Goal: Task Accomplishment & Management: Use online tool/utility

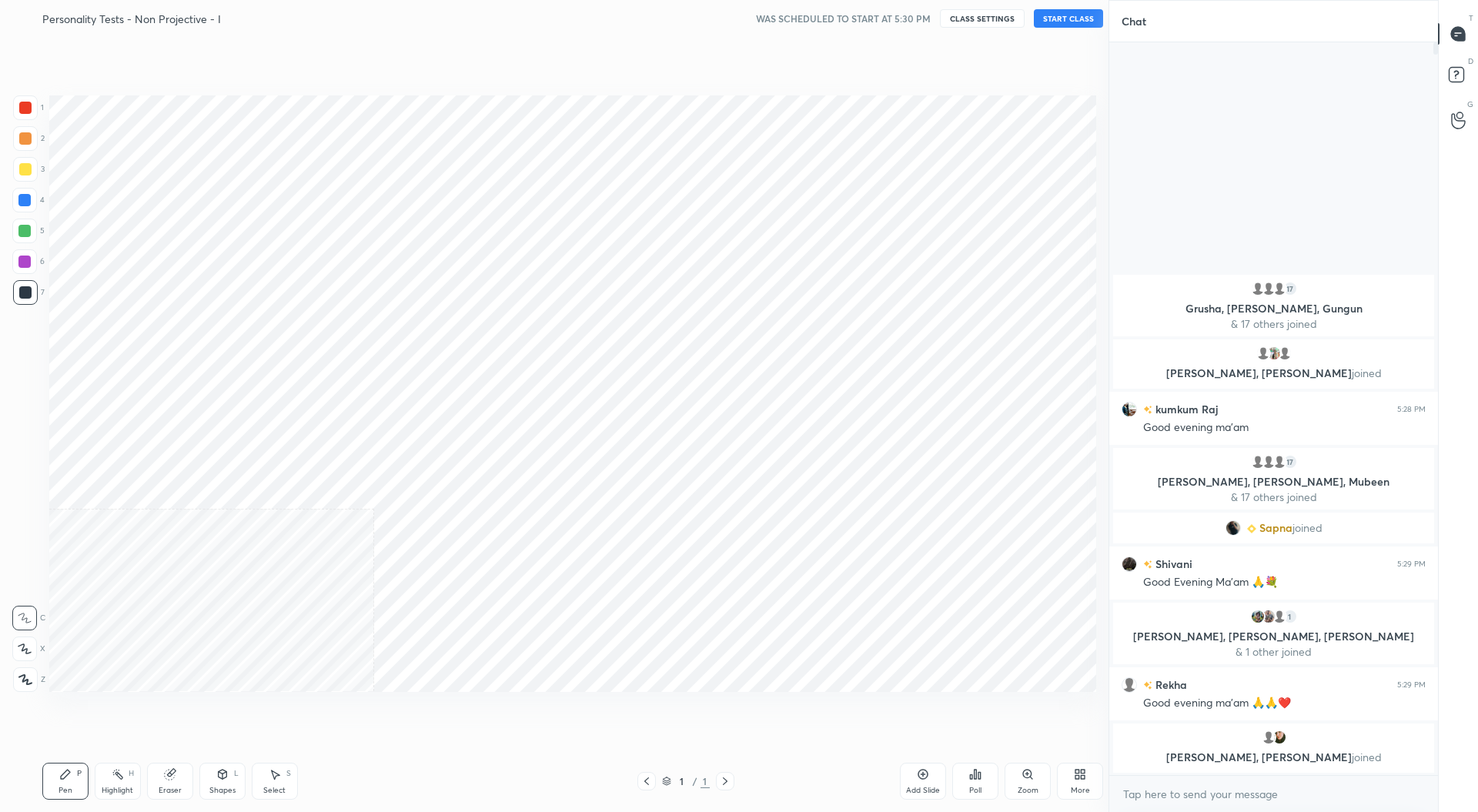
scroll to position [76252, 75929]
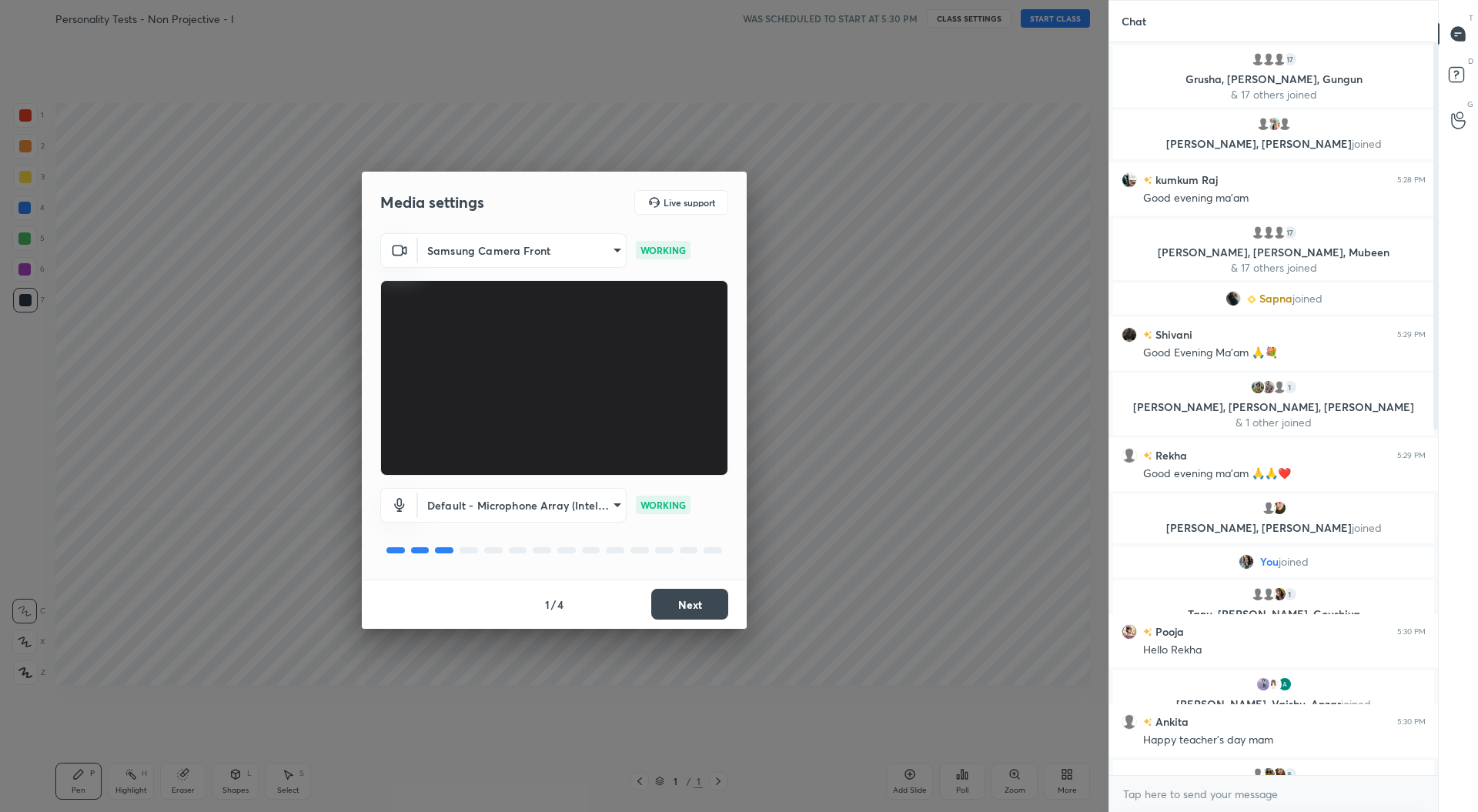
click at [710, 610] on button "Next" at bounding box center [689, 604] width 77 height 31
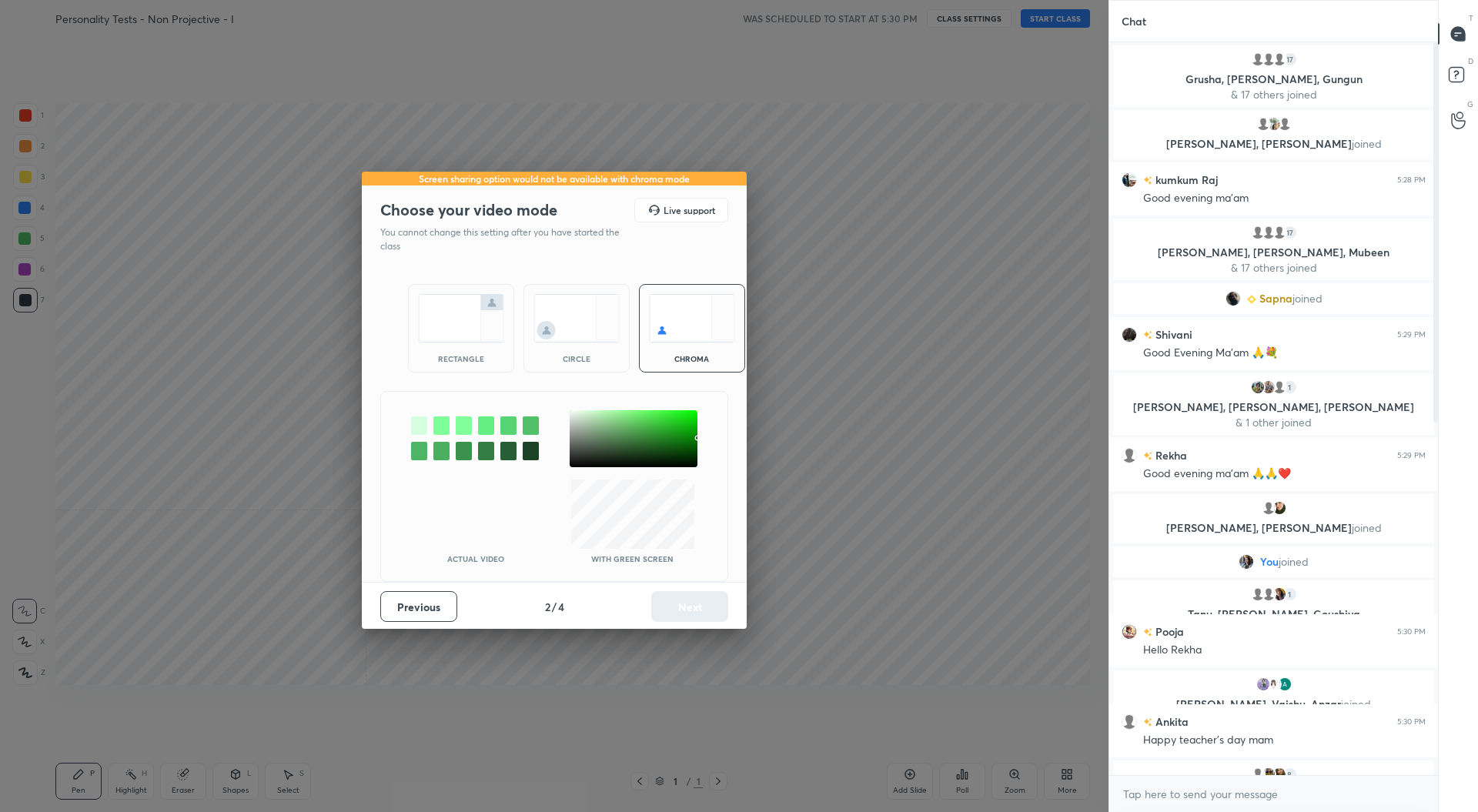
click at [470, 326] on img at bounding box center [461, 318] width 86 height 49
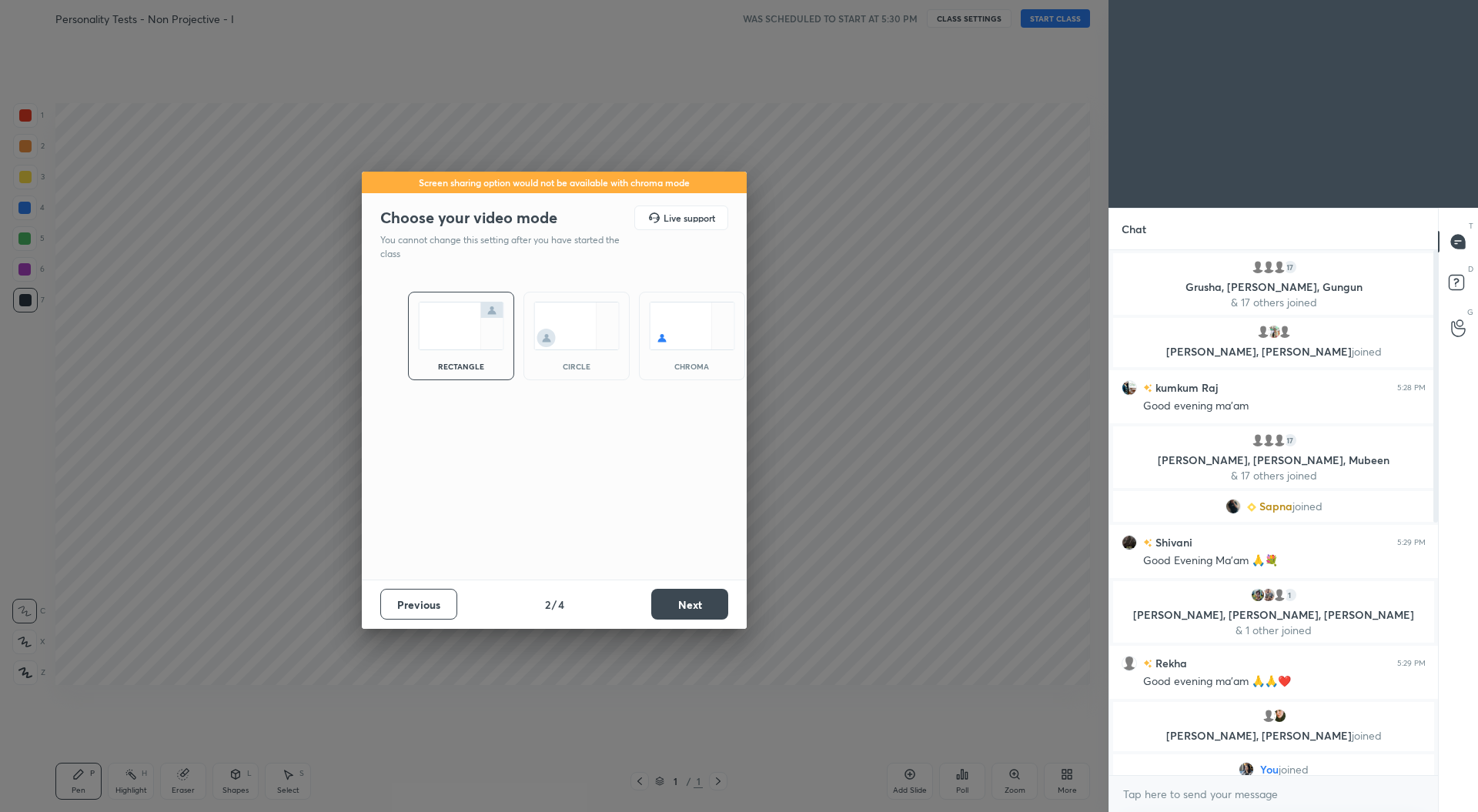
scroll to position [408, 324]
click at [702, 607] on button "Next" at bounding box center [689, 604] width 77 height 31
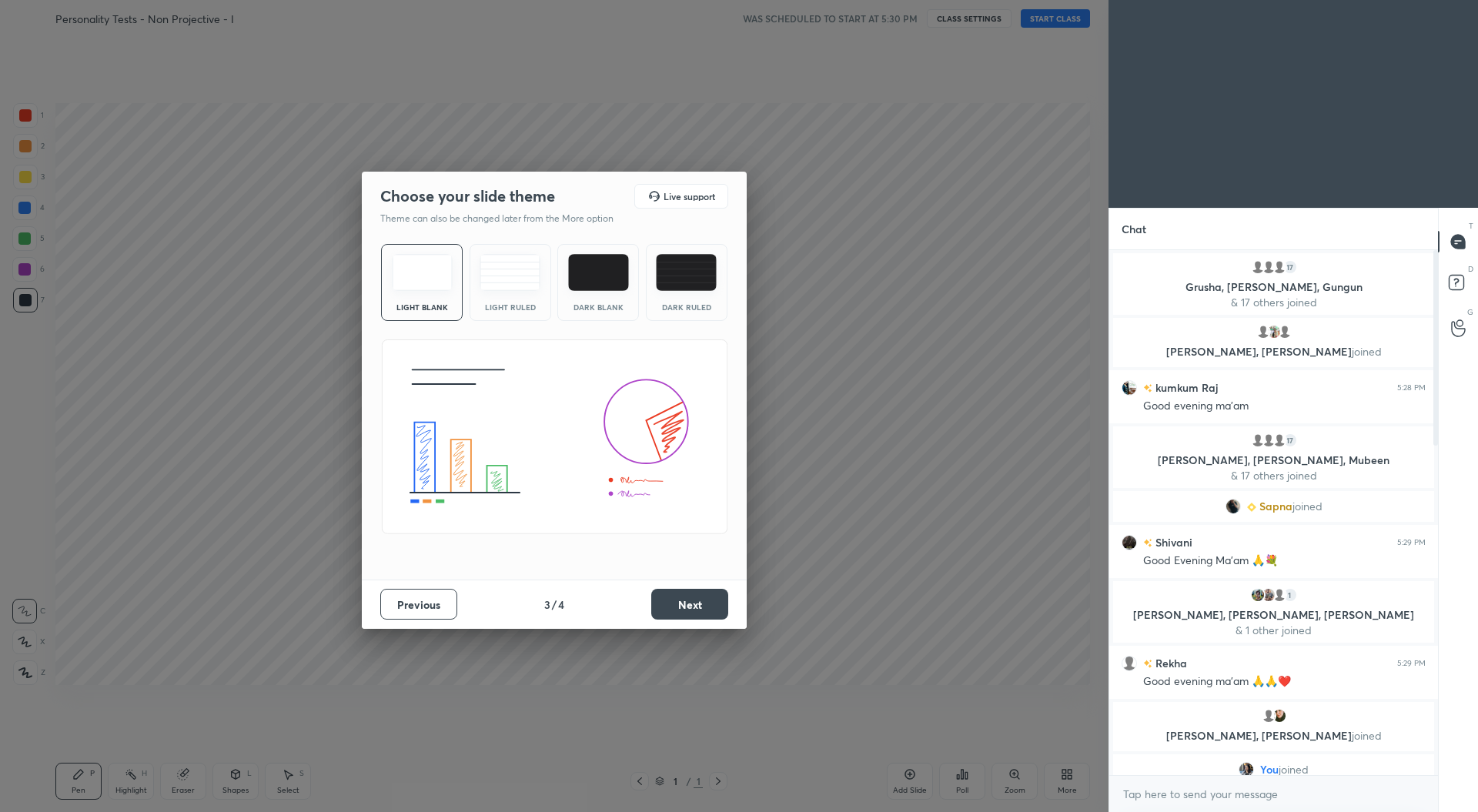
click at [701, 611] on button "Next" at bounding box center [689, 604] width 77 height 31
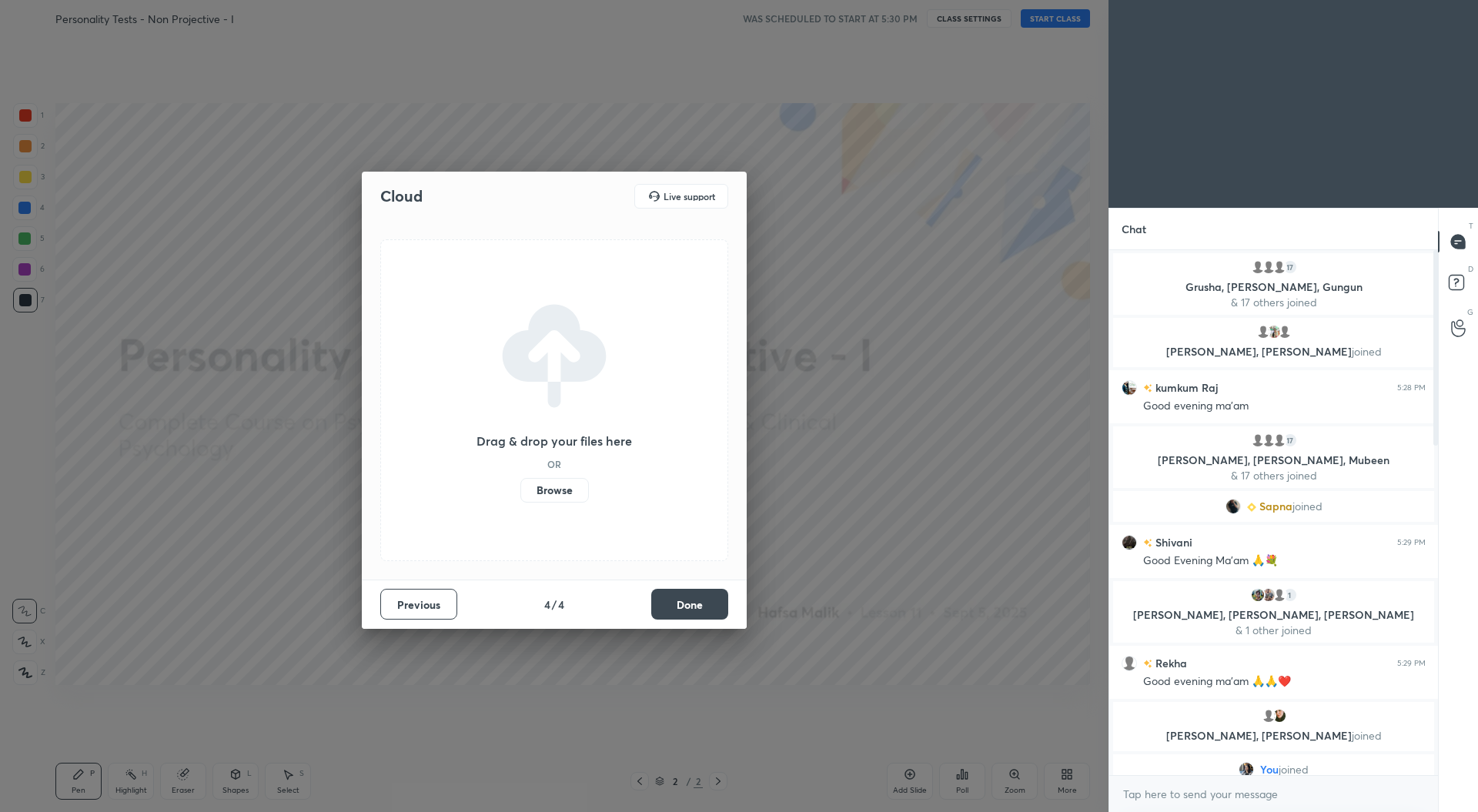
click at [701, 609] on button "Done" at bounding box center [689, 604] width 77 height 31
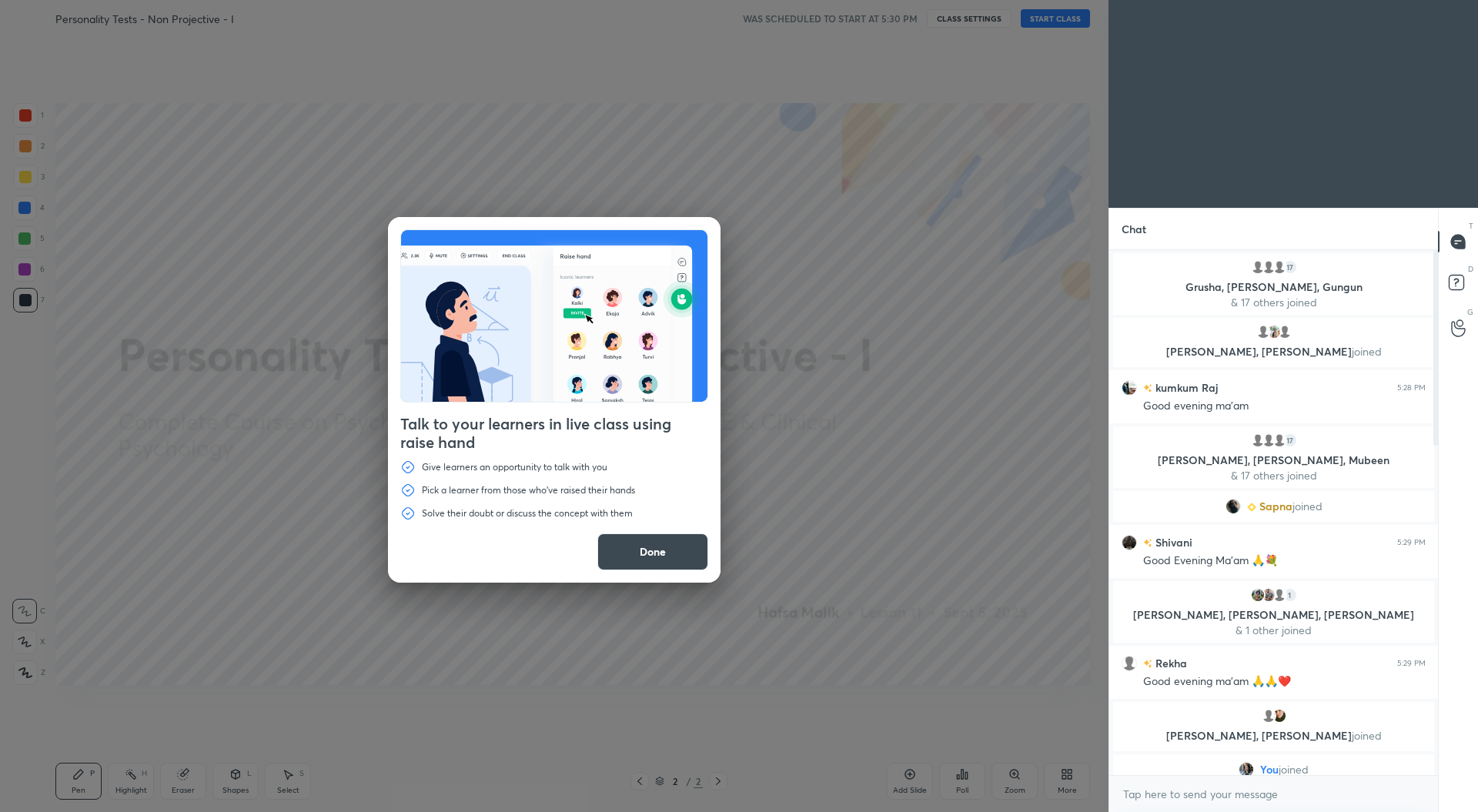
click at [641, 555] on button "Done" at bounding box center [653, 551] width 110 height 37
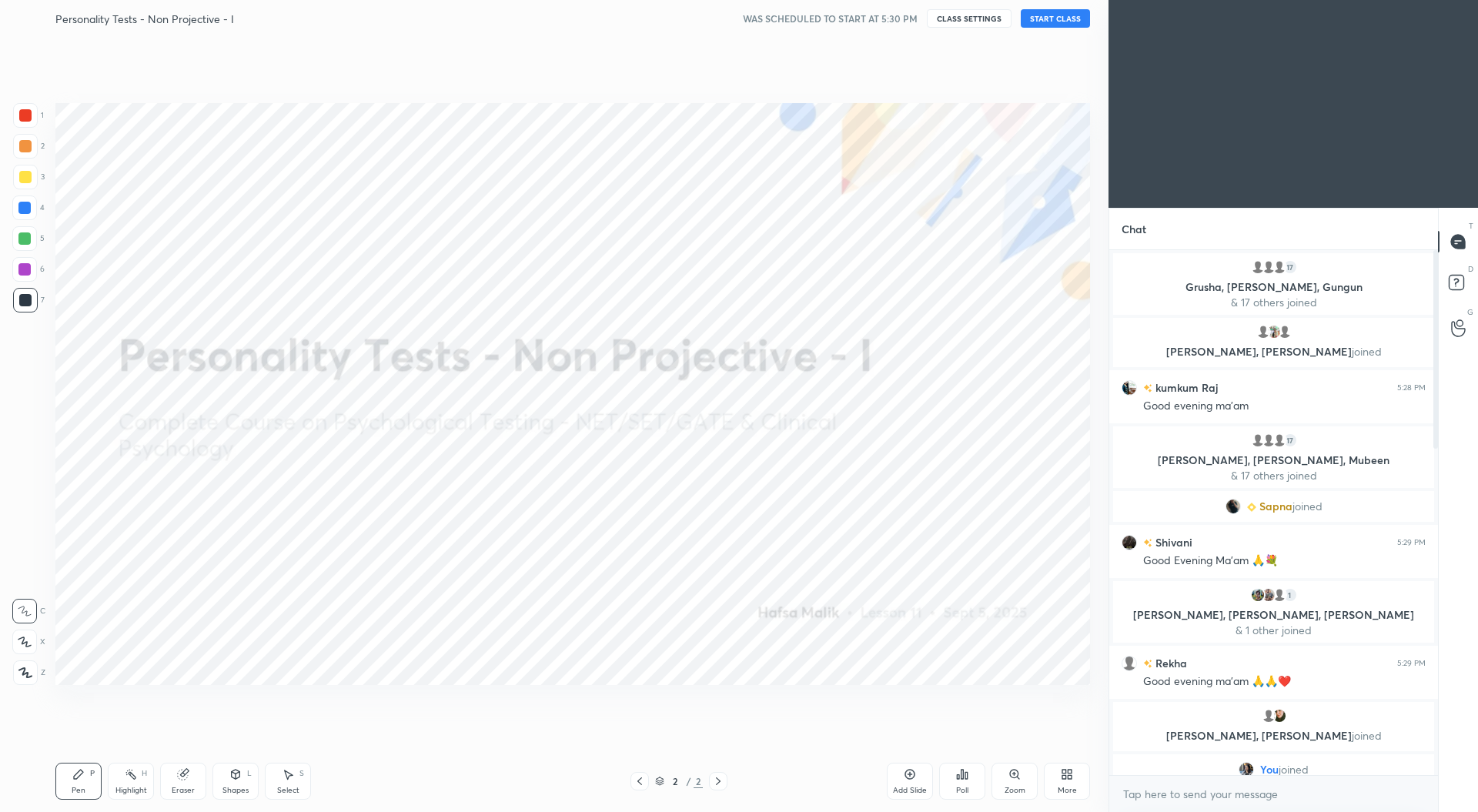
click at [1067, 771] on icon at bounding box center [1066, 774] width 12 height 12
click at [982, 621] on div "Upload File" at bounding box center [980, 620] width 62 height 37
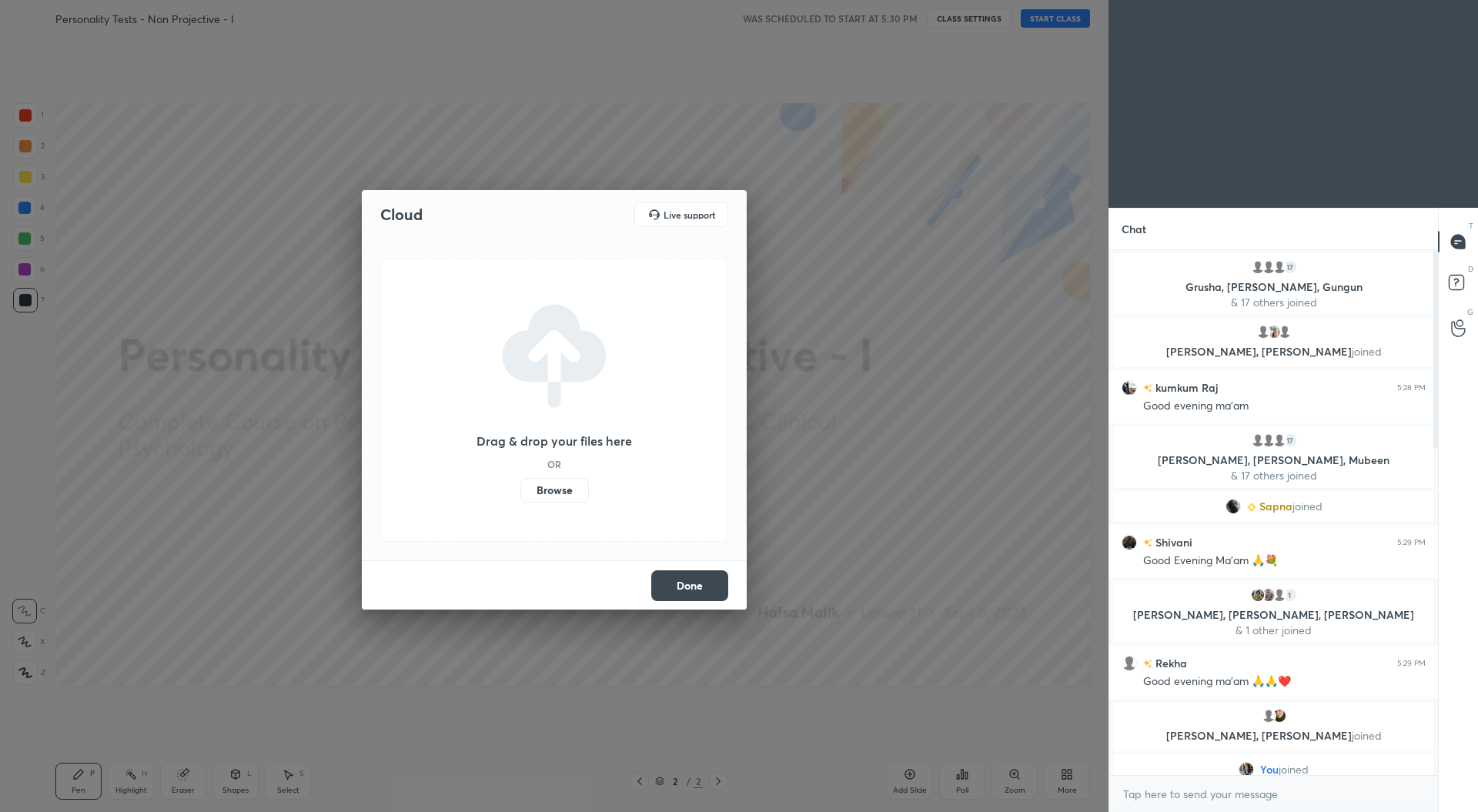
click at [576, 495] on label "Browse" at bounding box center [555, 490] width 68 height 24
click at [521, 495] on input "Browse" at bounding box center [521, 490] width 0 height 24
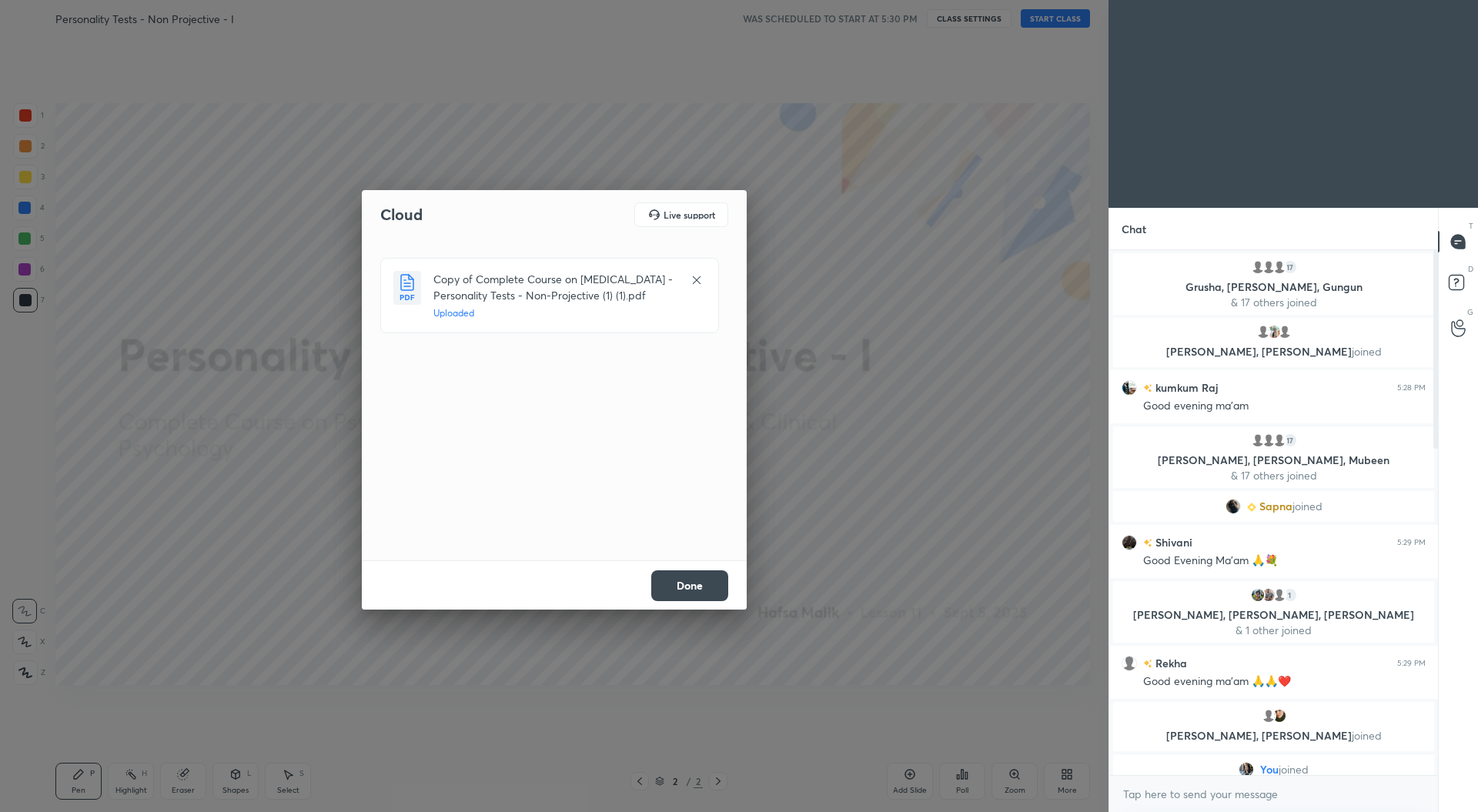
click at [702, 580] on button "Done" at bounding box center [689, 585] width 77 height 31
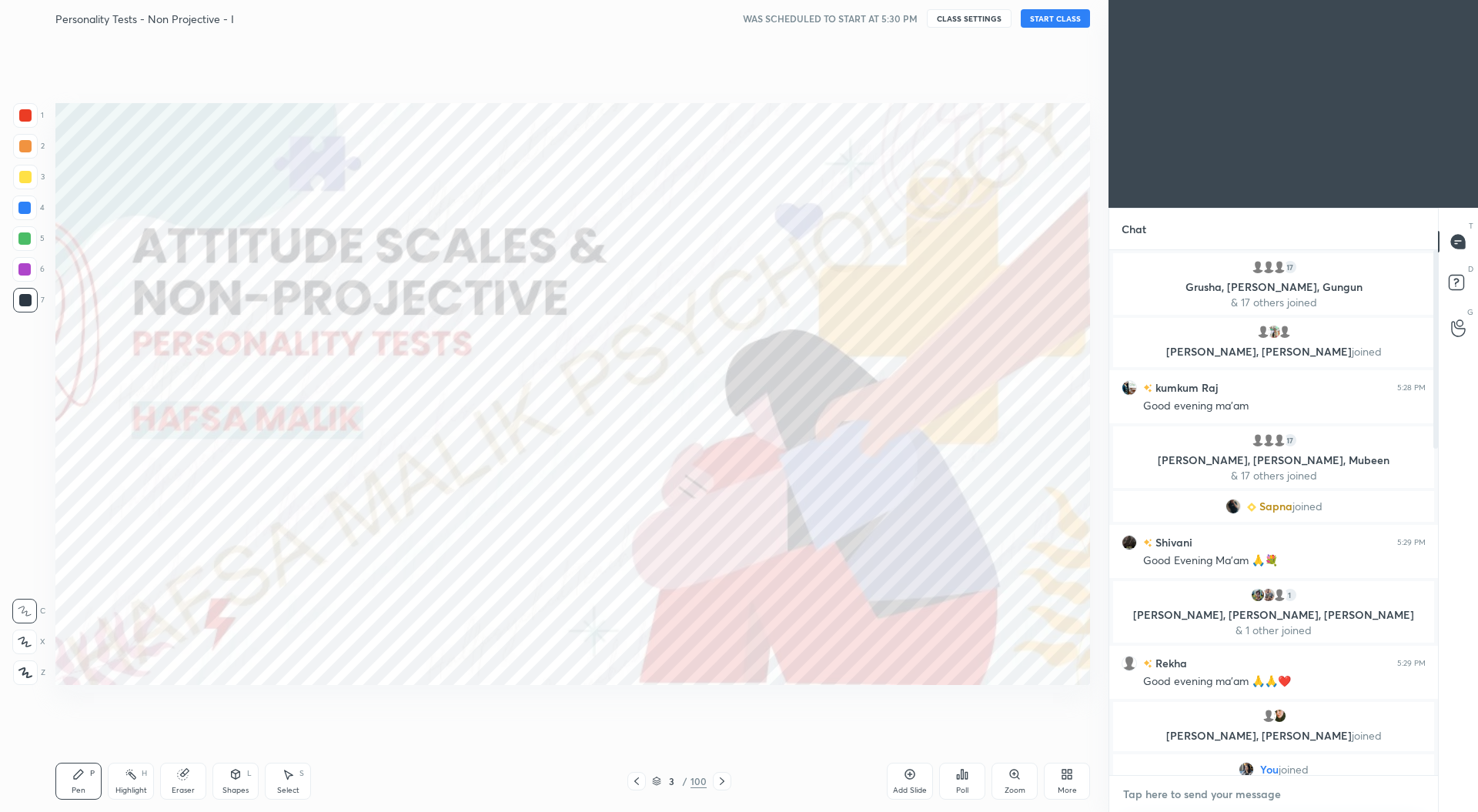
type textarea "x"
paste textarea "IMPORTANT LINKS SCHEDULE [URL][DOMAIN_NAME] STUDENT DISCUSSION GROUP [URL][DOMA…"
type textarea "IMPORTANT LINKS SCHEDULE [URL][DOMAIN_NAME] STUDENT DISCUSSION GROUP [URL][DOMA…"
type textarea "x"
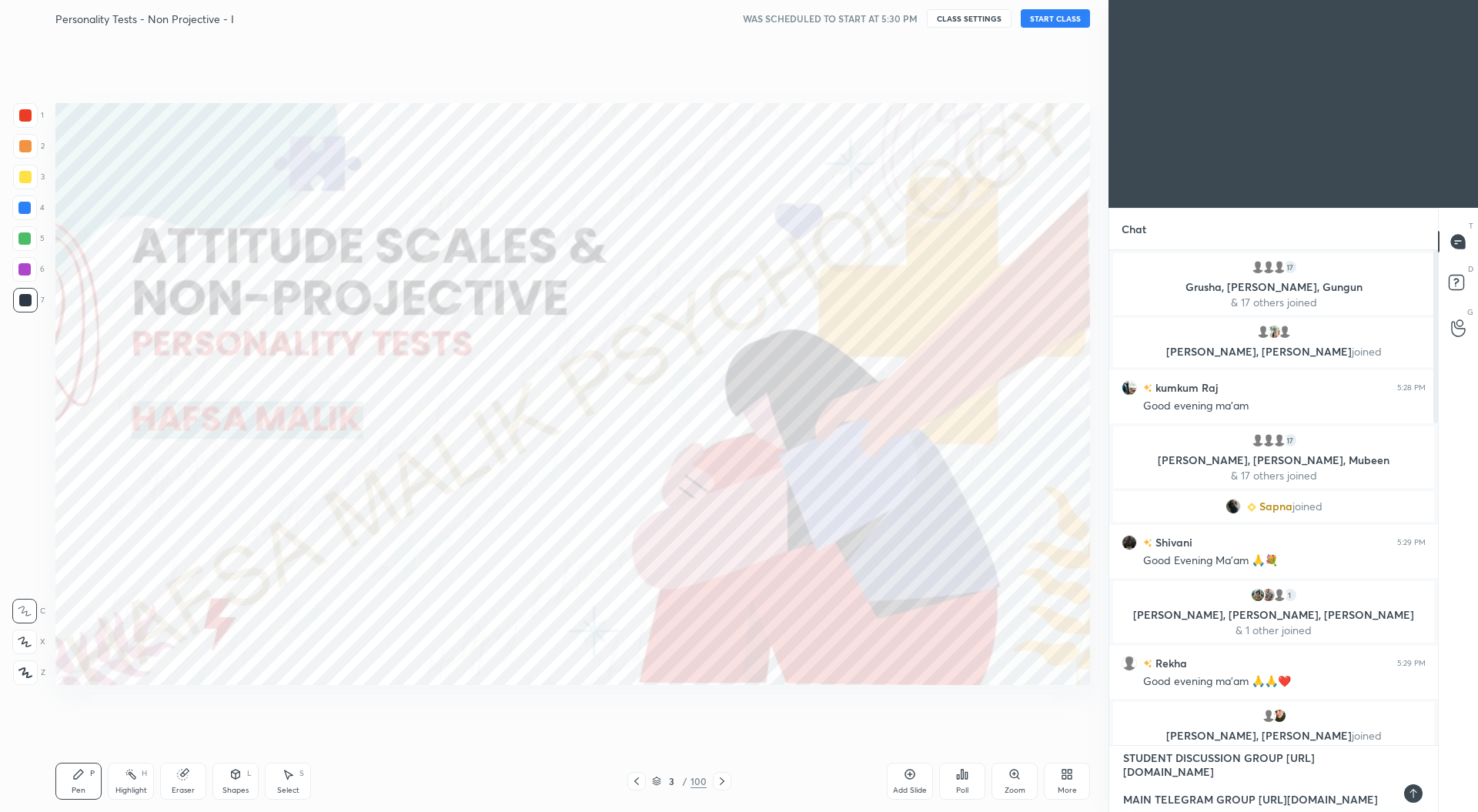
type textarea "IMPORTANT LINKS SCHEDULE [URL][DOMAIN_NAME] STUDENT DISCUSSION GROUP [URL][DOMA…"
type textarea "x"
click at [1415, 792] on icon at bounding box center [1413, 793] width 7 height 9
click at [1062, 14] on button "START CLASS" at bounding box center [1055, 18] width 69 height 19
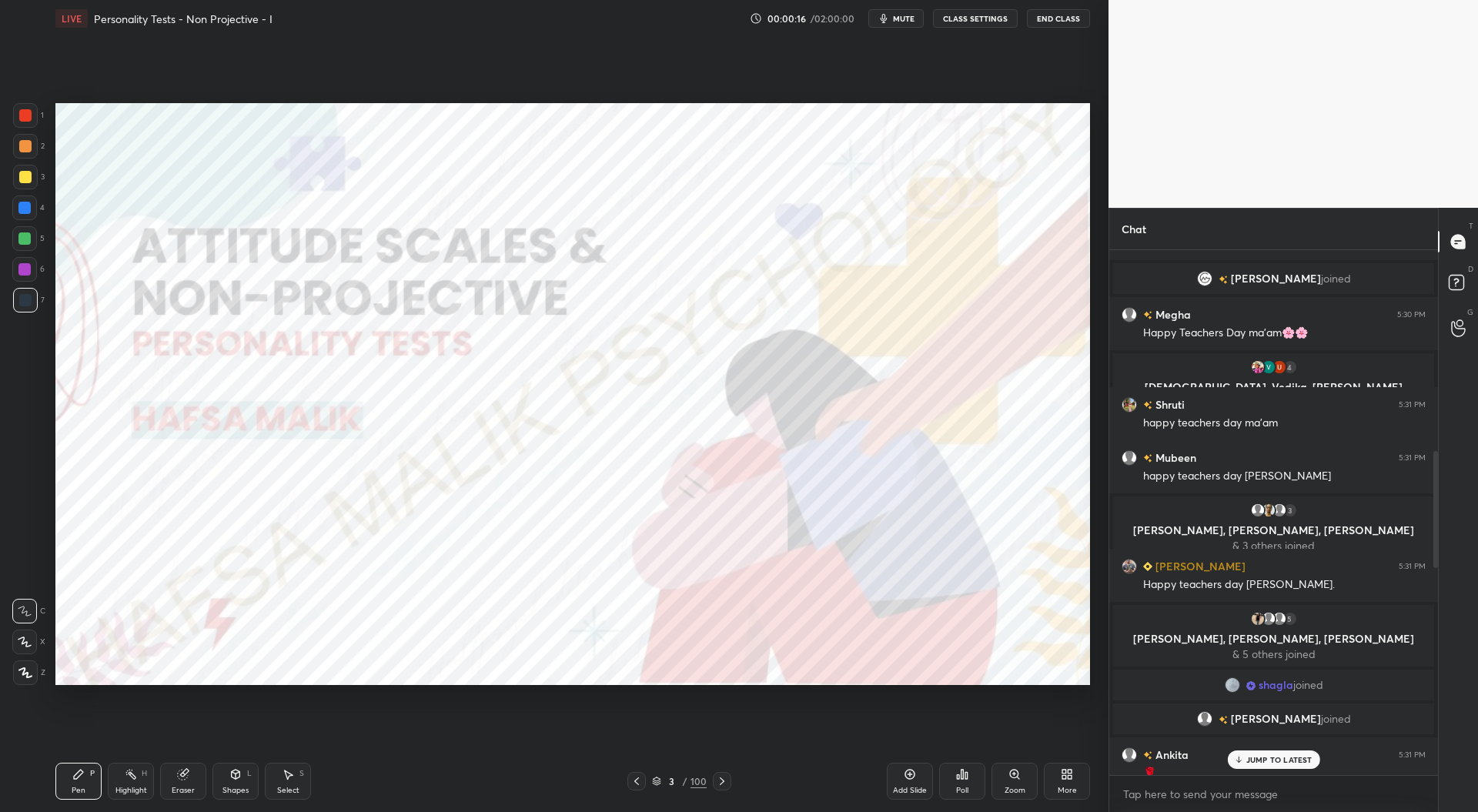
scroll to position [901, 0]
click at [1255, 754] on div "JUMP TO LATEST" at bounding box center [1273, 759] width 93 height 19
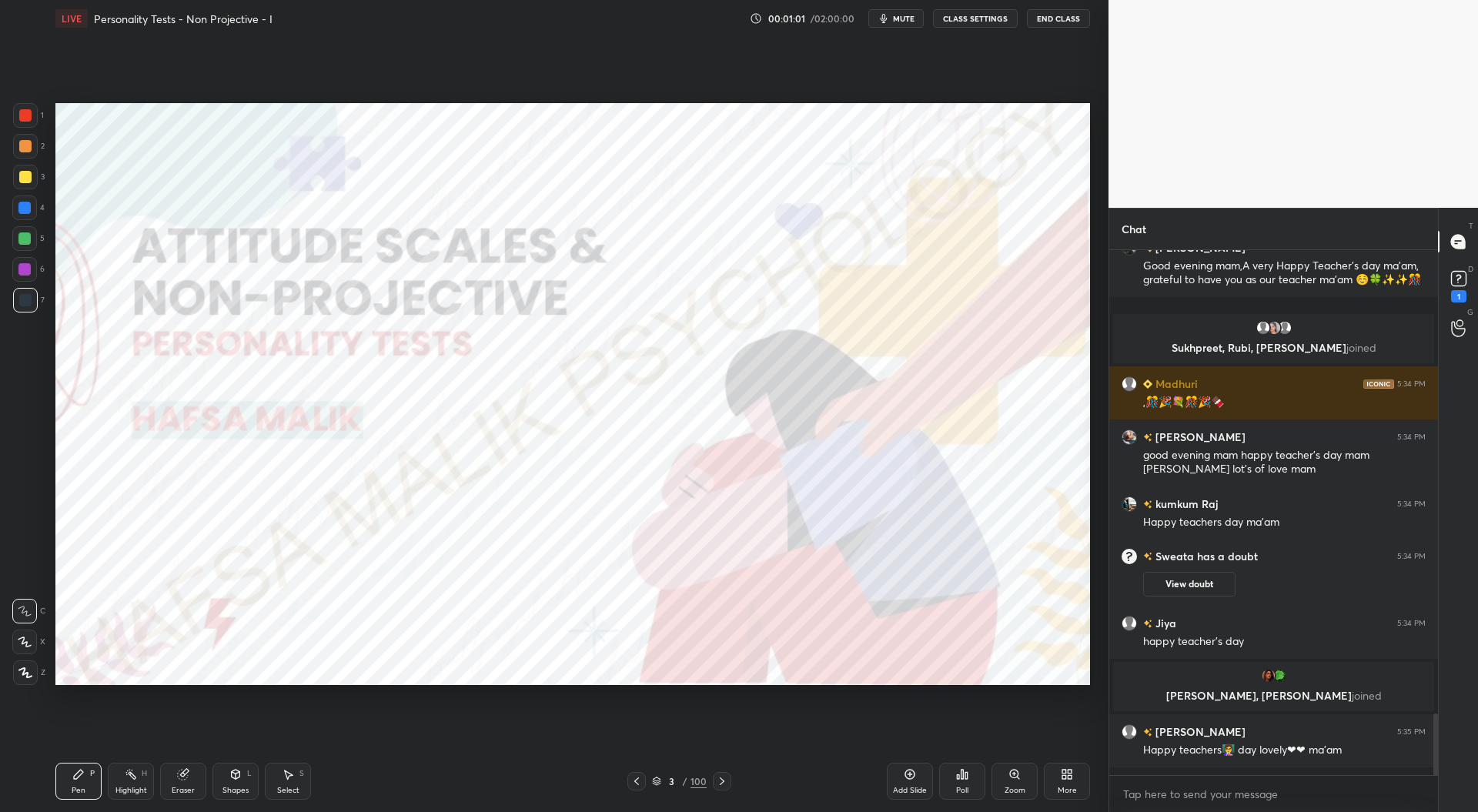
scroll to position [0, 0]
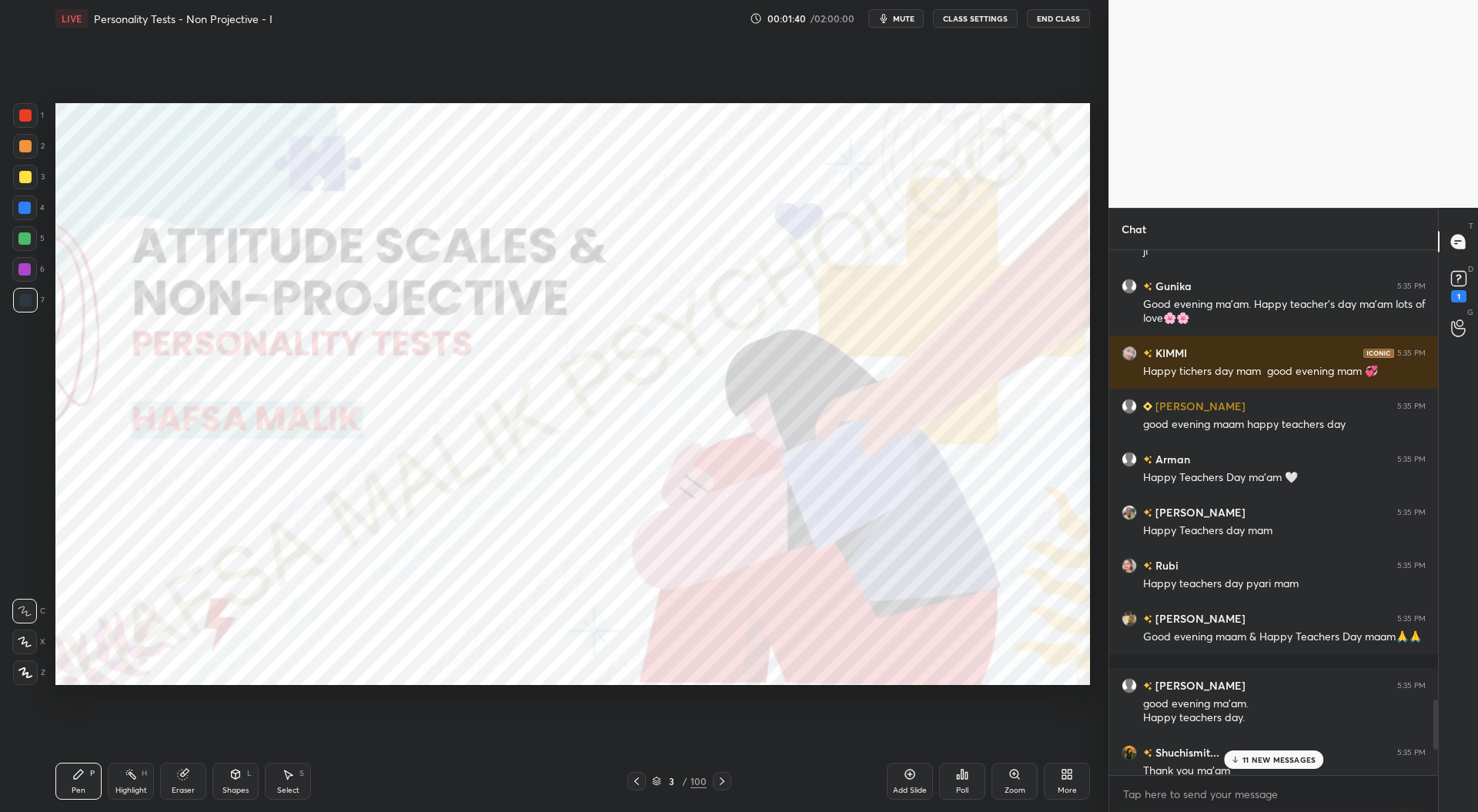
click at [1270, 762] on p "11 NEW MESSAGES" at bounding box center [1279, 759] width 73 height 9
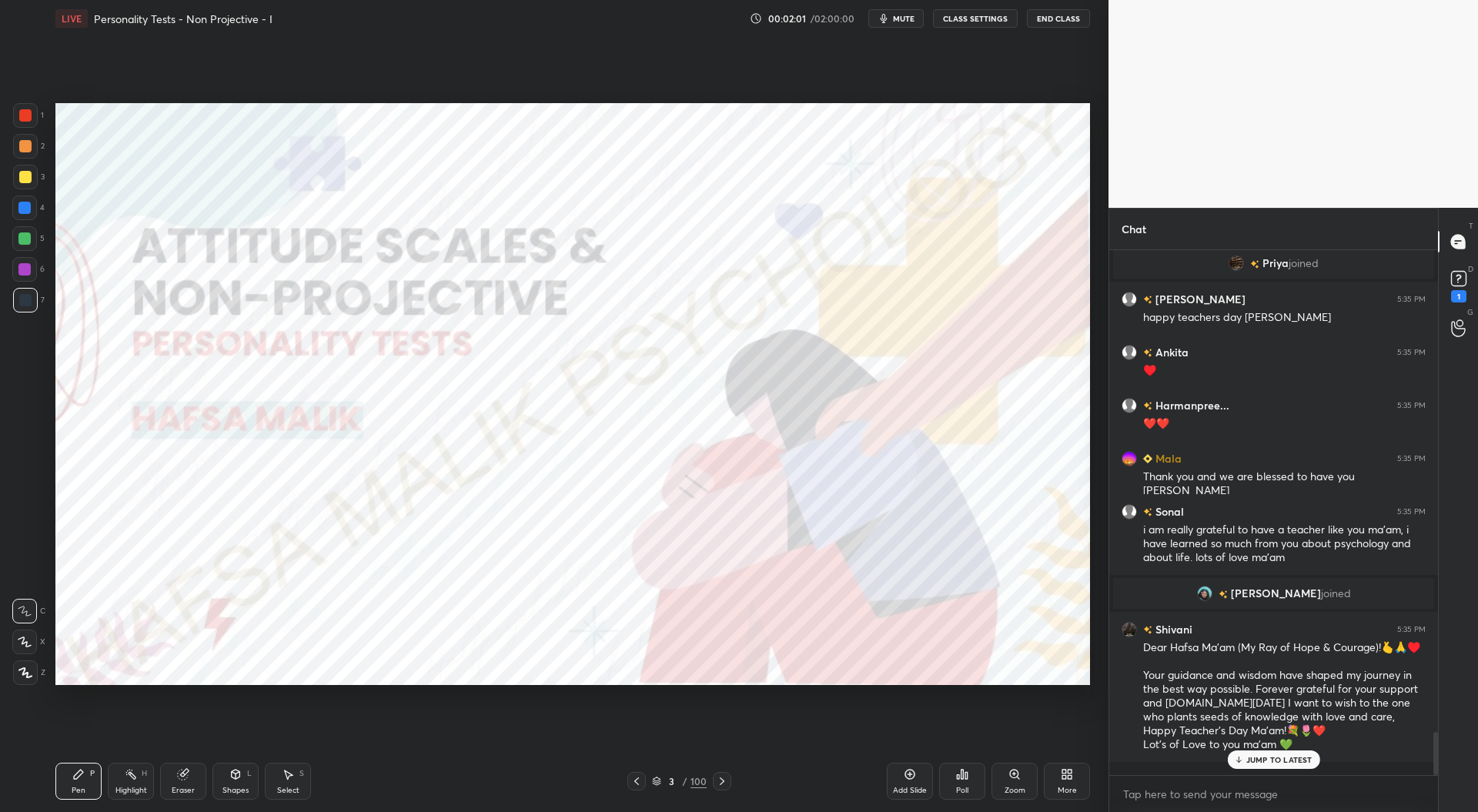
click at [919, 779] on div "Add Slide" at bounding box center [910, 780] width 46 height 37
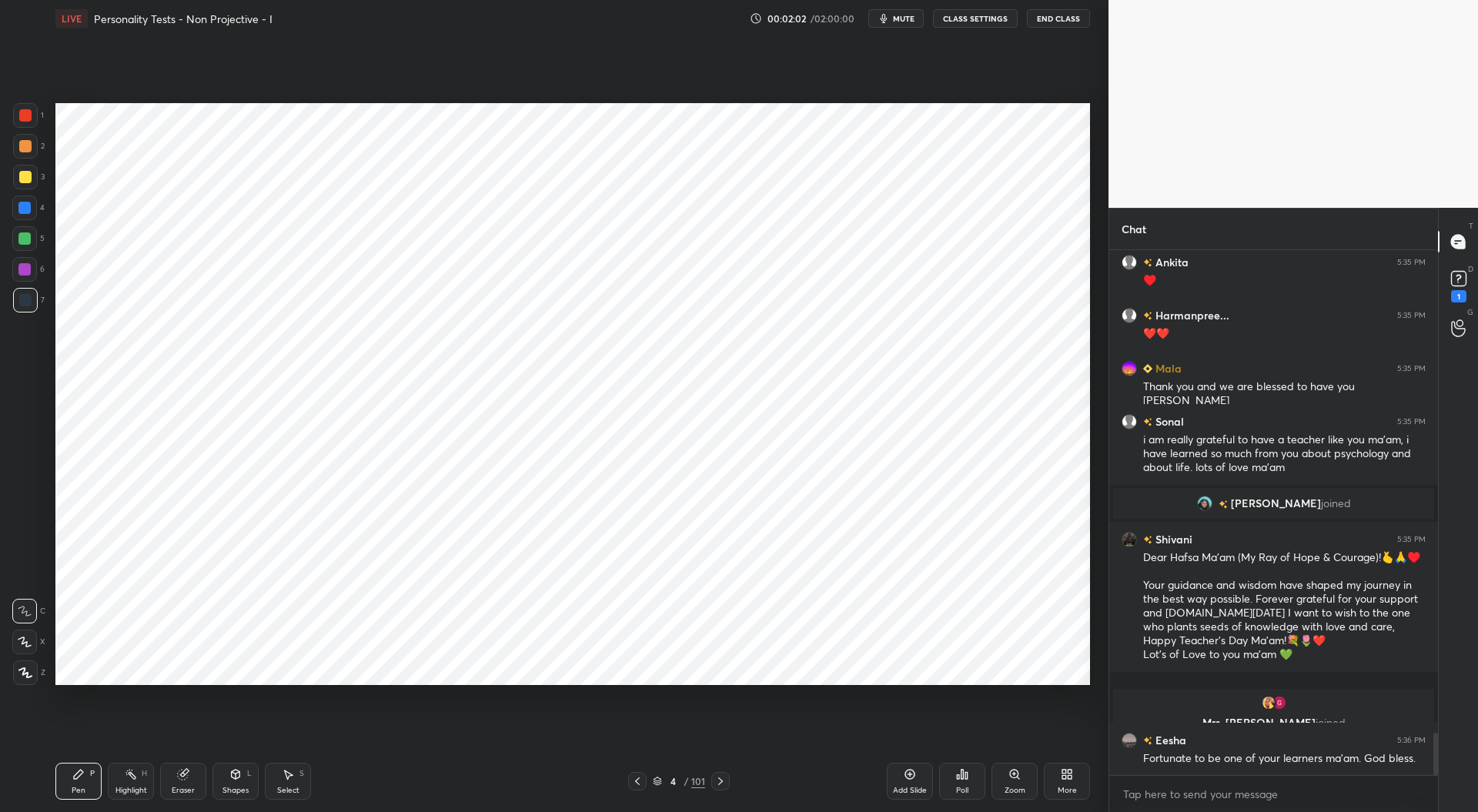
click at [24, 116] on div at bounding box center [25, 115] width 12 height 12
click at [20, 674] on icon at bounding box center [25, 672] width 14 height 11
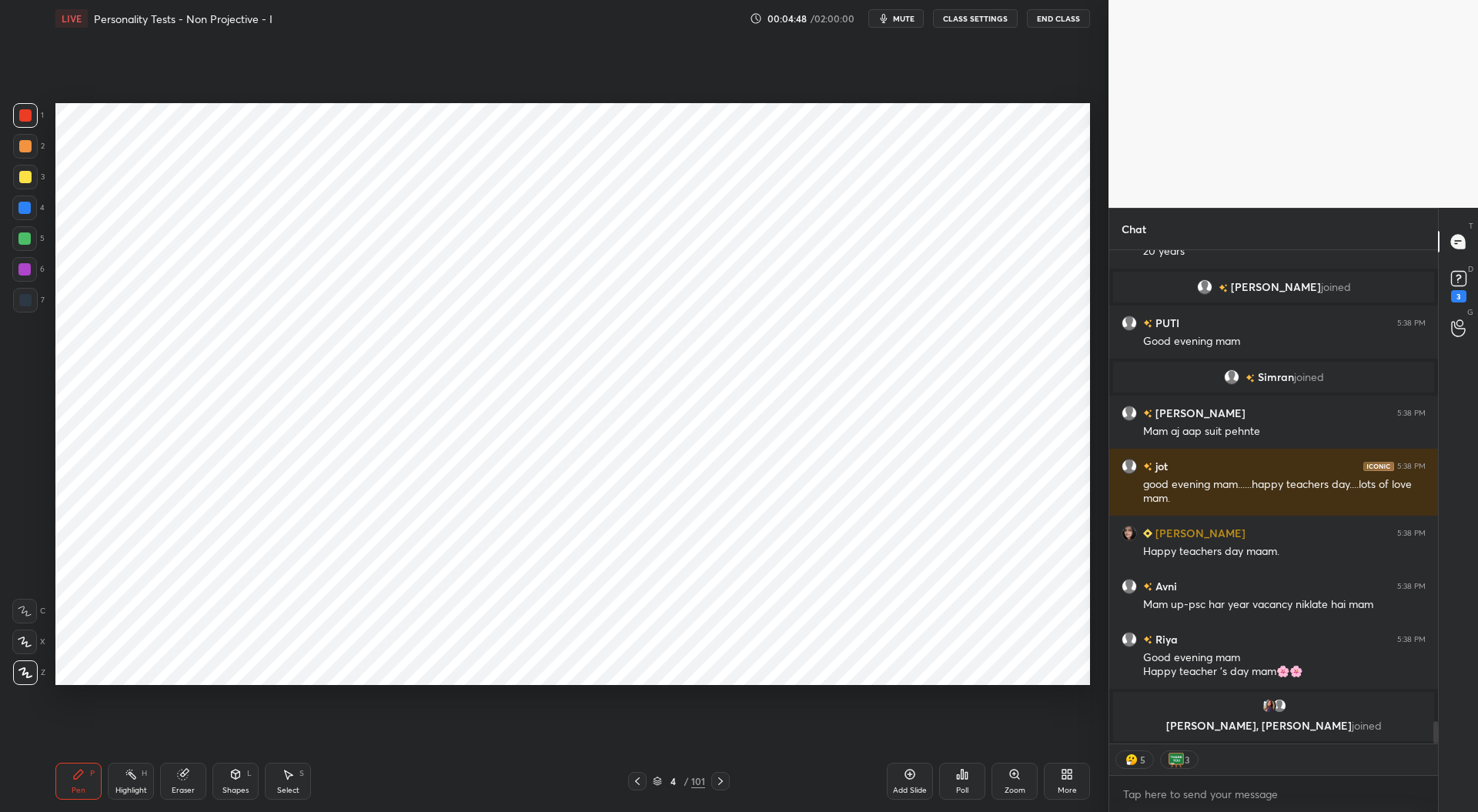
scroll to position [10154, 0]
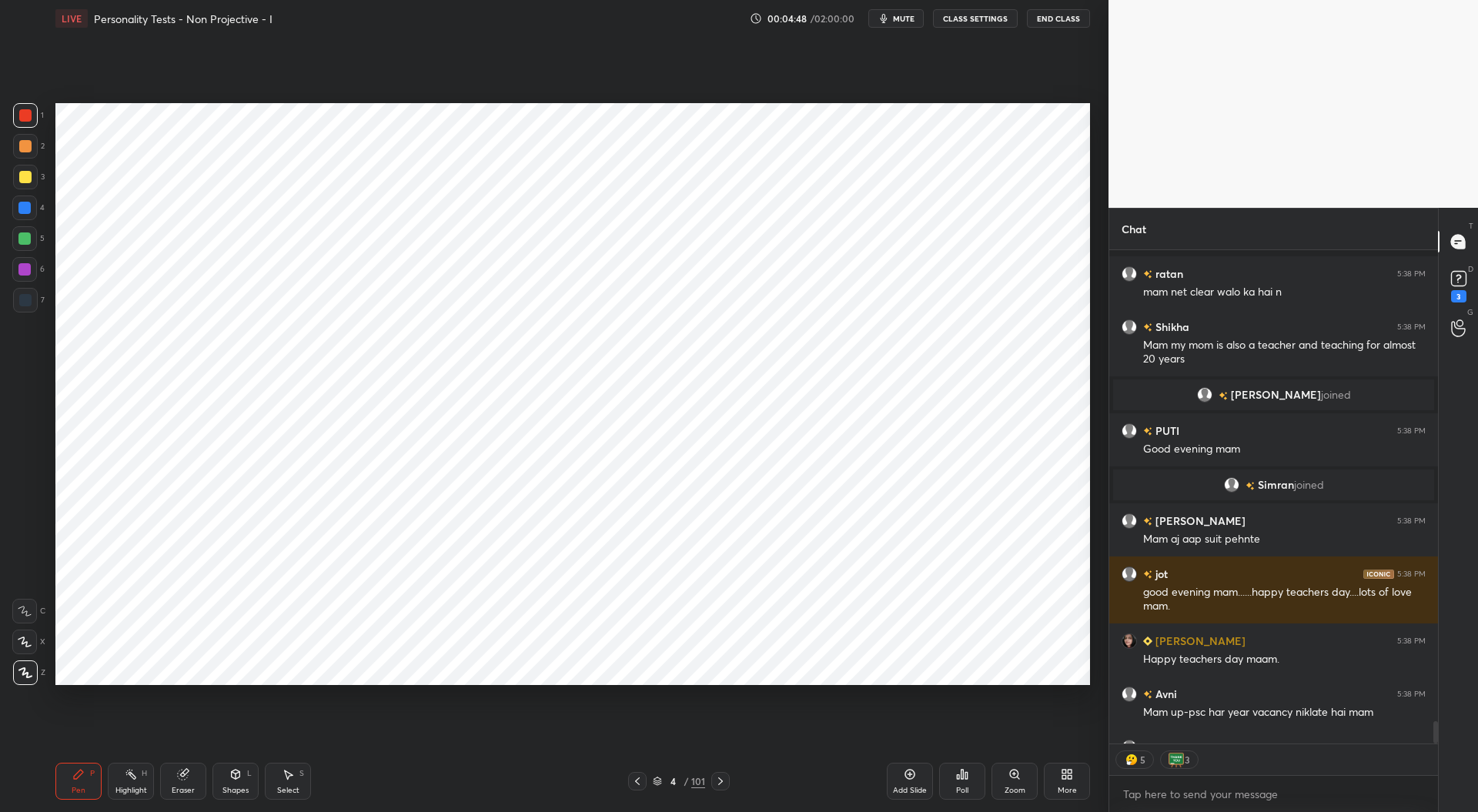
click at [189, 781] on div "Eraser" at bounding box center [183, 780] width 46 height 37
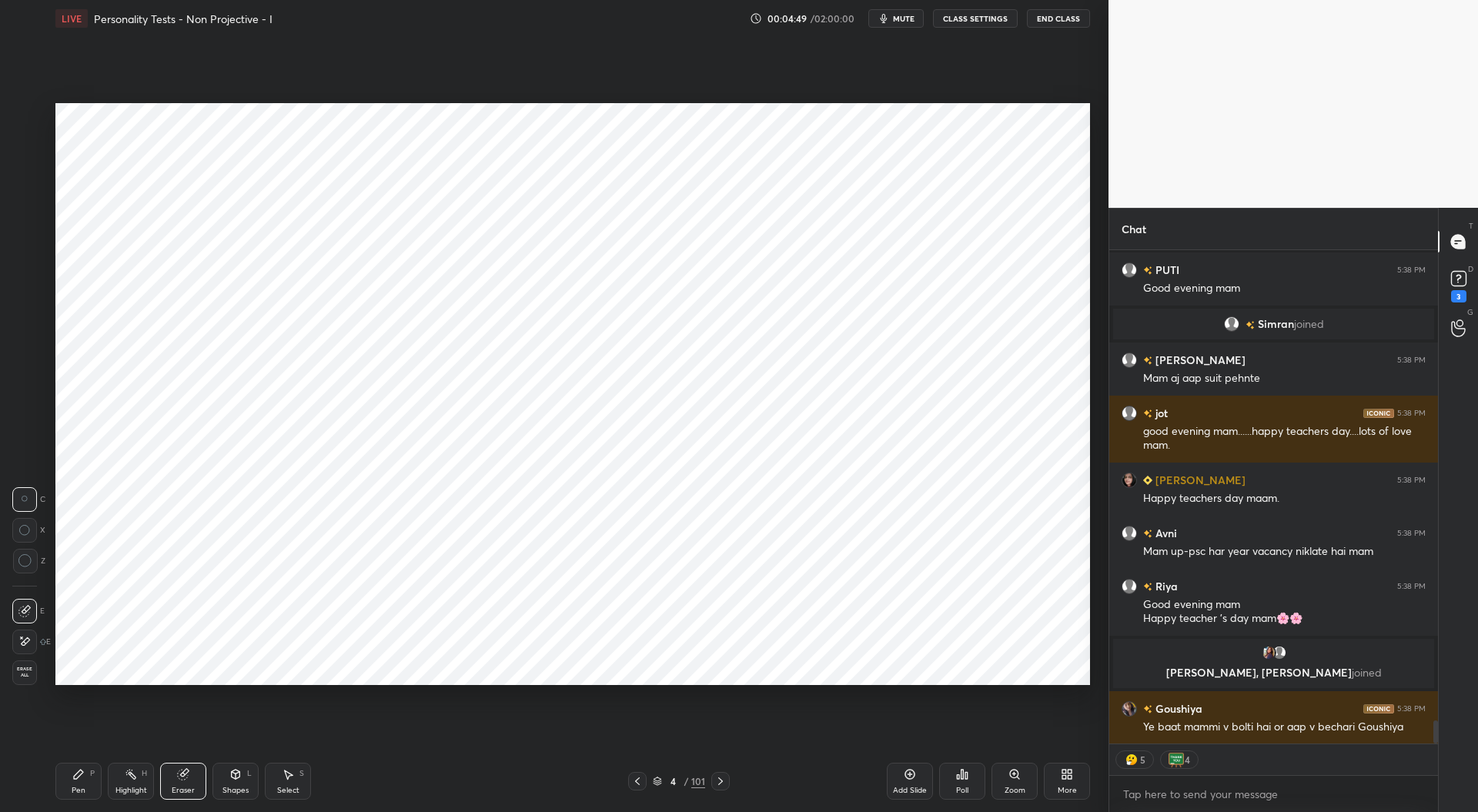
scroll to position [10208, 0]
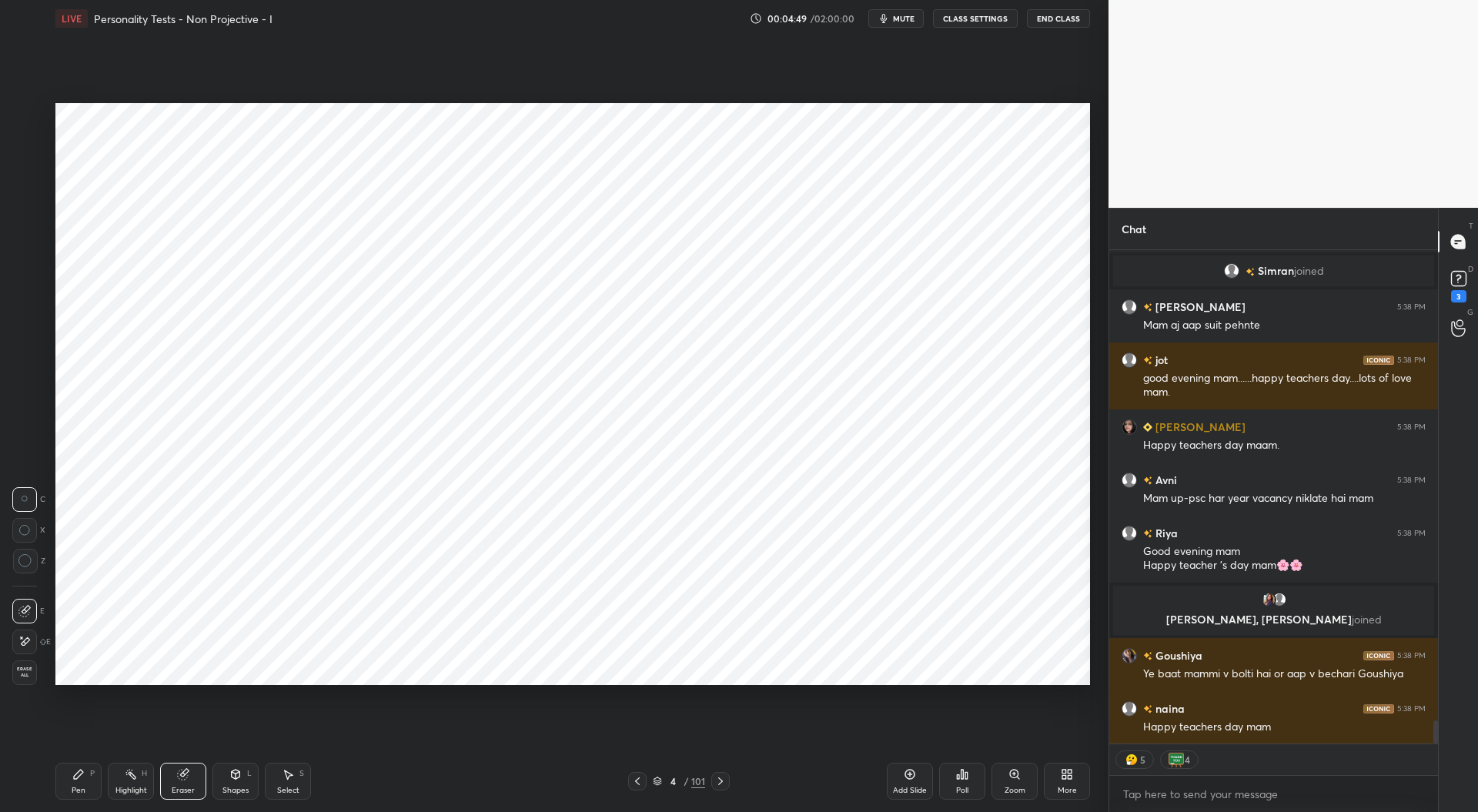
click at [26, 641] on icon at bounding box center [24, 641] width 12 height 13
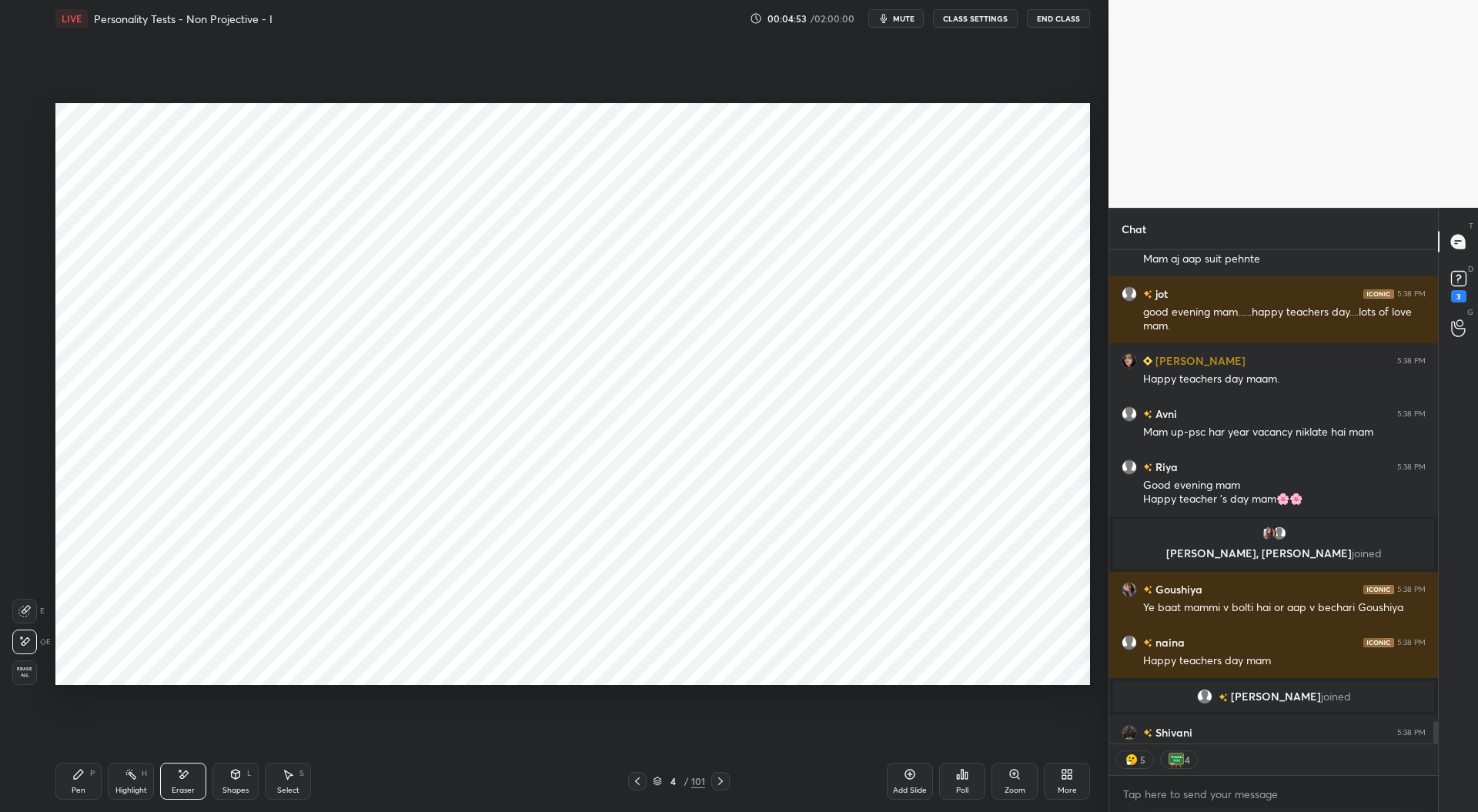
scroll to position [10269, 0]
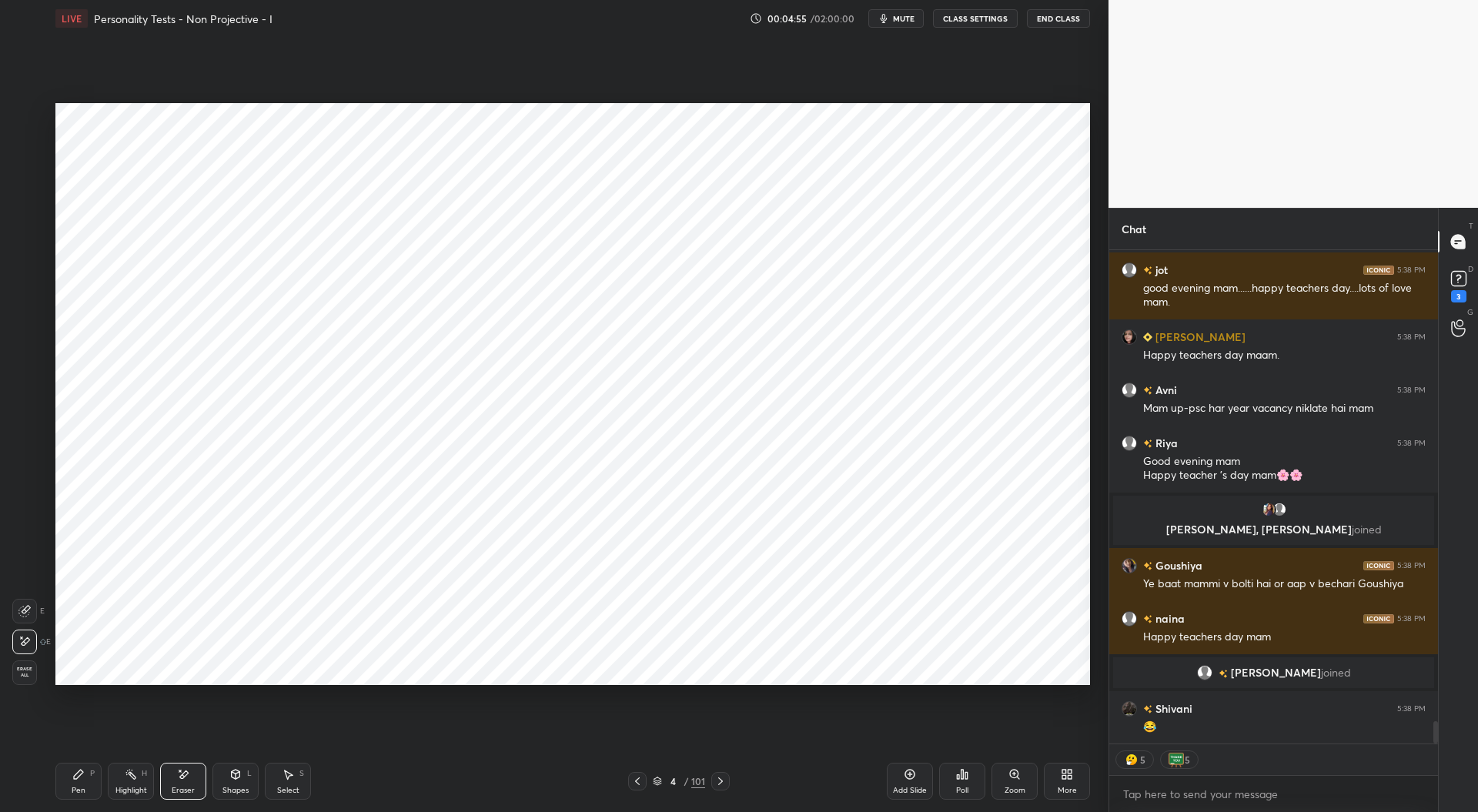
click at [78, 776] on icon at bounding box center [78, 774] width 9 height 9
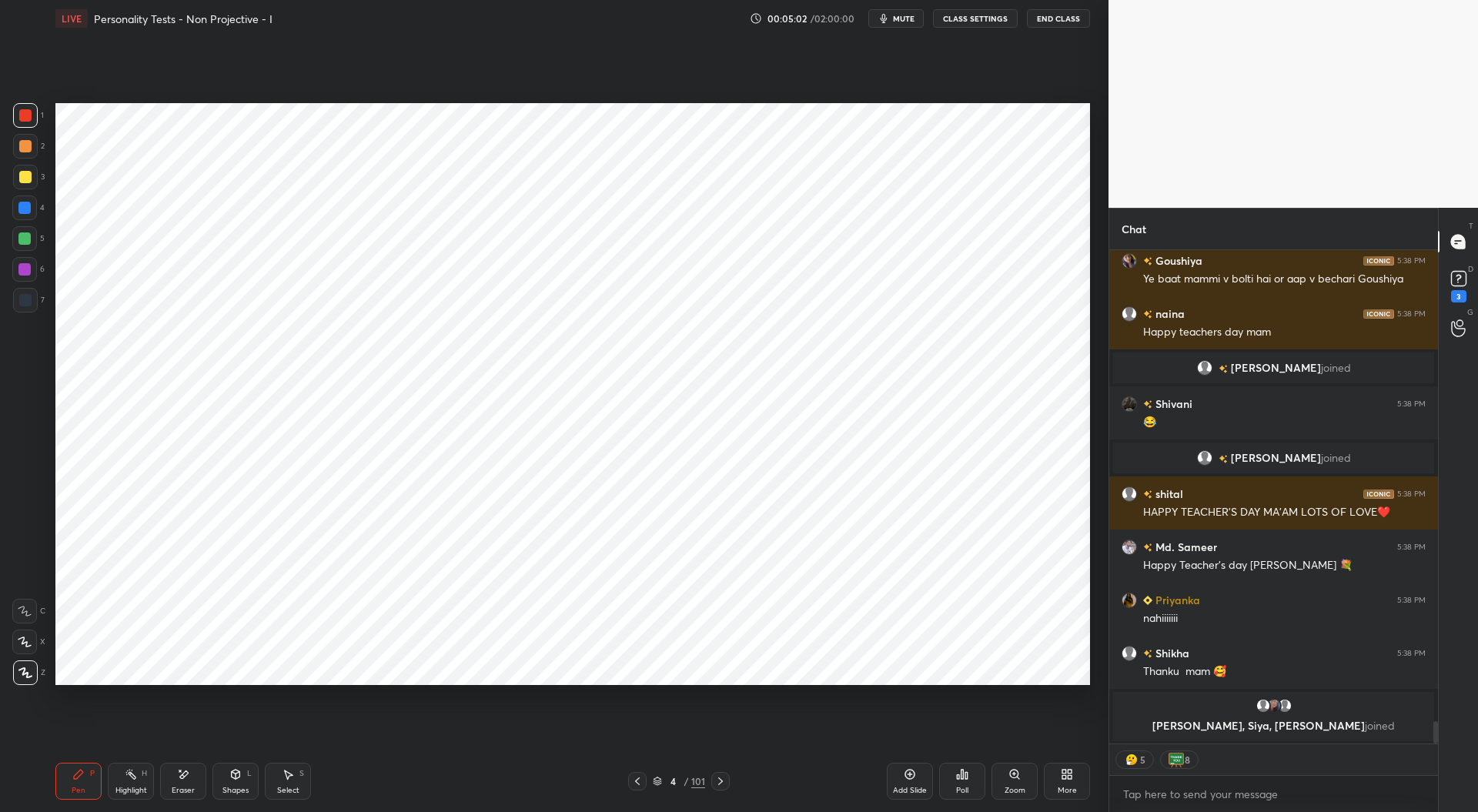
scroll to position [10572, 0]
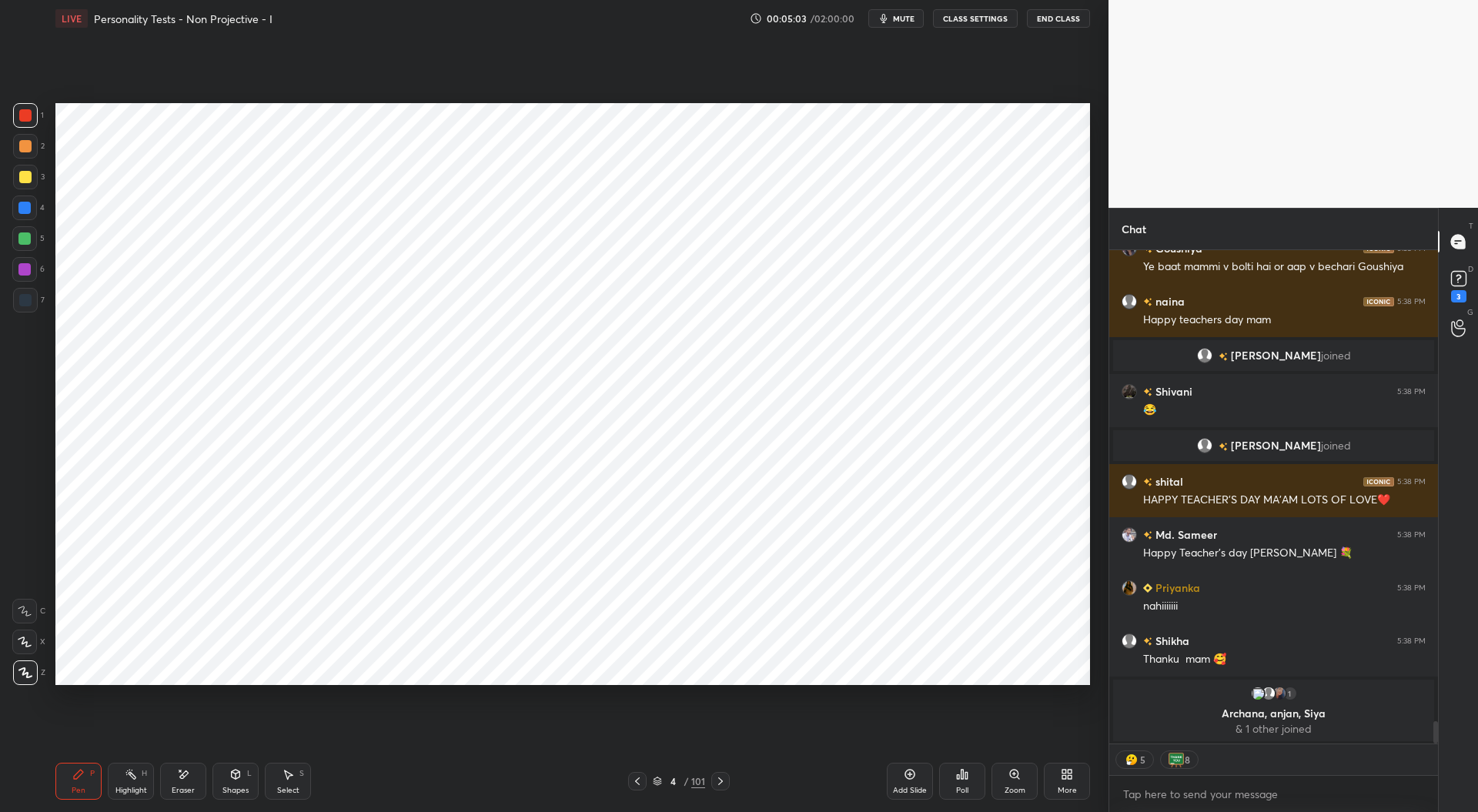
click at [722, 782] on icon at bounding box center [720, 780] width 5 height 7
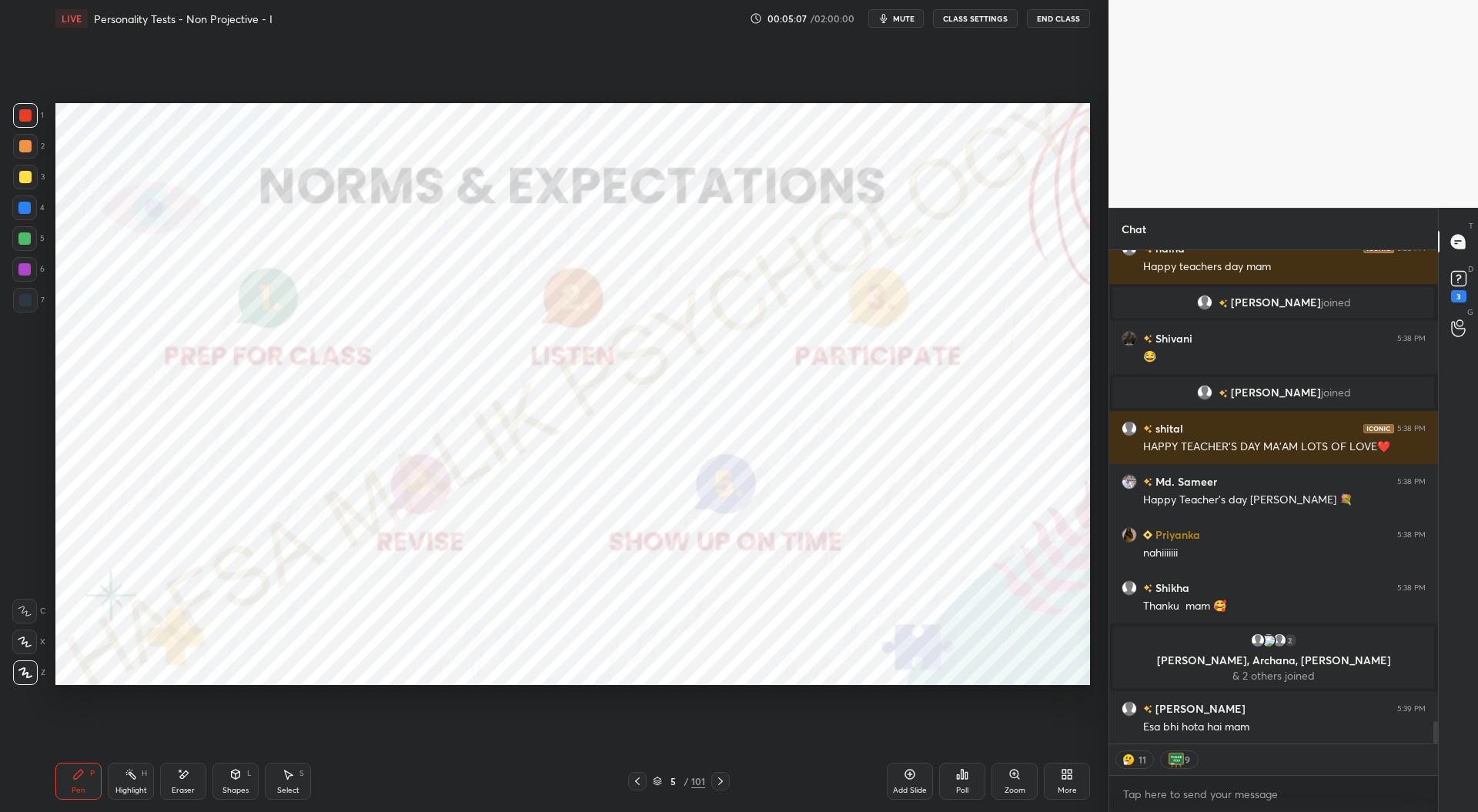
scroll to position [10574, 0]
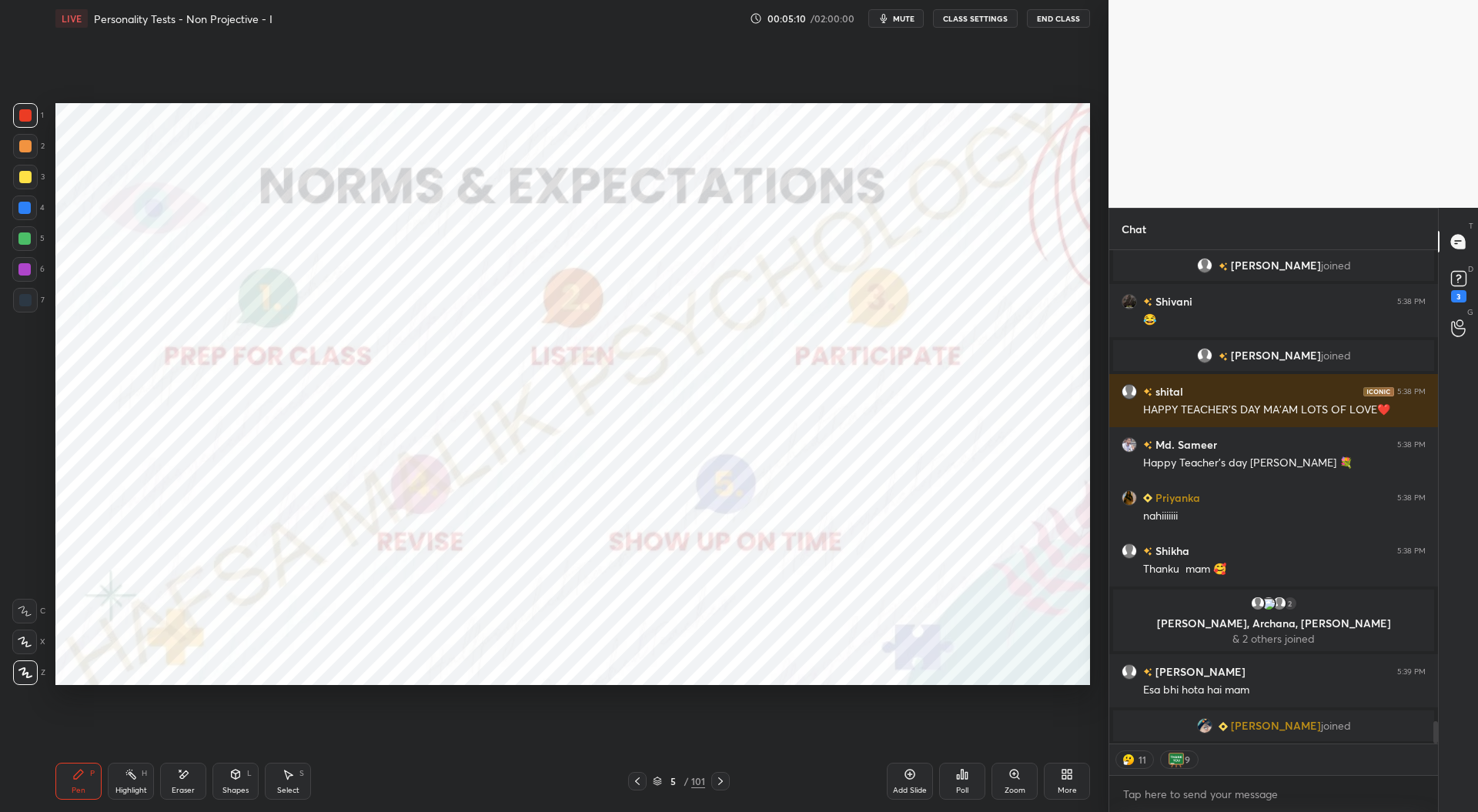
click at [725, 779] on icon at bounding box center [720, 781] width 12 height 12
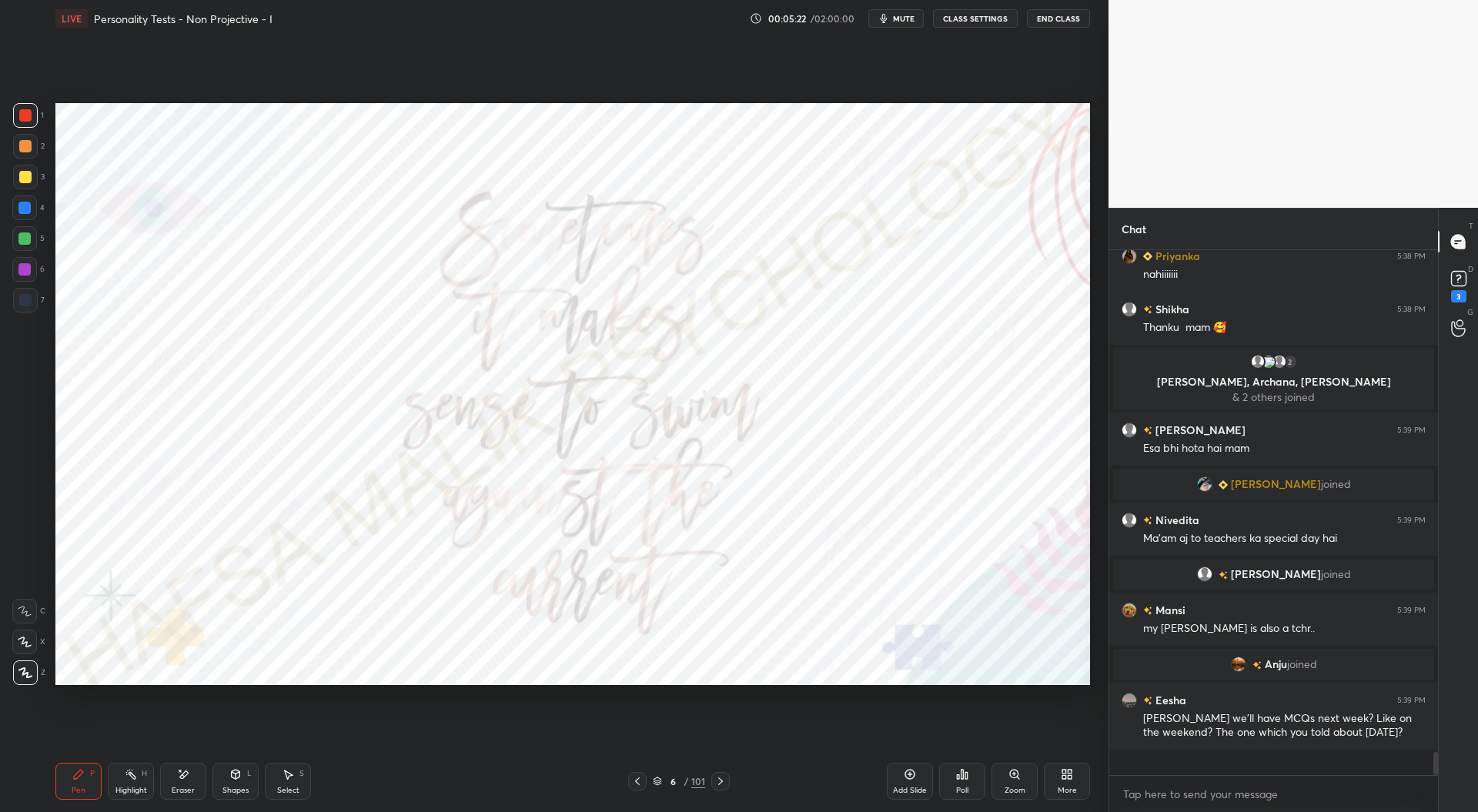
scroll to position [10717, 0]
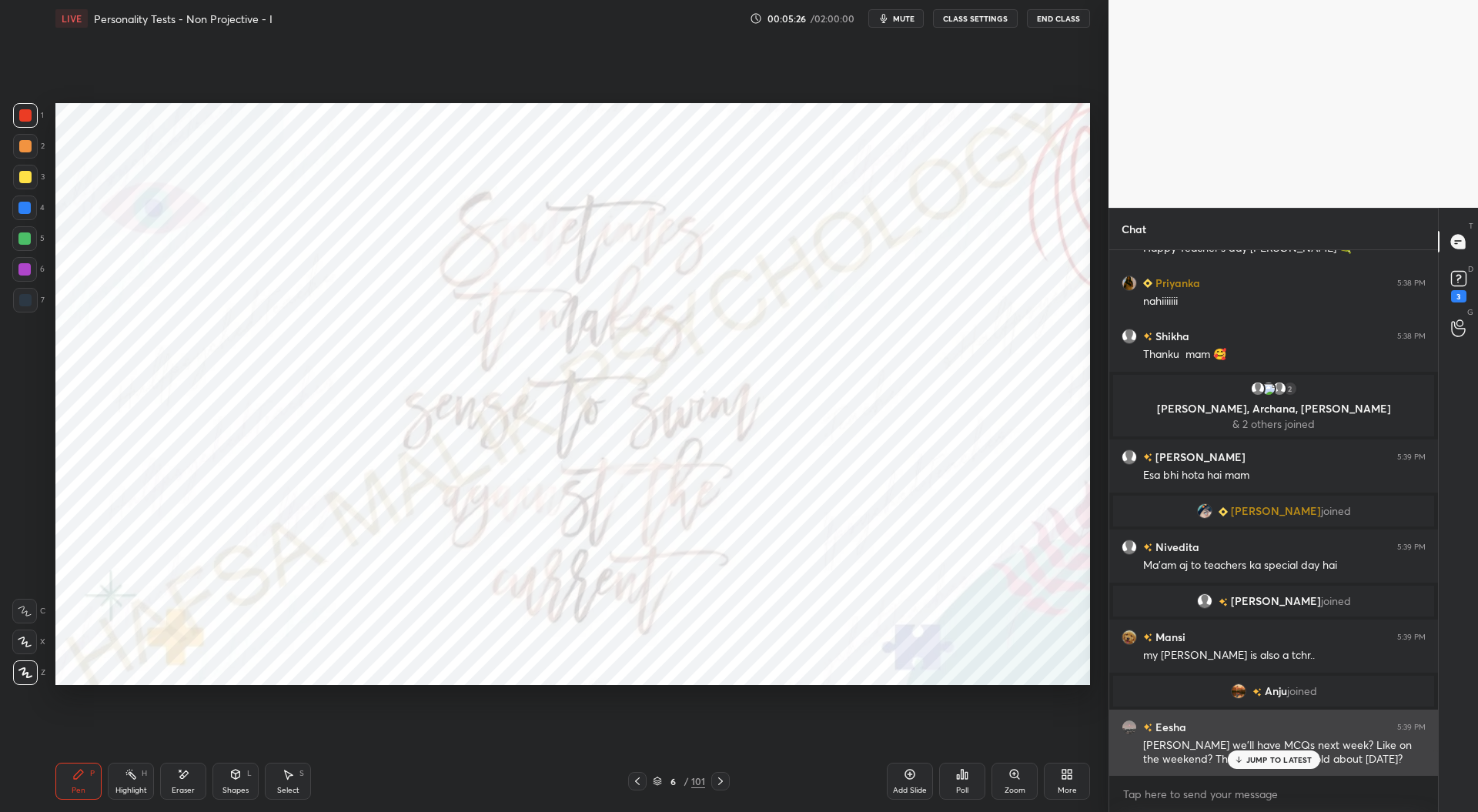
click at [1261, 754] on div "JUMP TO LATEST" at bounding box center [1273, 759] width 93 height 19
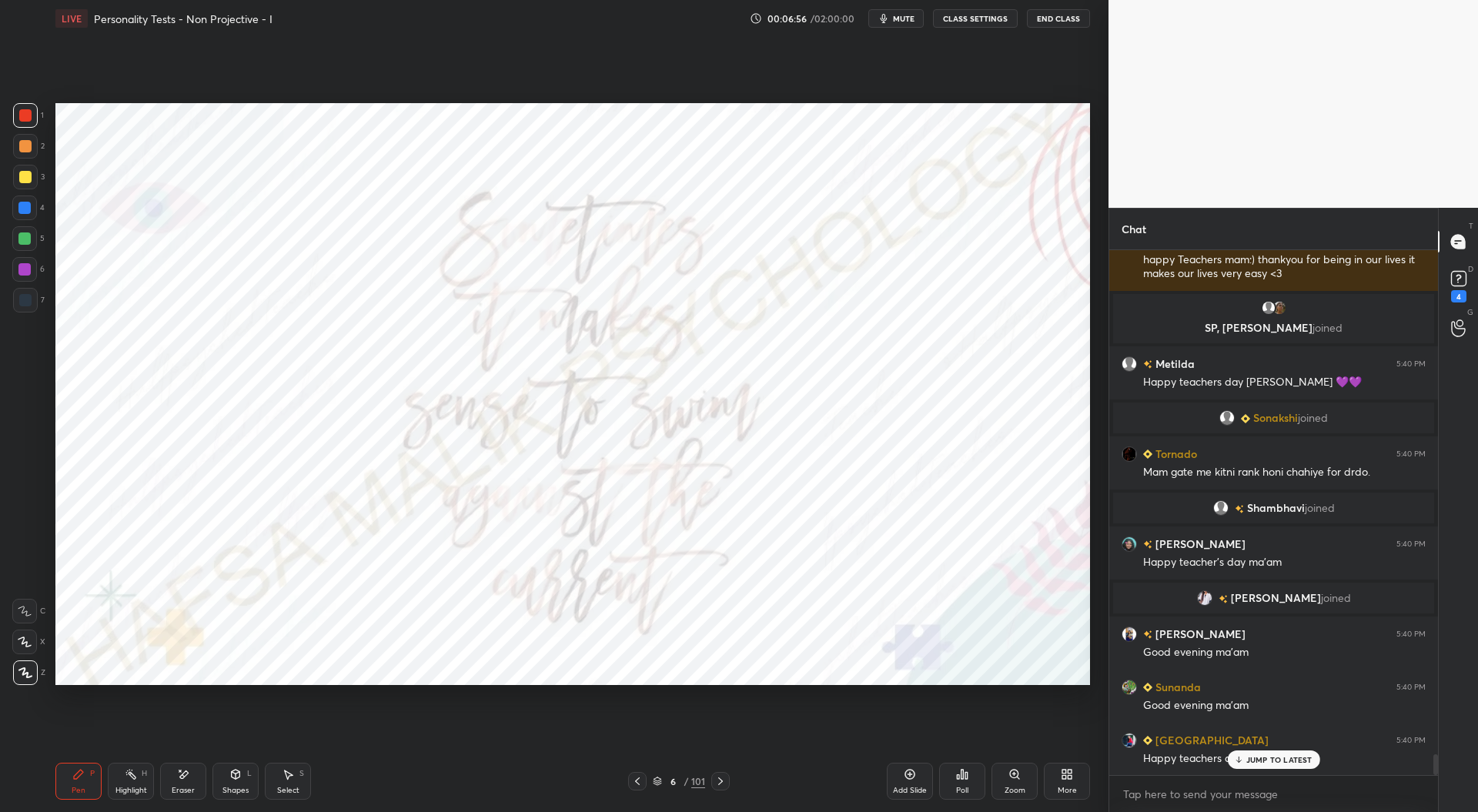
scroll to position [12705, 0]
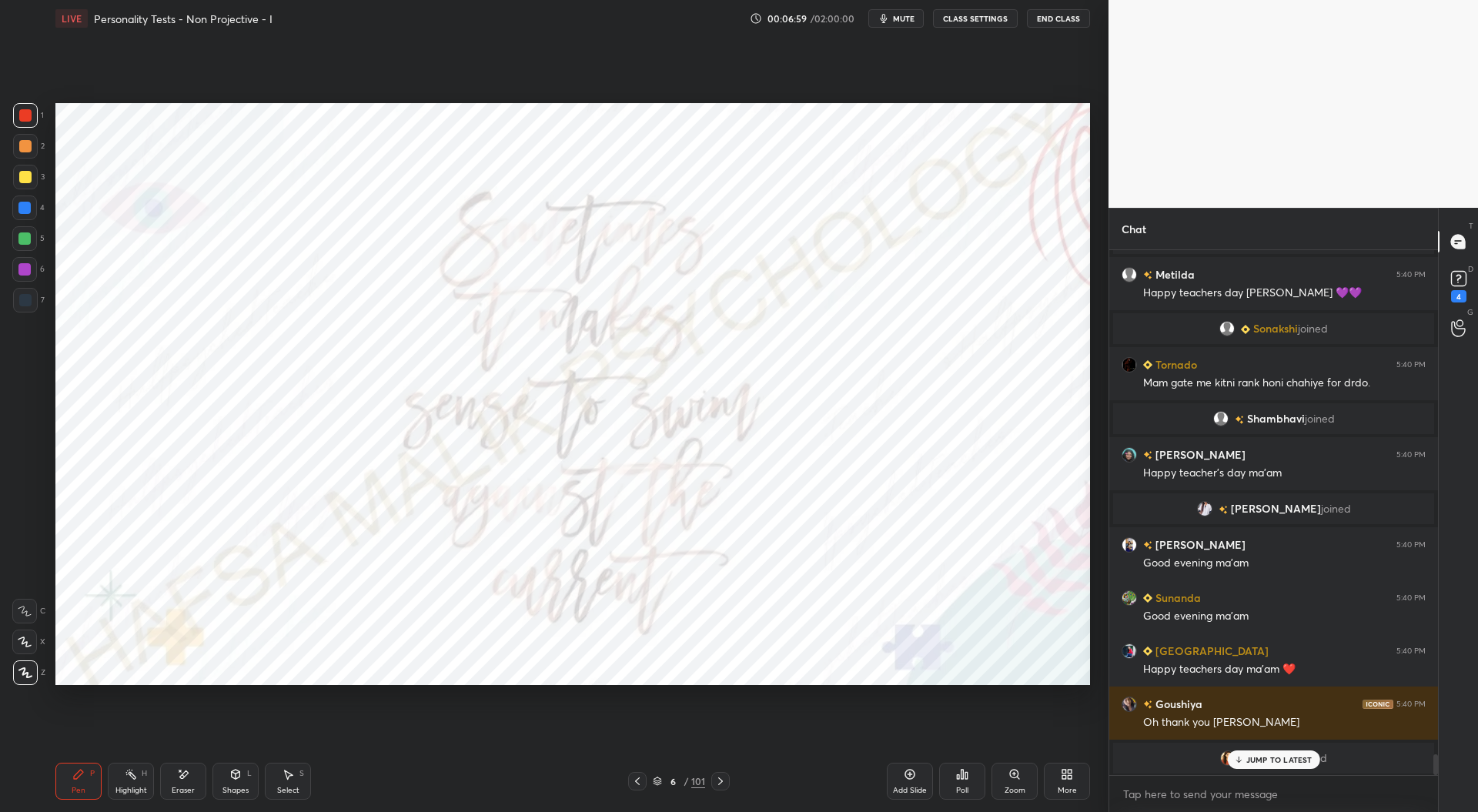
click at [28, 206] on div at bounding box center [24, 207] width 12 height 12
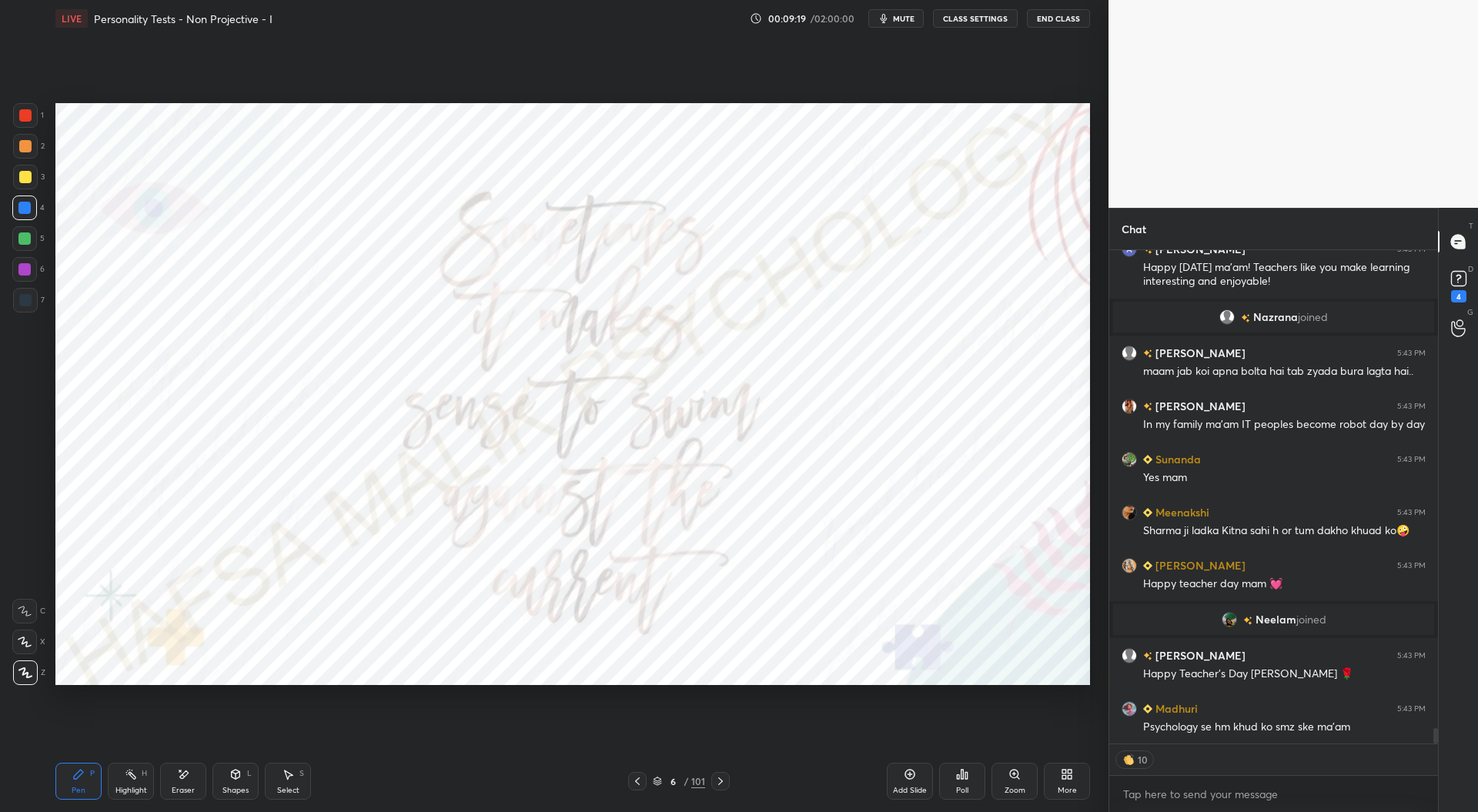
scroll to position [15369, 0]
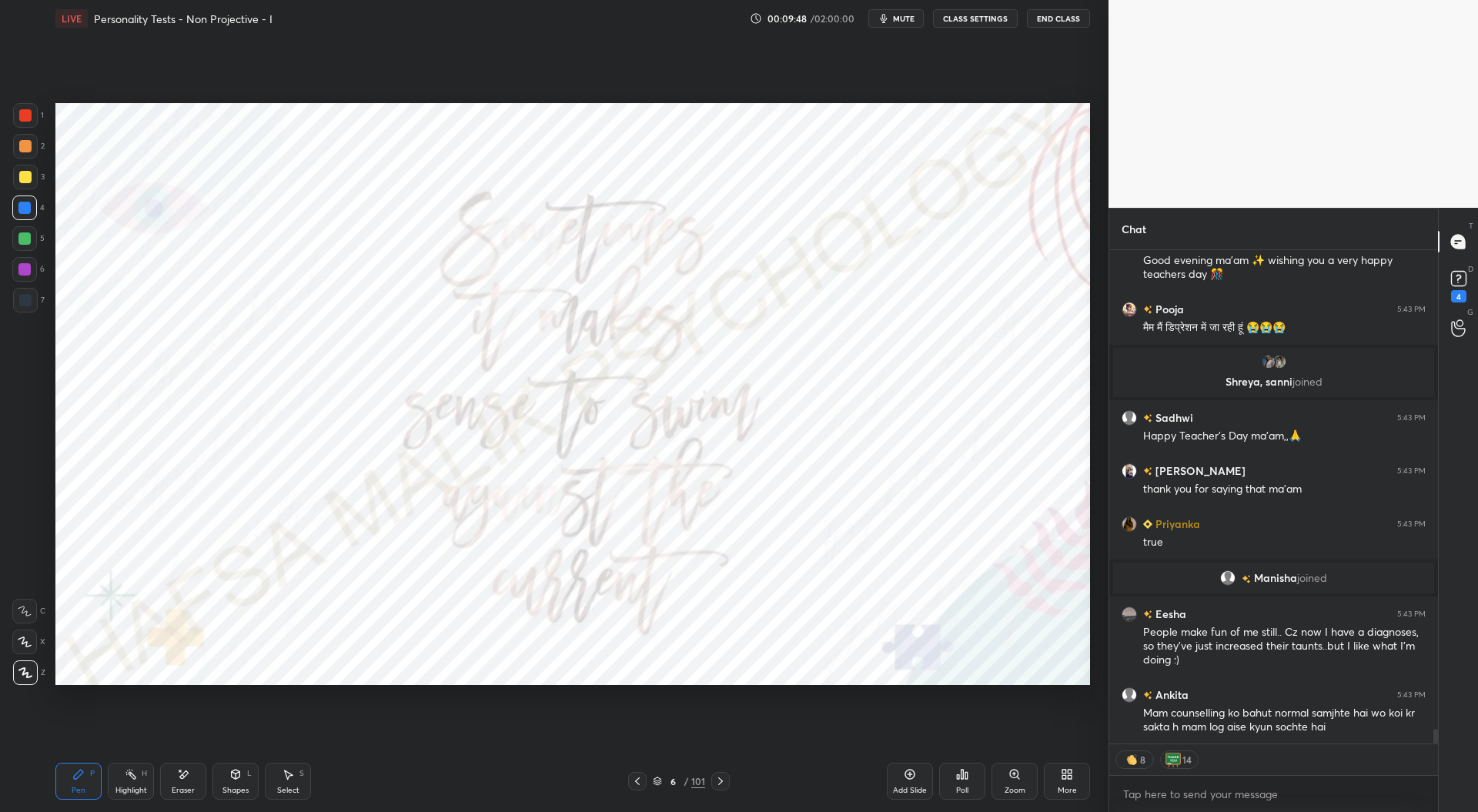
click at [640, 780] on icon at bounding box center [637, 781] width 12 height 12
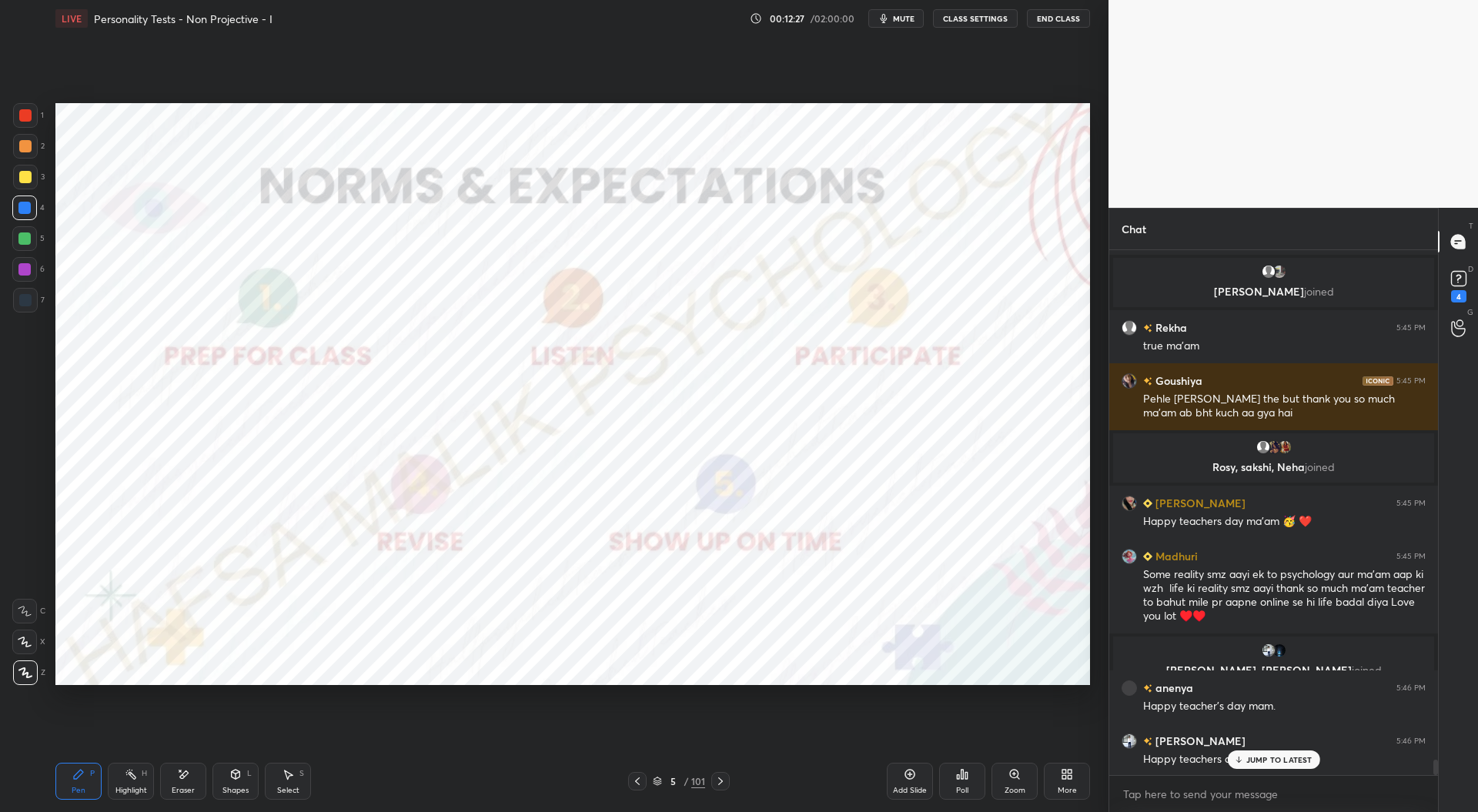
scroll to position [17326, 0]
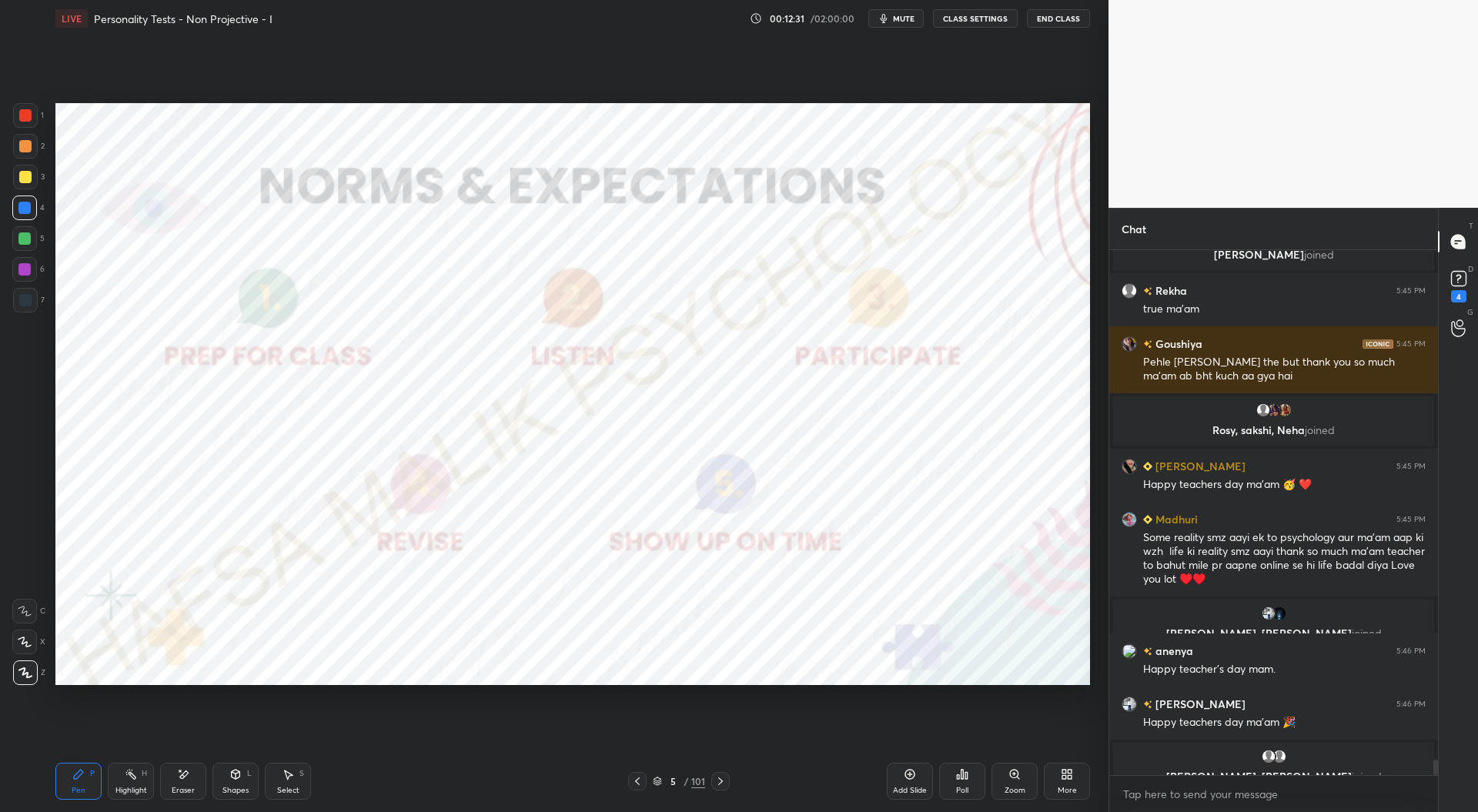
click at [28, 110] on div at bounding box center [25, 115] width 12 height 12
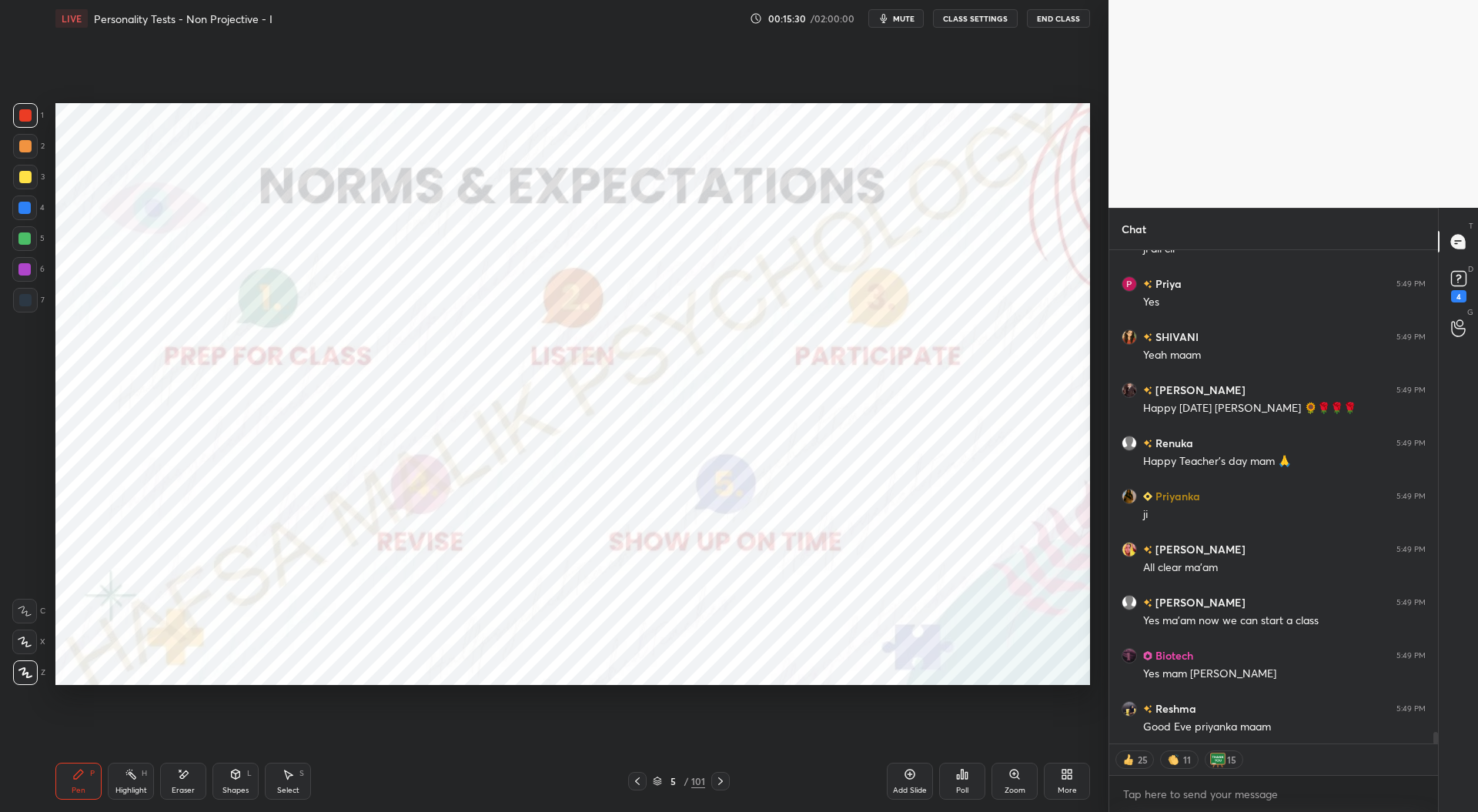
scroll to position [20314, 0]
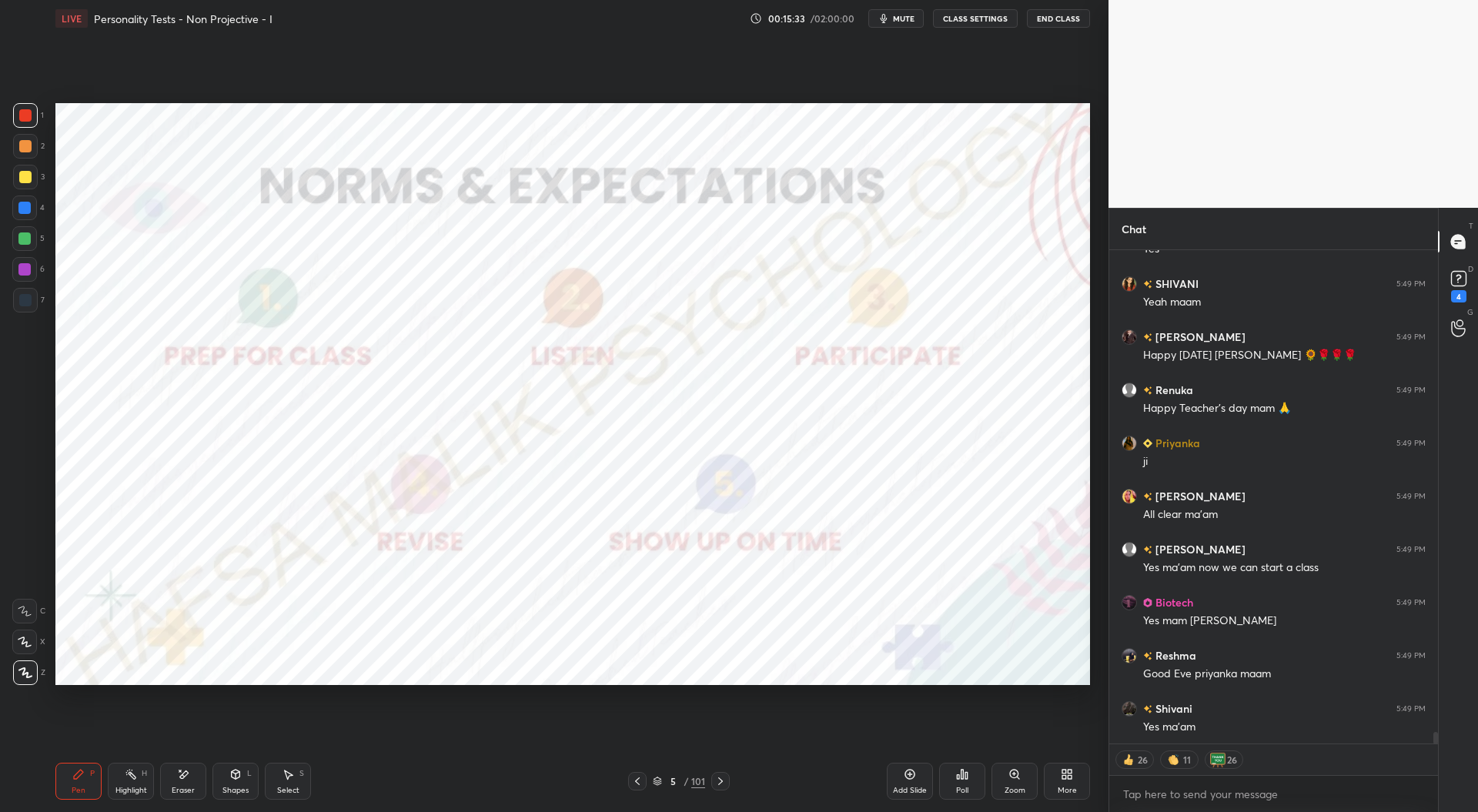
click at [724, 784] on icon at bounding box center [720, 781] width 12 height 12
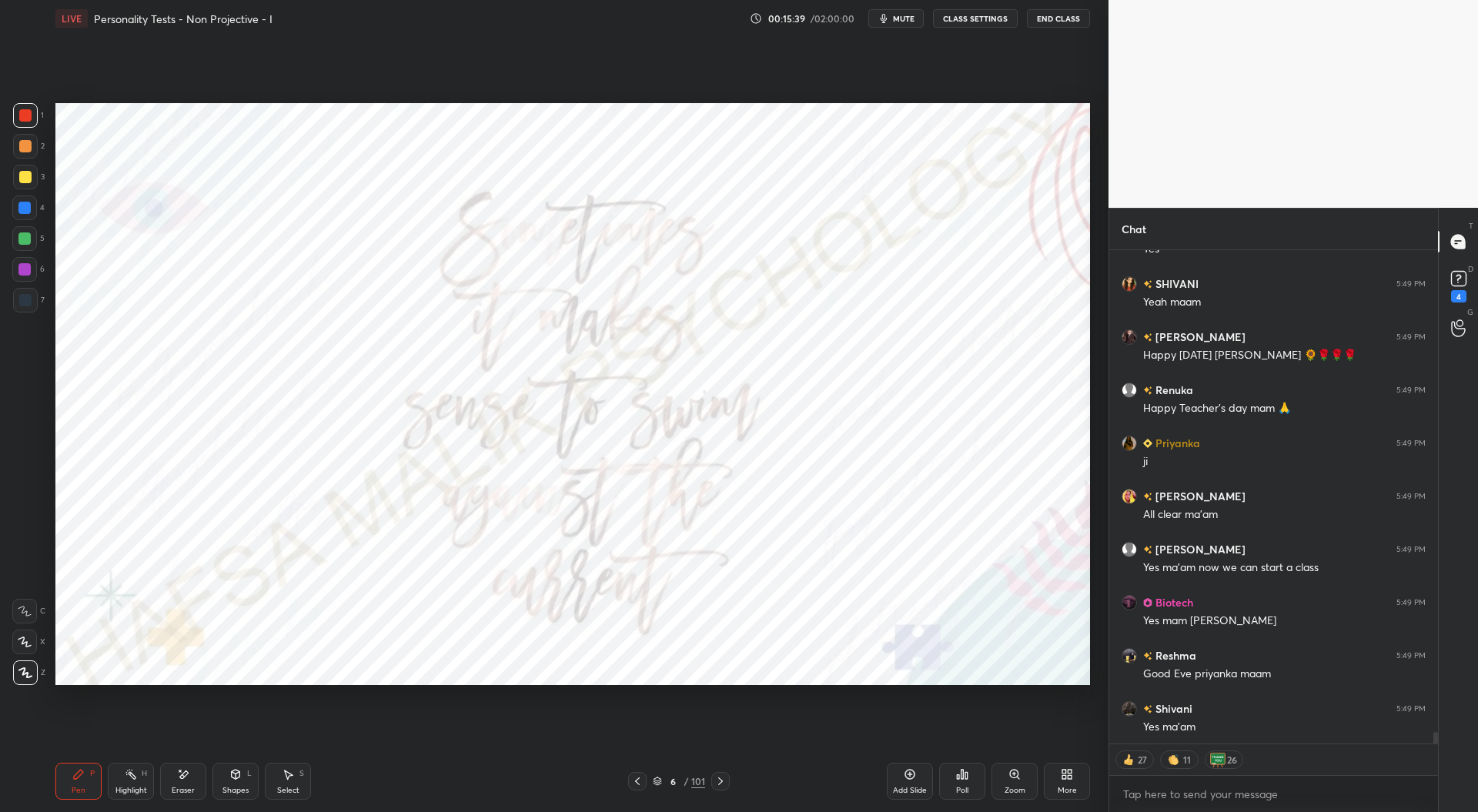
click at [721, 783] on icon at bounding box center [720, 781] width 12 height 12
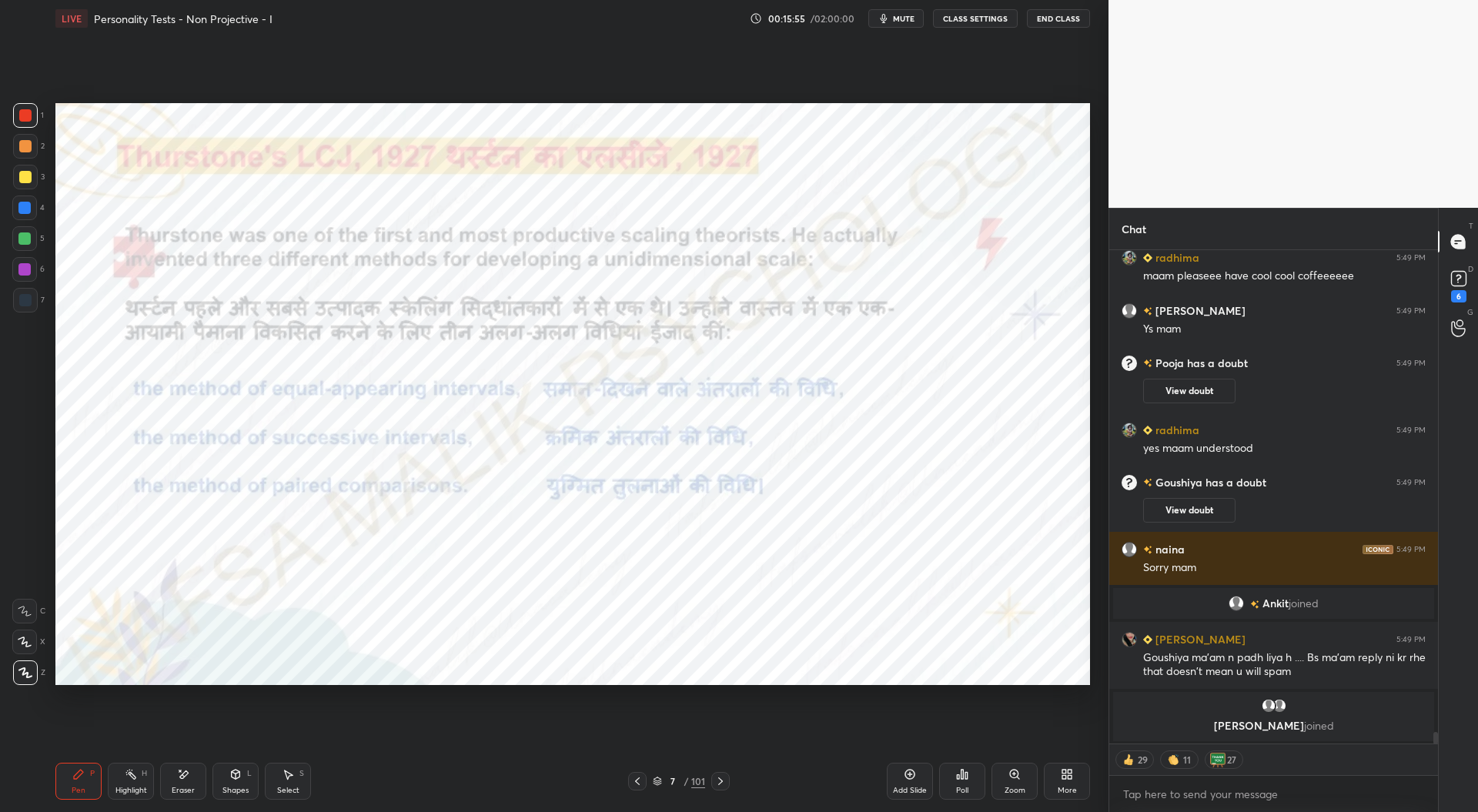
scroll to position [520, 324]
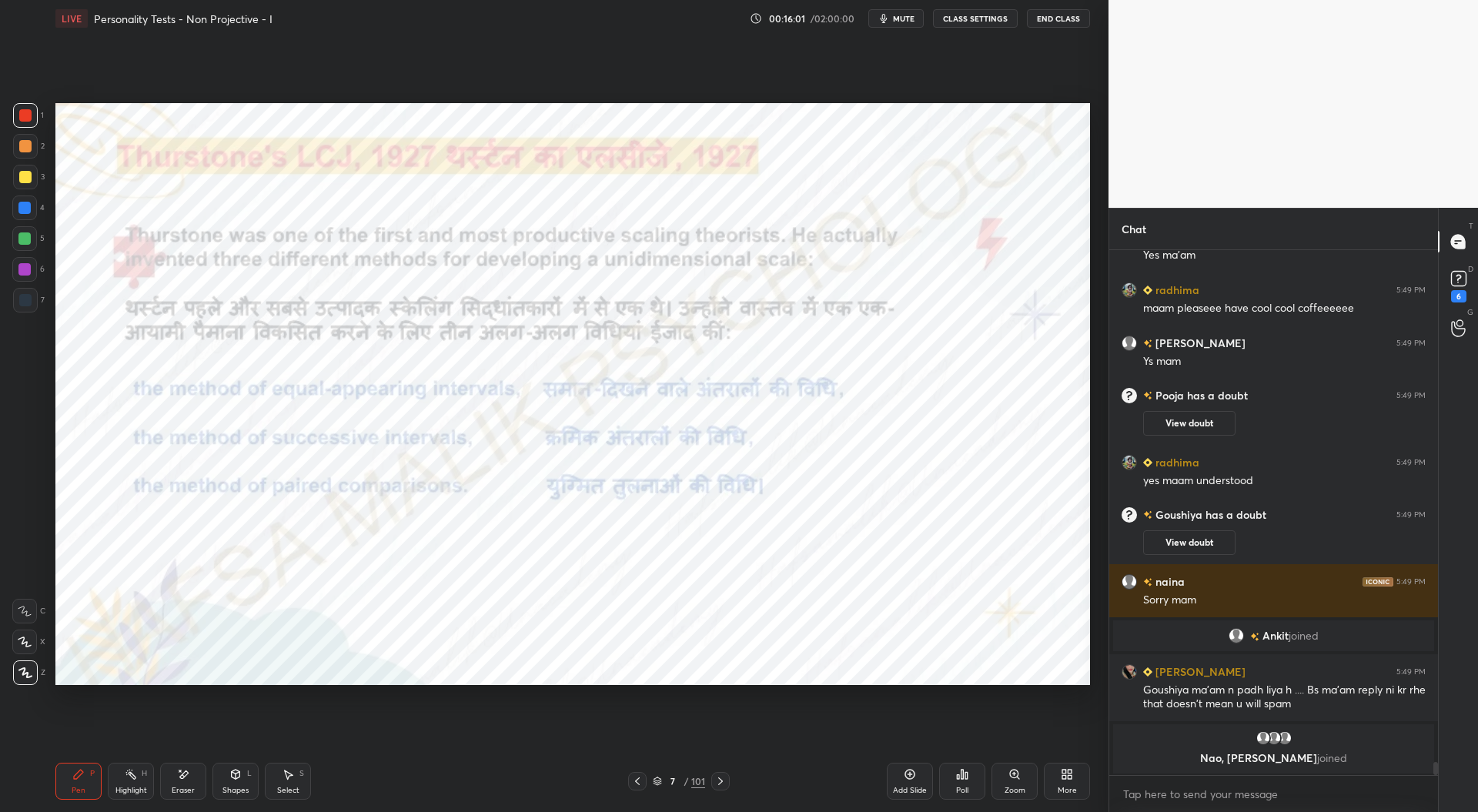
click at [724, 788] on div at bounding box center [720, 781] width 19 height 19
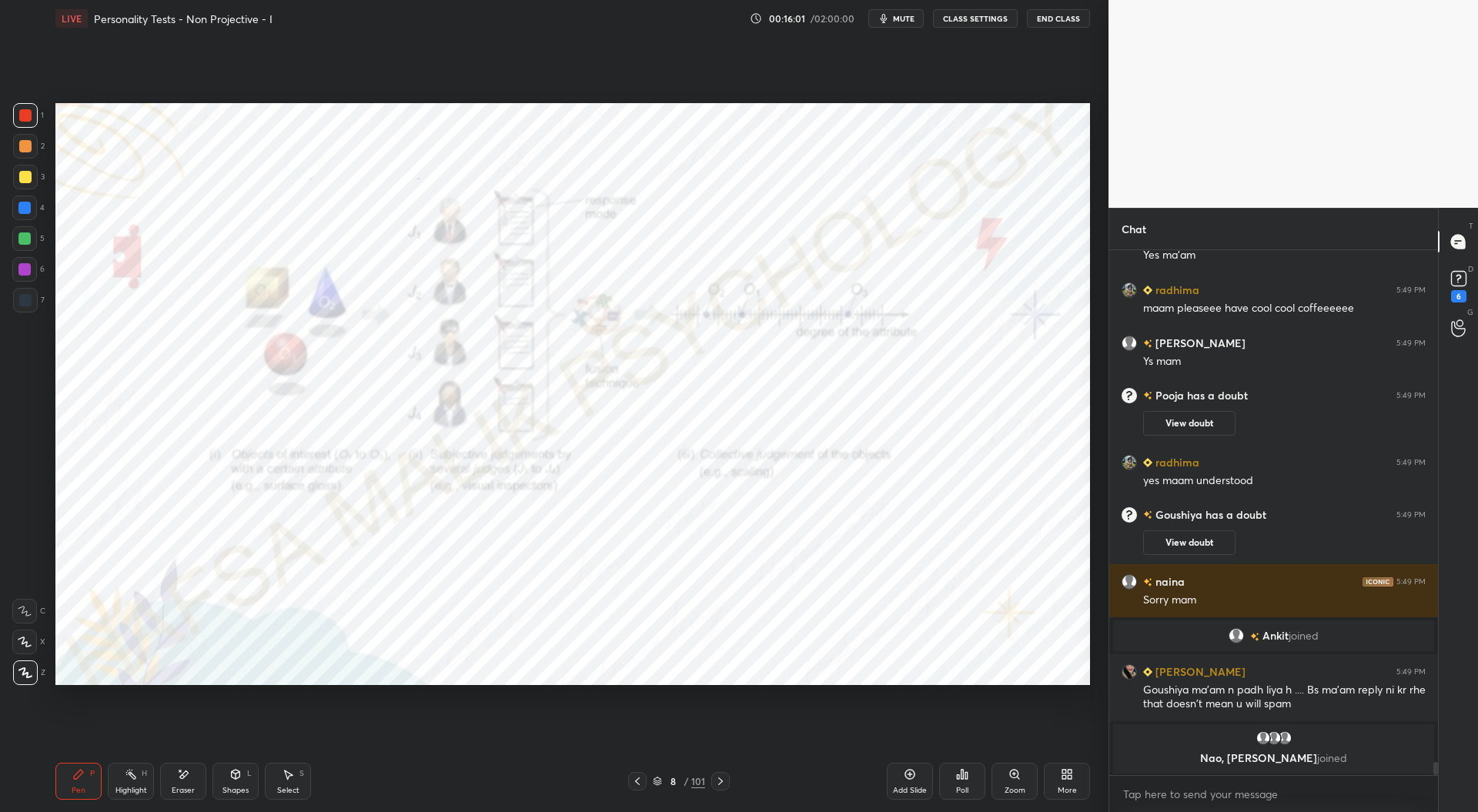
click at [724, 787] on icon at bounding box center [720, 781] width 12 height 12
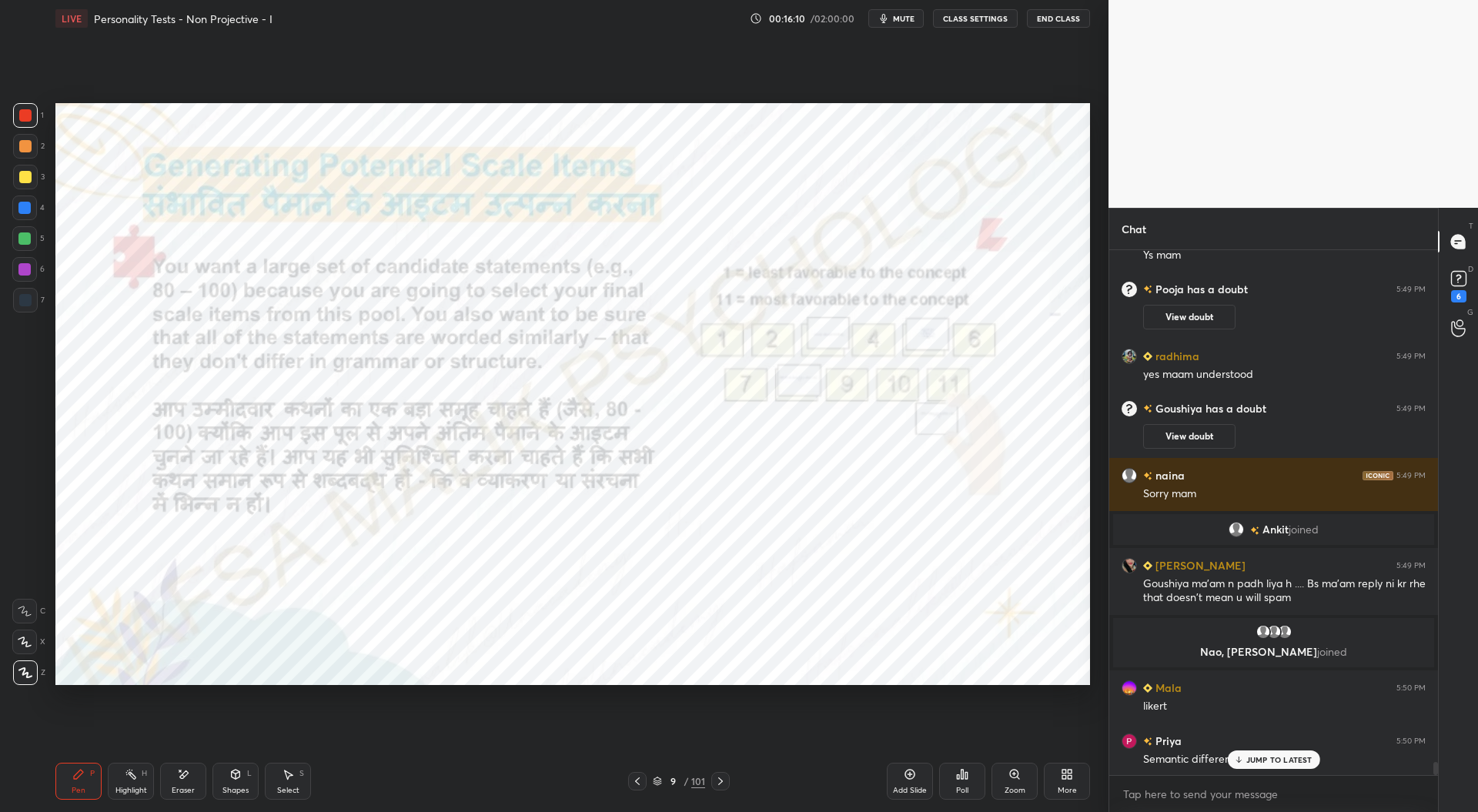
scroll to position [20639, 0]
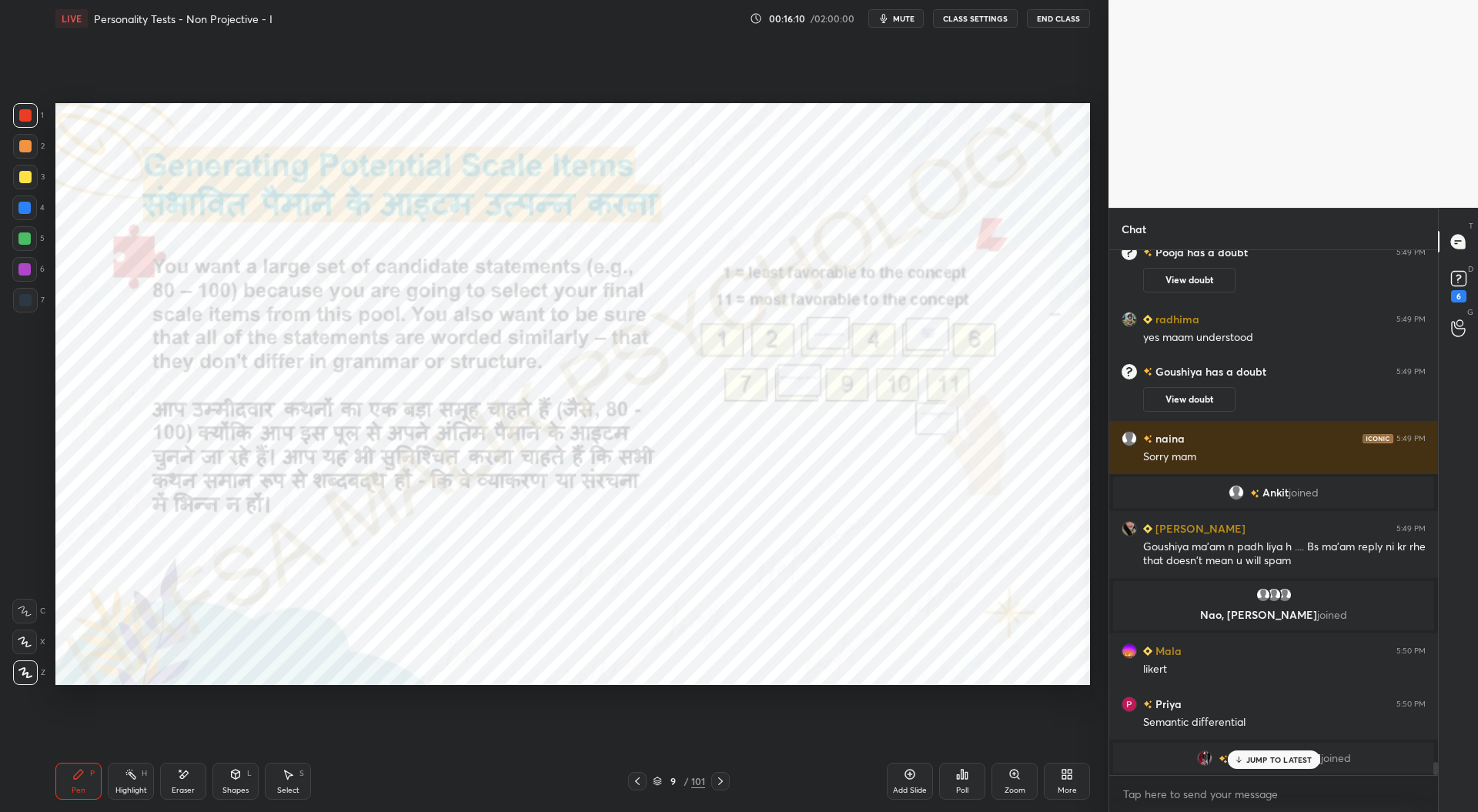
click at [635, 779] on icon at bounding box center [637, 781] width 12 height 12
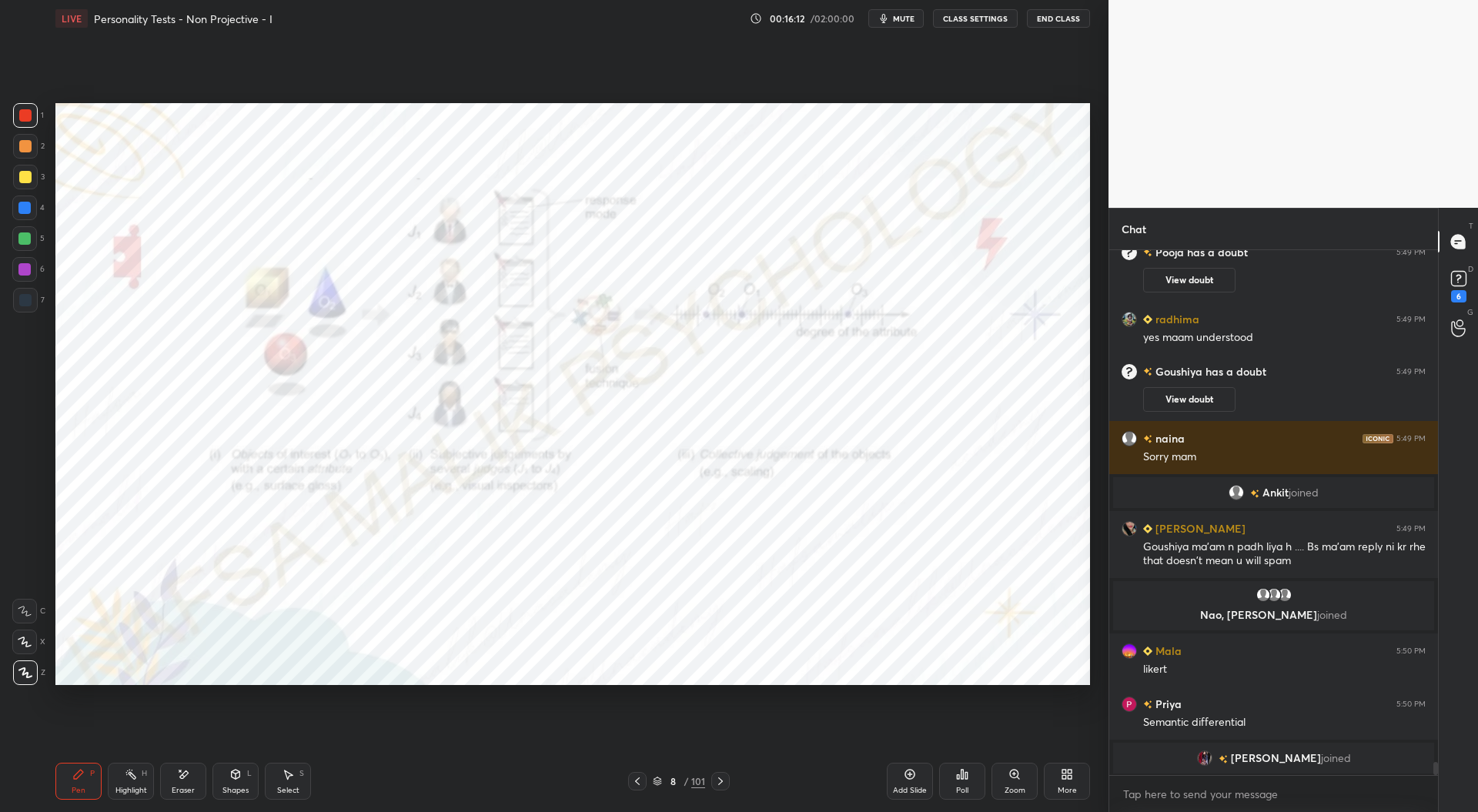
scroll to position [20693, 0]
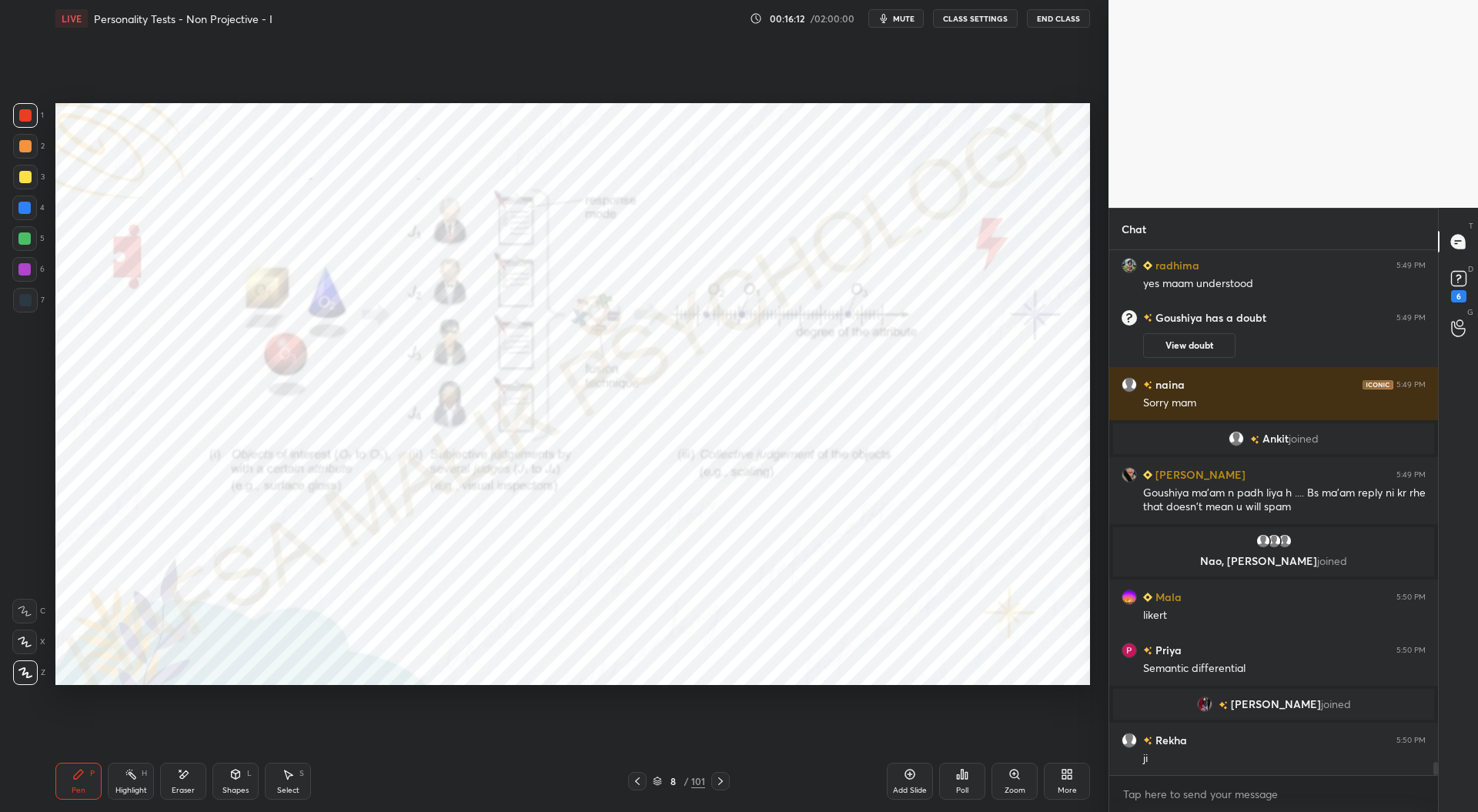
click at [642, 779] on icon at bounding box center [637, 781] width 12 height 12
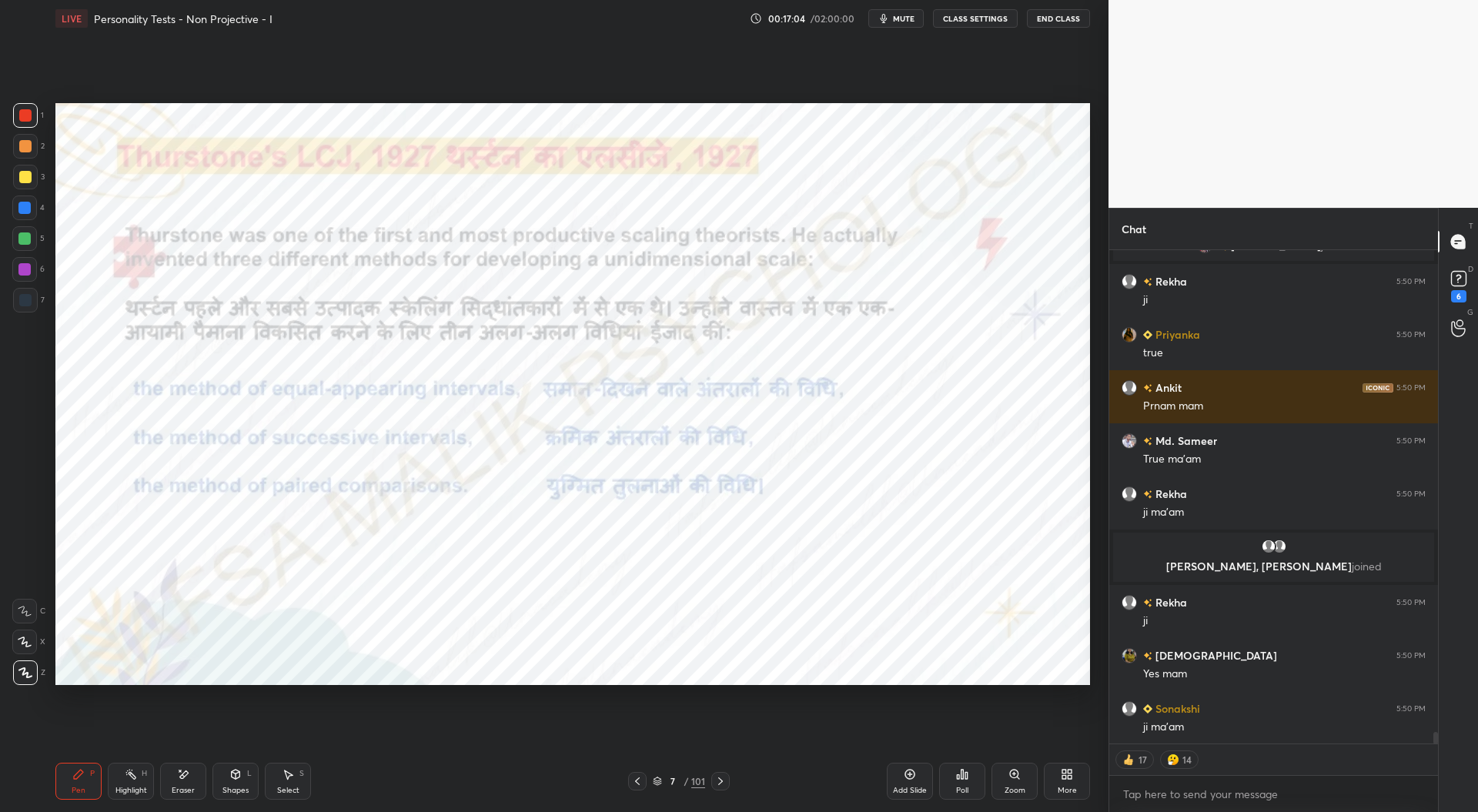
scroll to position [21103, 0]
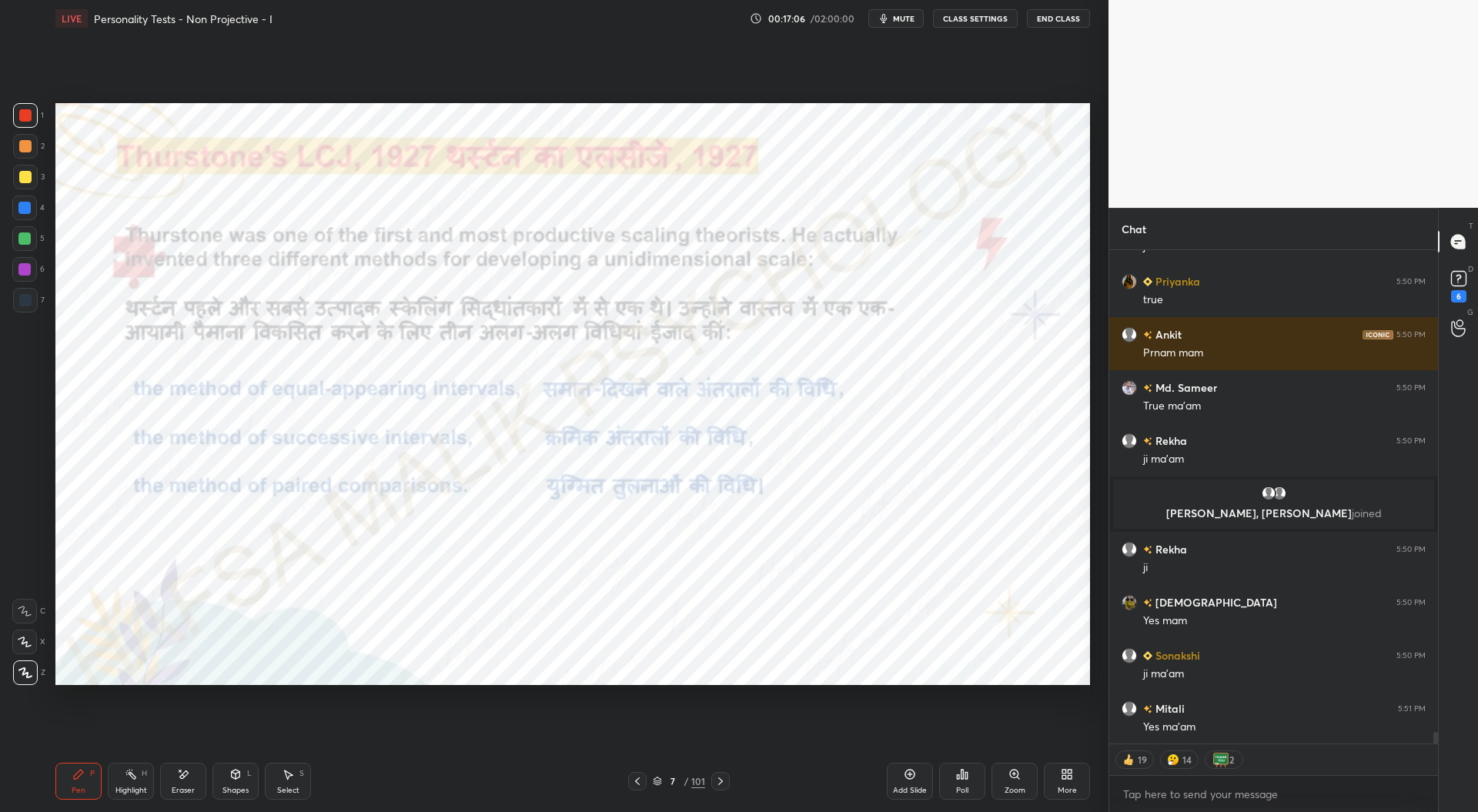
click at [22, 269] on div at bounding box center [24, 269] width 12 height 12
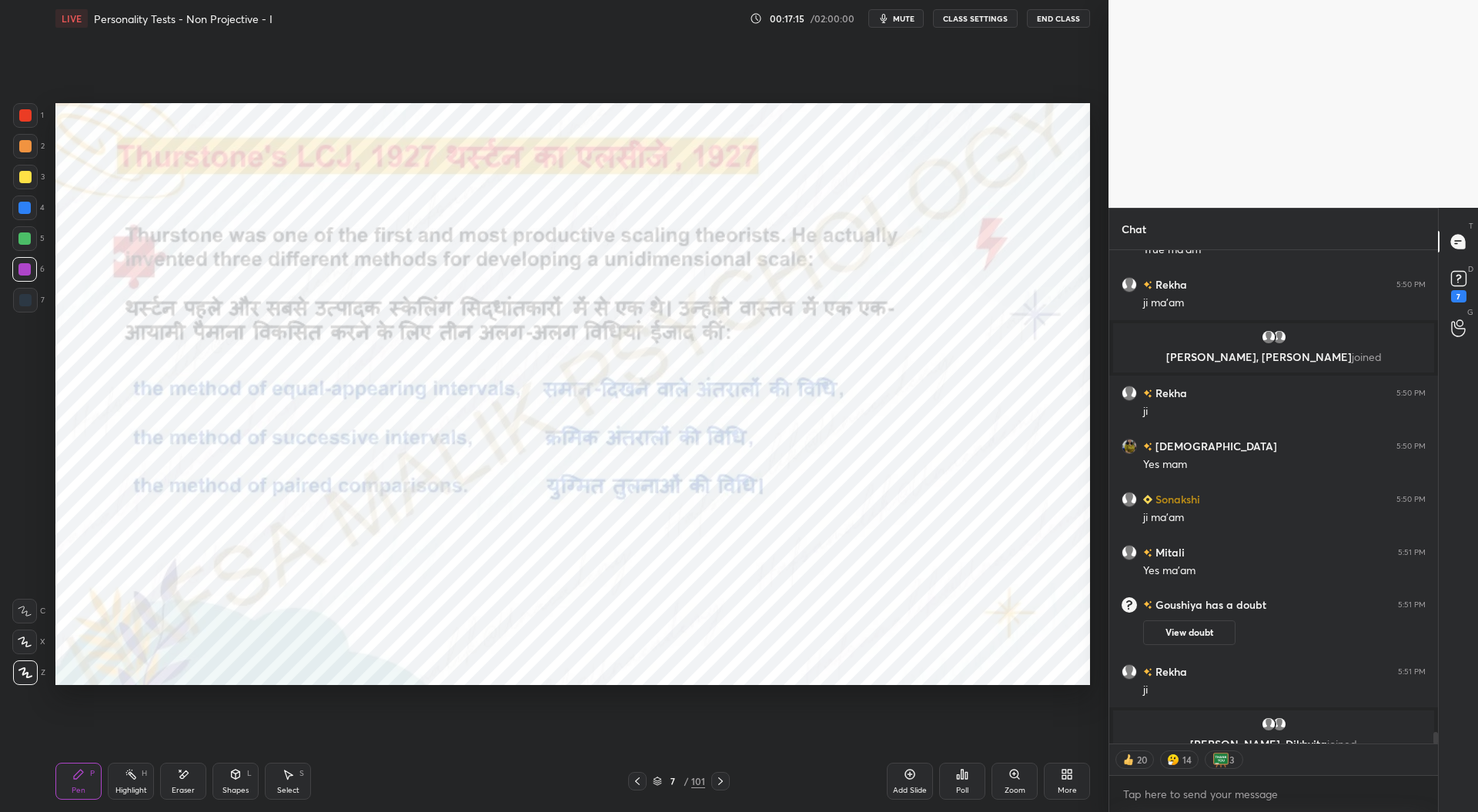
scroll to position [21190, 0]
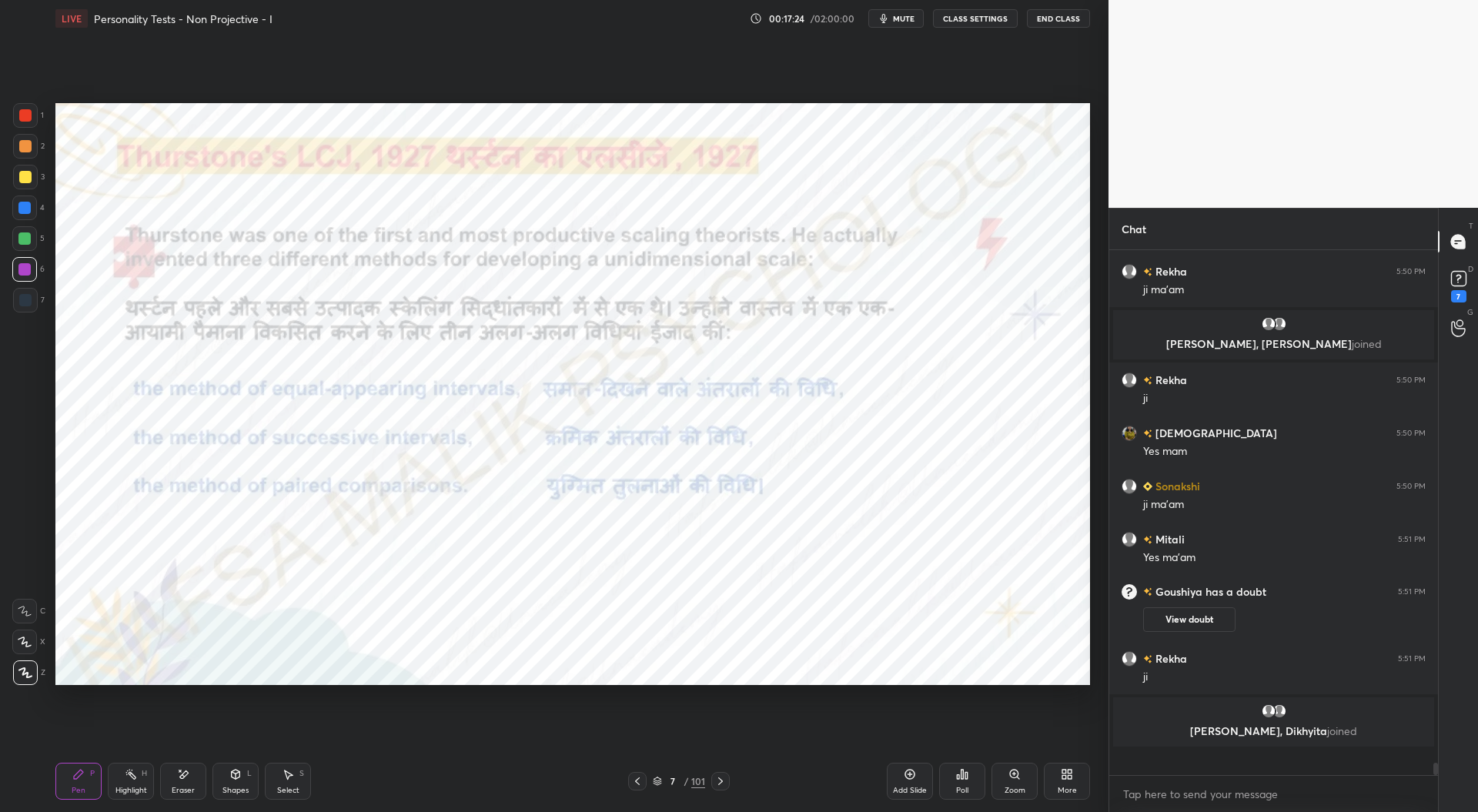
click at [25, 207] on div at bounding box center [24, 207] width 12 height 12
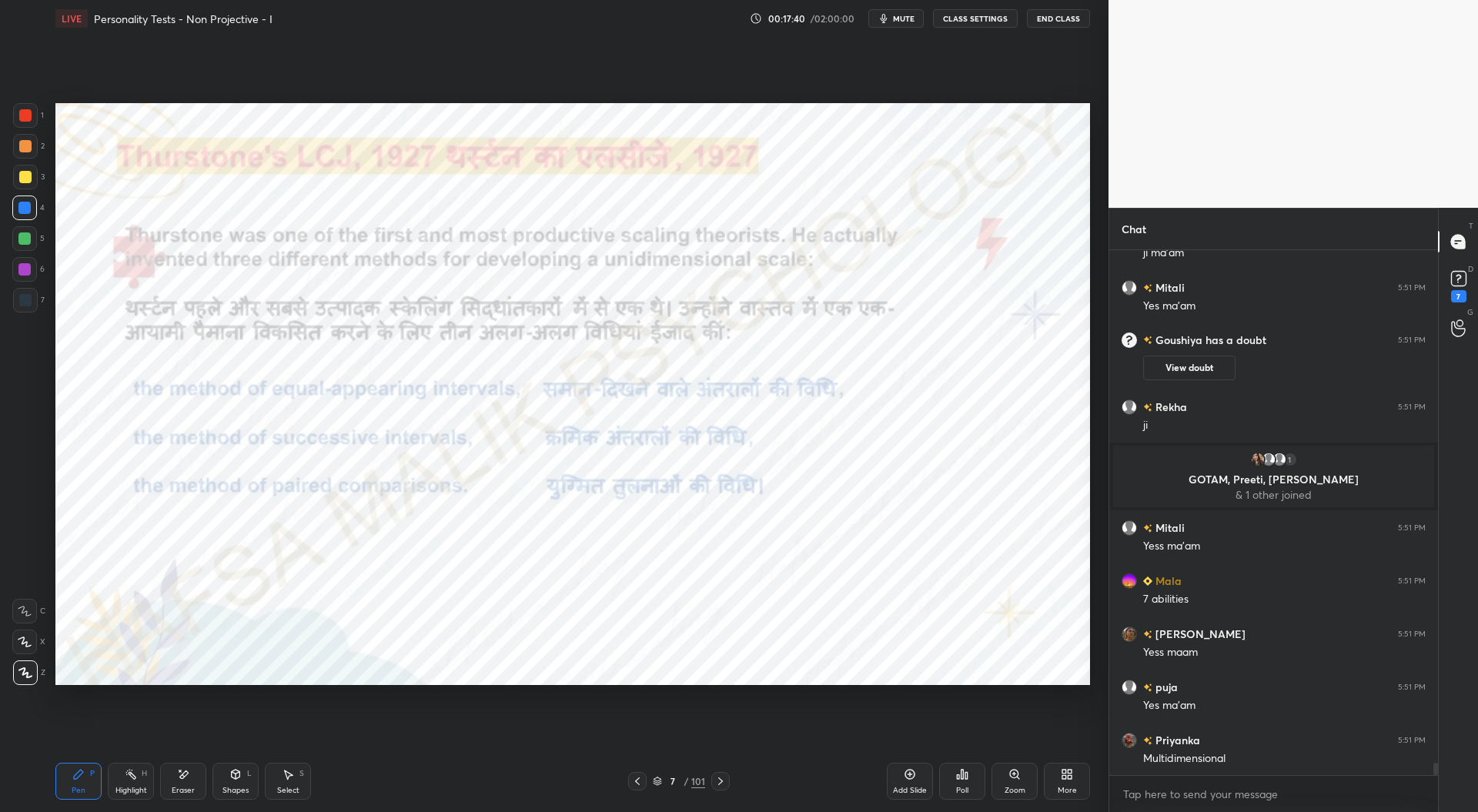
scroll to position [21455, 0]
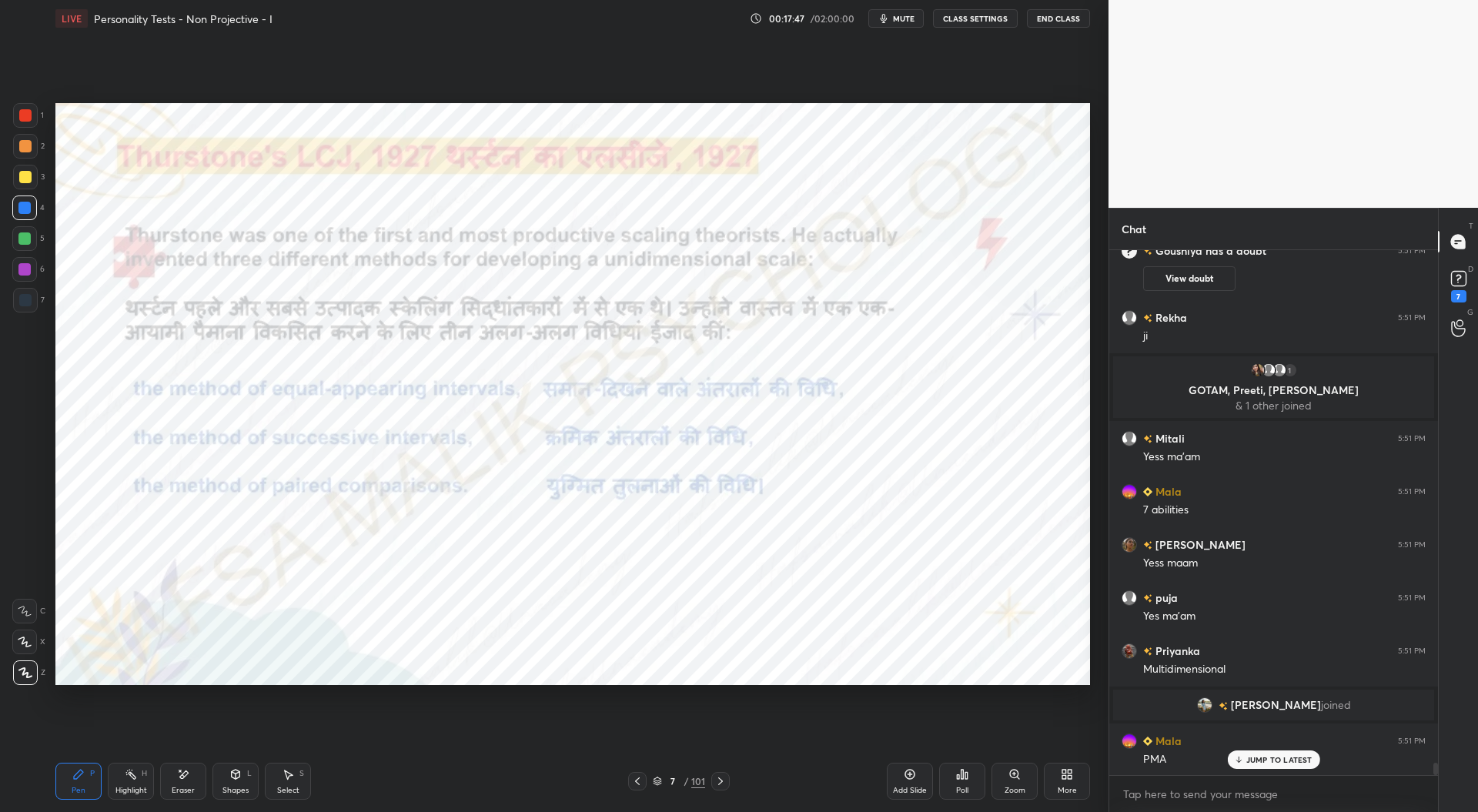
click at [24, 299] on div at bounding box center [25, 300] width 12 height 12
click at [24, 207] on div at bounding box center [24, 207] width 12 height 12
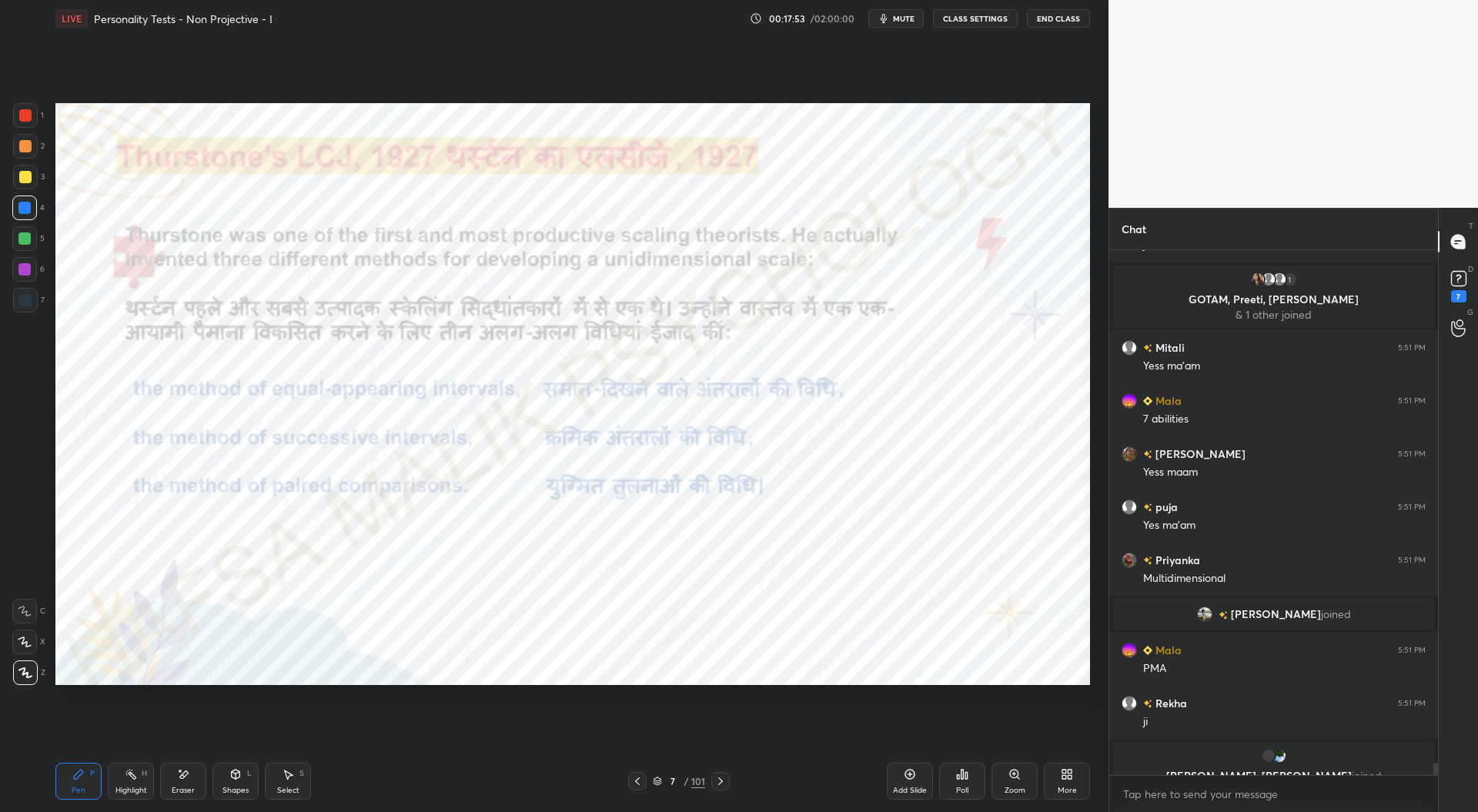
scroll to position [21564, 0]
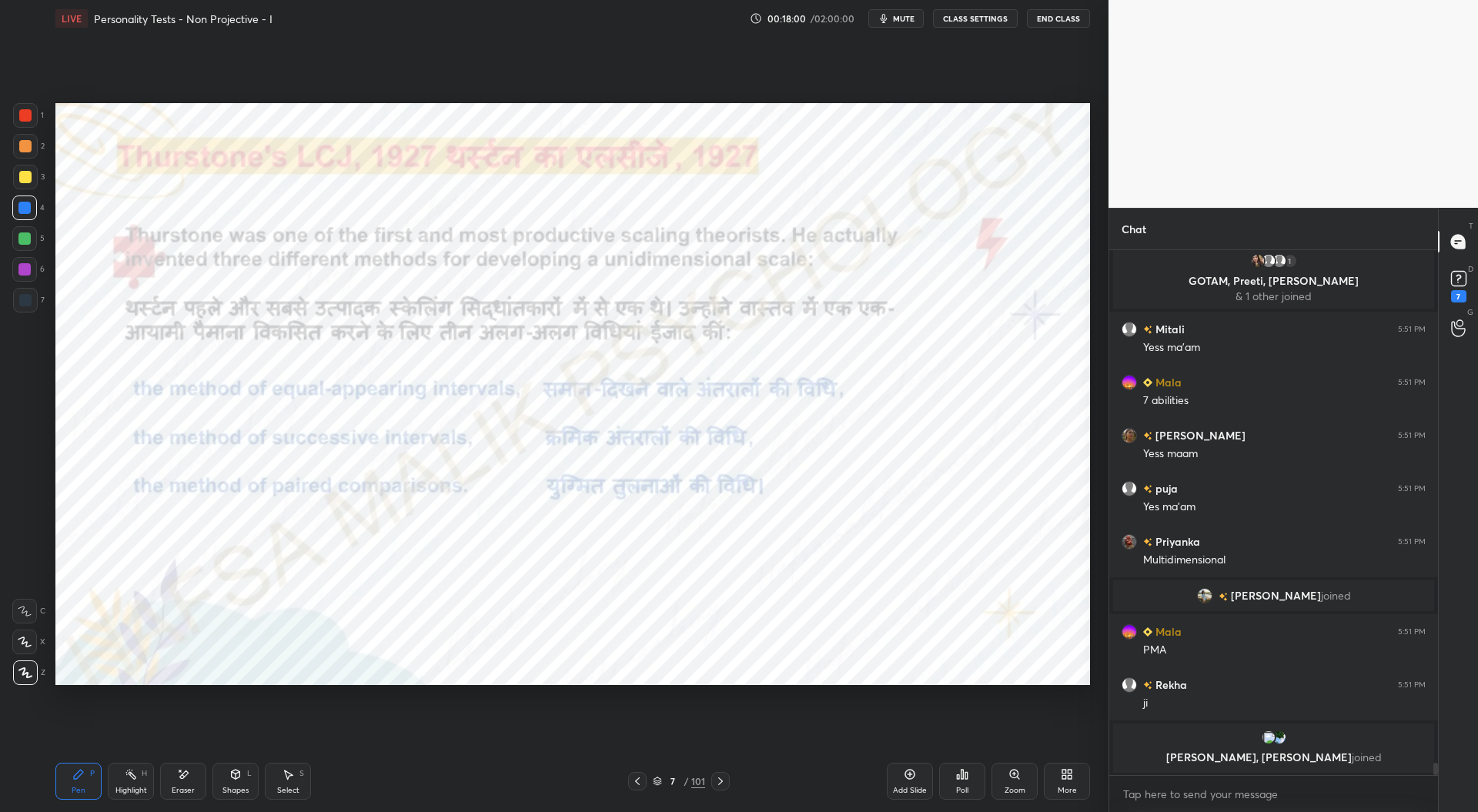
click at [28, 299] on div at bounding box center [25, 300] width 12 height 12
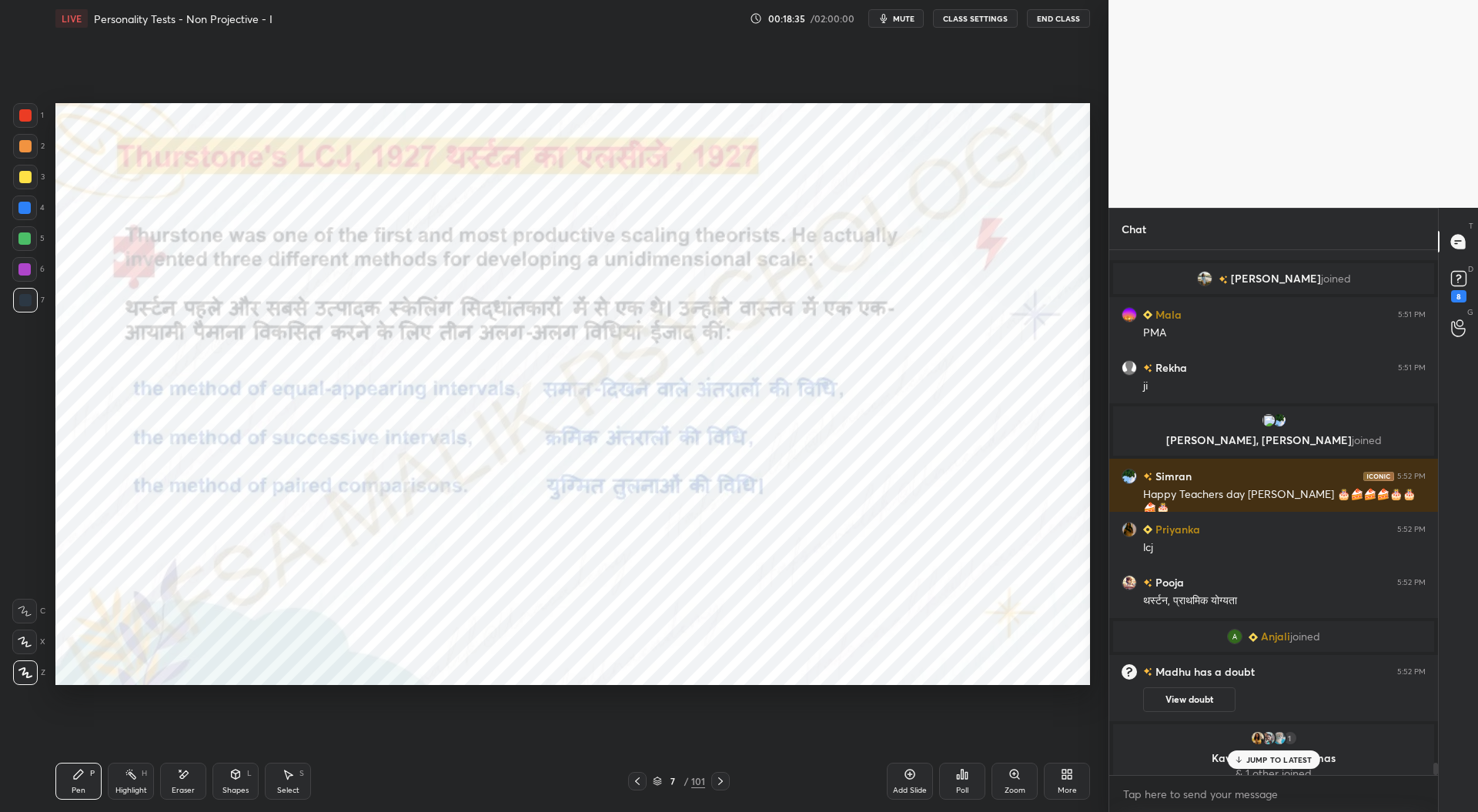
scroll to position [21749, 0]
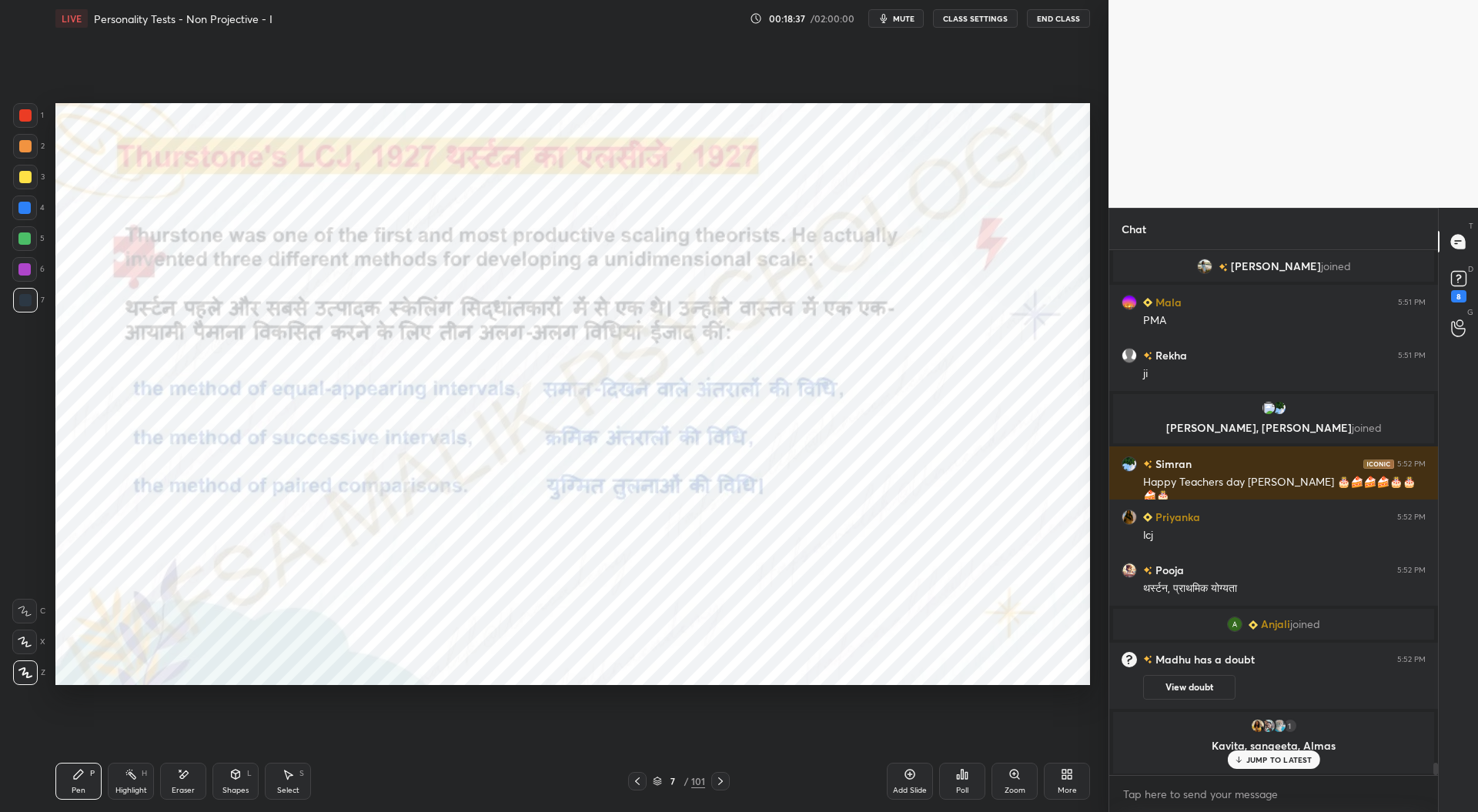
click at [23, 119] on div at bounding box center [25, 115] width 12 height 12
click at [724, 784] on icon at bounding box center [720, 781] width 12 height 12
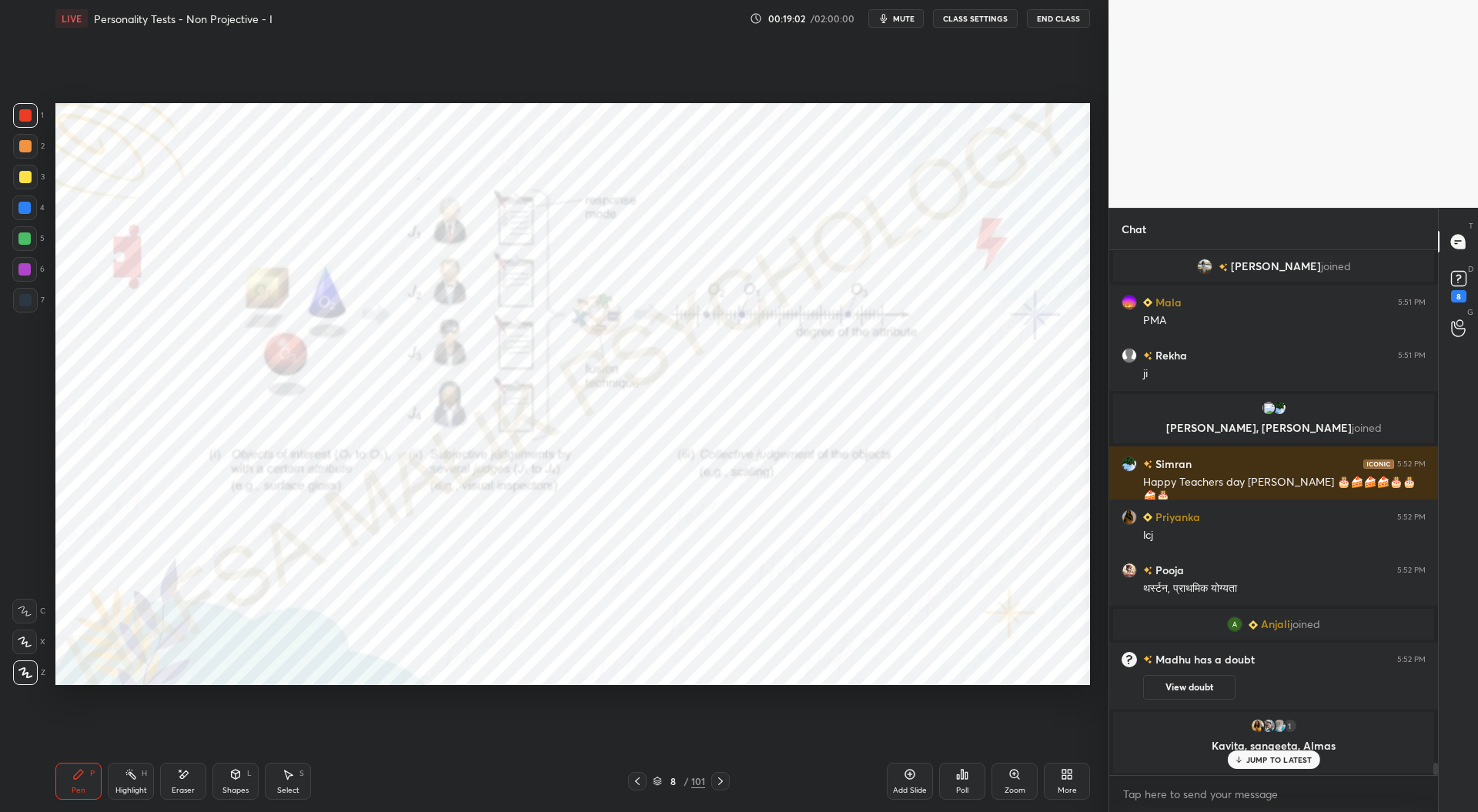
click at [722, 783] on icon at bounding box center [720, 781] width 12 height 12
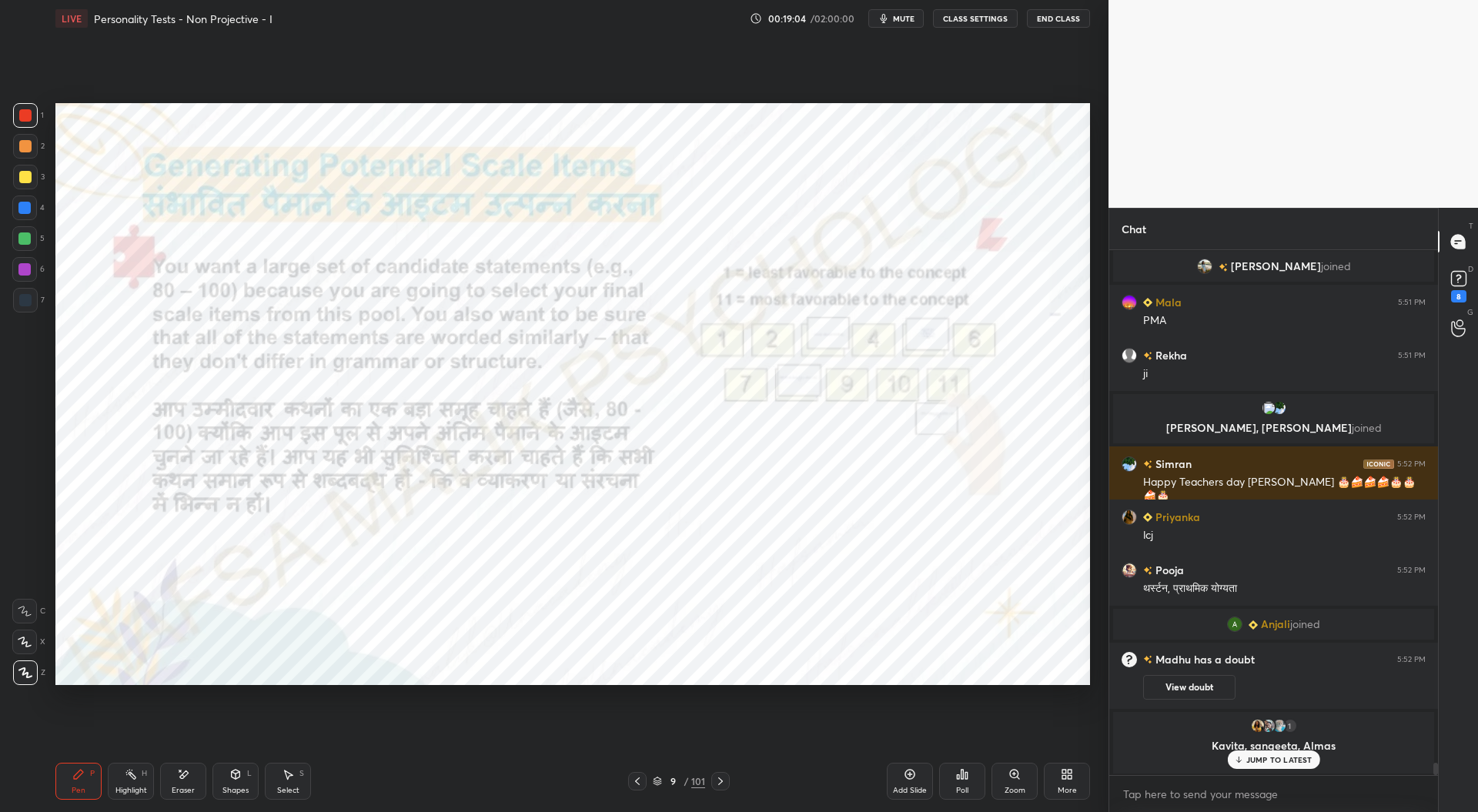
click at [720, 787] on icon at bounding box center [720, 781] width 12 height 12
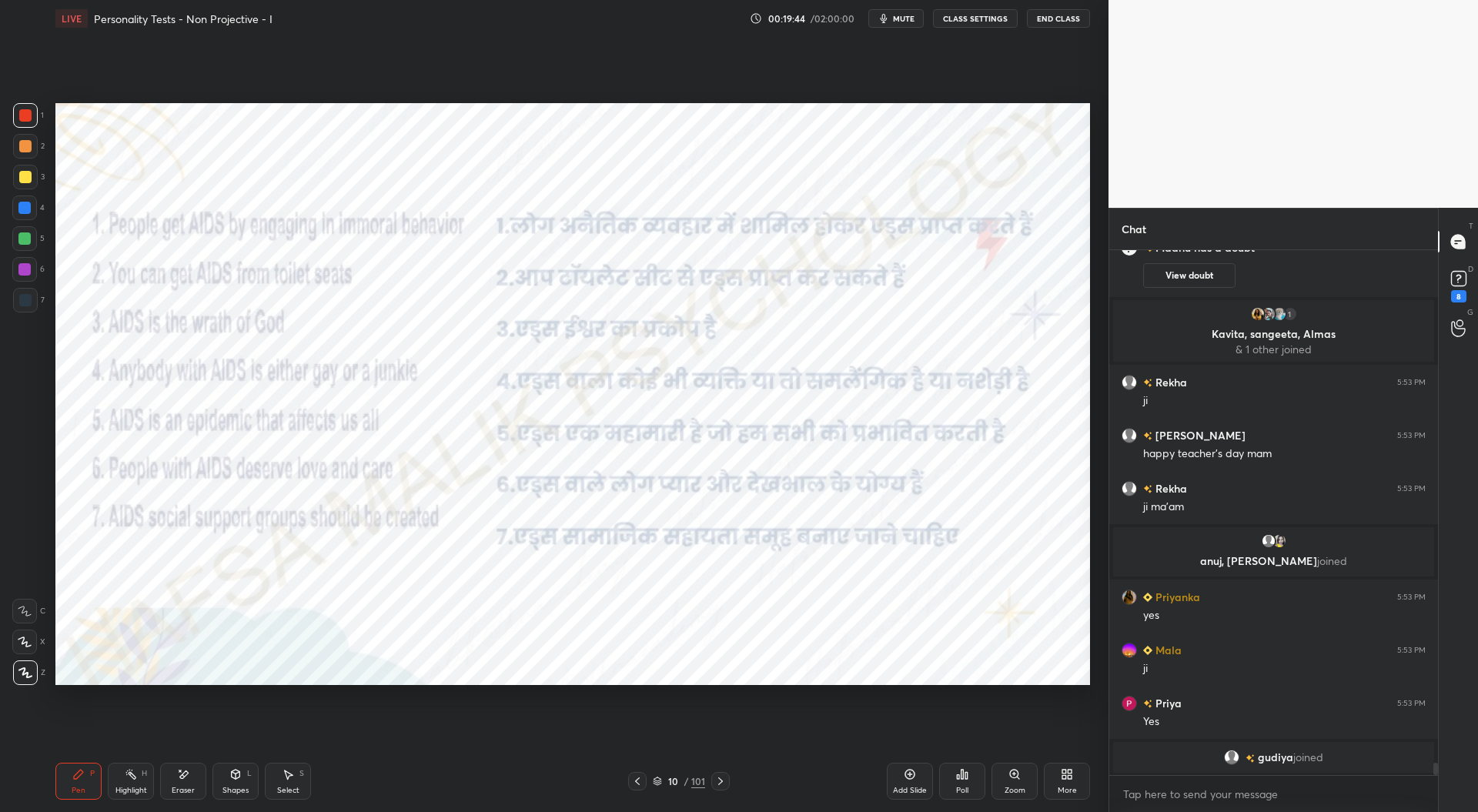
scroll to position [22037, 0]
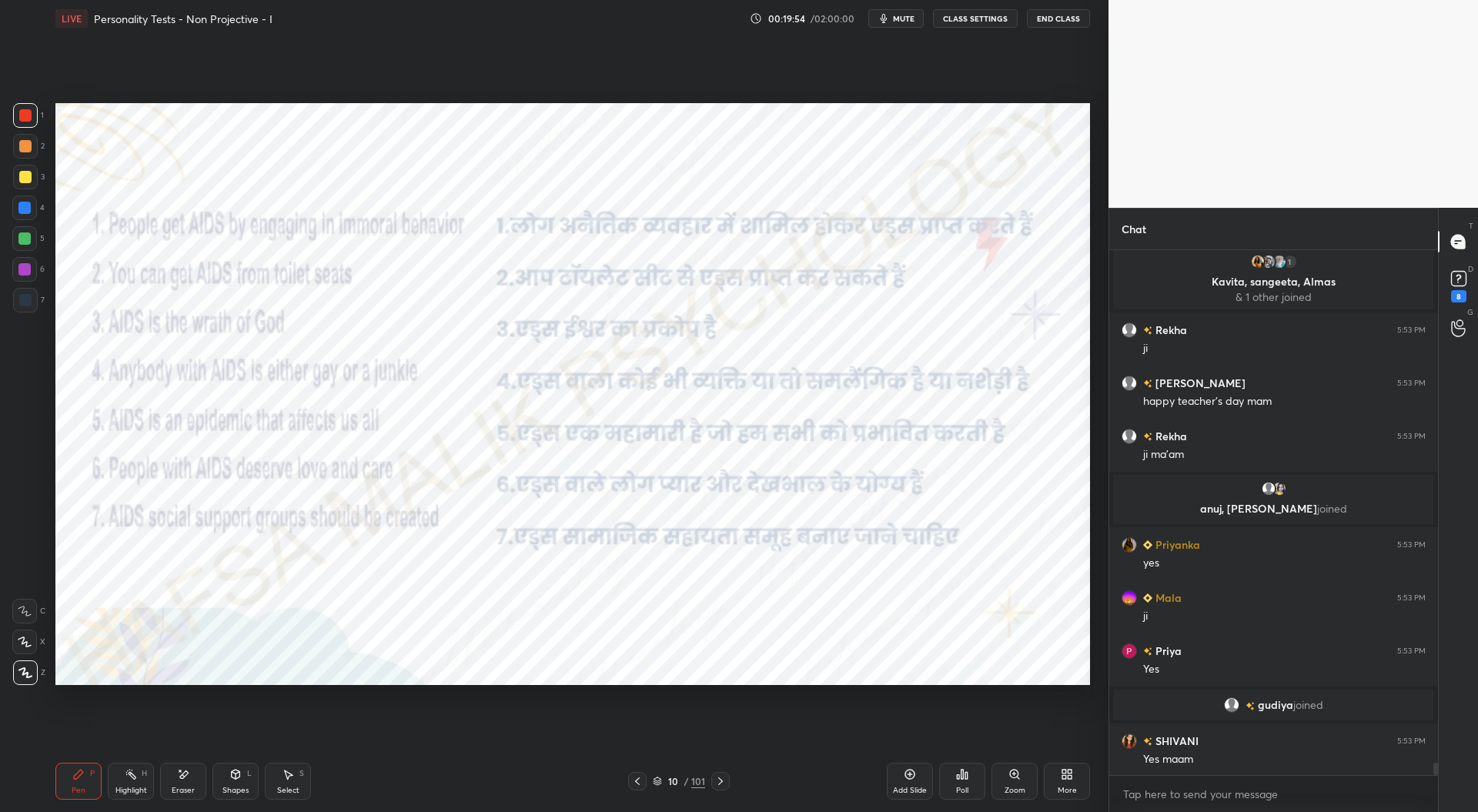
click at [637, 778] on icon at bounding box center [637, 781] width 12 height 12
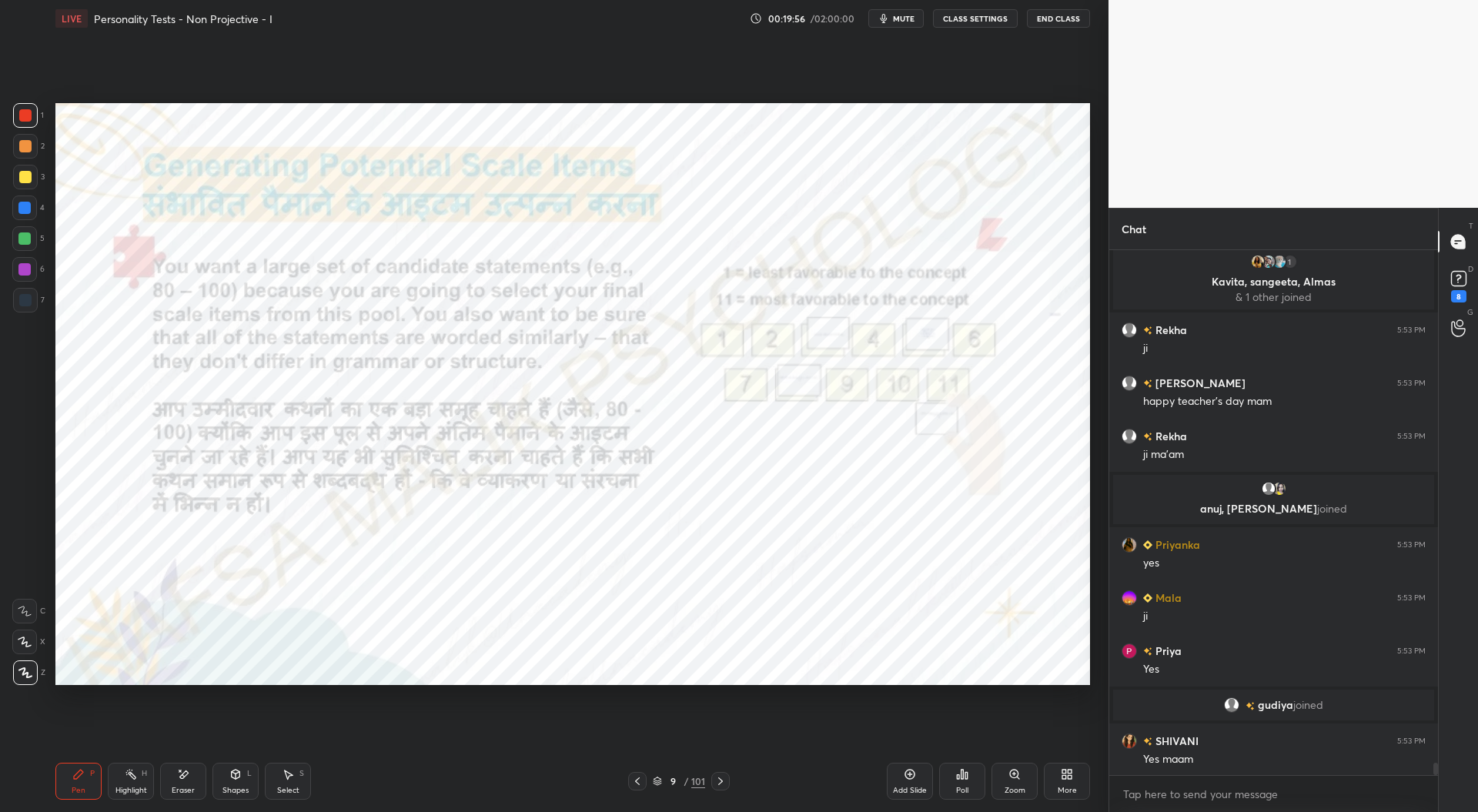
click at [641, 780] on icon at bounding box center [637, 781] width 12 height 12
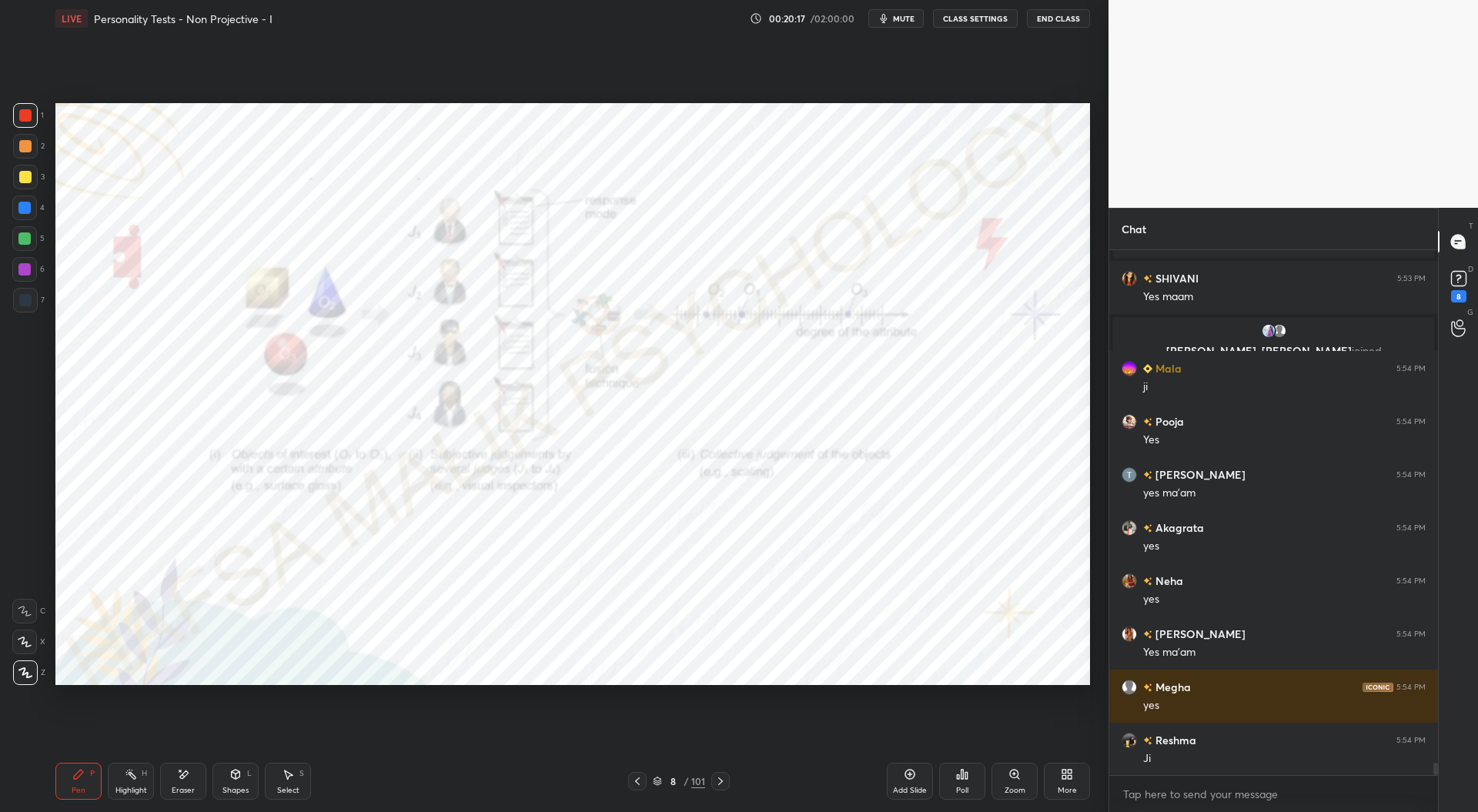
scroll to position [22508, 0]
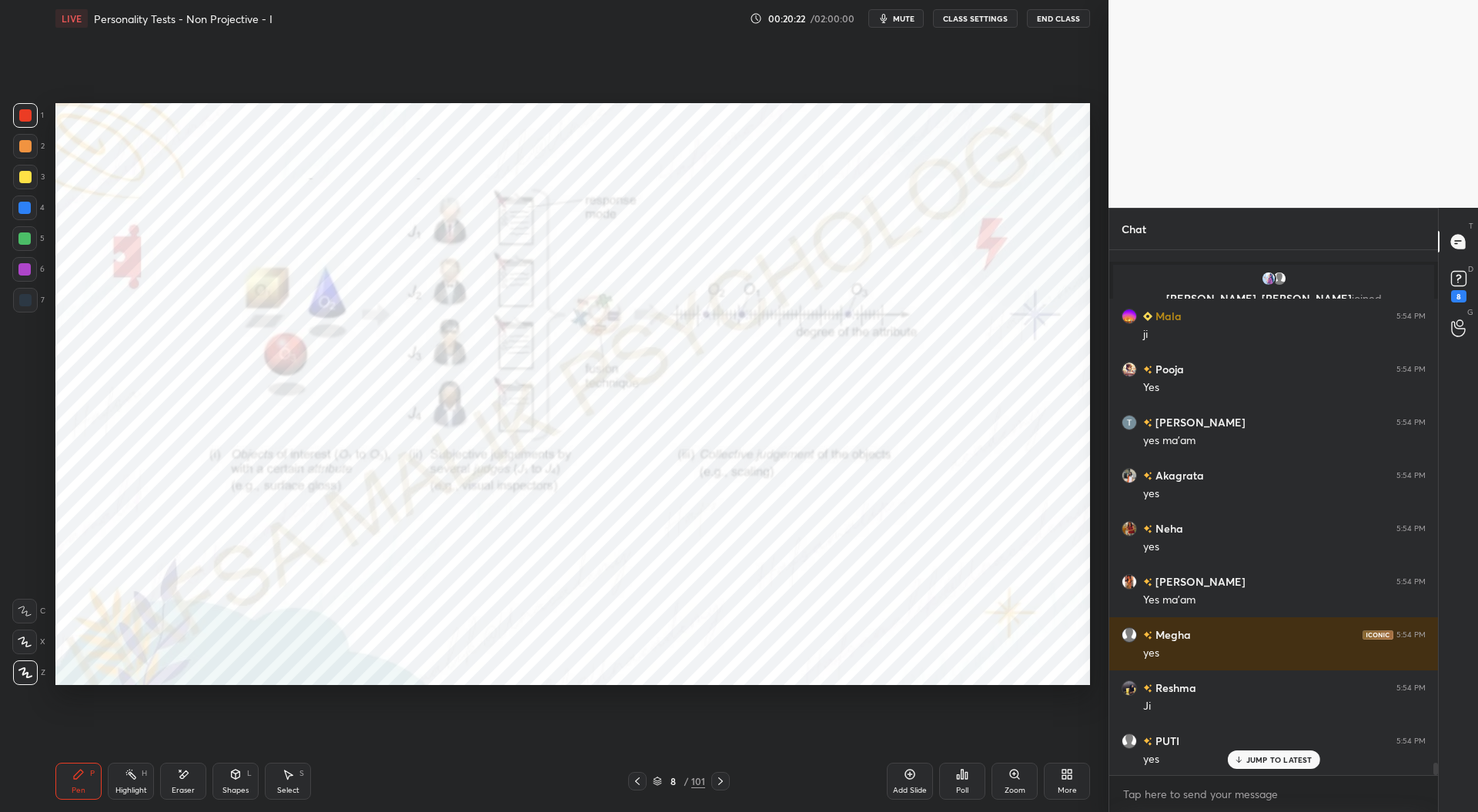
click at [720, 784] on icon at bounding box center [720, 781] width 12 height 12
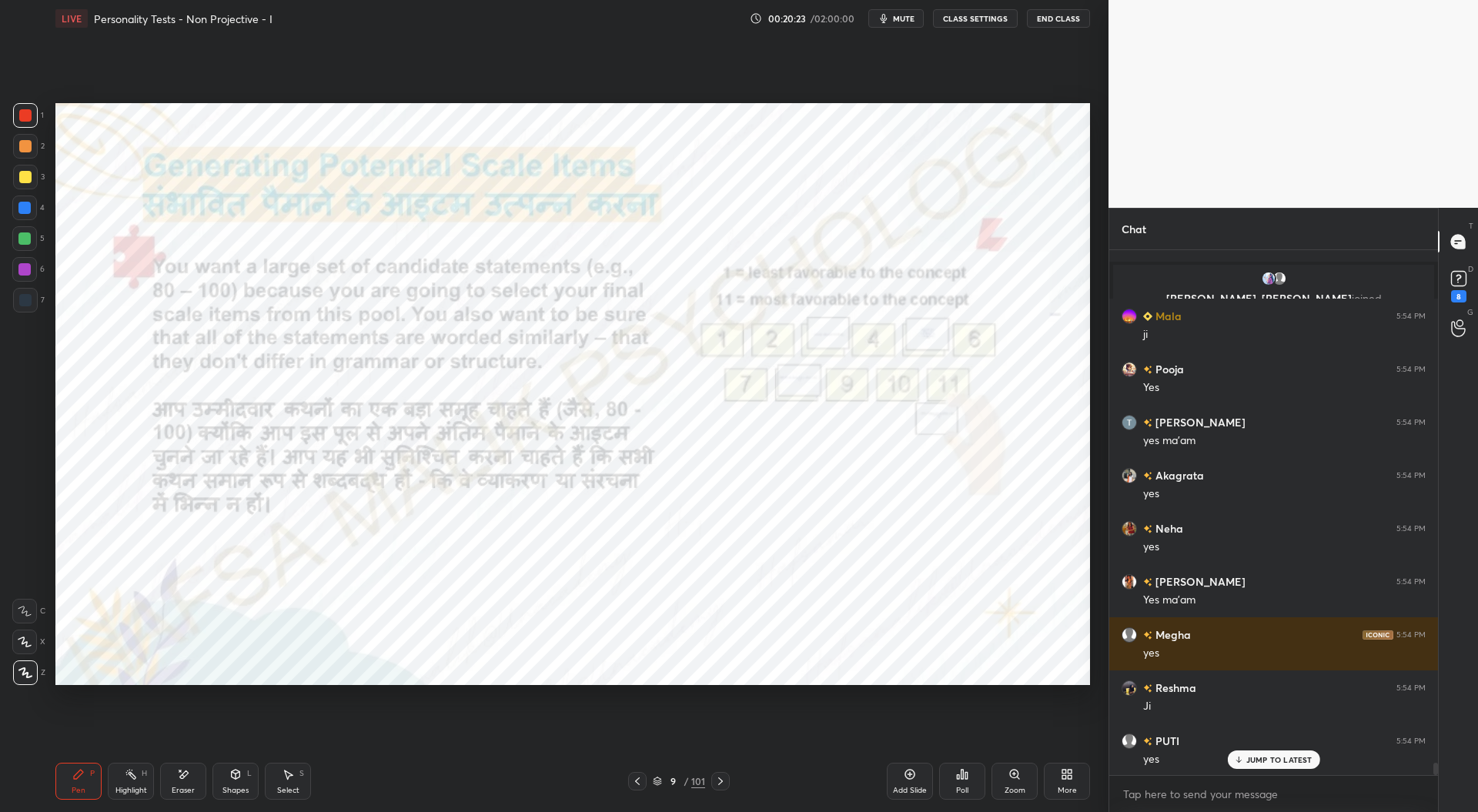
click at [719, 784] on icon at bounding box center [720, 781] width 12 height 12
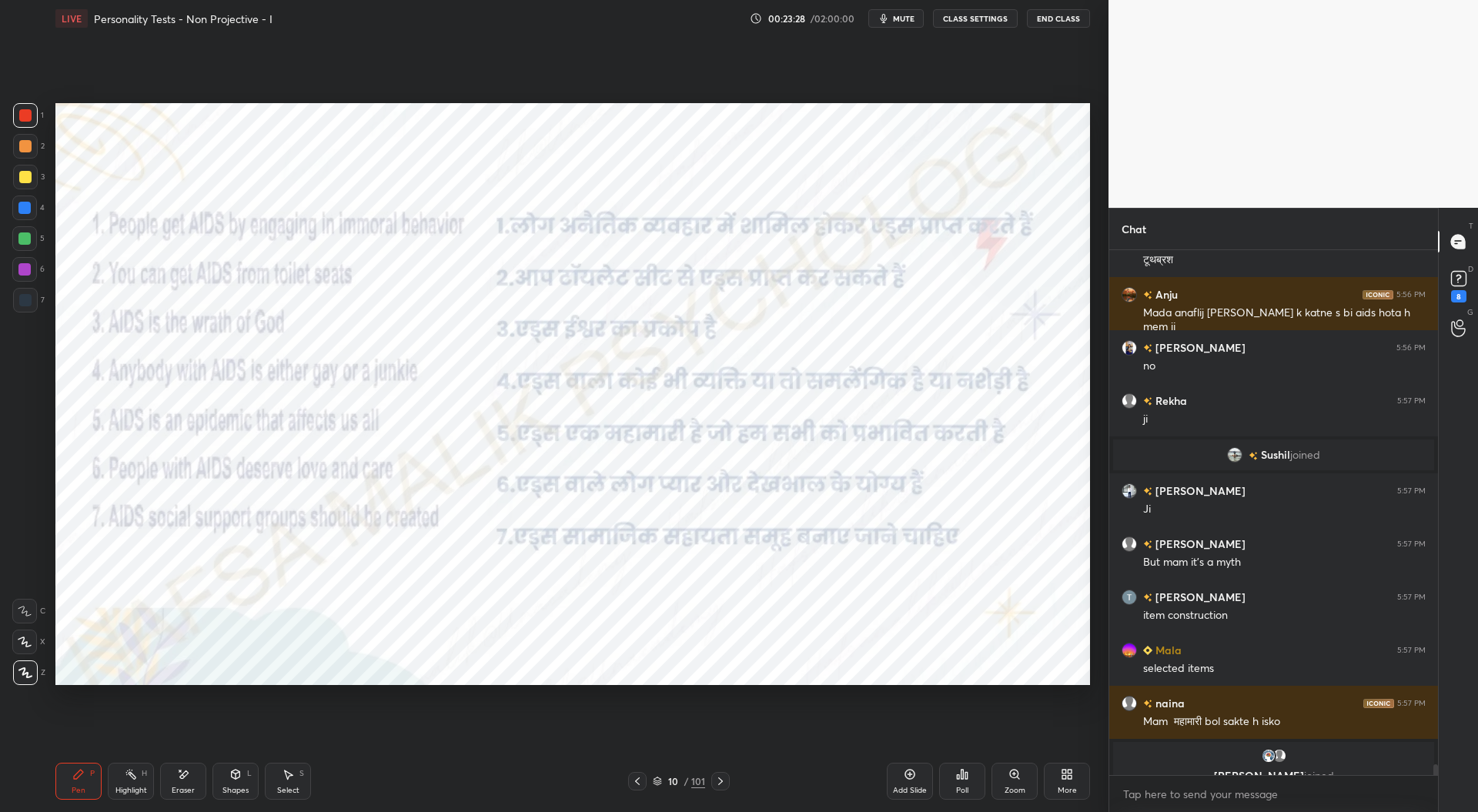
scroll to position [25253, 0]
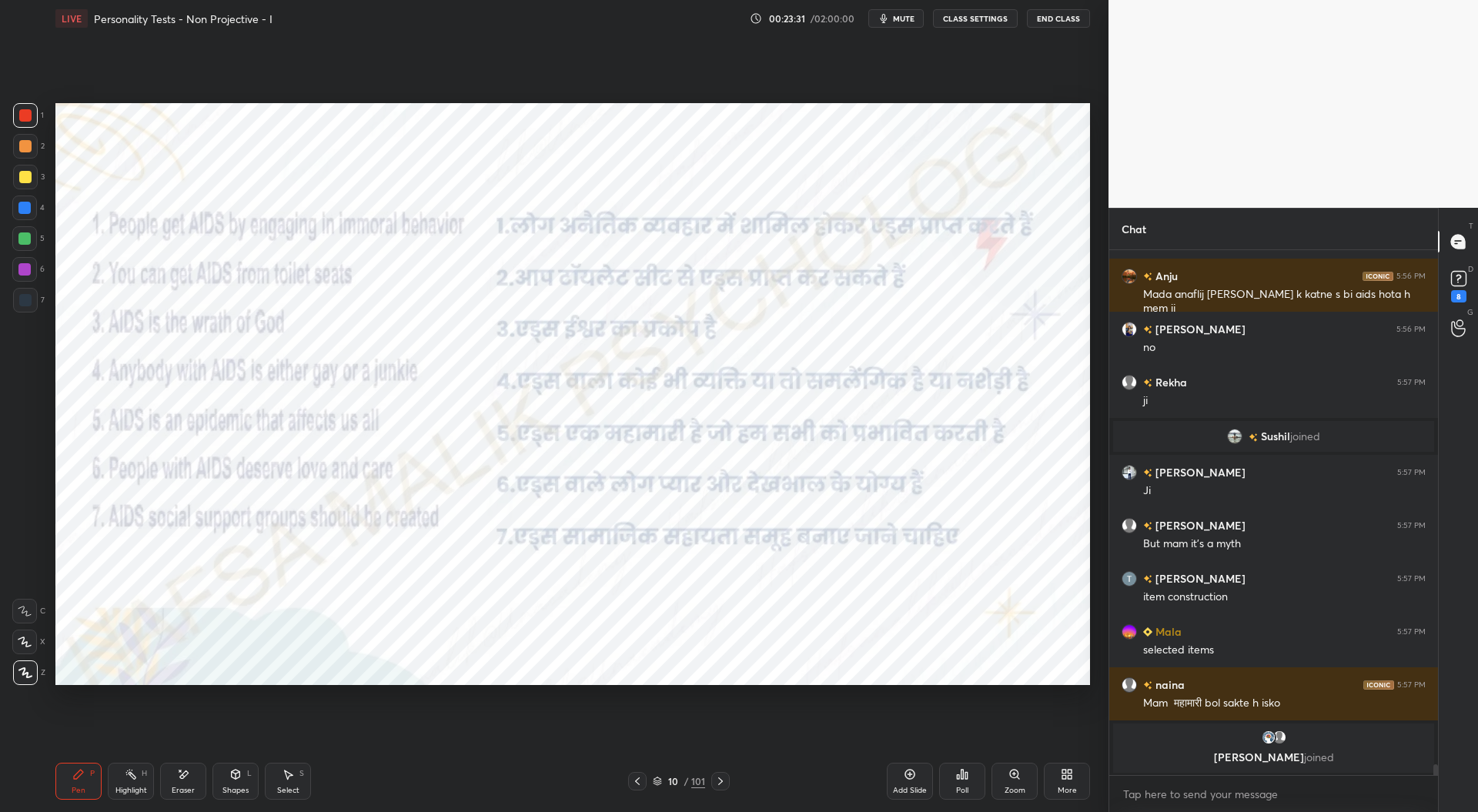
click at [26, 207] on div at bounding box center [24, 207] width 12 height 12
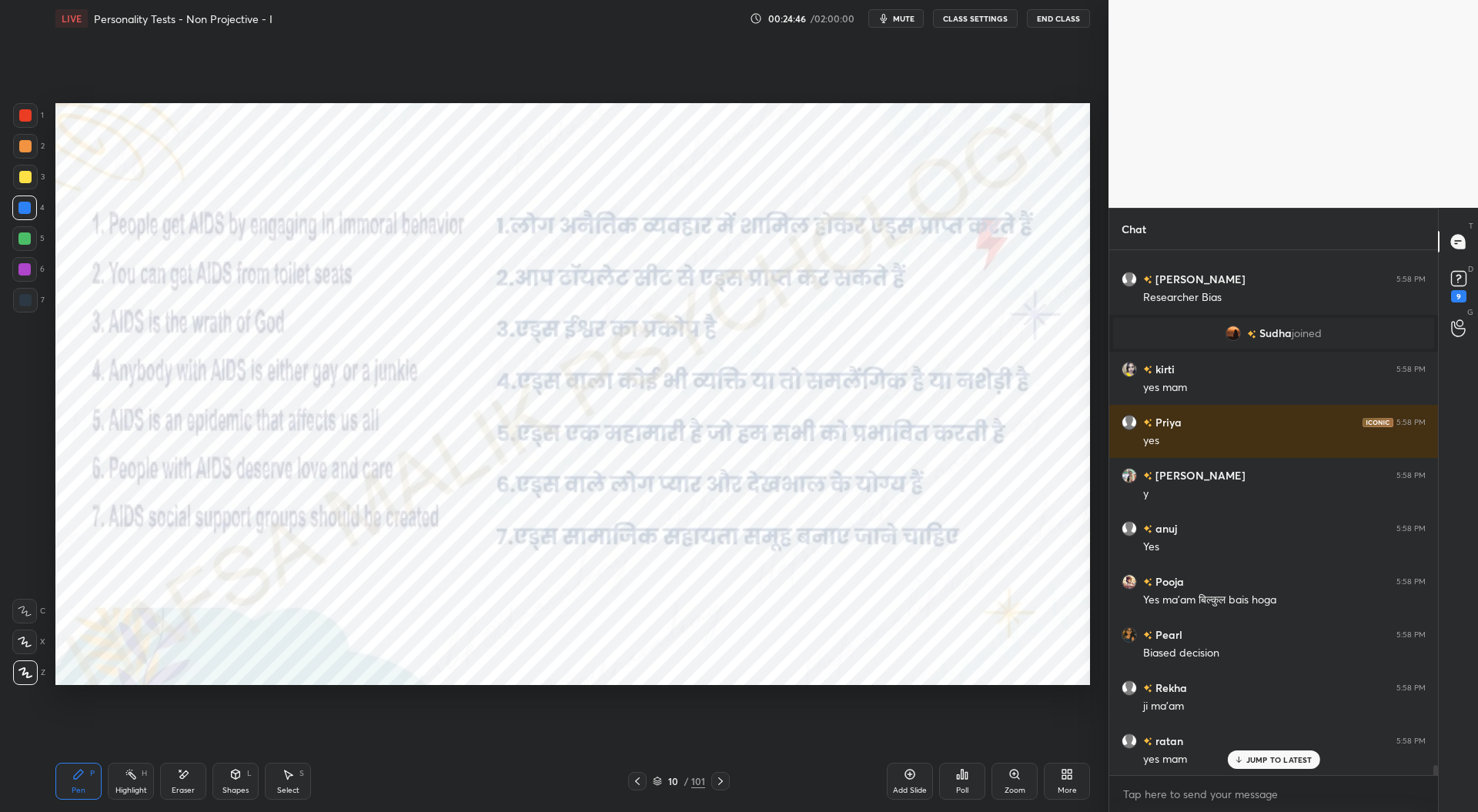
scroll to position [26487, 0]
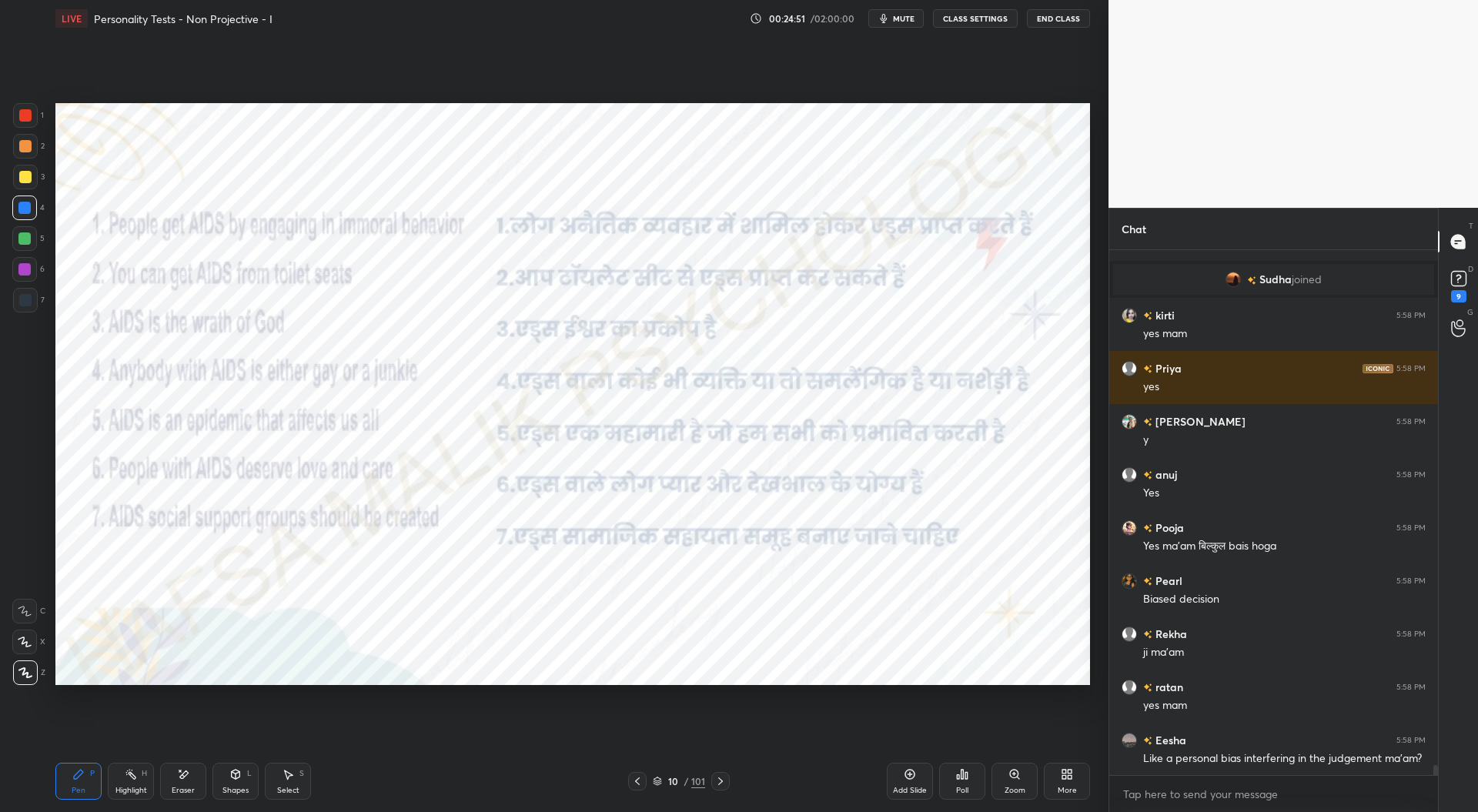
click at [910, 783] on div "Add Slide" at bounding box center [910, 780] width 46 height 37
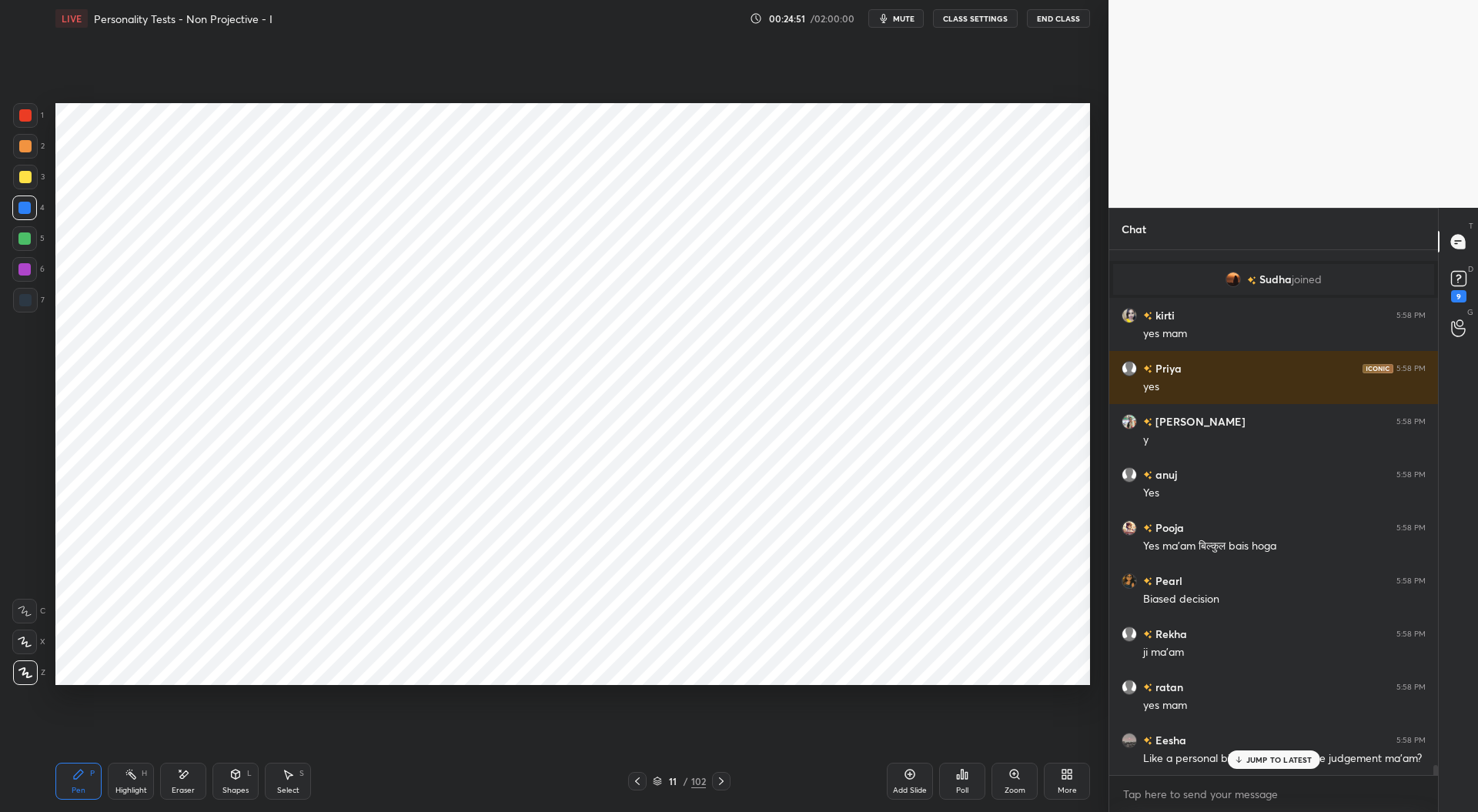
scroll to position [26539, 0]
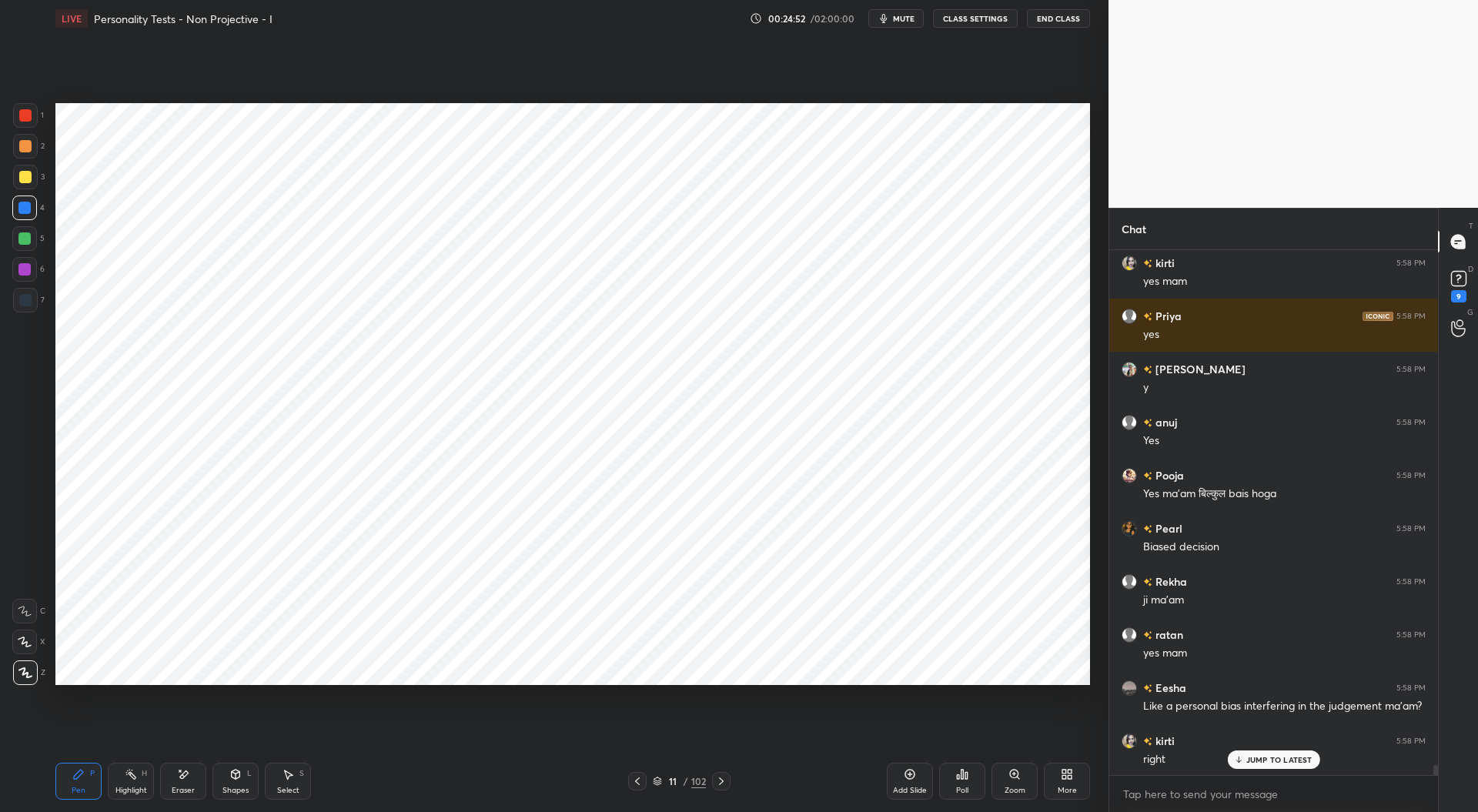
click at [30, 303] on div at bounding box center [25, 300] width 12 height 12
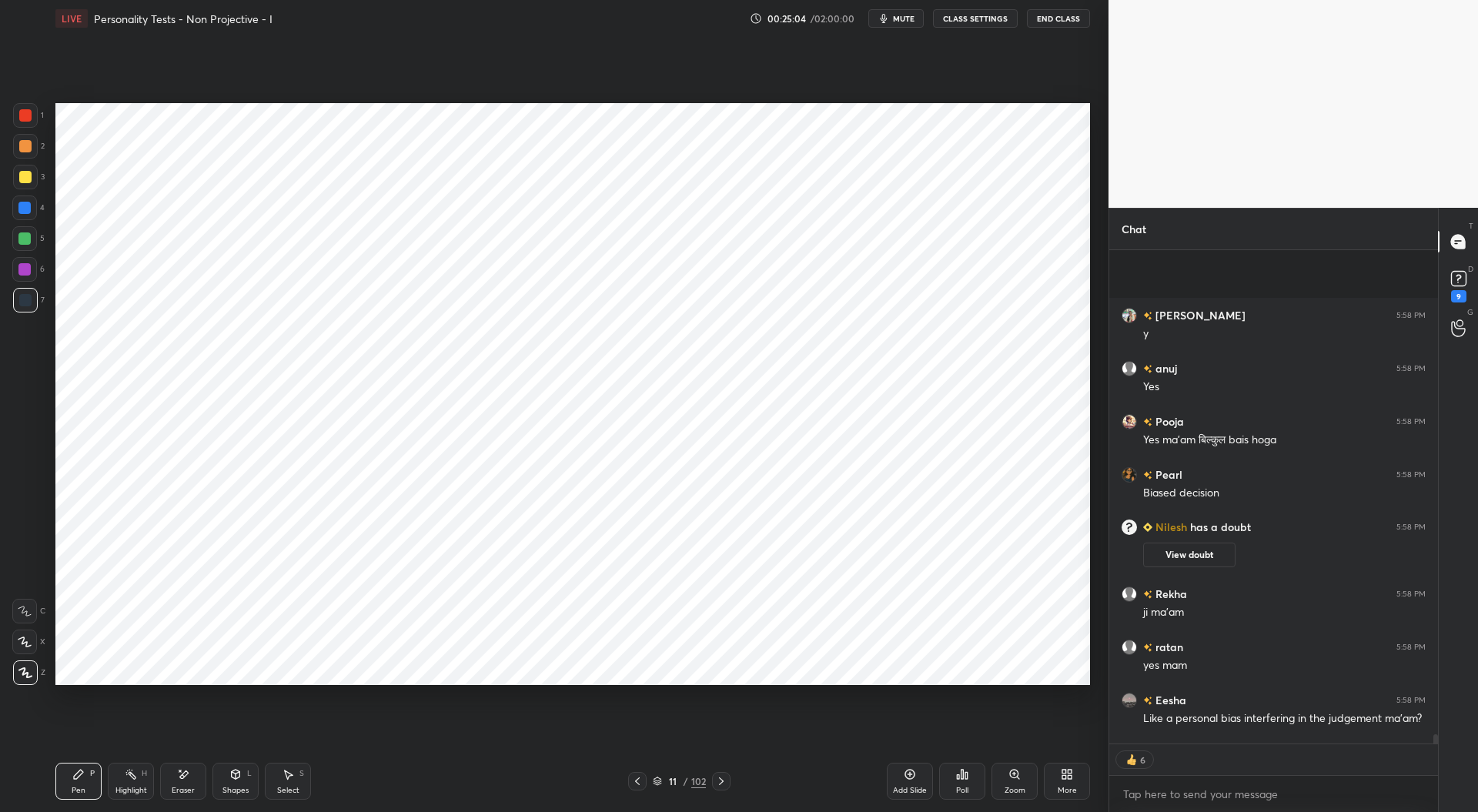
scroll to position [26729, 0]
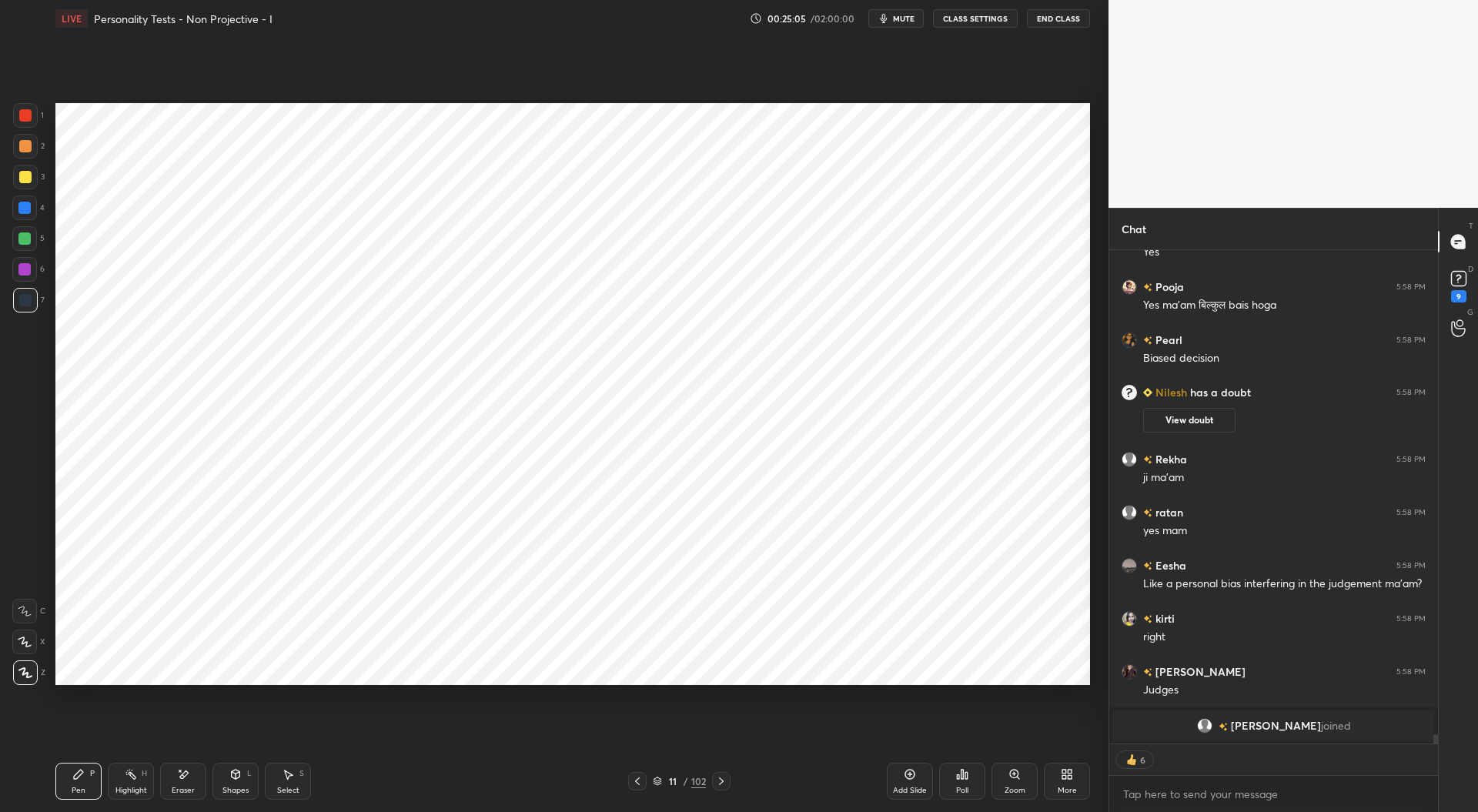
click at [24, 206] on div at bounding box center [24, 207] width 12 height 12
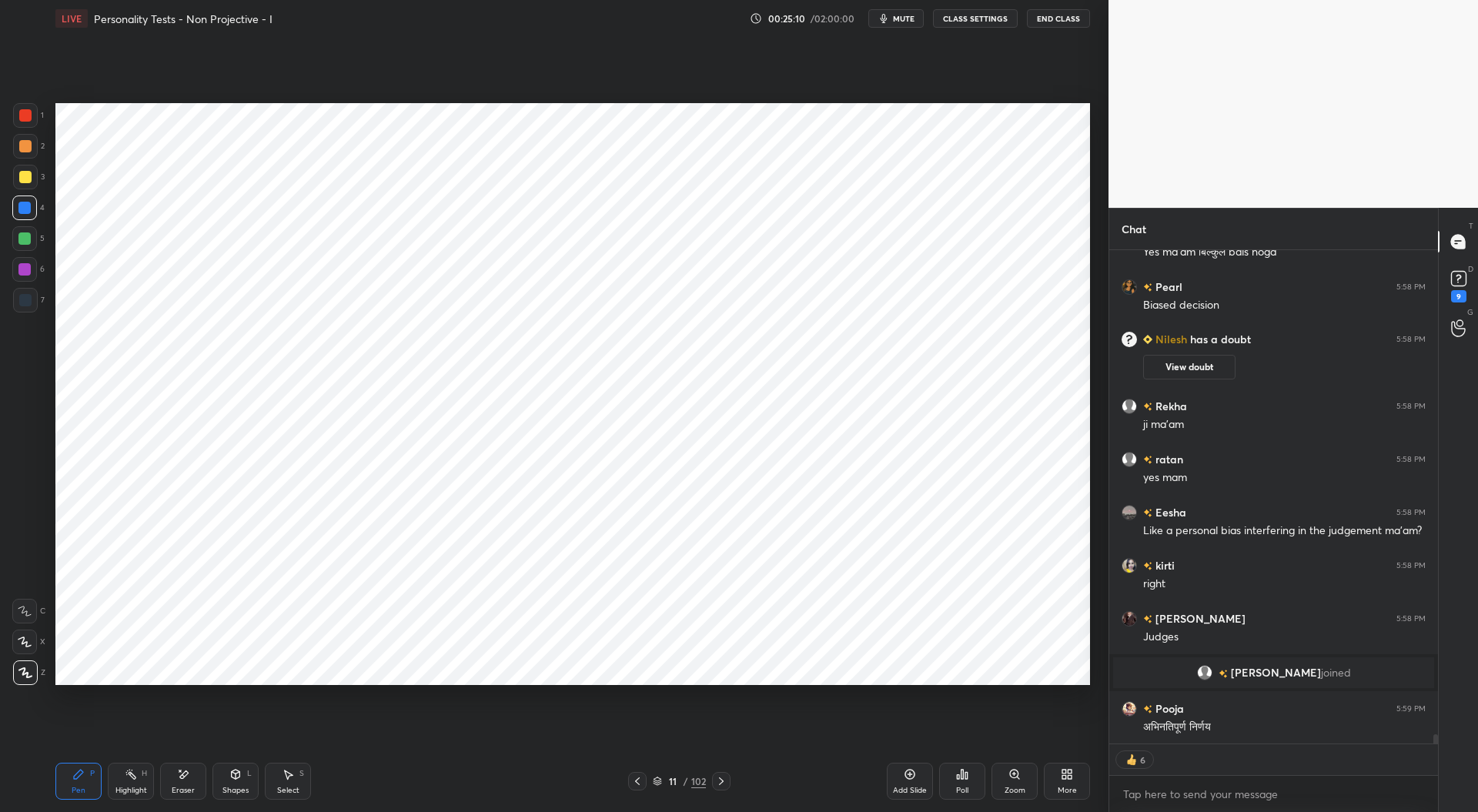
click at [639, 783] on icon at bounding box center [637, 781] width 12 height 12
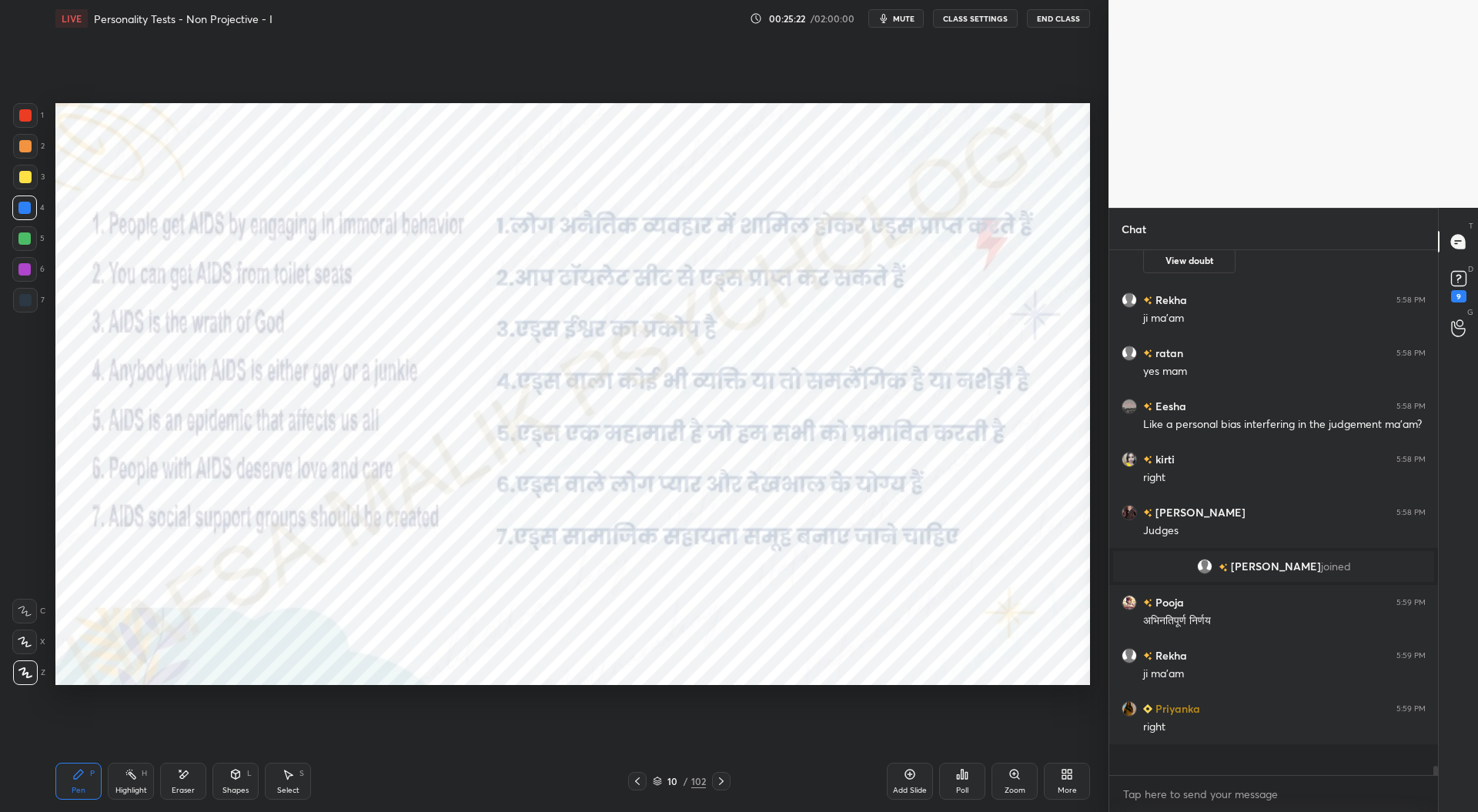
scroll to position [26637, 0]
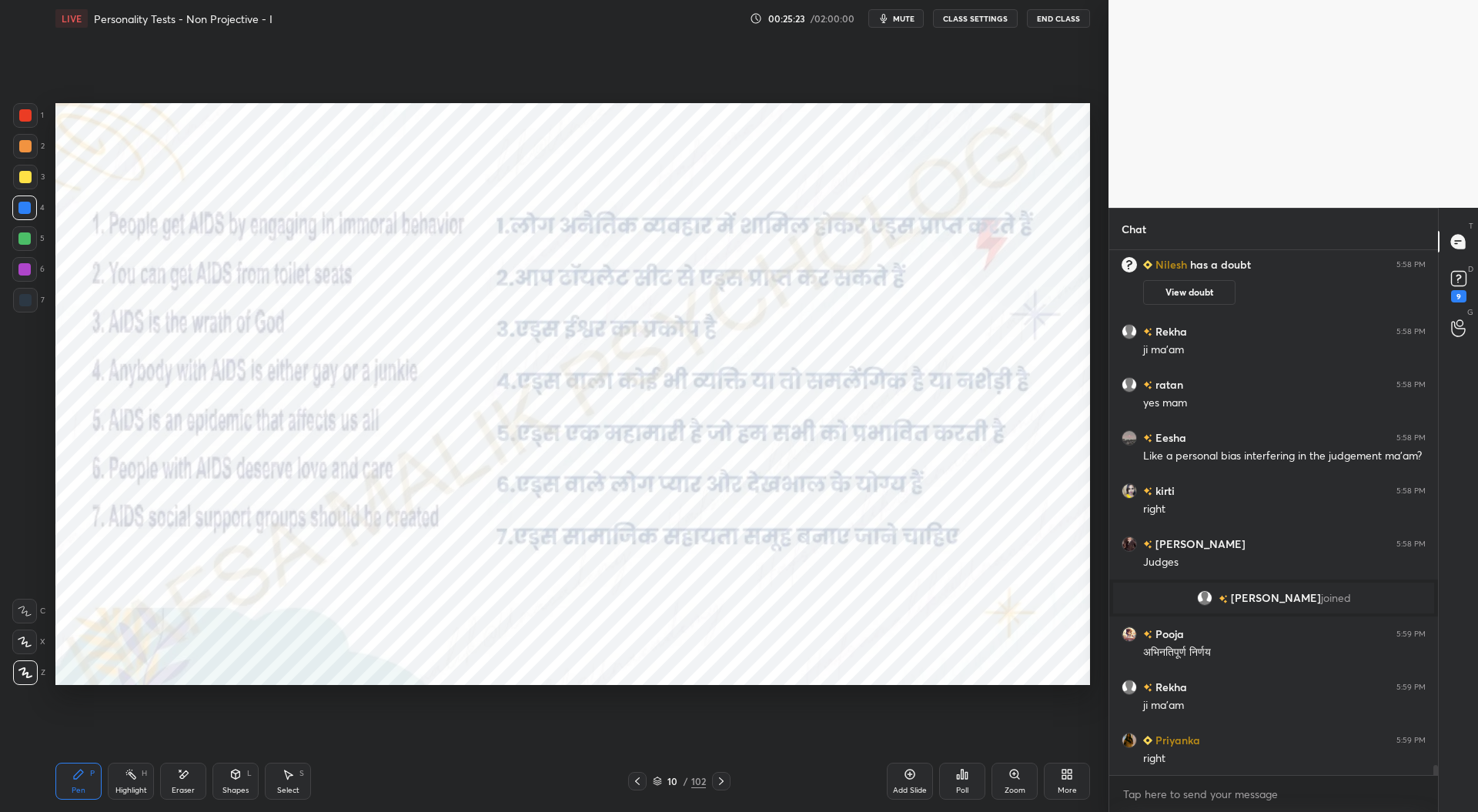
click at [724, 780] on icon at bounding box center [721, 781] width 12 height 12
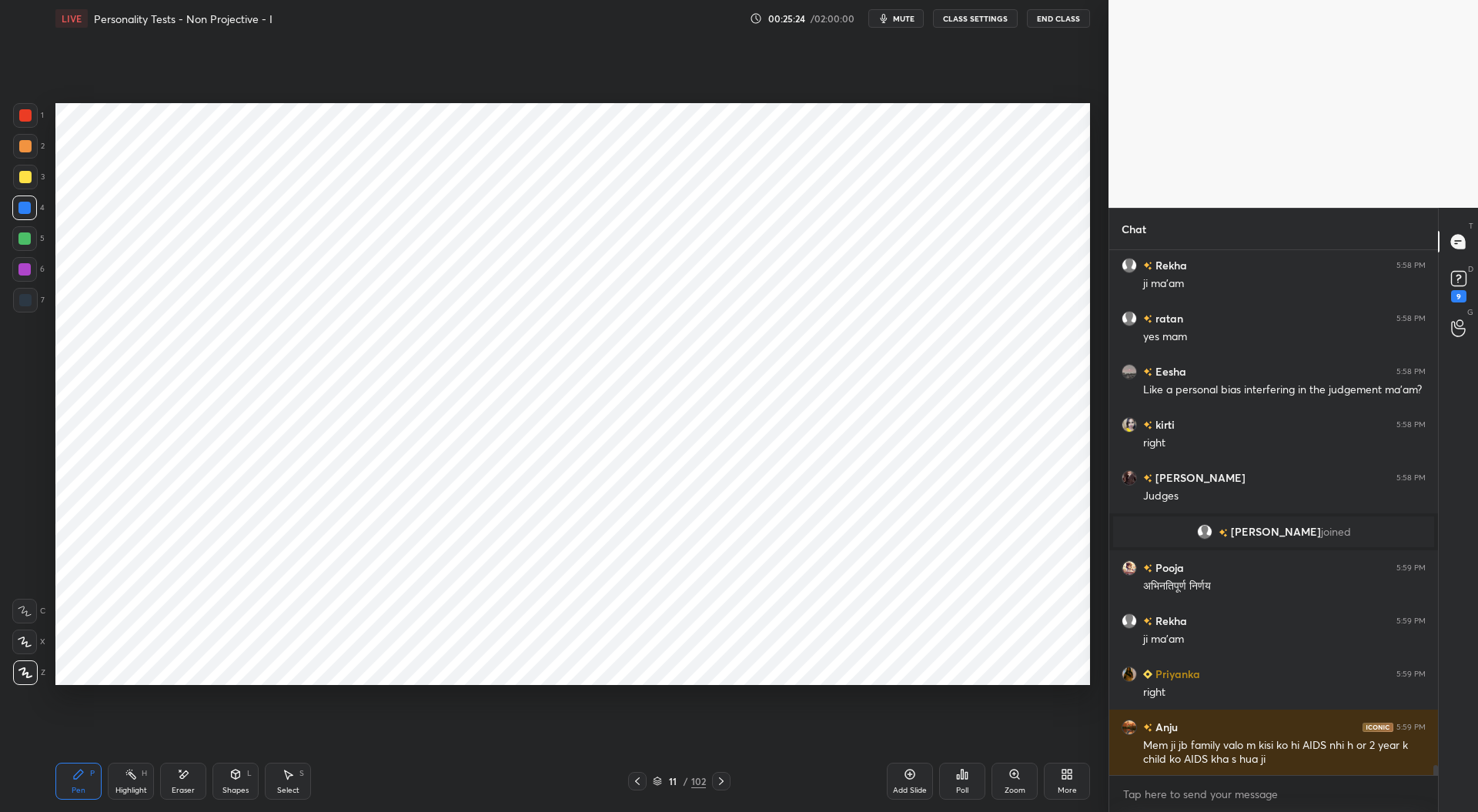
scroll to position [26757, 0]
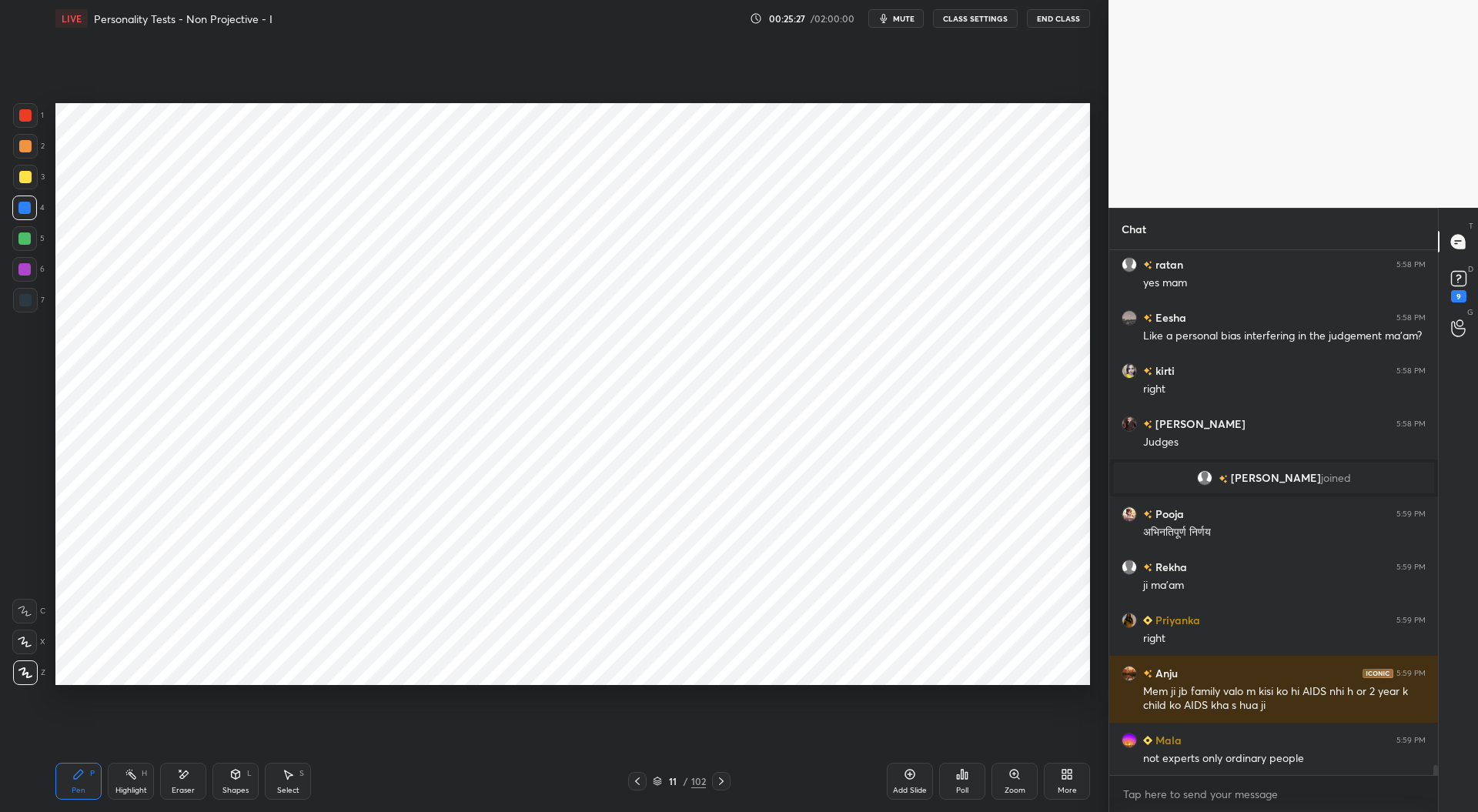
click at [26, 118] on div at bounding box center [25, 115] width 12 height 12
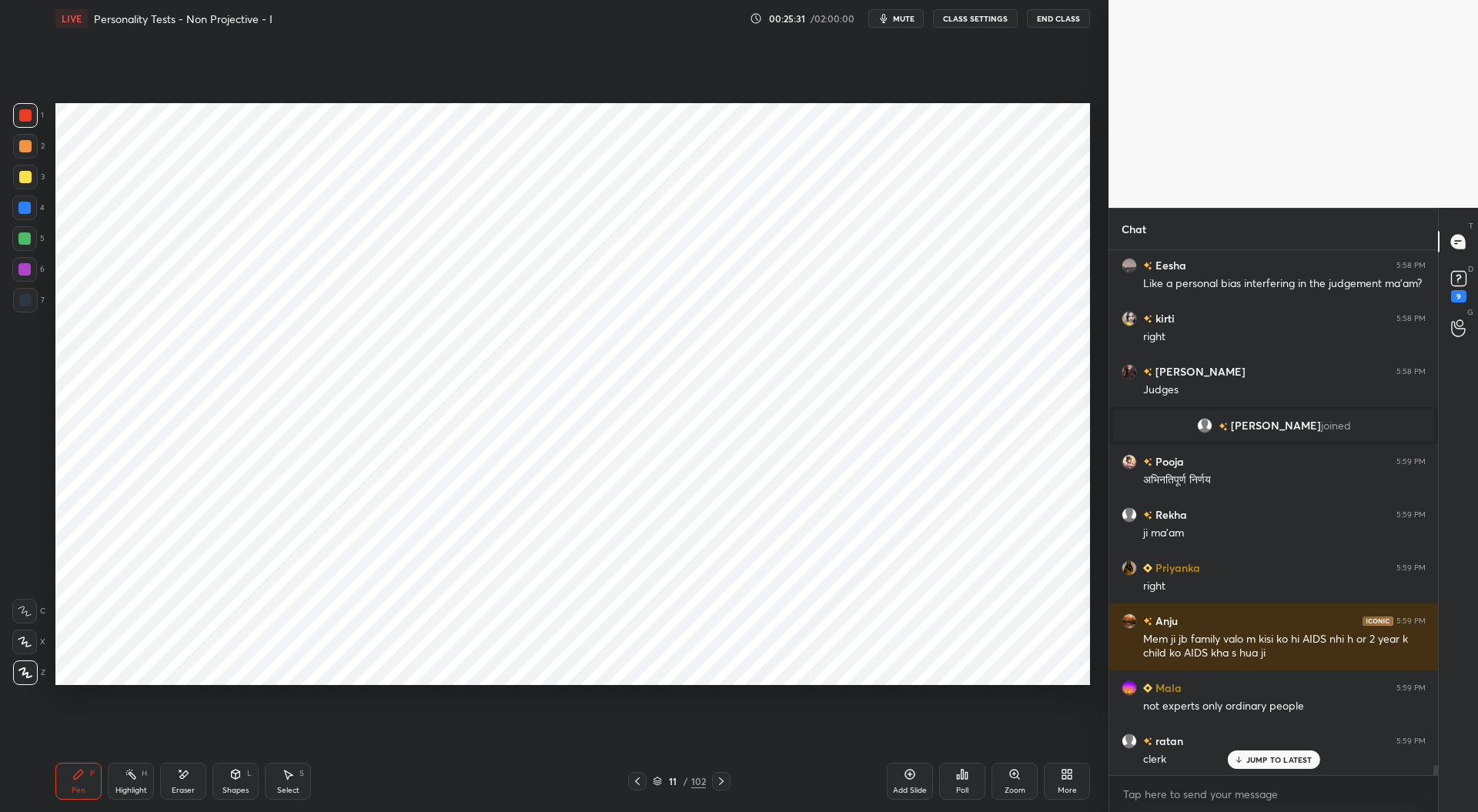
click at [197, 774] on div "Eraser" at bounding box center [183, 780] width 46 height 37
click at [84, 782] on div "Pen P" at bounding box center [78, 780] width 46 height 37
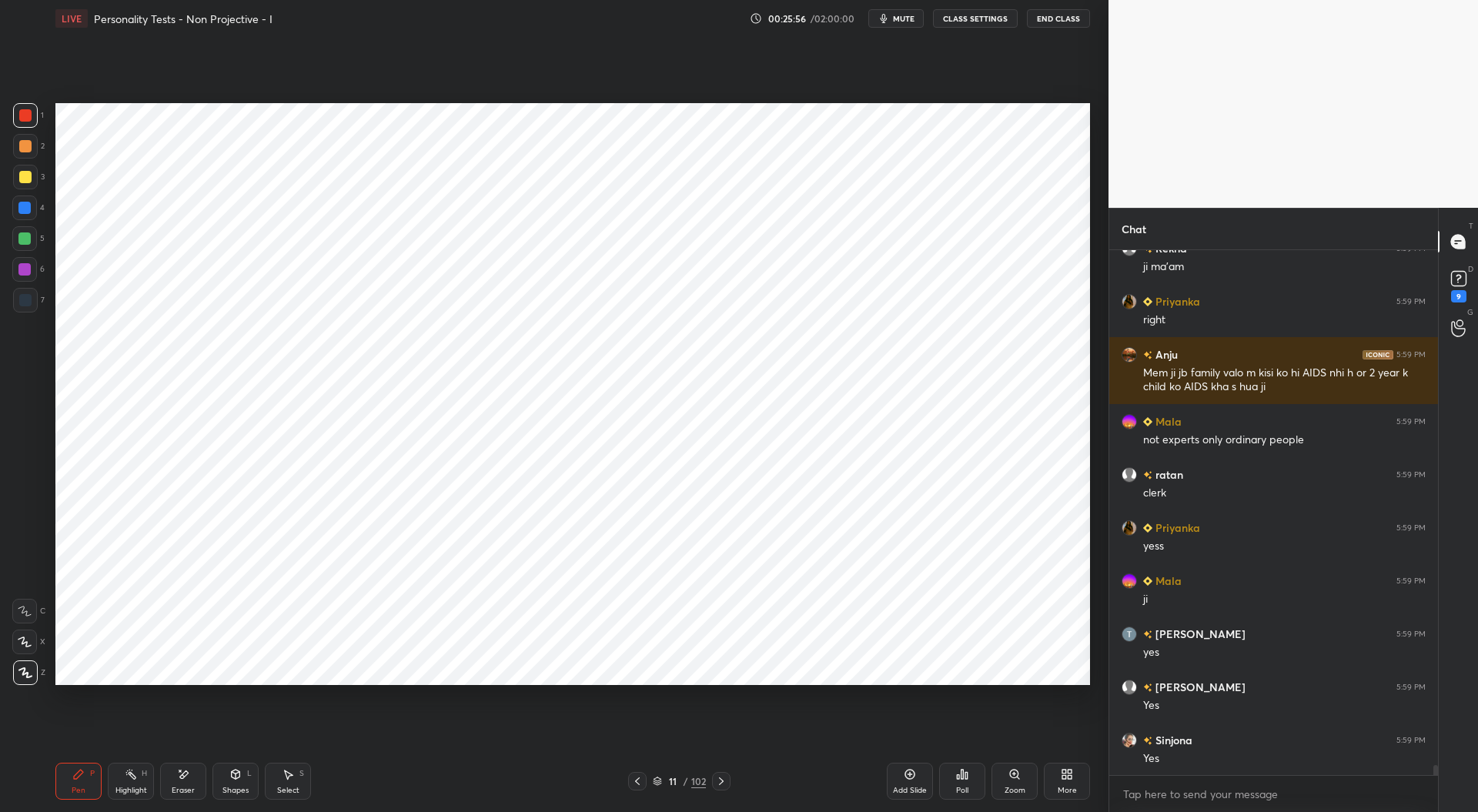
scroll to position [27128, 0]
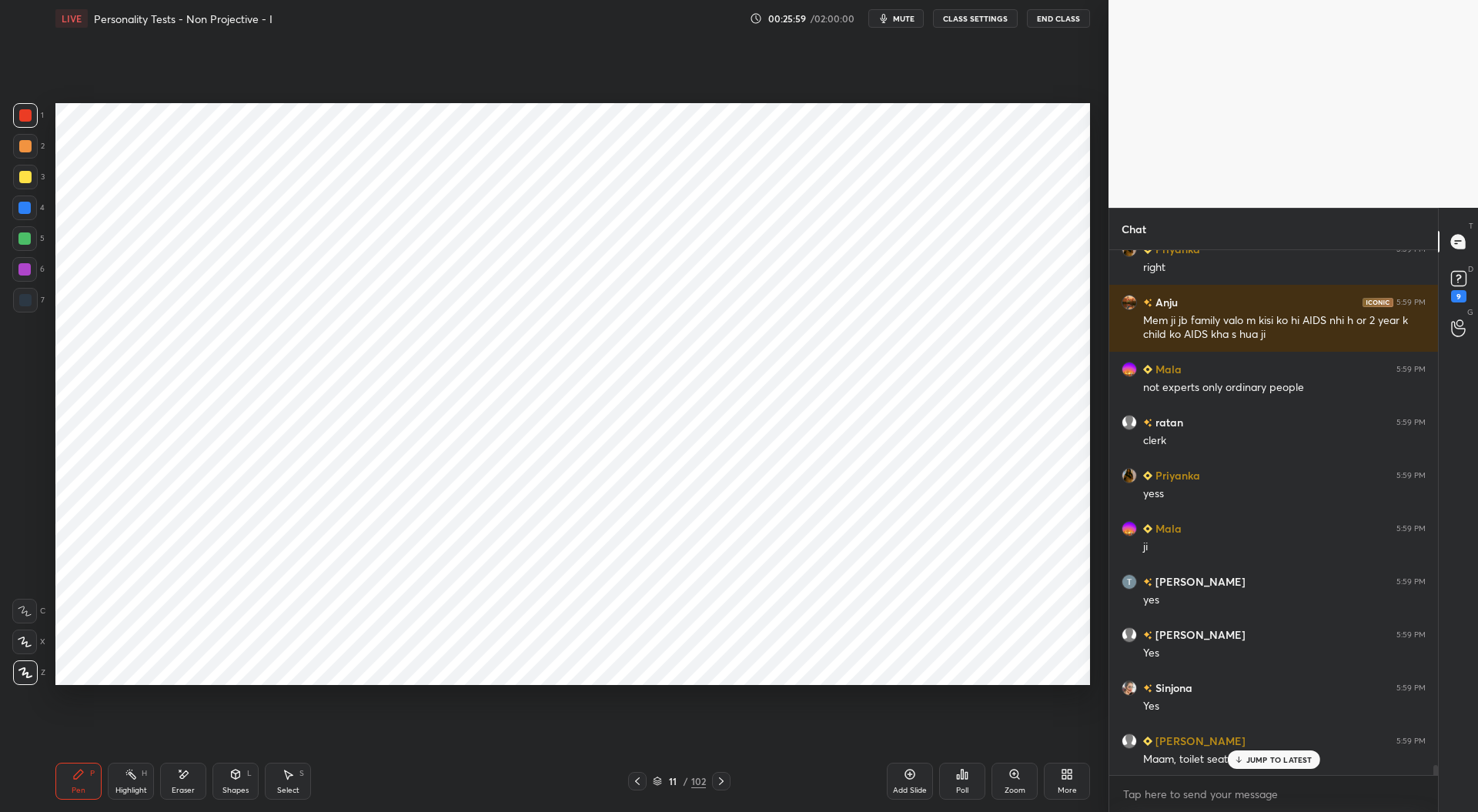
click at [641, 784] on icon at bounding box center [637, 781] width 12 height 12
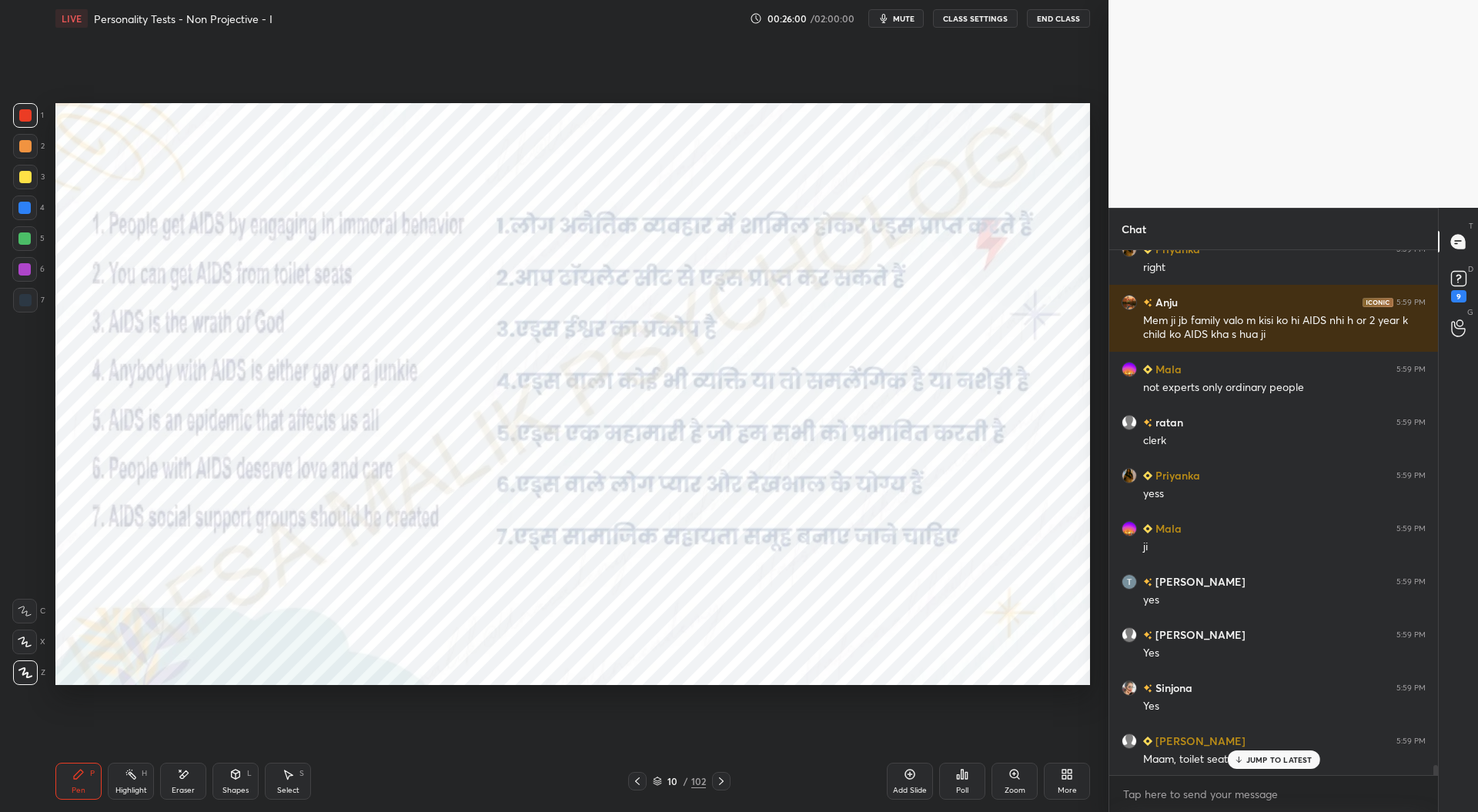
scroll to position [27182, 0]
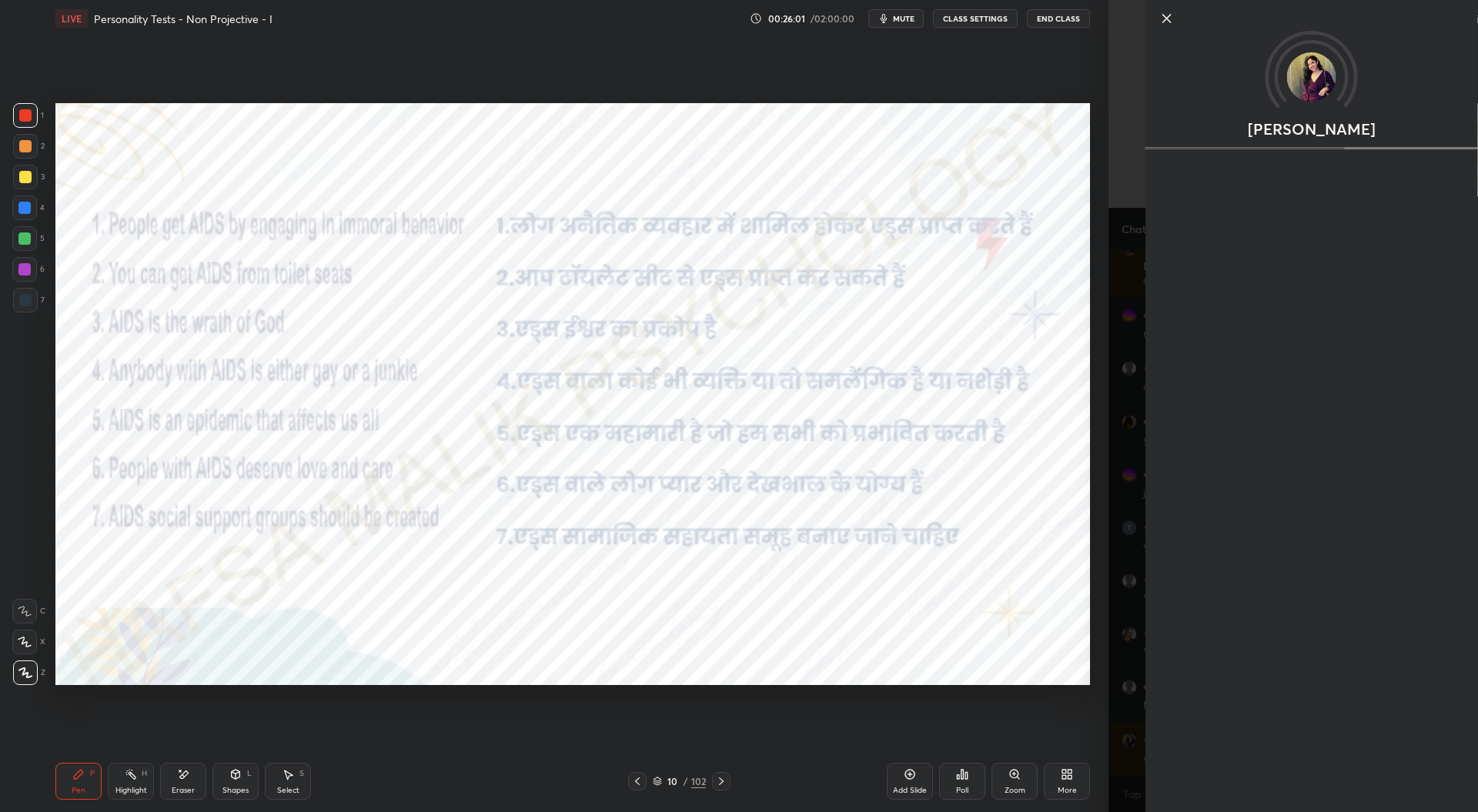
click at [1116, 708] on div "[PERSON_NAME]" at bounding box center [1293, 406] width 370 height 812
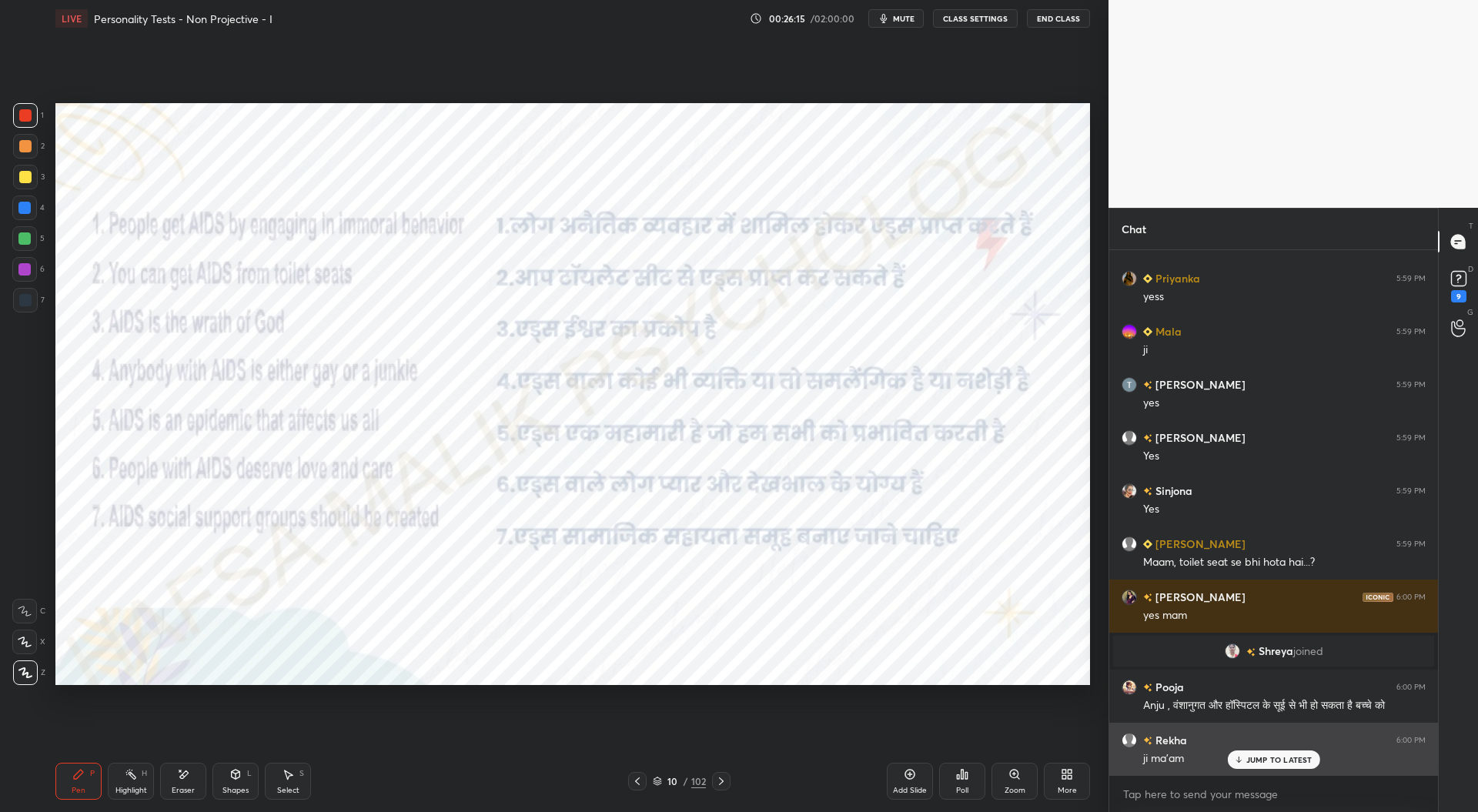
scroll to position [27234, 0]
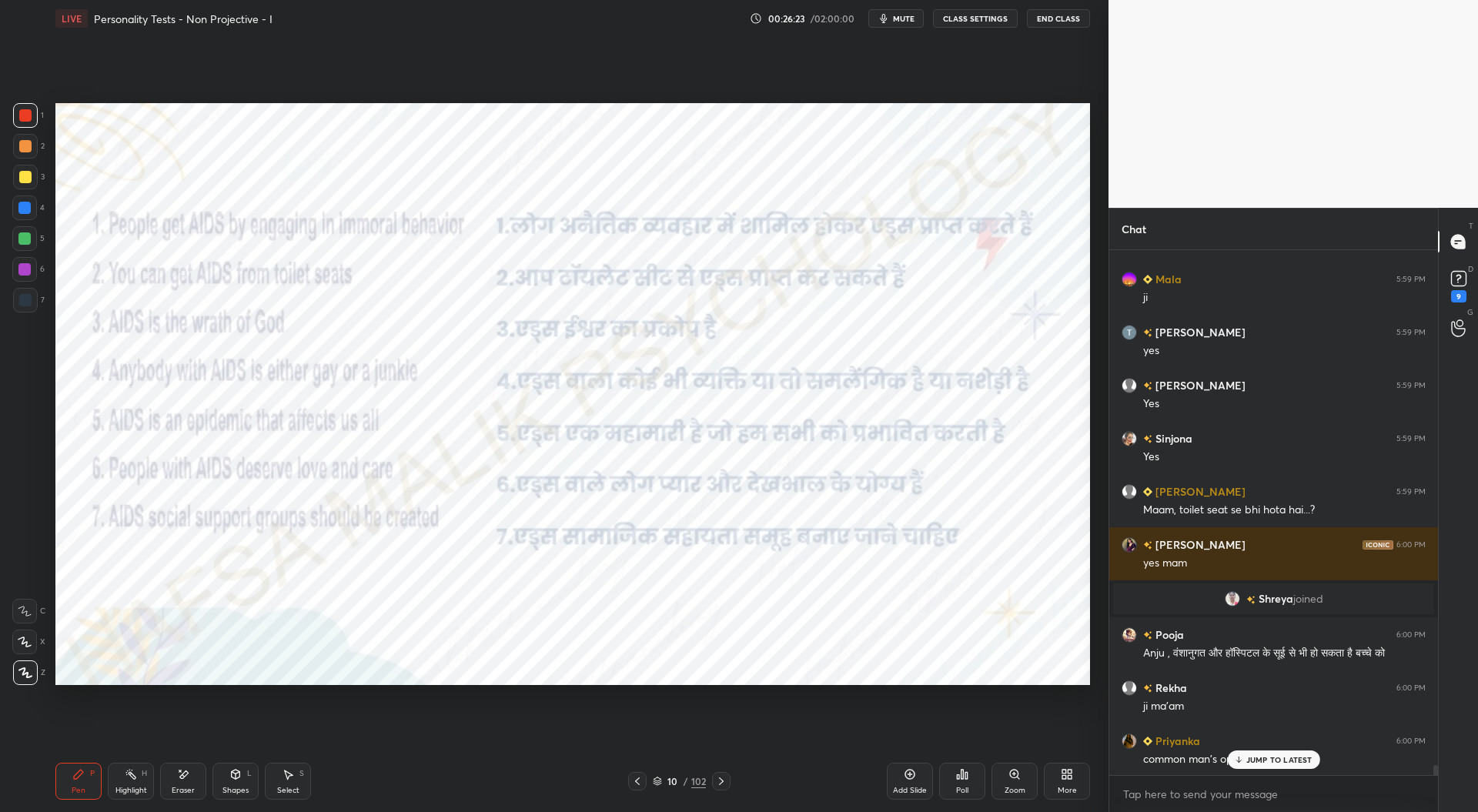
click at [726, 778] on icon at bounding box center [721, 781] width 12 height 12
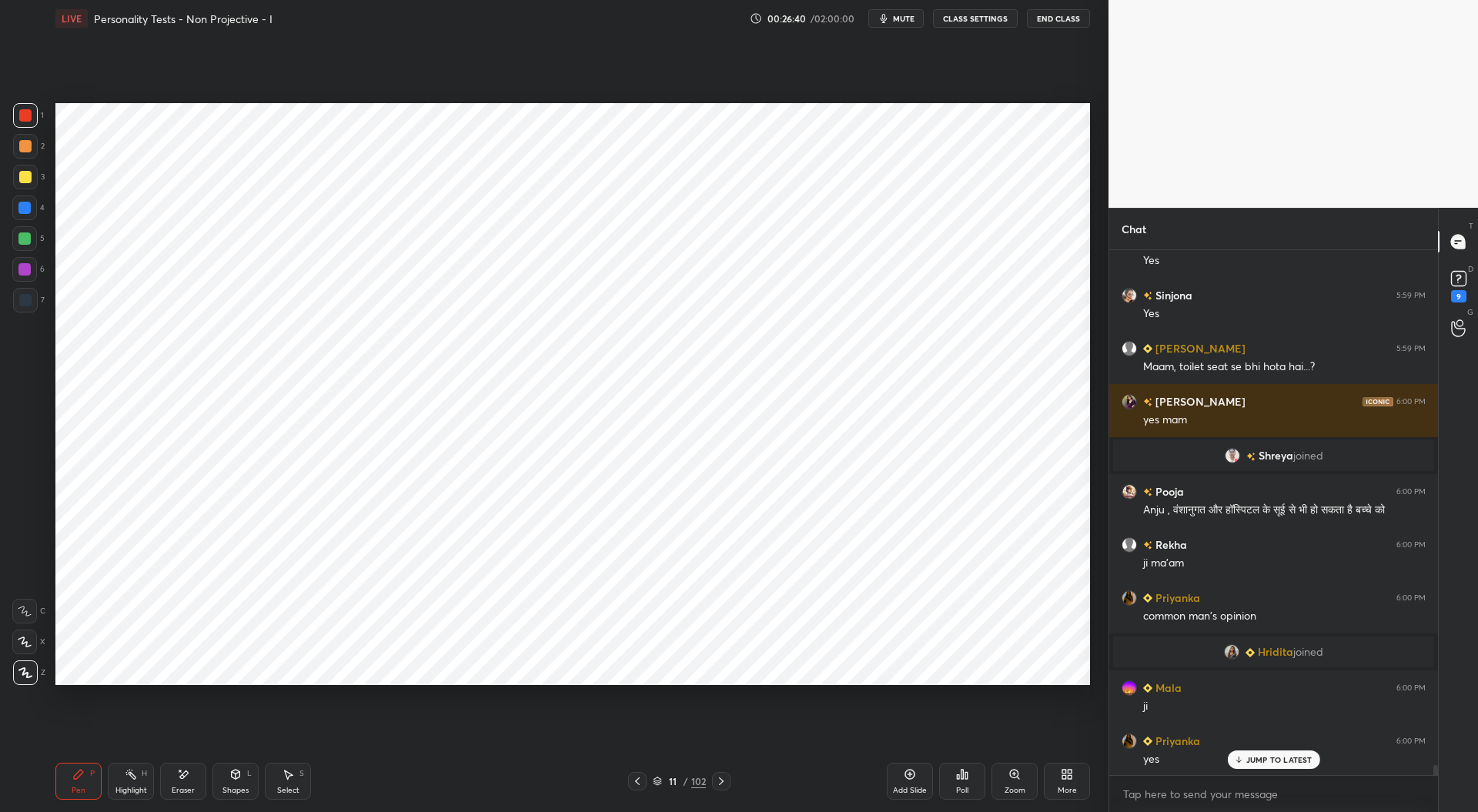
click at [22, 307] on div at bounding box center [25, 300] width 24 height 24
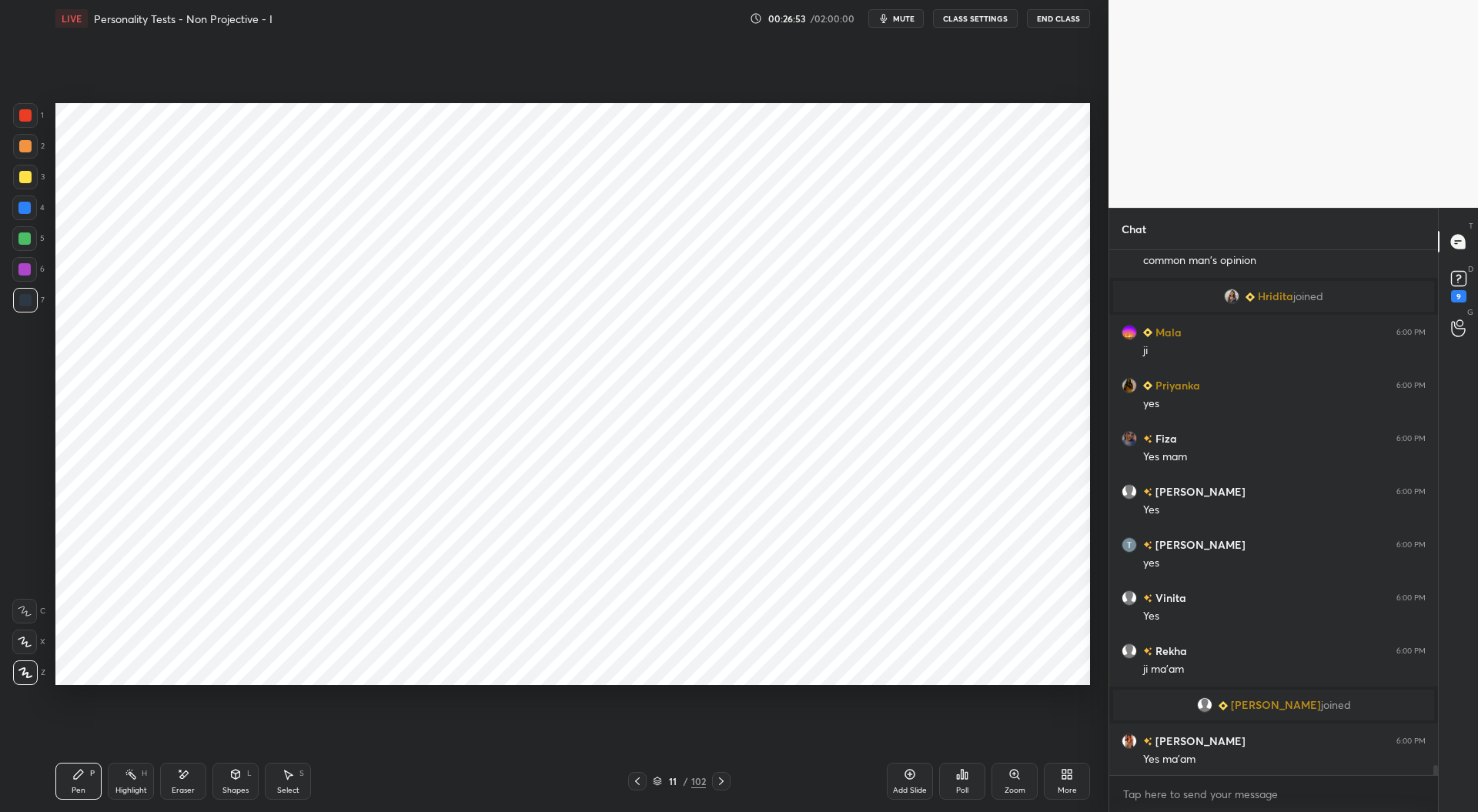
scroll to position [27601, 0]
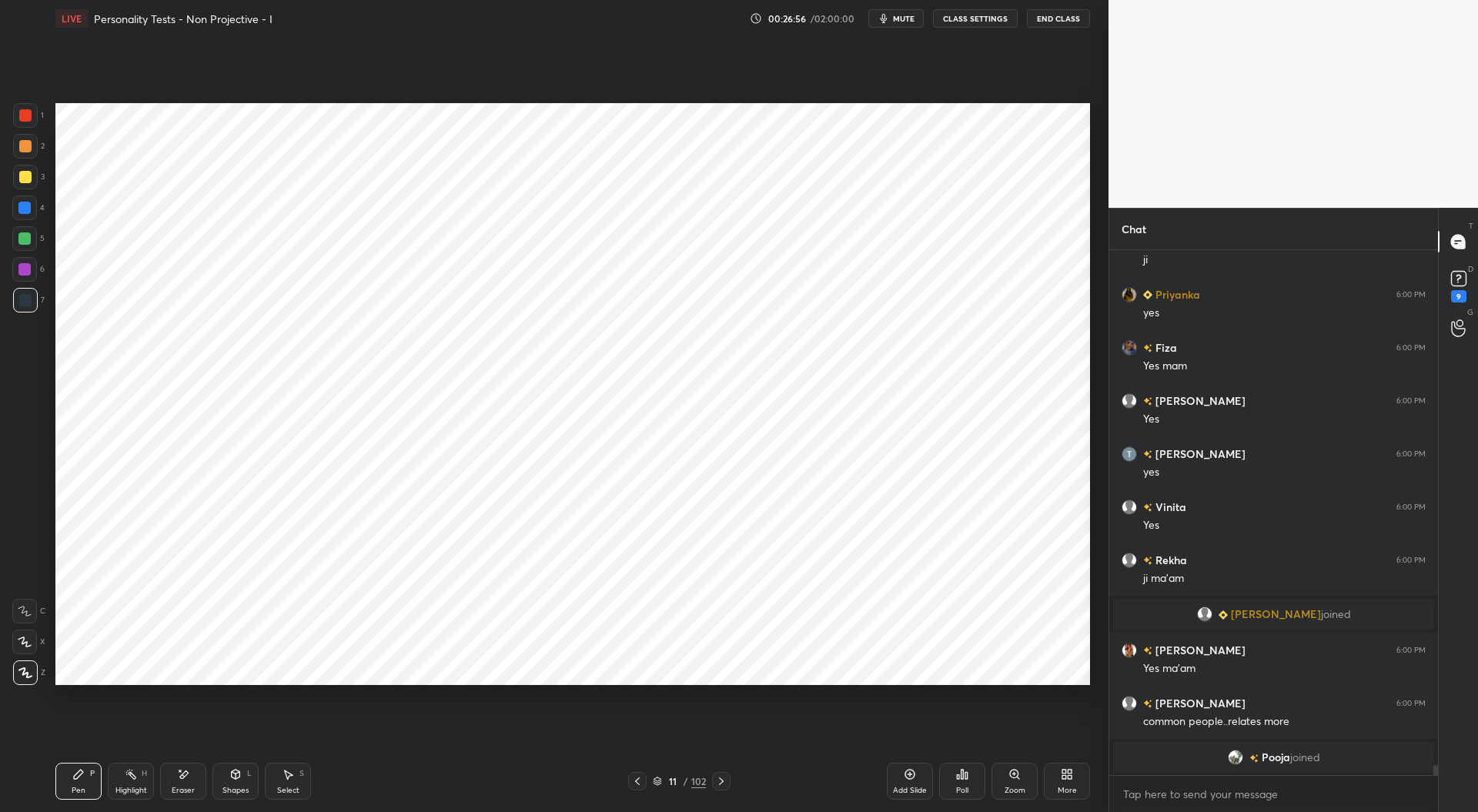
click at [637, 785] on icon at bounding box center [637, 781] width 12 height 12
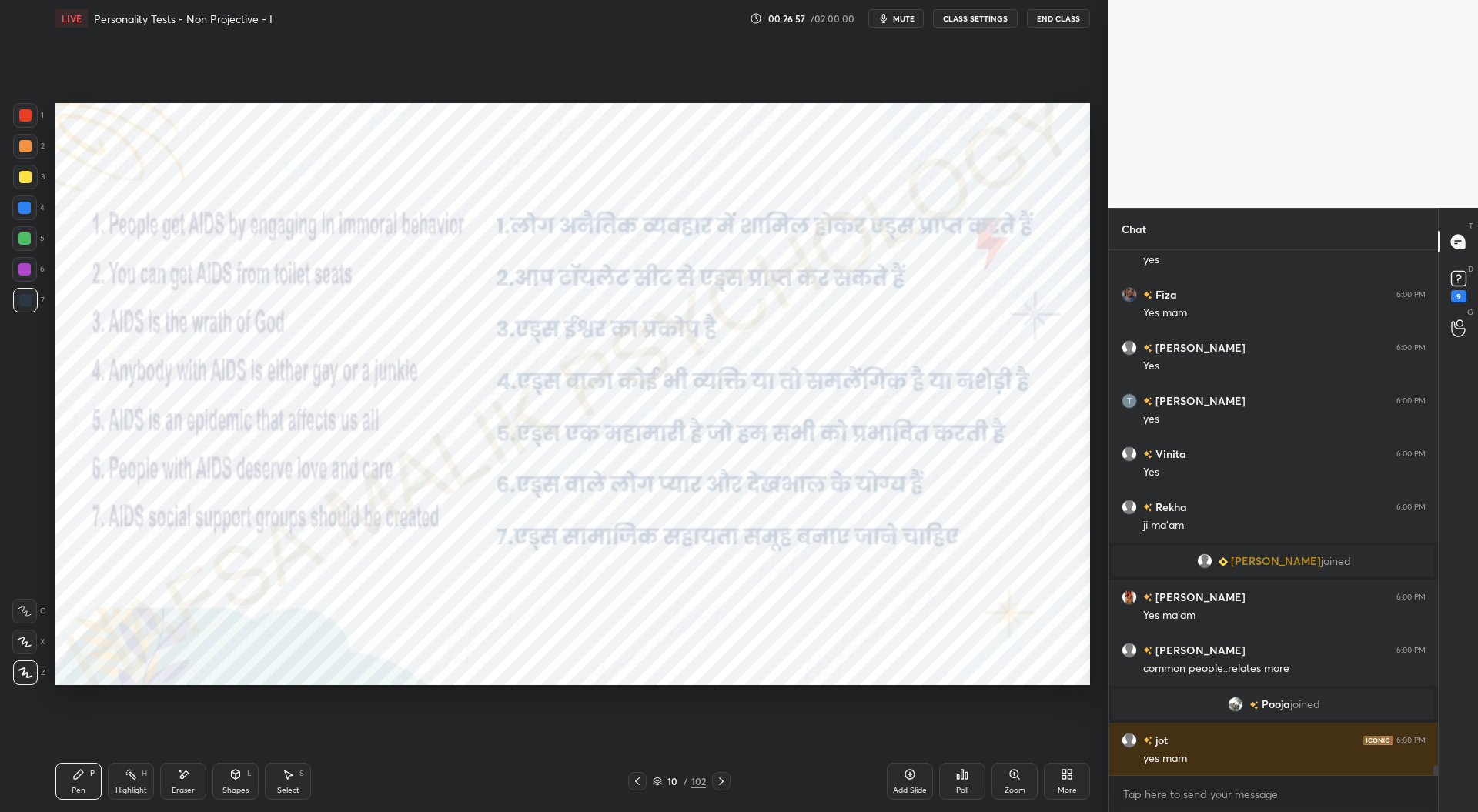
scroll to position [27699, 0]
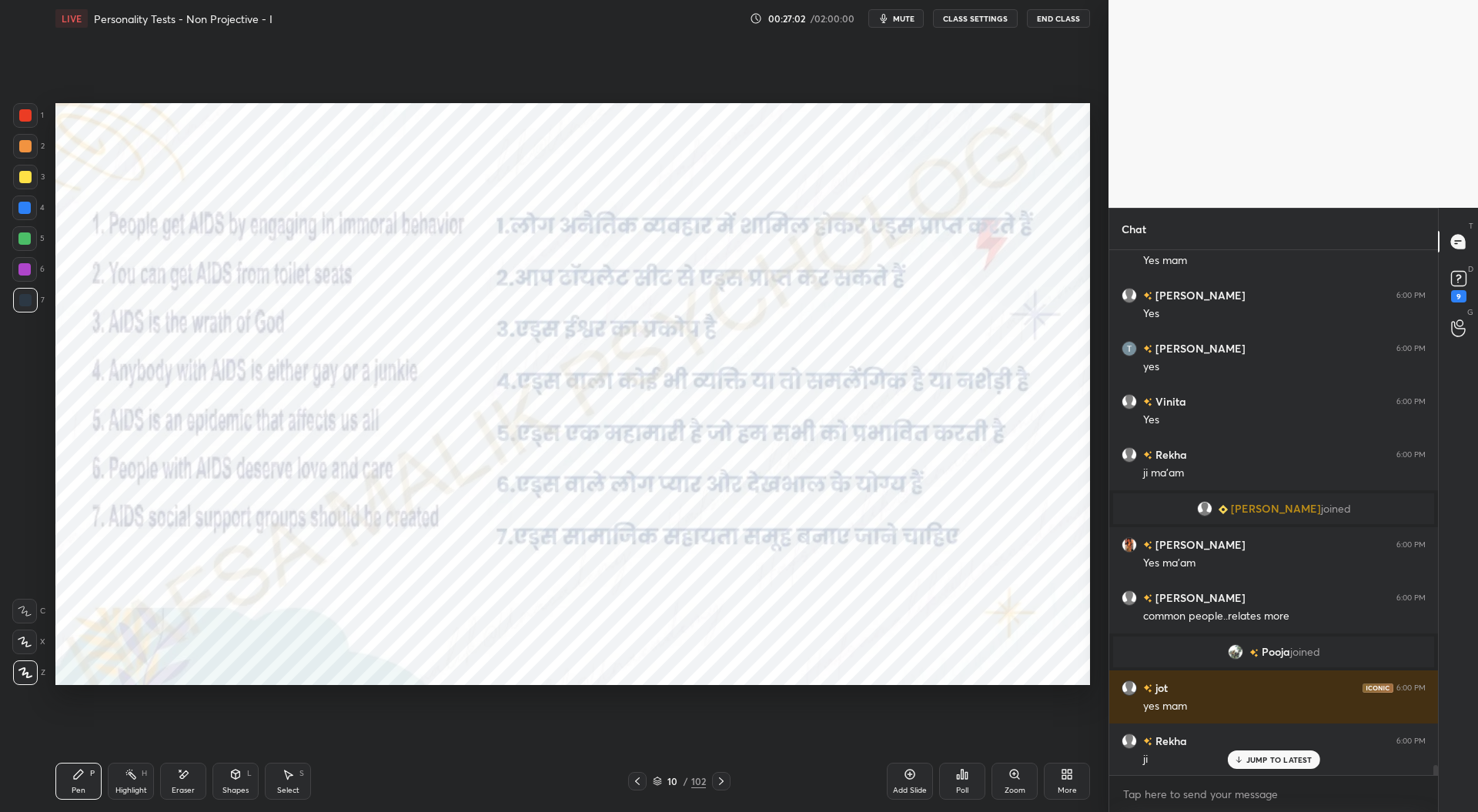
click at [28, 114] on div at bounding box center [25, 115] width 12 height 12
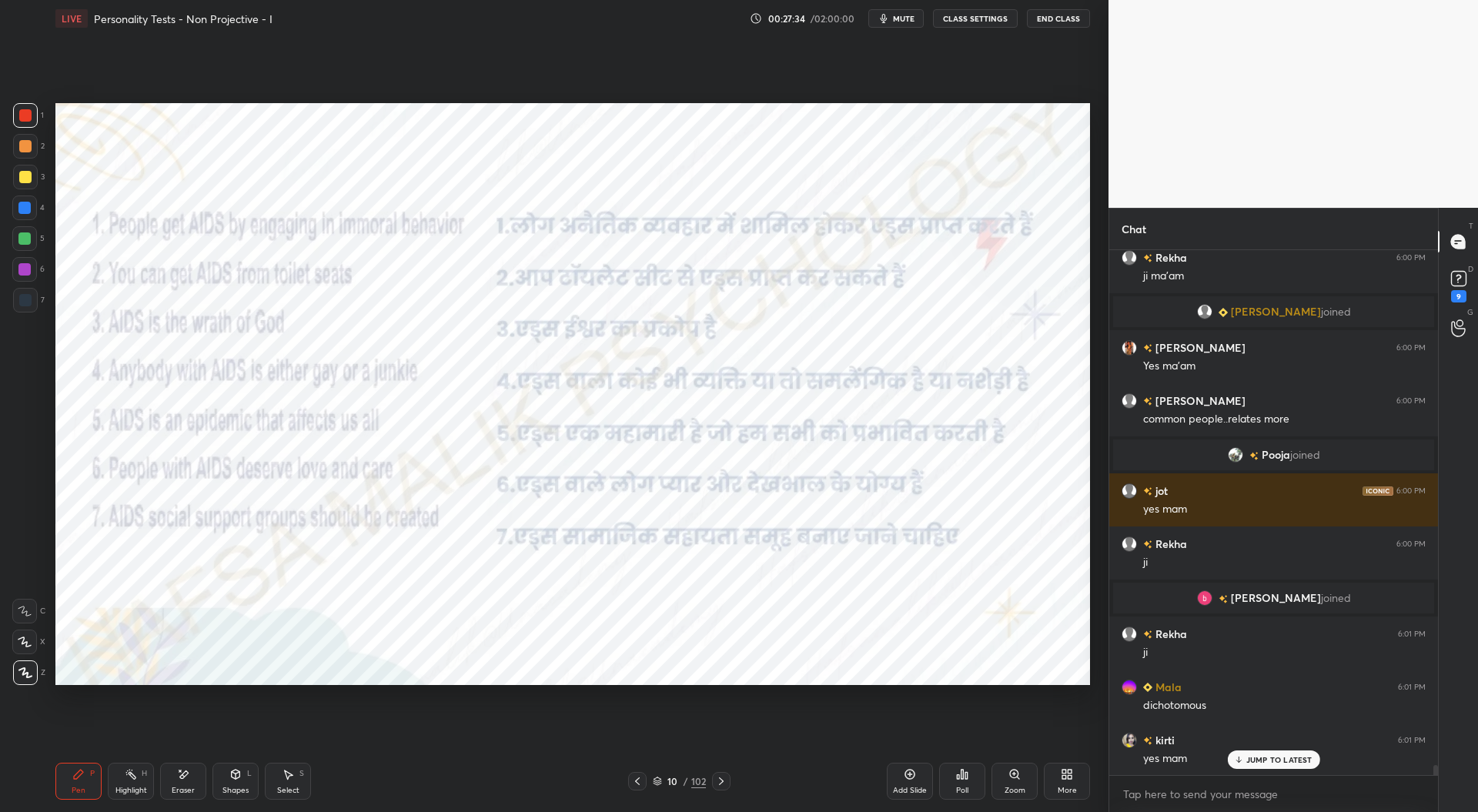
scroll to position [27948, 0]
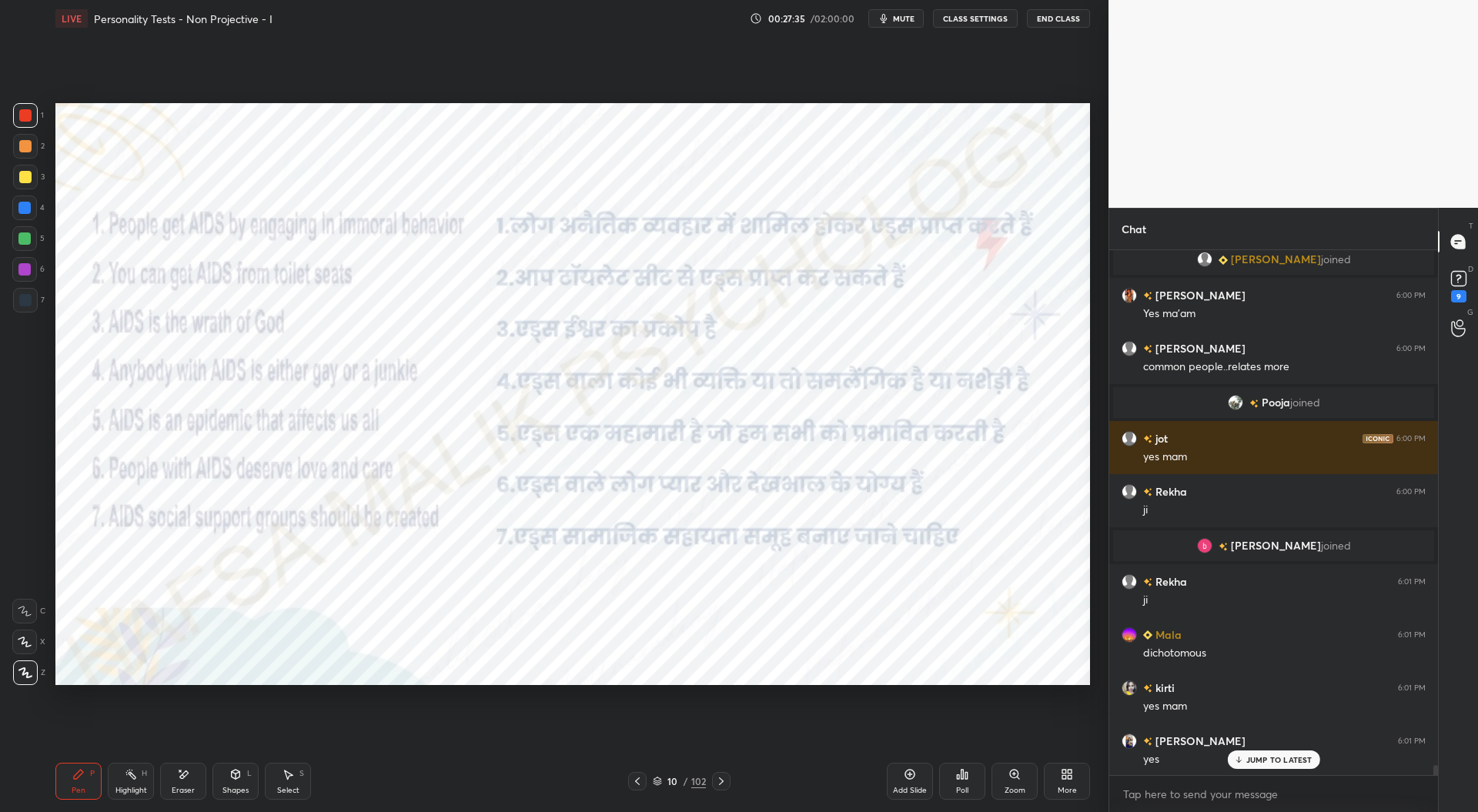
click at [724, 783] on icon at bounding box center [721, 781] width 12 height 12
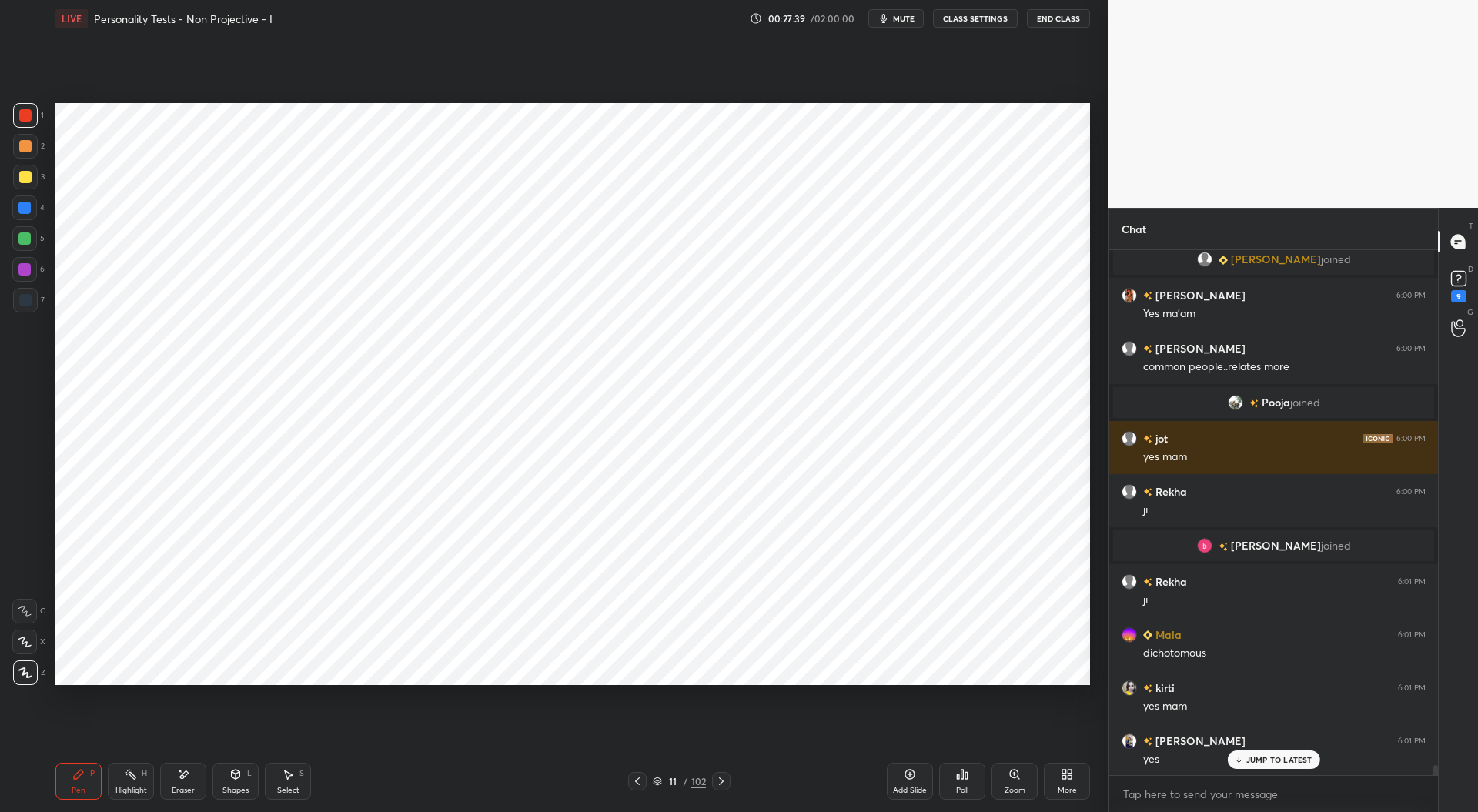
click at [24, 304] on div at bounding box center [25, 300] width 12 height 12
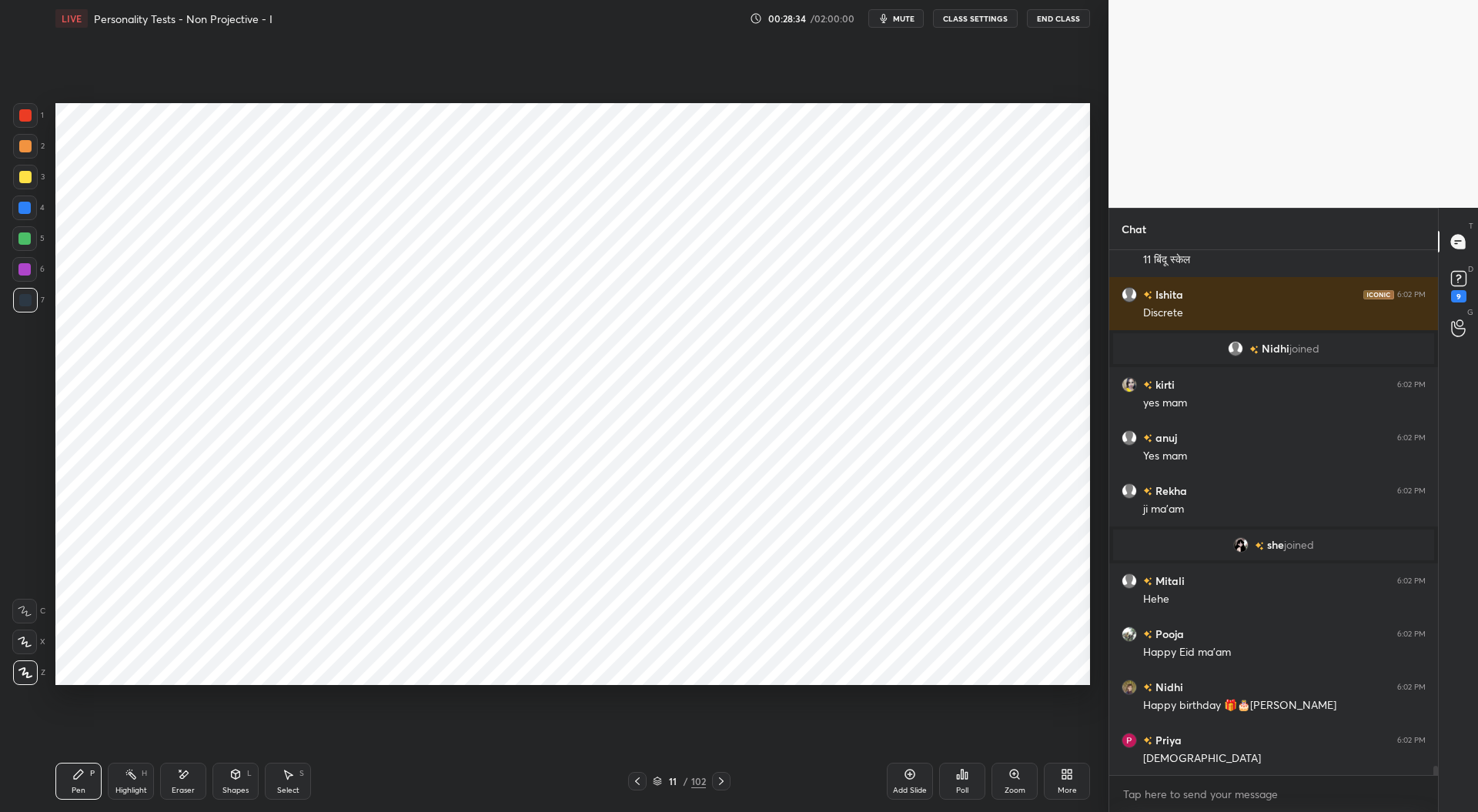
scroll to position [28601, 0]
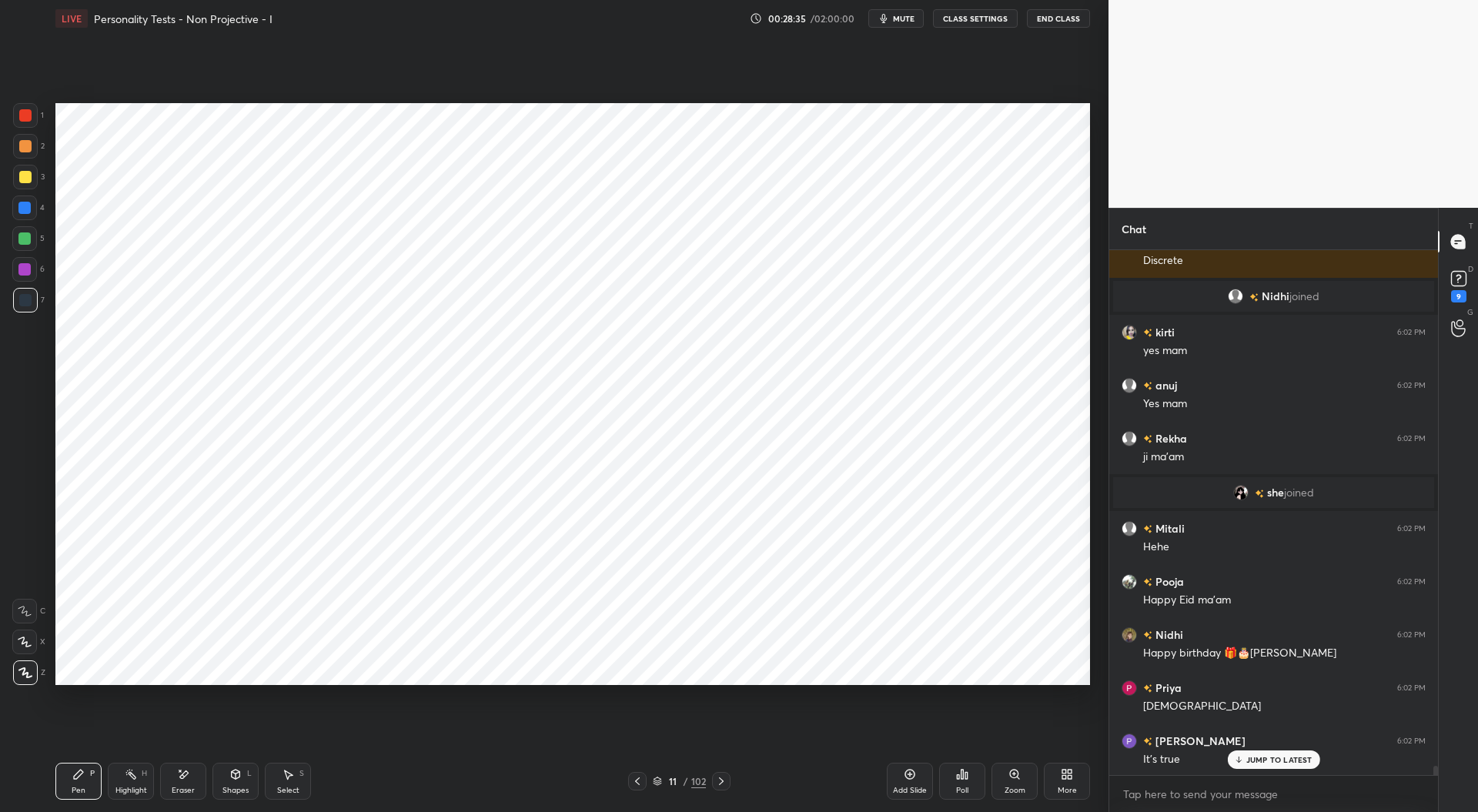
click at [23, 210] on div at bounding box center [24, 207] width 12 height 12
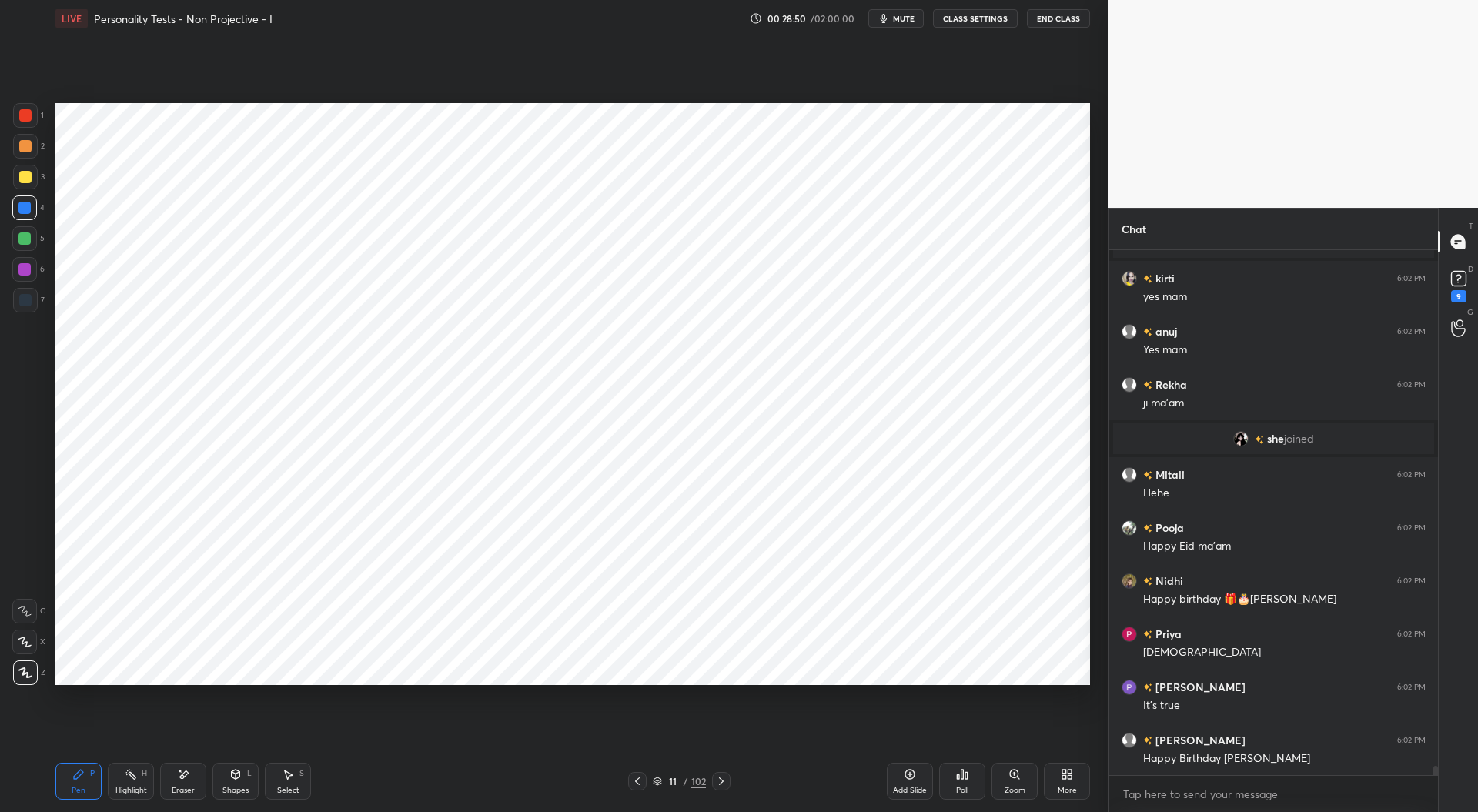
scroll to position [28692, 0]
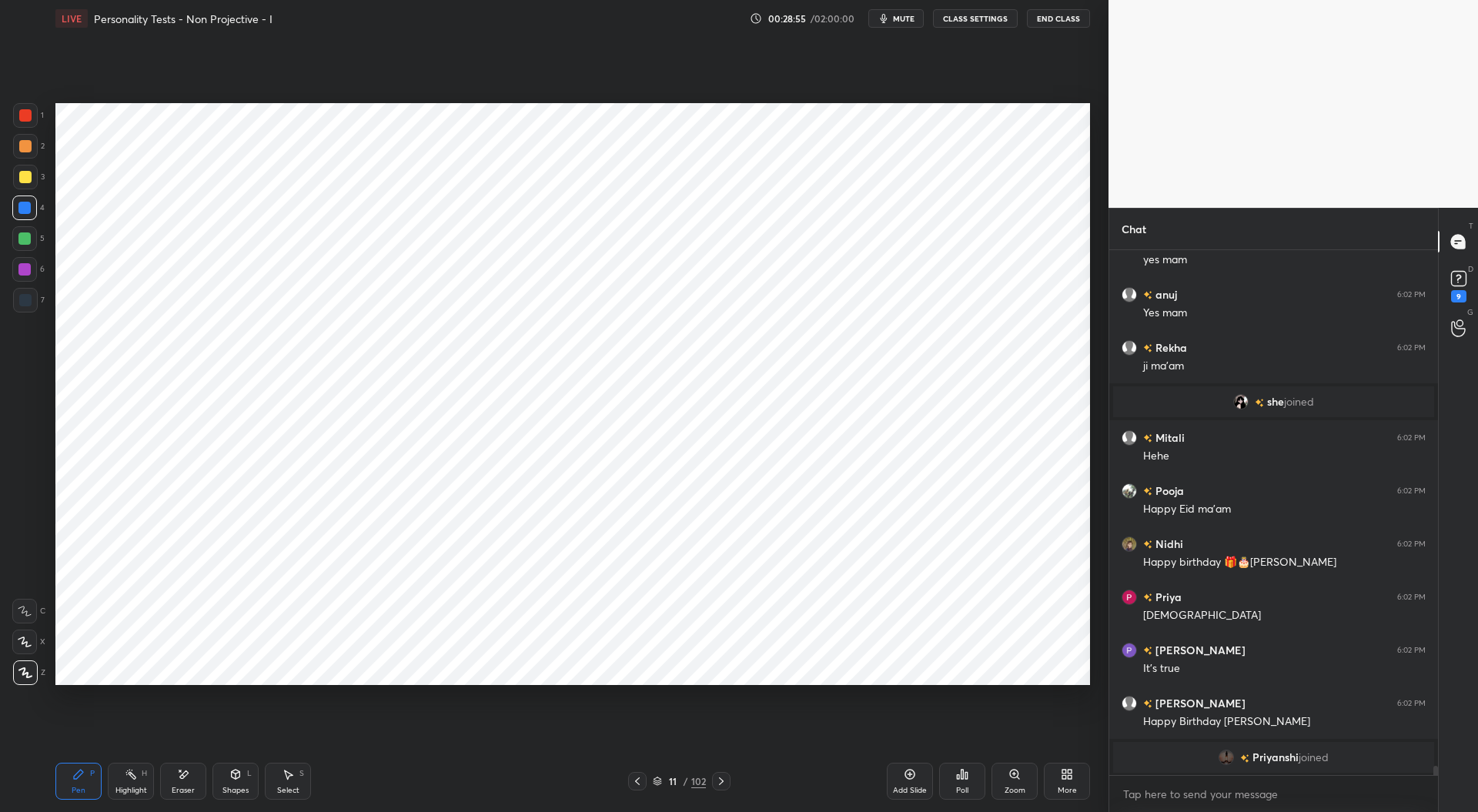
click at [26, 119] on div at bounding box center [25, 115] width 12 height 12
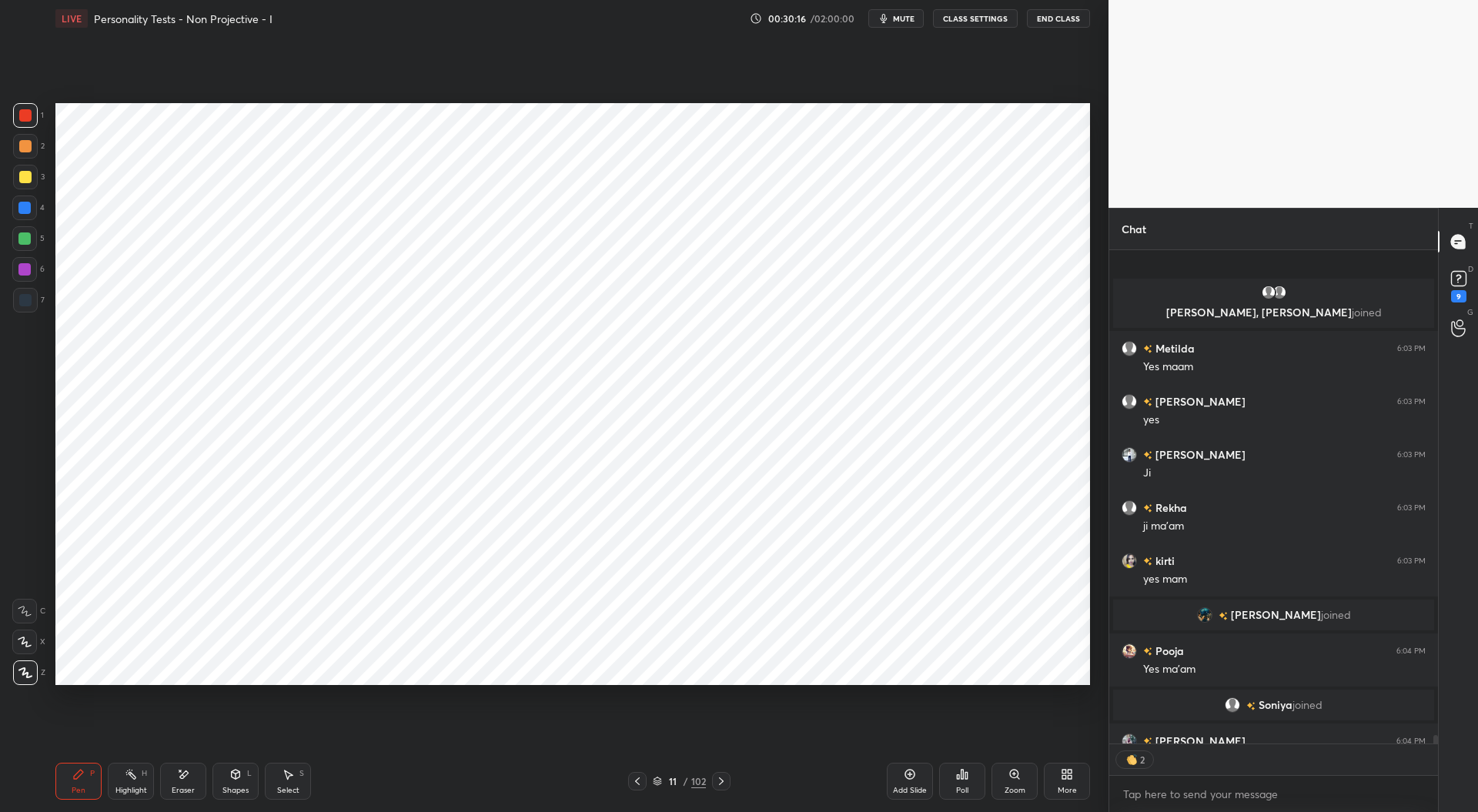
scroll to position [29273, 0]
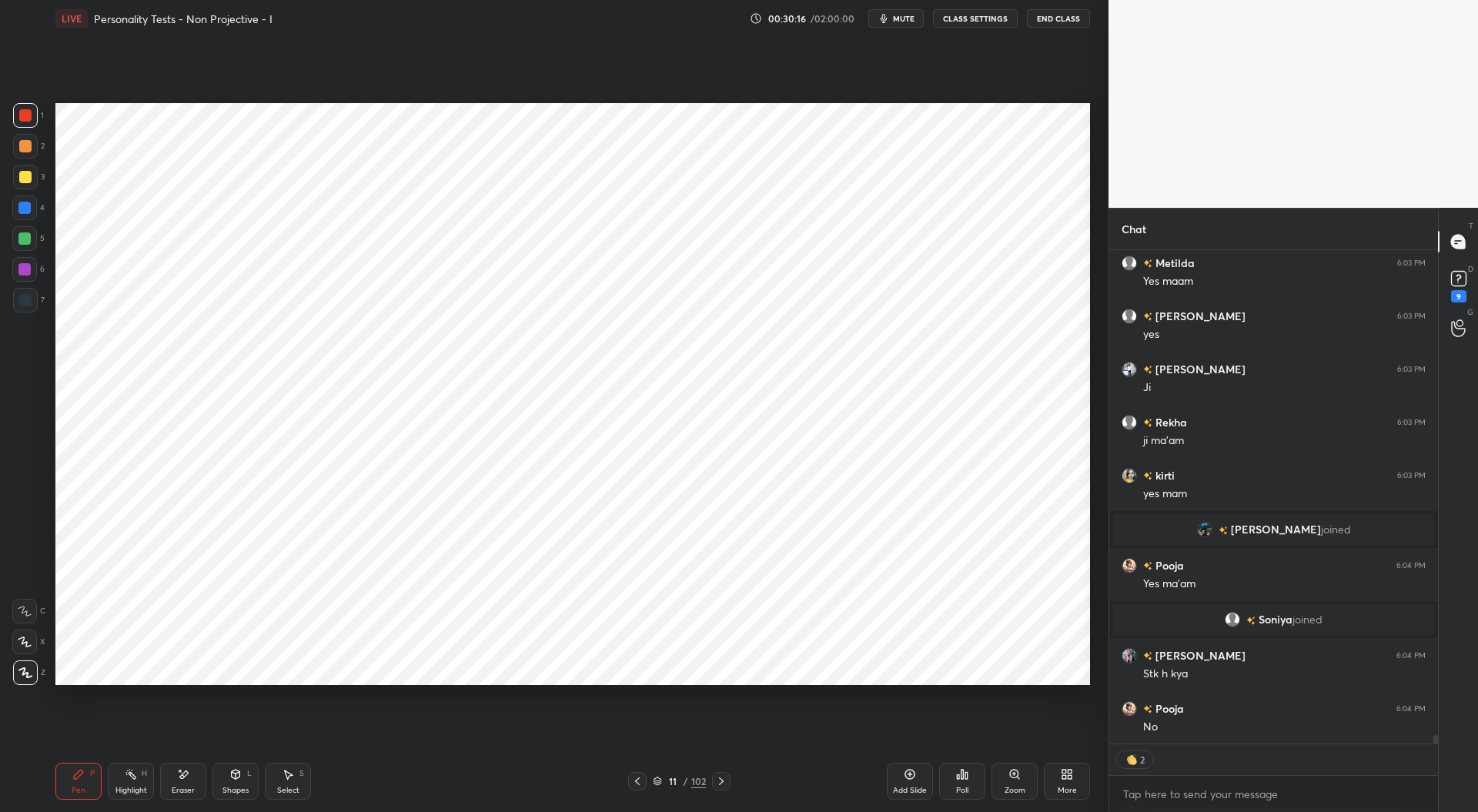
click at [639, 781] on icon at bounding box center [637, 781] width 12 height 12
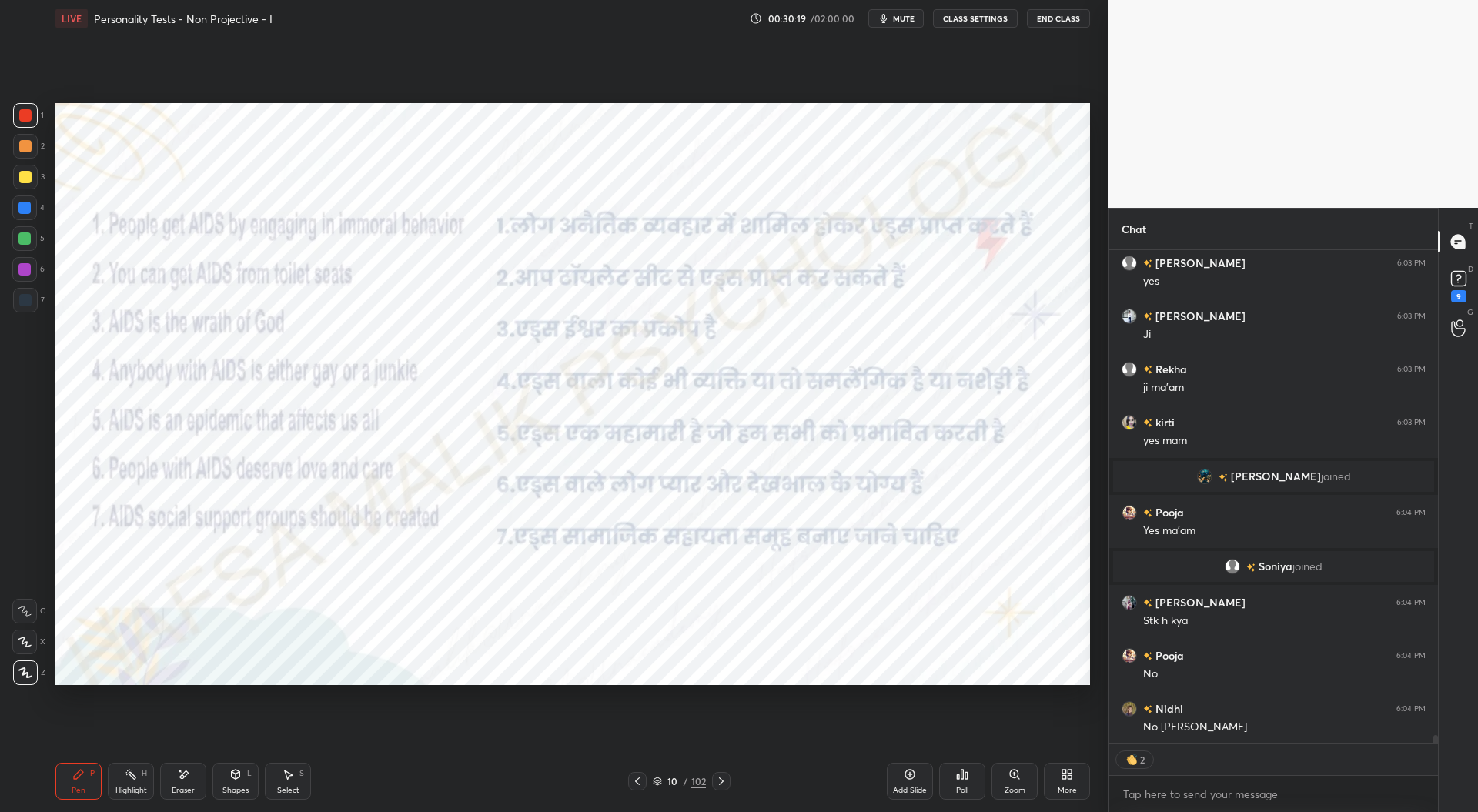
scroll to position [29379, 0]
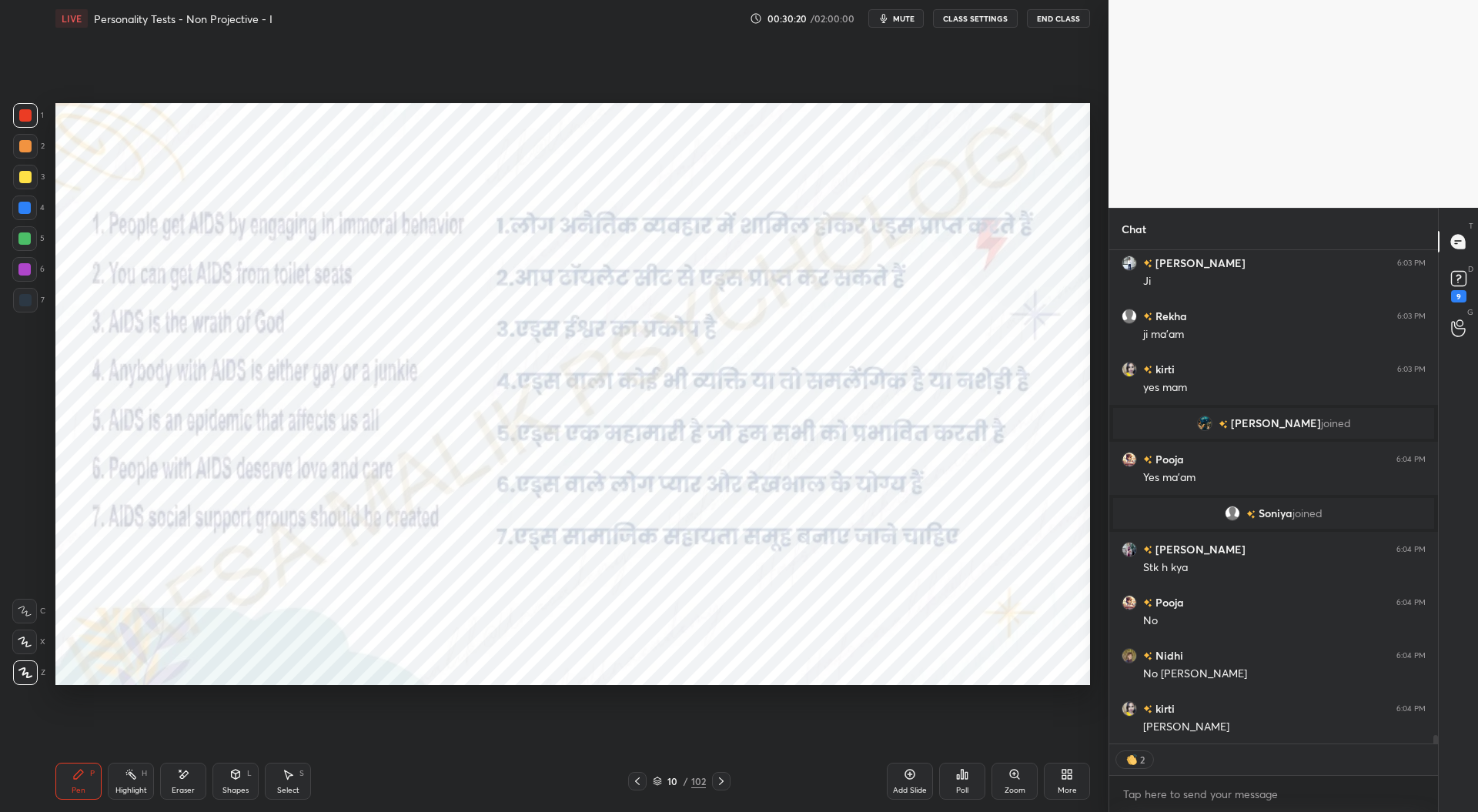
click at [26, 270] on div at bounding box center [24, 269] width 12 height 12
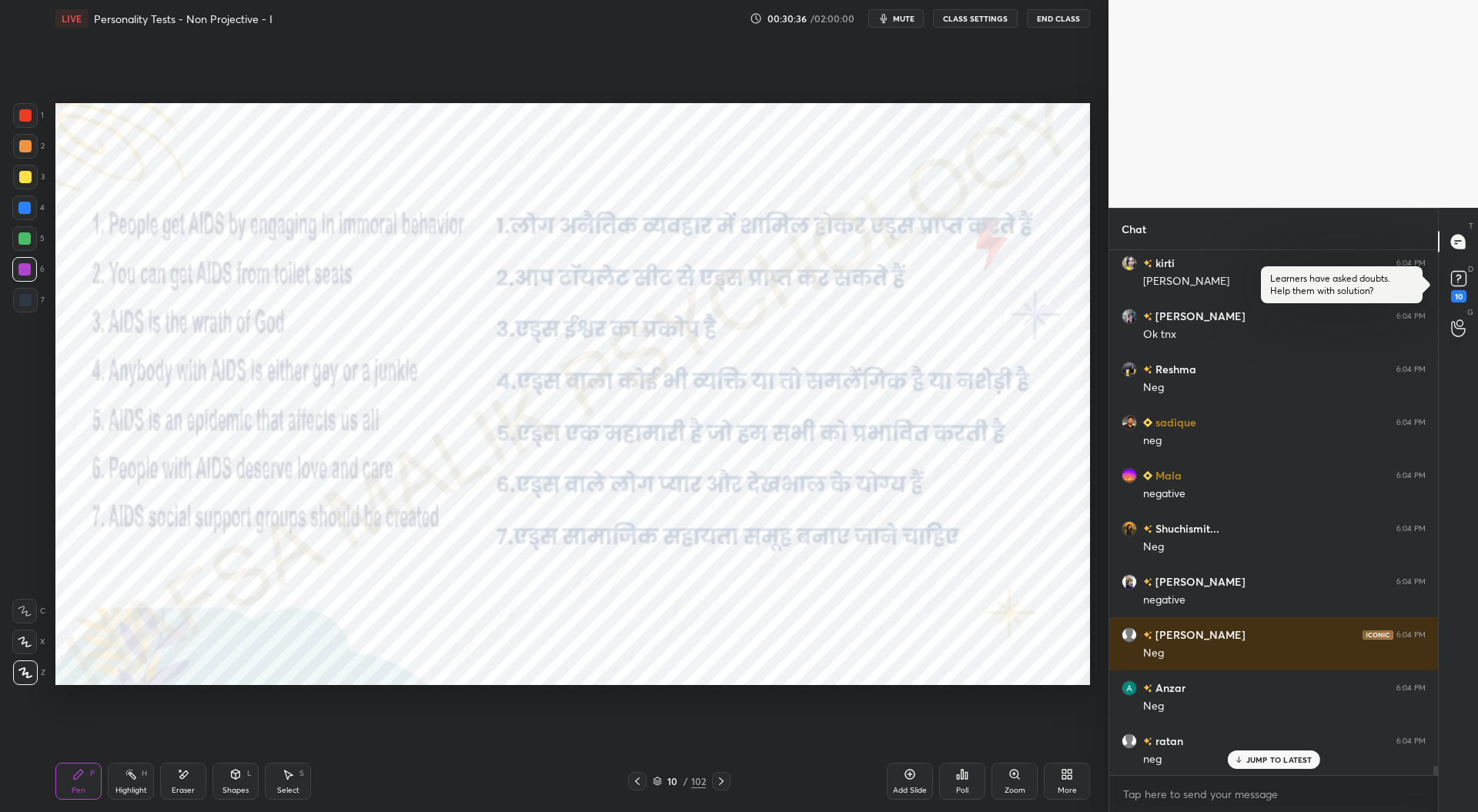
scroll to position [30038, 0]
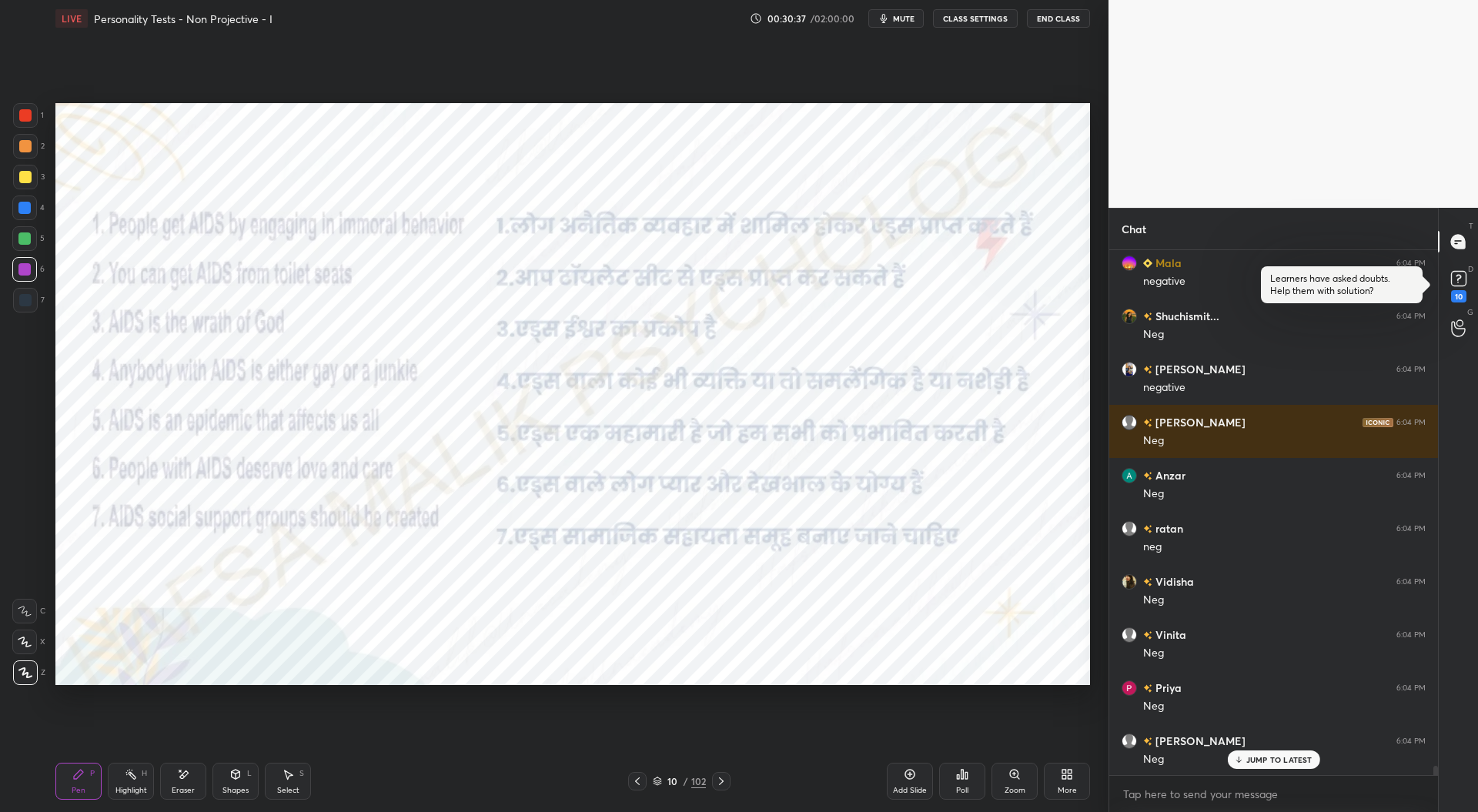
click at [723, 781] on icon at bounding box center [721, 781] width 12 height 12
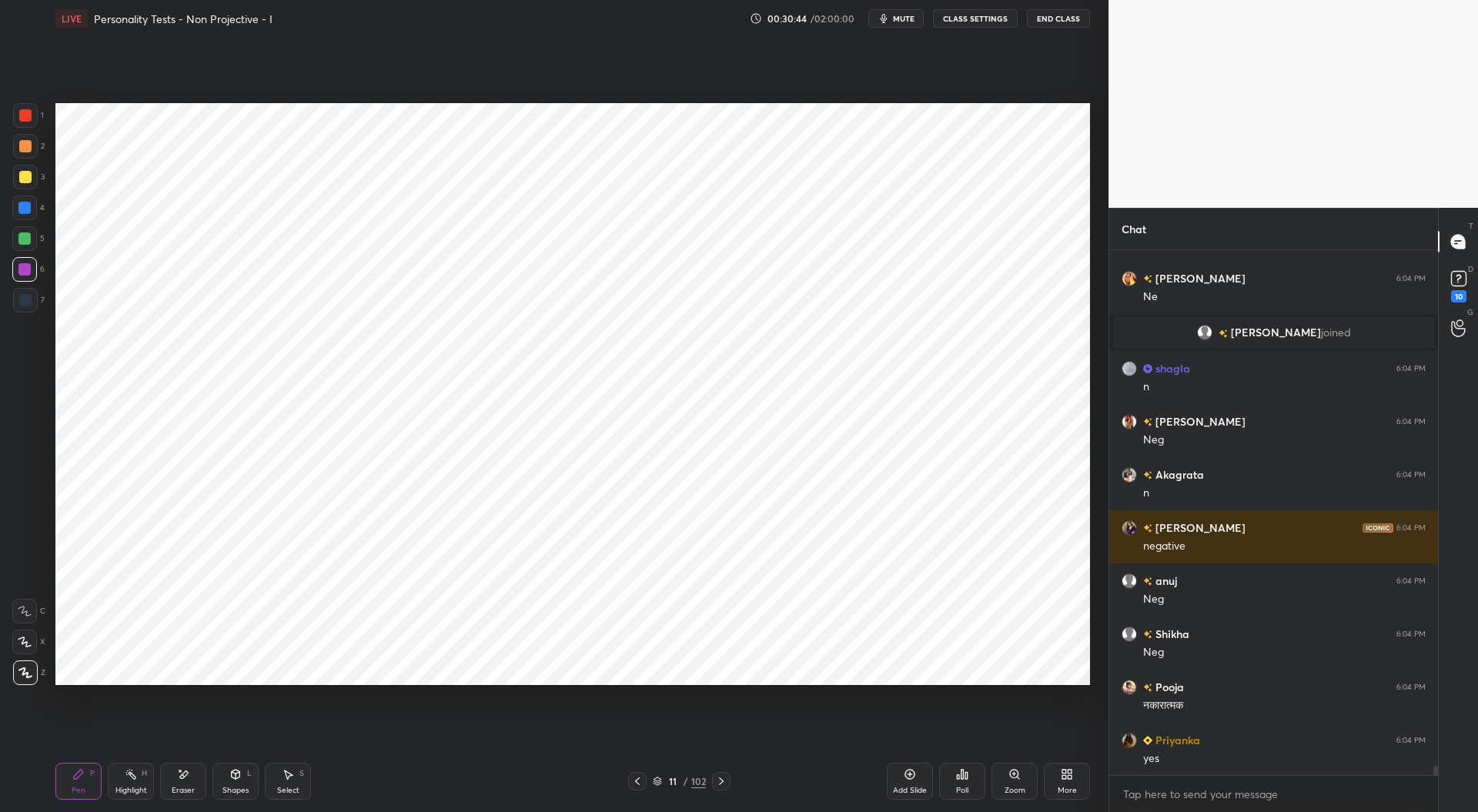
scroll to position [30605, 0]
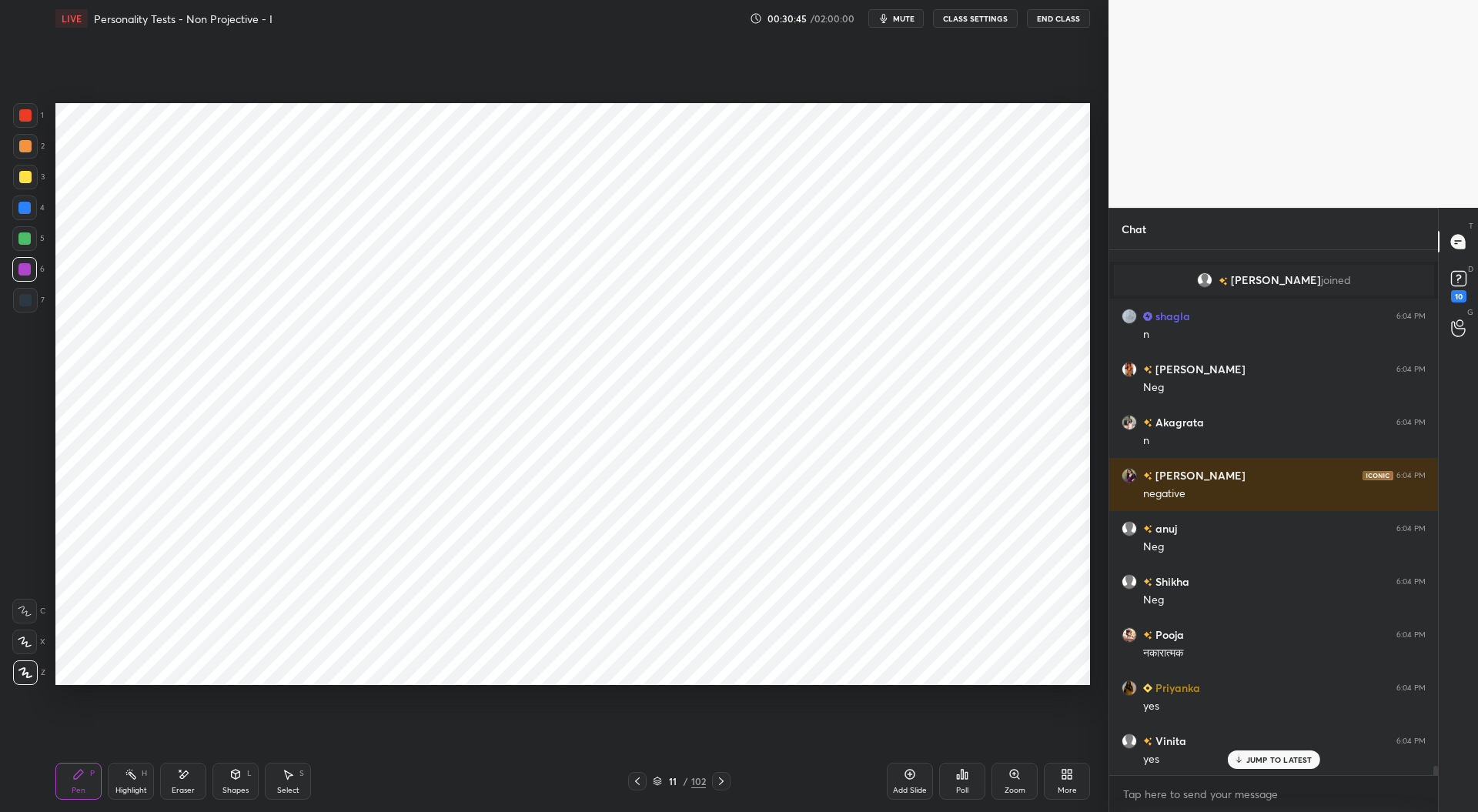
click at [22, 238] on div at bounding box center [24, 238] width 12 height 12
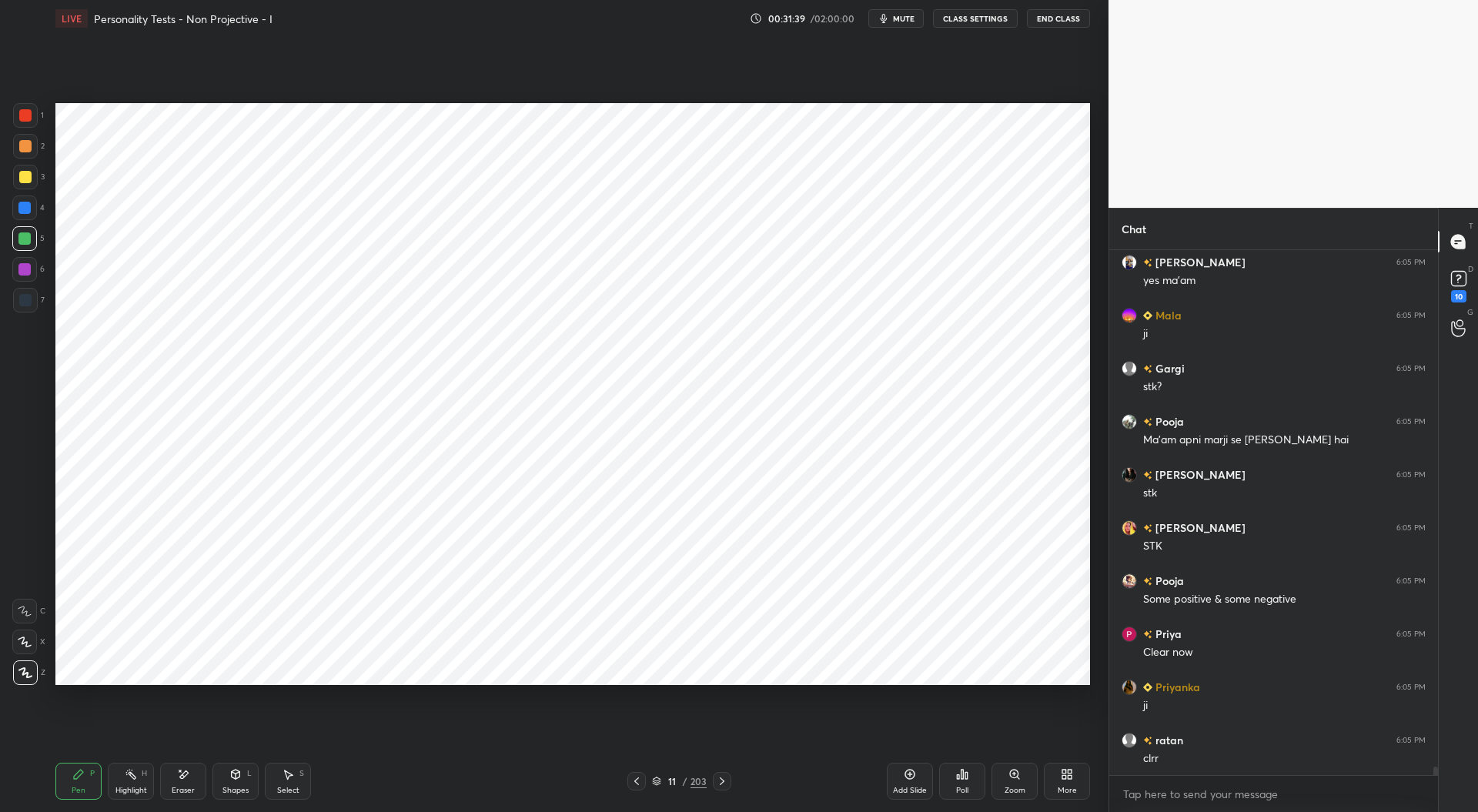
scroll to position [31062, 0]
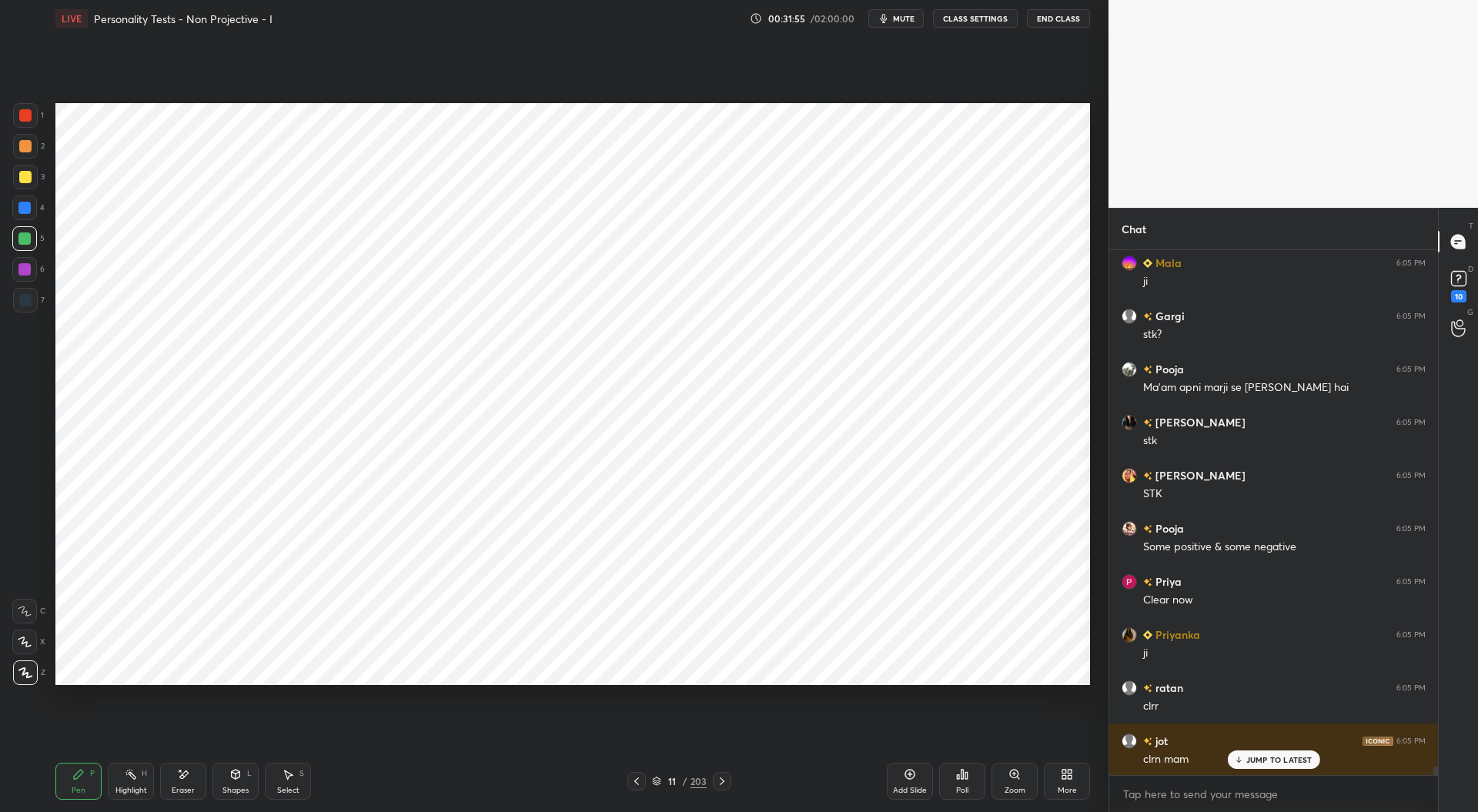
click at [20, 294] on div at bounding box center [25, 300] width 12 height 12
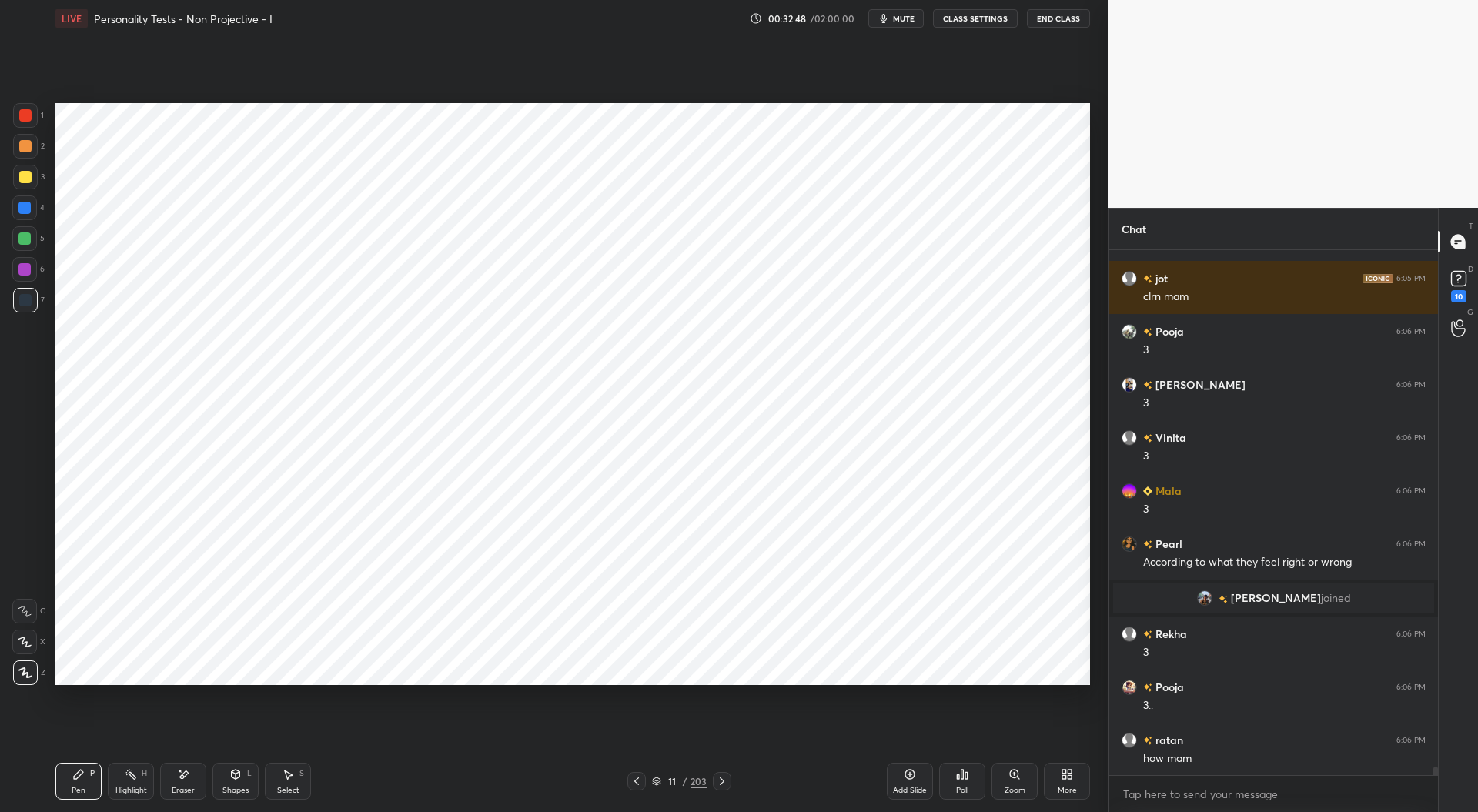
scroll to position [31301, 0]
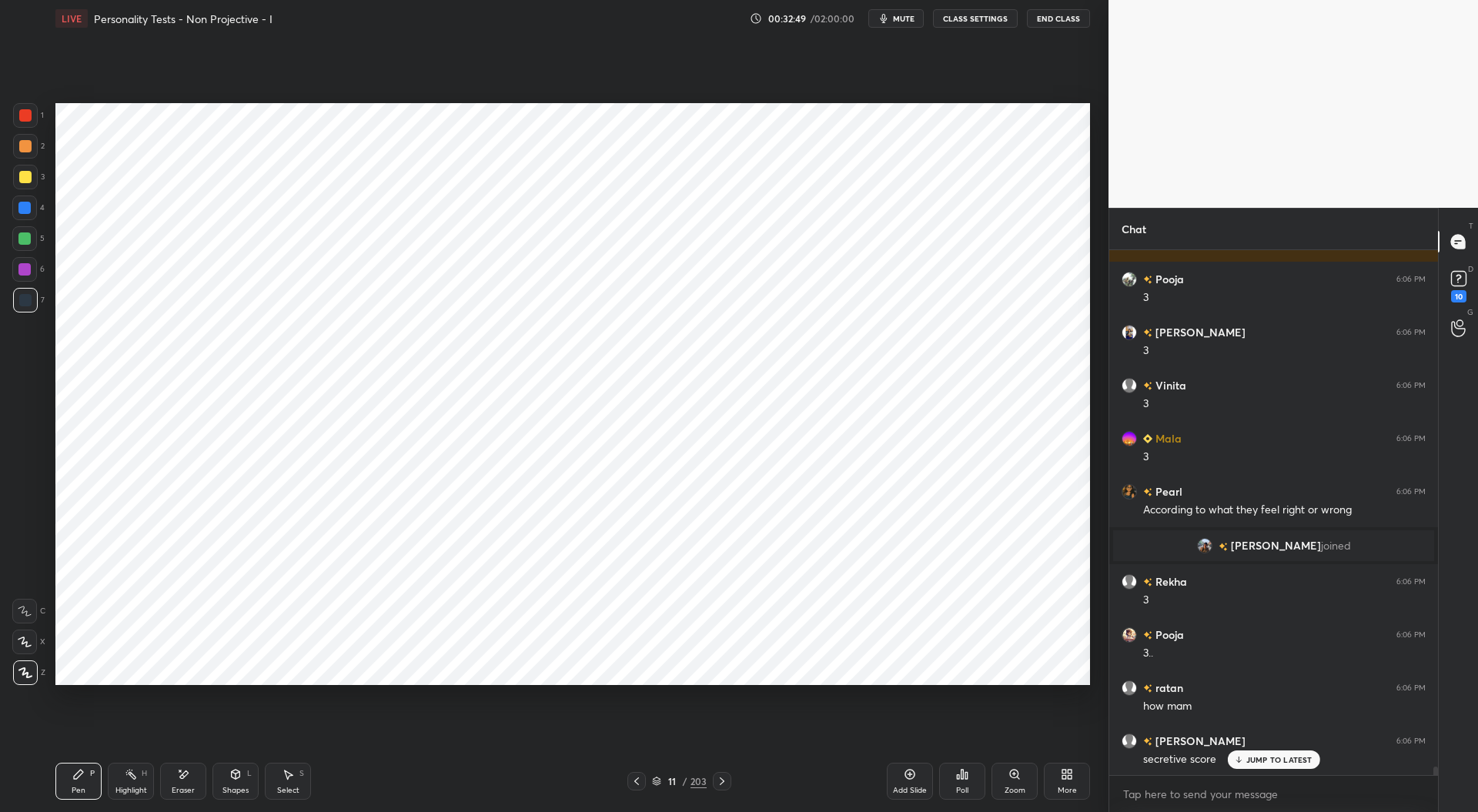
click at [641, 780] on icon at bounding box center [636, 781] width 12 height 12
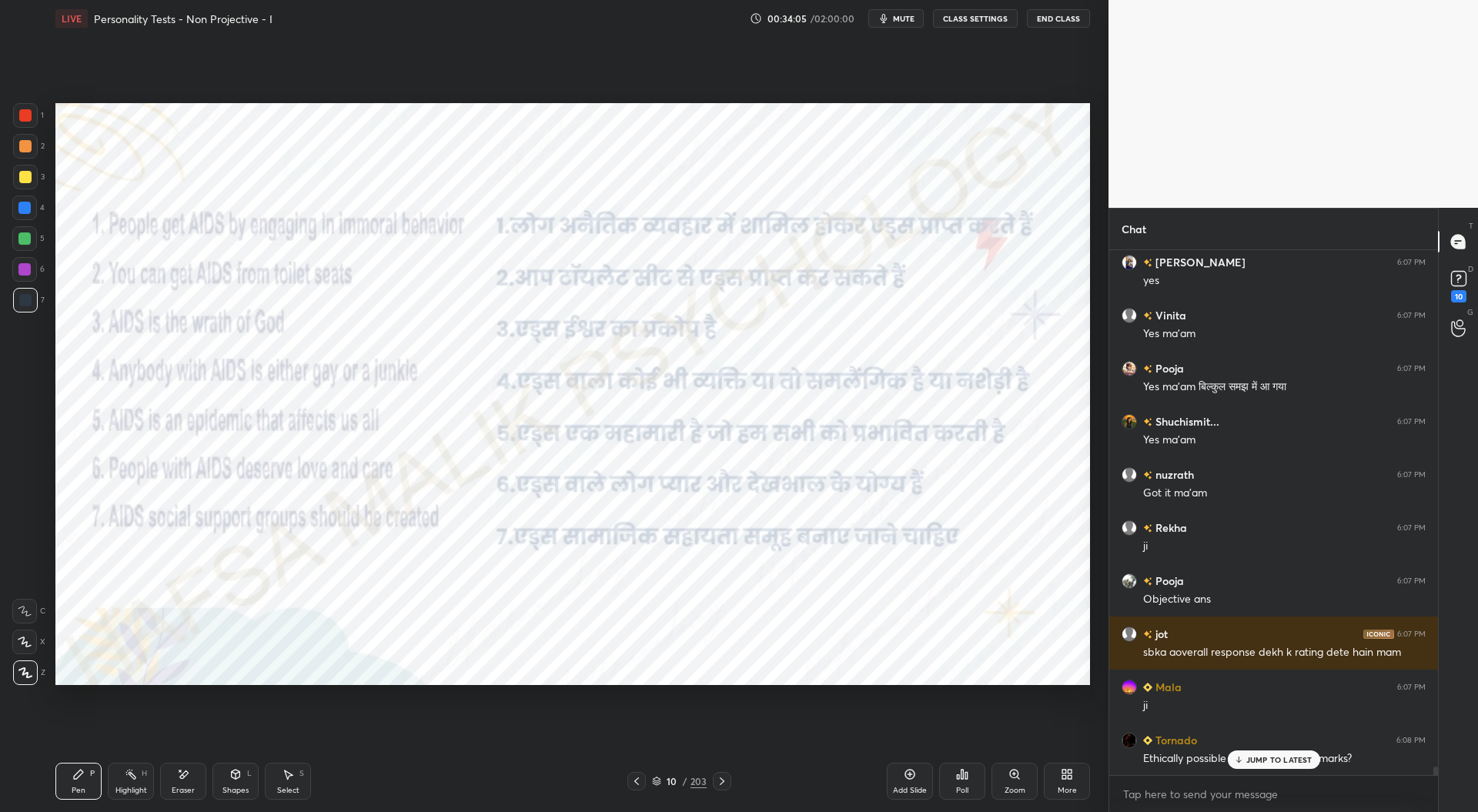
scroll to position [32150, 0]
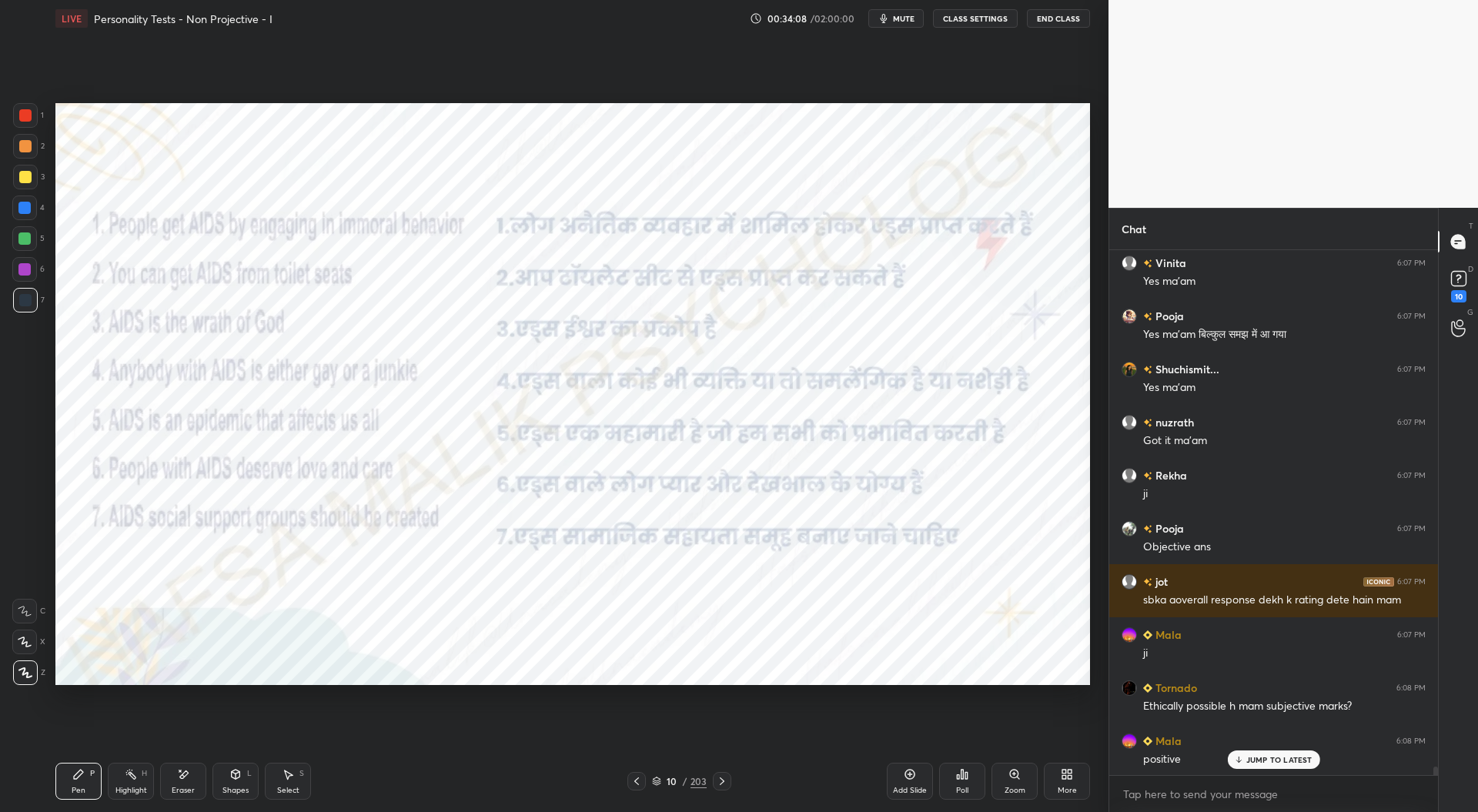
click at [723, 780] on icon at bounding box center [722, 781] width 12 height 12
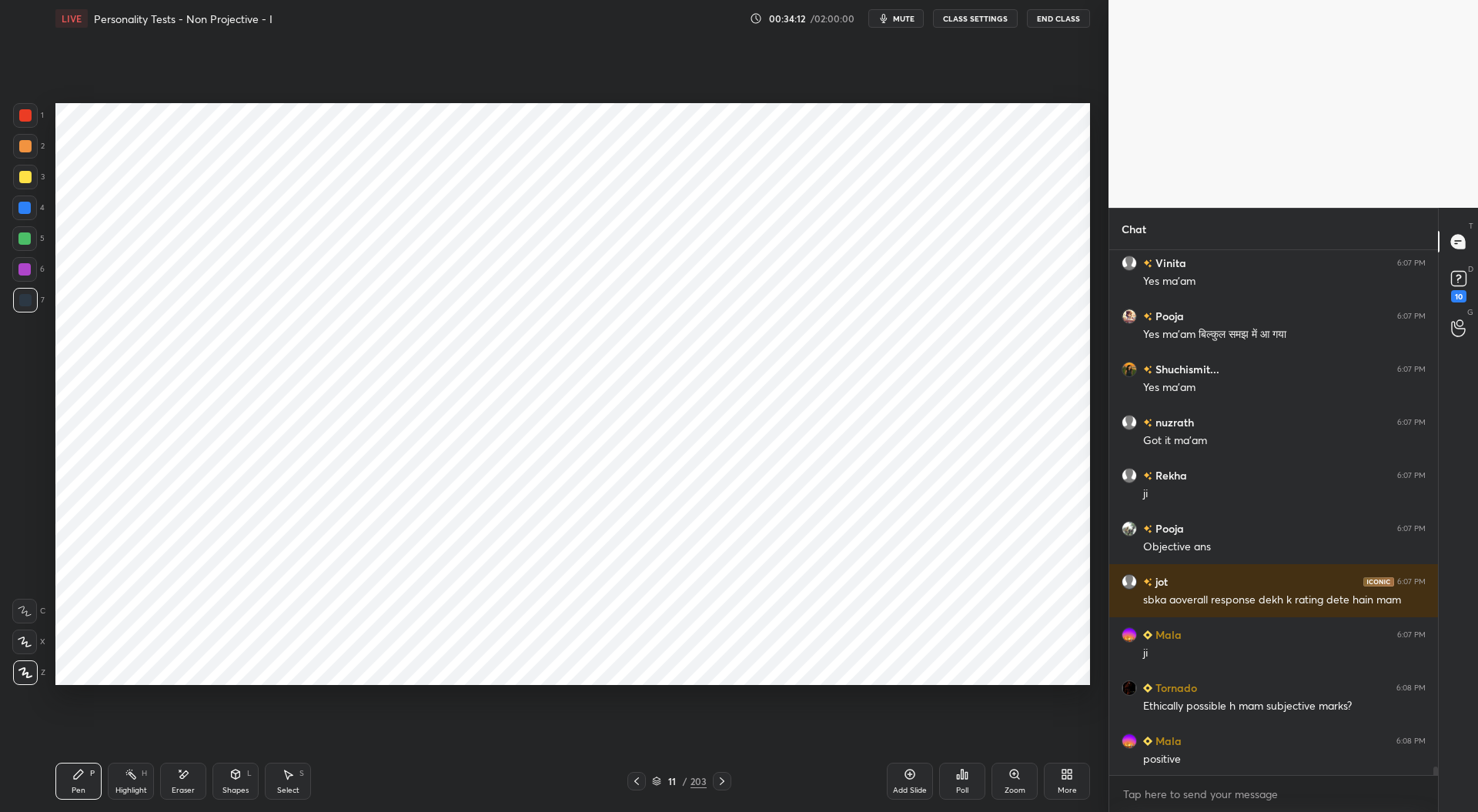
scroll to position [32188, 0]
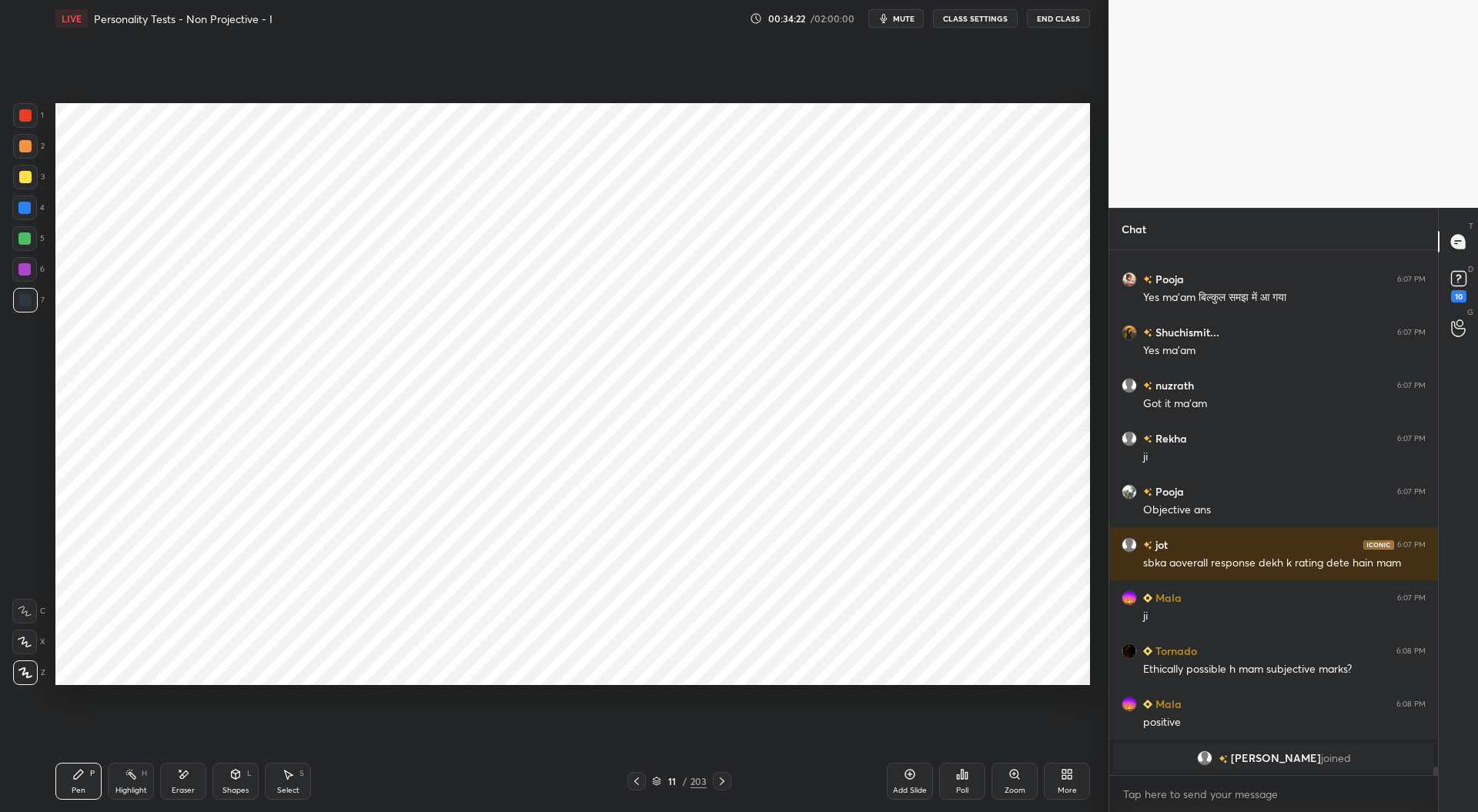
click at [637, 783] on icon at bounding box center [636, 781] width 12 height 12
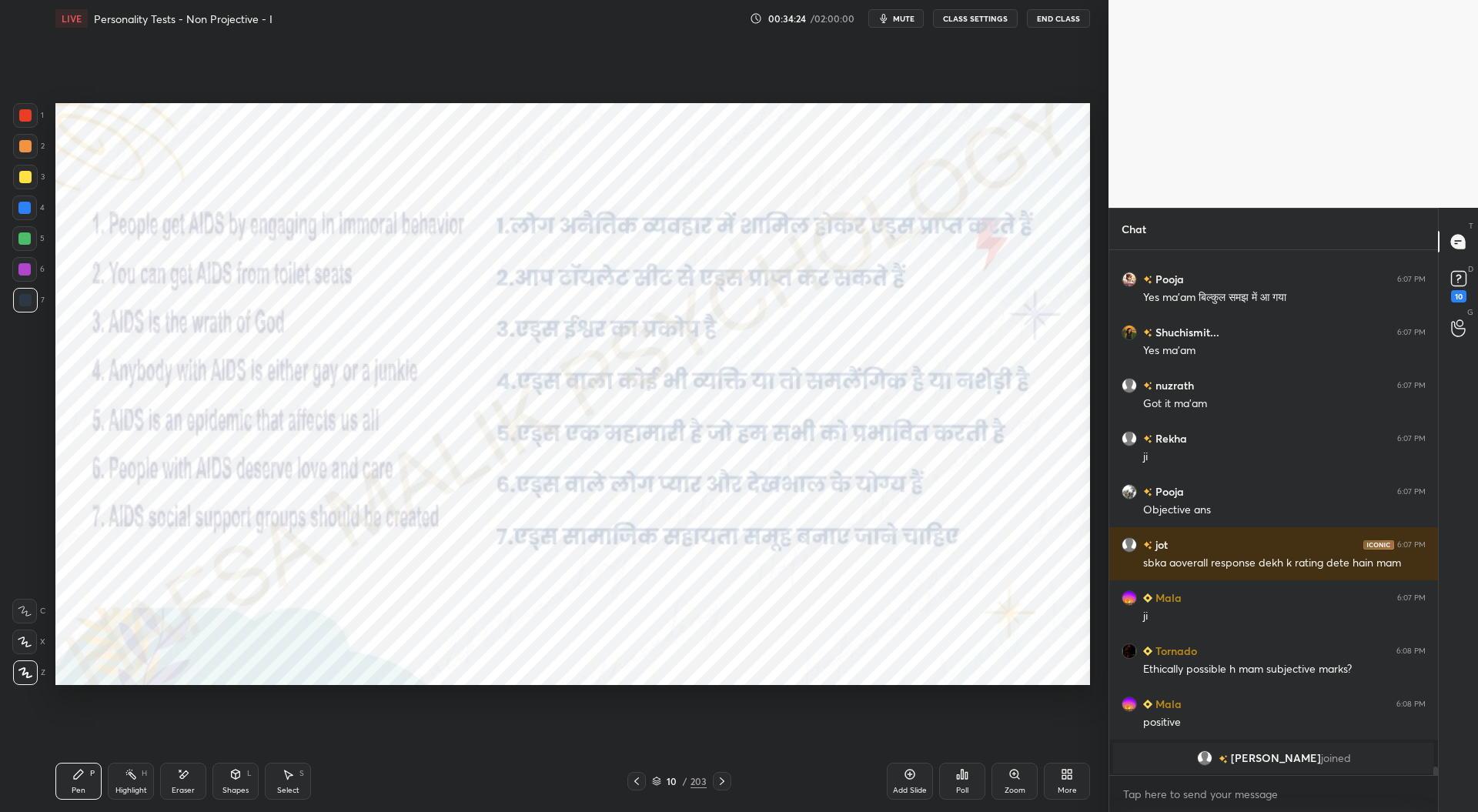
click at [722, 781] on icon at bounding box center [722, 780] width 5 height 7
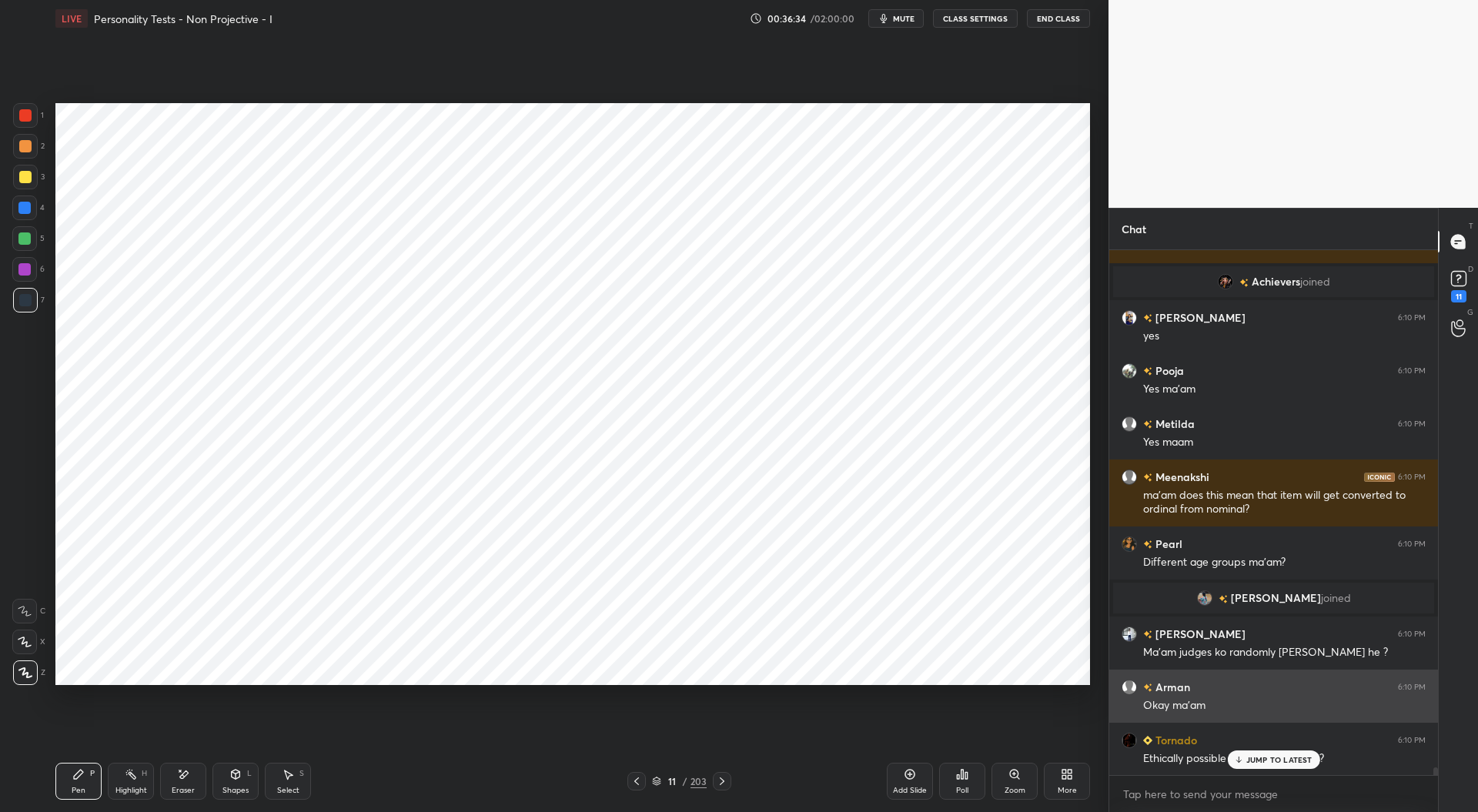
scroll to position [34364, 0]
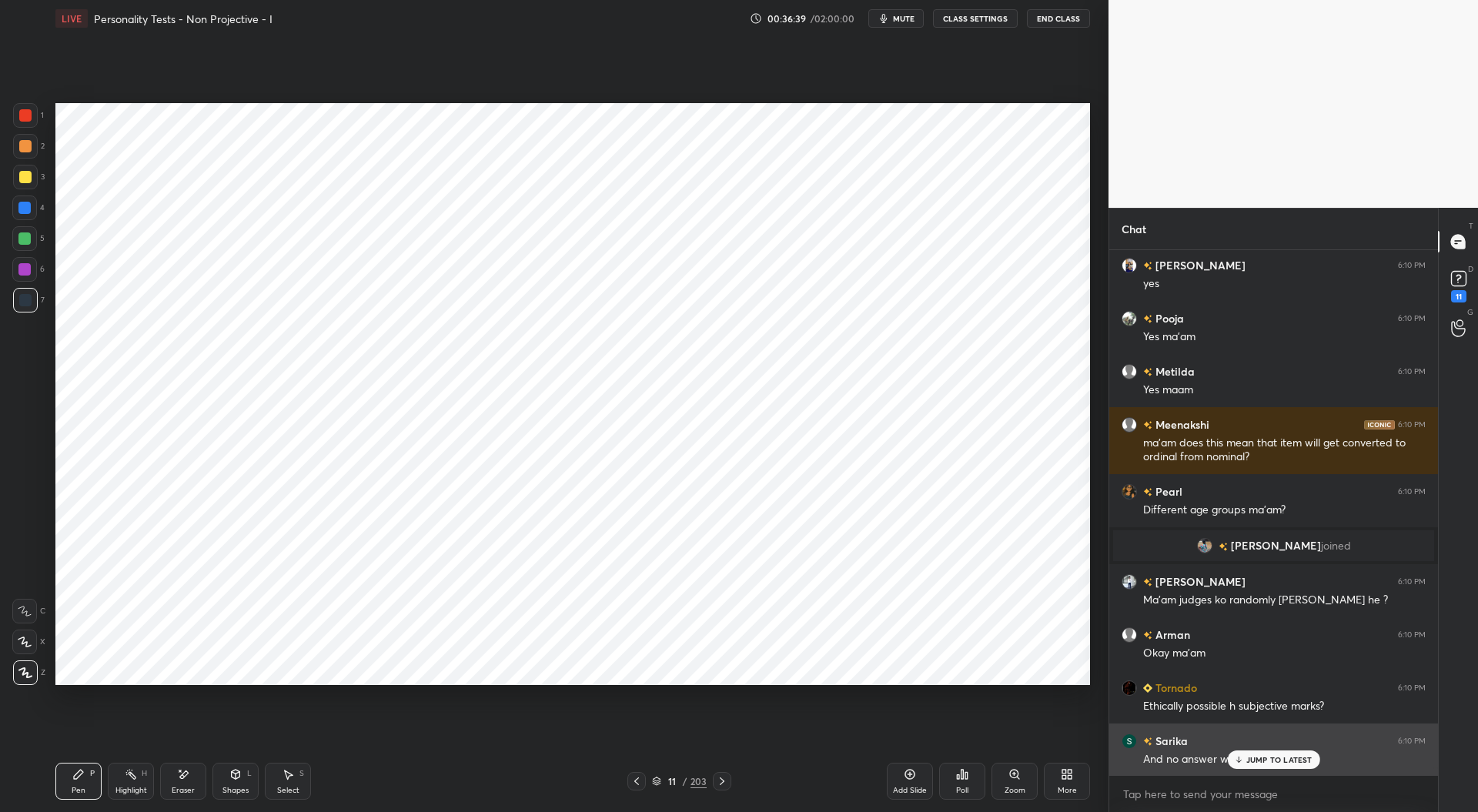
click at [1255, 757] on p "JUMP TO LATEST" at bounding box center [1280, 759] width 67 height 9
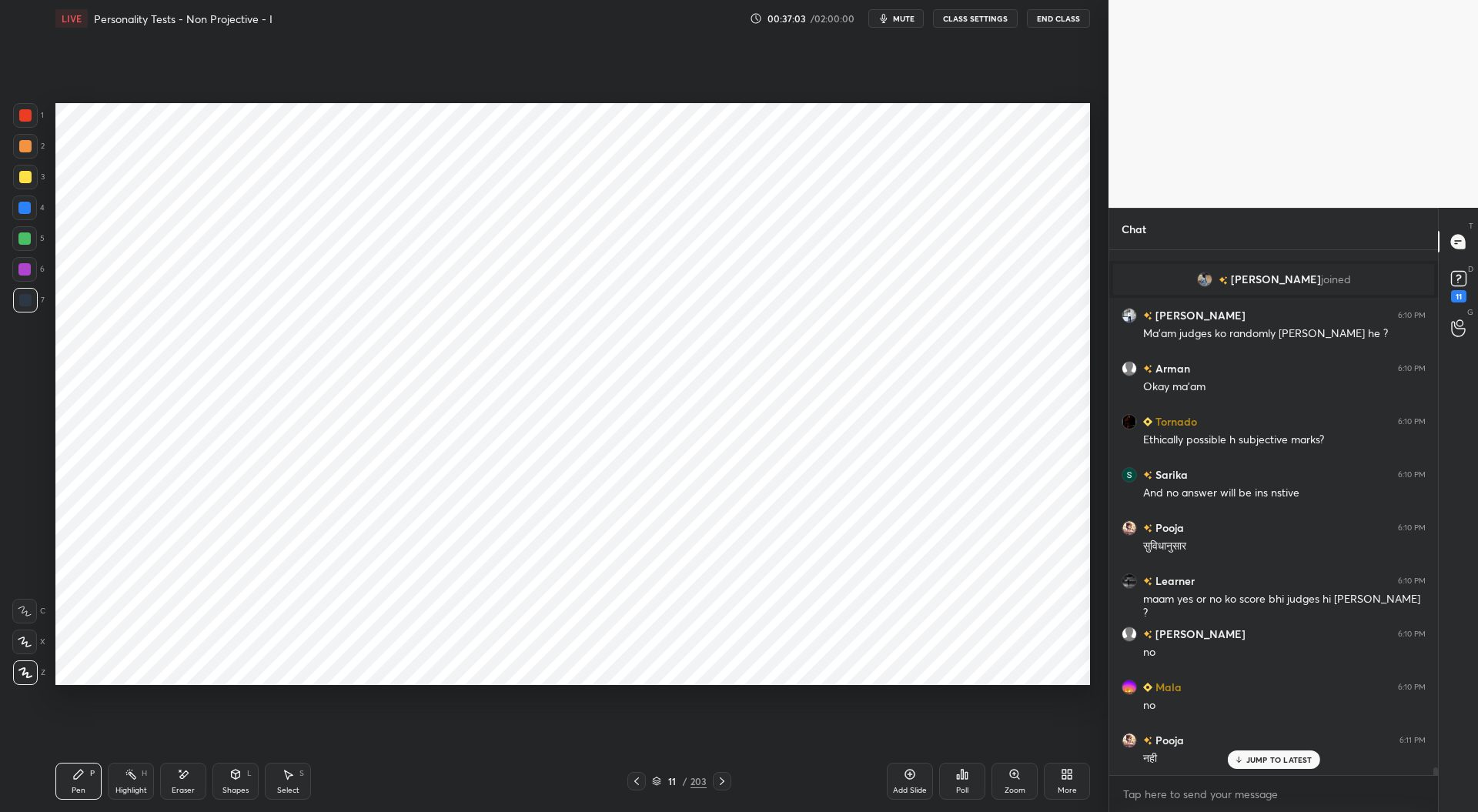
scroll to position [34683, 0]
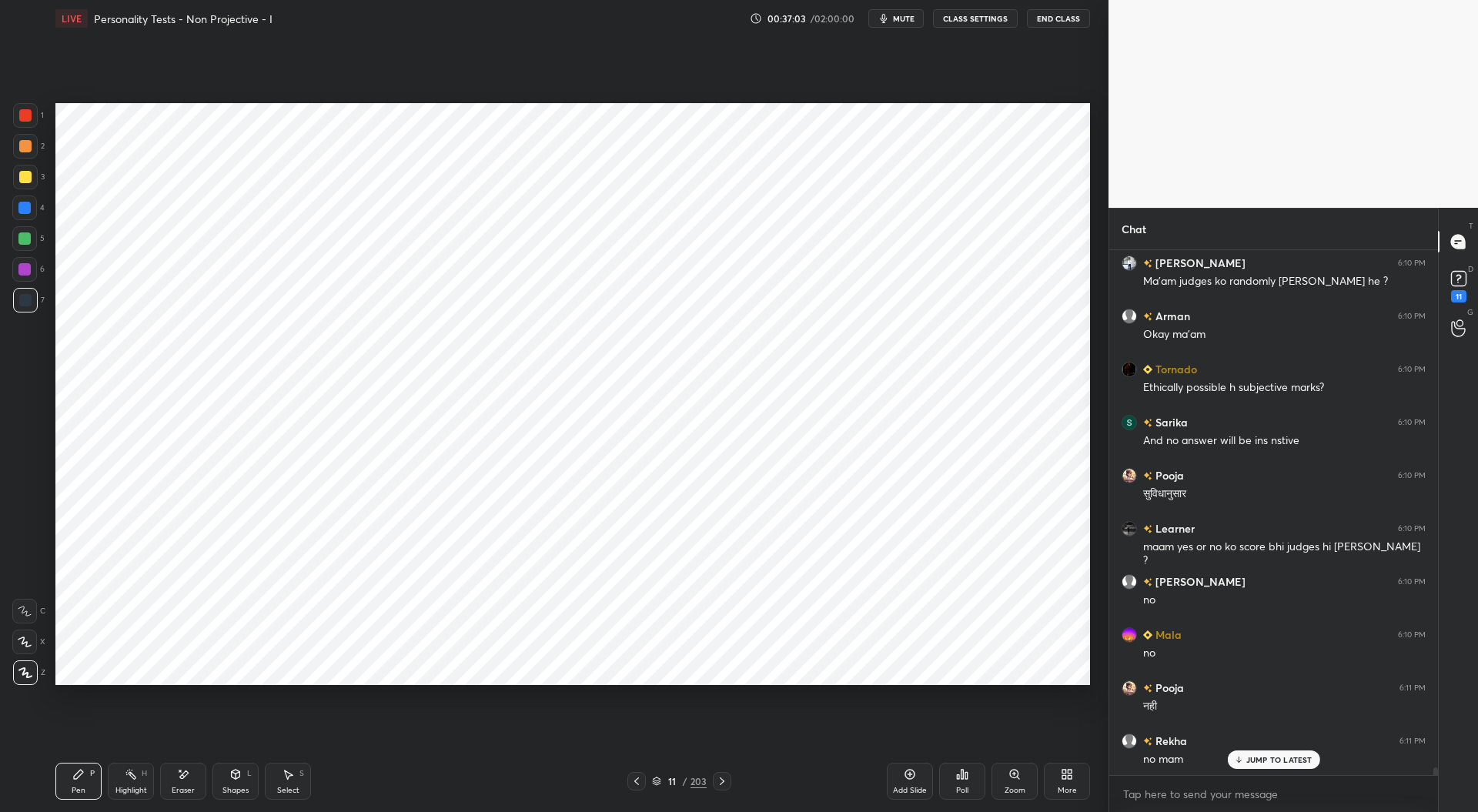
click at [640, 779] on icon at bounding box center [636, 781] width 12 height 12
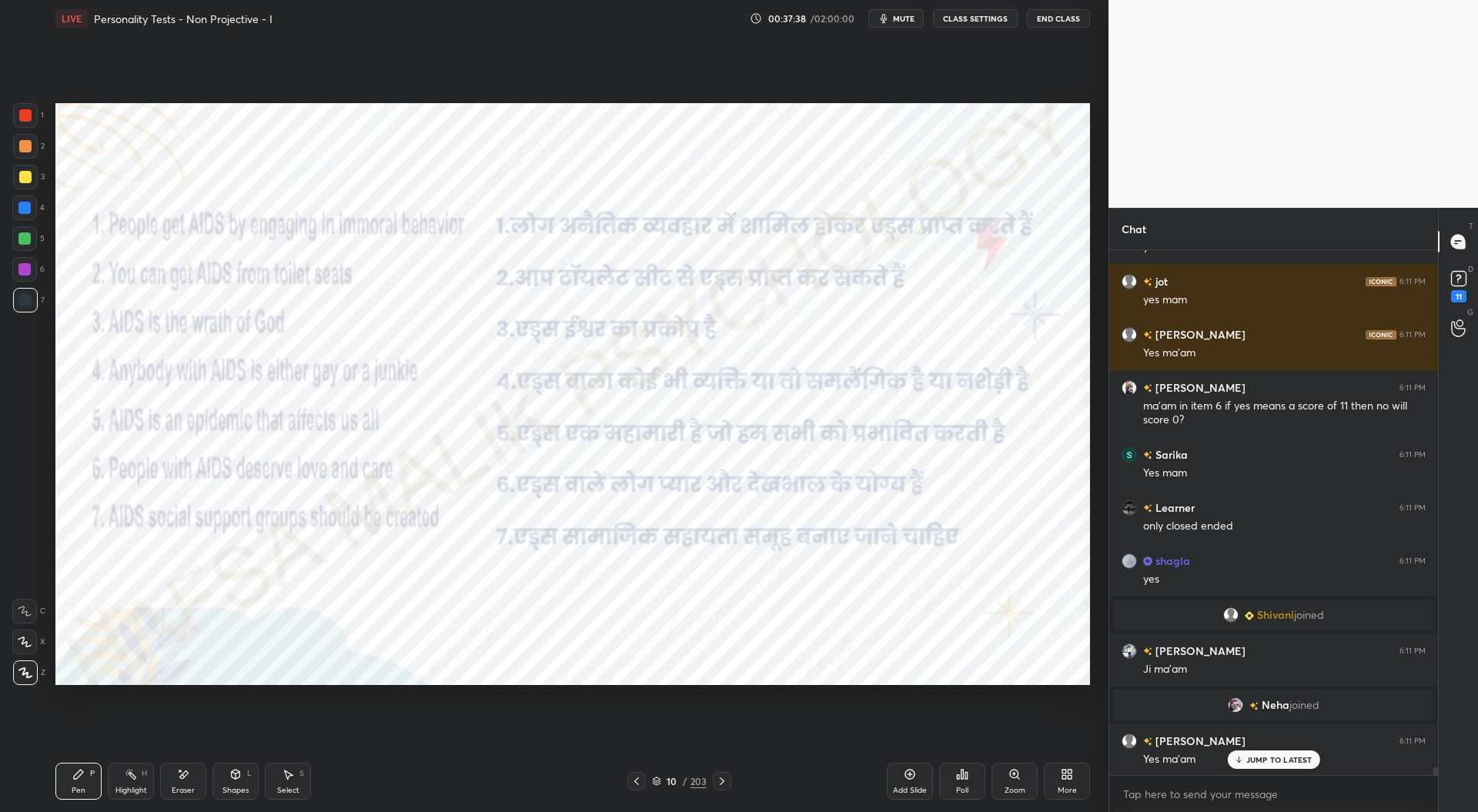
scroll to position [34694, 0]
click at [726, 783] on icon at bounding box center [722, 781] width 12 height 12
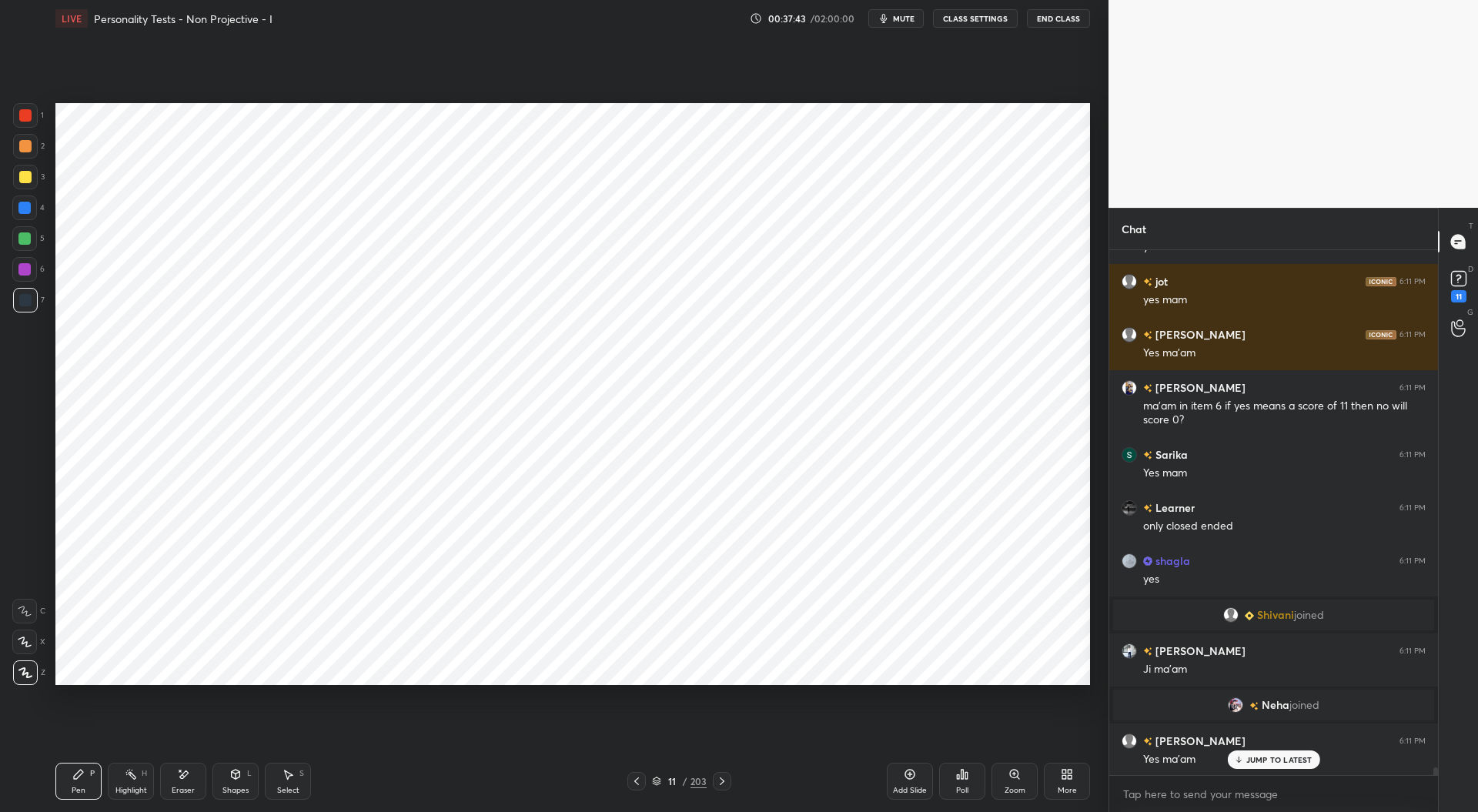
scroll to position [34748, 0]
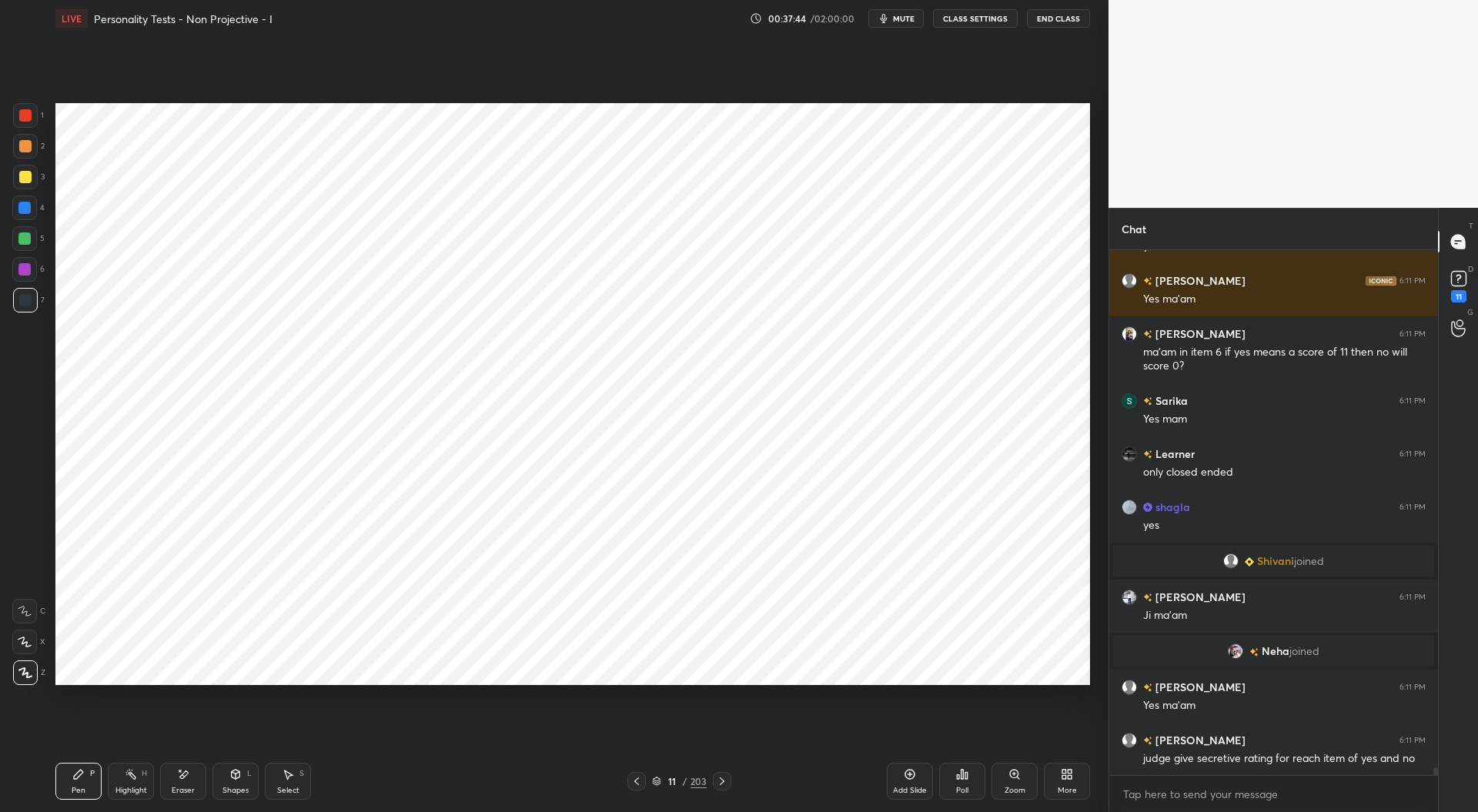
click at [27, 211] on div at bounding box center [24, 207] width 12 height 12
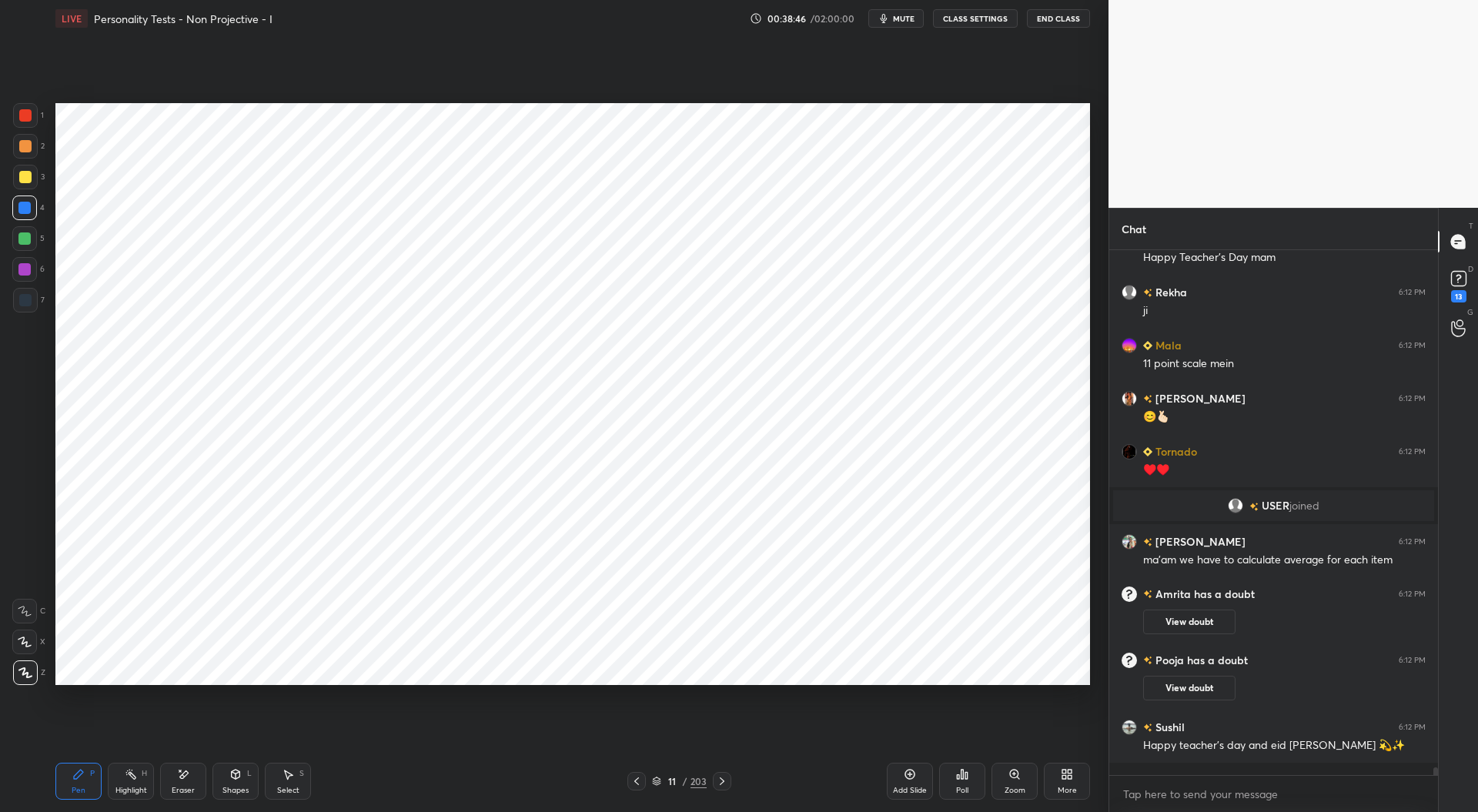
scroll to position [35248, 0]
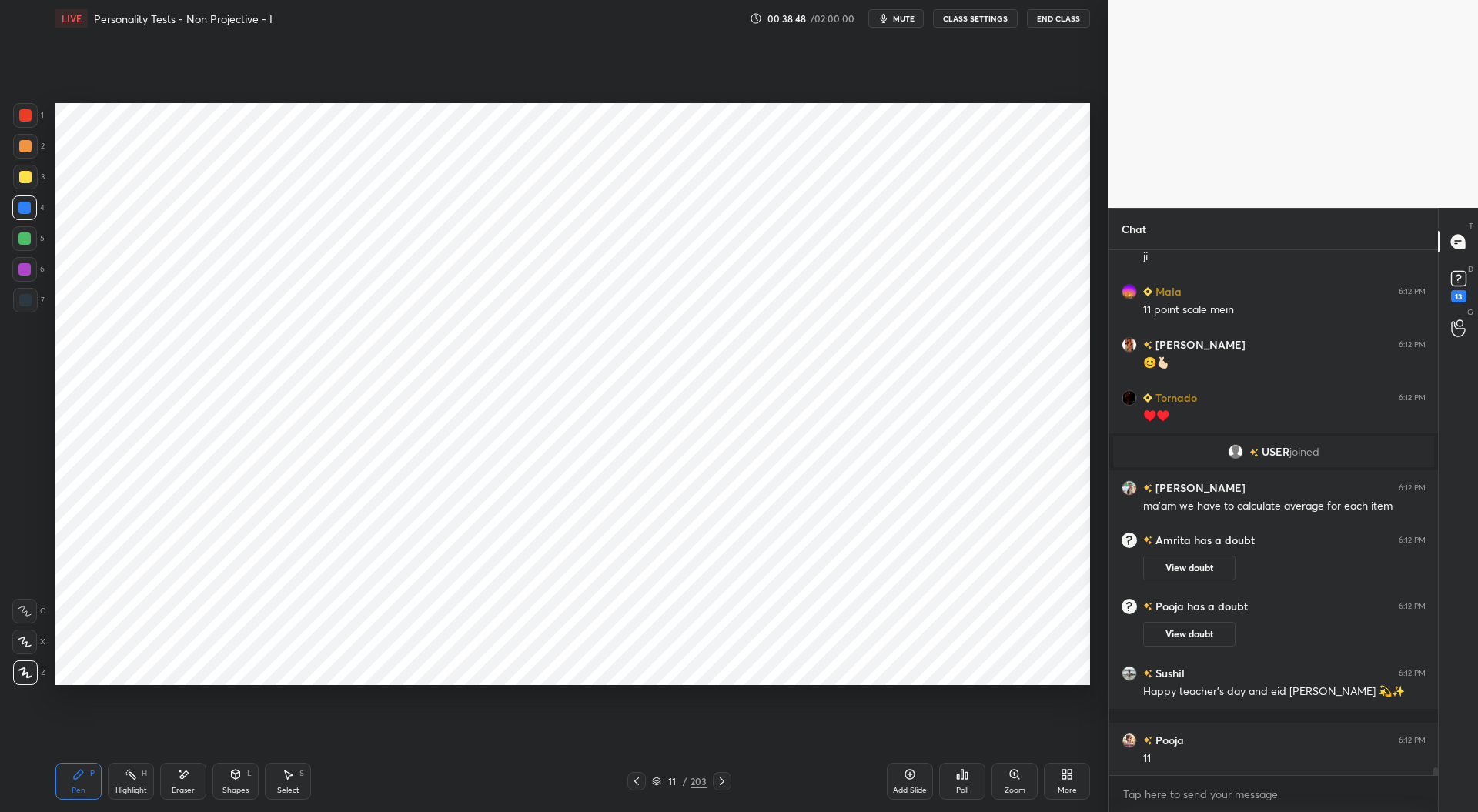
click at [27, 296] on div at bounding box center [25, 300] width 12 height 12
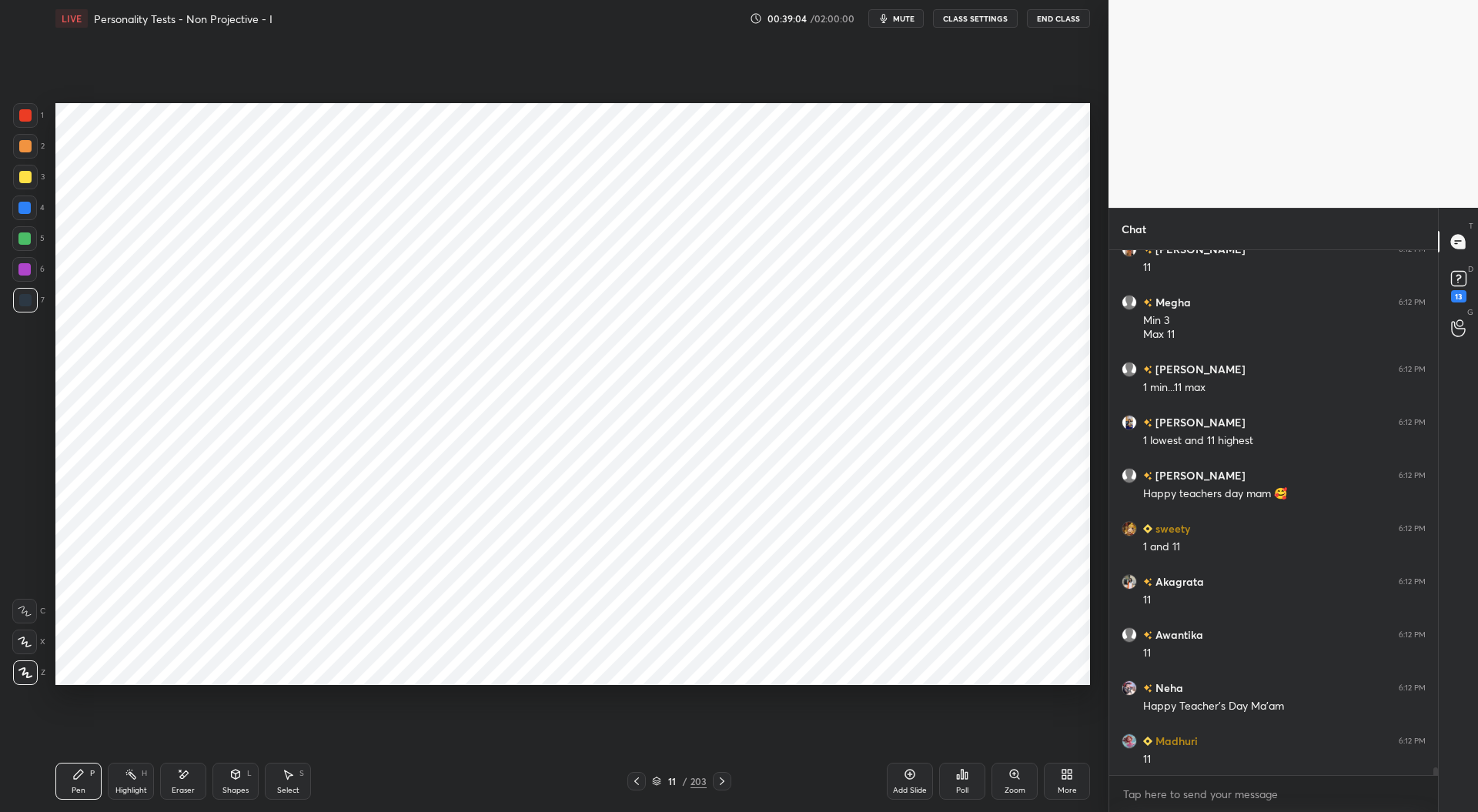
scroll to position [36218, 0]
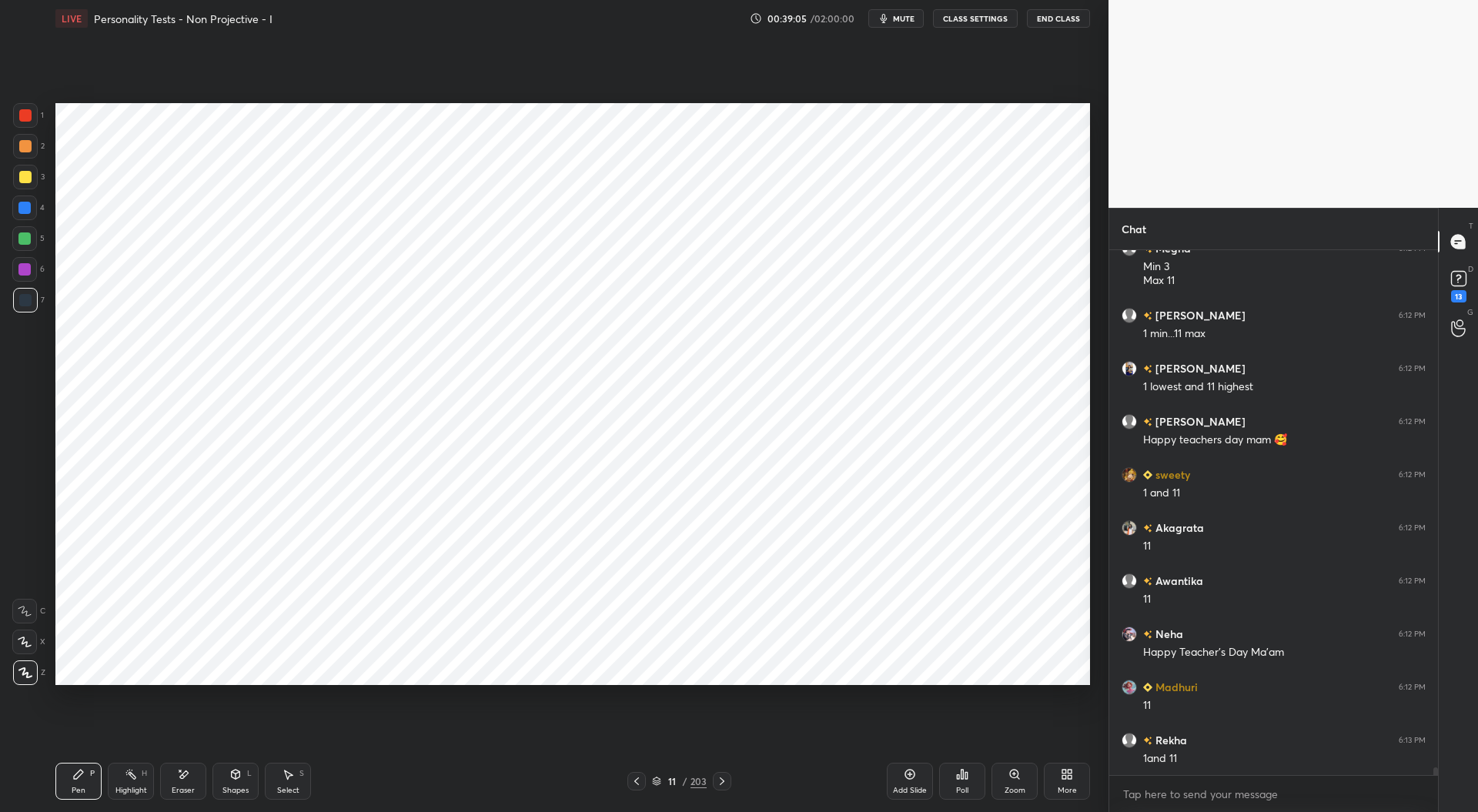
click at [921, 781] on div "Add Slide" at bounding box center [910, 780] width 46 height 37
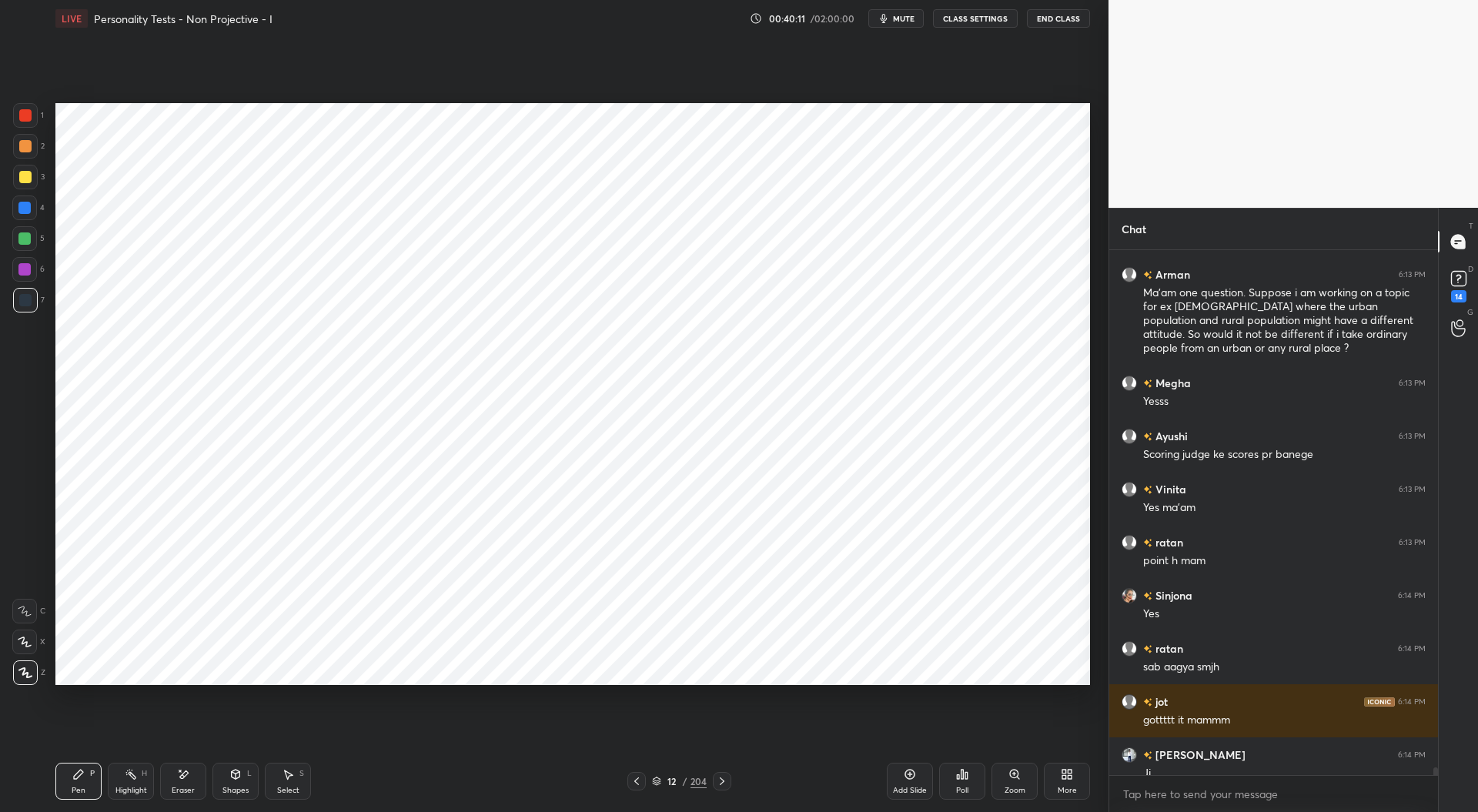
scroll to position [37032, 0]
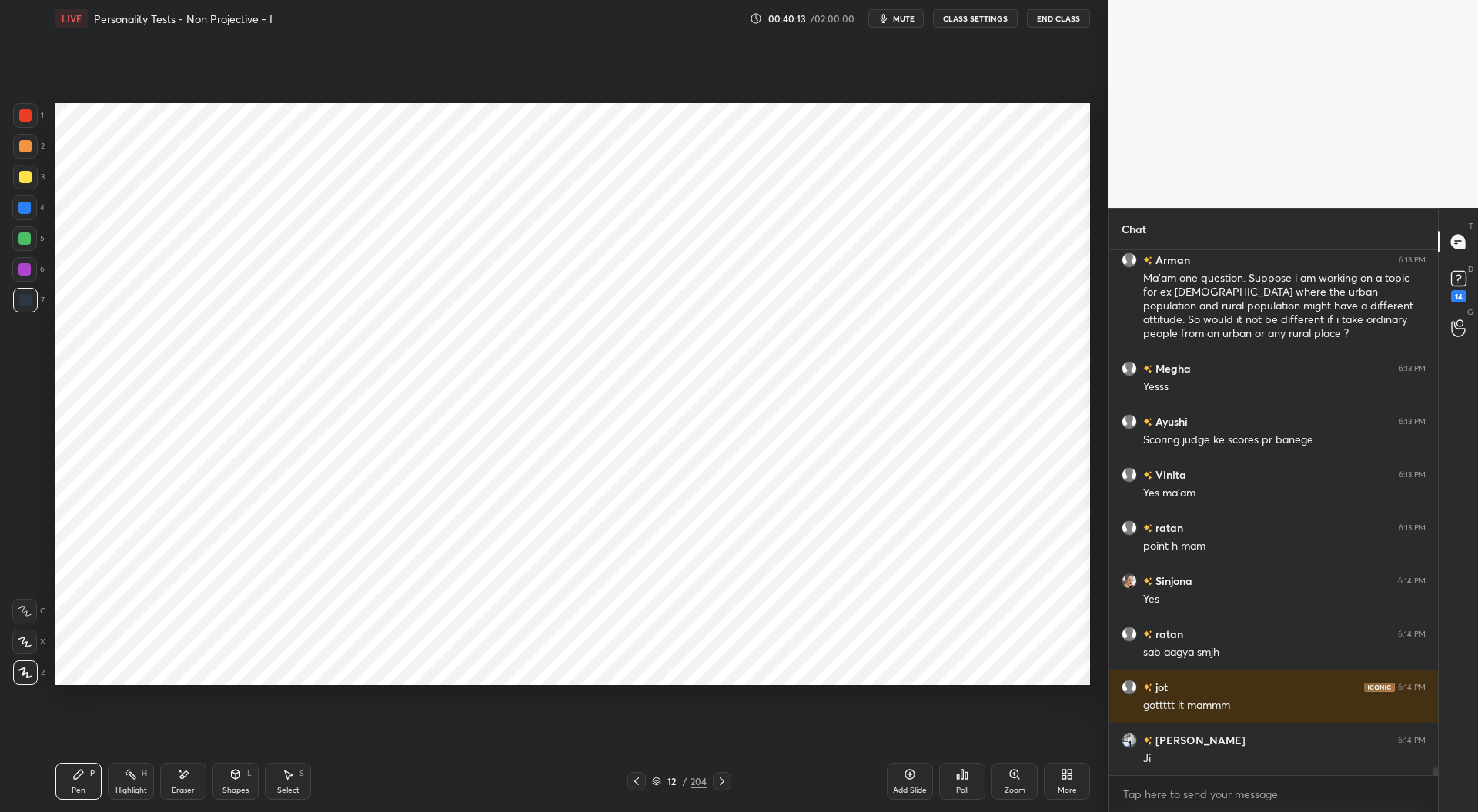
click at [639, 780] on icon at bounding box center [636, 781] width 12 height 12
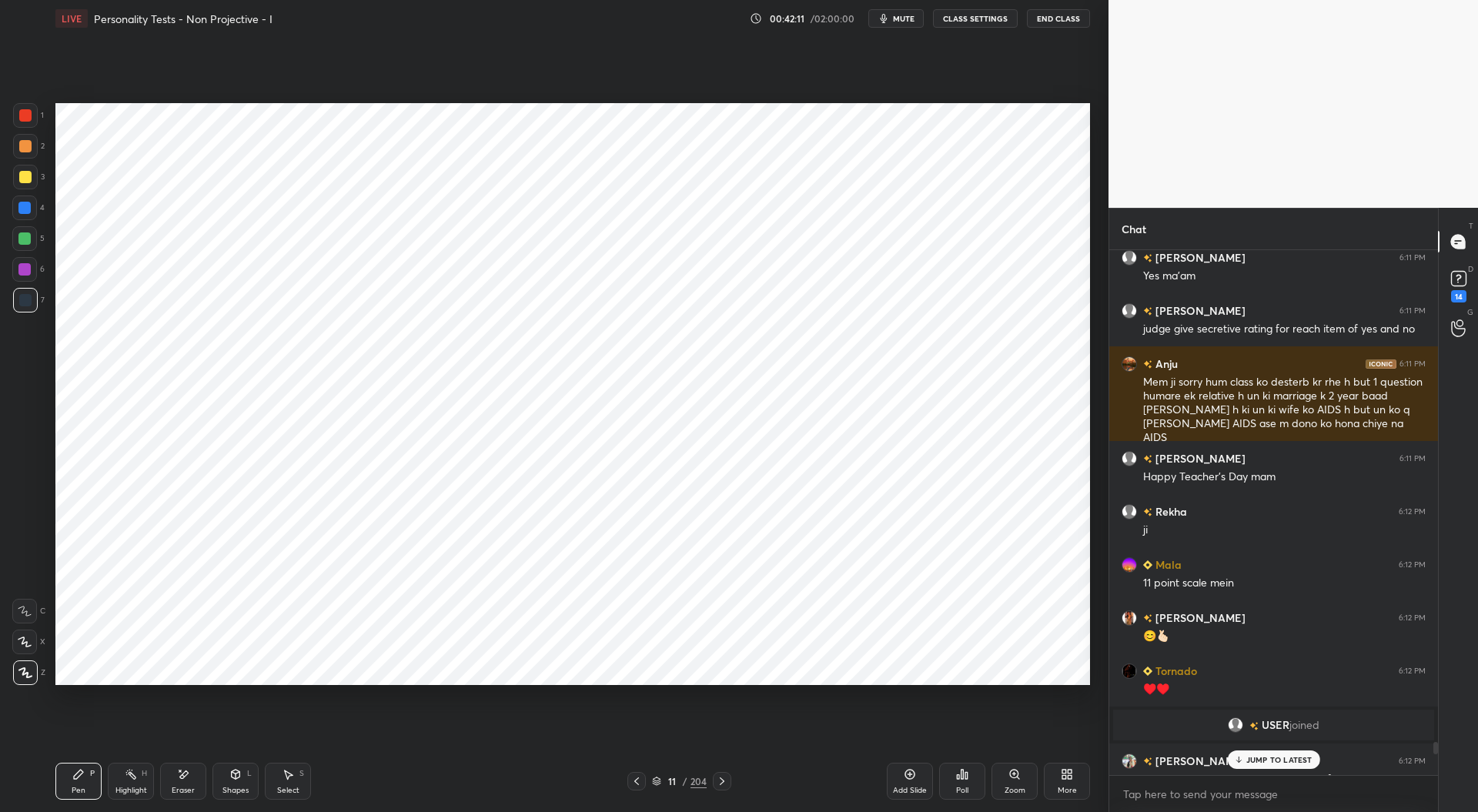
scroll to position [34931, 0]
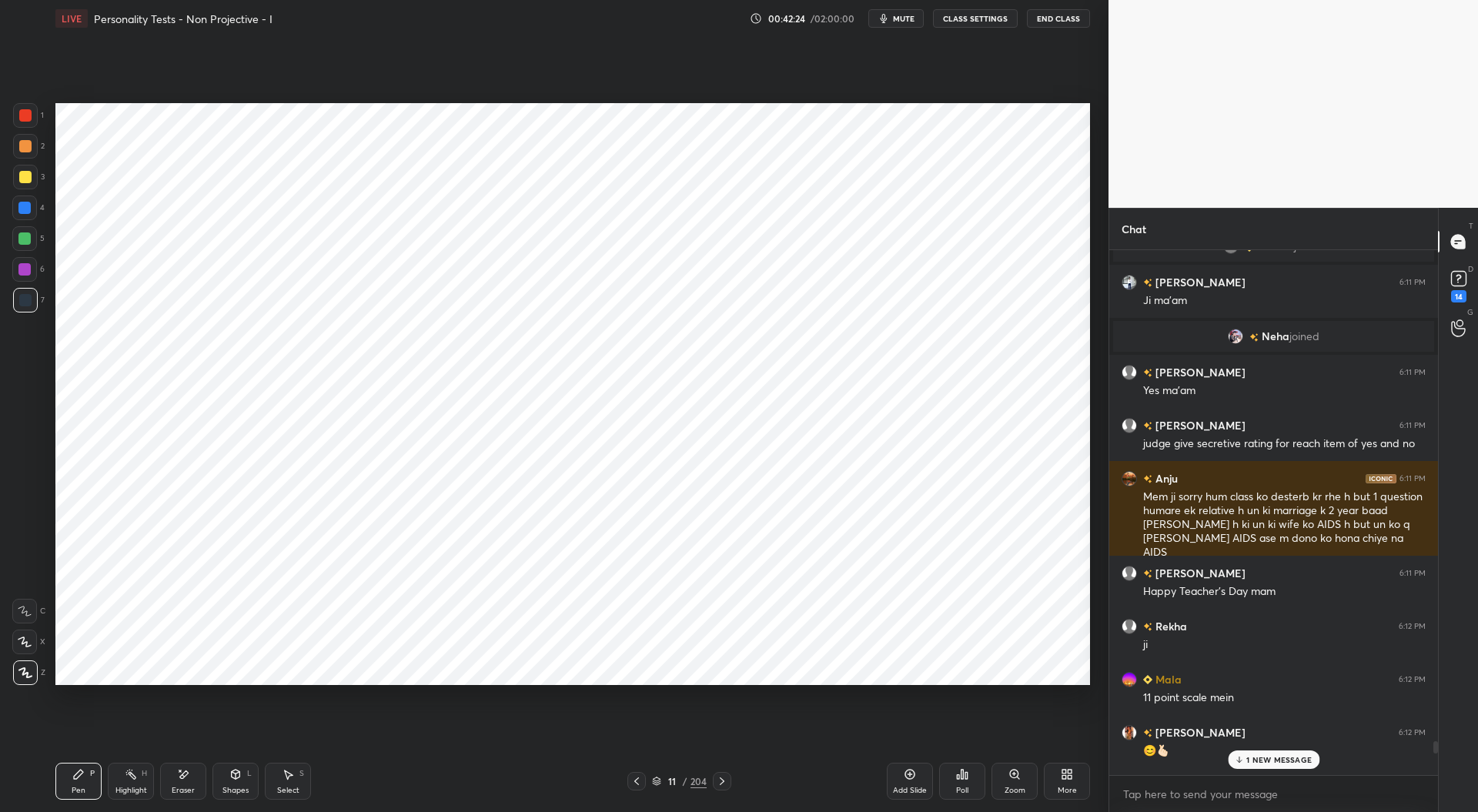
click at [1259, 758] on p "1 NEW MESSAGE" at bounding box center [1279, 759] width 66 height 9
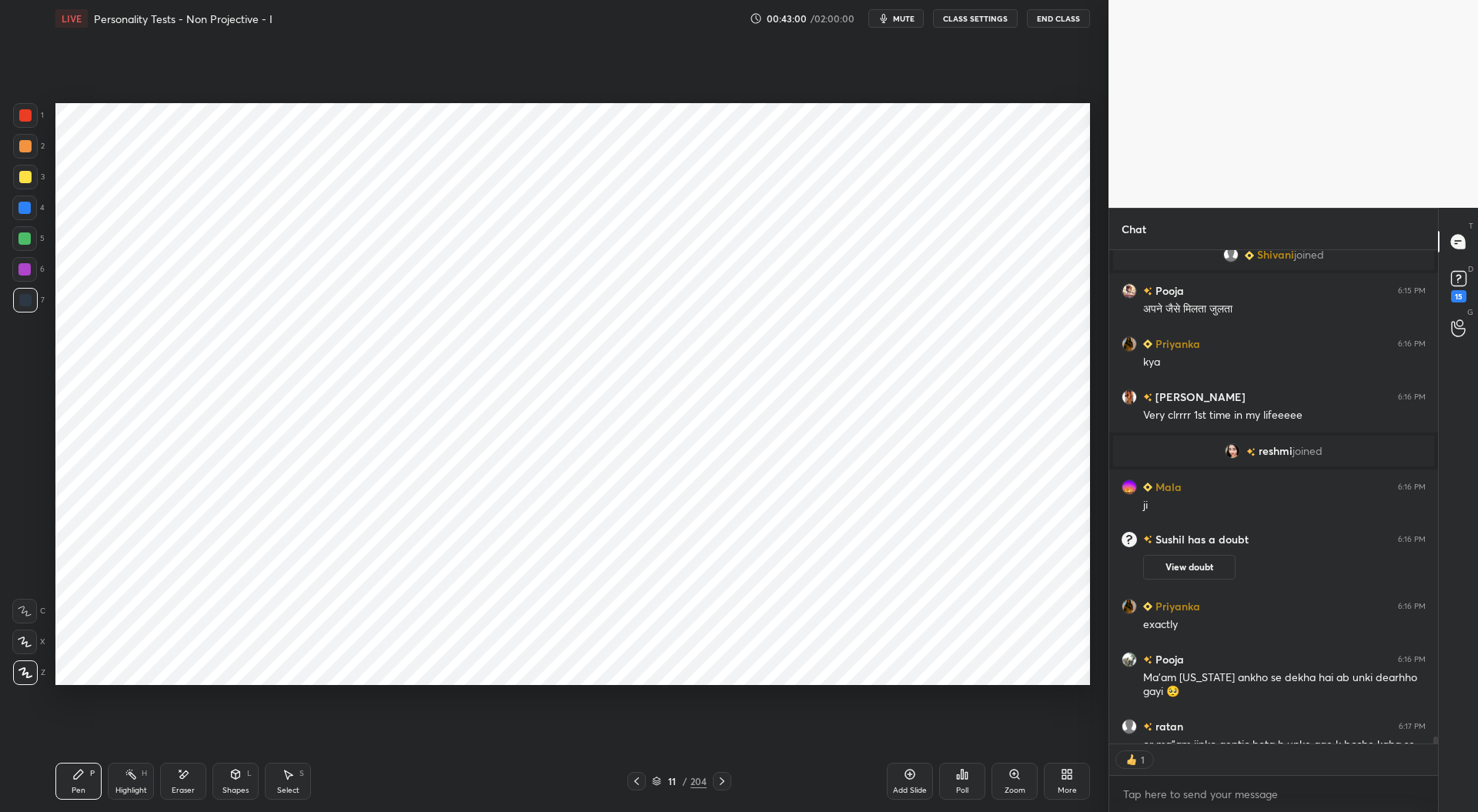
scroll to position [6, 5]
click at [725, 784] on icon at bounding box center [722, 781] width 12 height 12
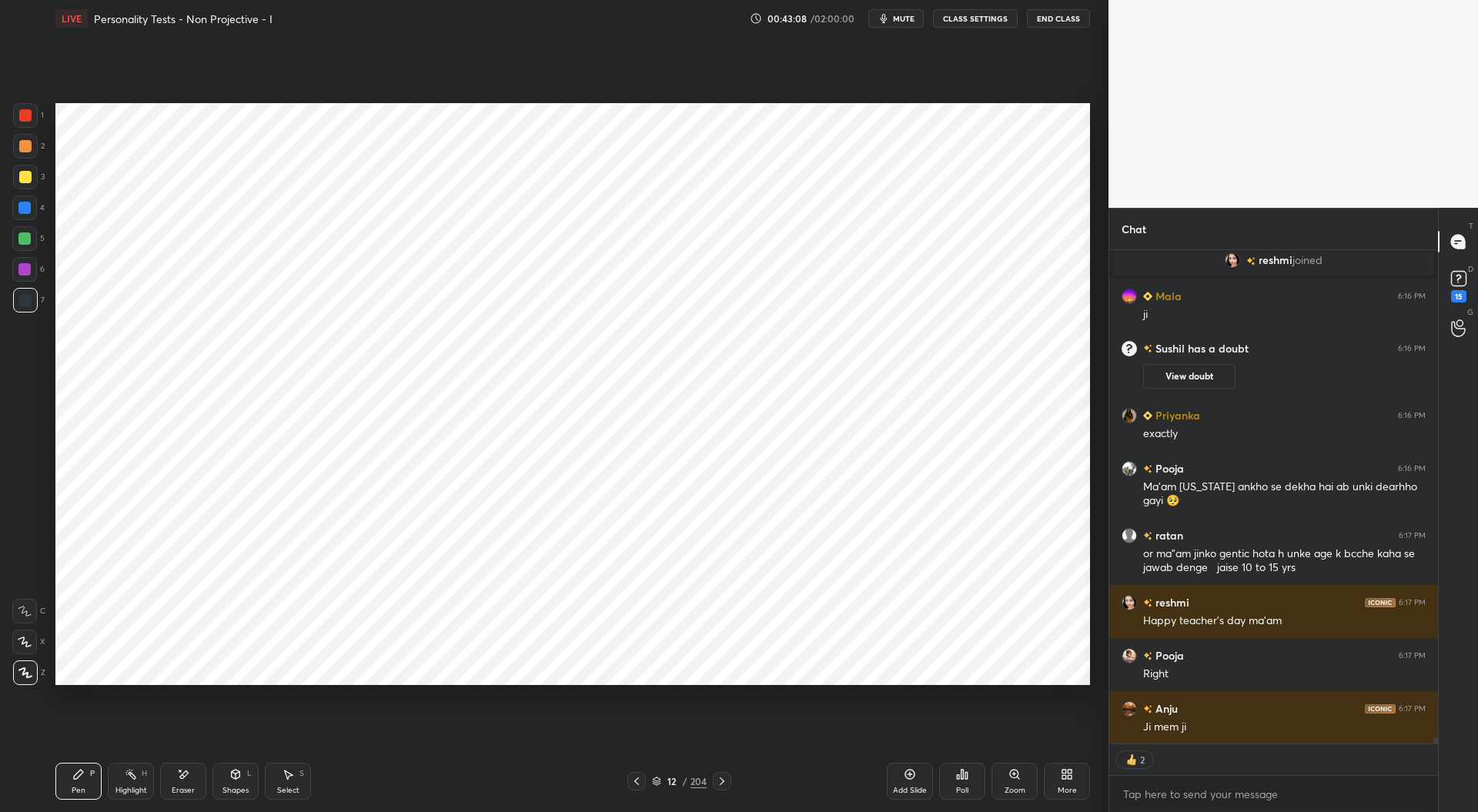
scroll to position [38542, 0]
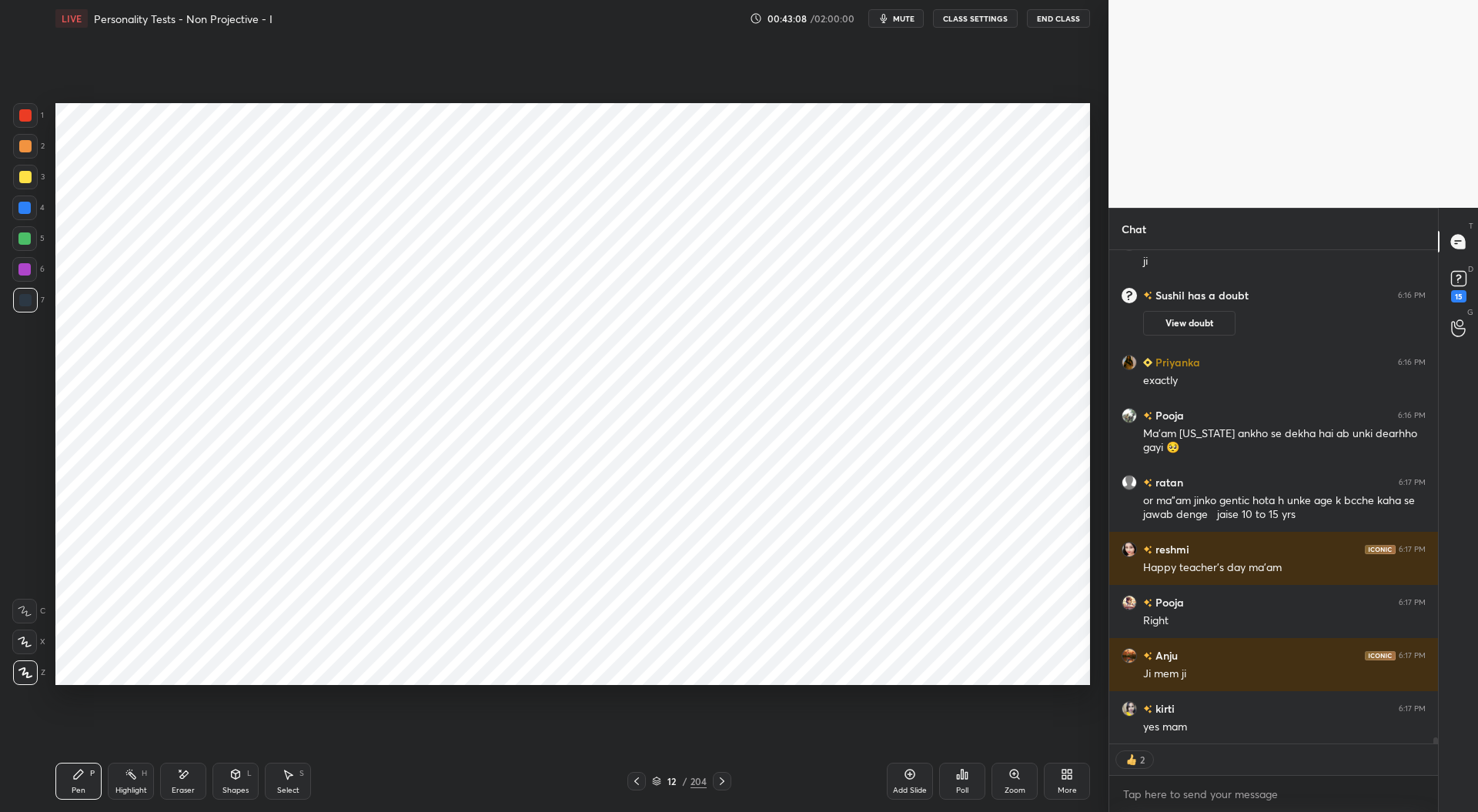
click at [24, 119] on div at bounding box center [25, 115] width 12 height 12
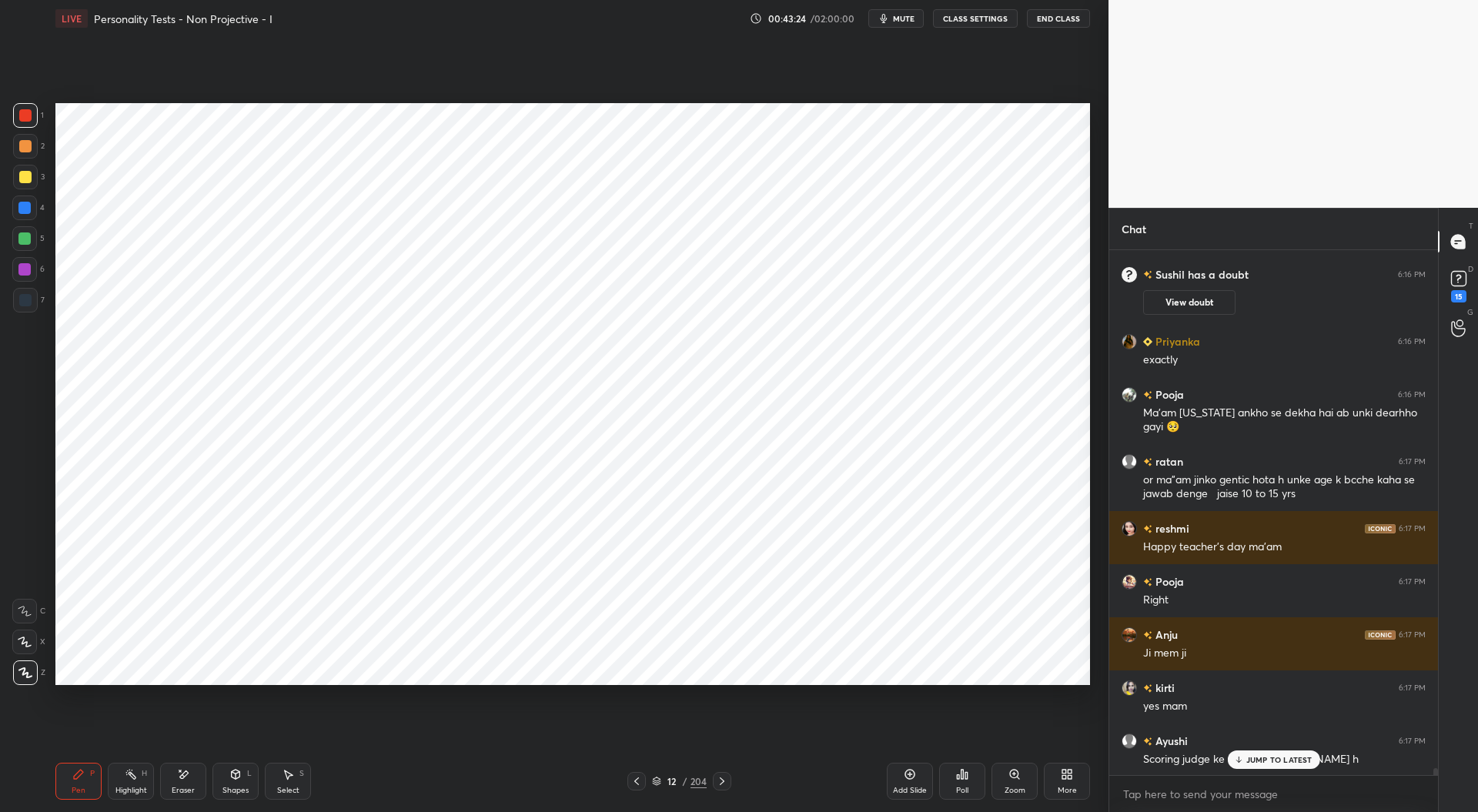
scroll to position [38617, 0]
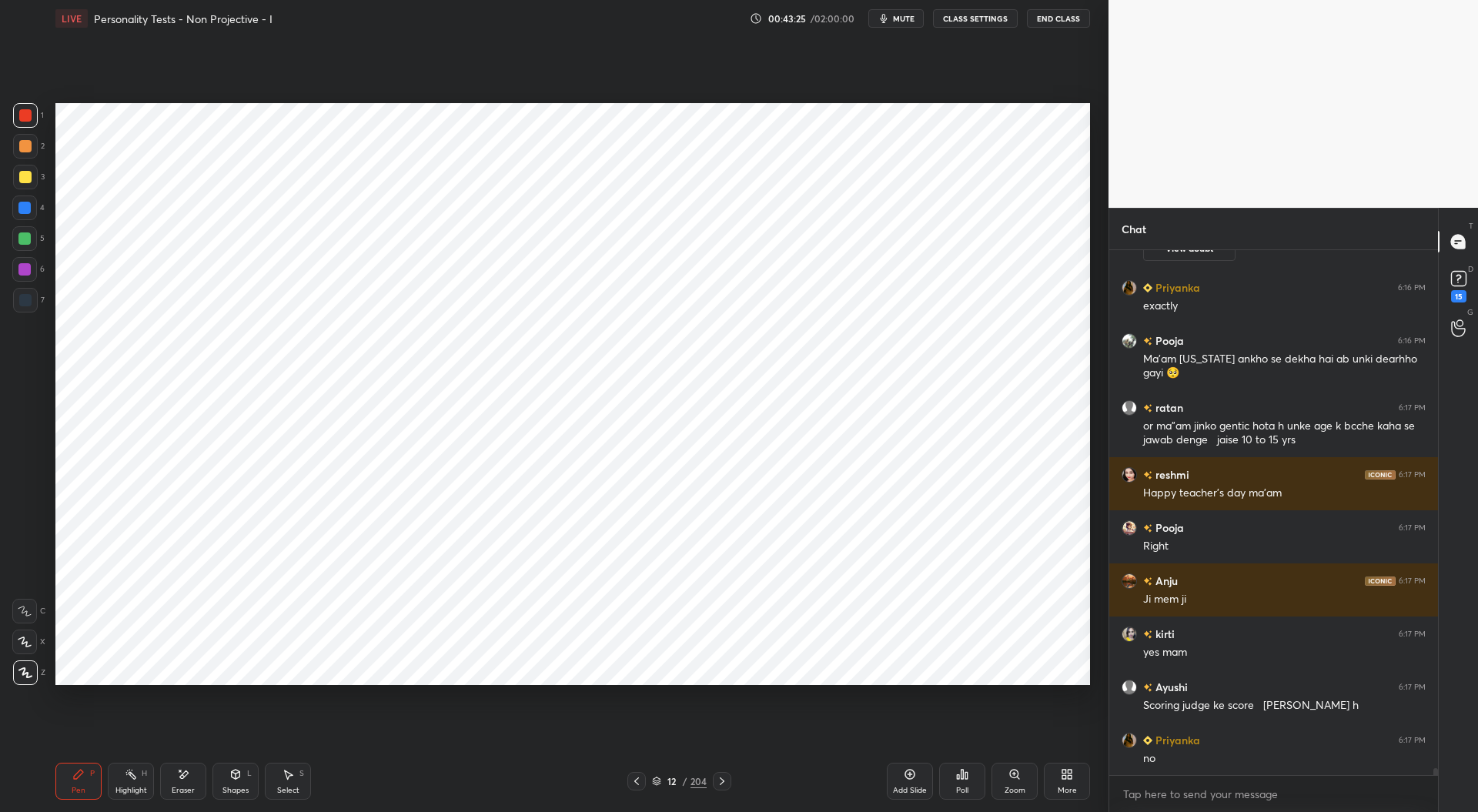
click at [640, 781] on icon at bounding box center [636, 781] width 12 height 12
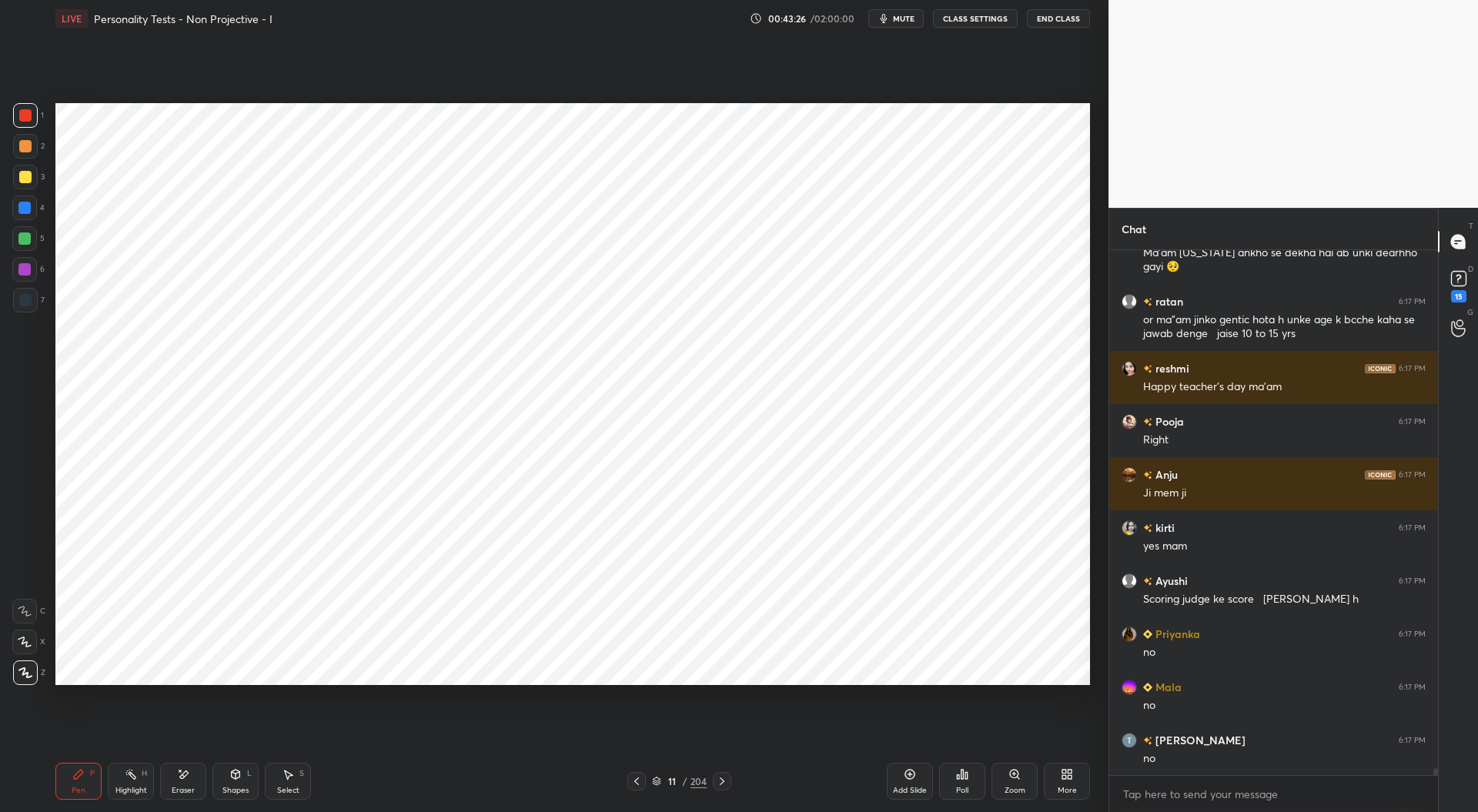
click at [637, 783] on icon at bounding box center [636, 781] width 12 height 12
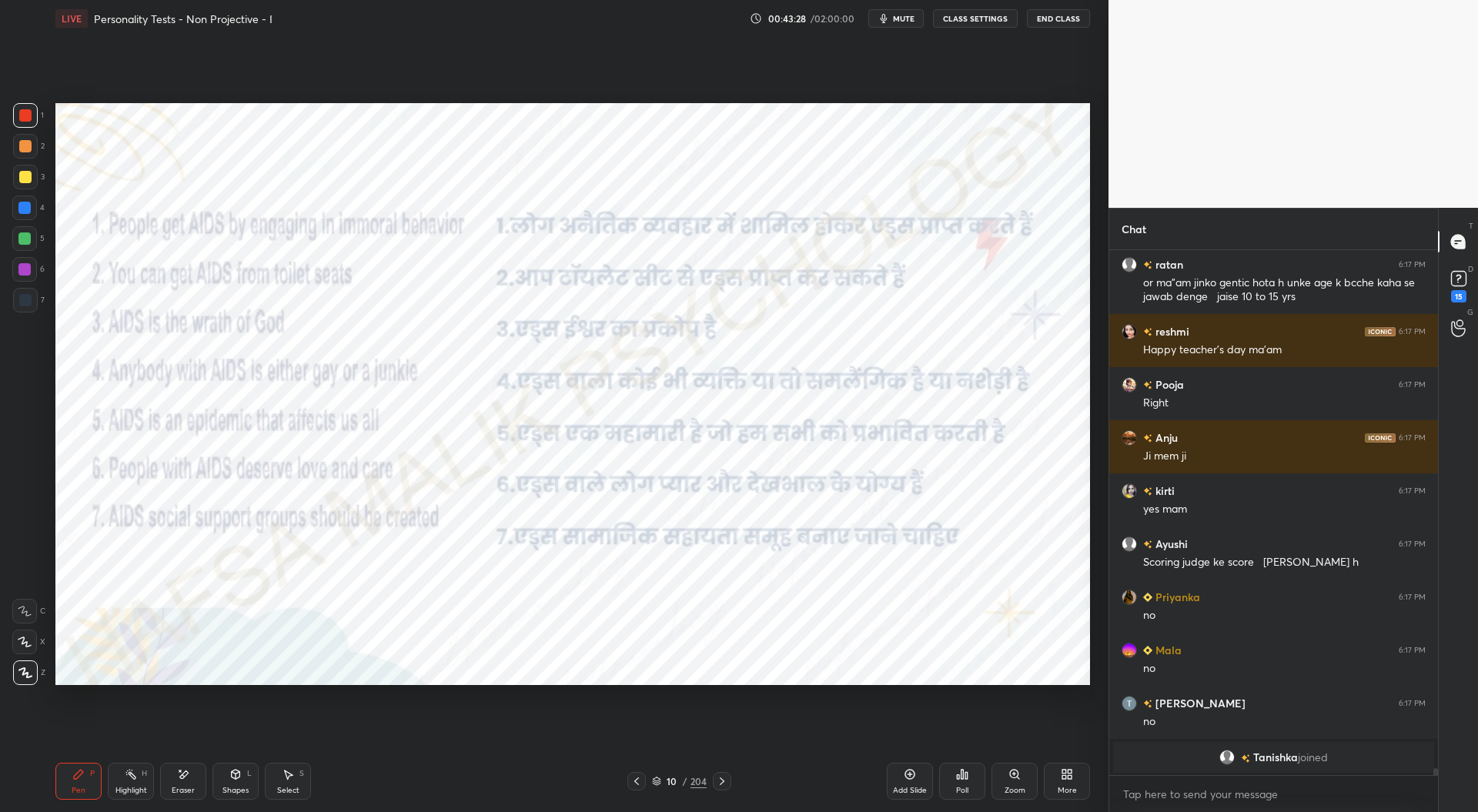
scroll to position [38656, 0]
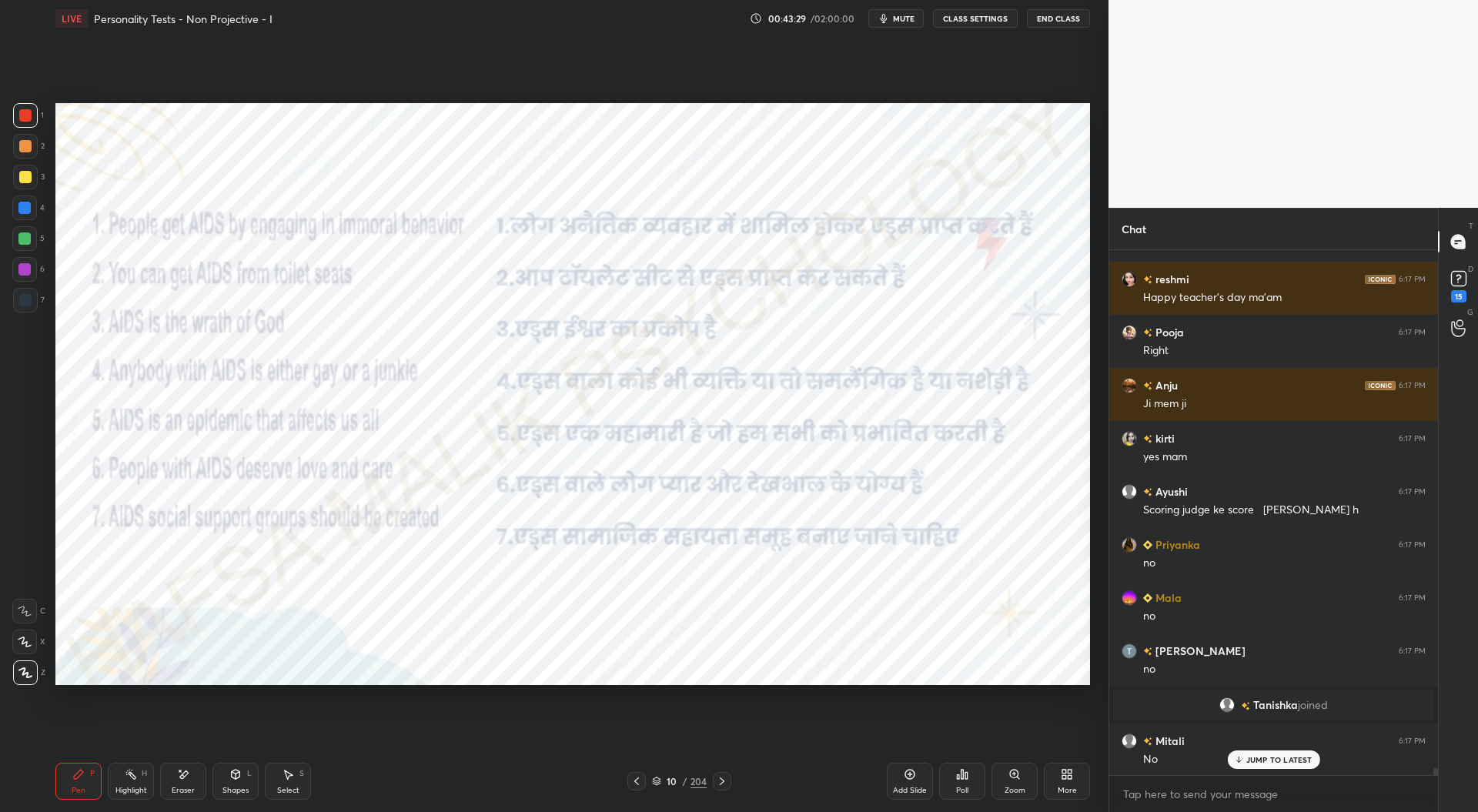
click at [724, 780] on icon at bounding box center [722, 781] width 12 height 12
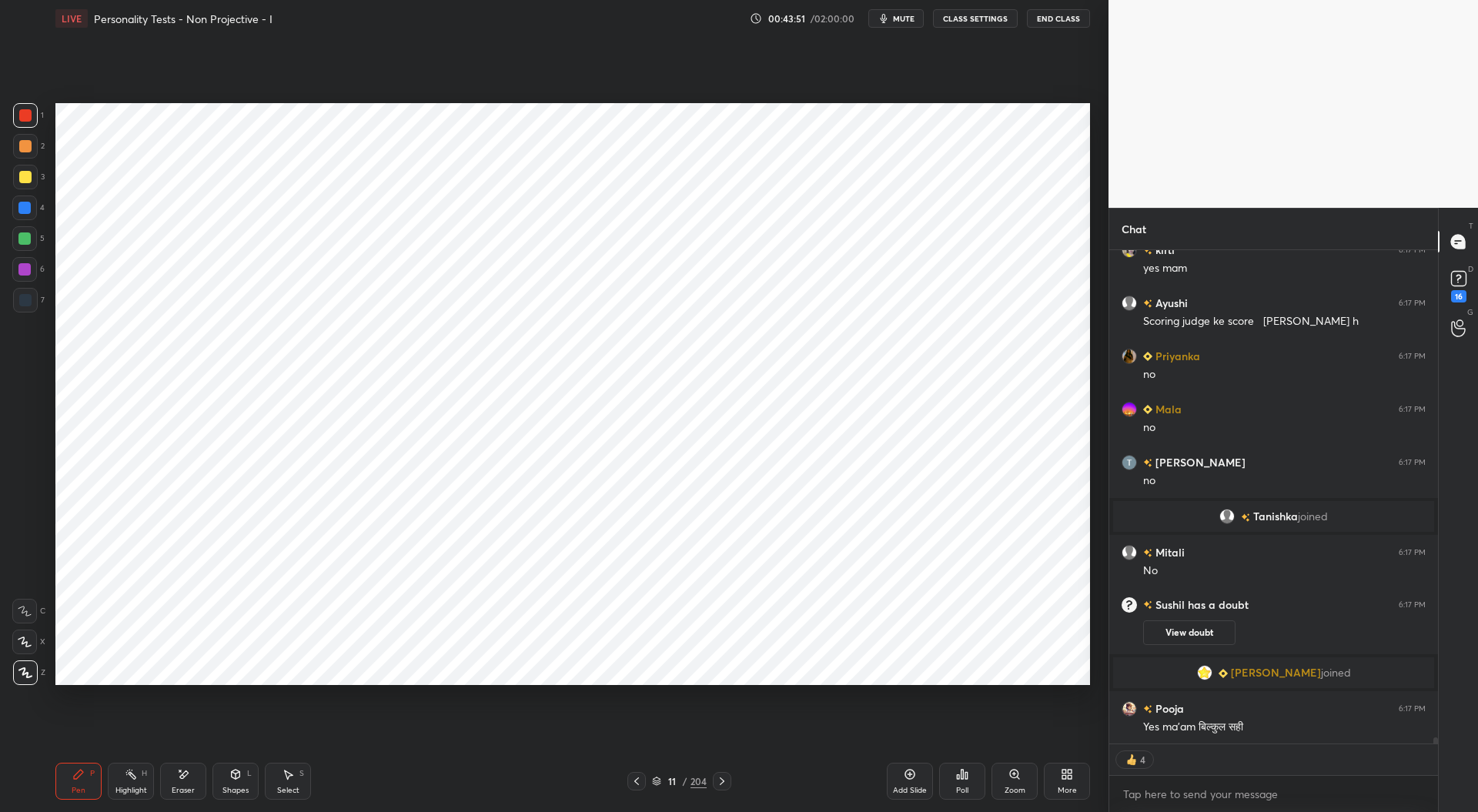
scroll to position [38868, 0]
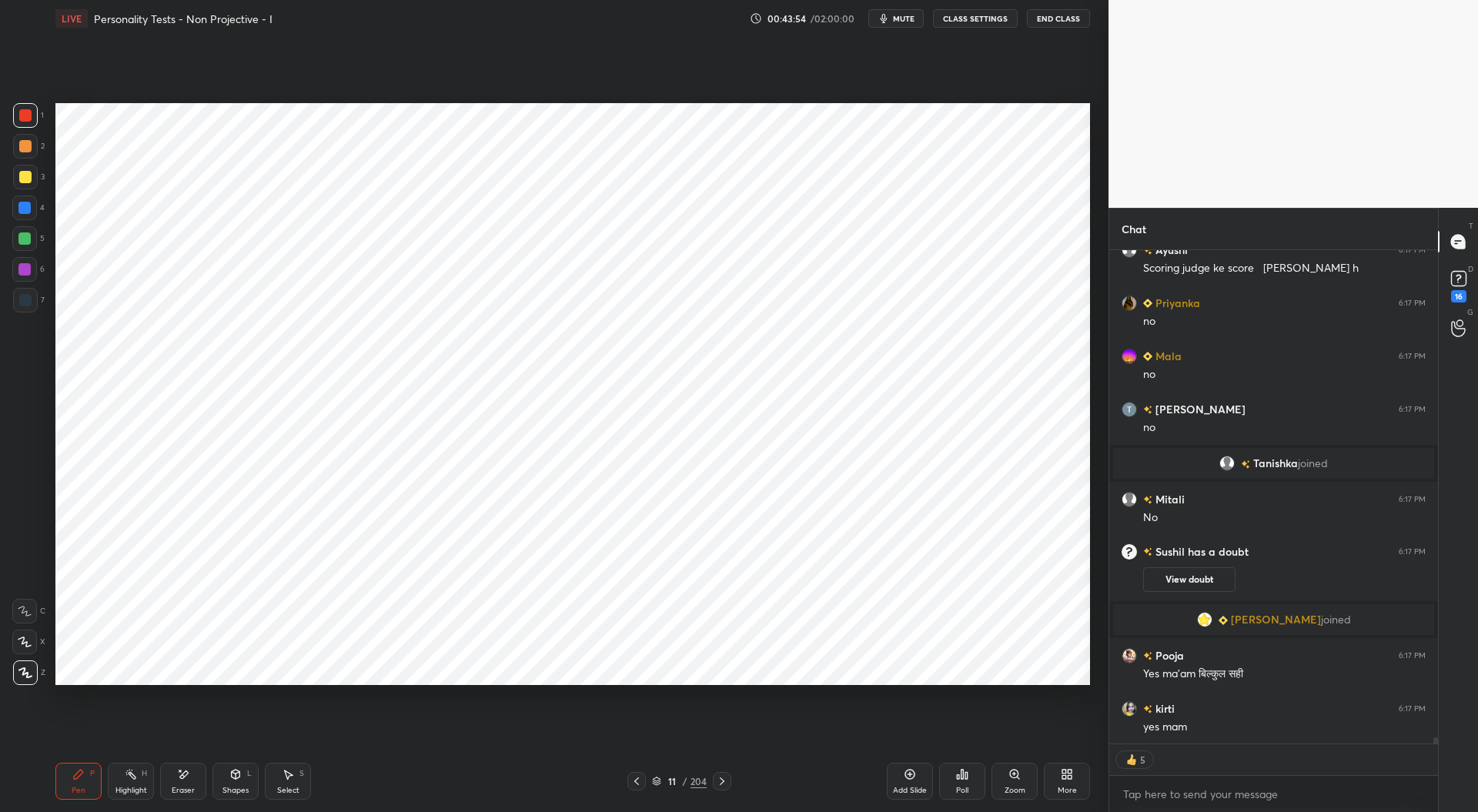
click at [721, 784] on icon at bounding box center [722, 781] width 12 height 12
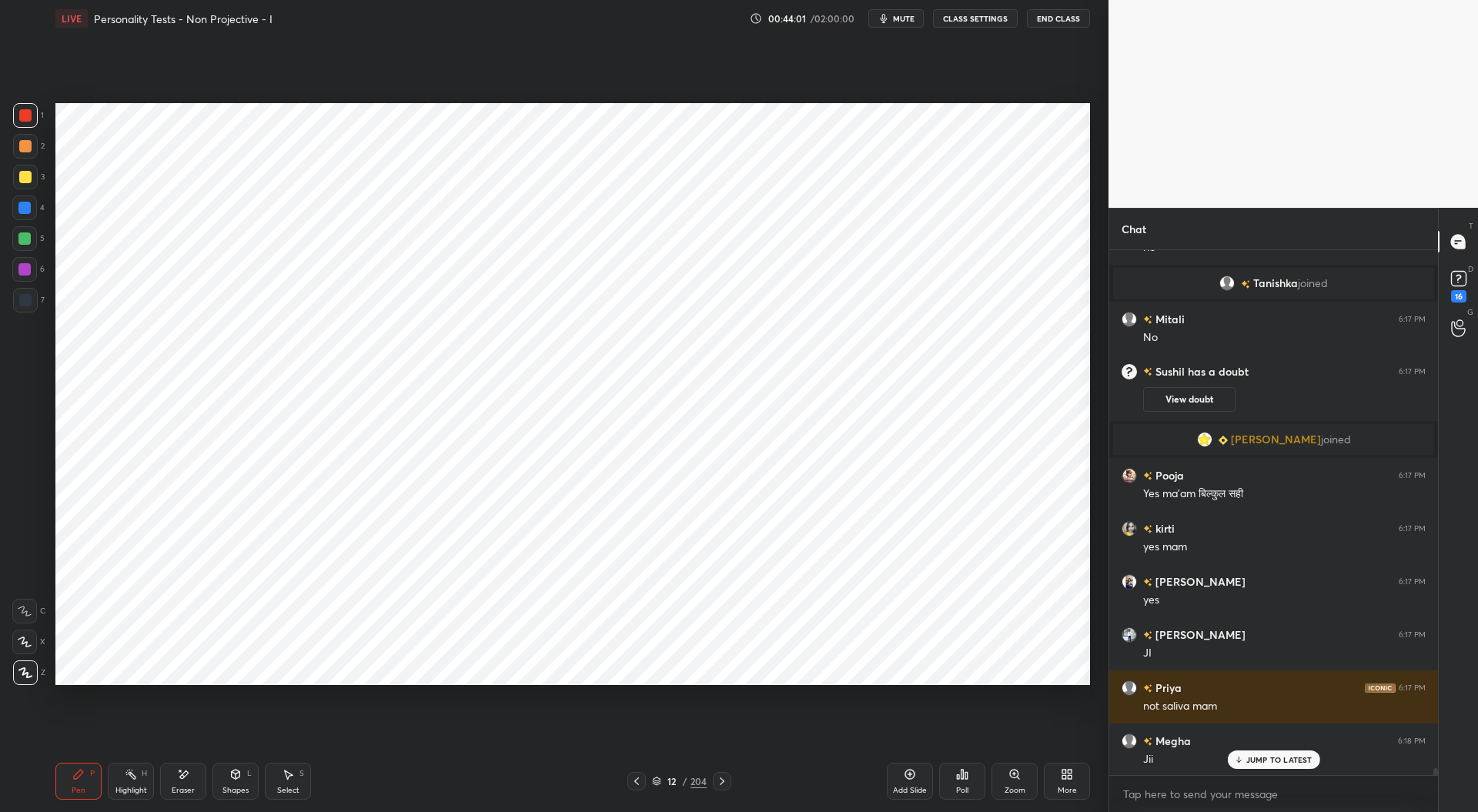
scroll to position [39048, 0]
click at [22, 216] on div at bounding box center [24, 208] width 24 height 24
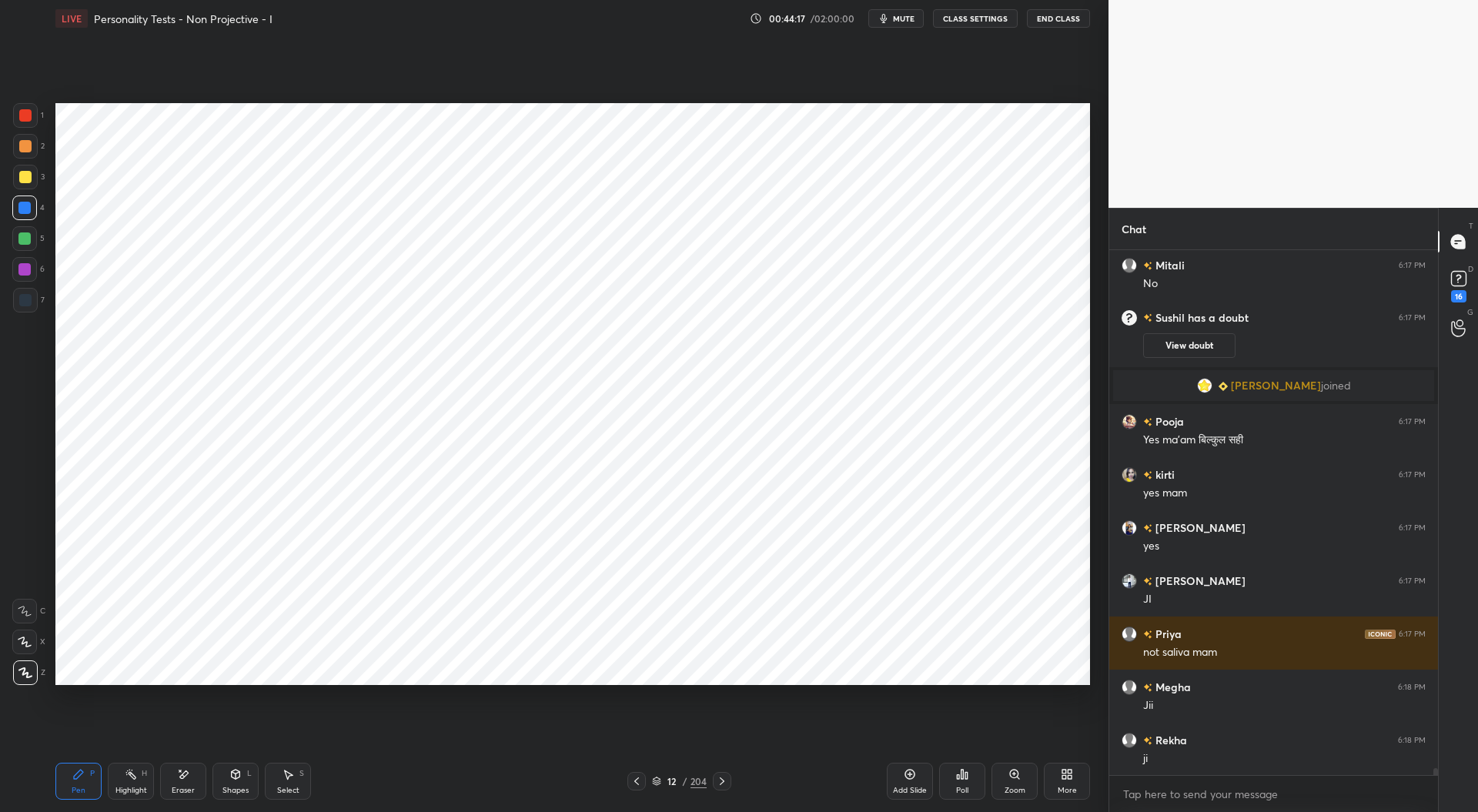
scroll to position [39139, 0]
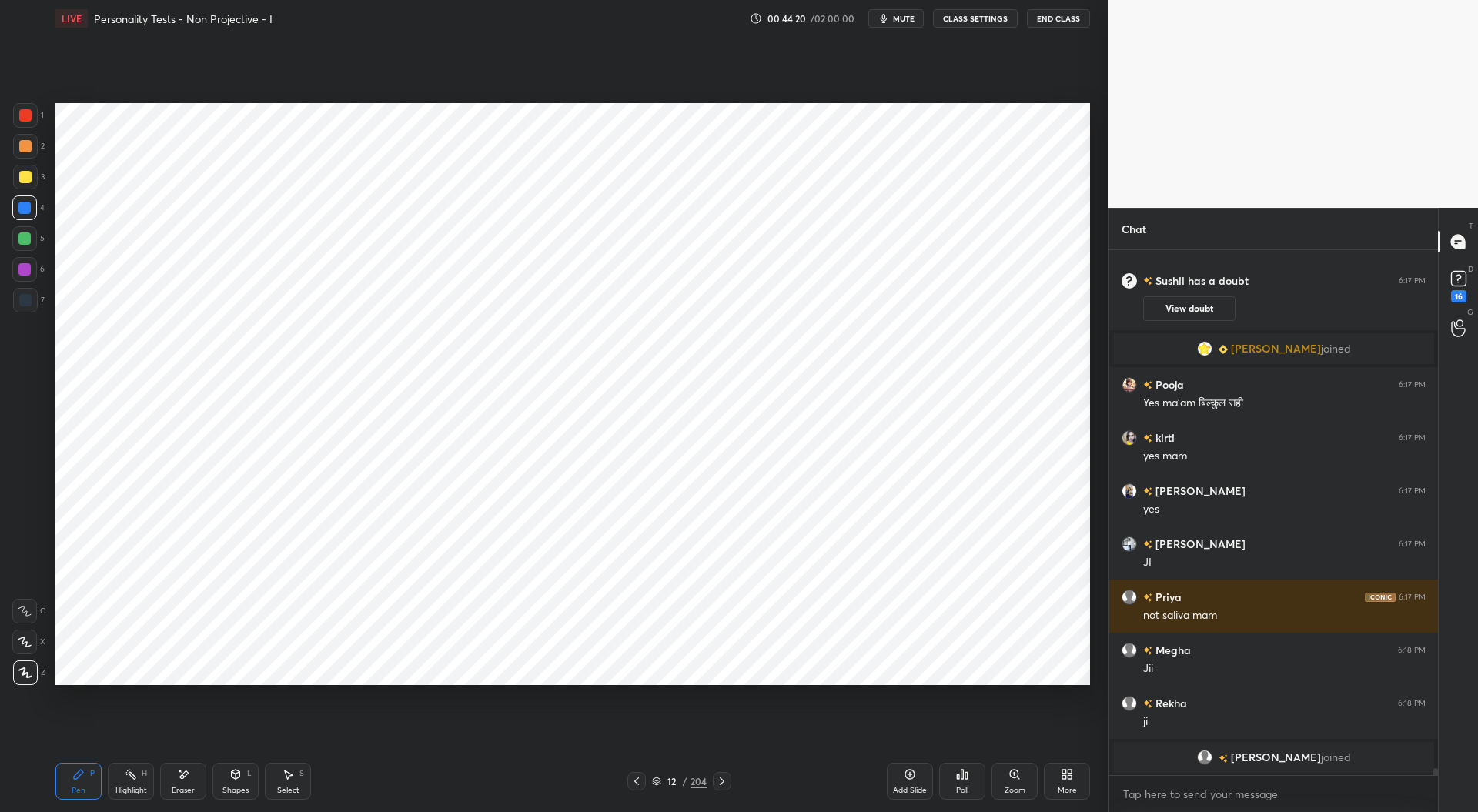
click at [24, 270] on div at bounding box center [24, 269] width 12 height 12
click at [23, 119] on div at bounding box center [25, 115] width 12 height 12
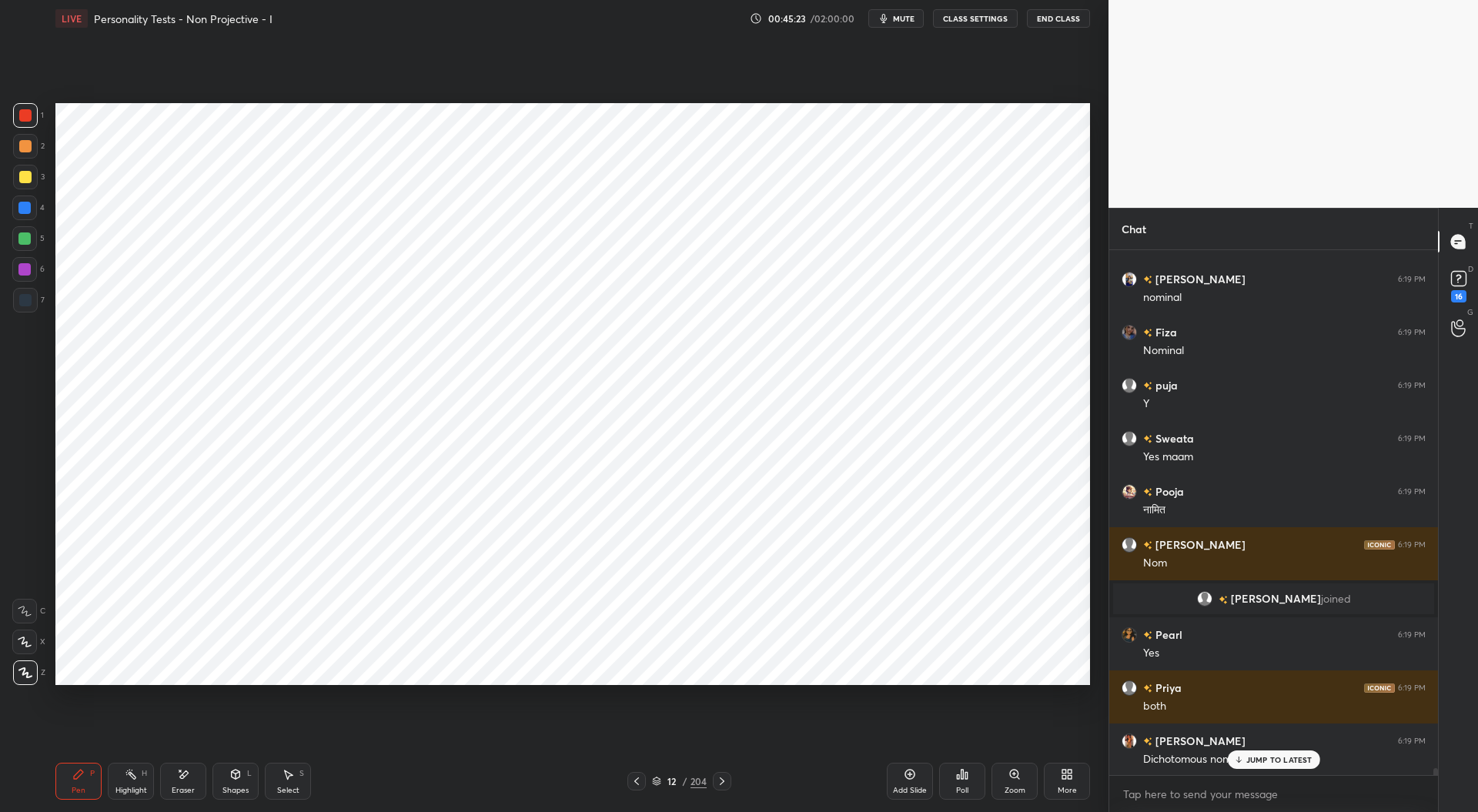
scroll to position [40131, 0]
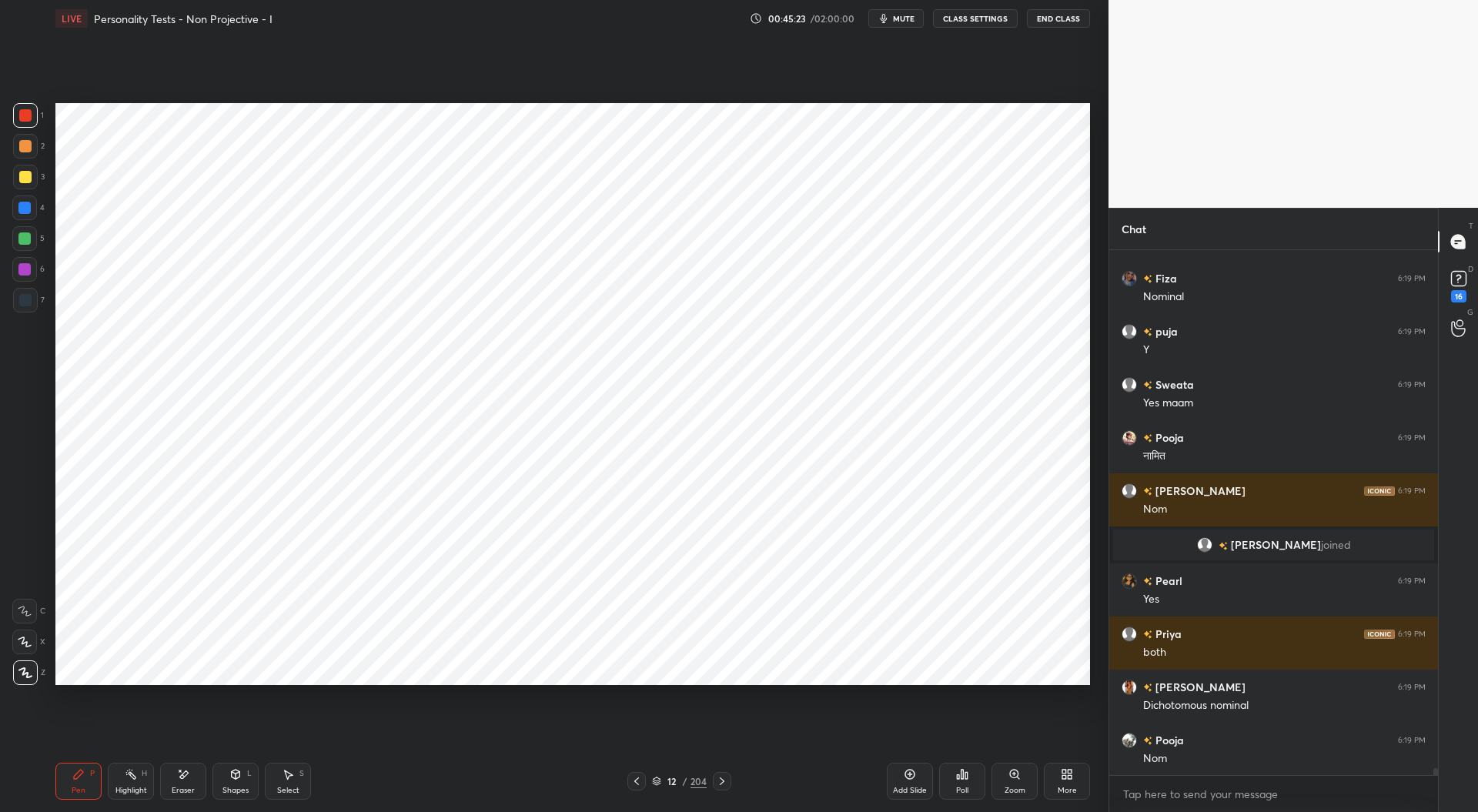
click at [25, 270] on div at bounding box center [24, 269] width 12 height 12
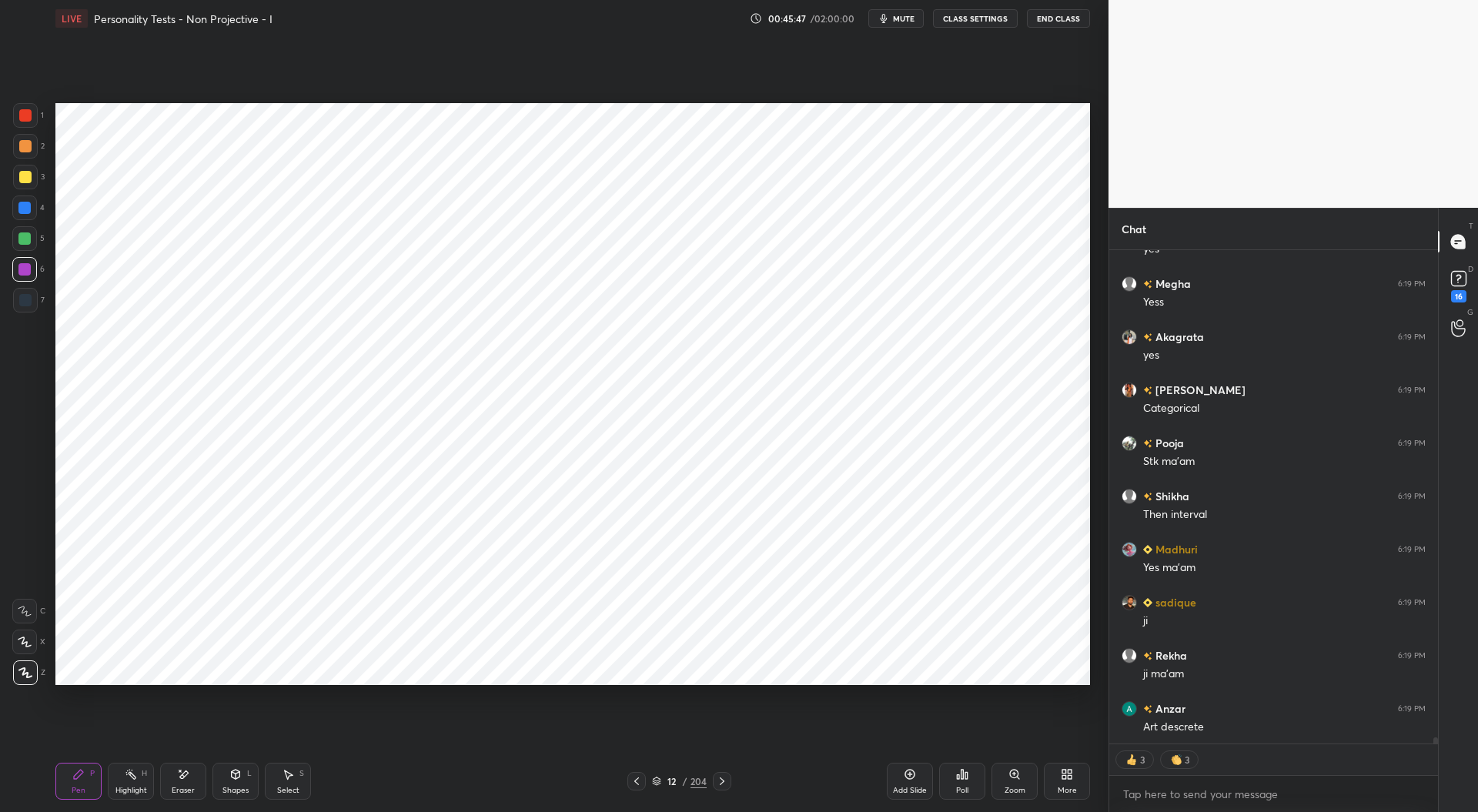
scroll to position [40853, 0]
click at [28, 300] on div at bounding box center [25, 300] width 12 height 12
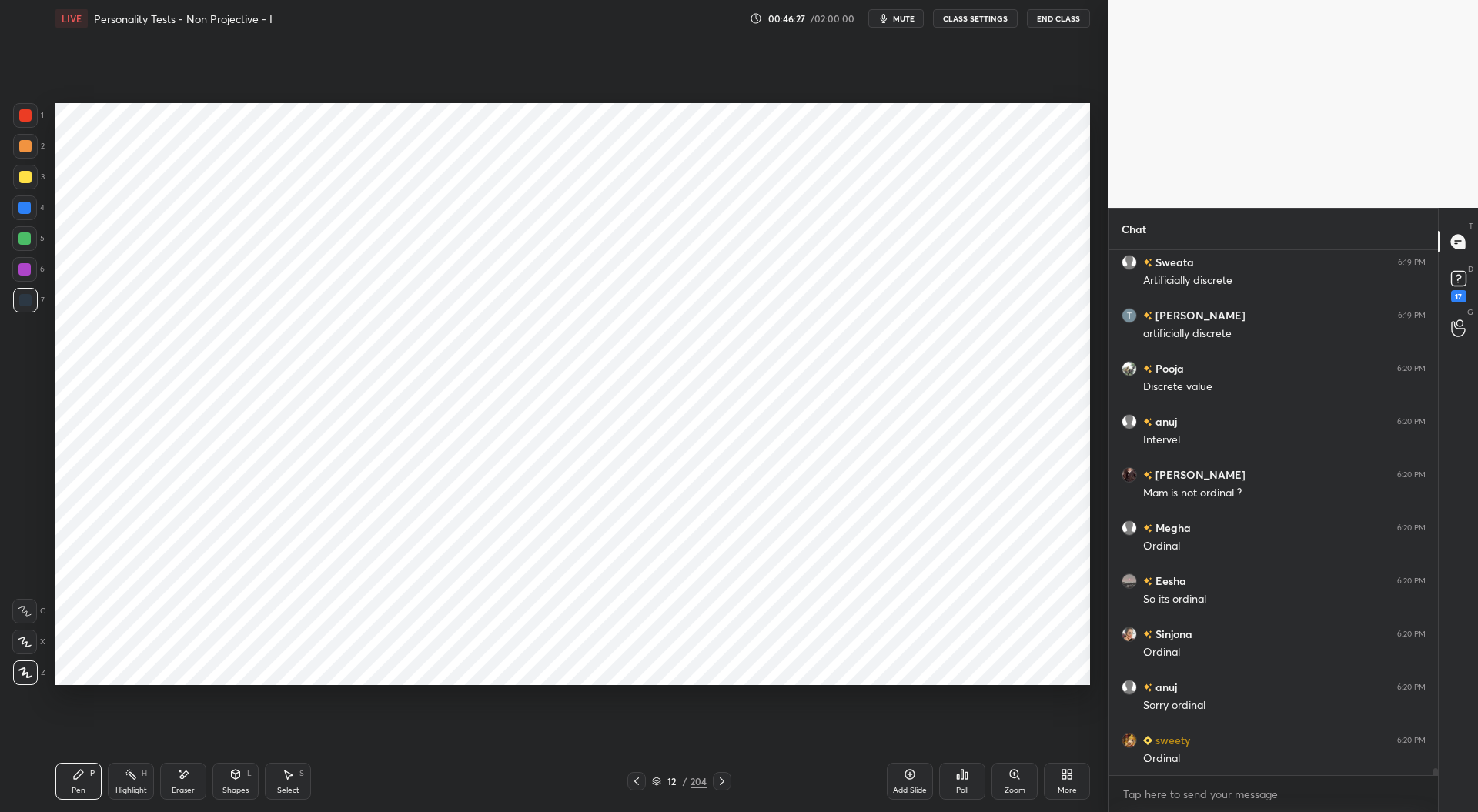
scroll to position [41495, 0]
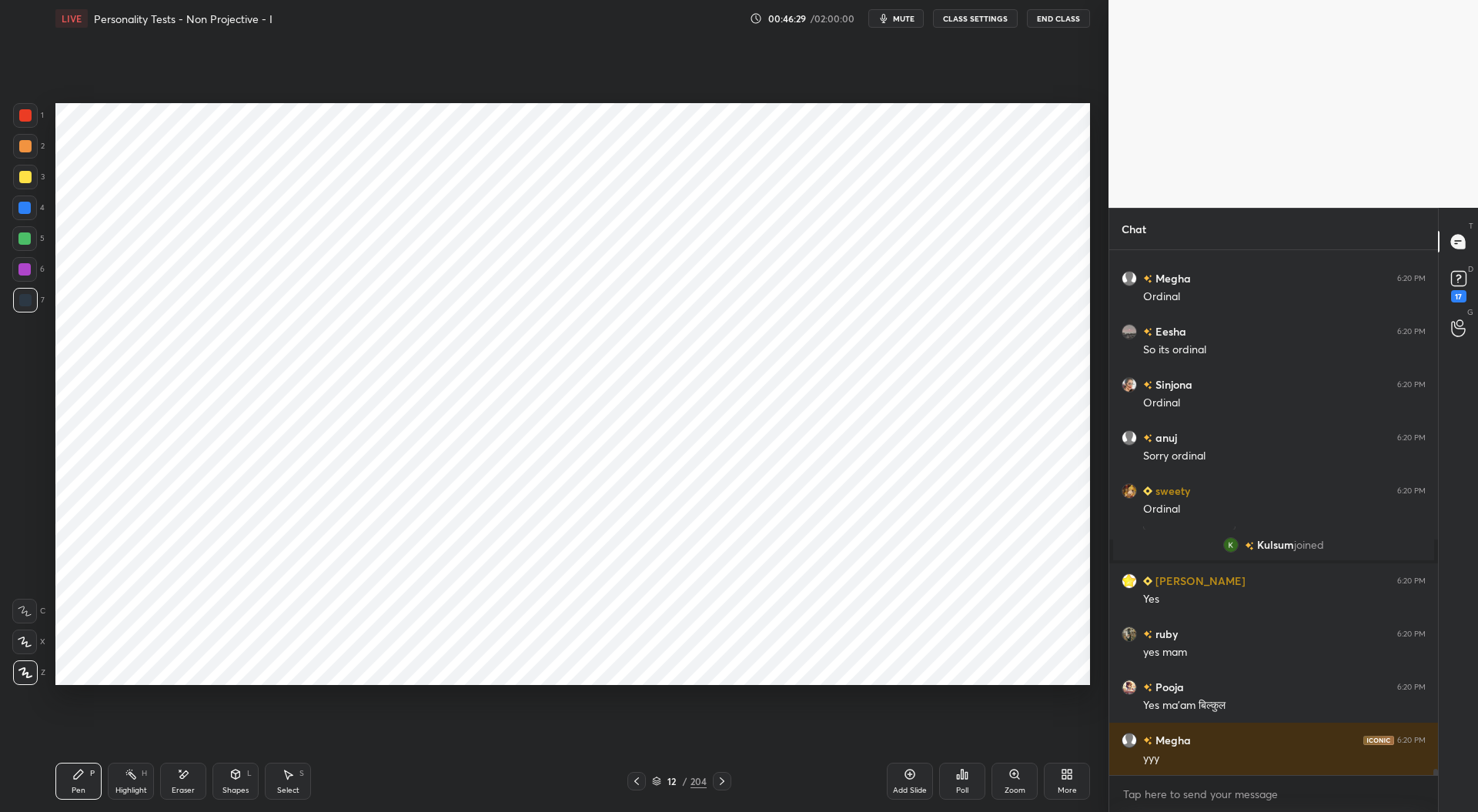
click at [29, 117] on div at bounding box center [25, 115] width 12 height 12
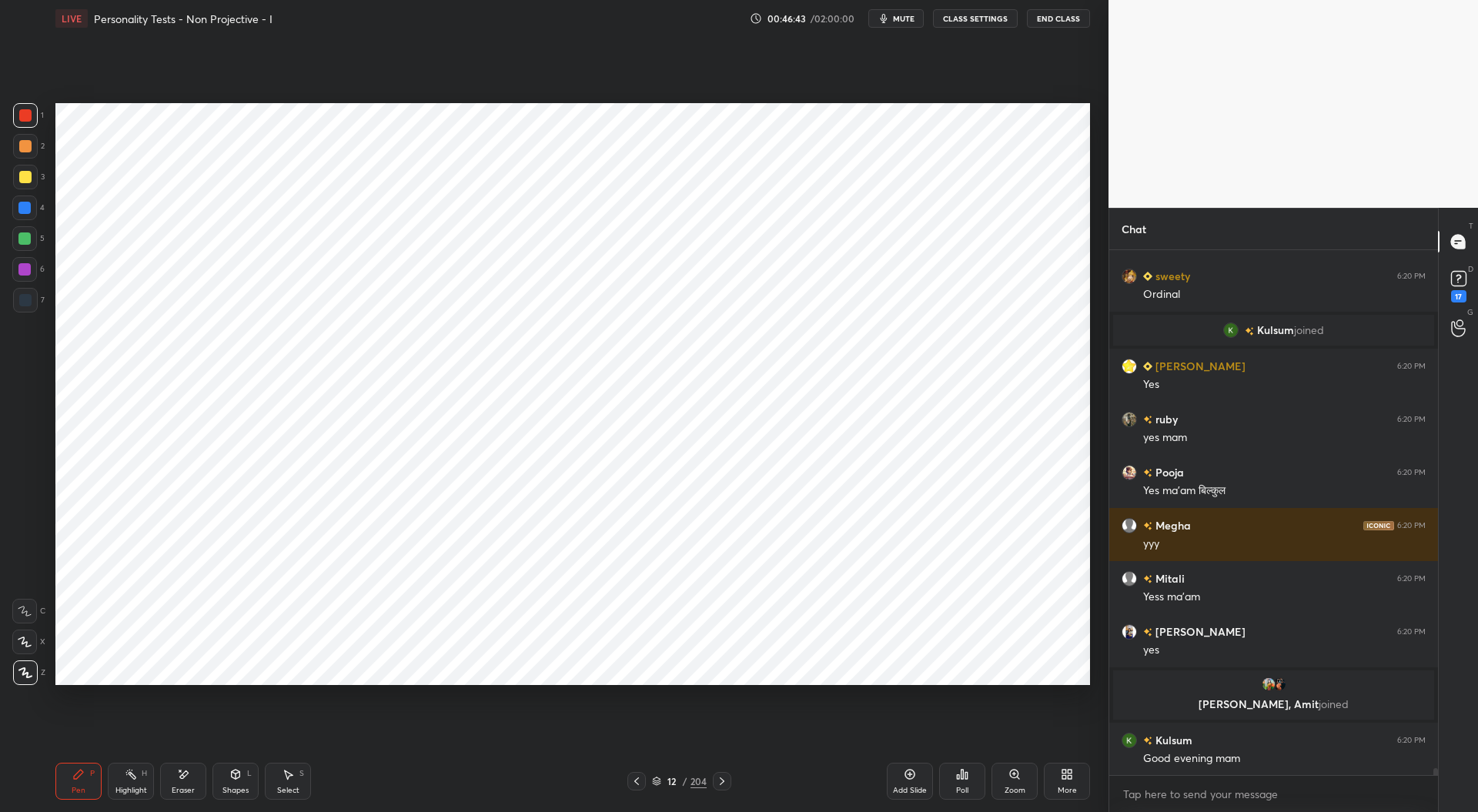
scroll to position [41410, 0]
click at [24, 270] on div at bounding box center [24, 269] width 12 height 12
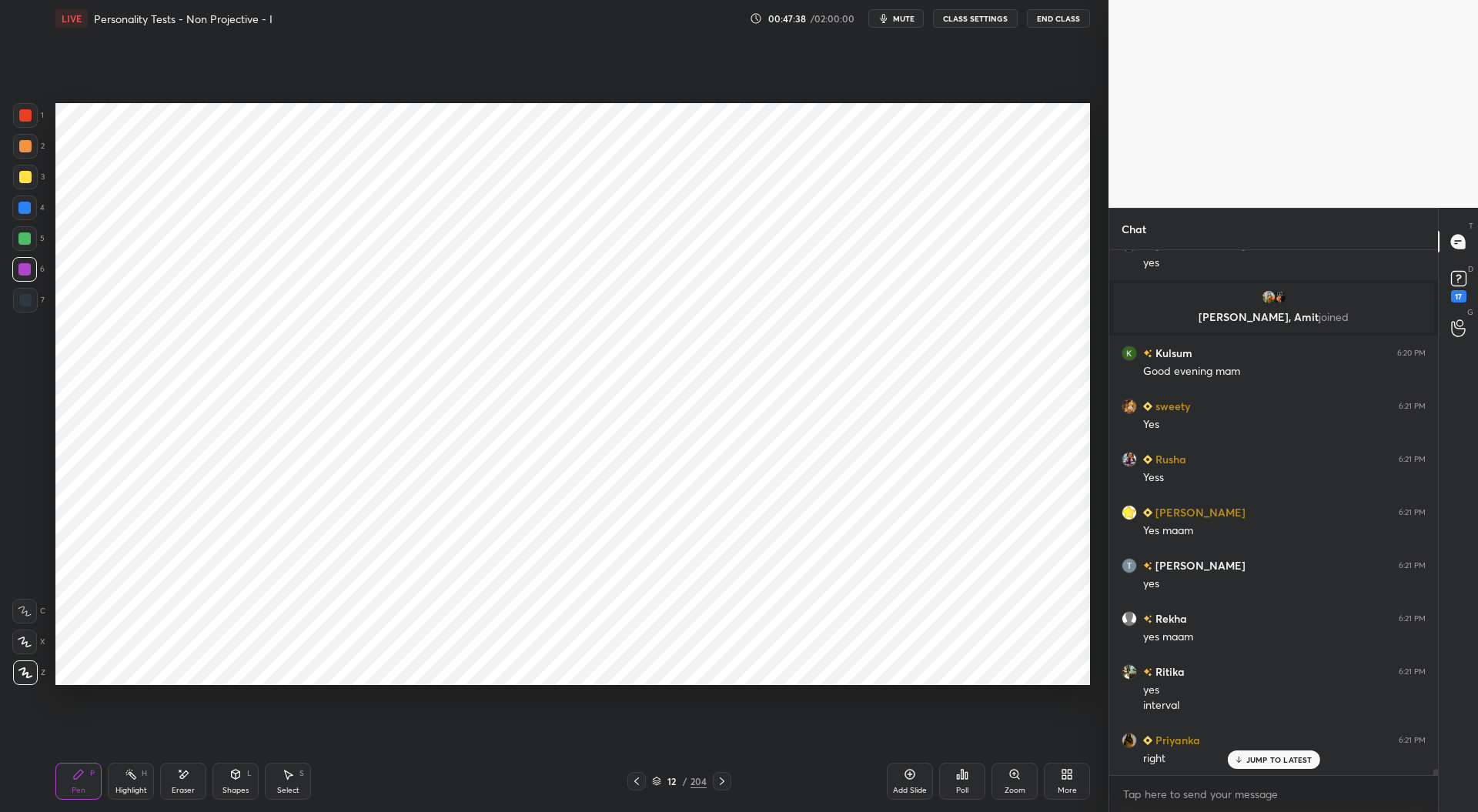
scroll to position [41850, 0]
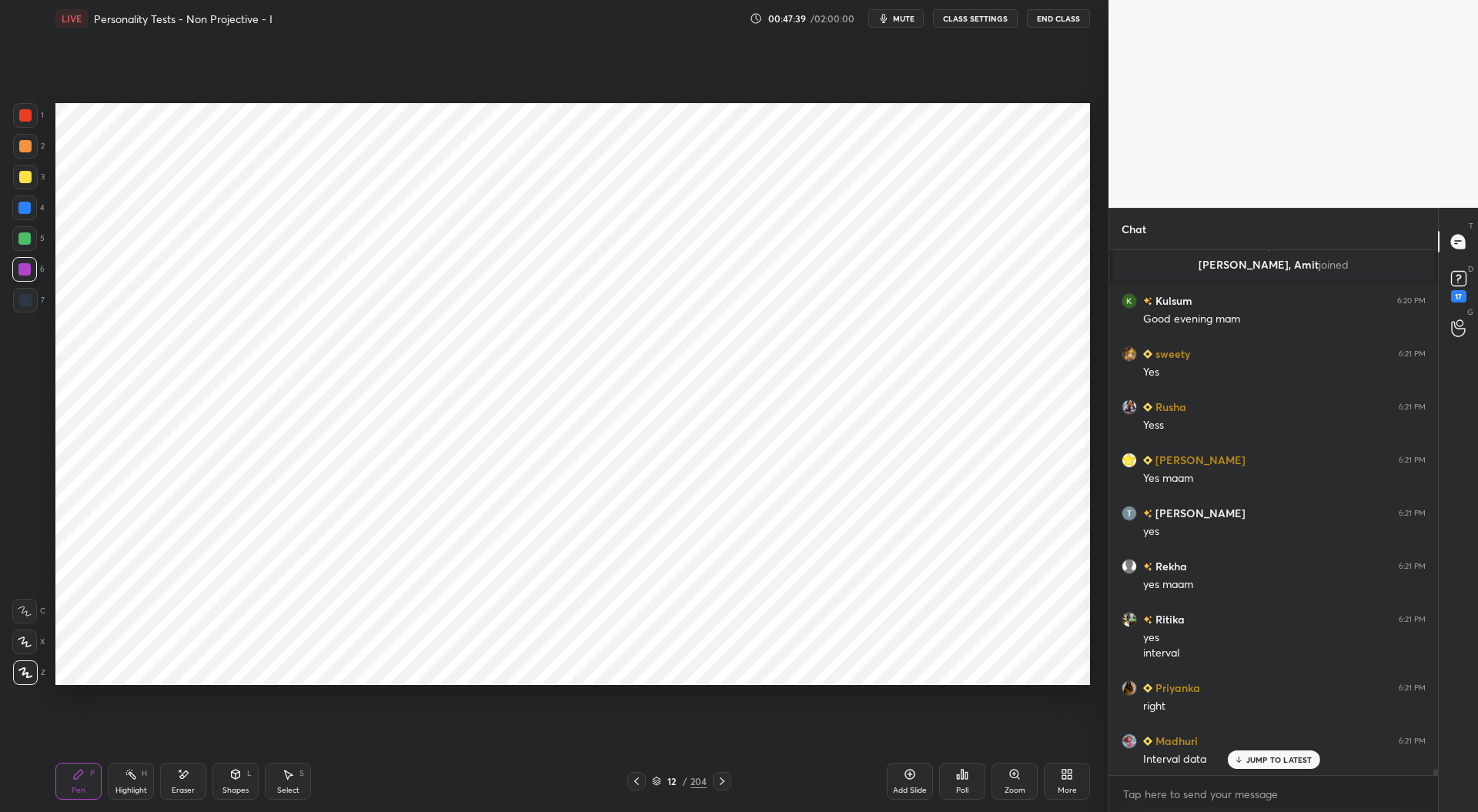
click at [27, 209] on div at bounding box center [24, 207] width 12 height 12
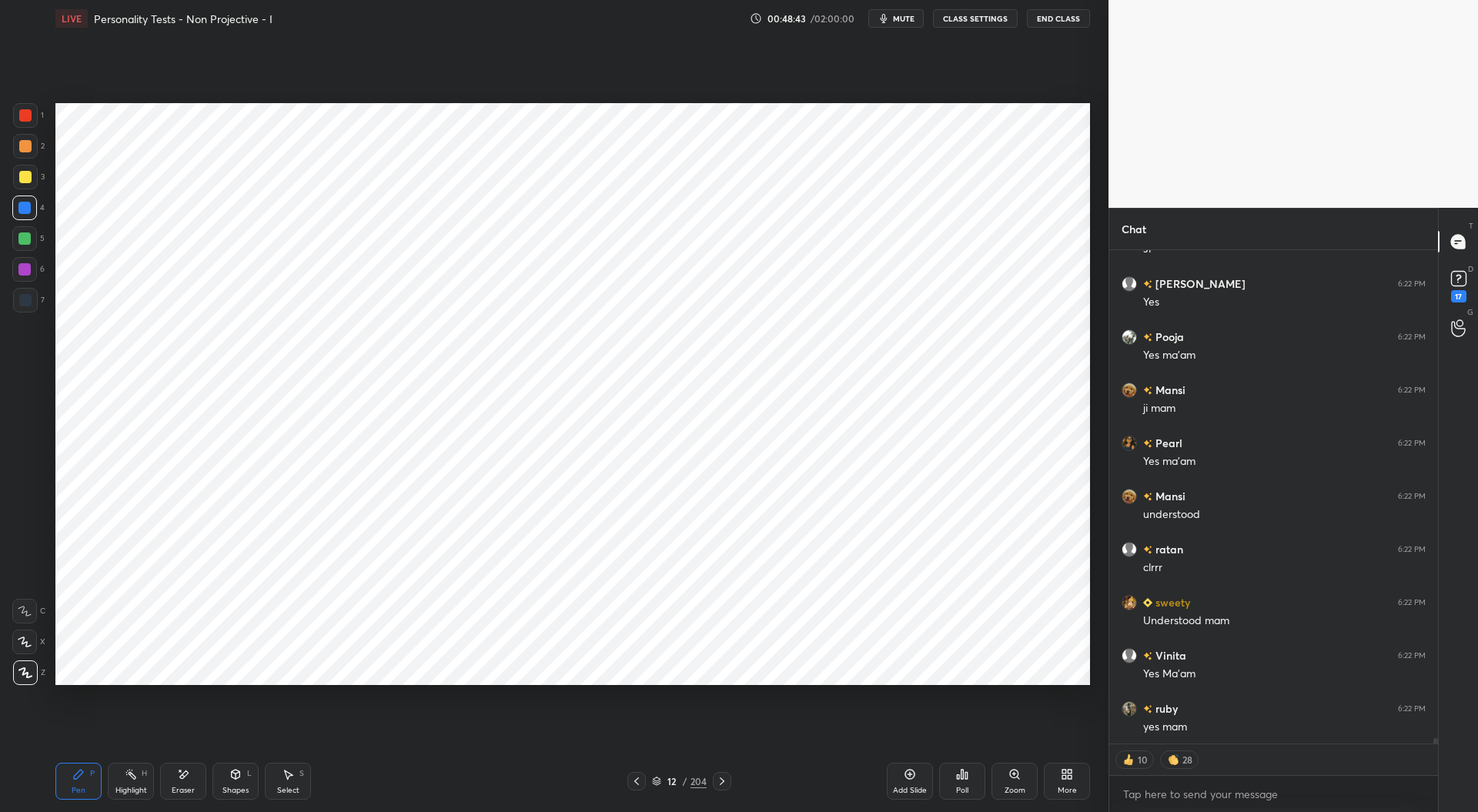
scroll to position [42839, 0]
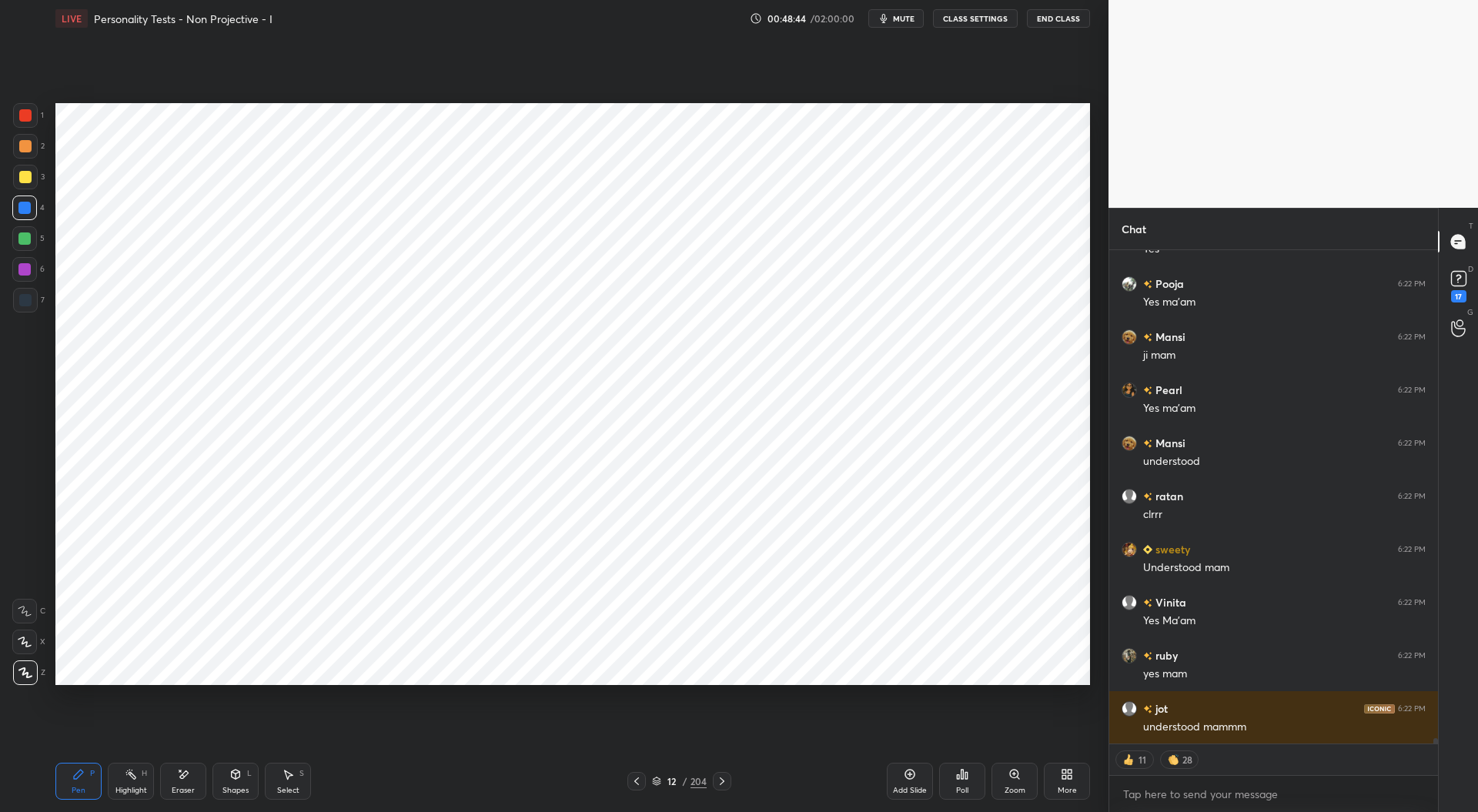
click at [634, 781] on icon at bounding box center [637, 780] width 5 height 7
click at [25, 113] on div at bounding box center [25, 115] width 12 height 12
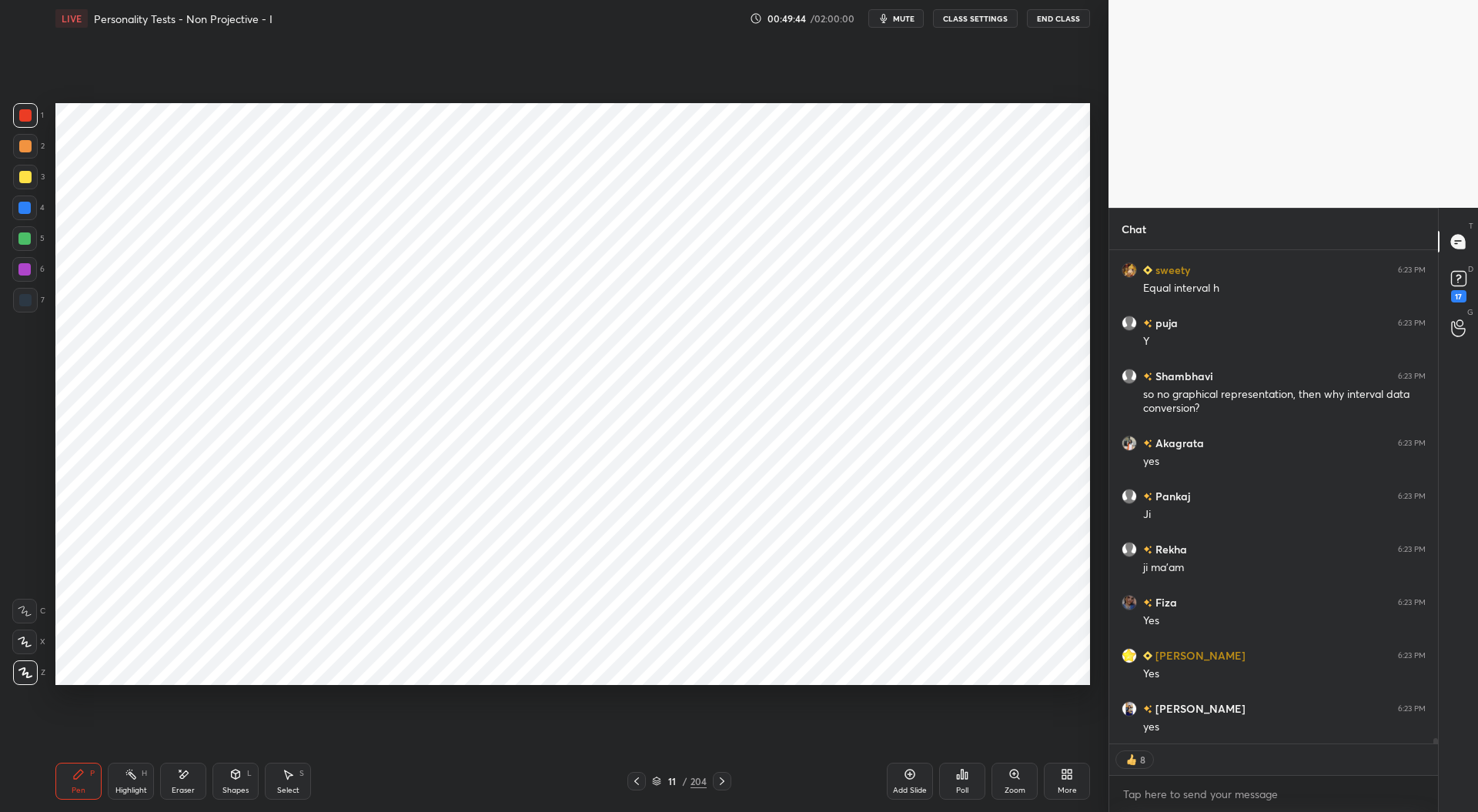
scroll to position [43300, 0]
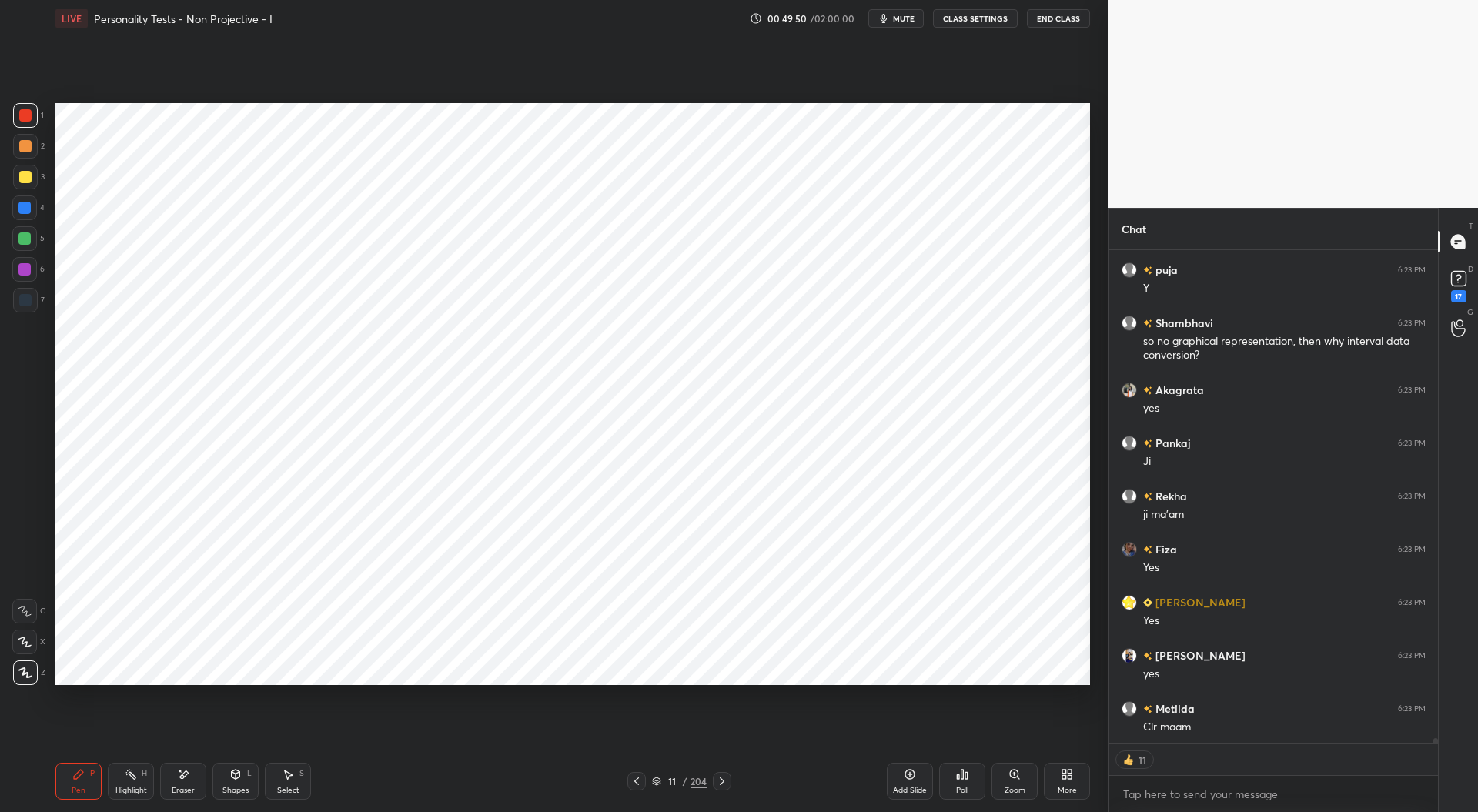
click at [919, 780] on div "Add Slide" at bounding box center [910, 780] width 46 height 37
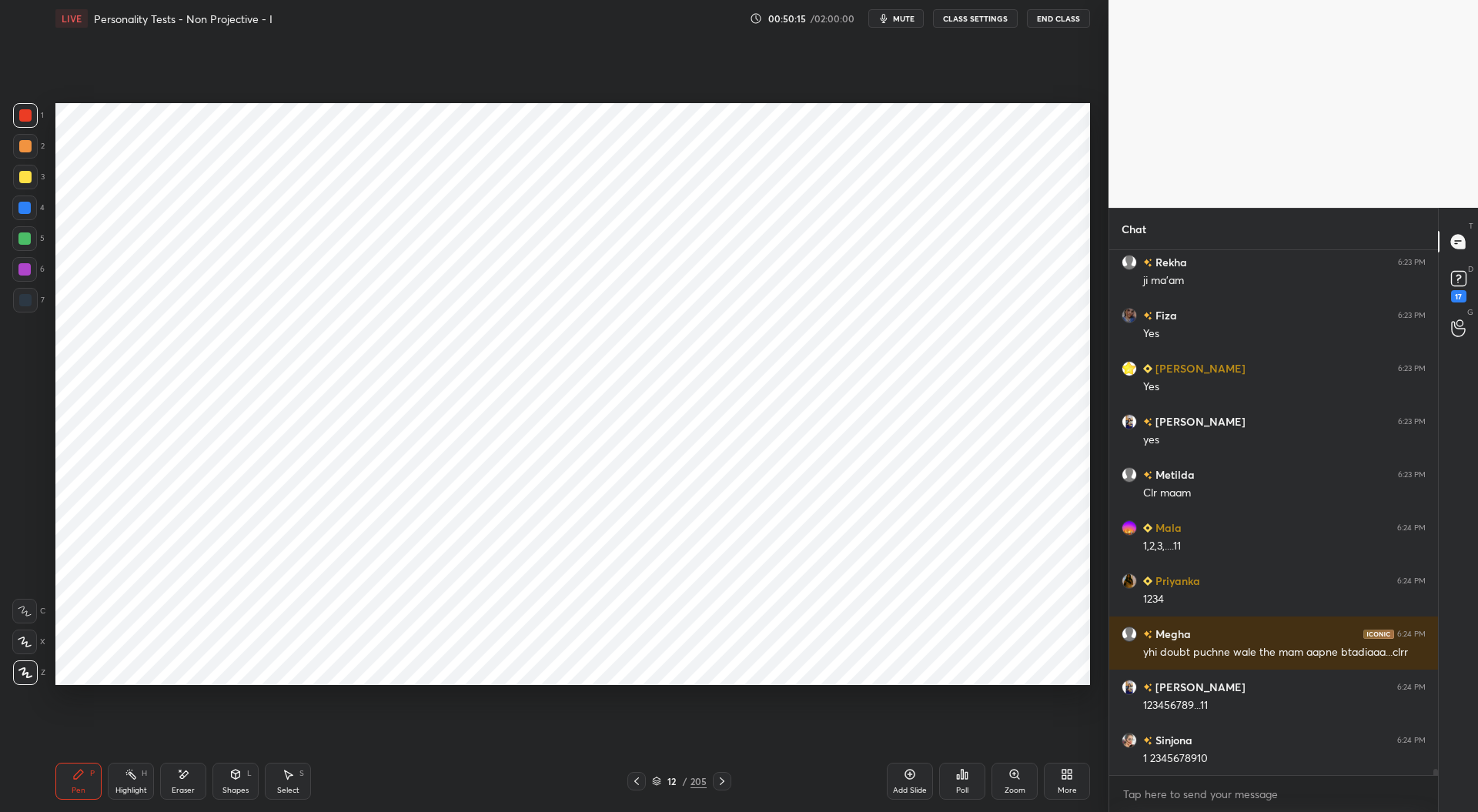
scroll to position [43587, 0]
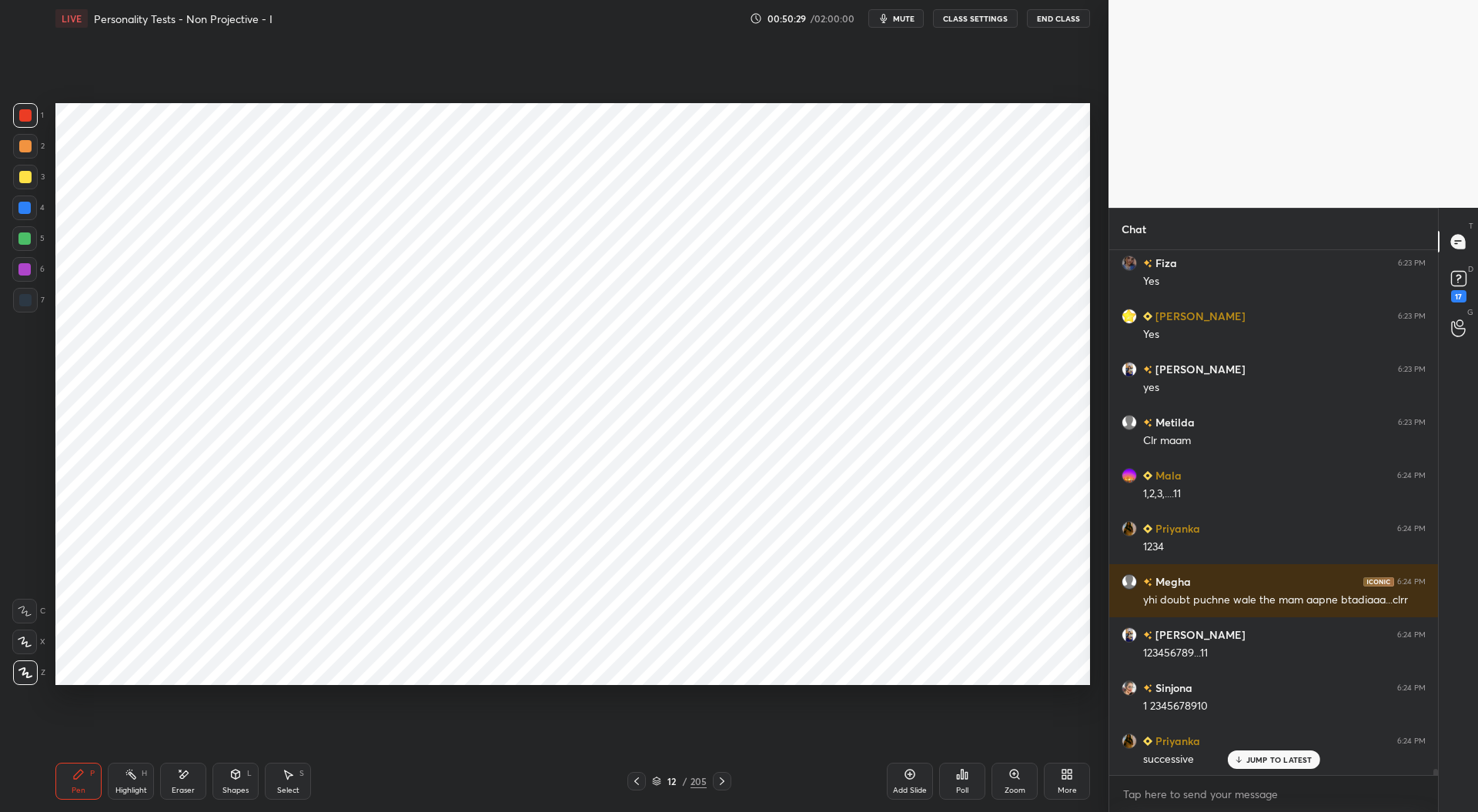
click at [631, 776] on icon at bounding box center [636, 781] width 12 height 12
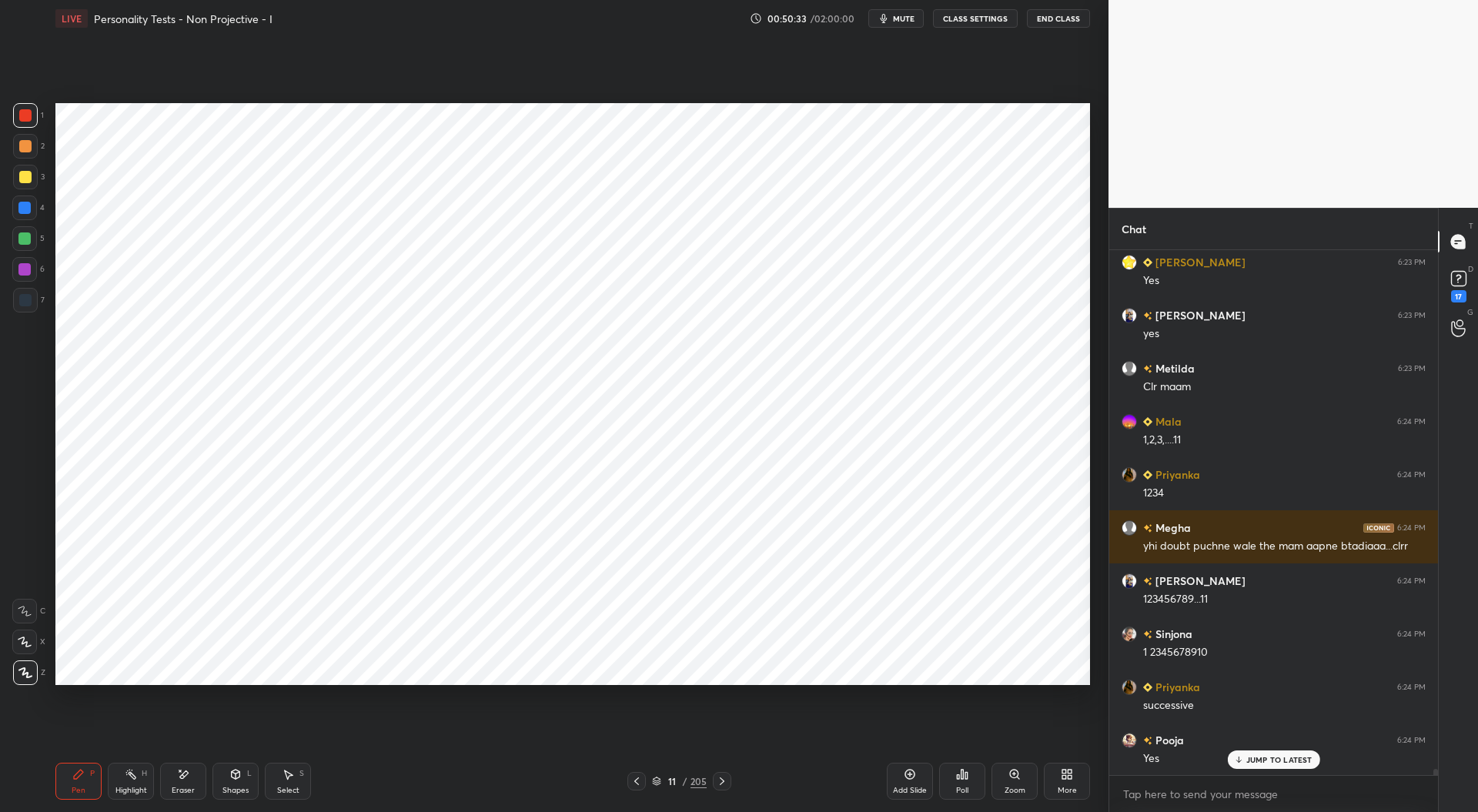
scroll to position [43693, 0]
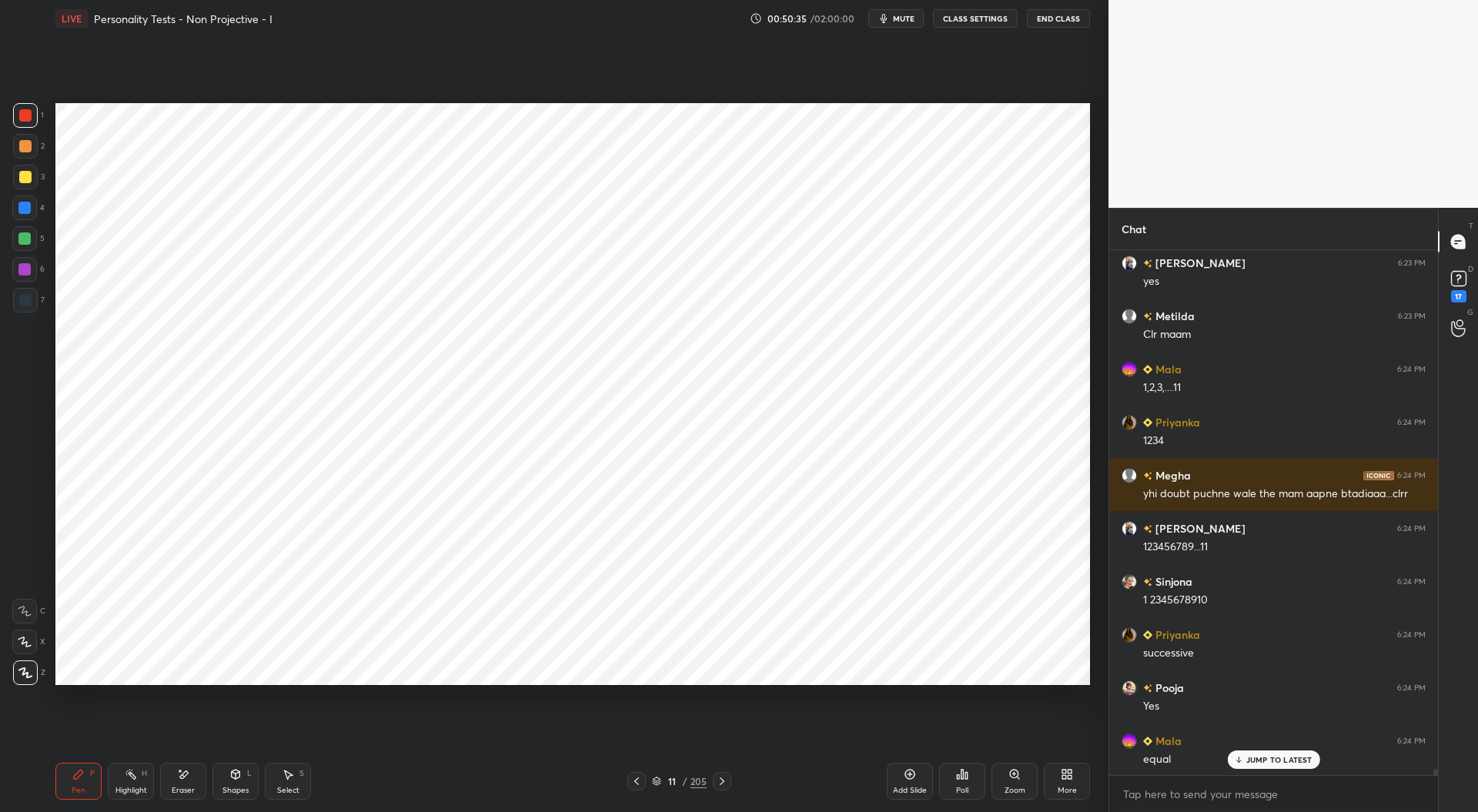
click at [722, 780] on icon at bounding box center [722, 781] width 12 height 12
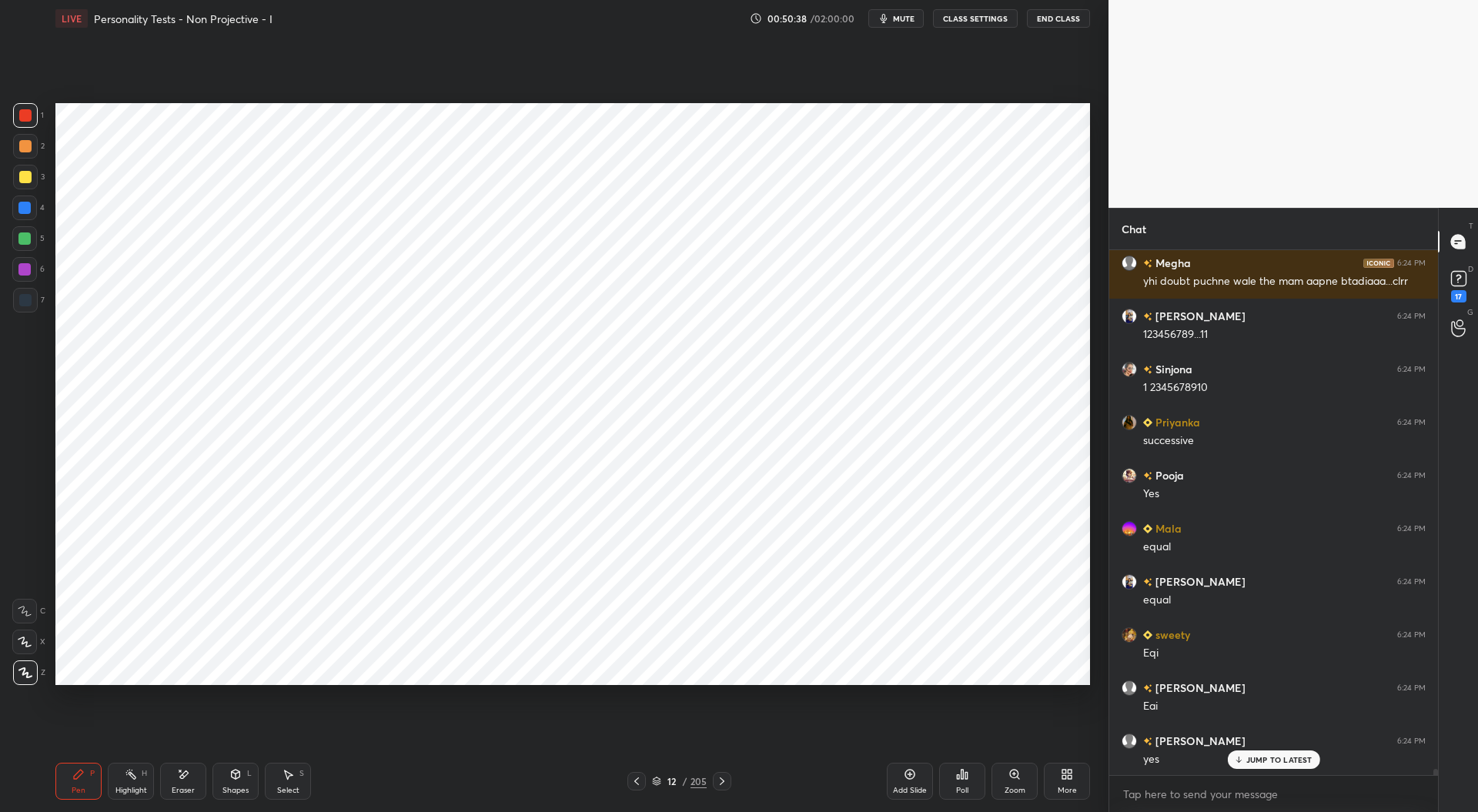
scroll to position [43959, 0]
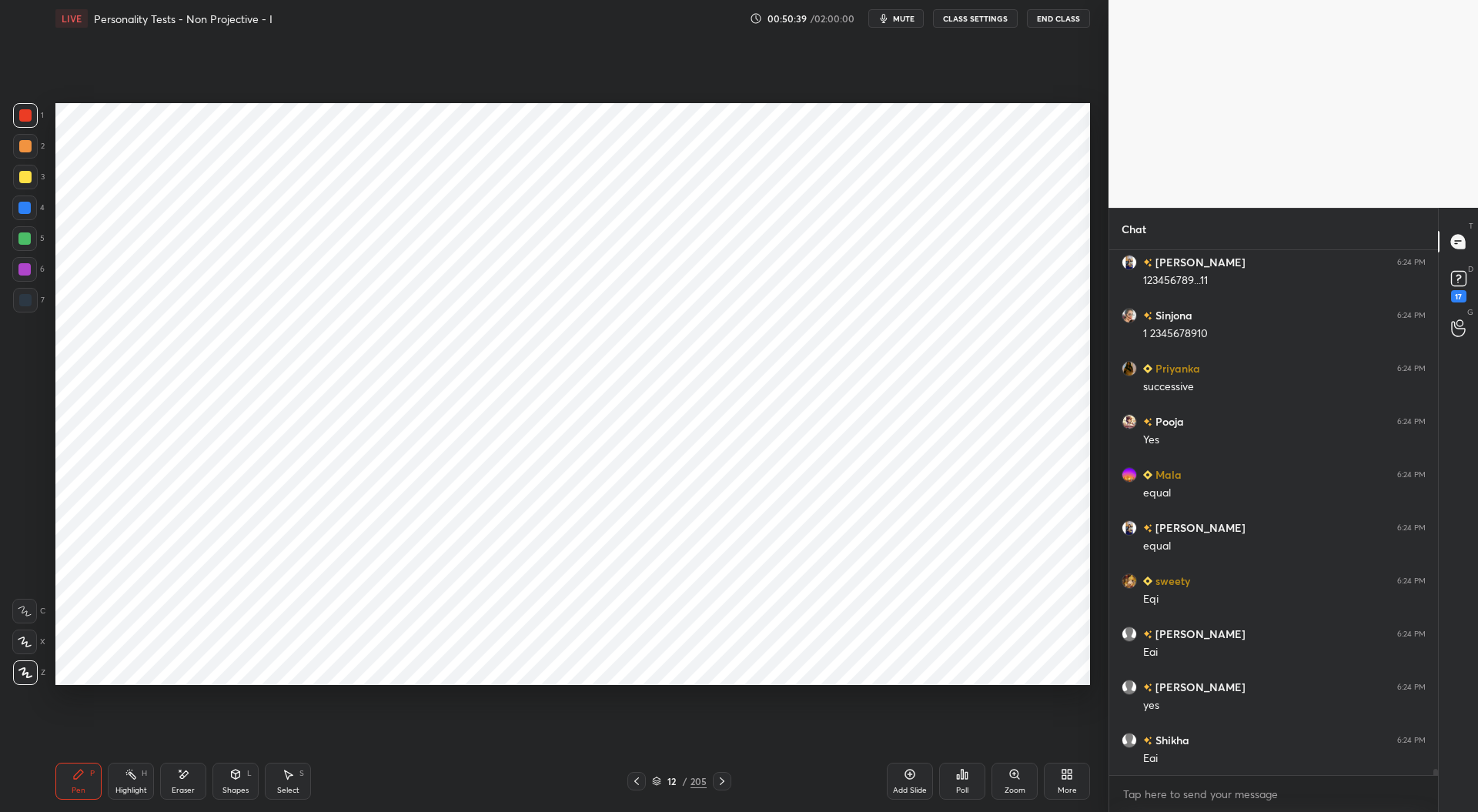
click at [642, 784] on icon at bounding box center [636, 781] width 12 height 12
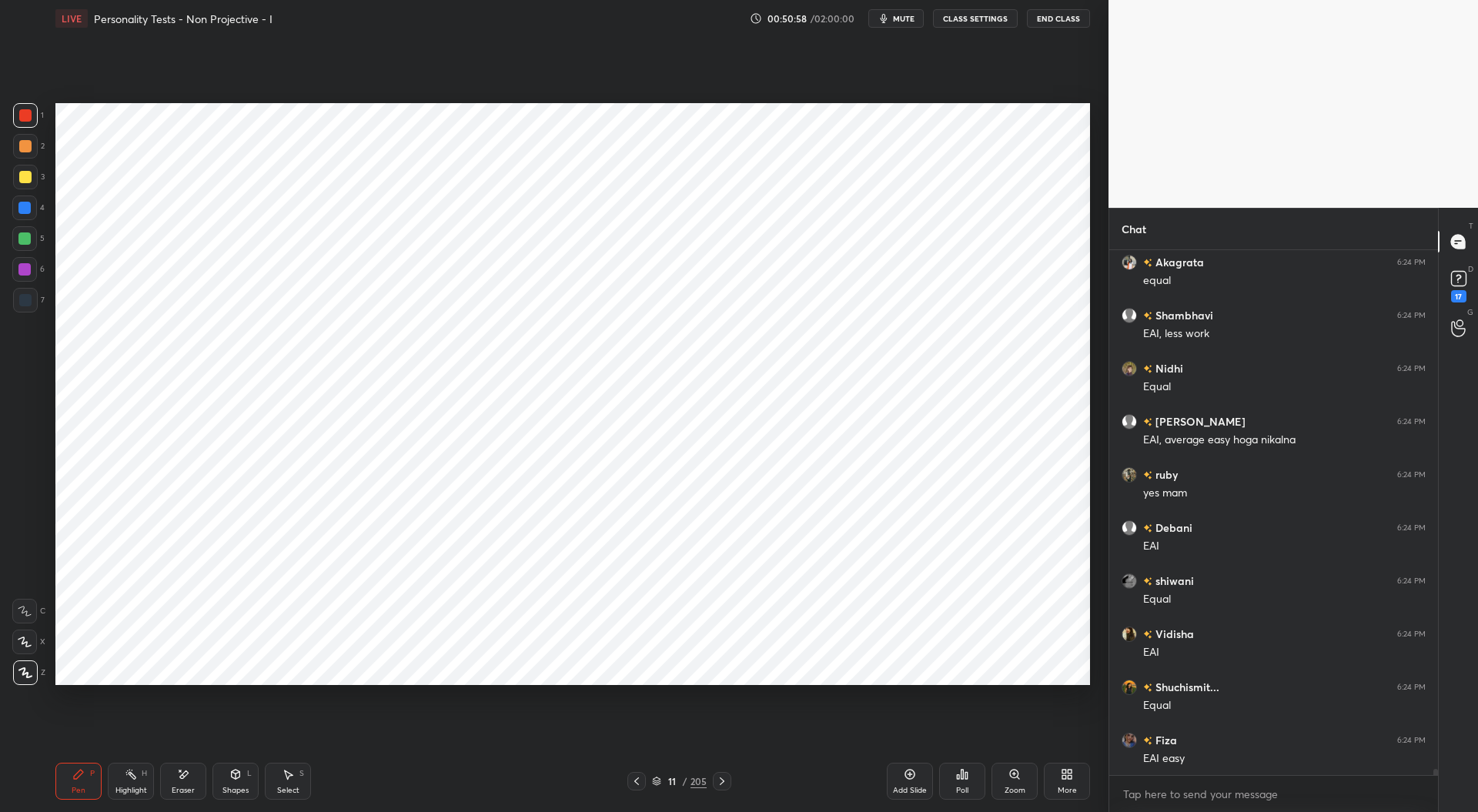
scroll to position [44649, 0]
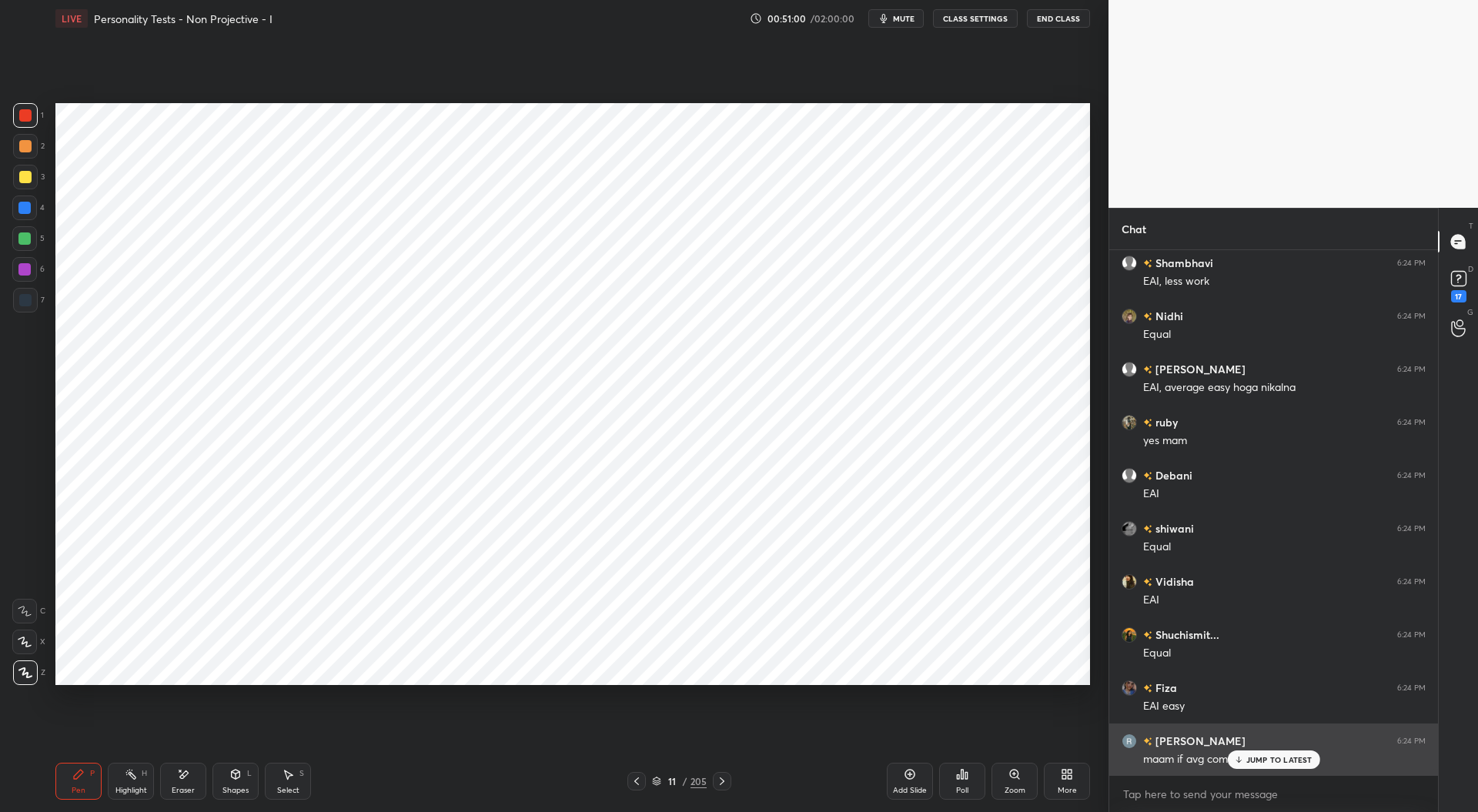
click at [1265, 758] on p "JUMP TO LATEST" at bounding box center [1280, 759] width 67 height 9
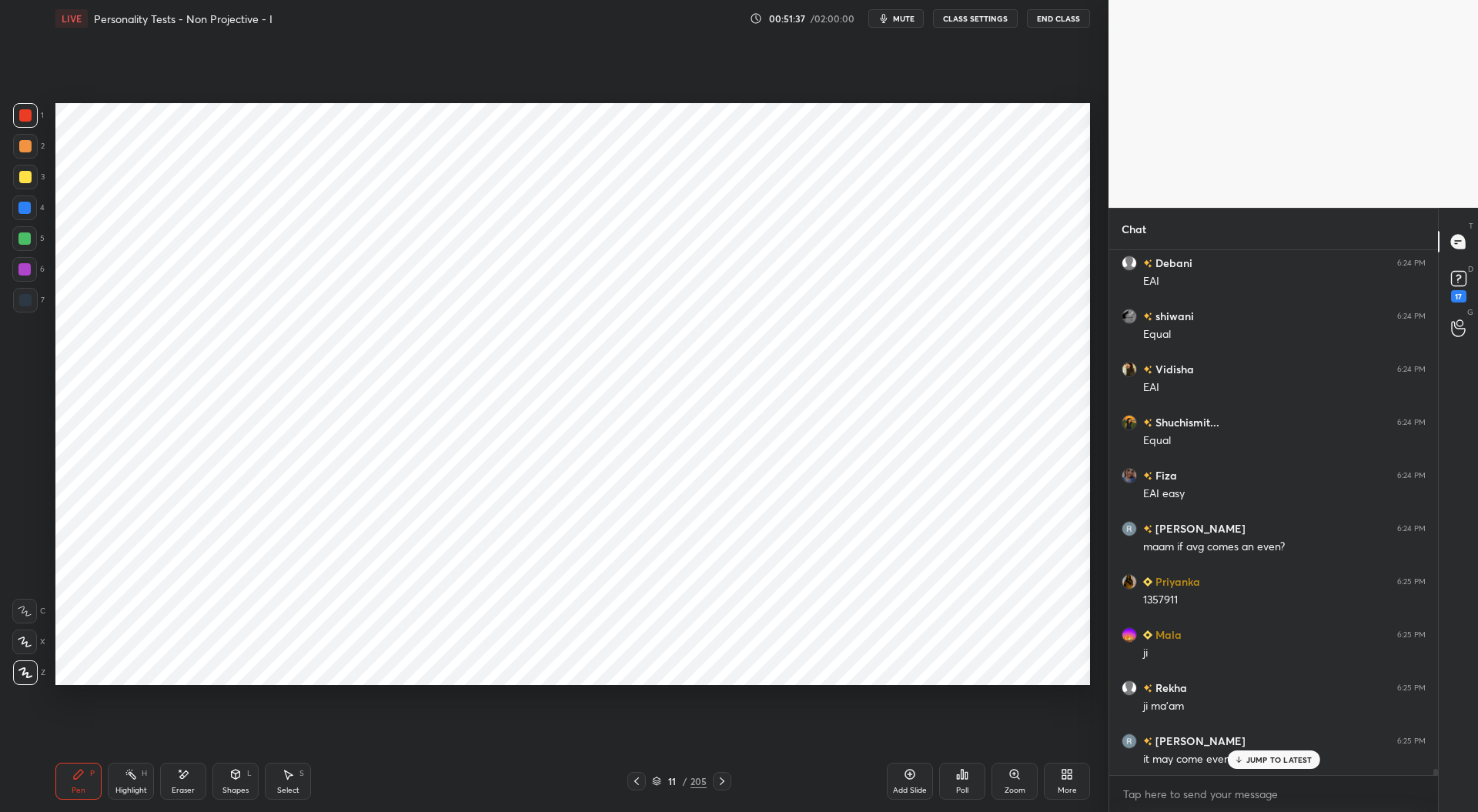
scroll to position [44915, 0]
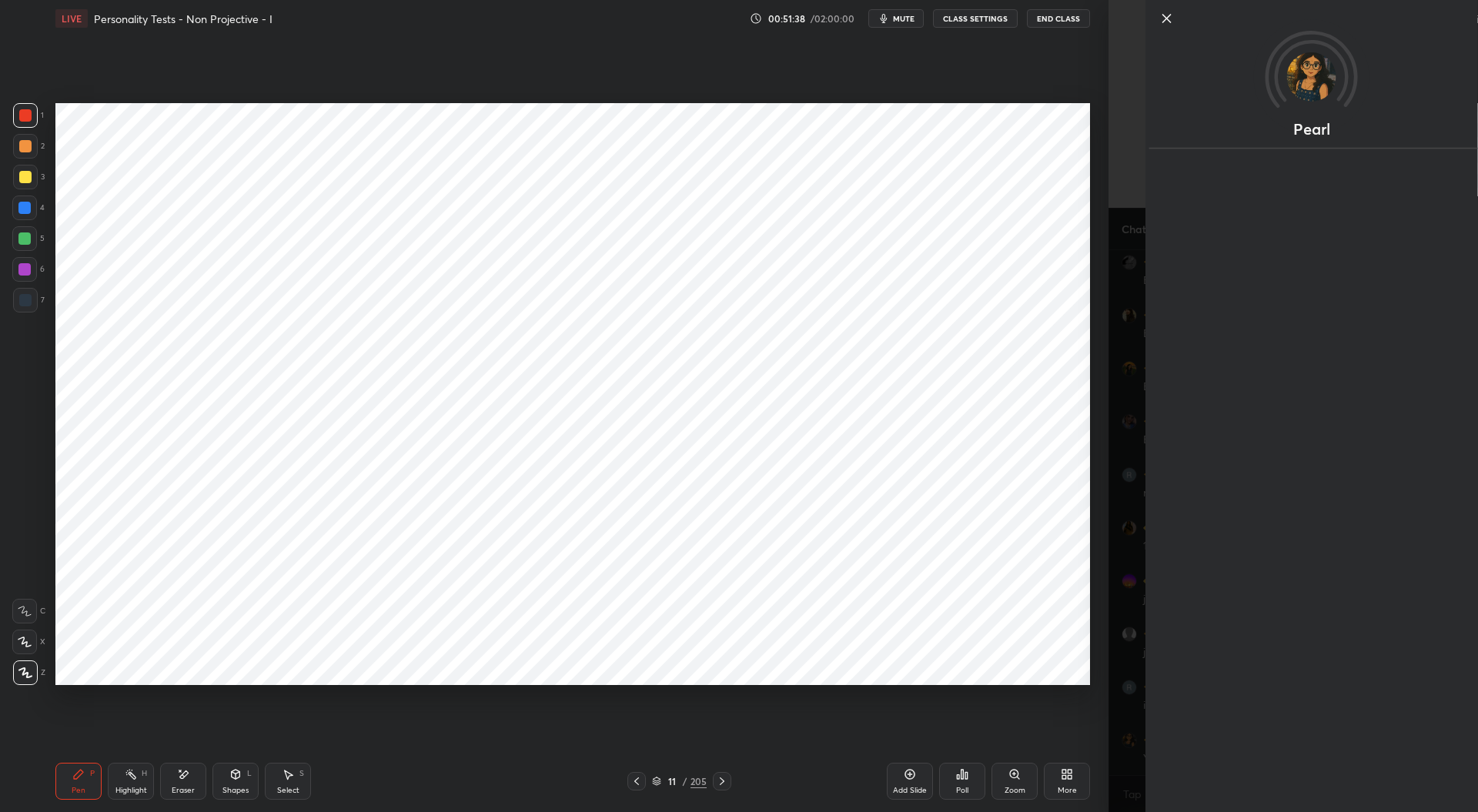
click at [1067, 727] on div "Setting up your live class Poll for secs No correct answer Start poll" at bounding box center [573, 393] width 1047 height 714
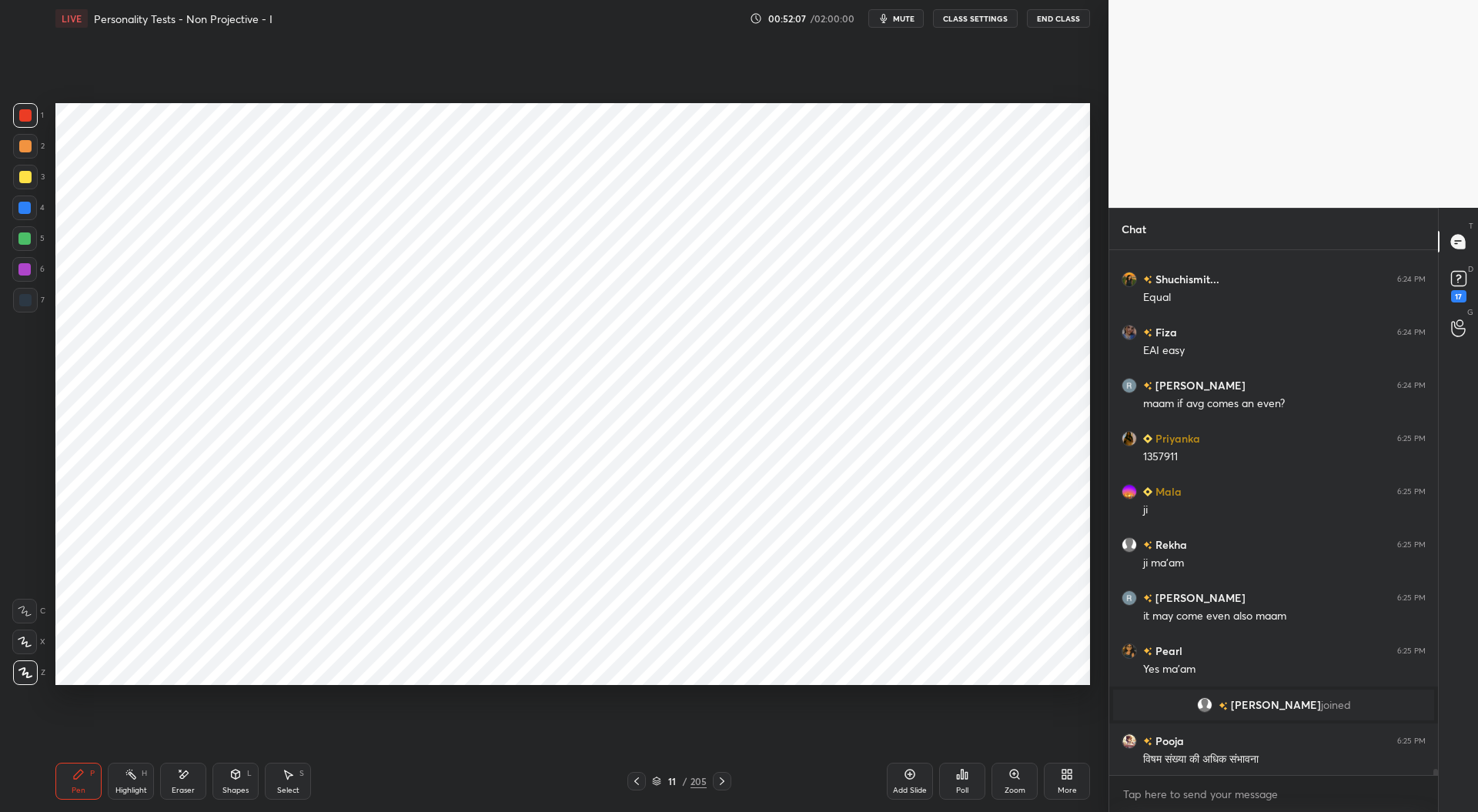
scroll to position [44373, 0]
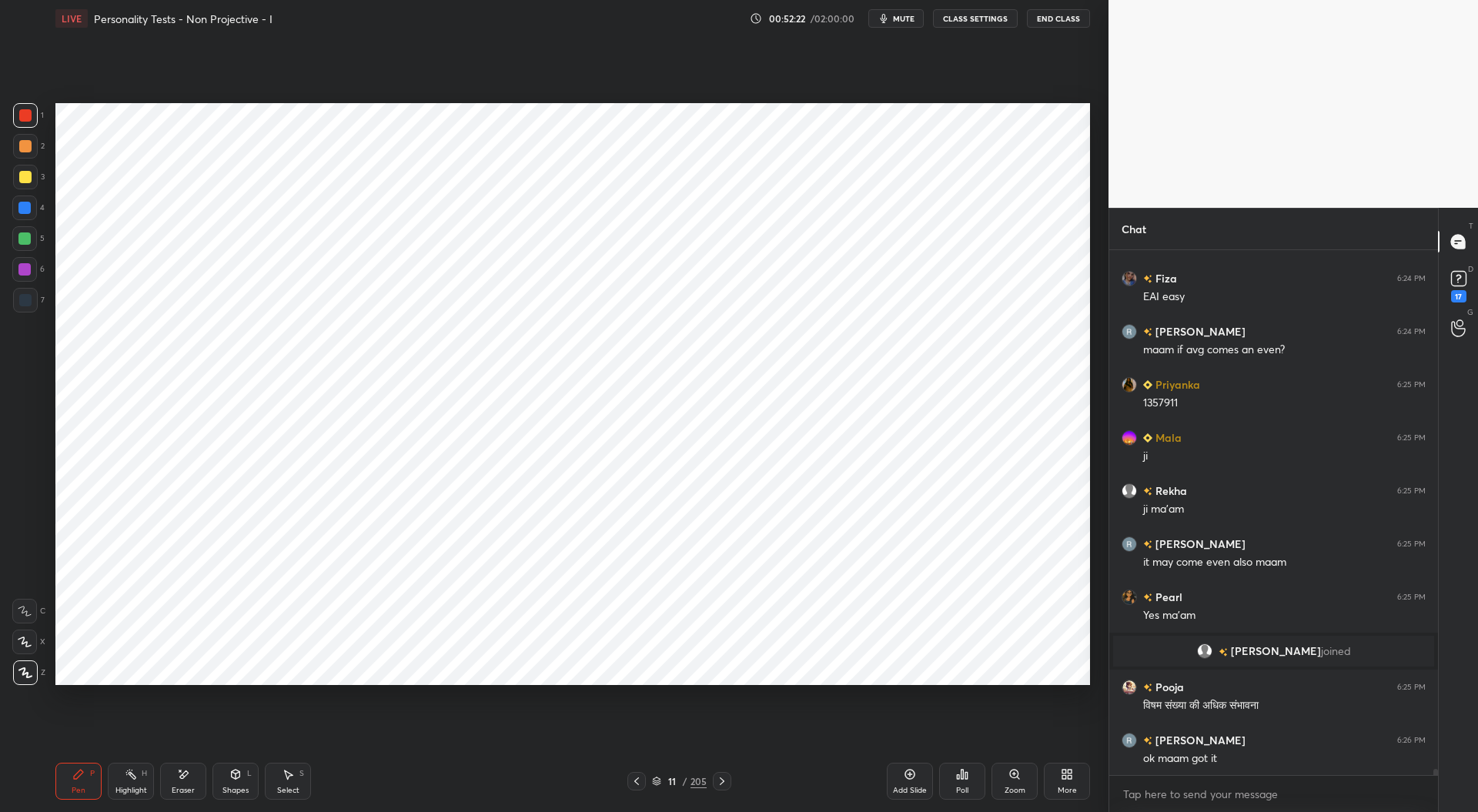
click at [643, 775] on div at bounding box center [637, 781] width 19 height 19
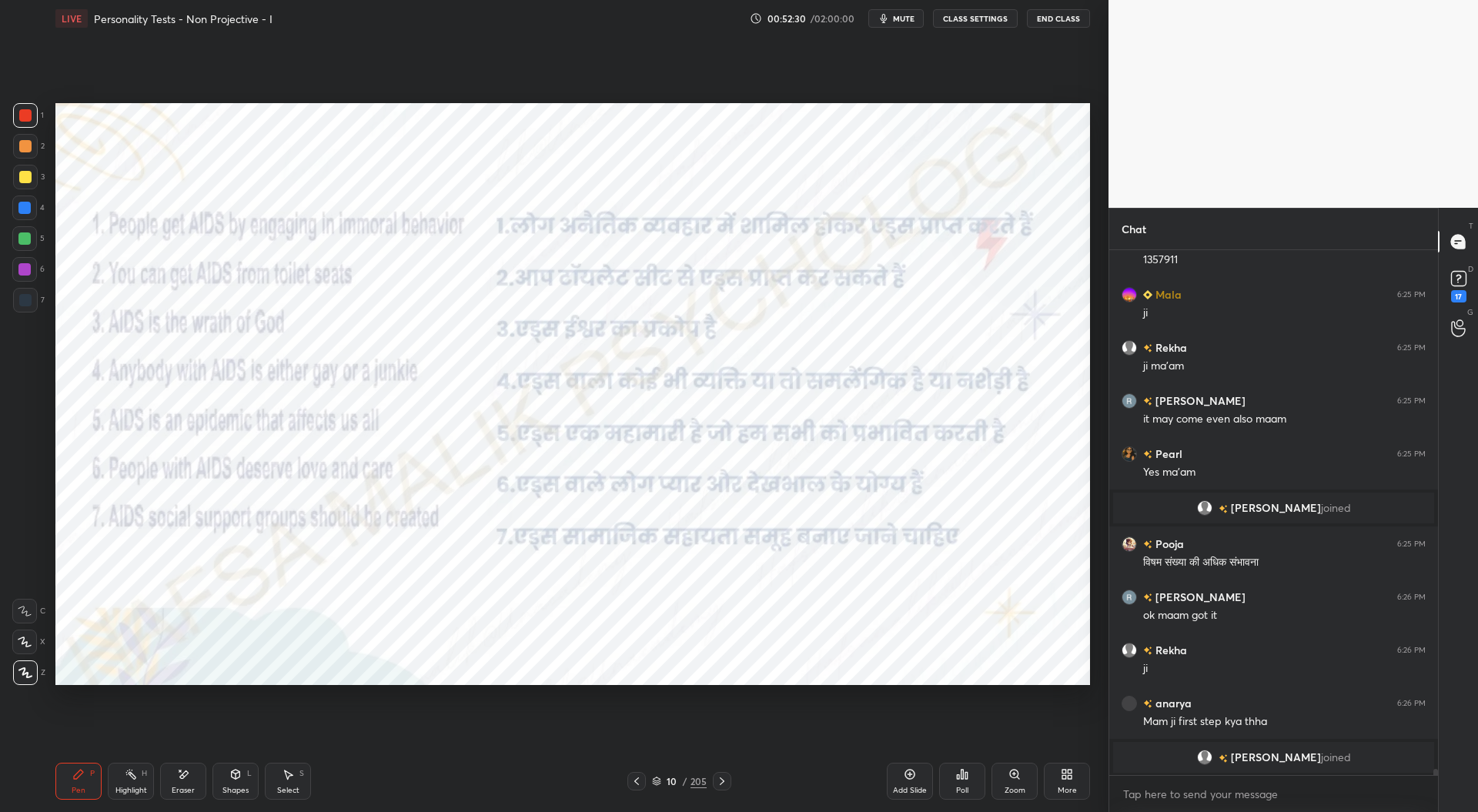
scroll to position [44496, 0]
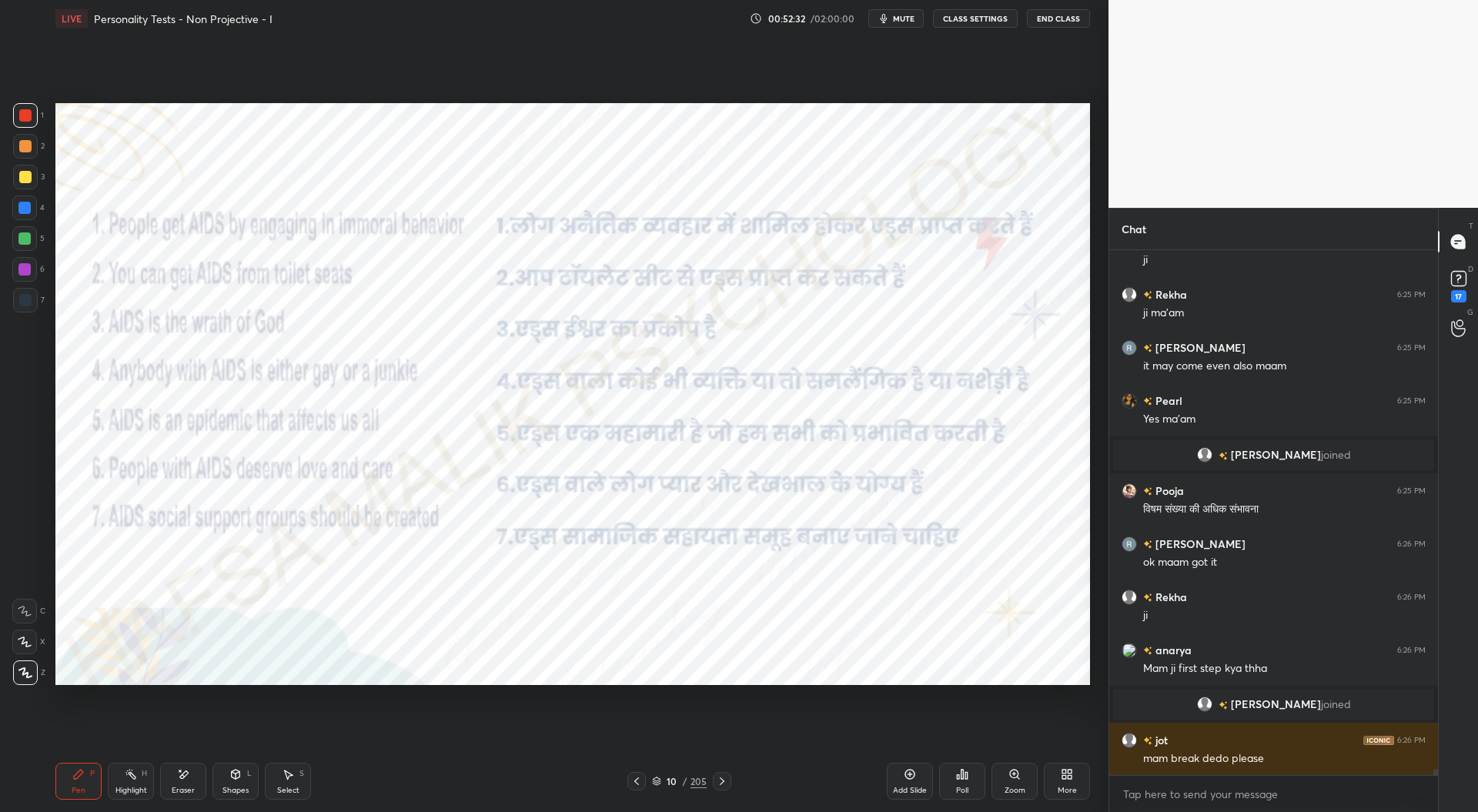
click at [640, 780] on icon at bounding box center [636, 781] width 12 height 12
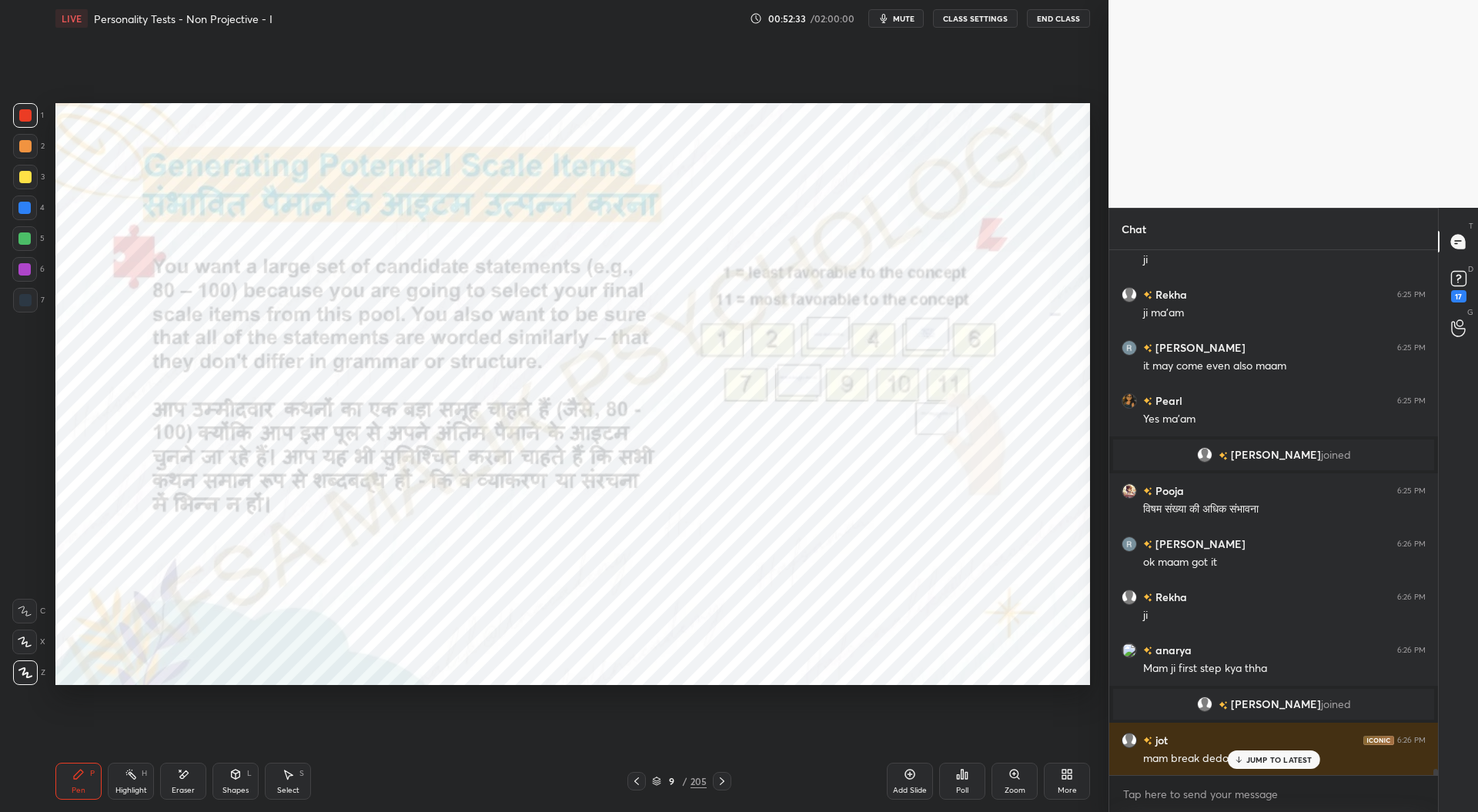
scroll to position [44549, 0]
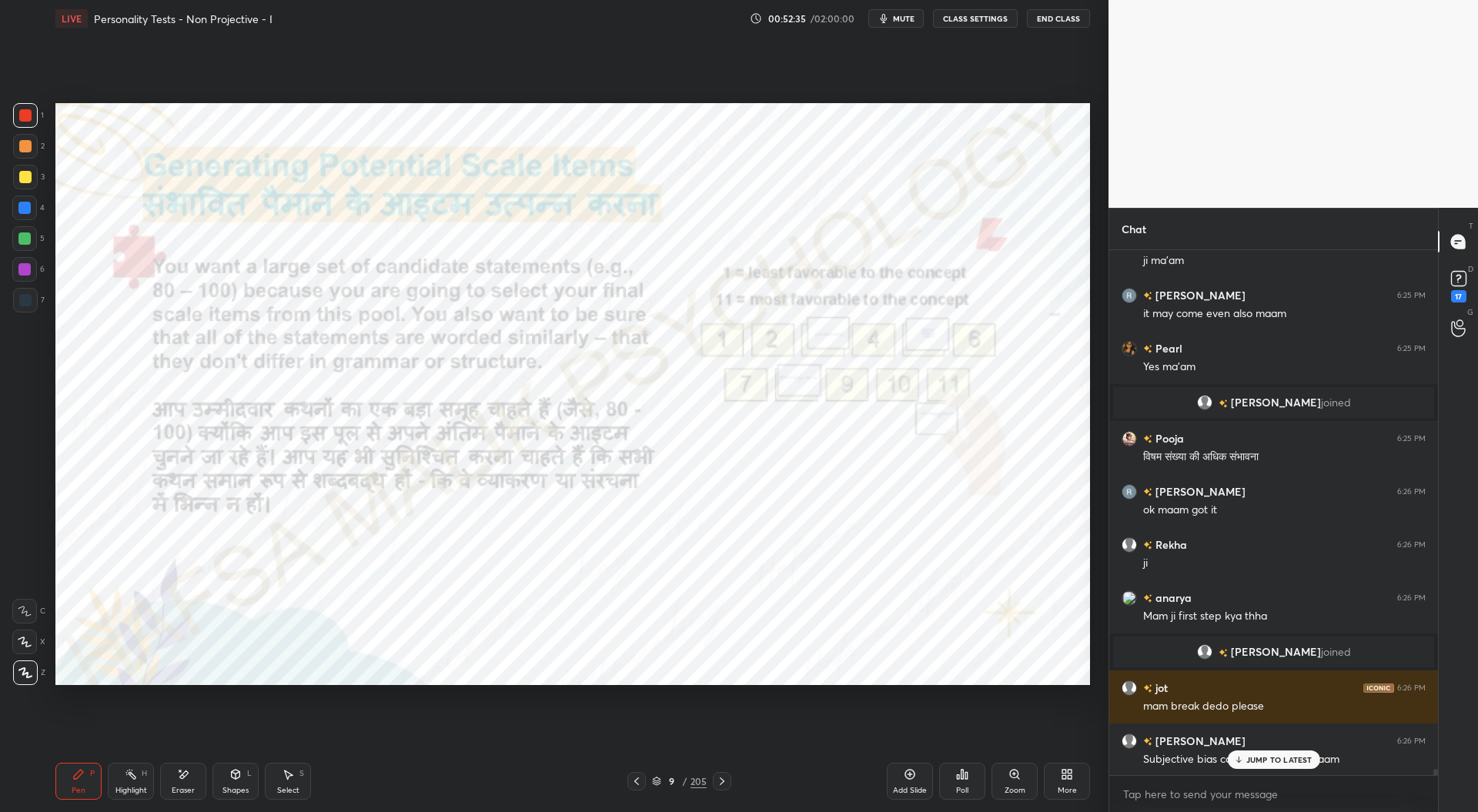
click at [717, 780] on icon at bounding box center [722, 781] width 12 height 12
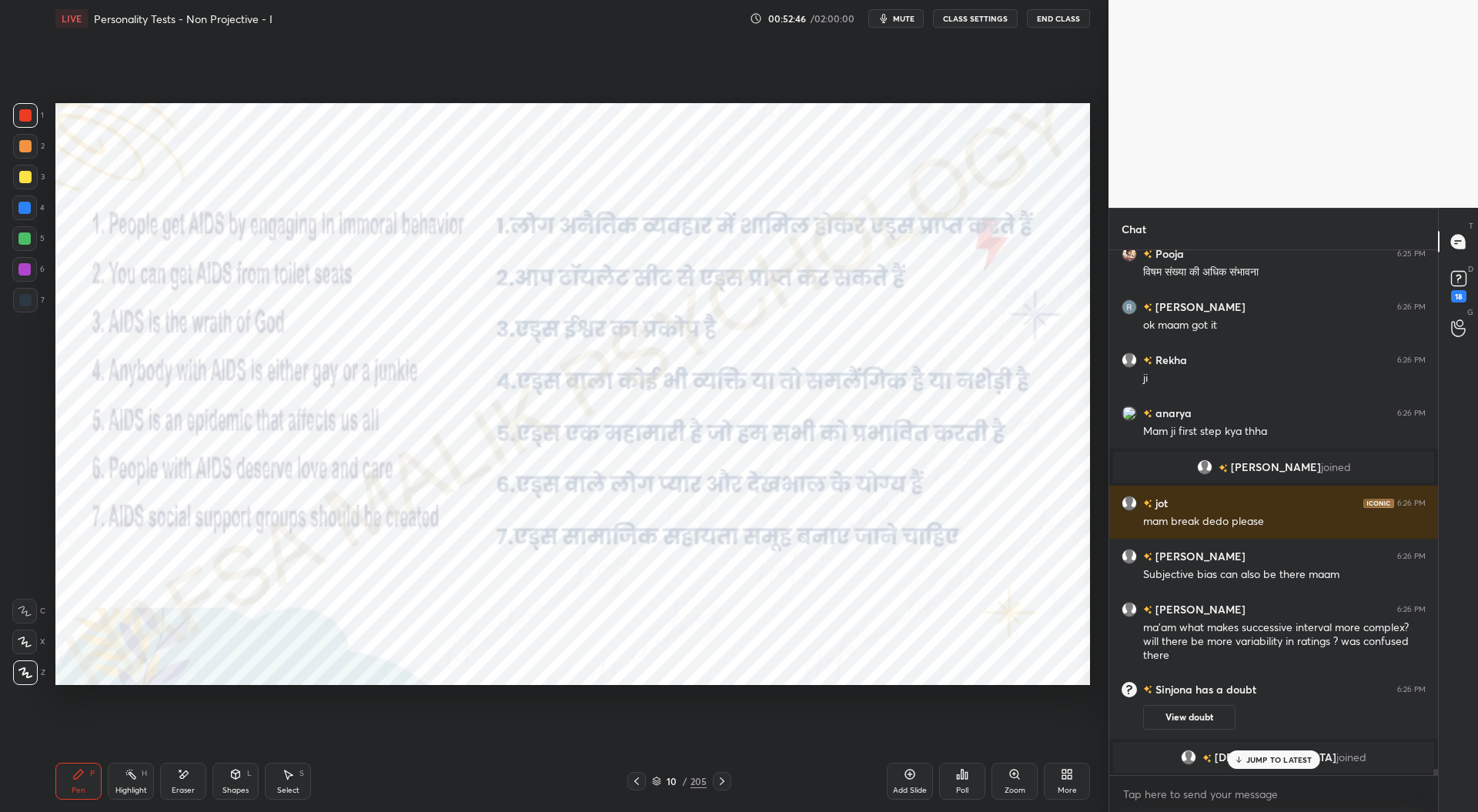
scroll to position [44741, 0]
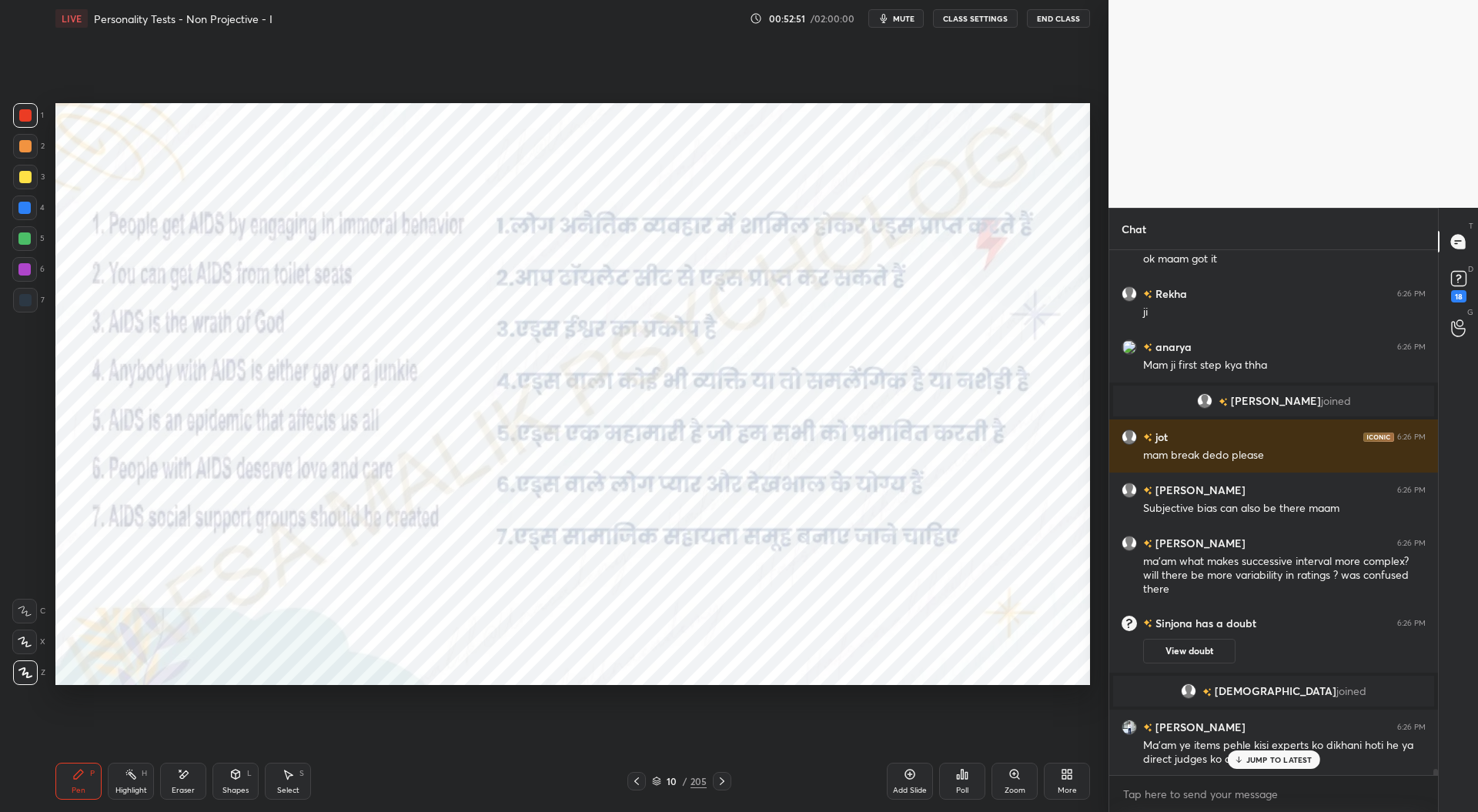
click at [725, 783] on icon at bounding box center [722, 781] width 12 height 12
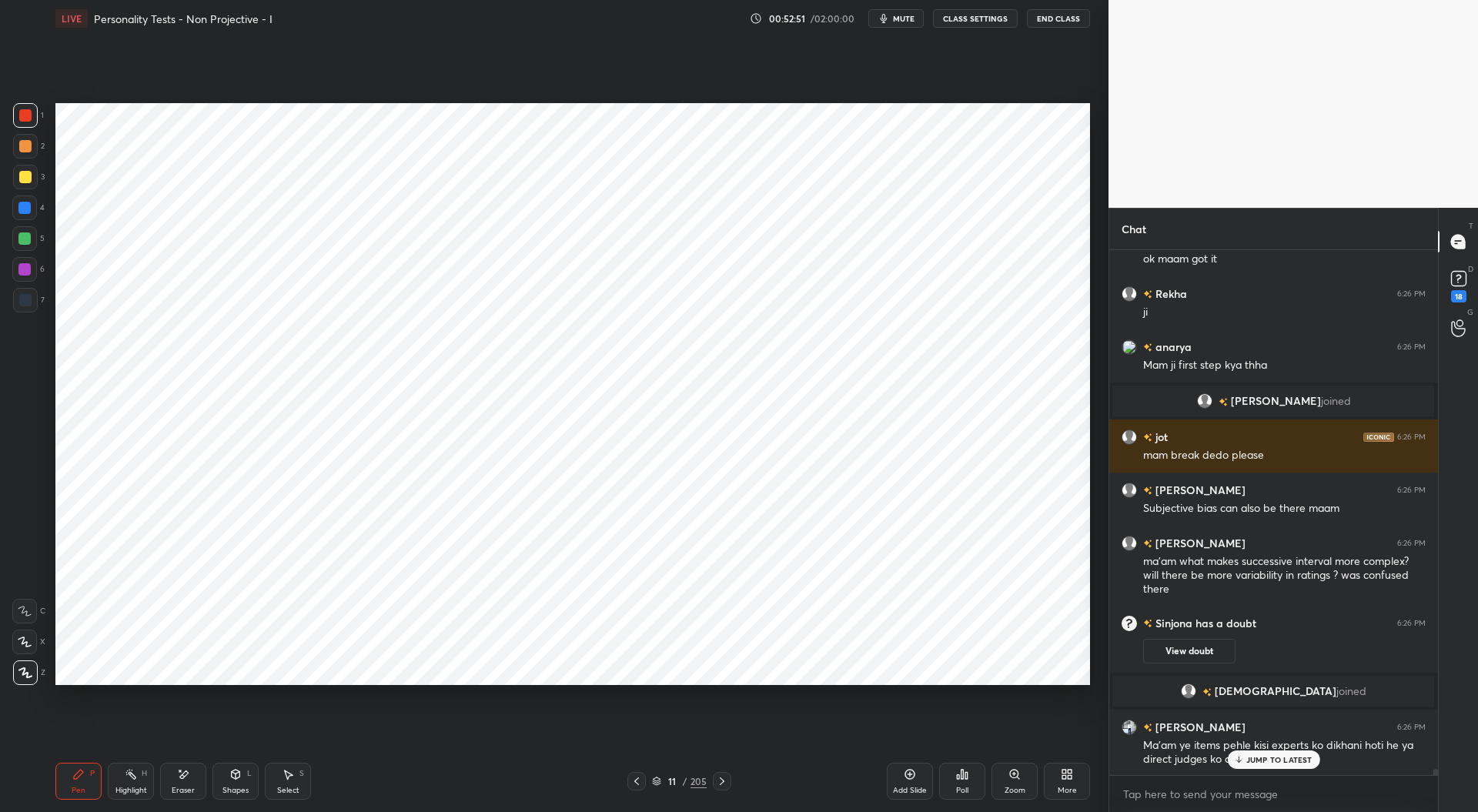
click at [726, 782] on icon at bounding box center [722, 781] width 12 height 12
click at [28, 209] on div at bounding box center [24, 207] width 12 height 12
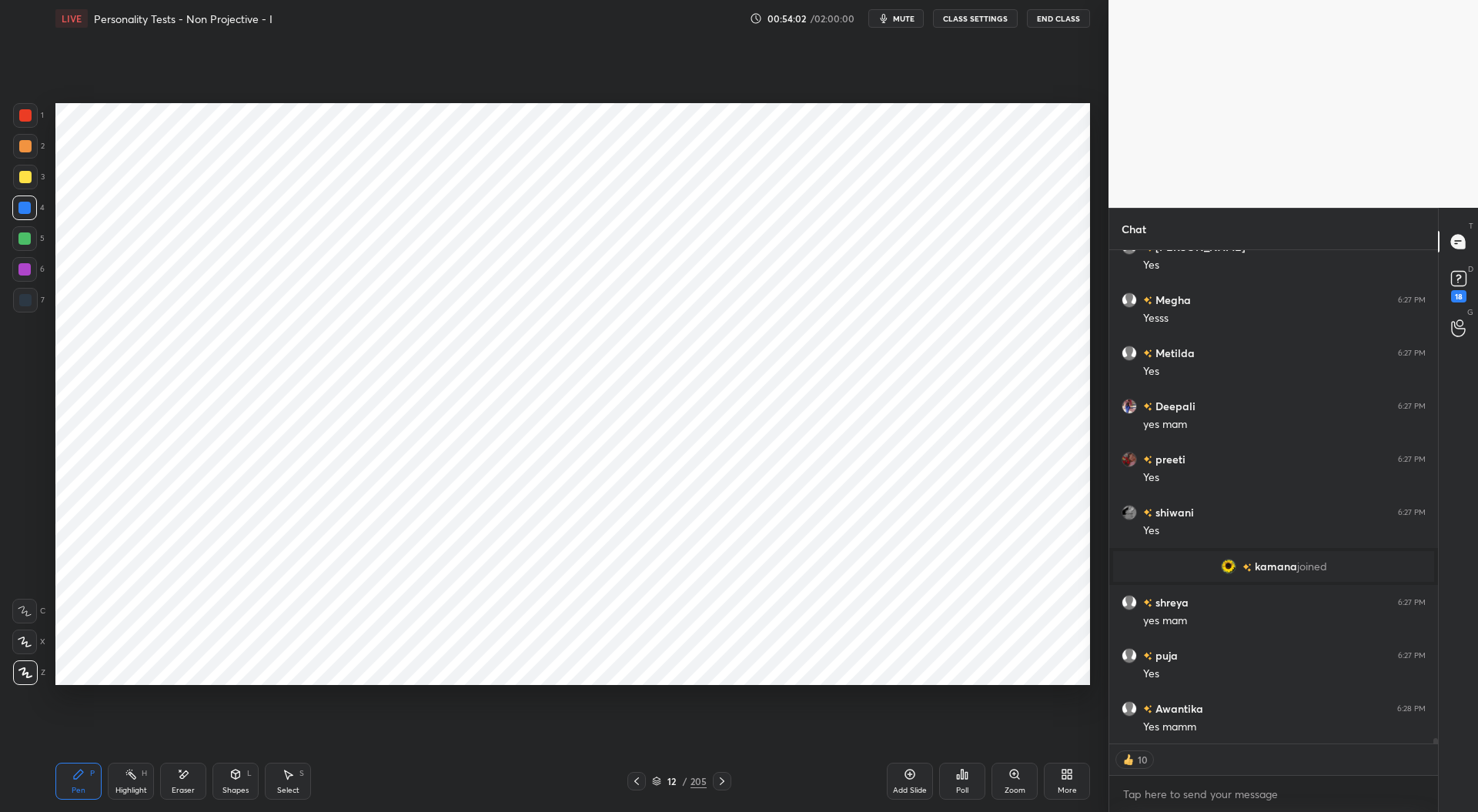
scroll to position [46170, 0]
click at [642, 784] on icon at bounding box center [636, 781] width 12 height 12
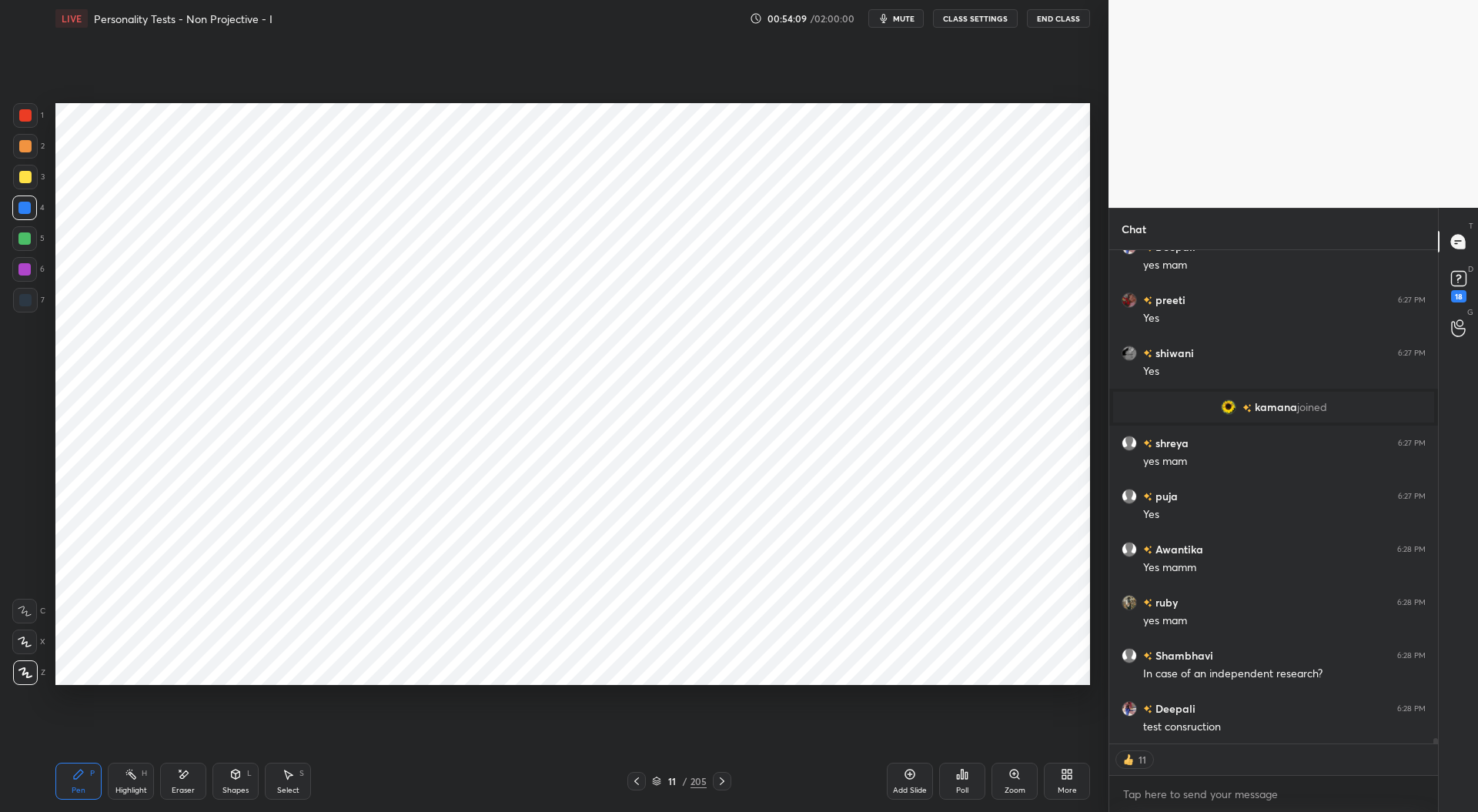
click at [637, 784] on icon at bounding box center [636, 781] width 12 height 12
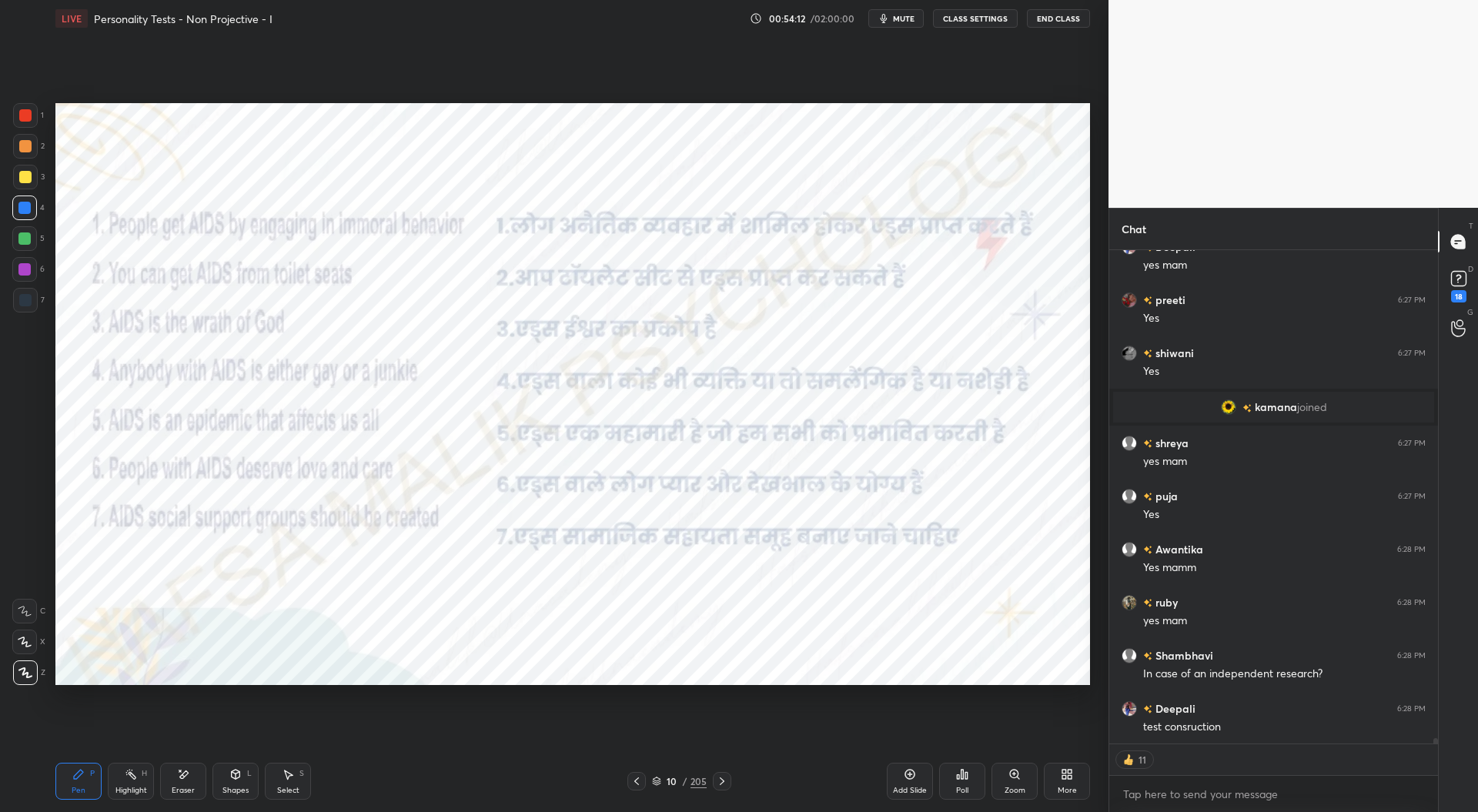
click at [637, 784] on icon at bounding box center [636, 781] width 12 height 12
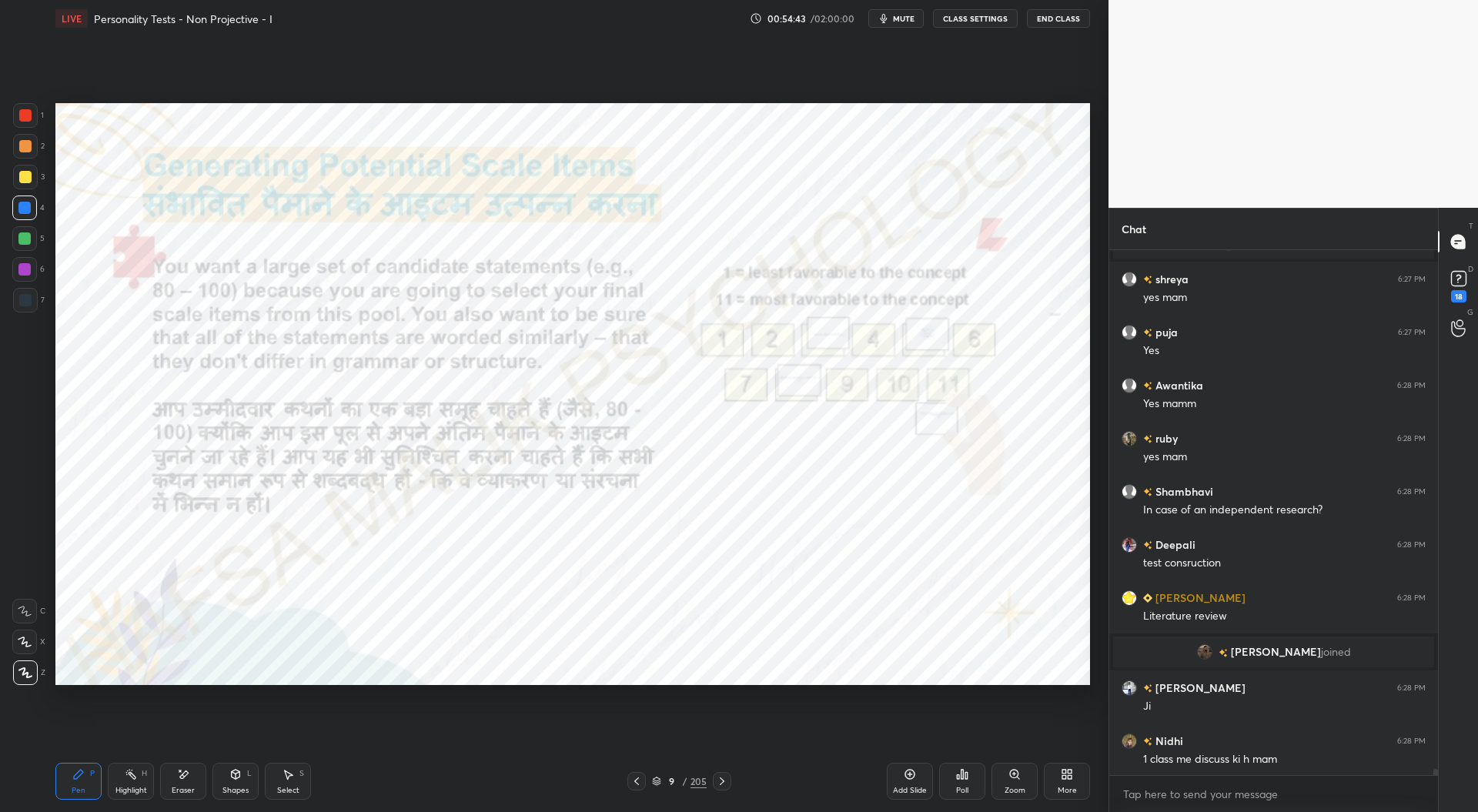
scroll to position [46065, 0]
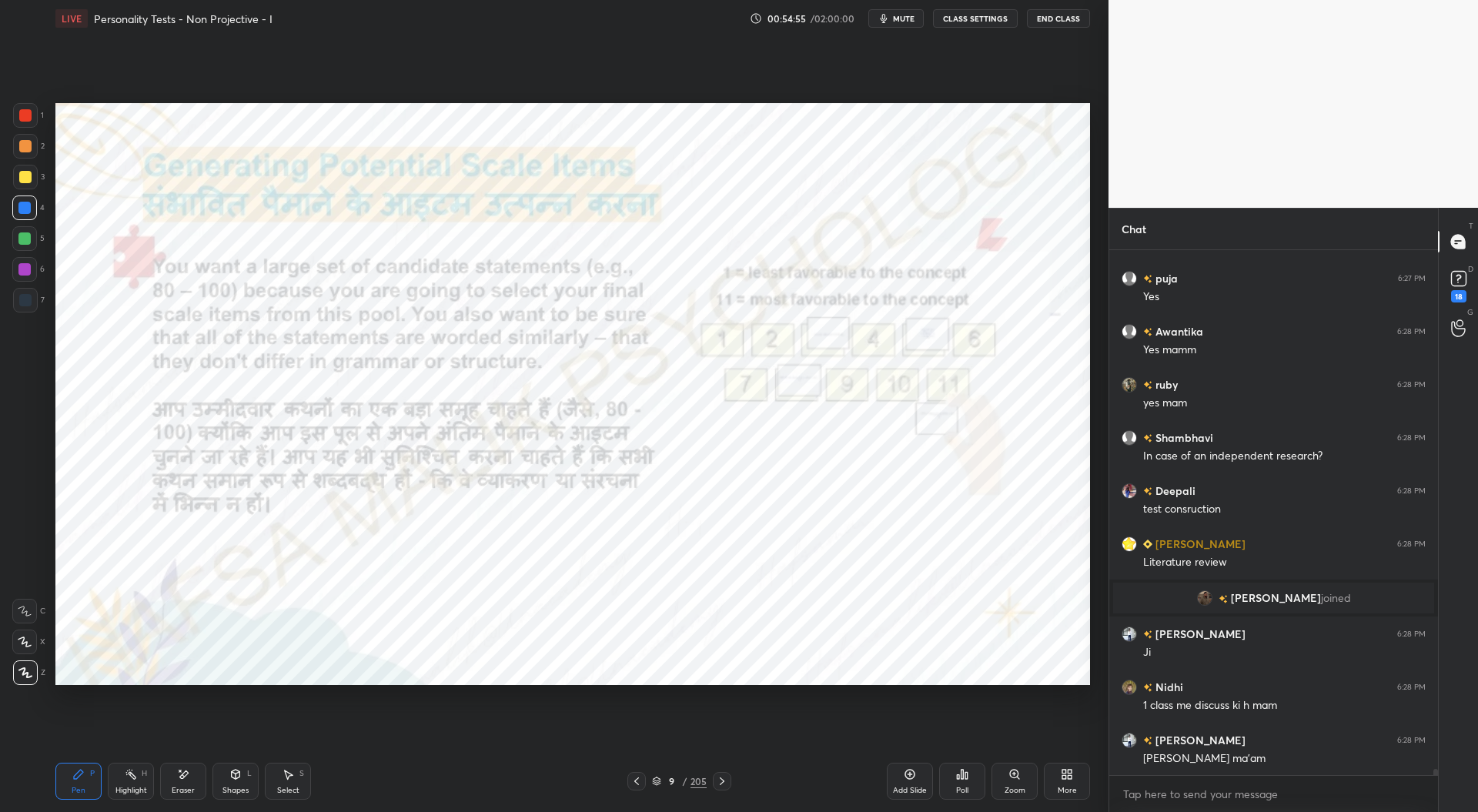
click at [637, 778] on icon at bounding box center [637, 780] width 5 height 7
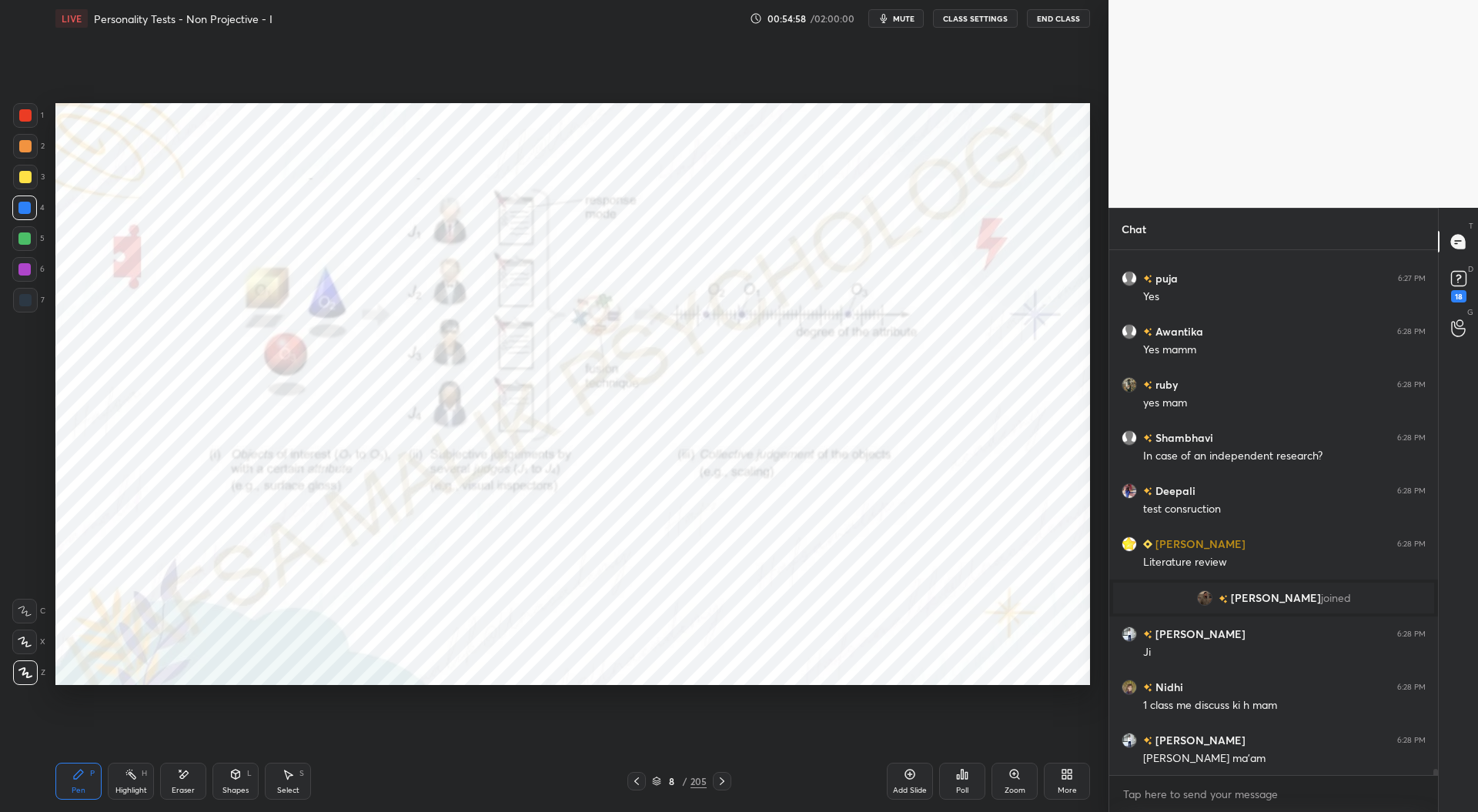
click at [637, 776] on icon at bounding box center [636, 781] width 12 height 12
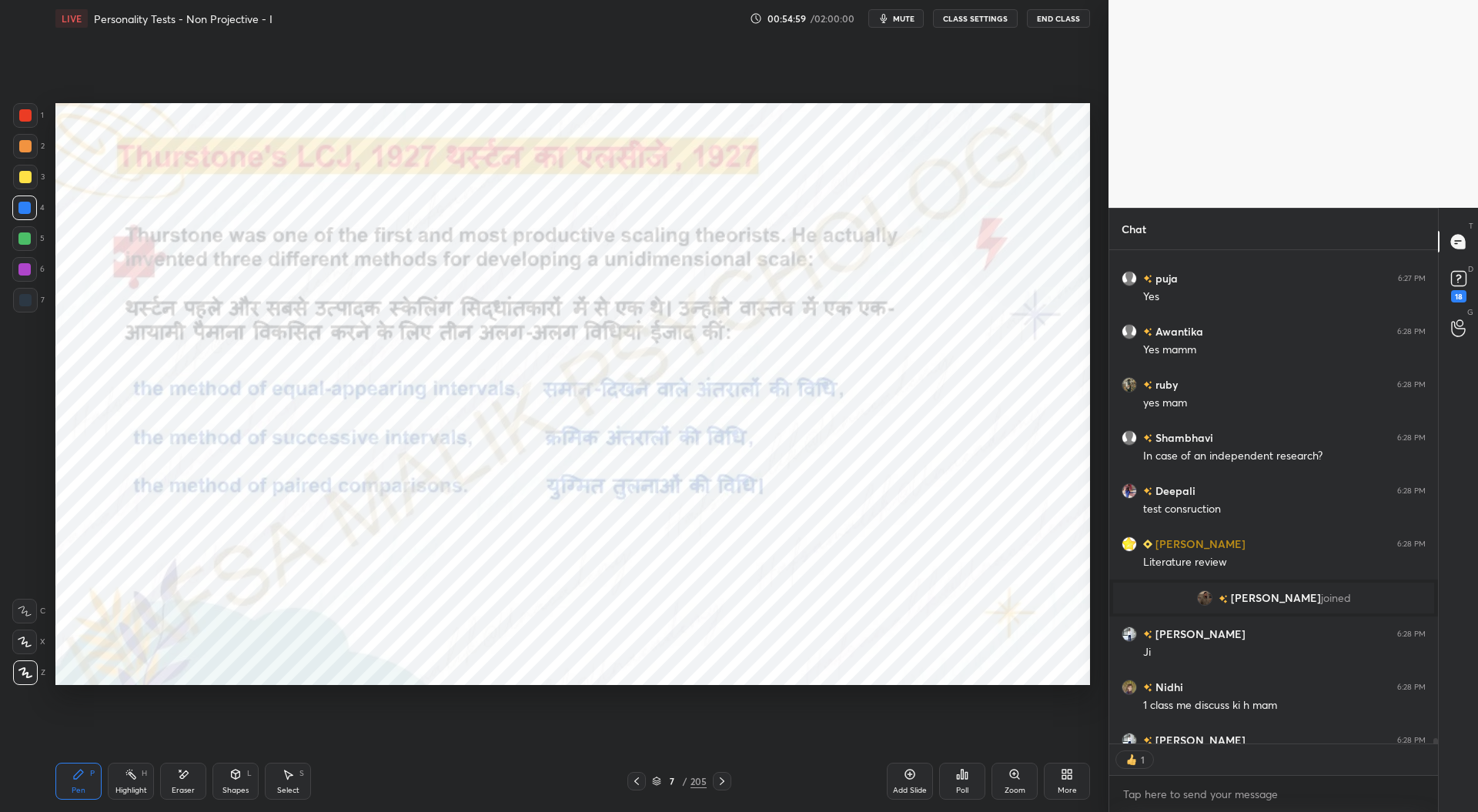
scroll to position [6, 5]
click at [911, 784] on div "Add Slide" at bounding box center [910, 780] width 46 height 37
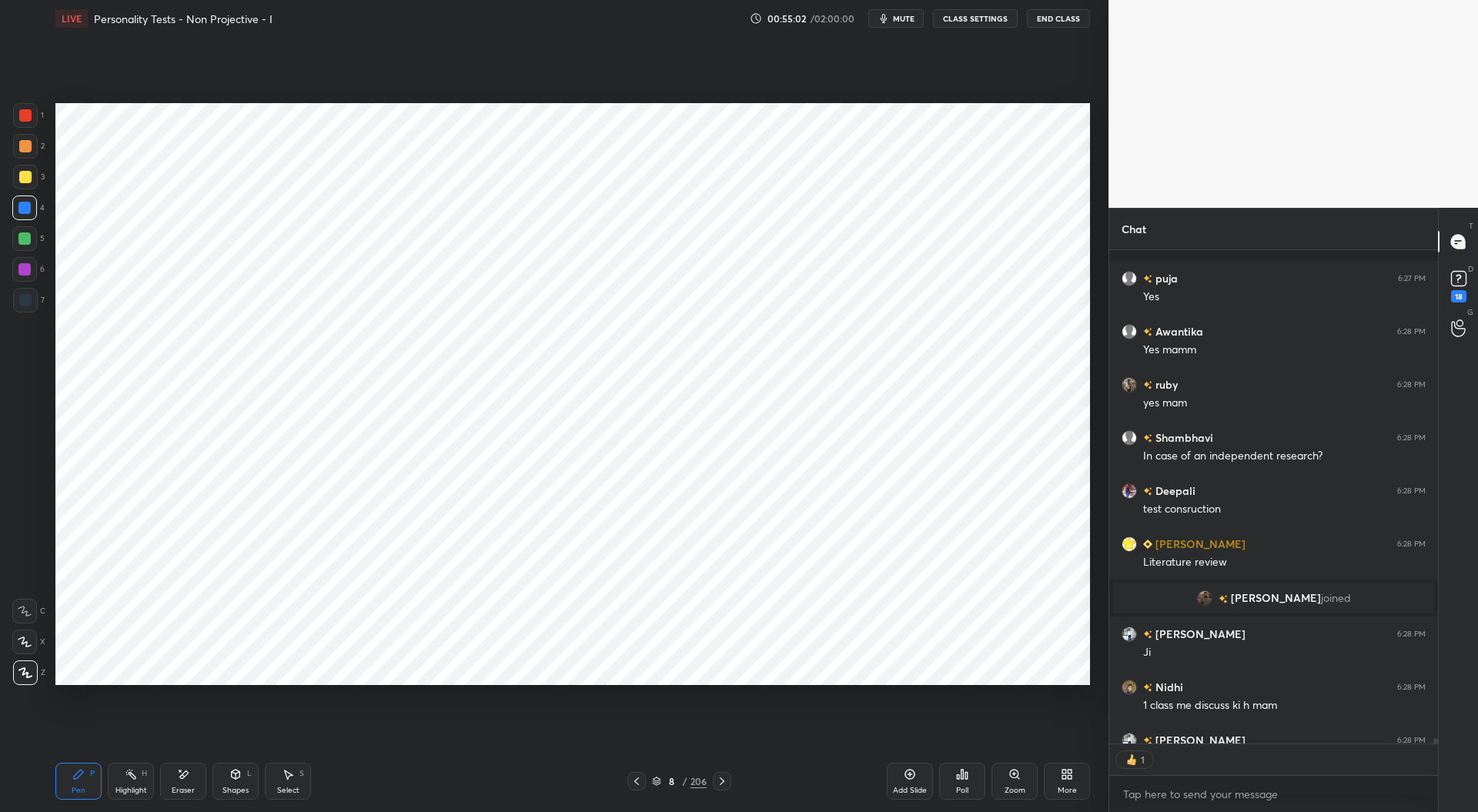
scroll to position [46149, 0]
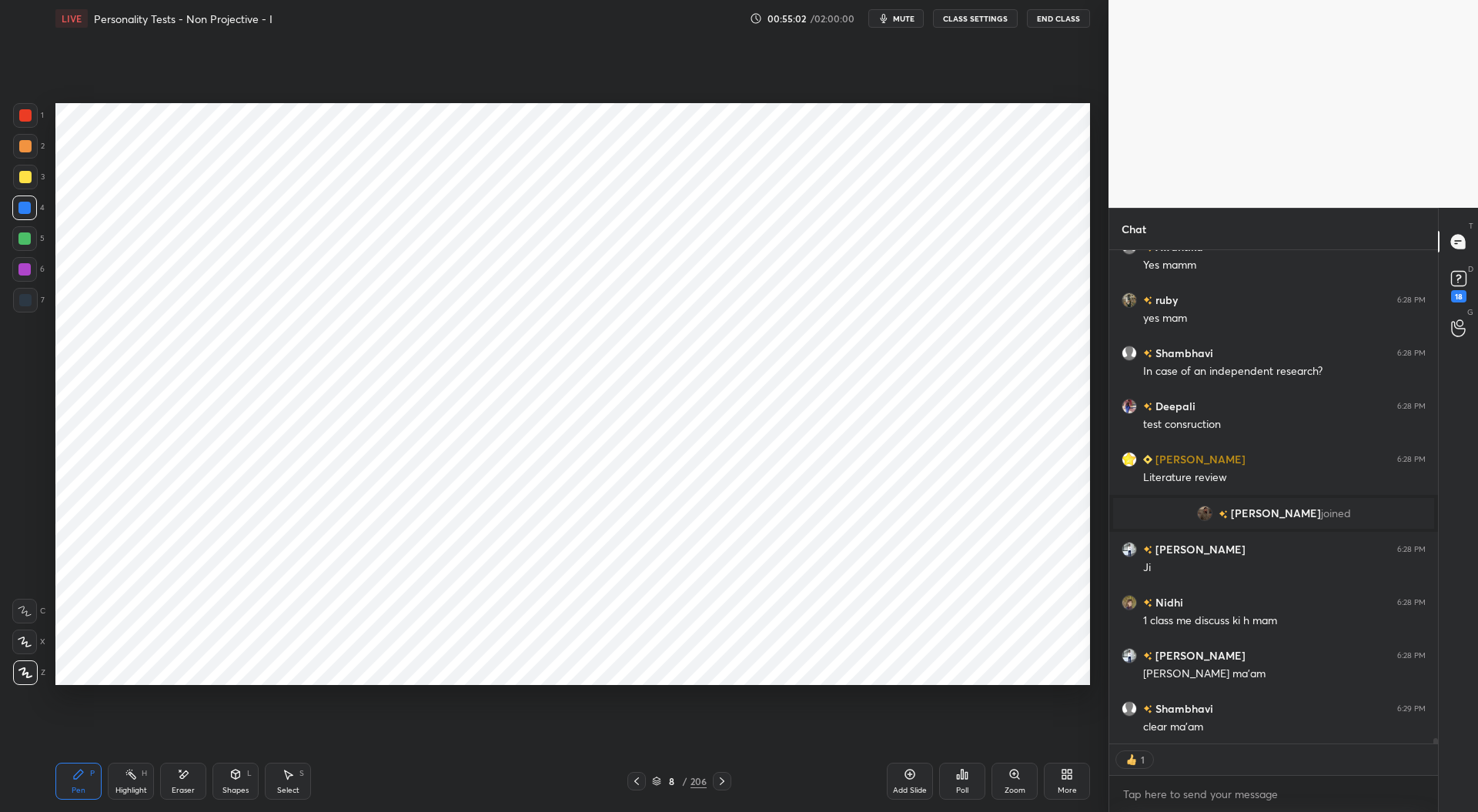
click at [28, 301] on div at bounding box center [25, 300] width 12 height 12
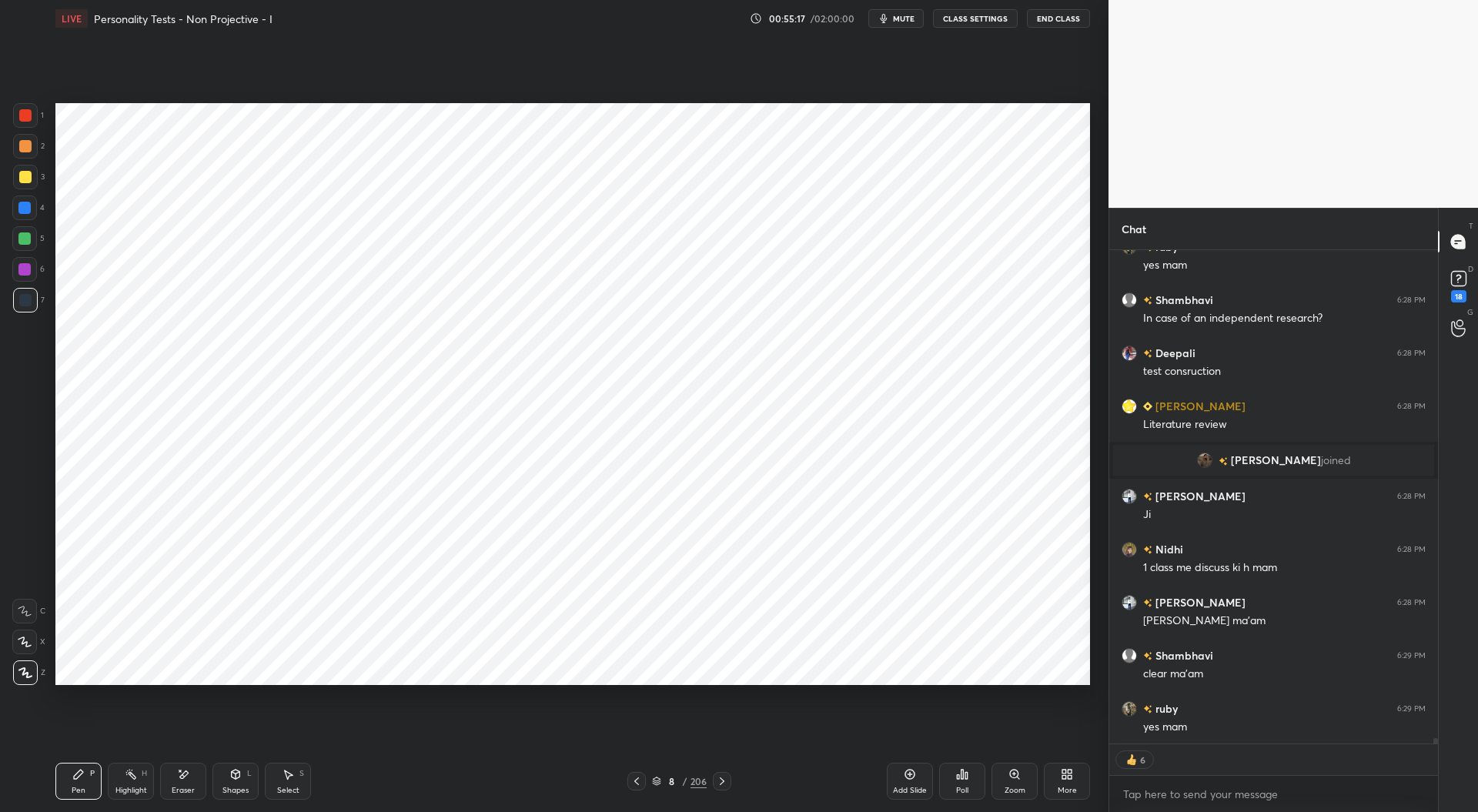
scroll to position [46256, 0]
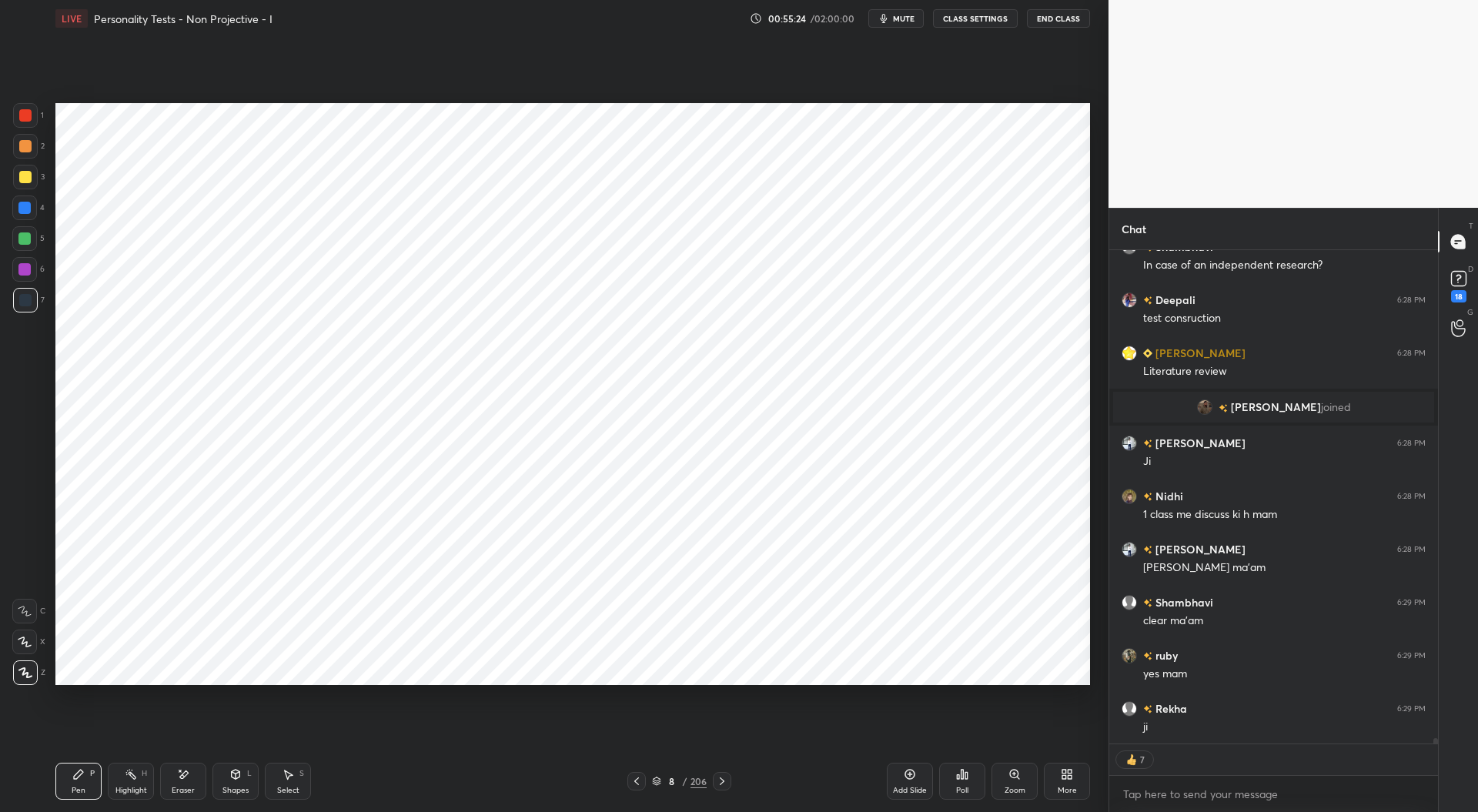
click at [24, 116] on div at bounding box center [25, 115] width 12 height 12
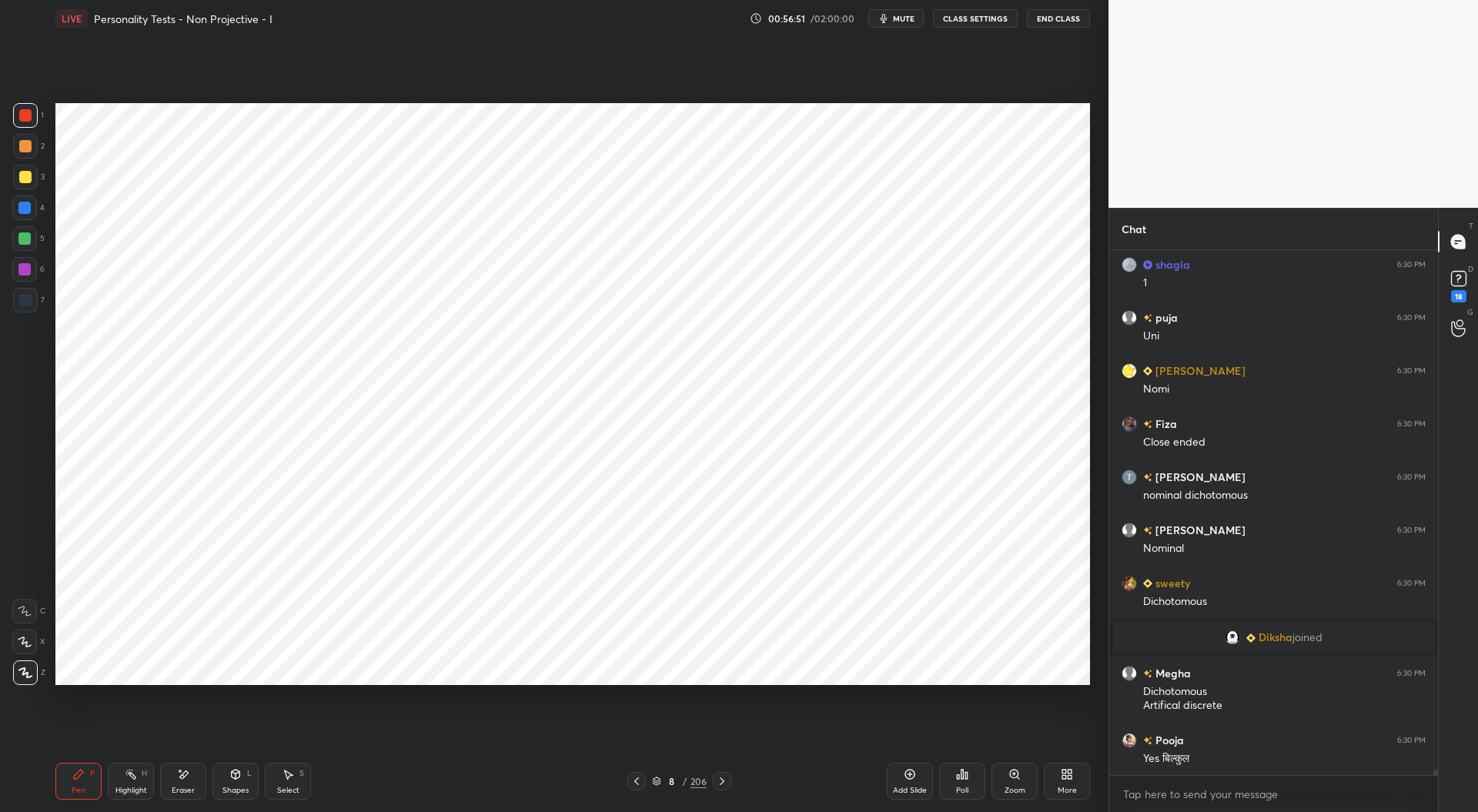
scroll to position [48326, 0]
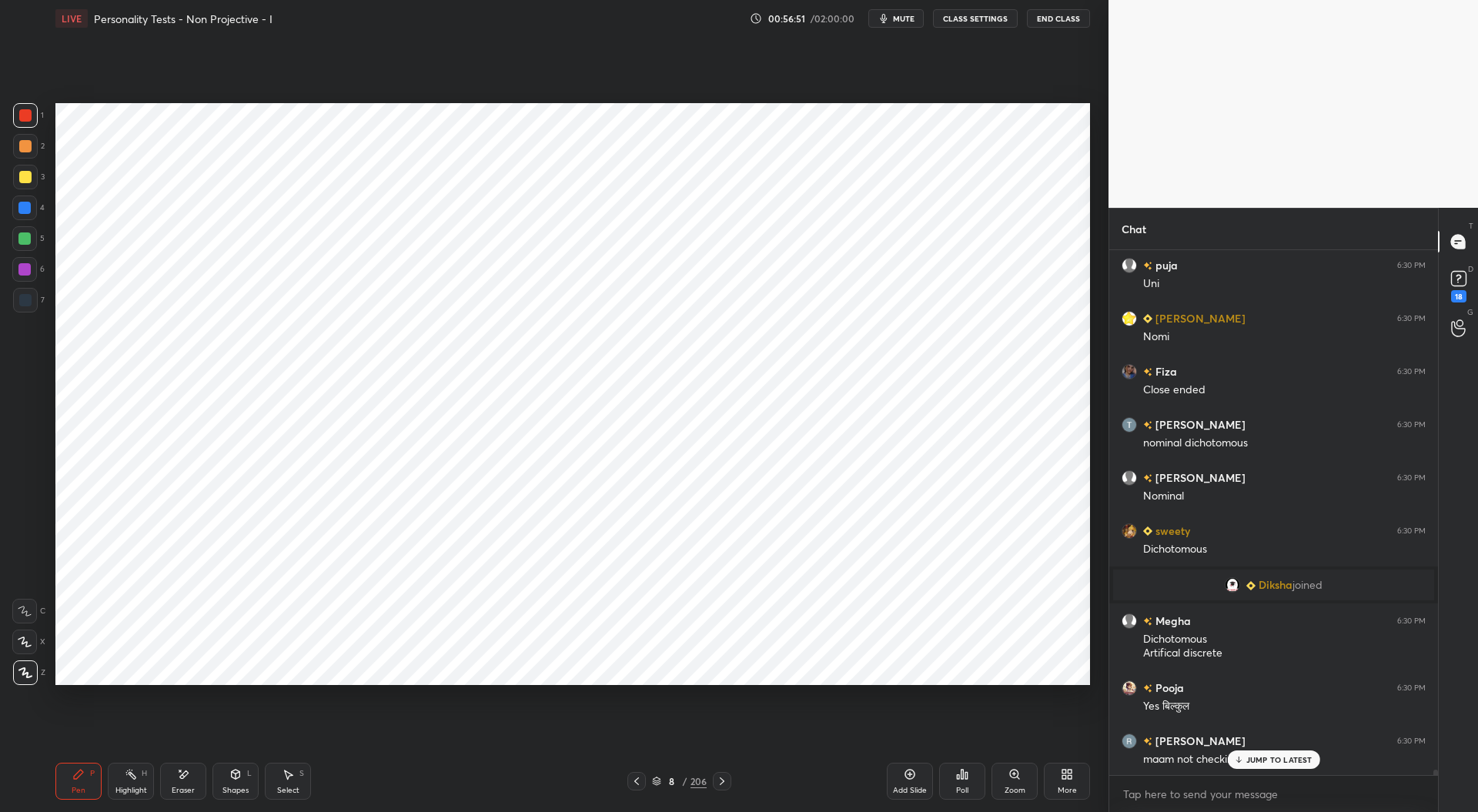
click at [29, 299] on div at bounding box center [25, 300] width 12 height 12
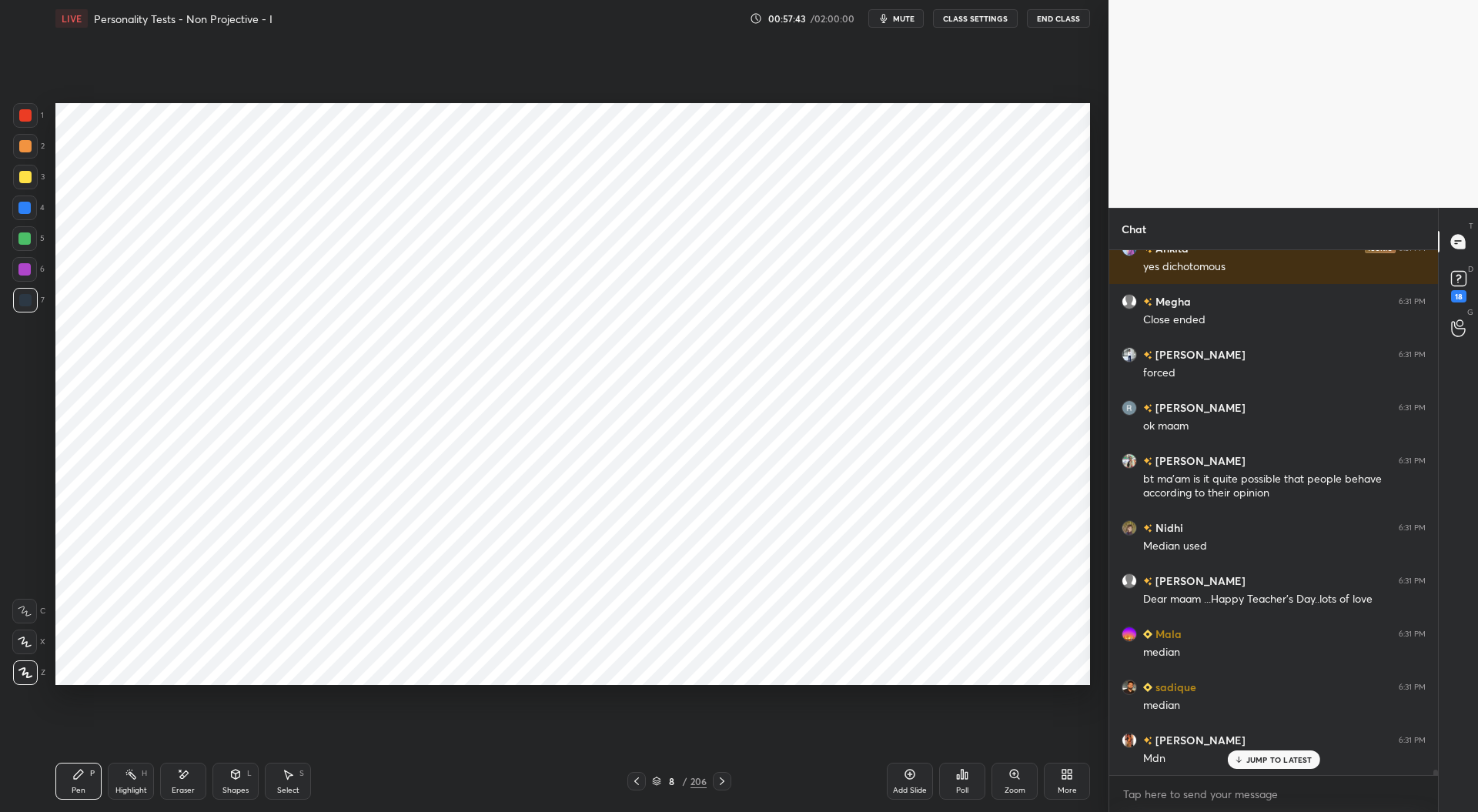
scroll to position [50571, 0]
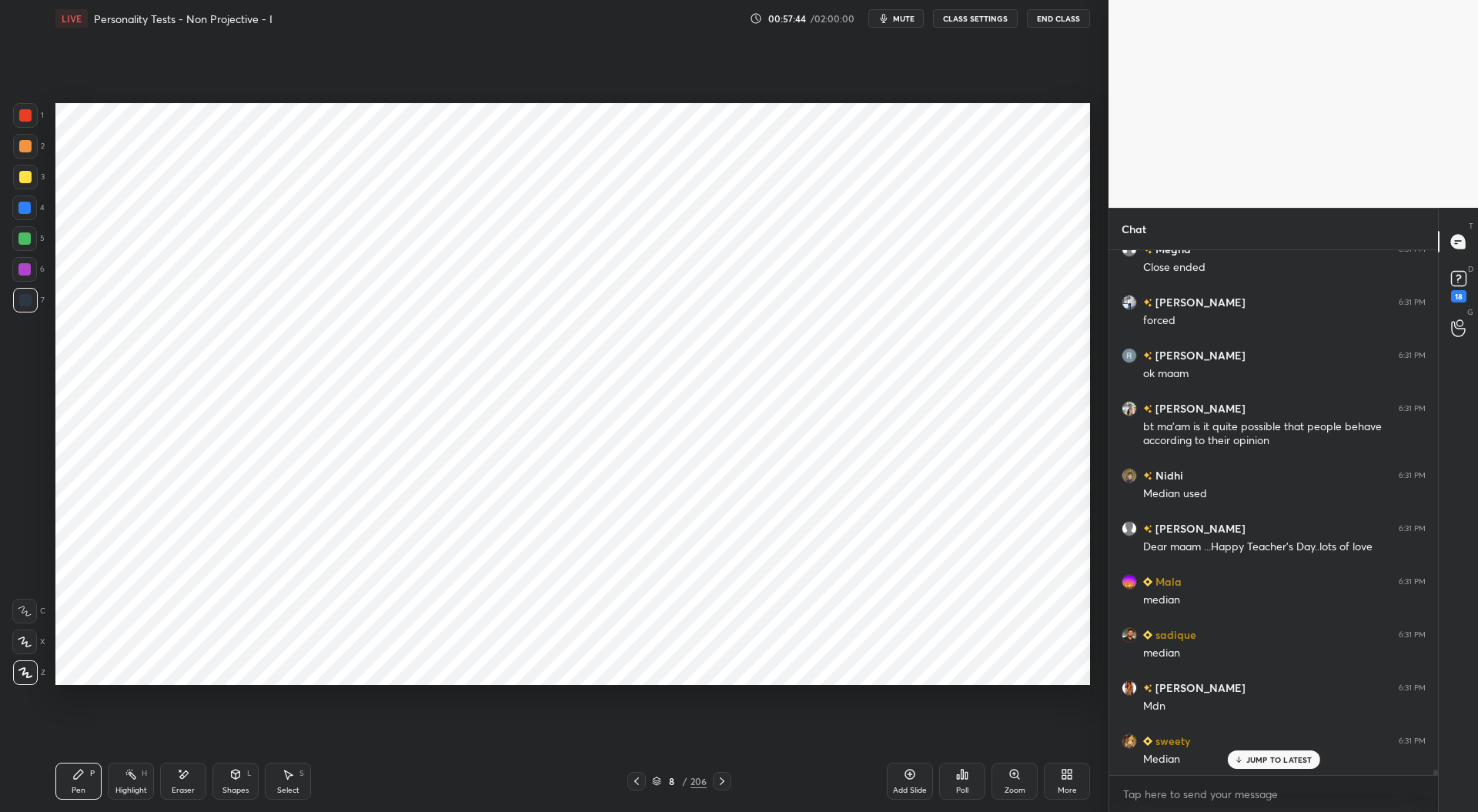
click at [25, 115] on div at bounding box center [25, 115] width 12 height 12
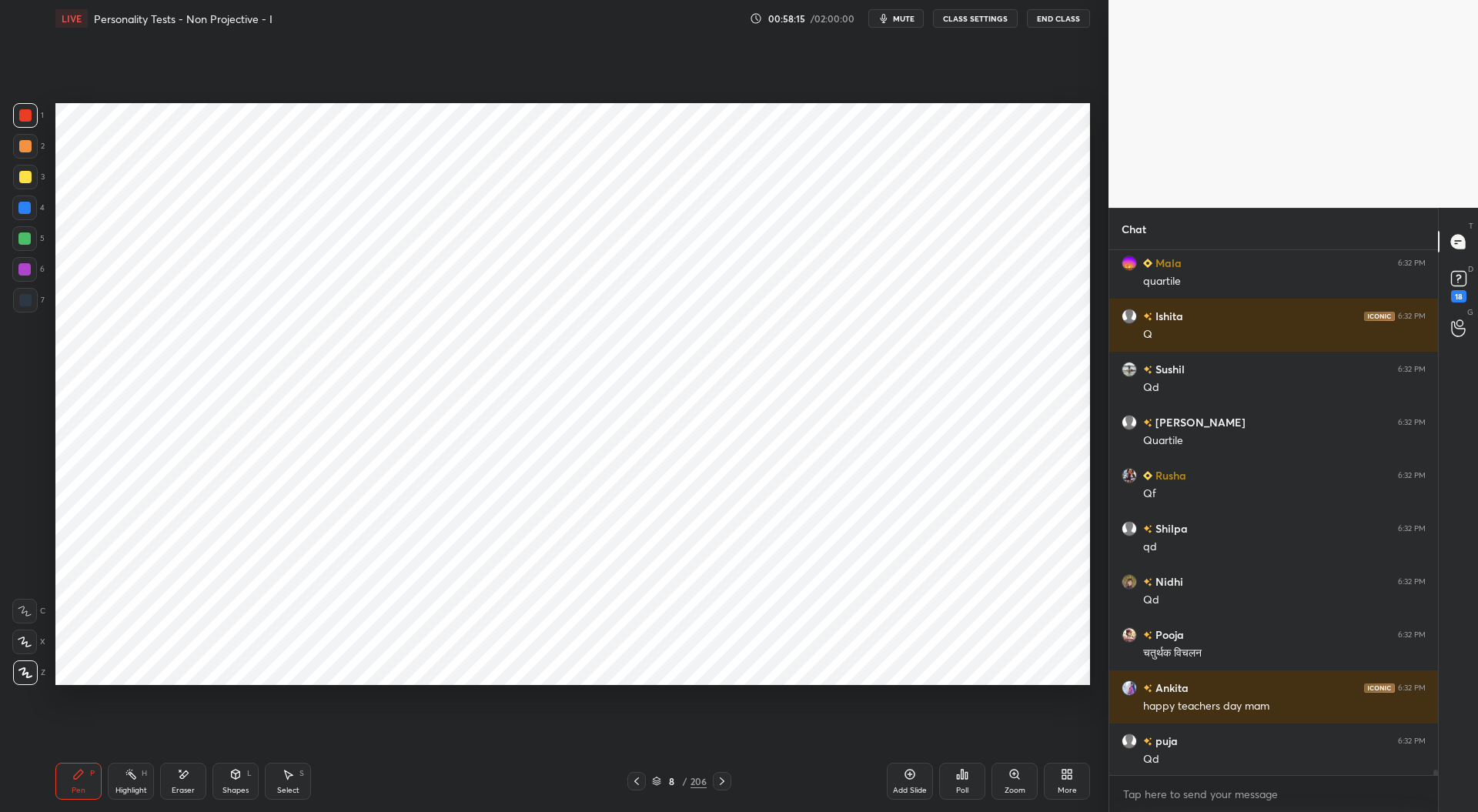
scroll to position [51580, 0]
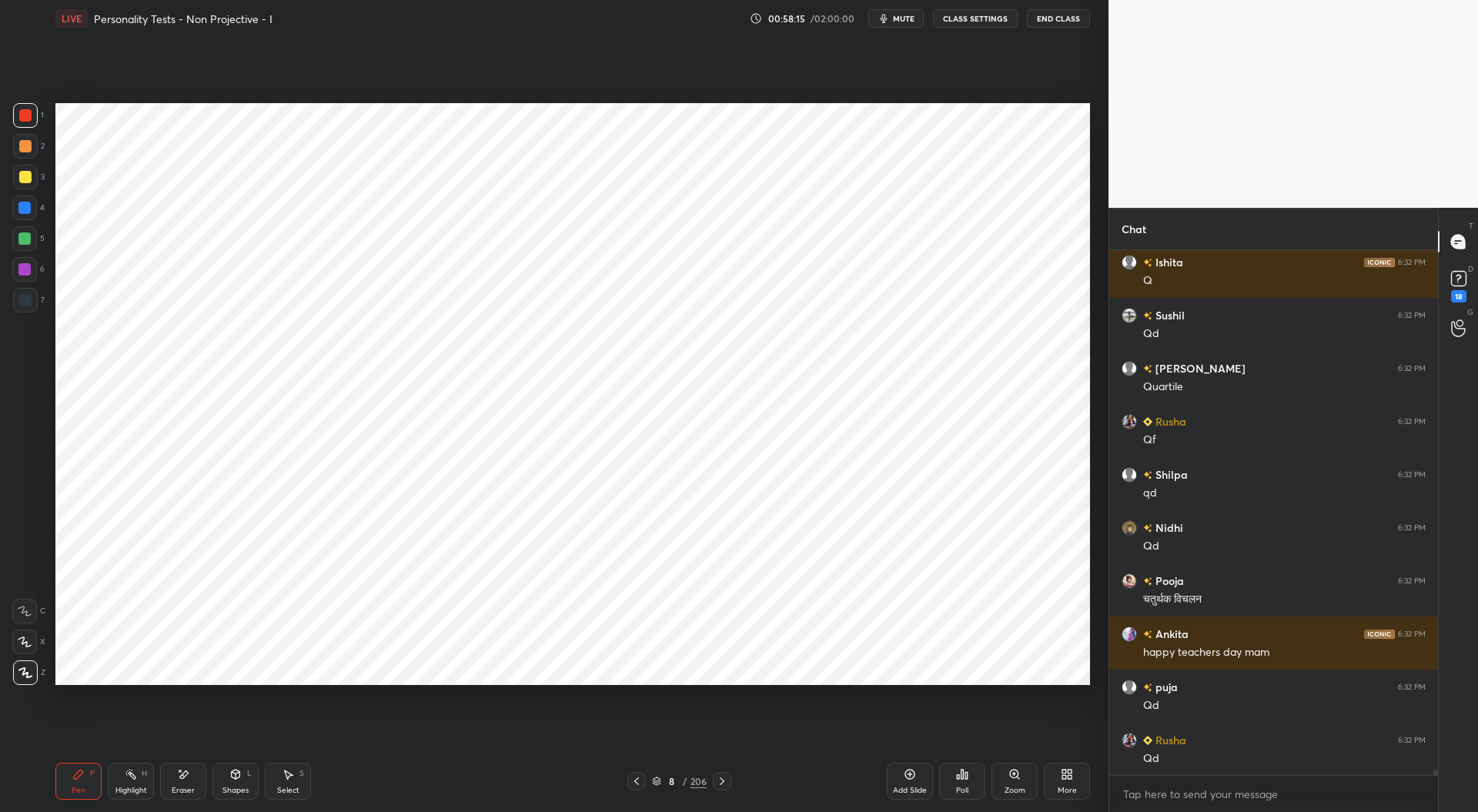
click at [28, 210] on div at bounding box center [24, 207] width 12 height 12
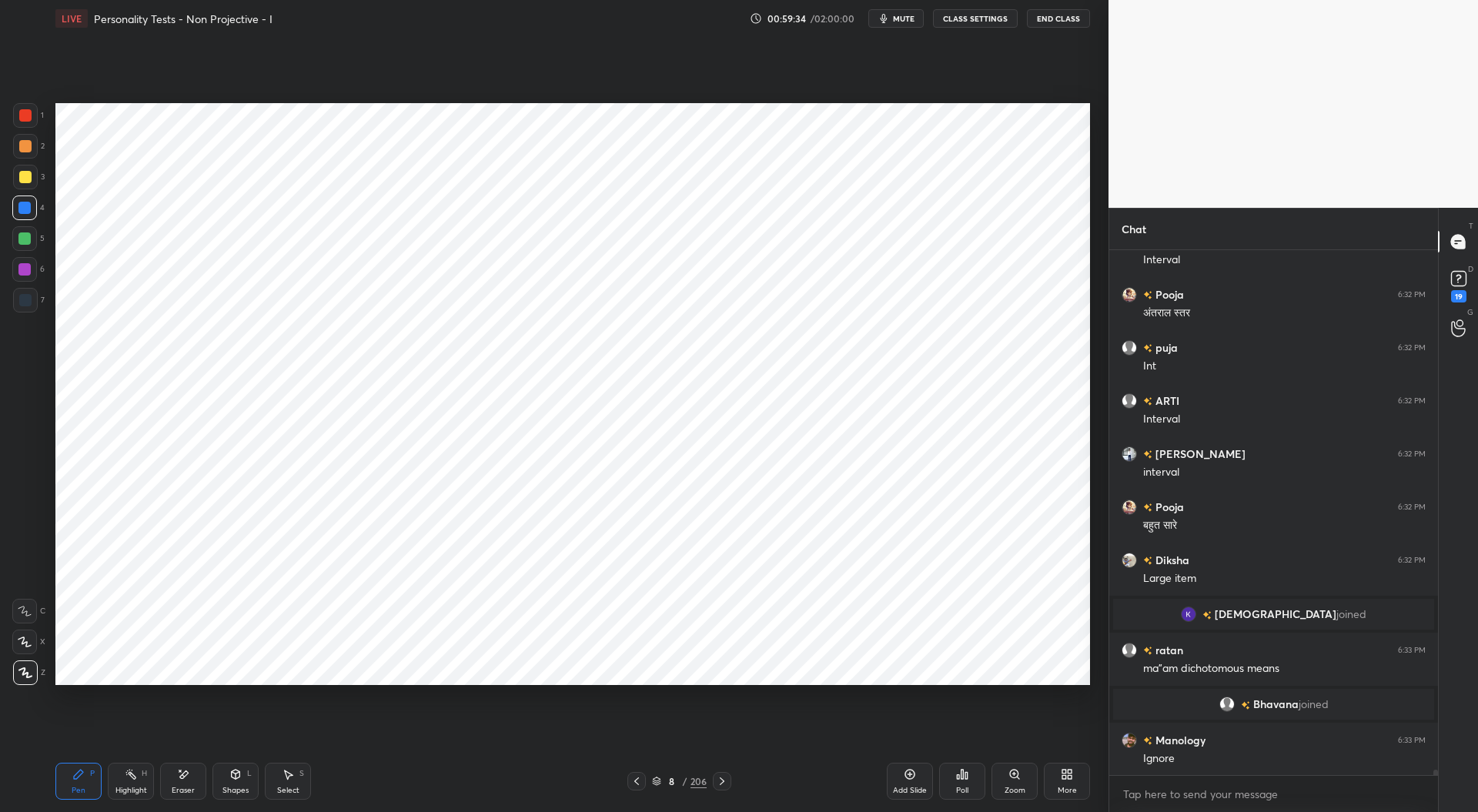
scroll to position [51897, 0]
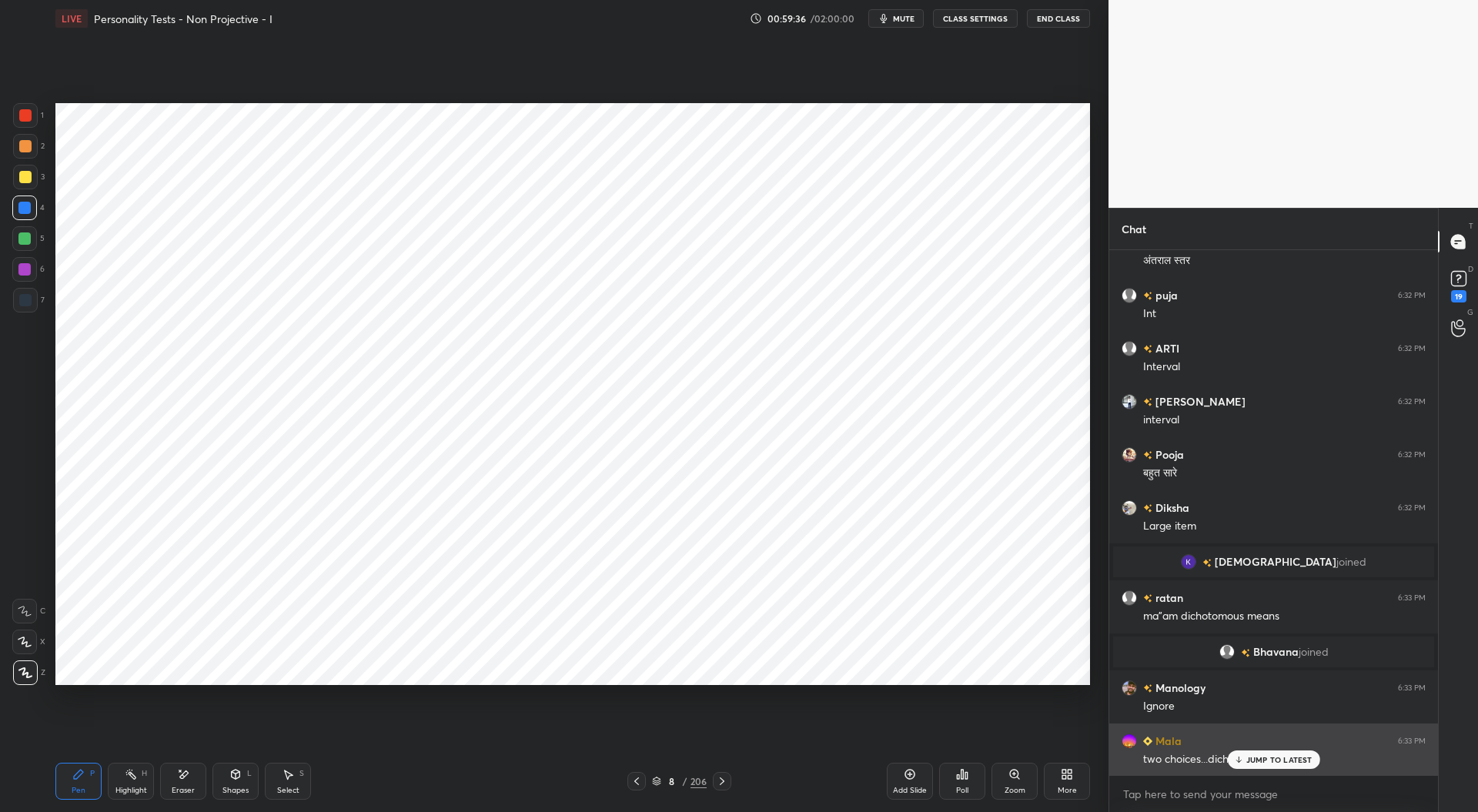
click at [1252, 762] on p "JUMP TO LATEST" at bounding box center [1280, 759] width 67 height 9
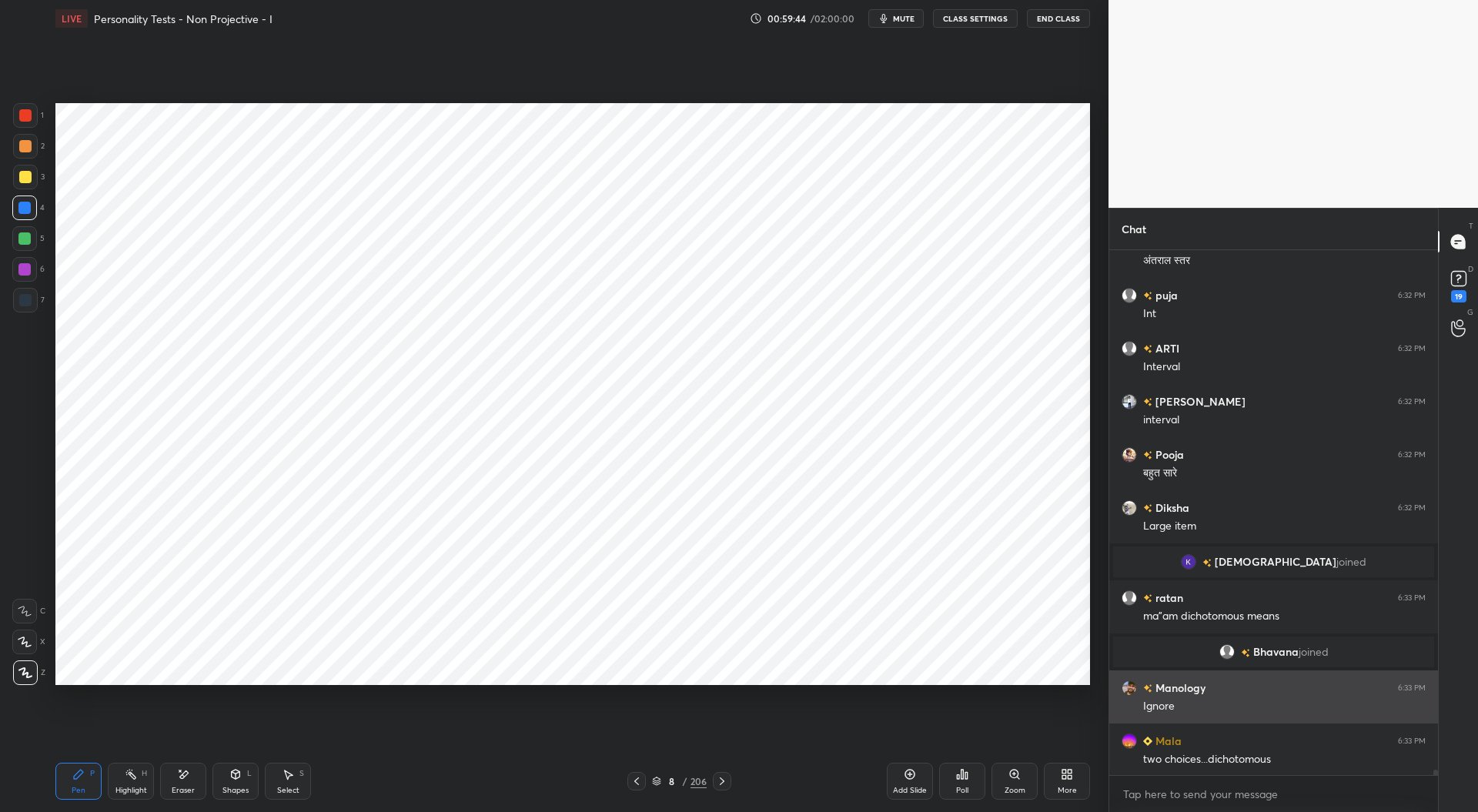
scroll to position [51913, 0]
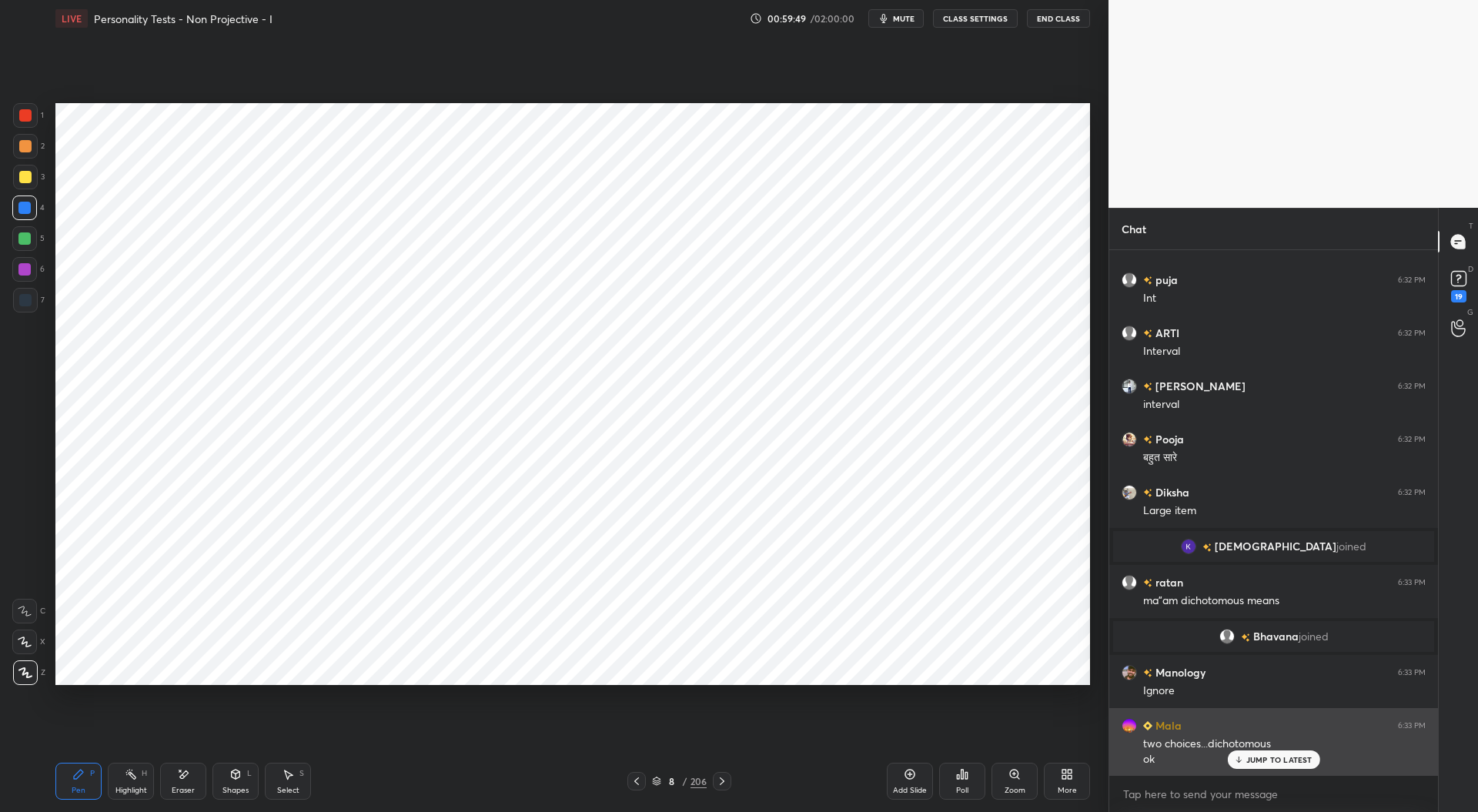
click at [1256, 761] on p "JUMP TO LATEST" at bounding box center [1280, 759] width 67 height 9
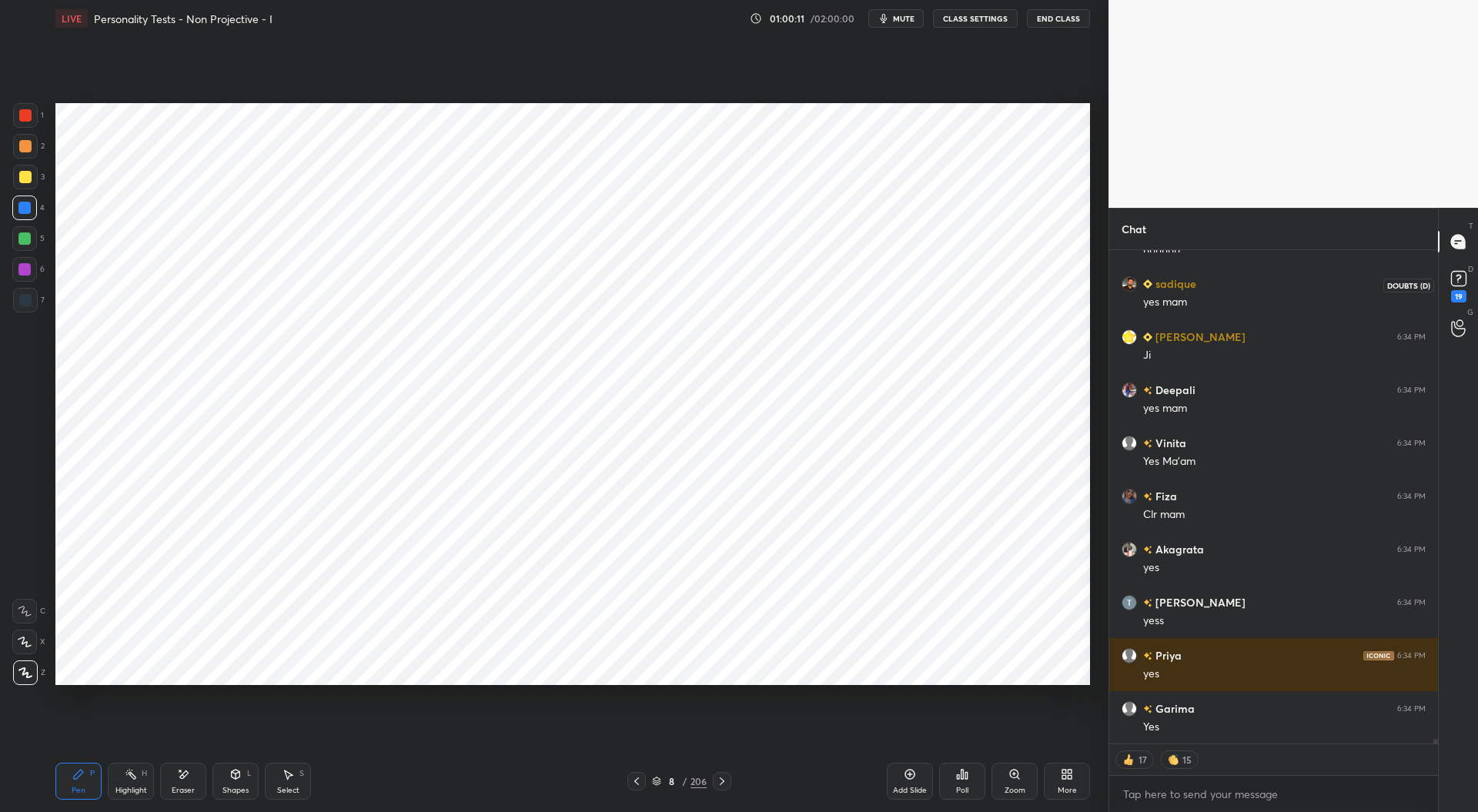
scroll to position [52742, 0]
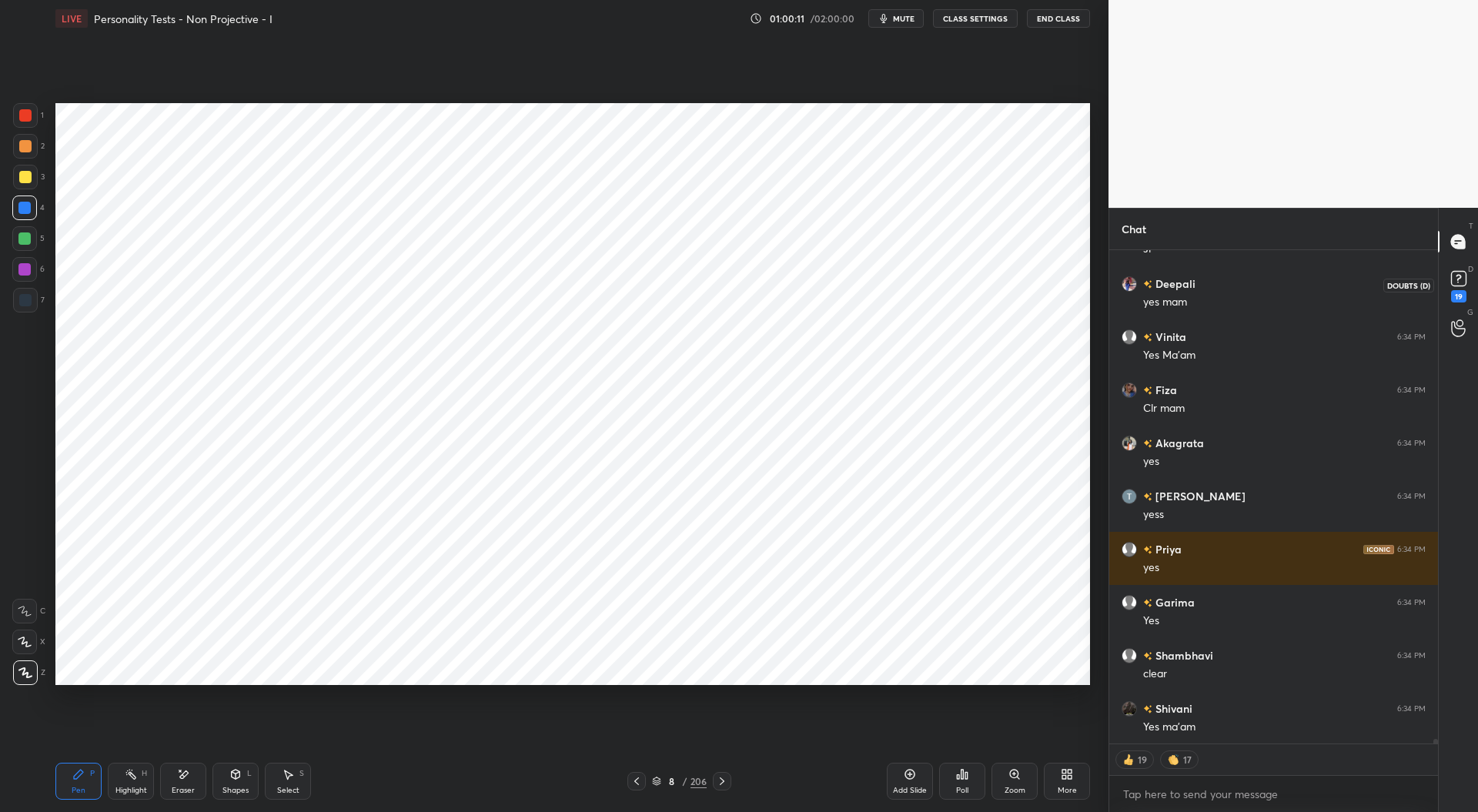
click at [1454, 283] on rect at bounding box center [1459, 279] width 15 height 15
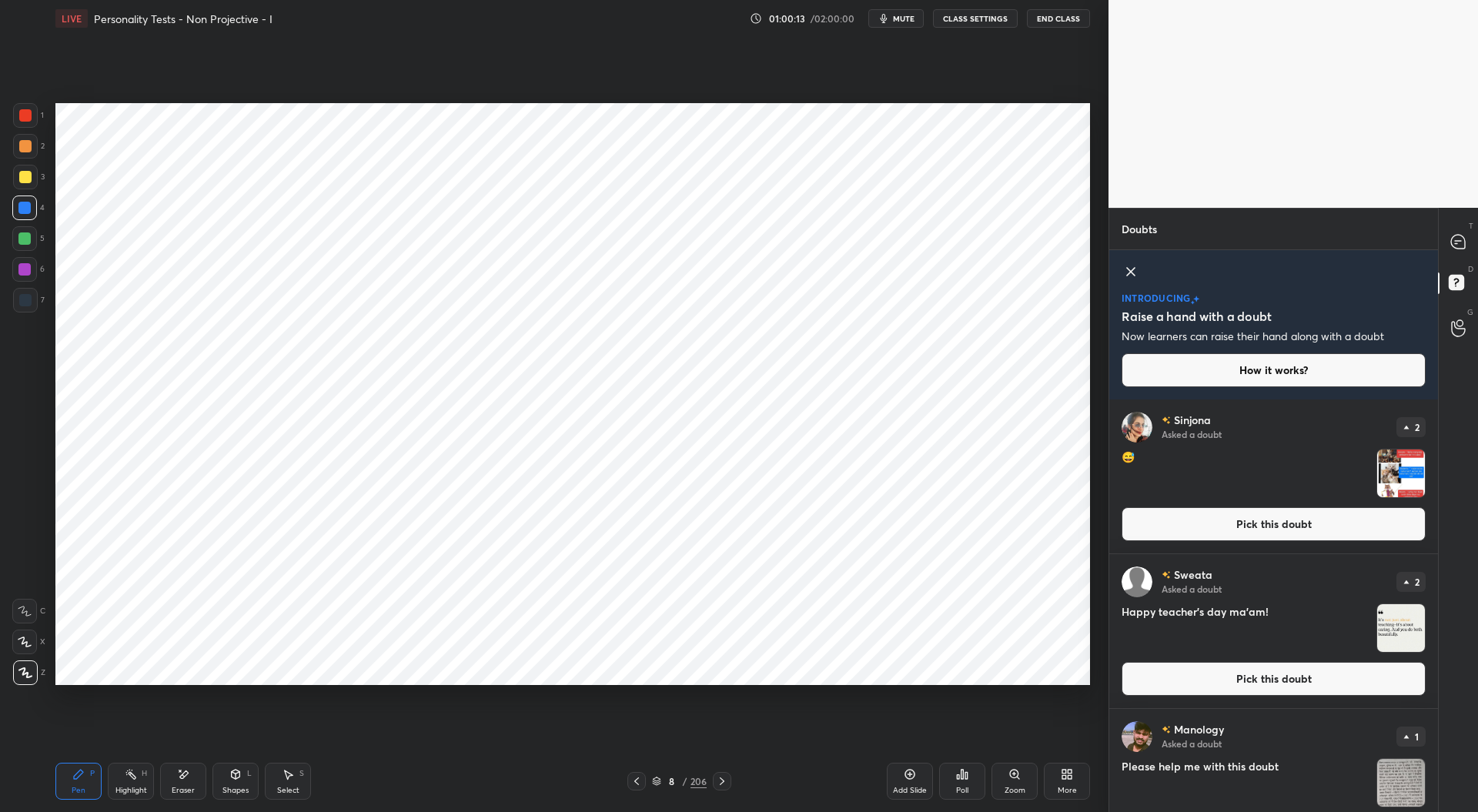
click at [1278, 521] on button "Pick this doubt" at bounding box center [1273, 525] width 304 height 34
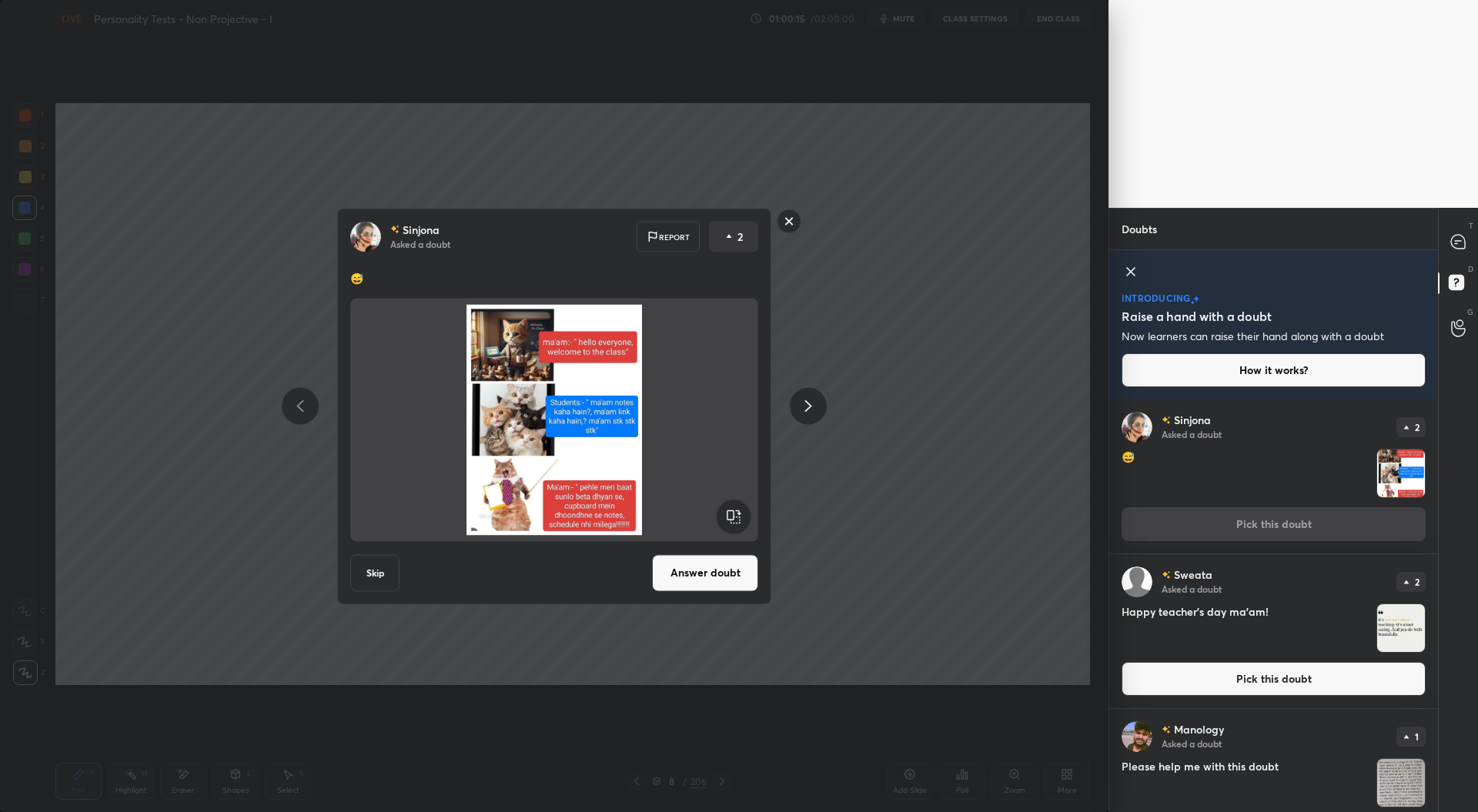
click at [1281, 680] on button "Pick this doubt" at bounding box center [1273, 679] width 304 height 34
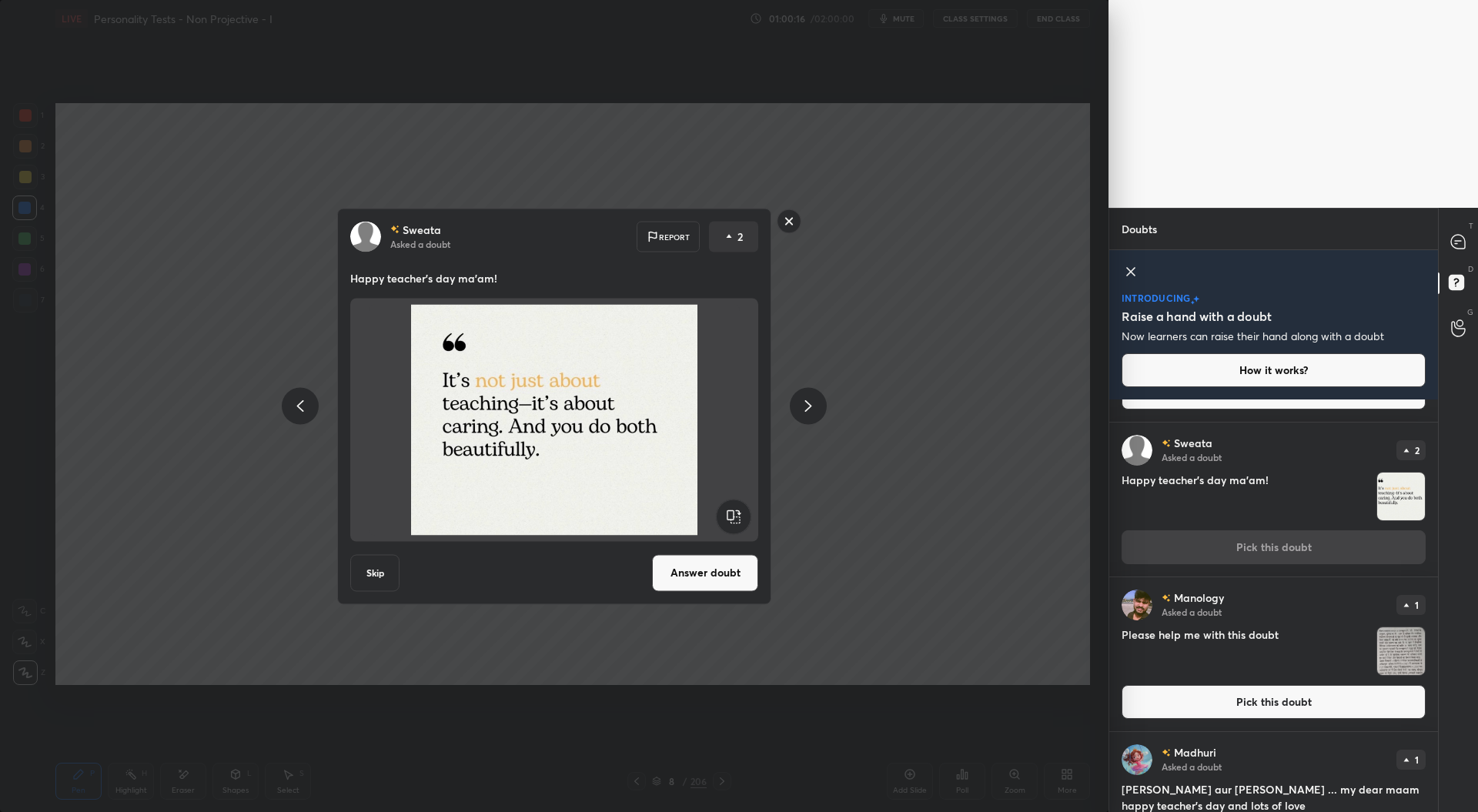
scroll to position [132, 0]
click at [1251, 699] on button "Pick this doubt" at bounding box center [1273, 702] width 304 height 34
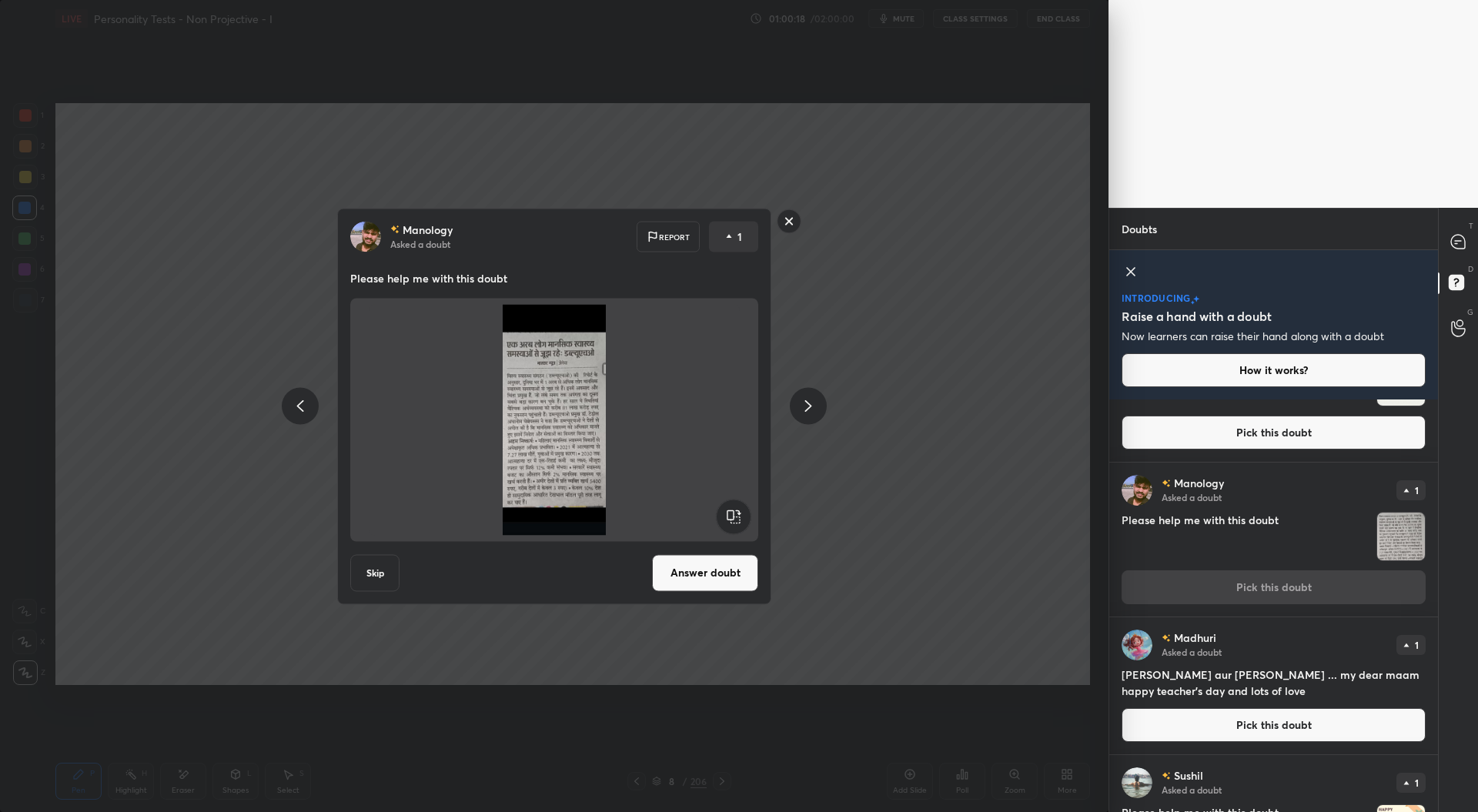
scroll to position [289, 0]
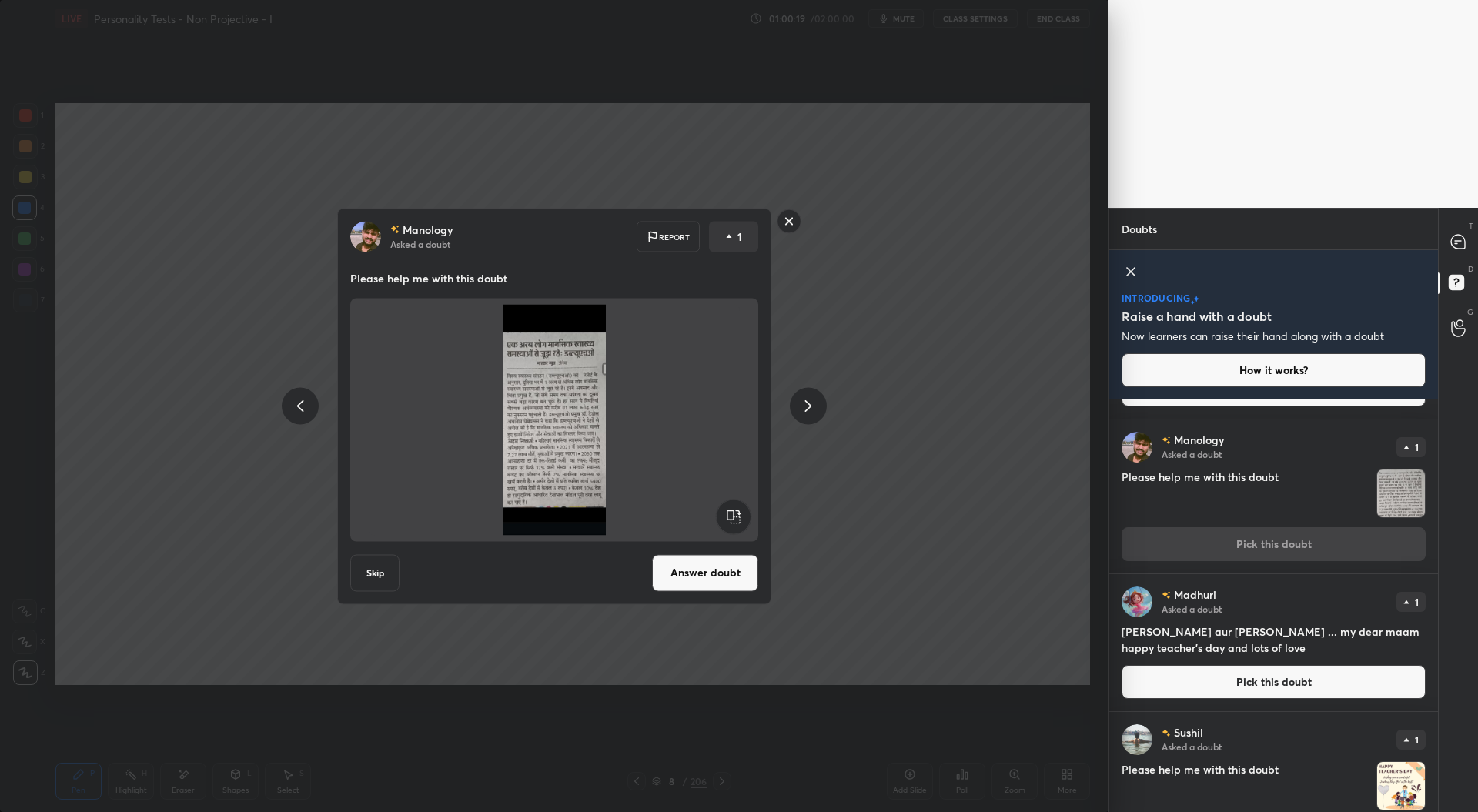
click at [1236, 683] on button "Pick this doubt" at bounding box center [1273, 682] width 304 height 34
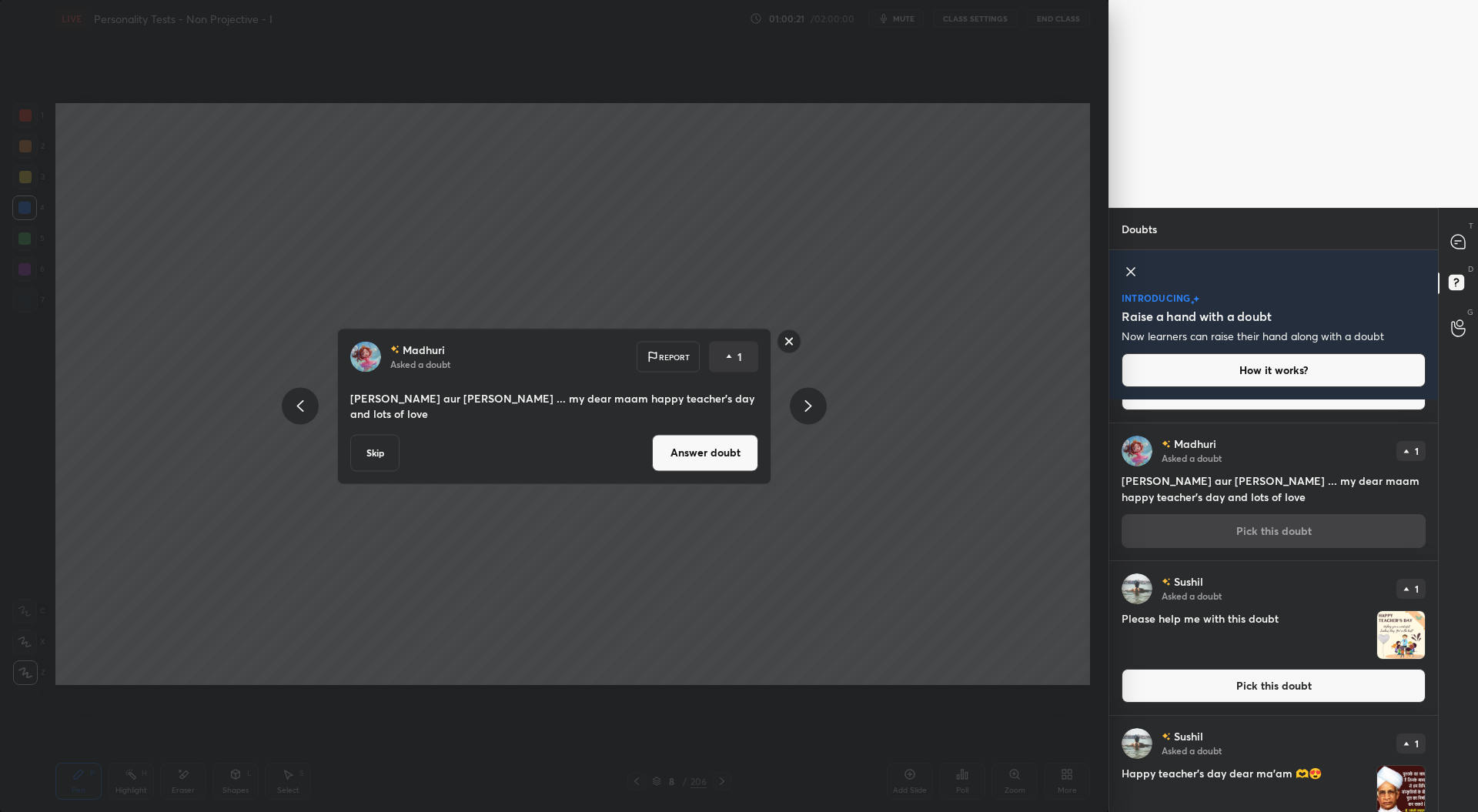
scroll to position [441, 0]
click at [1255, 694] on button "Pick this doubt" at bounding box center [1273, 685] width 304 height 34
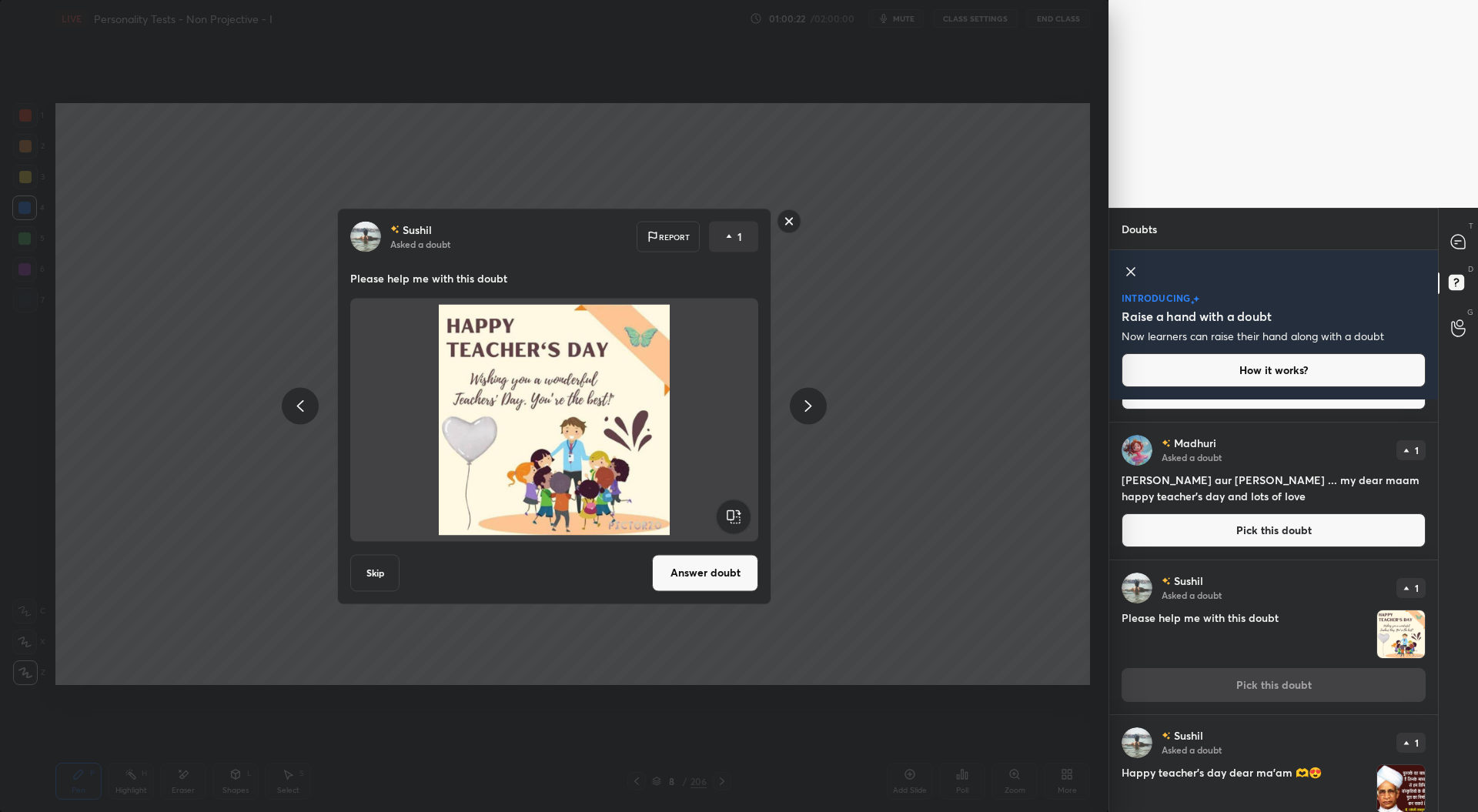
scroll to position [562, 0]
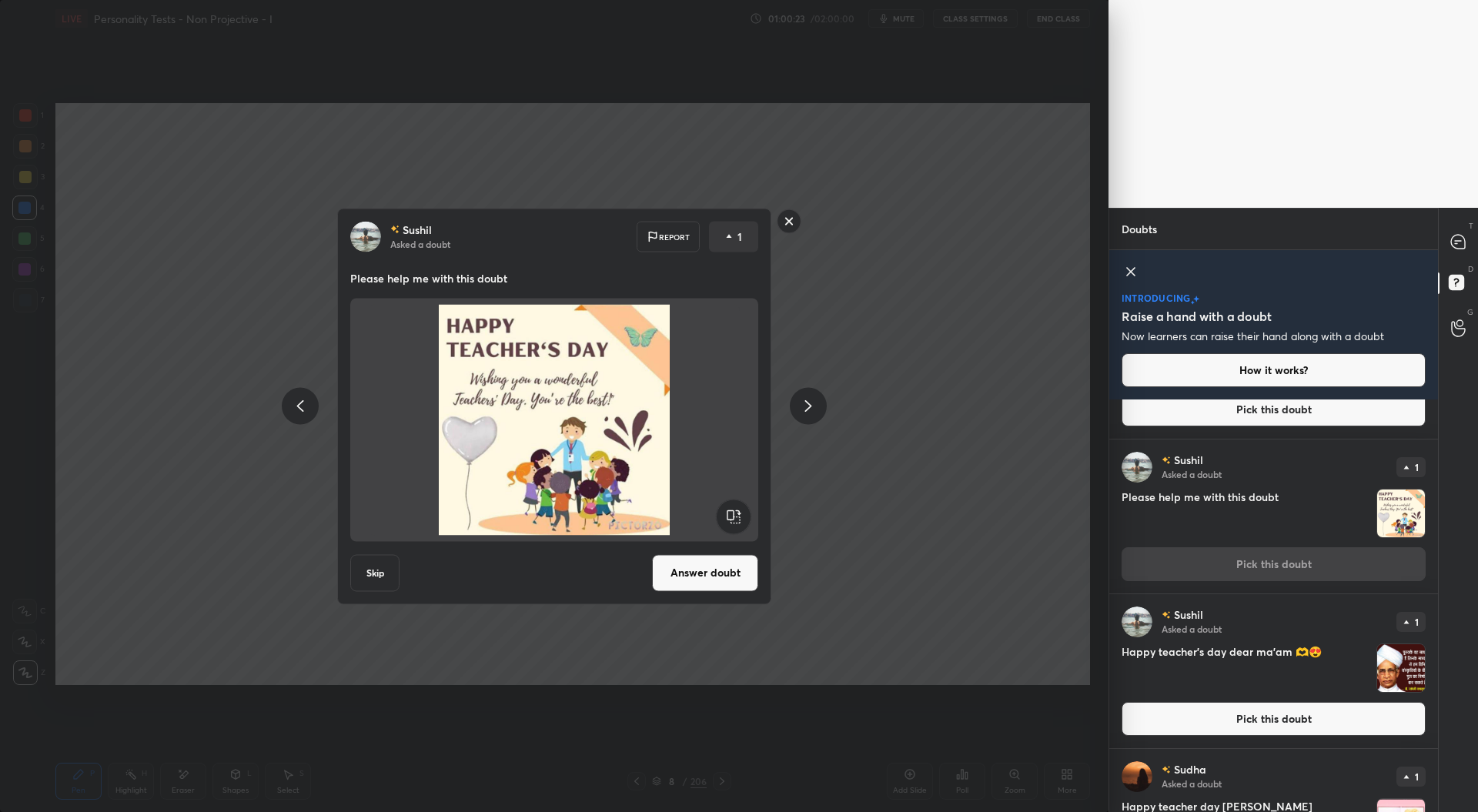
click at [1261, 718] on button "Pick this doubt" at bounding box center [1273, 719] width 304 height 34
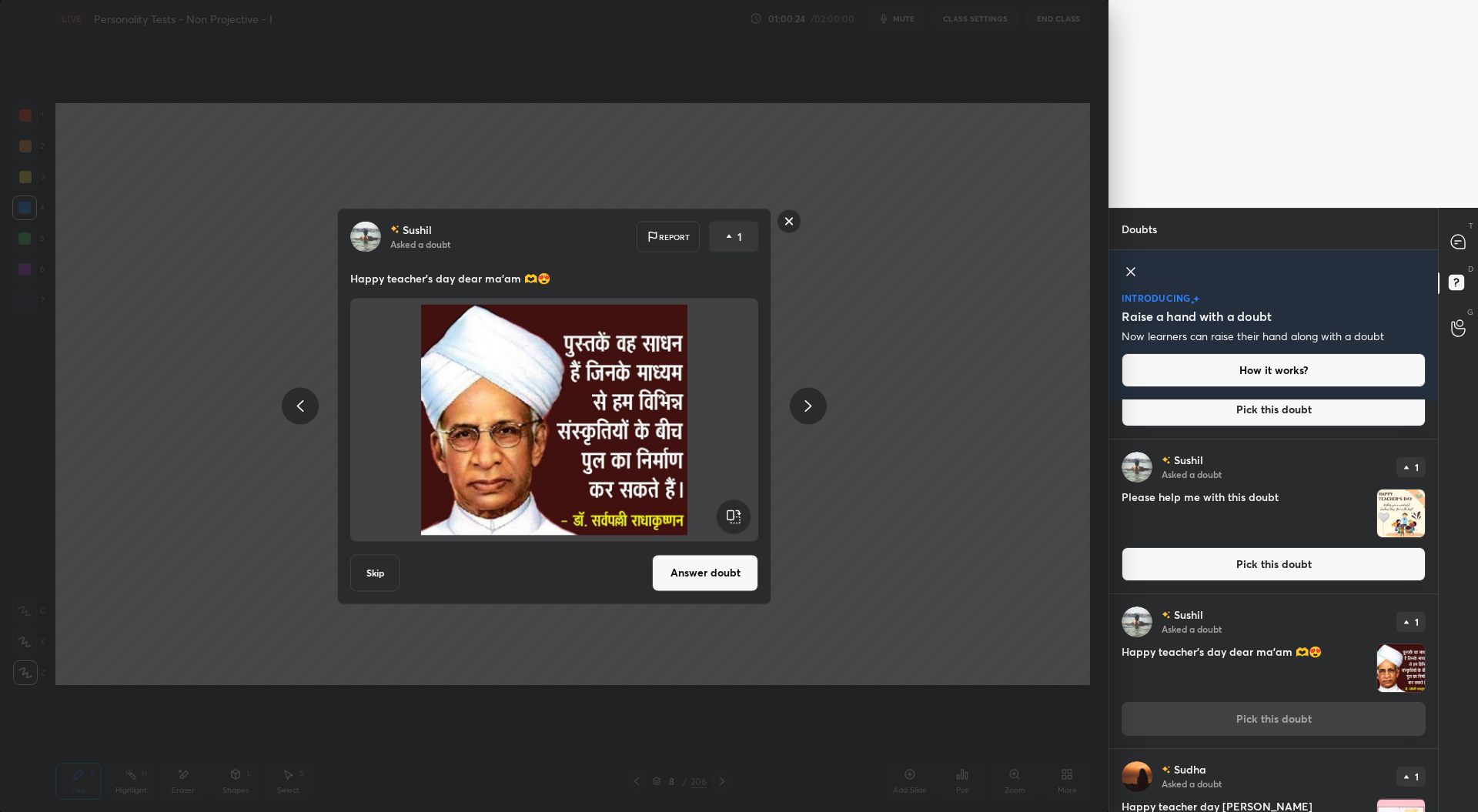
scroll to position [684, 0]
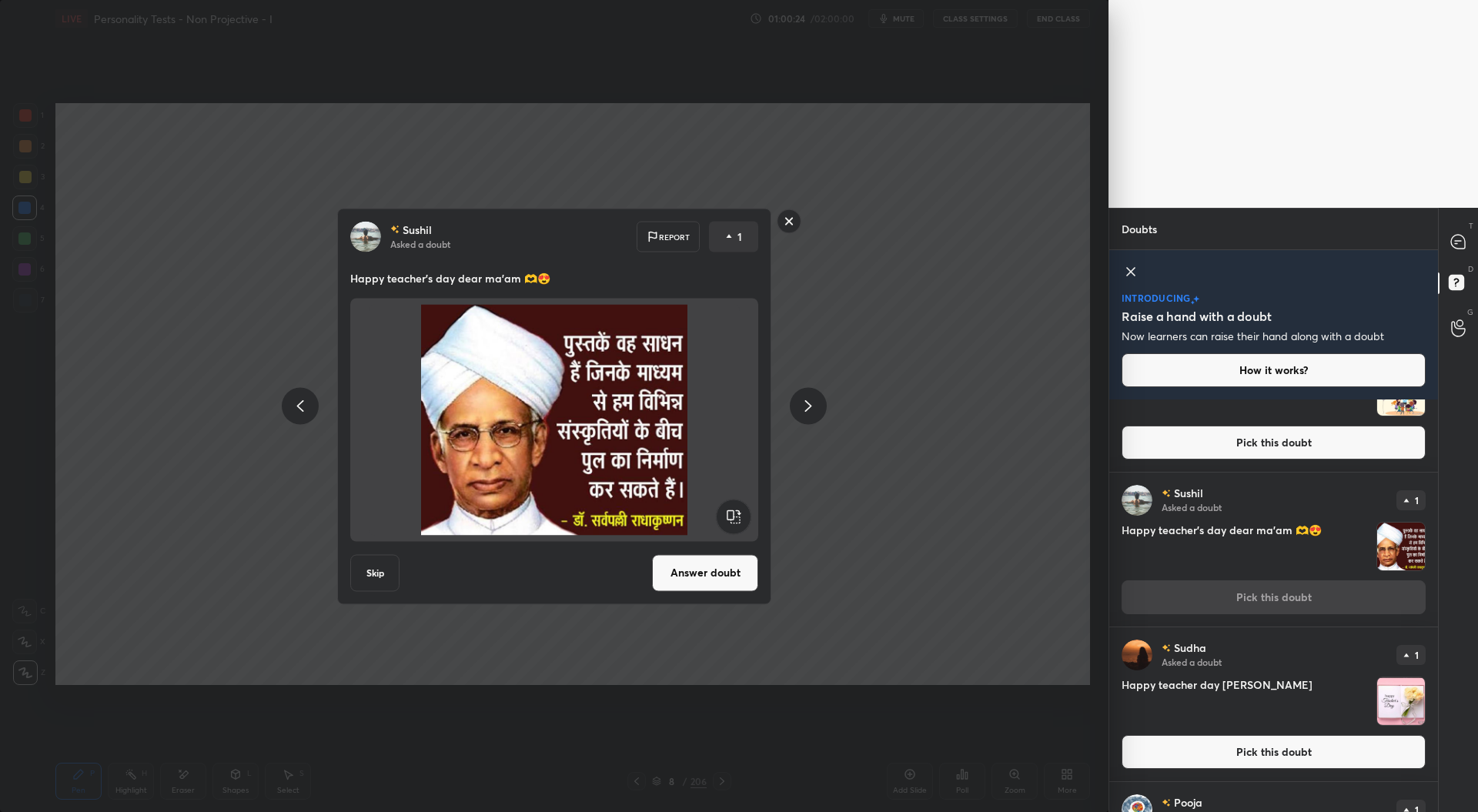
click at [1260, 745] on button "Pick this doubt" at bounding box center [1273, 752] width 304 height 34
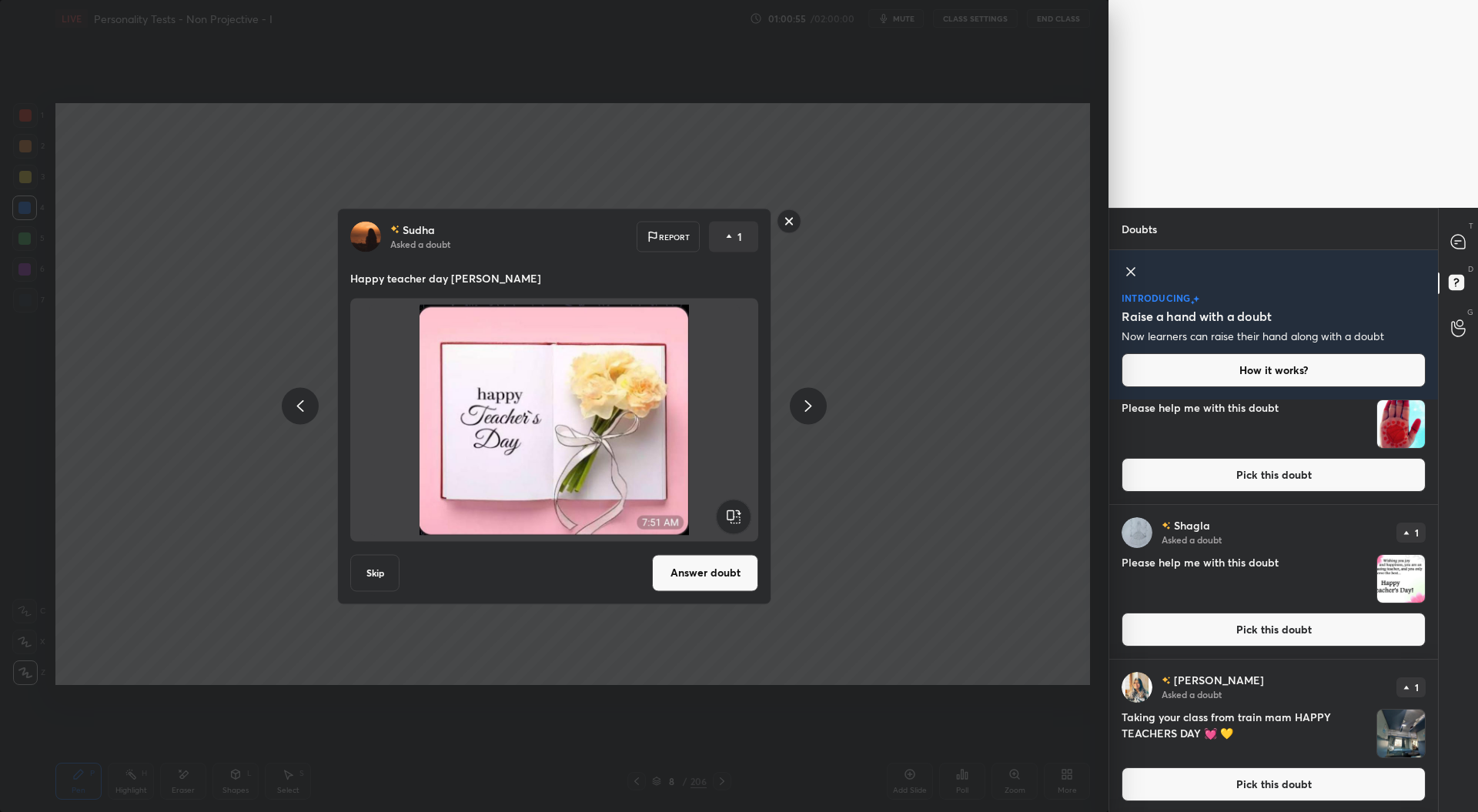
scroll to position [2458, 0]
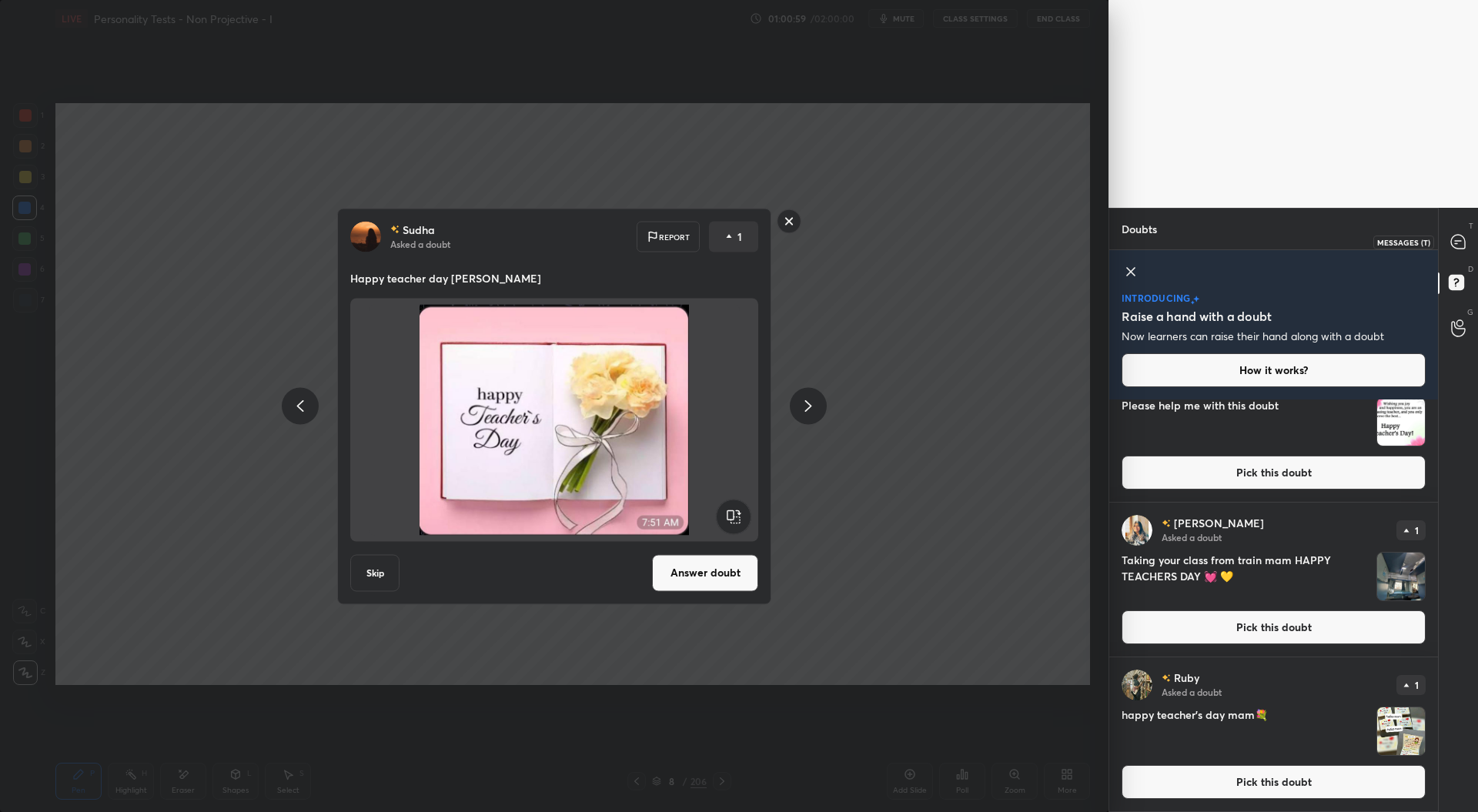
click at [1454, 243] on icon at bounding box center [1458, 241] width 14 height 14
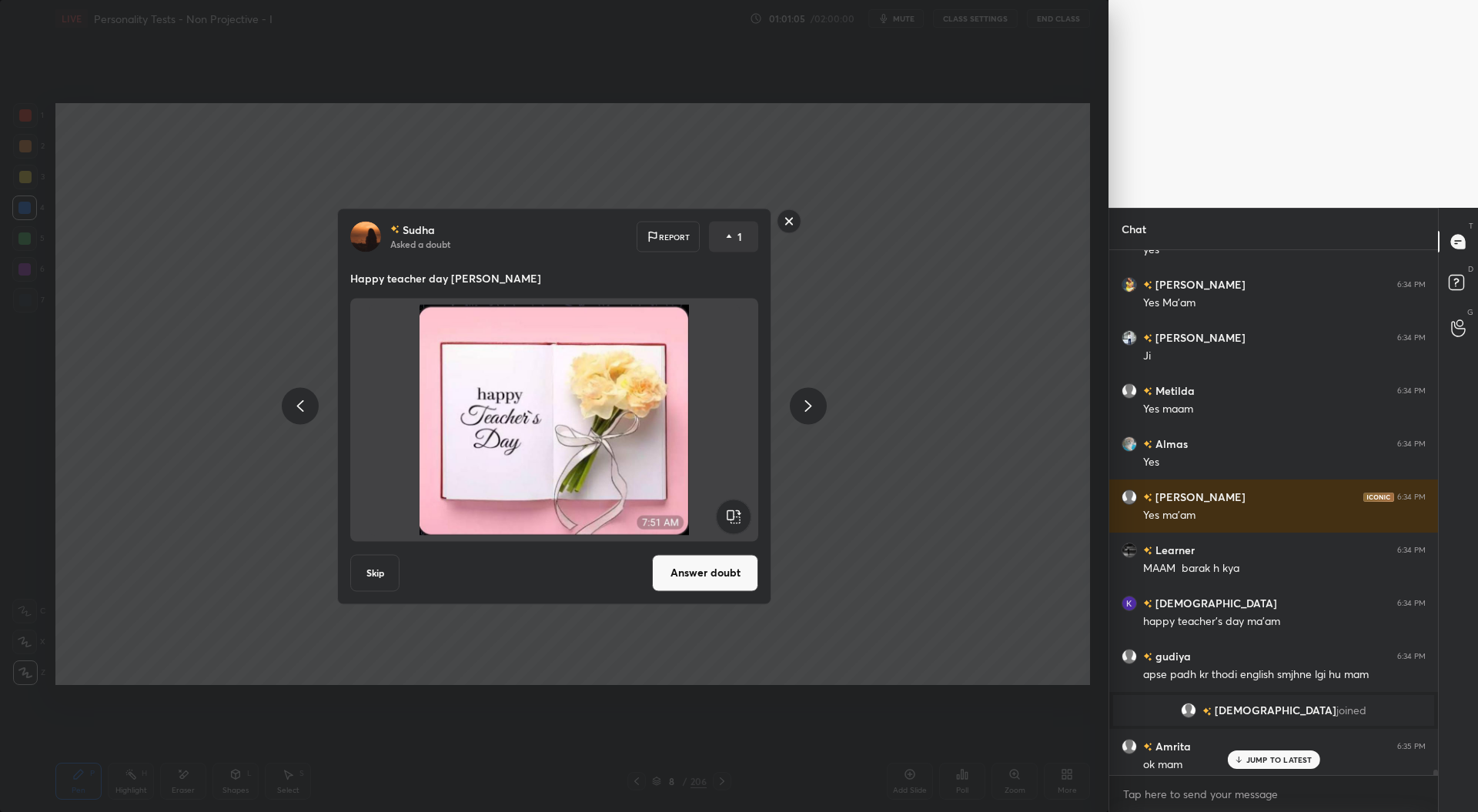
scroll to position [54374, 0]
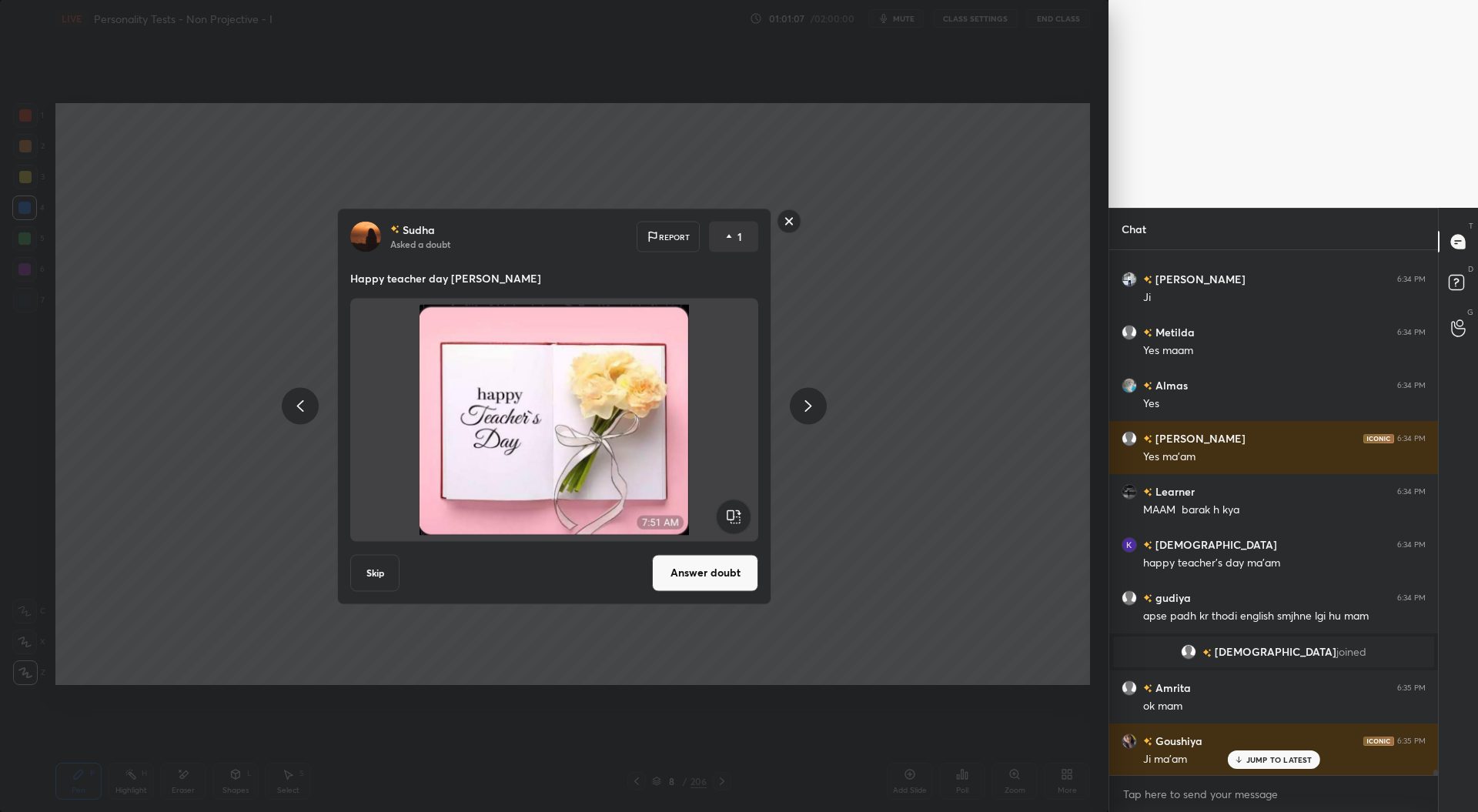
click at [790, 218] on rect at bounding box center [789, 221] width 24 height 24
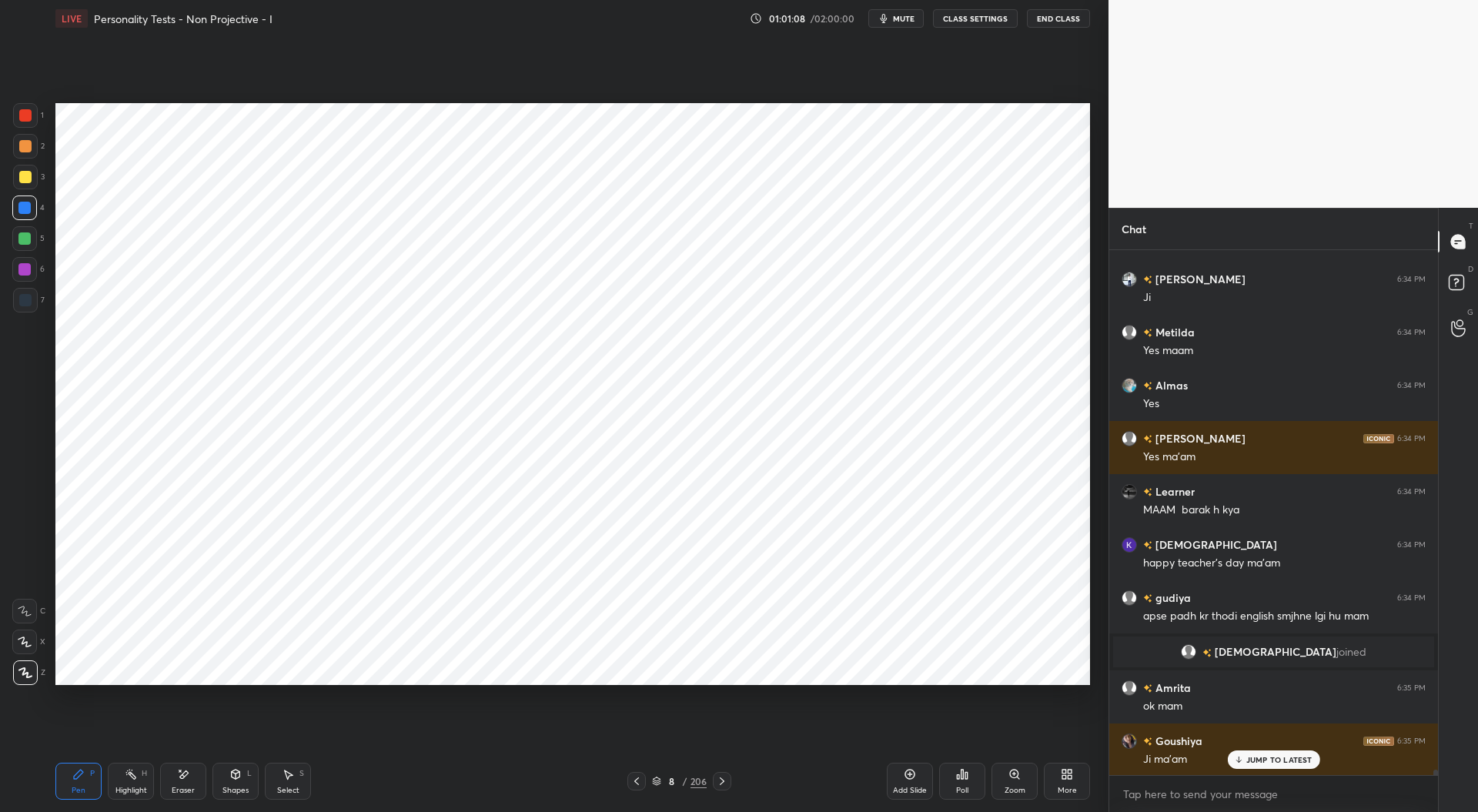
scroll to position [54442, 0]
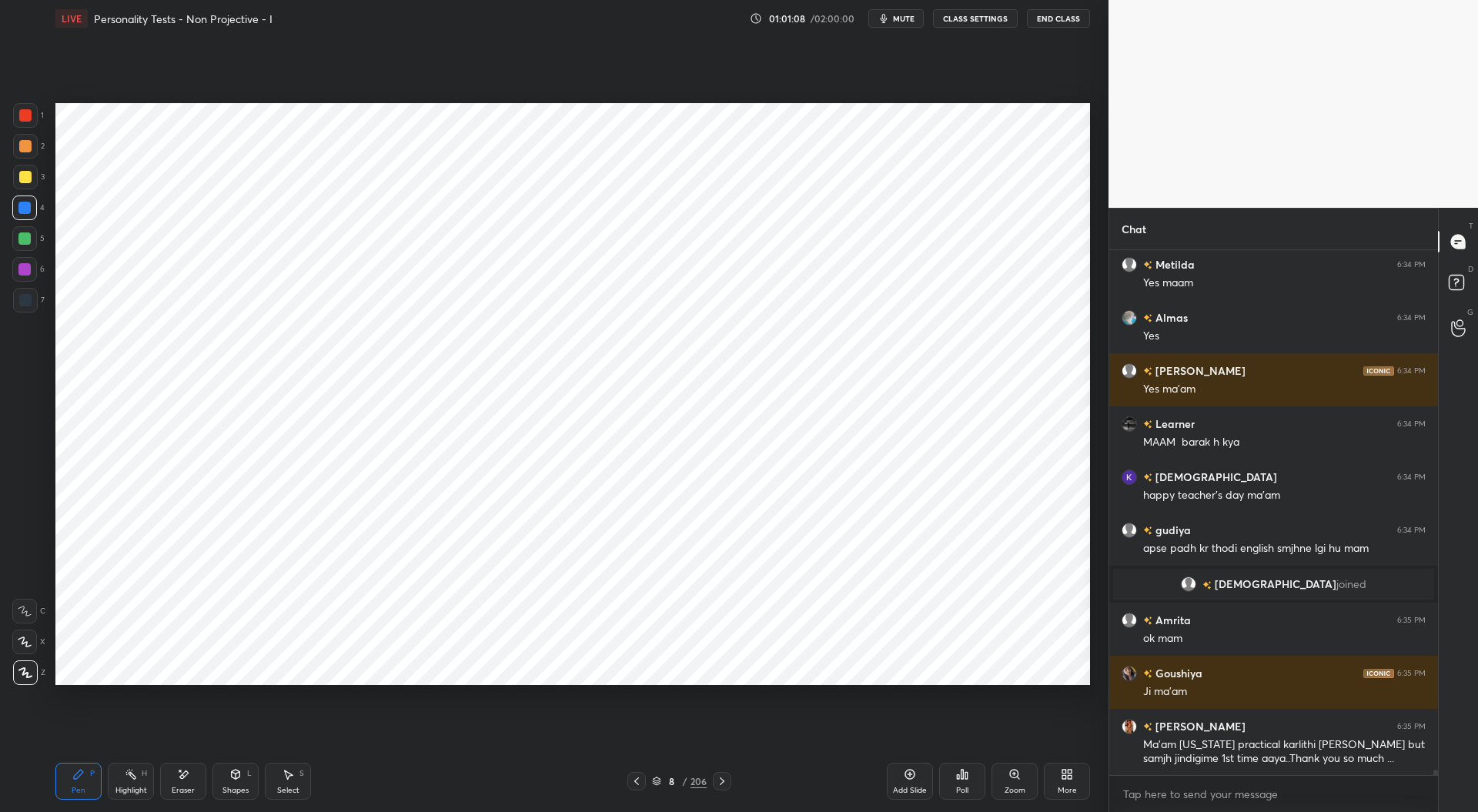
click at [657, 780] on icon at bounding box center [656, 780] width 9 height 9
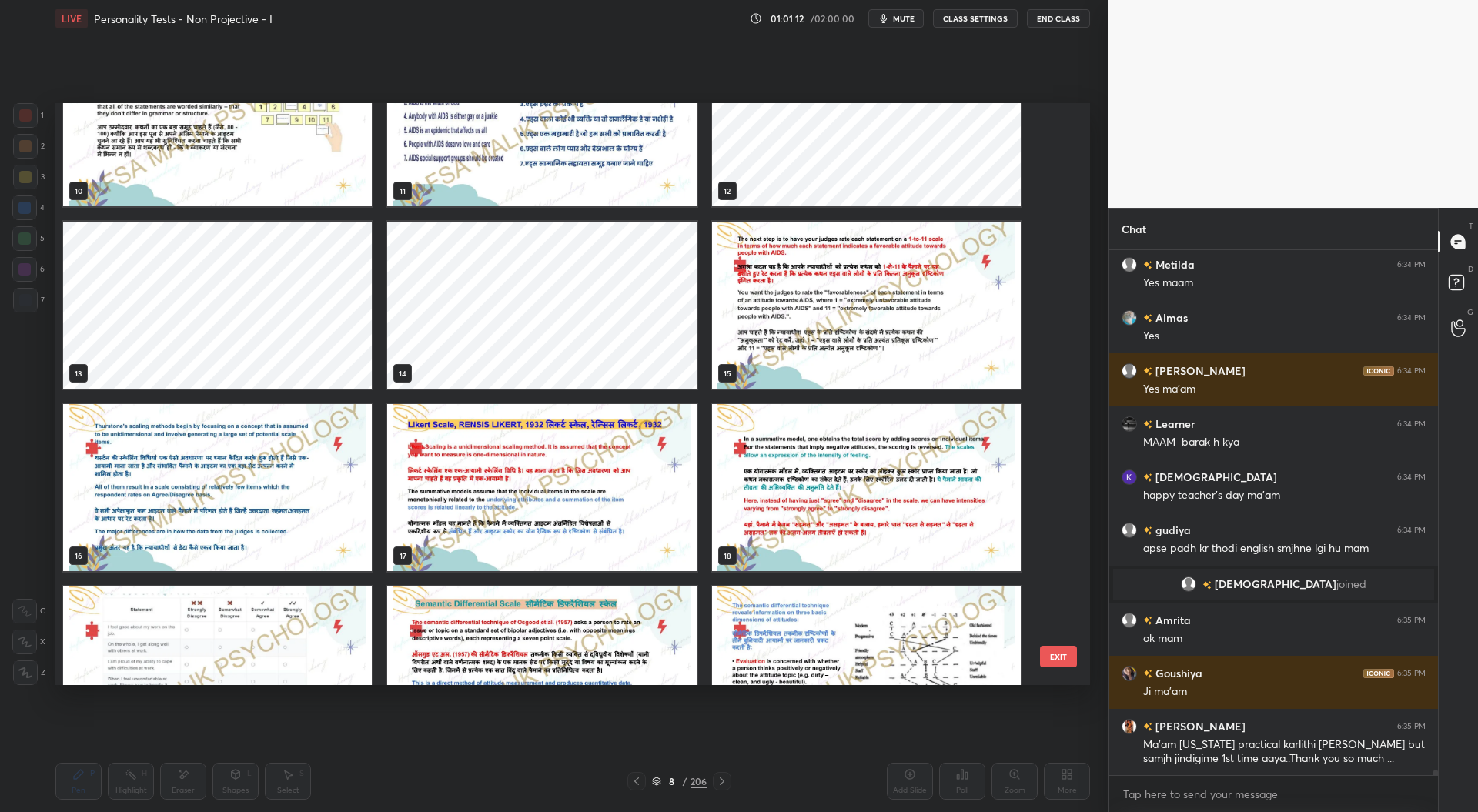
scroll to position [54508, 0]
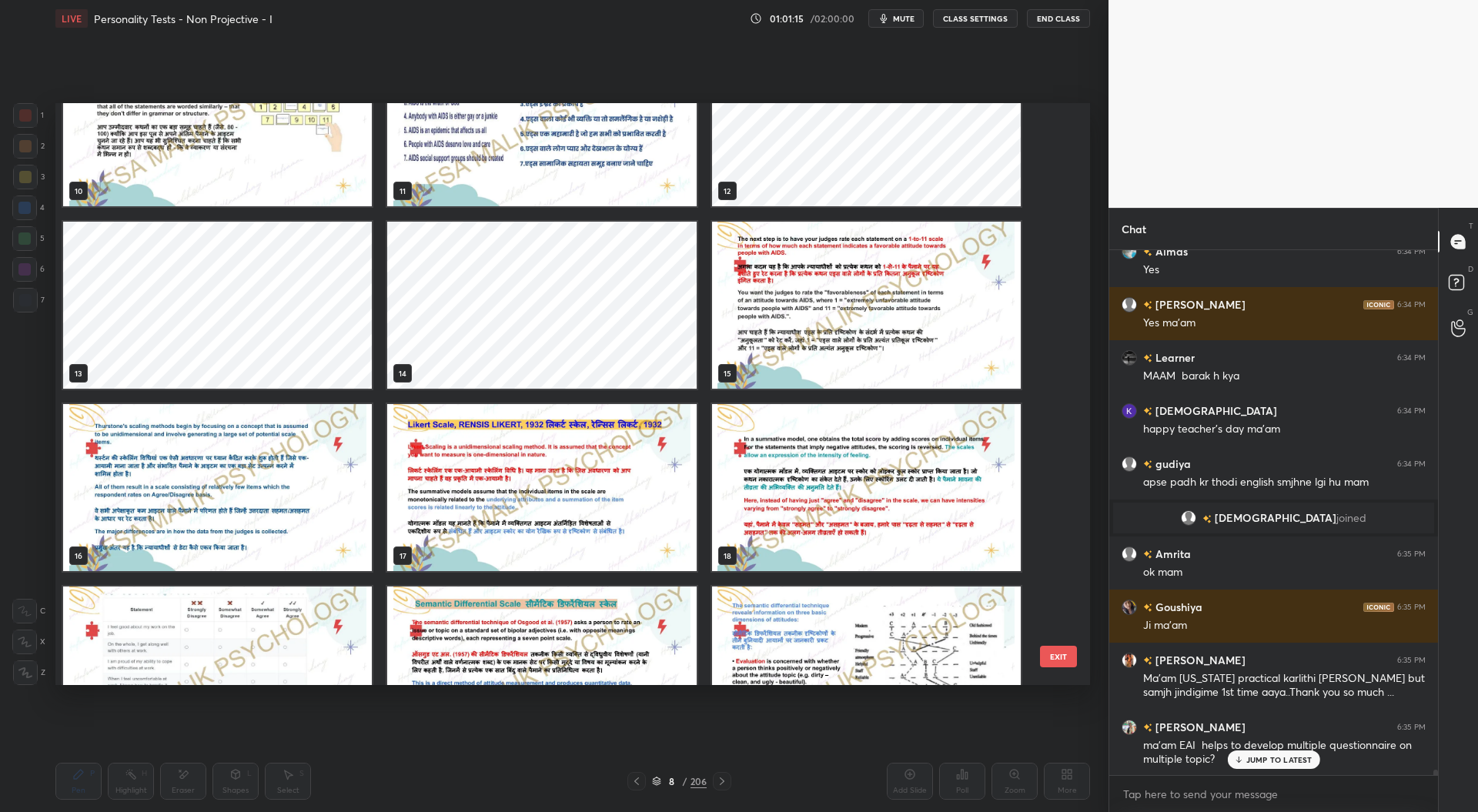
click at [276, 506] on img "grid" at bounding box center [218, 488] width 309 height 167
click at [279, 506] on img "grid" at bounding box center [218, 488] width 309 height 167
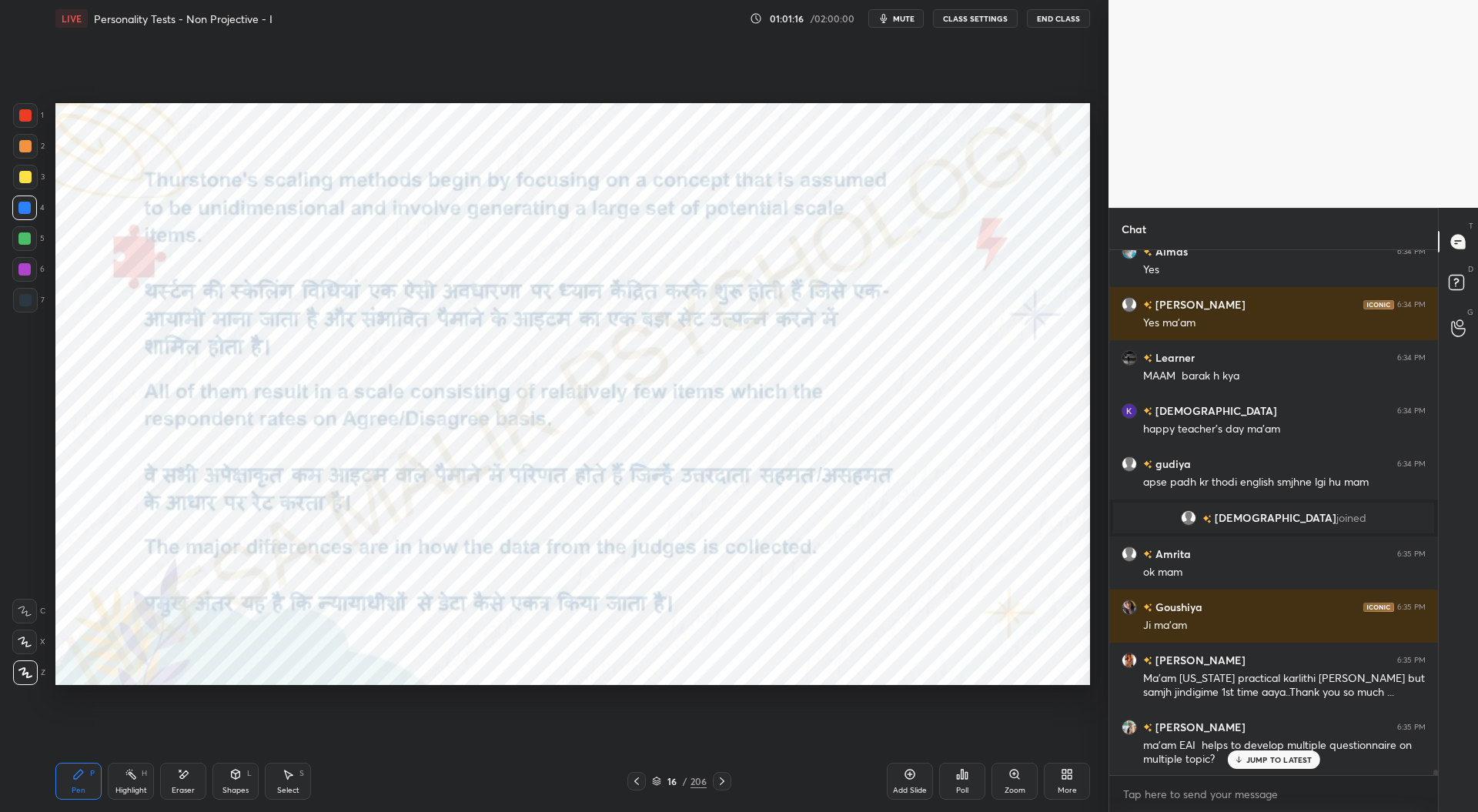
scroll to position [0, 0]
click at [918, 781] on div "Add Slide" at bounding box center [910, 780] width 46 height 37
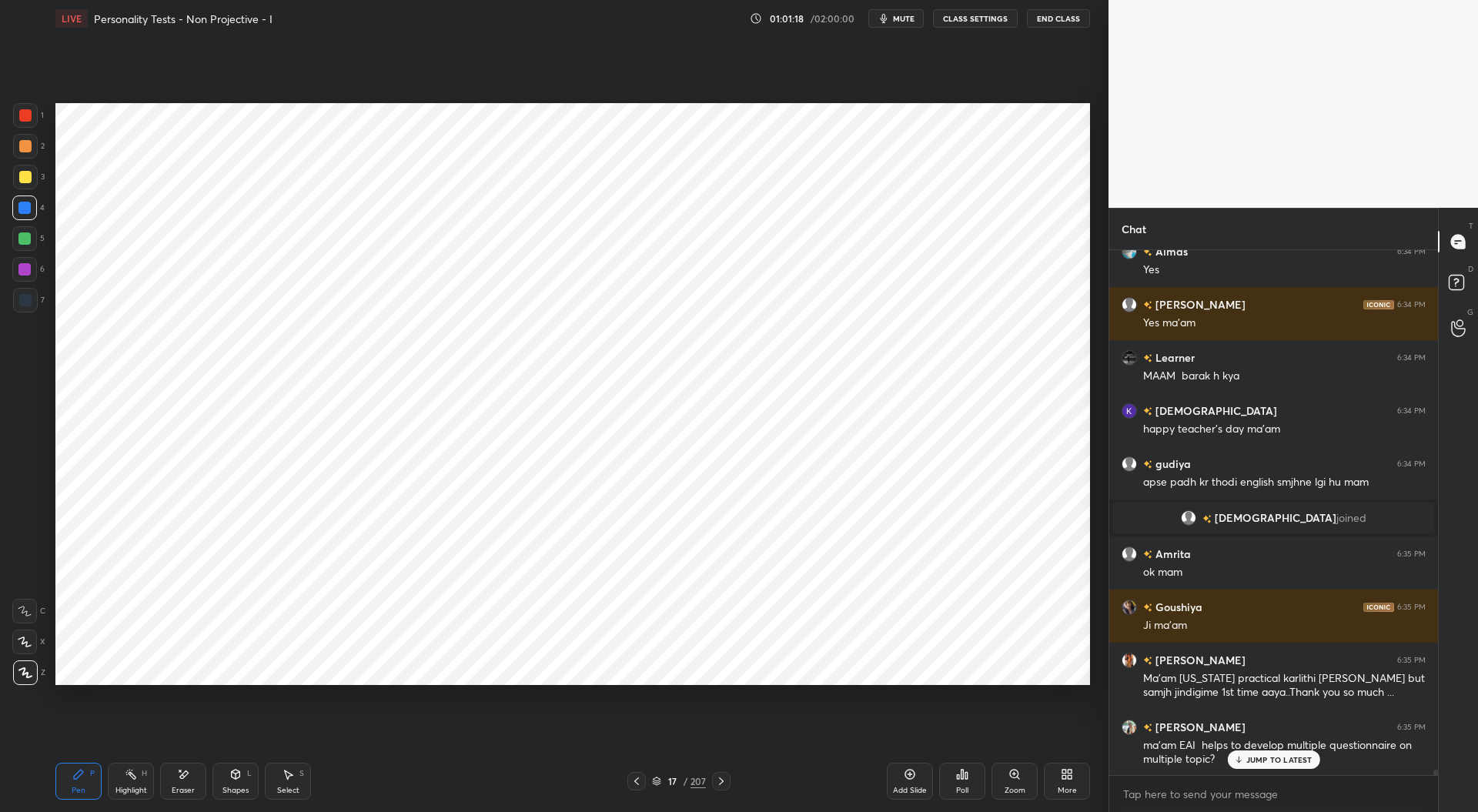
click at [26, 300] on div at bounding box center [25, 300] width 12 height 12
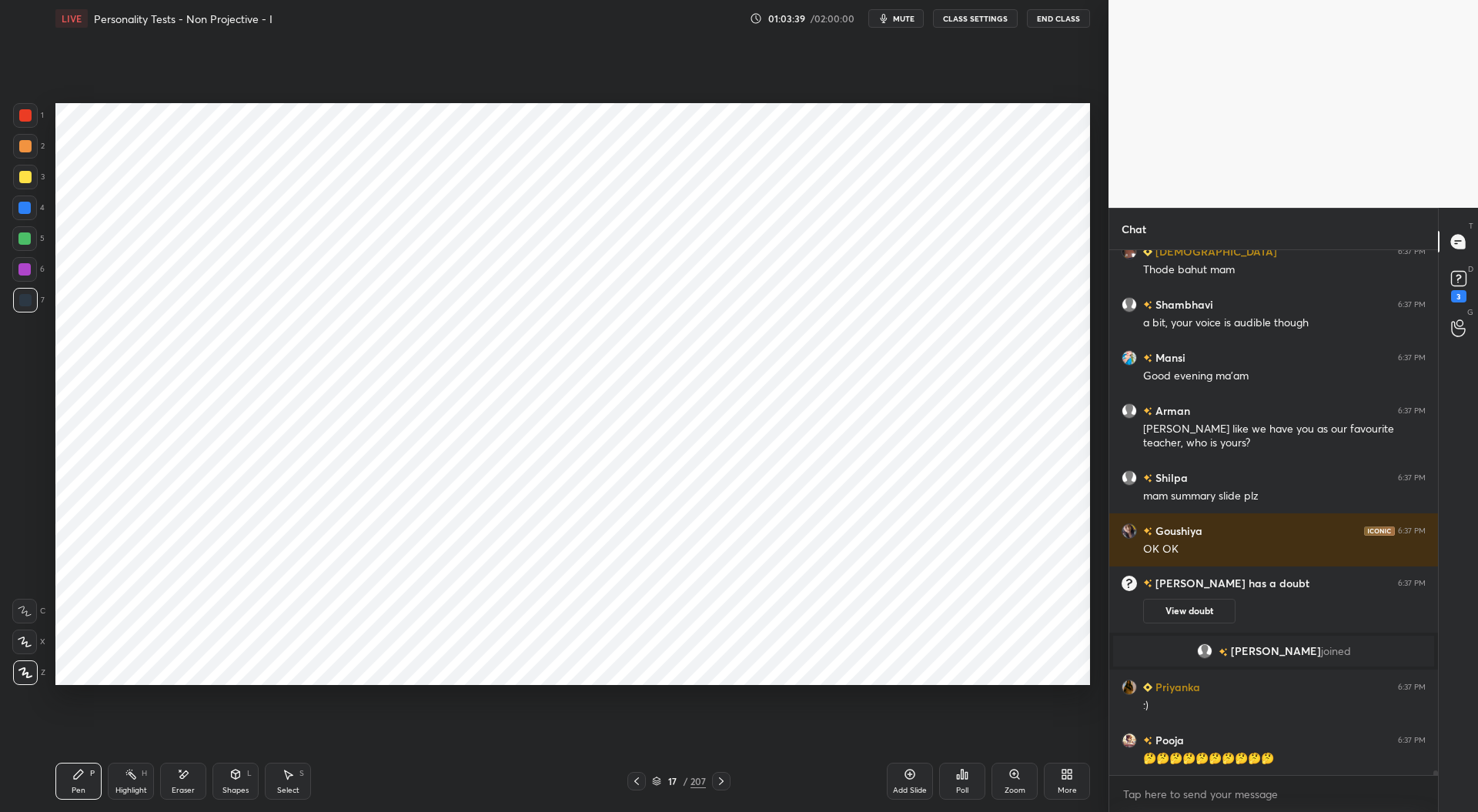
scroll to position [56985, 0]
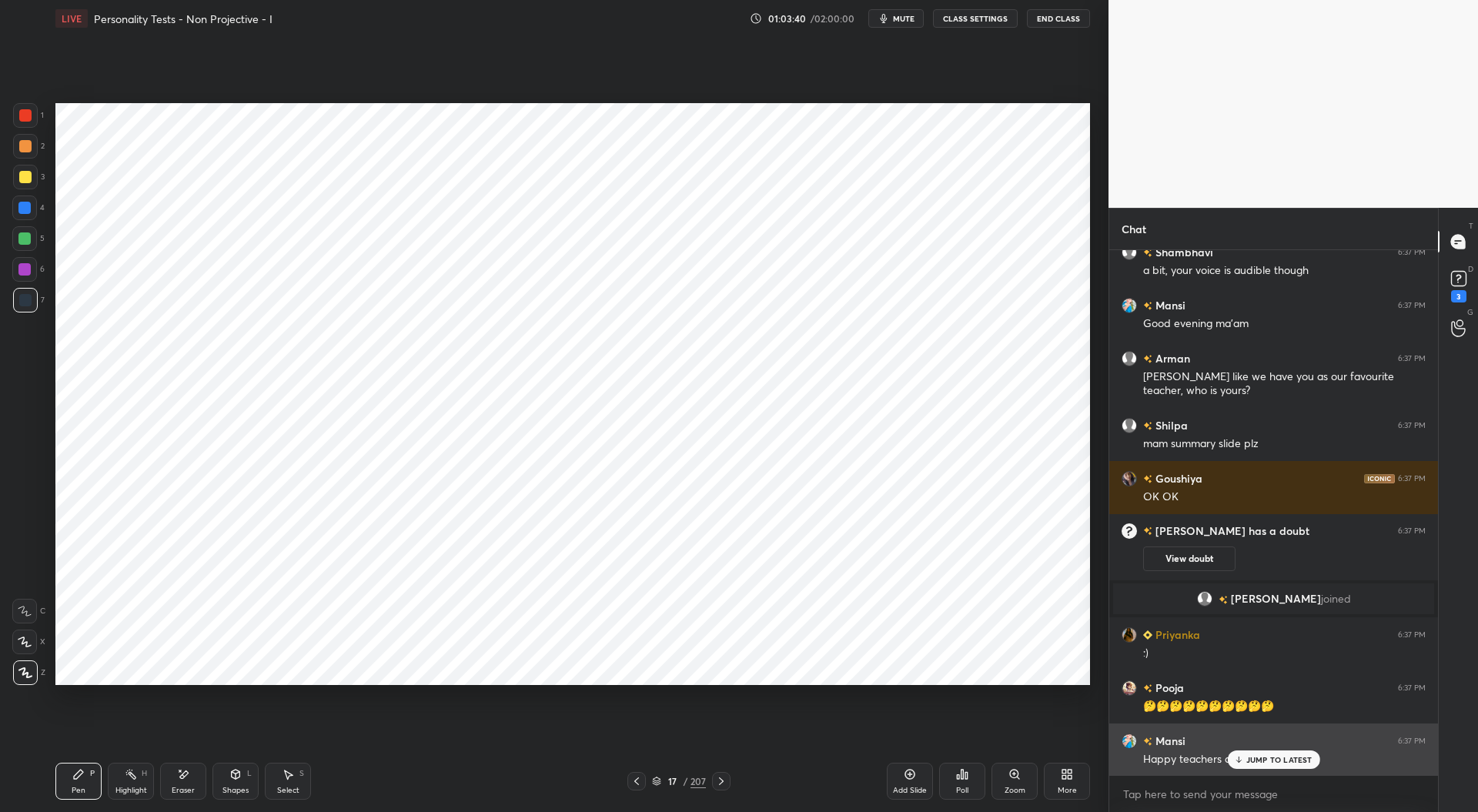
click at [1272, 755] on p "JUMP TO LATEST" at bounding box center [1280, 759] width 67 height 9
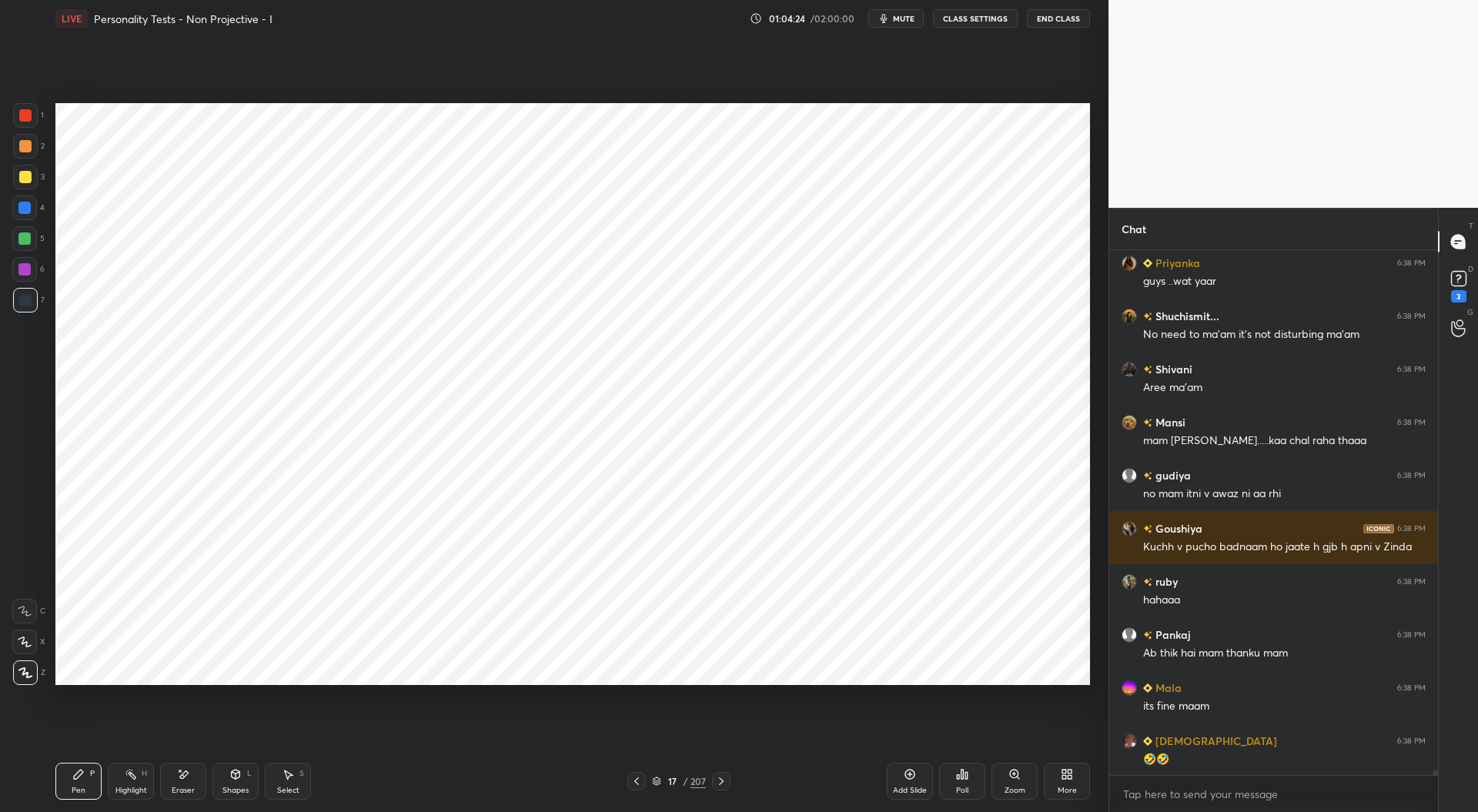
scroll to position [58290, 0]
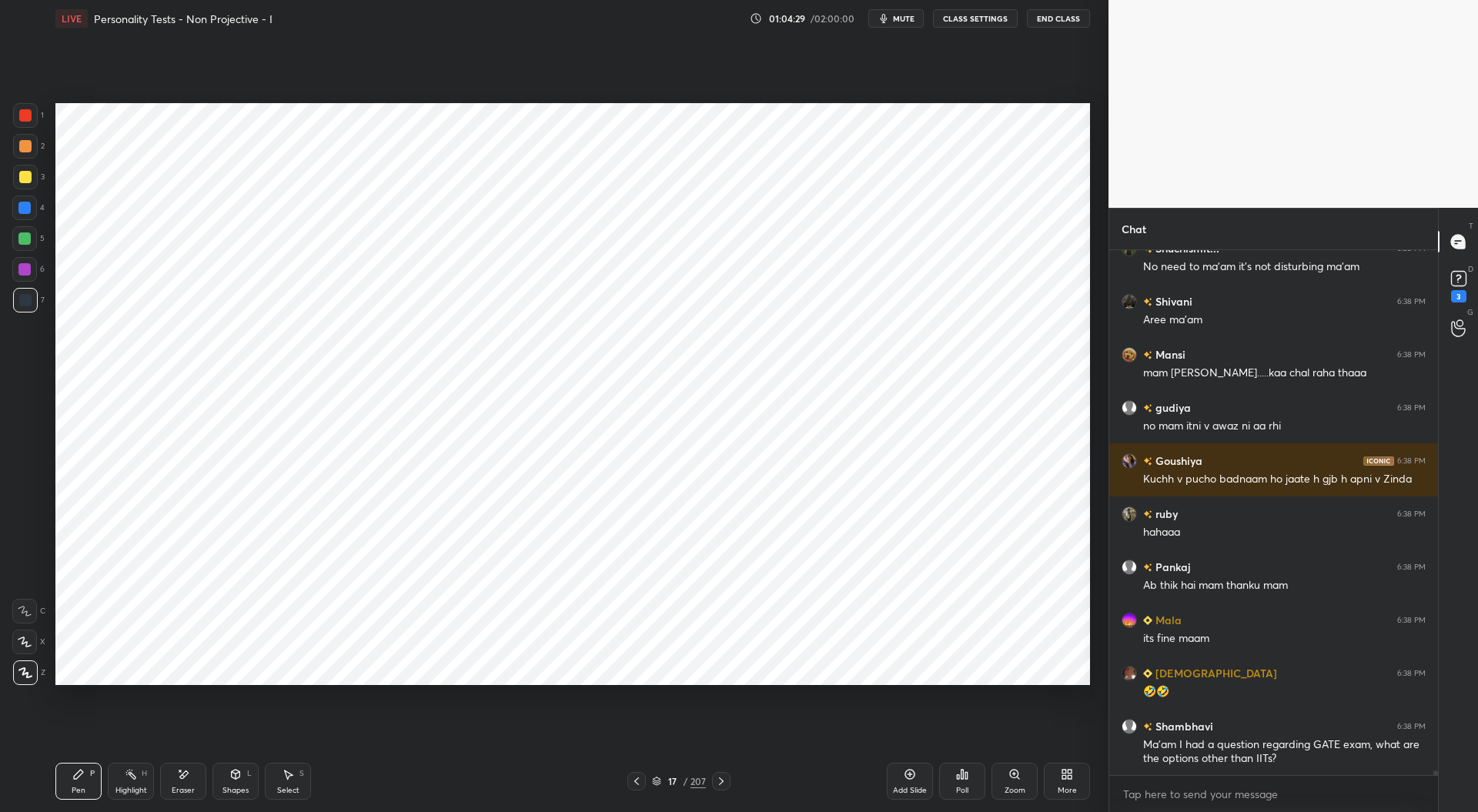
click at [865, 731] on div "Setting up your live class Poll for secs No correct answer Start poll" at bounding box center [573, 393] width 1047 height 714
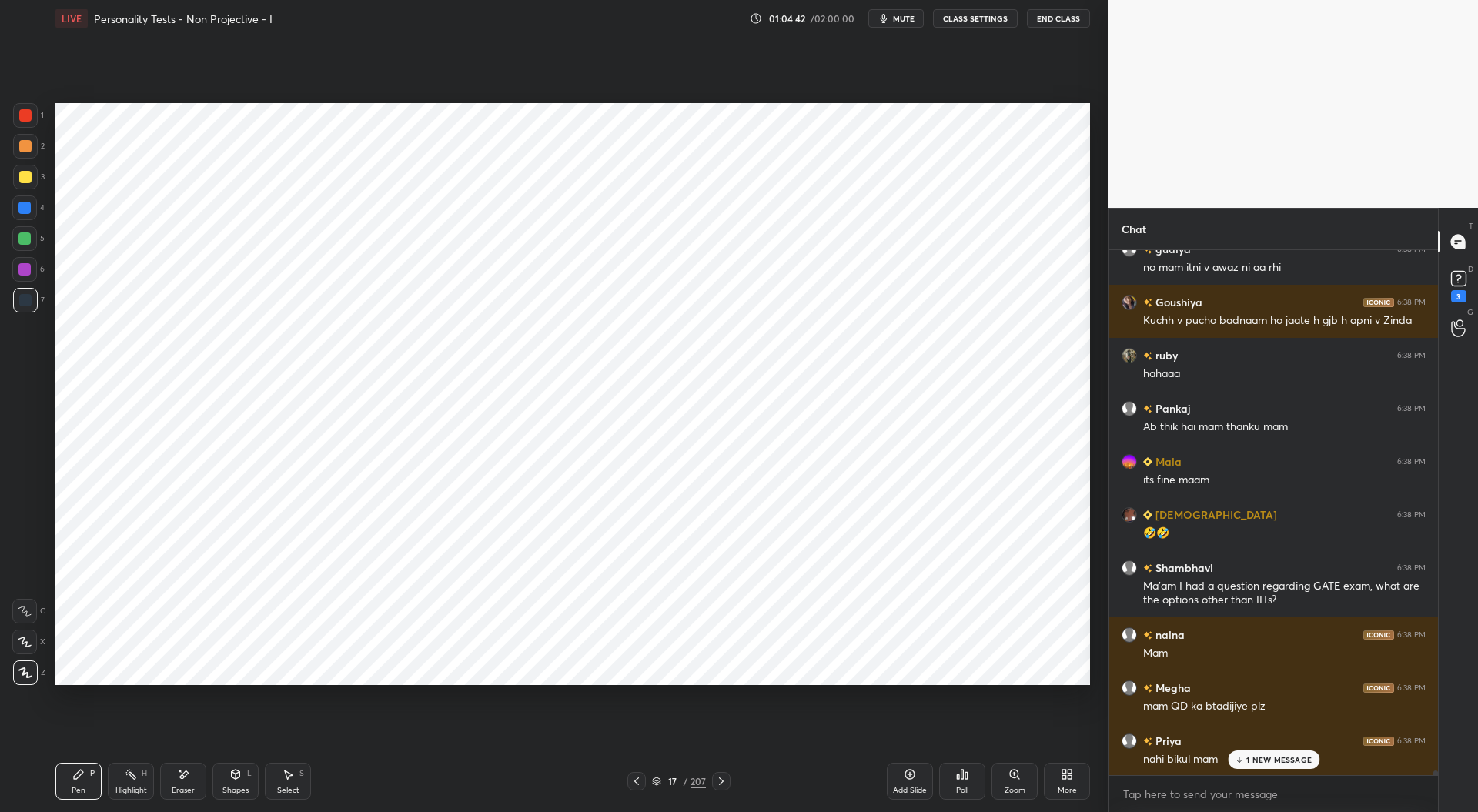
scroll to position [58503, 0]
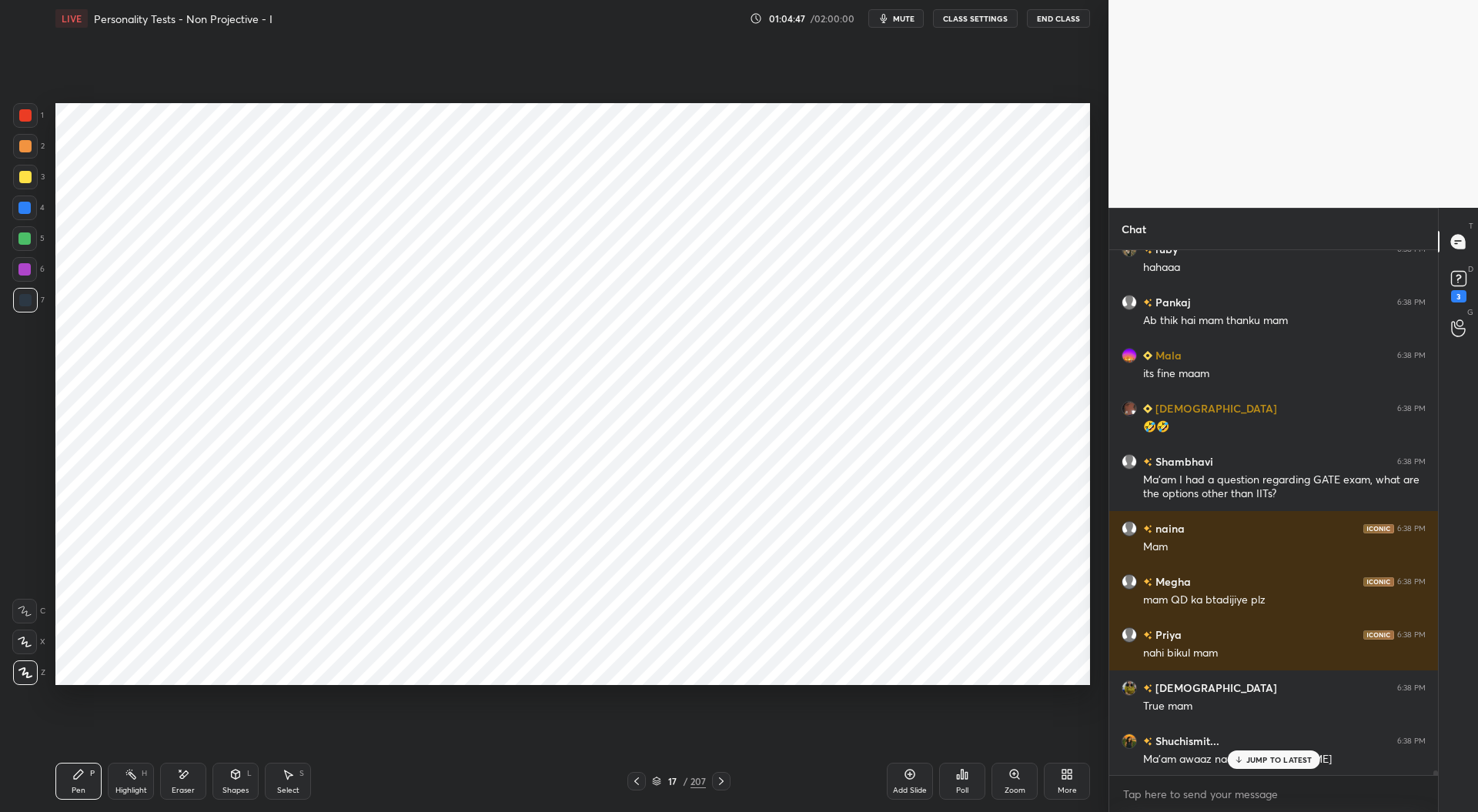
click at [691, 741] on div "Setting up your live class Poll for secs No correct answer Start poll" at bounding box center [573, 393] width 1047 height 714
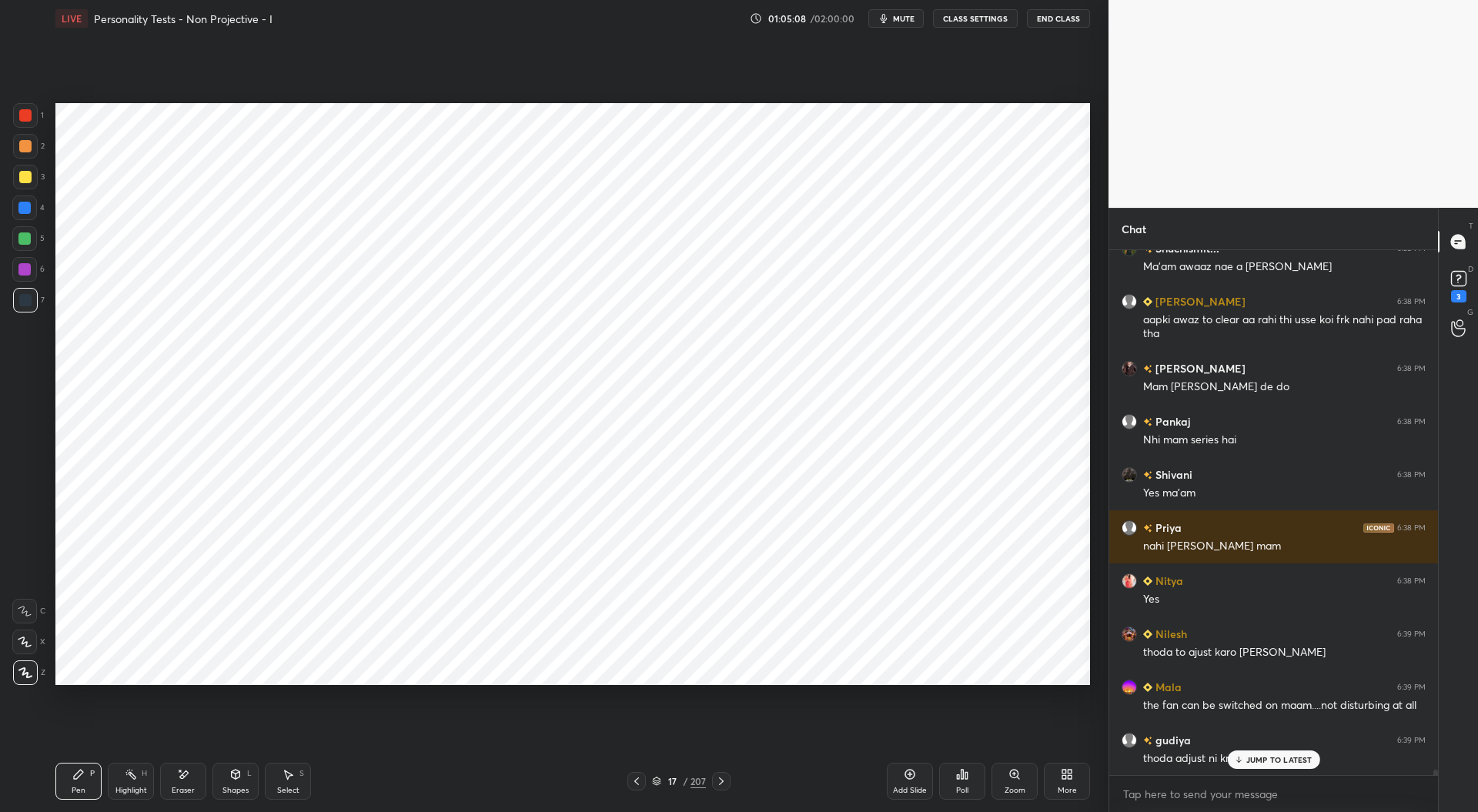
scroll to position [59100, 0]
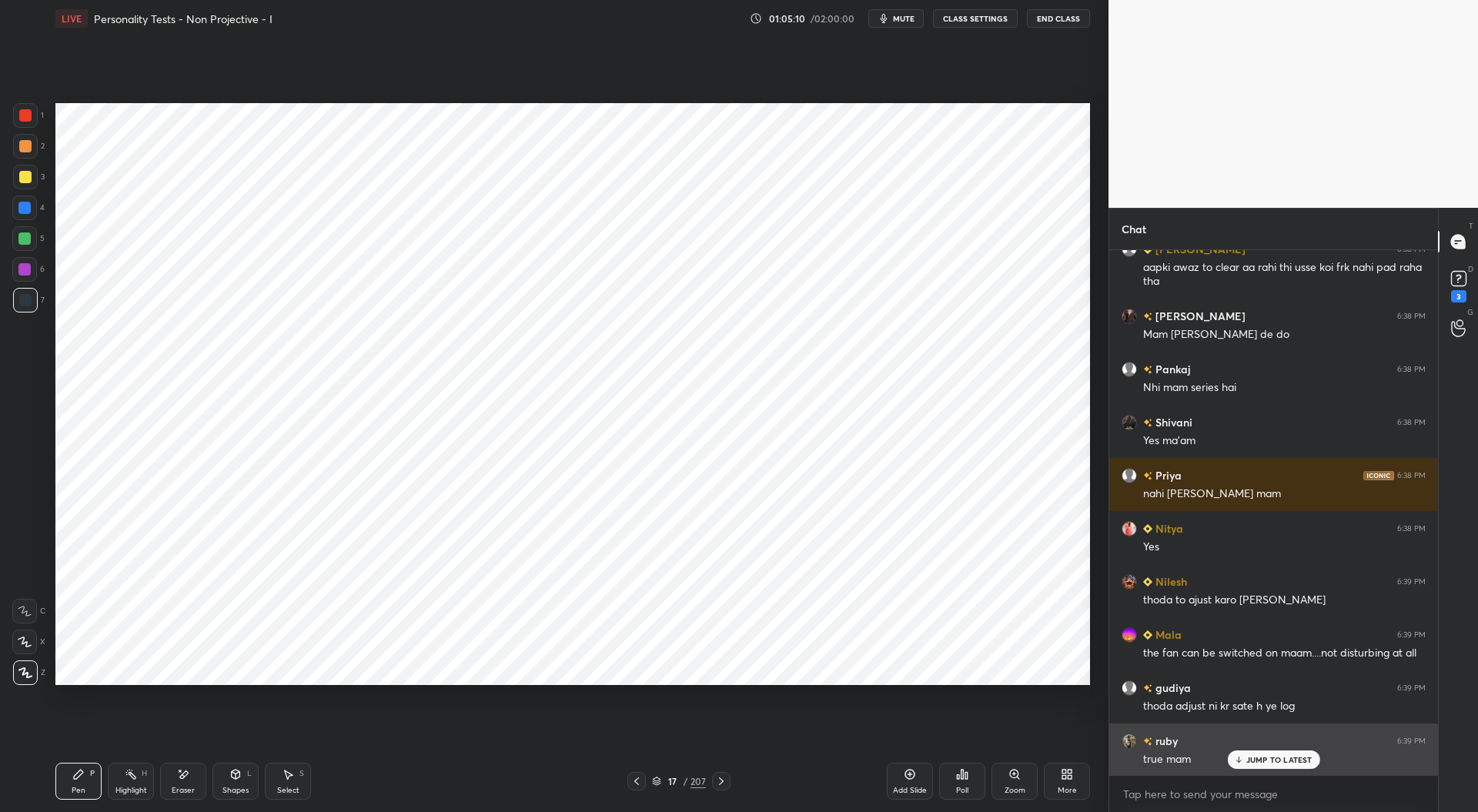
click at [1250, 760] on p "JUMP TO LATEST" at bounding box center [1280, 759] width 67 height 9
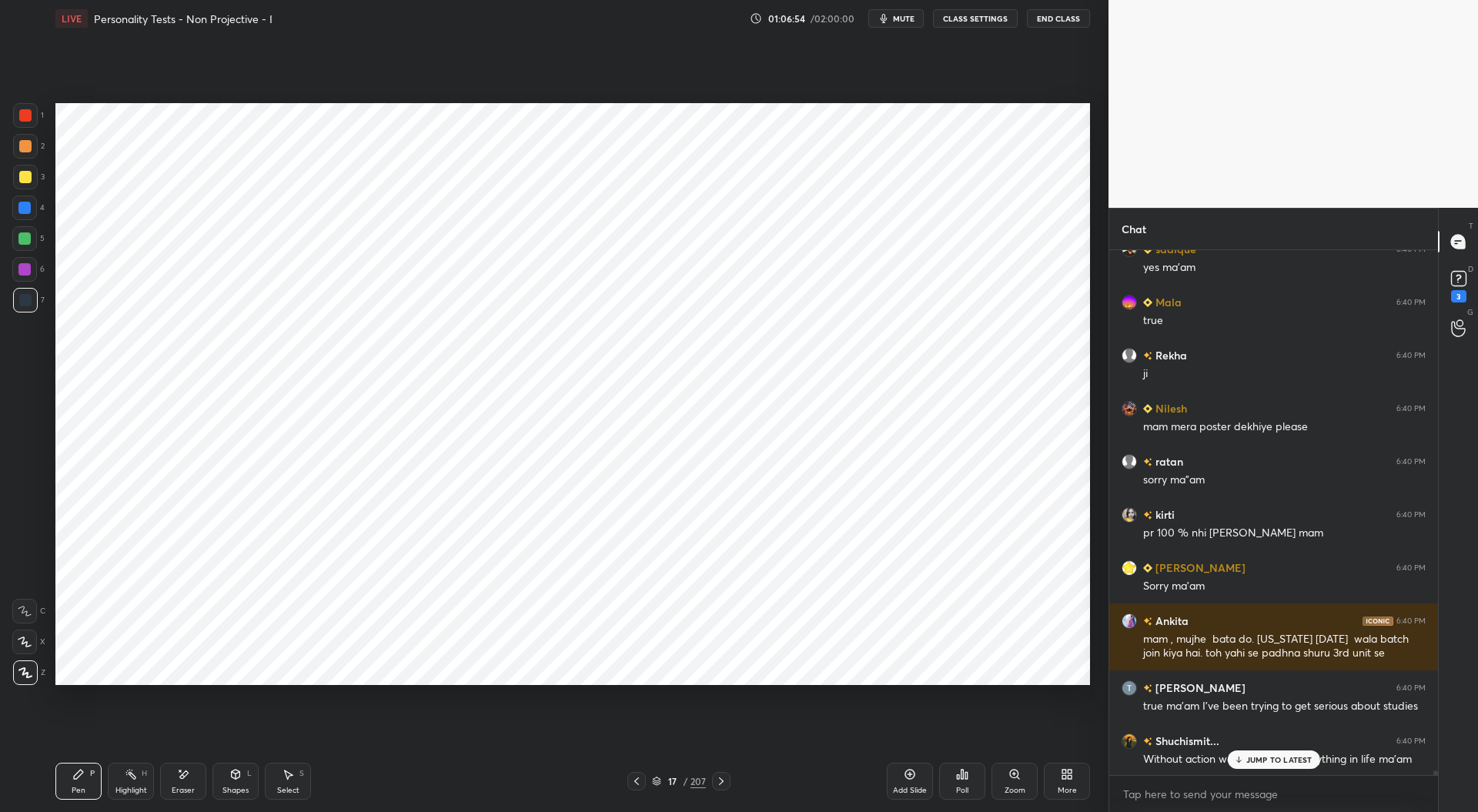
scroll to position [59419, 0]
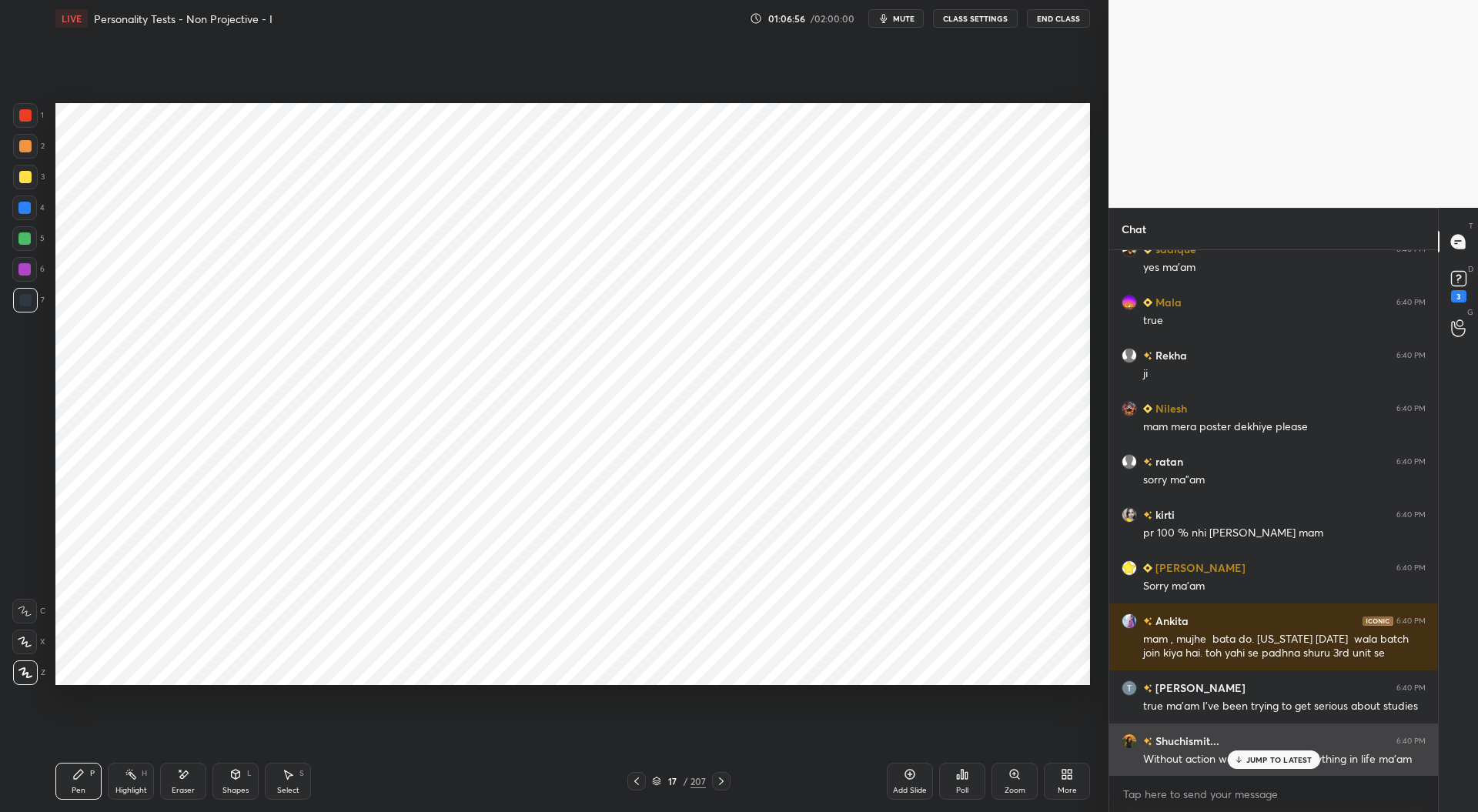
click at [1263, 758] on p "JUMP TO LATEST" at bounding box center [1280, 759] width 67 height 9
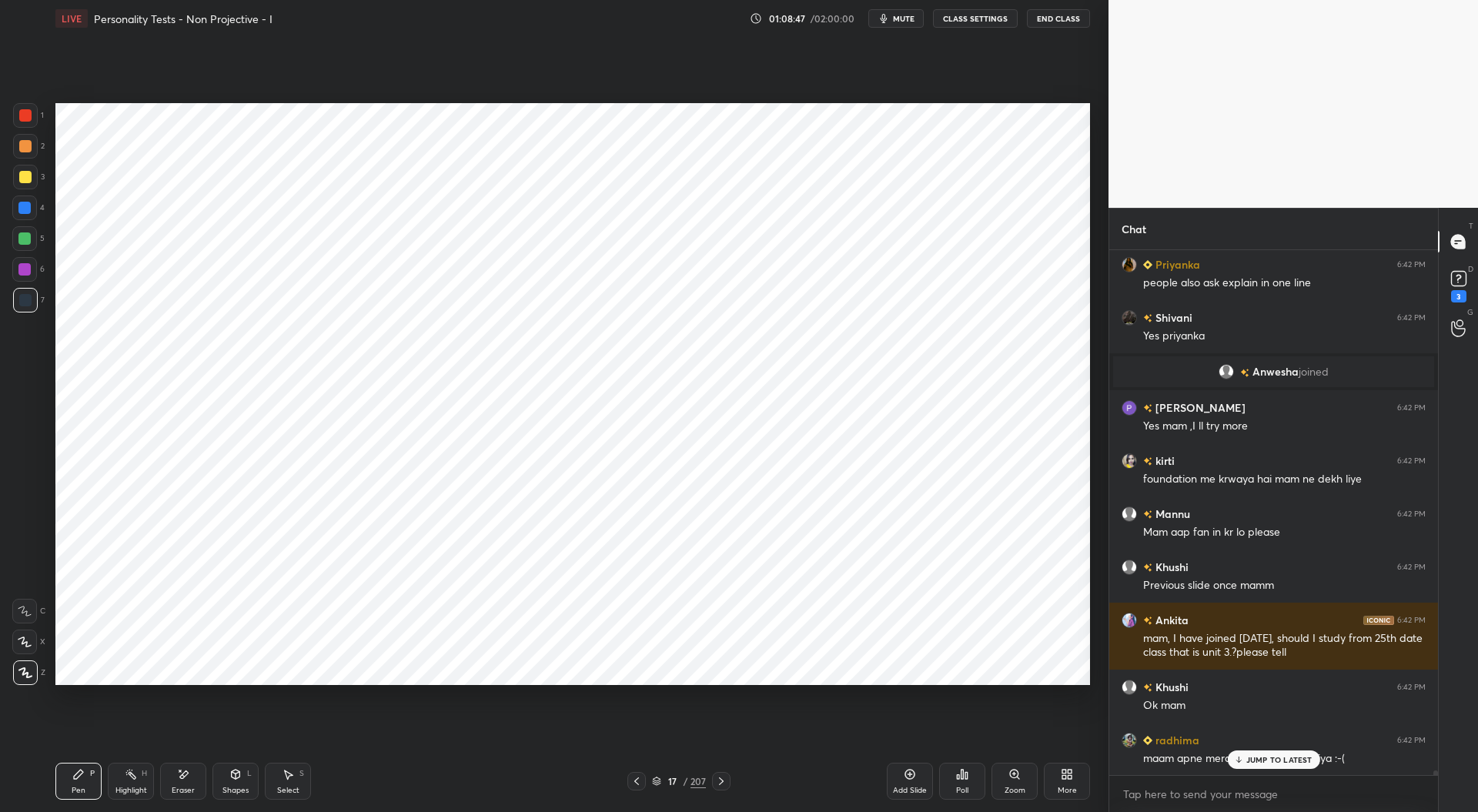
scroll to position [60367, 0]
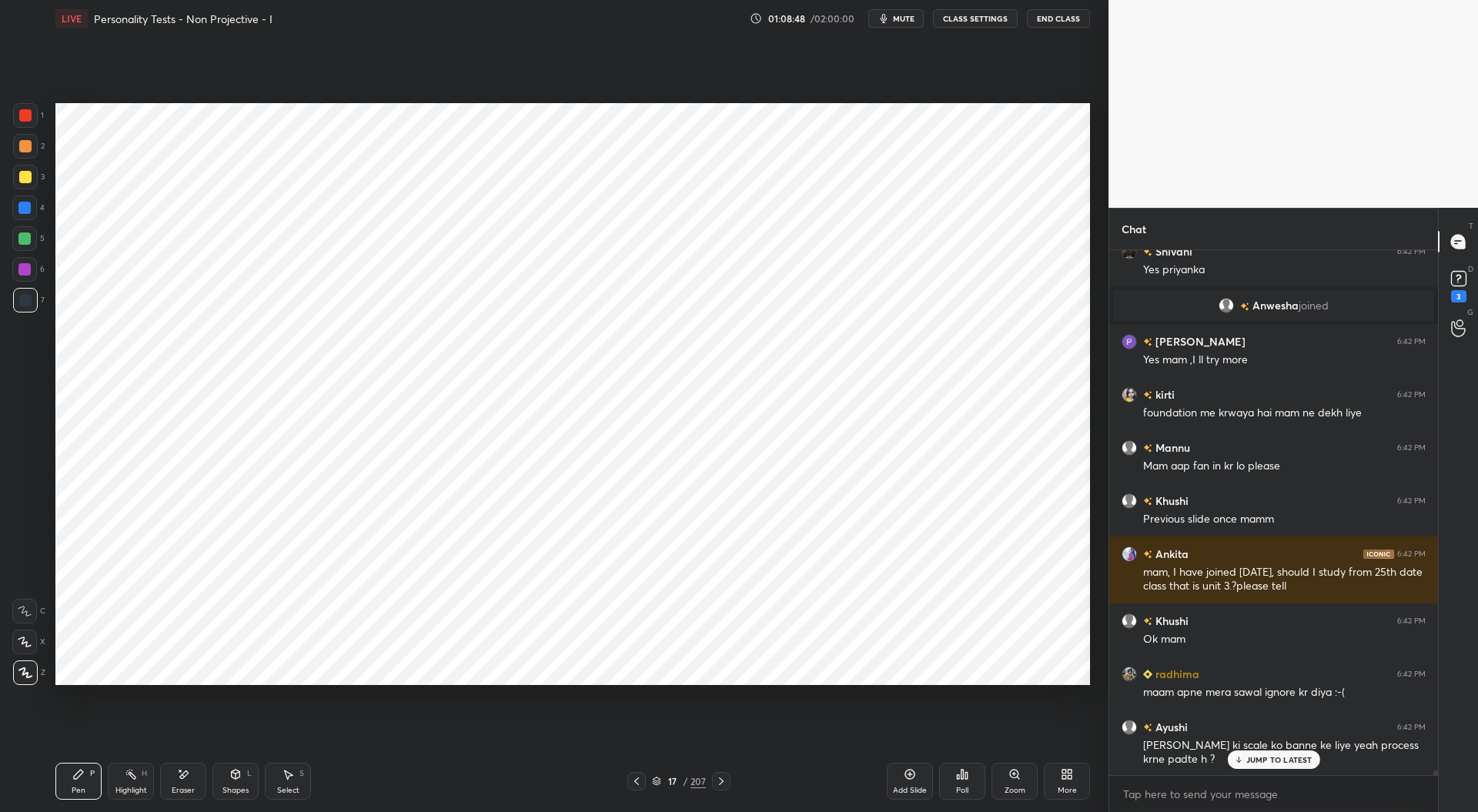
click at [189, 783] on div "Eraser" at bounding box center [183, 780] width 46 height 37
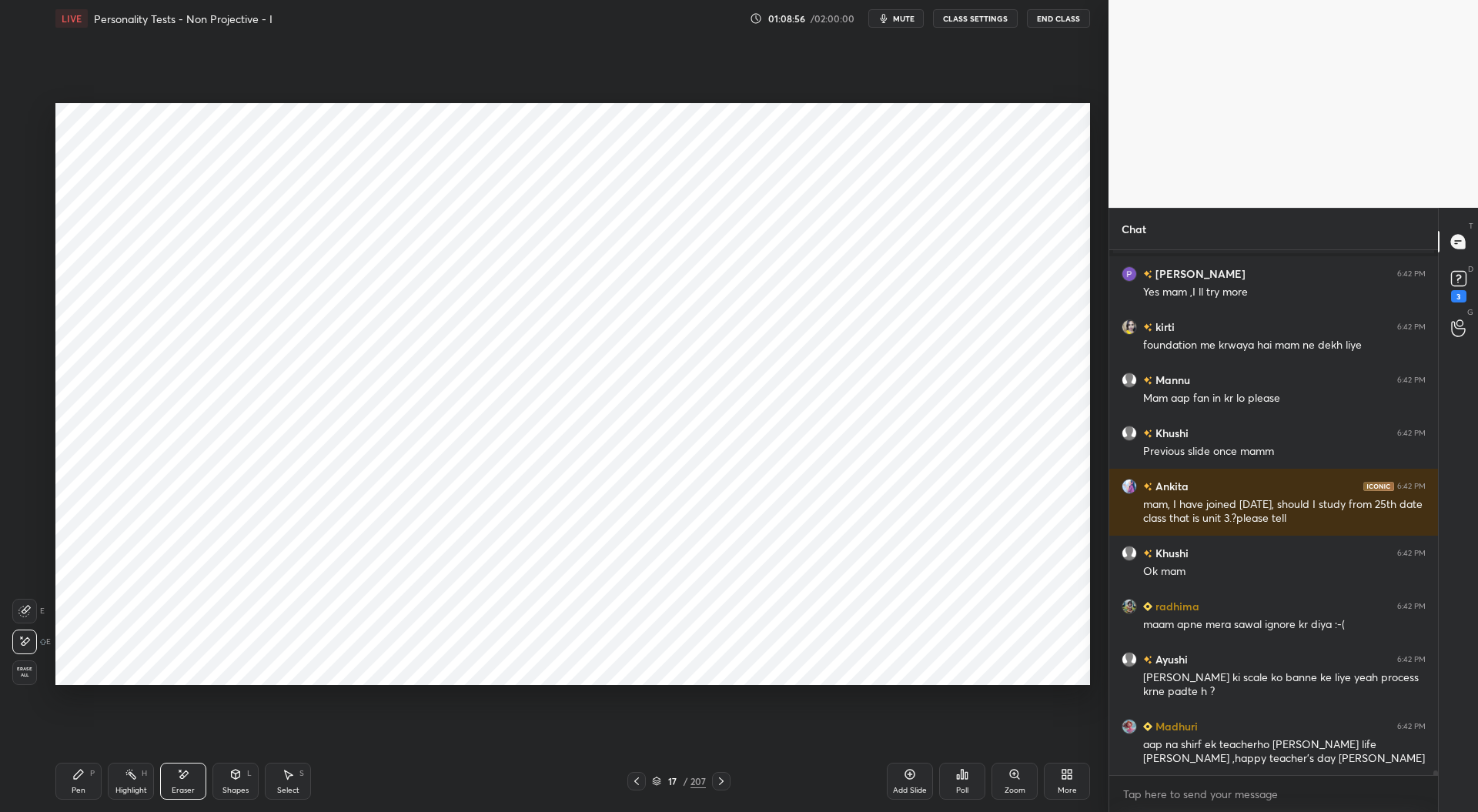
click at [84, 784] on div "Pen P" at bounding box center [78, 780] width 46 height 37
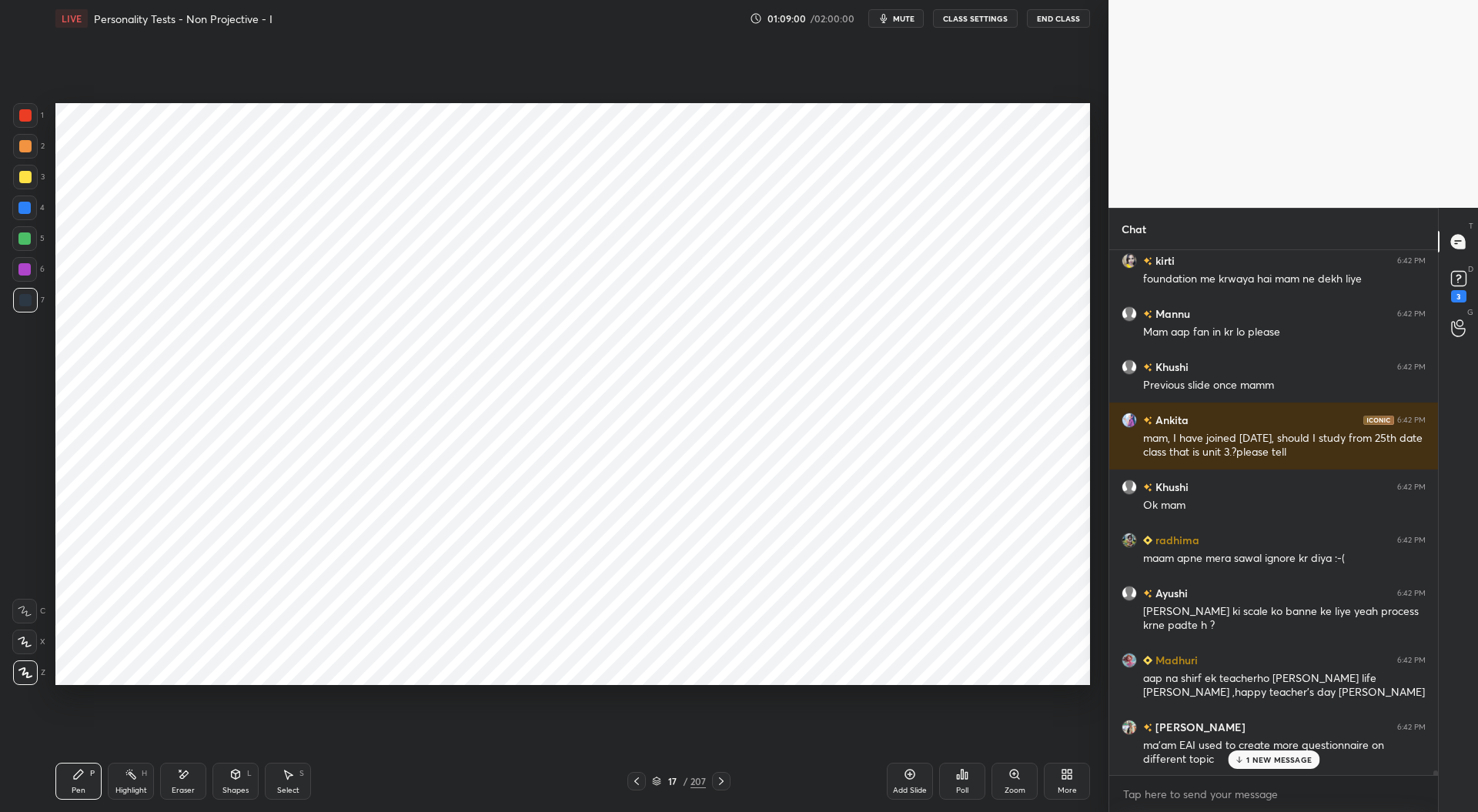
scroll to position [60555, 0]
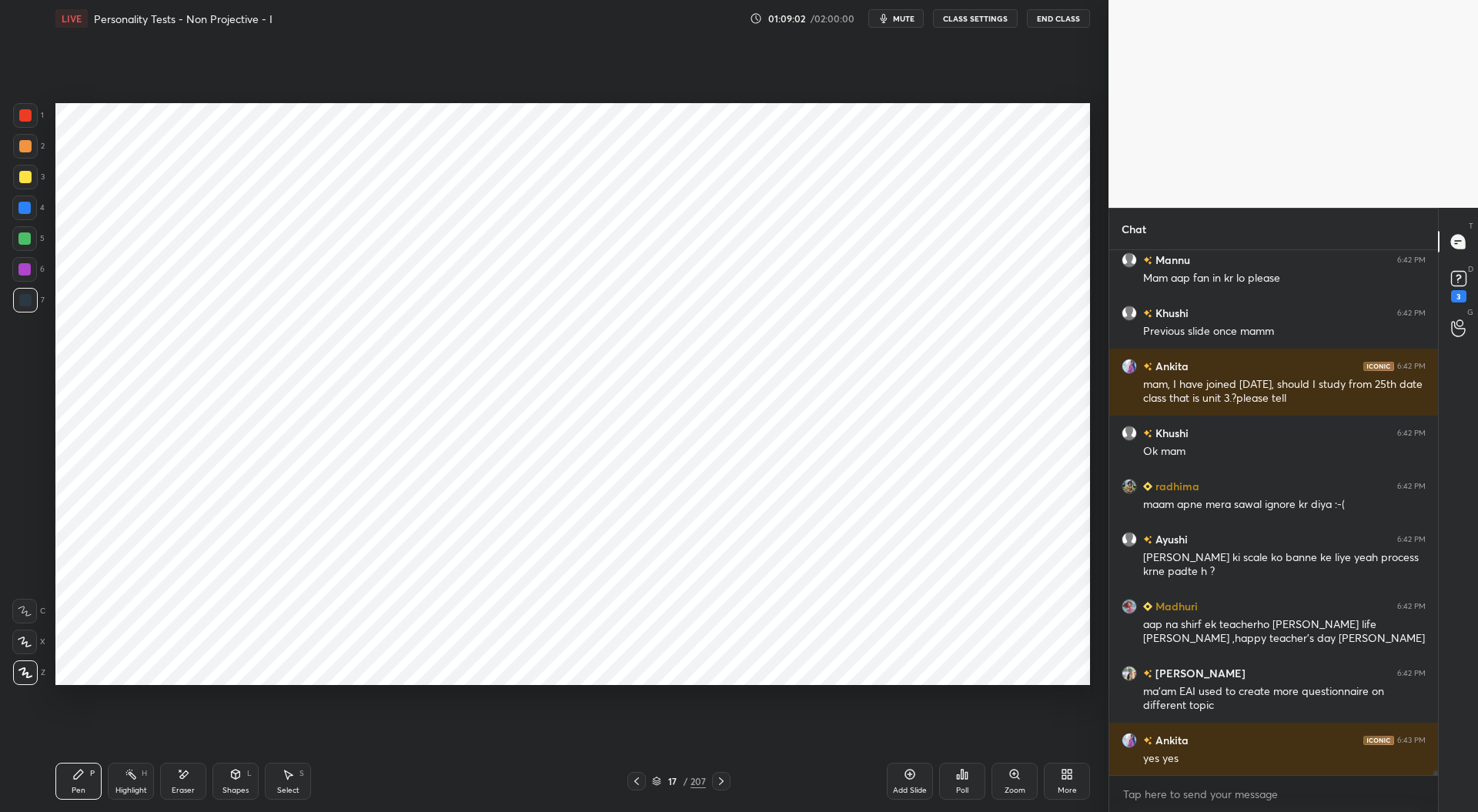
click at [637, 778] on icon at bounding box center [636, 781] width 12 height 12
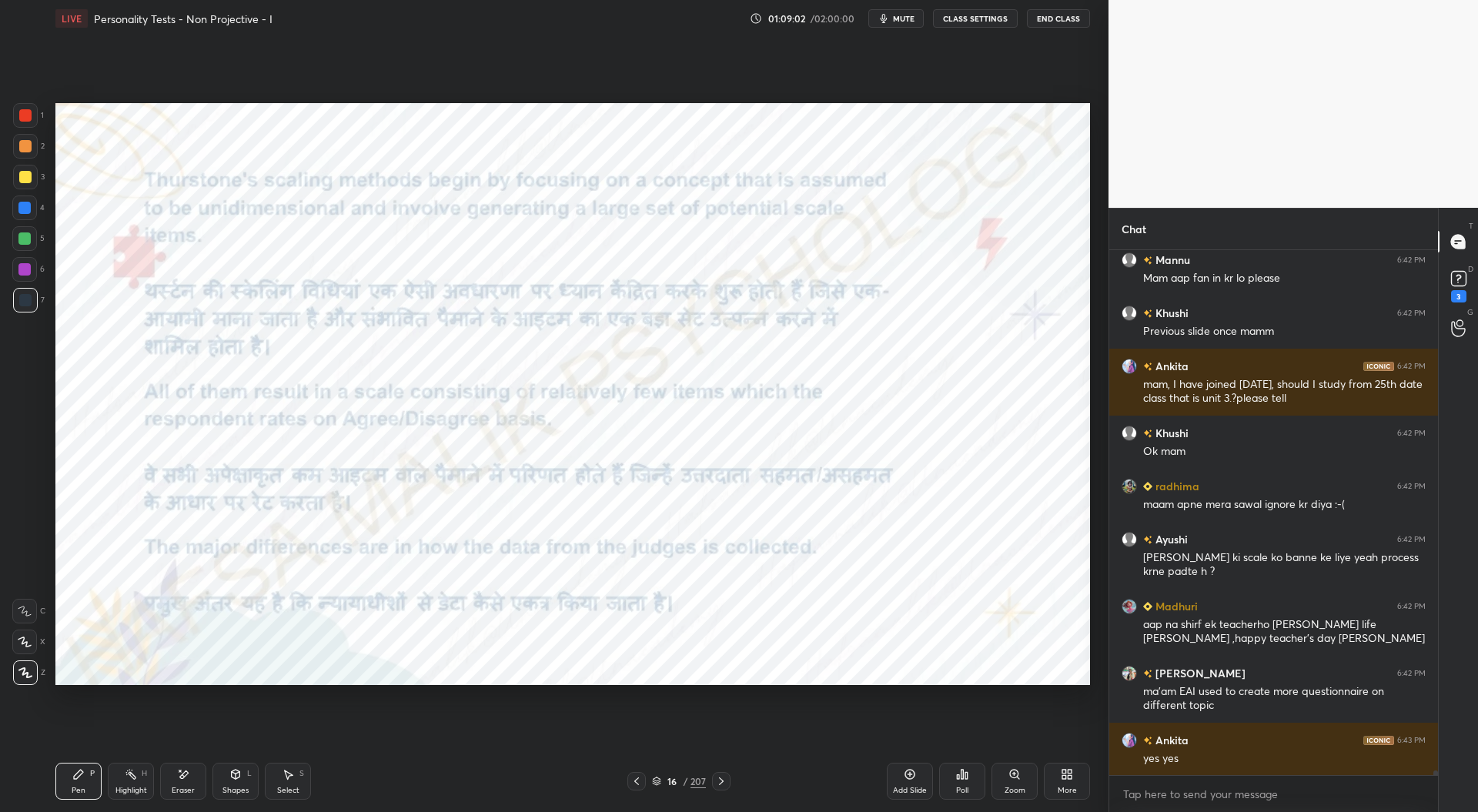
scroll to position [60607, 0]
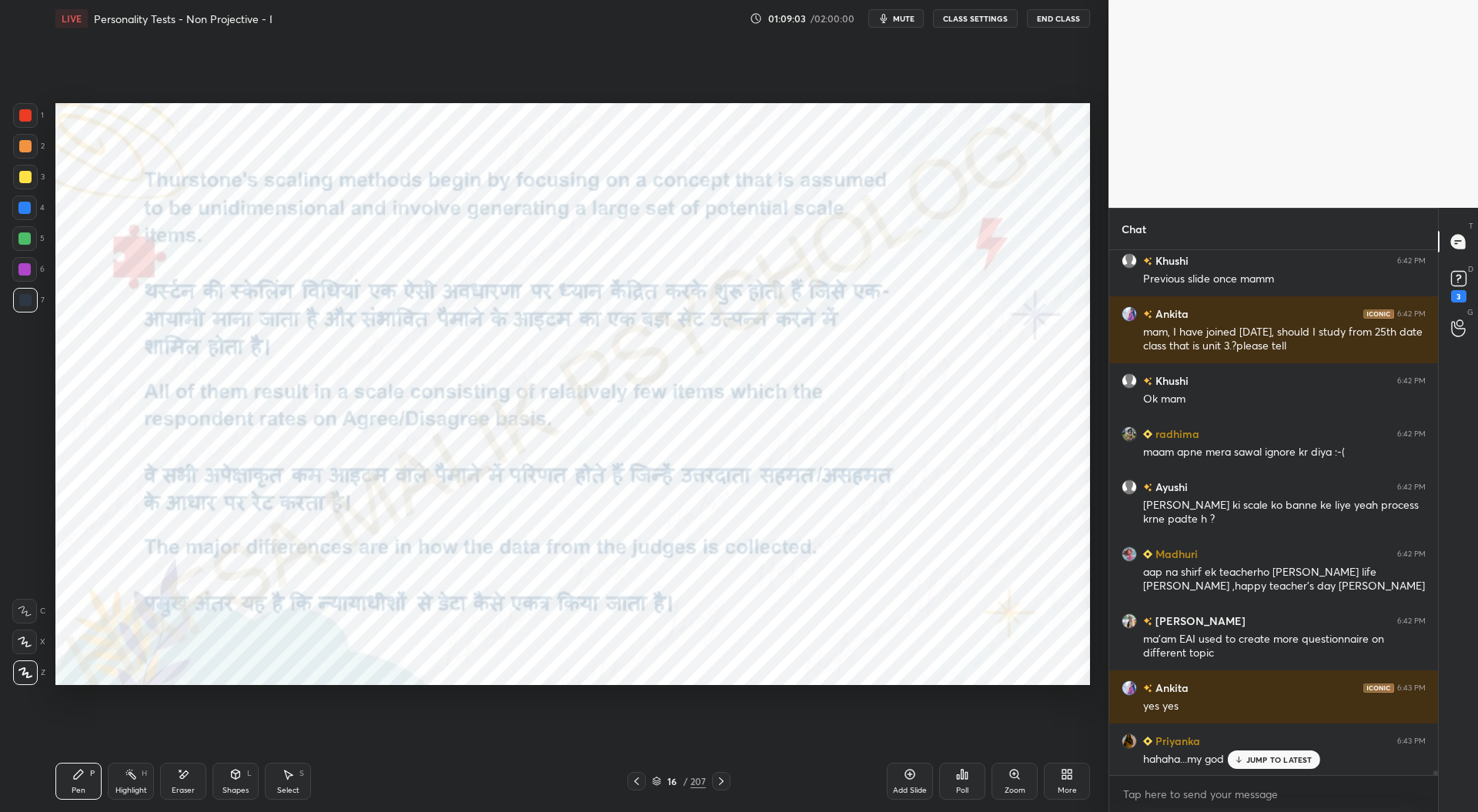
click at [637, 780] on icon at bounding box center [636, 781] width 12 height 12
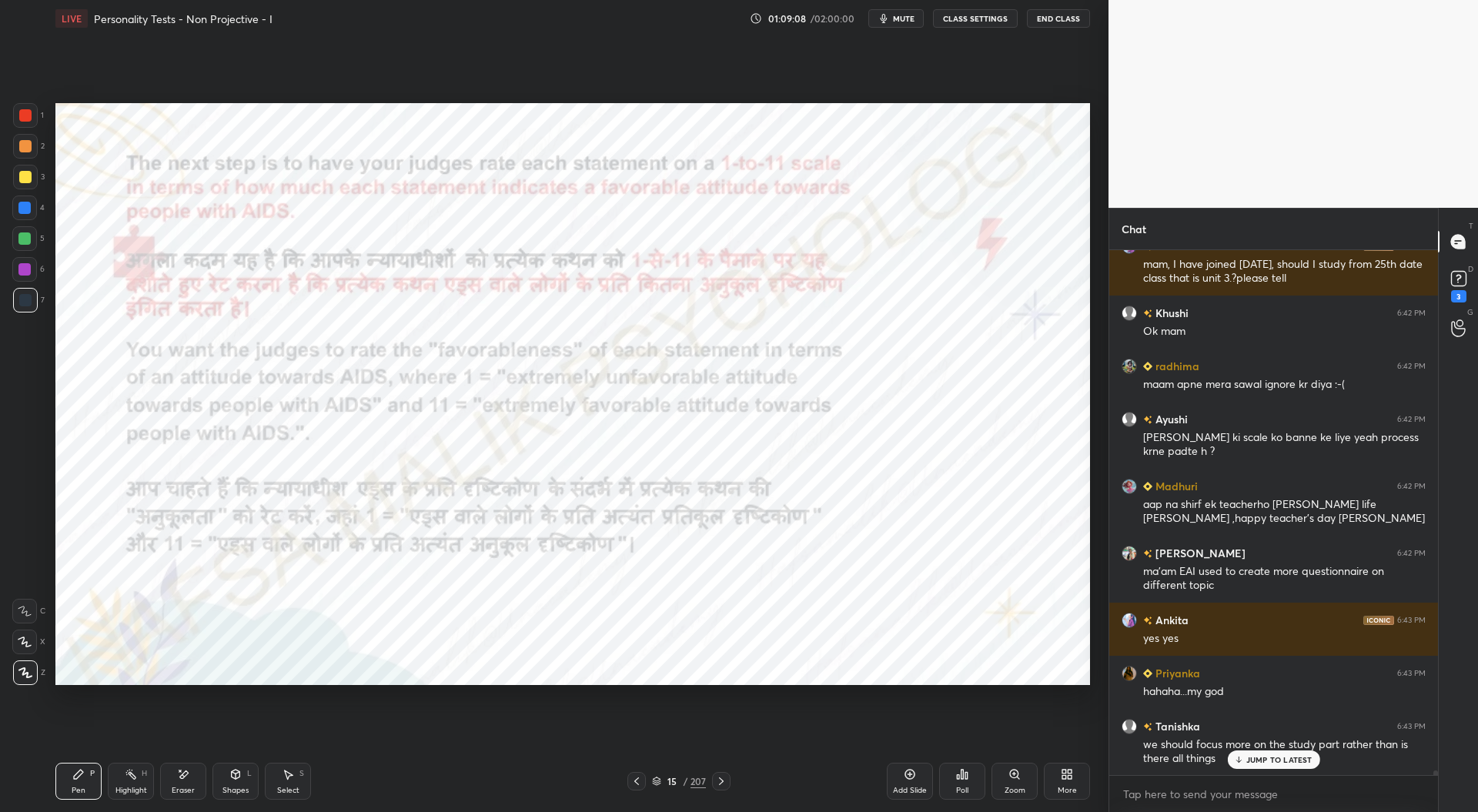
scroll to position [60727, 0]
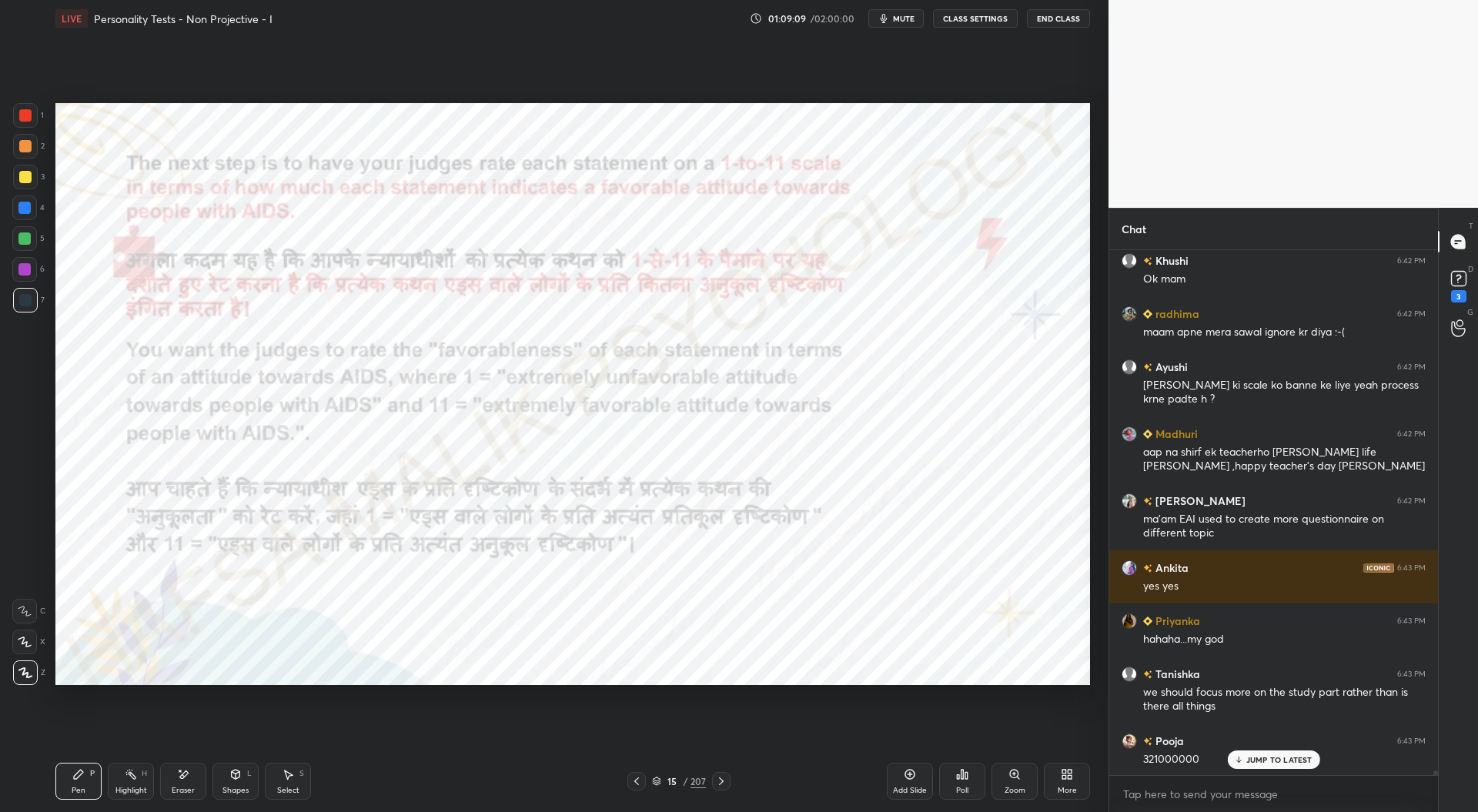
click at [640, 779] on icon at bounding box center [636, 781] width 12 height 12
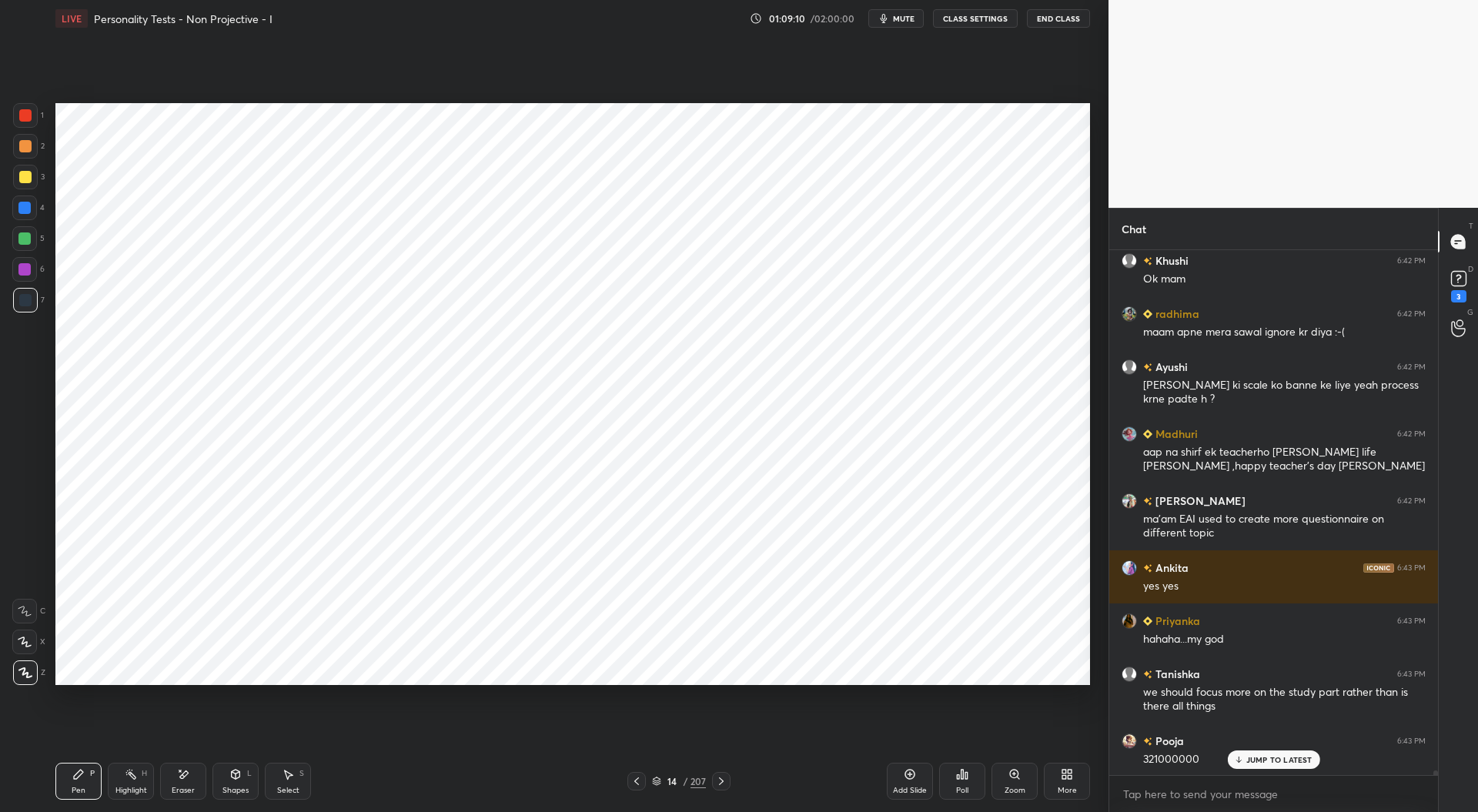
scroll to position [60781, 0]
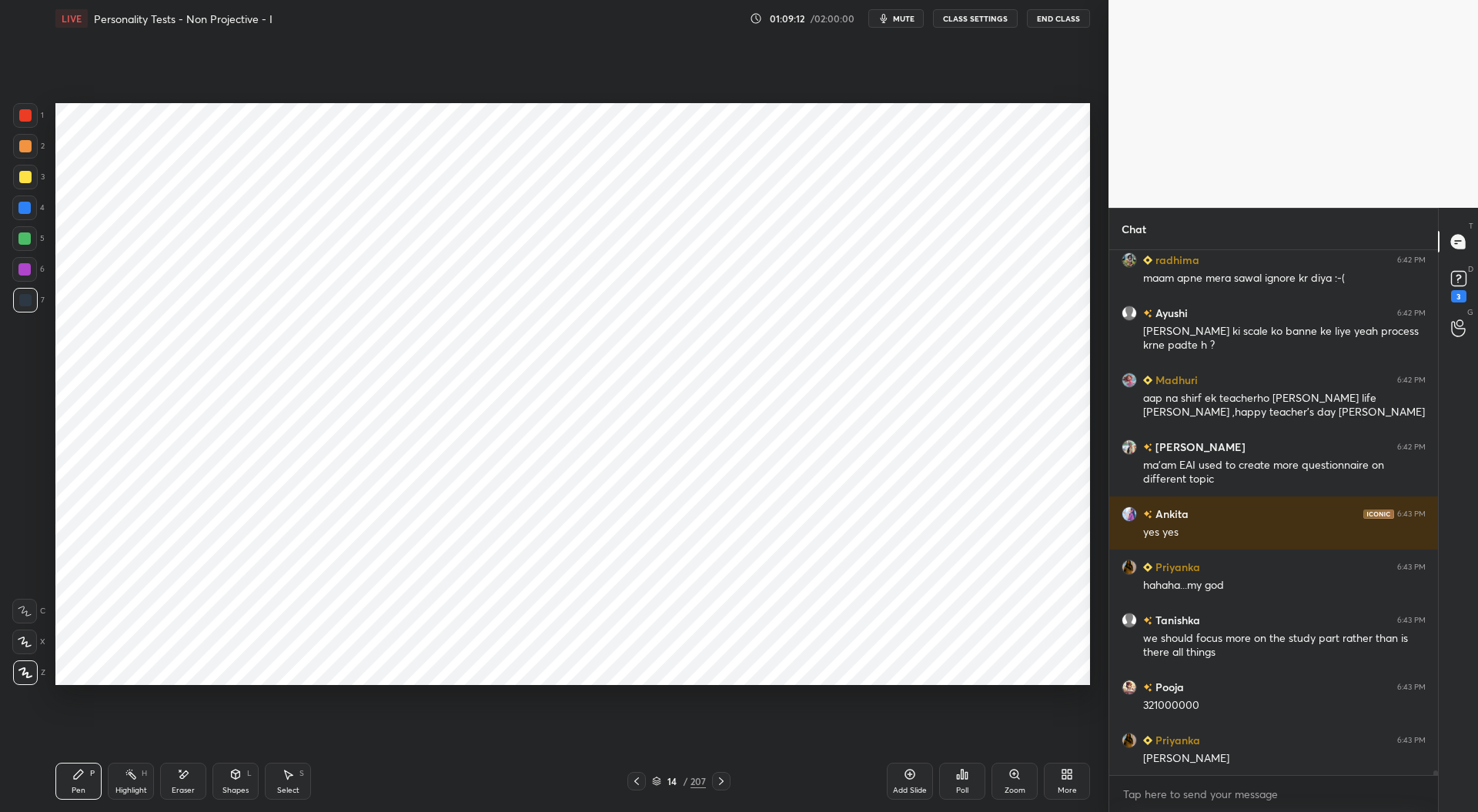
click at [640, 780] on icon at bounding box center [636, 781] width 12 height 12
click at [639, 781] on icon at bounding box center [636, 781] width 12 height 12
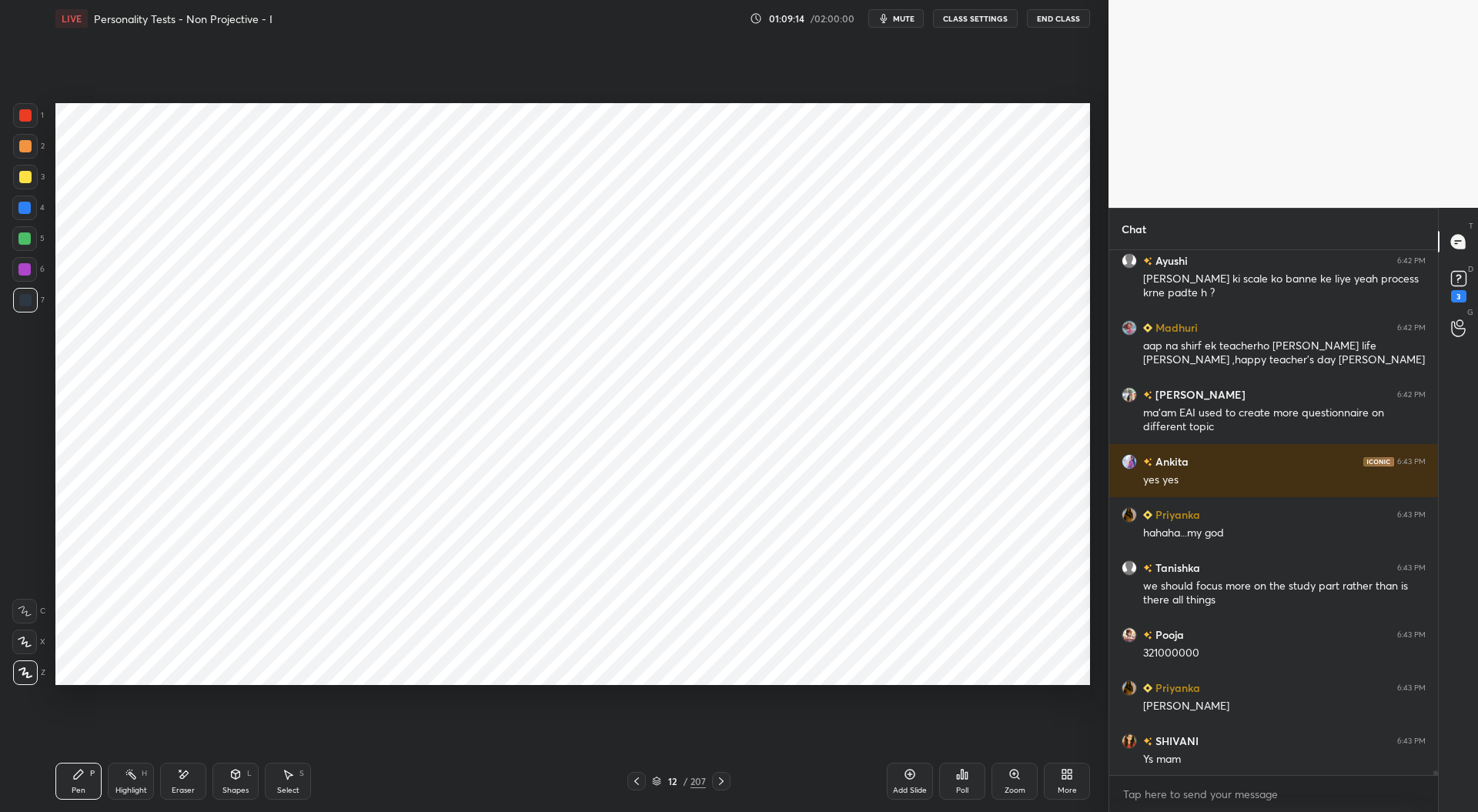
scroll to position [60887, 0]
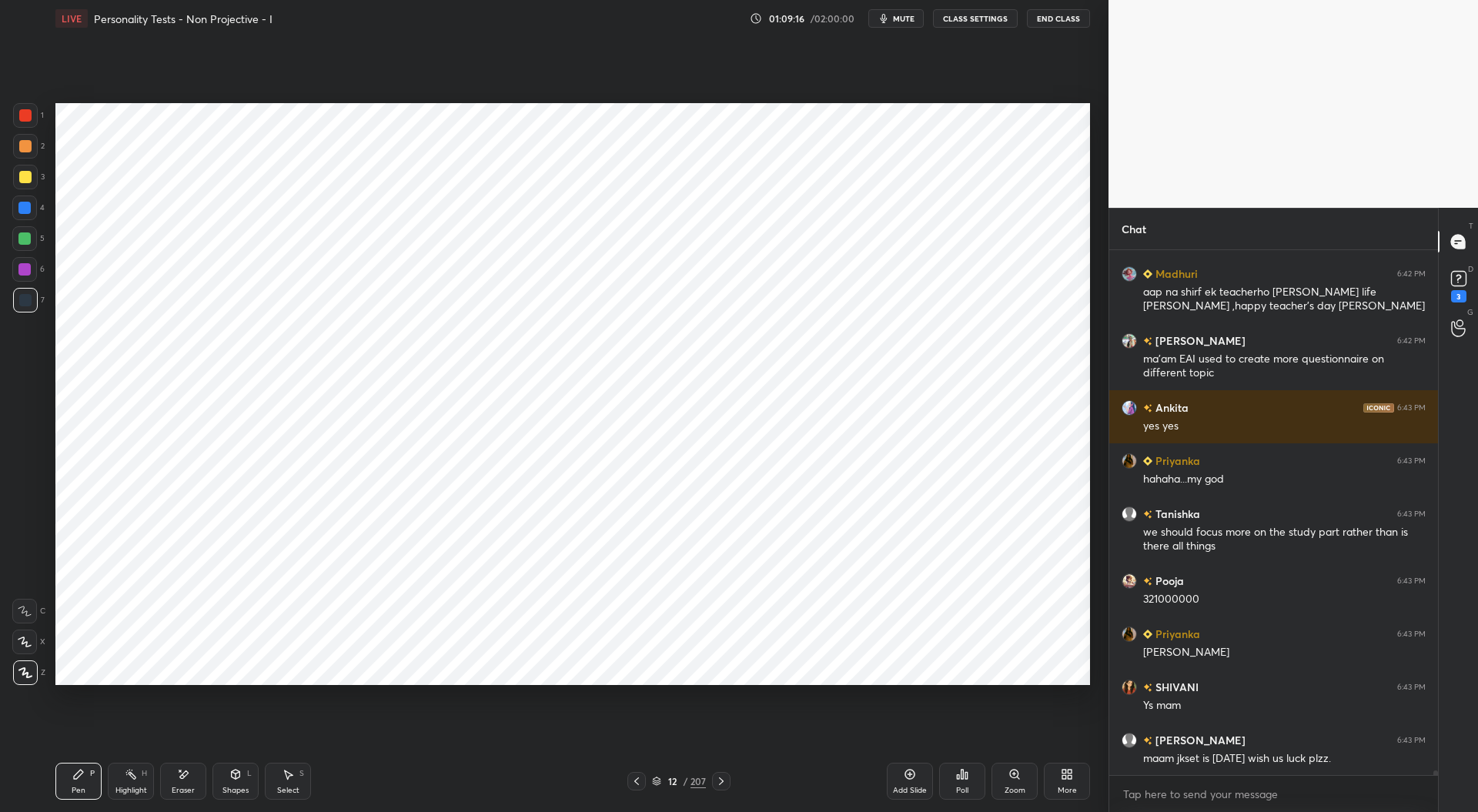
click at [636, 782] on icon at bounding box center [636, 781] width 12 height 12
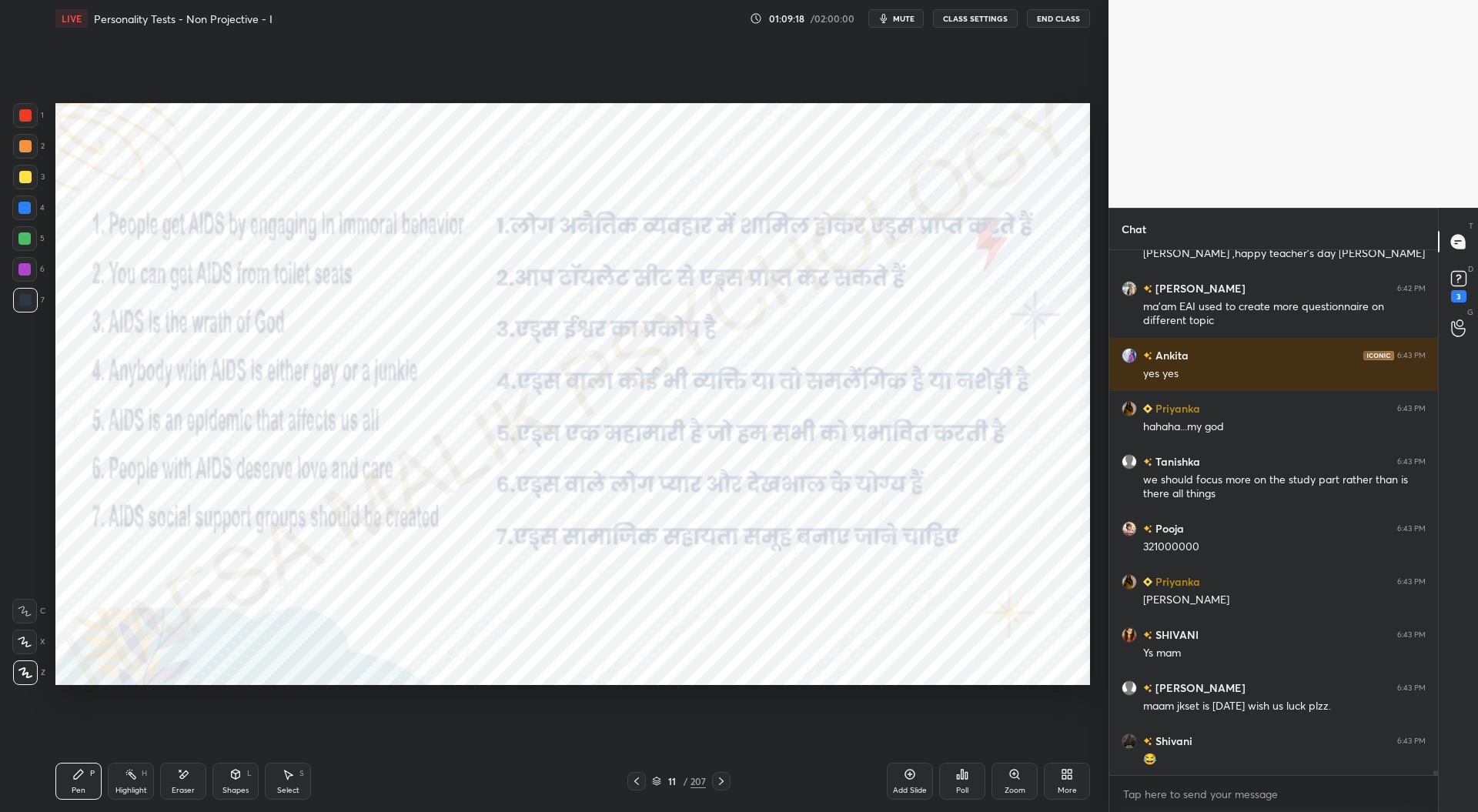
scroll to position [60993, 0]
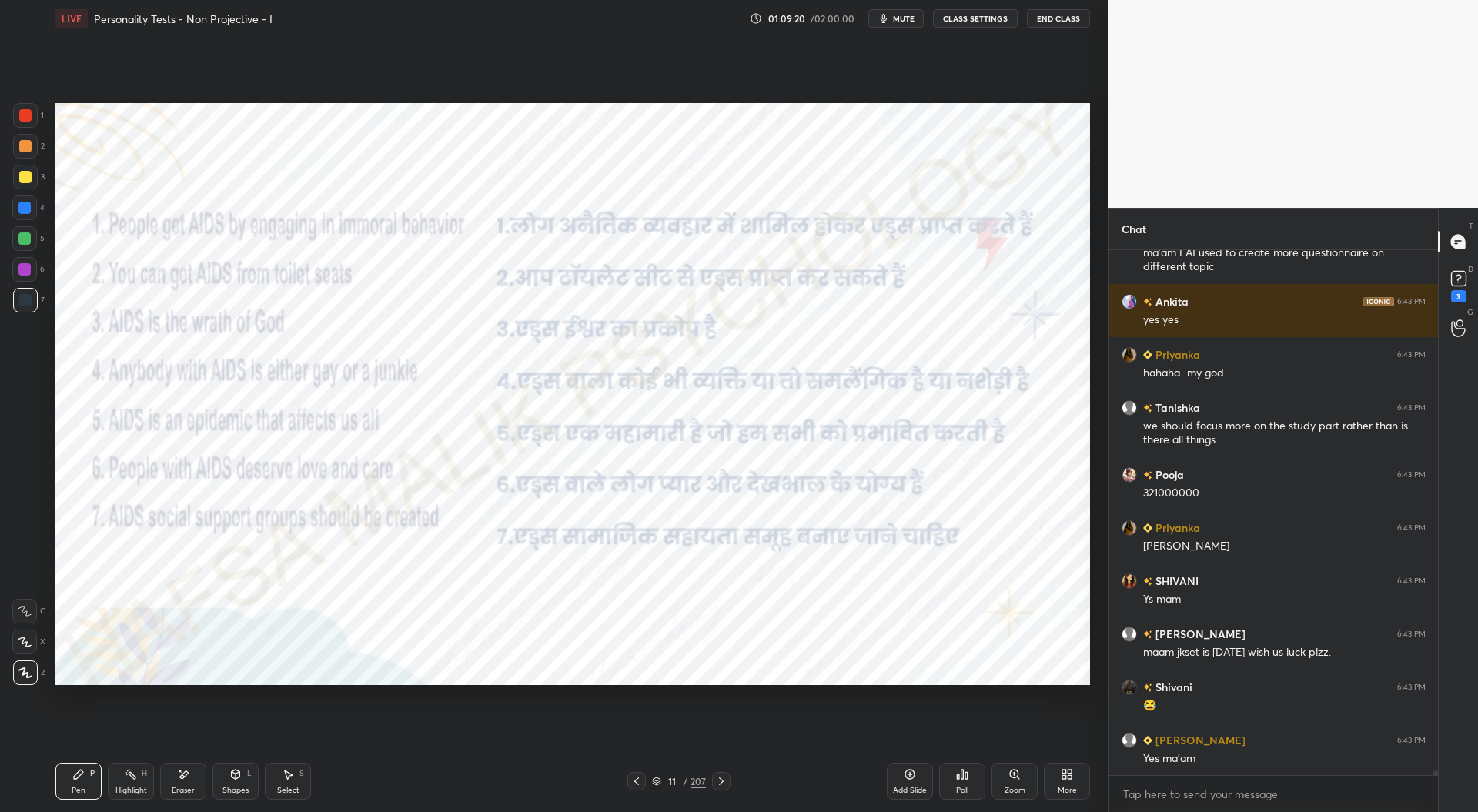
click at [638, 780] on icon at bounding box center [636, 781] width 12 height 12
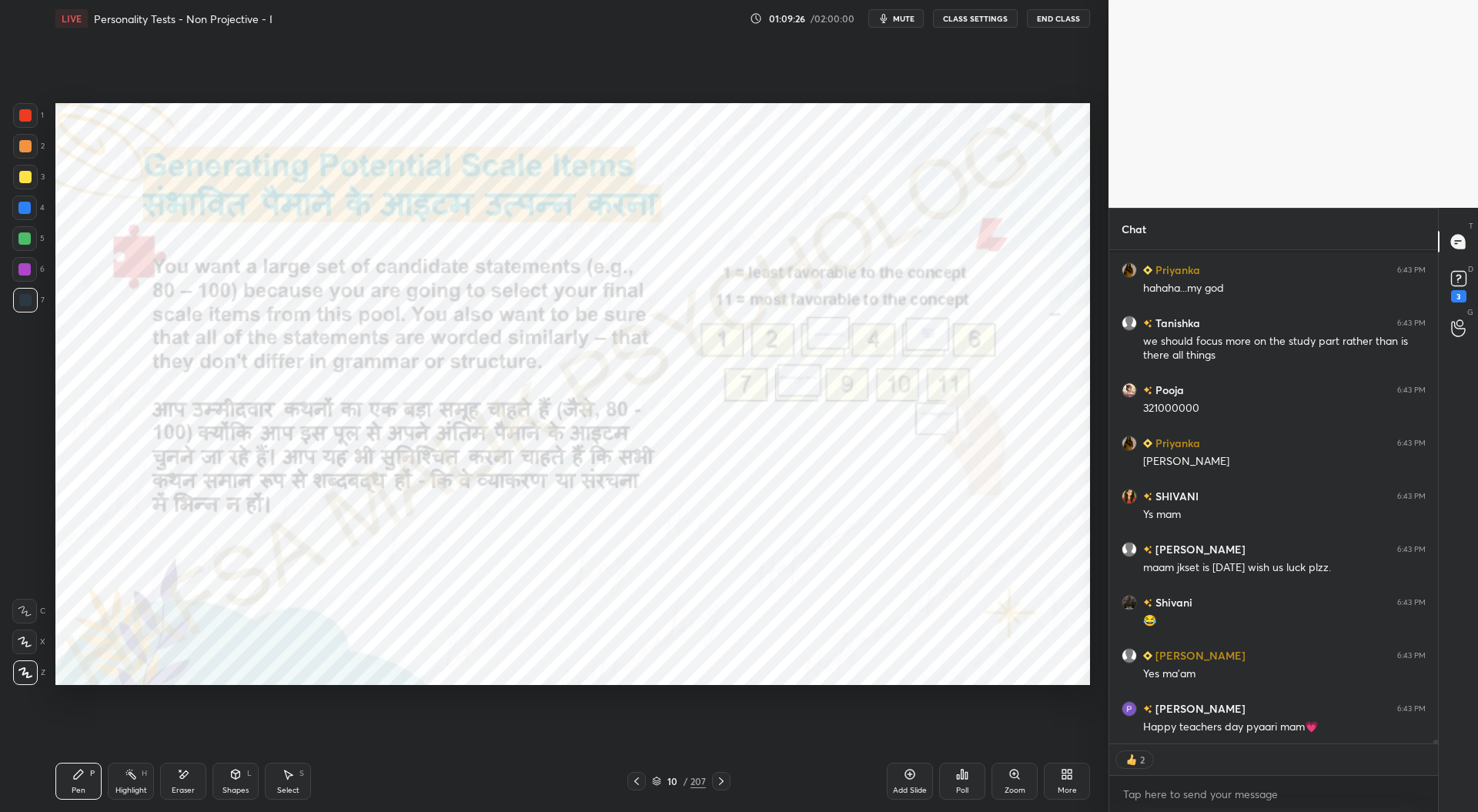
scroll to position [61145, 0]
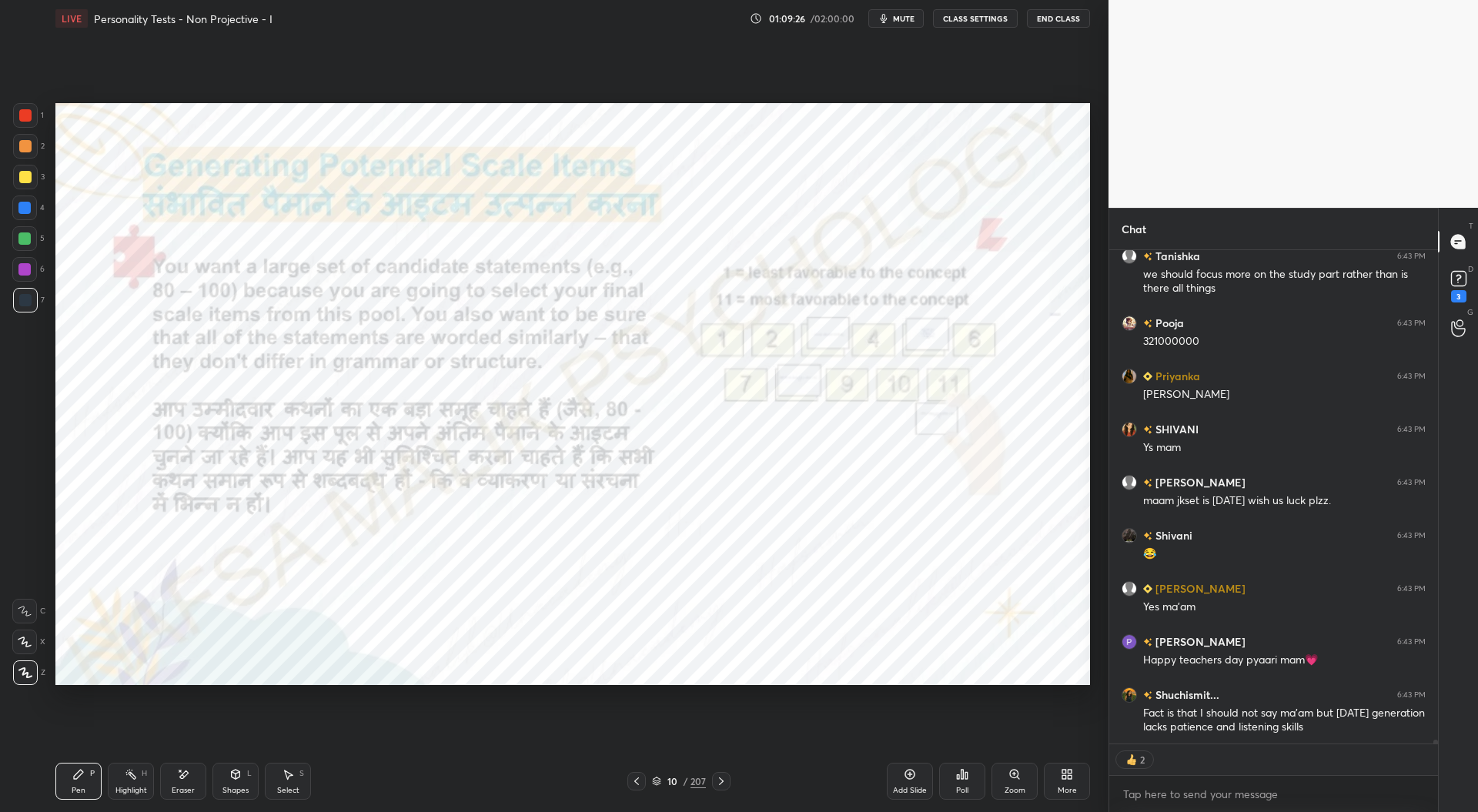
click at [725, 782] on icon at bounding box center [721, 781] width 12 height 12
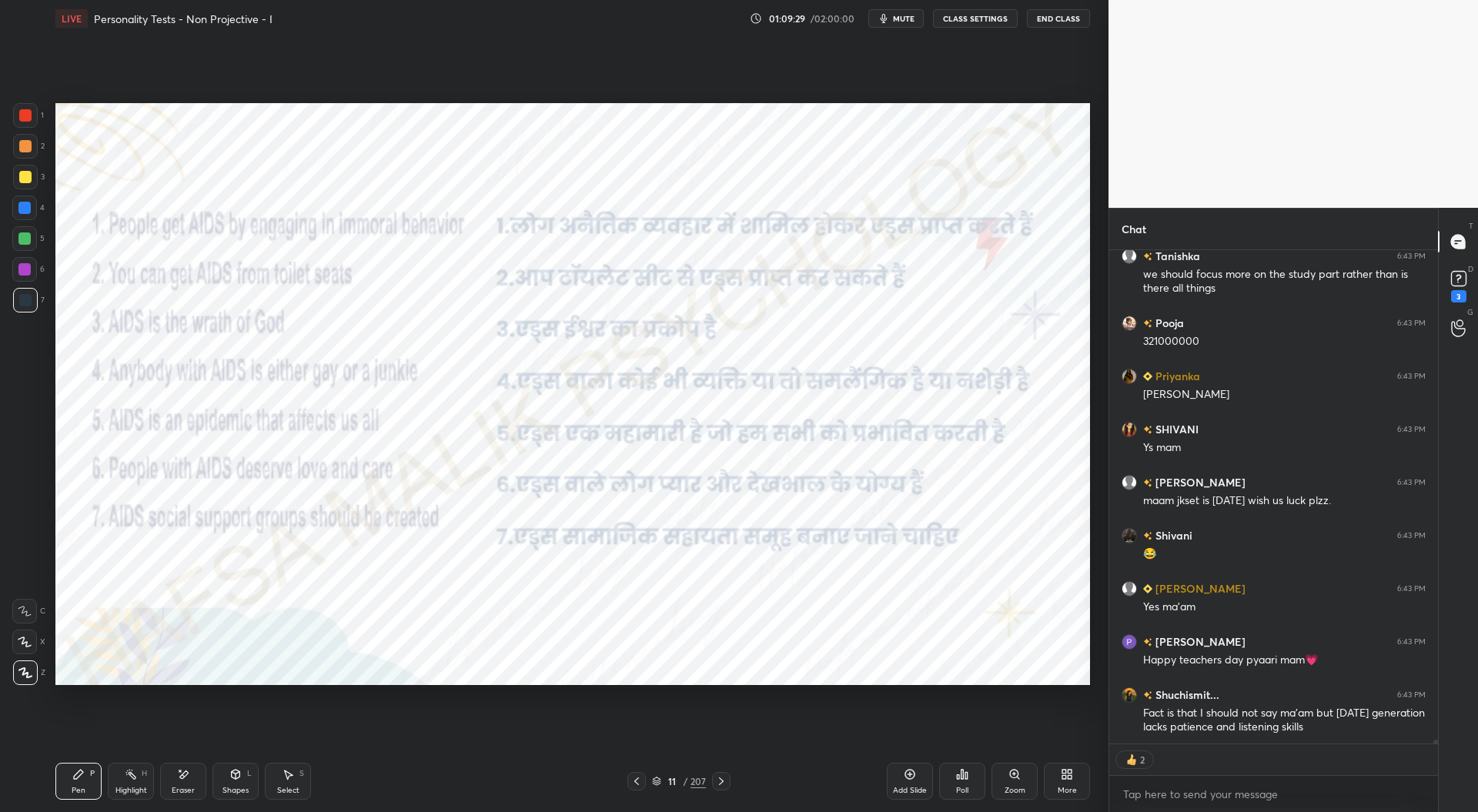
click at [725, 782] on icon at bounding box center [721, 781] width 12 height 12
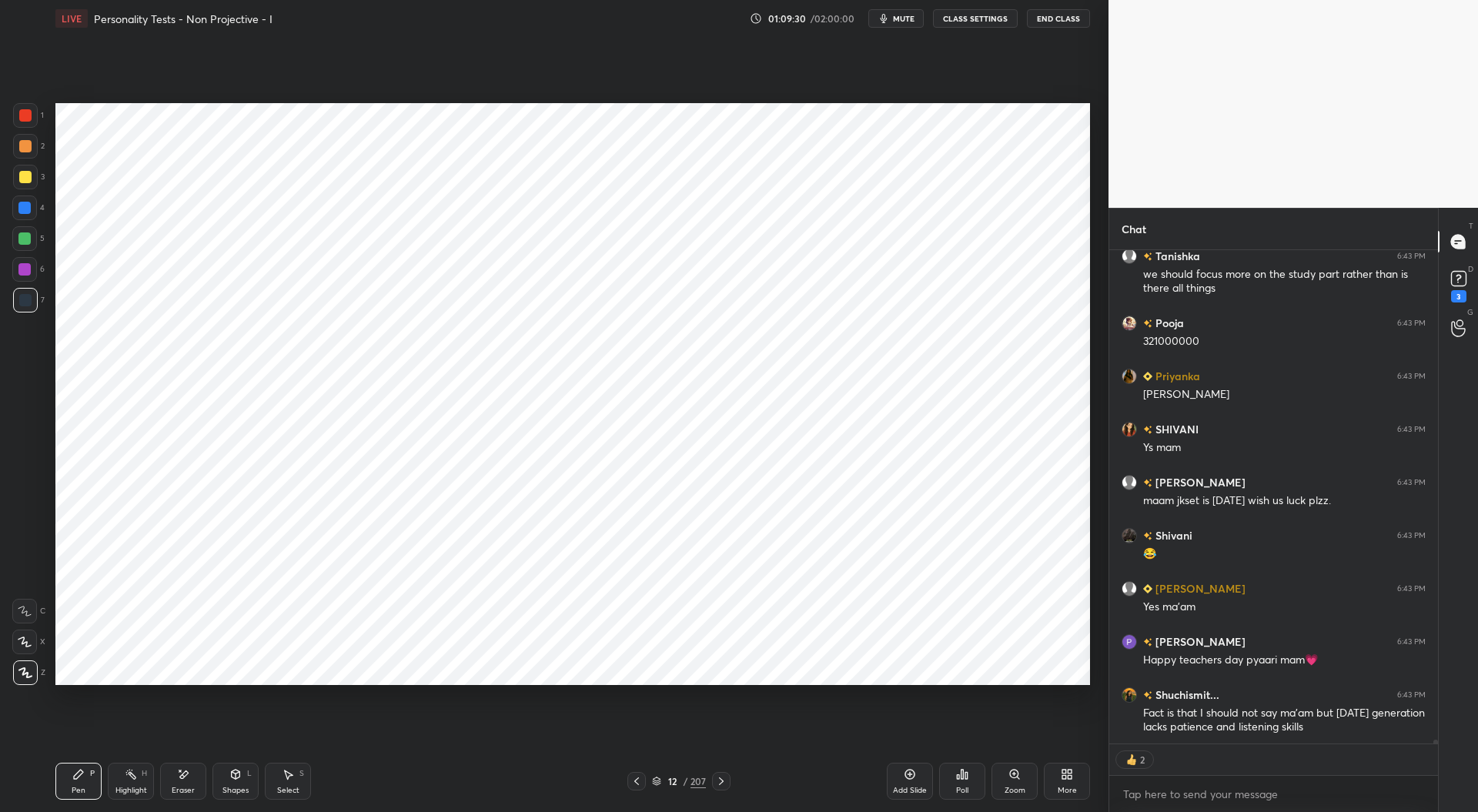
click at [724, 782] on icon at bounding box center [721, 781] width 12 height 12
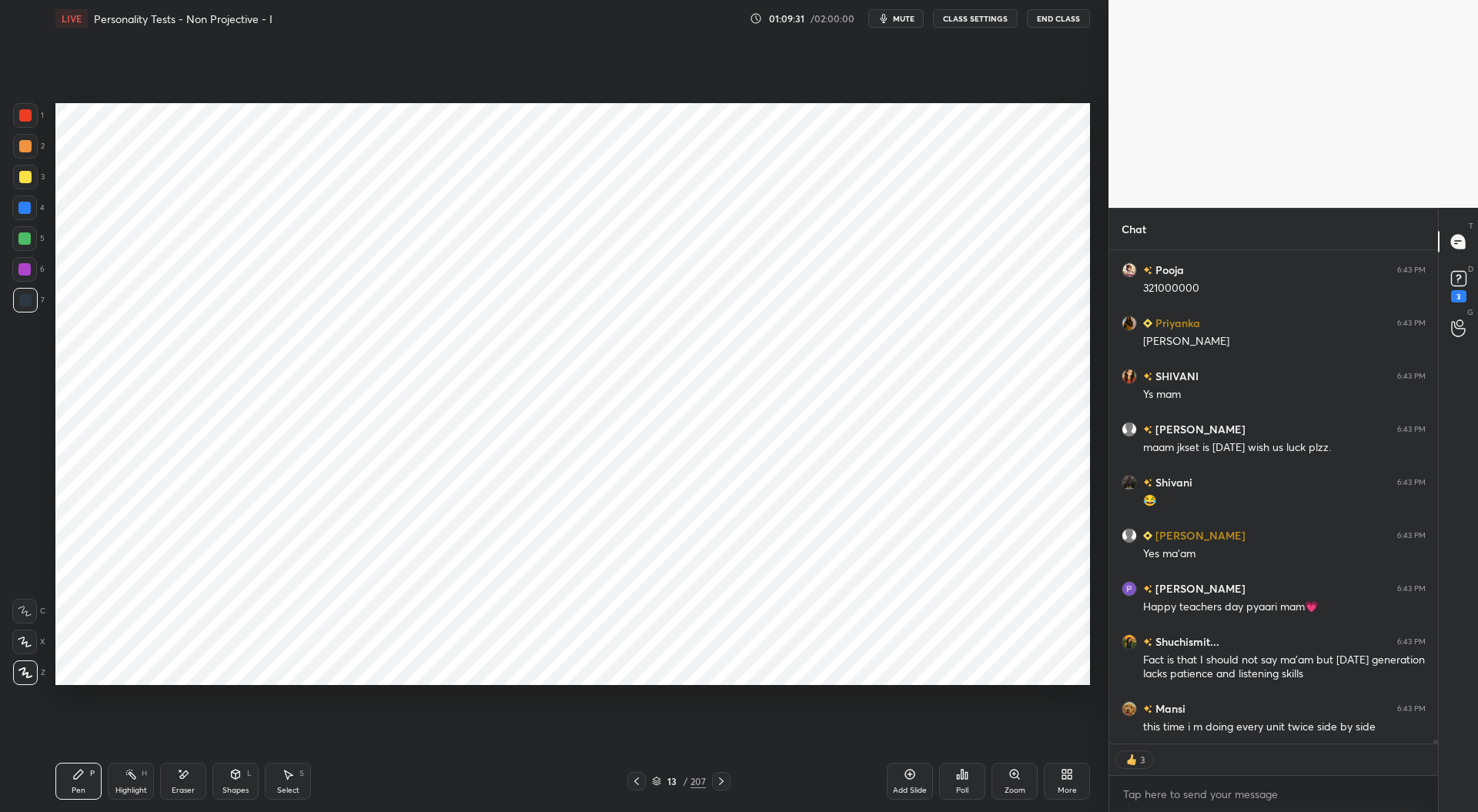
click at [642, 780] on div at bounding box center [637, 781] width 19 height 19
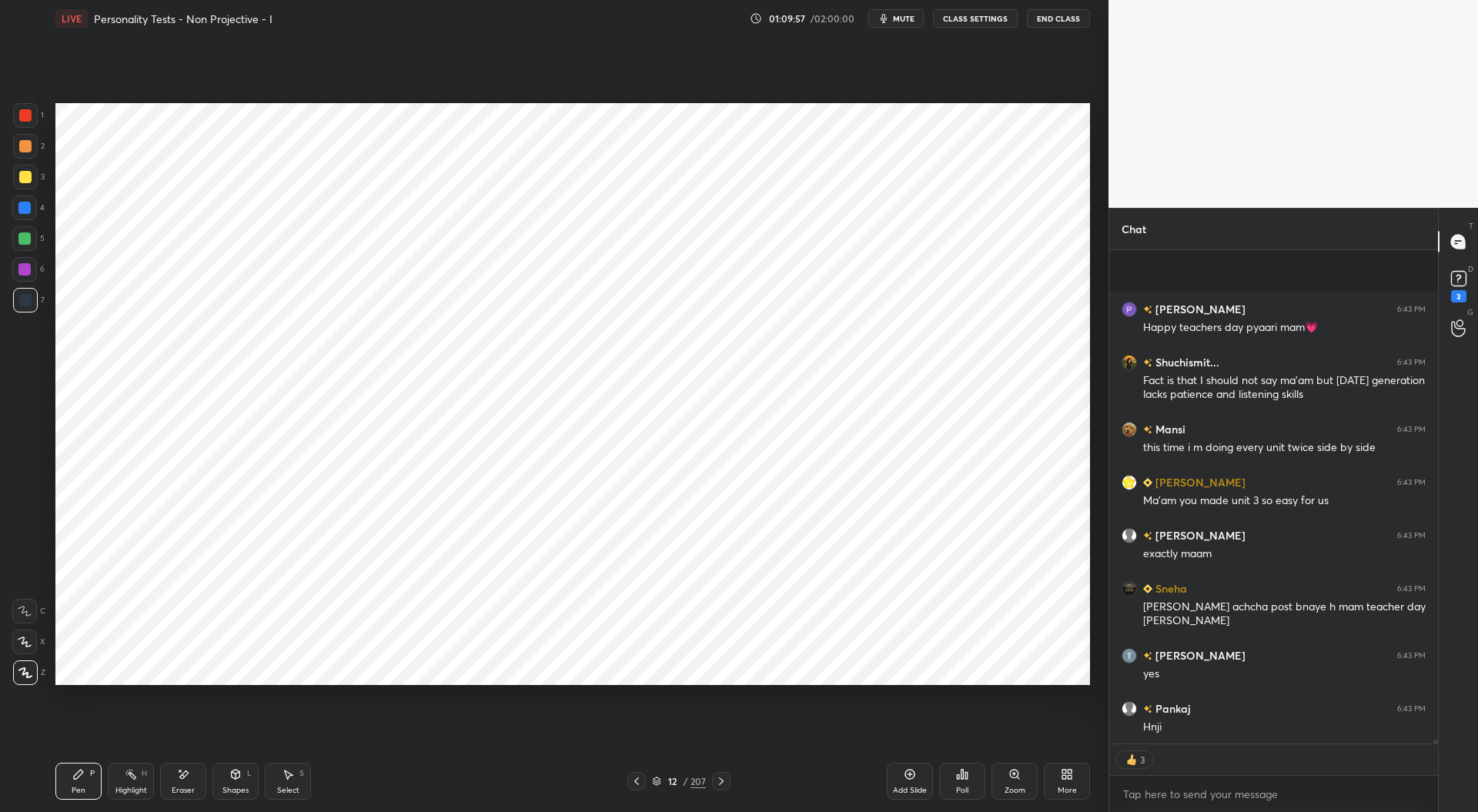
scroll to position [61584, 0]
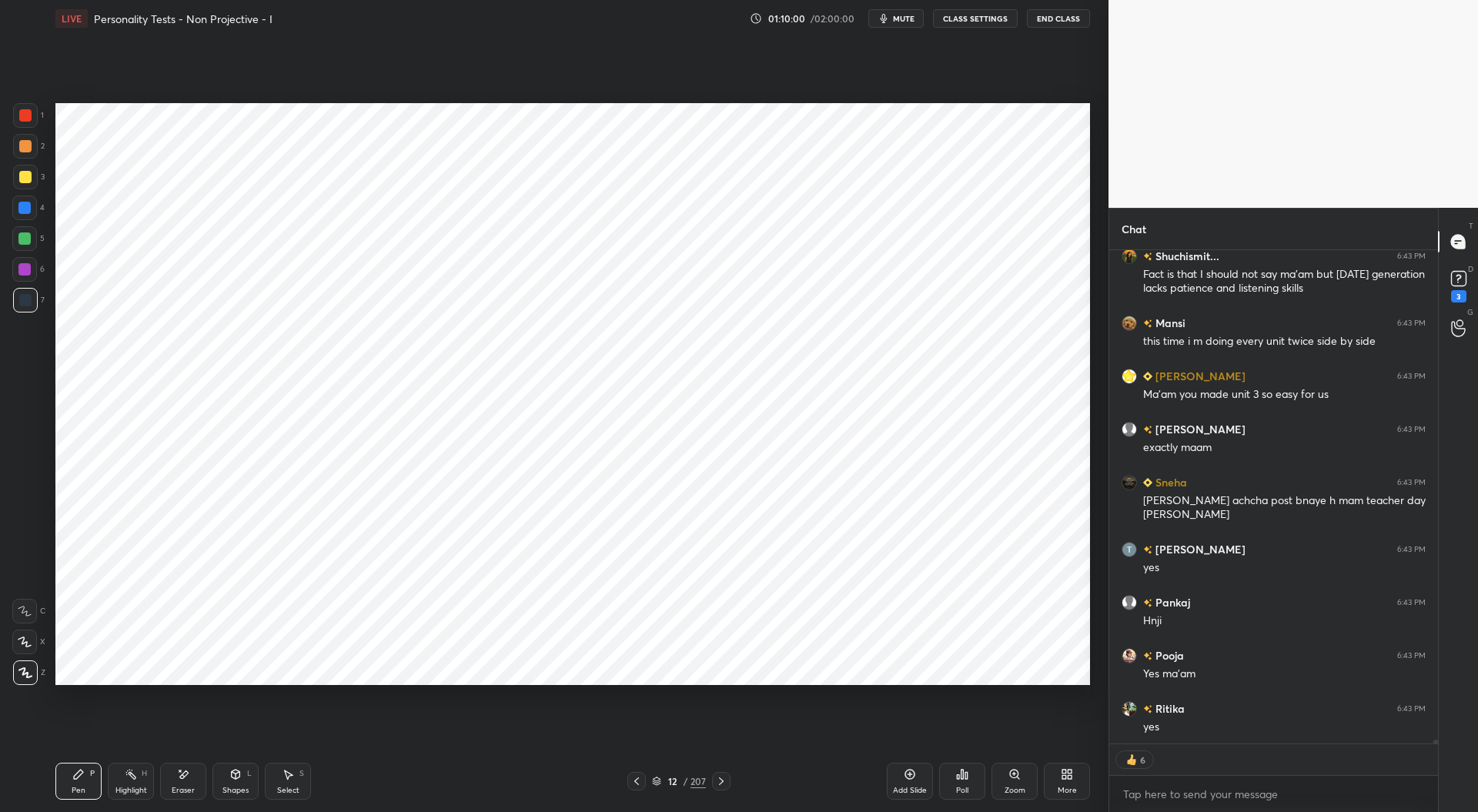
click at [720, 784] on icon at bounding box center [721, 781] width 12 height 12
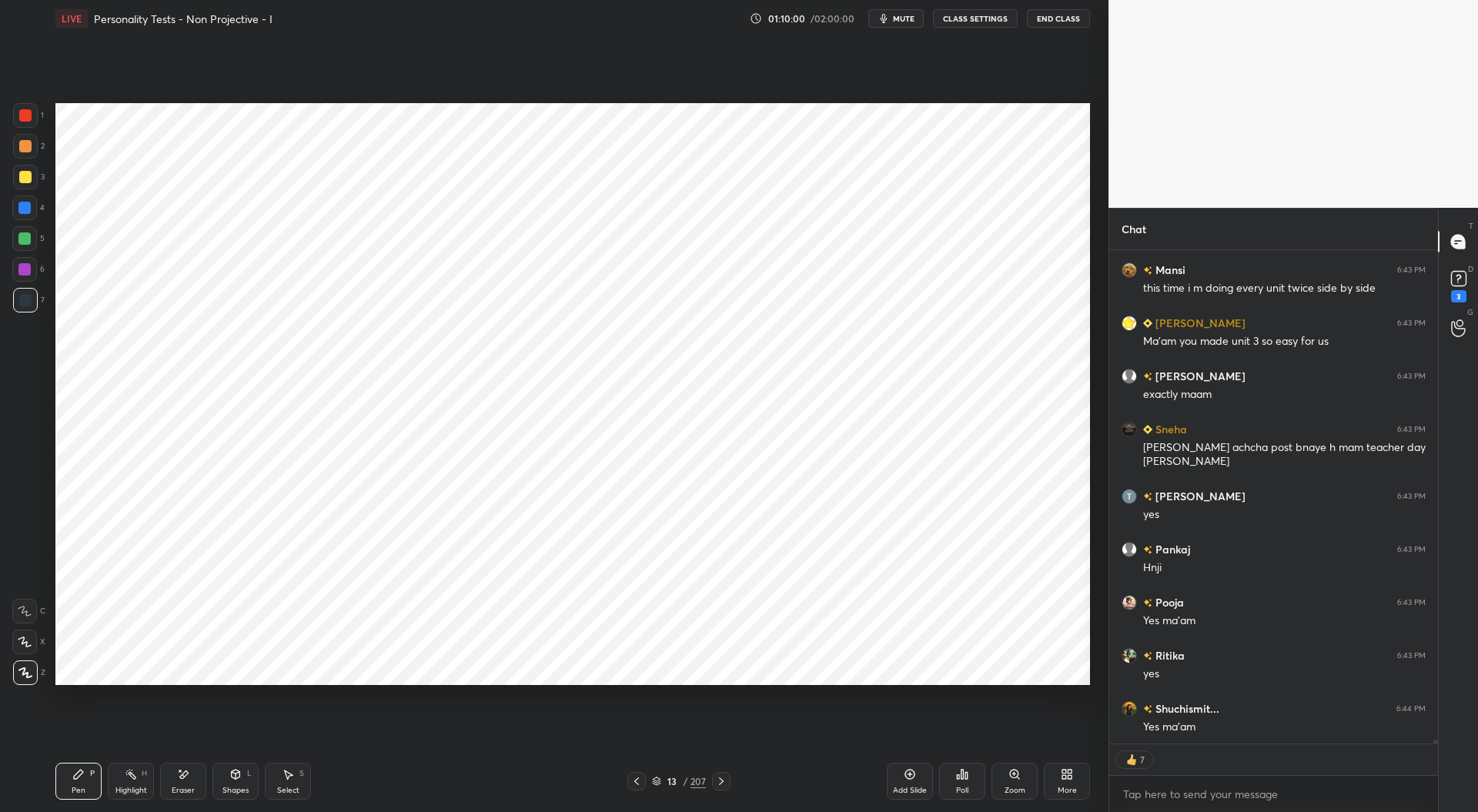
click at [721, 783] on icon at bounding box center [721, 780] width 5 height 7
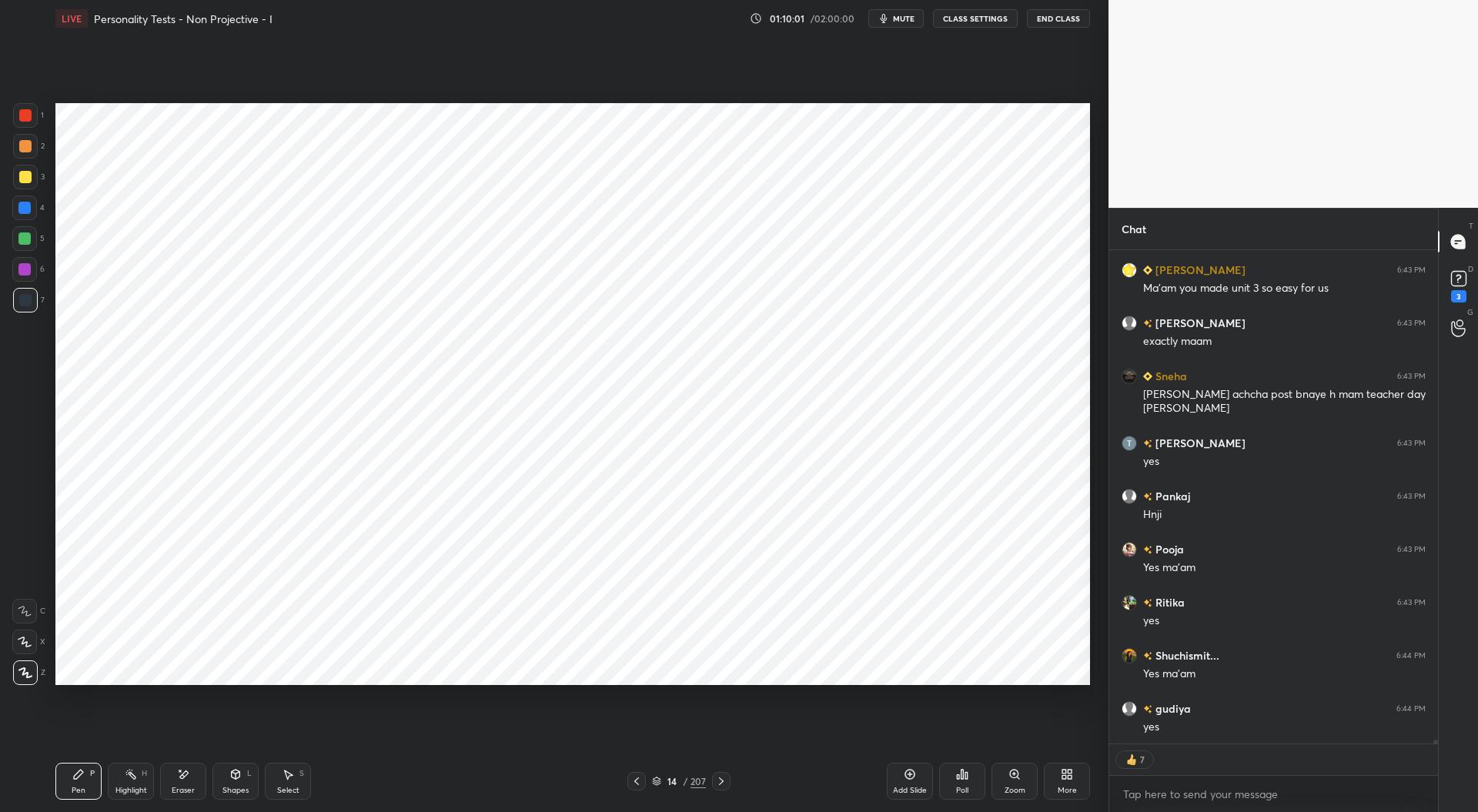
click at [722, 780] on icon at bounding box center [721, 780] width 5 height 7
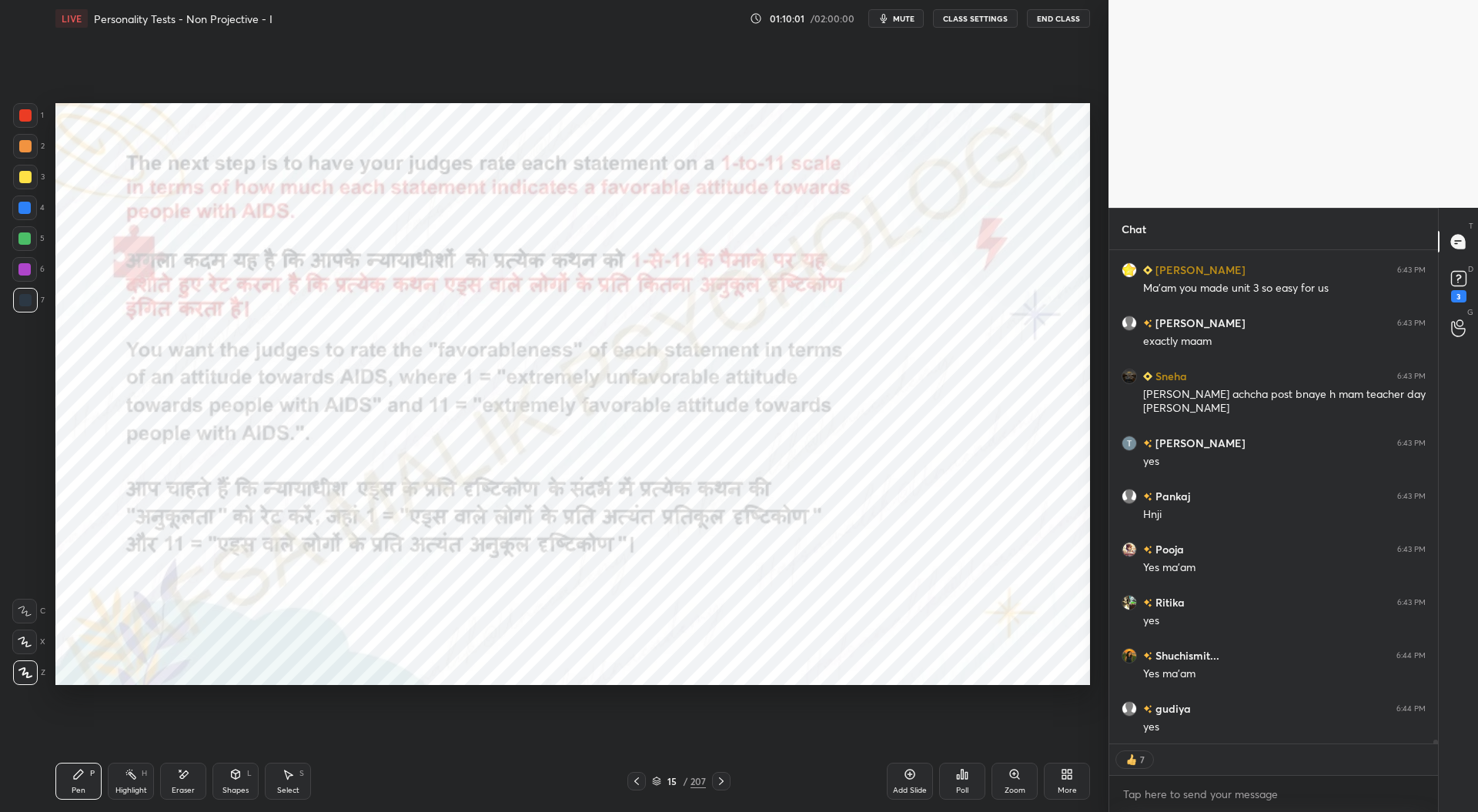
click at [723, 778] on icon at bounding box center [721, 781] width 12 height 12
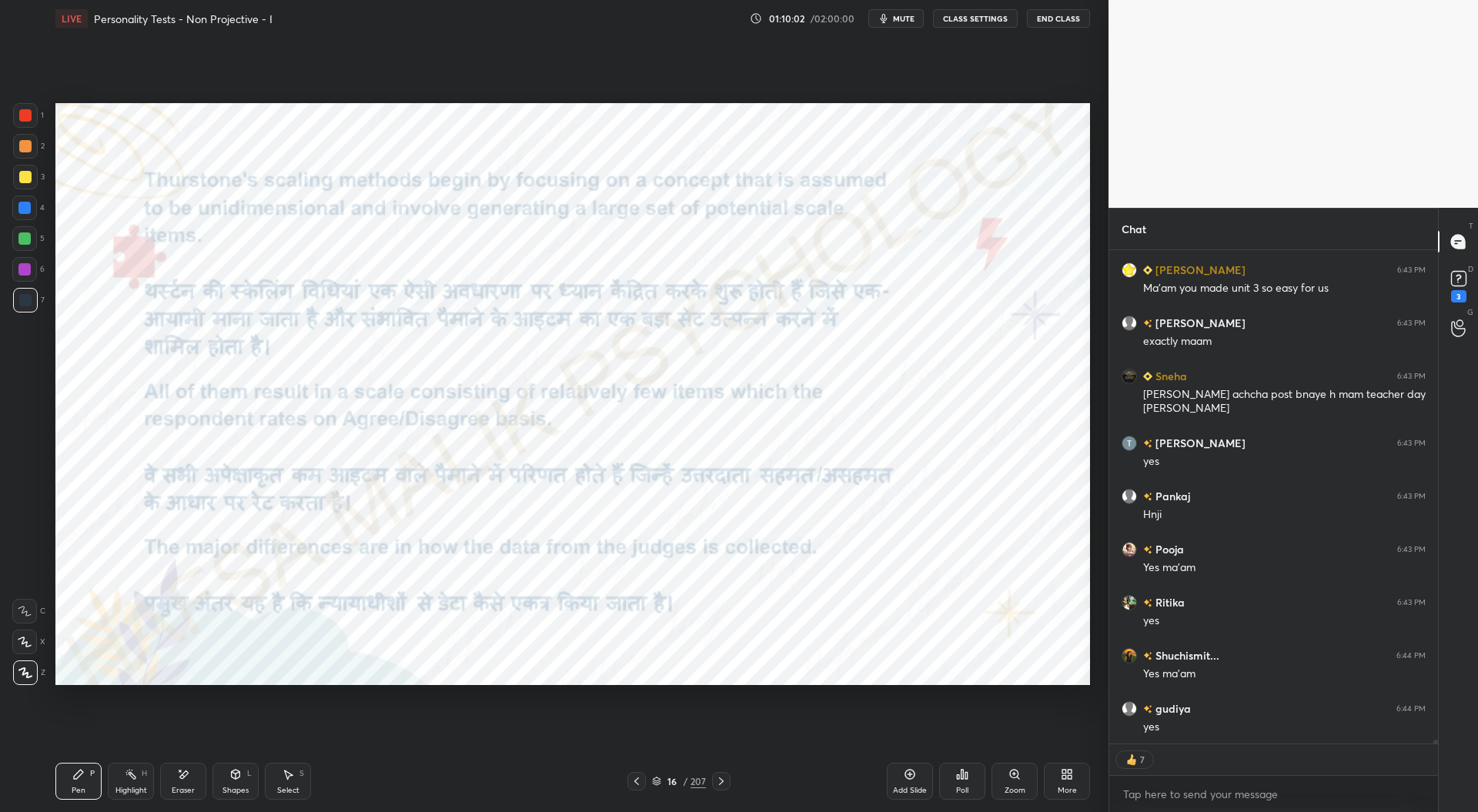
click at [724, 780] on icon at bounding box center [721, 781] width 12 height 12
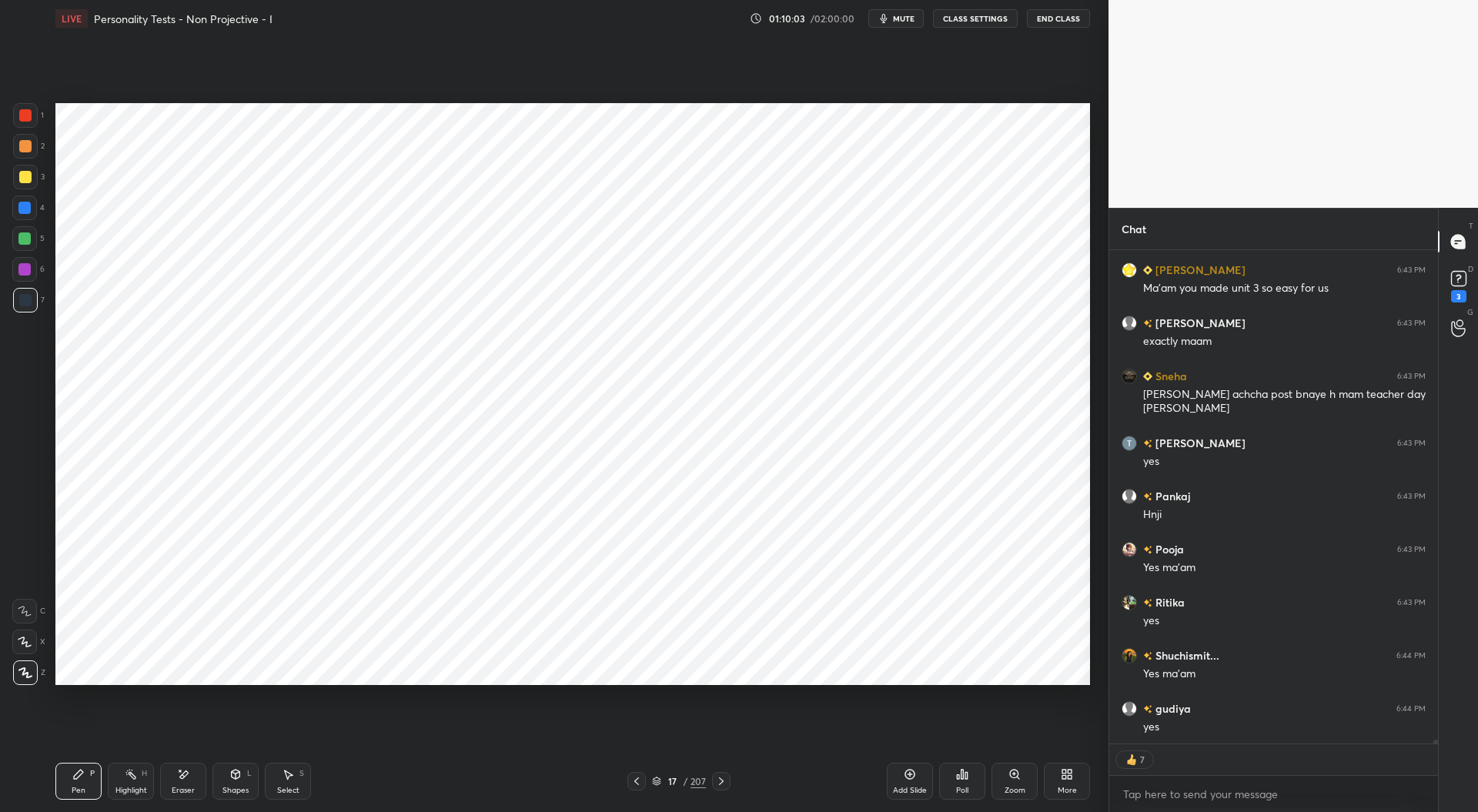
click at [724, 778] on icon at bounding box center [721, 781] width 12 height 12
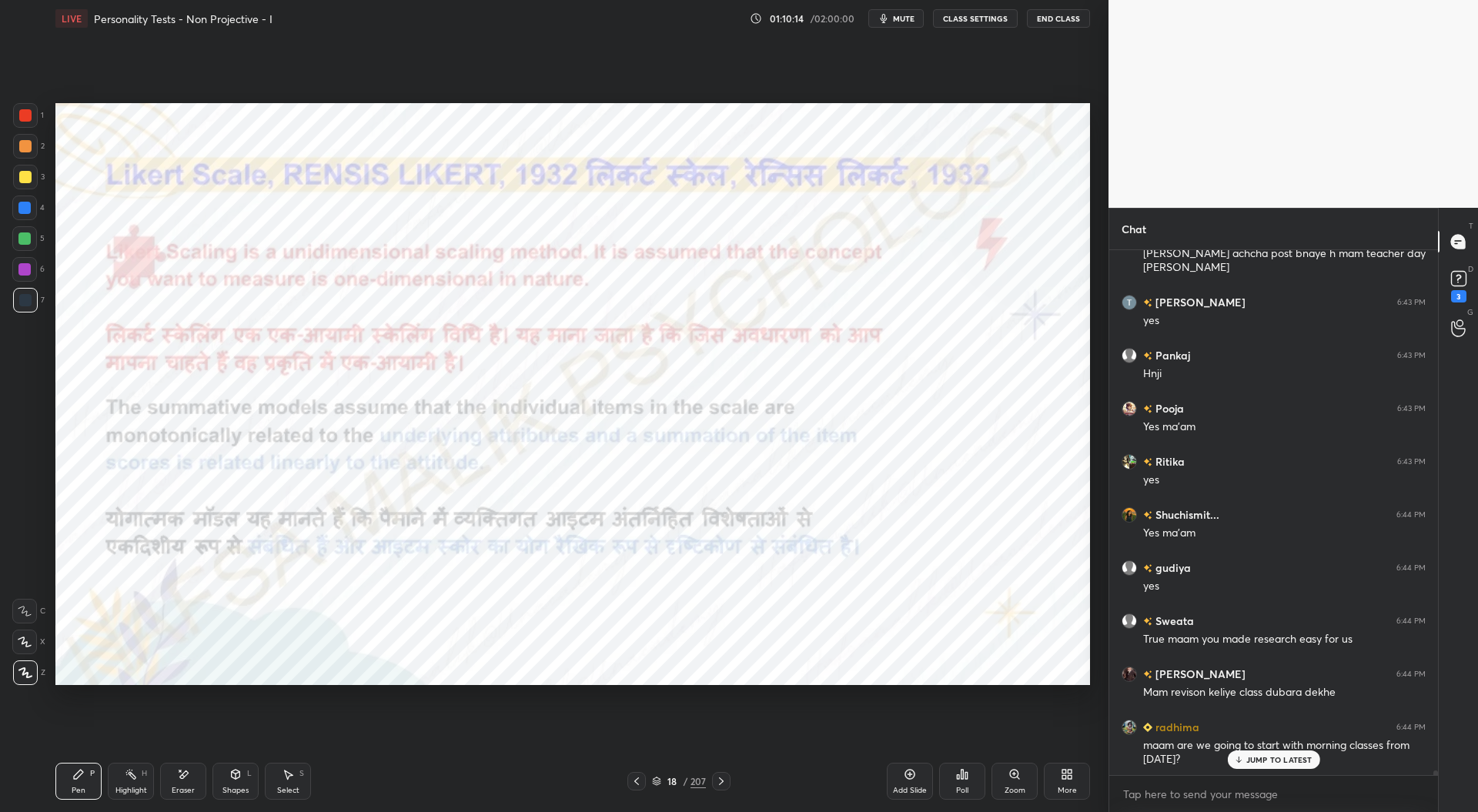
scroll to position [6, 5]
click at [639, 784] on icon at bounding box center [637, 780] width 5 height 7
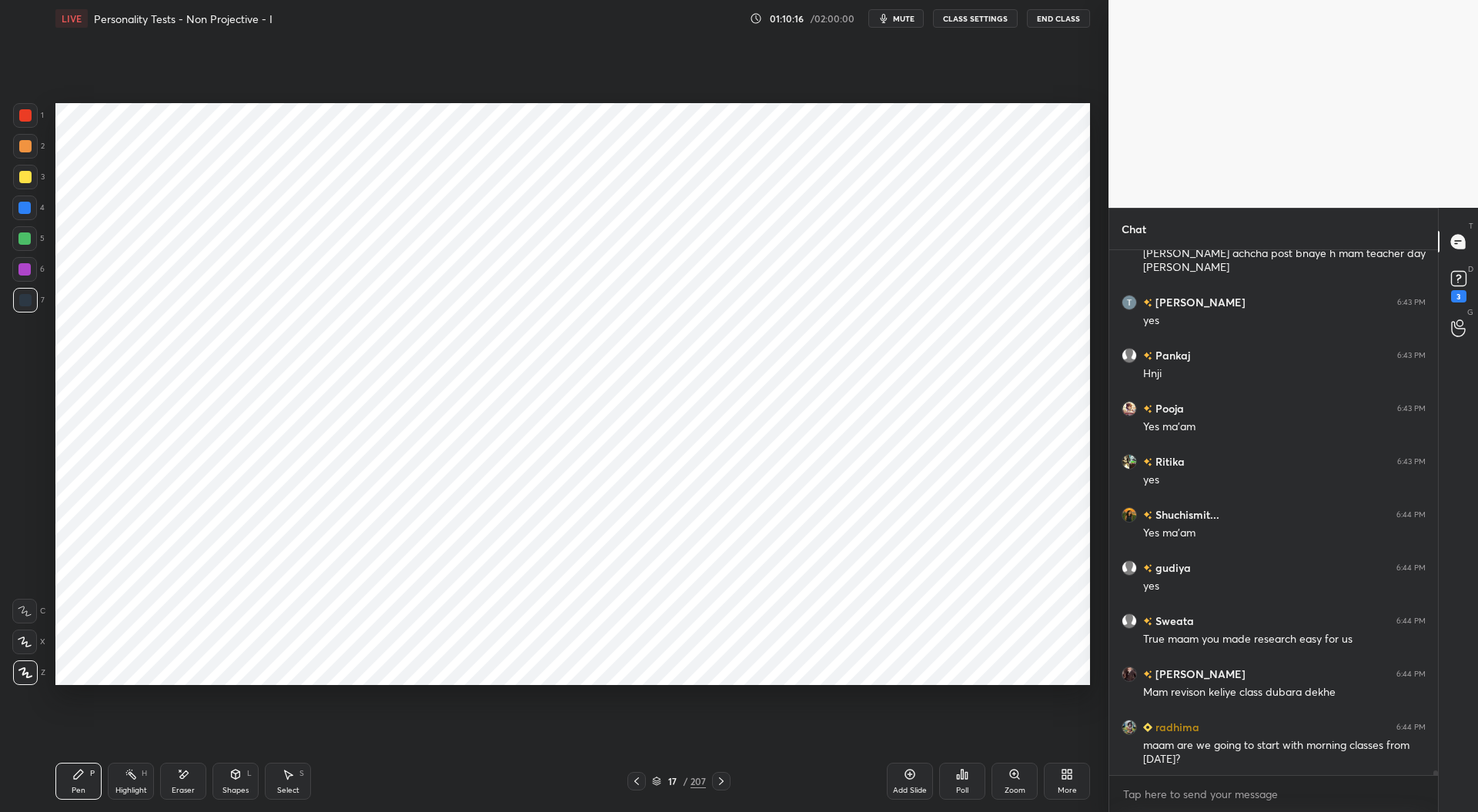
click at [641, 784] on icon at bounding box center [636, 781] width 12 height 12
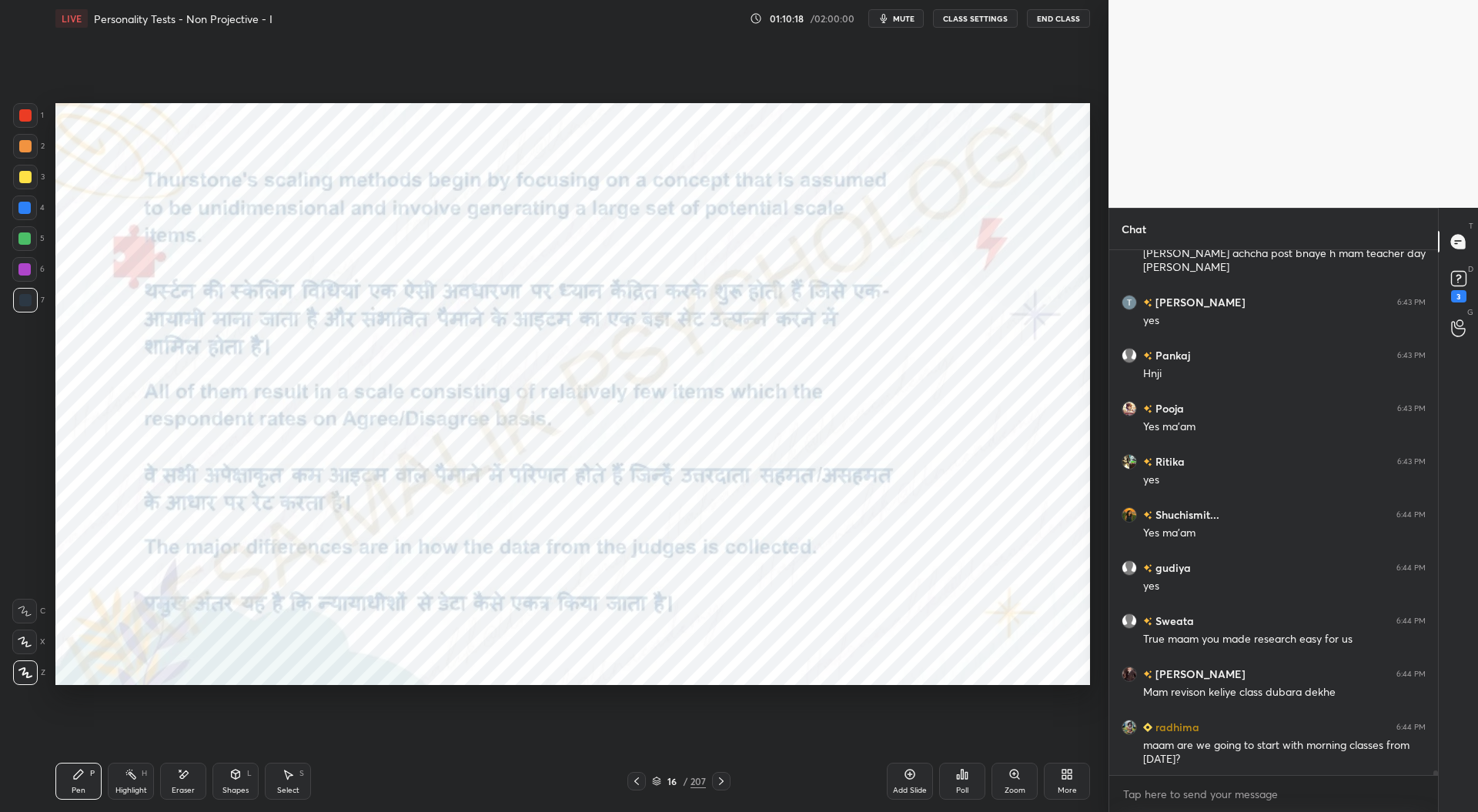
click at [639, 778] on icon at bounding box center [637, 780] width 5 height 7
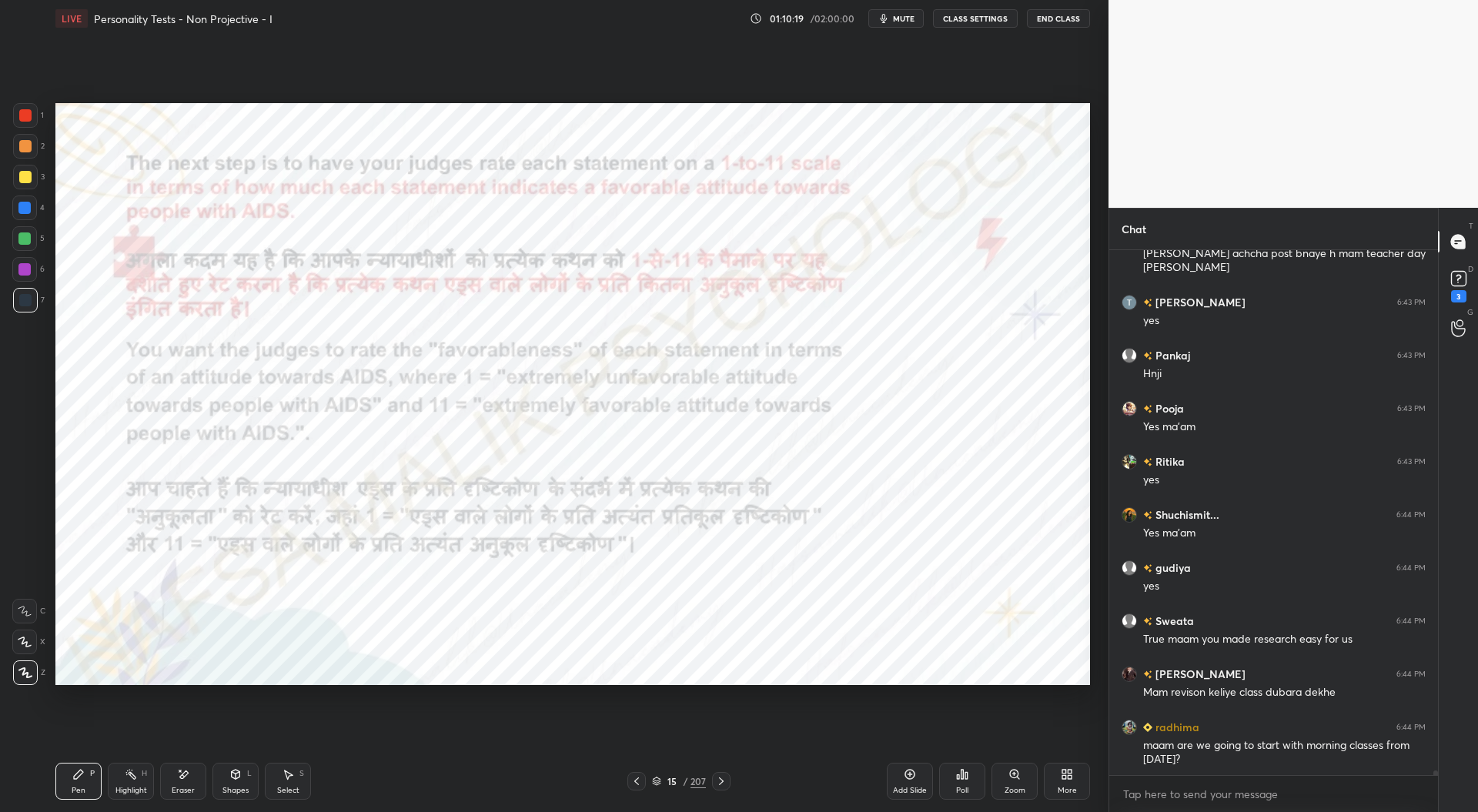
scroll to position [61868, 0]
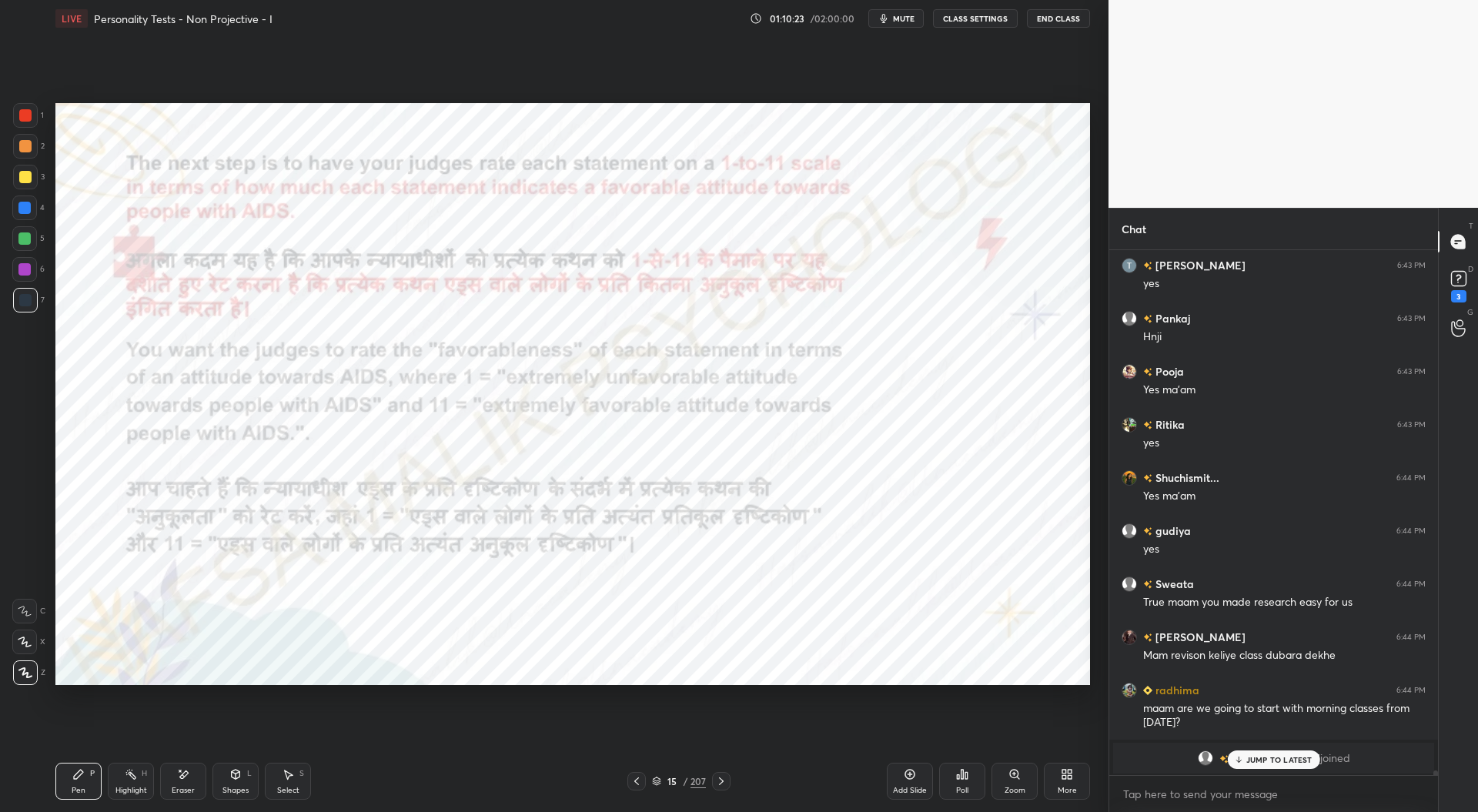
click at [642, 782] on icon at bounding box center [636, 781] width 12 height 12
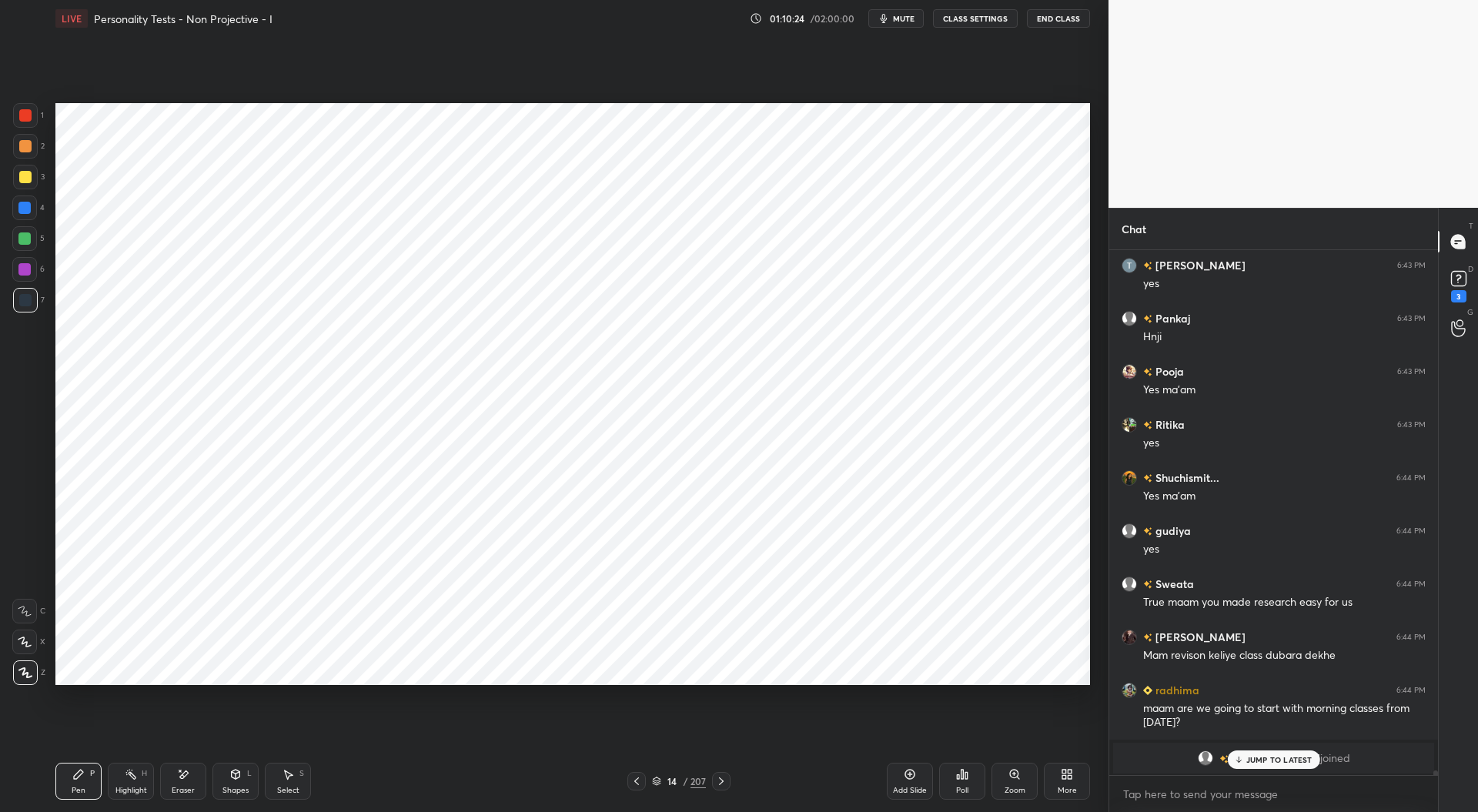
click at [641, 780] on icon at bounding box center [636, 781] width 12 height 12
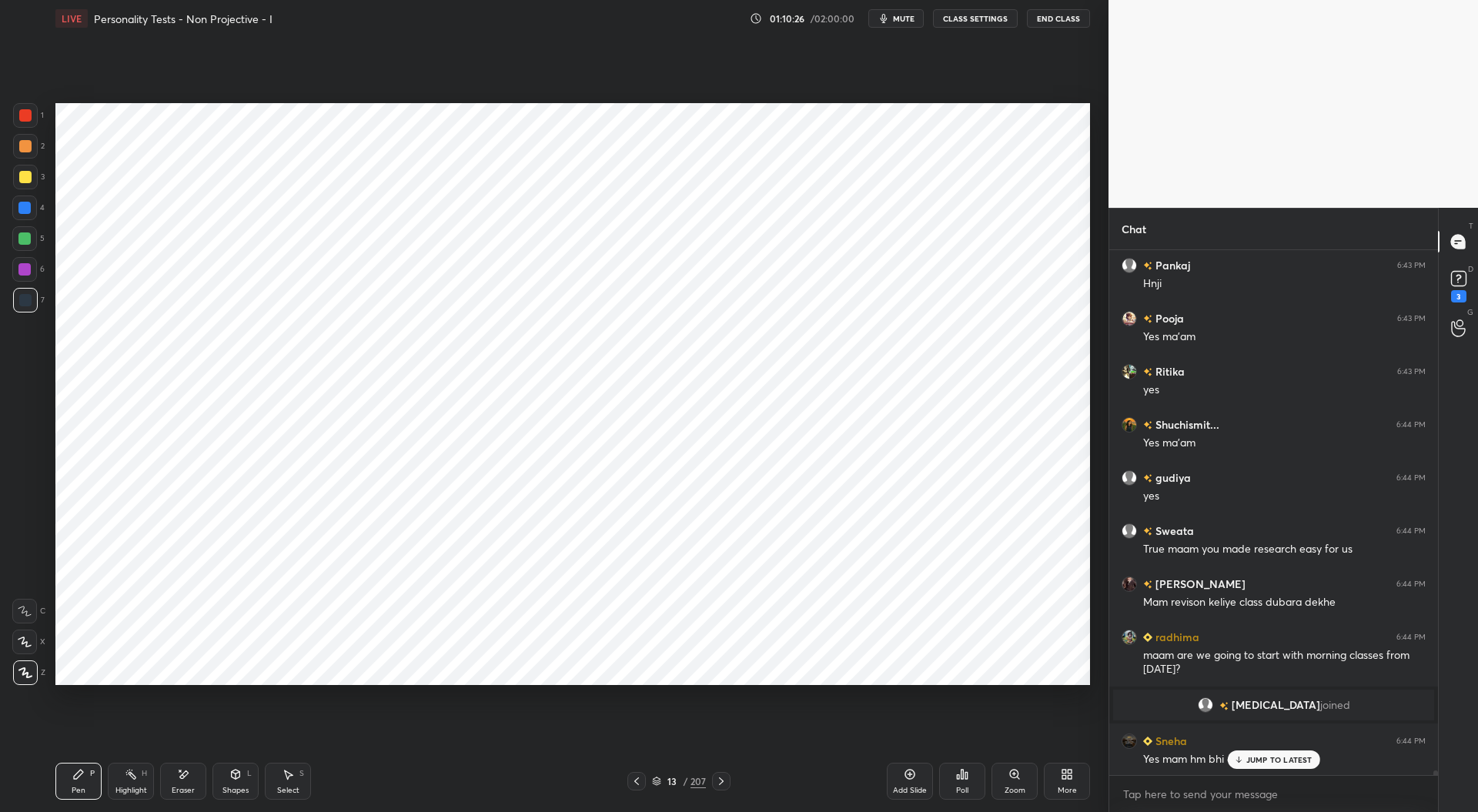
click at [638, 778] on icon at bounding box center [637, 780] width 5 height 7
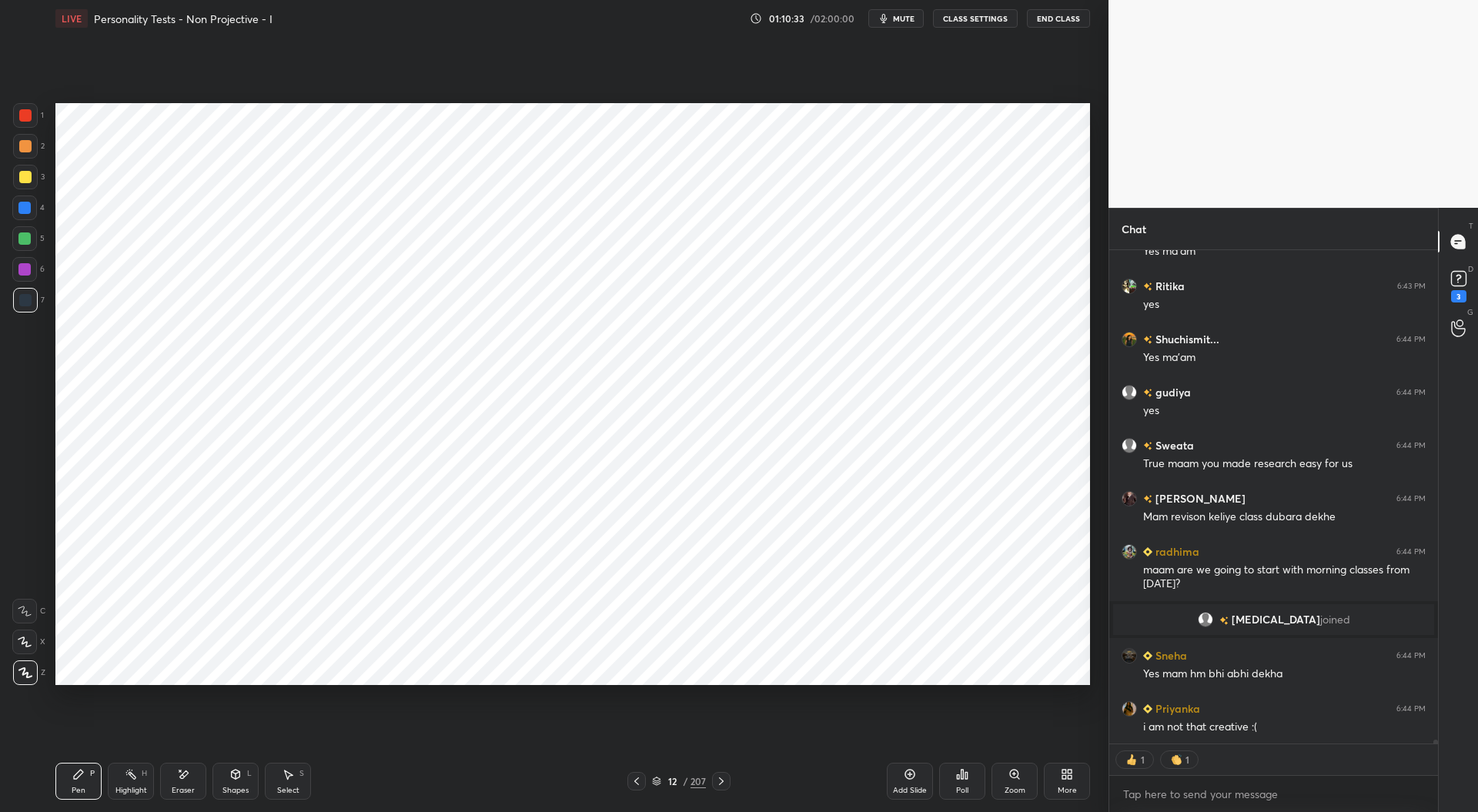
scroll to position [61339, 0]
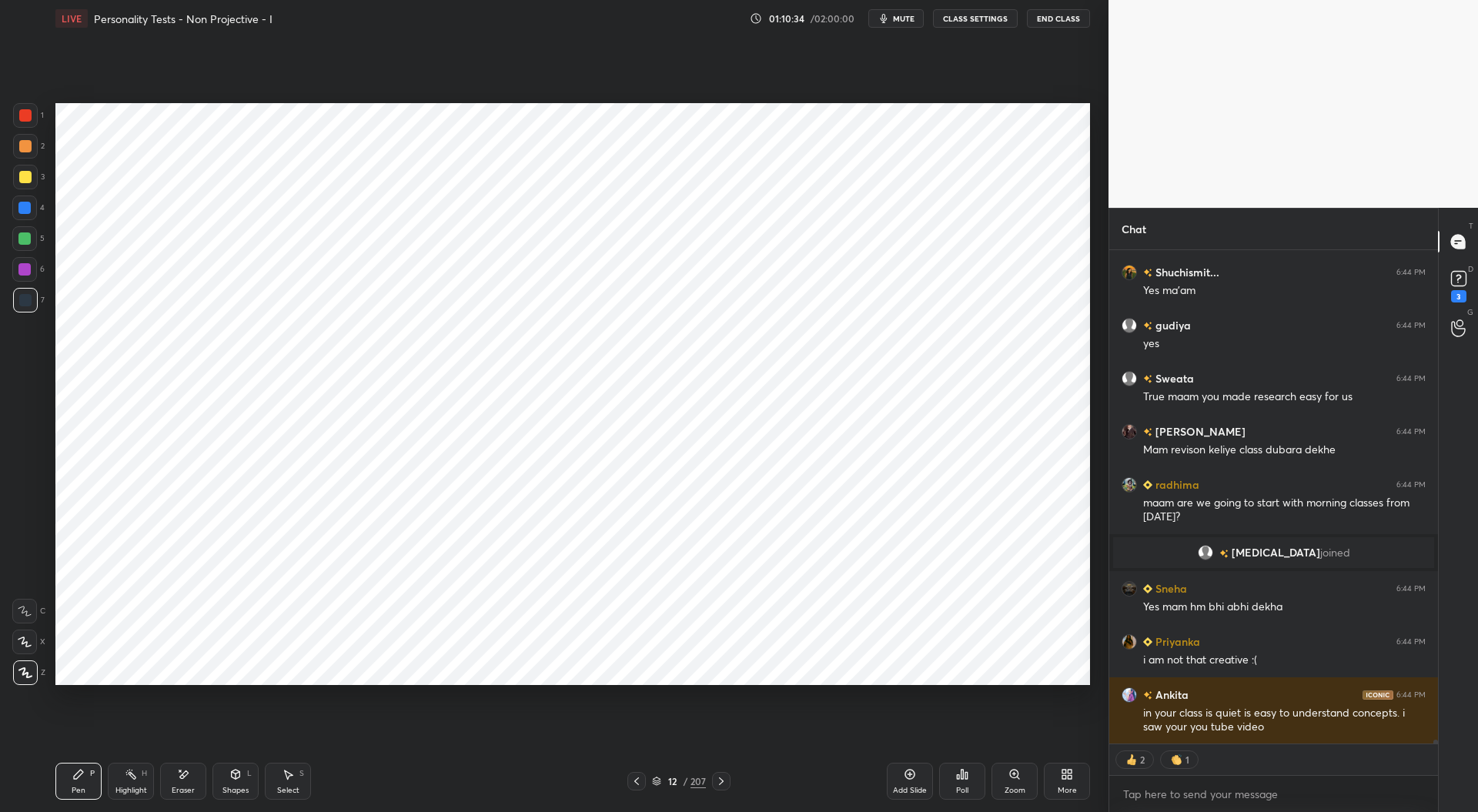
click at [638, 780] on icon at bounding box center [636, 781] width 12 height 12
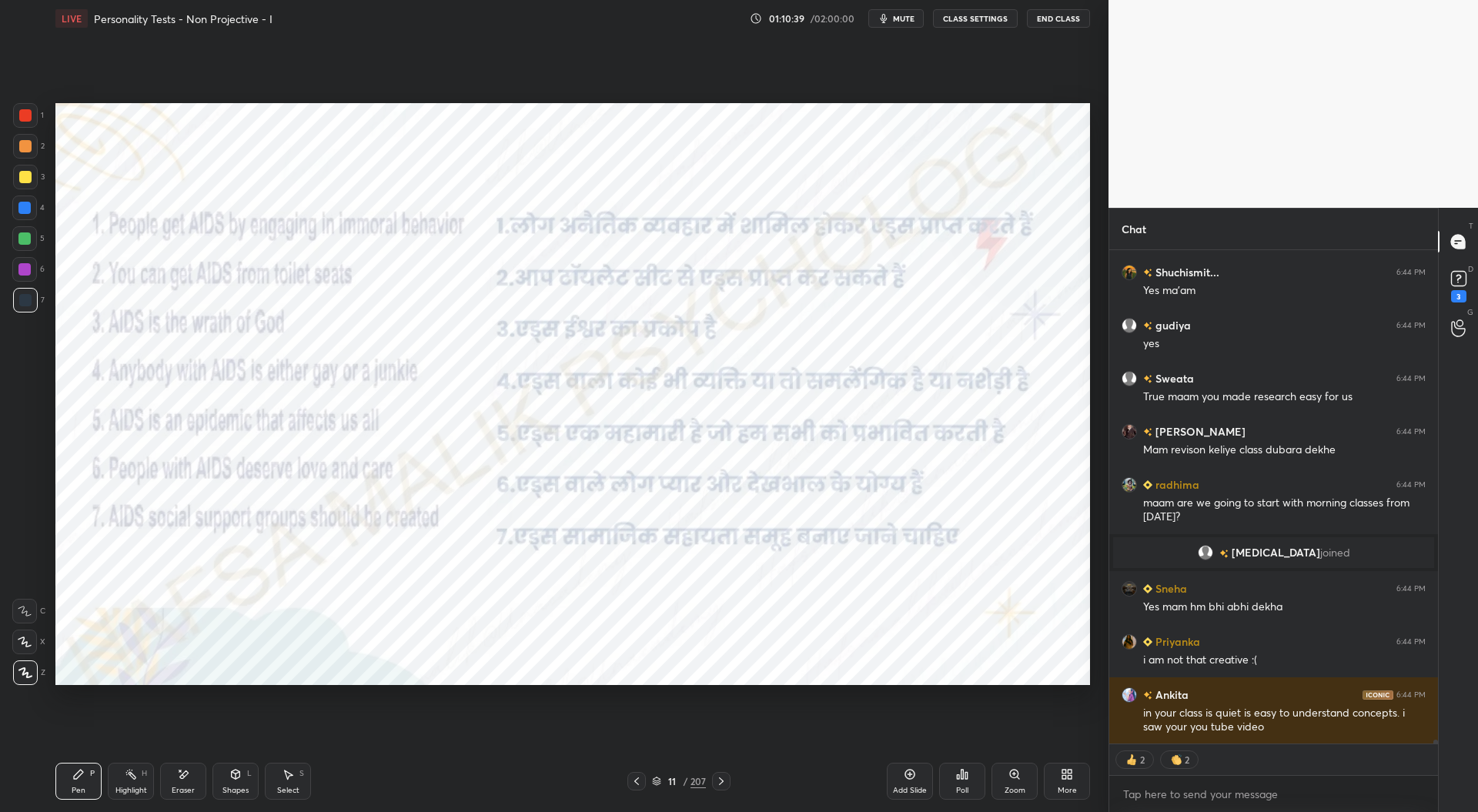
scroll to position [61393, 0]
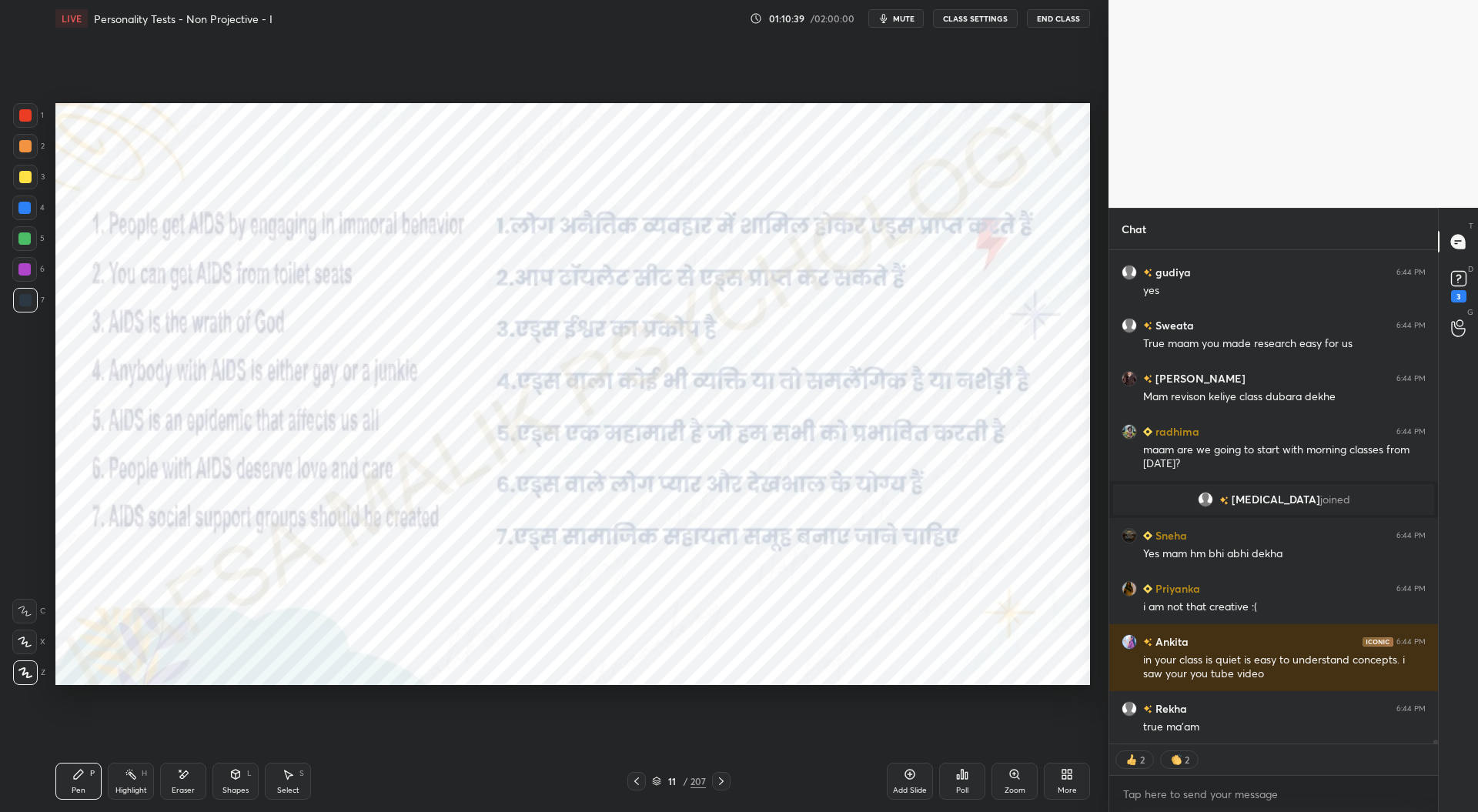
click at [637, 781] on icon at bounding box center [636, 781] width 12 height 12
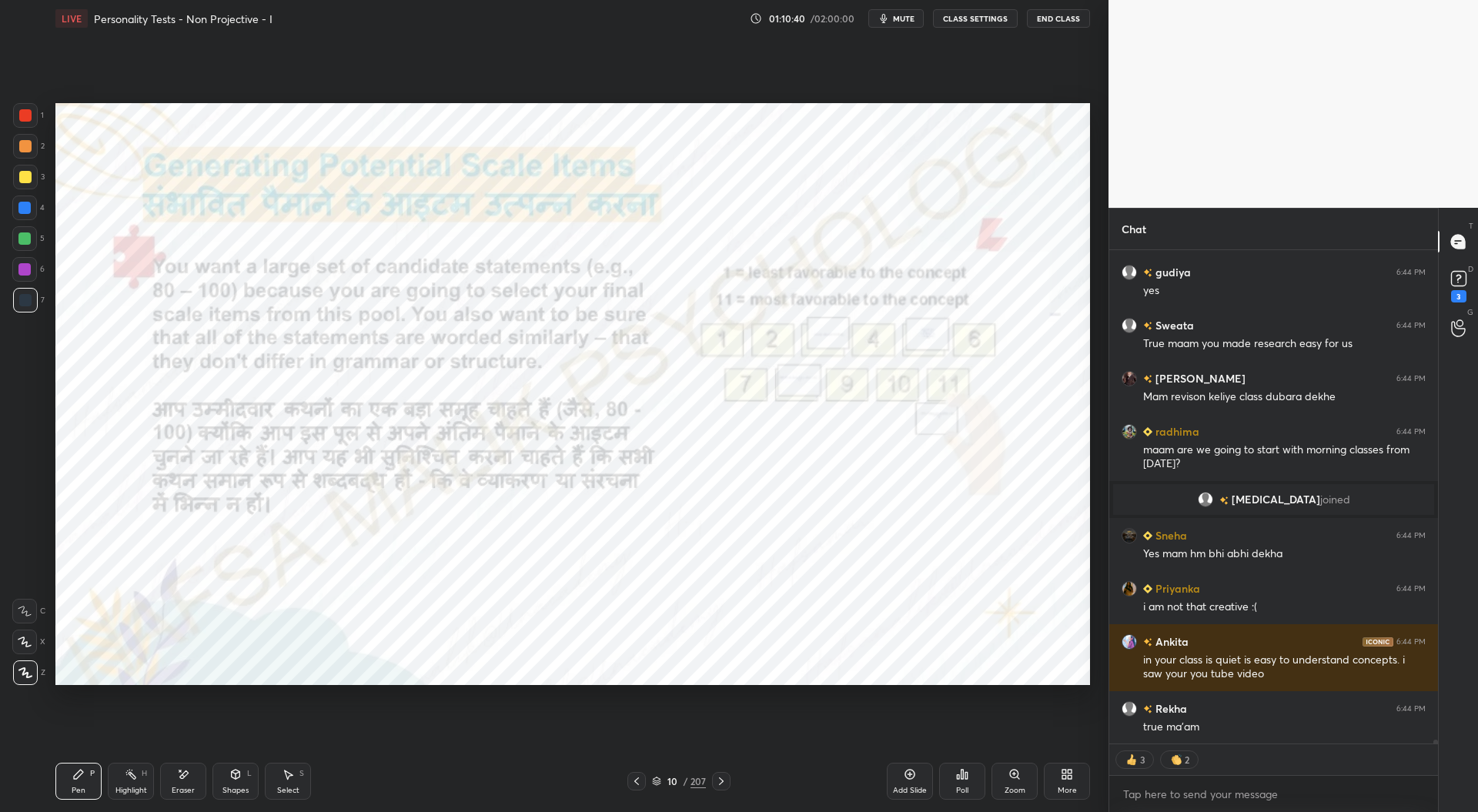
click at [638, 780] on icon at bounding box center [636, 781] width 12 height 12
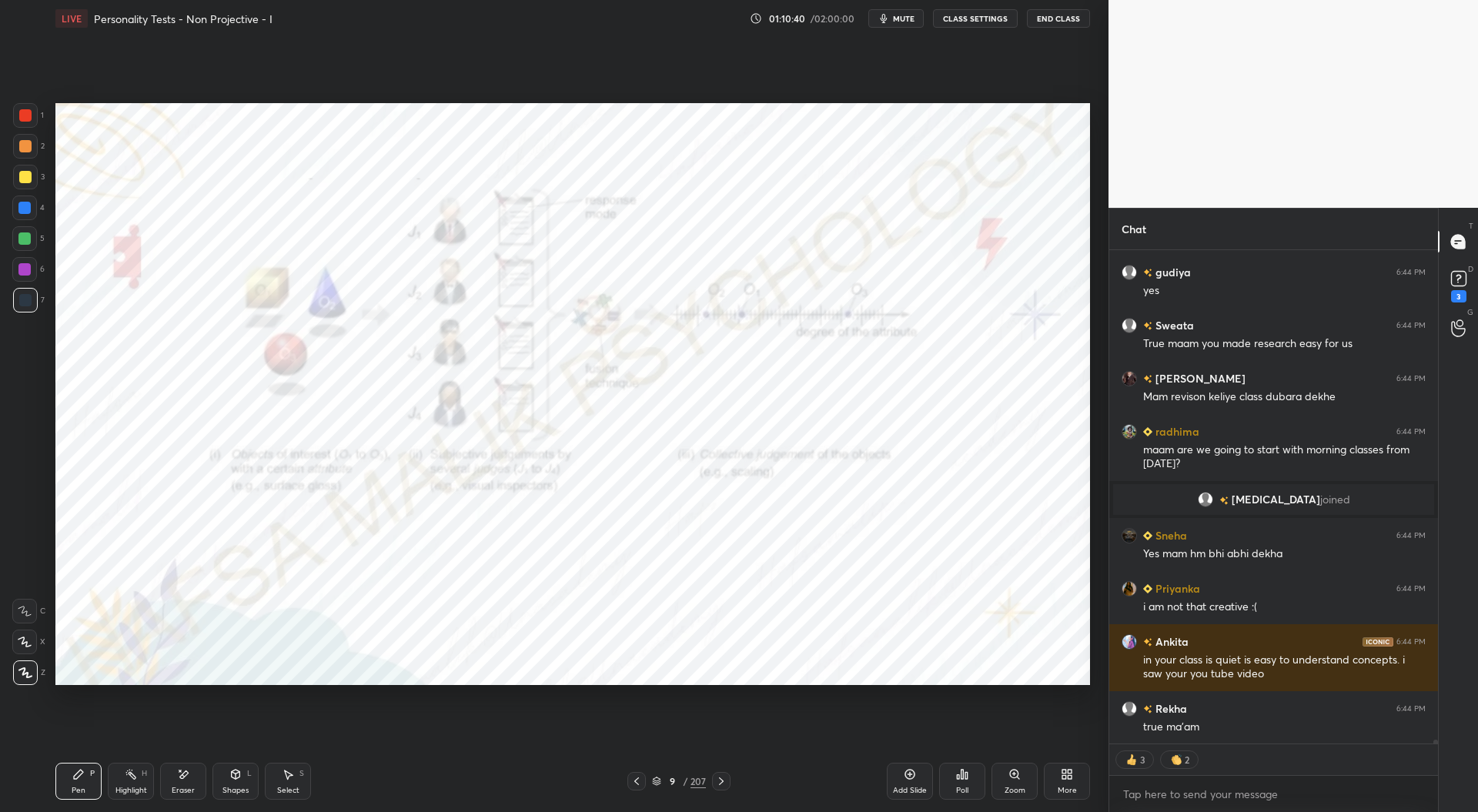
scroll to position [61446, 0]
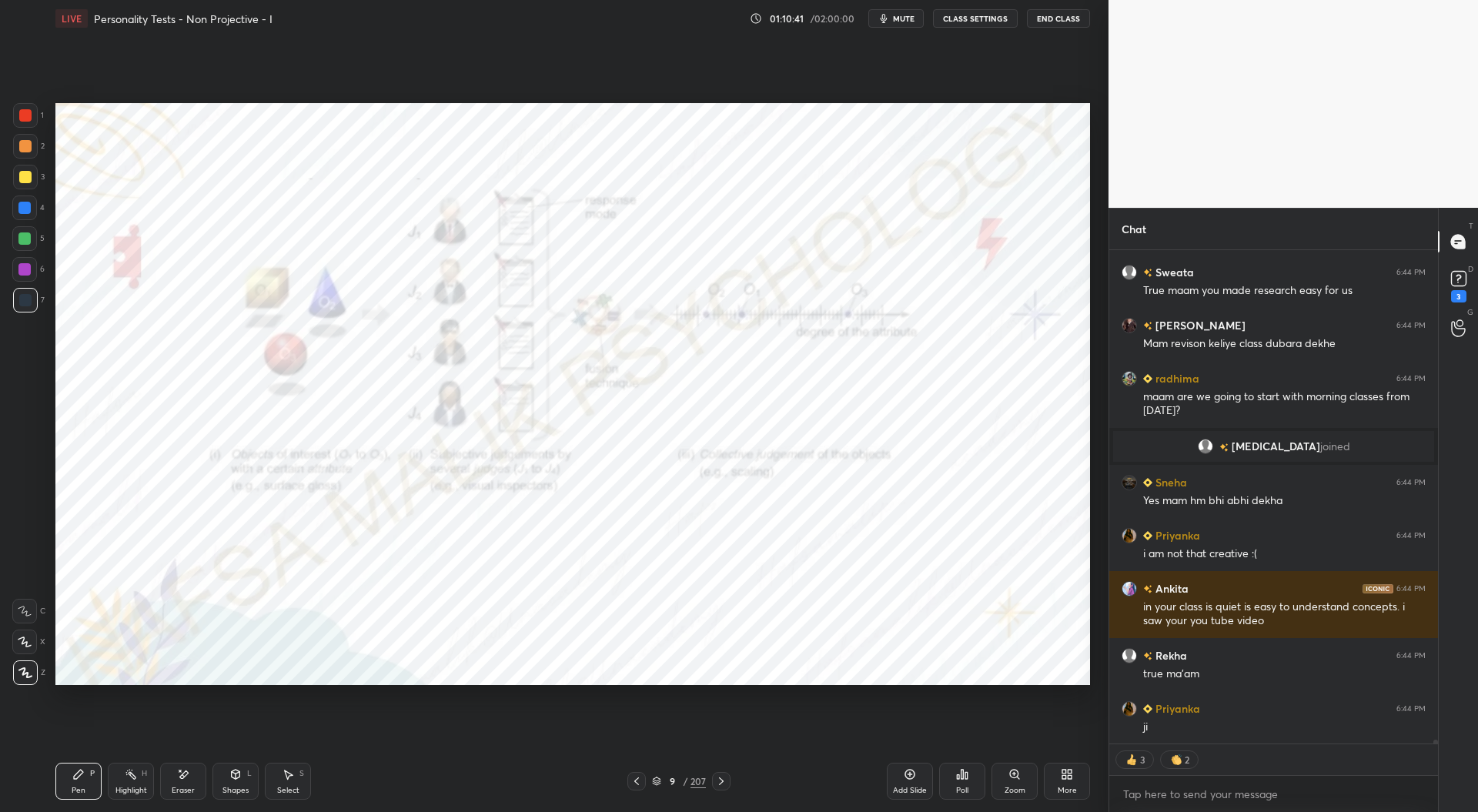
click at [637, 783] on icon at bounding box center [636, 781] width 12 height 12
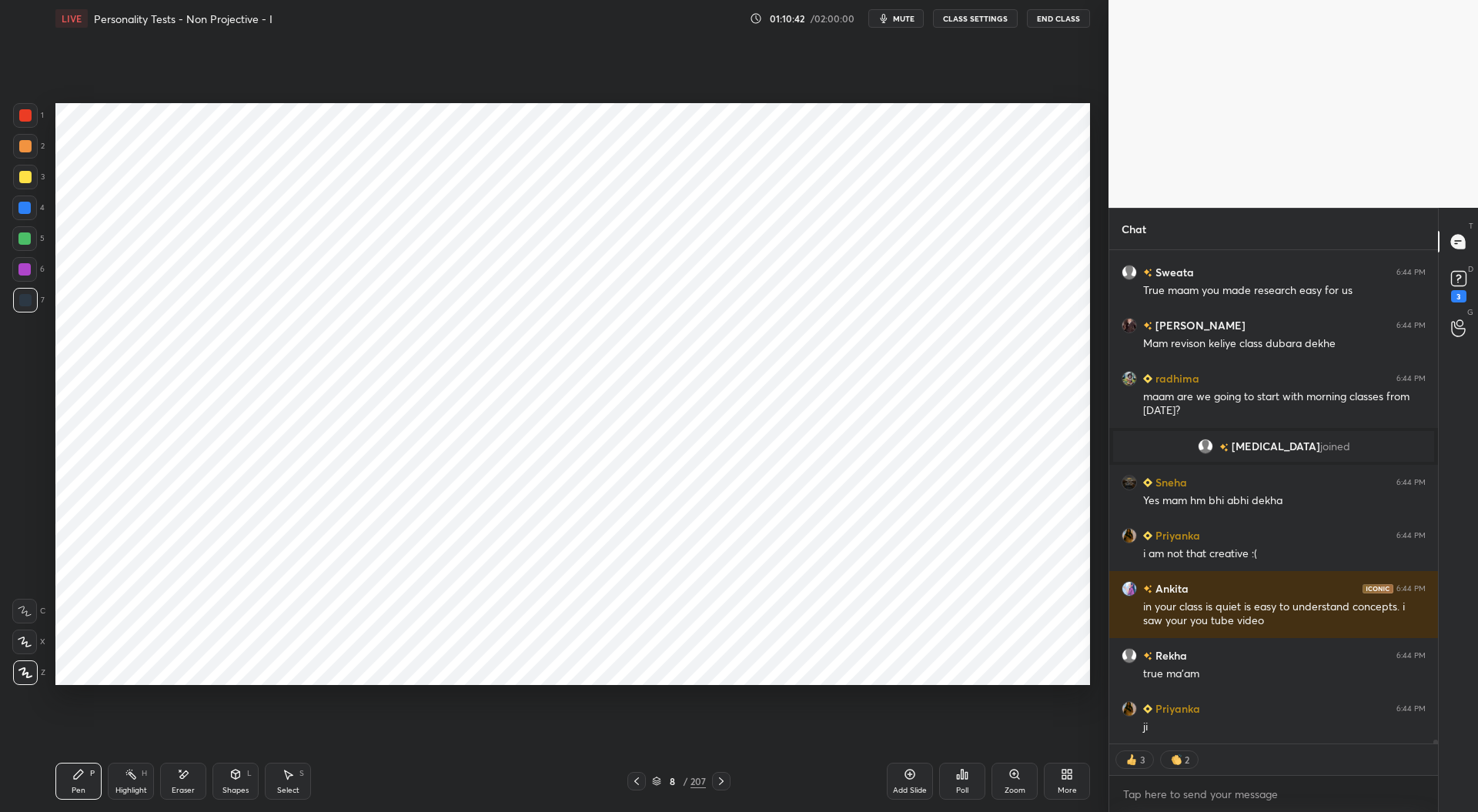
scroll to position [61499, 0]
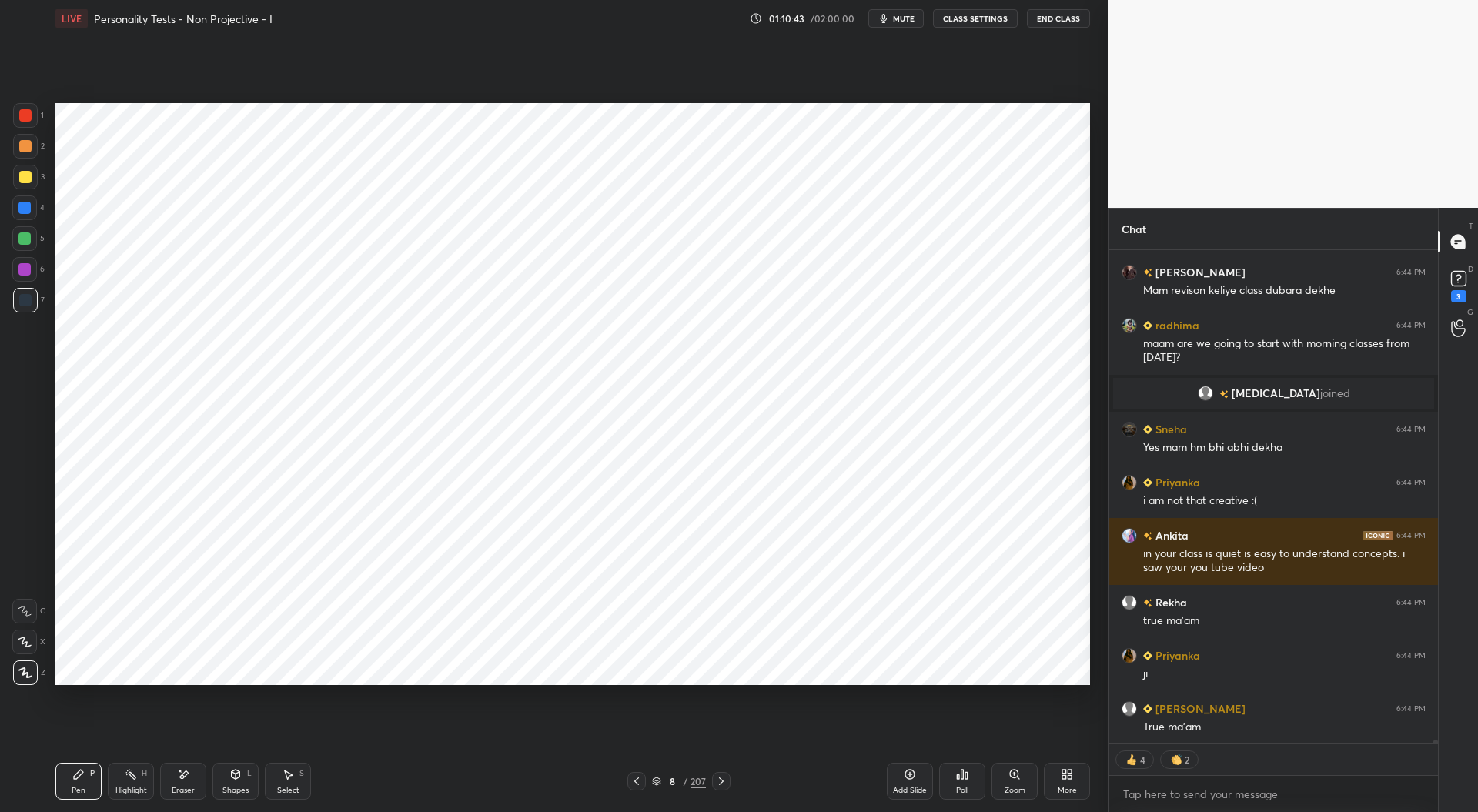
click at [641, 780] on icon at bounding box center [636, 781] width 12 height 12
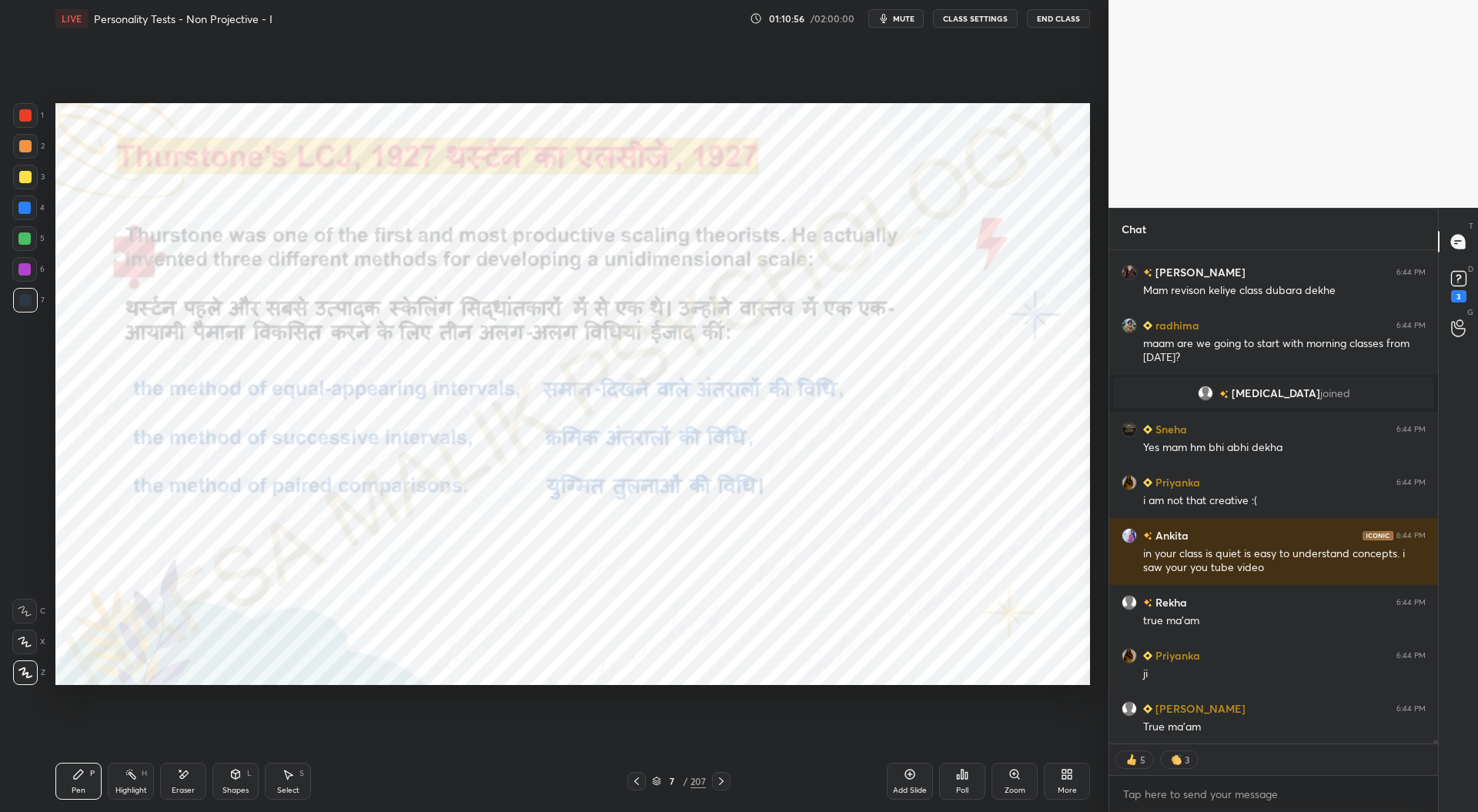
click at [26, 119] on div at bounding box center [25, 115] width 12 height 12
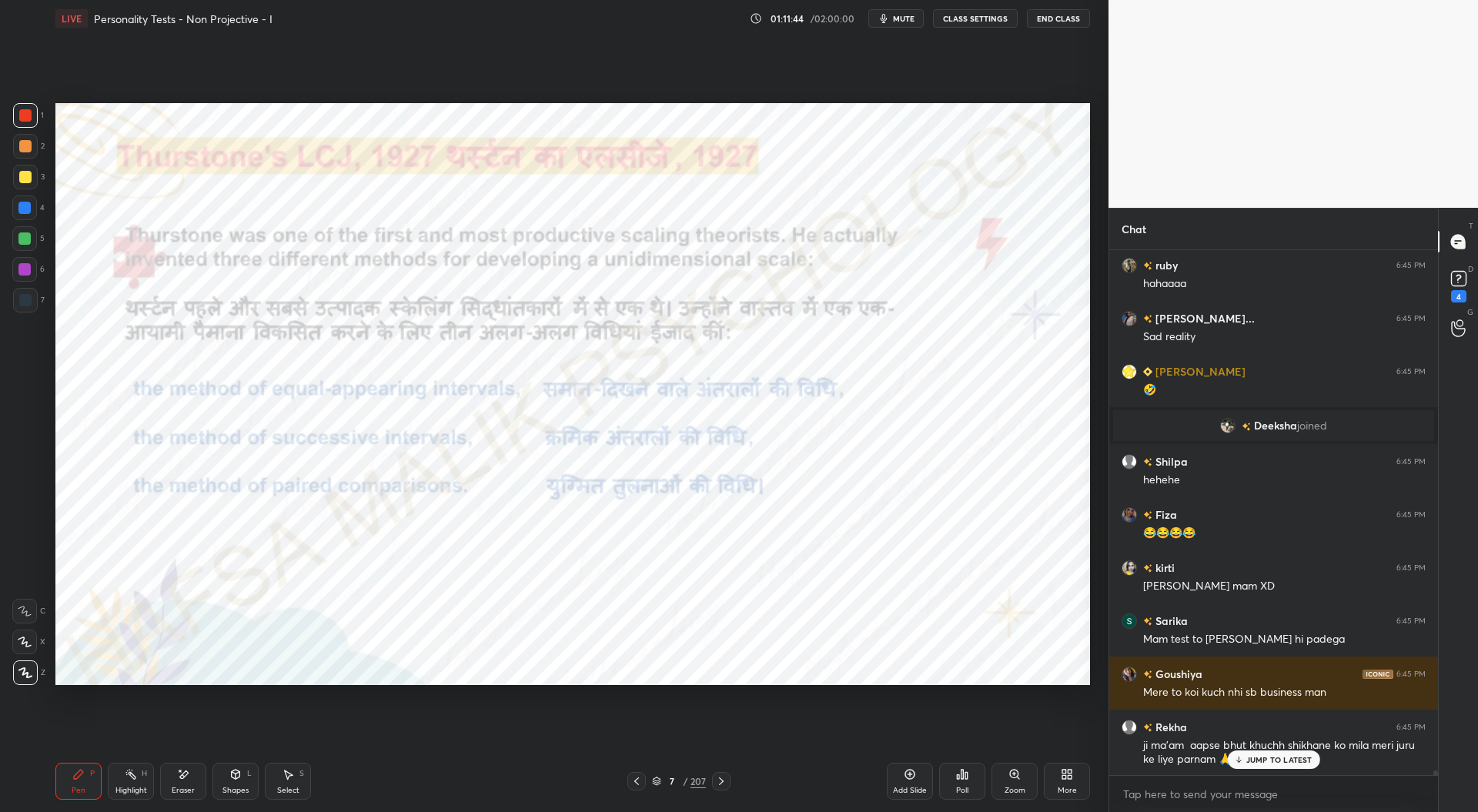
scroll to position [62748, 0]
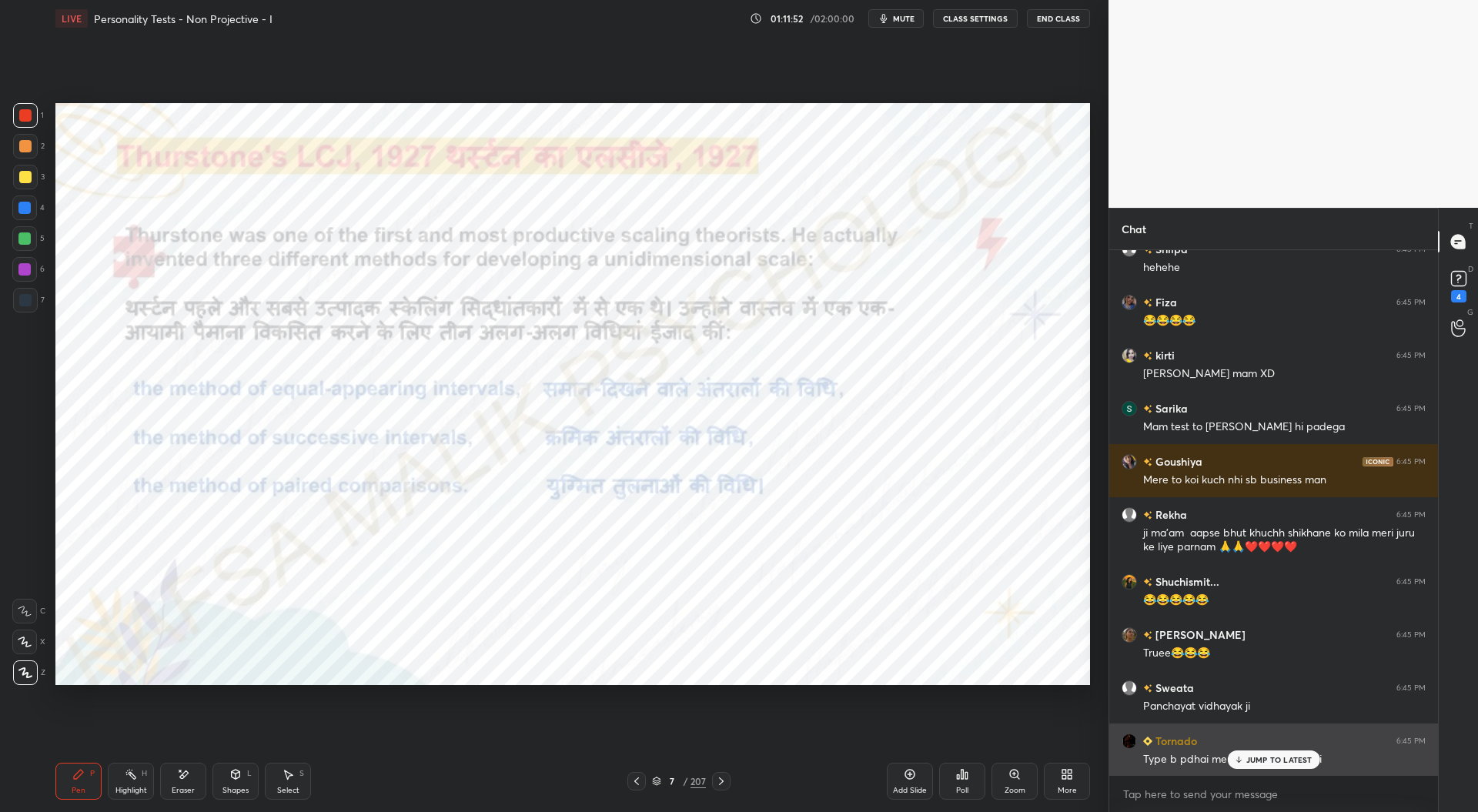
click at [1256, 747] on div "Tornado 6:45 PM" at bounding box center [1273, 741] width 304 height 16
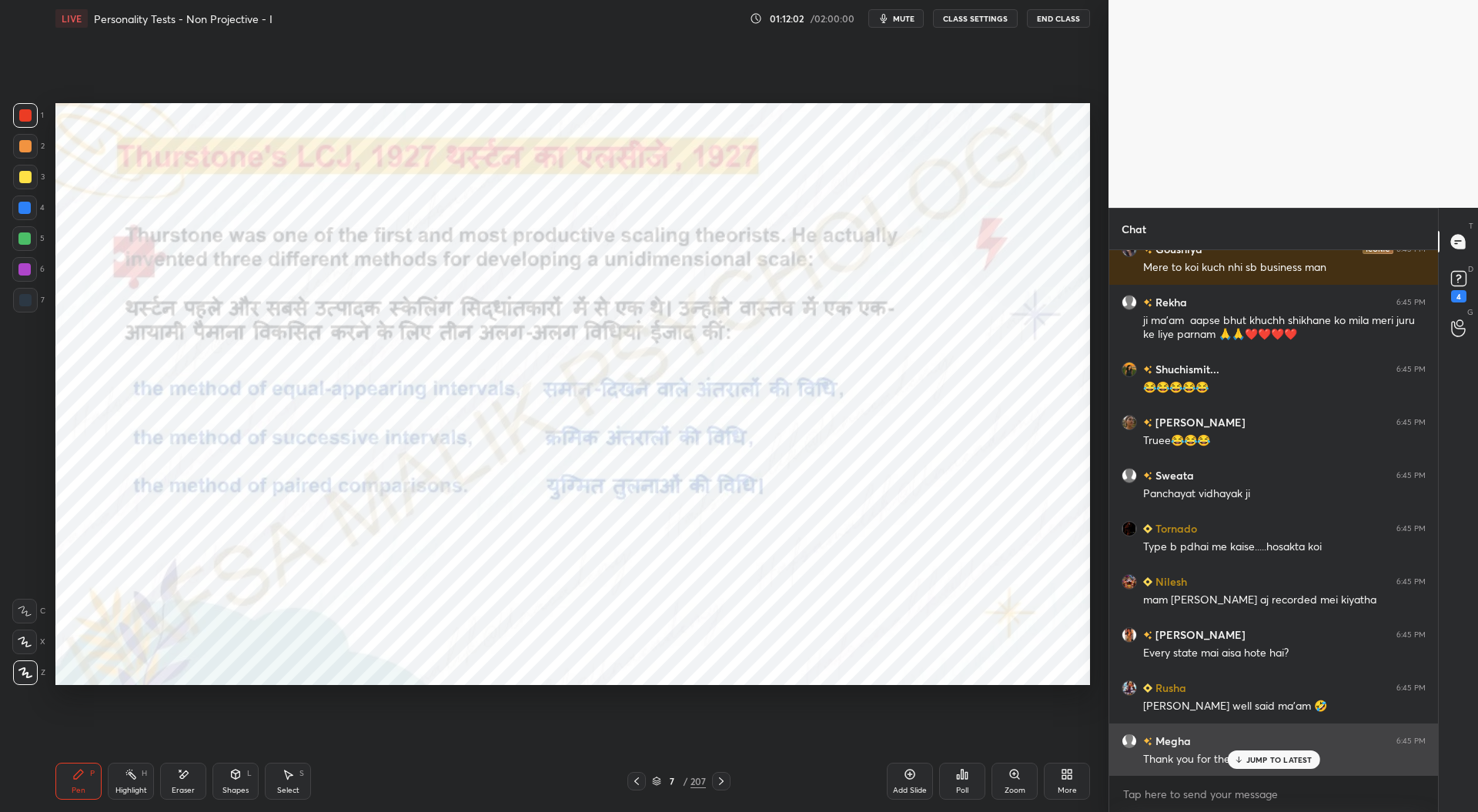
click at [1257, 761] on p "JUMP TO LATEST" at bounding box center [1280, 759] width 67 height 9
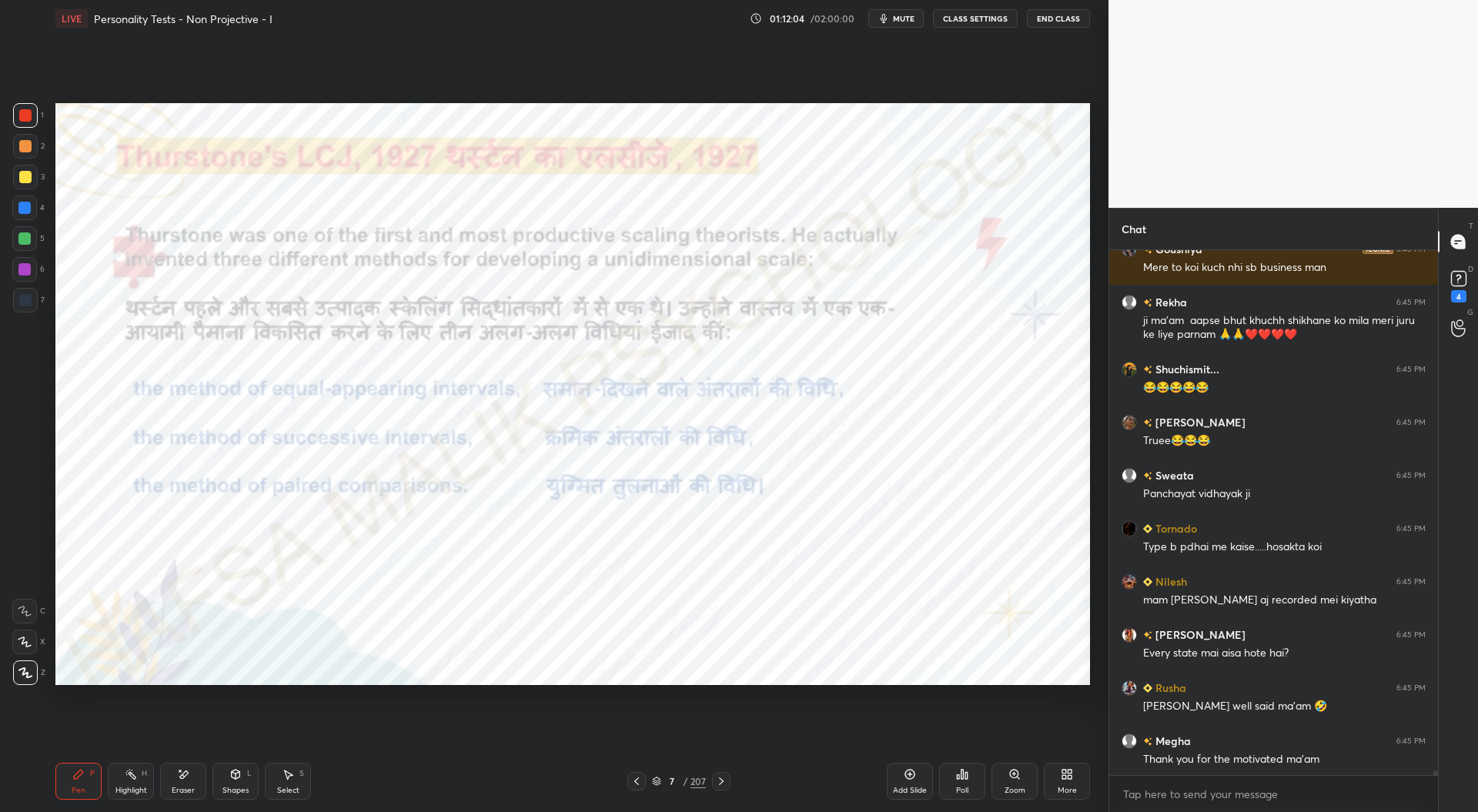
click at [914, 778] on icon at bounding box center [910, 774] width 12 height 12
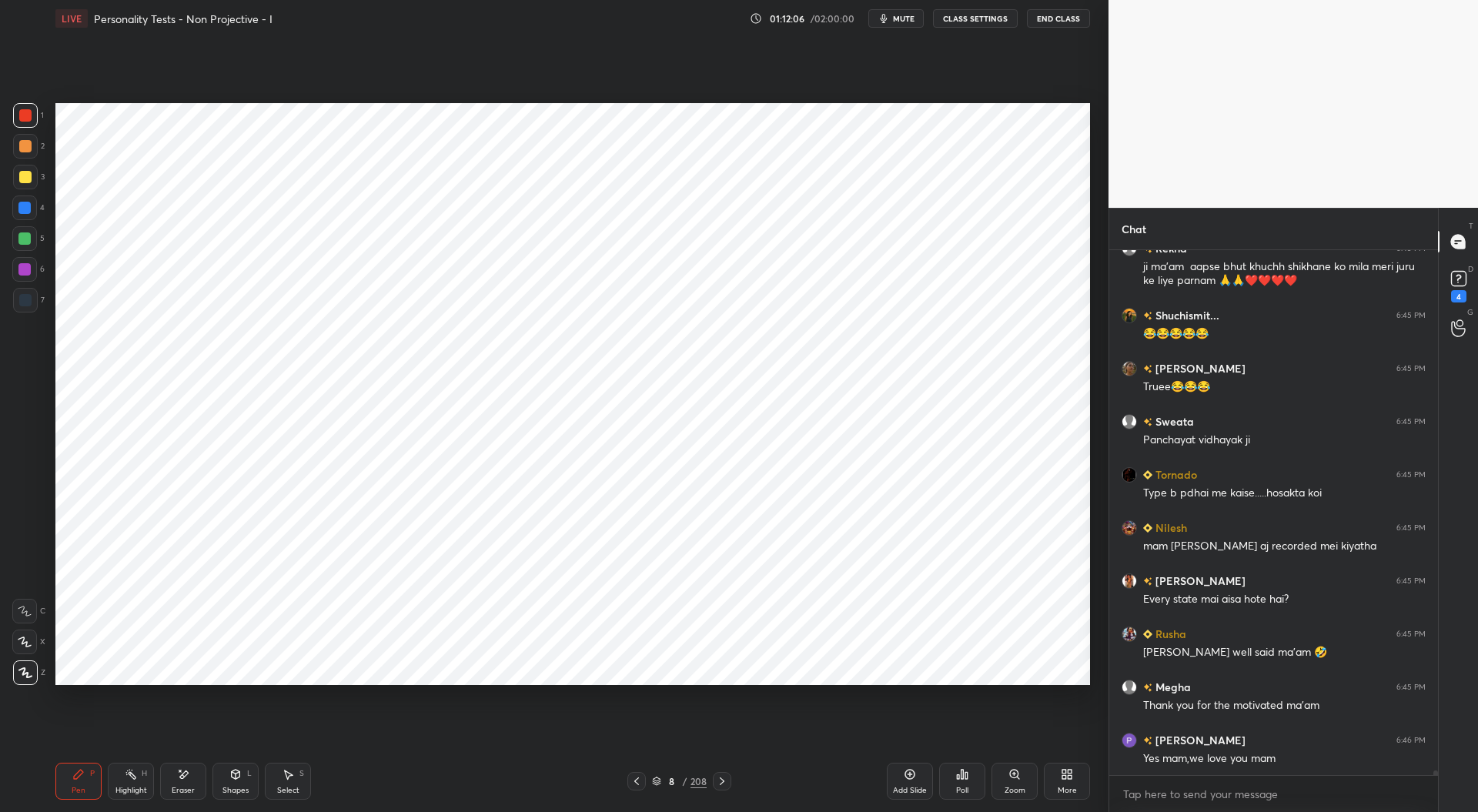
click at [26, 299] on div at bounding box center [25, 300] width 12 height 12
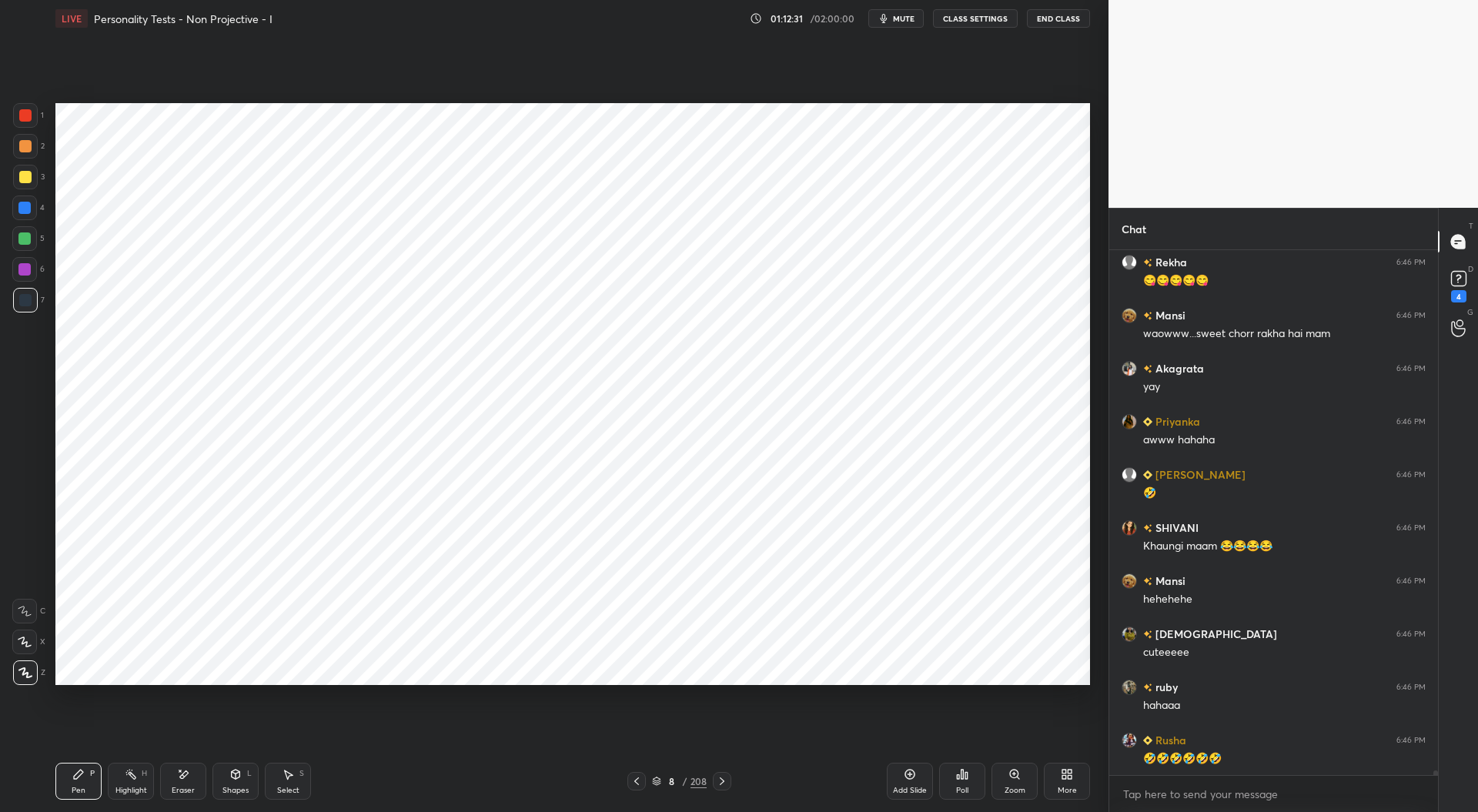
scroll to position [64037, 0]
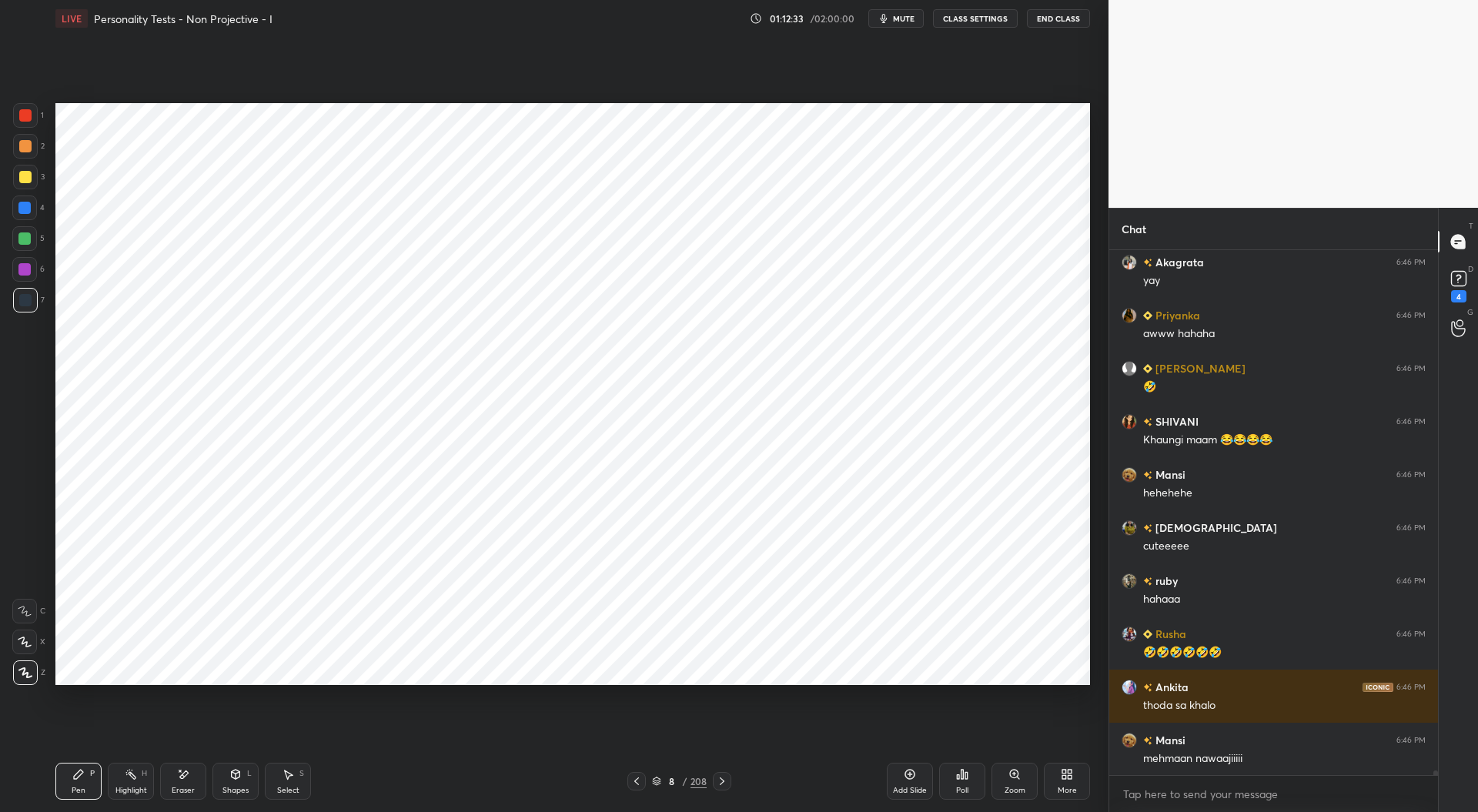
click at [25, 120] on div at bounding box center [25, 115] width 12 height 12
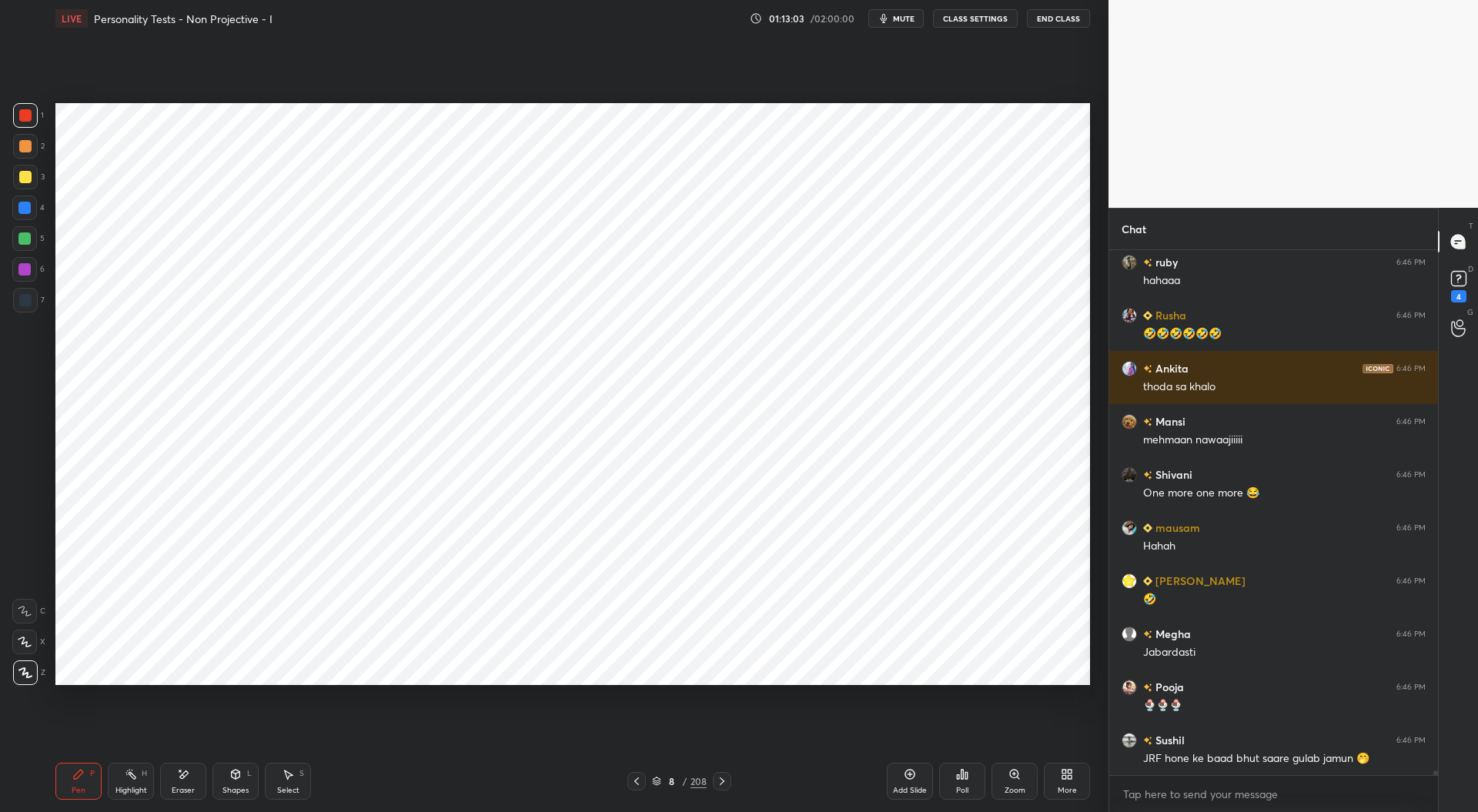
click at [25, 304] on div at bounding box center [25, 300] width 12 height 12
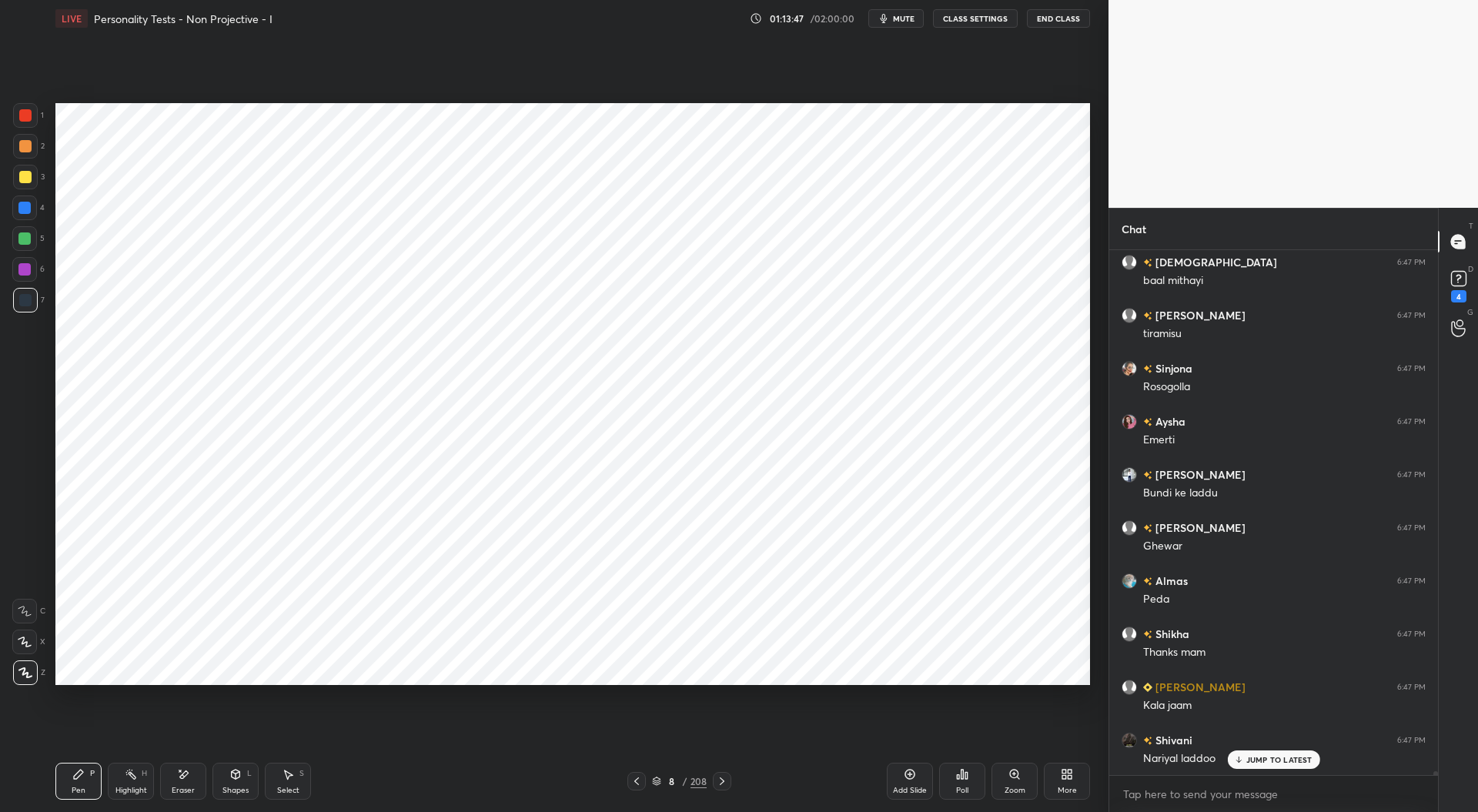
scroll to position [71421, 0]
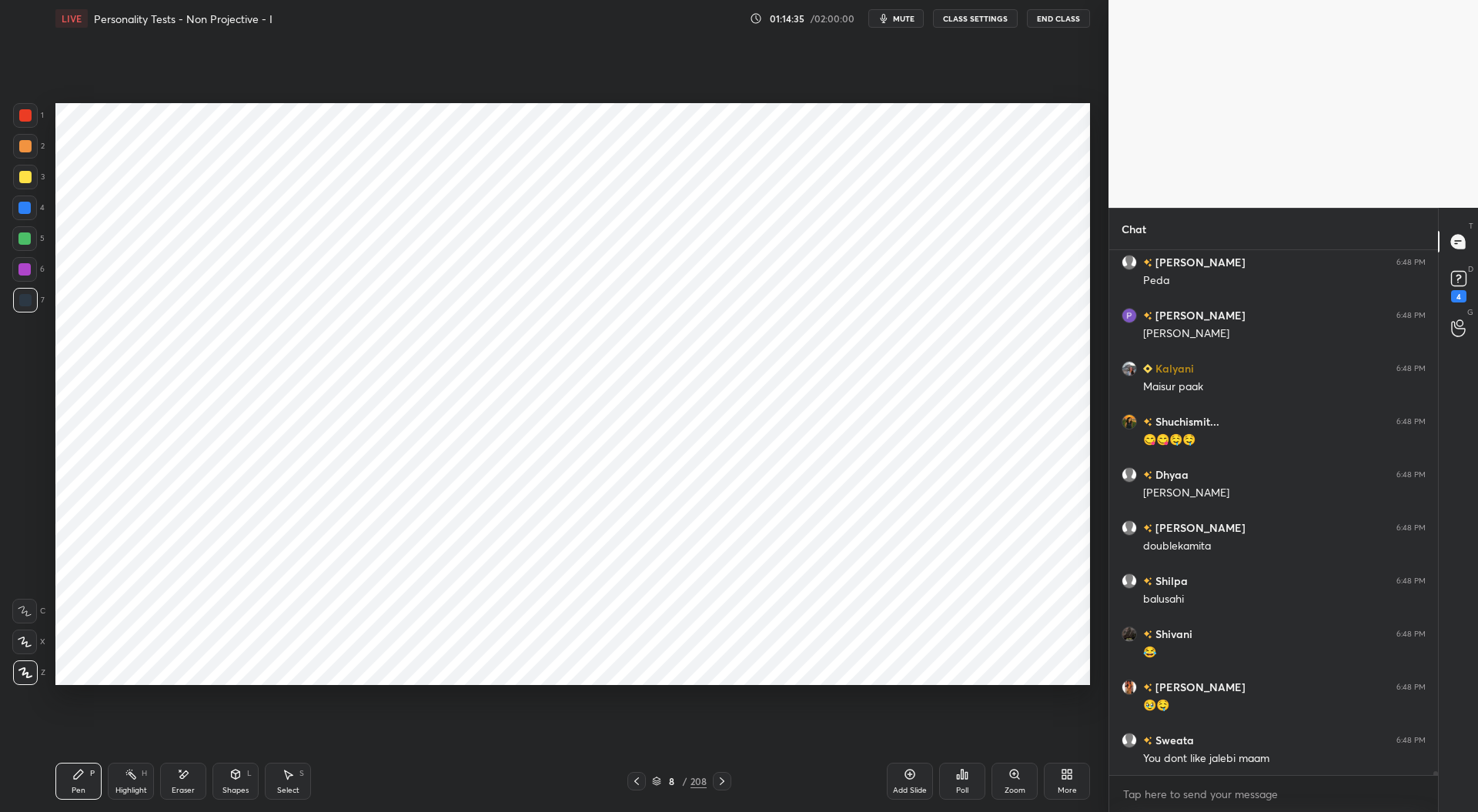
click at [25, 205] on div at bounding box center [24, 207] width 12 height 12
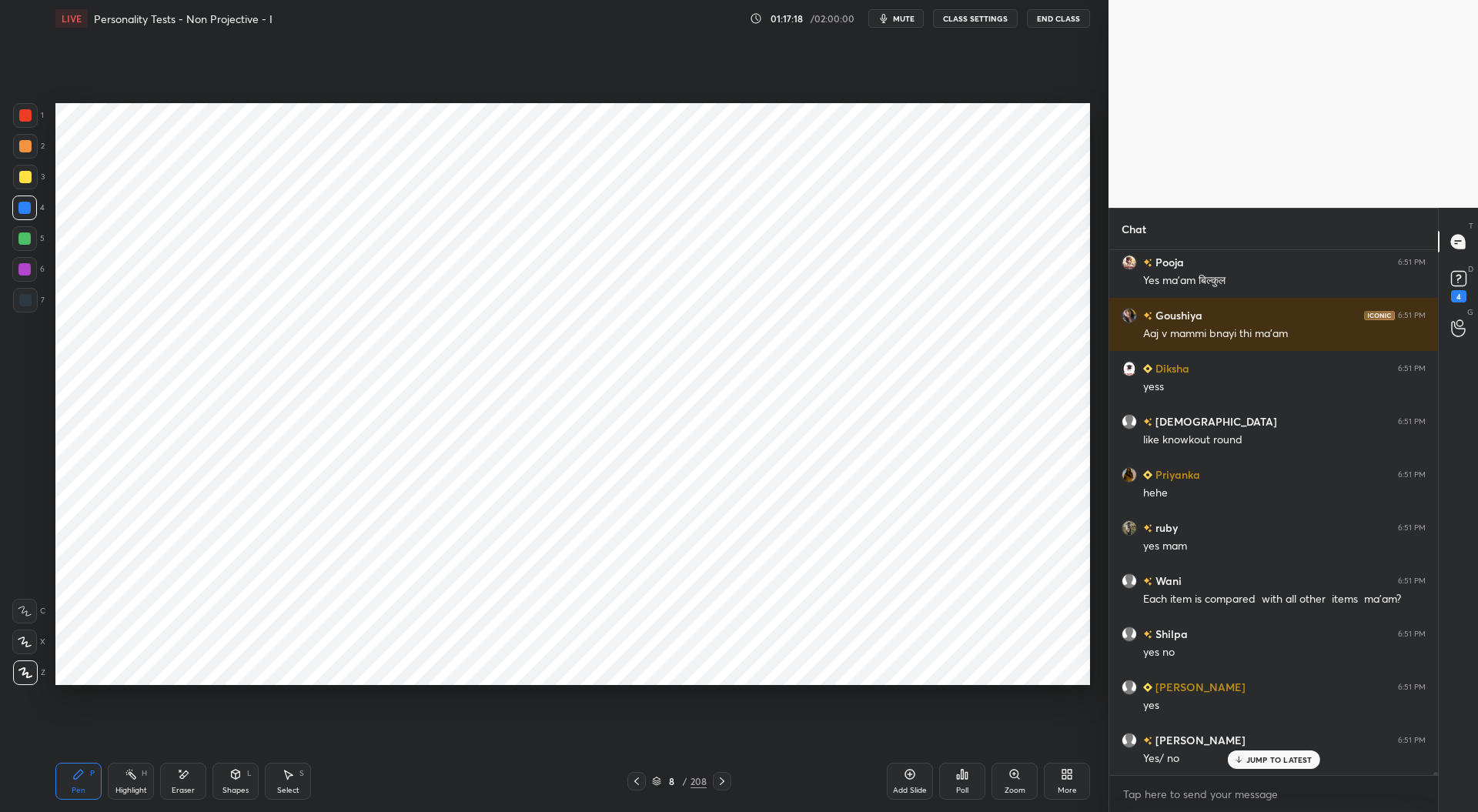
scroll to position [79336, 0]
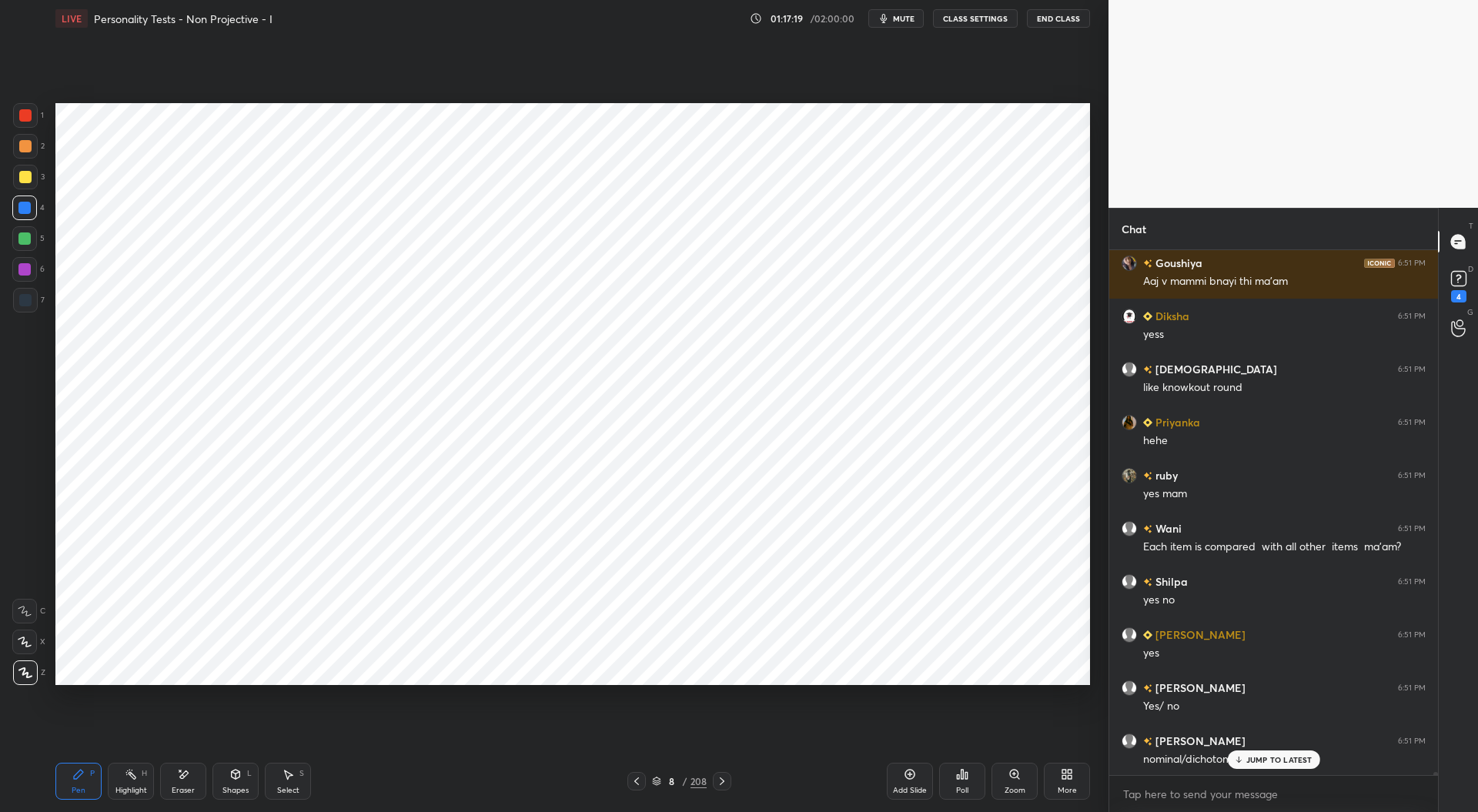
click at [24, 243] on div at bounding box center [24, 238] width 12 height 12
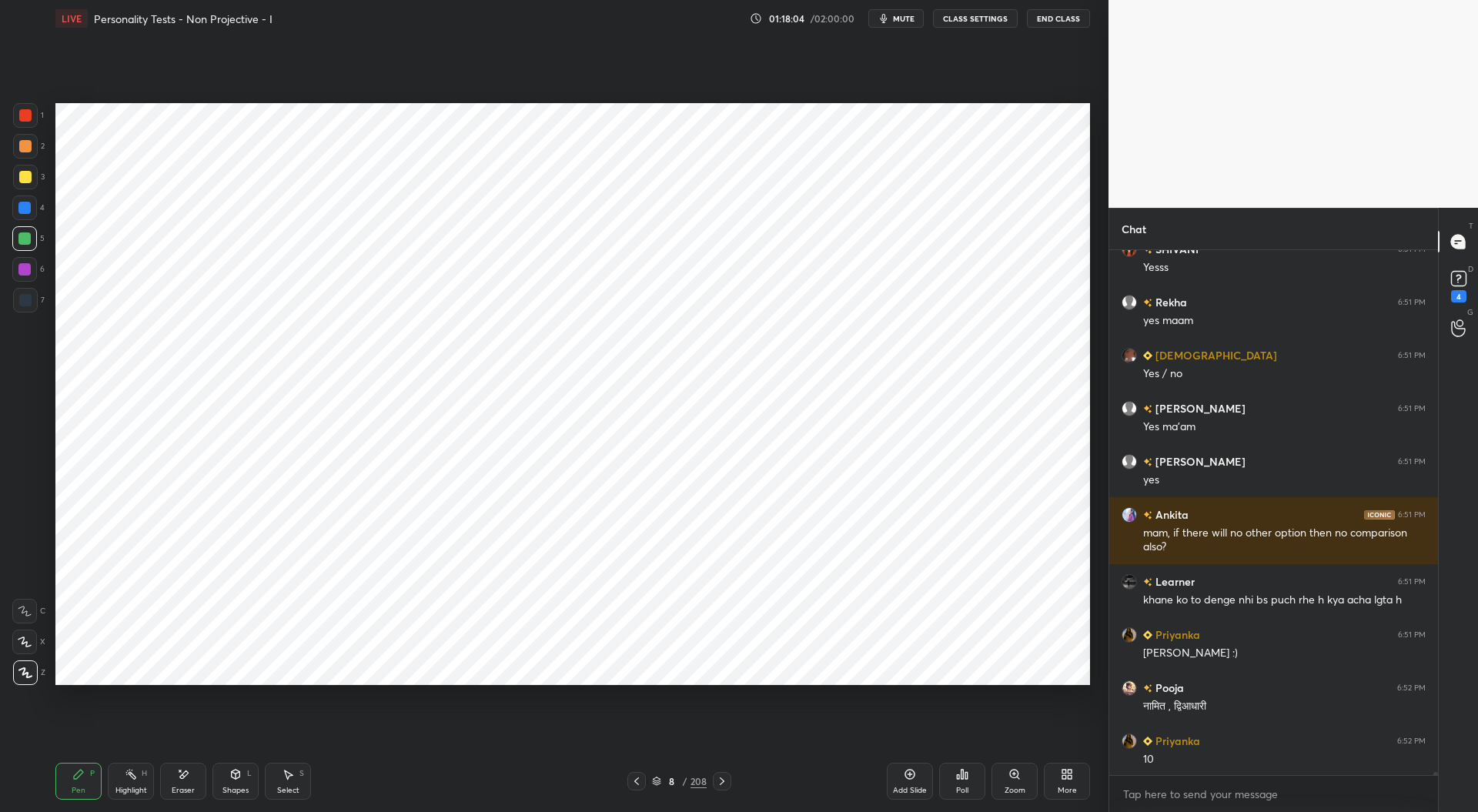
scroll to position [80148, 0]
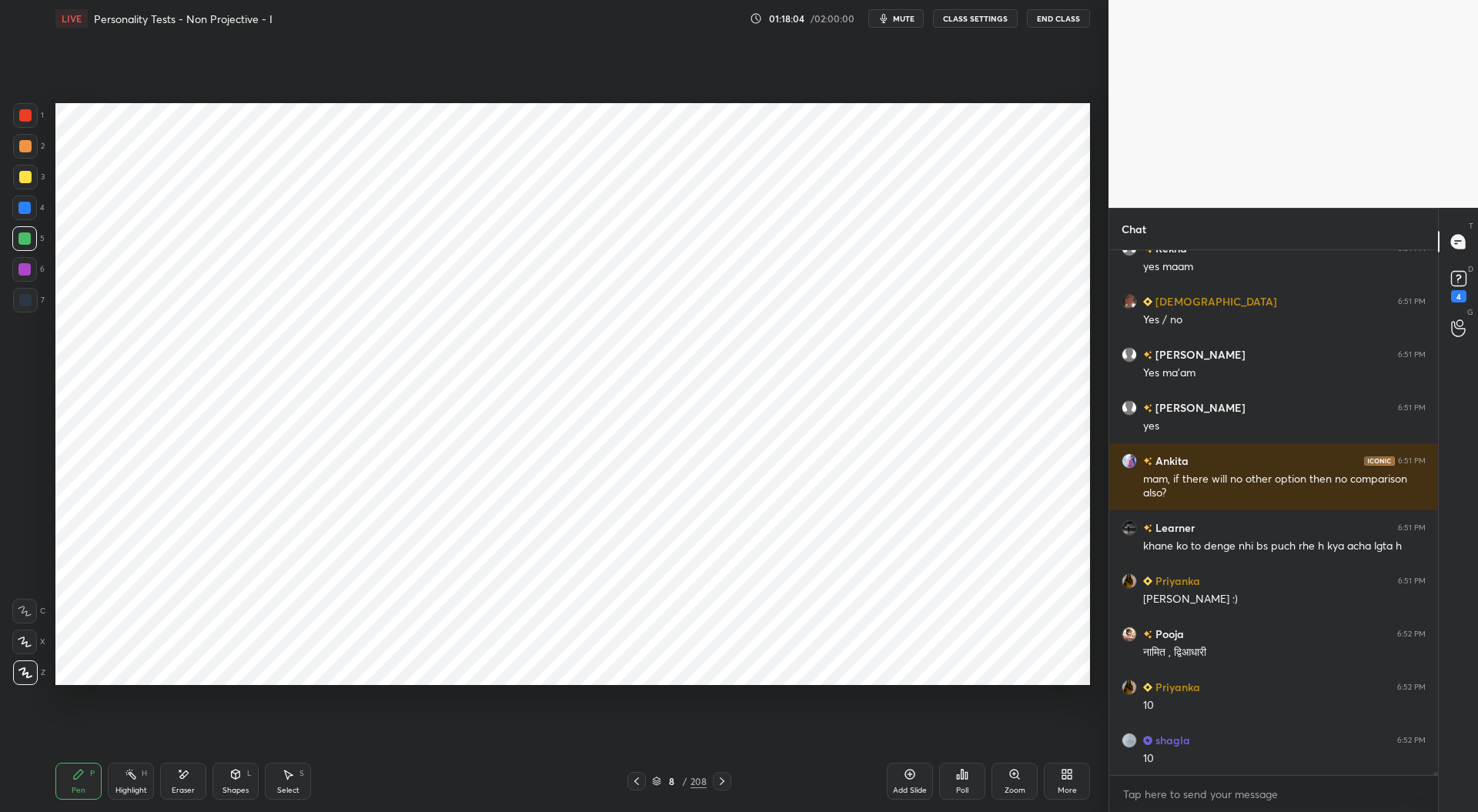
click at [24, 114] on div at bounding box center [25, 115] width 12 height 12
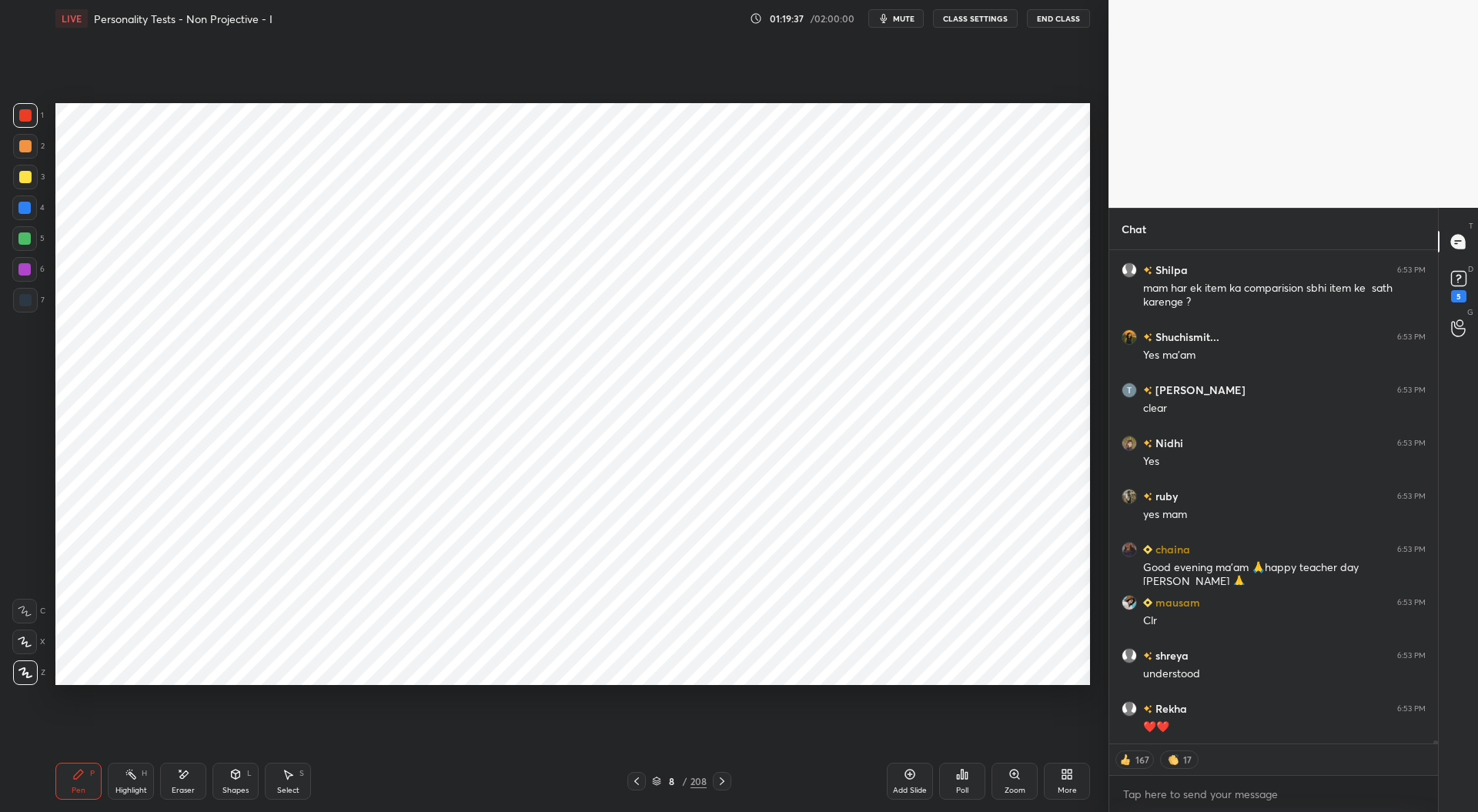
scroll to position [76598, 0]
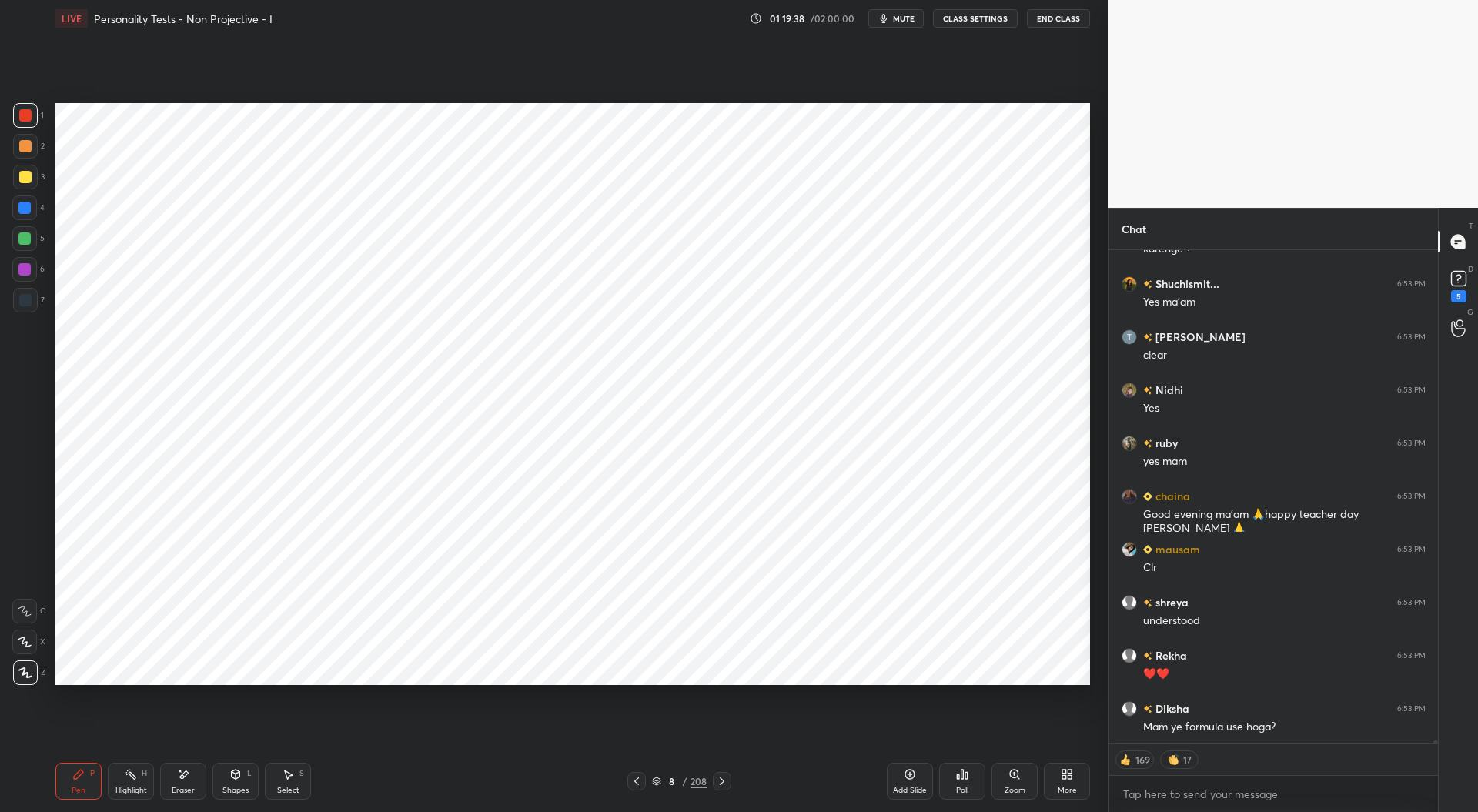
click at [910, 788] on div "Add Slide" at bounding box center [910, 790] width 34 height 7
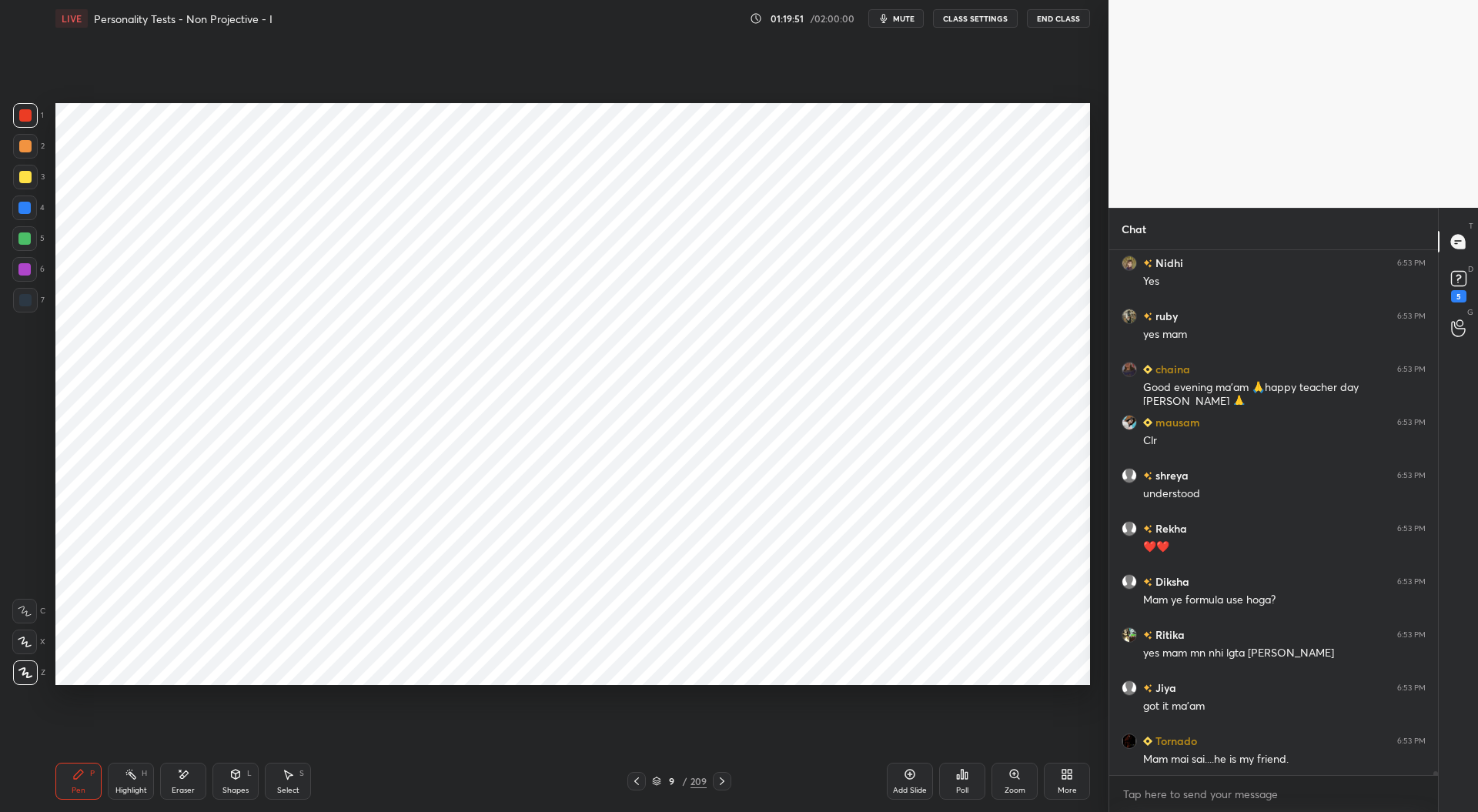
scroll to position [76779, 0]
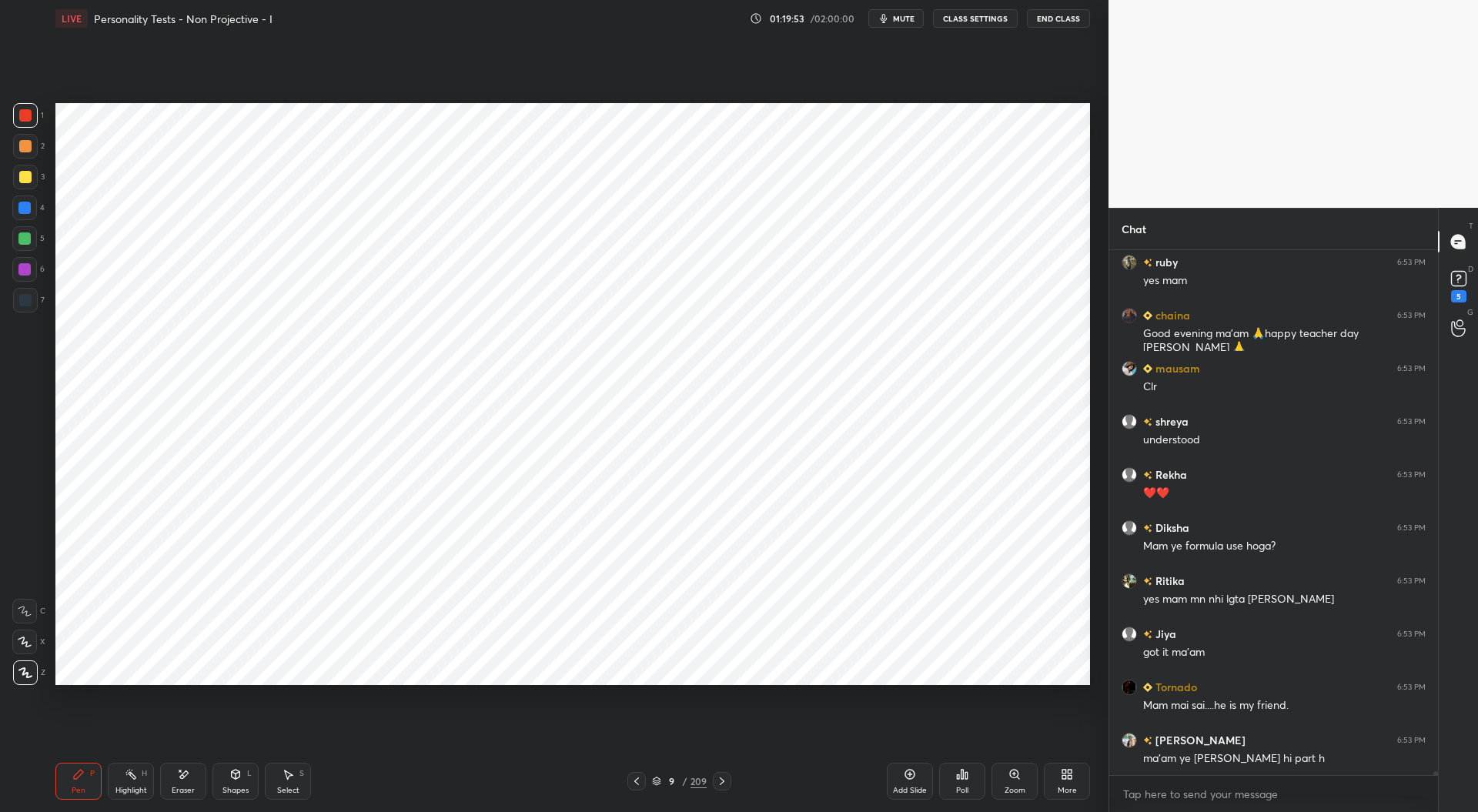
click at [26, 209] on div at bounding box center [24, 207] width 12 height 12
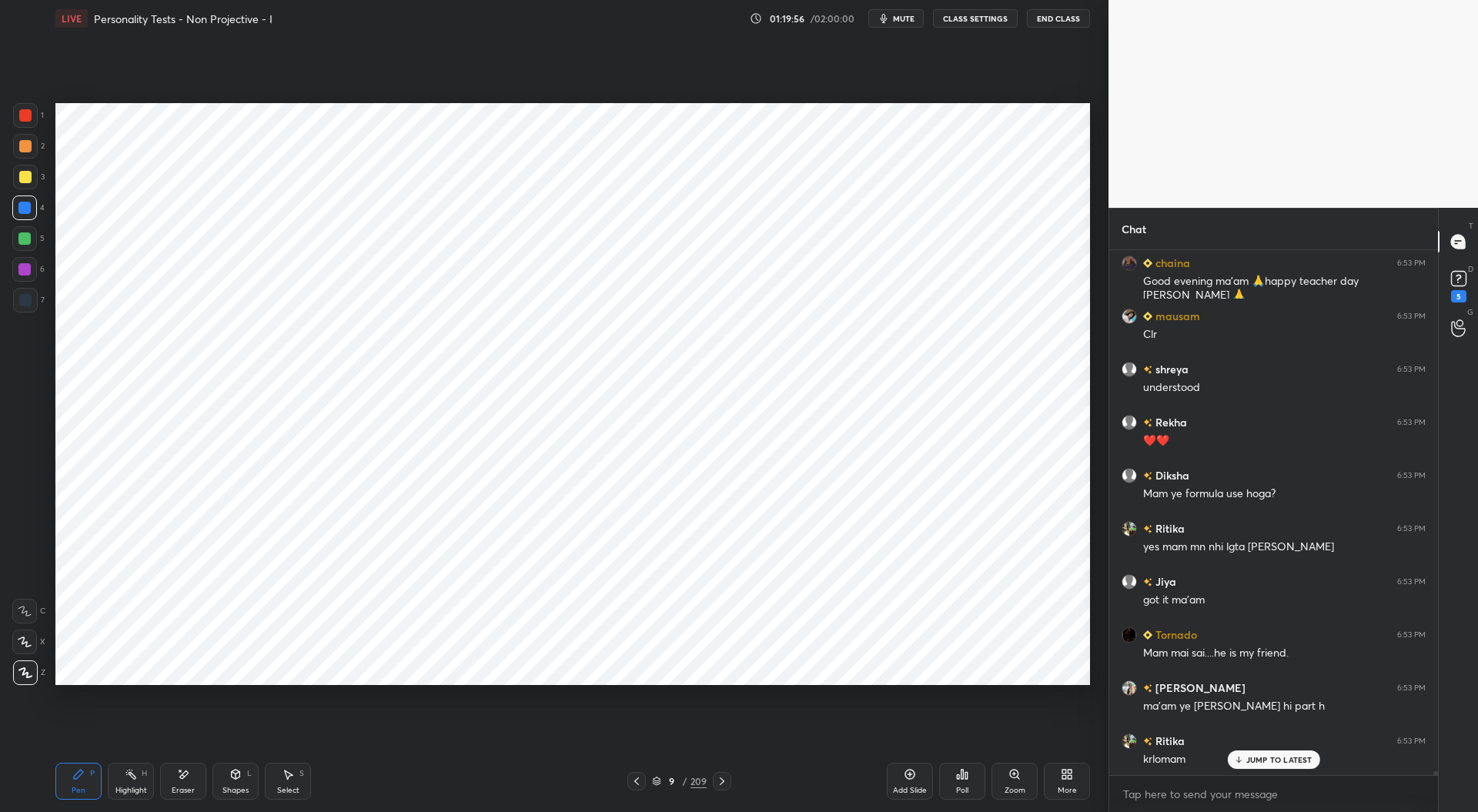
scroll to position [76885, 0]
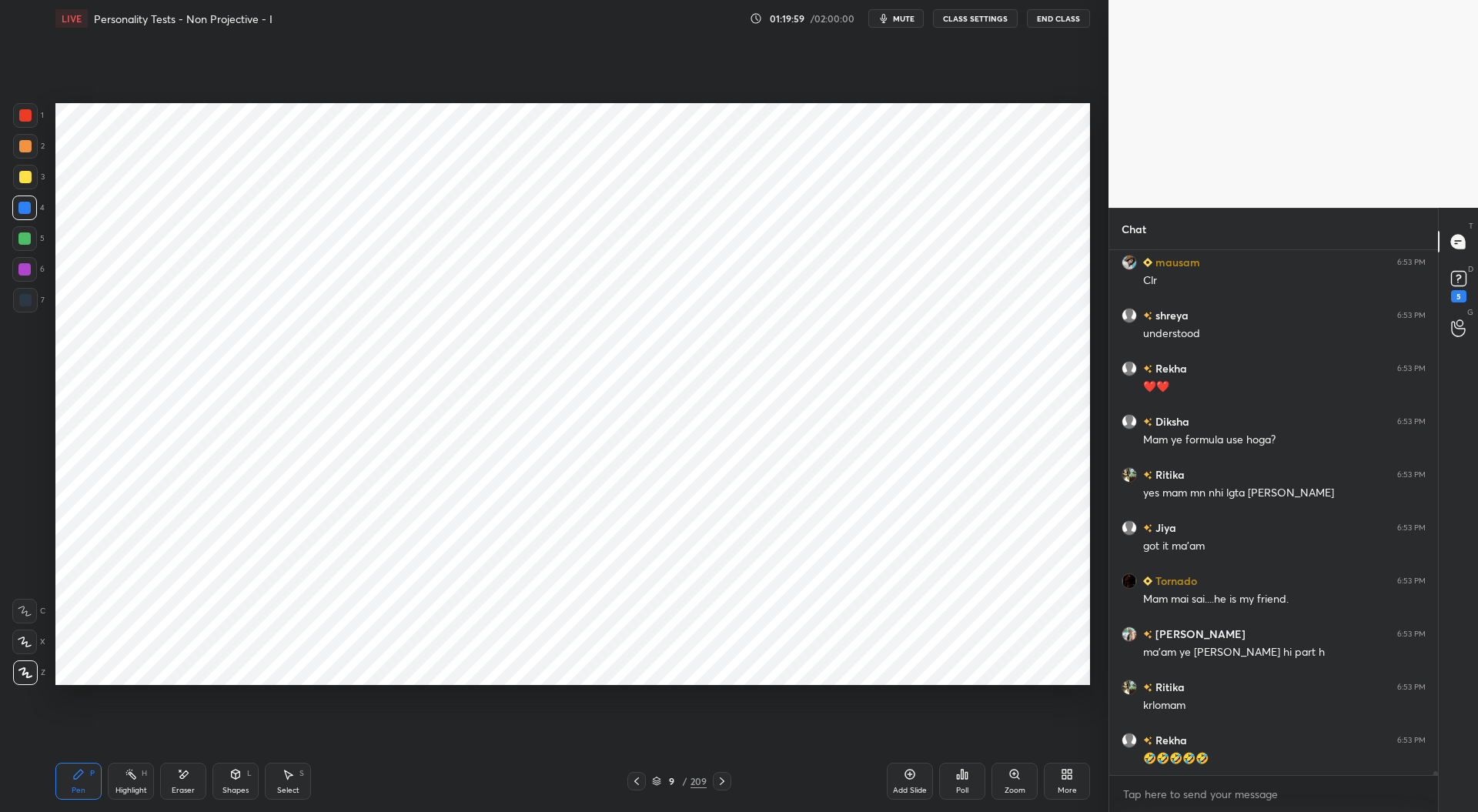
click at [637, 783] on icon at bounding box center [636, 781] width 12 height 12
click at [639, 780] on icon at bounding box center [636, 781] width 12 height 12
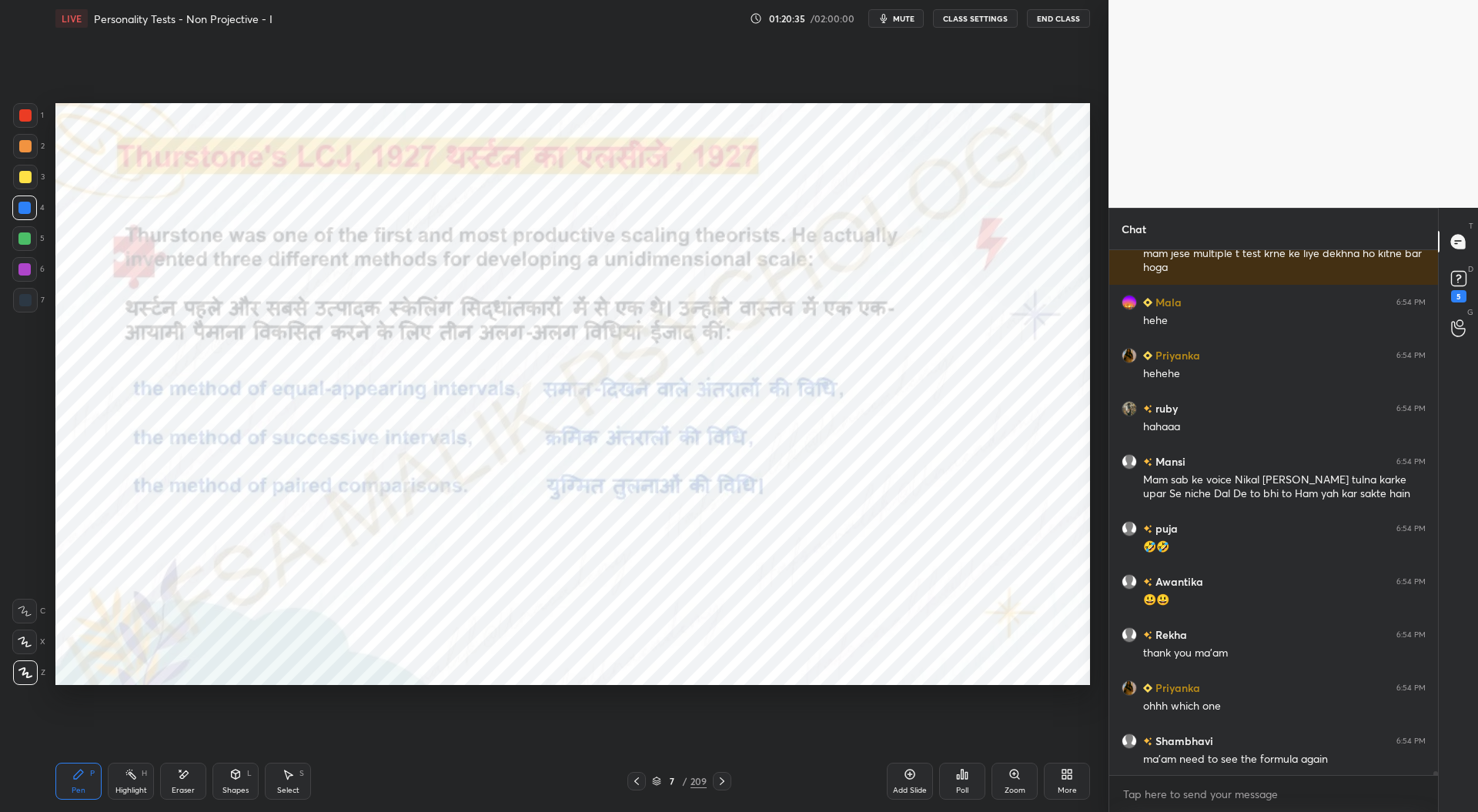
scroll to position [77550, 0]
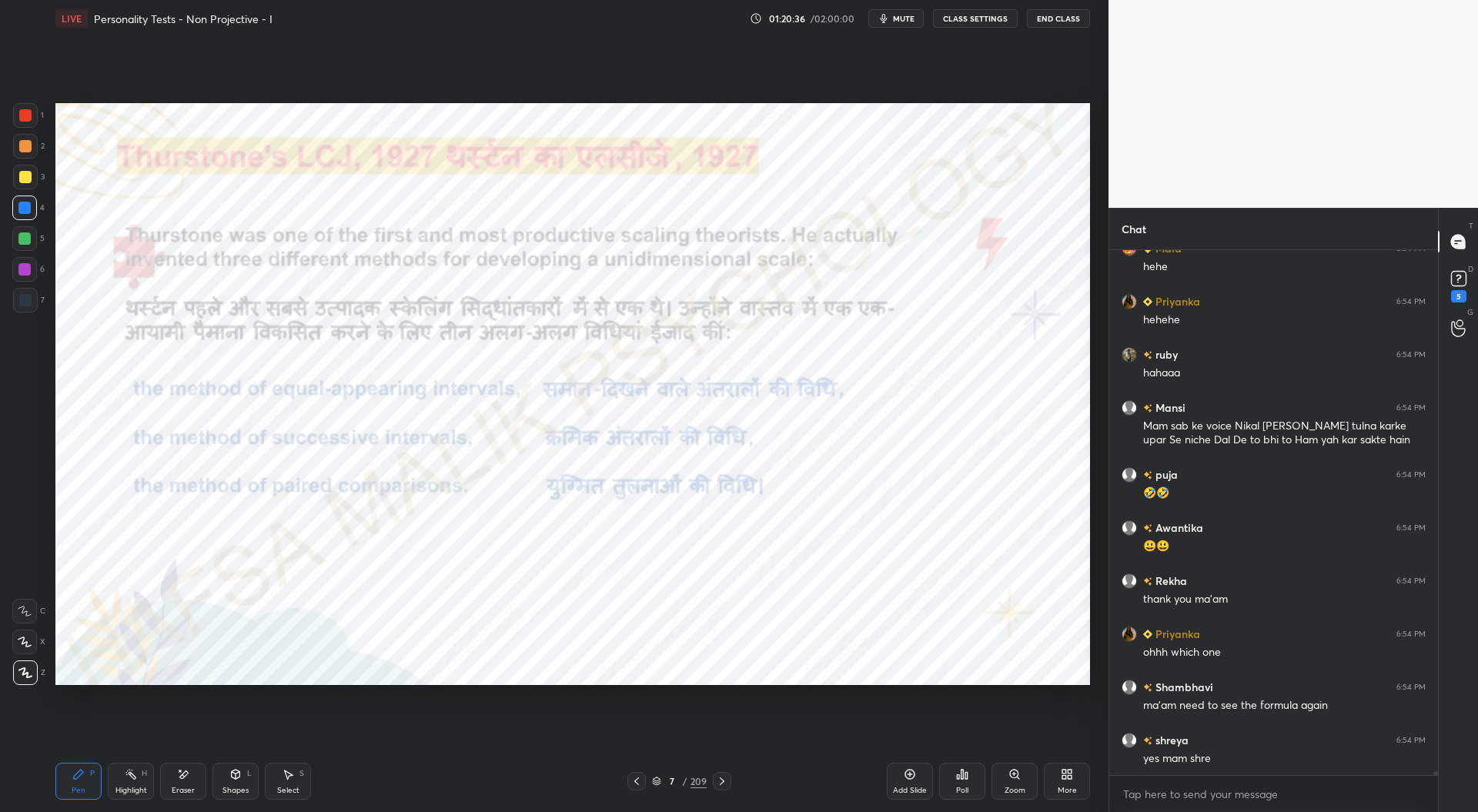
click at [725, 783] on icon at bounding box center [722, 781] width 12 height 12
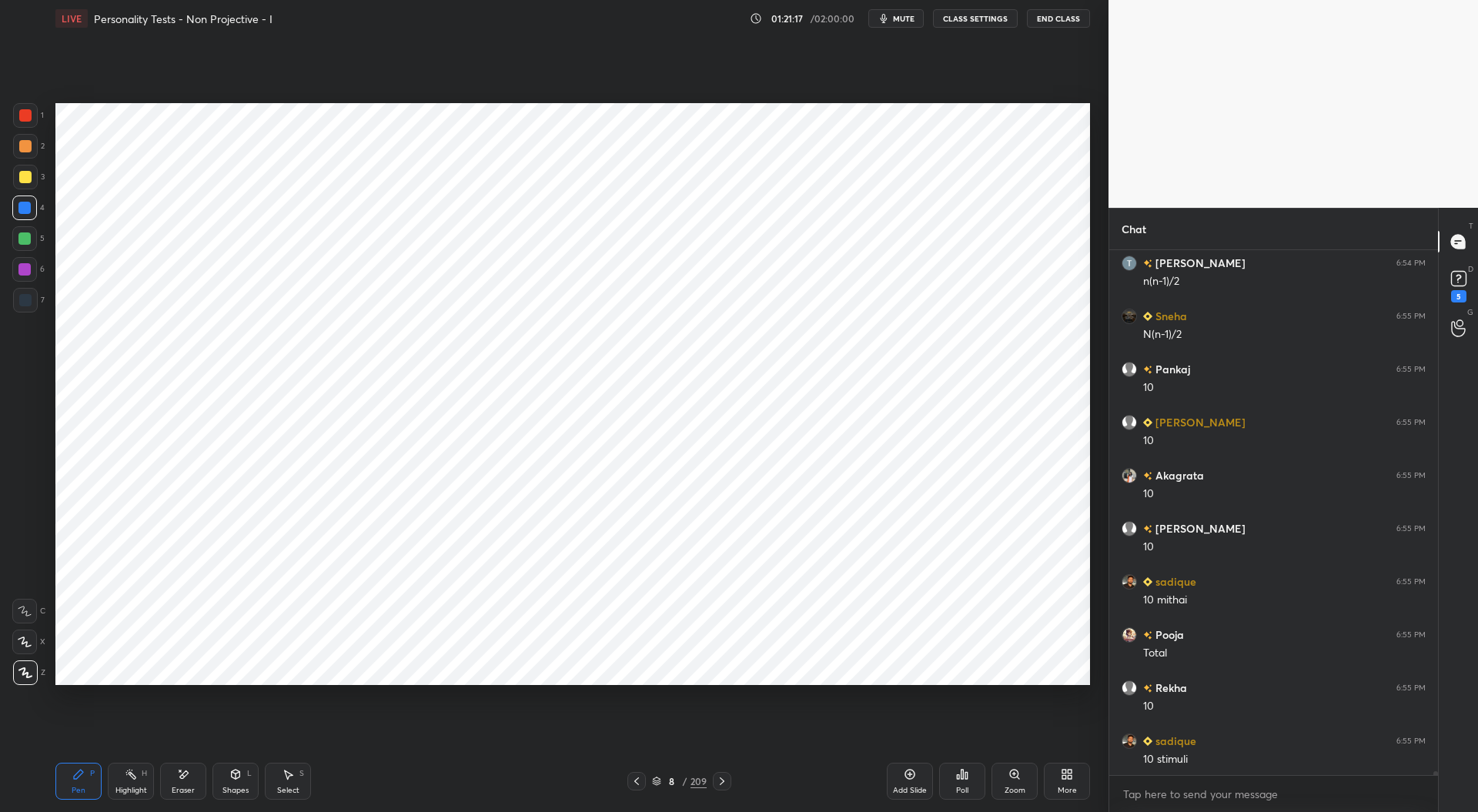
scroll to position [78187, 0]
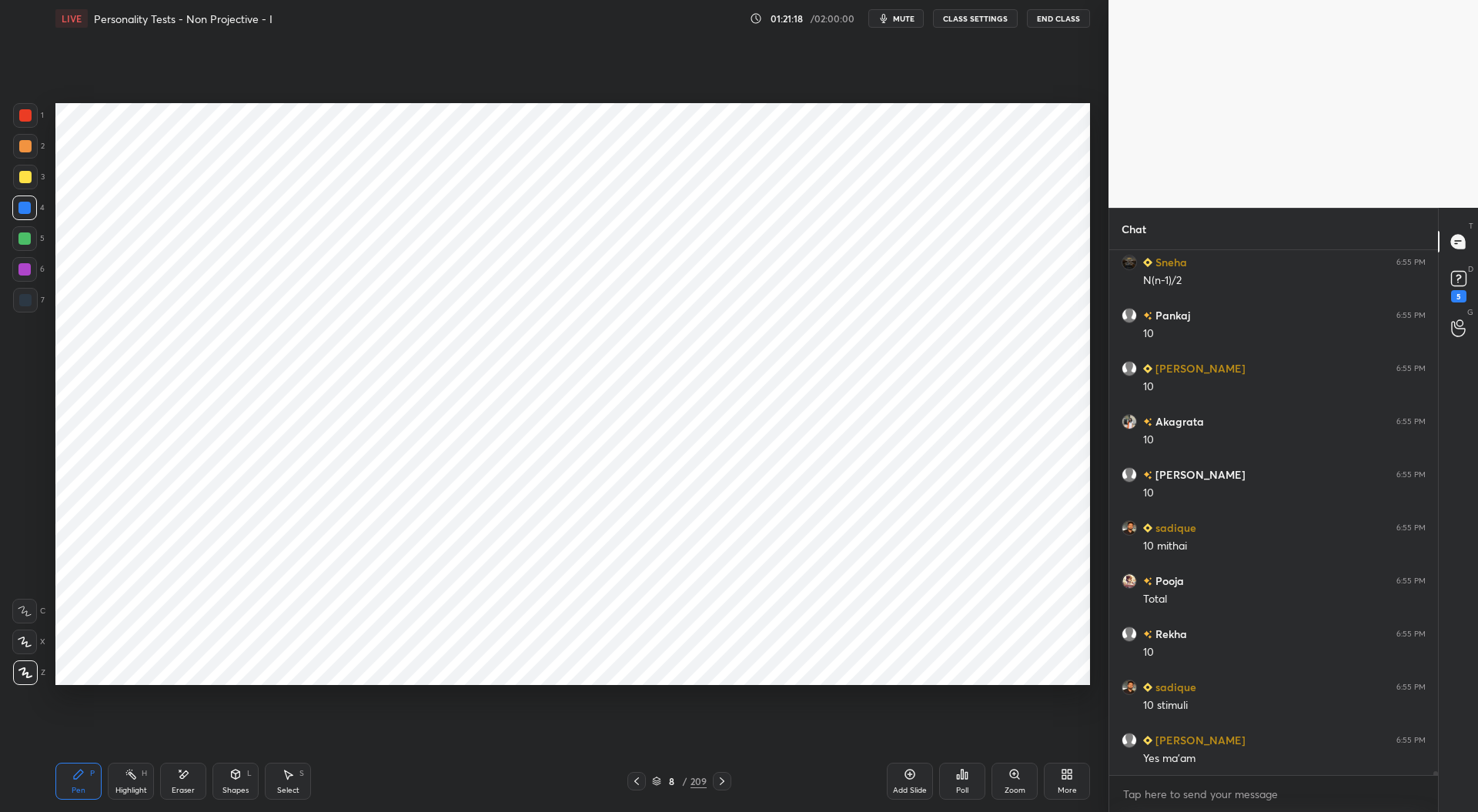
click at [907, 783] on div "Add Slide" at bounding box center [910, 780] width 46 height 37
click at [29, 300] on div at bounding box center [25, 300] width 12 height 12
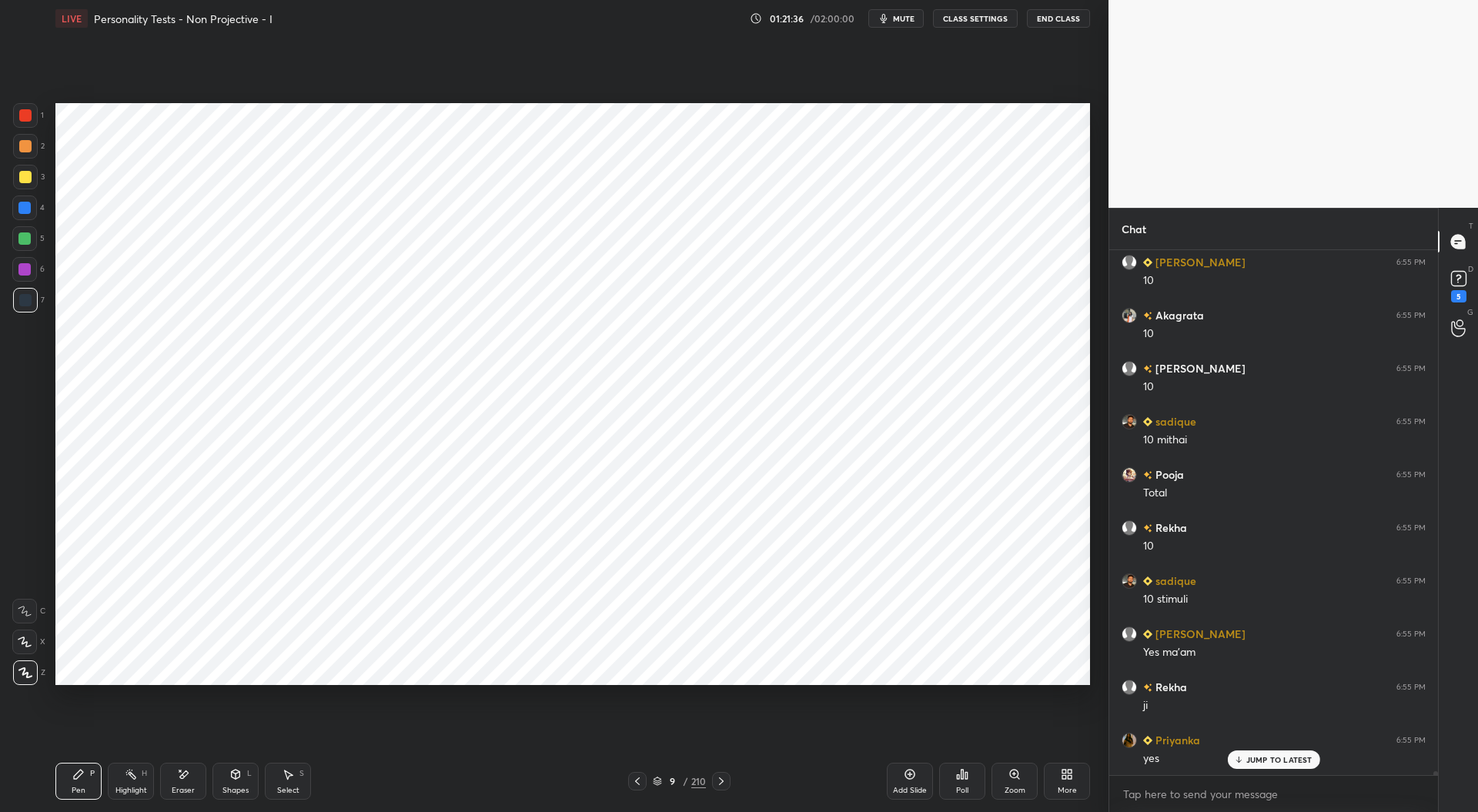
scroll to position [78347, 0]
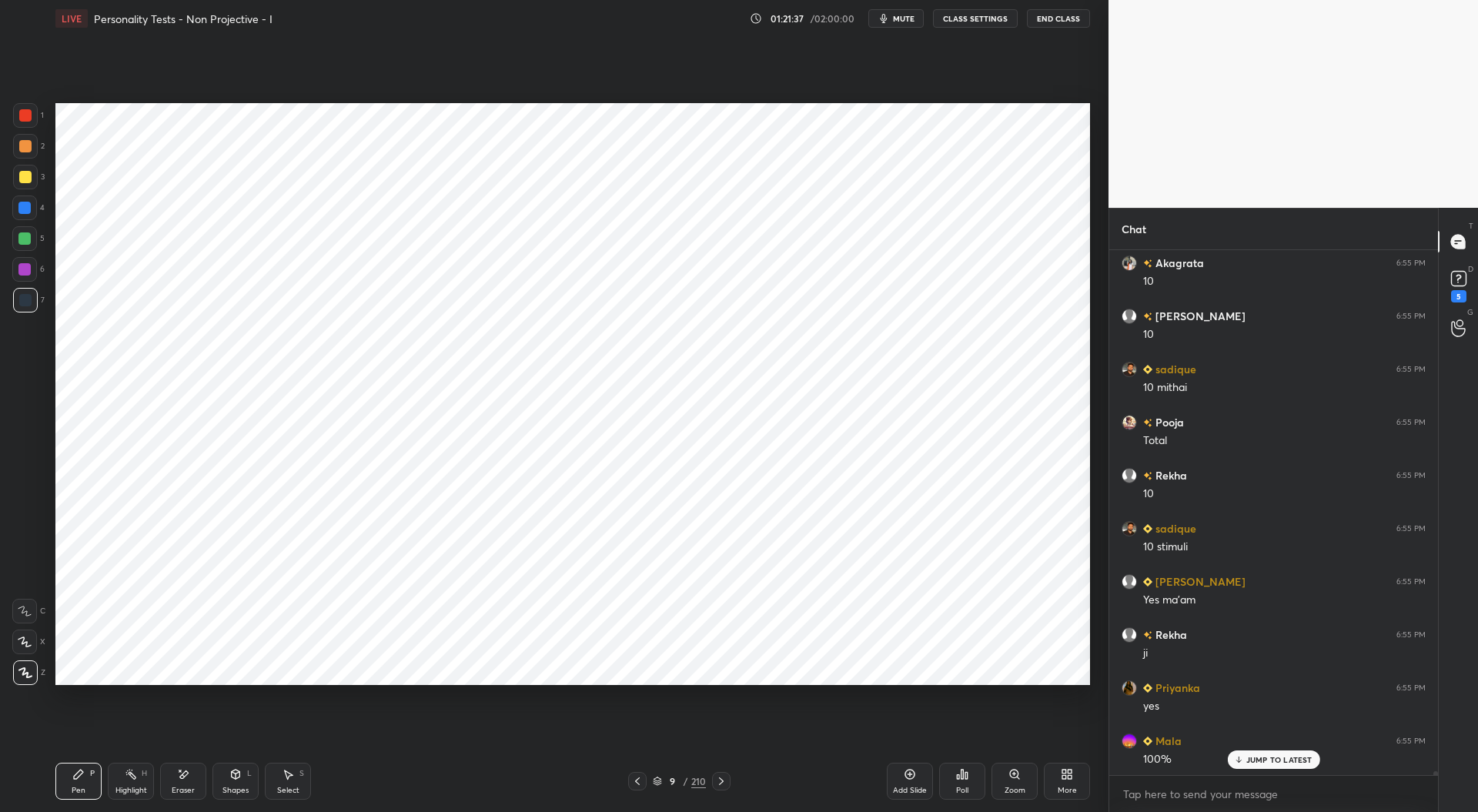
click at [25, 112] on div at bounding box center [25, 115] width 12 height 12
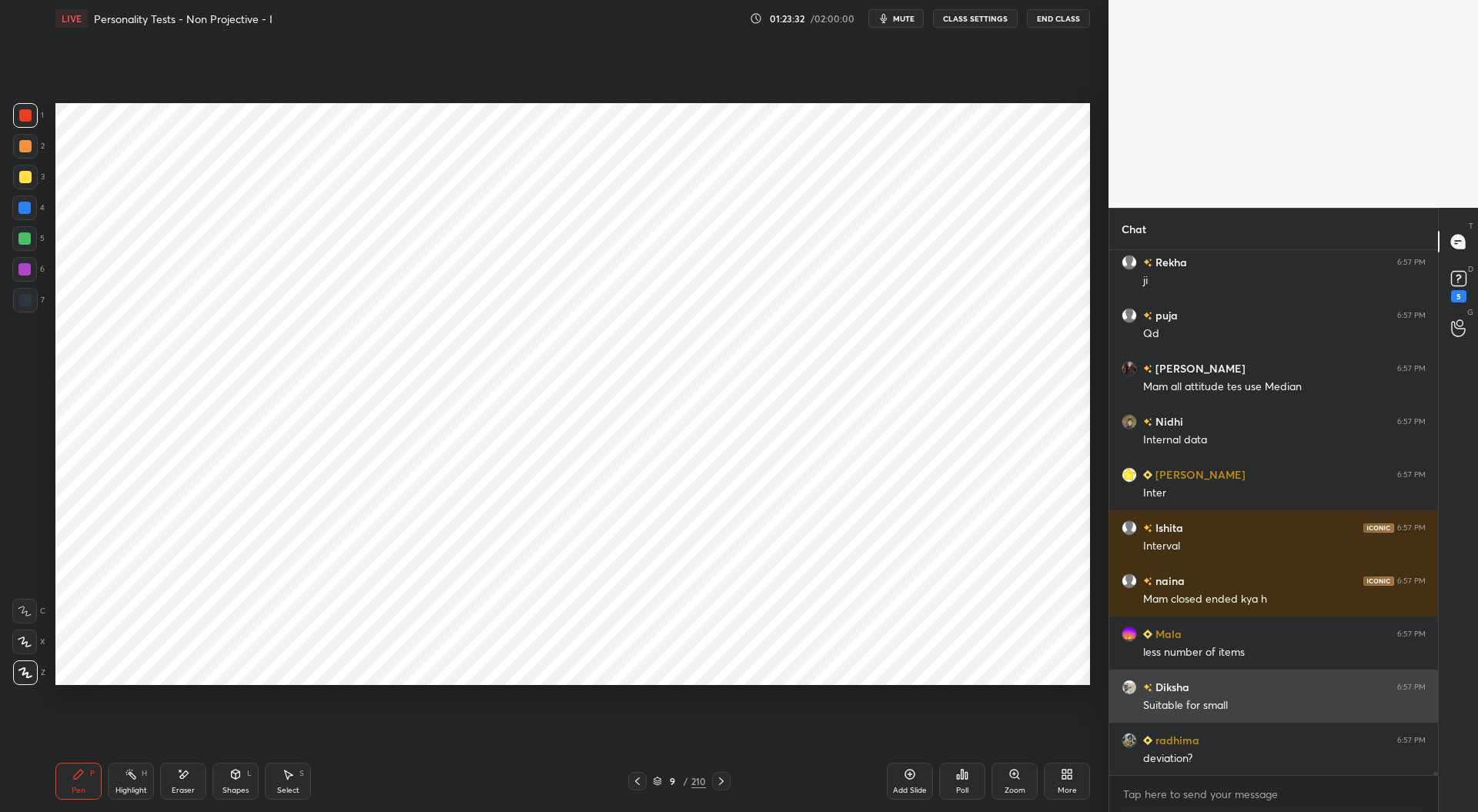
scroll to position [82049, 0]
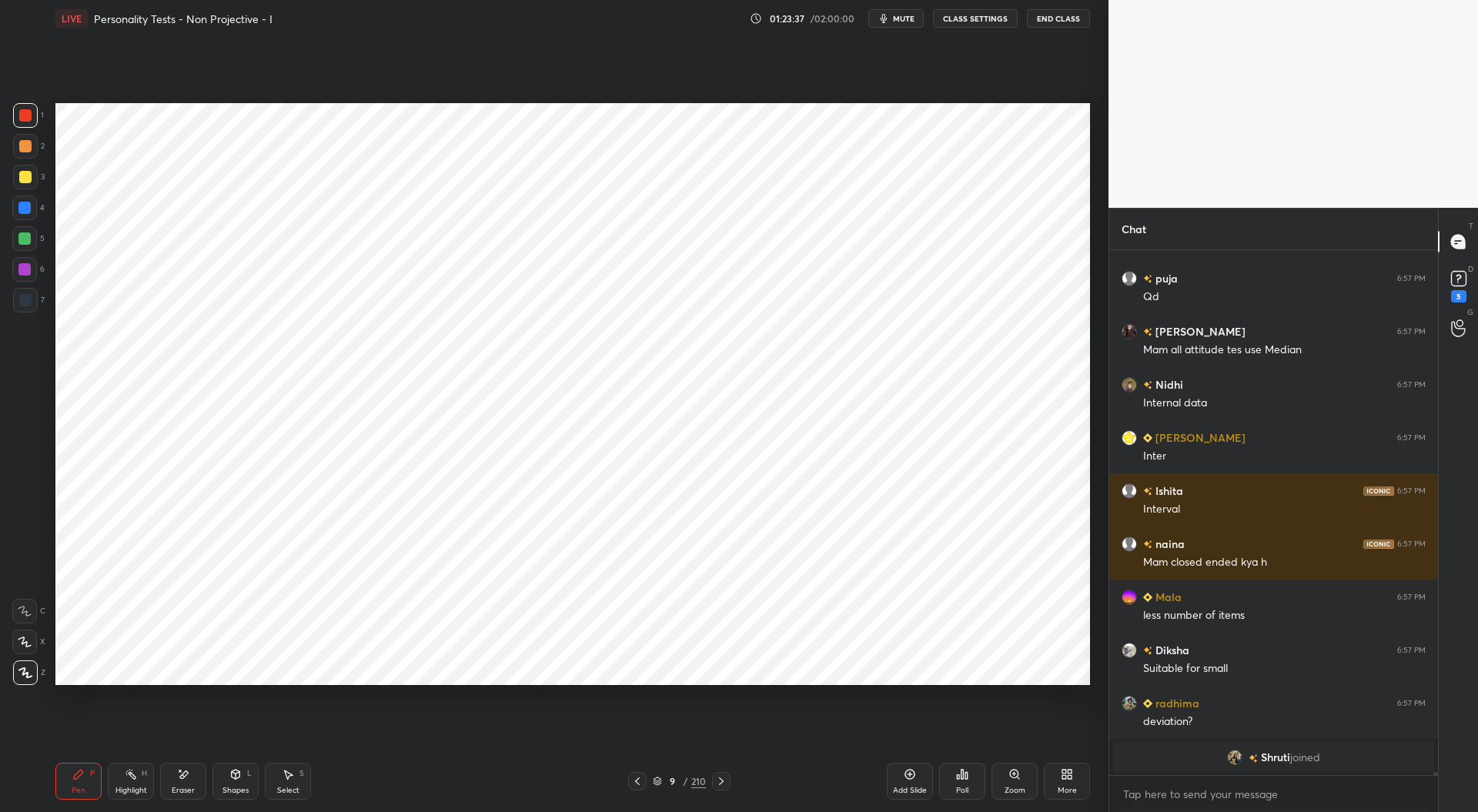
click at [27, 299] on div at bounding box center [25, 300] width 12 height 12
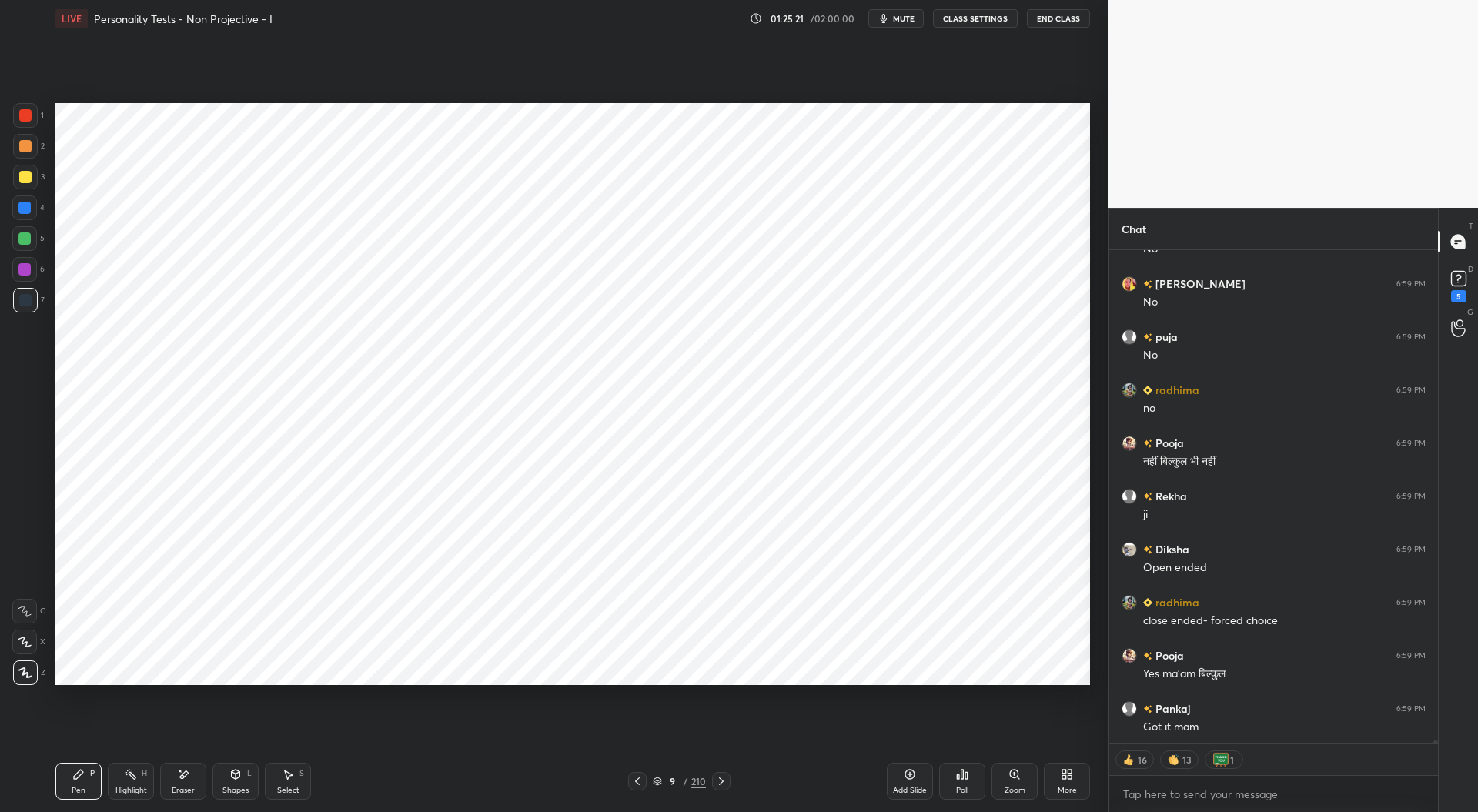
scroll to position [82140, 0]
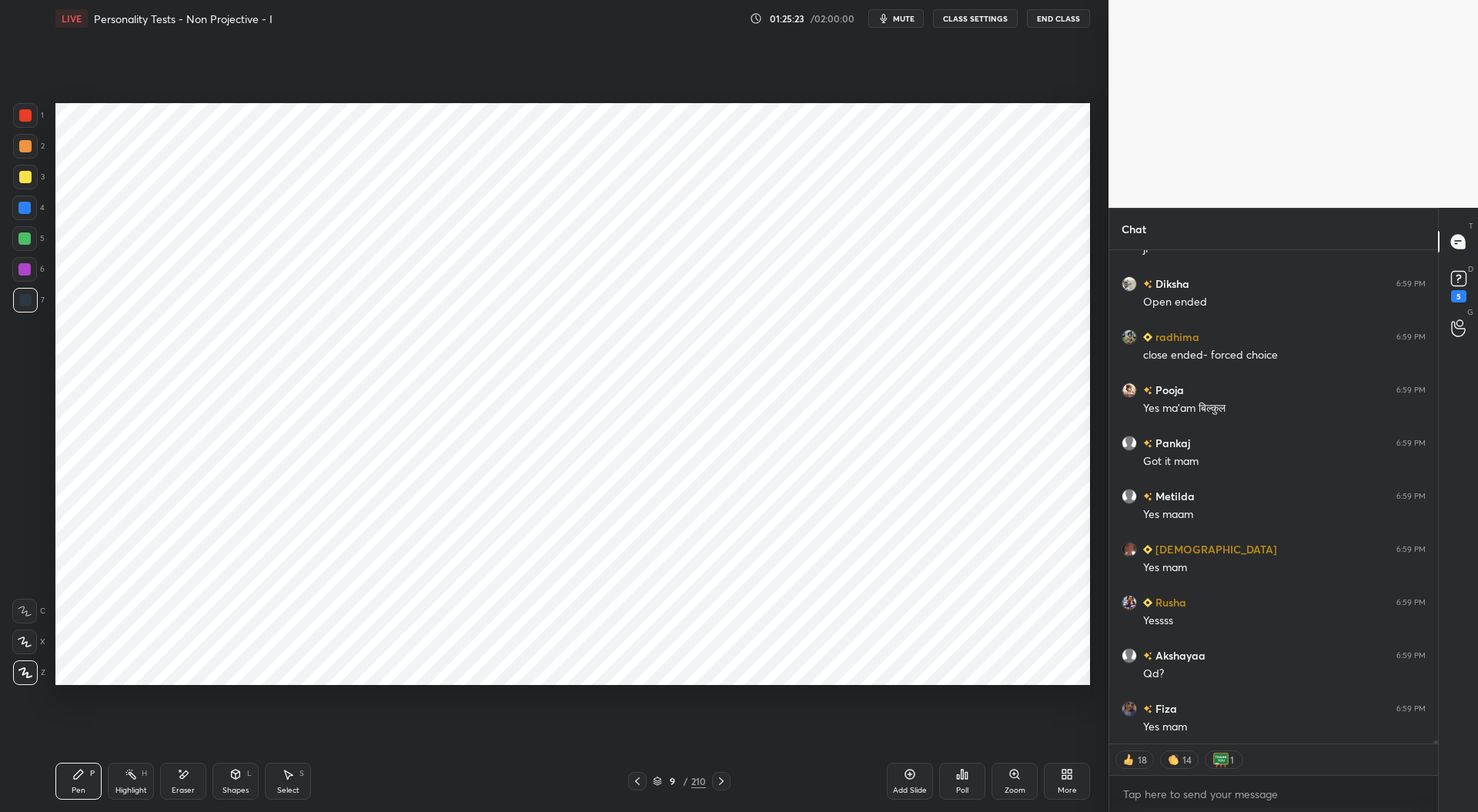
click at [642, 780] on icon at bounding box center [637, 781] width 12 height 12
click at [641, 775] on icon at bounding box center [637, 781] width 12 height 12
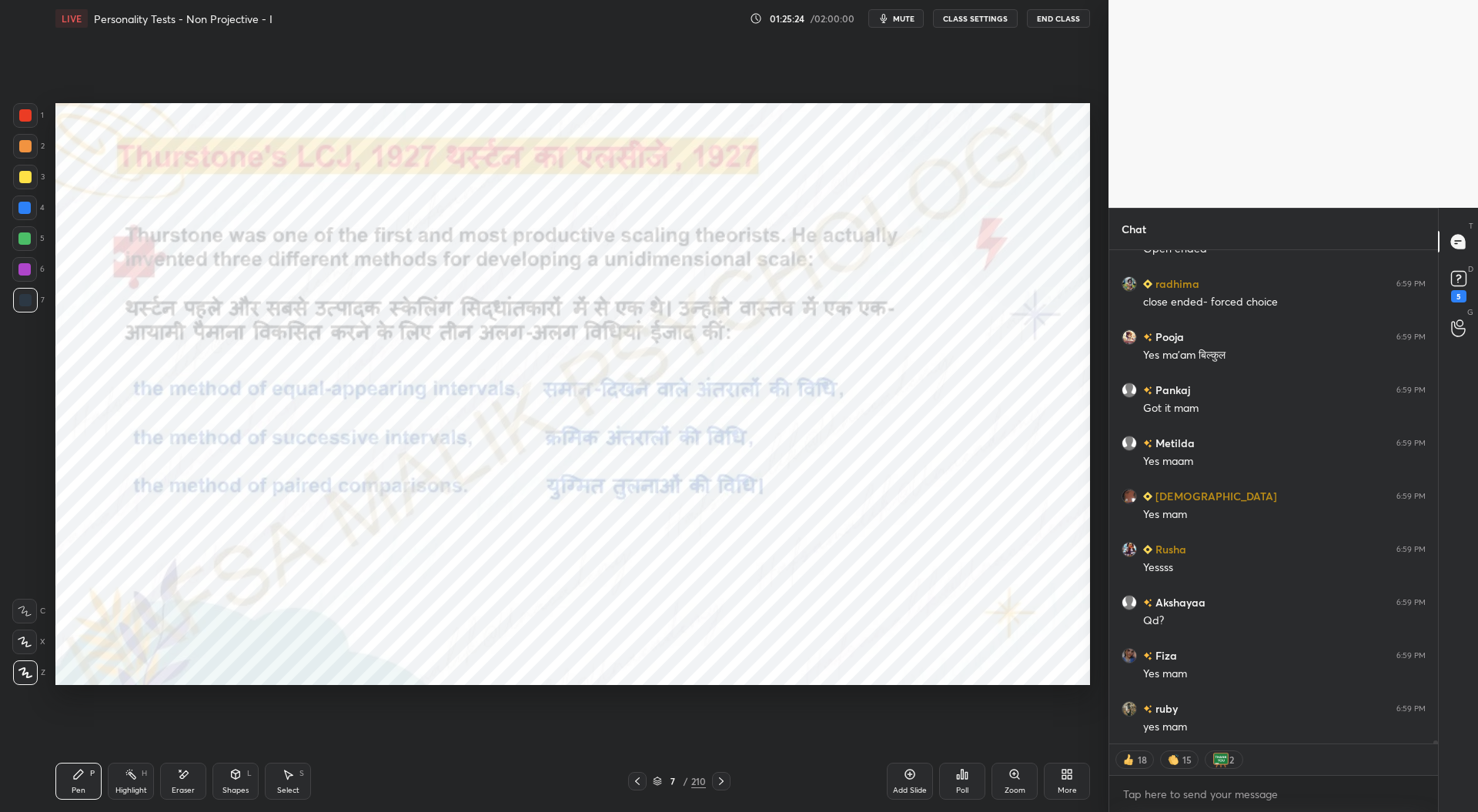
click at [641, 775] on div at bounding box center [637, 781] width 19 height 19
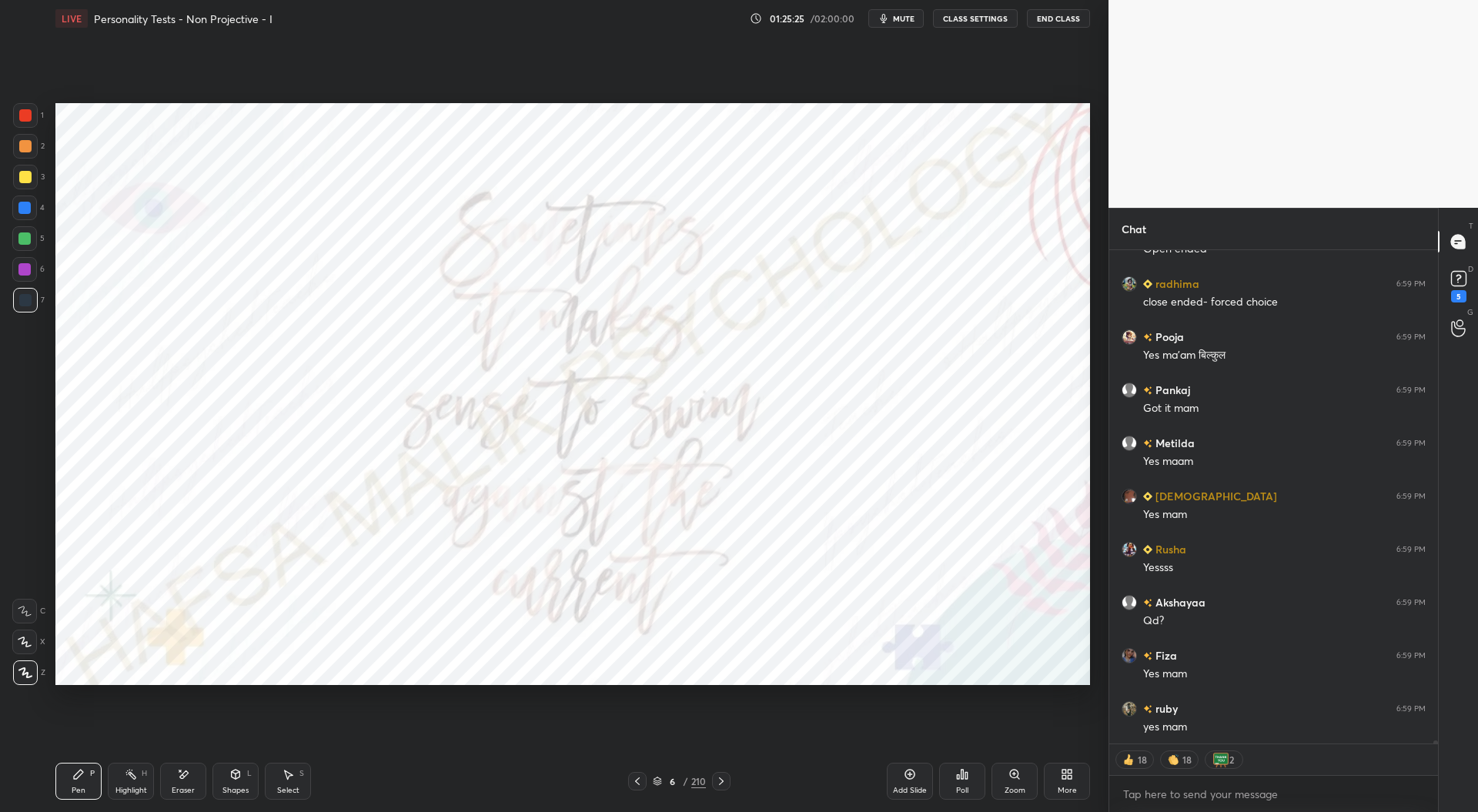
scroll to position [82459, 0]
click at [719, 776] on icon at bounding box center [721, 781] width 12 height 12
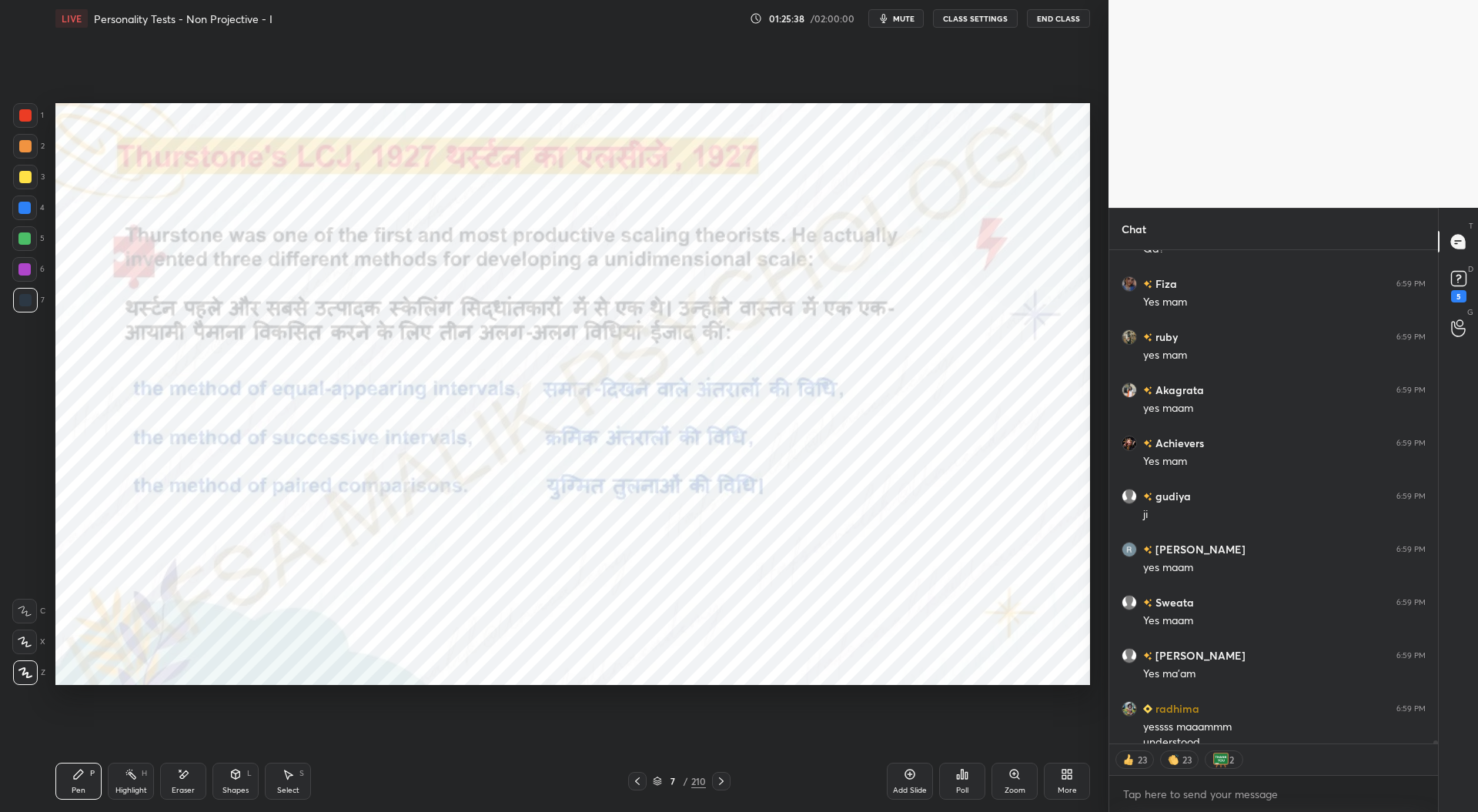
scroll to position [82792, 0]
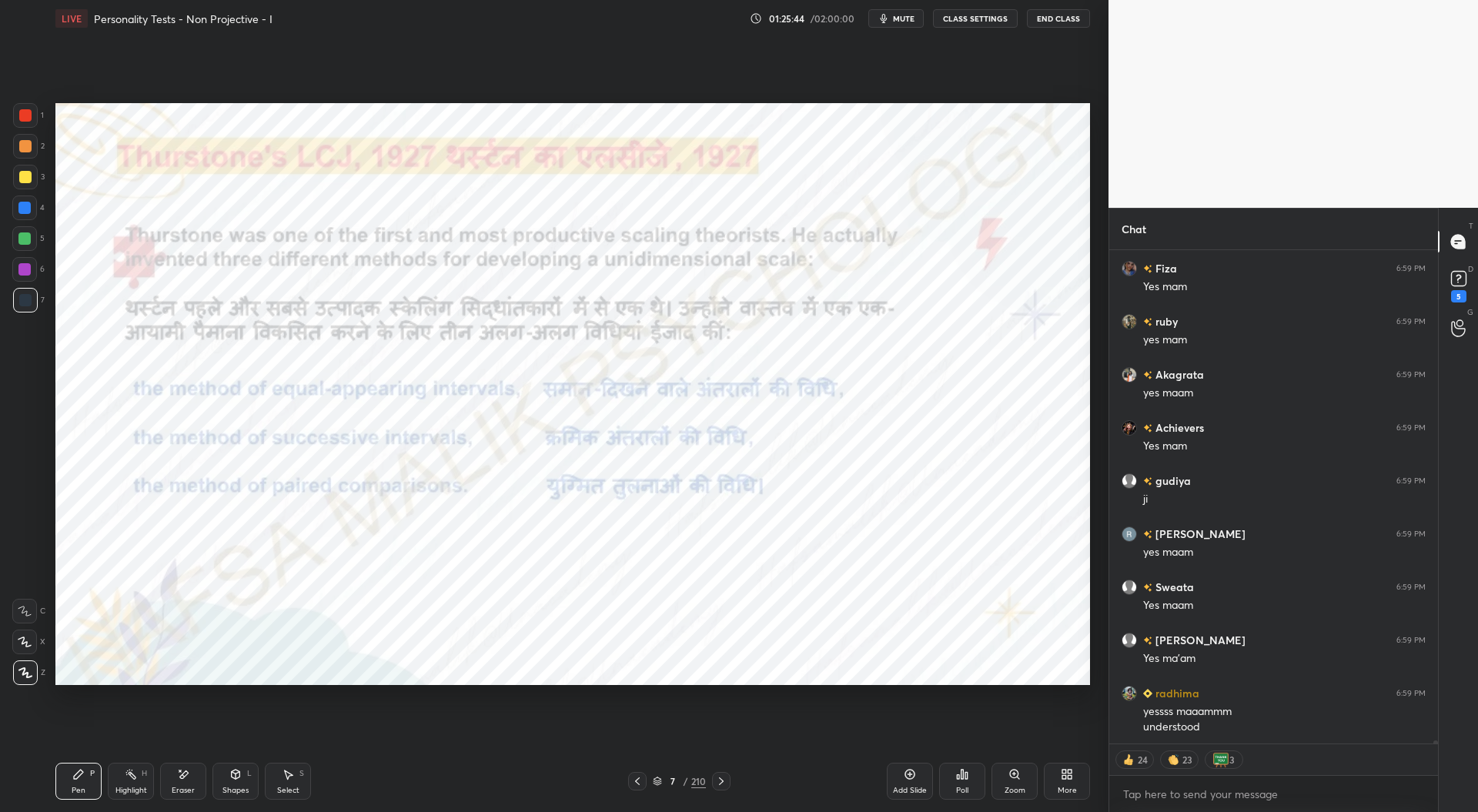
click at [657, 779] on icon at bounding box center [657, 780] width 9 height 9
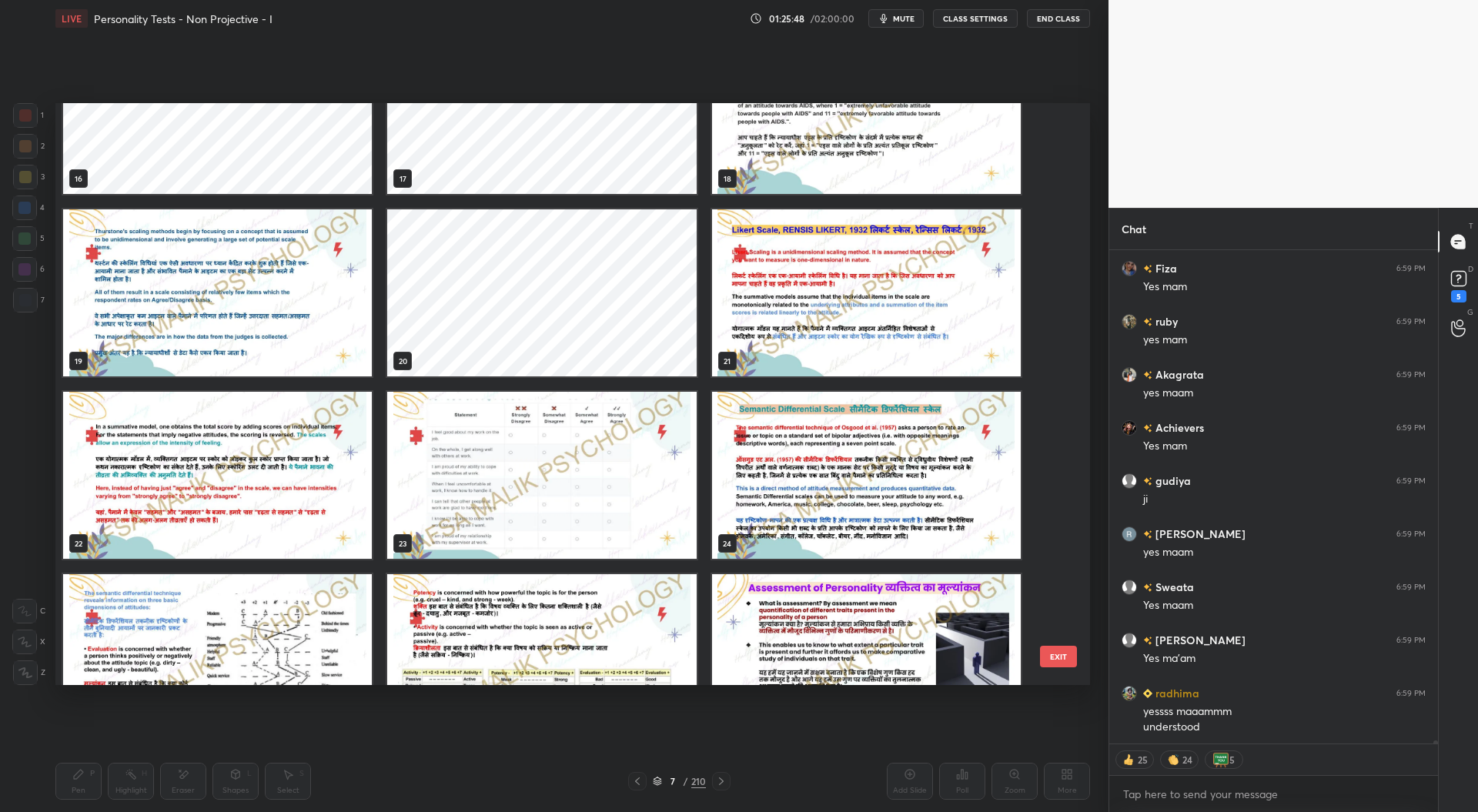
scroll to position [82846, 0]
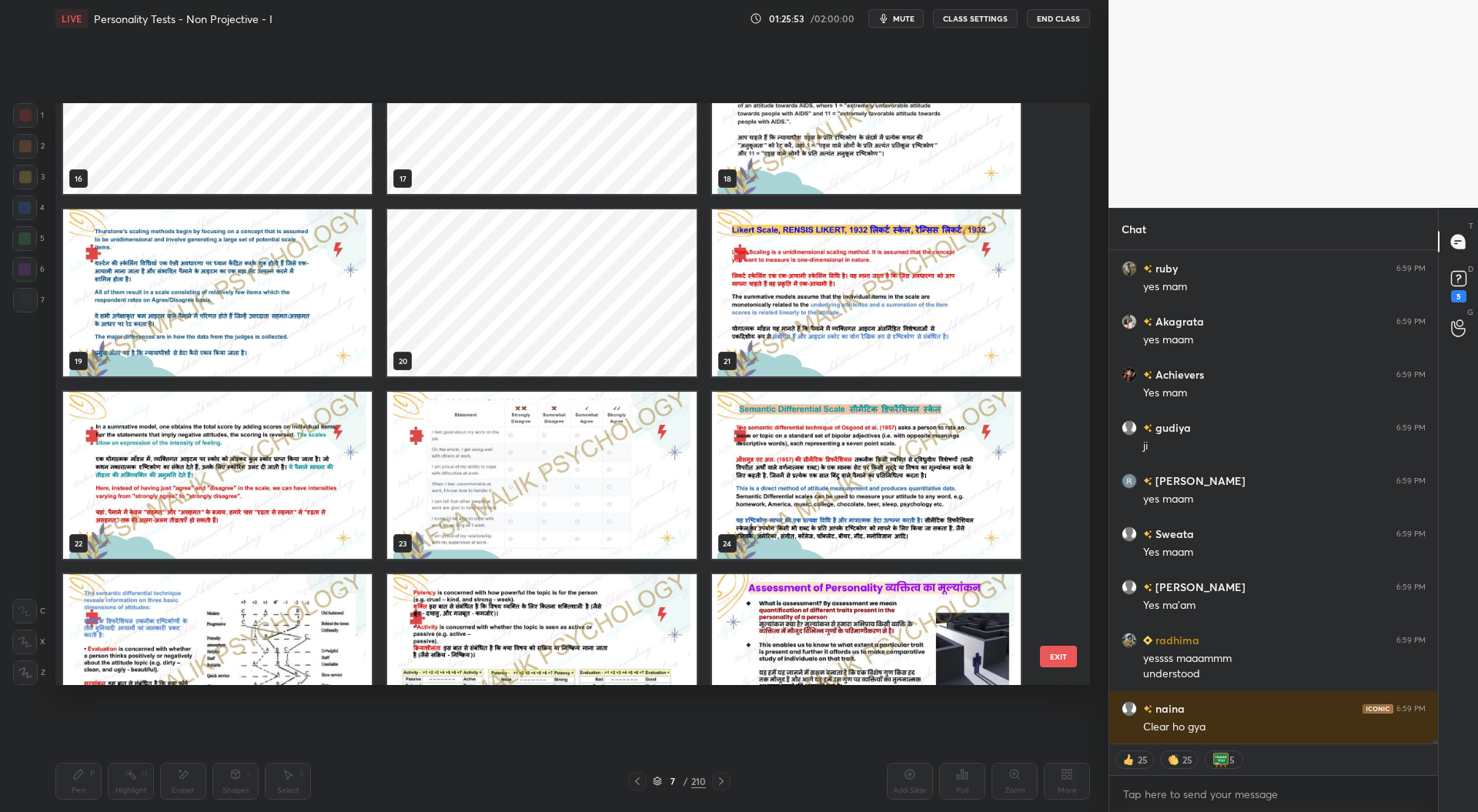
click at [871, 323] on img "grid" at bounding box center [866, 293] width 309 height 167
click at [873, 322] on img "grid" at bounding box center [866, 293] width 309 height 167
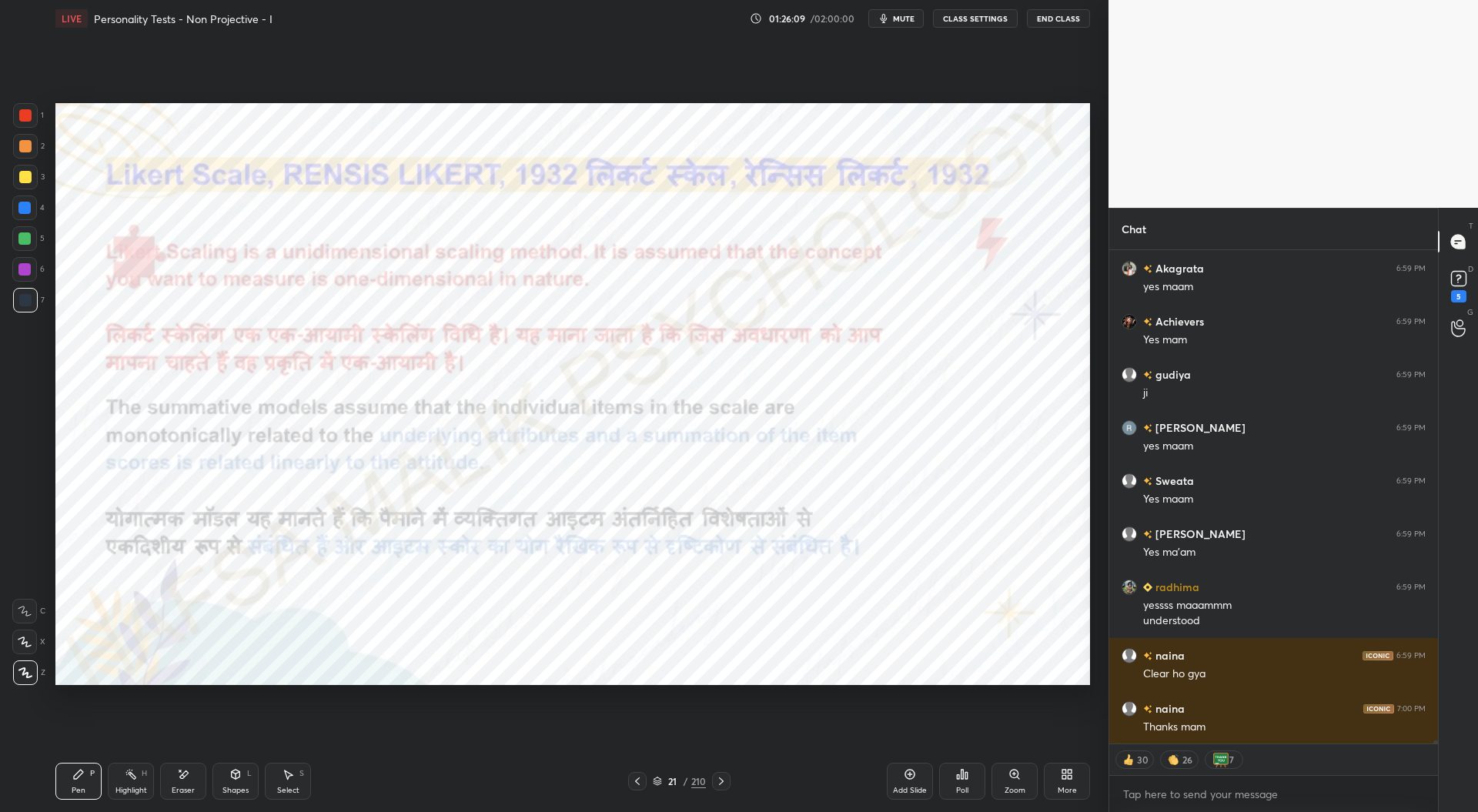
scroll to position [82952, 0]
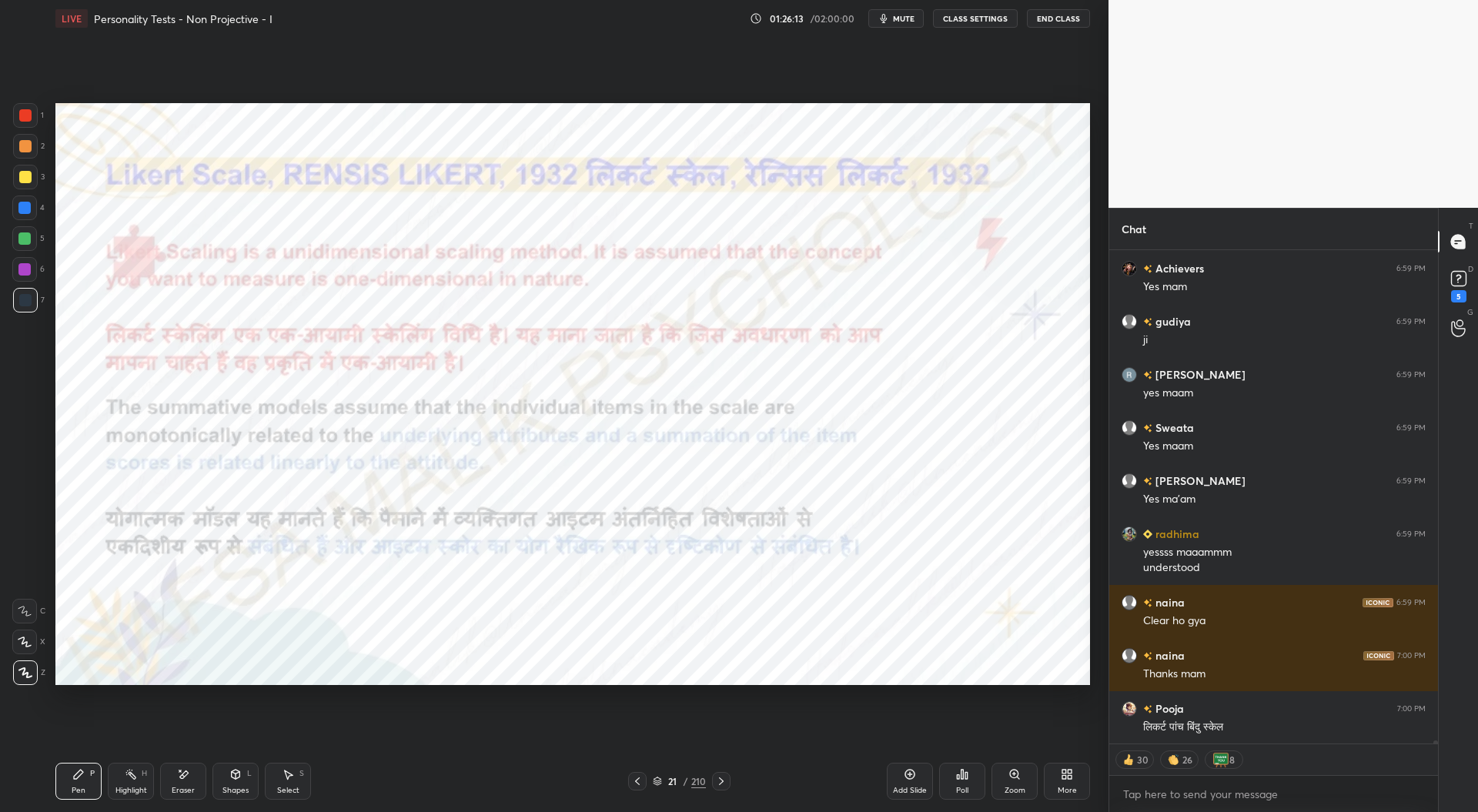
click at [29, 206] on div at bounding box center [24, 207] width 12 height 12
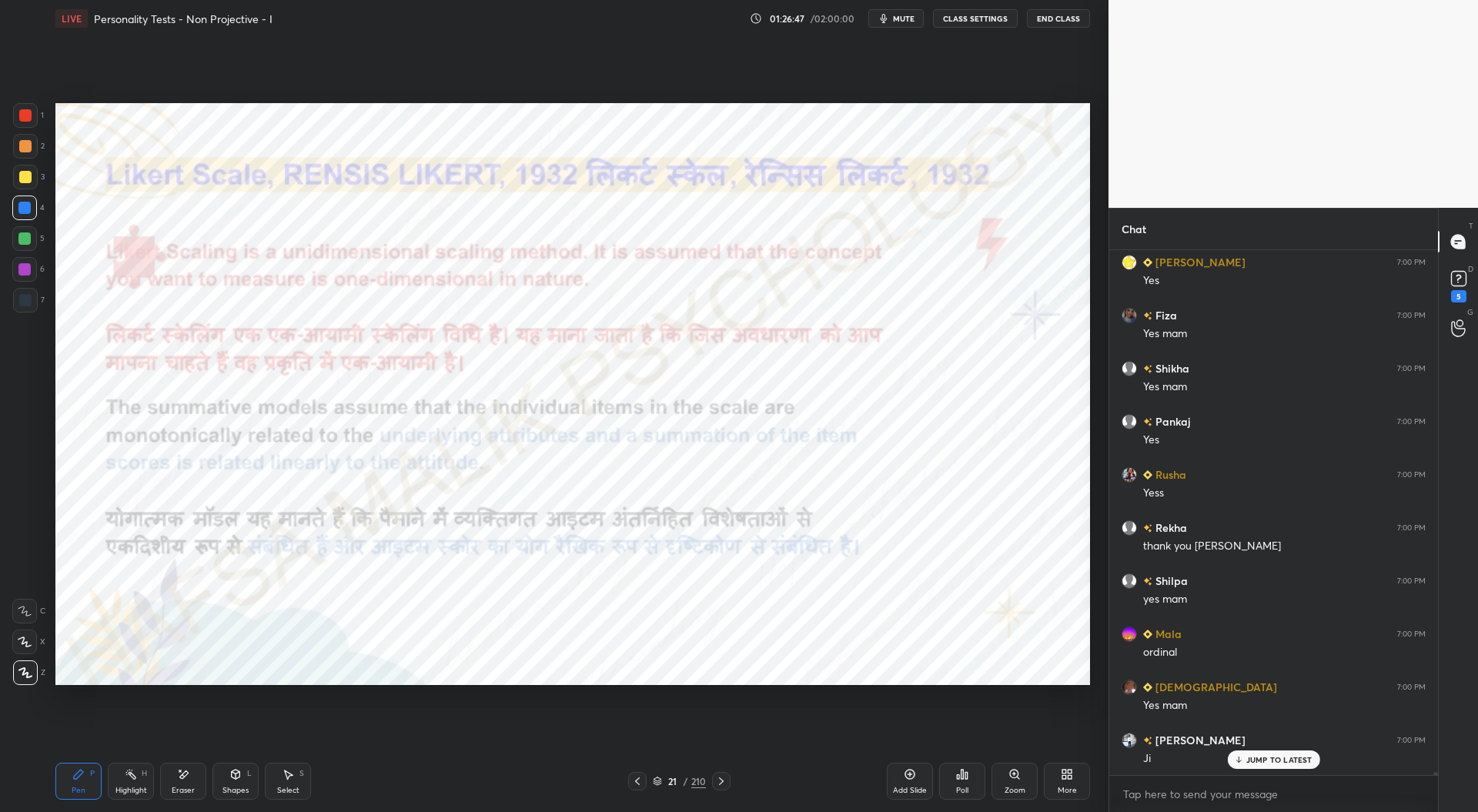
scroll to position [83557, 0]
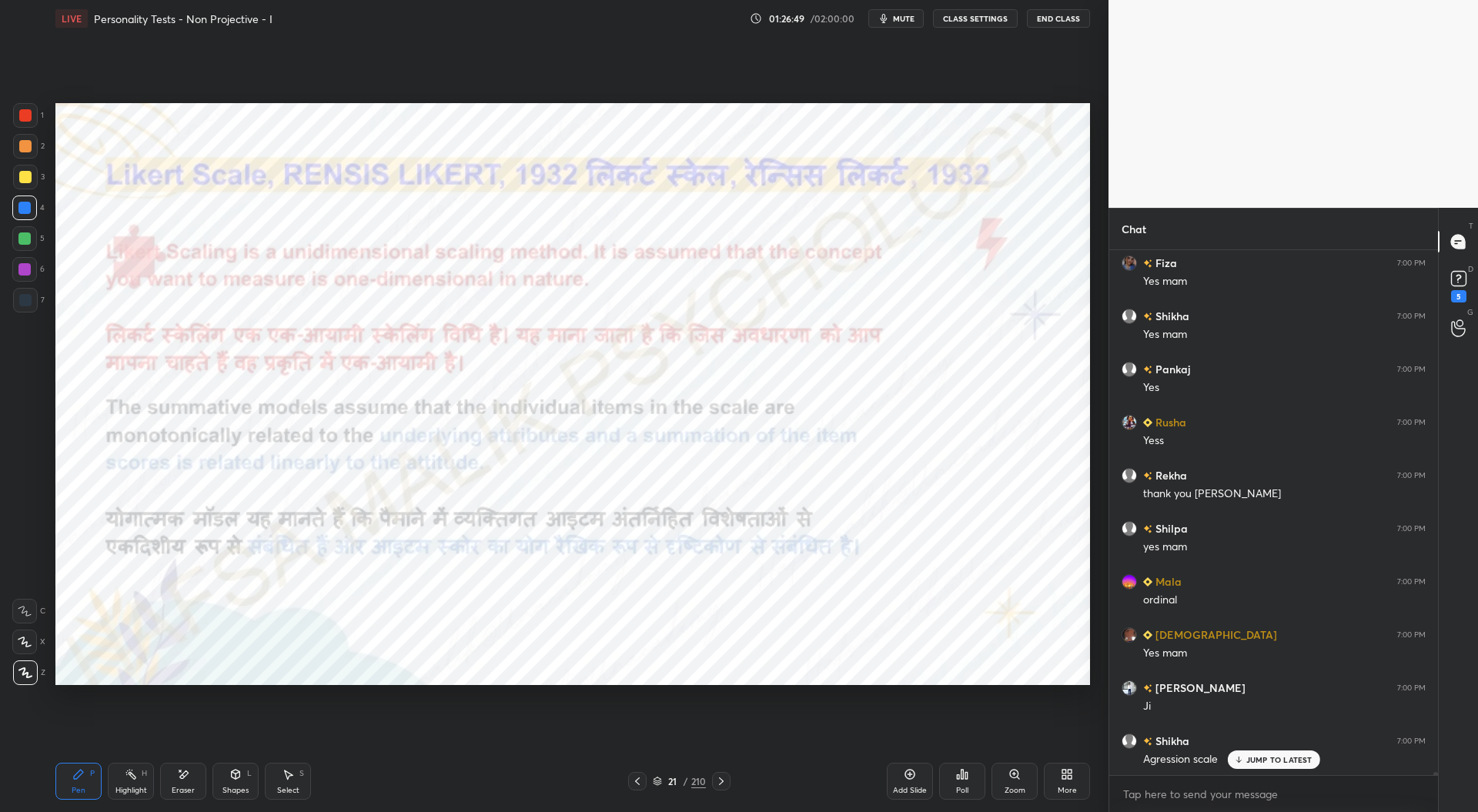
click at [725, 783] on icon at bounding box center [721, 781] width 12 height 12
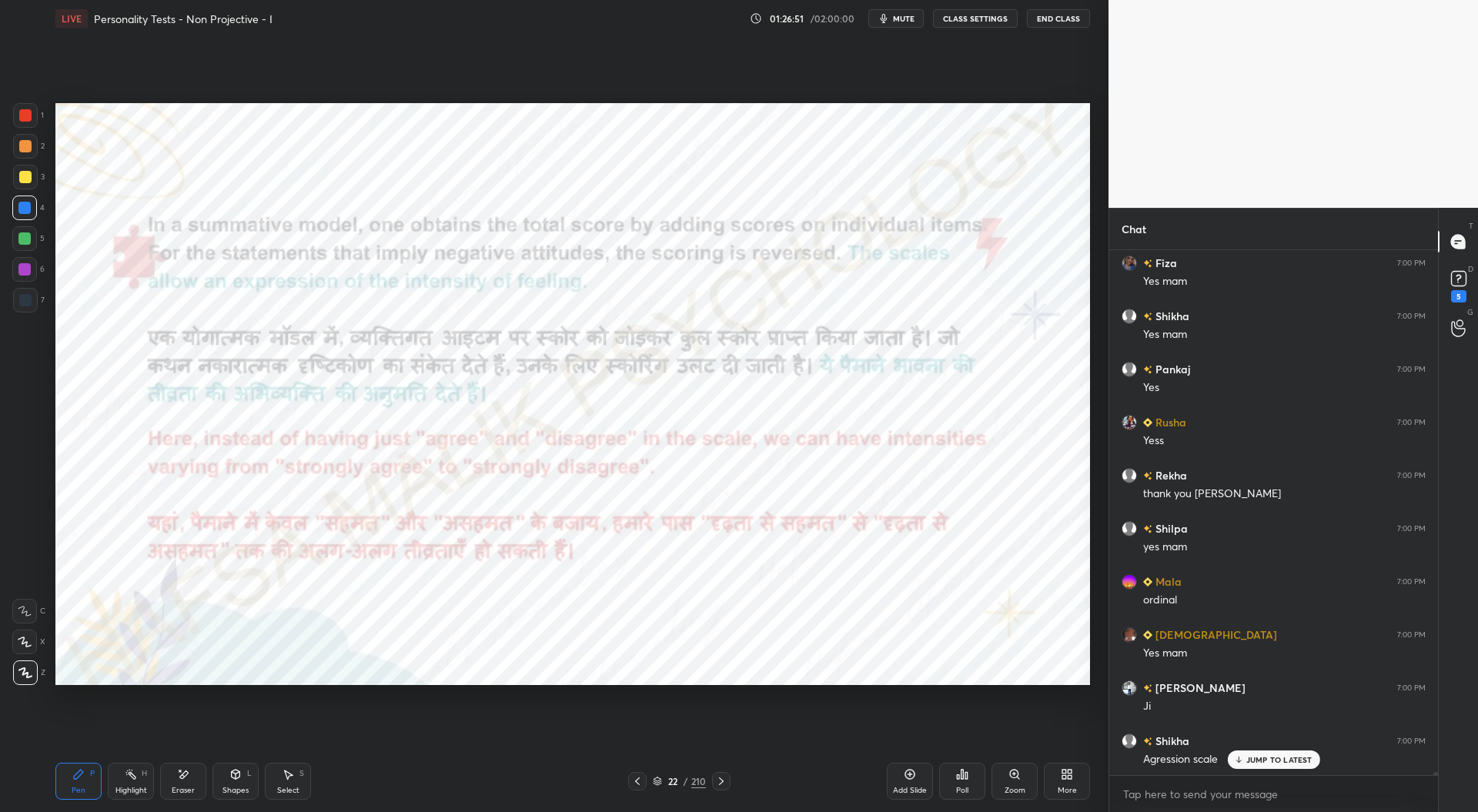
click at [724, 784] on icon at bounding box center [721, 781] width 12 height 12
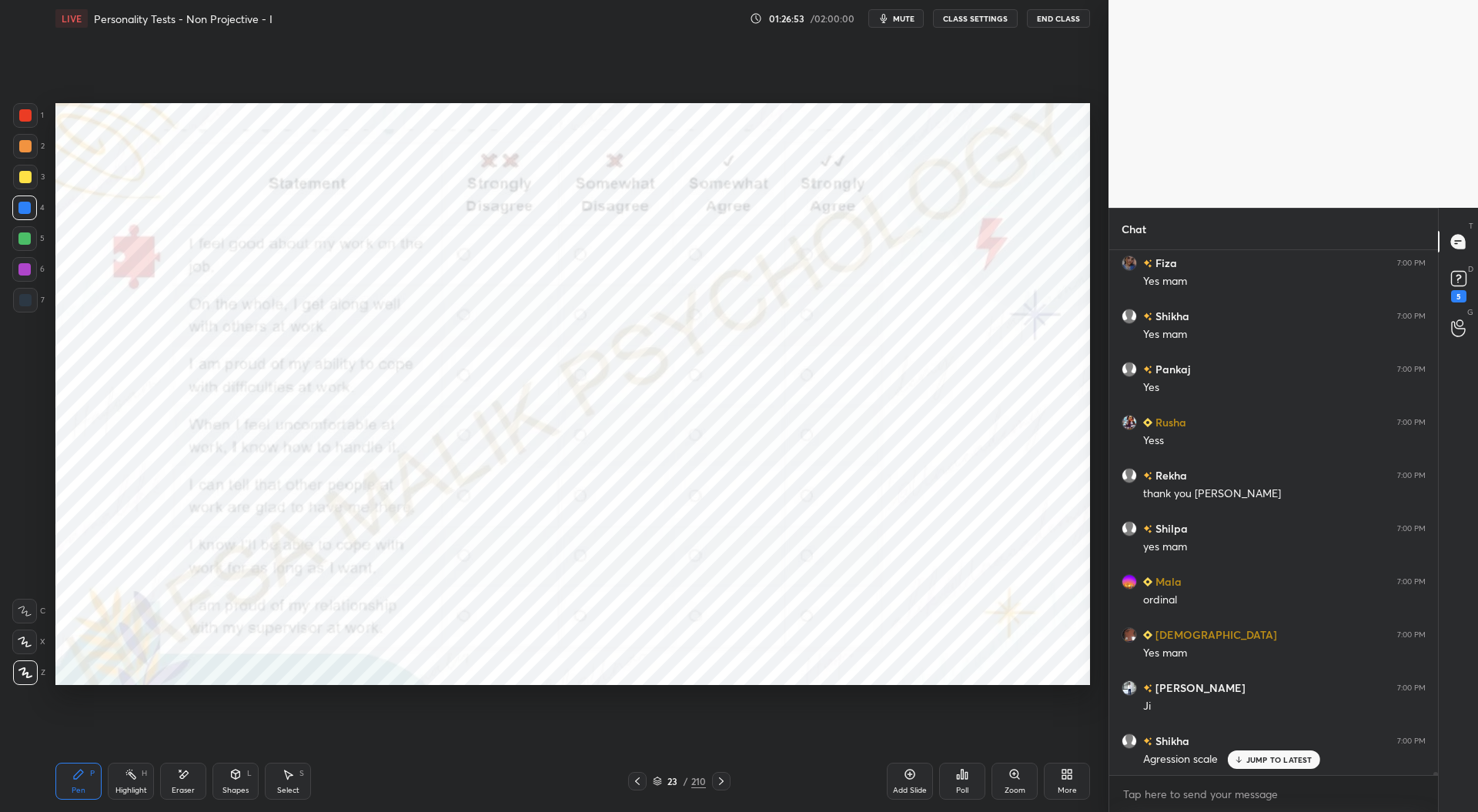
click at [635, 784] on icon at bounding box center [637, 781] width 12 height 12
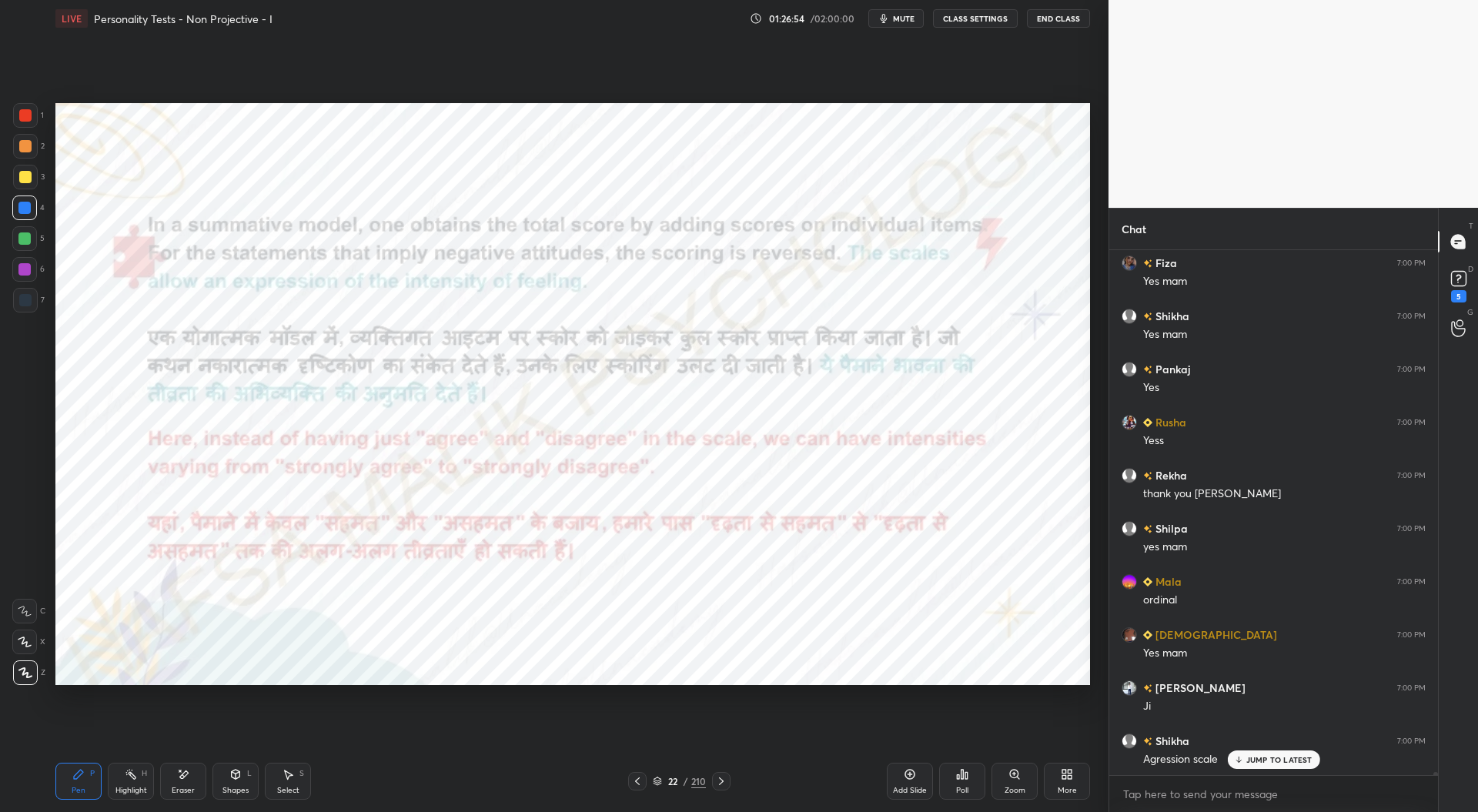
click at [913, 779] on icon at bounding box center [910, 774] width 12 height 12
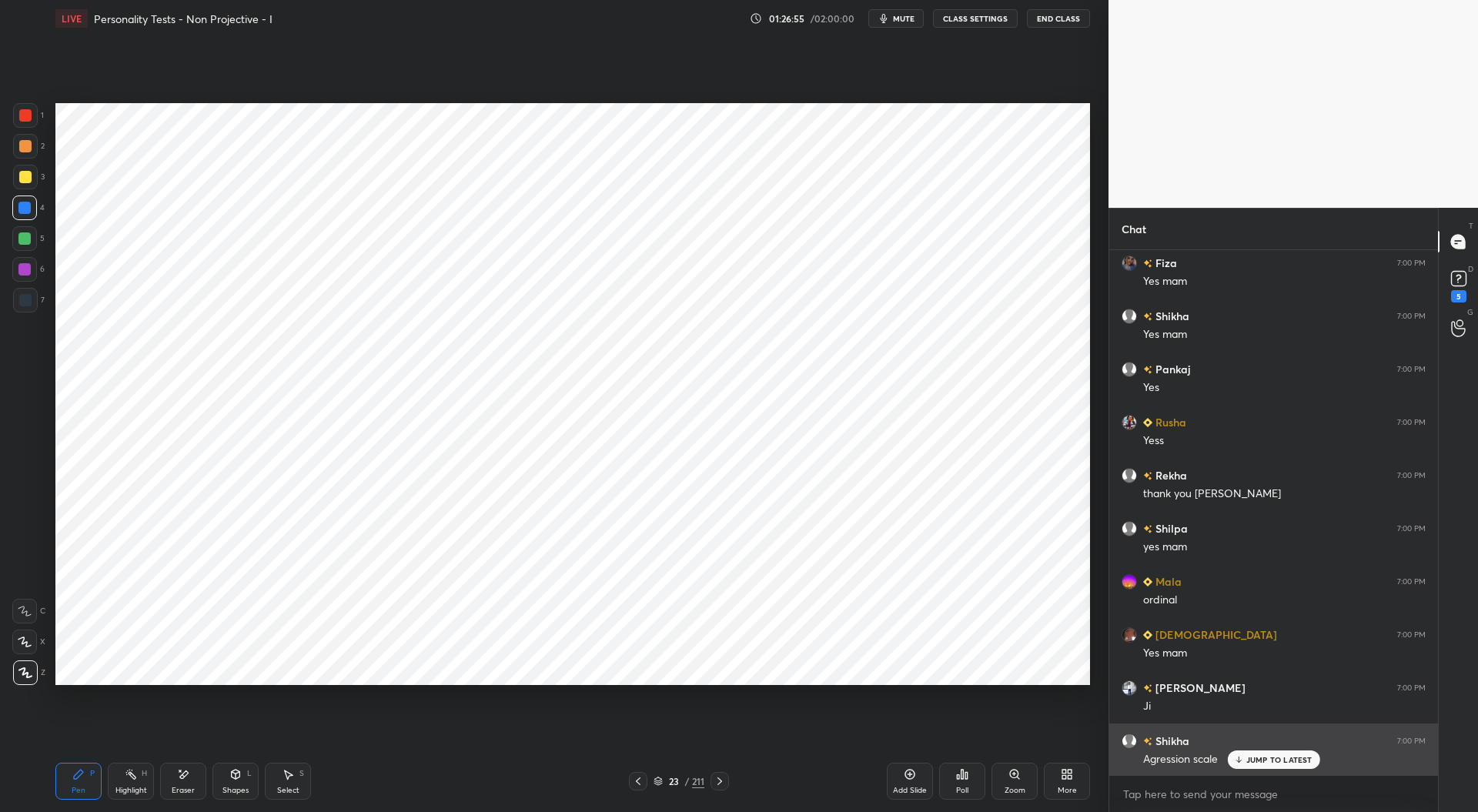
click at [1248, 750] on div "Agression scale" at bounding box center [1285, 758] width 283 height 19
click at [1260, 764] on p "JUMP TO LATEST" at bounding box center [1280, 759] width 67 height 9
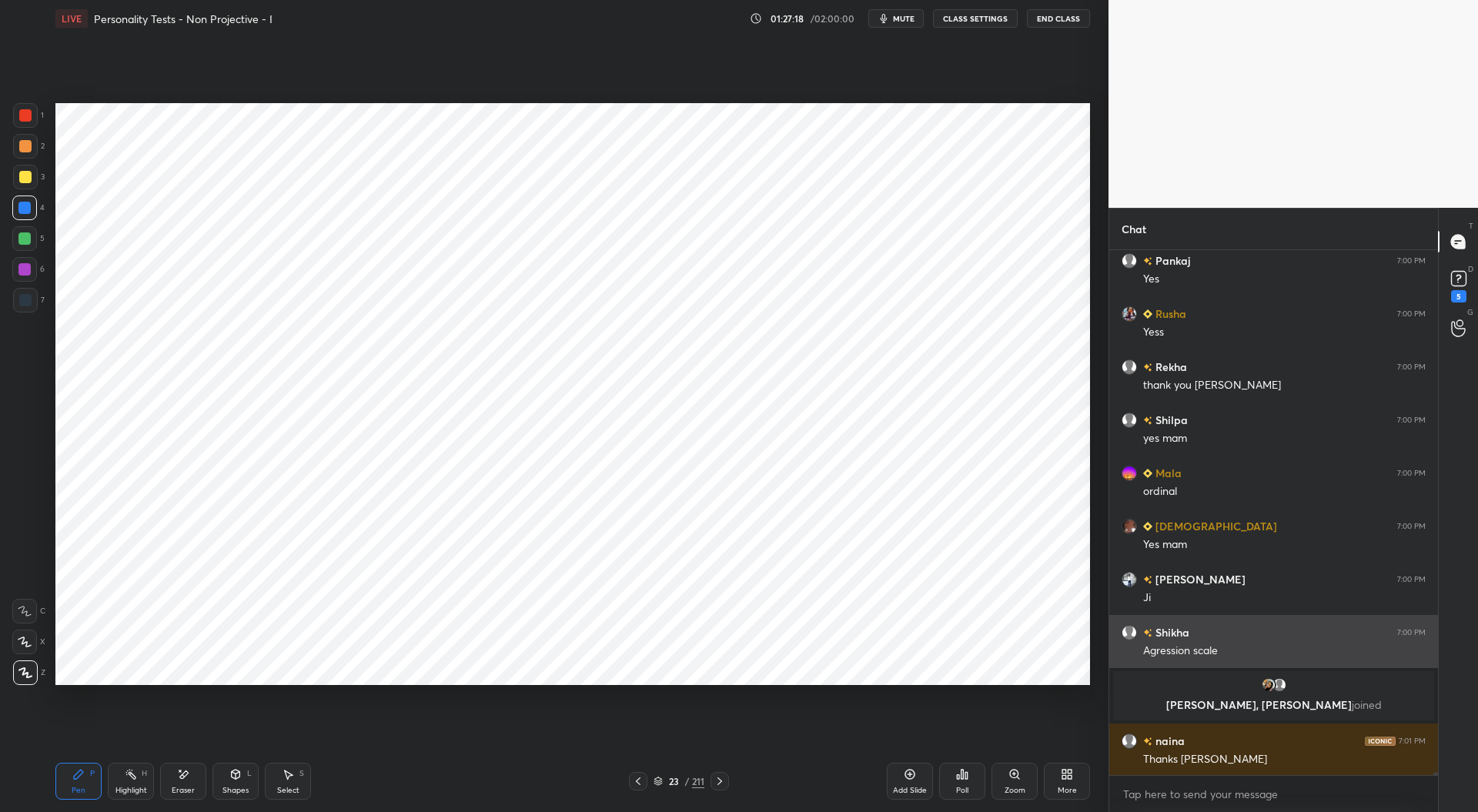
scroll to position [82784, 0]
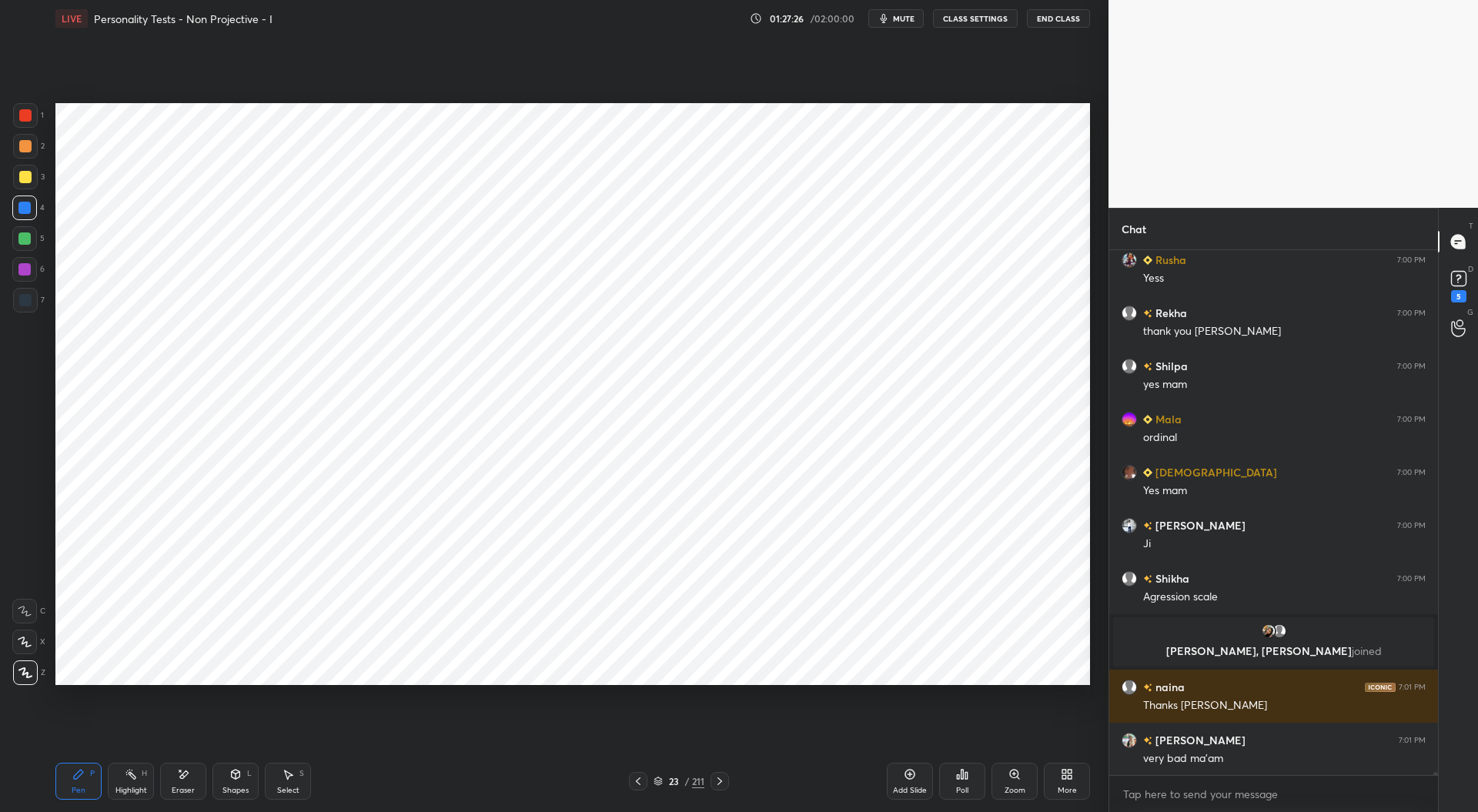
click at [24, 117] on div at bounding box center [25, 115] width 12 height 12
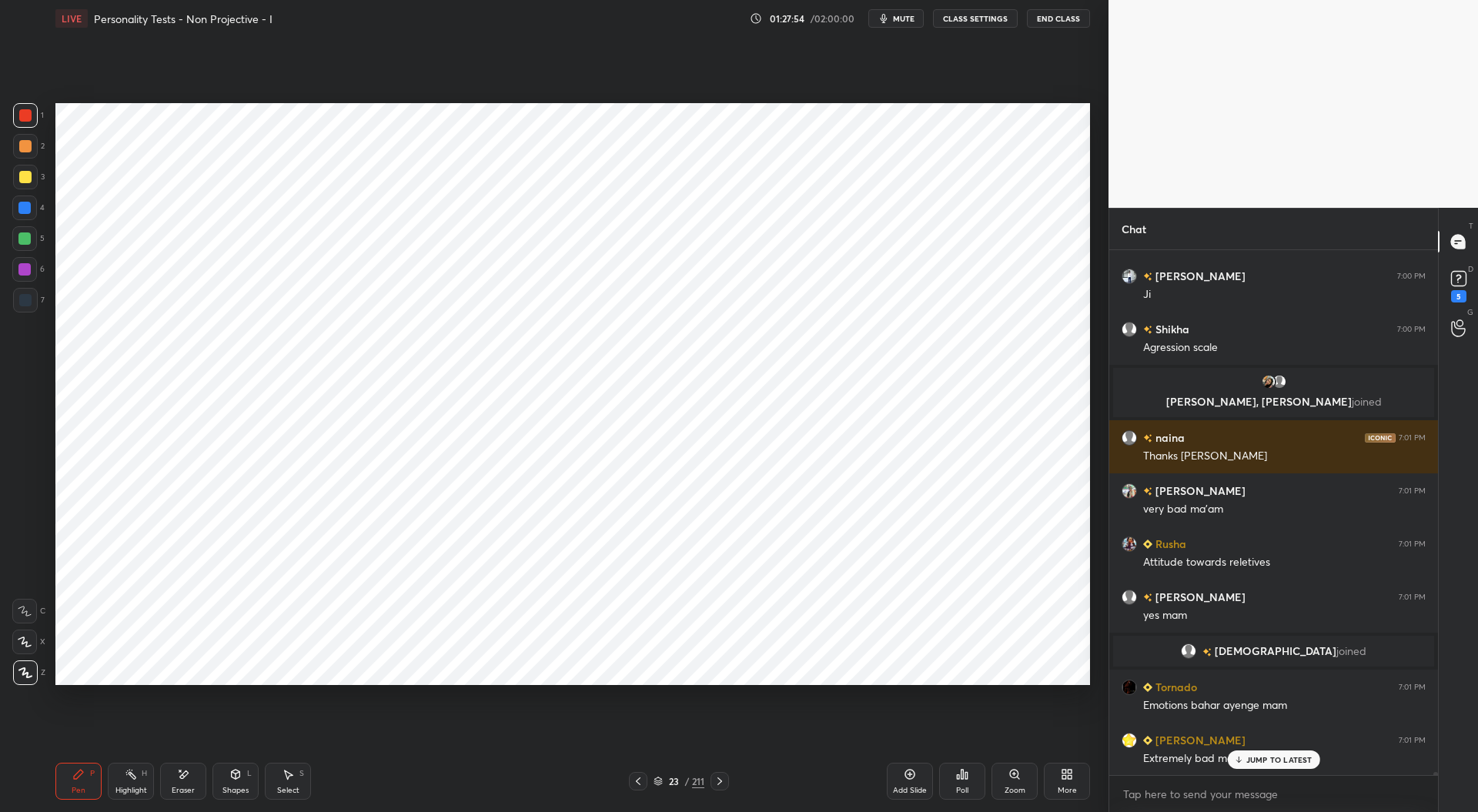
scroll to position [83056, 0]
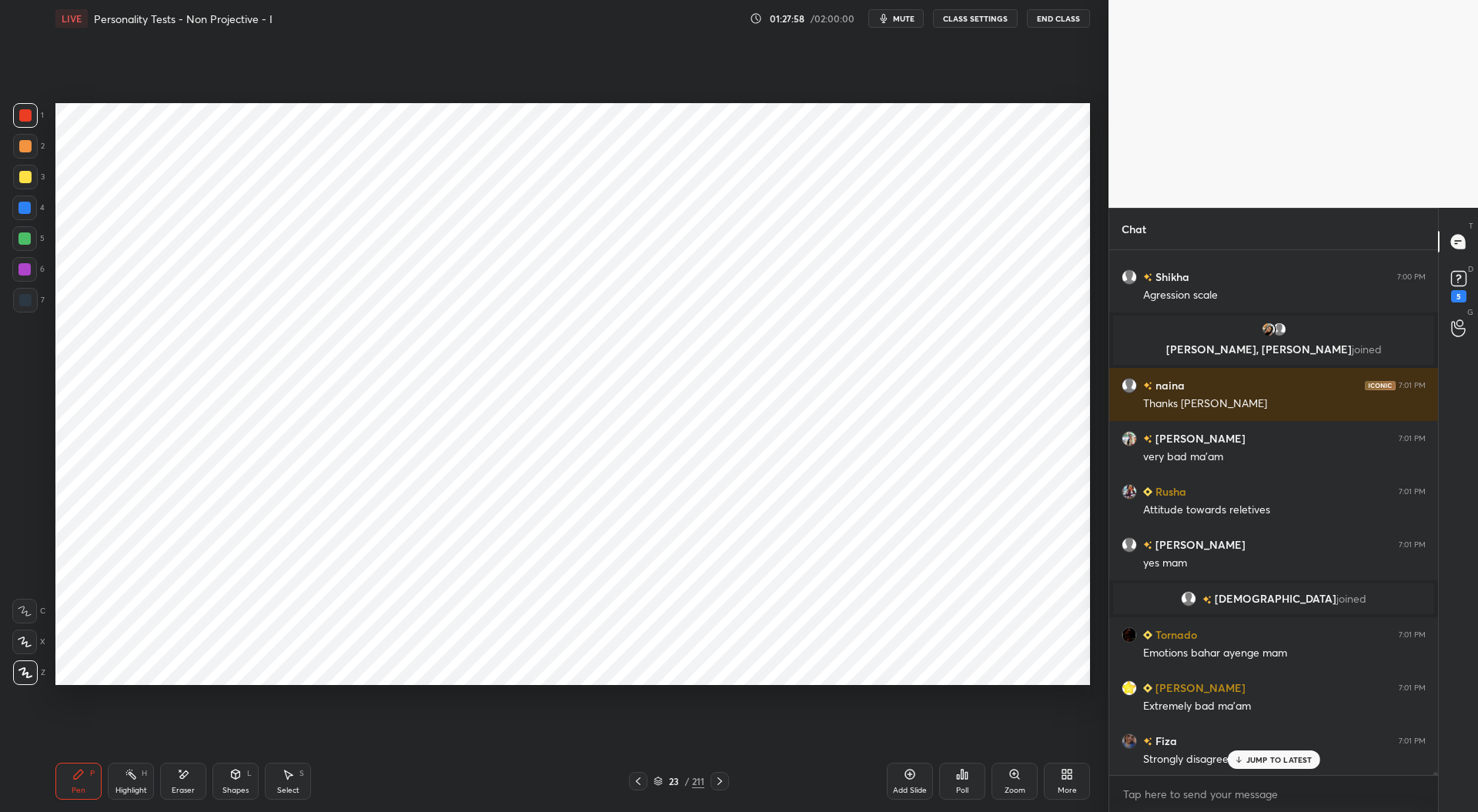
click at [22, 201] on div at bounding box center [24, 207] width 12 height 12
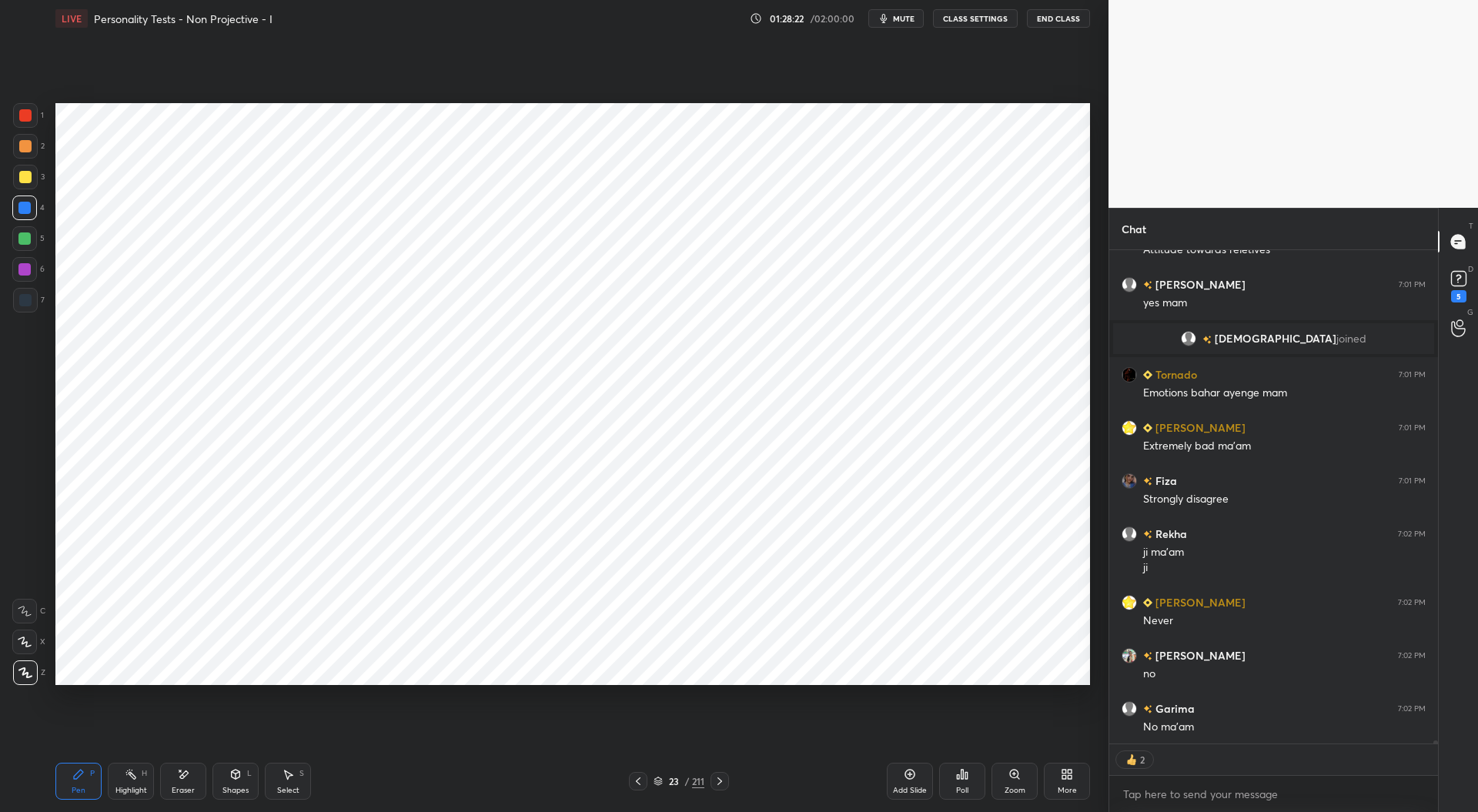
scroll to position [83370, 0]
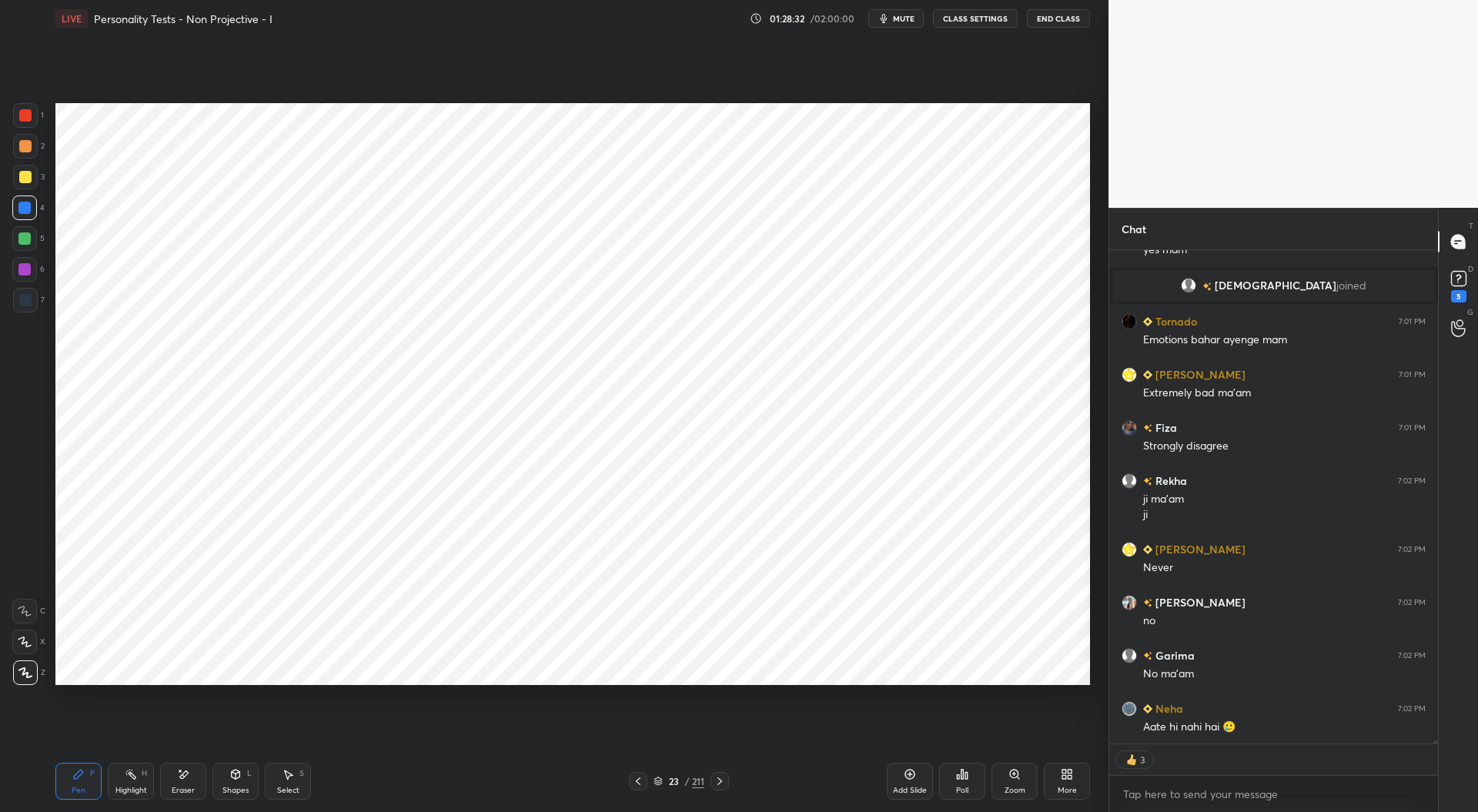
click at [25, 119] on div at bounding box center [25, 115] width 12 height 12
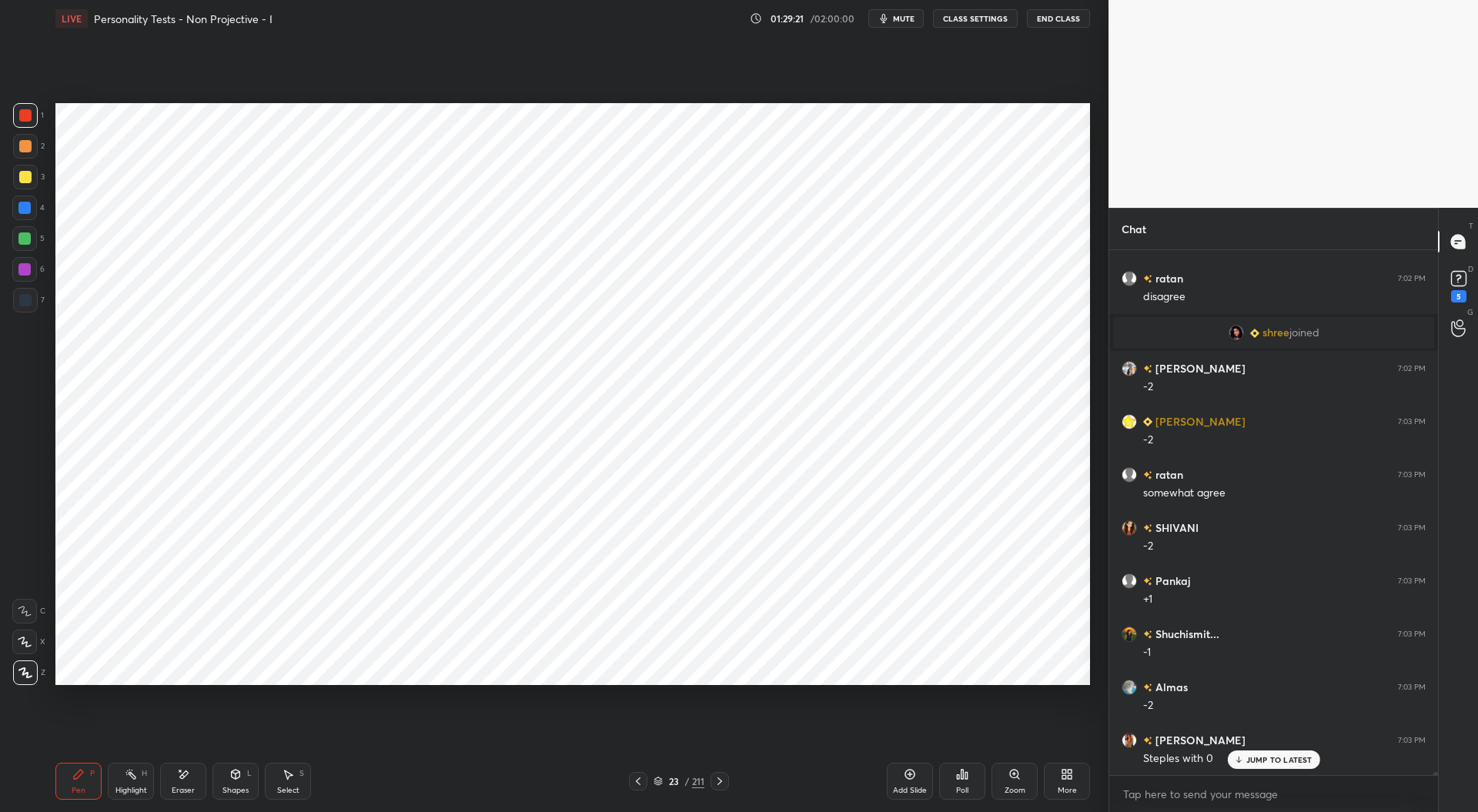
scroll to position [84277, 0]
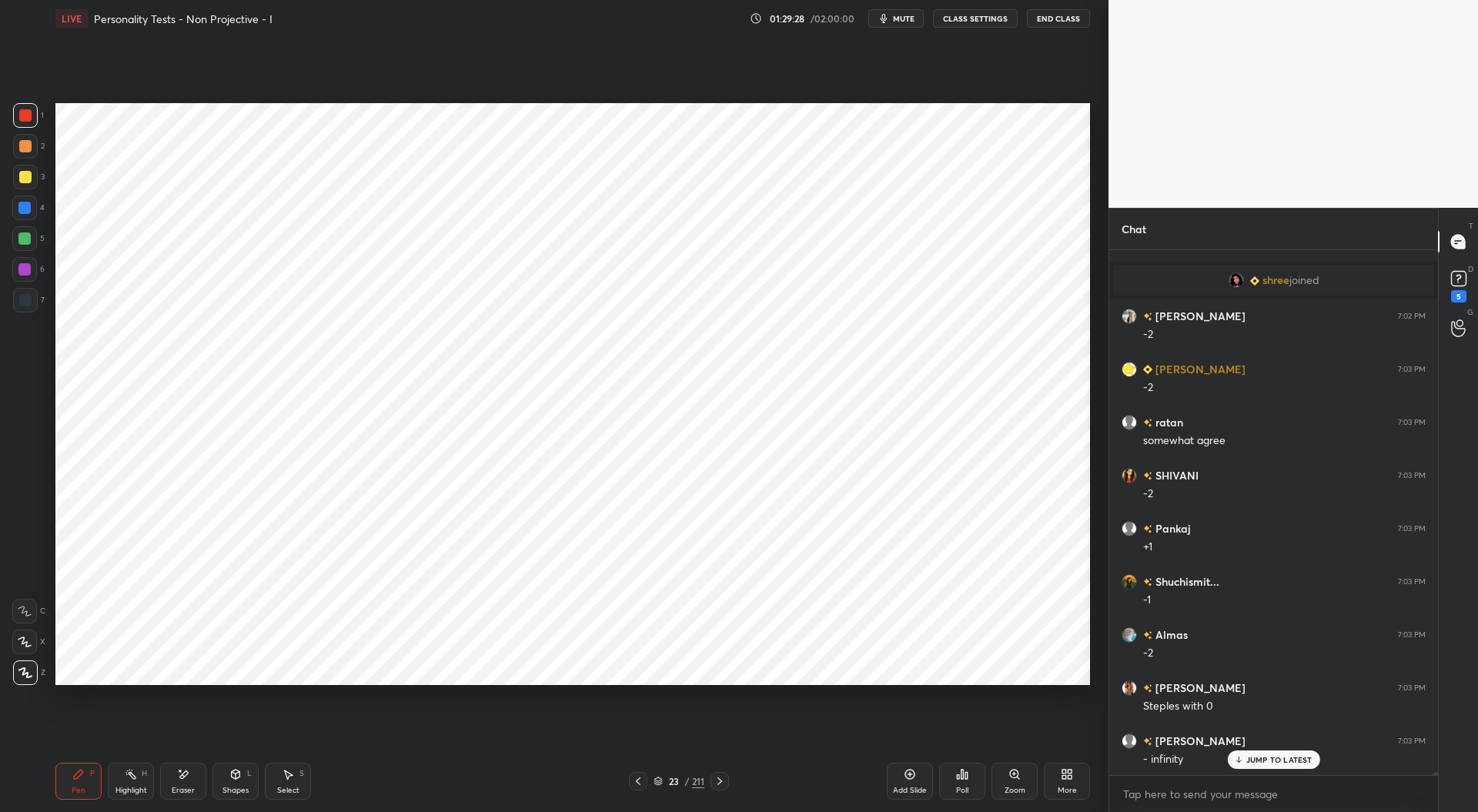
click at [28, 244] on div at bounding box center [24, 238] width 12 height 12
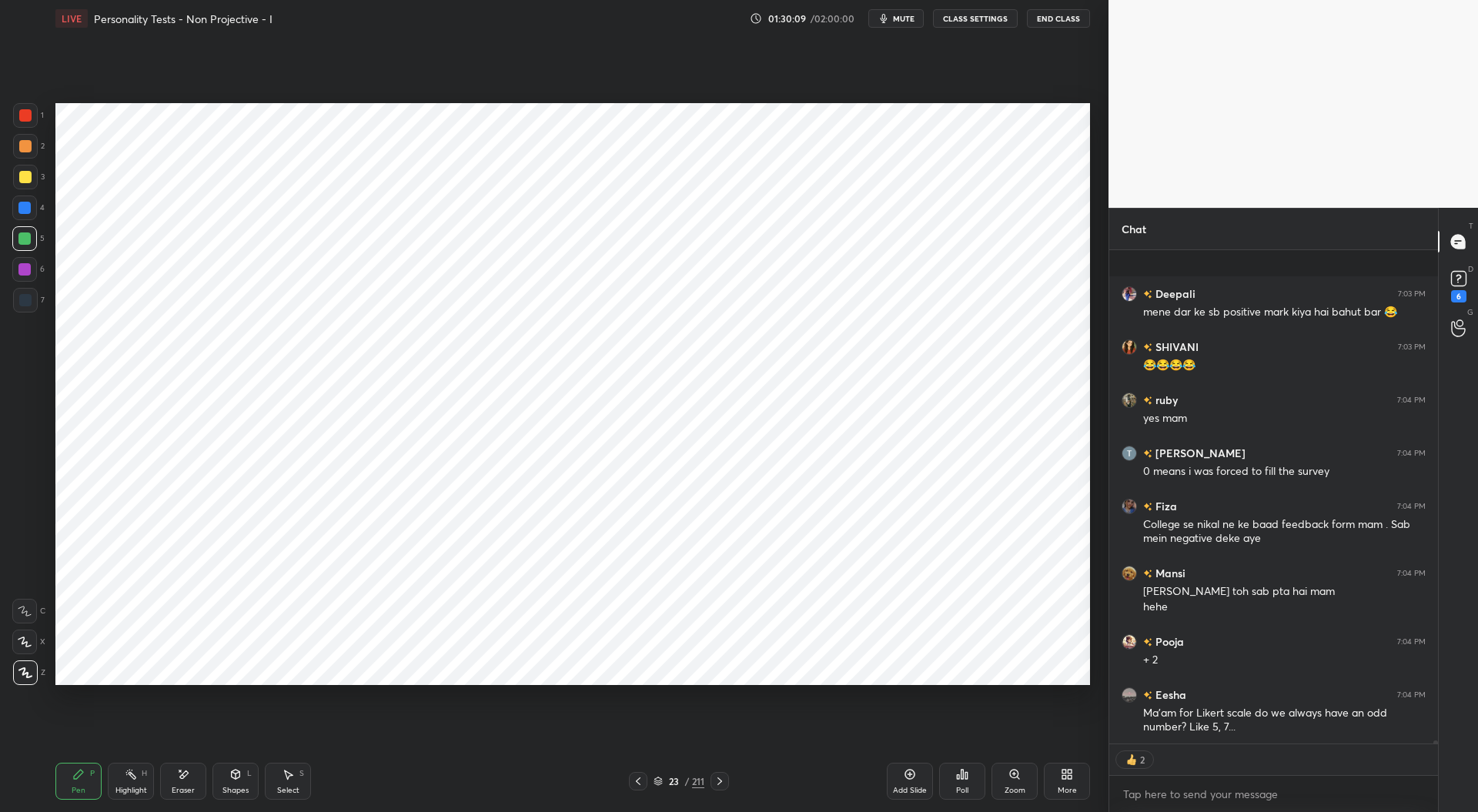
scroll to position [85574, 0]
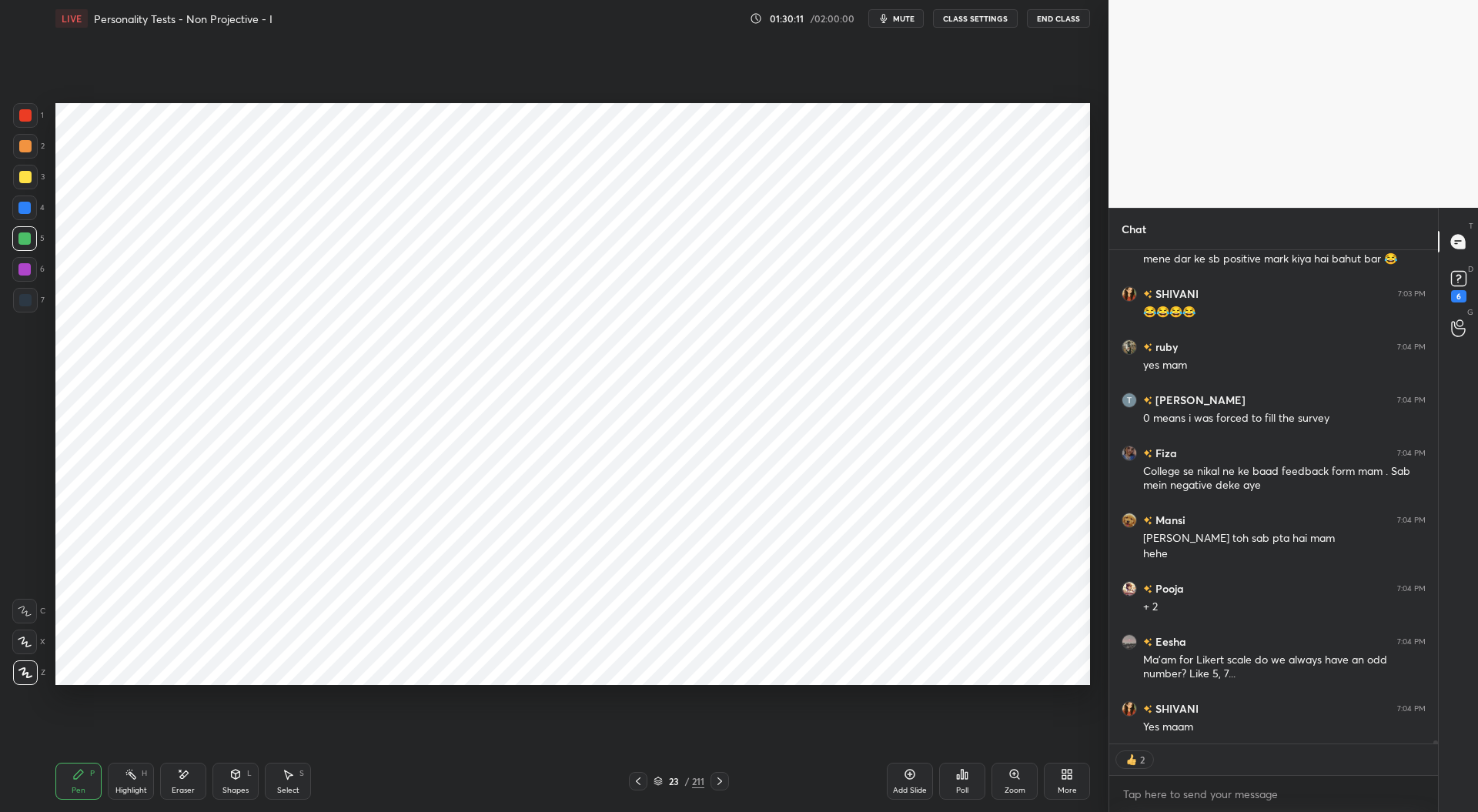
click at [24, 119] on div at bounding box center [25, 115] width 12 height 12
click at [27, 209] on div at bounding box center [24, 207] width 12 height 12
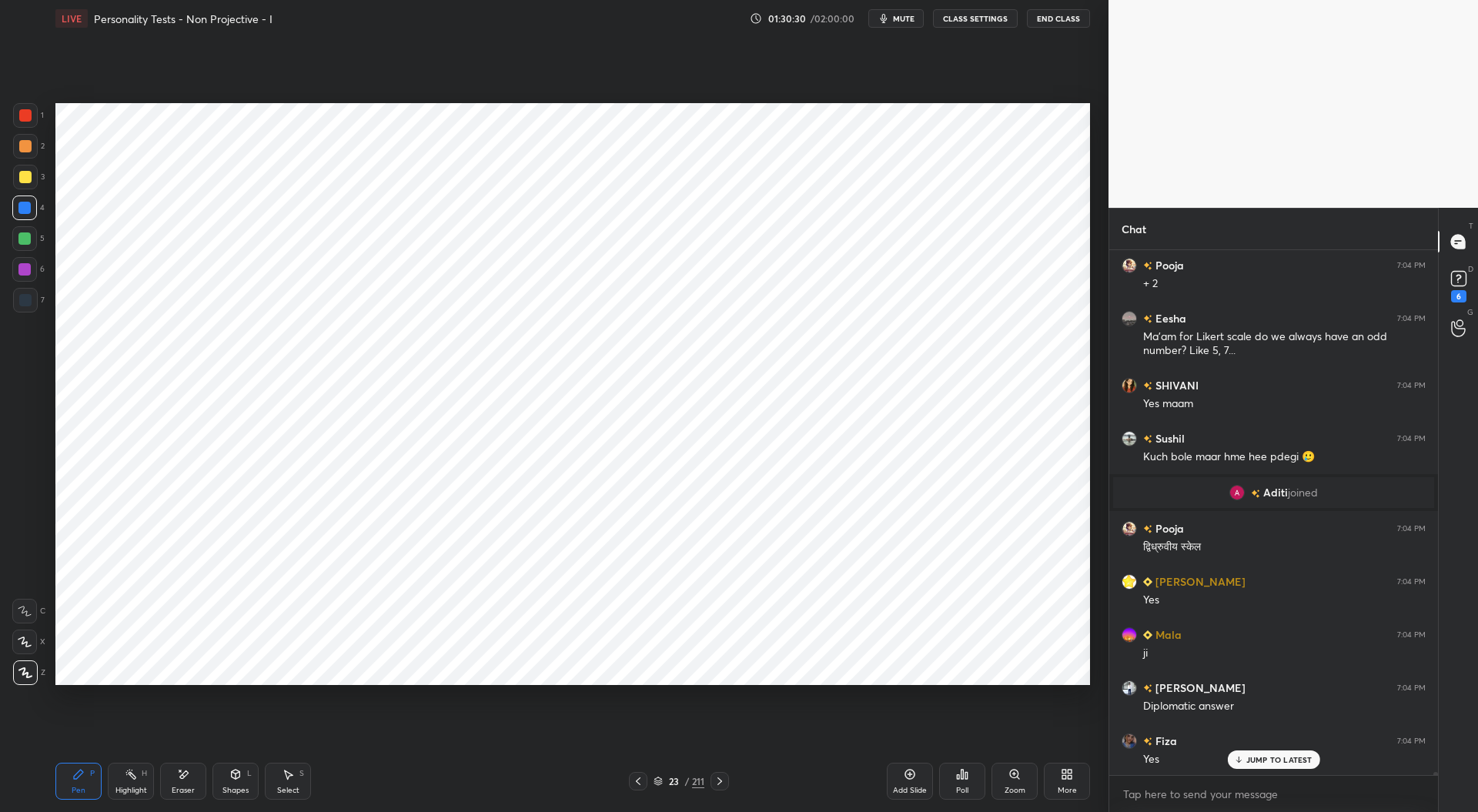
scroll to position [85227, 0]
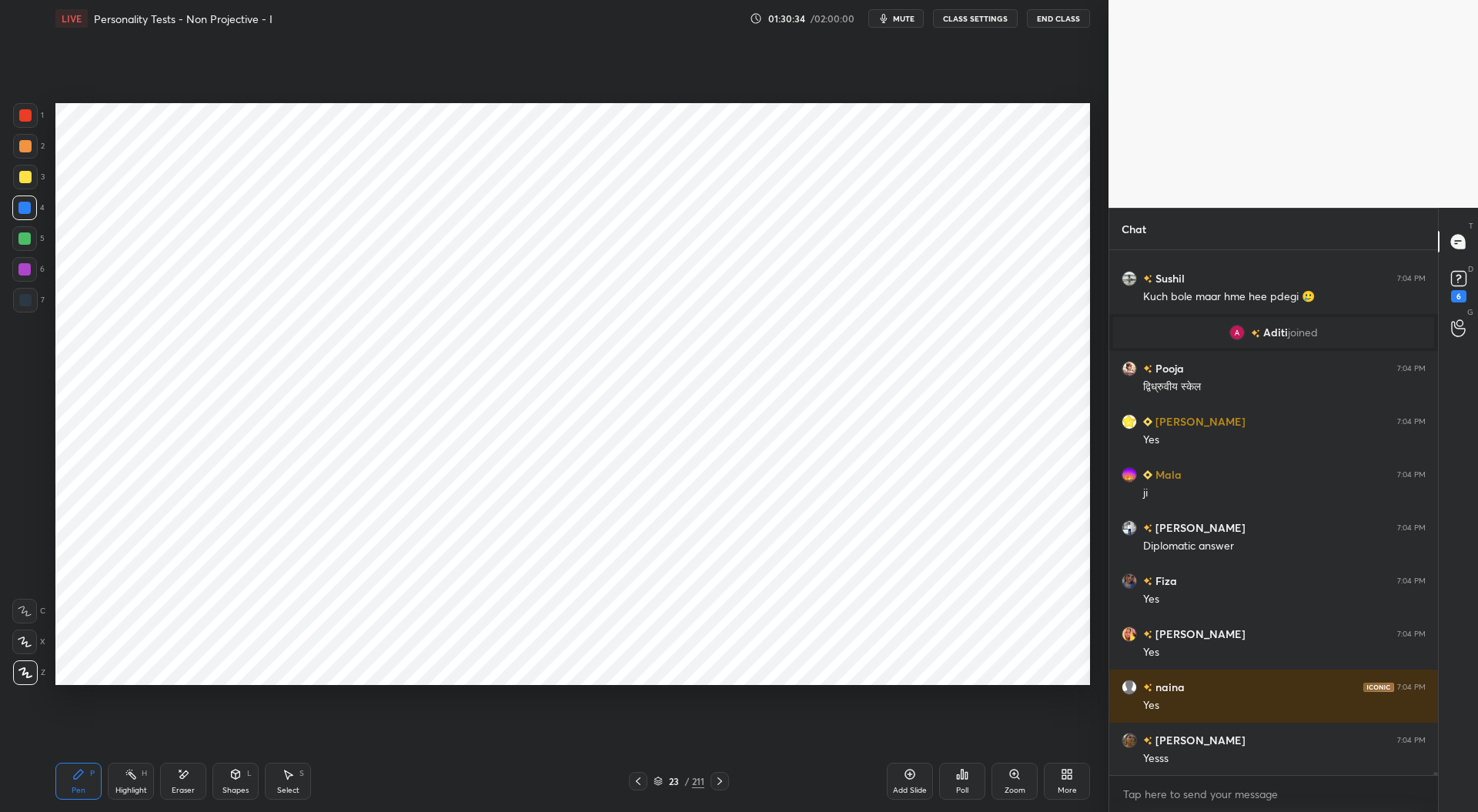
click at [25, 299] on div at bounding box center [25, 300] width 12 height 12
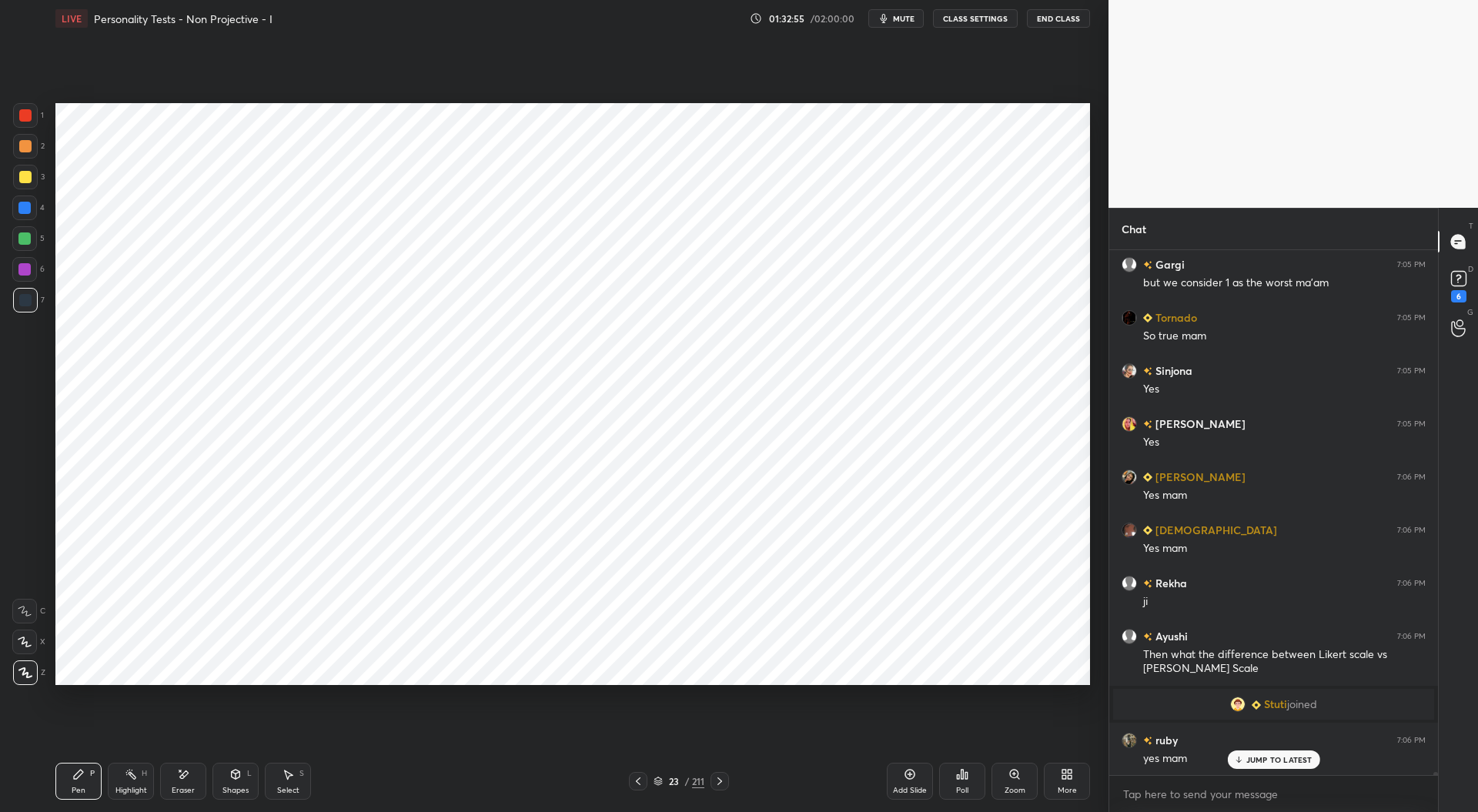
scroll to position [86748, 0]
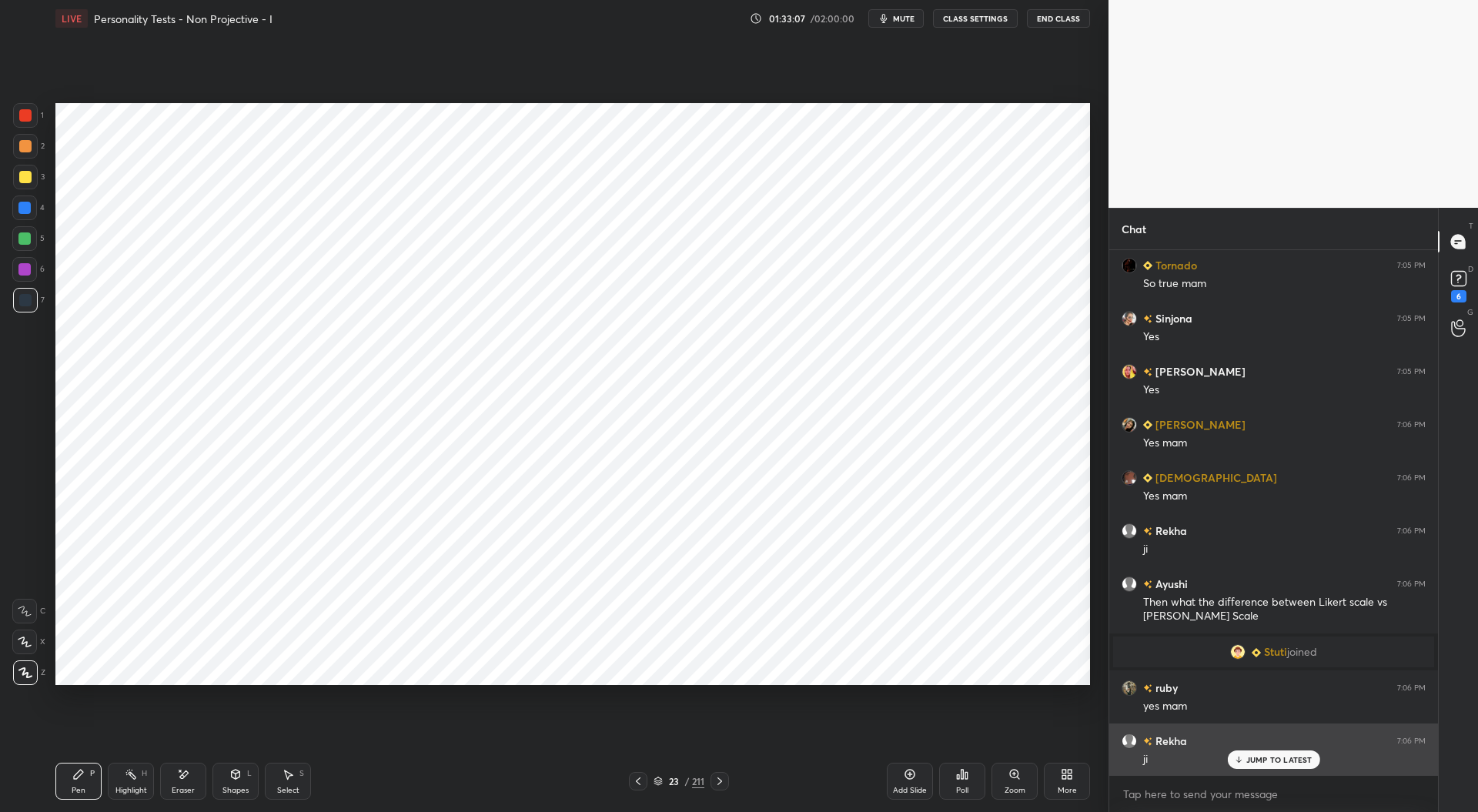
click at [1249, 761] on p "JUMP TO LATEST" at bounding box center [1280, 759] width 67 height 9
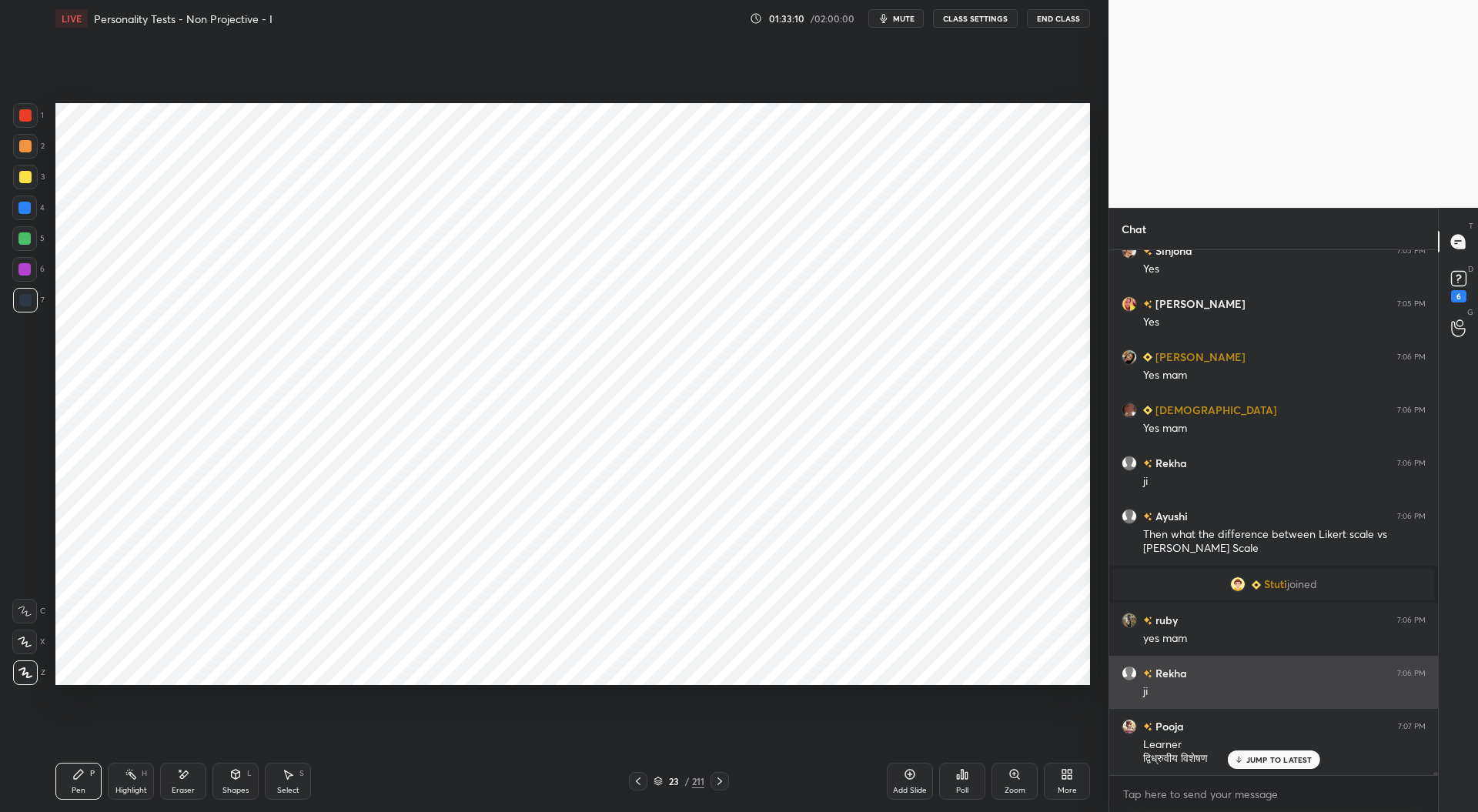
scroll to position [86868, 0]
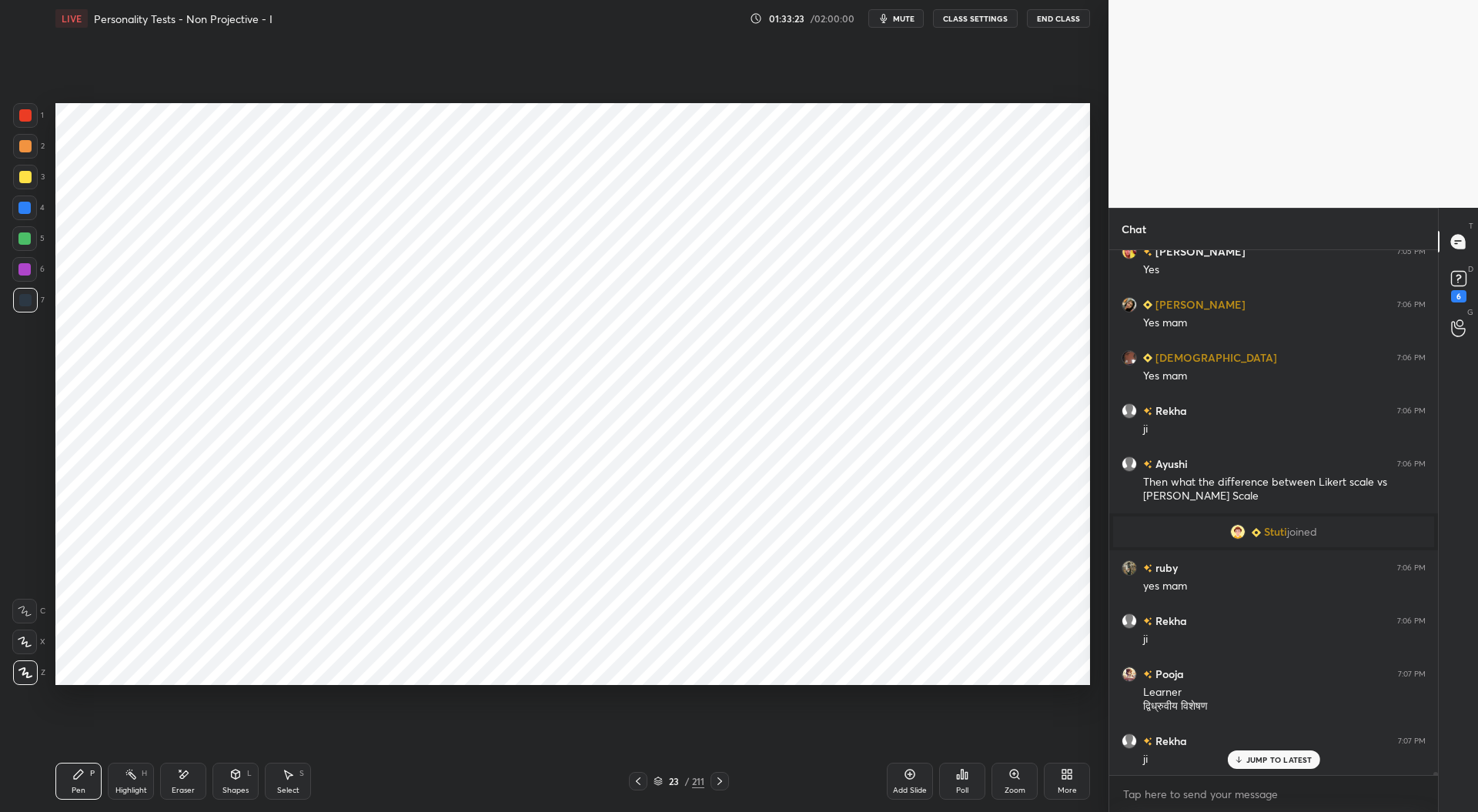
click at [24, 209] on div at bounding box center [24, 207] width 12 height 12
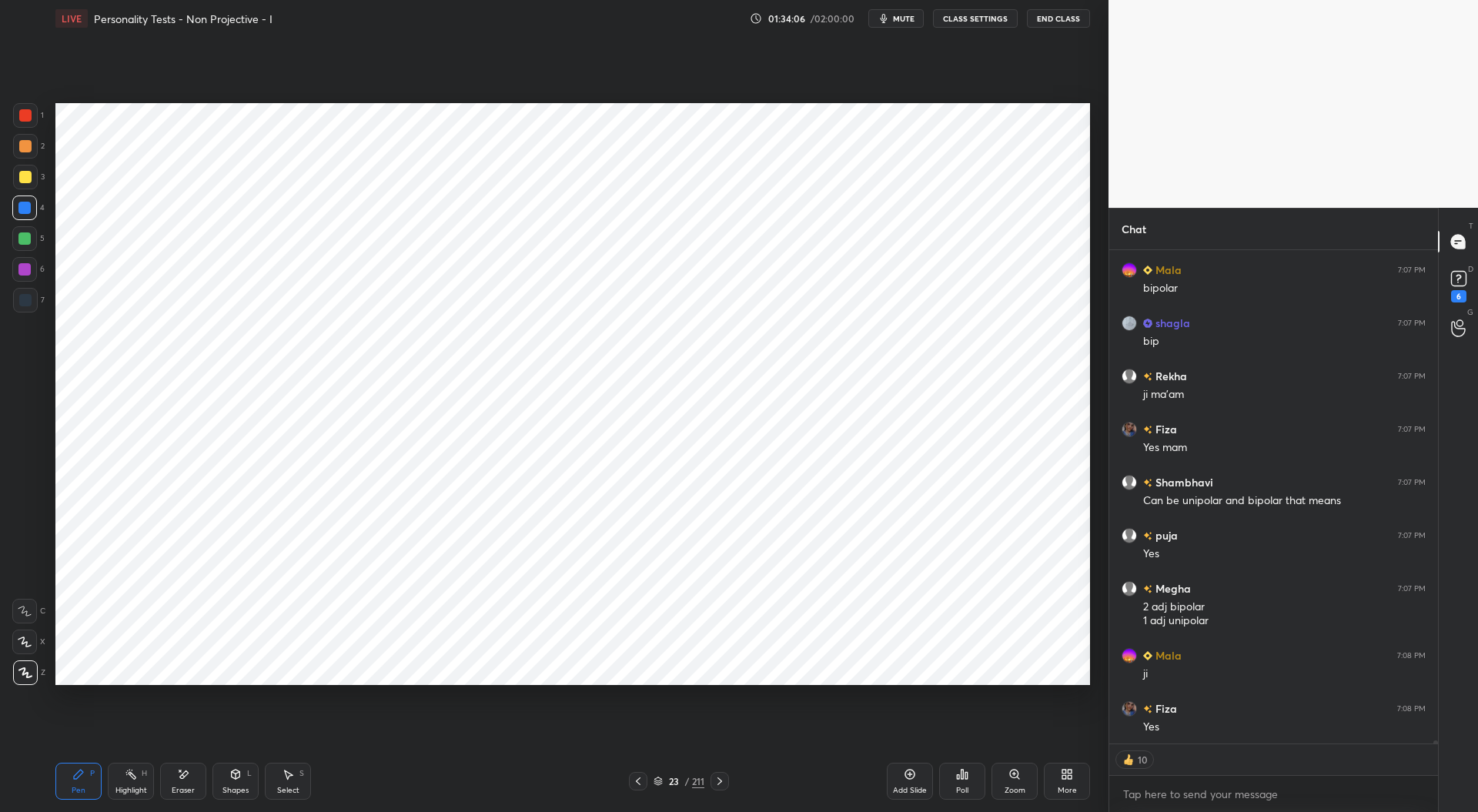
scroll to position [87499, 0]
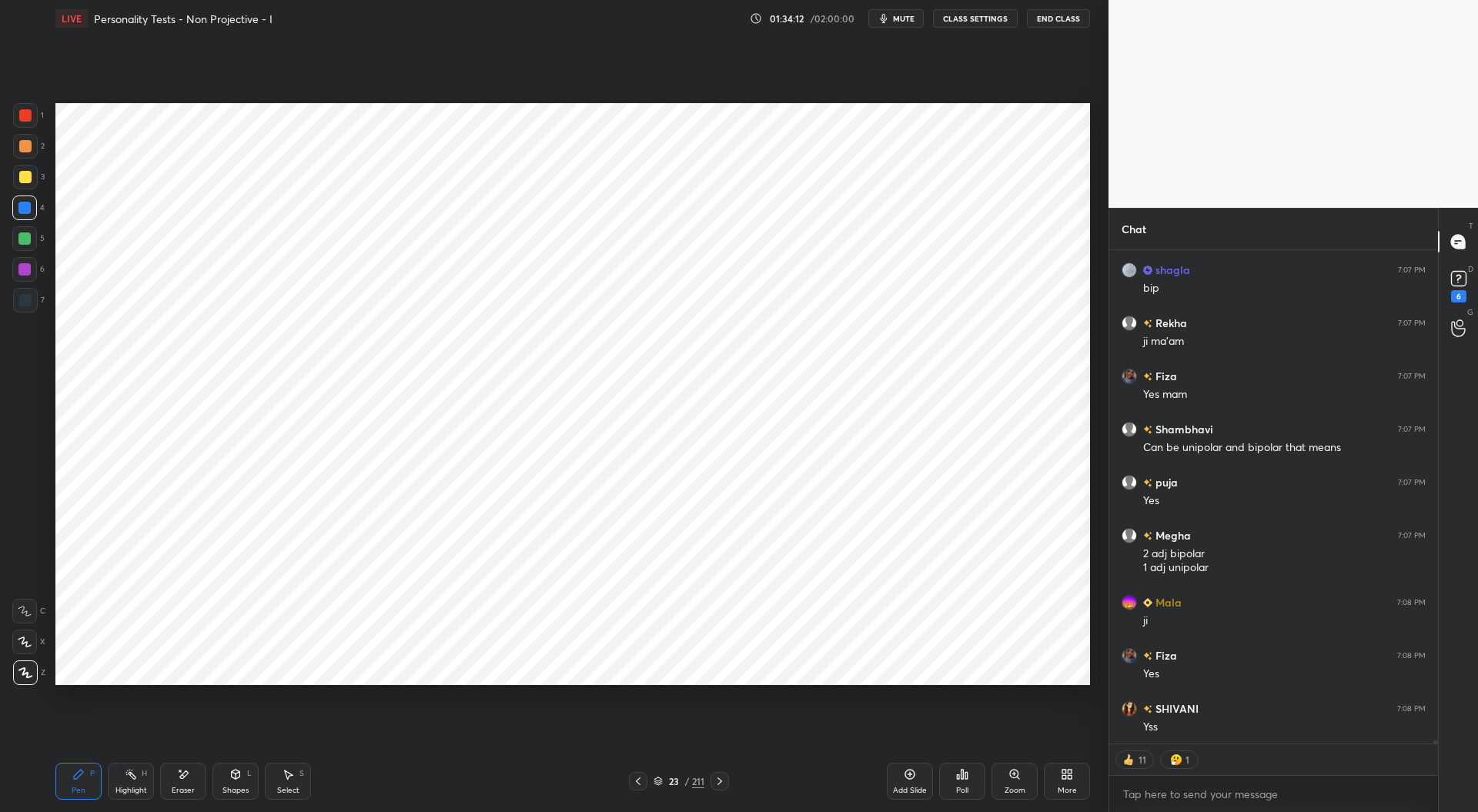
click at [914, 784] on div "Add Slide" at bounding box center [910, 780] width 46 height 37
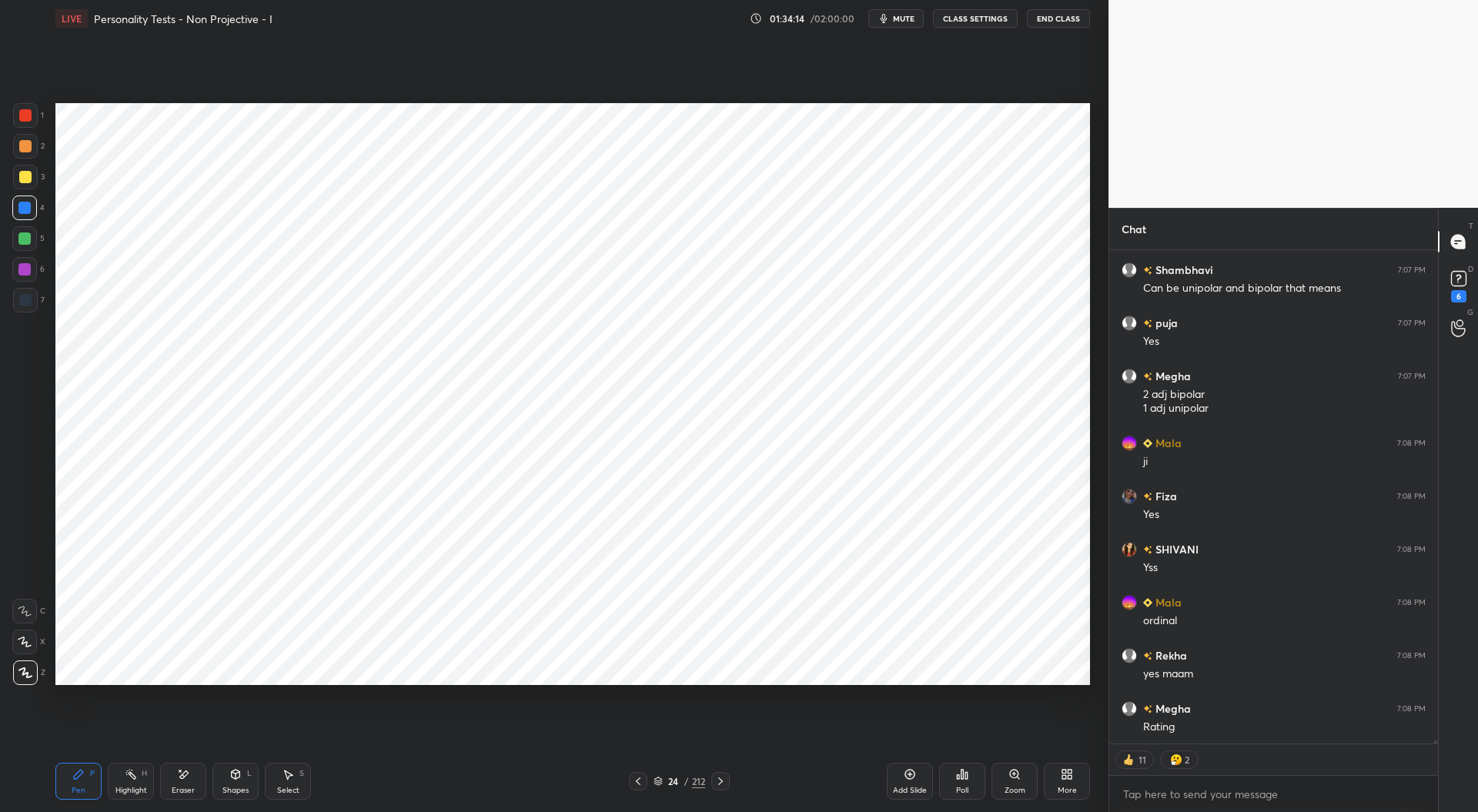
scroll to position [87711, 0]
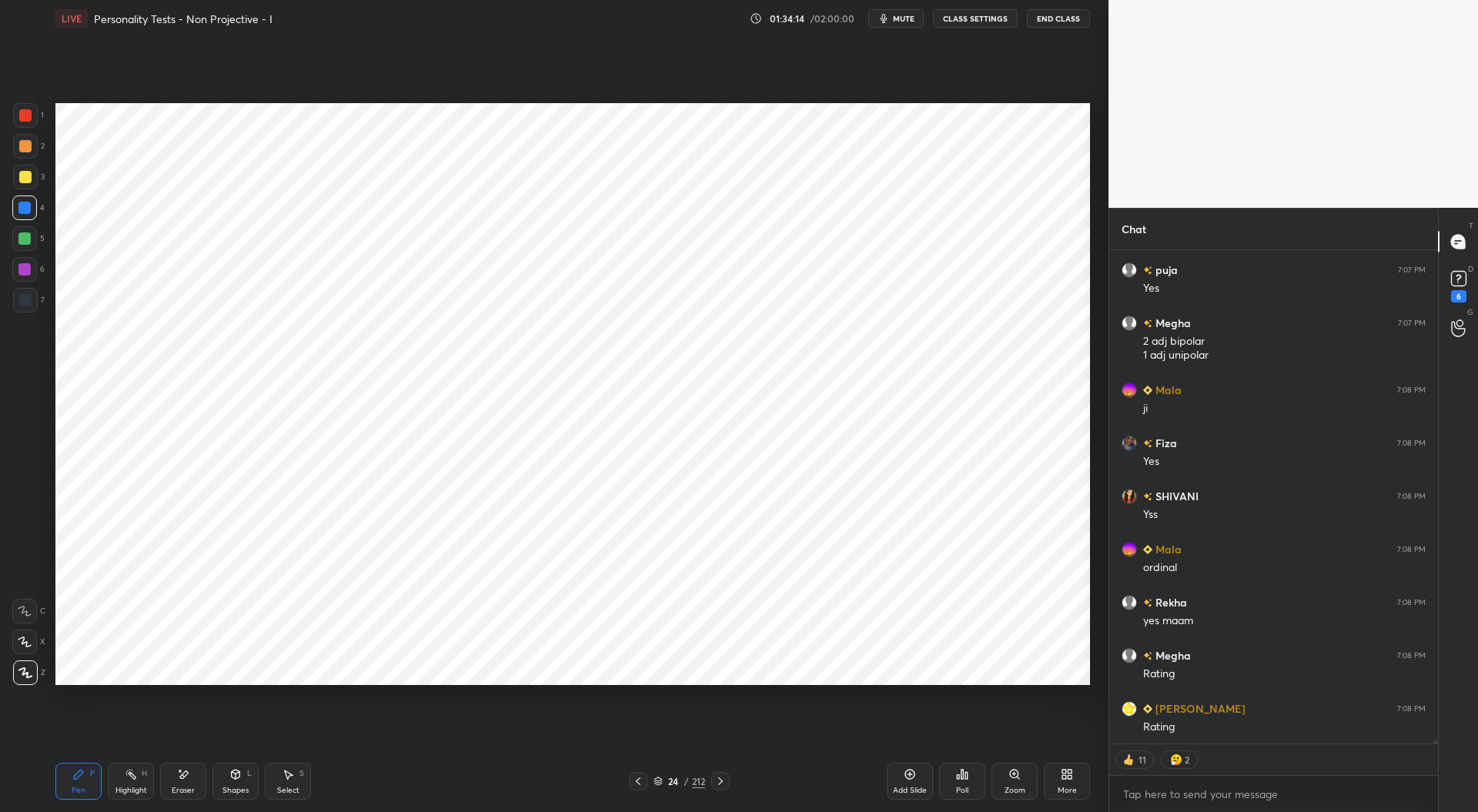
click at [31, 301] on div at bounding box center [25, 300] width 12 height 12
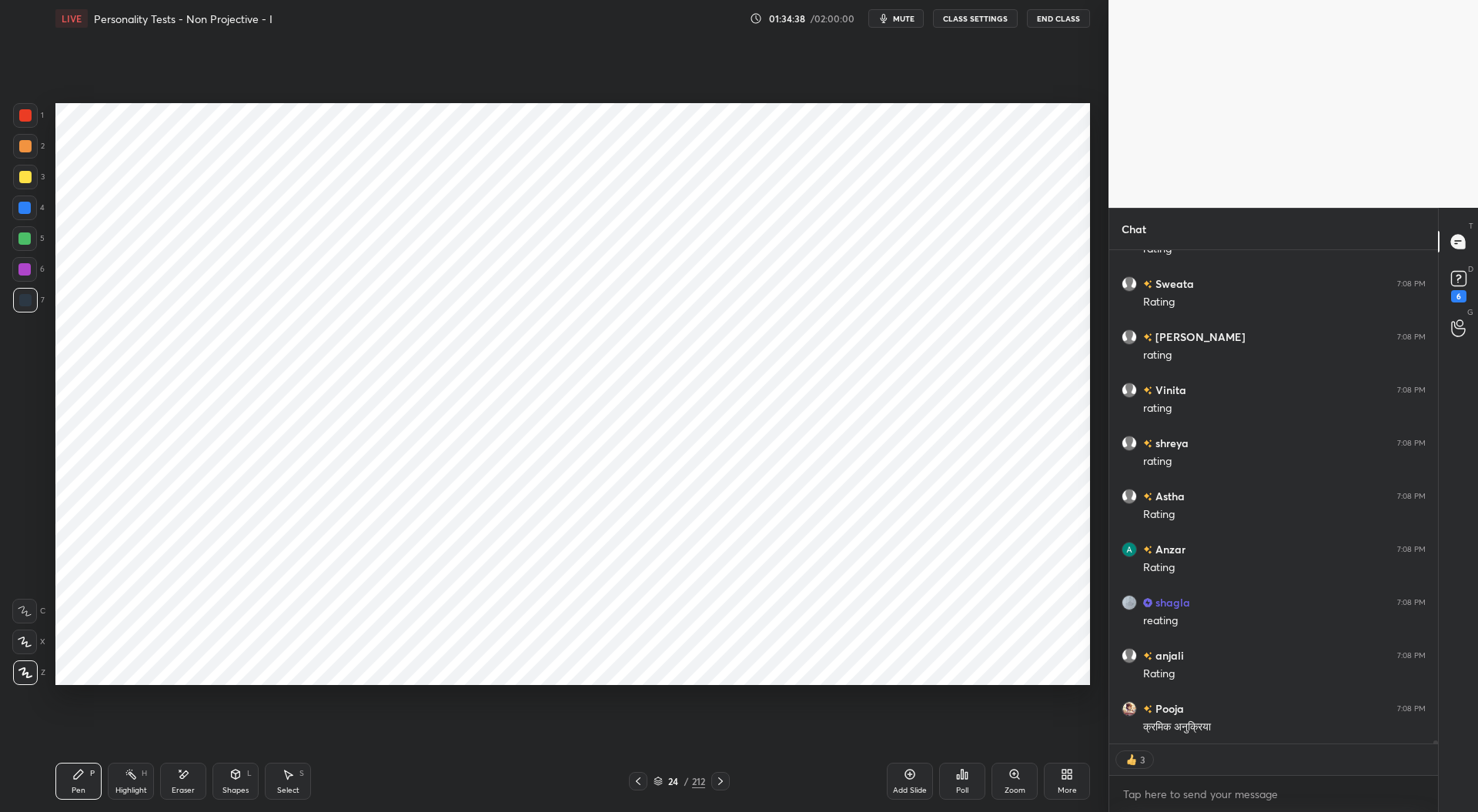
scroll to position [88507, 0]
click at [28, 210] on div at bounding box center [24, 207] width 12 height 12
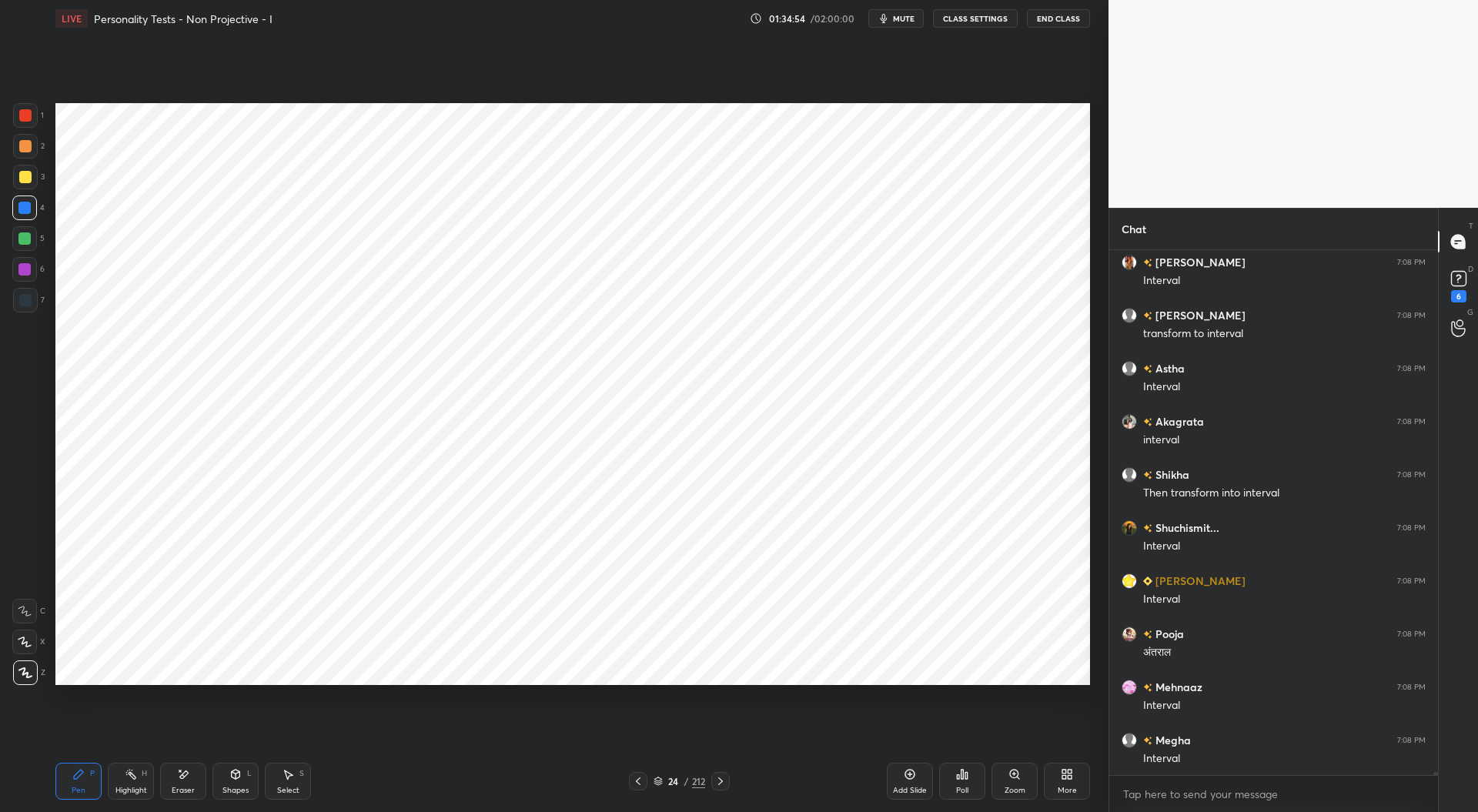
scroll to position [89218, 0]
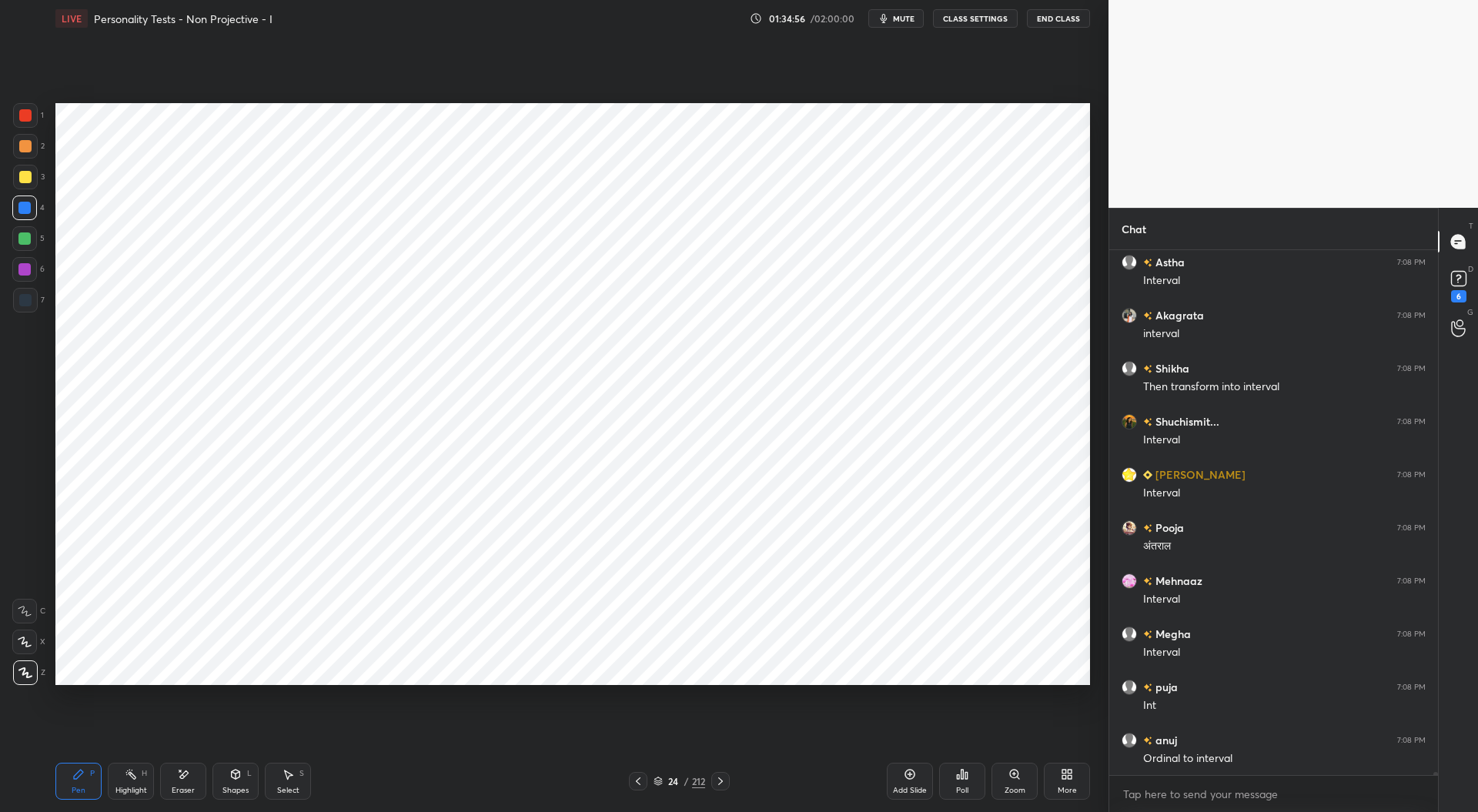
click at [639, 784] on icon at bounding box center [637, 781] width 12 height 12
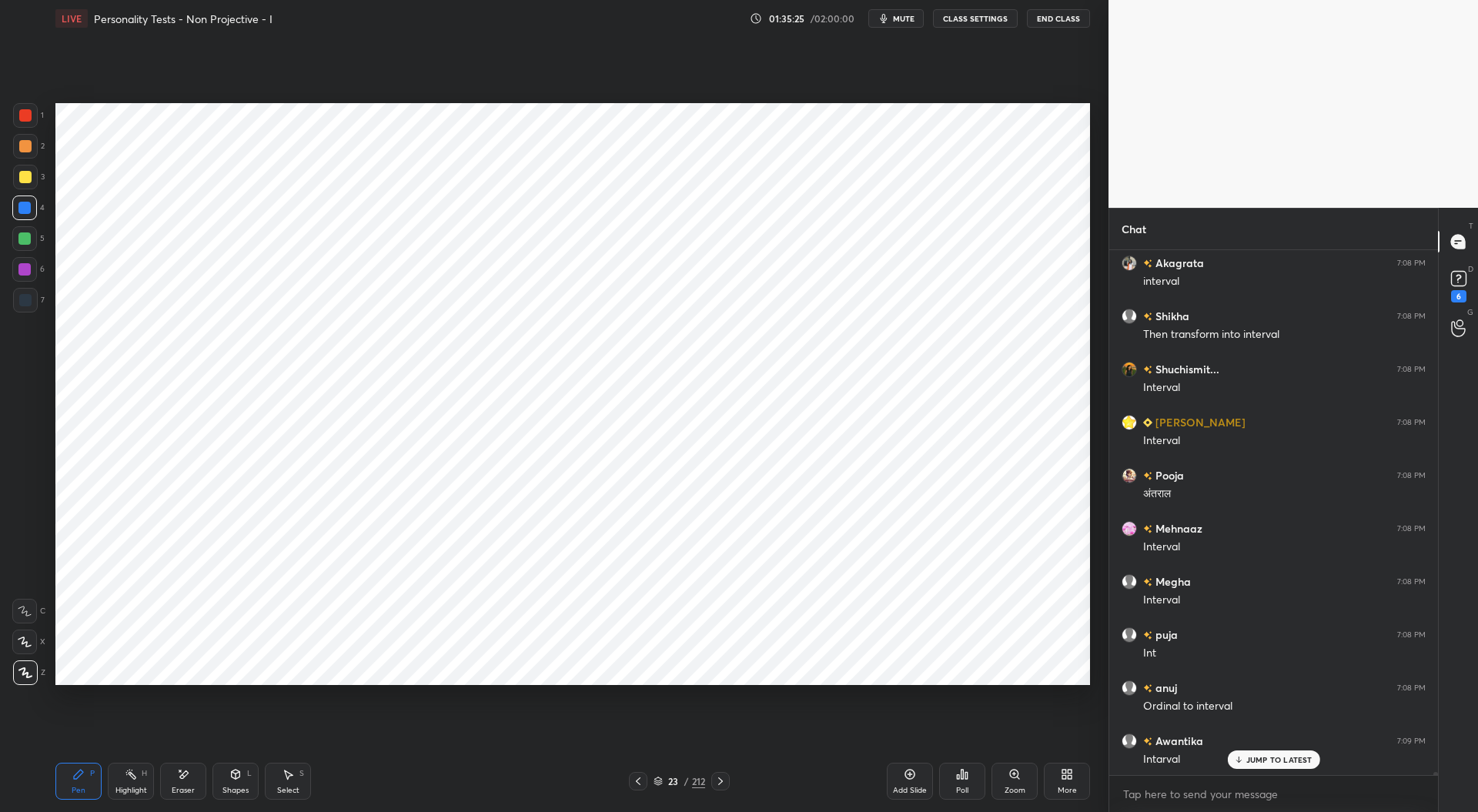
click at [638, 784] on icon at bounding box center [638, 780] width 5 height 7
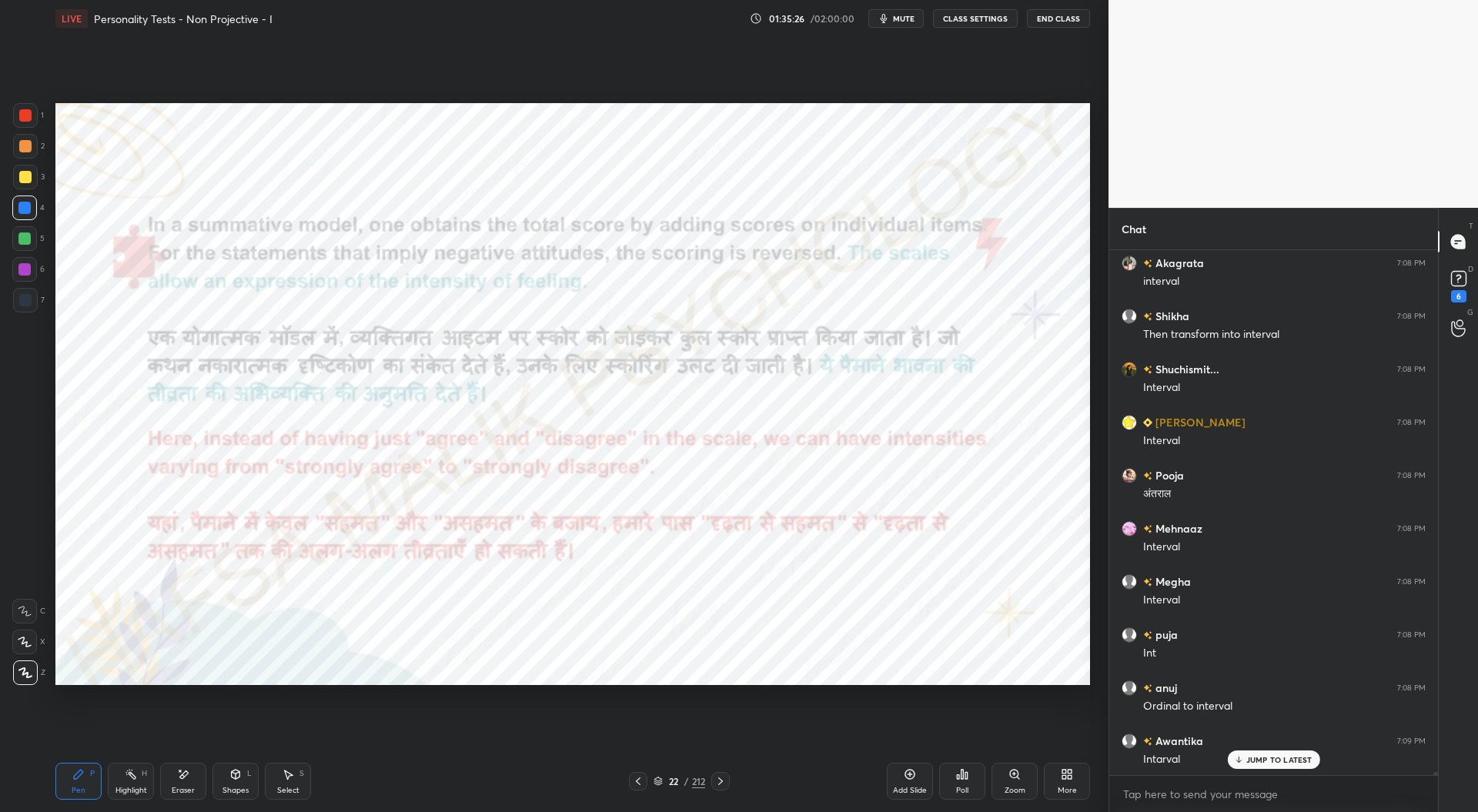
click at [638, 783] on icon at bounding box center [637, 781] width 12 height 12
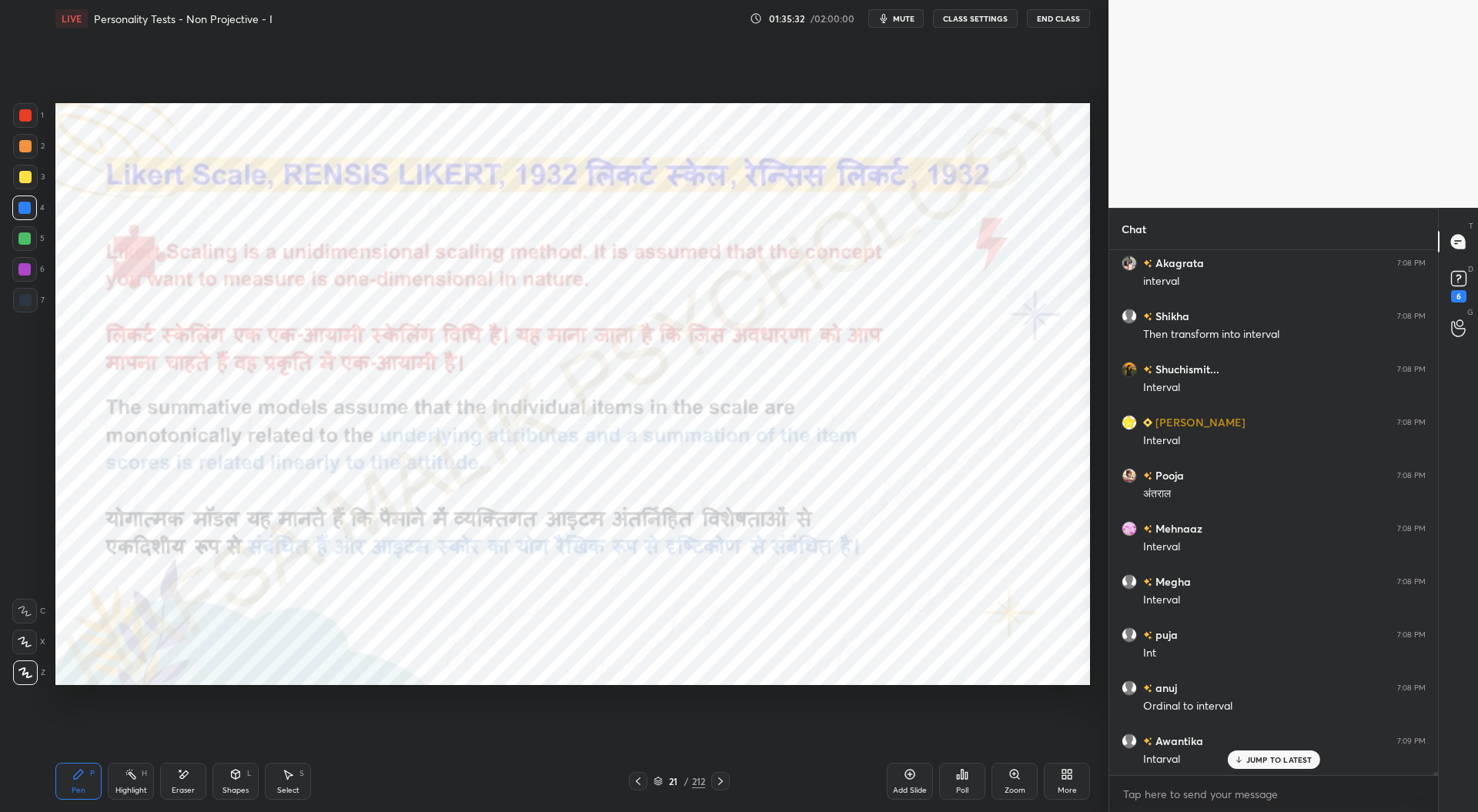
click at [26, 116] on div at bounding box center [25, 115] width 12 height 12
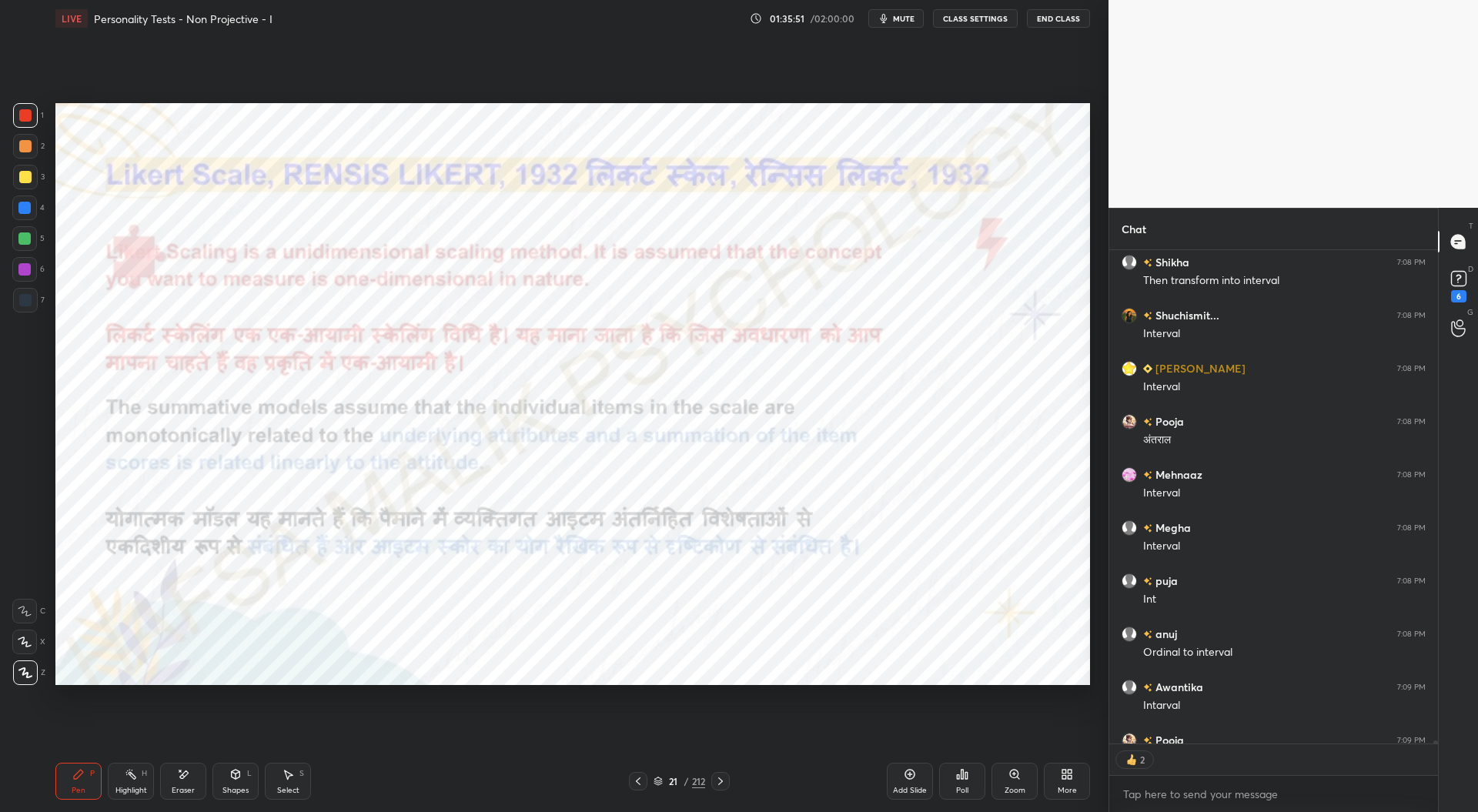
scroll to position [89464, 0]
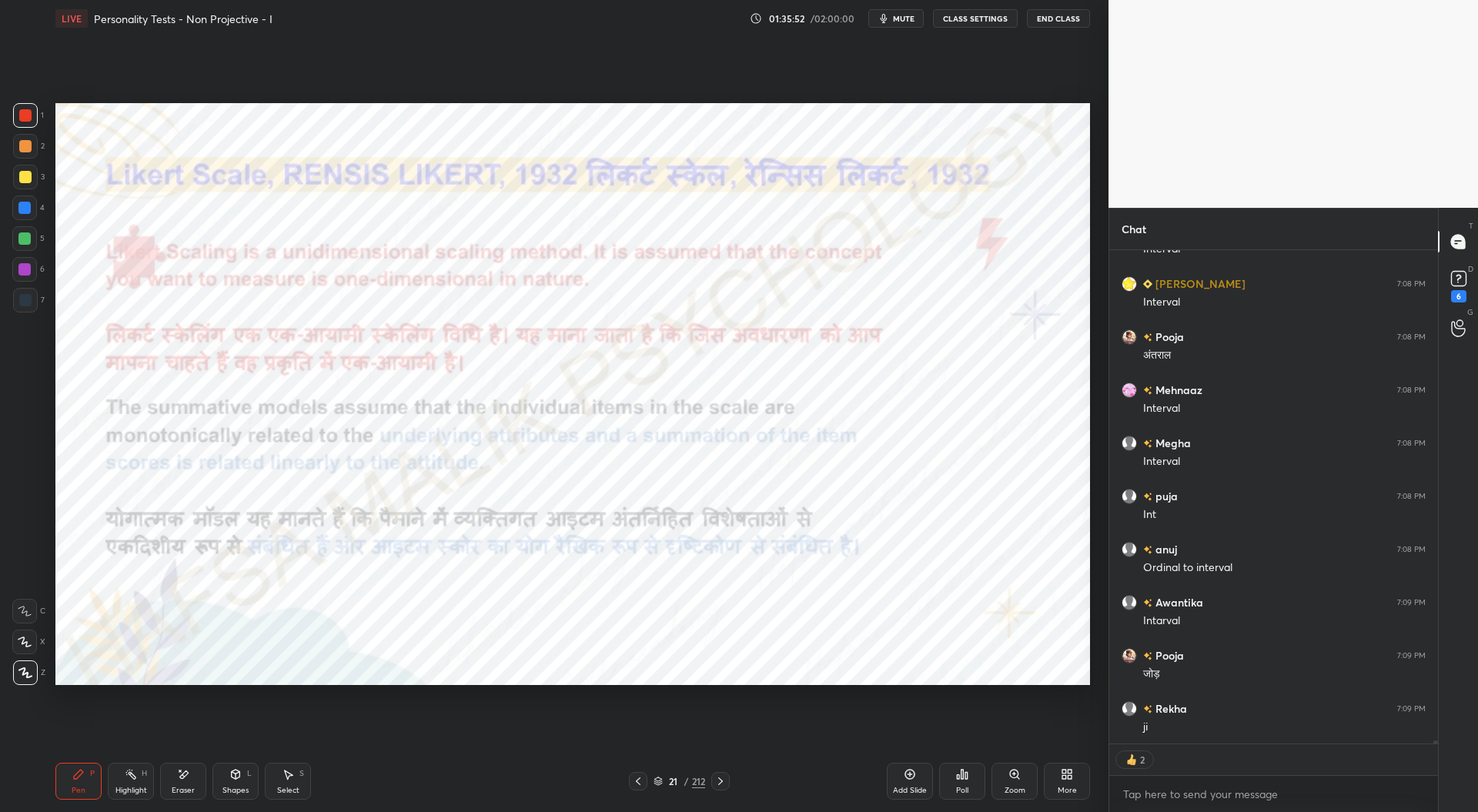
click at [724, 781] on icon at bounding box center [720, 781] width 12 height 12
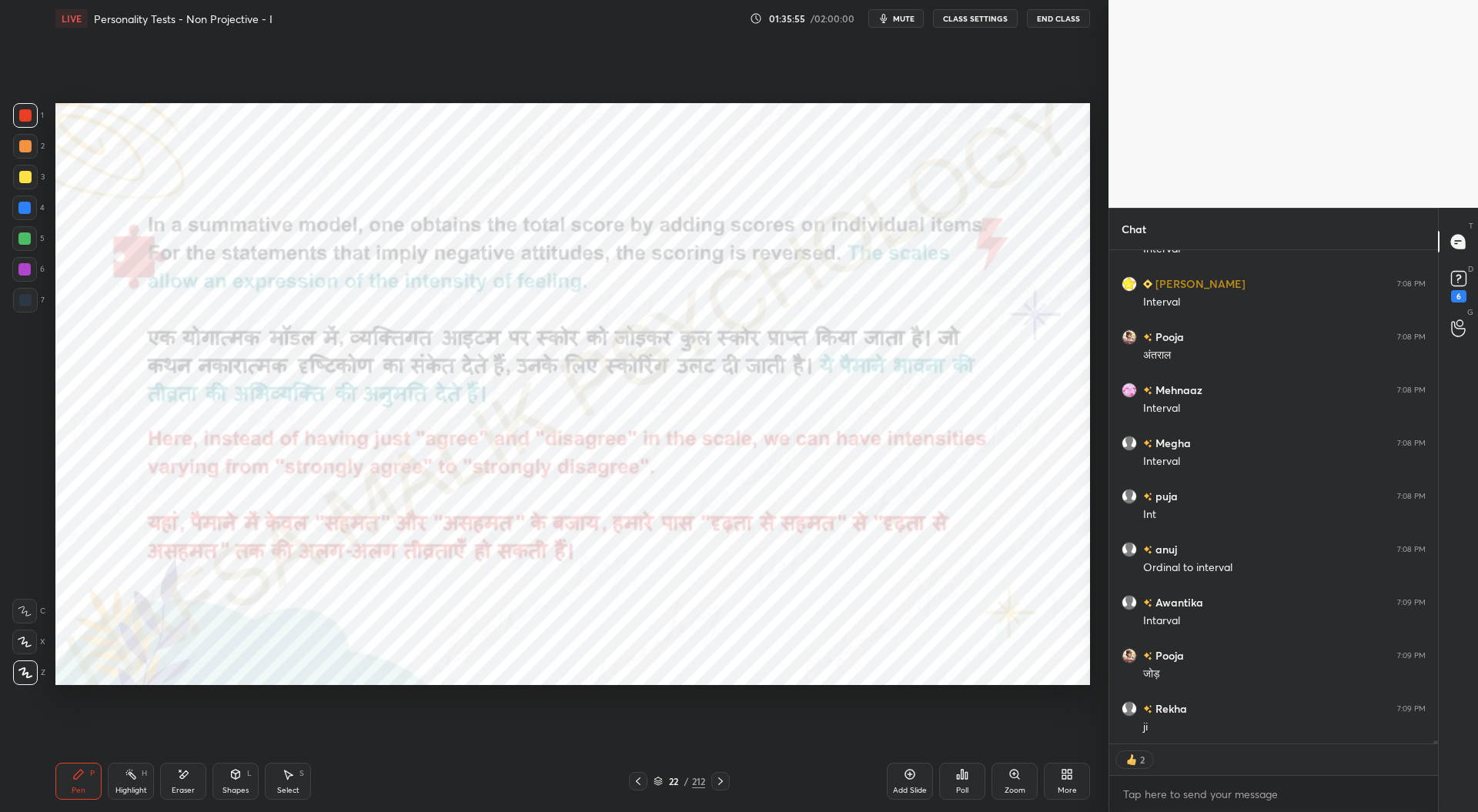
click at [725, 781] on icon at bounding box center [720, 781] width 12 height 12
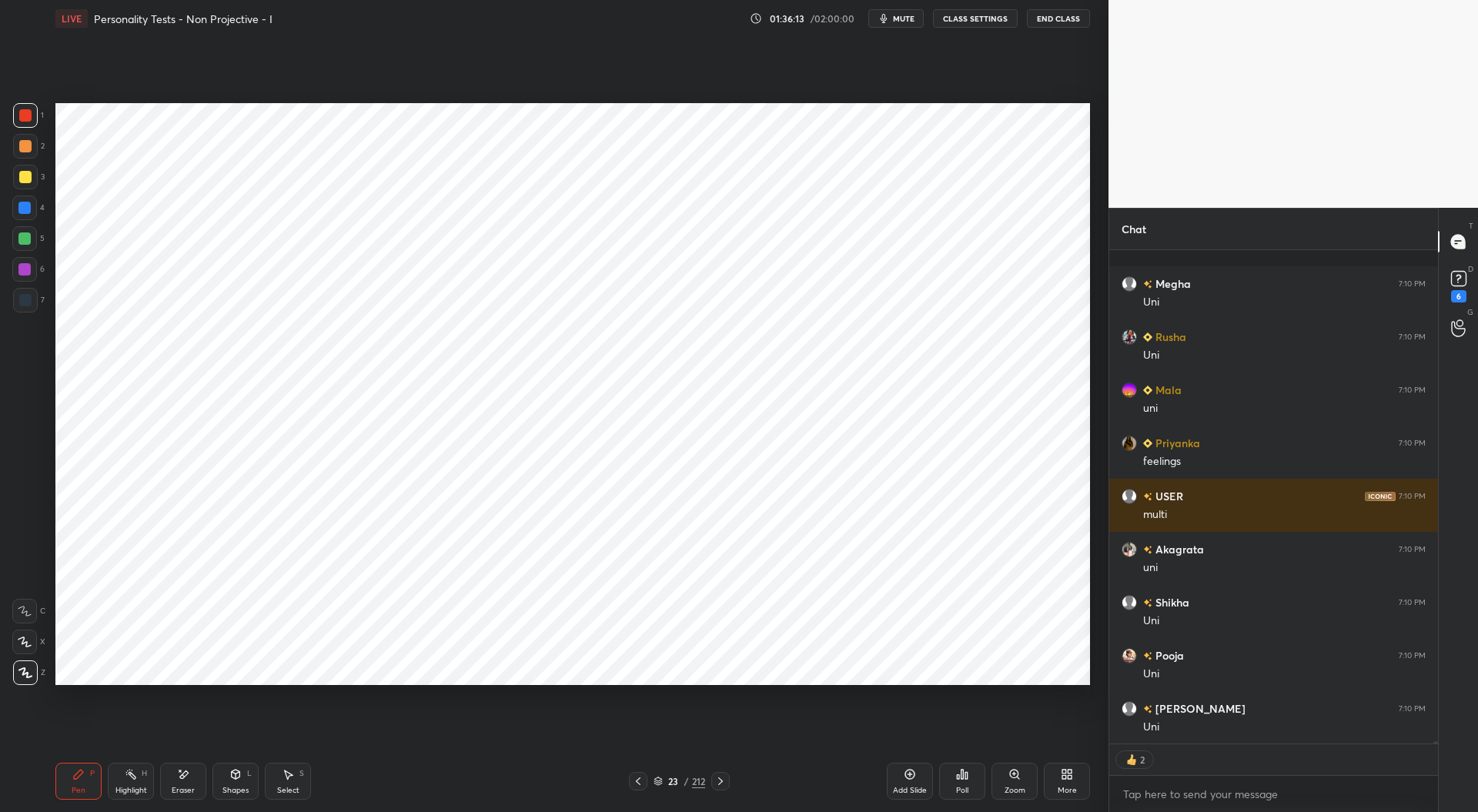
scroll to position [90154, 0]
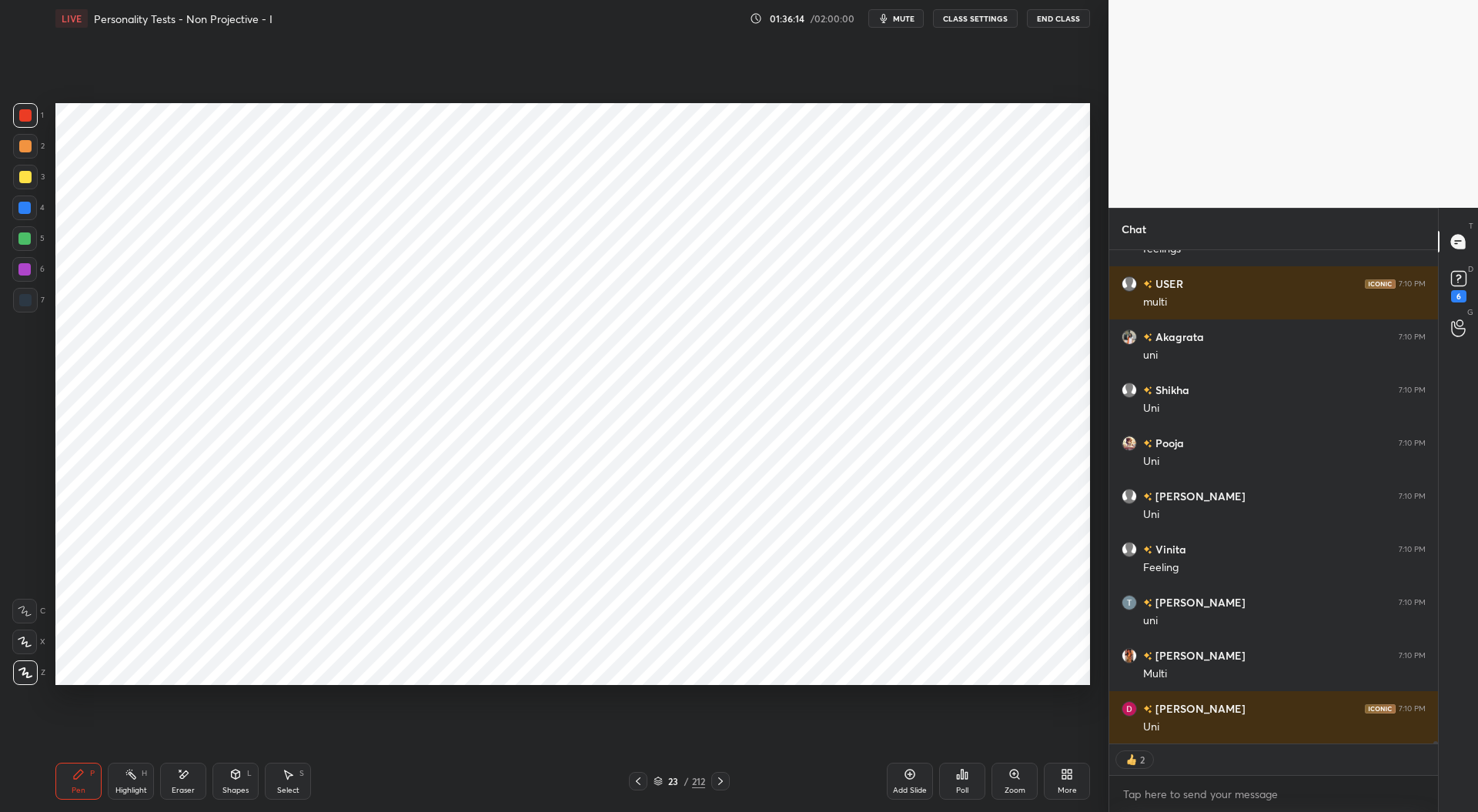
click at [637, 780] on icon at bounding box center [638, 780] width 5 height 7
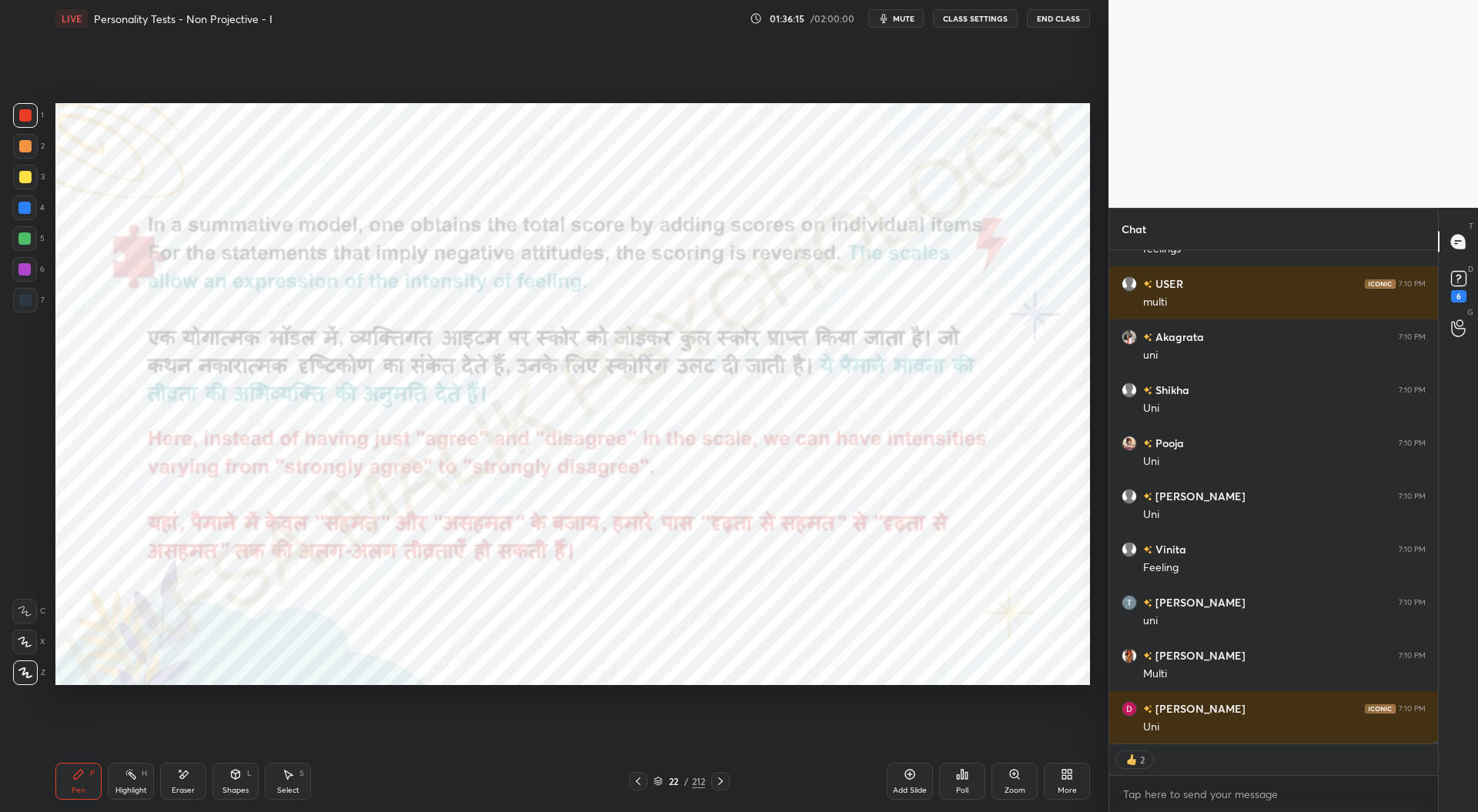
click at [638, 780] on icon at bounding box center [637, 781] width 12 height 12
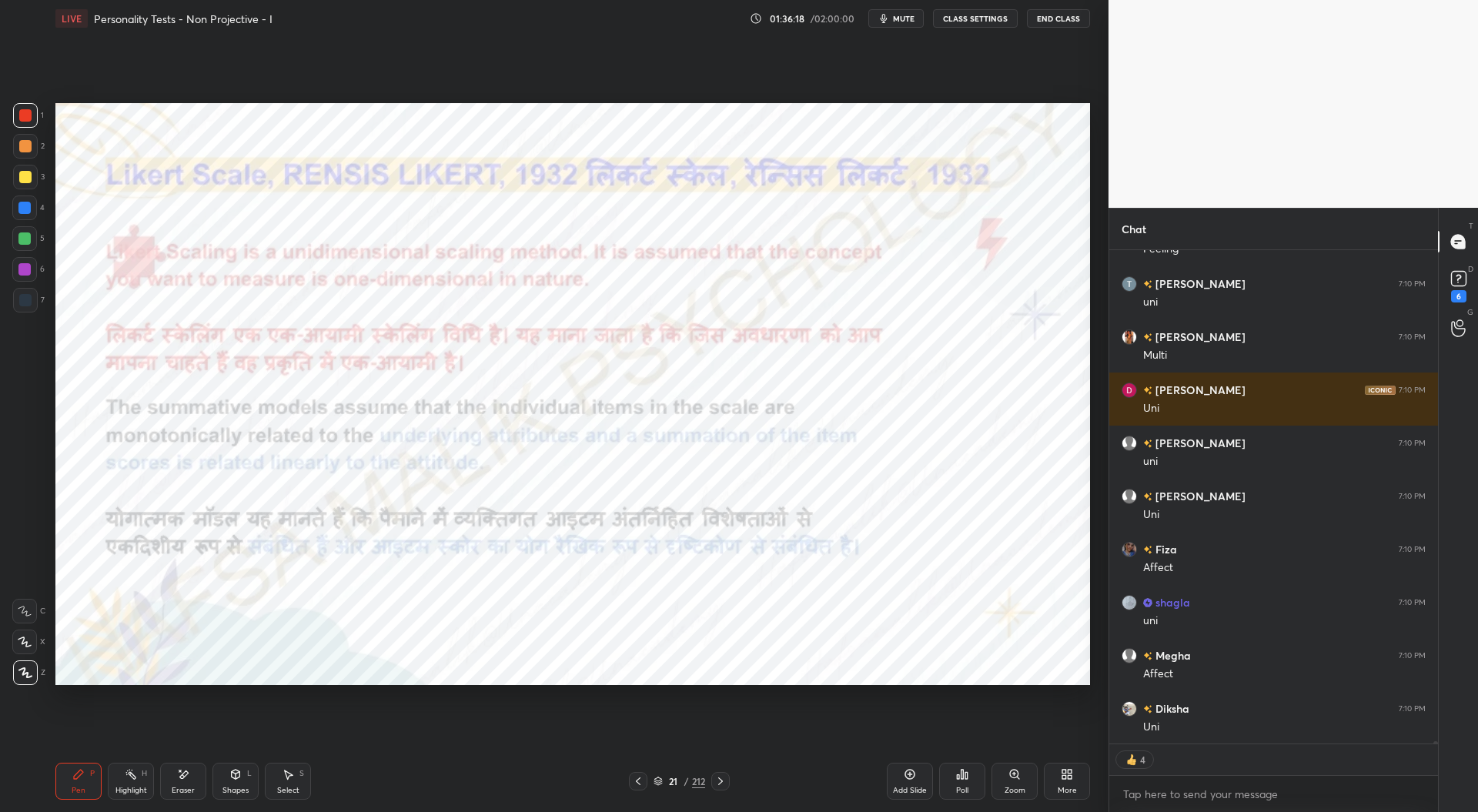
scroll to position [90631, 0]
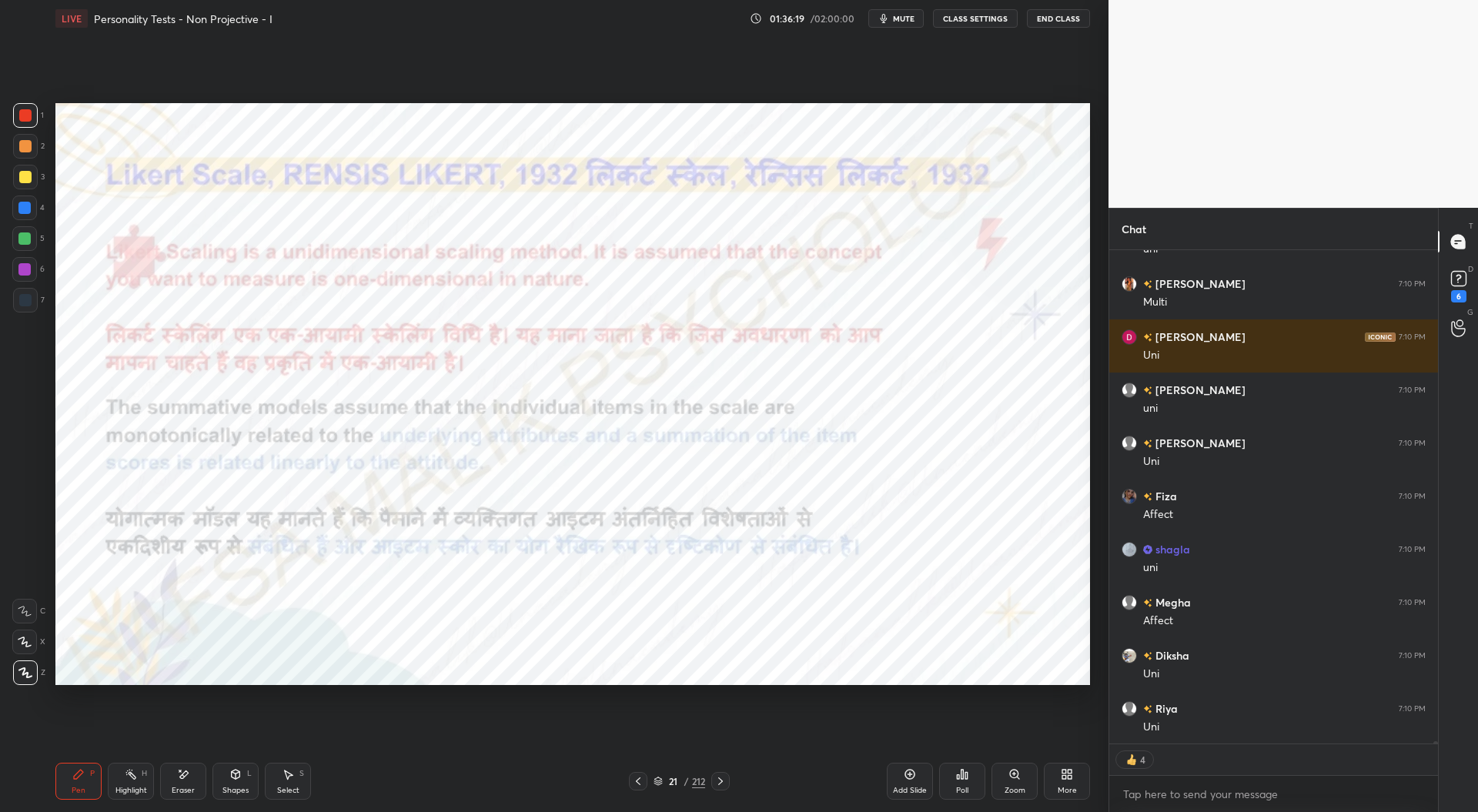
click at [24, 204] on div at bounding box center [24, 207] width 12 height 12
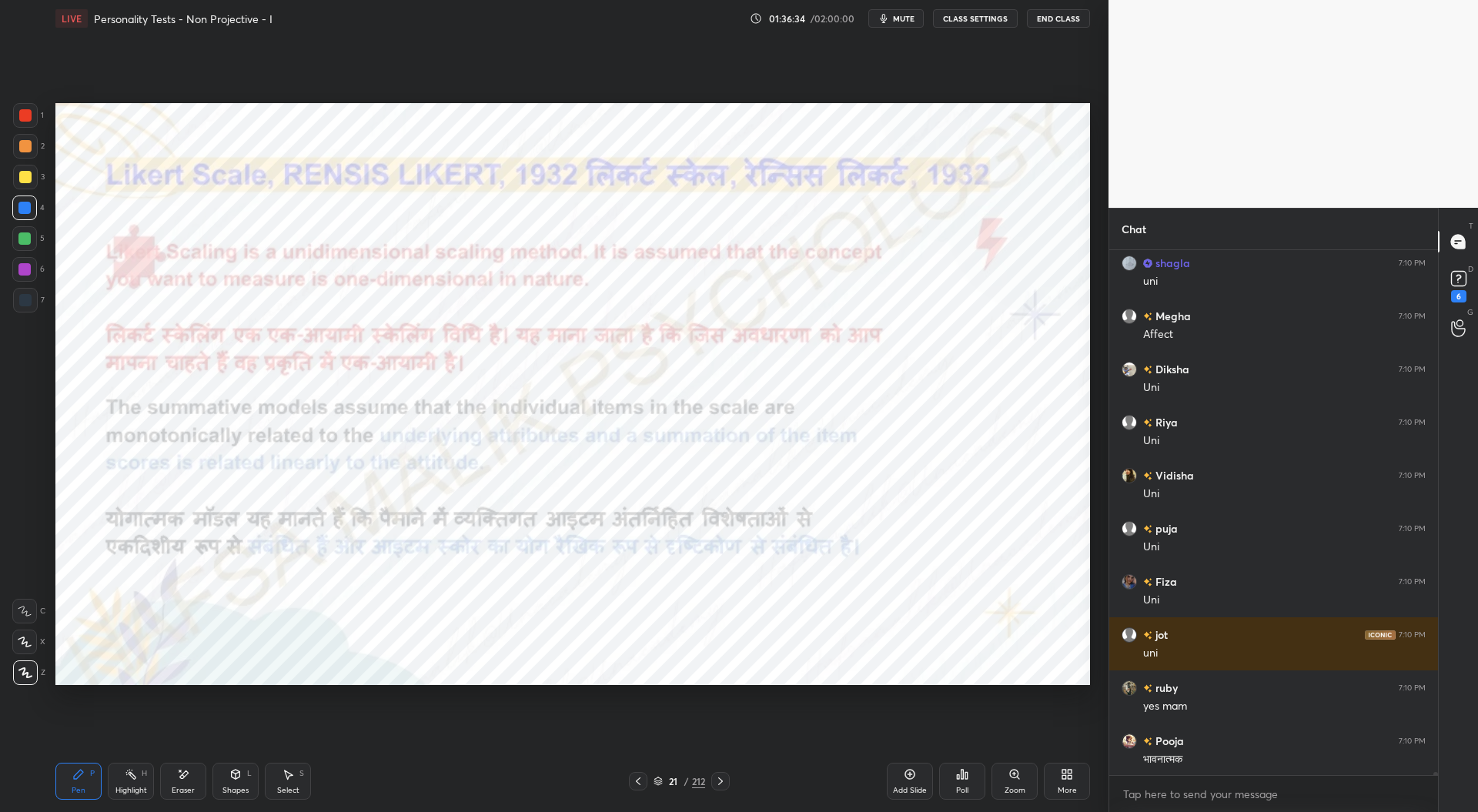
scroll to position [90955, 0]
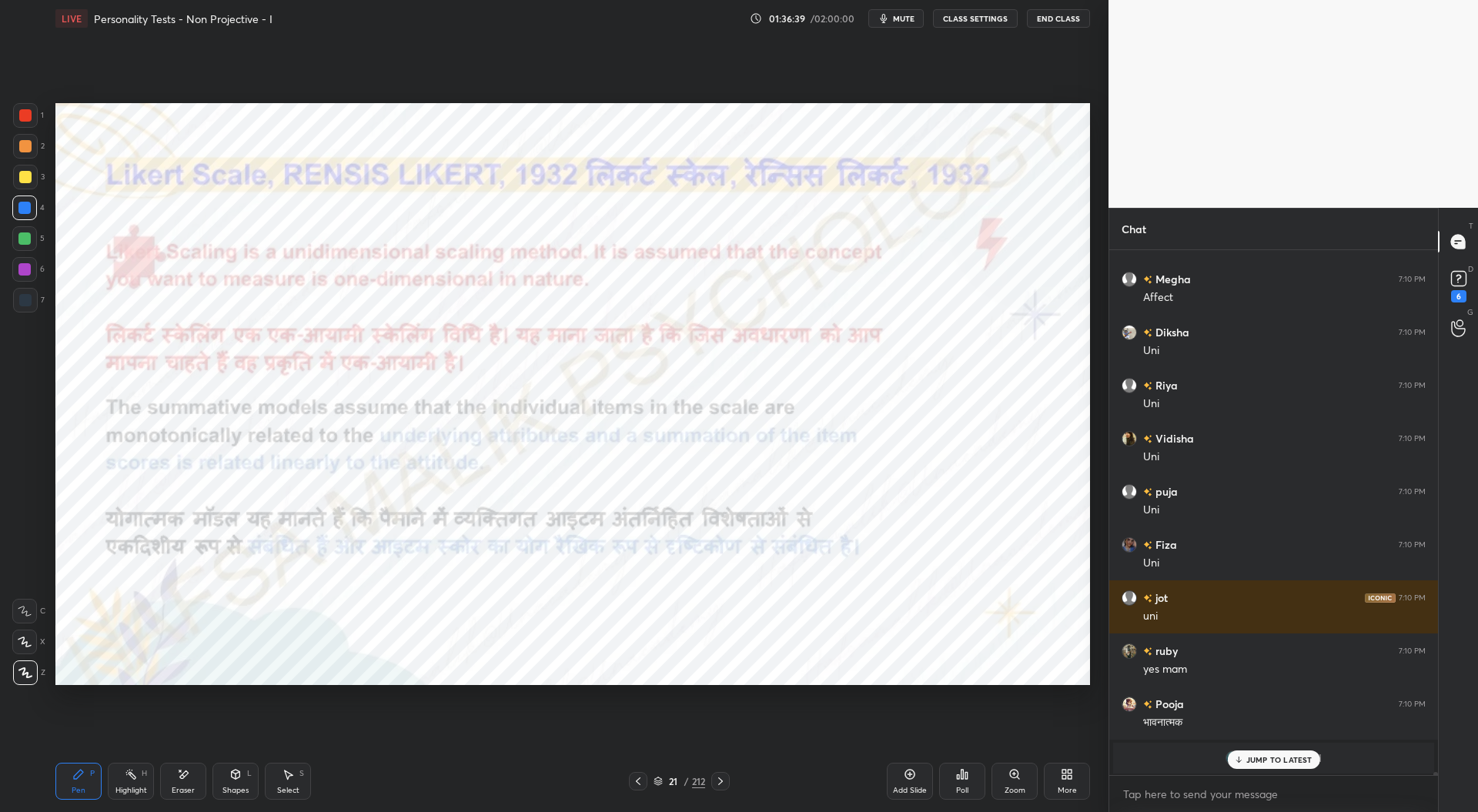
click at [917, 778] on div "Add Slide" at bounding box center [910, 780] width 46 height 37
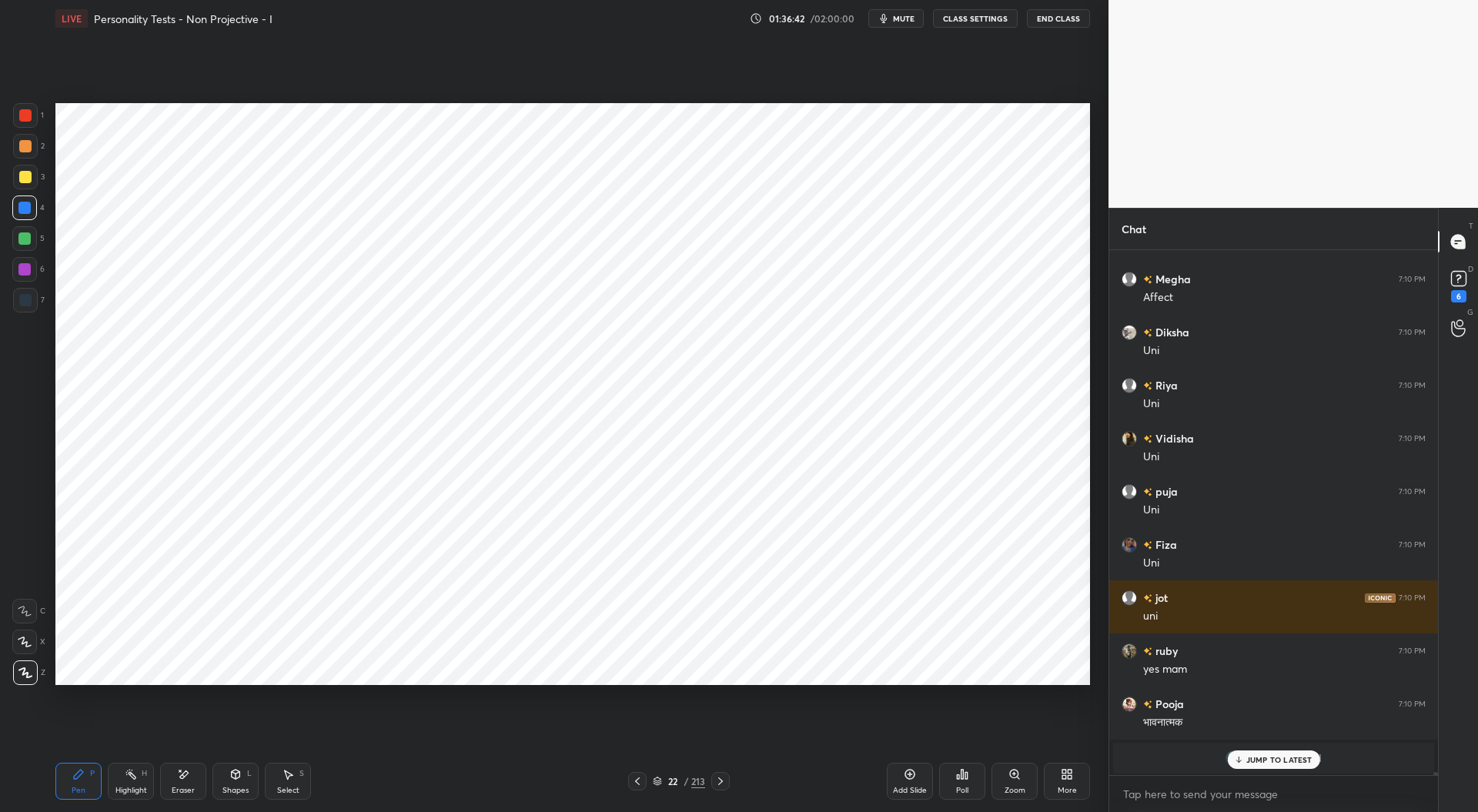
click at [33, 304] on div at bounding box center [25, 300] width 24 height 24
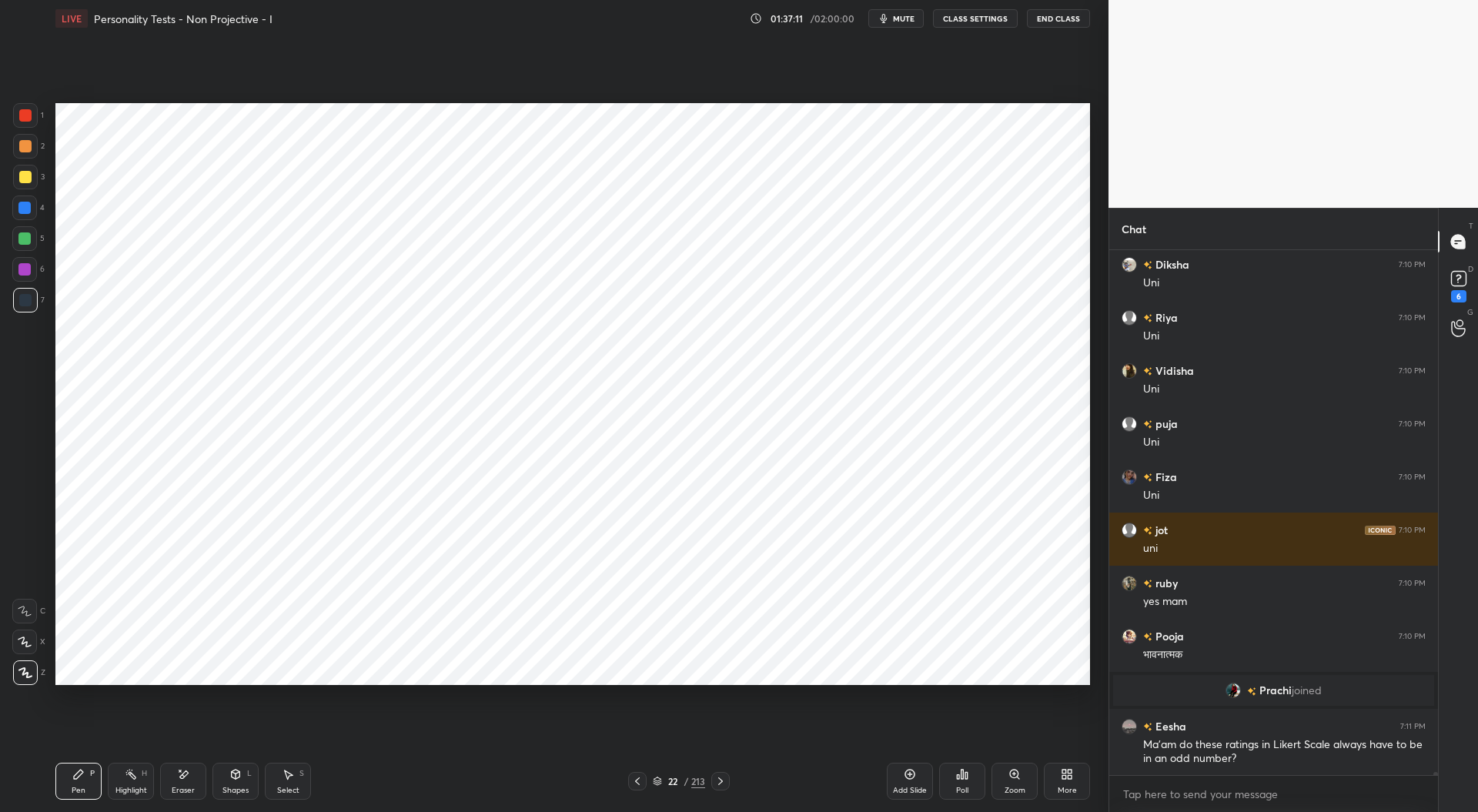
click at [24, 270] on div at bounding box center [24, 269] width 12 height 12
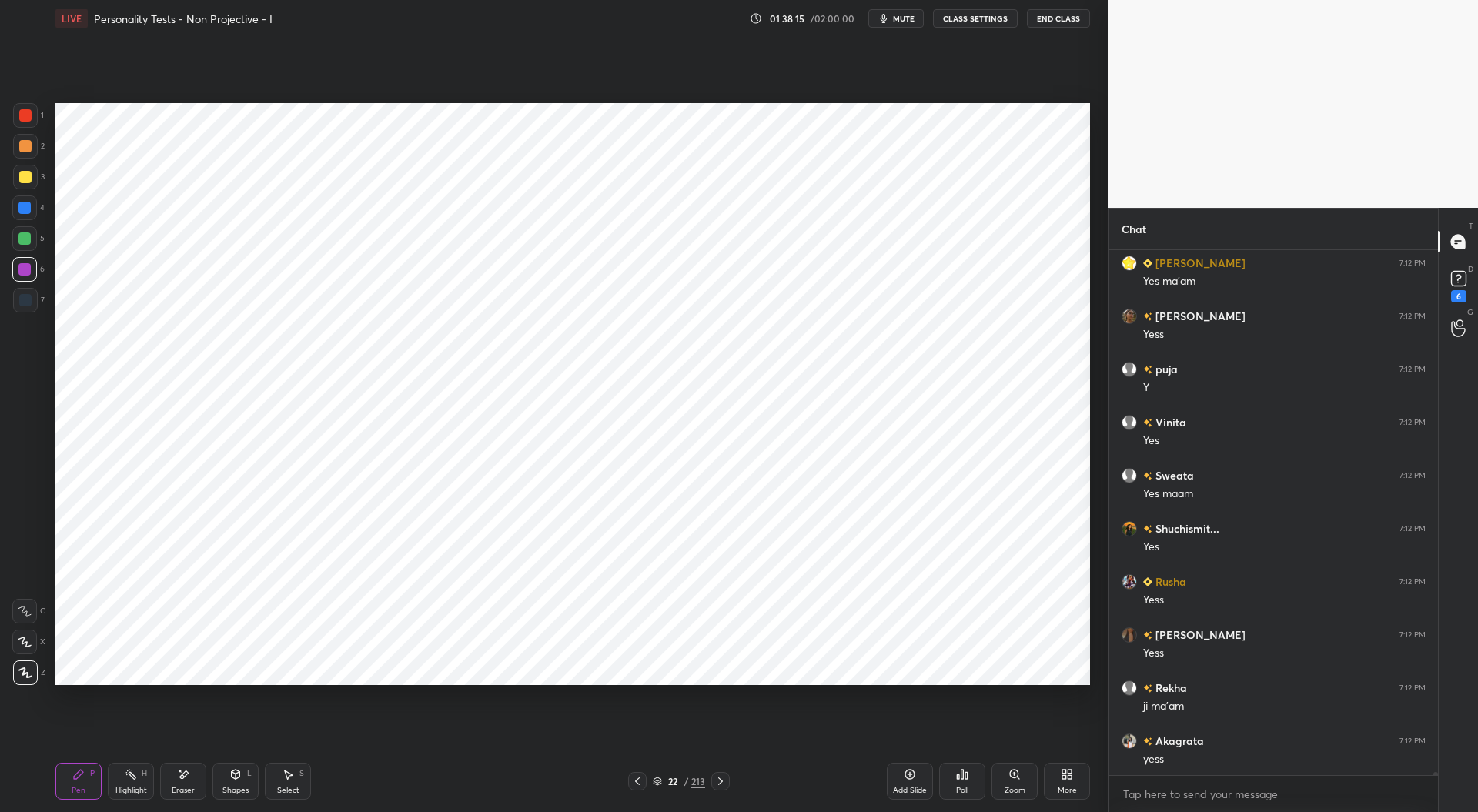
scroll to position [92085, 0]
click at [24, 111] on div at bounding box center [25, 115] width 12 height 12
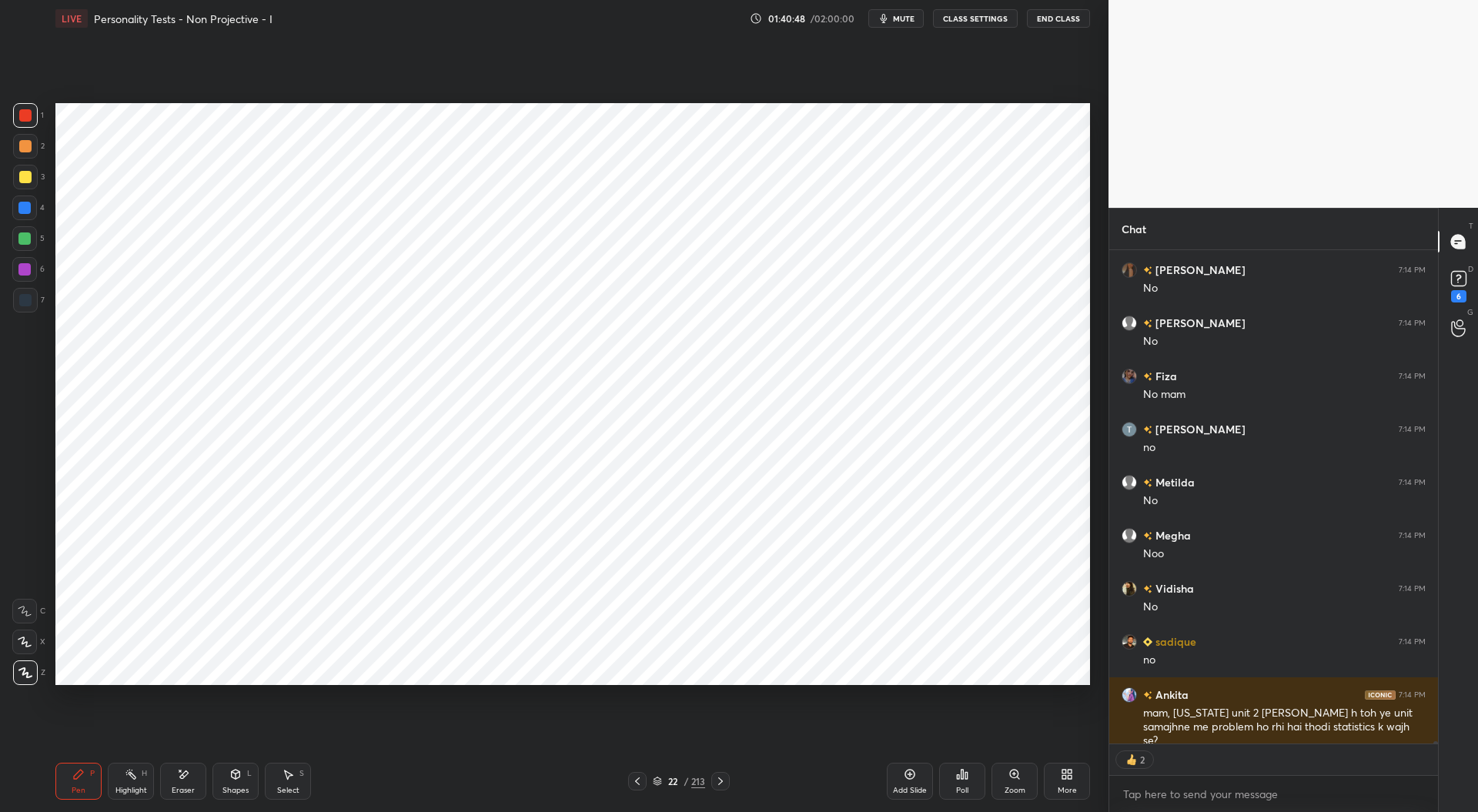
scroll to position [91233, 0]
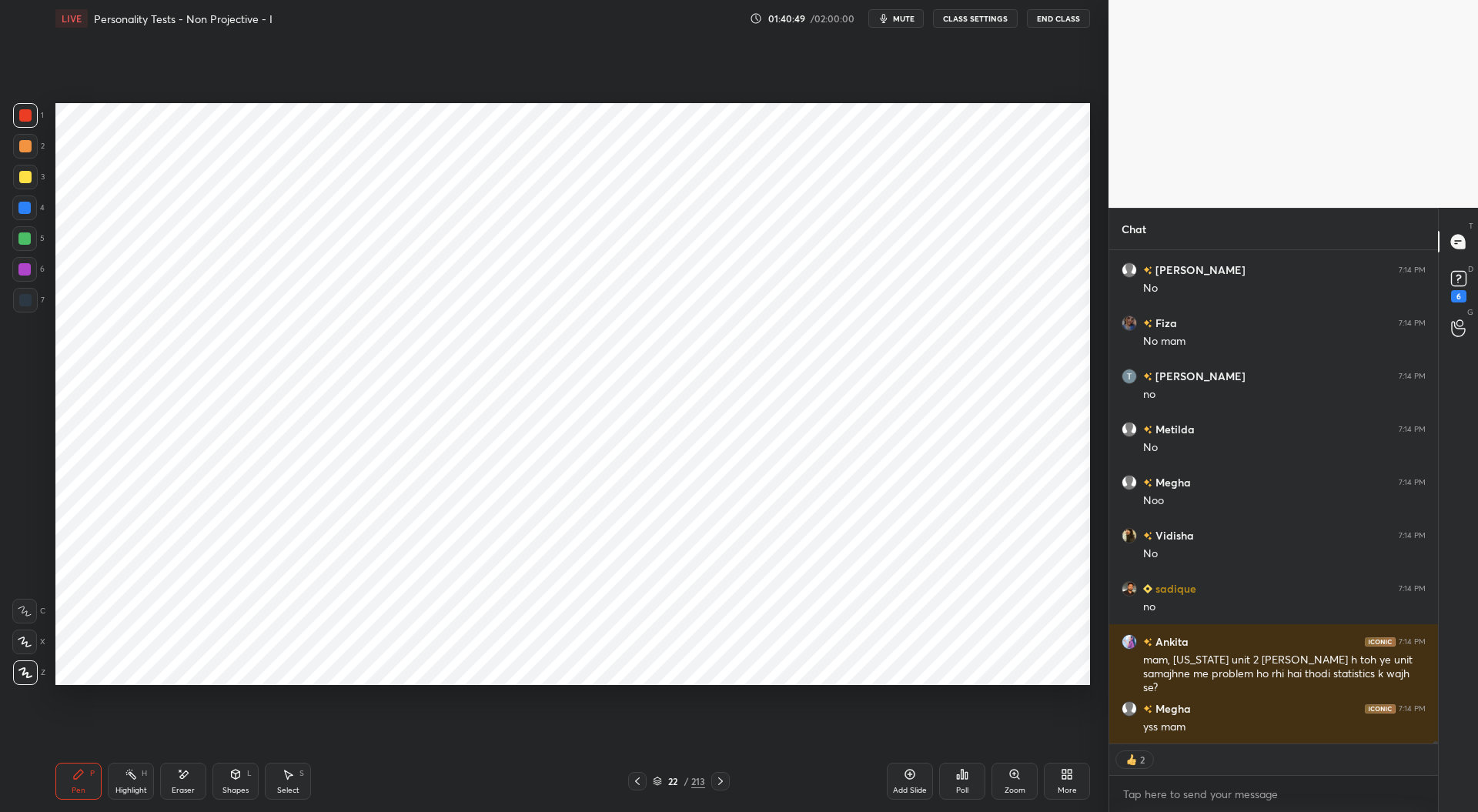
click at [24, 301] on div at bounding box center [25, 300] width 12 height 12
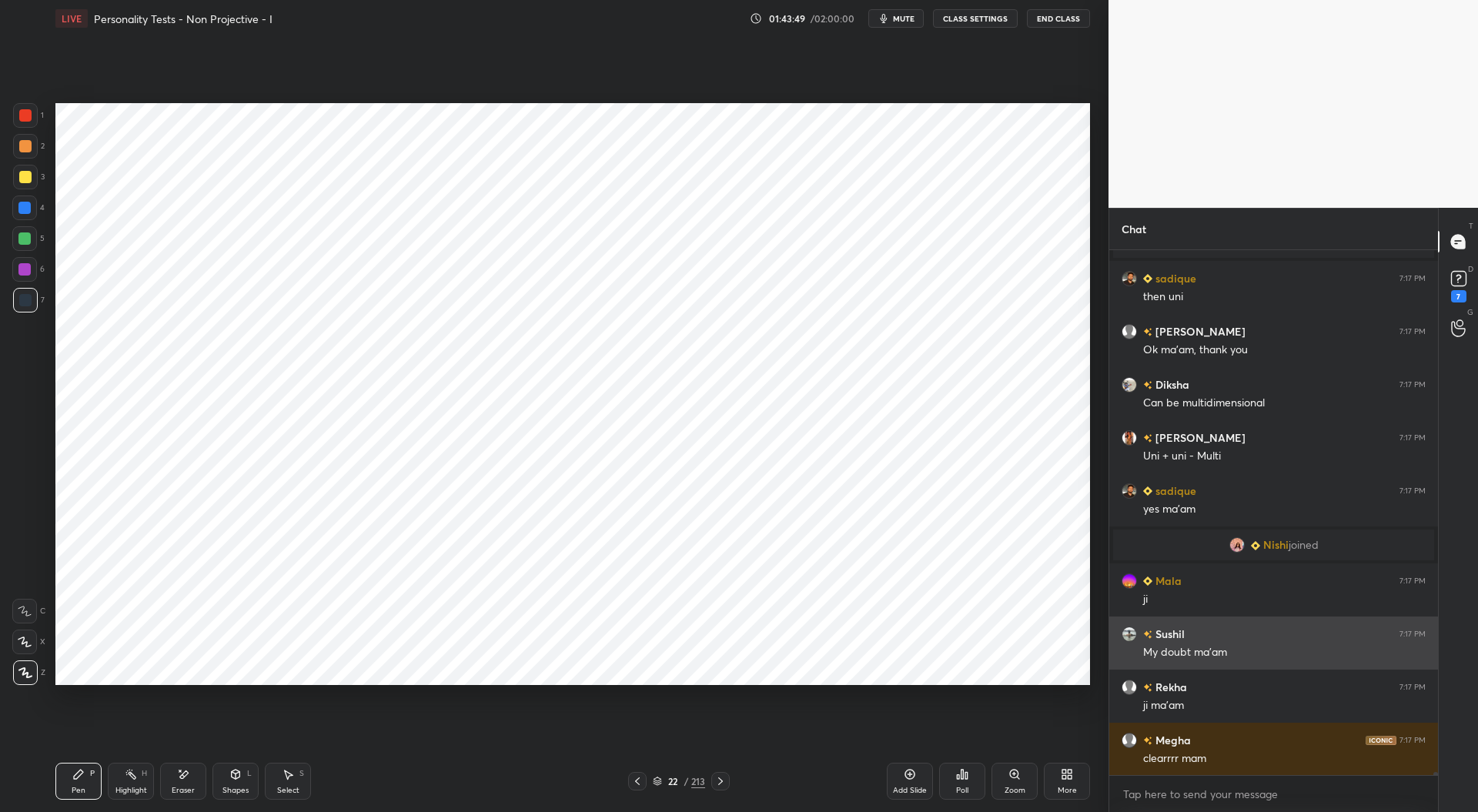
scroll to position [92736, 0]
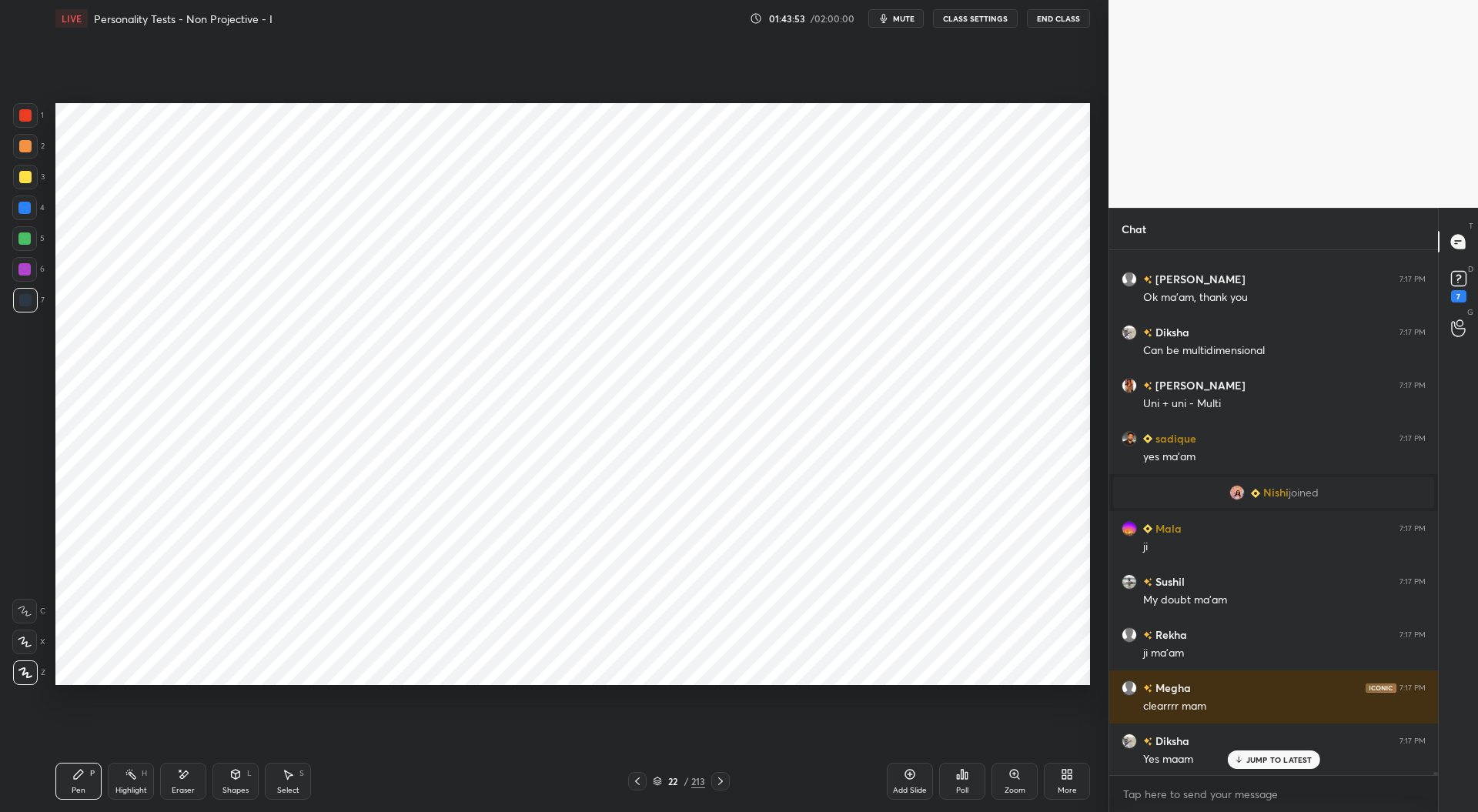
click at [638, 780] on icon at bounding box center [637, 781] width 12 height 12
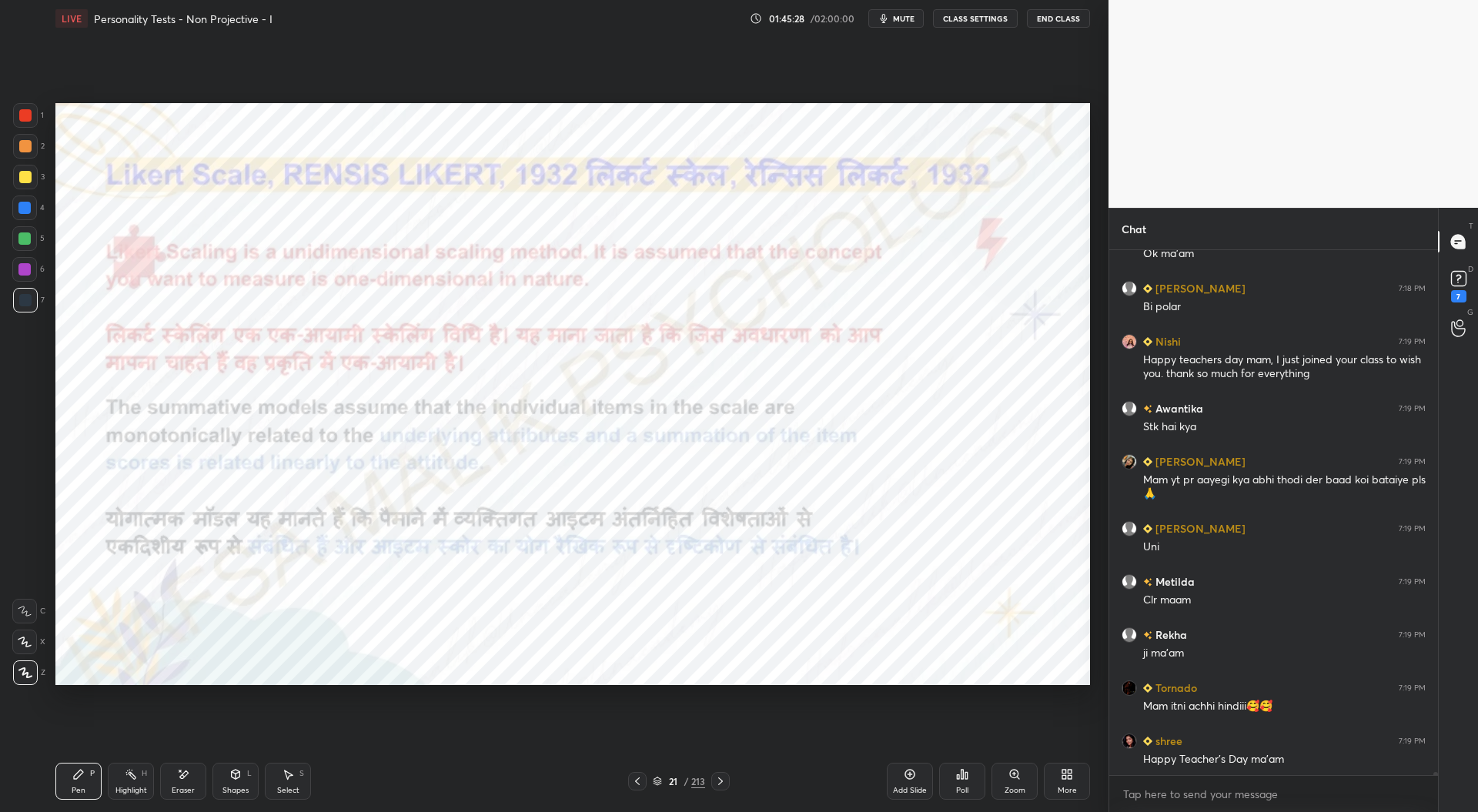
scroll to position [489, 324]
click at [724, 780] on icon at bounding box center [720, 781] width 12 height 12
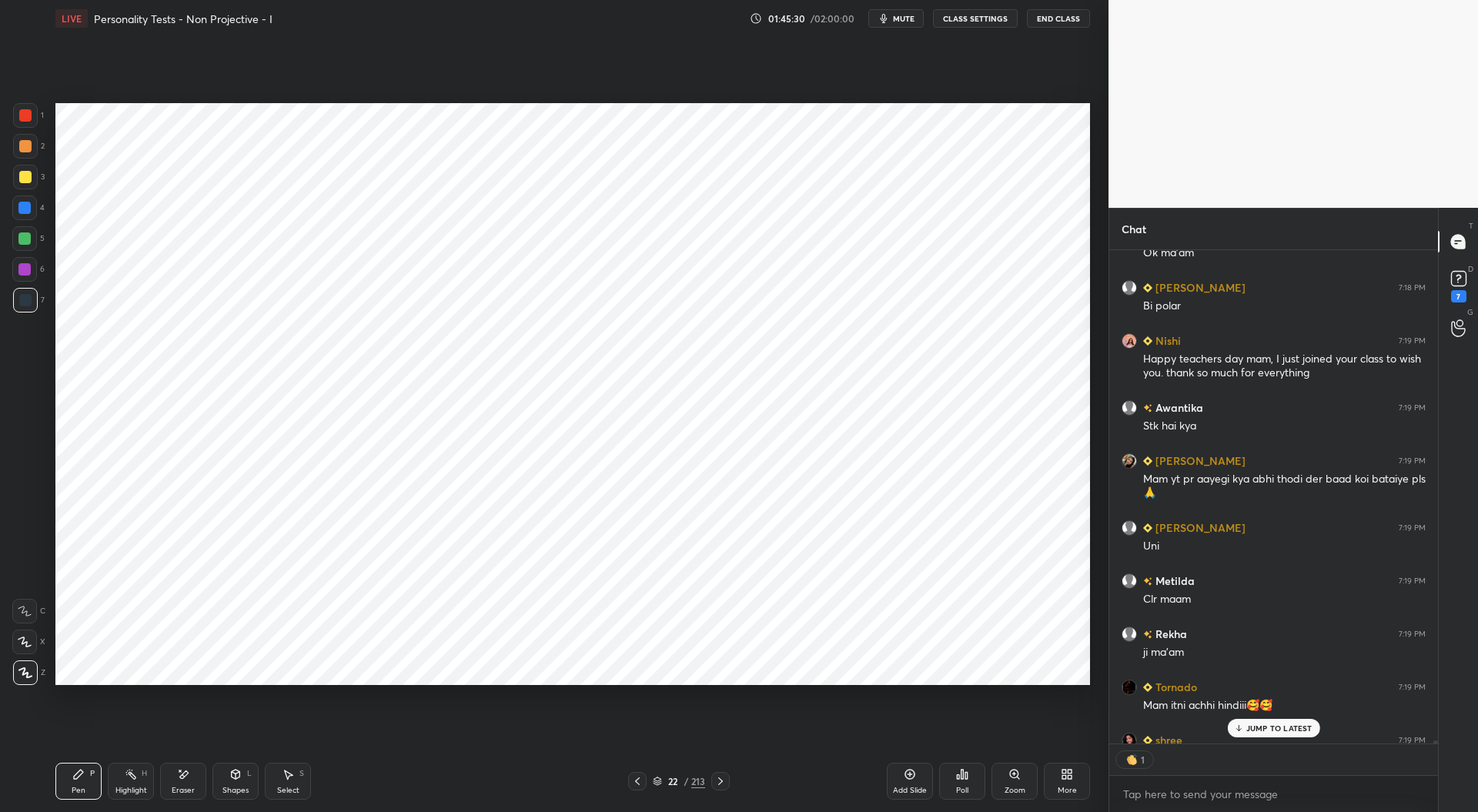
click at [724, 782] on icon at bounding box center [720, 781] width 12 height 12
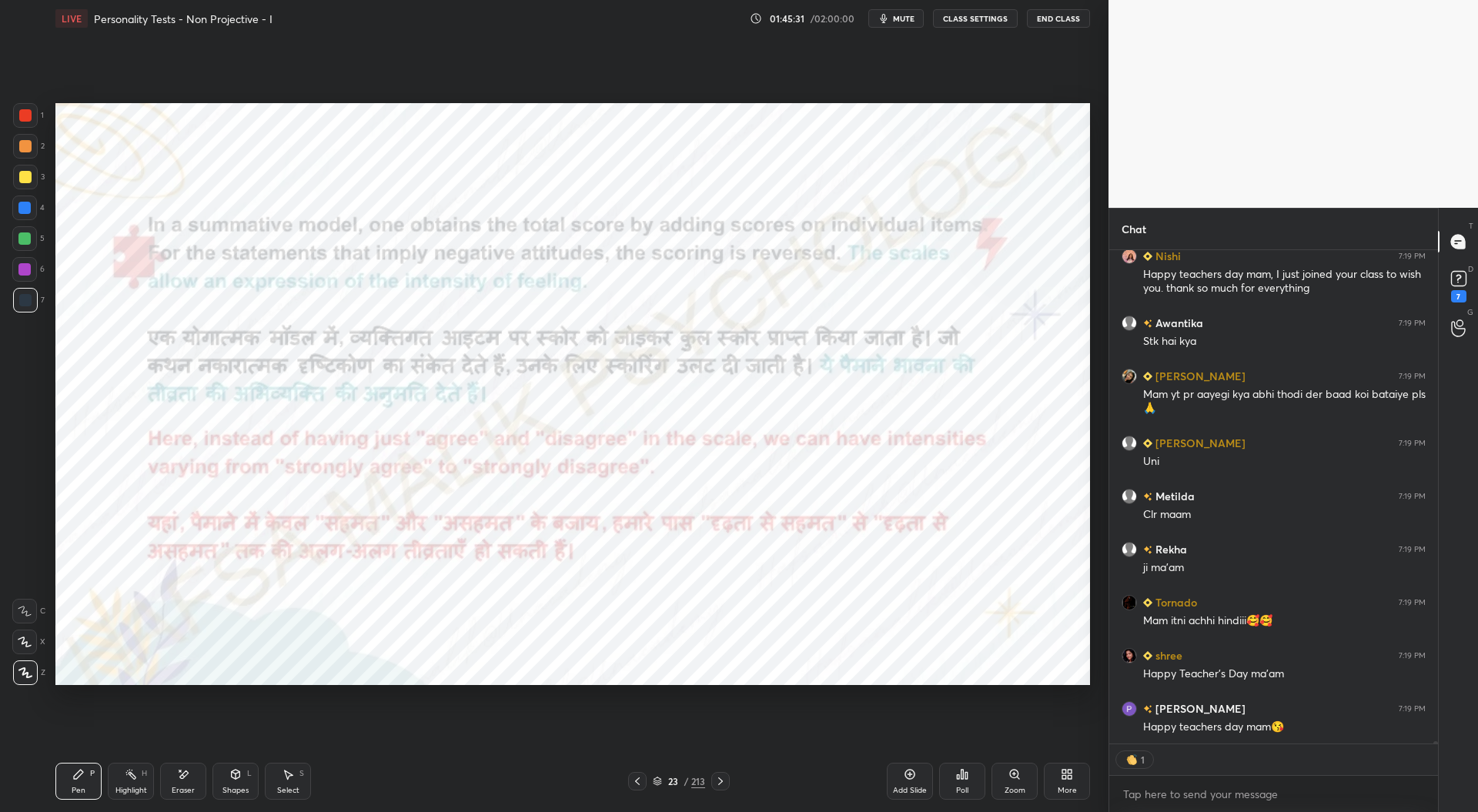
click at [721, 783] on icon at bounding box center [720, 780] width 5 height 7
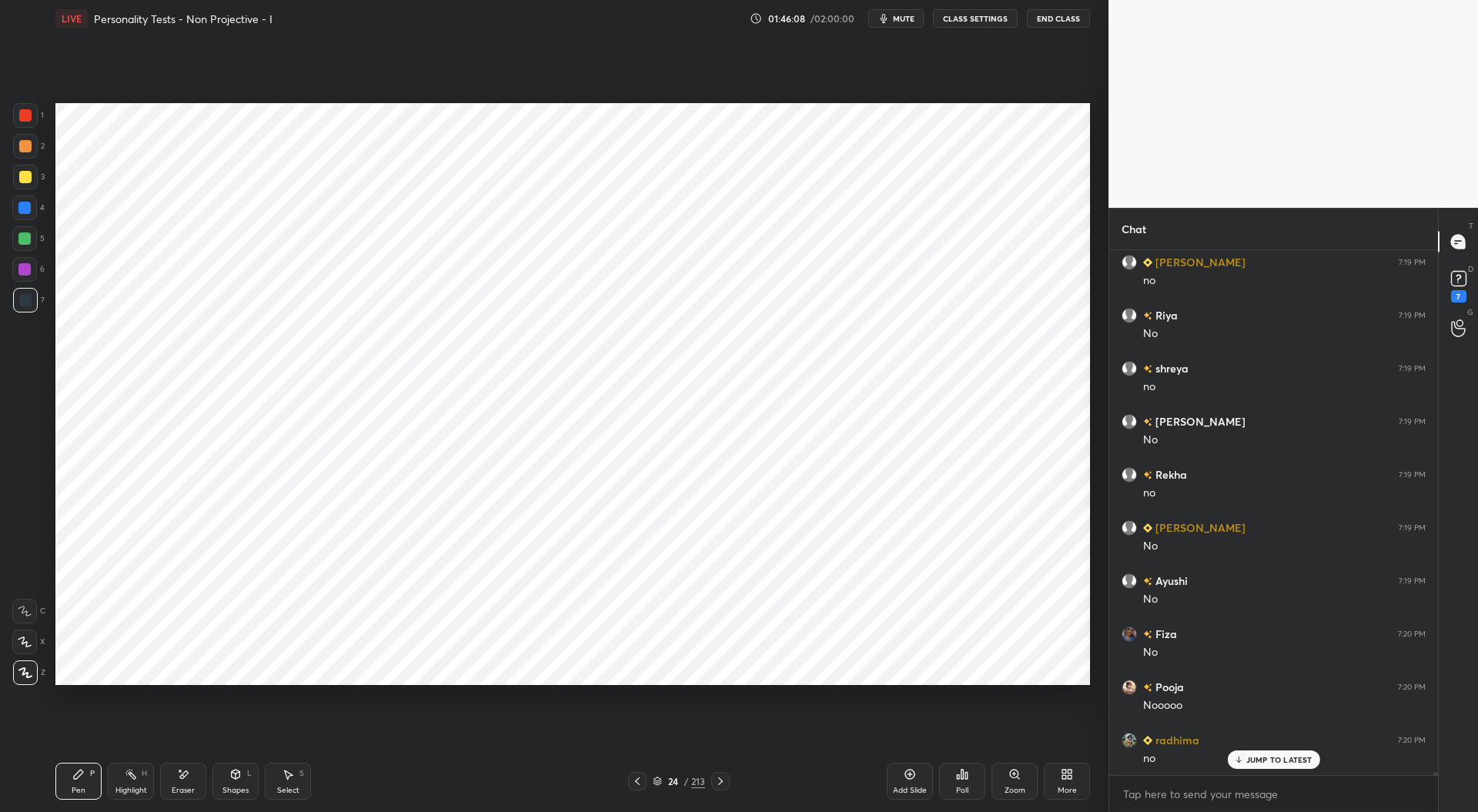
scroll to position [96427, 0]
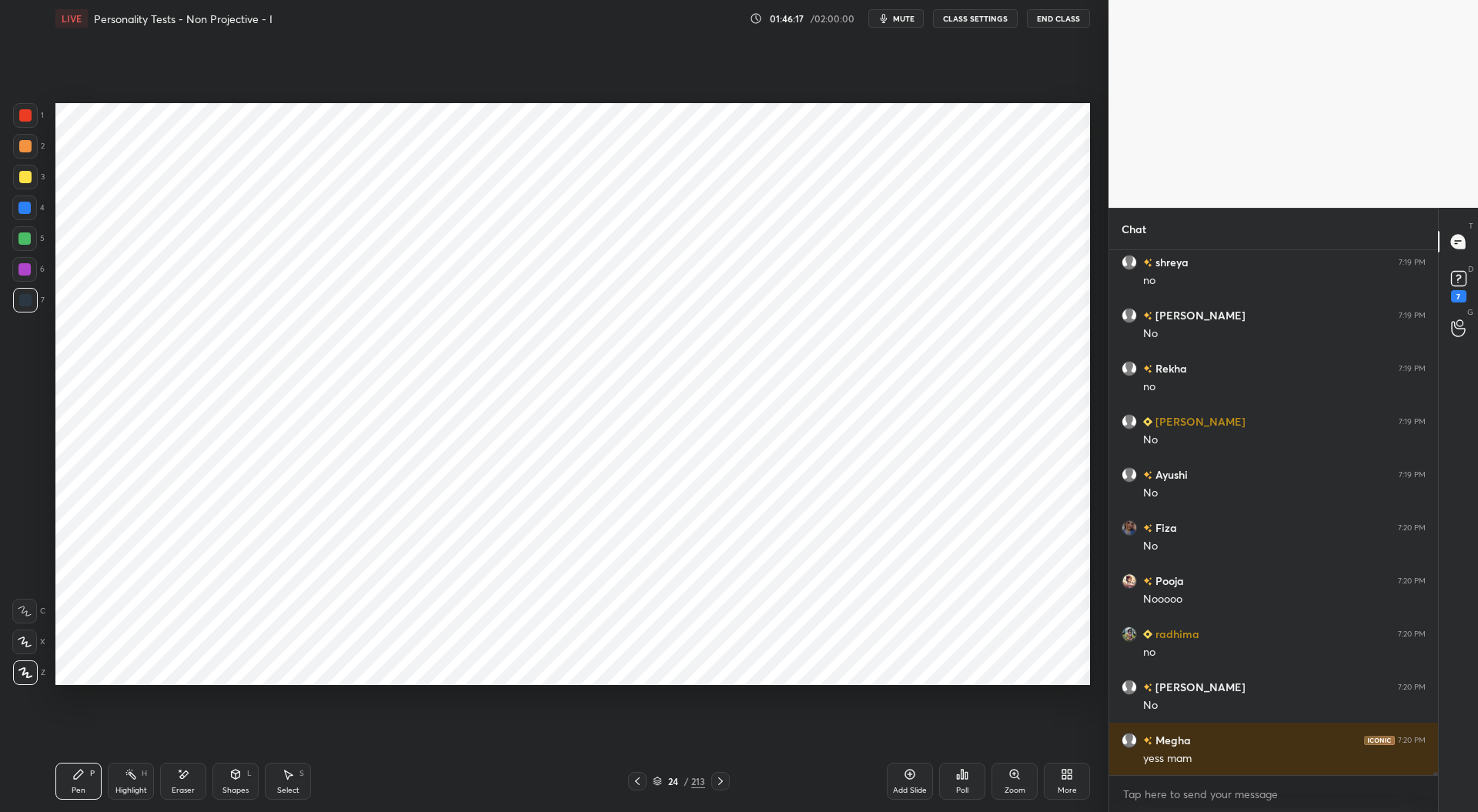
click at [28, 114] on div at bounding box center [25, 115] width 12 height 12
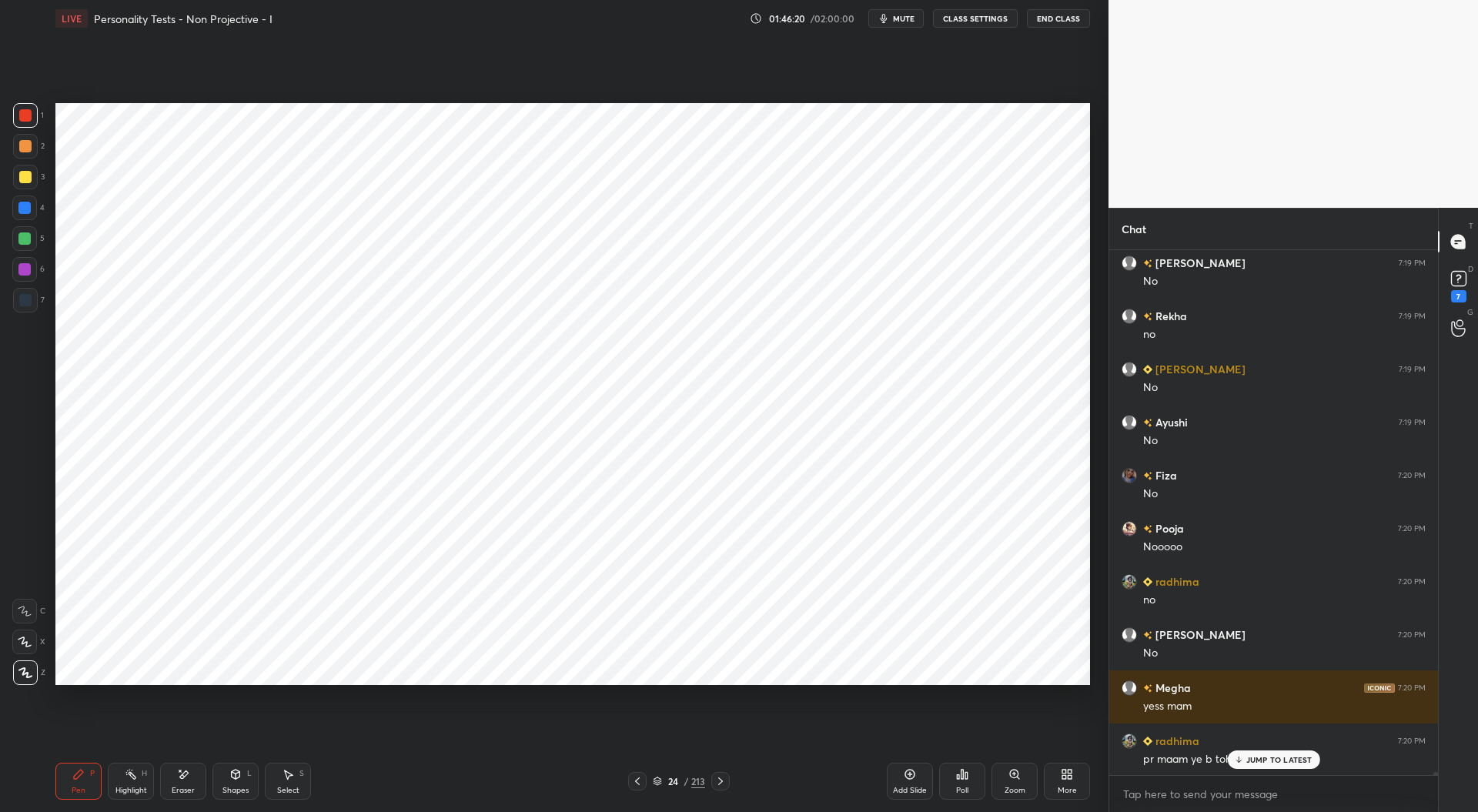
click at [914, 784] on div "Add Slide" at bounding box center [910, 780] width 46 height 37
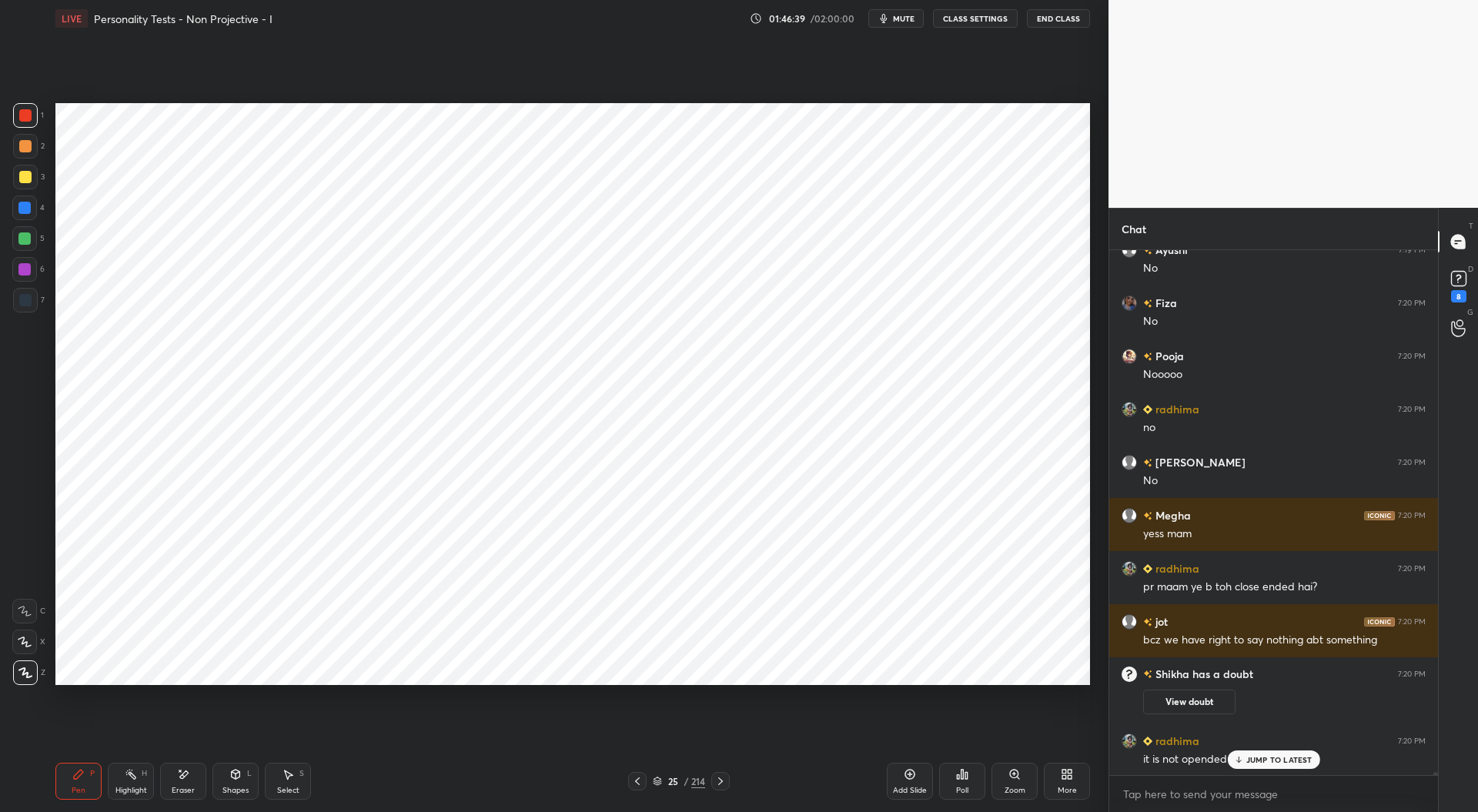
scroll to position [95931, 0]
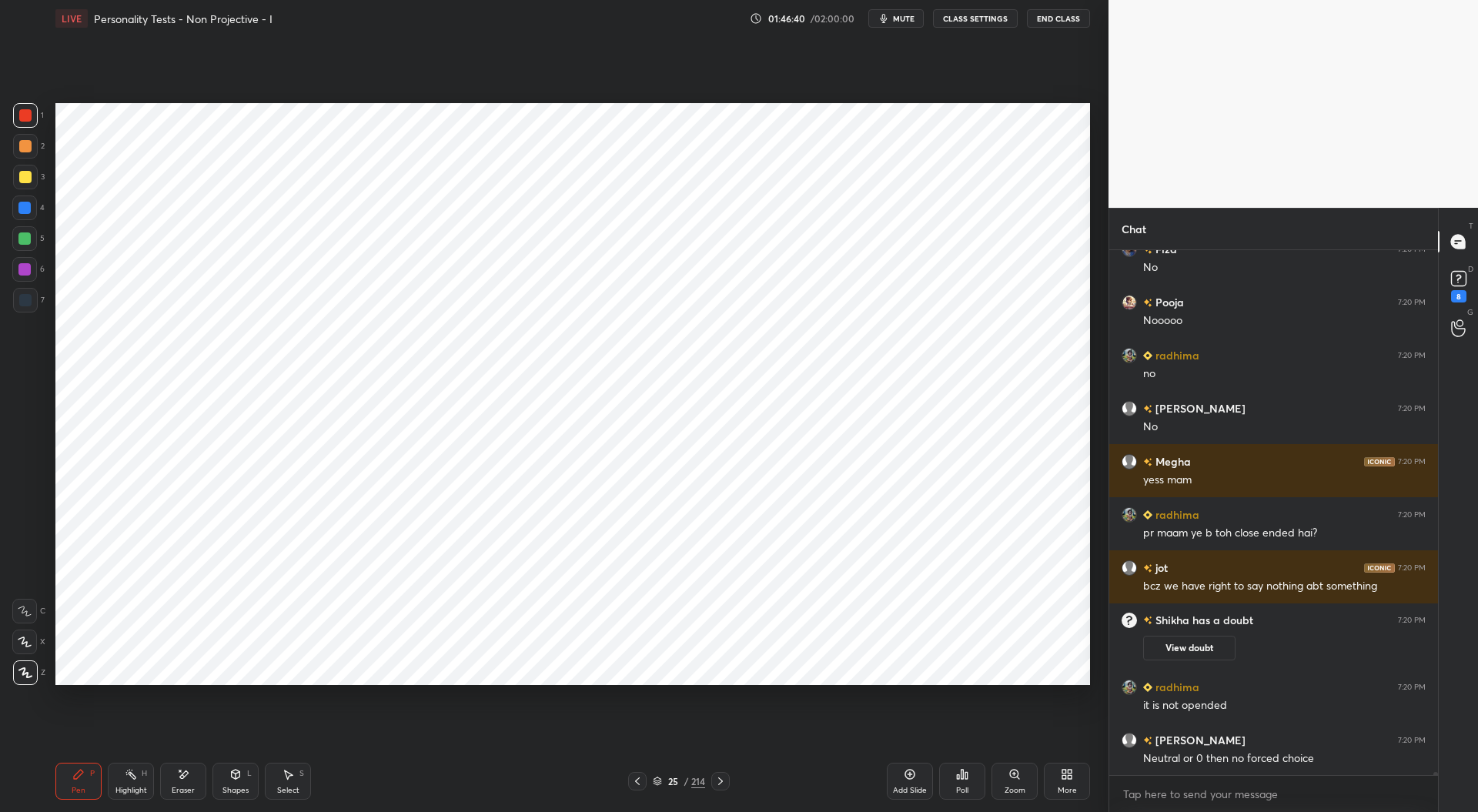
click at [25, 209] on div at bounding box center [24, 207] width 12 height 12
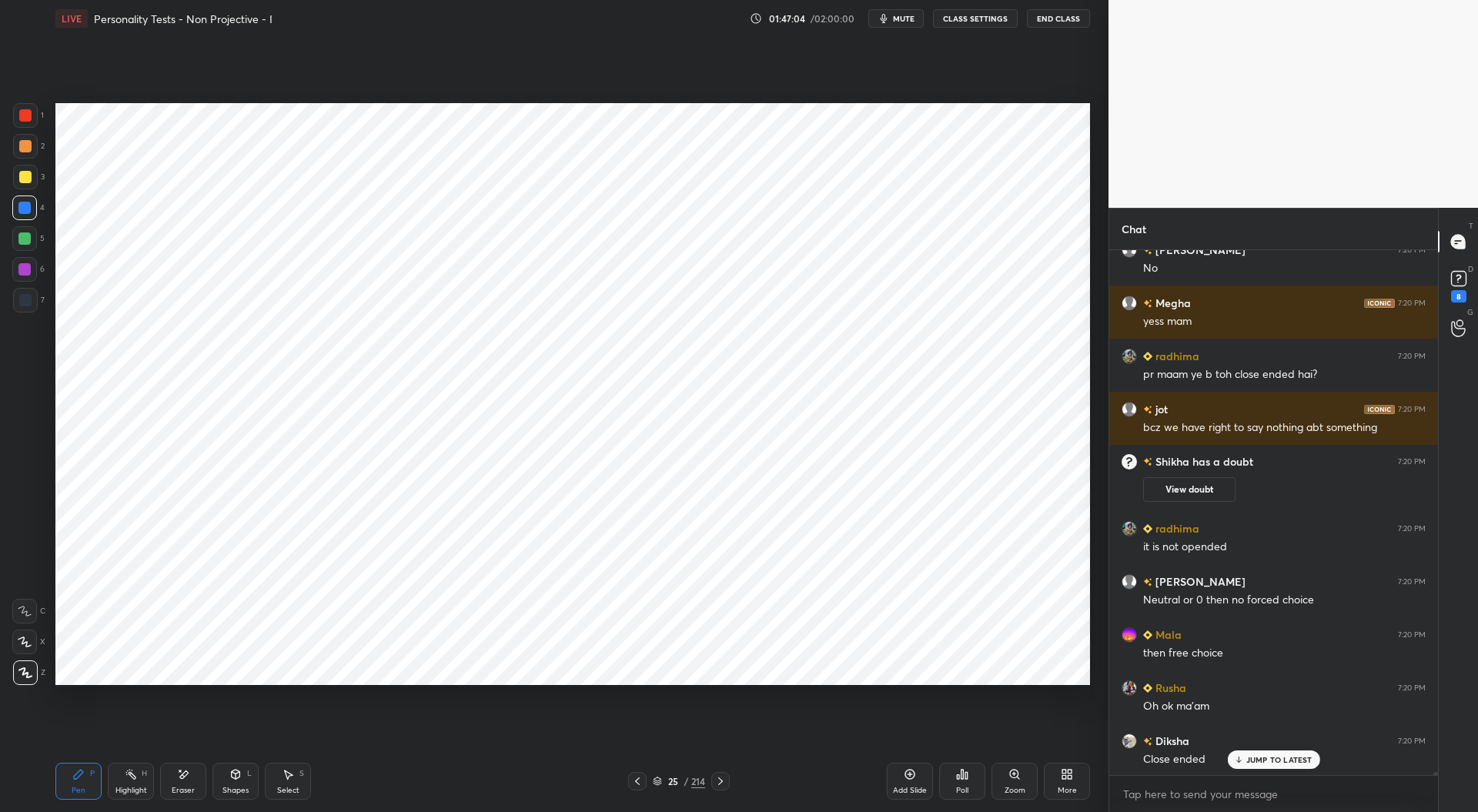
scroll to position [96127, 0]
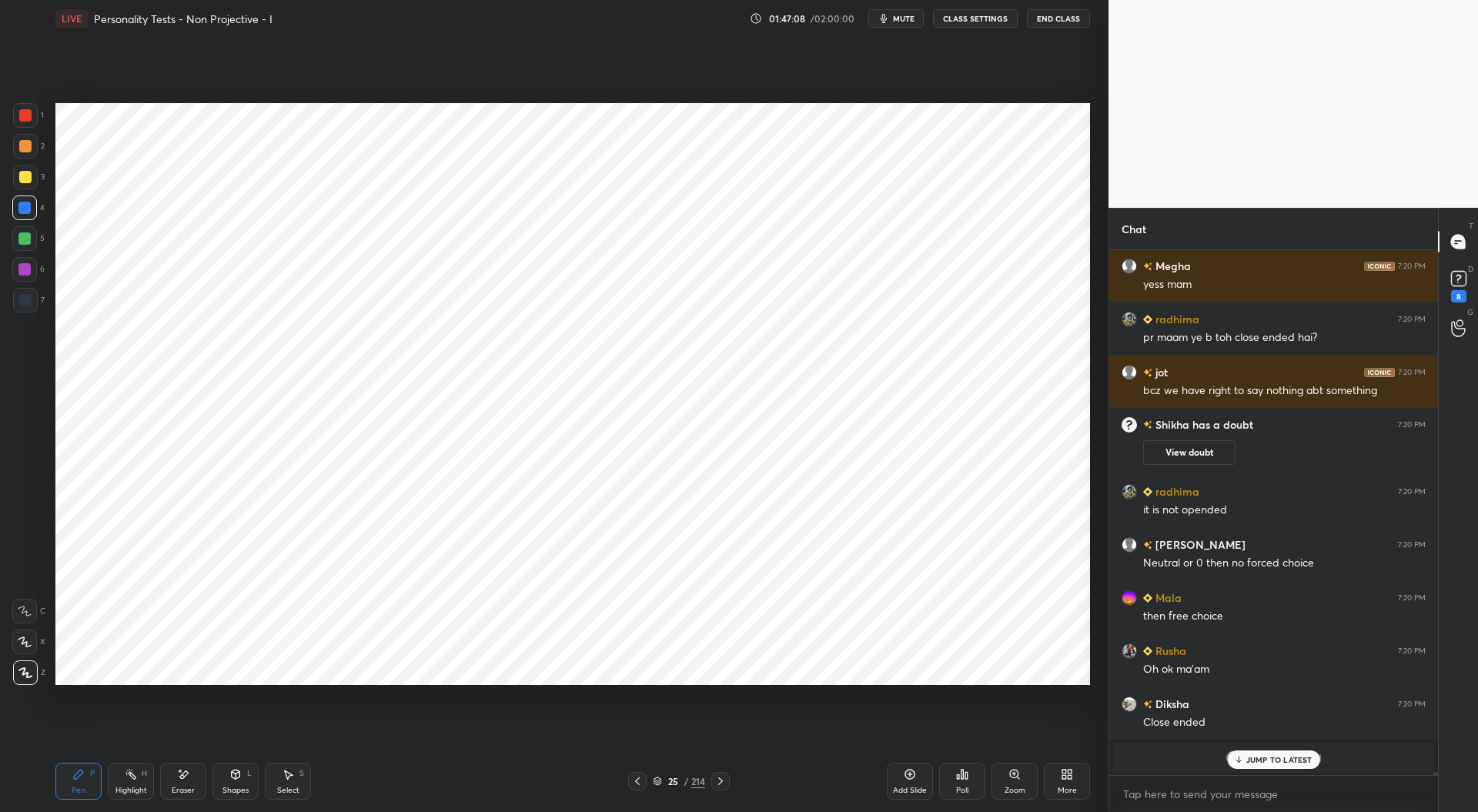
click at [26, 115] on div at bounding box center [25, 115] width 12 height 12
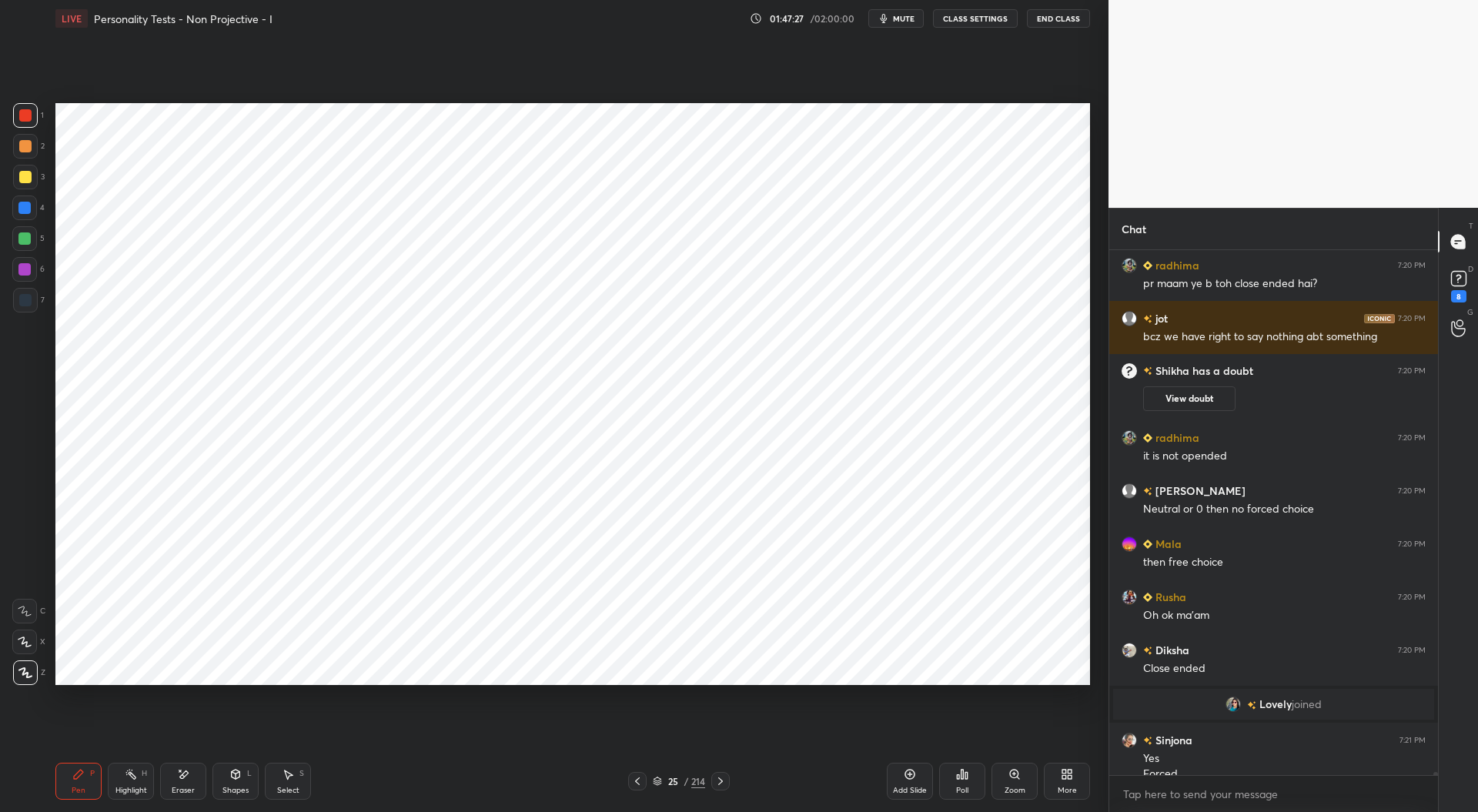
click at [24, 201] on div at bounding box center [24, 207] width 12 height 12
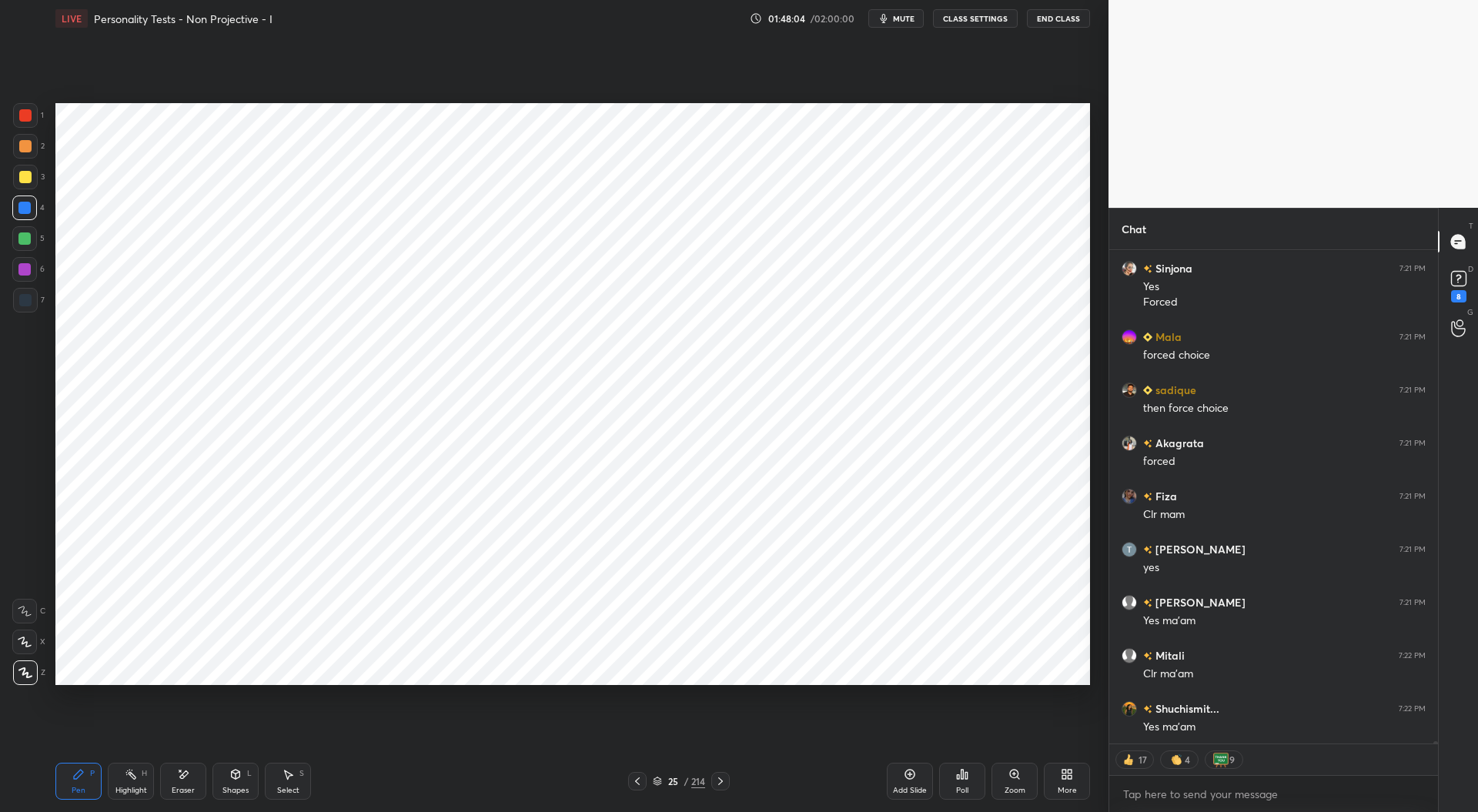
scroll to position [96706, 0]
click at [641, 783] on icon at bounding box center [637, 781] width 12 height 12
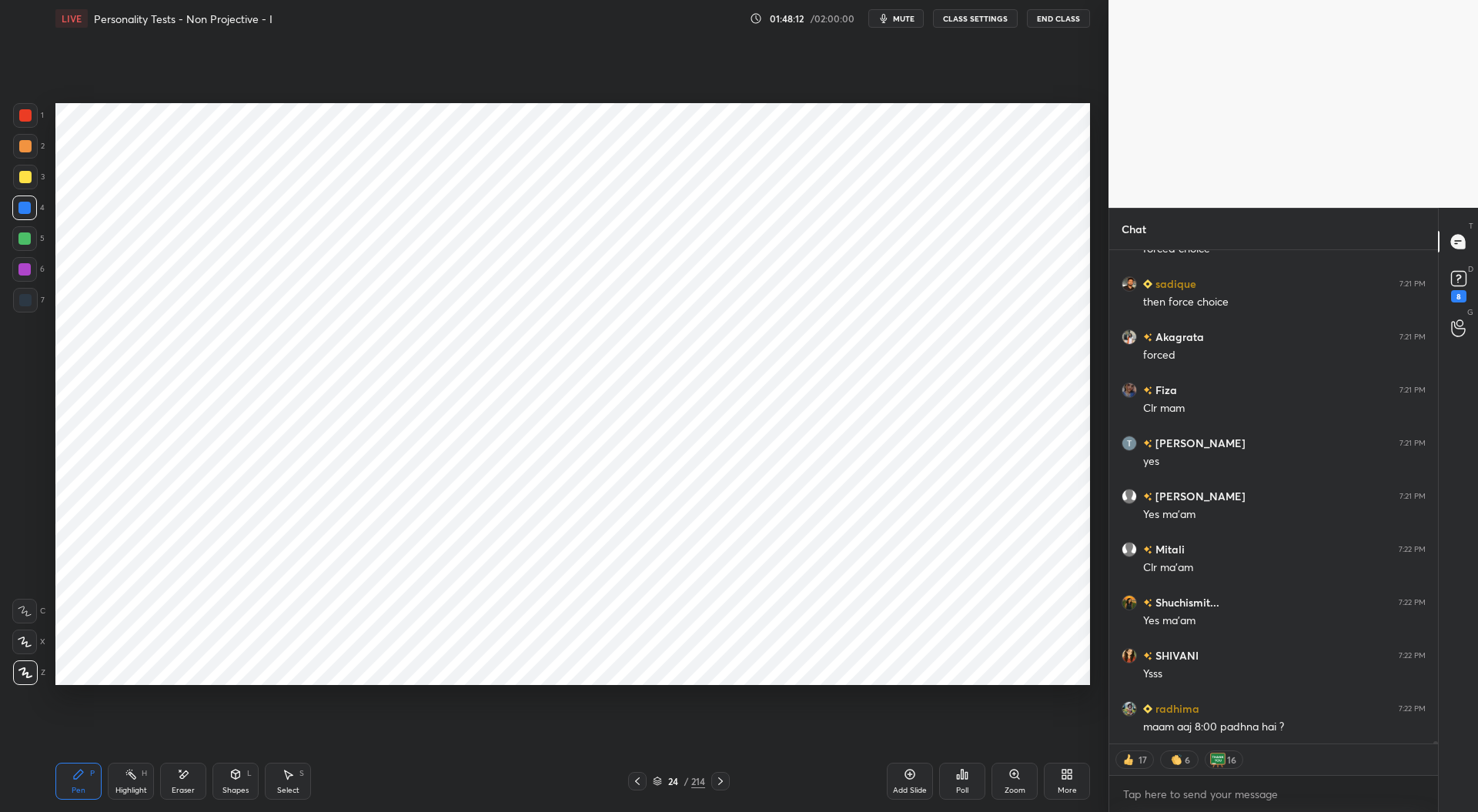
click at [637, 781] on icon at bounding box center [637, 781] width 12 height 12
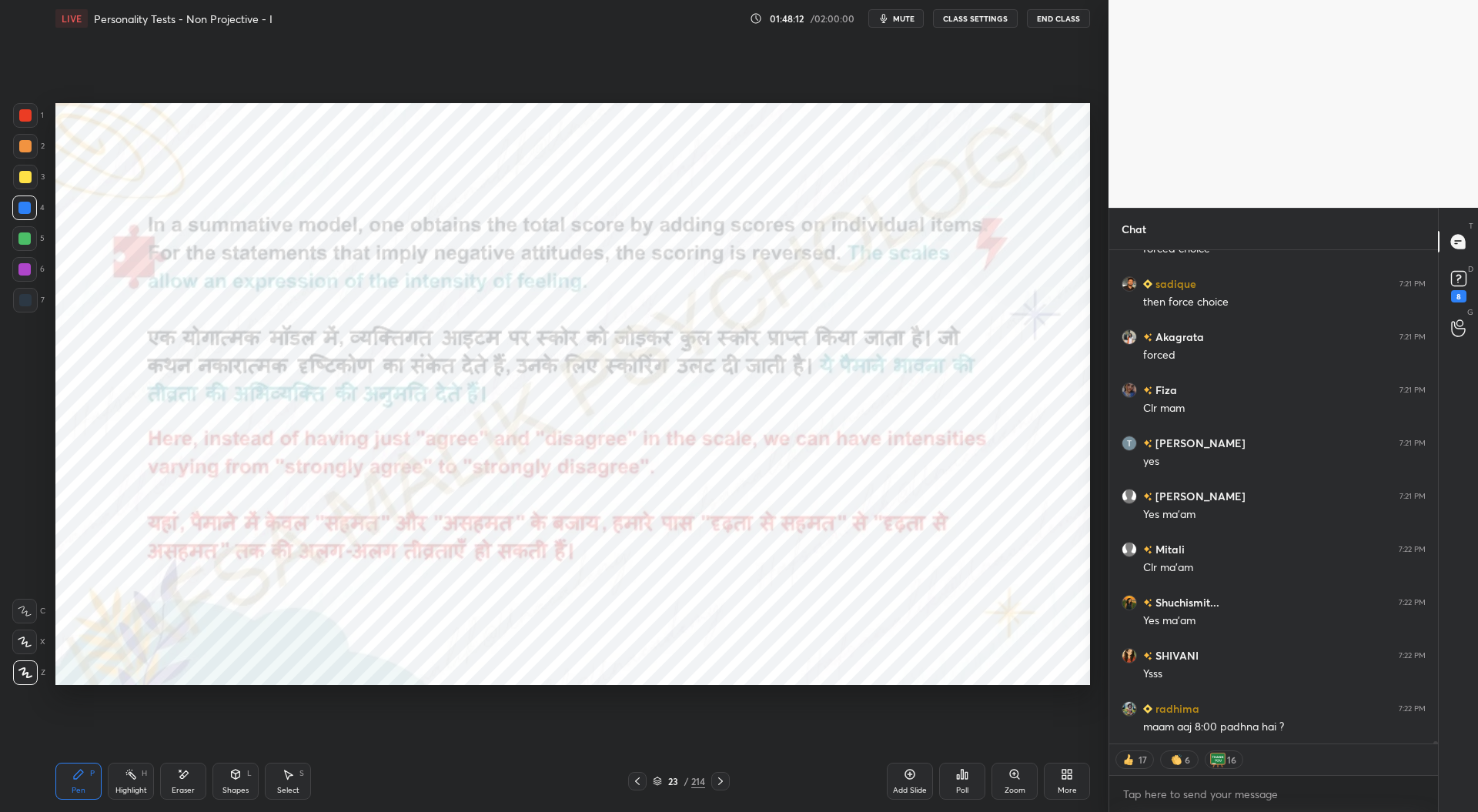
click at [639, 780] on icon at bounding box center [637, 781] width 12 height 12
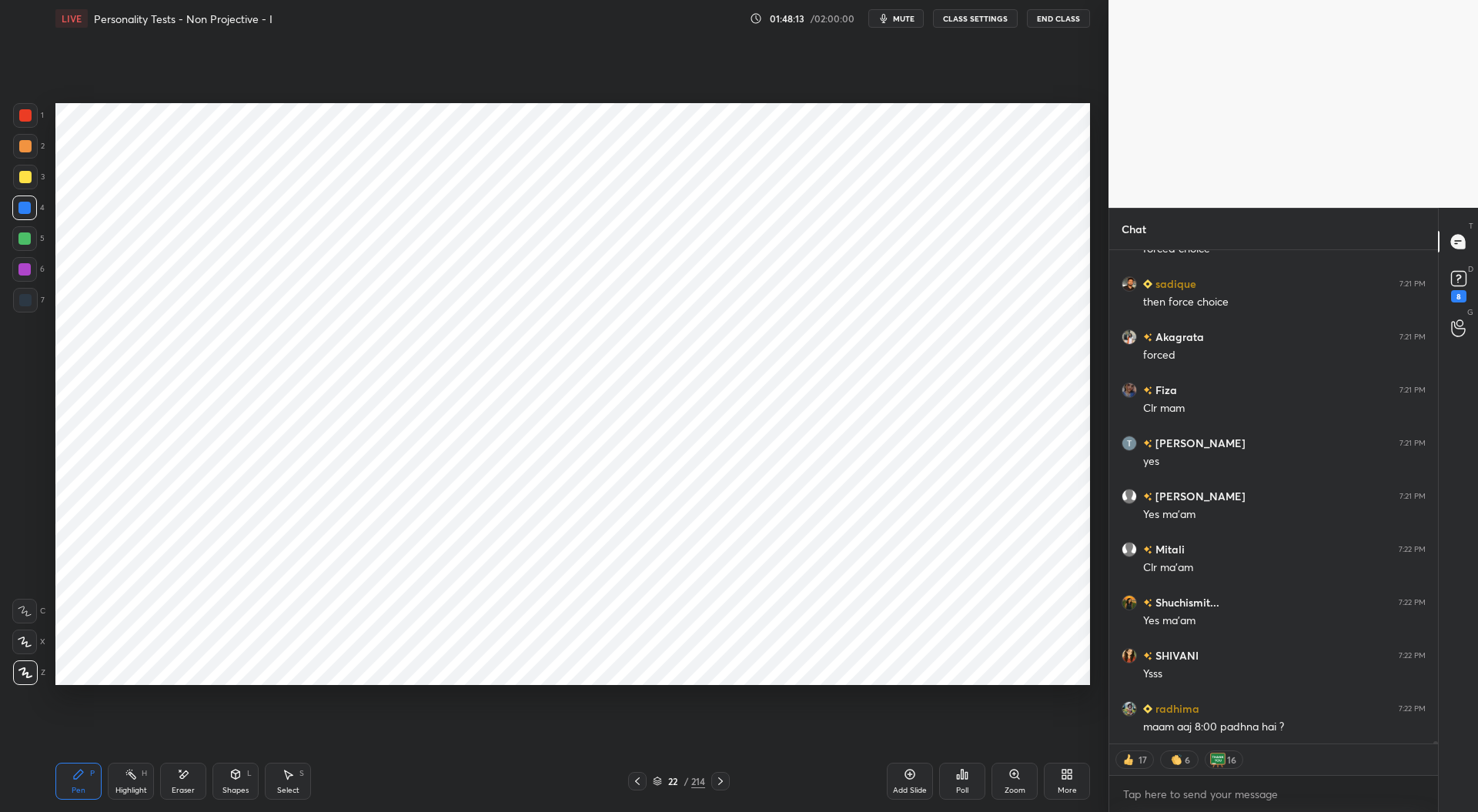
scroll to position [96812, 0]
click at [637, 780] on icon at bounding box center [637, 780] width 5 height 7
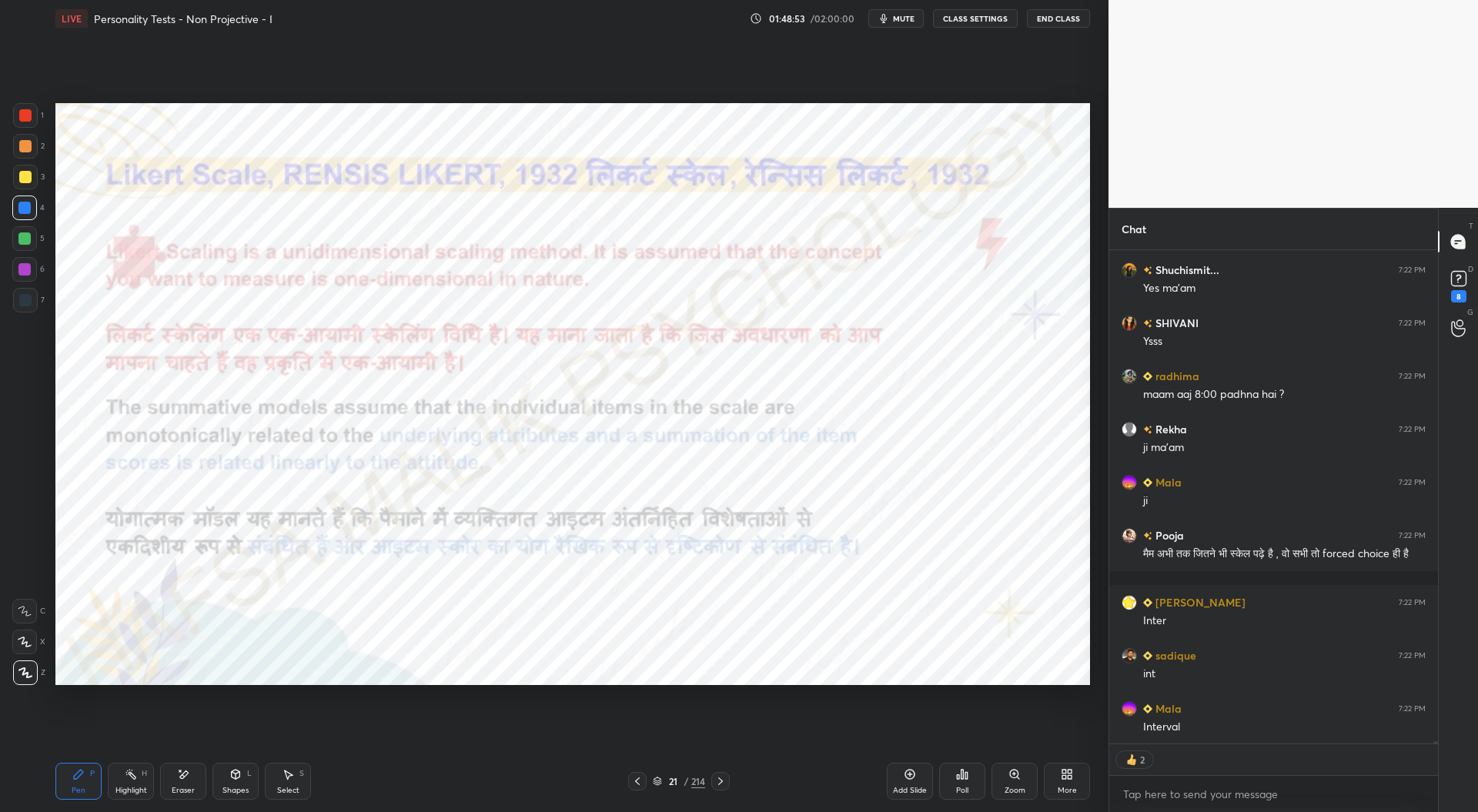
scroll to position [97198, 0]
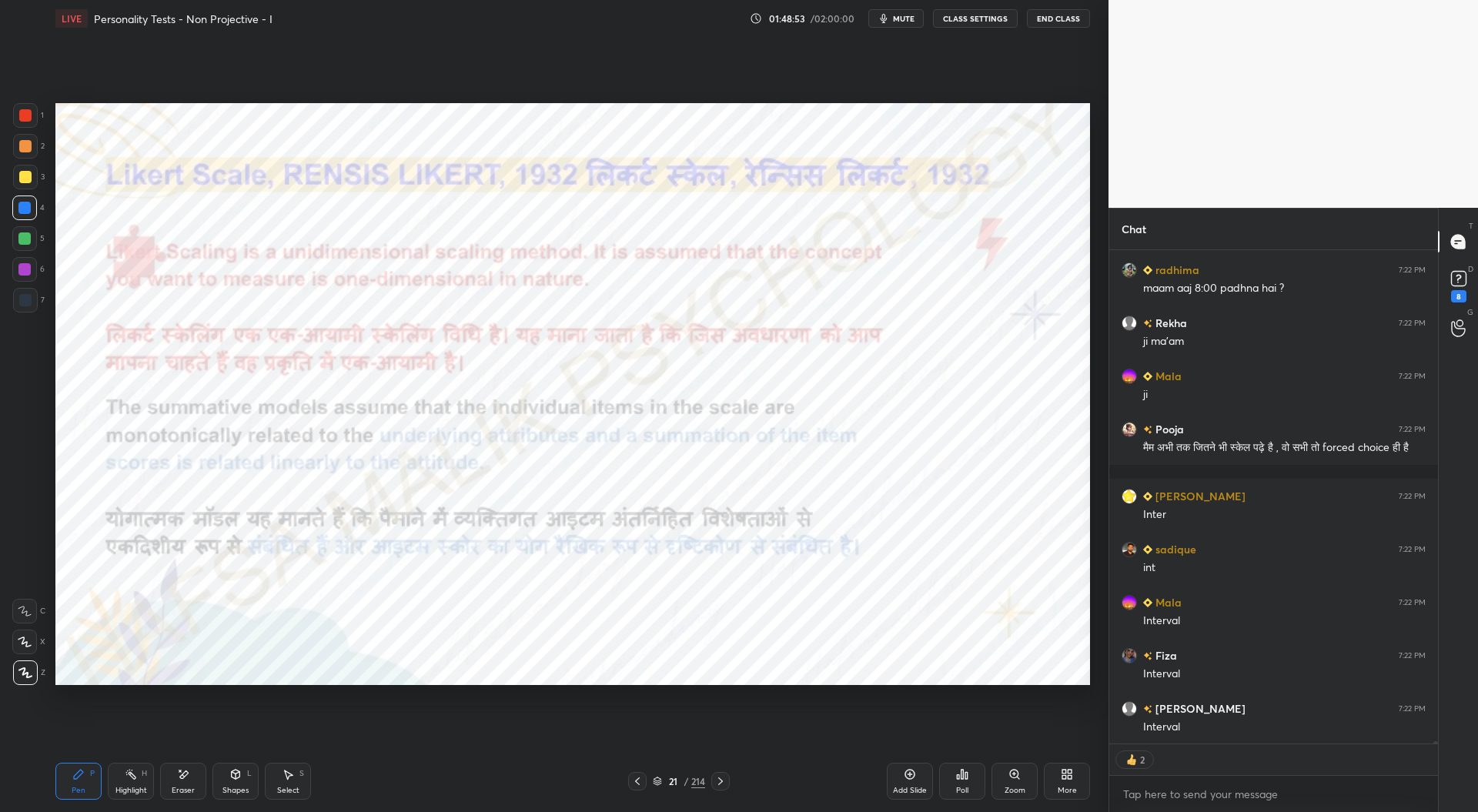
click at [723, 783] on icon at bounding box center [720, 781] width 12 height 12
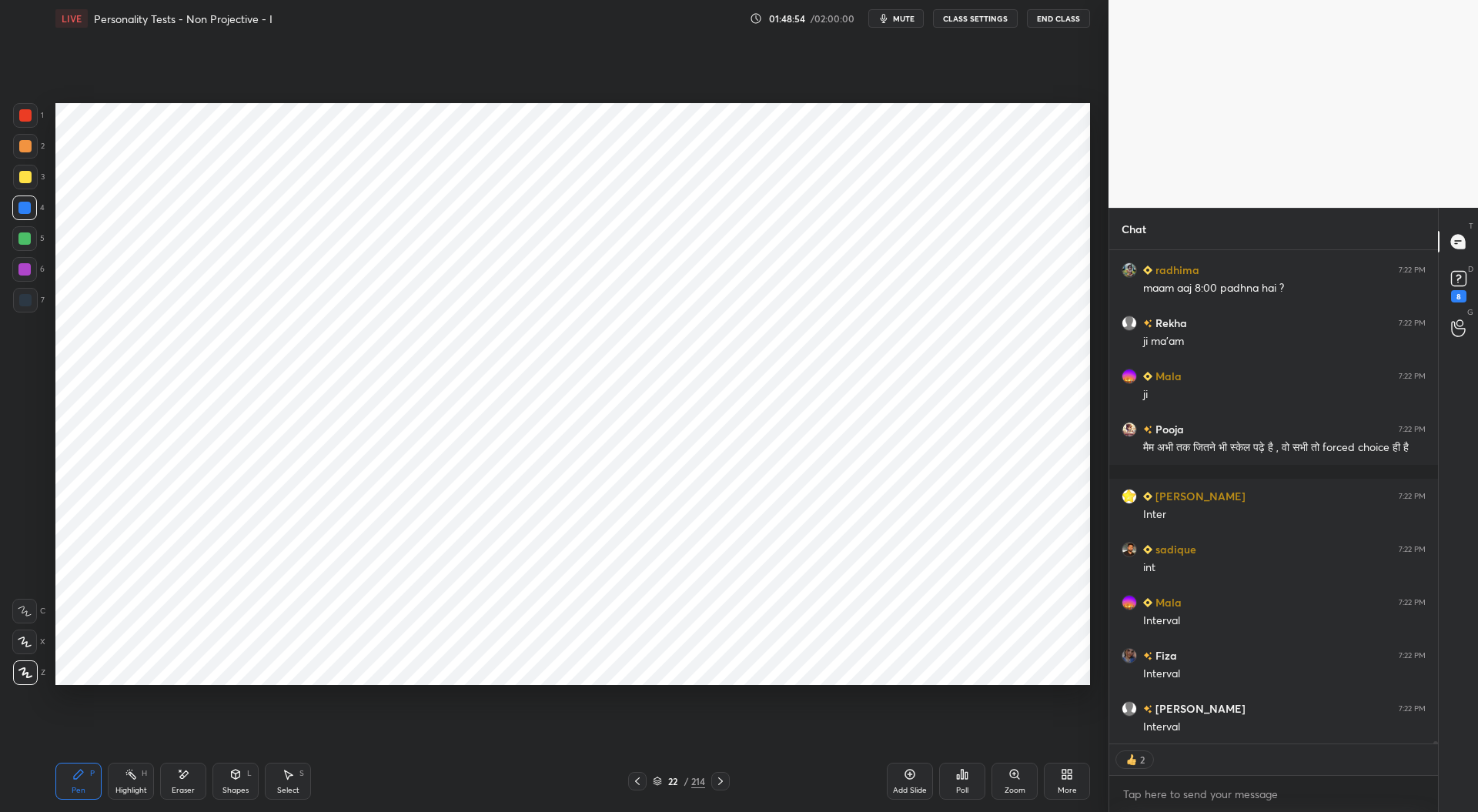
scroll to position [97304, 0]
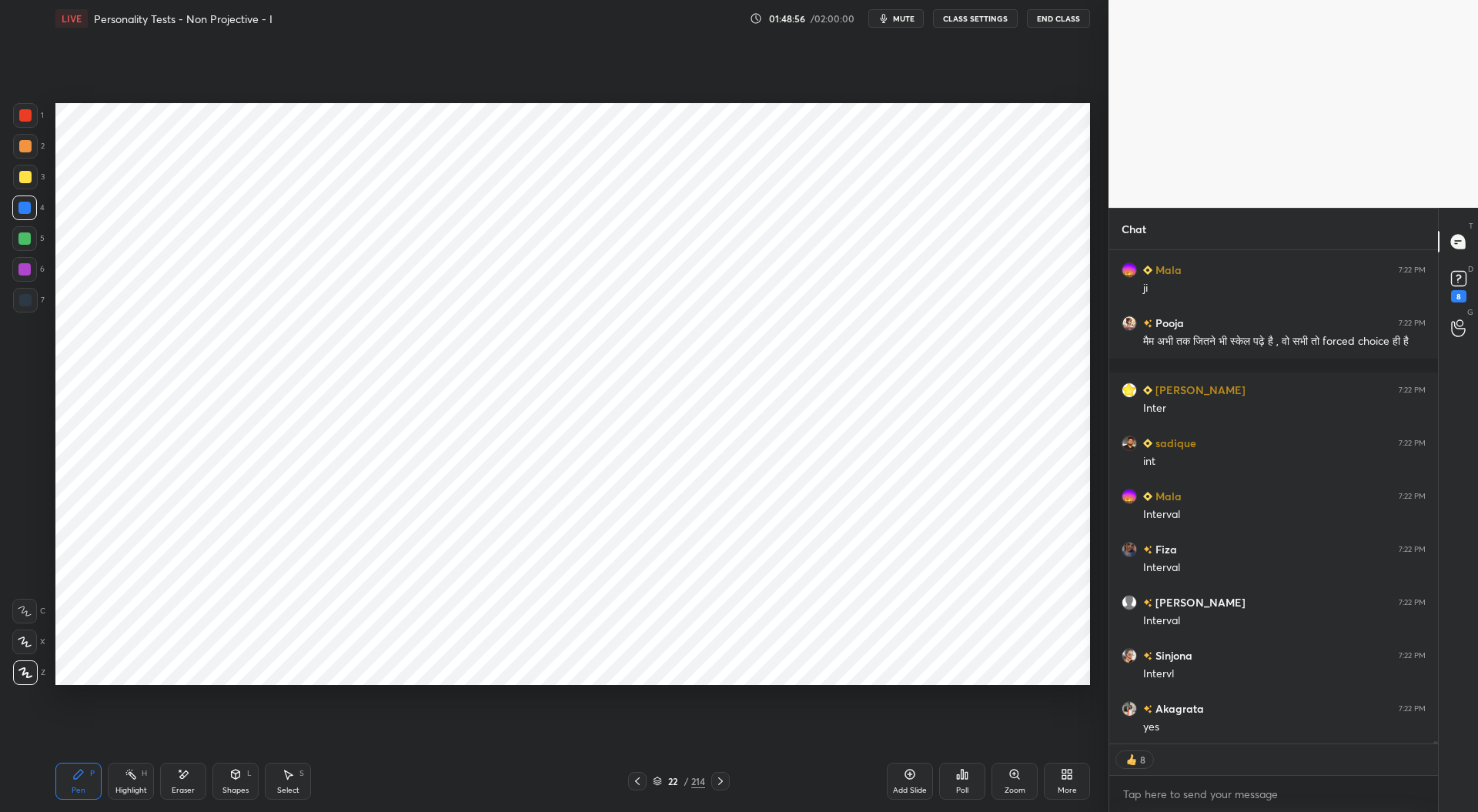
click at [723, 780] on icon at bounding box center [720, 781] width 12 height 12
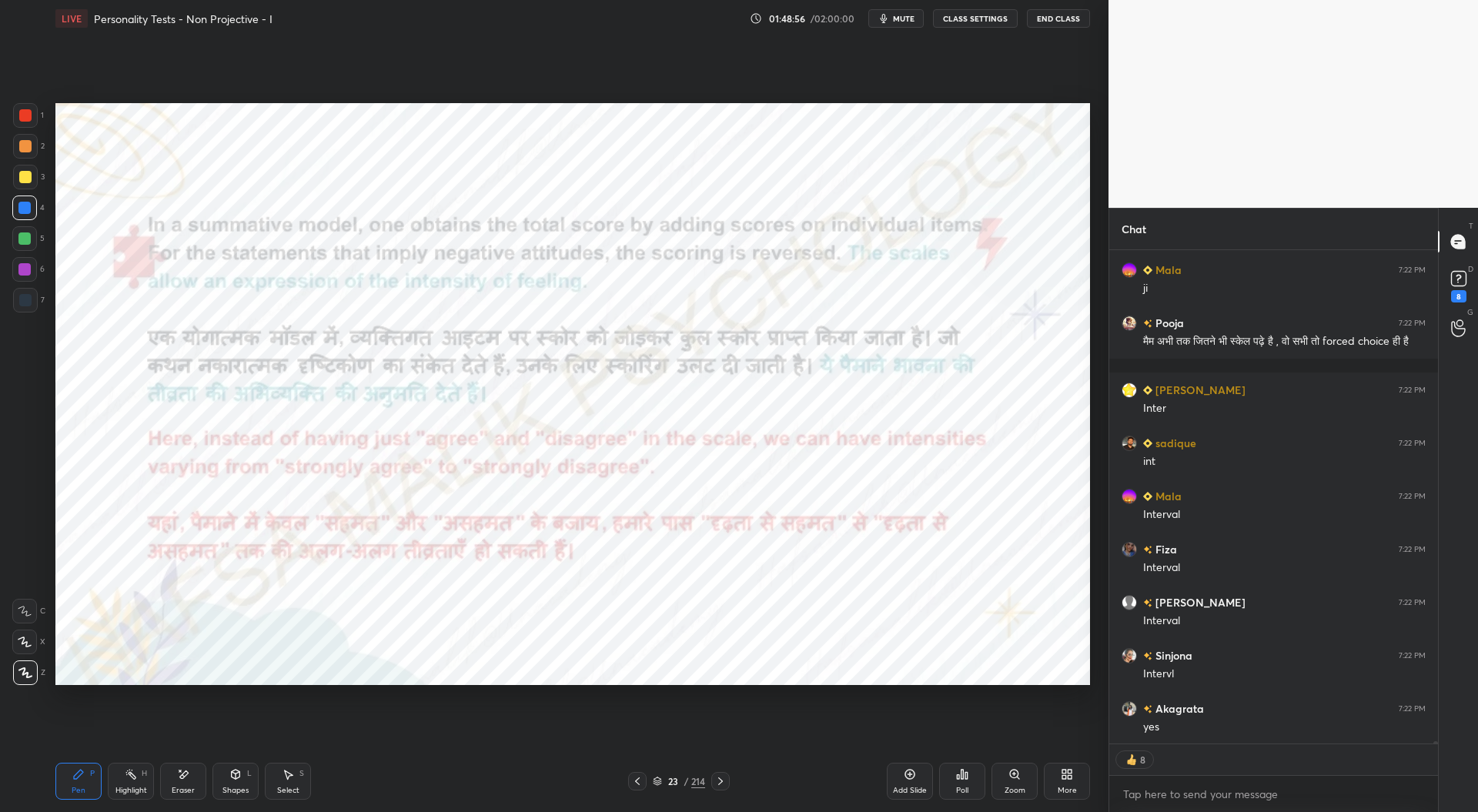
scroll to position [97357, 0]
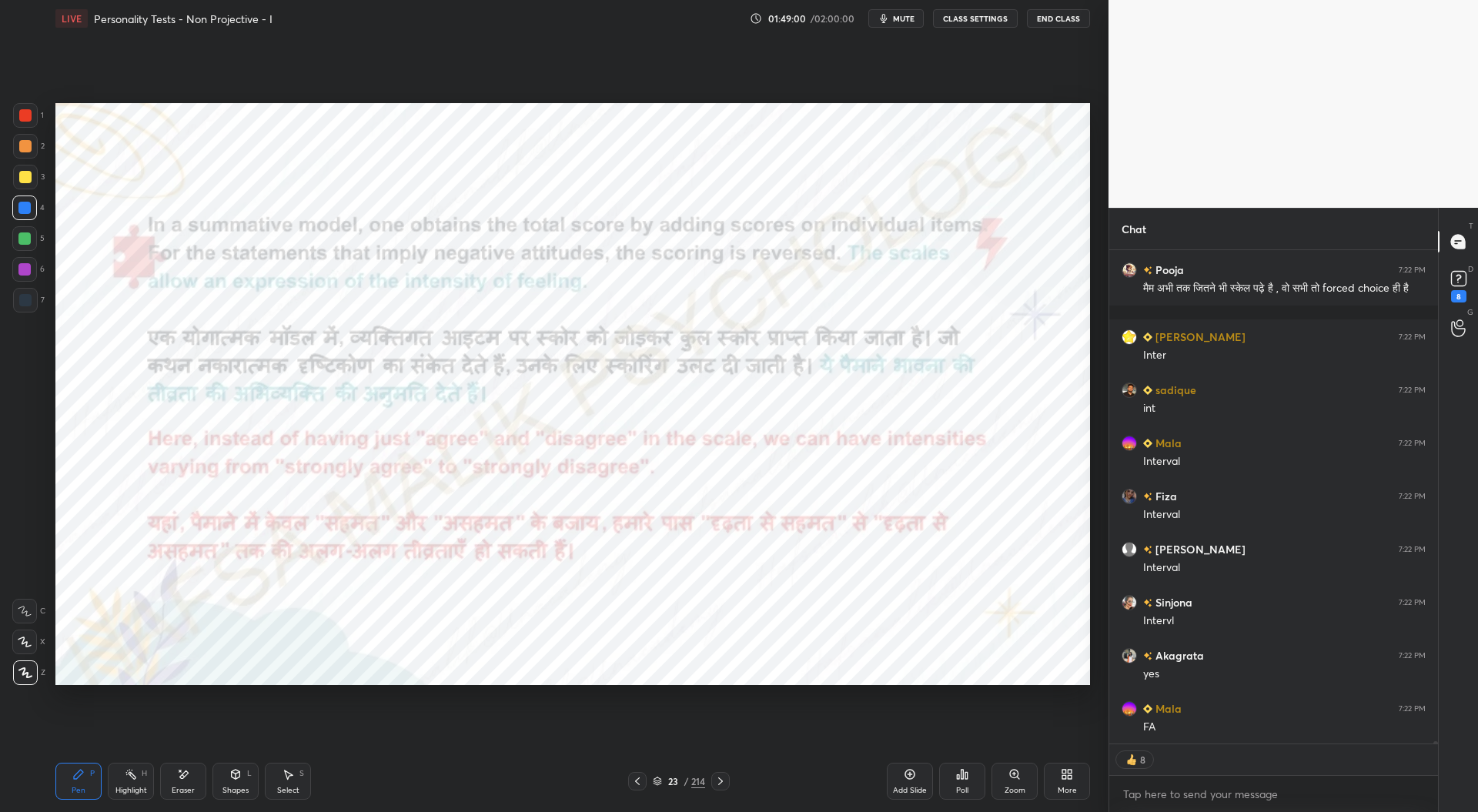
click at [721, 778] on icon at bounding box center [720, 781] width 12 height 12
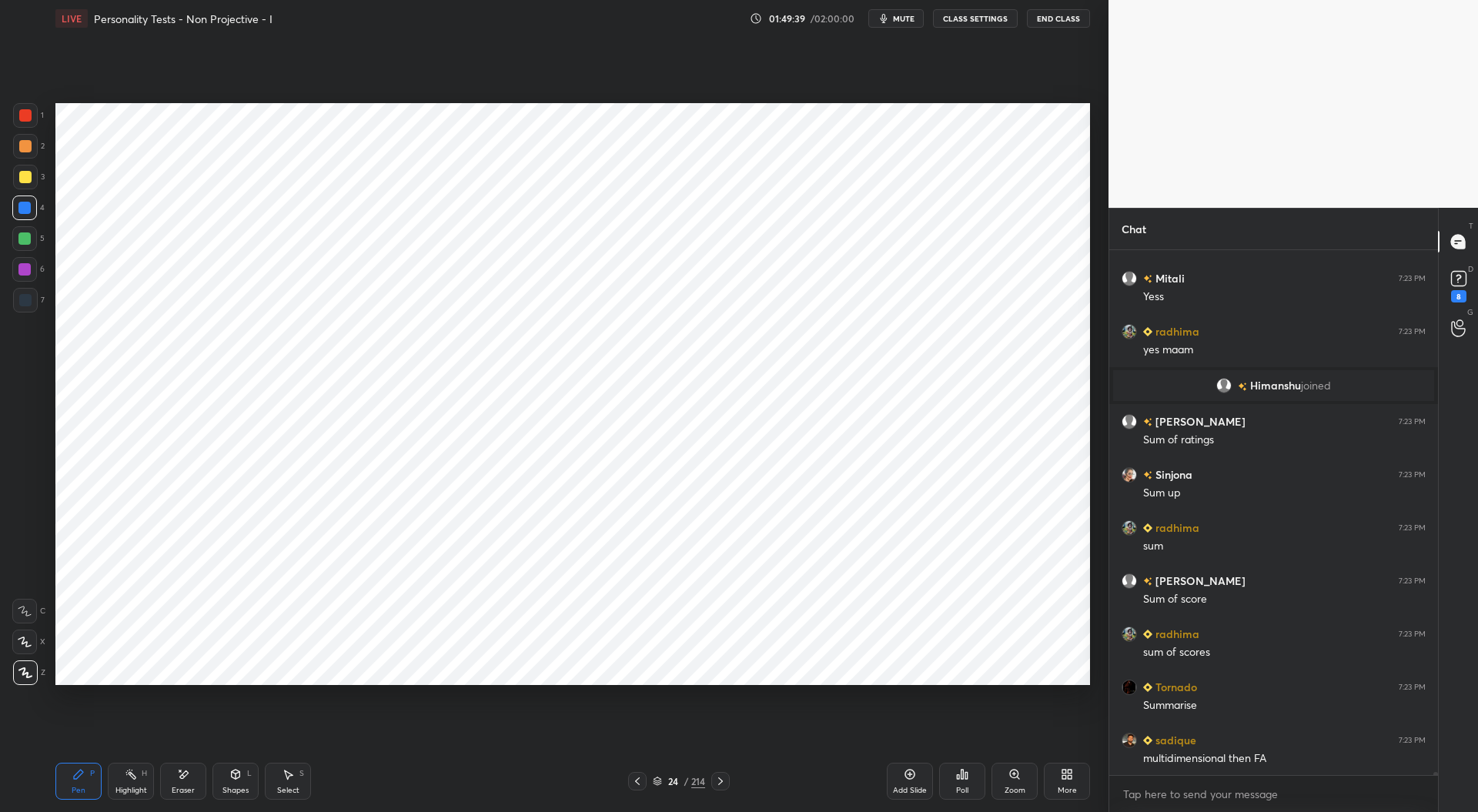
scroll to position [97634, 0]
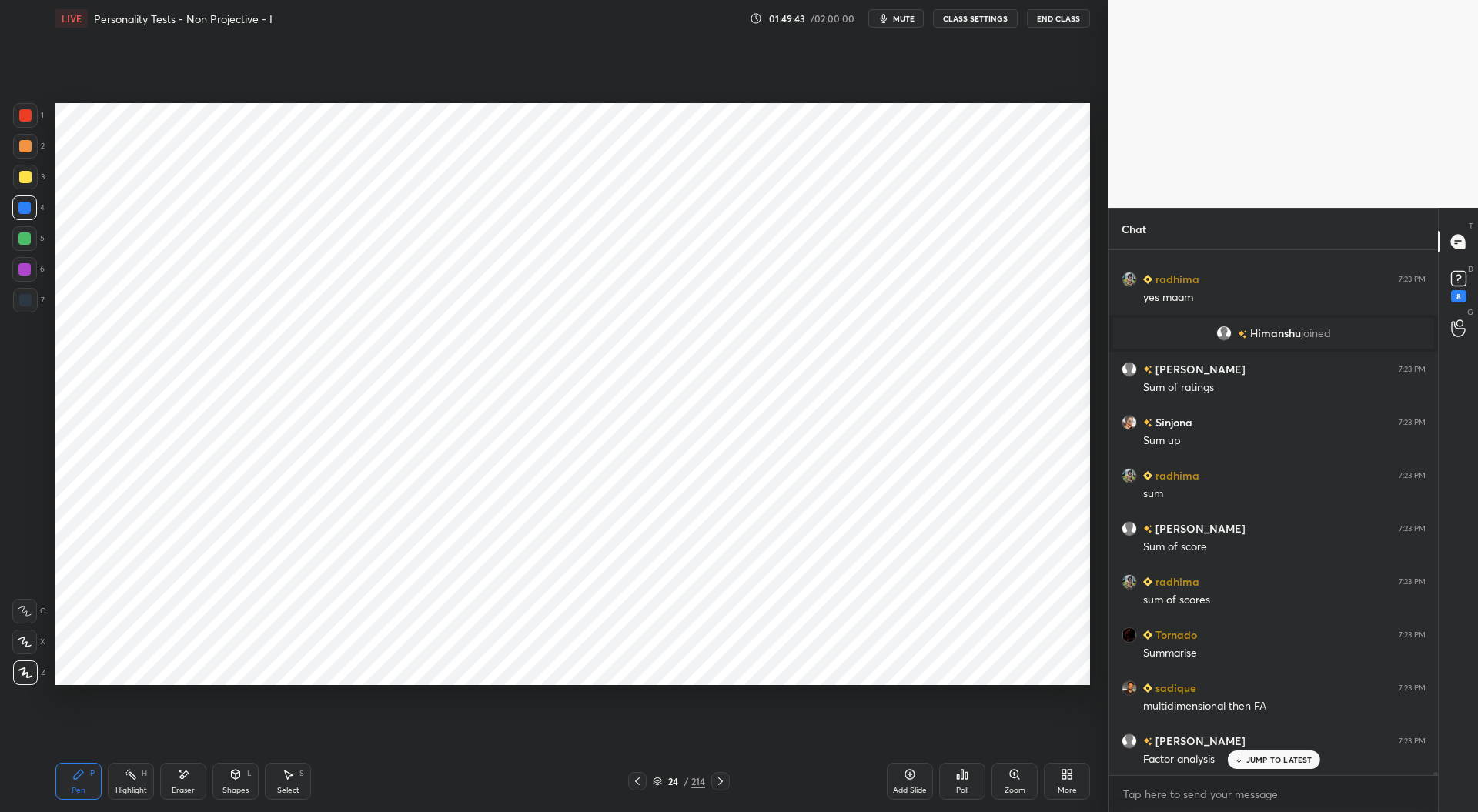
click at [725, 781] on icon at bounding box center [720, 781] width 12 height 12
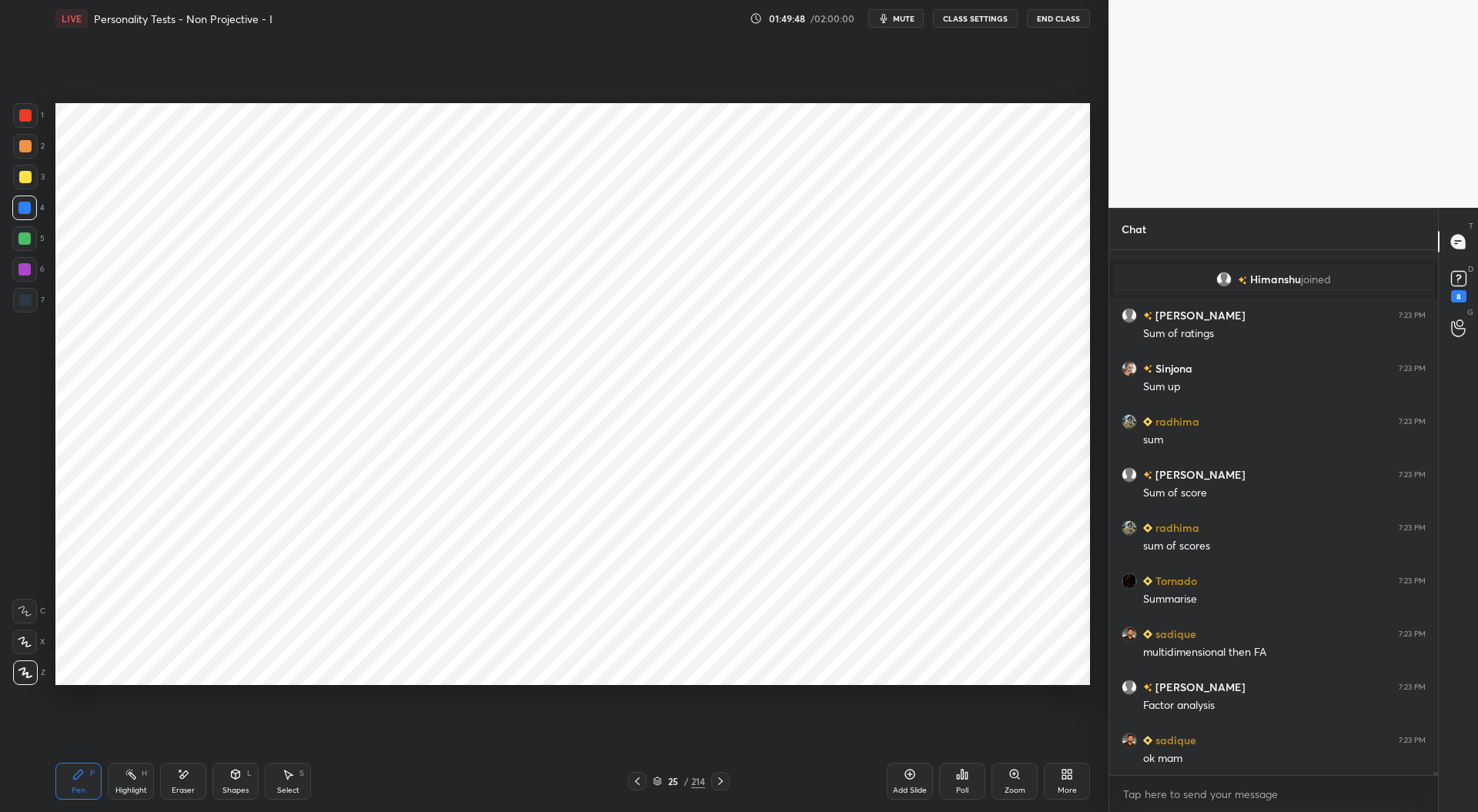
click at [722, 784] on icon at bounding box center [720, 781] width 12 height 12
click at [721, 784] on icon at bounding box center [720, 781] width 12 height 12
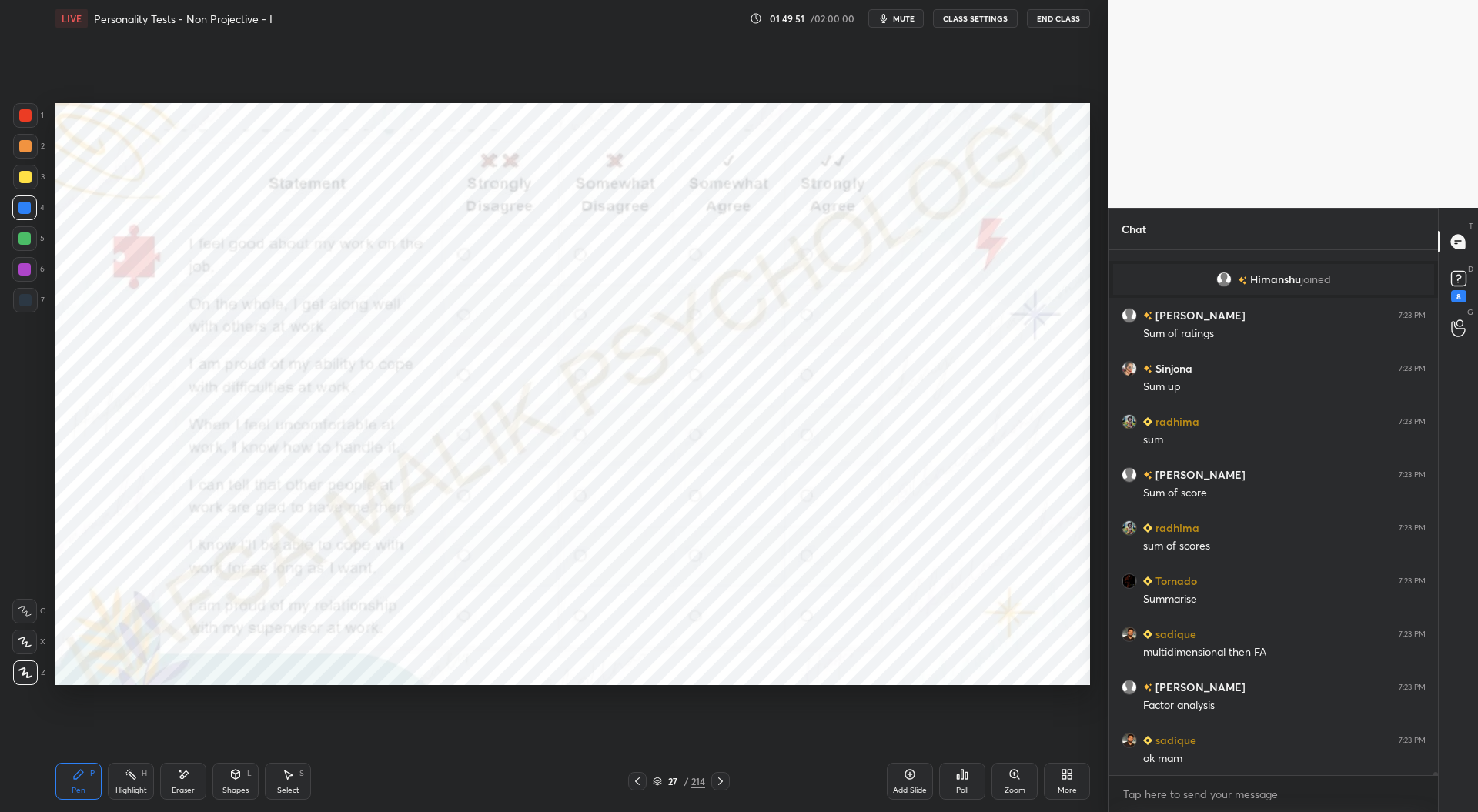
click at [638, 776] on icon at bounding box center [637, 781] width 12 height 12
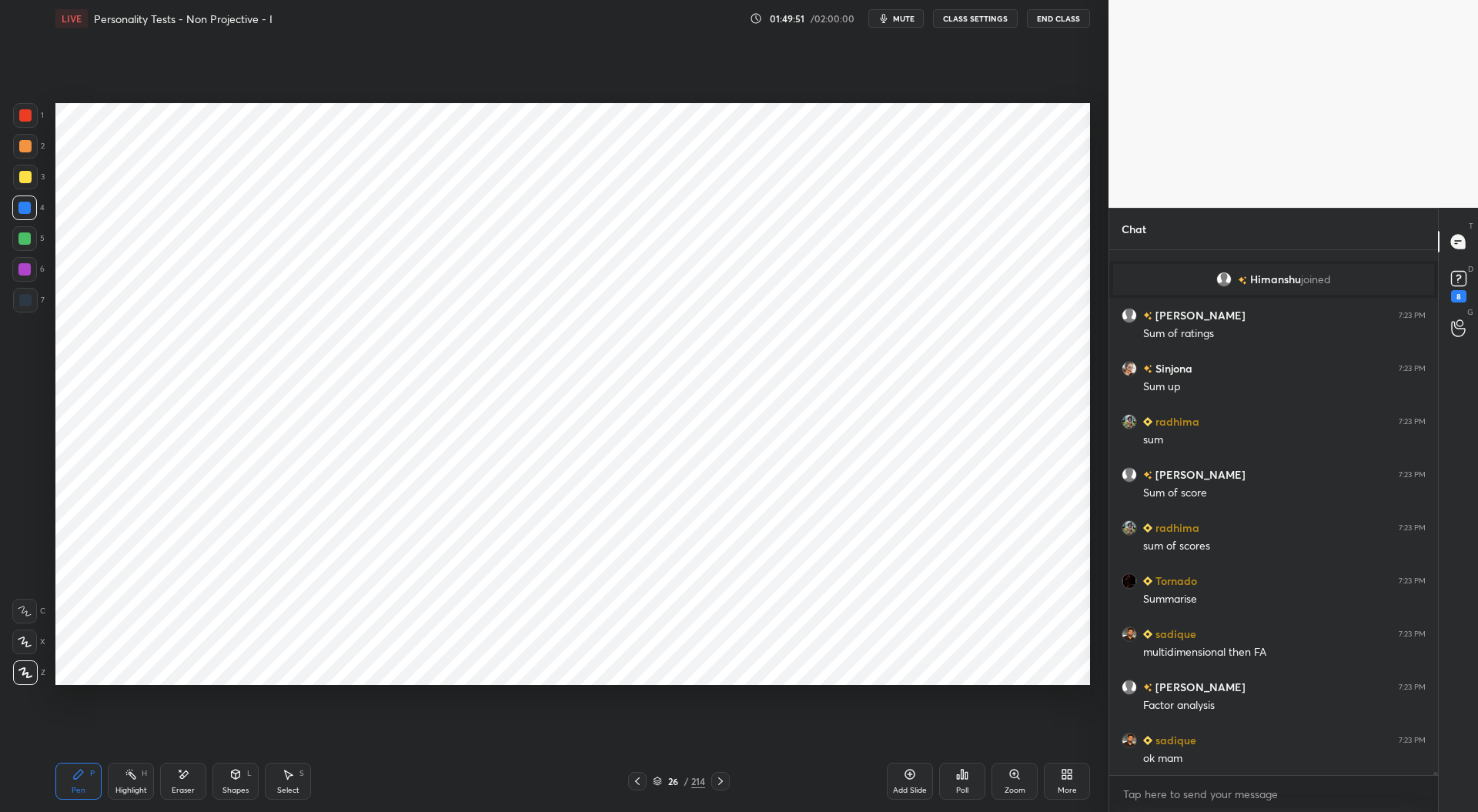
click at [641, 777] on icon at bounding box center [637, 781] width 12 height 12
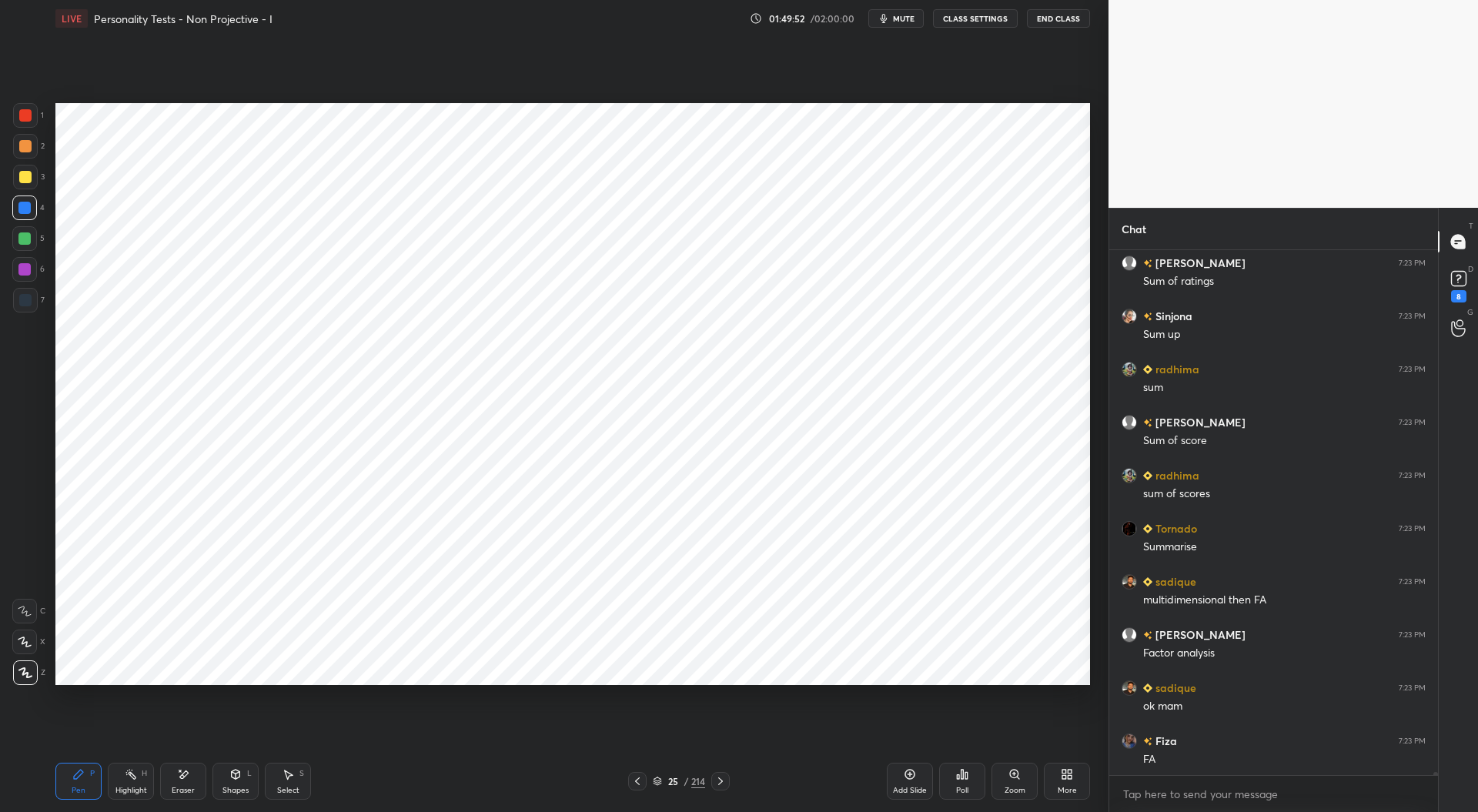
click at [642, 778] on icon at bounding box center [637, 781] width 12 height 12
click at [642, 779] on icon at bounding box center [637, 781] width 12 height 12
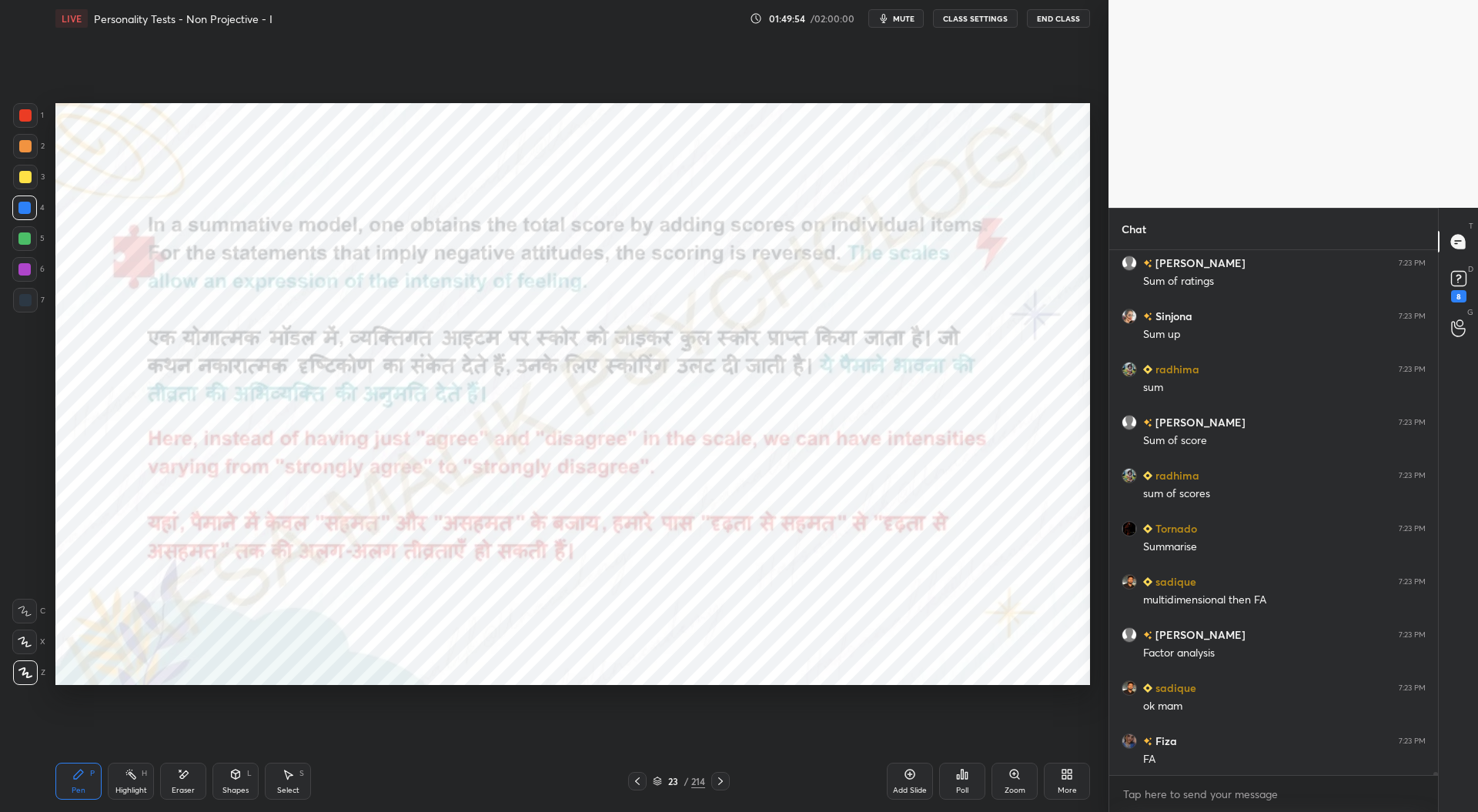
click at [641, 778] on icon at bounding box center [637, 781] width 12 height 12
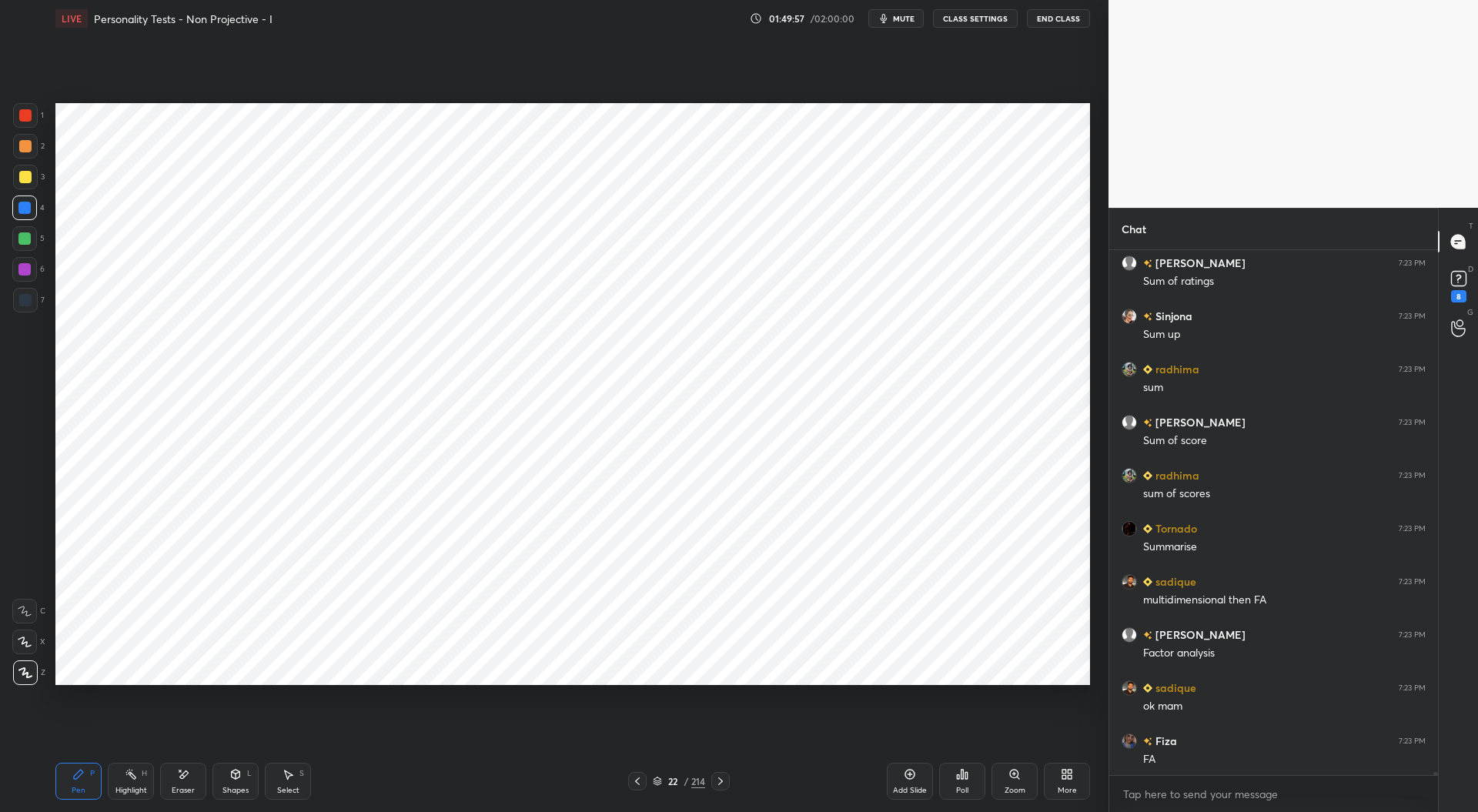
click at [24, 119] on div at bounding box center [25, 115] width 12 height 12
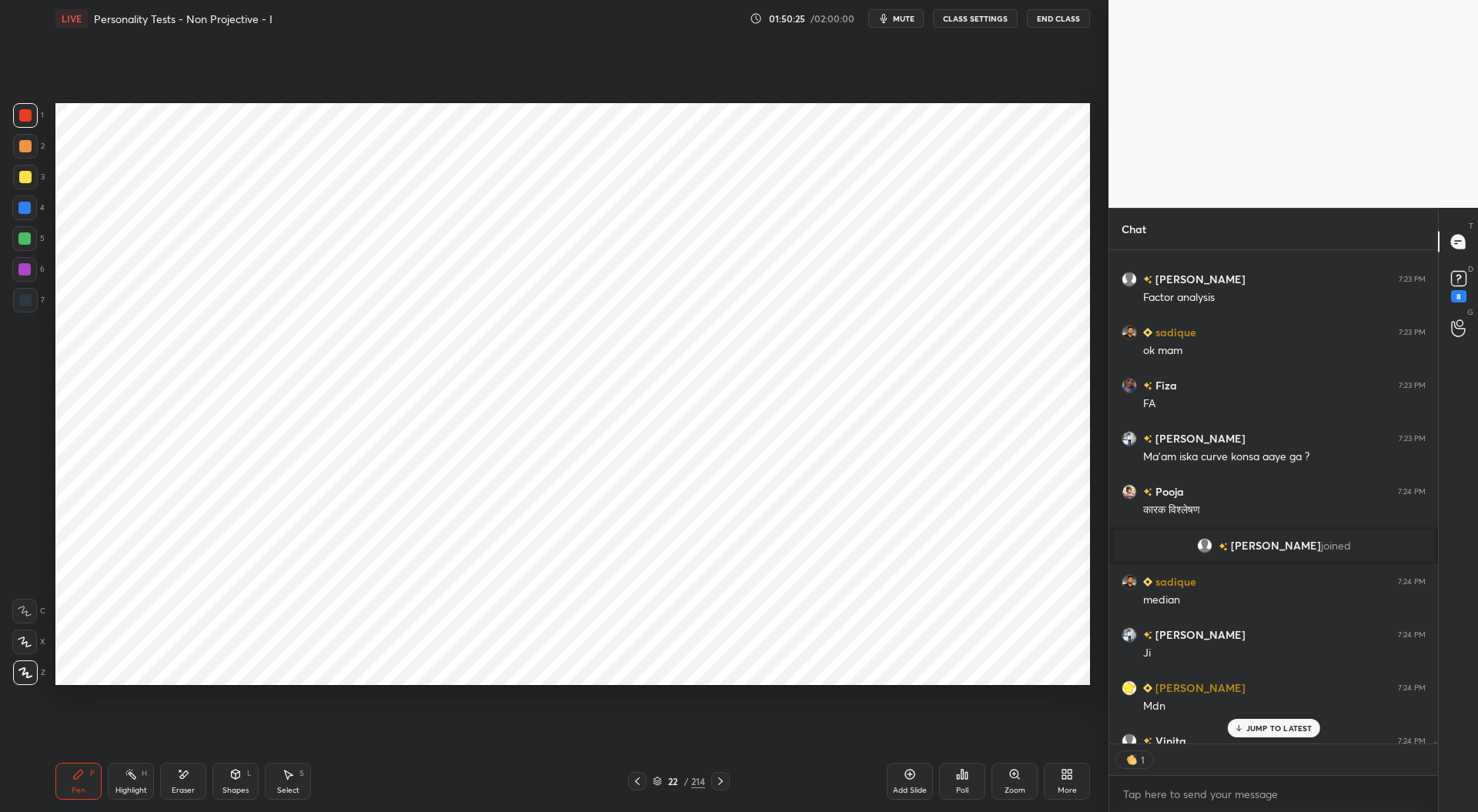
scroll to position [6, 5]
click at [719, 781] on icon at bounding box center [720, 781] width 12 height 12
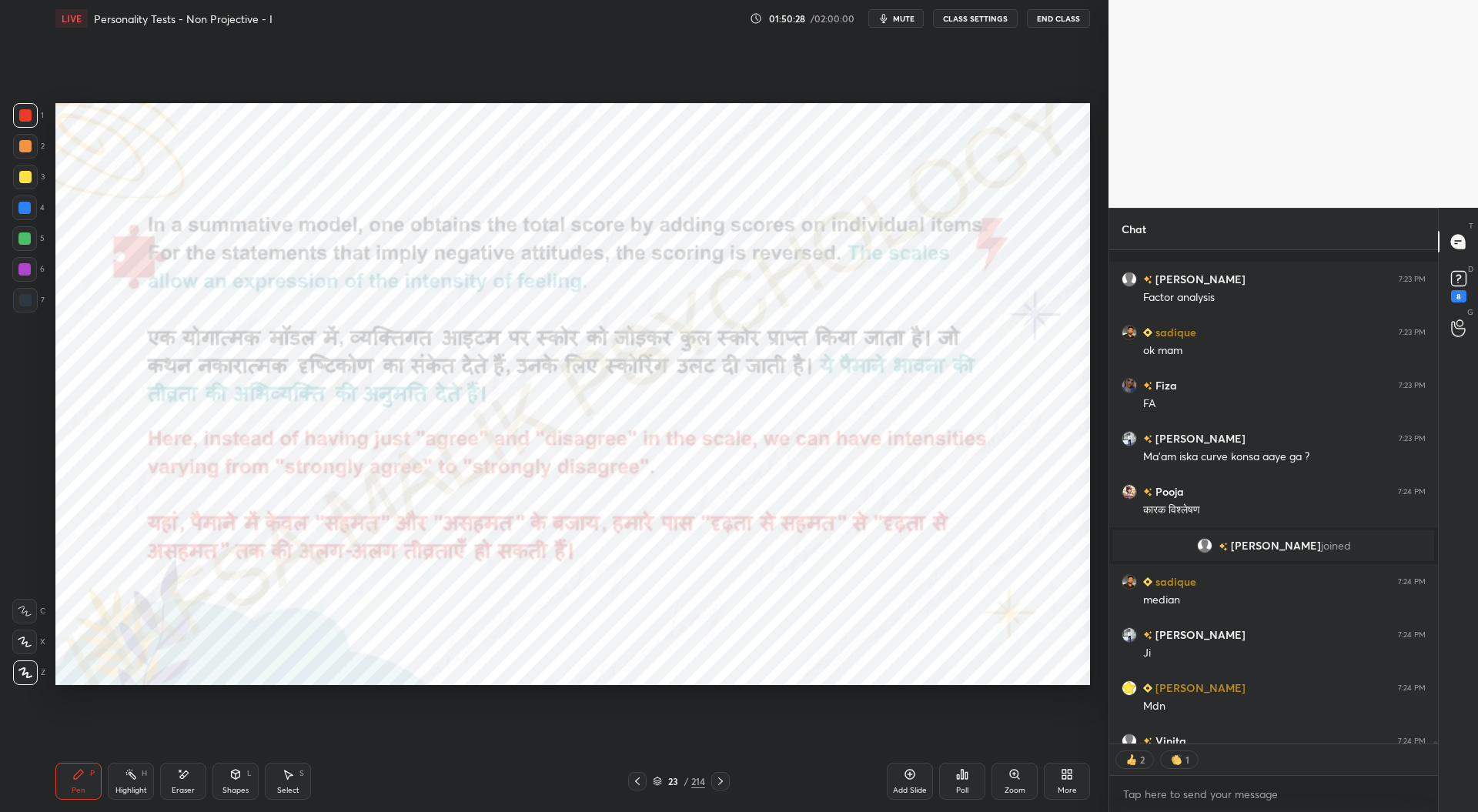
scroll to position [98181, 0]
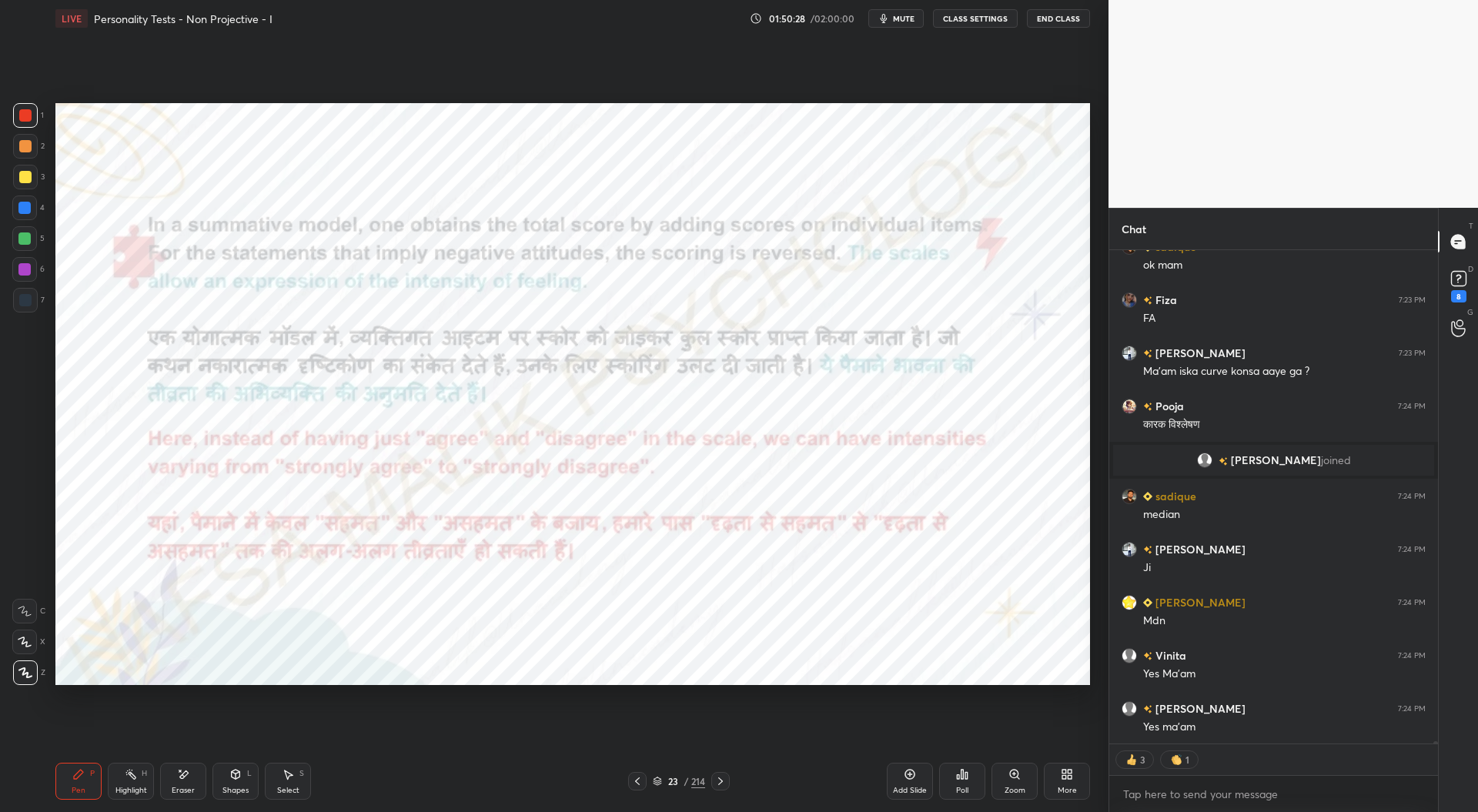
click at [724, 783] on icon at bounding box center [720, 781] width 12 height 12
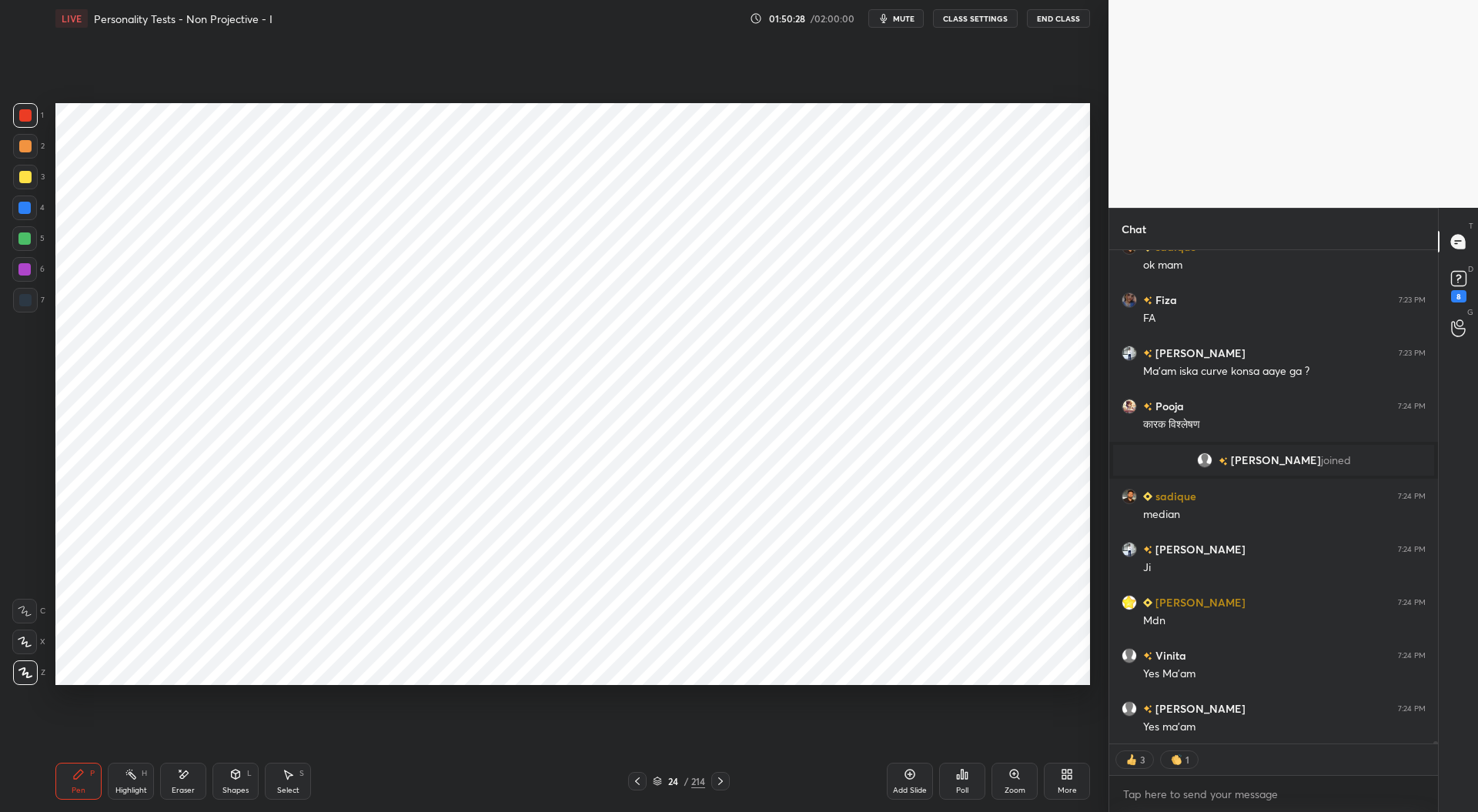
click at [724, 780] on icon at bounding box center [720, 781] width 12 height 12
click at [724, 781] on icon at bounding box center [720, 781] width 12 height 12
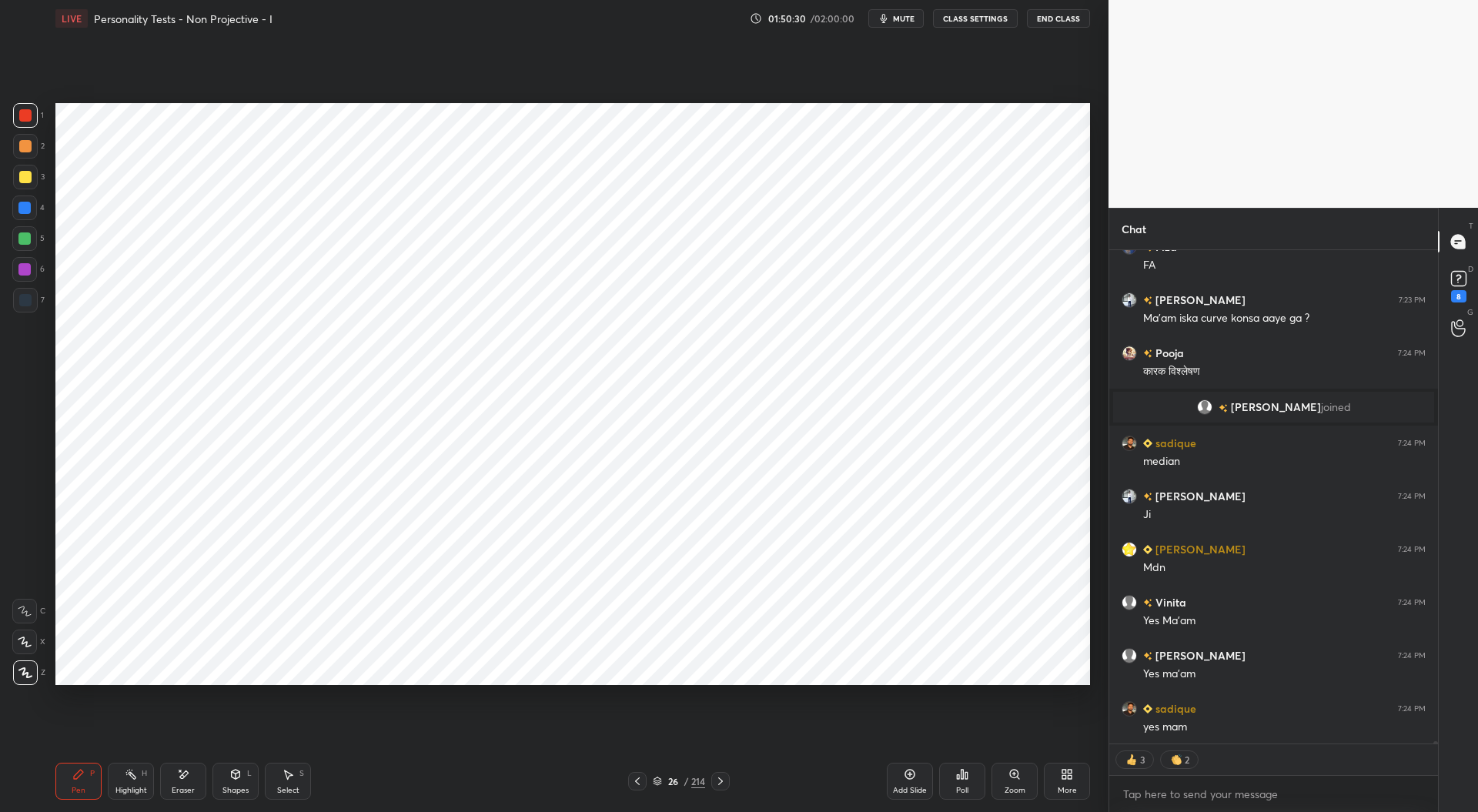
click at [724, 781] on icon at bounding box center [720, 781] width 12 height 12
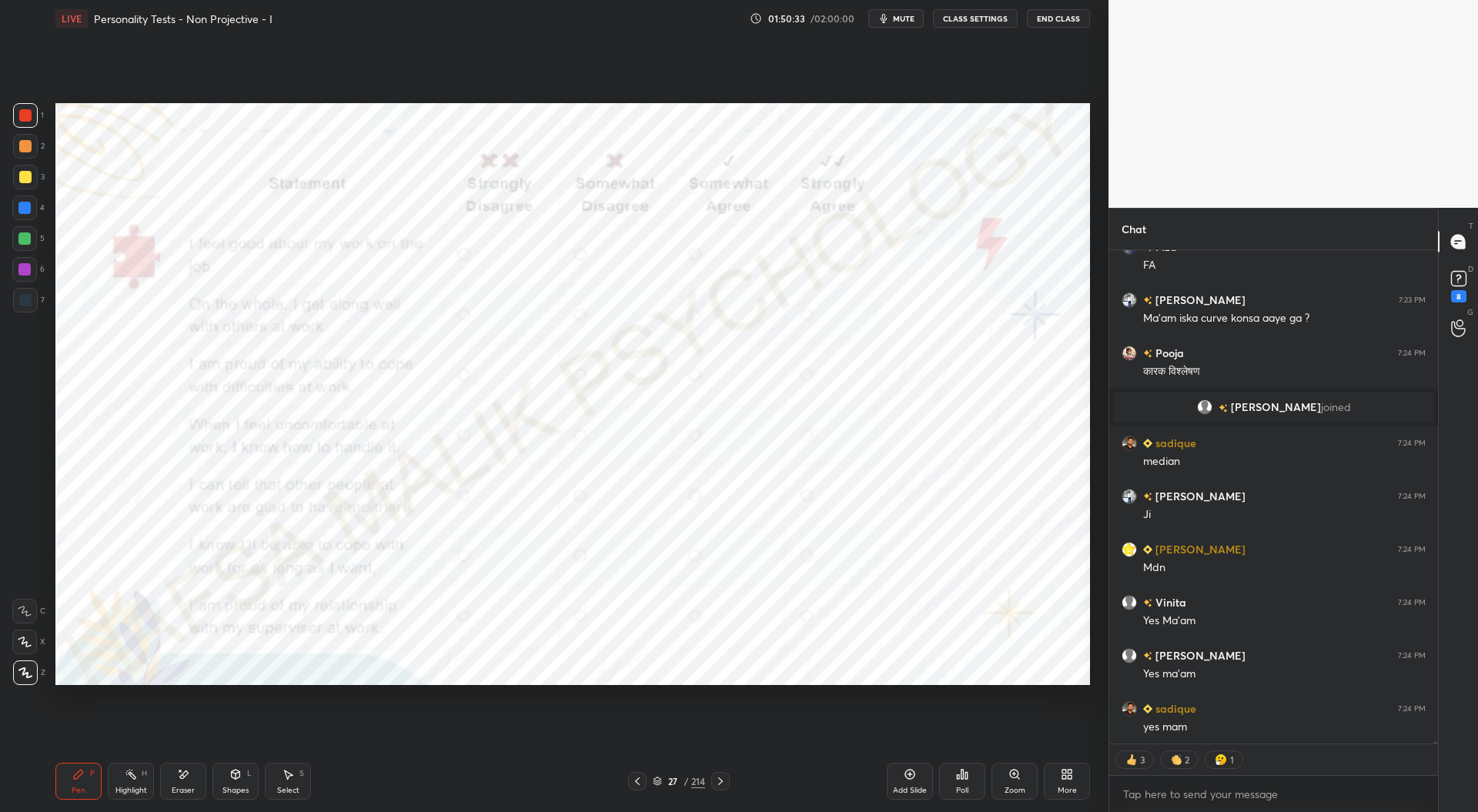
click at [724, 782] on icon at bounding box center [720, 781] width 12 height 12
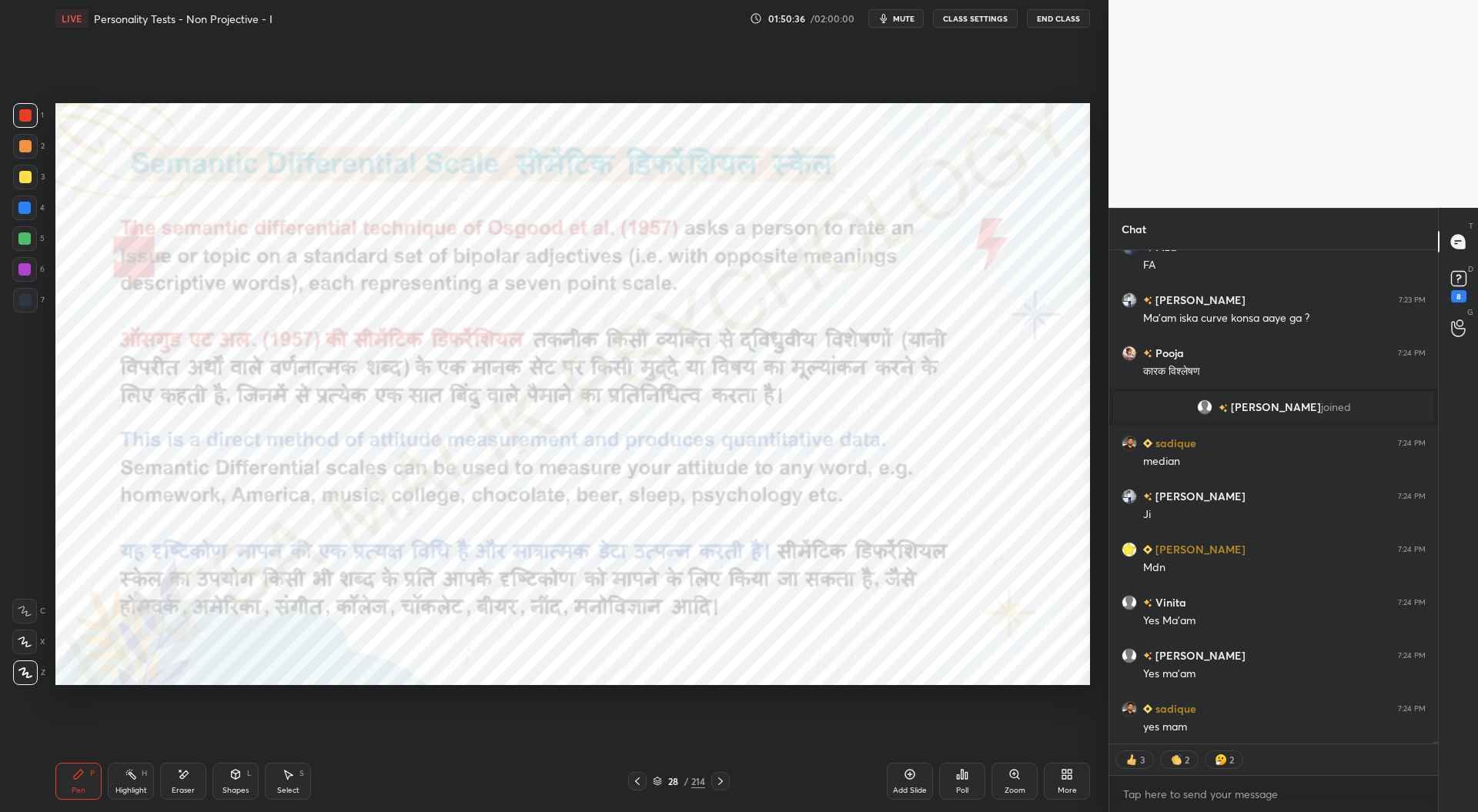
click at [723, 777] on icon at bounding box center [720, 781] width 12 height 12
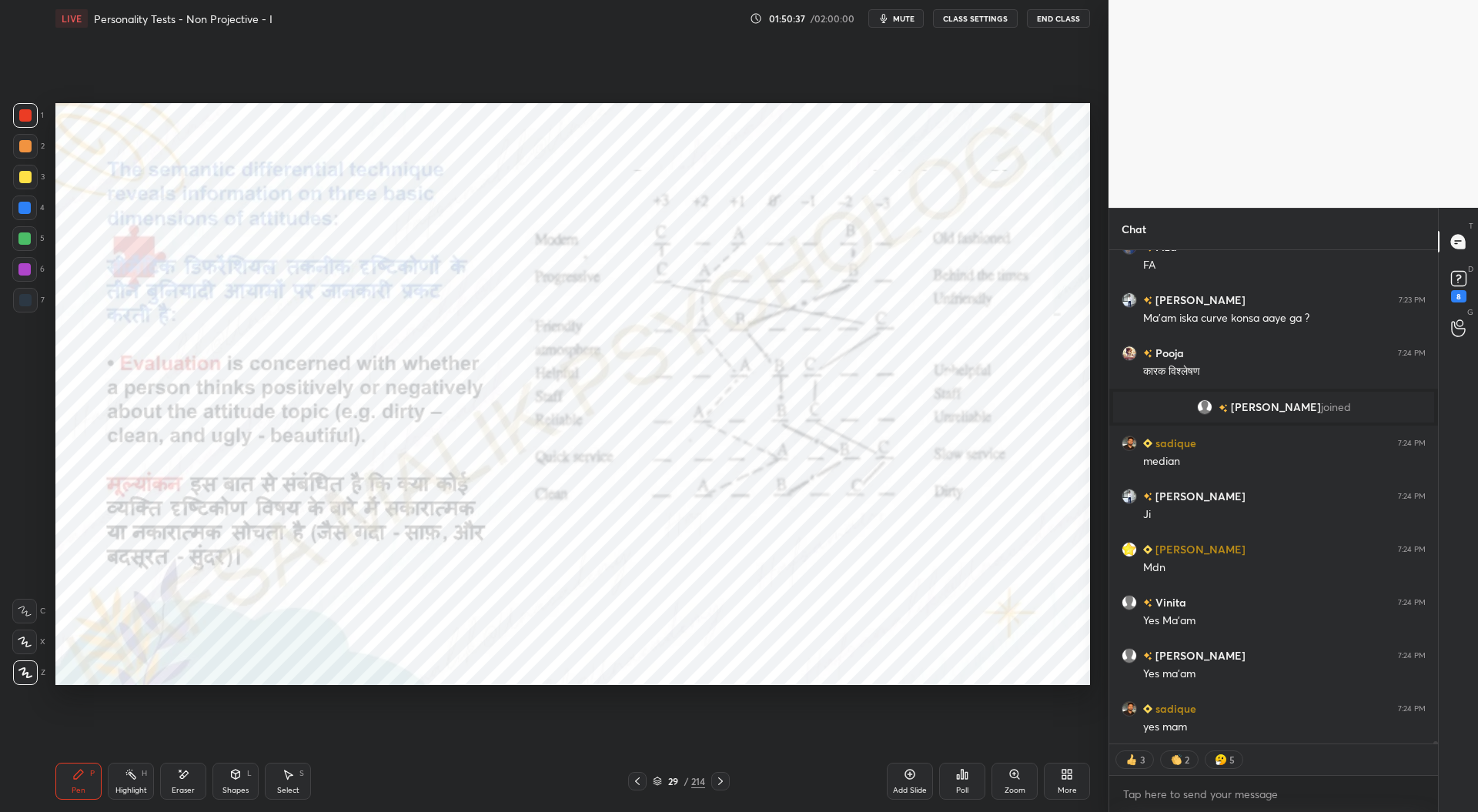
click at [643, 784] on div at bounding box center [637, 781] width 19 height 19
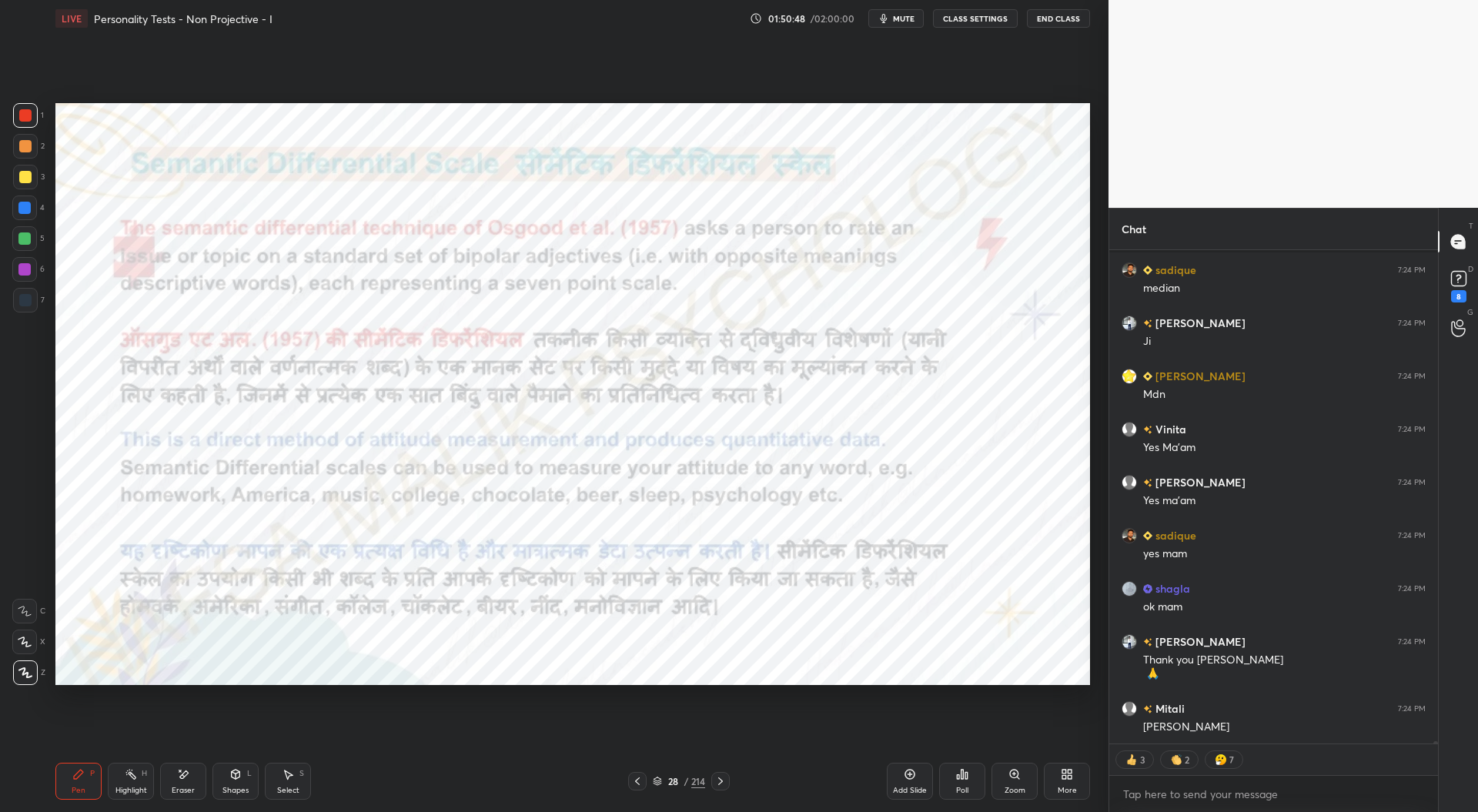
scroll to position [98376, 0]
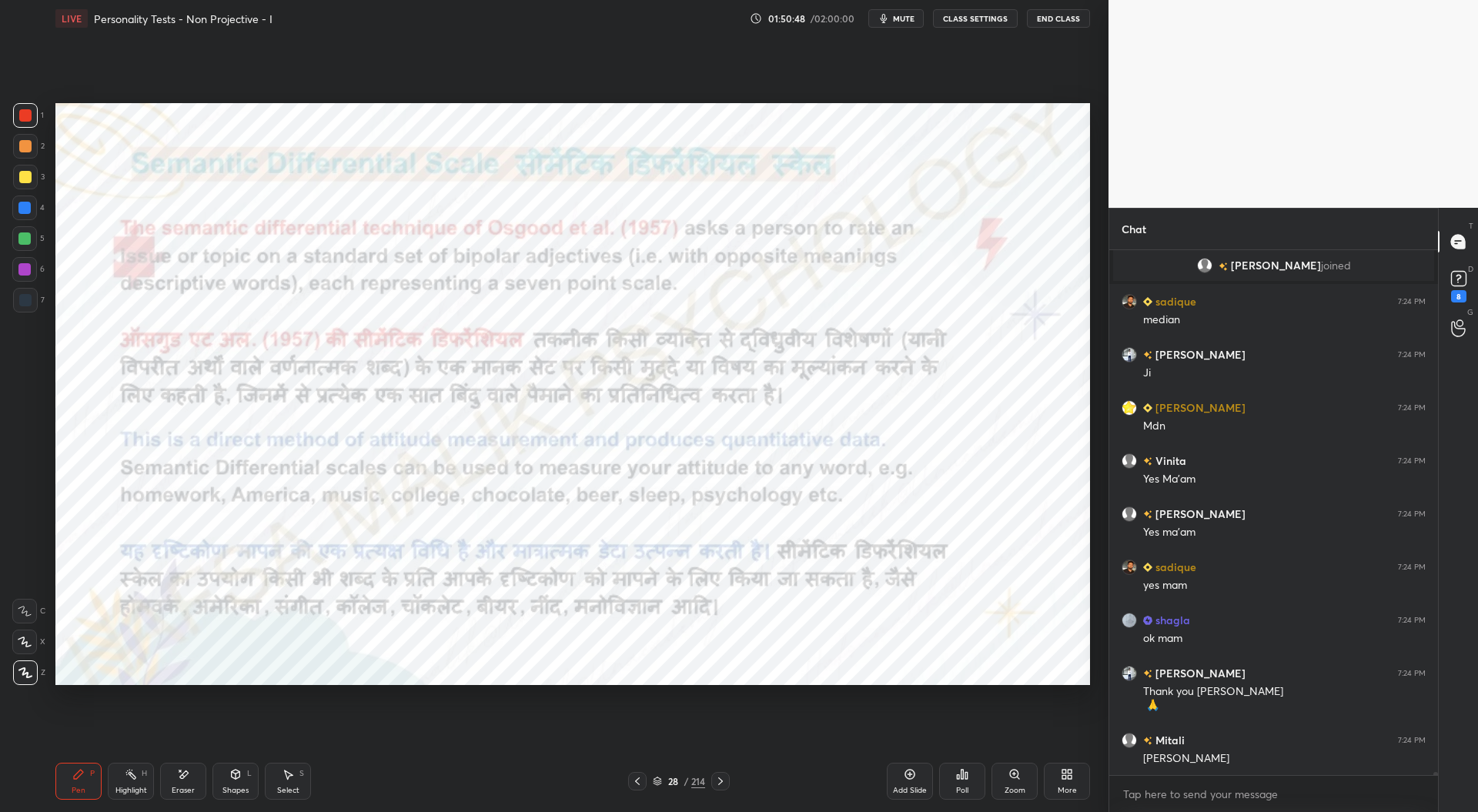
click at [26, 205] on div at bounding box center [24, 207] width 12 height 12
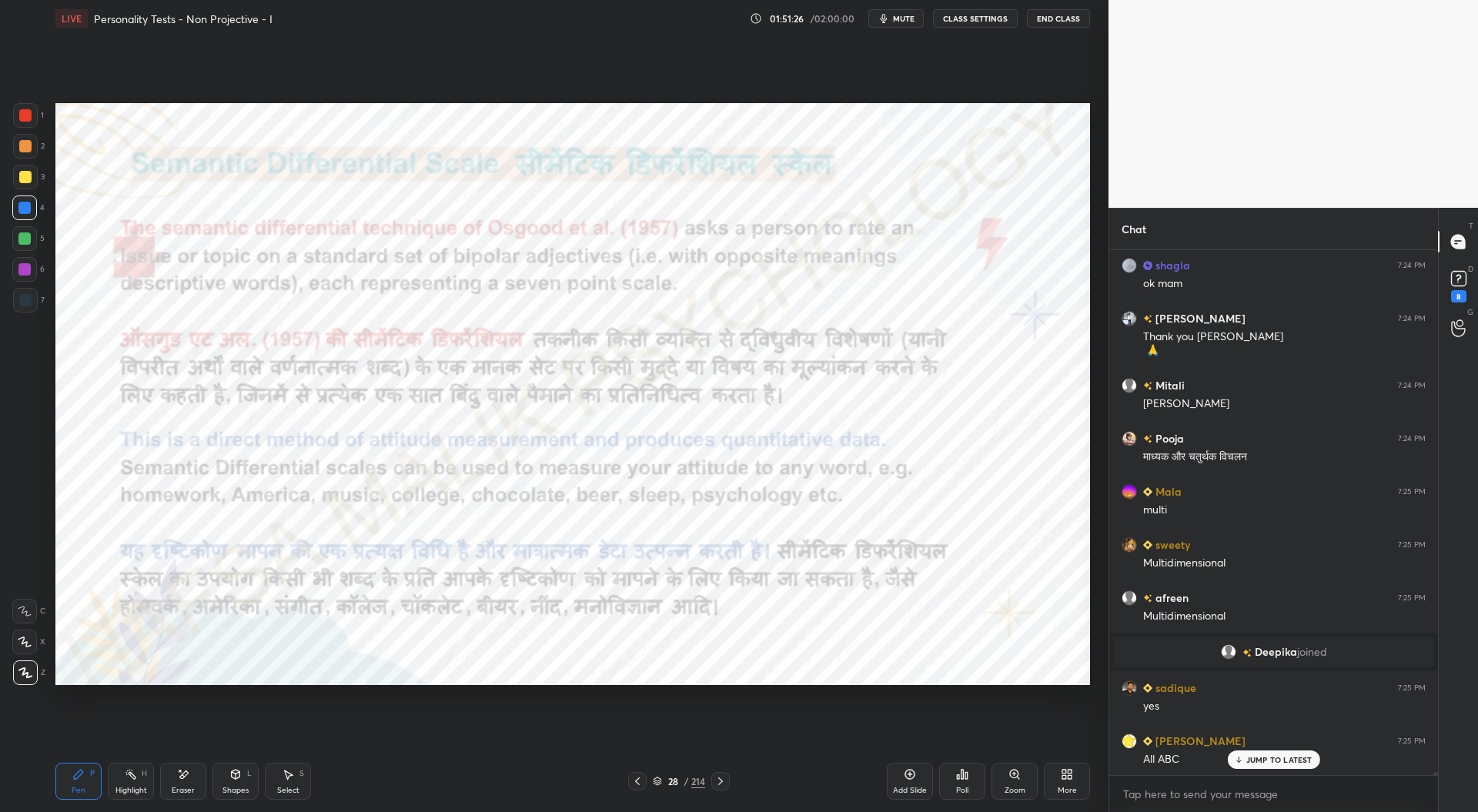
scroll to position [98378, 0]
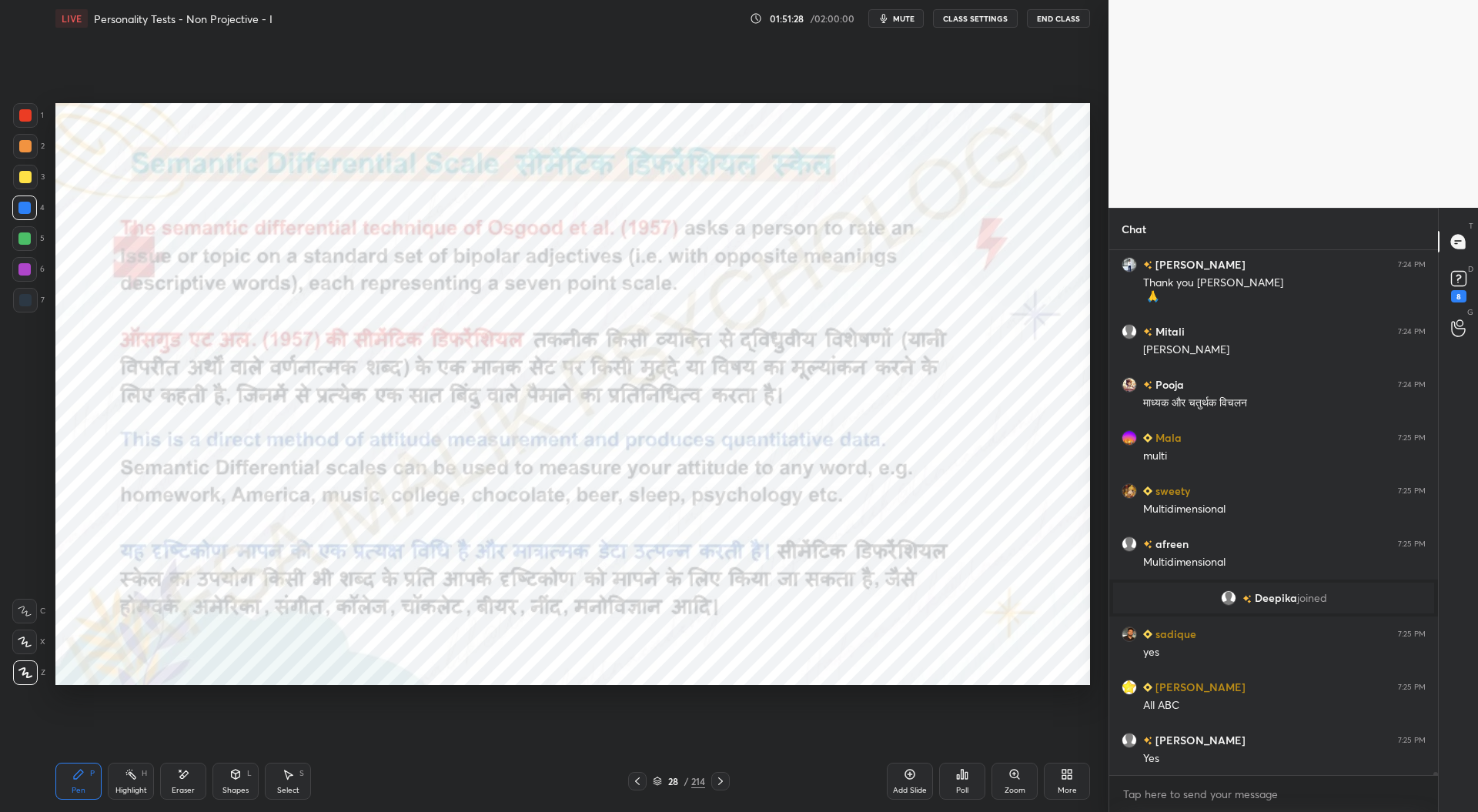
click at [34, 117] on div at bounding box center [25, 115] width 24 height 24
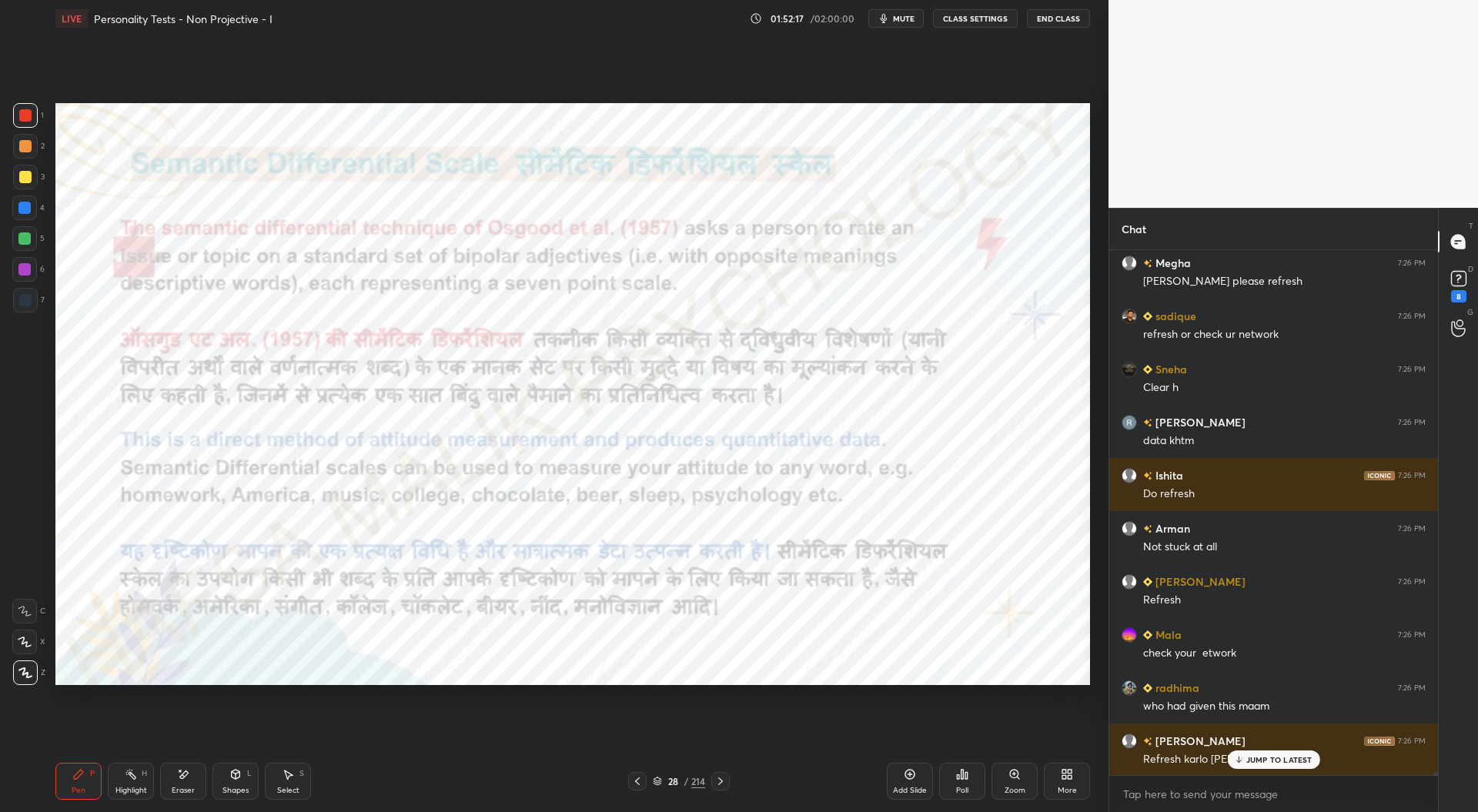
scroll to position [99227, 0]
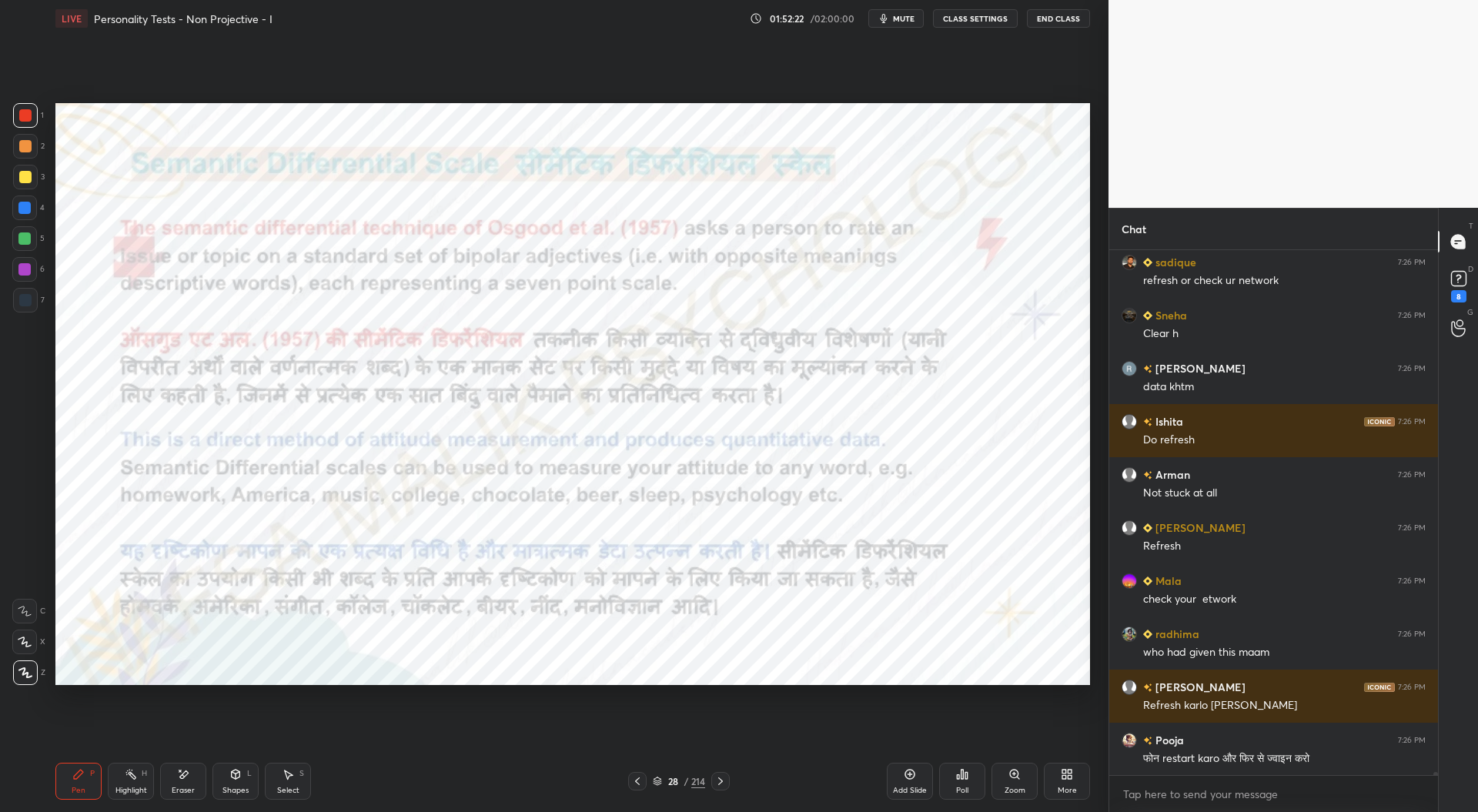
click at [678, 752] on div "Pen P Highlight H Eraser Shapes L Select S 28 / 214 Add Slide Poll Zoom More" at bounding box center [573, 781] width 1035 height 62
click at [720, 782] on icon at bounding box center [720, 781] width 12 height 12
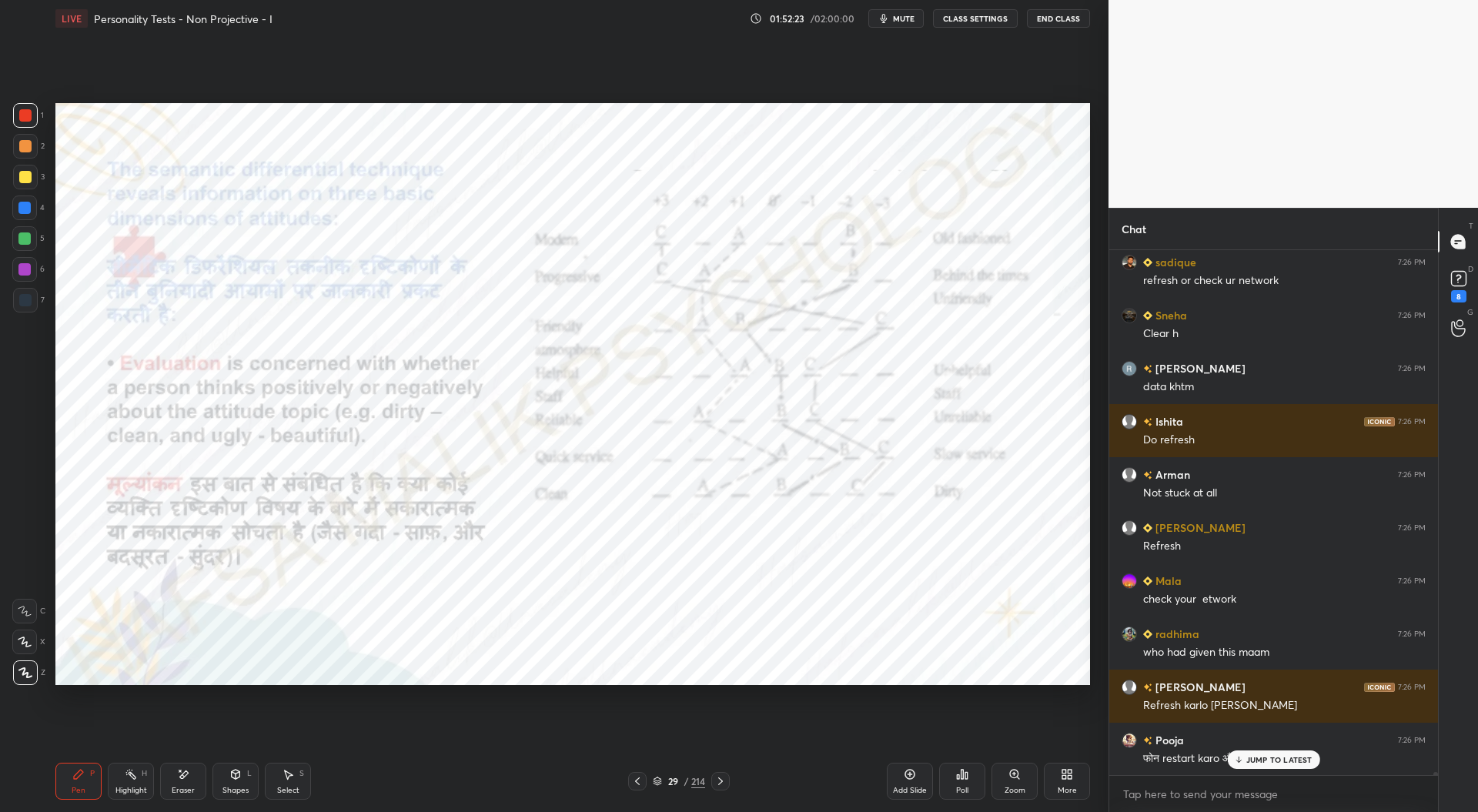
scroll to position [99280, 0]
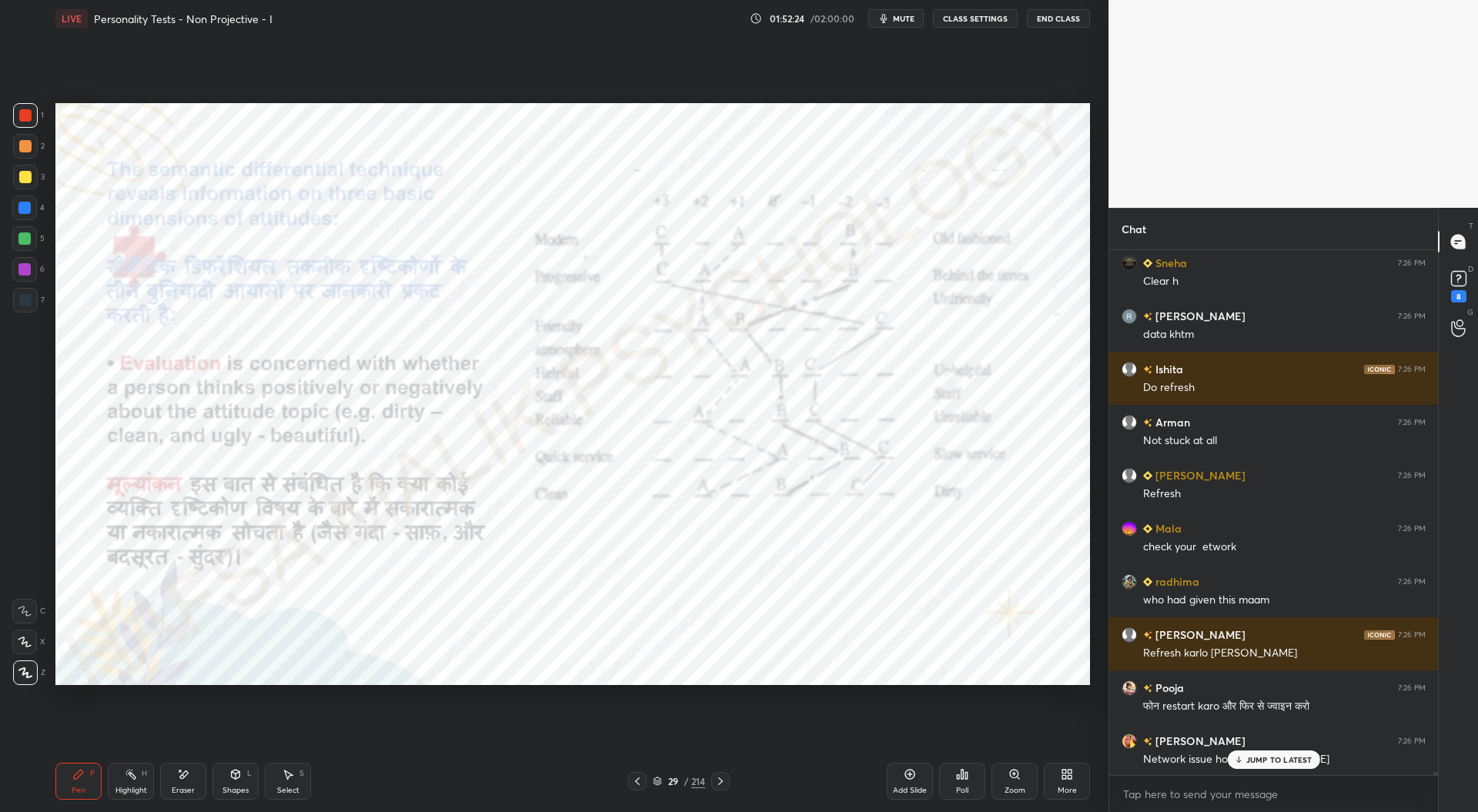
click at [720, 783] on icon at bounding box center [720, 780] width 5 height 7
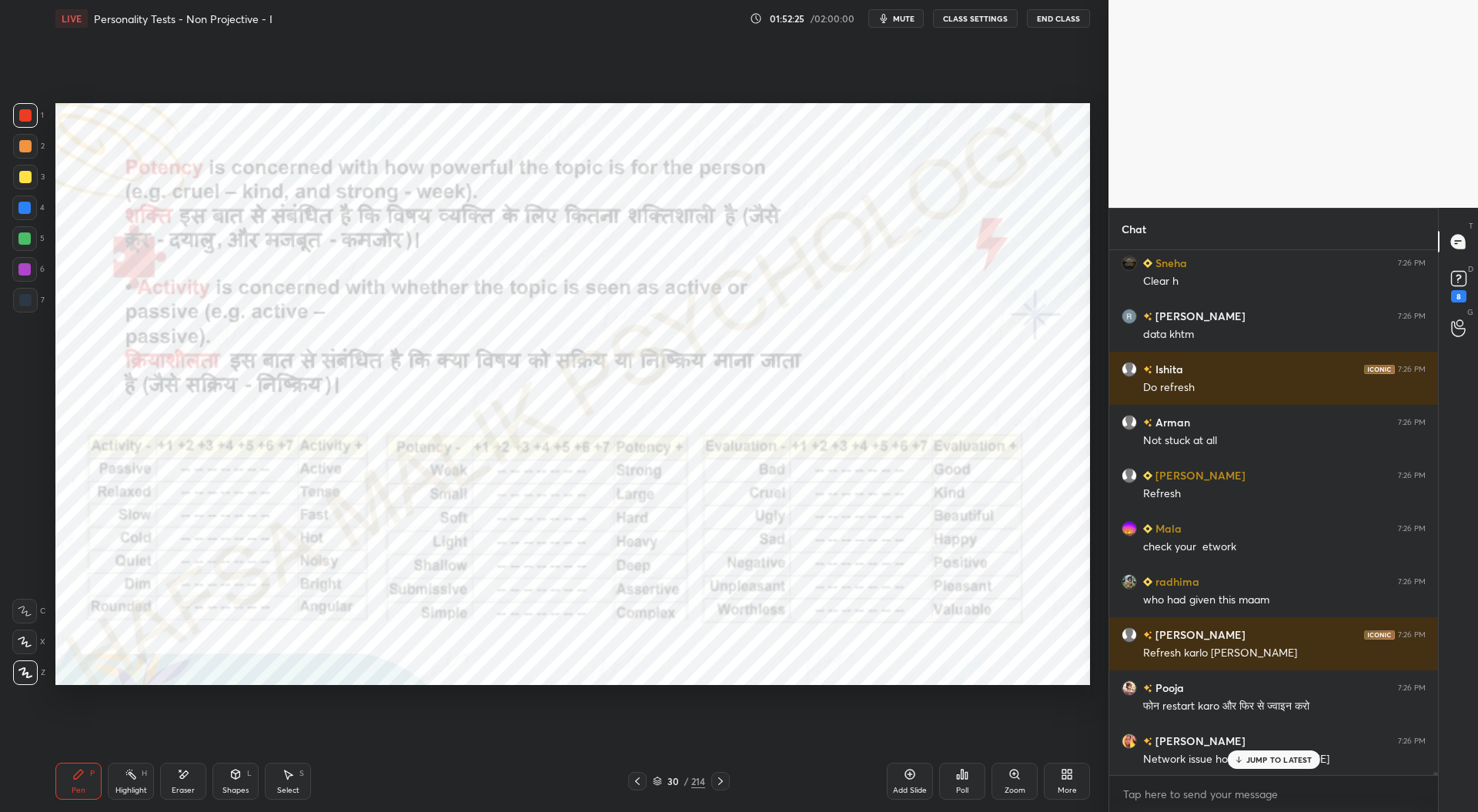
click at [642, 782] on icon at bounding box center [637, 781] width 12 height 12
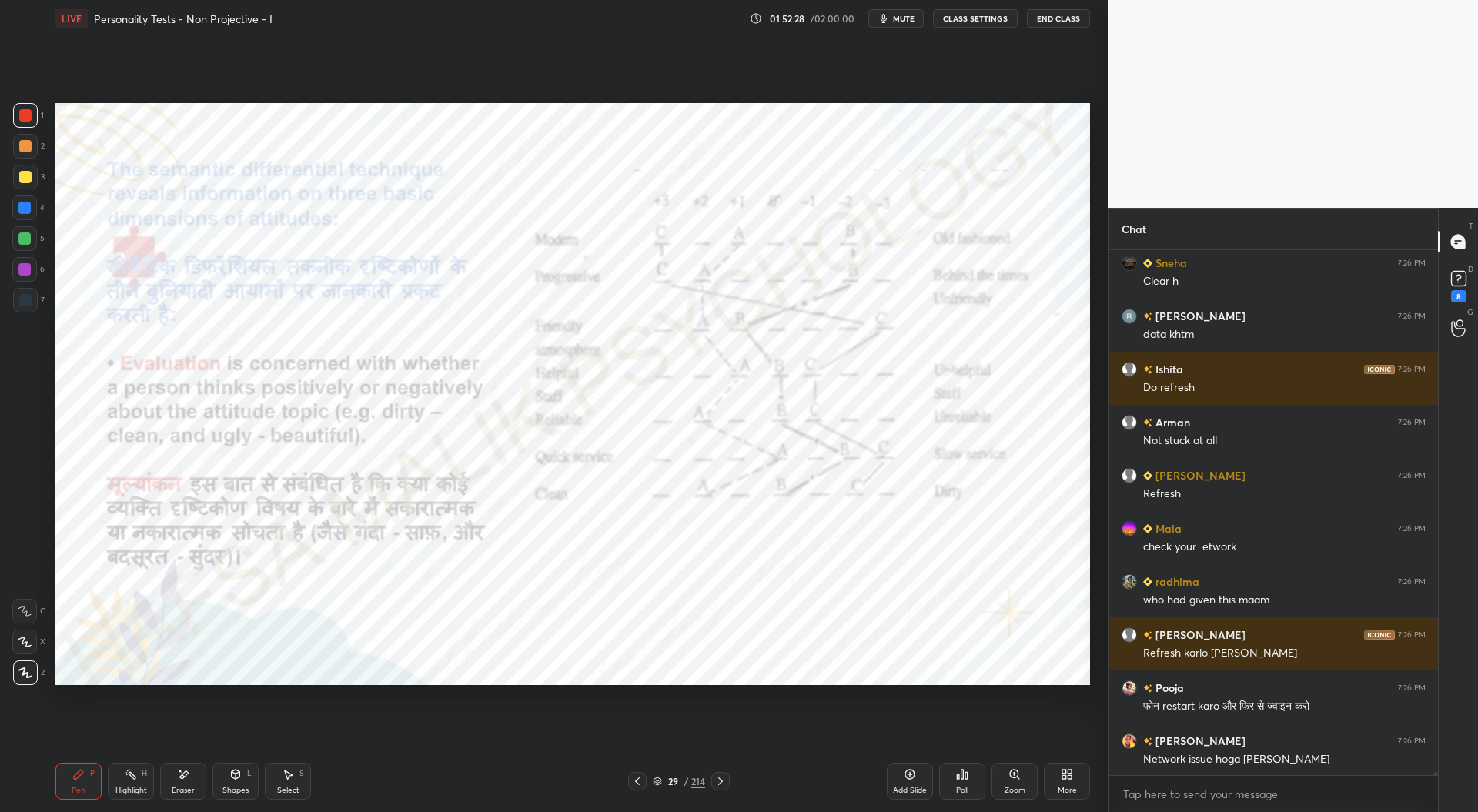
scroll to position [99347, 0]
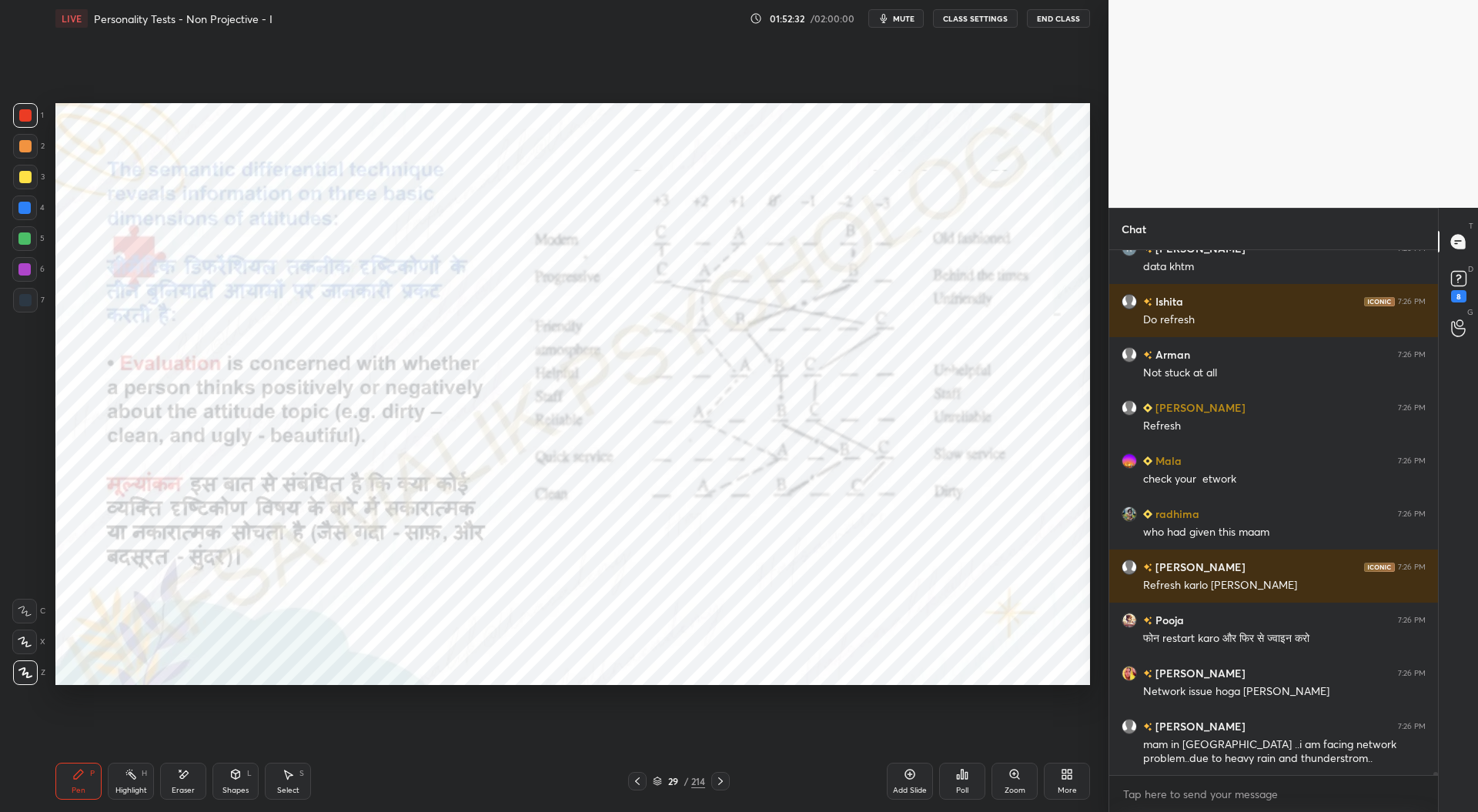
click at [1011, 787] on div "Zoom" at bounding box center [1015, 790] width 21 height 7
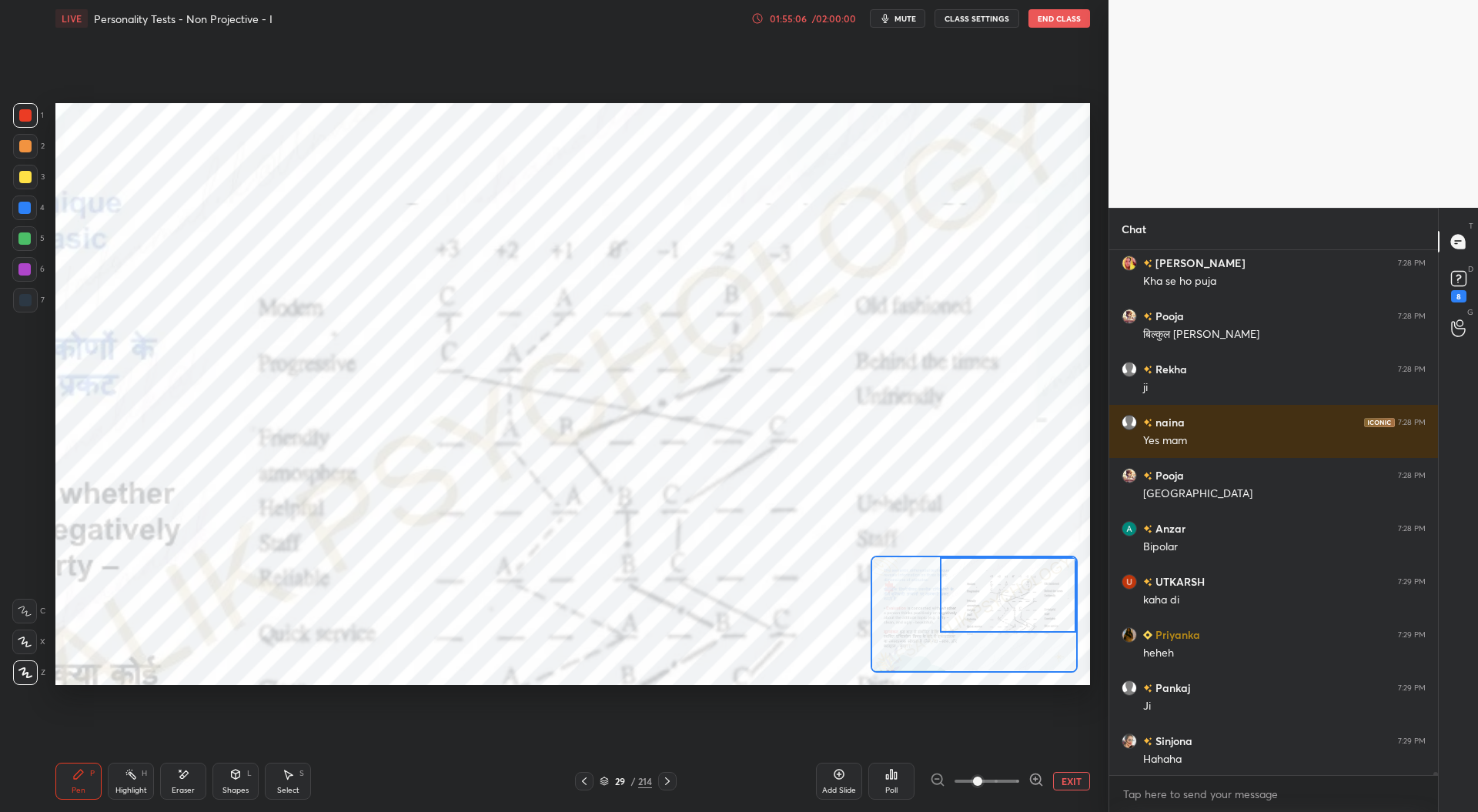
scroll to position [100928, 0]
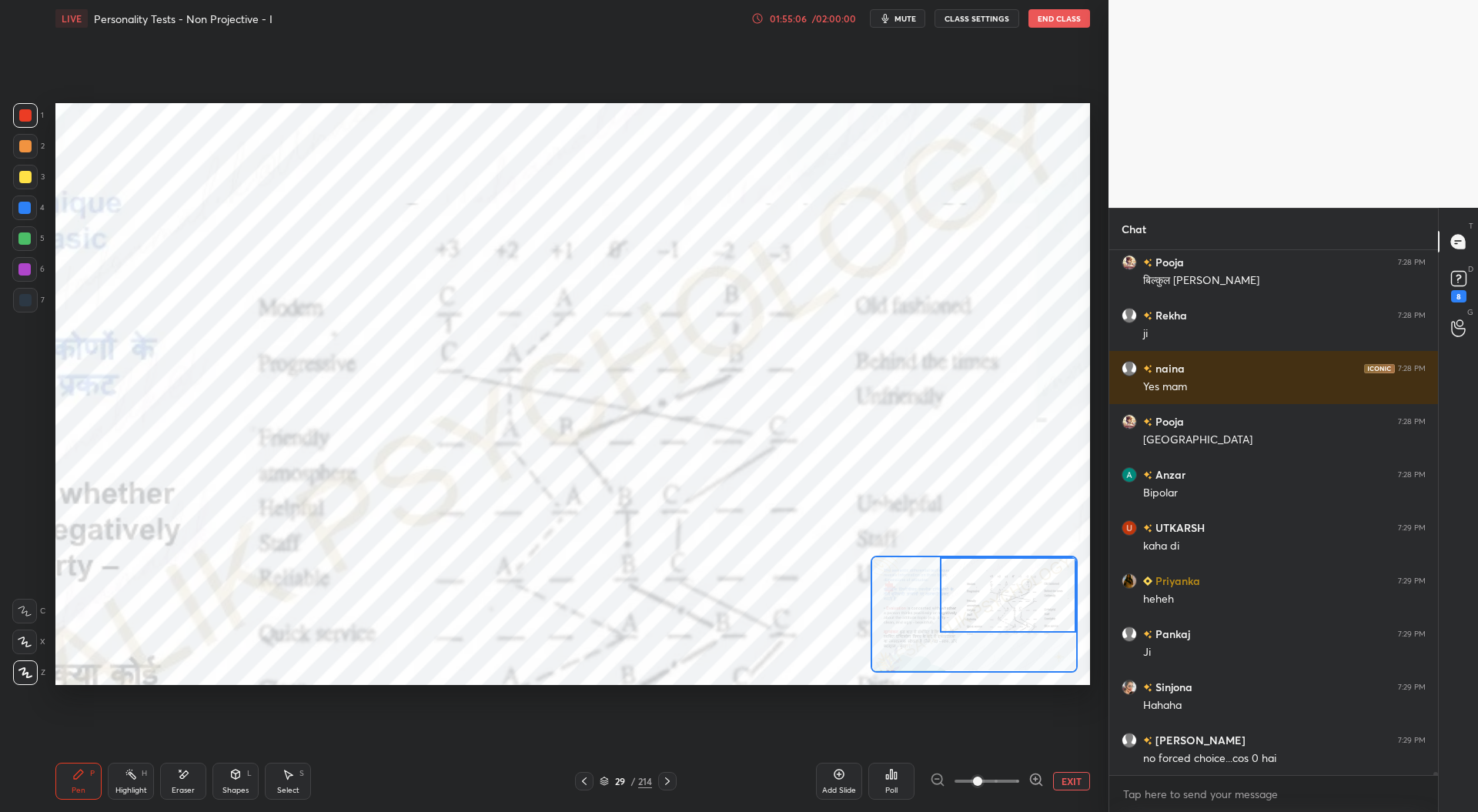
click at [820, 18] on div "/ 02:00:00" at bounding box center [833, 18] width 48 height 9
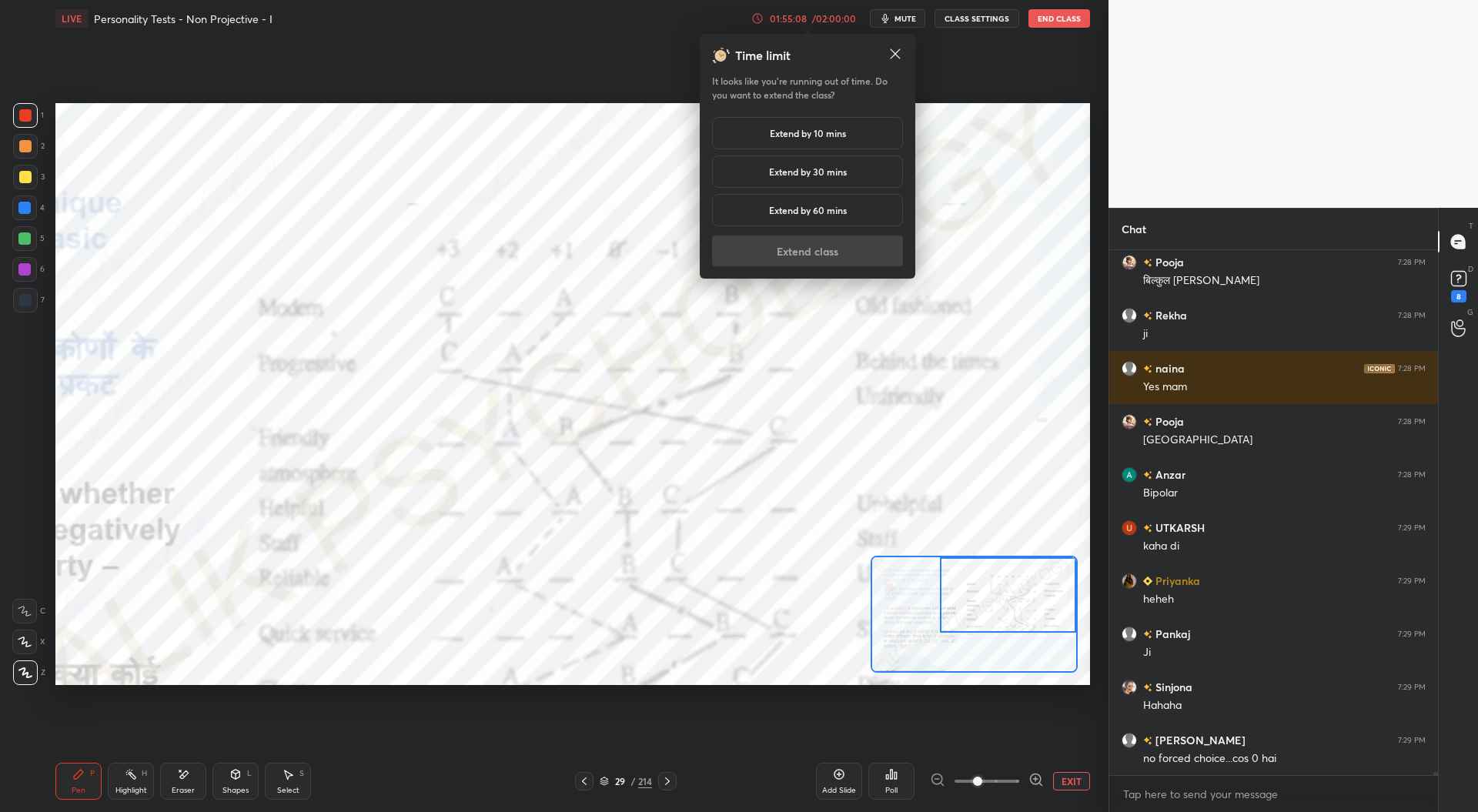
click at [815, 171] on h5 "Extend by 30 mins" at bounding box center [808, 171] width 78 height 14
click at [834, 252] on button "Extend class" at bounding box center [807, 251] width 191 height 31
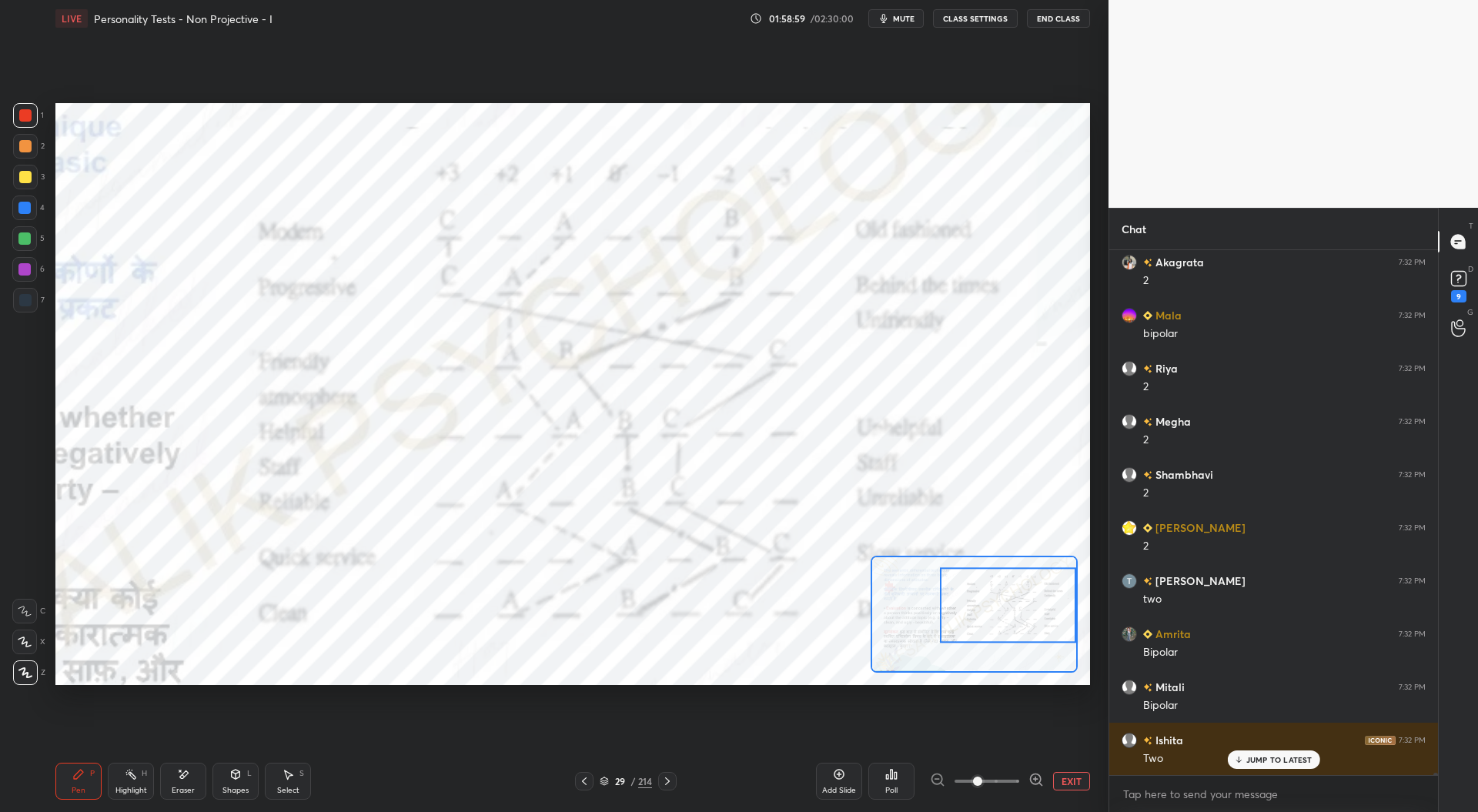
scroll to position [103873, 0]
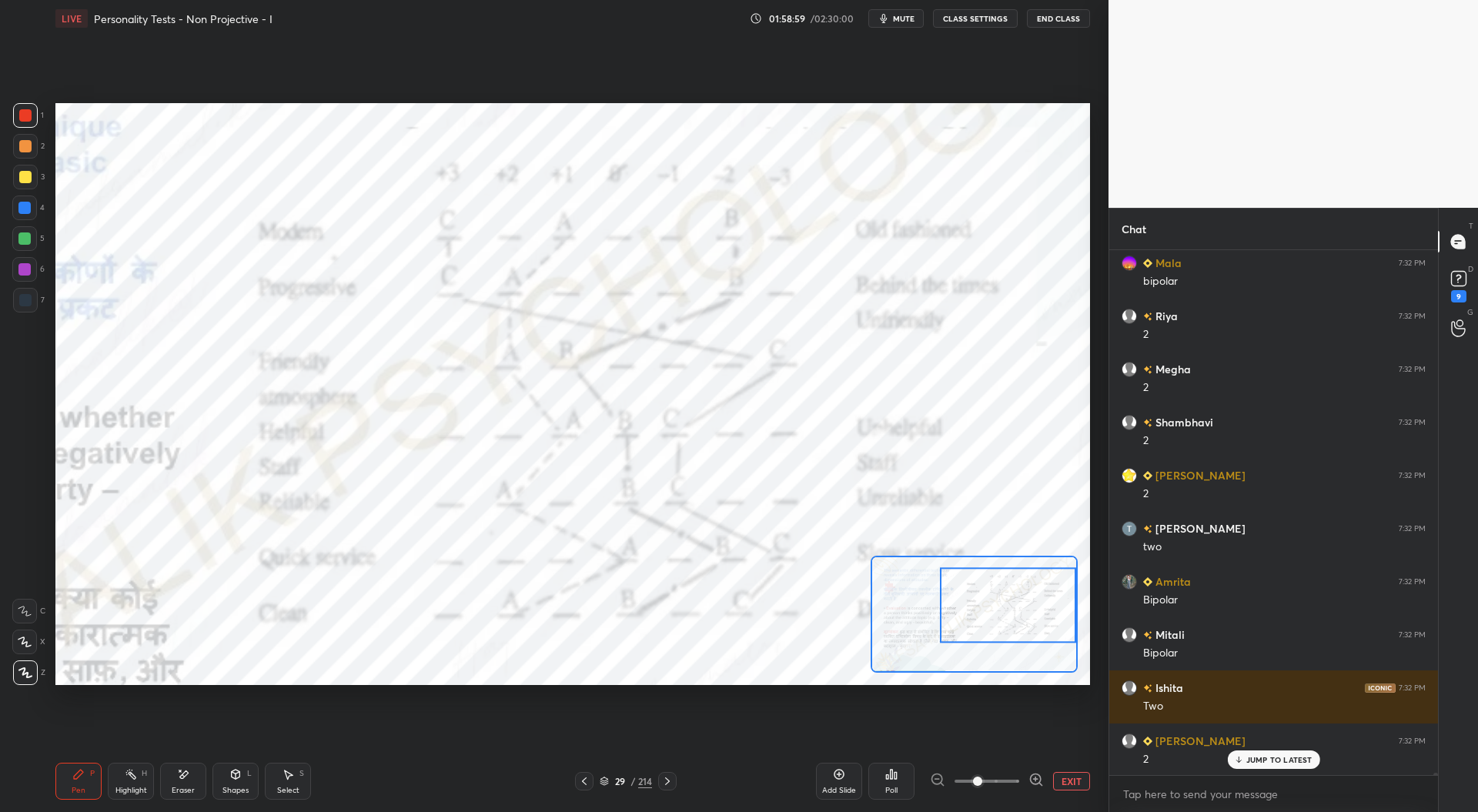
click at [28, 209] on div at bounding box center [24, 207] width 12 height 12
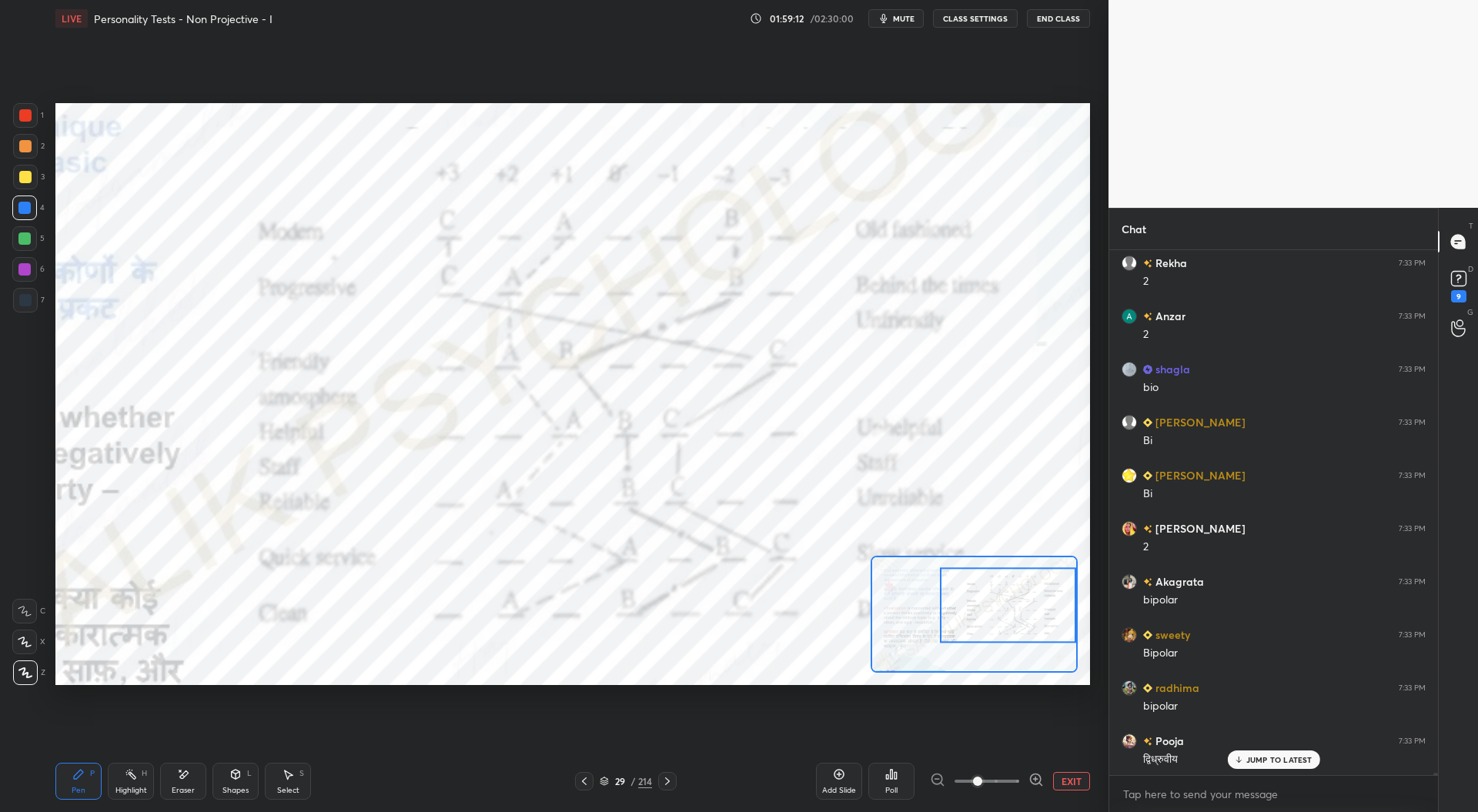
scroll to position [104671, 0]
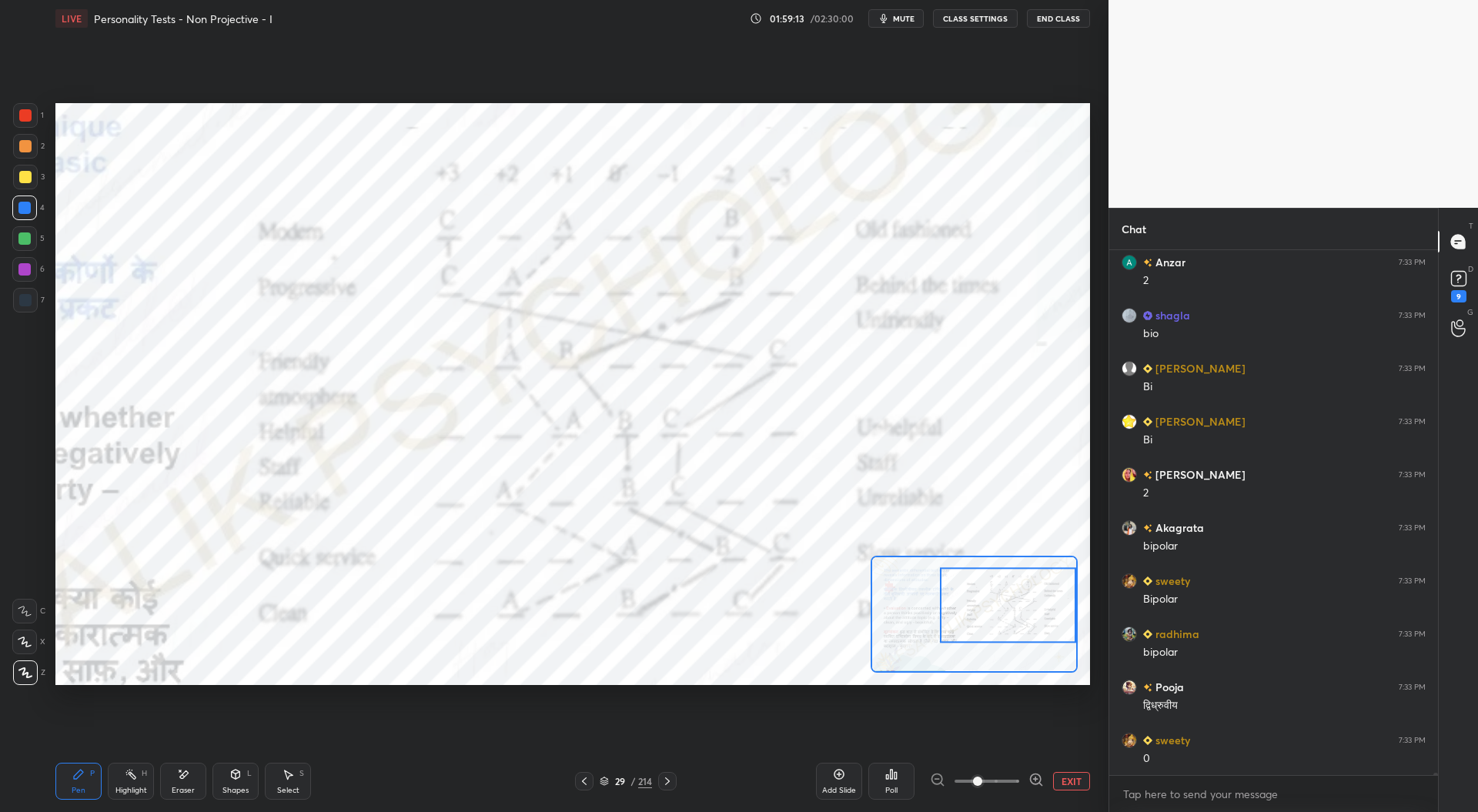
click at [1073, 780] on button "EXIT" at bounding box center [1071, 781] width 37 height 19
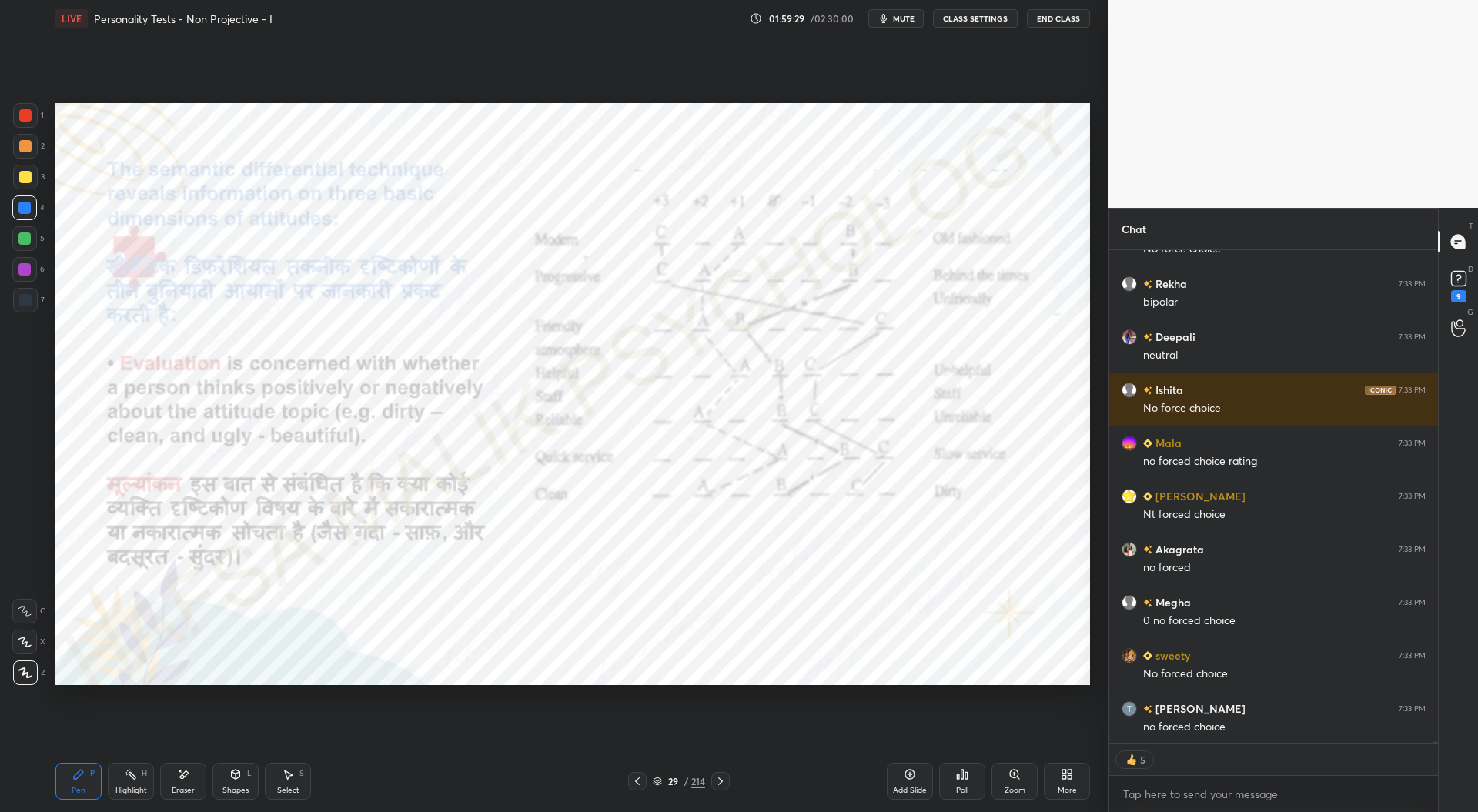
scroll to position [105711, 0]
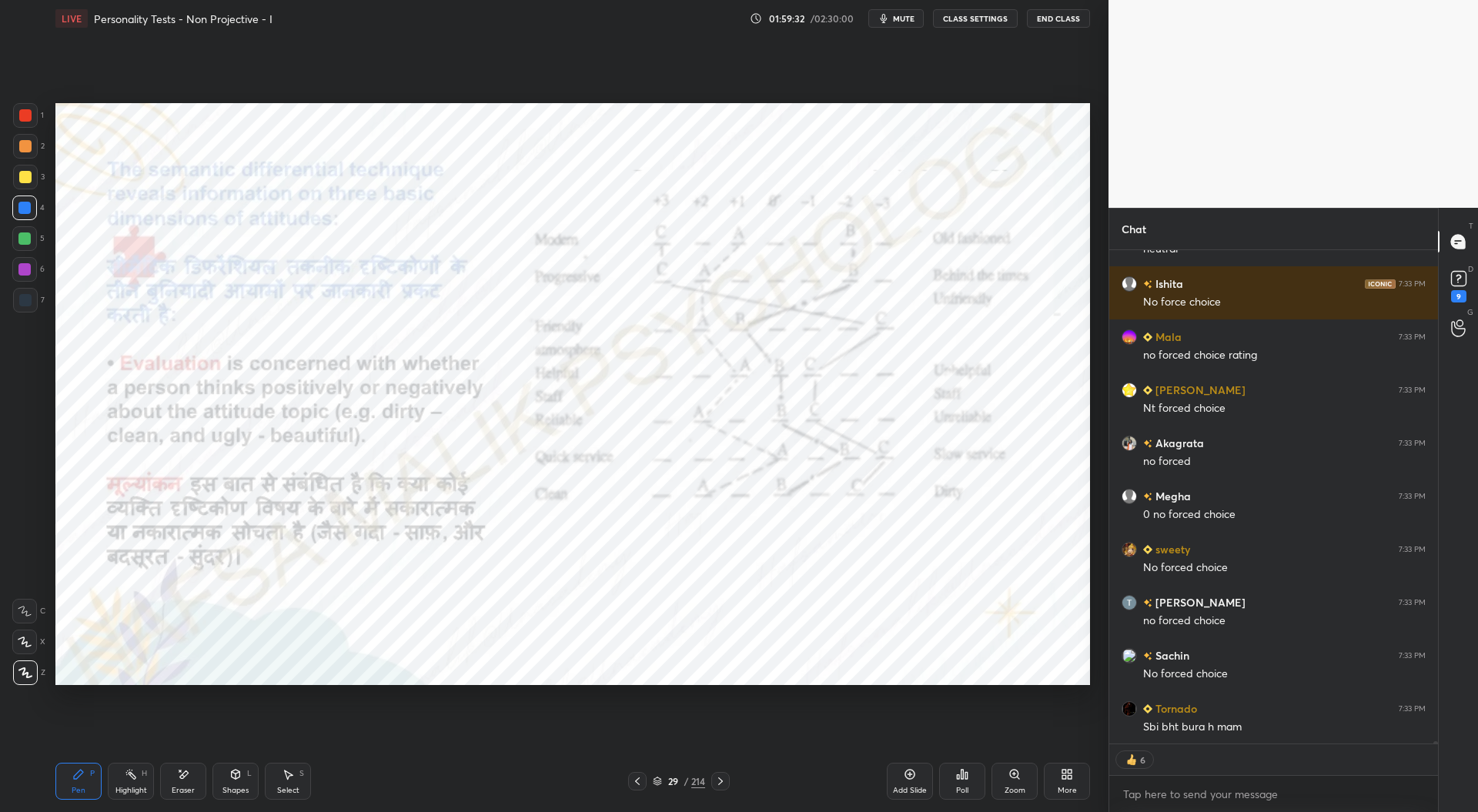
click at [637, 777] on icon at bounding box center [637, 781] width 12 height 12
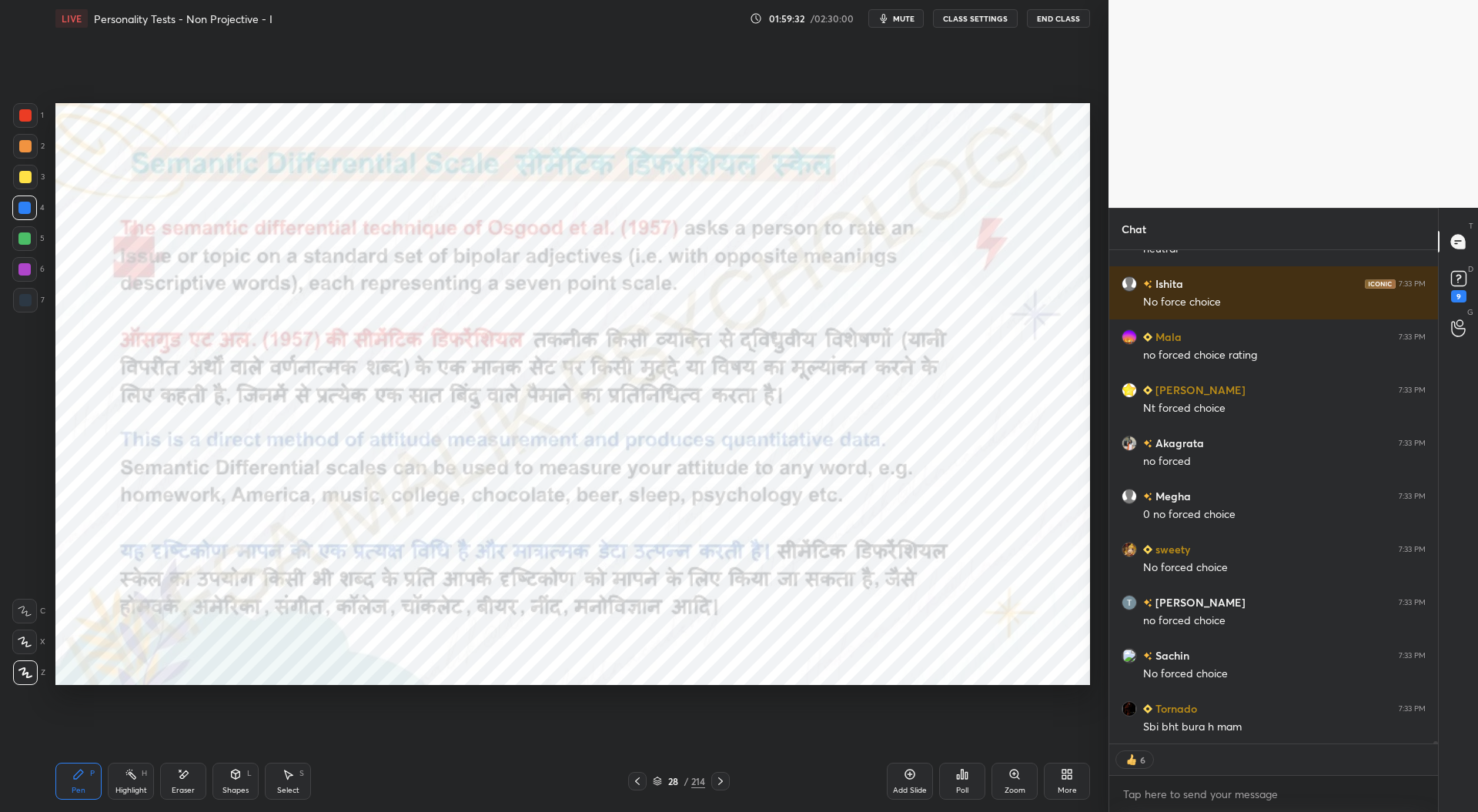
scroll to position [105817, 0]
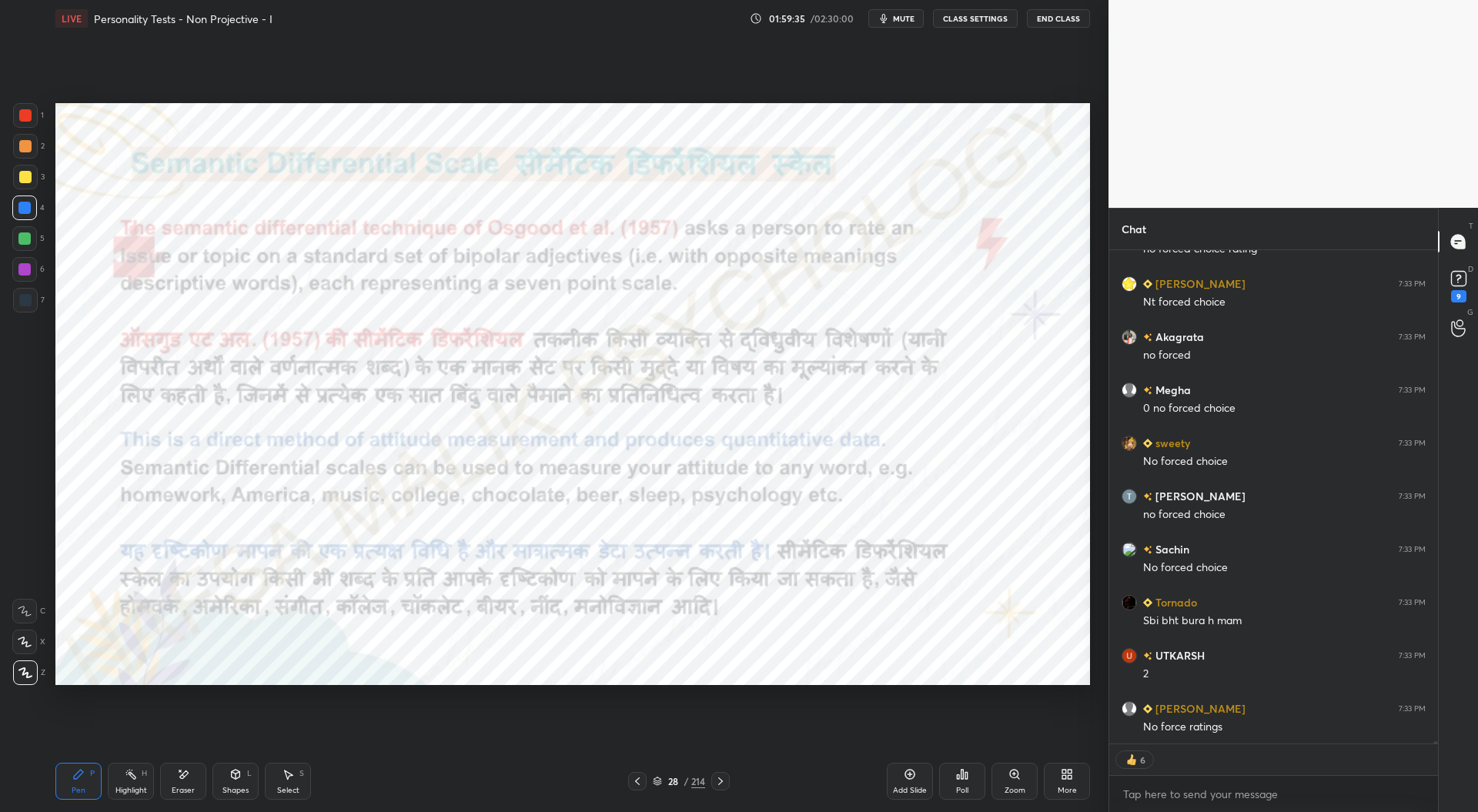
click at [917, 784] on div "Add Slide" at bounding box center [910, 780] width 46 height 37
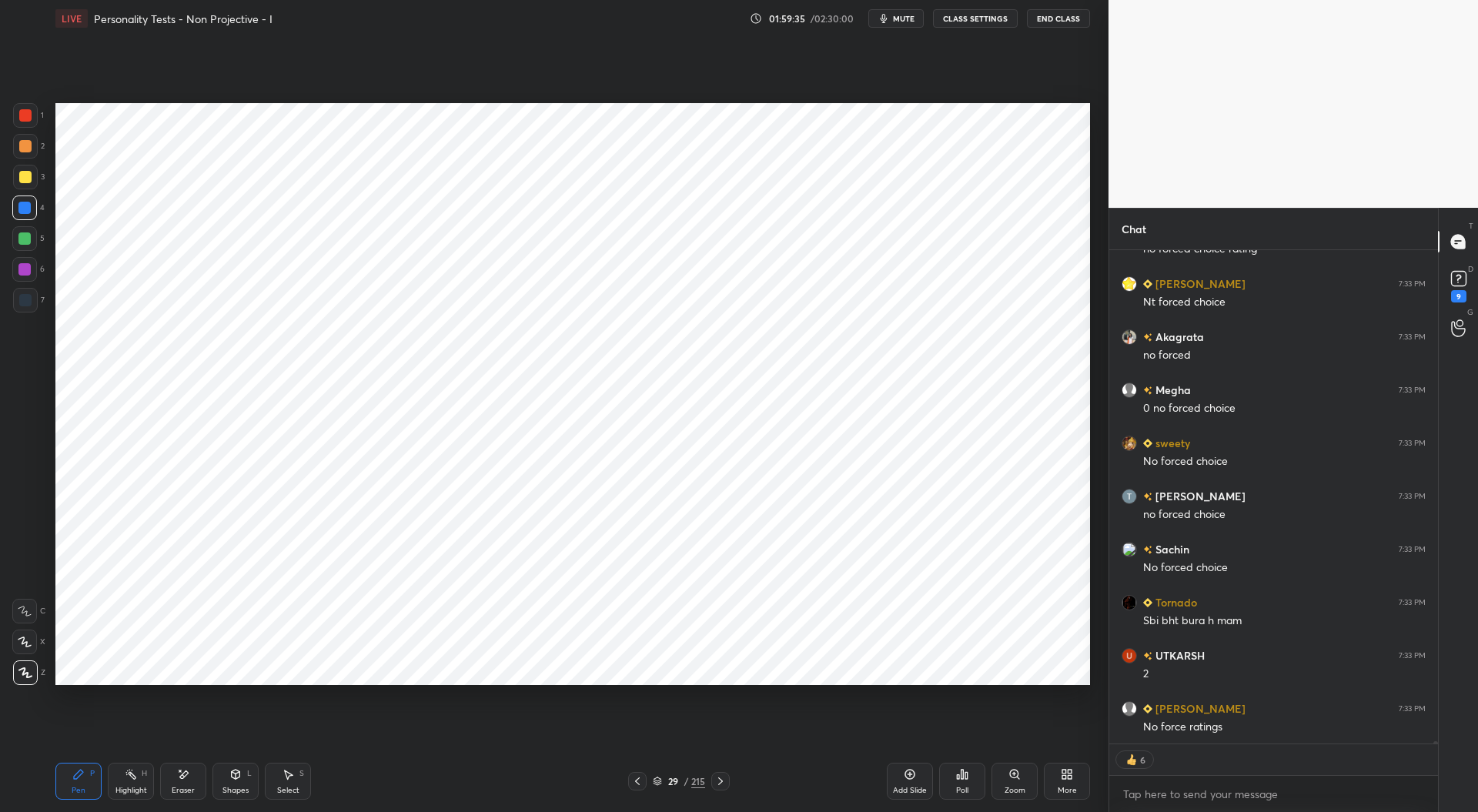
scroll to position [105924, 0]
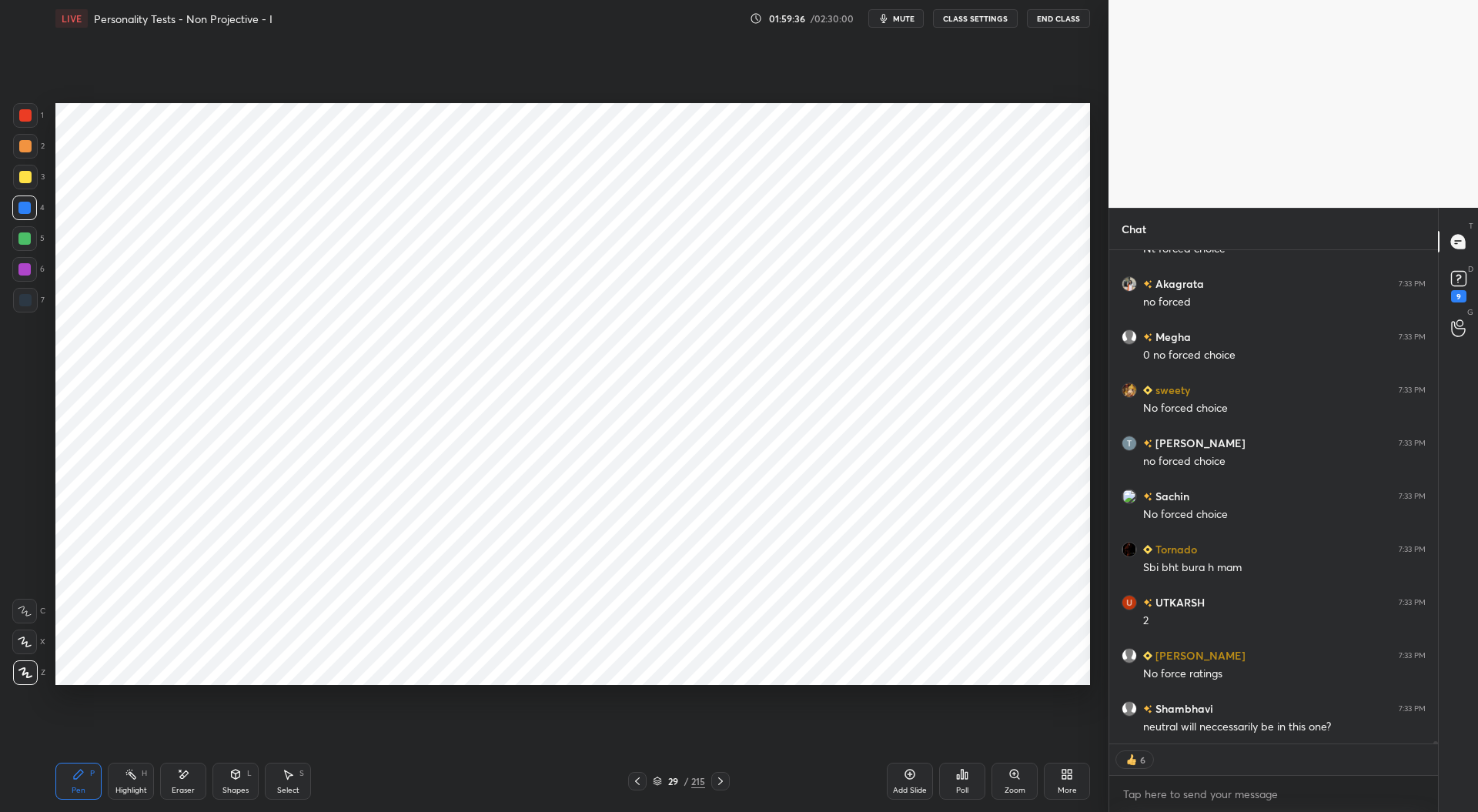
click at [24, 300] on div at bounding box center [25, 300] width 12 height 12
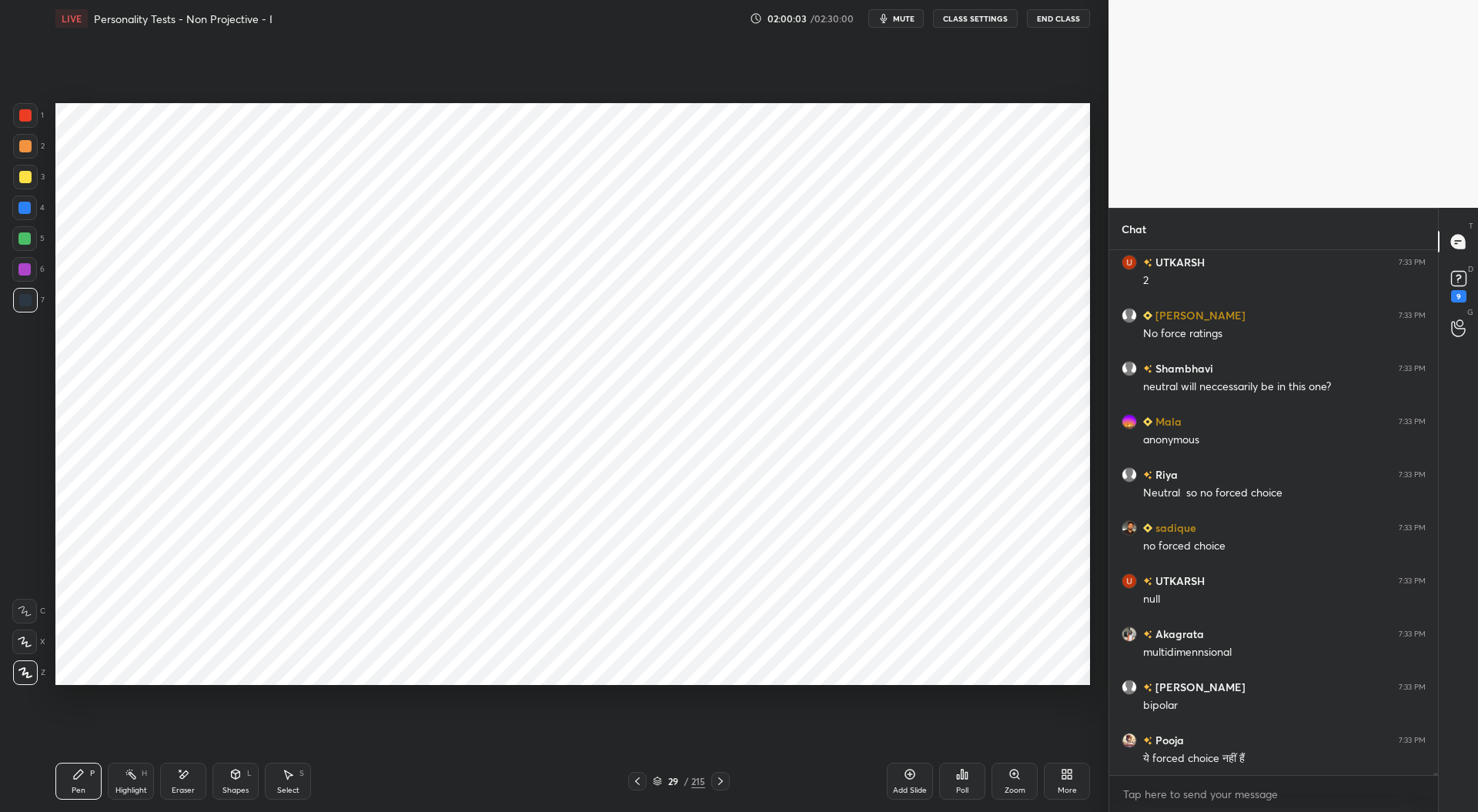
click at [30, 121] on div at bounding box center [25, 115] width 12 height 12
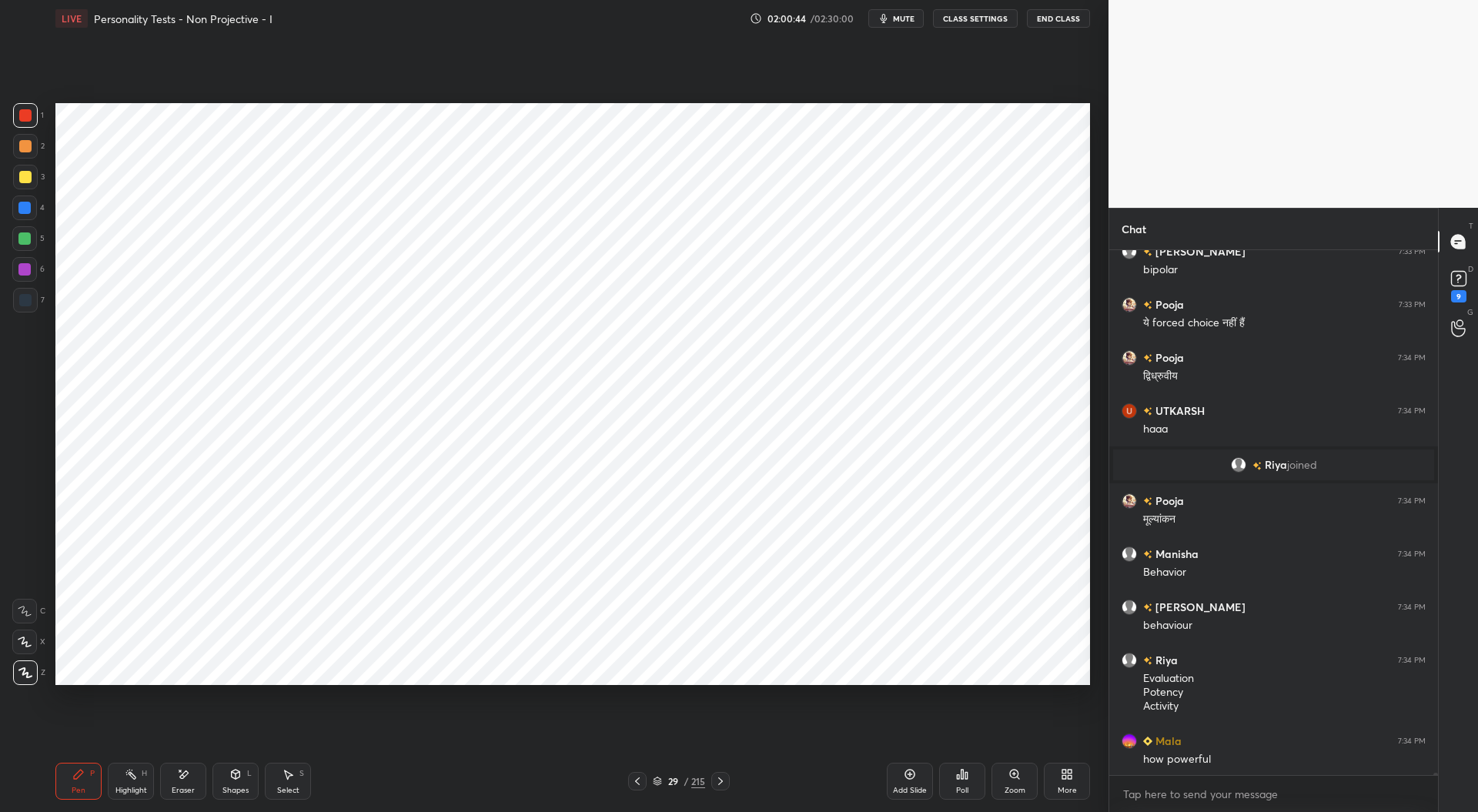
scroll to position [105417, 0]
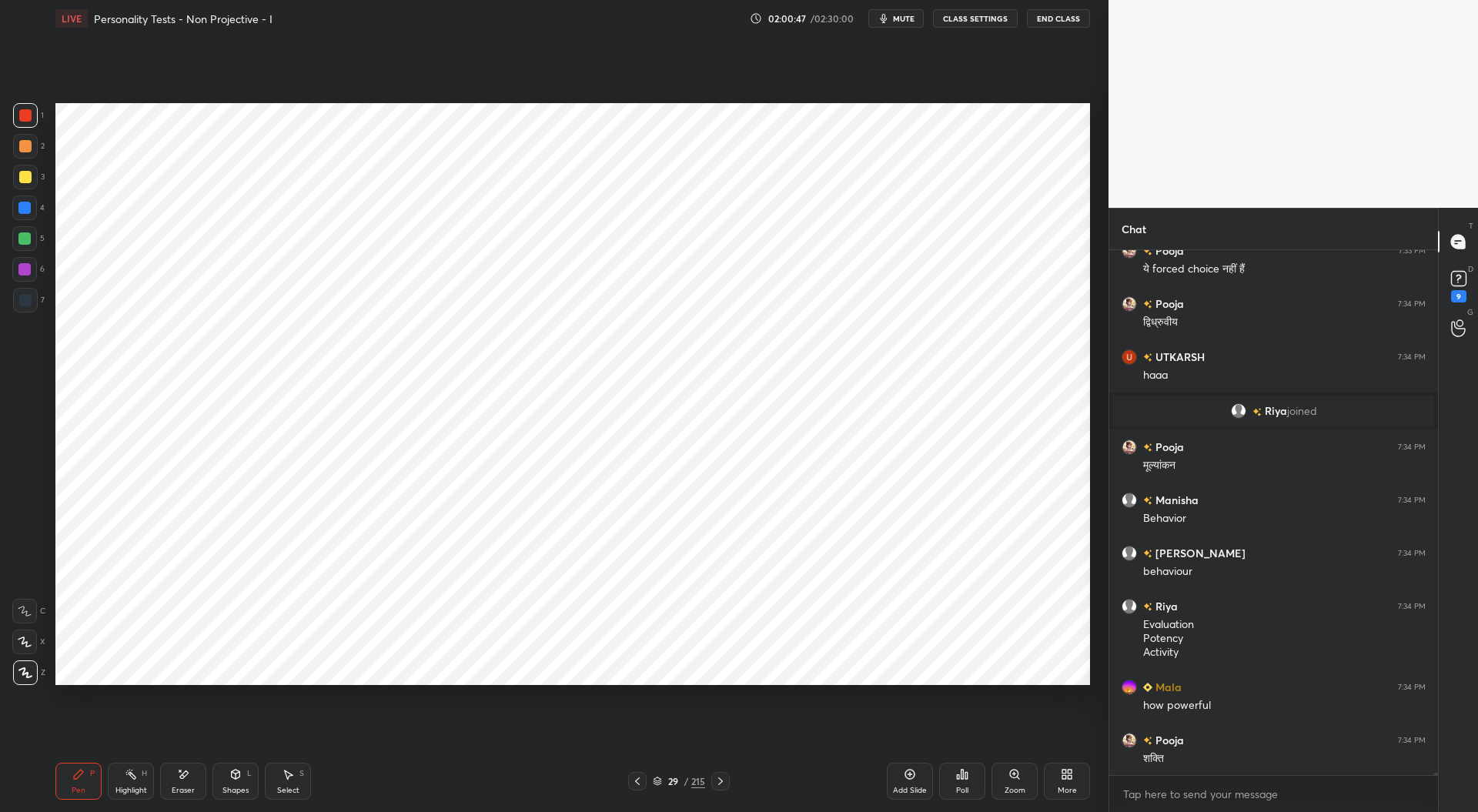
click at [192, 775] on div "Eraser" at bounding box center [183, 780] width 46 height 37
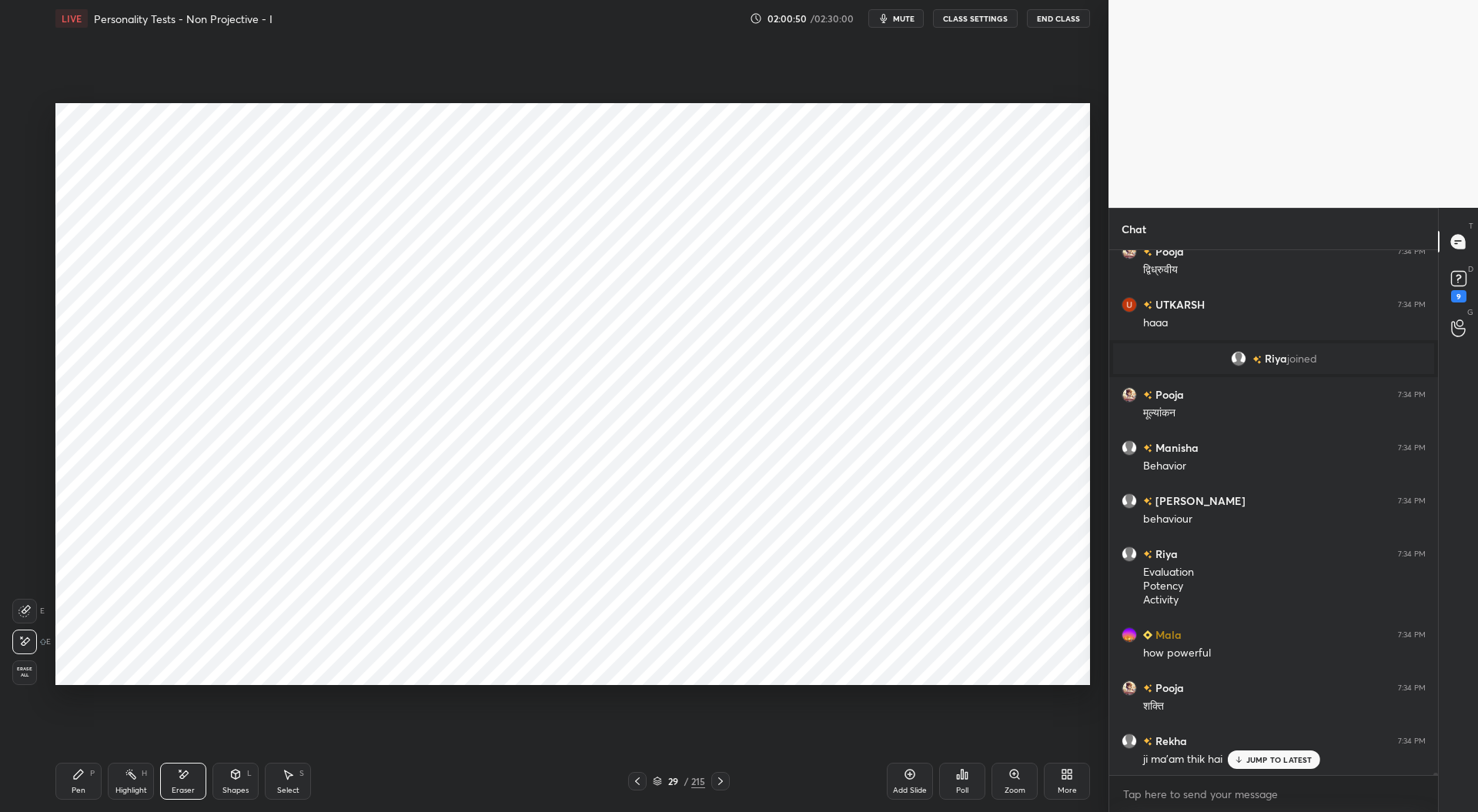
click at [88, 774] on div "Pen P" at bounding box center [78, 780] width 46 height 37
click at [719, 784] on icon at bounding box center [720, 780] width 5 height 7
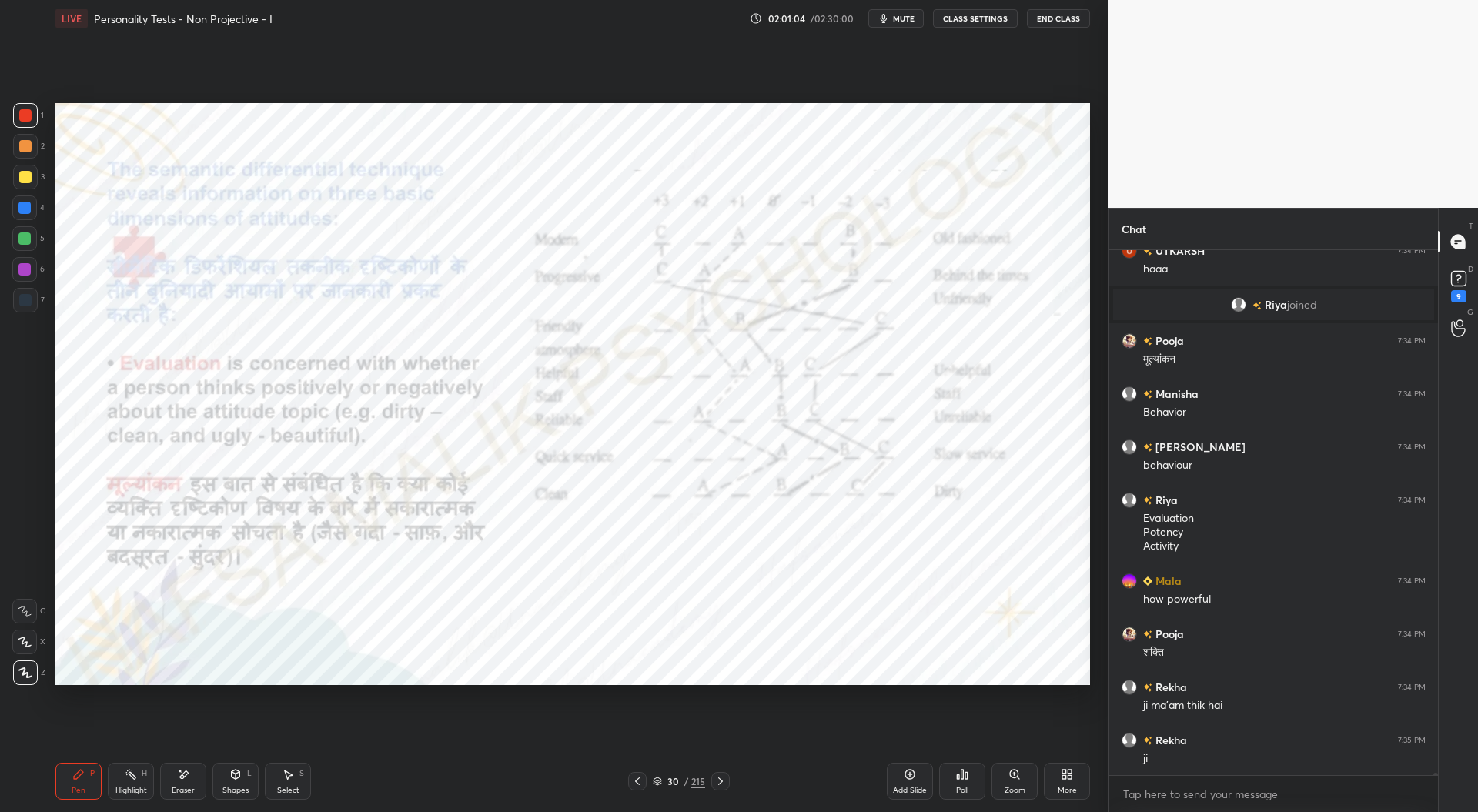
click at [722, 777] on icon at bounding box center [720, 781] width 12 height 12
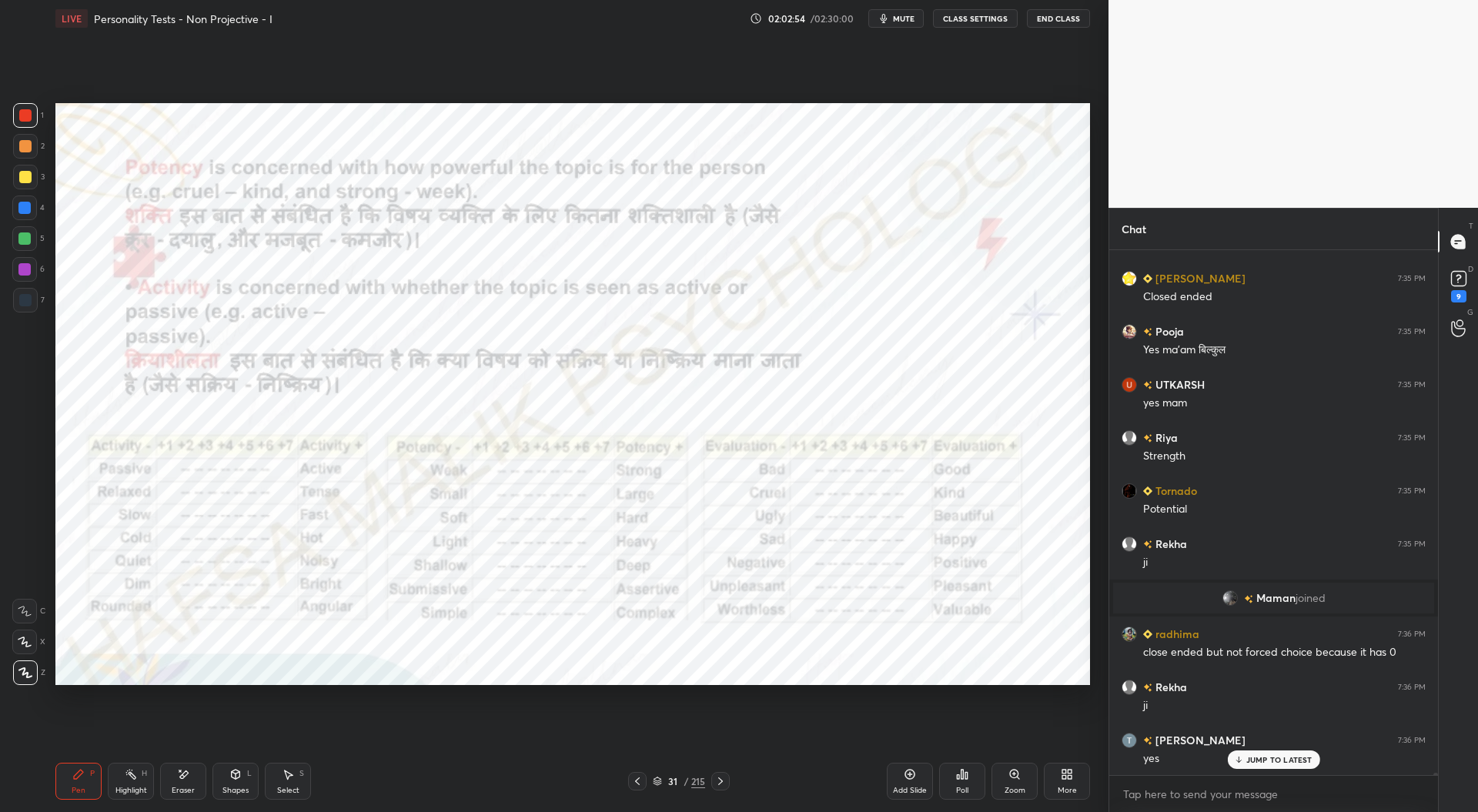
scroll to position [105871, 0]
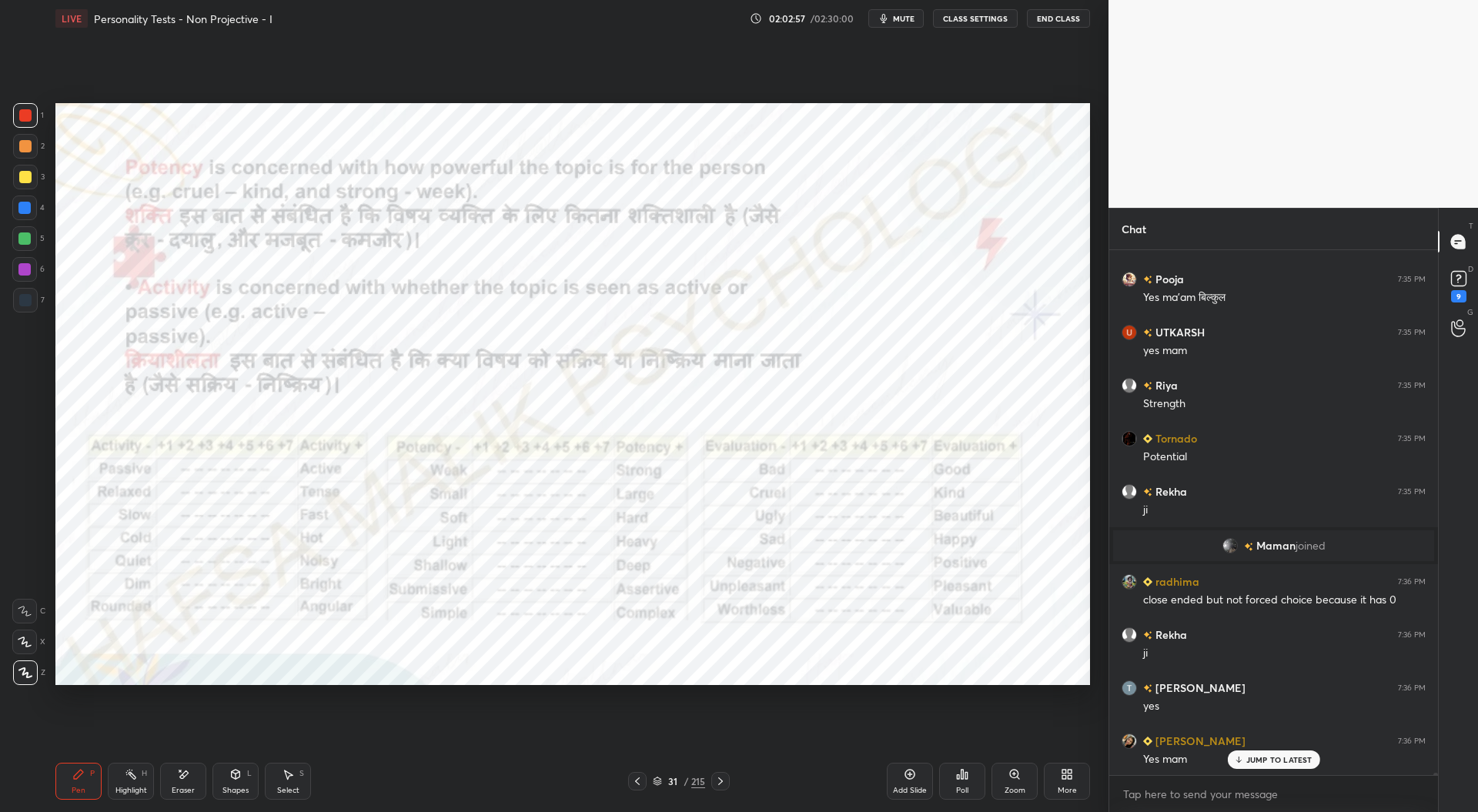
click at [640, 780] on icon at bounding box center [637, 781] width 12 height 12
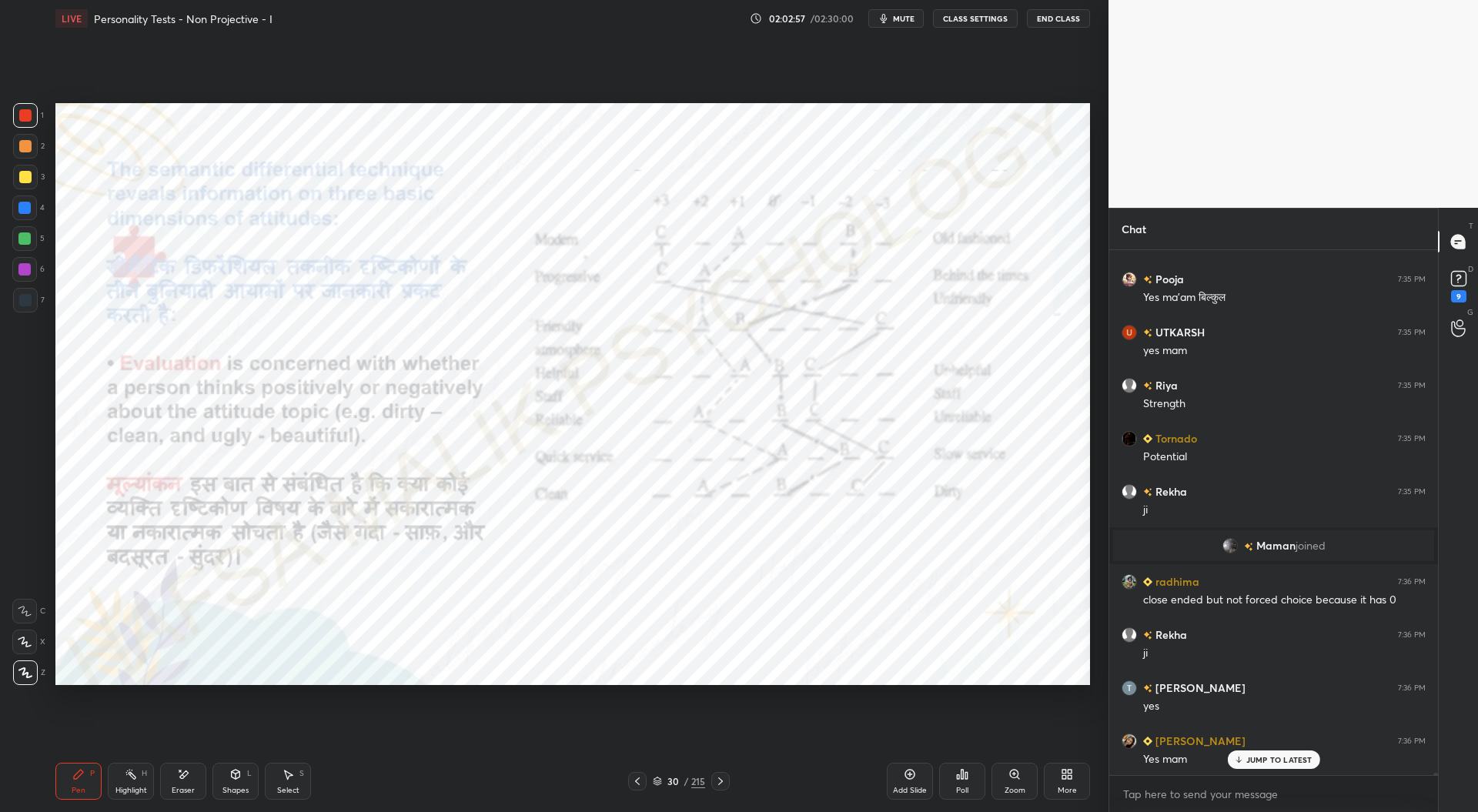
click at [639, 781] on icon at bounding box center [637, 781] width 12 height 12
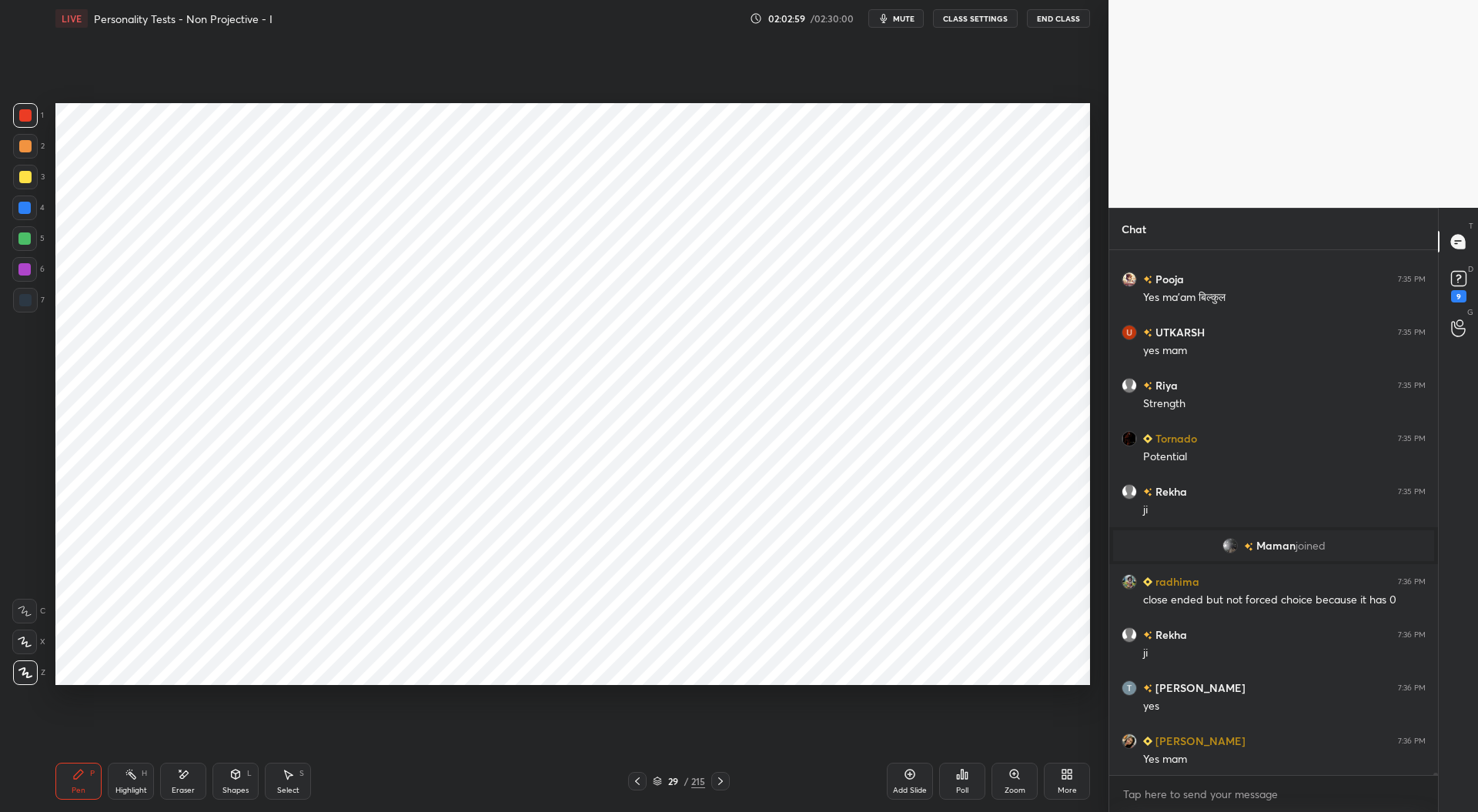
click at [32, 303] on div at bounding box center [25, 300] width 24 height 24
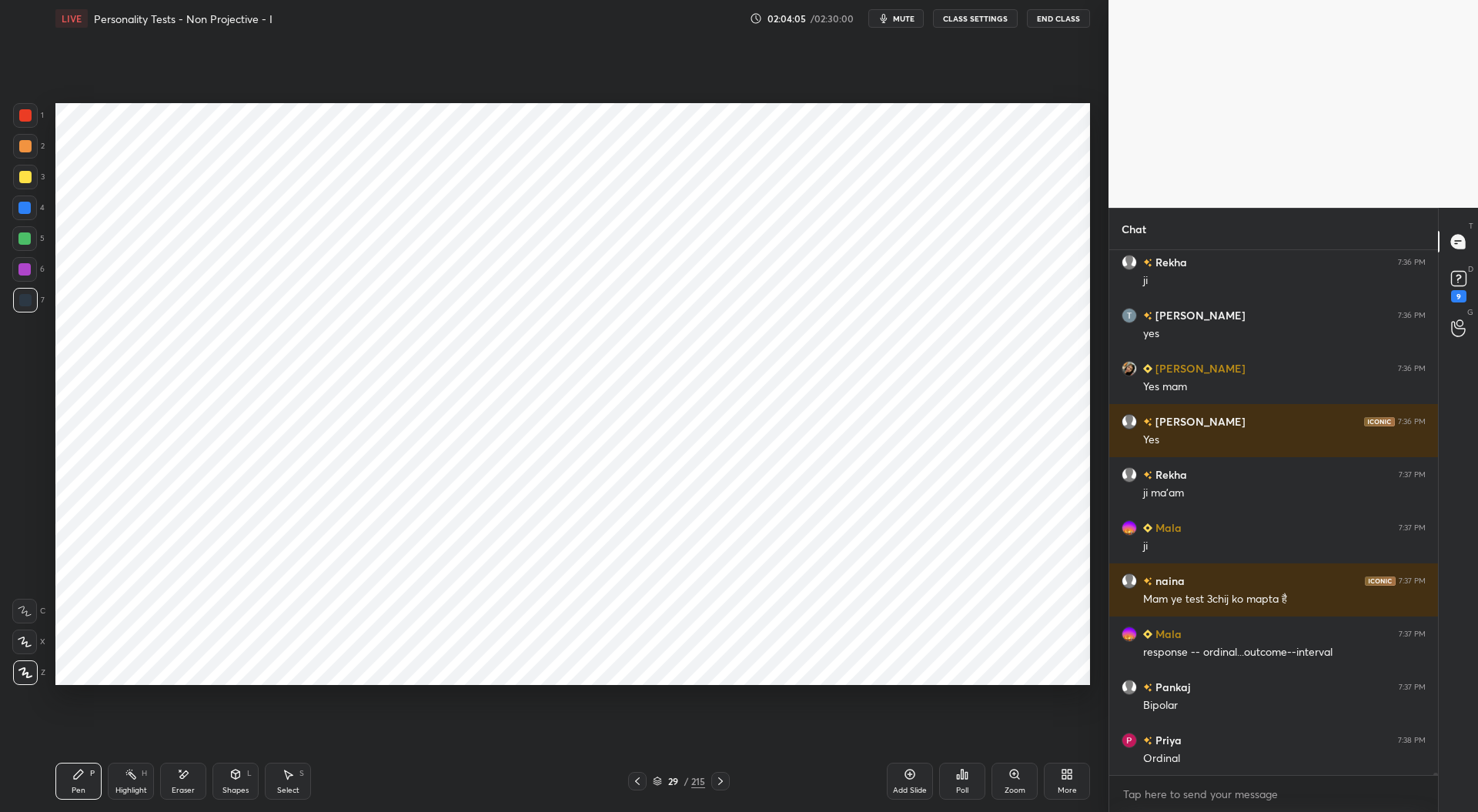
scroll to position [106280, 0]
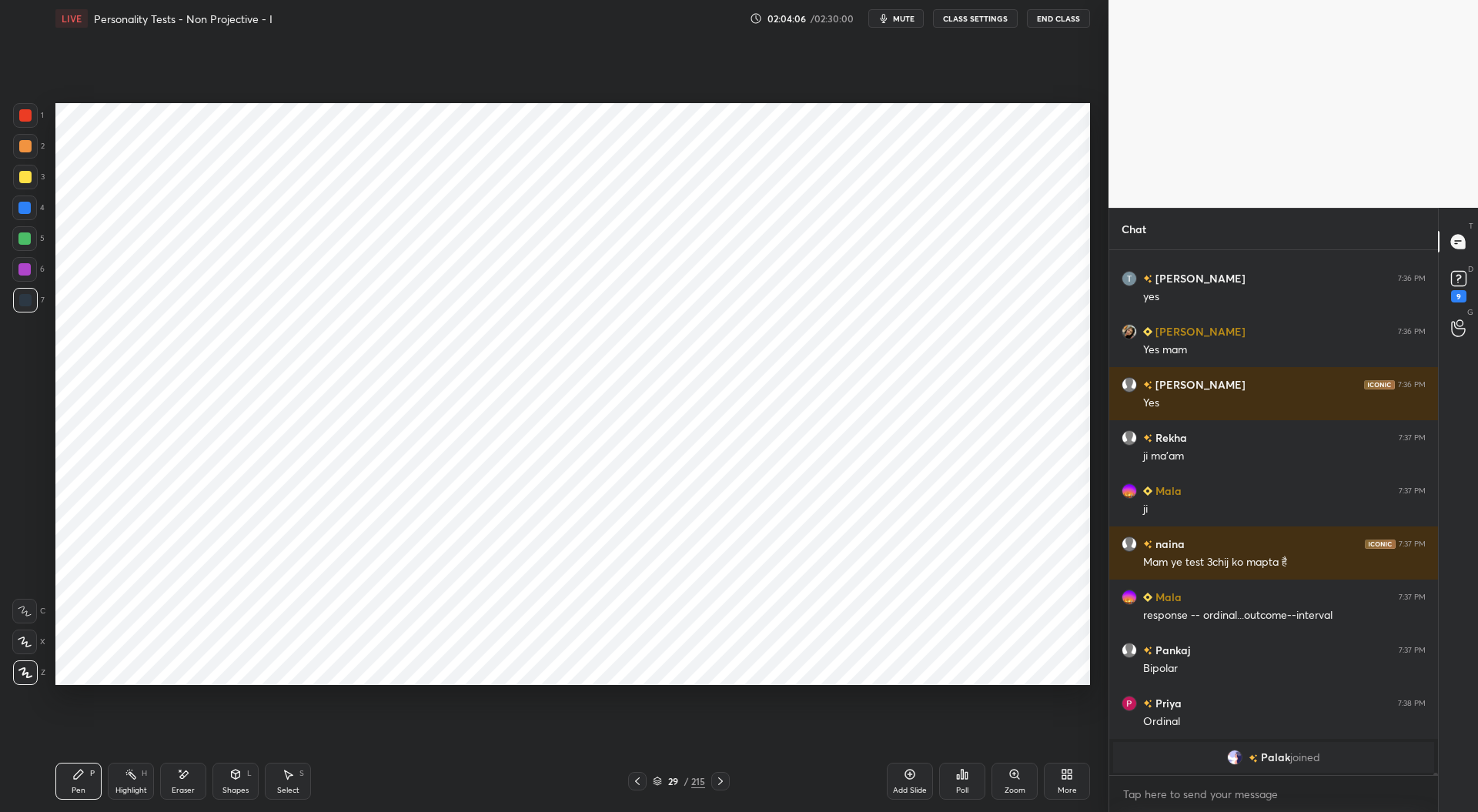
click at [716, 781] on icon at bounding box center [720, 781] width 12 height 12
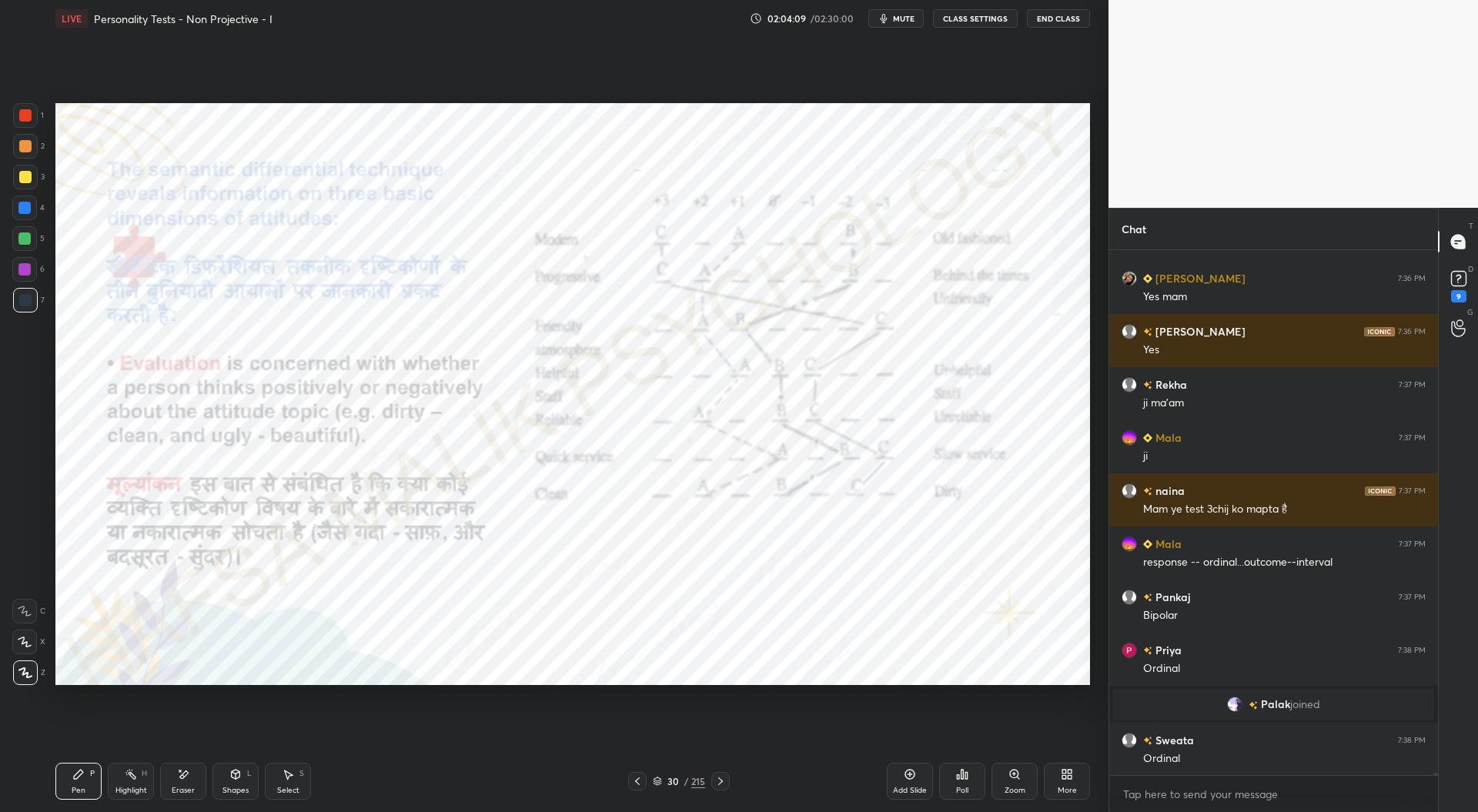
scroll to position [106253, 0]
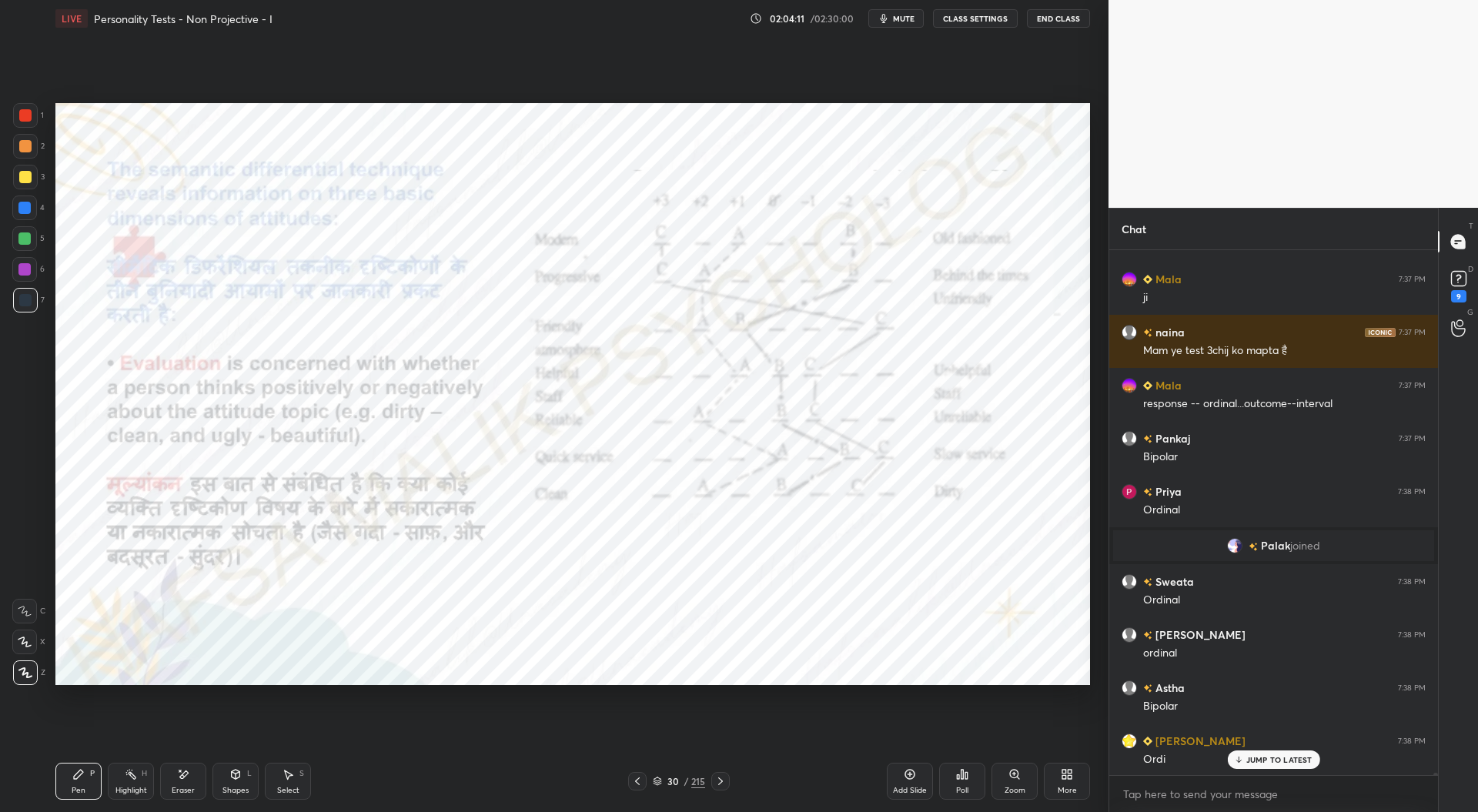
click at [1021, 788] on div "Zoom" at bounding box center [1015, 790] width 21 height 7
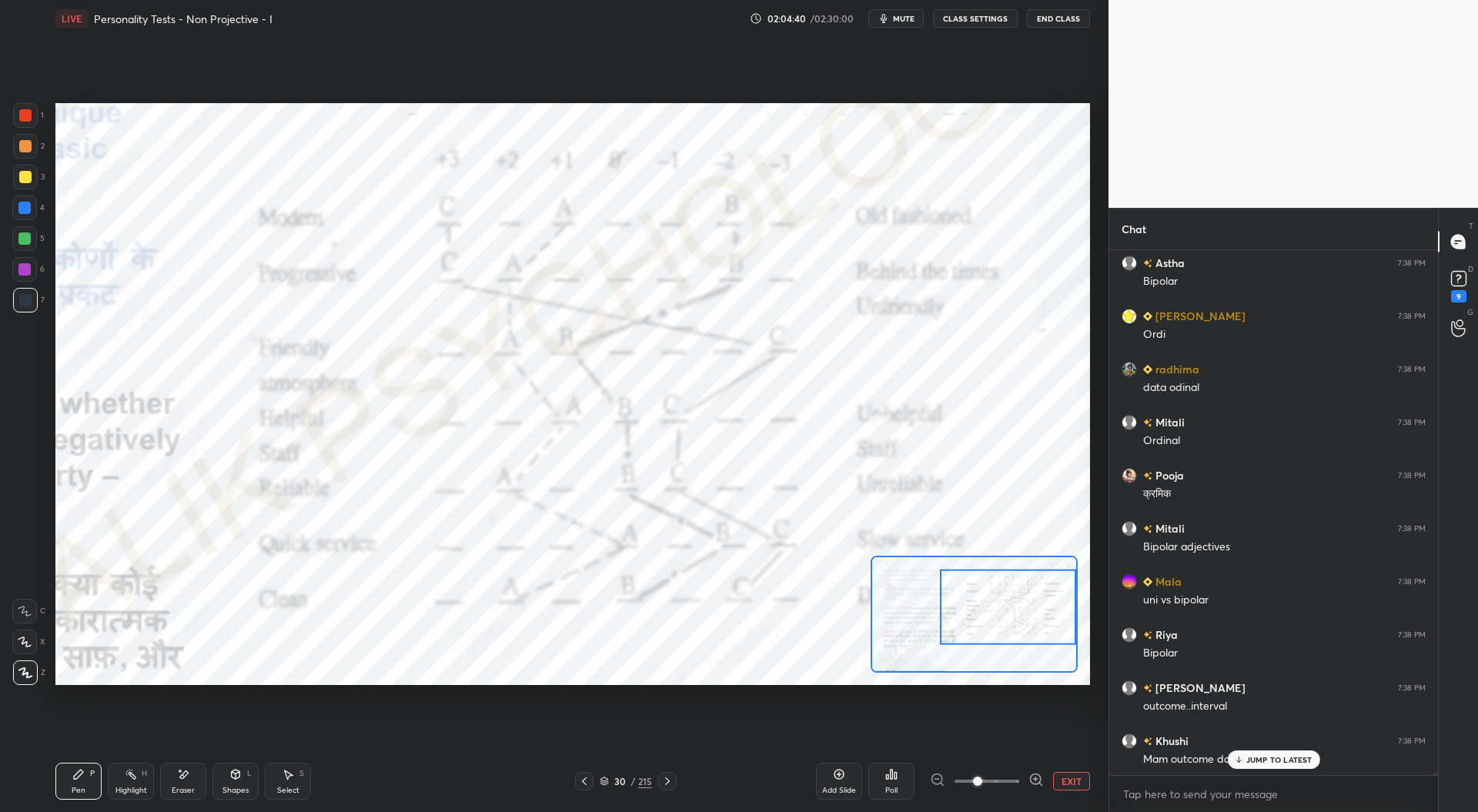
scroll to position [106784, 0]
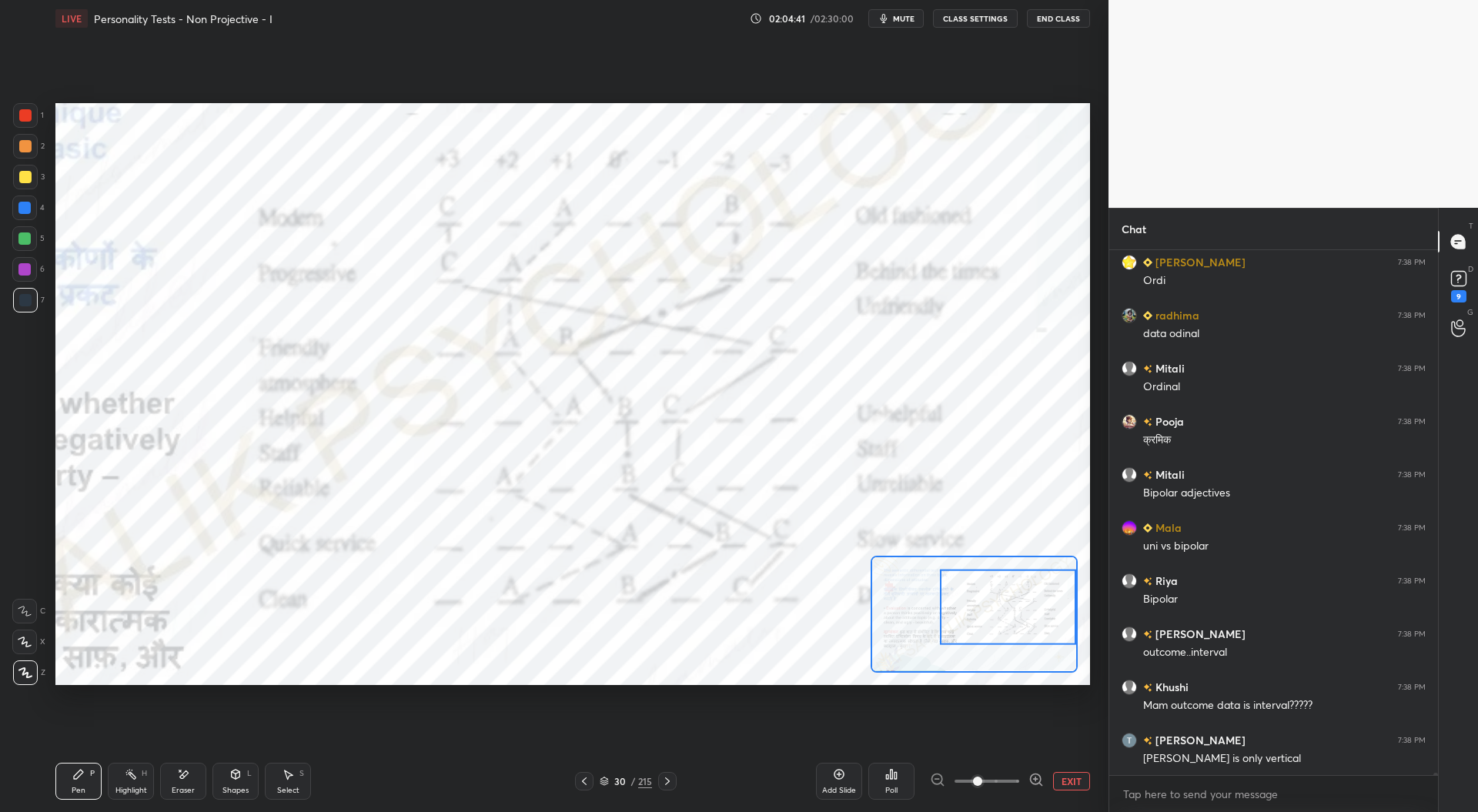
click at [586, 783] on icon at bounding box center [584, 781] width 12 height 12
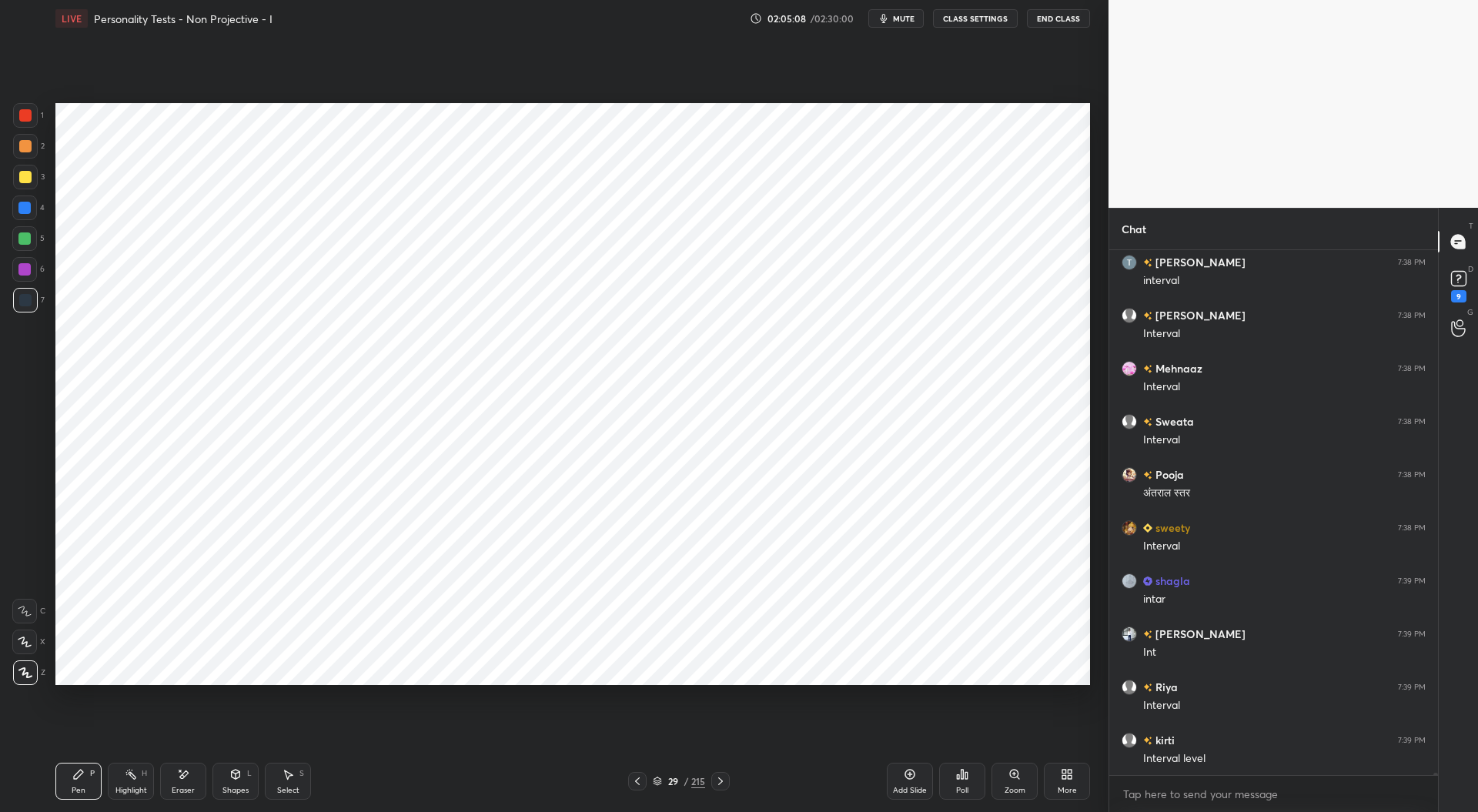
scroll to position [107474, 0]
click at [25, 210] on div at bounding box center [24, 207] width 12 height 12
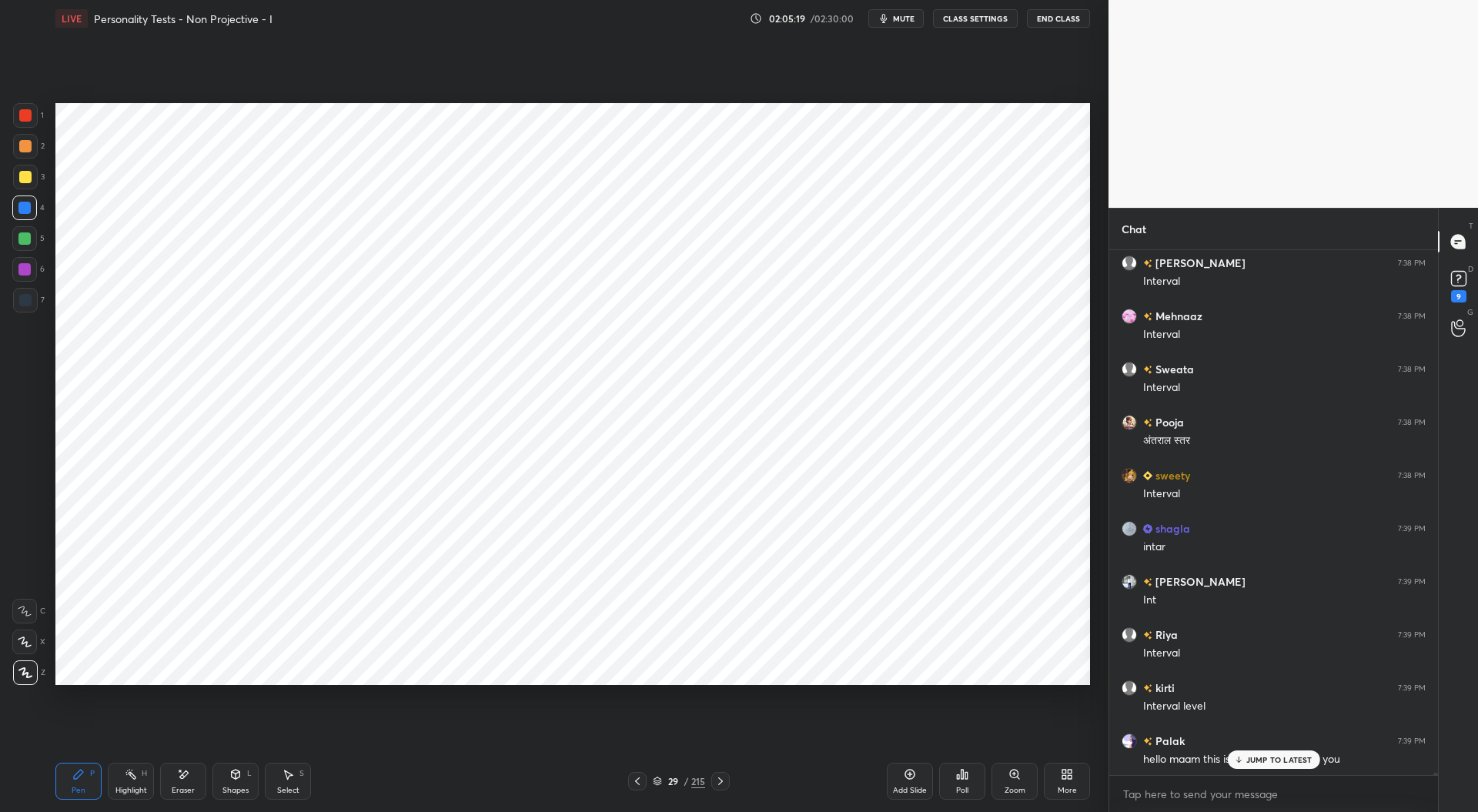
scroll to position [107527, 0]
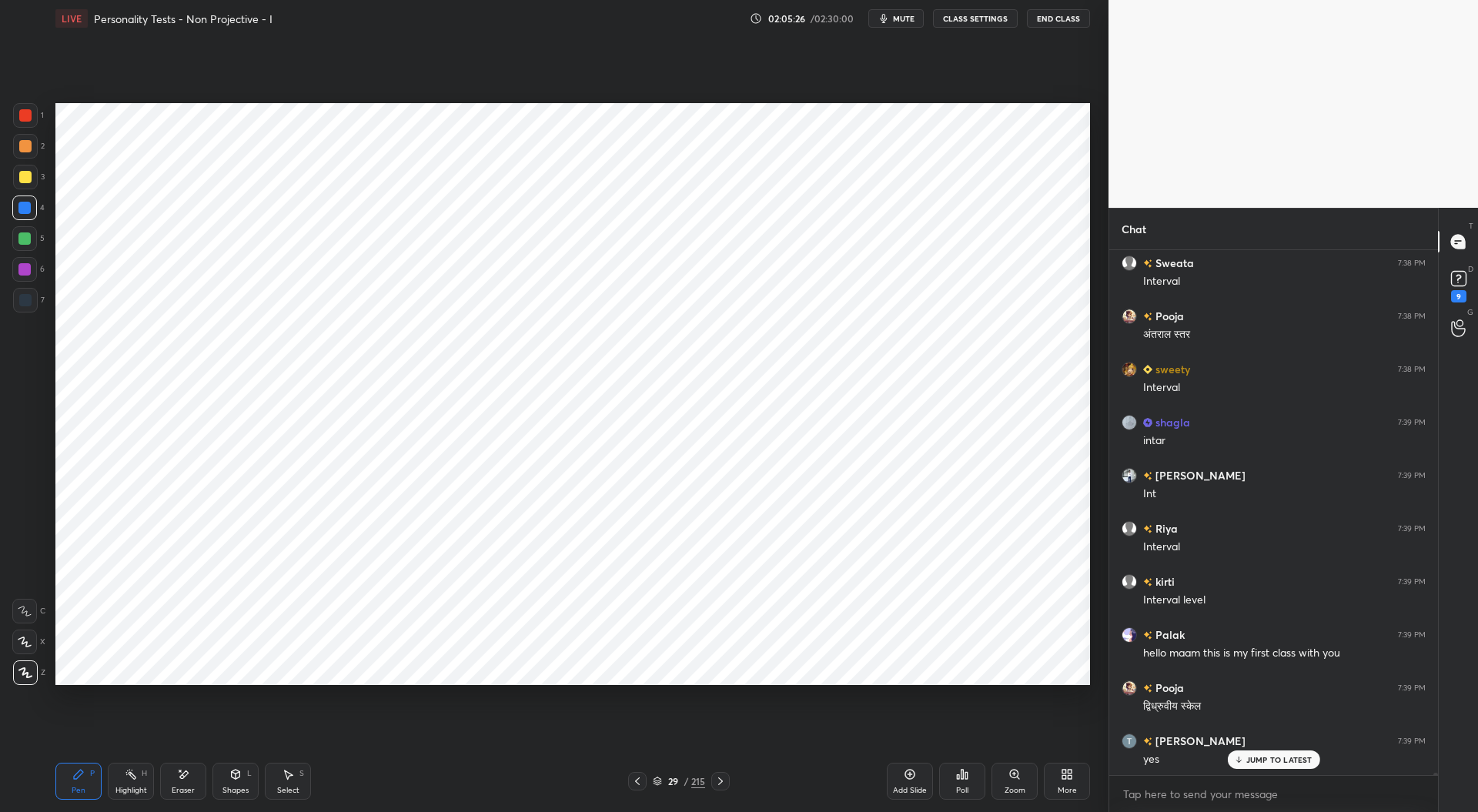
click at [721, 779] on icon at bounding box center [720, 781] width 12 height 12
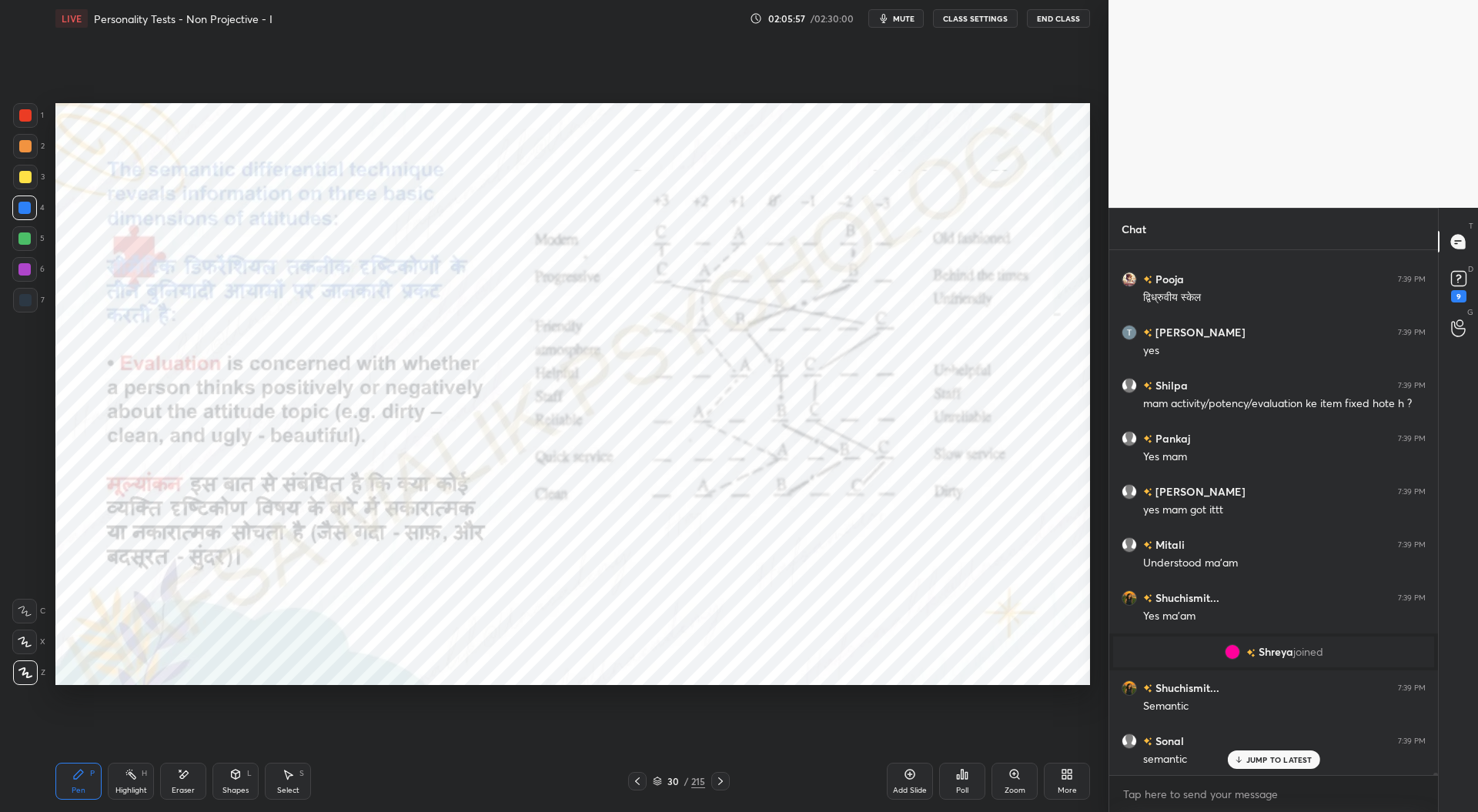
scroll to position [107775, 0]
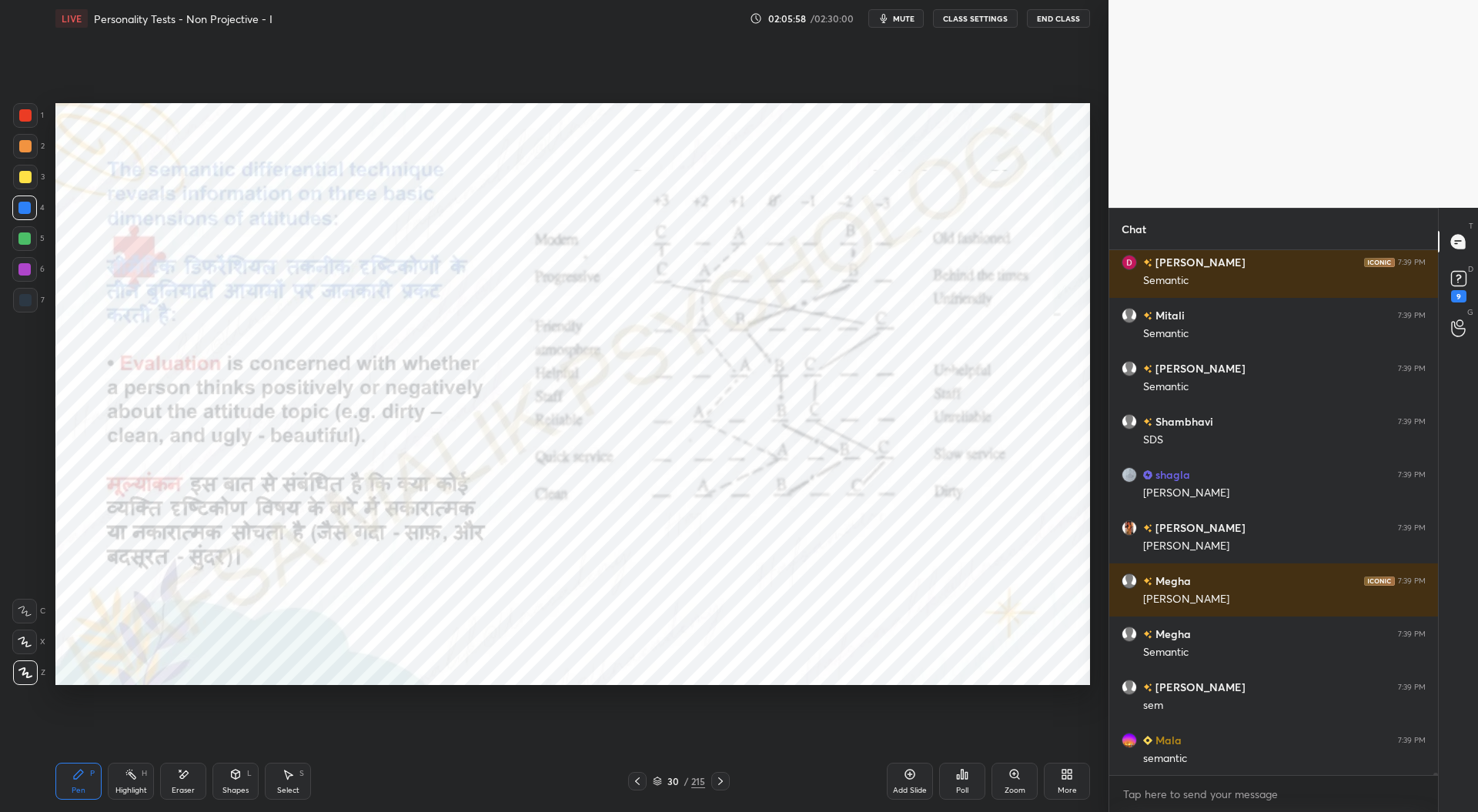
click at [21, 296] on div at bounding box center [25, 300] width 12 height 12
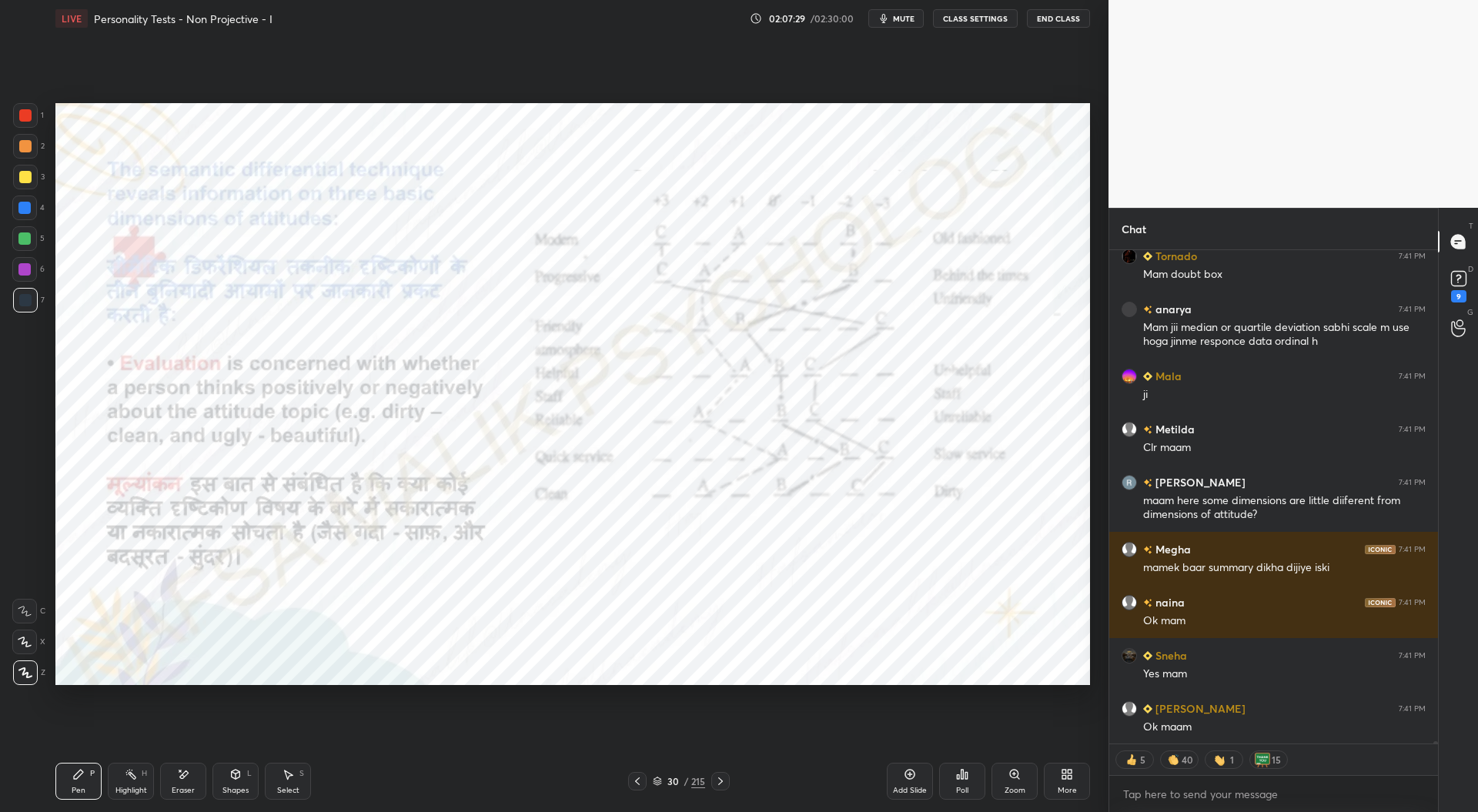
scroll to position [110227, 0]
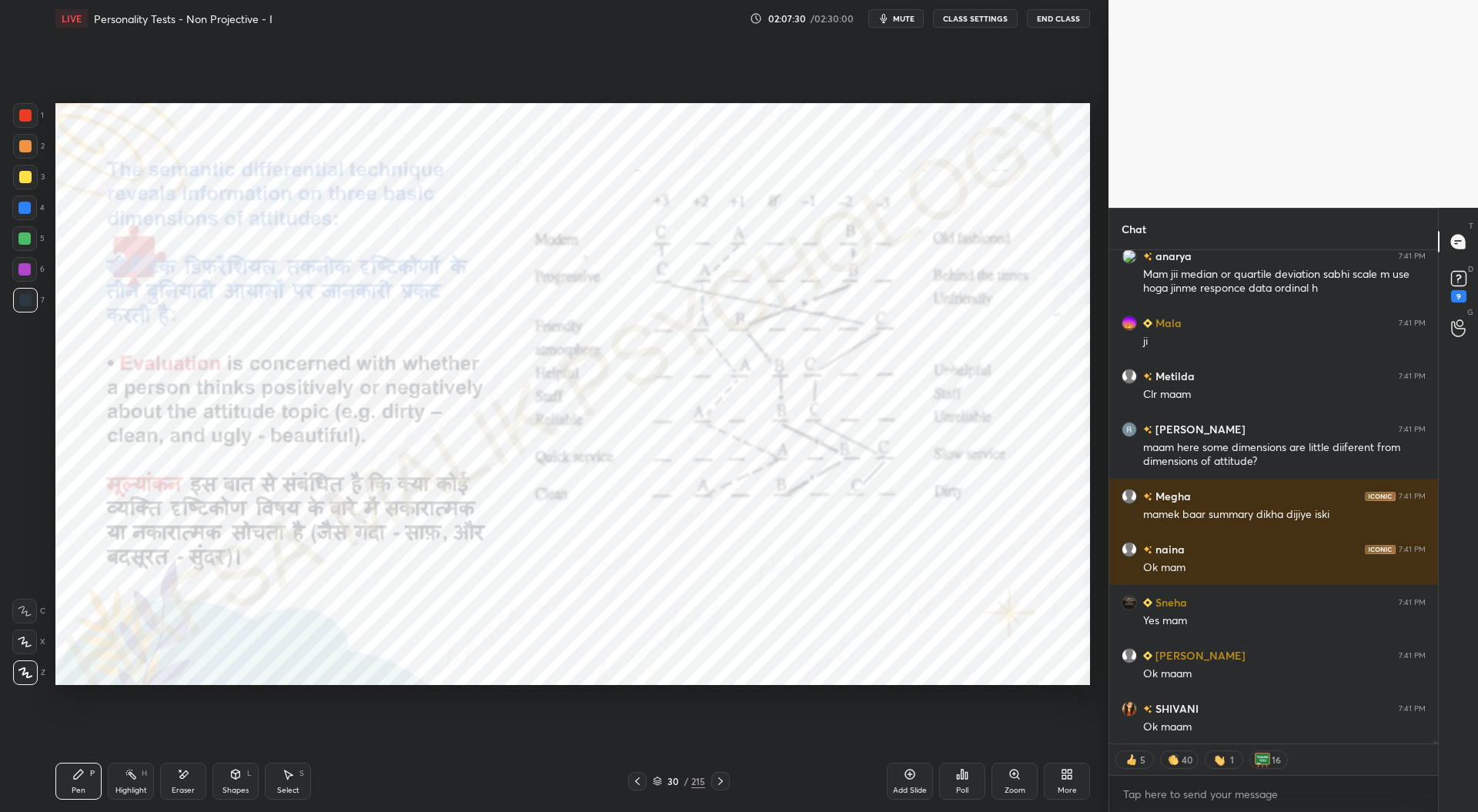
click at [640, 784] on icon at bounding box center [637, 781] width 12 height 12
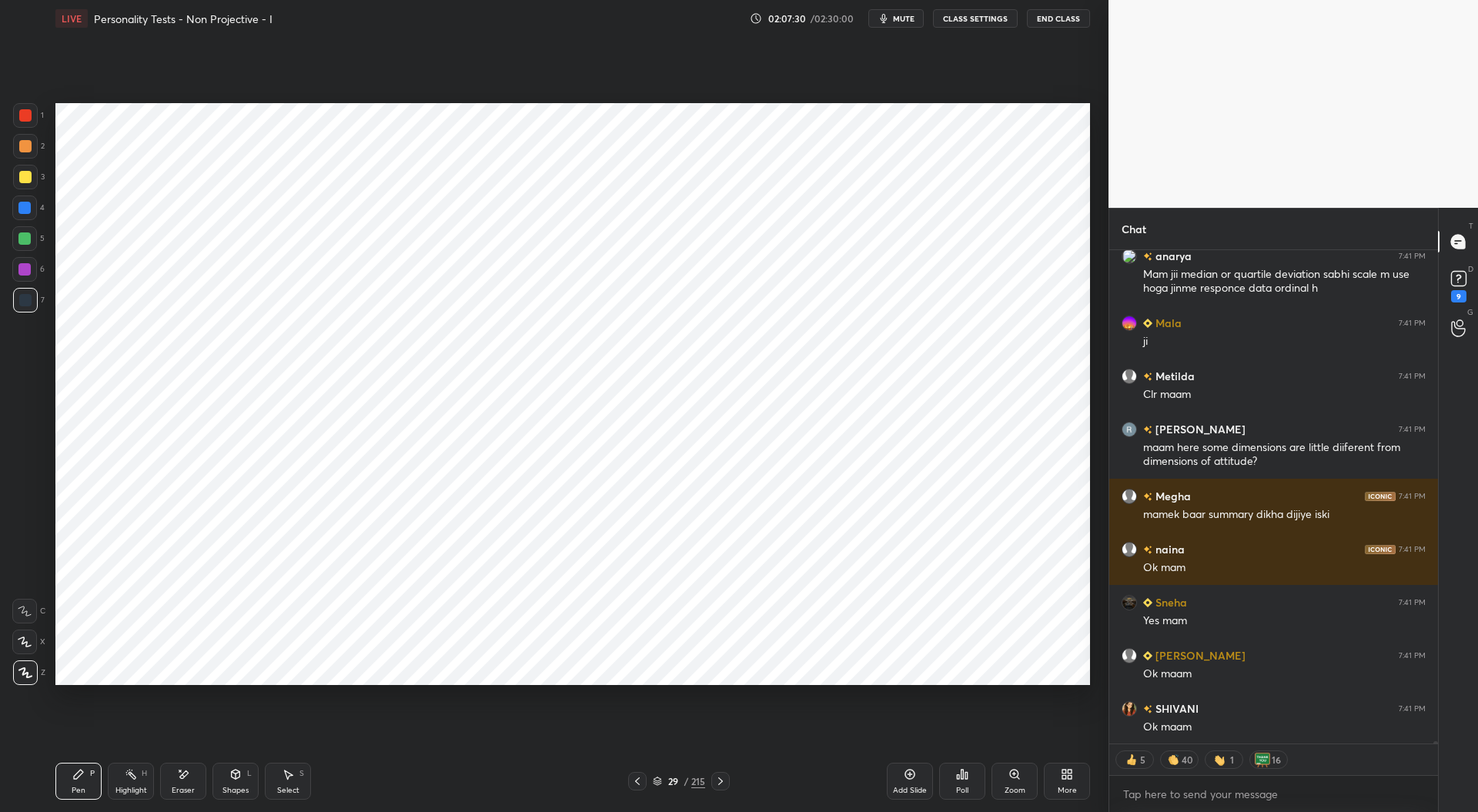
scroll to position [110334, 0]
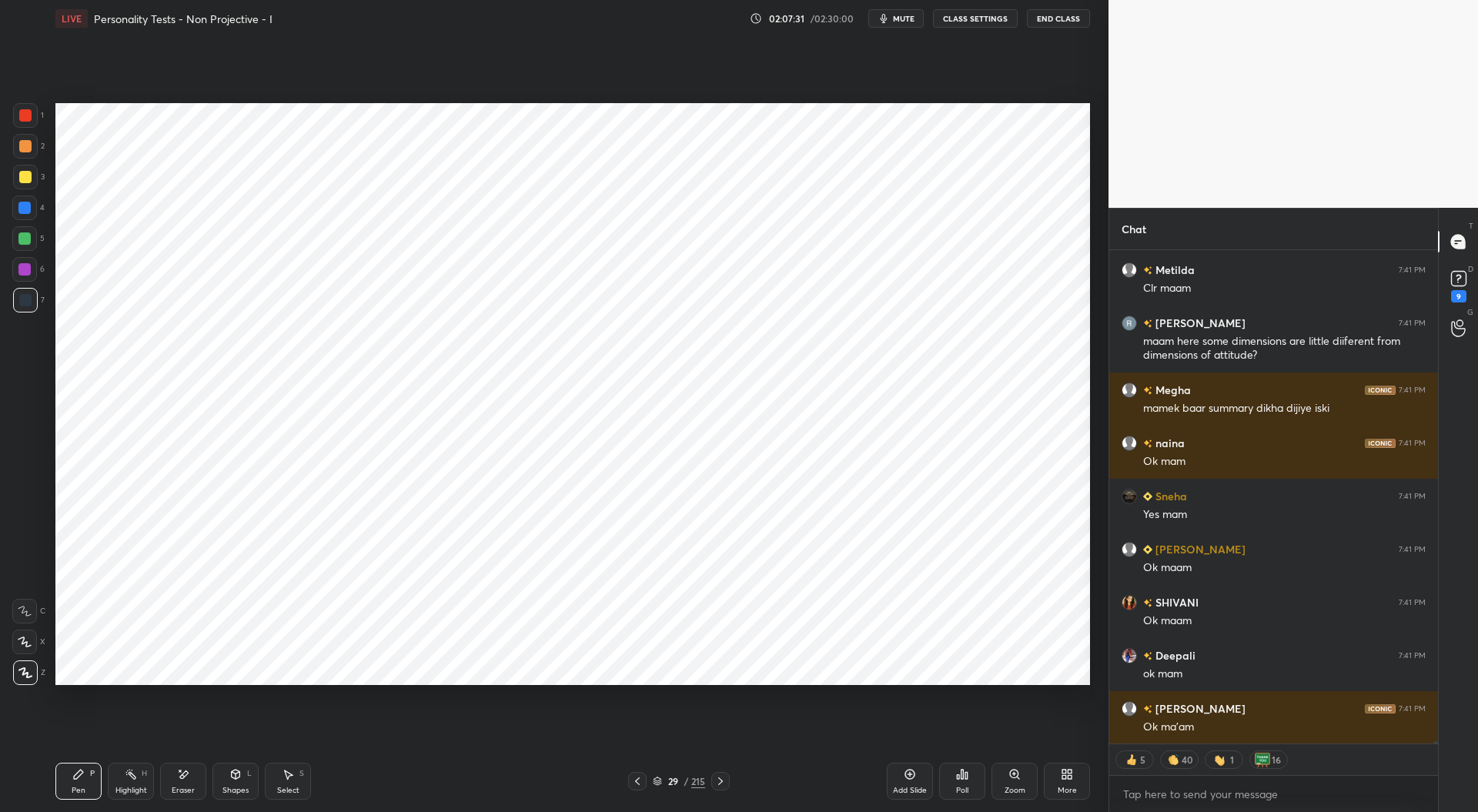
click at [642, 781] on icon at bounding box center [637, 781] width 12 height 12
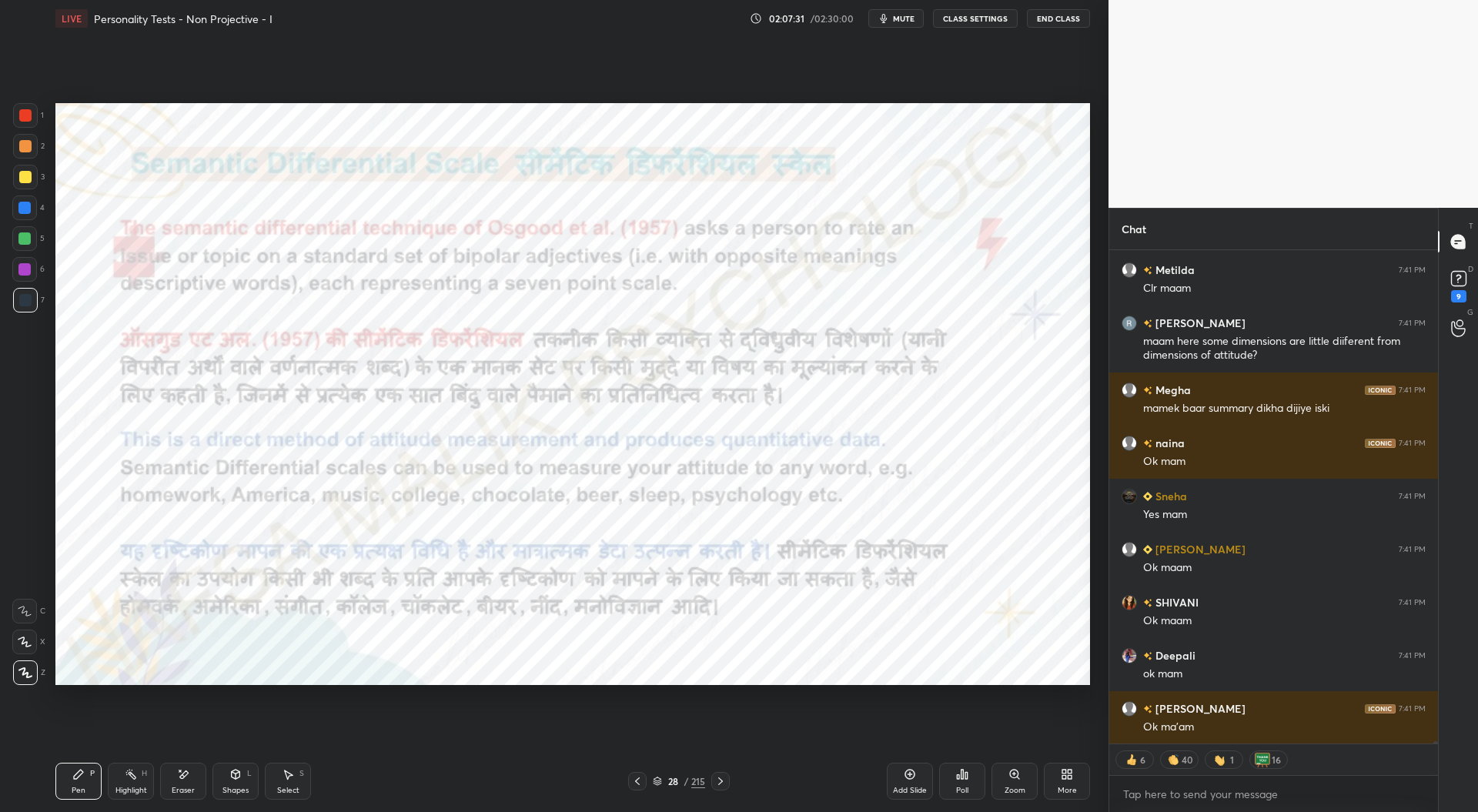
scroll to position [110387, 0]
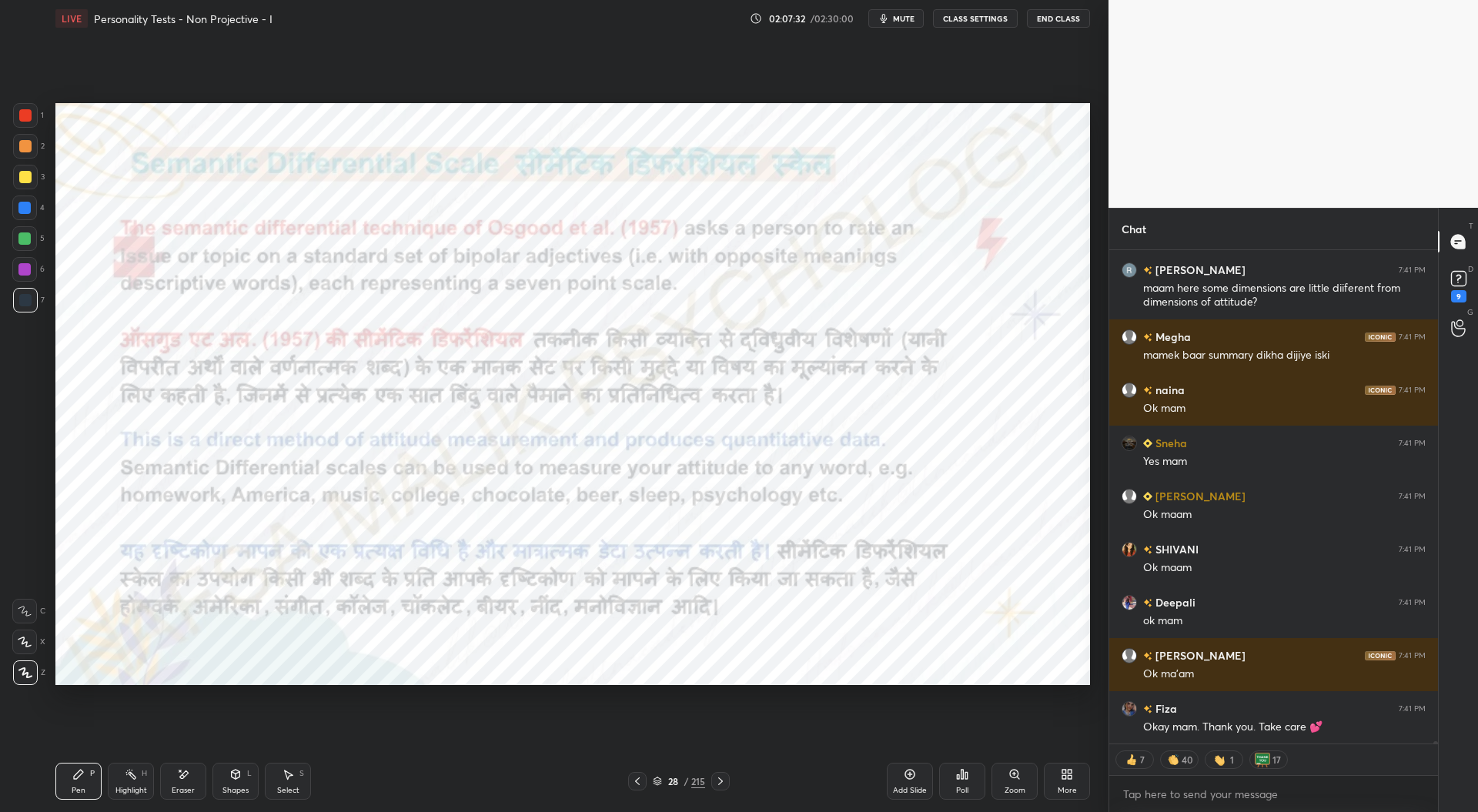
click at [720, 785] on icon at bounding box center [720, 781] width 12 height 12
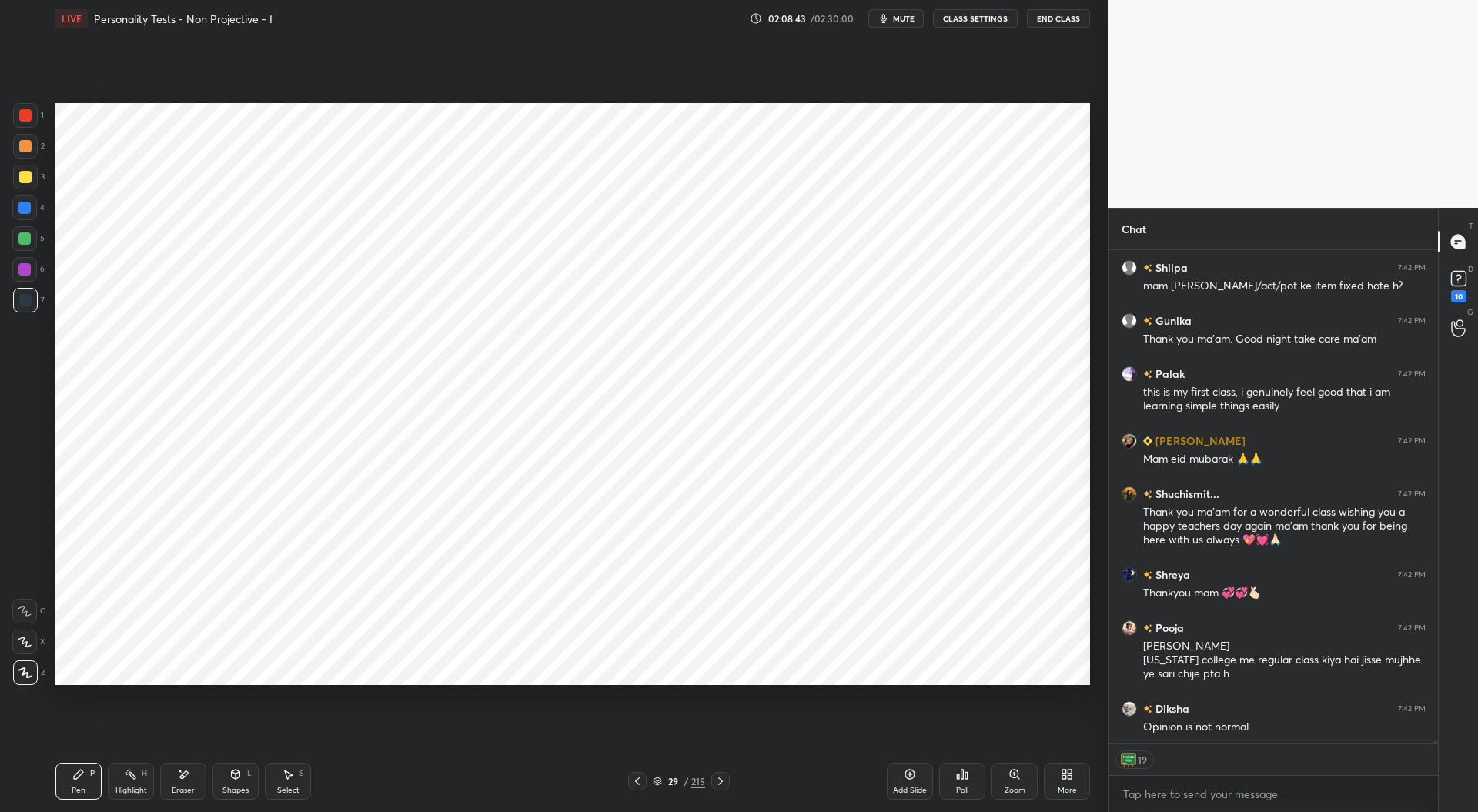
scroll to position [112098, 0]
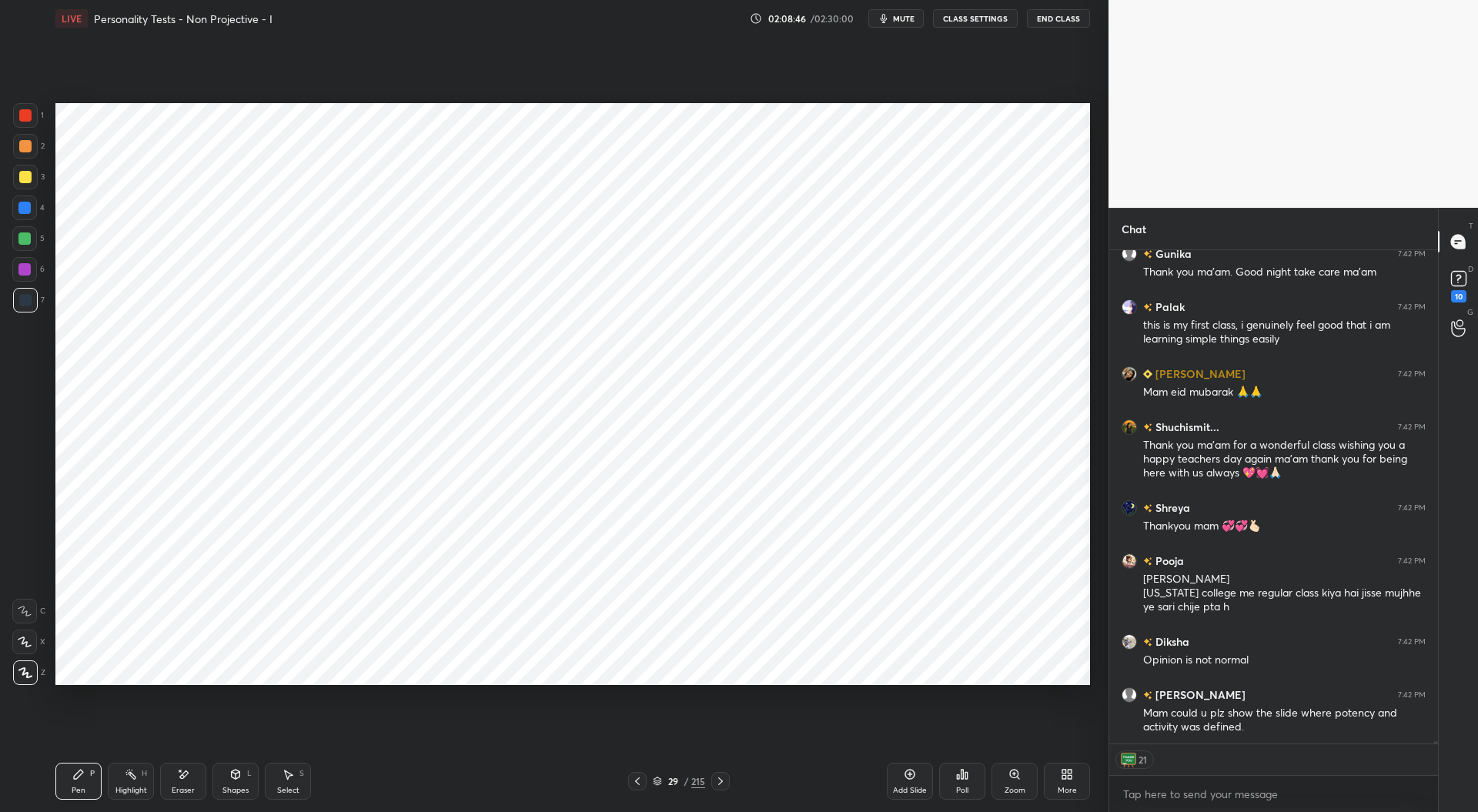
click at [723, 780] on icon at bounding box center [720, 781] width 12 height 12
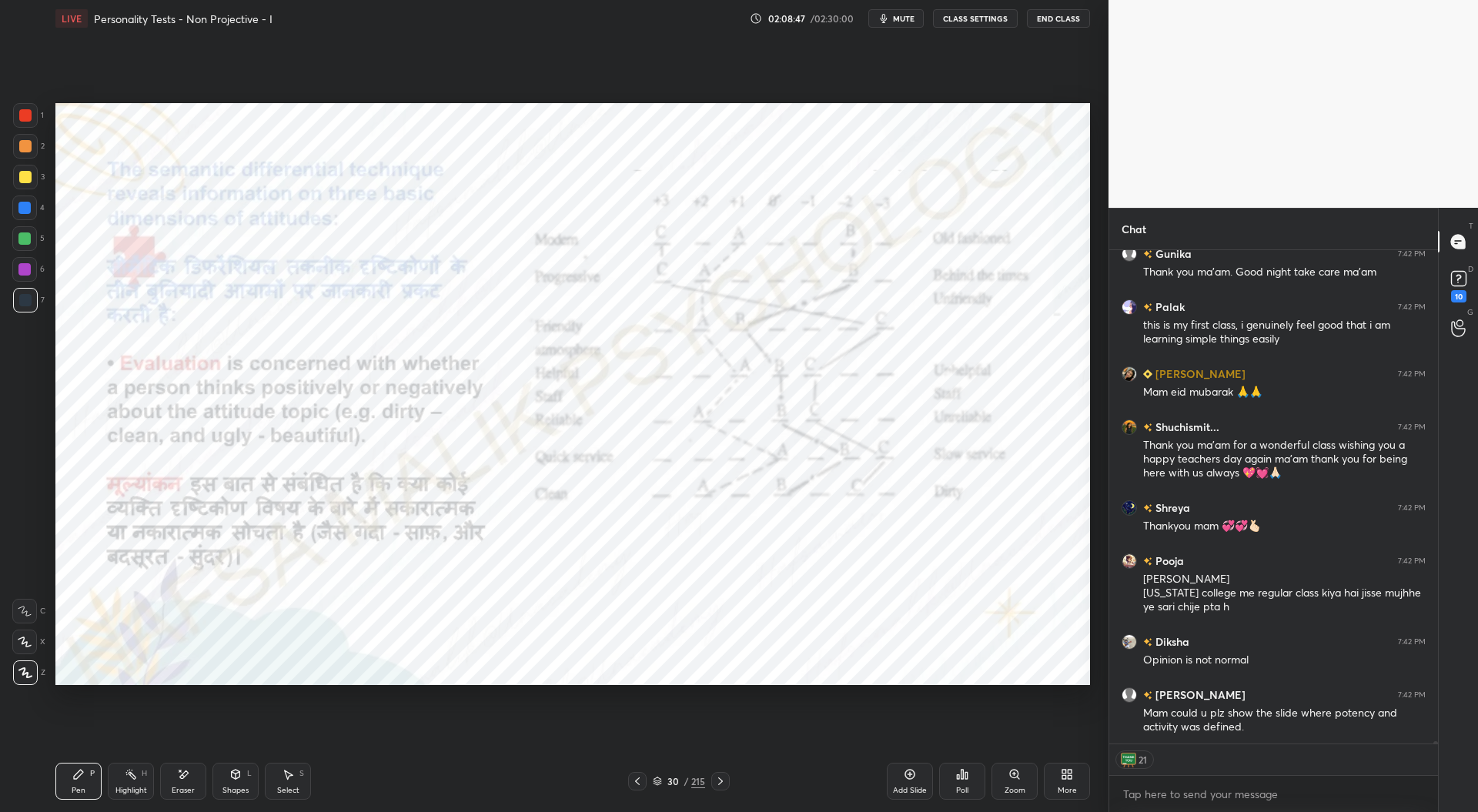
click at [724, 777] on icon at bounding box center [720, 781] width 12 height 12
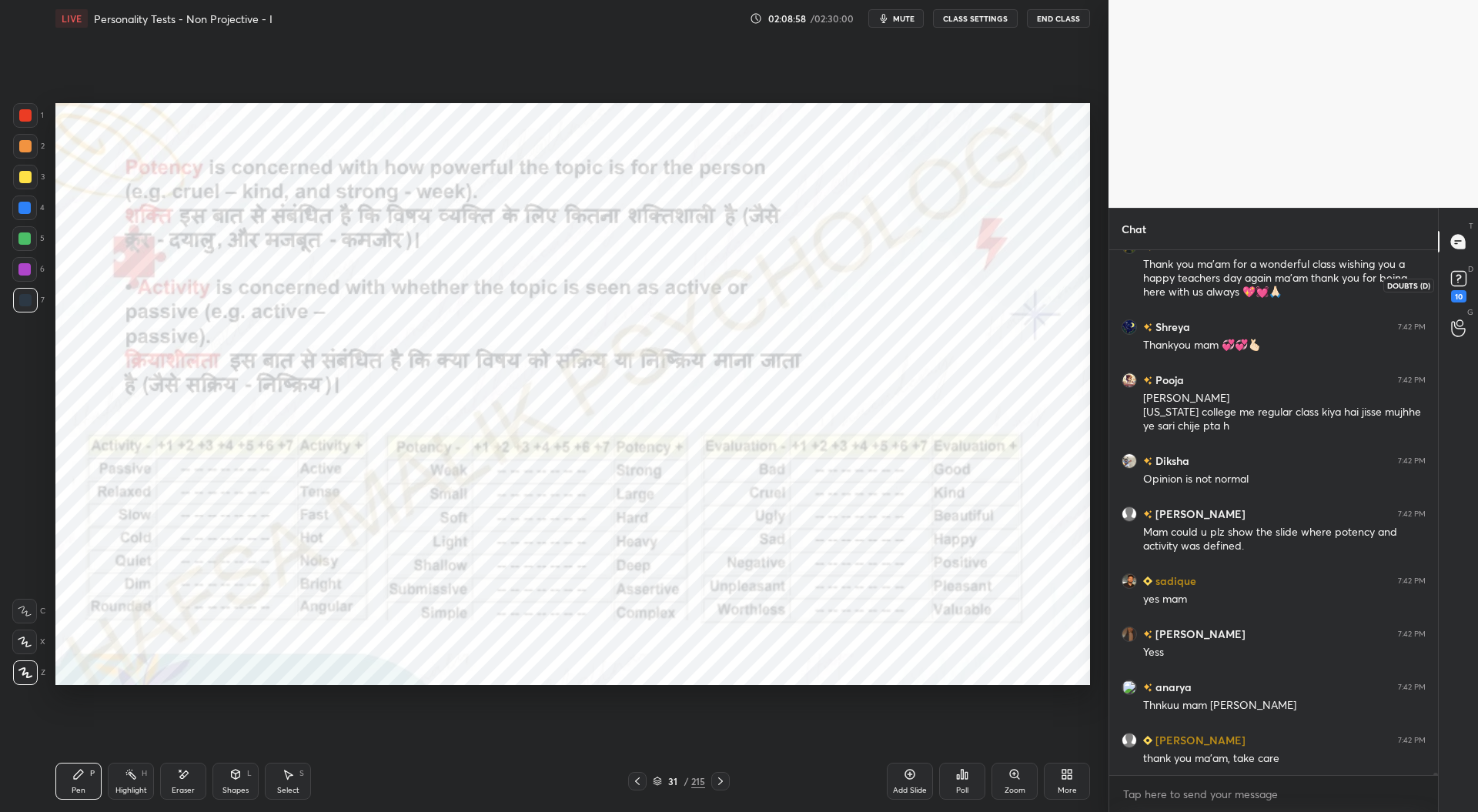
scroll to position [112279, 0]
click at [1454, 286] on rect at bounding box center [1459, 279] width 15 height 15
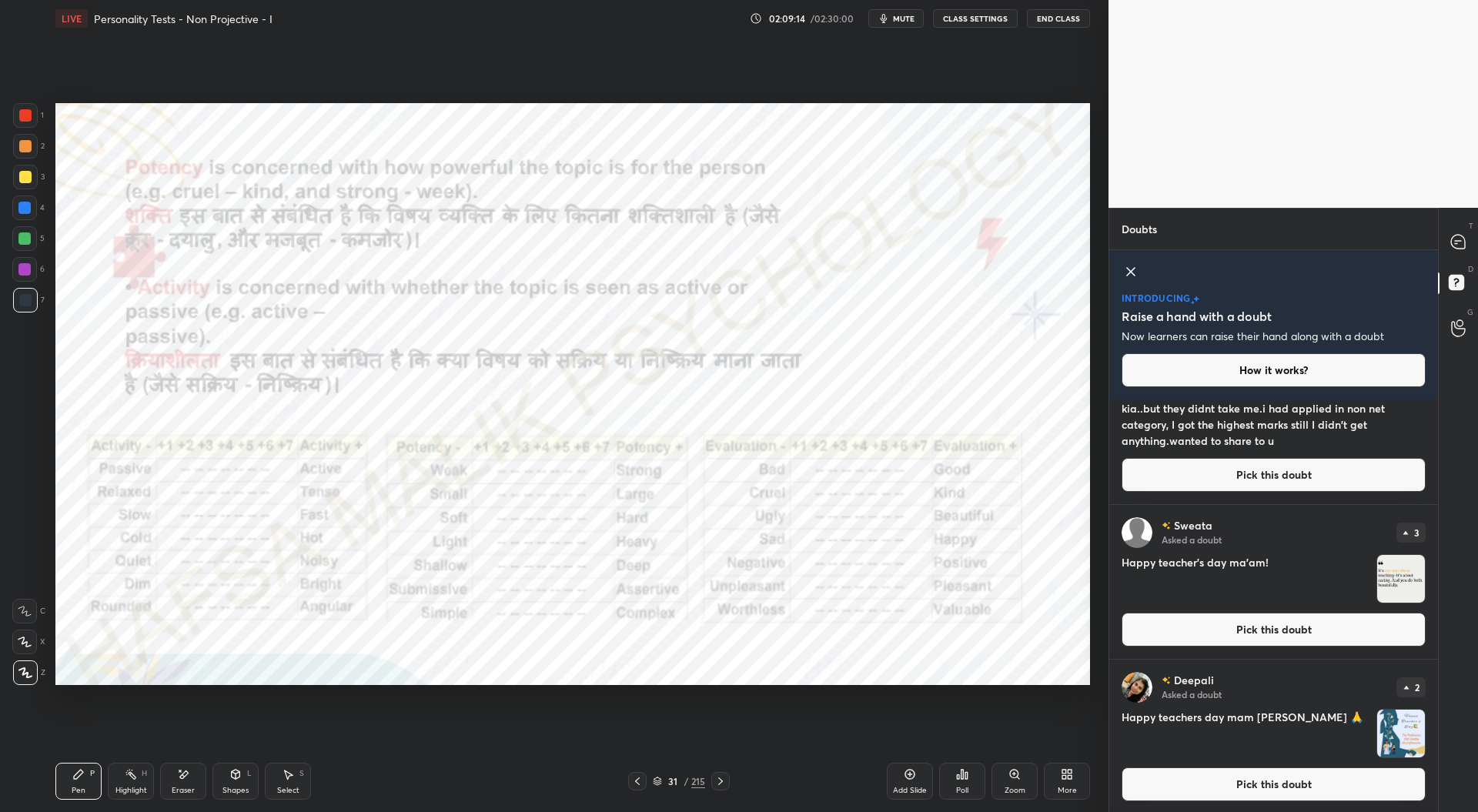
scroll to position [125, 0]
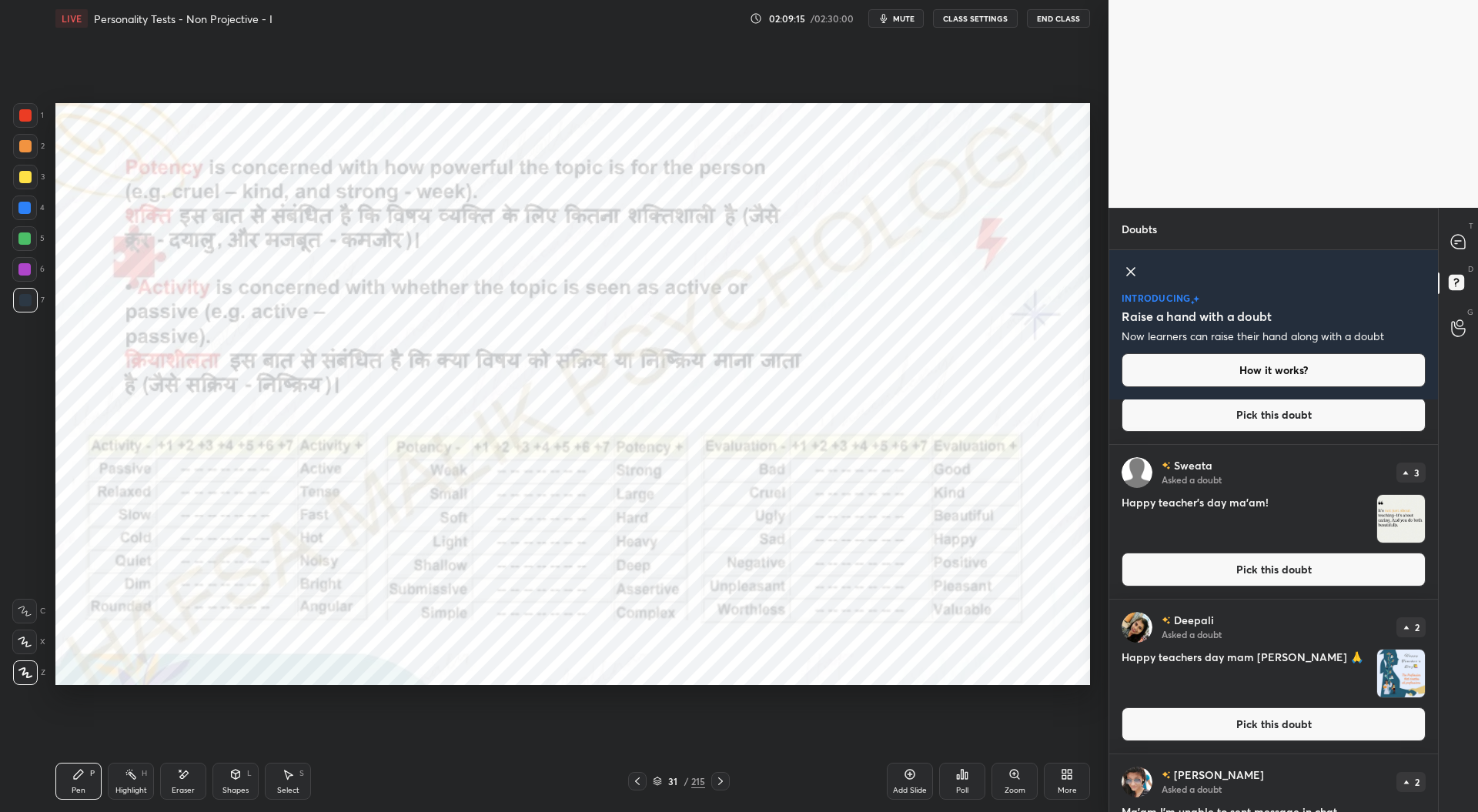
click at [1233, 578] on button "Pick this doubt" at bounding box center [1273, 570] width 304 height 34
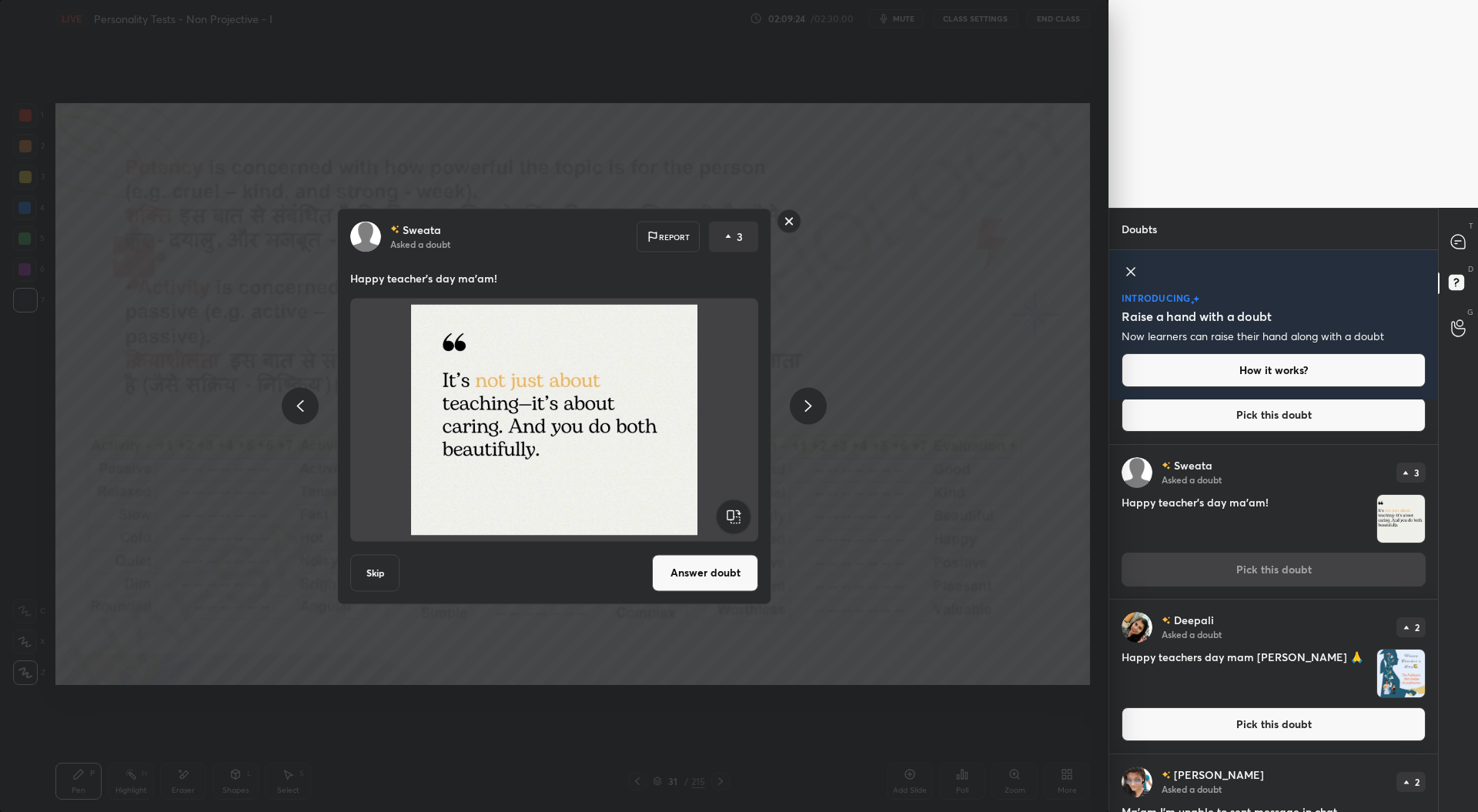
click at [791, 222] on rect at bounding box center [789, 221] width 24 height 24
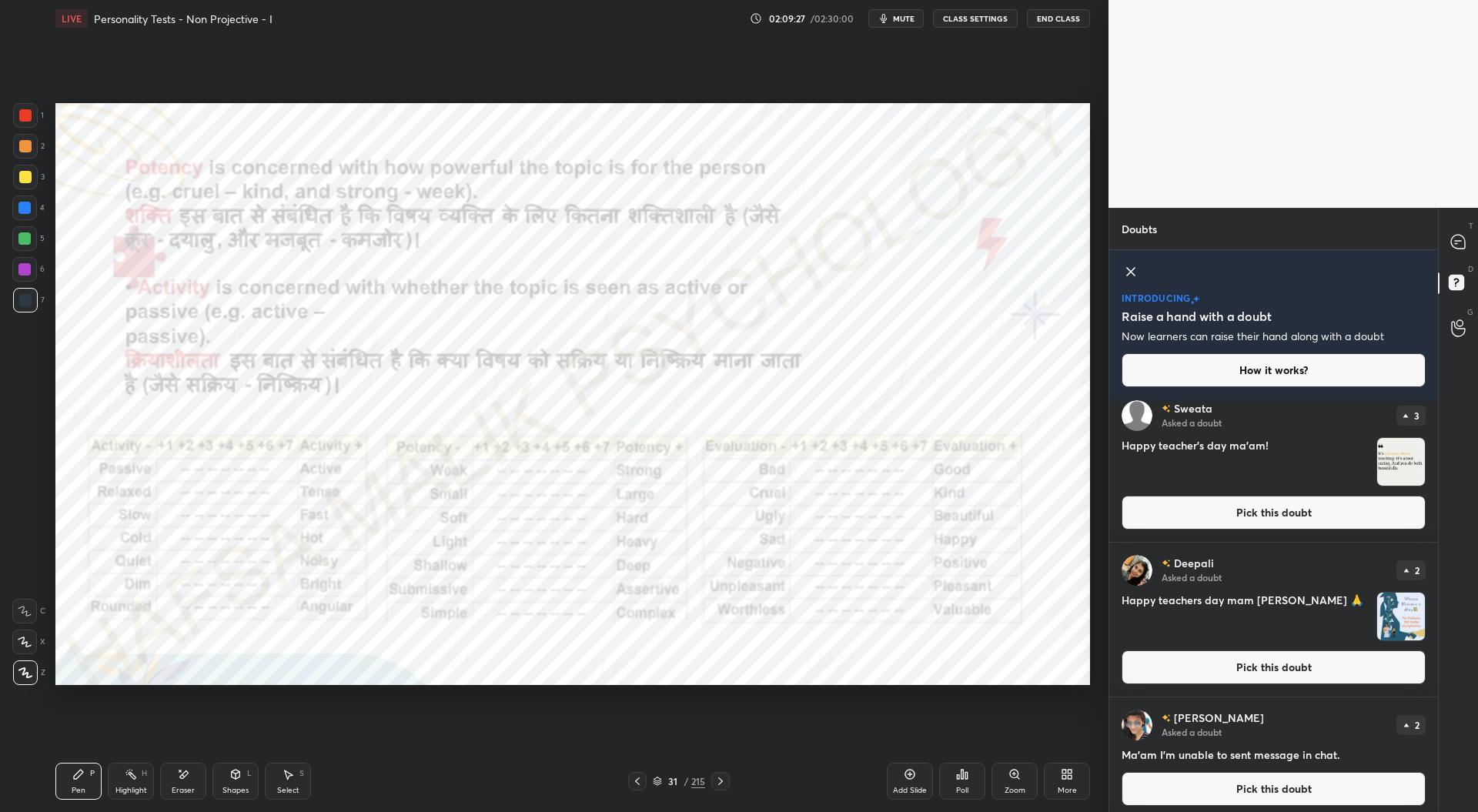
scroll to position [183, 0]
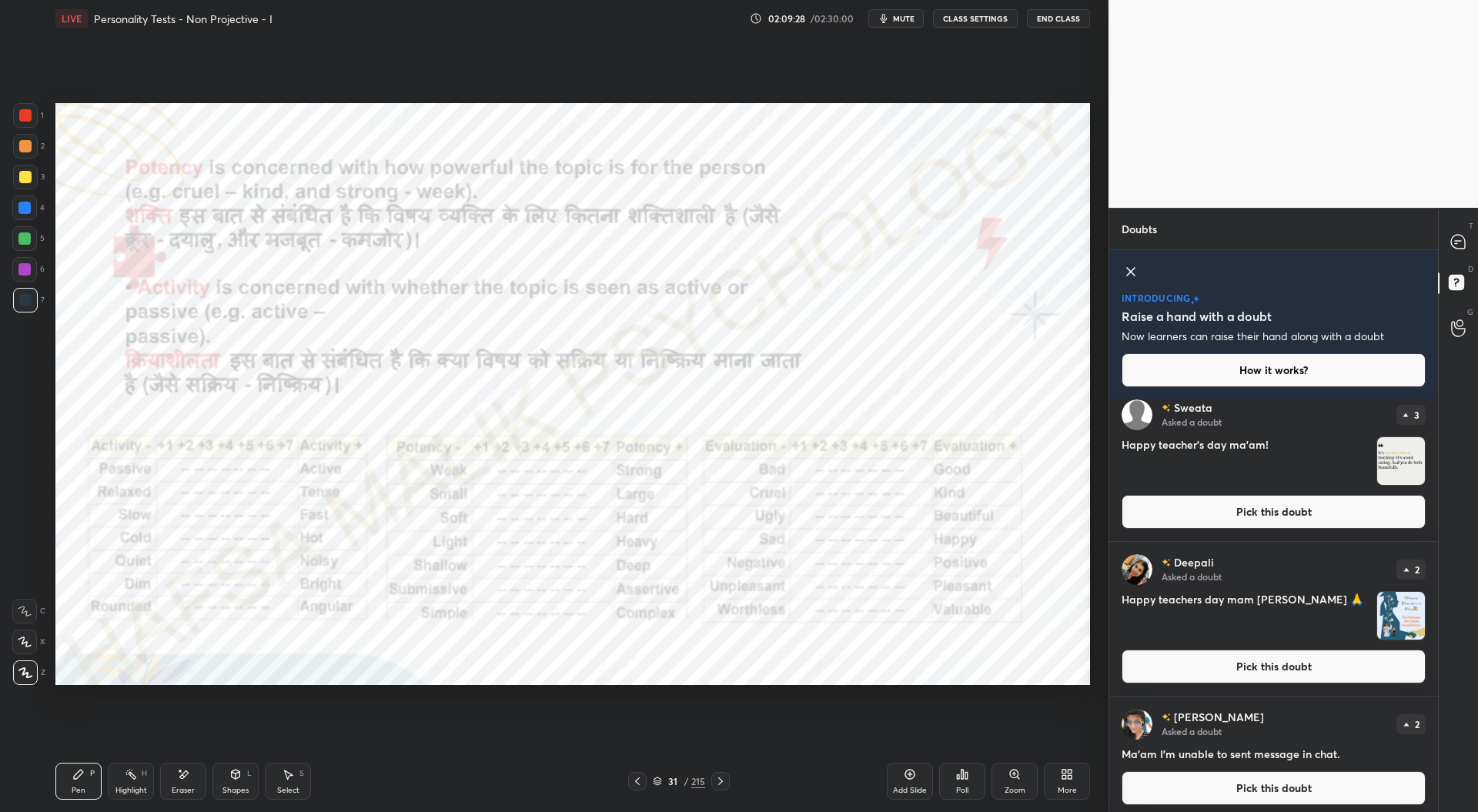
click at [1277, 663] on button "Pick this doubt" at bounding box center [1273, 667] width 304 height 34
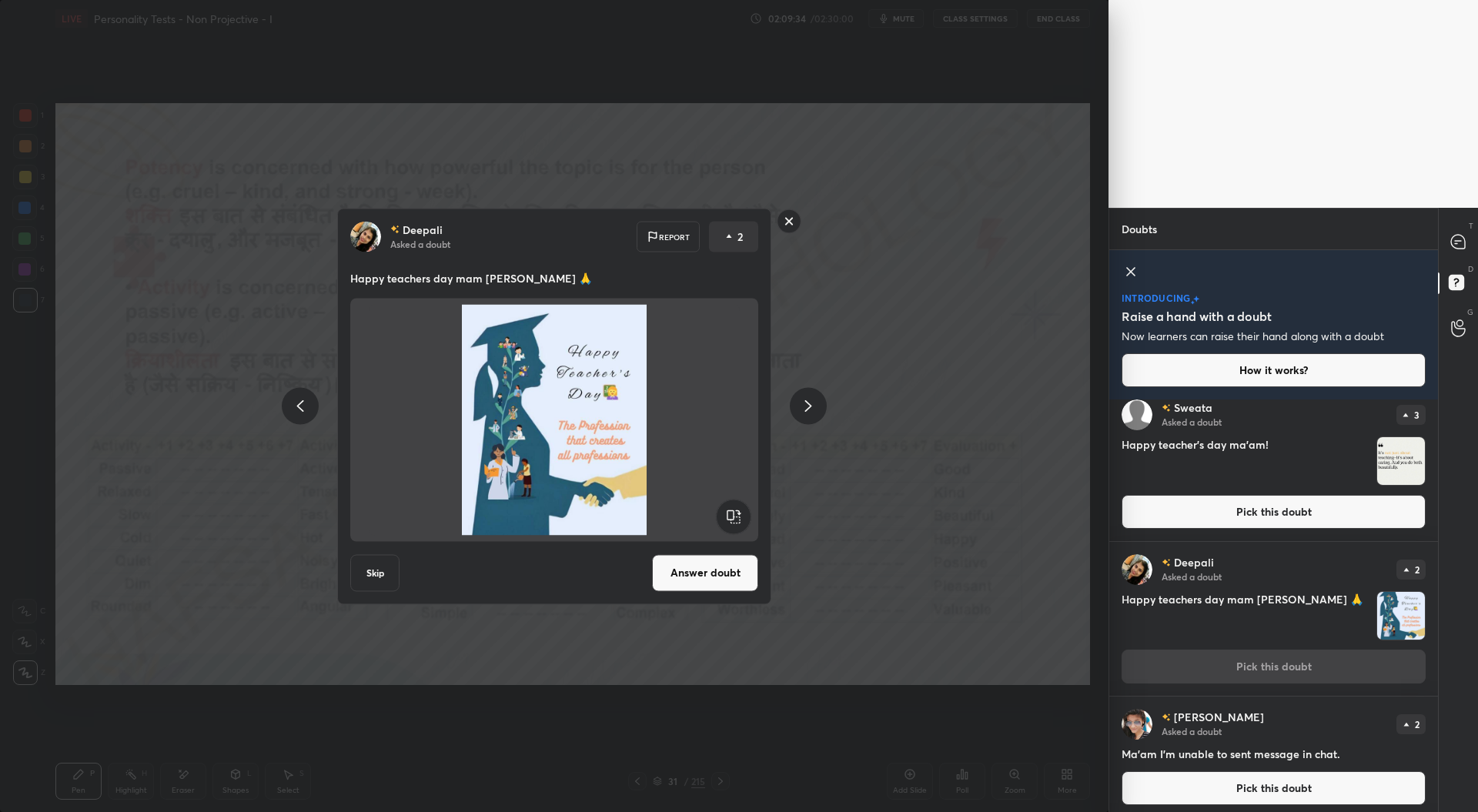
click at [787, 226] on rect at bounding box center [789, 221] width 24 height 24
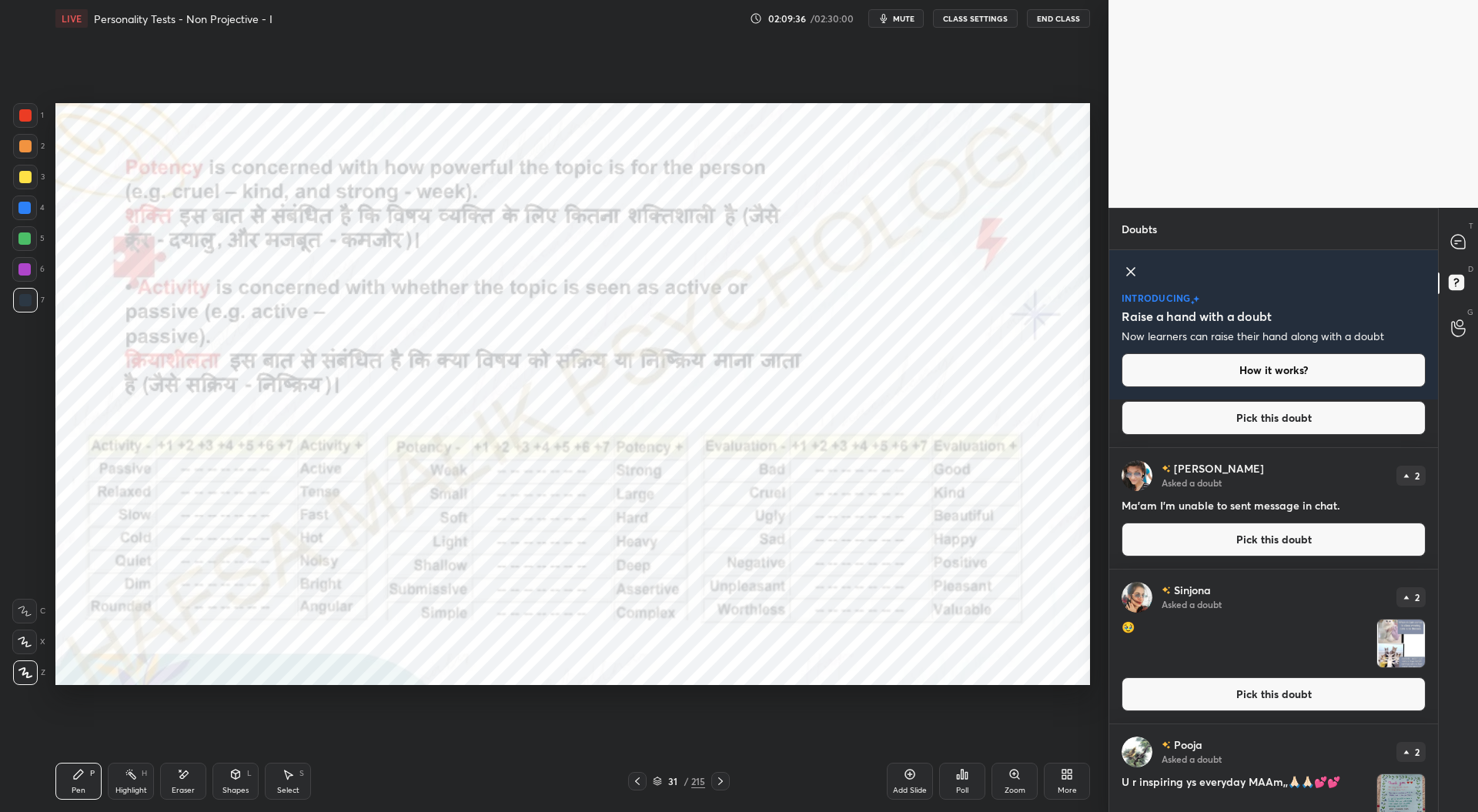
scroll to position [433, 0]
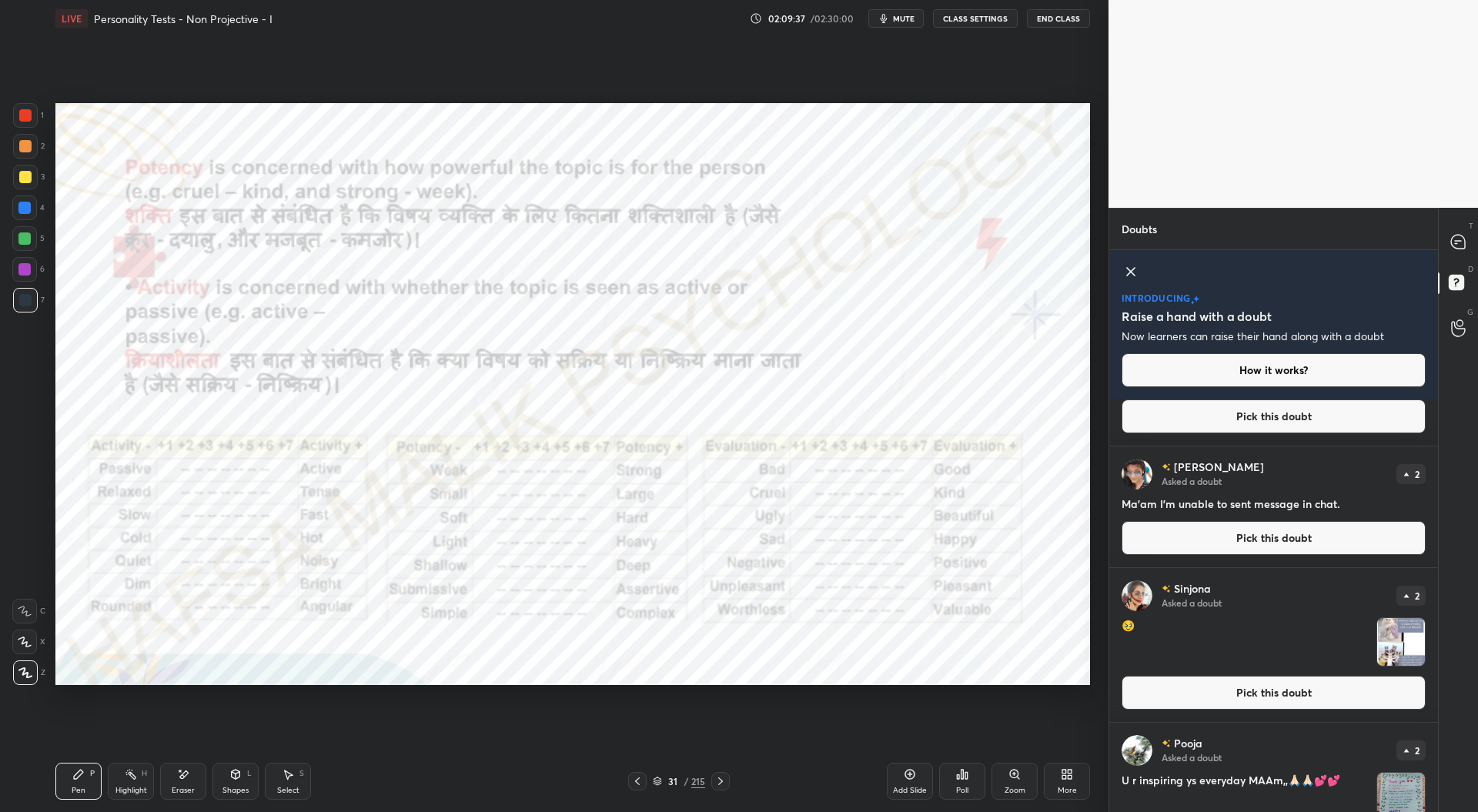
click at [1290, 695] on button "Pick this doubt" at bounding box center [1273, 693] width 304 height 34
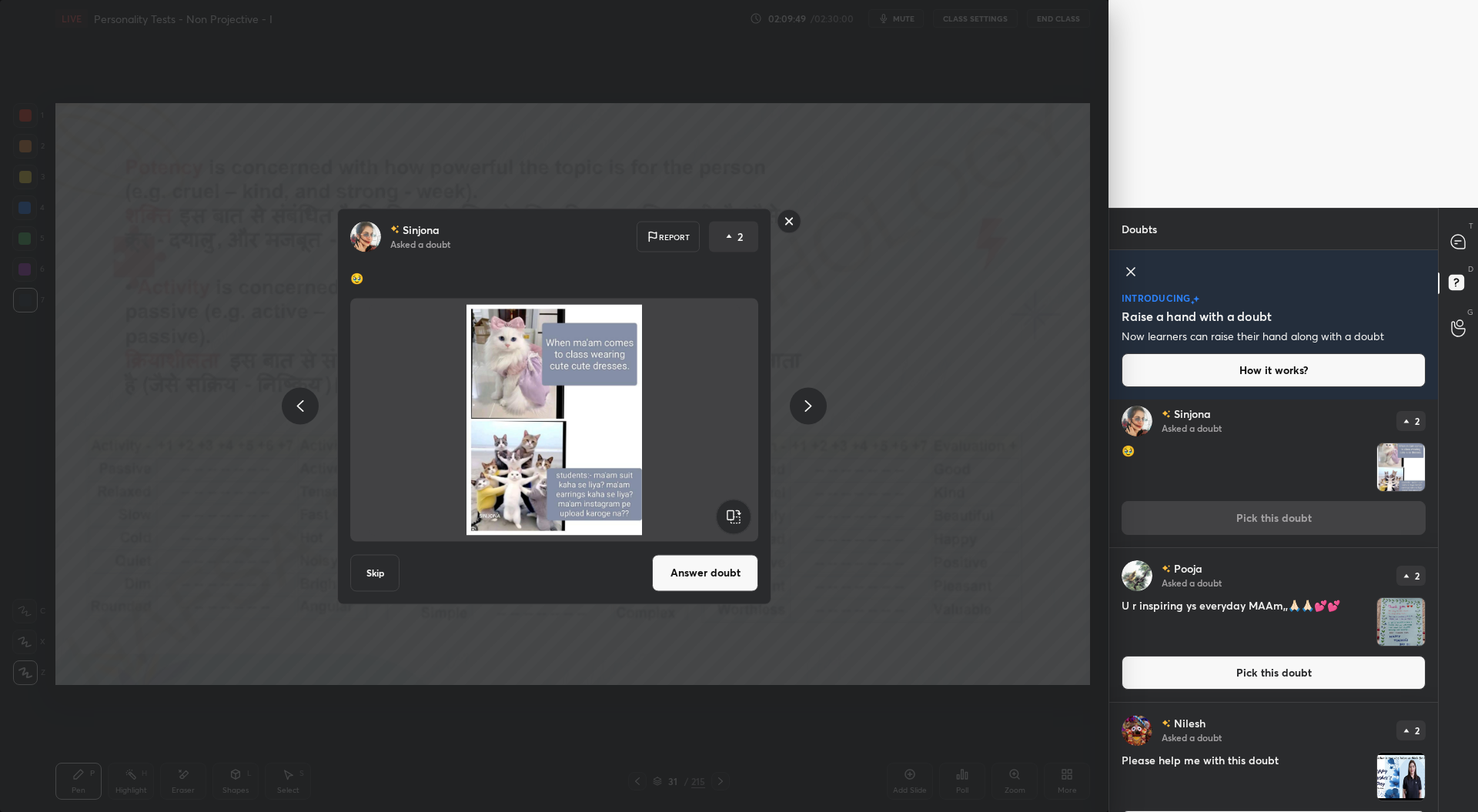
scroll to position [611, 0]
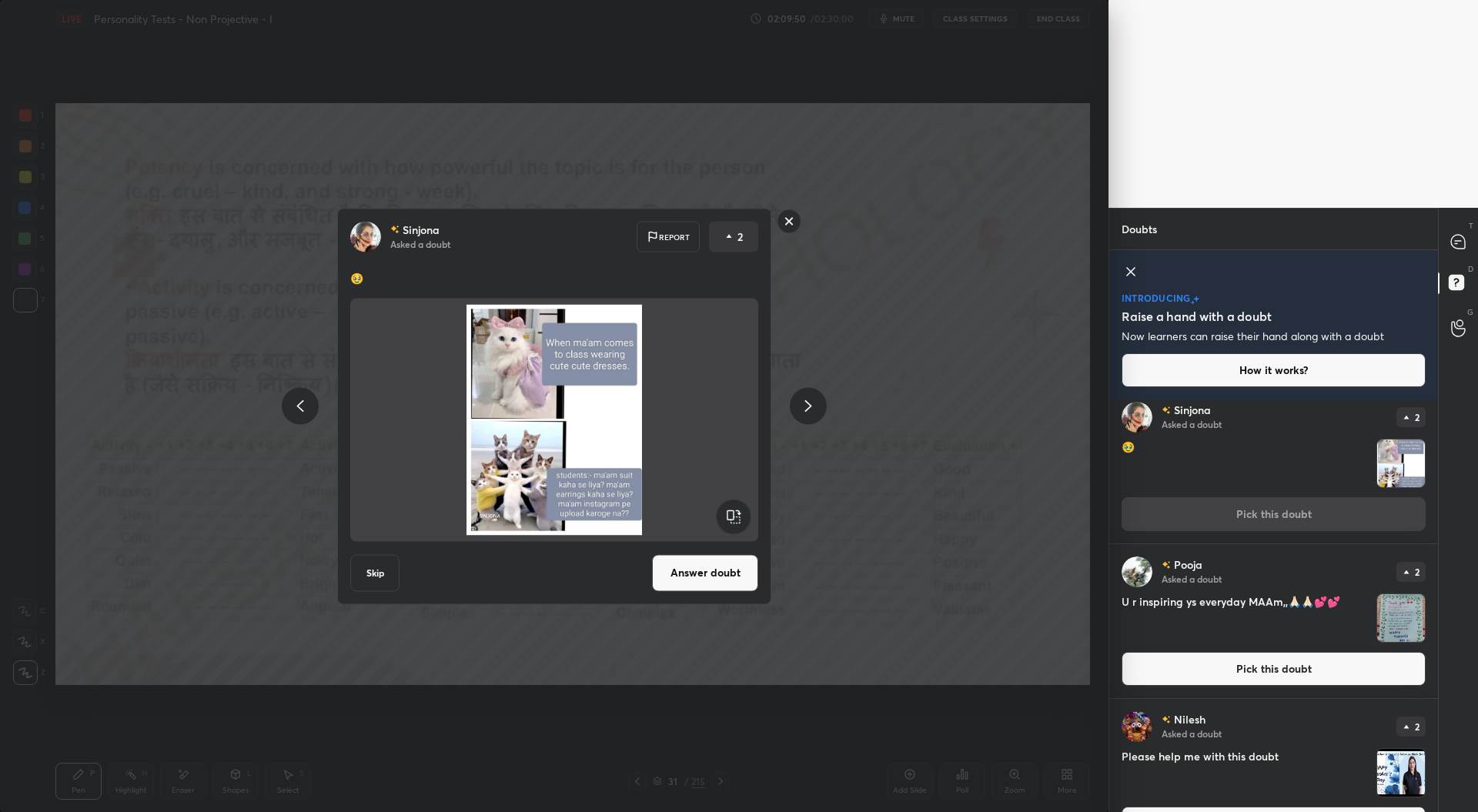
click at [1212, 674] on button "Pick this doubt" at bounding box center [1273, 669] width 304 height 34
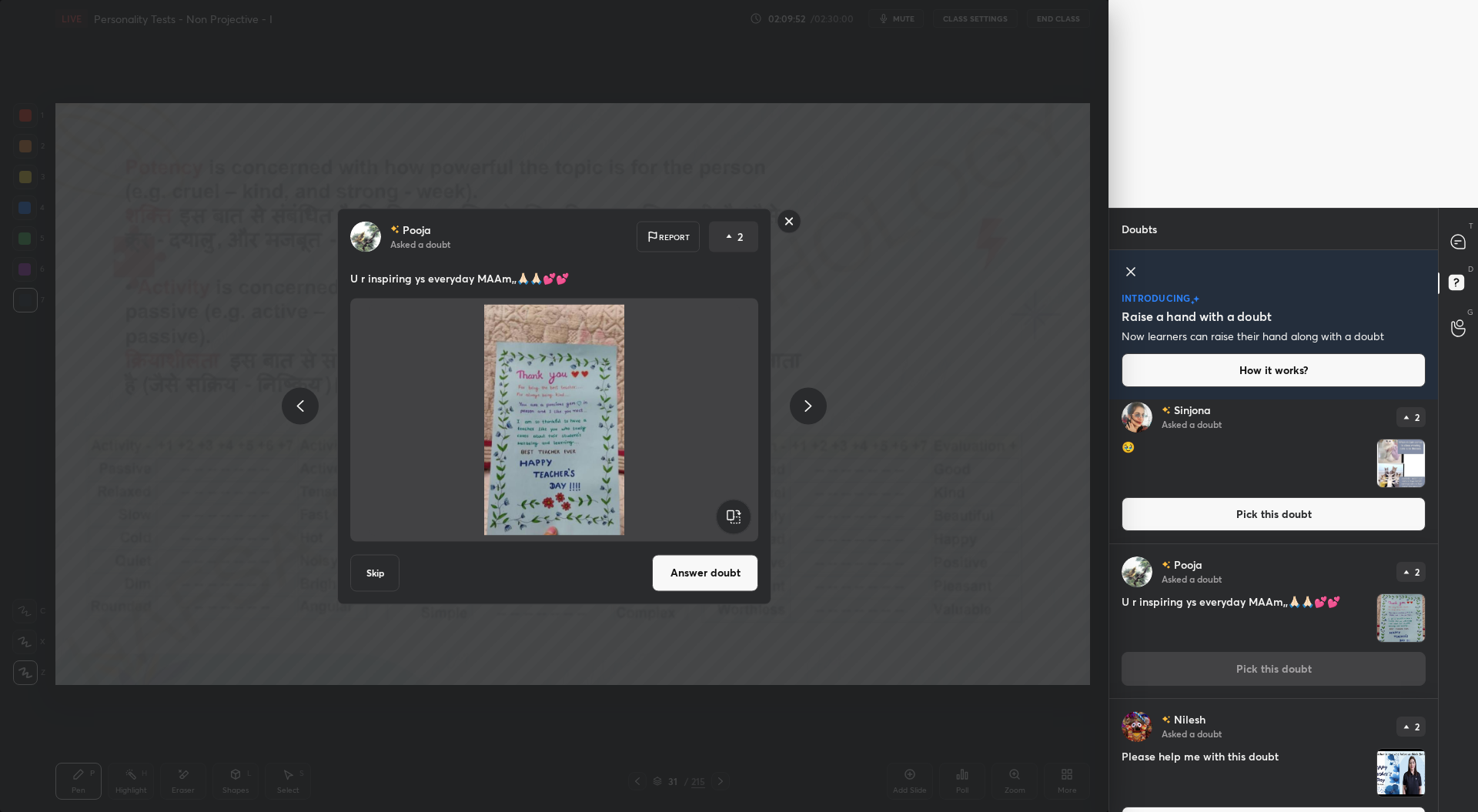
click at [718, 577] on button "Answer doubt" at bounding box center [705, 572] width 106 height 37
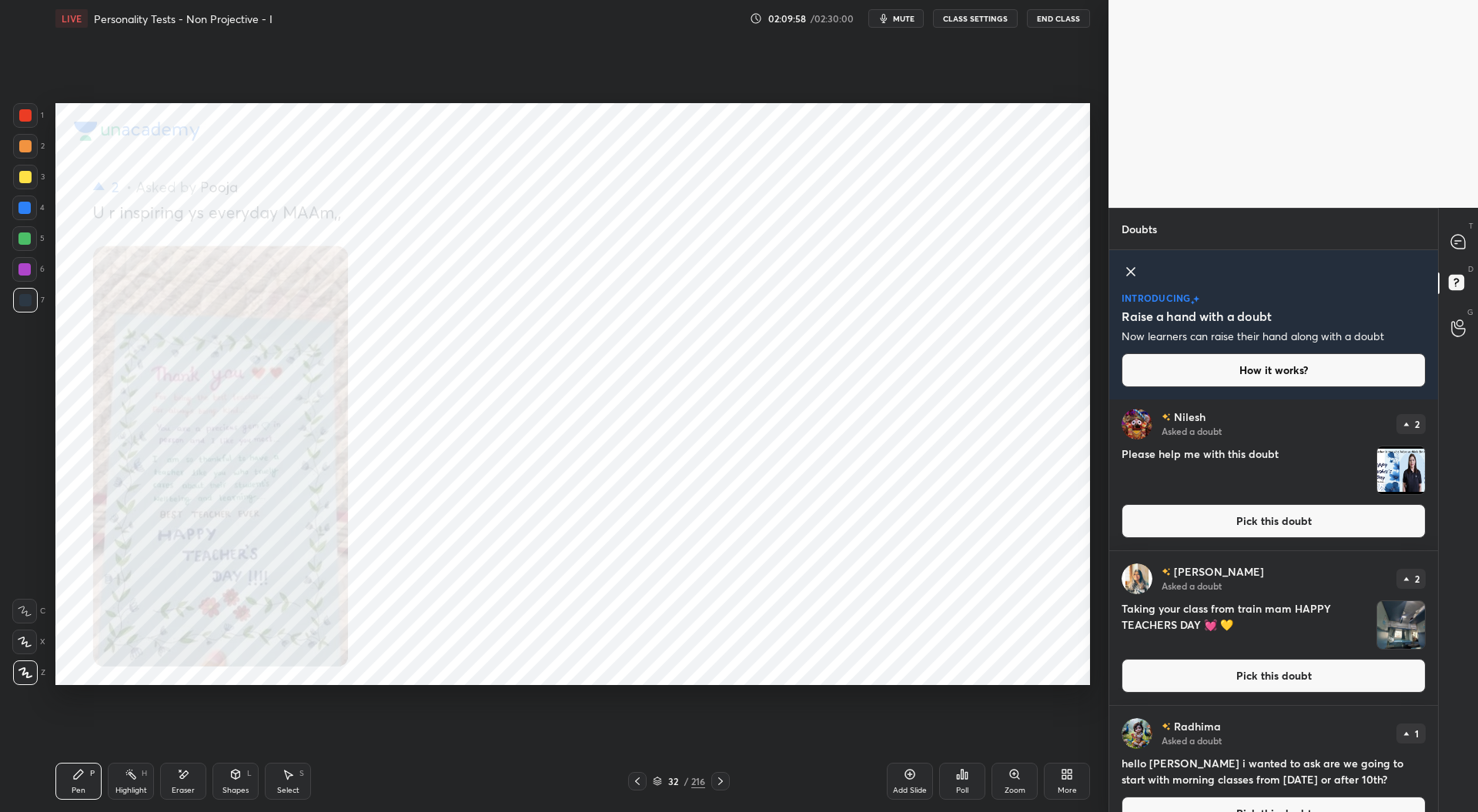
scroll to position [719, 0]
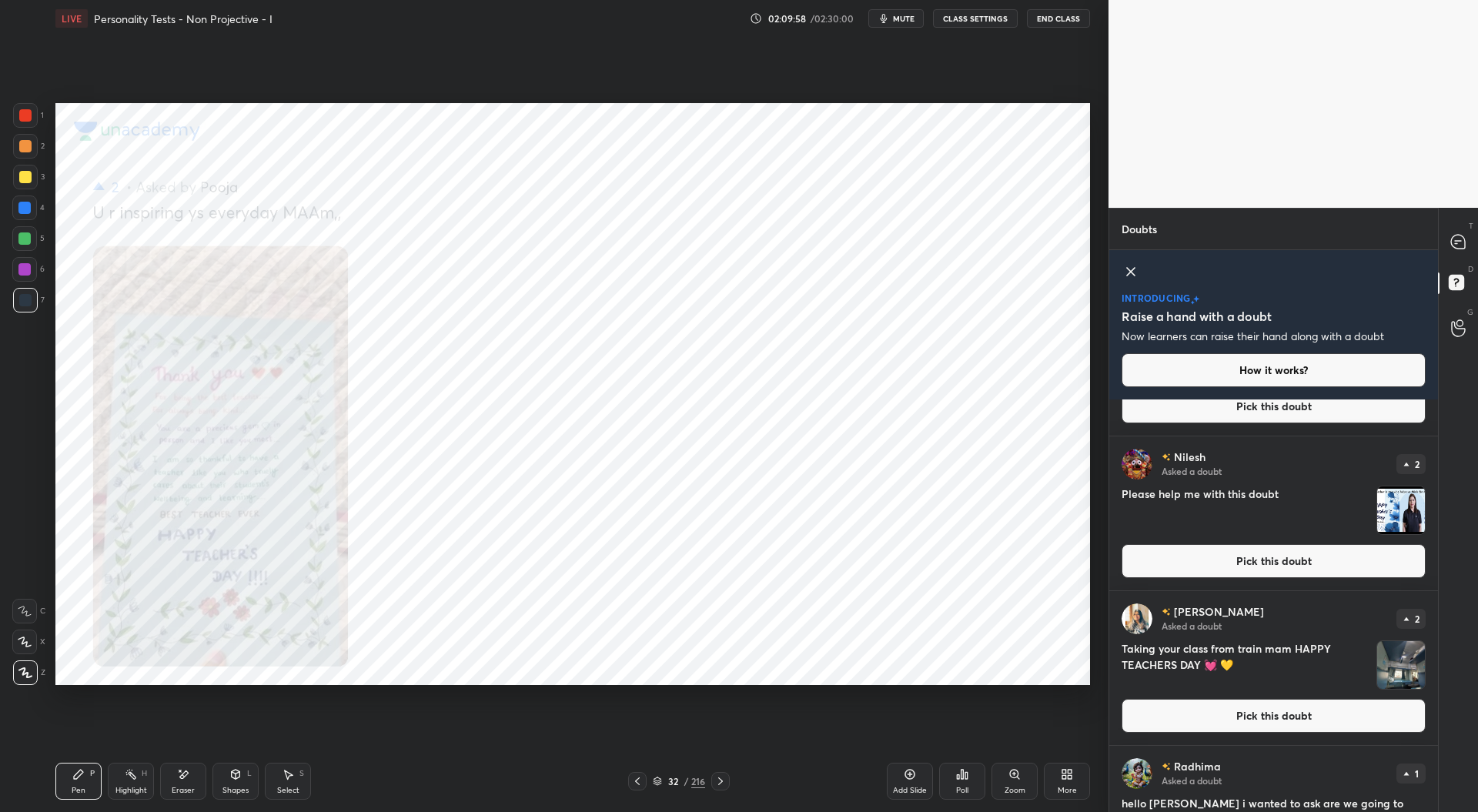
click at [1250, 555] on button "Pick this doubt" at bounding box center [1273, 561] width 304 height 34
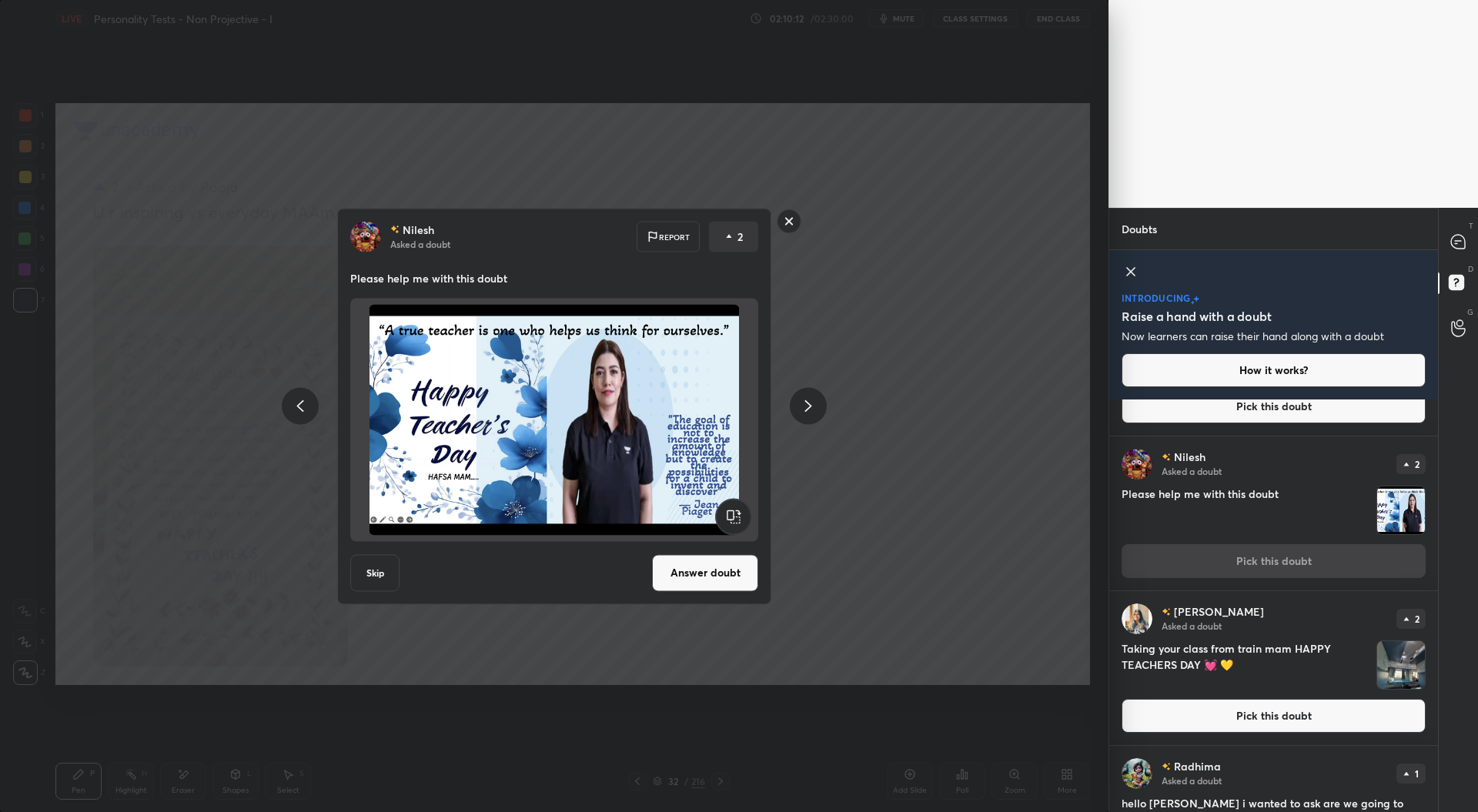
click at [710, 573] on button "Answer doubt" at bounding box center [705, 572] width 106 height 37
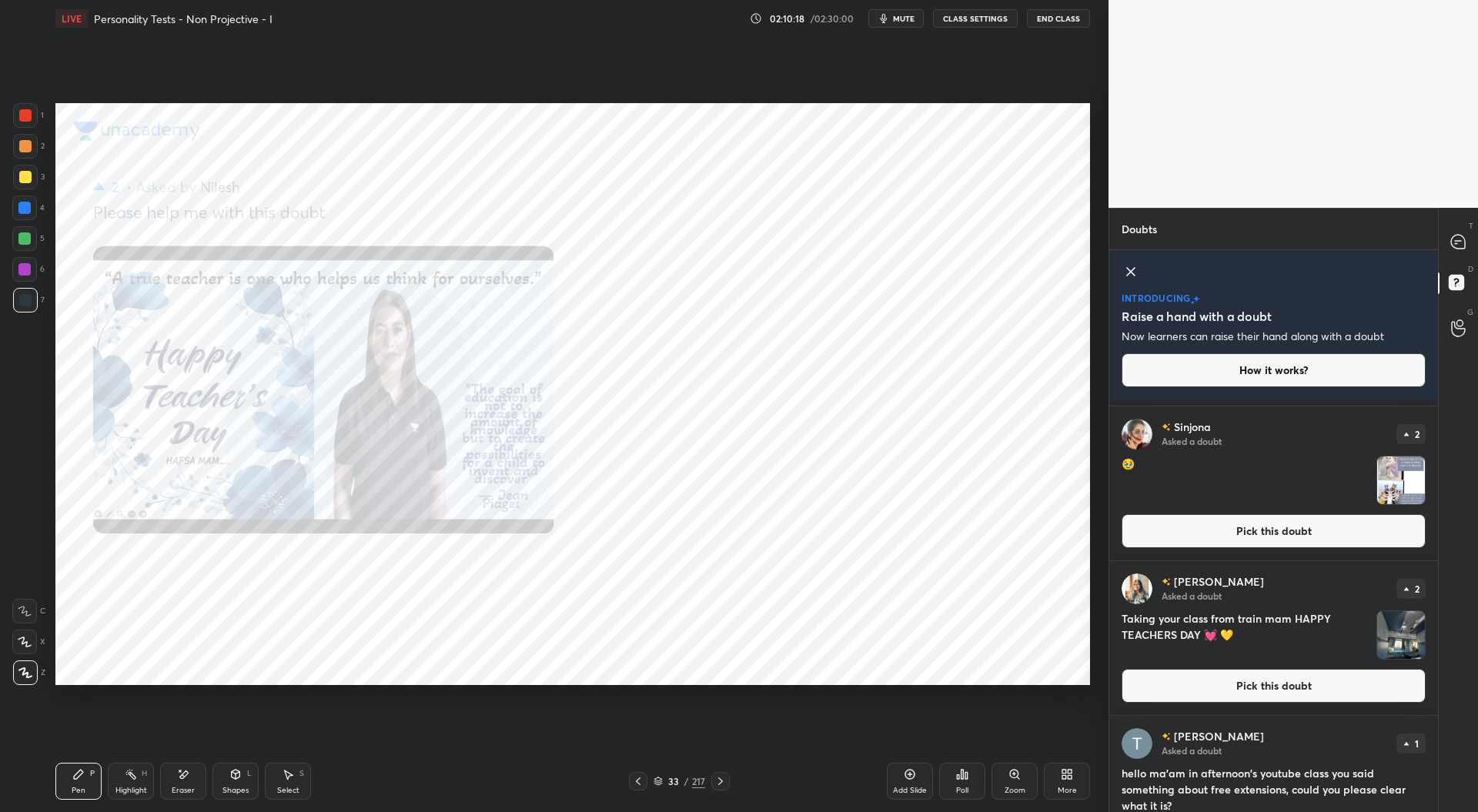
scroll to position [606, 0]
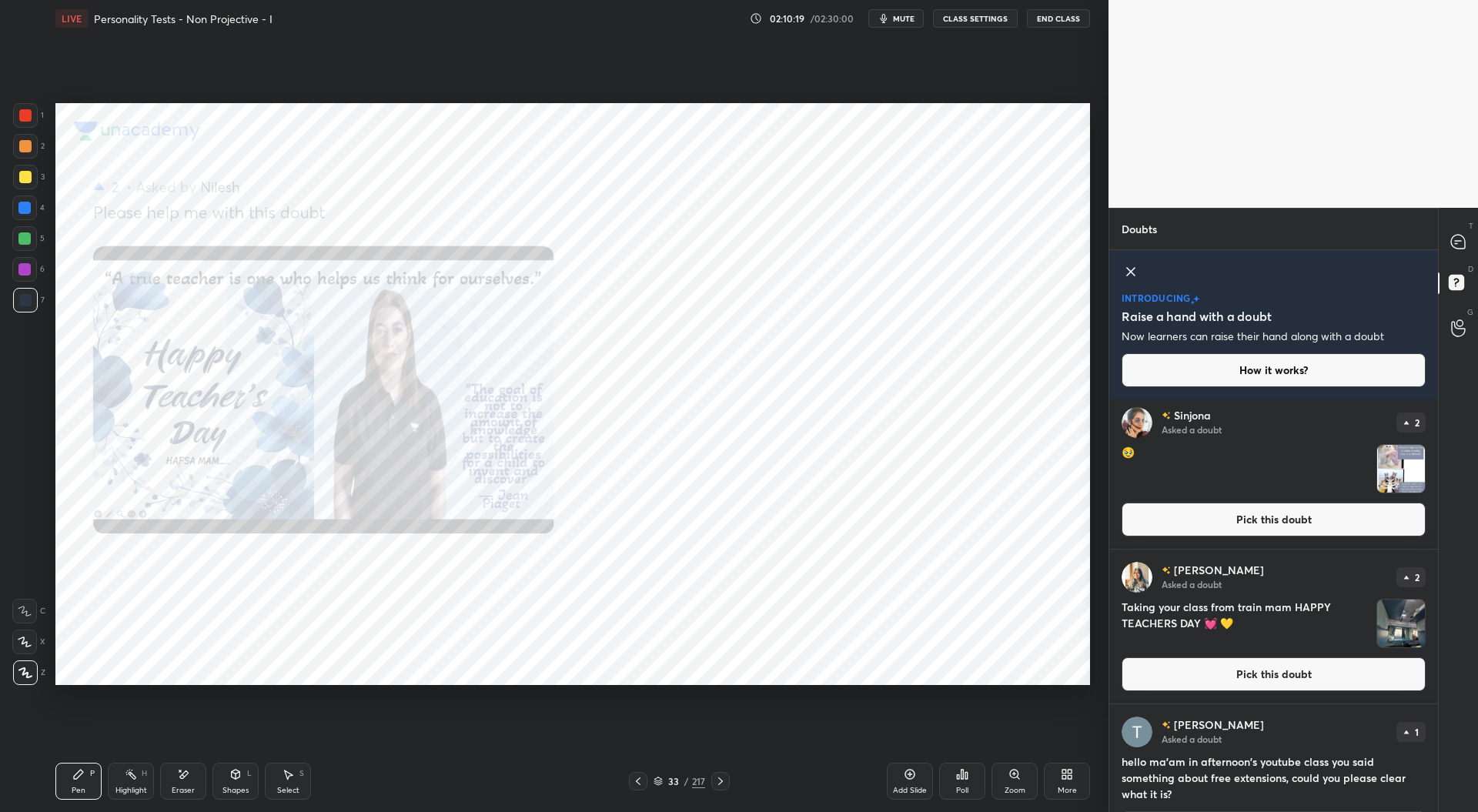
click at [1243, 676] on button "Pick this doubt" at bounding box center [1273, 674] width 304 height 34
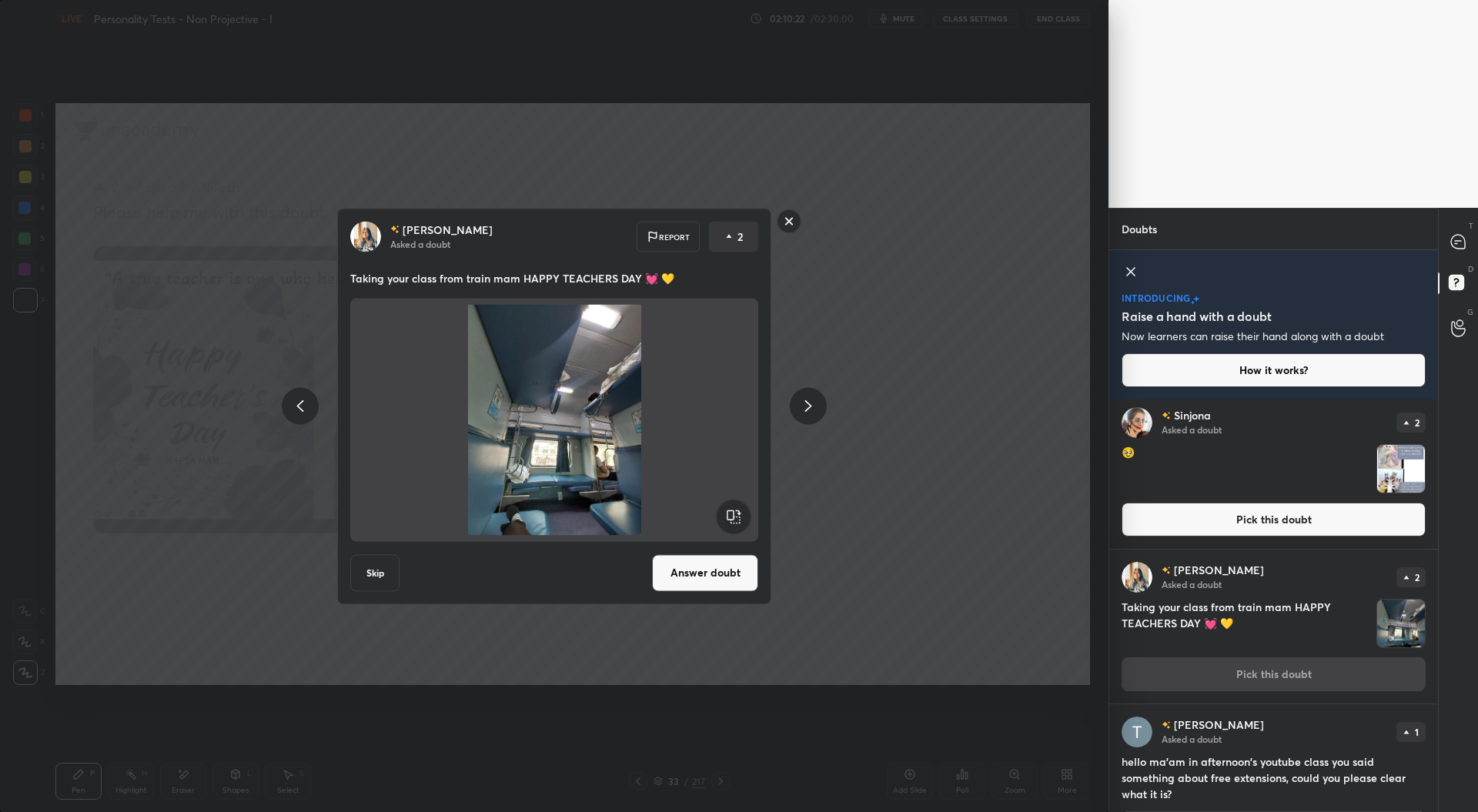
click at [940, 616] on div "[PERSON_NAME] Asked a doubt Report 2 Taking your class from train mam HAPPY TEA…" at bounding box center [554, 406] width 1108 height 812
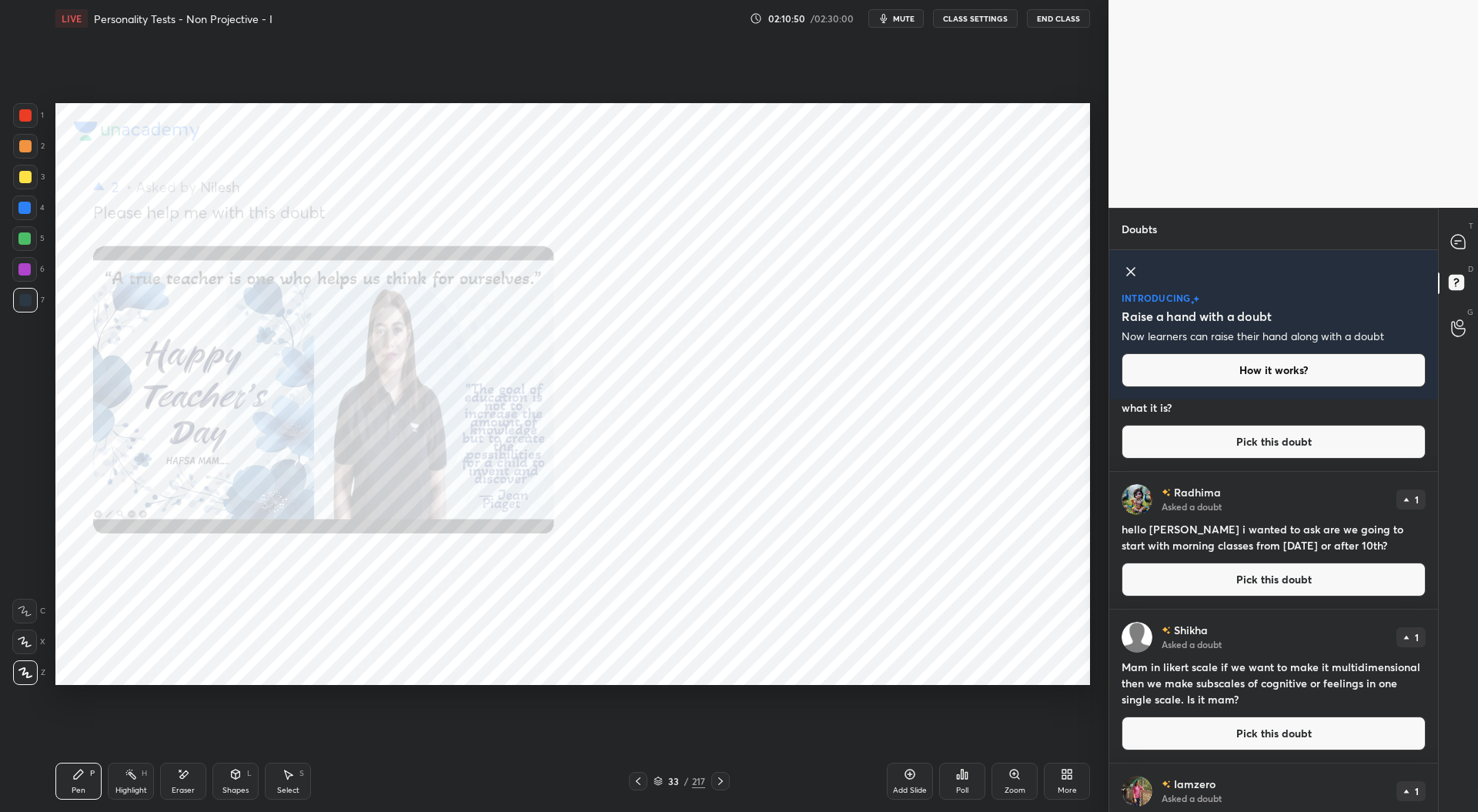
scroll to position [1190, 0]
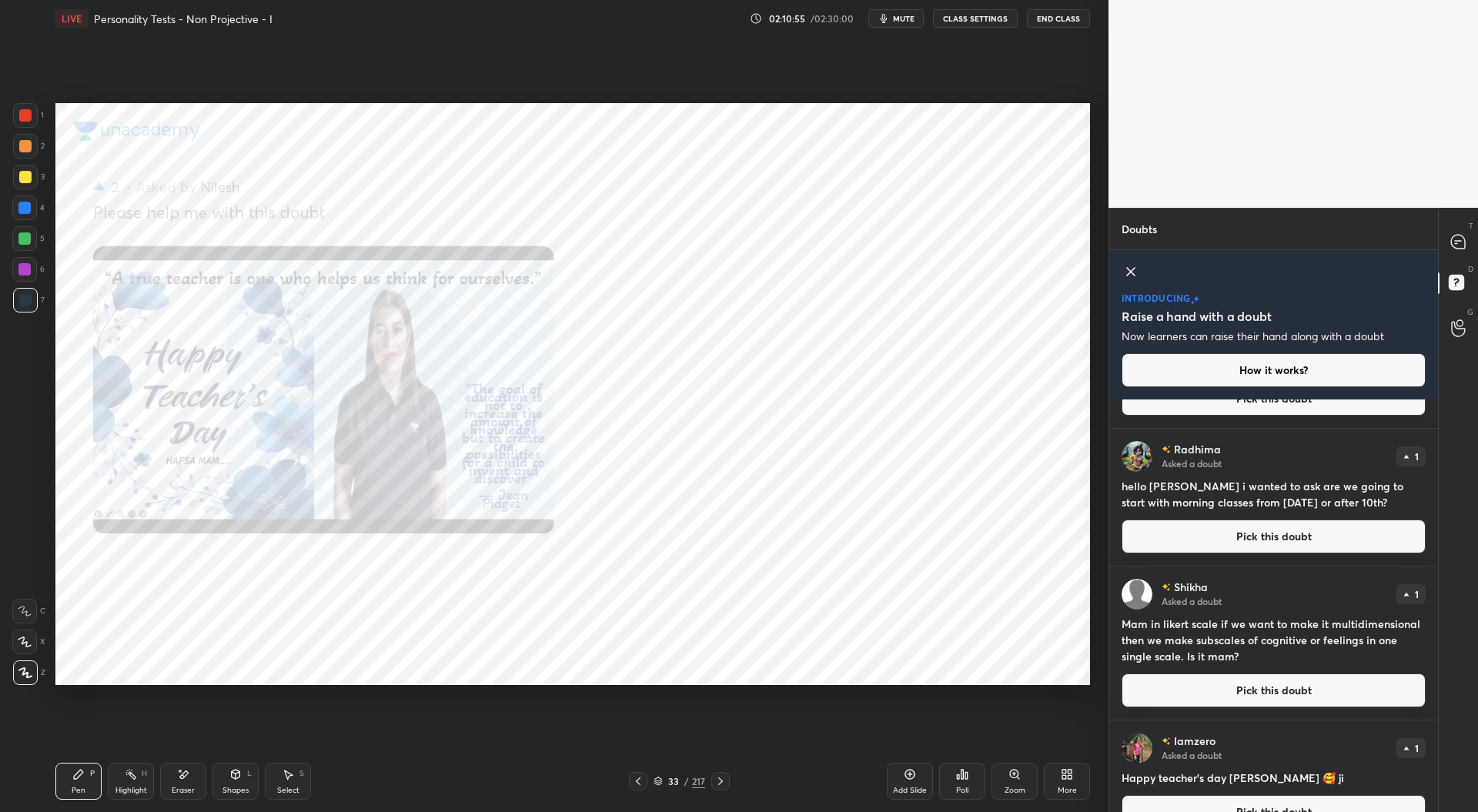
click at [1276, 686] on button "Pick this doubt" at bounding box center [1273, 690] width 304 height 34
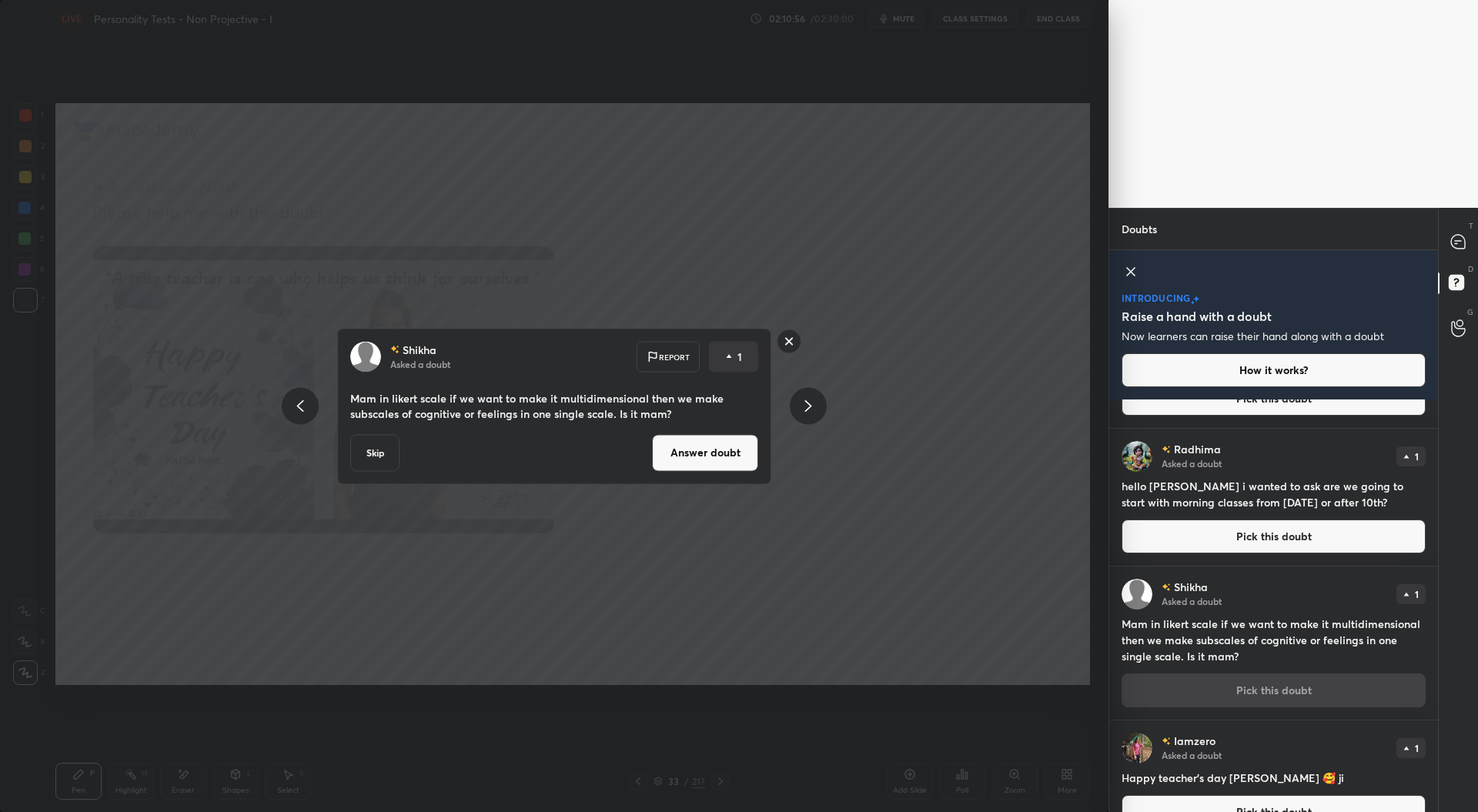
click at [1277, 741] on div "Iamzero Asked a doubt 1" at bounding box center [1273, 748] width 304 height 31
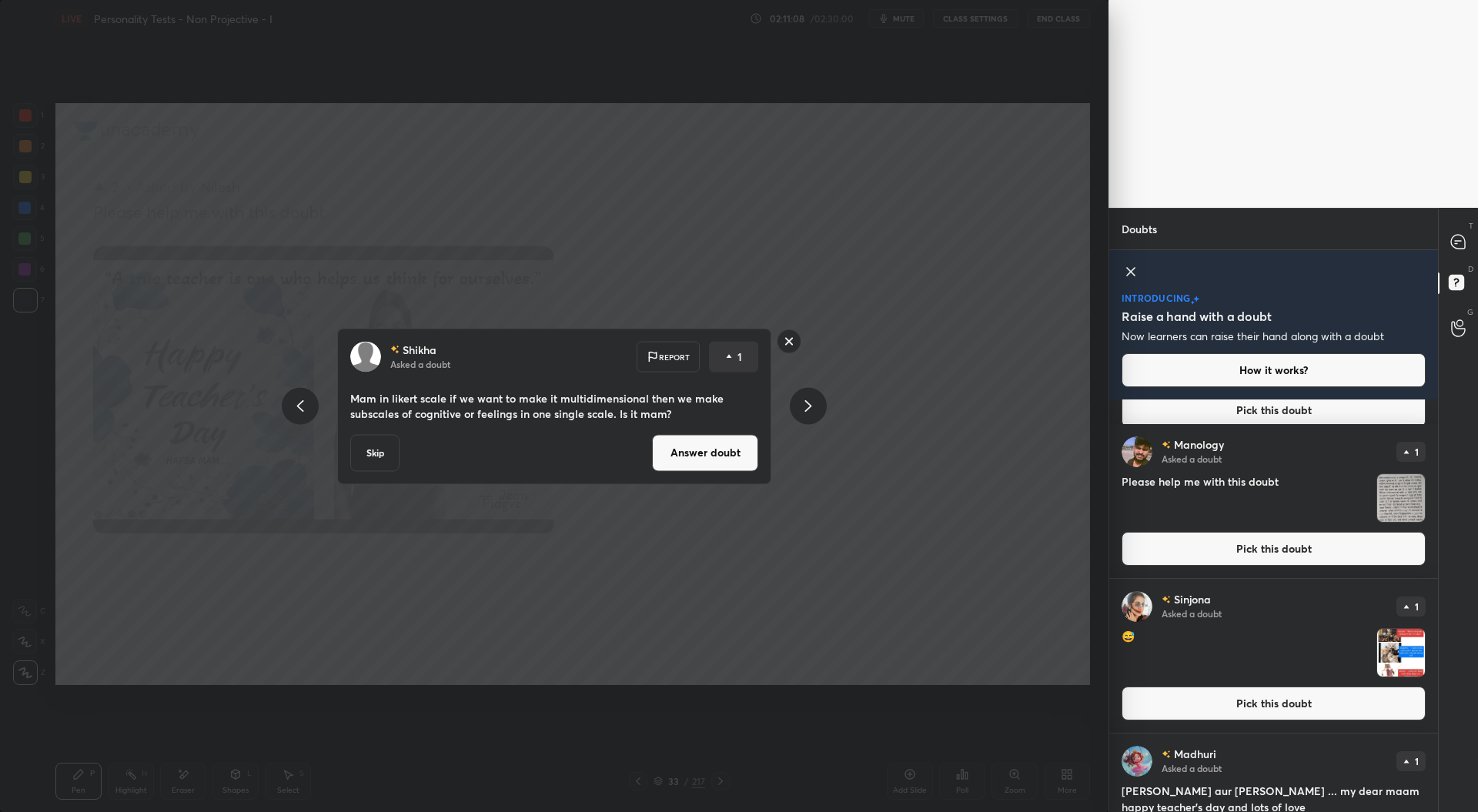
scroll to position [2195, 0]
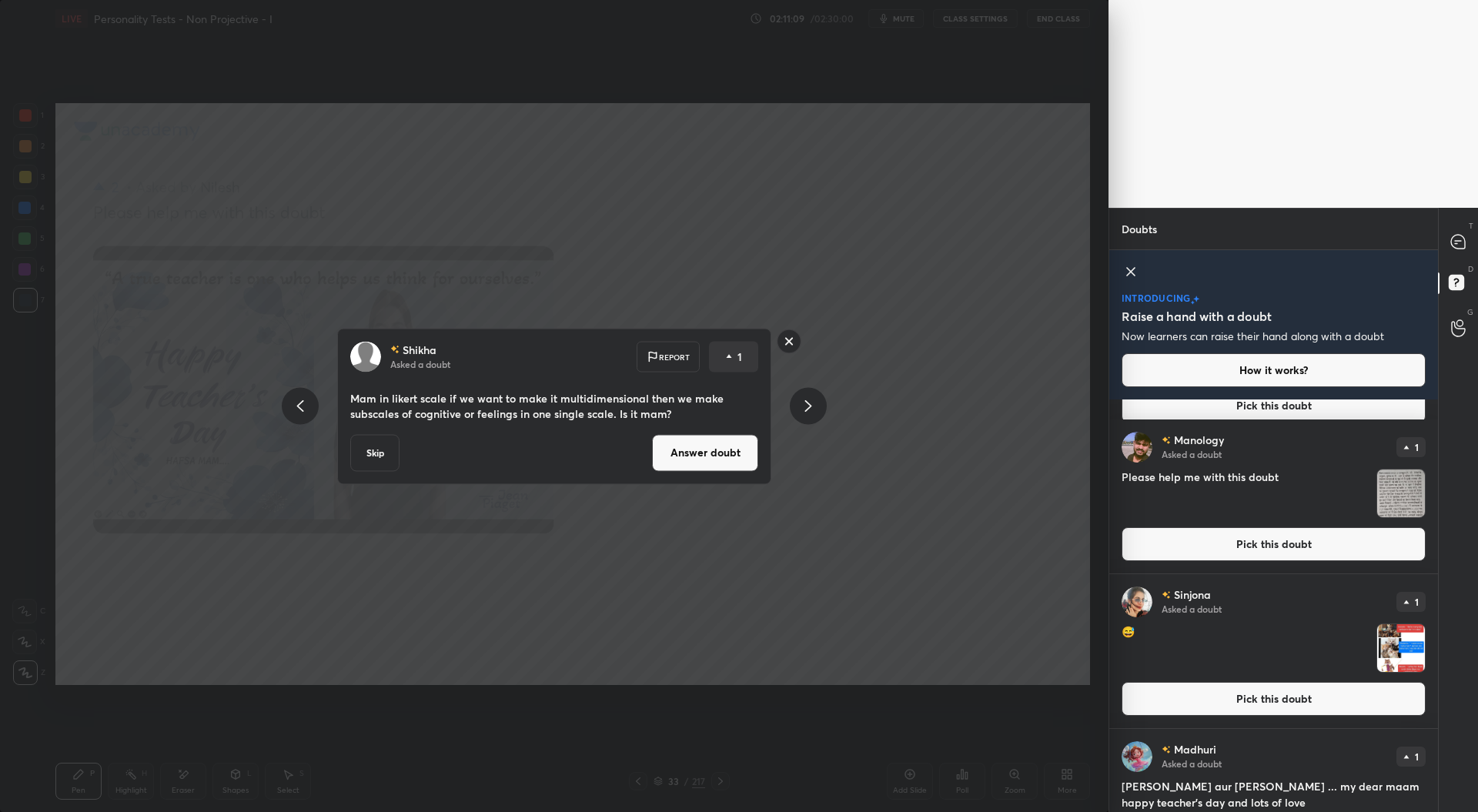
click at [1278, 704] on button "Pick this doubt" at bounding box center [1273, 699] width 304 height 34
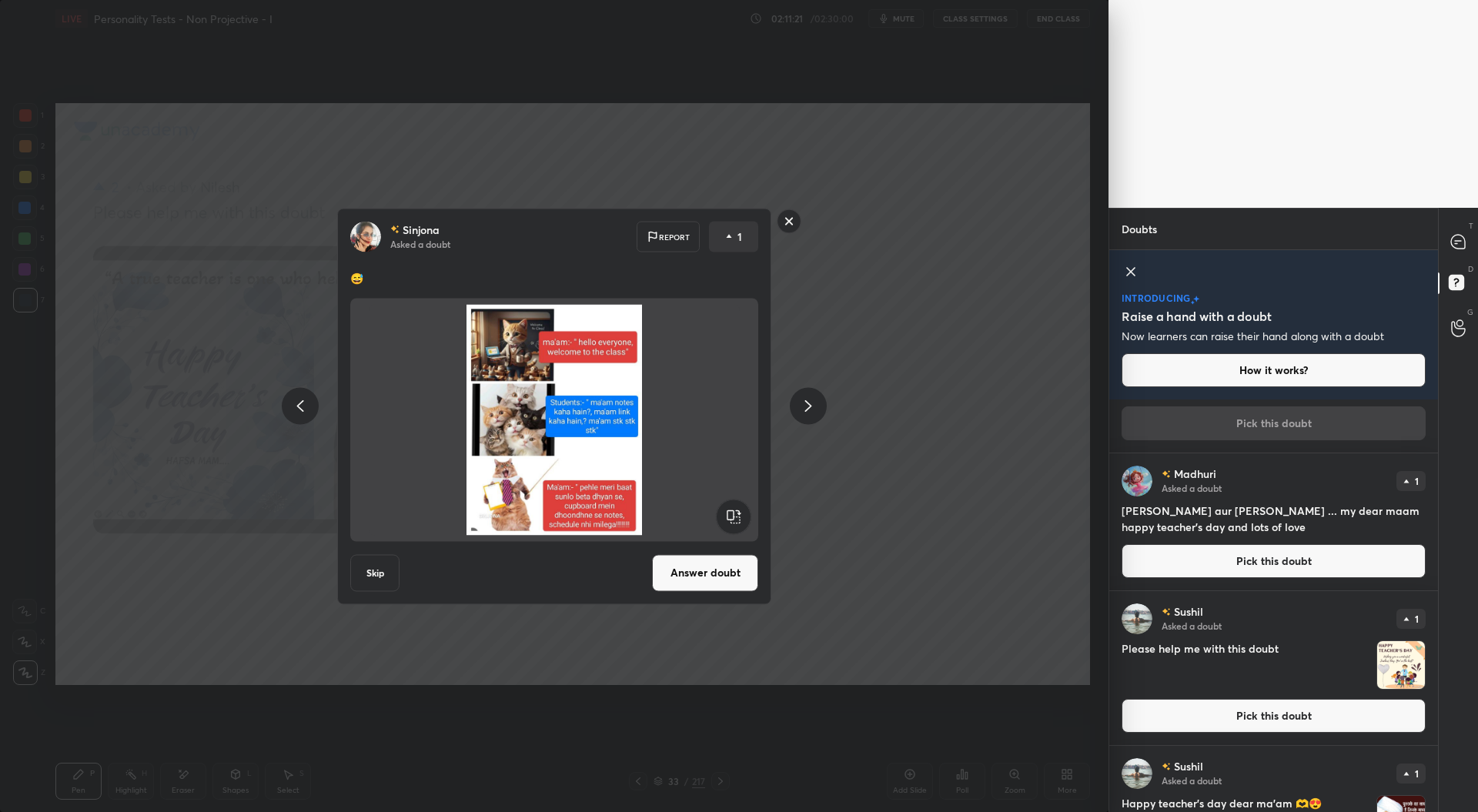
scroll to position [2500, 0]
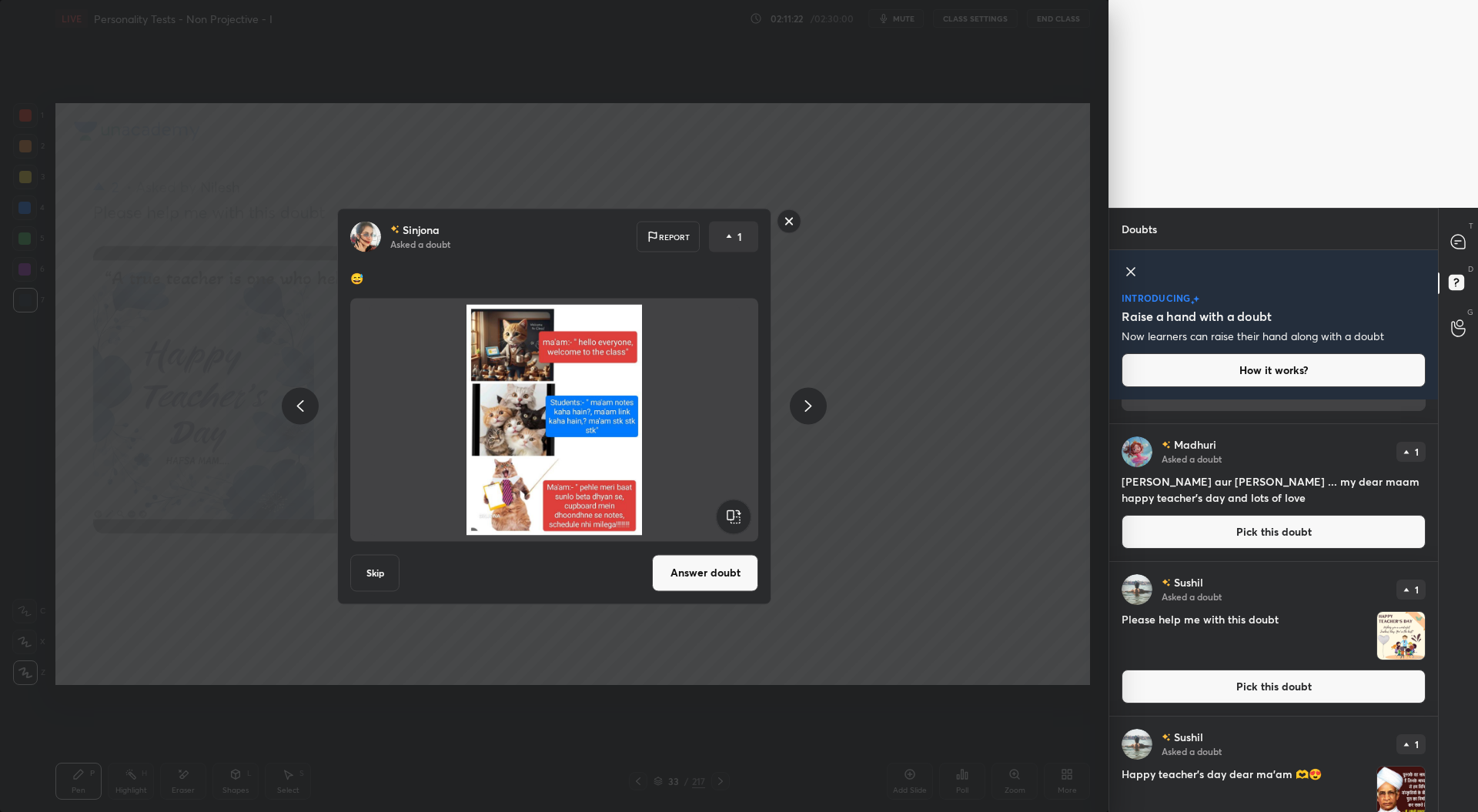
click at [1286, 690] on button "Pick this doubt" at bounding box center [1273, 687] width 304 height 34
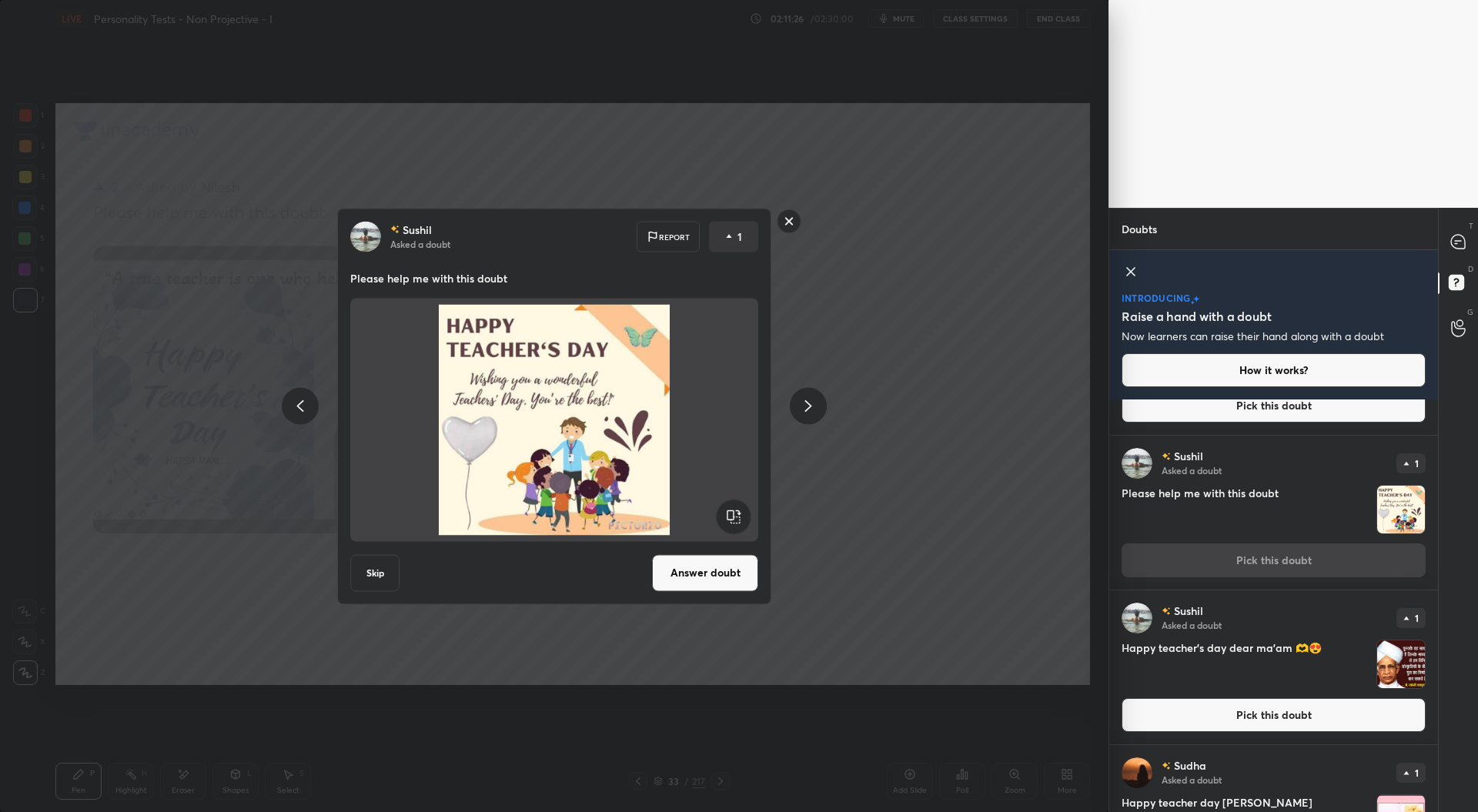
scroll to position [2627, 0]
click at [1278, 719] on button "Pick this doubt" at bounding box center [1273, 715] width 304 height 34
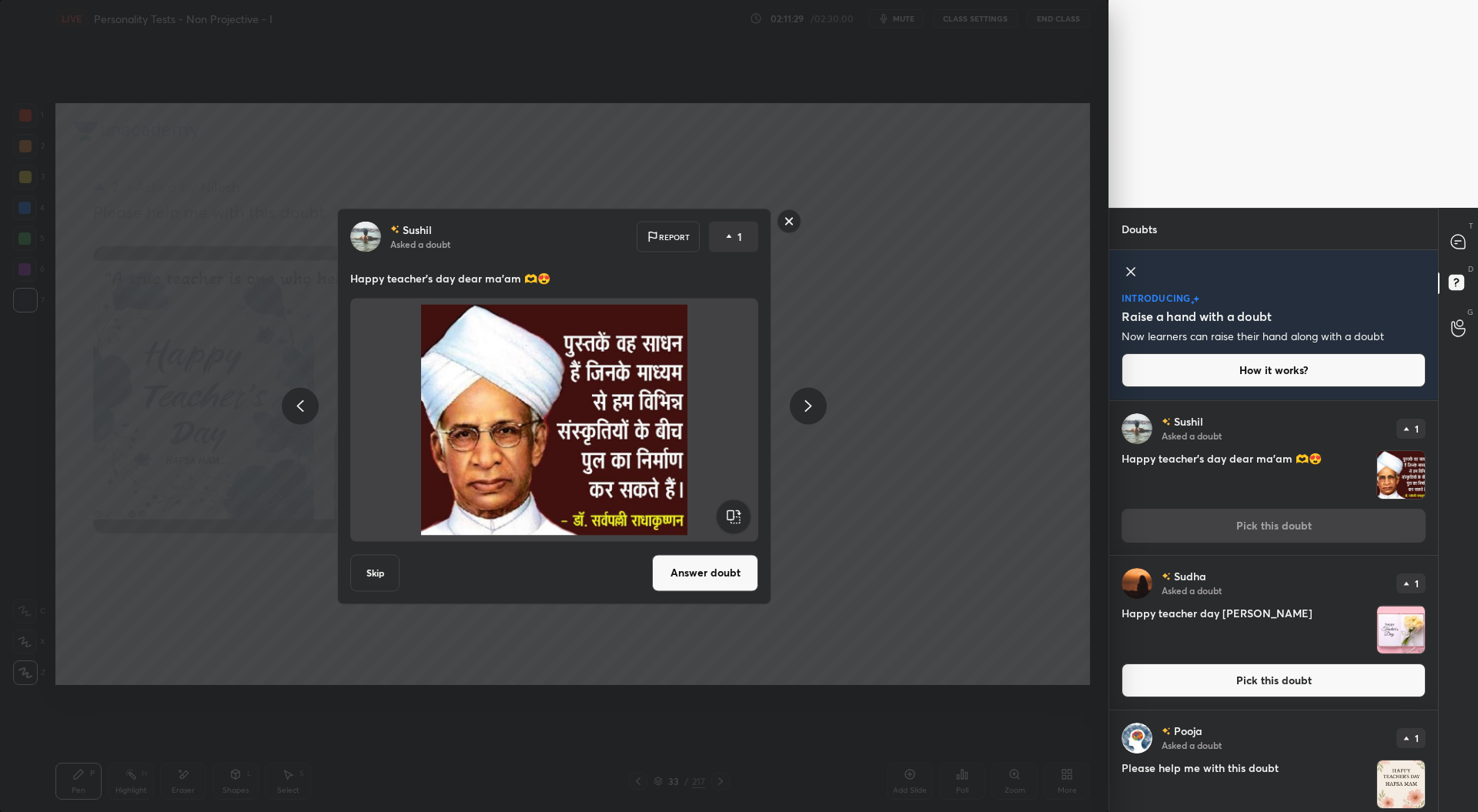
scroll to position [2827, 0]
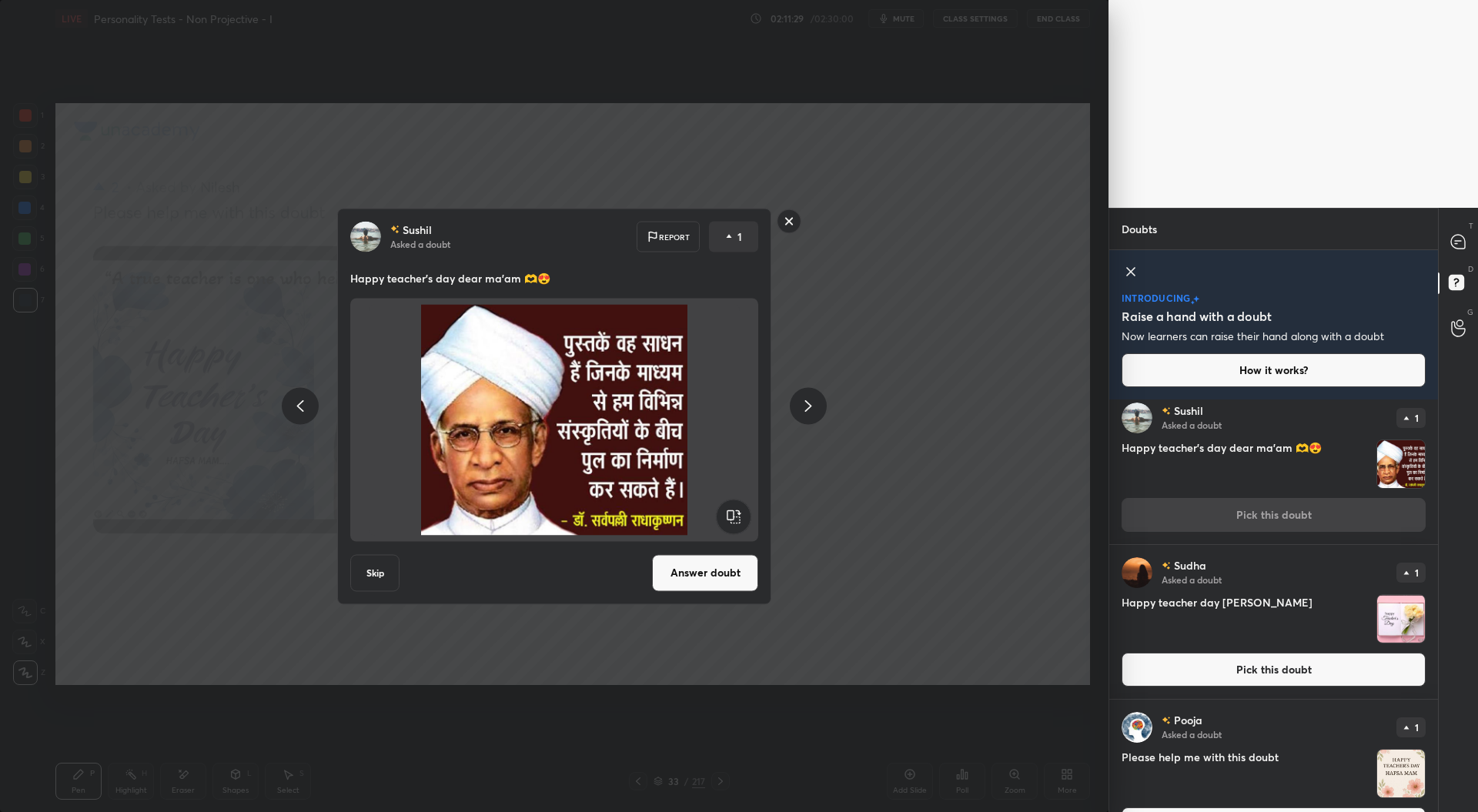
click at [1279, 678] on button "Pick this doubt" at bounding box center [1273, 670] width 304 height 34
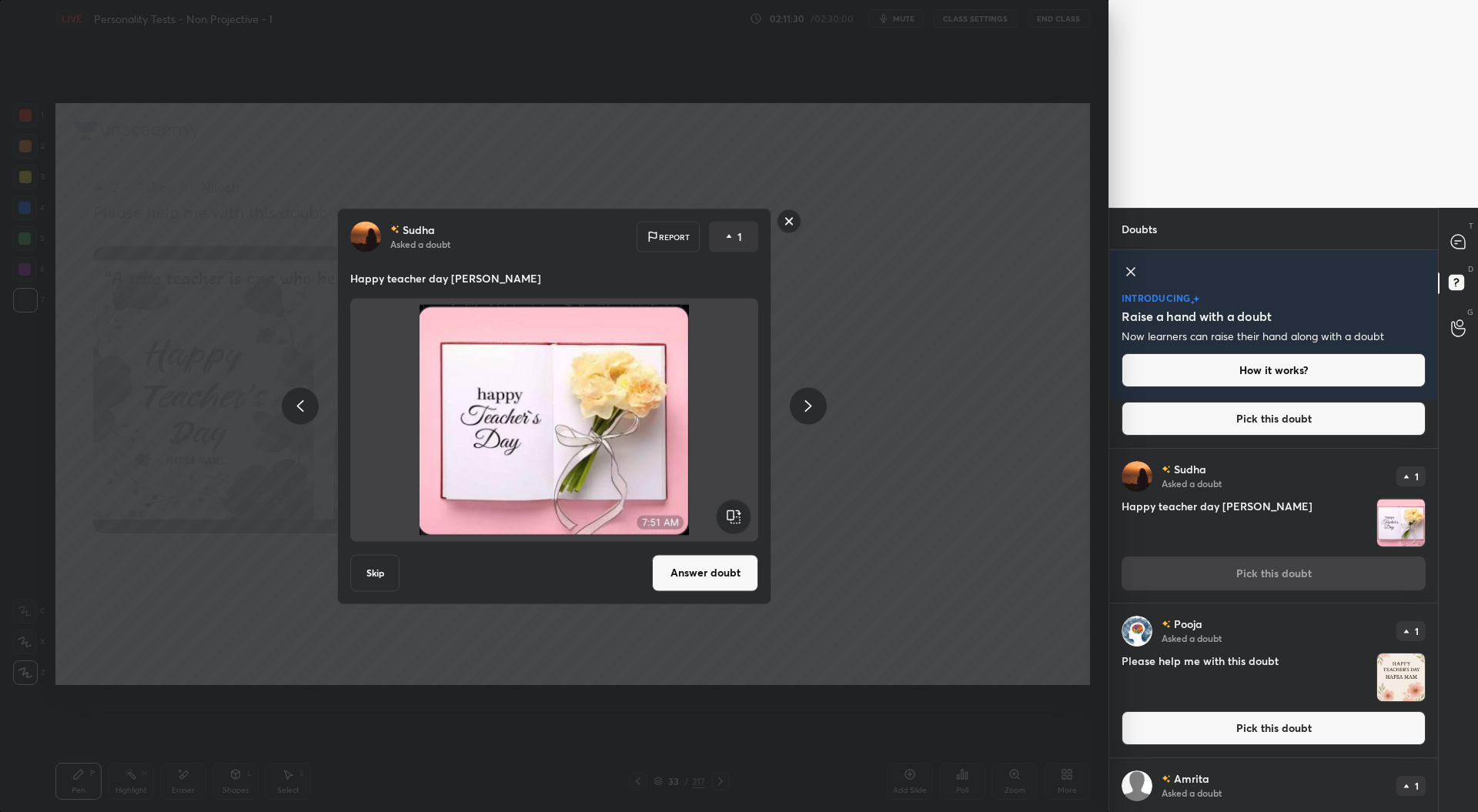
scroll to position [2939, 0]
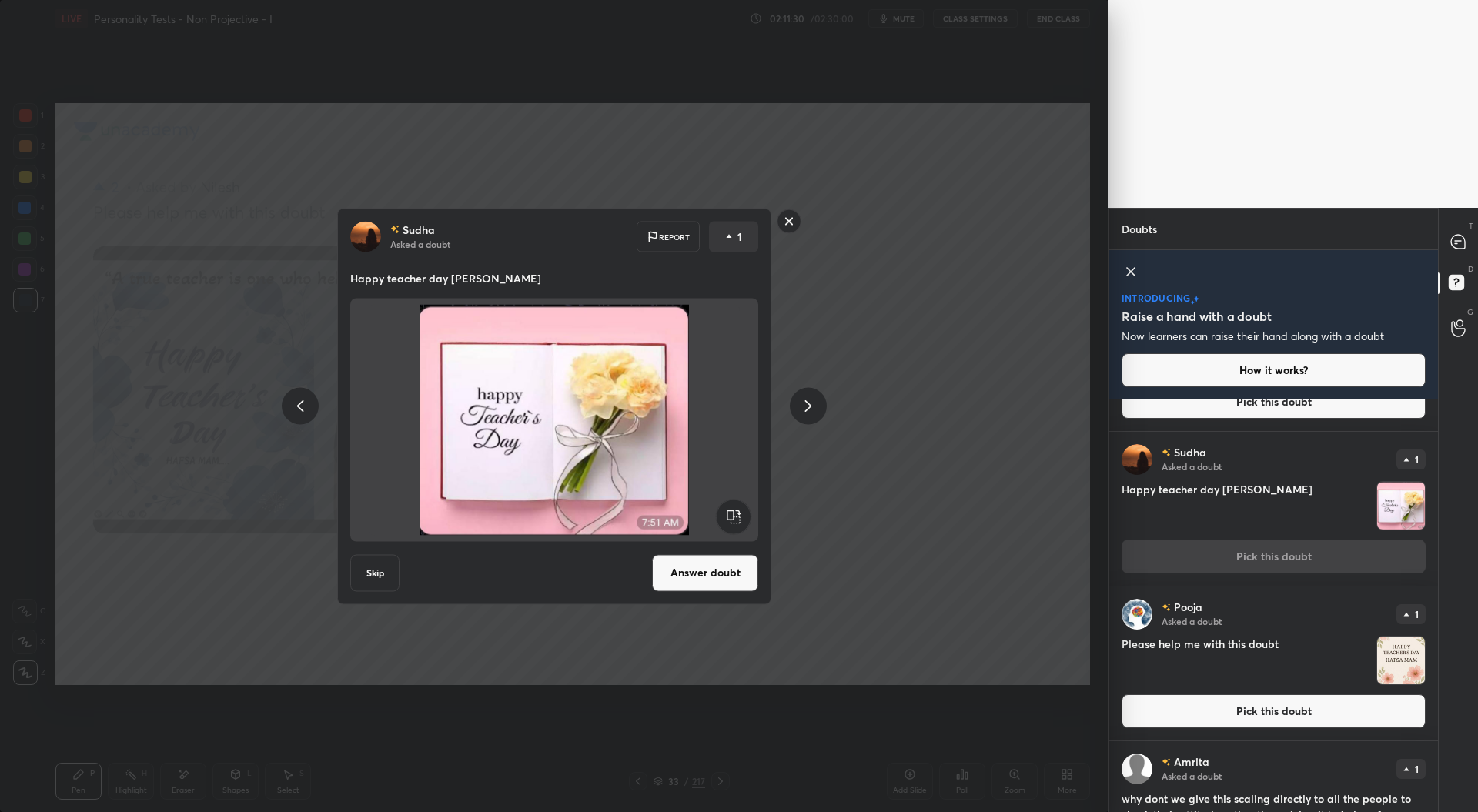
click at [1278, 715] on button "Pick this doubt" at bounding box center [1273, 711] width 304 height 34
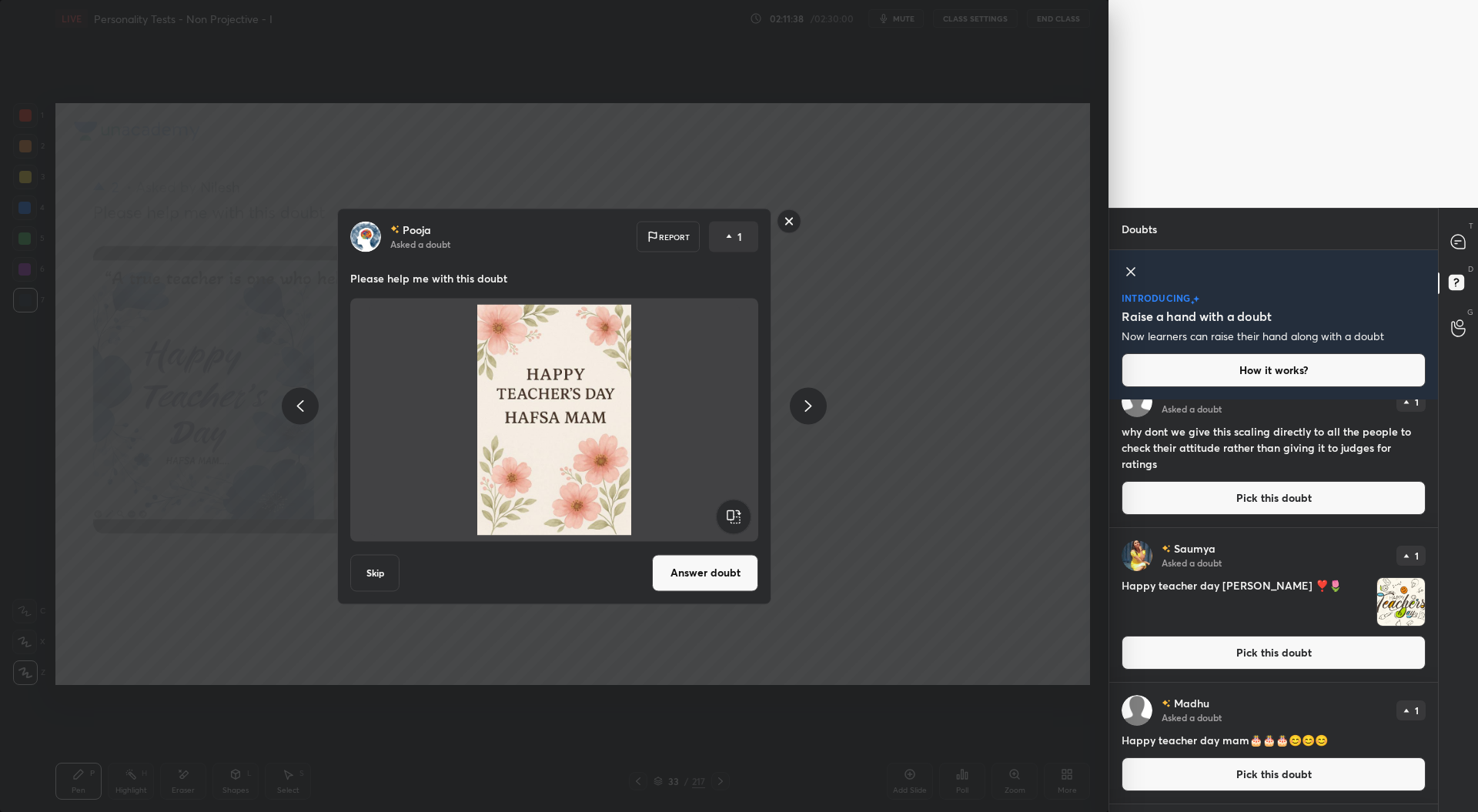
scroll to position [3416, 0]
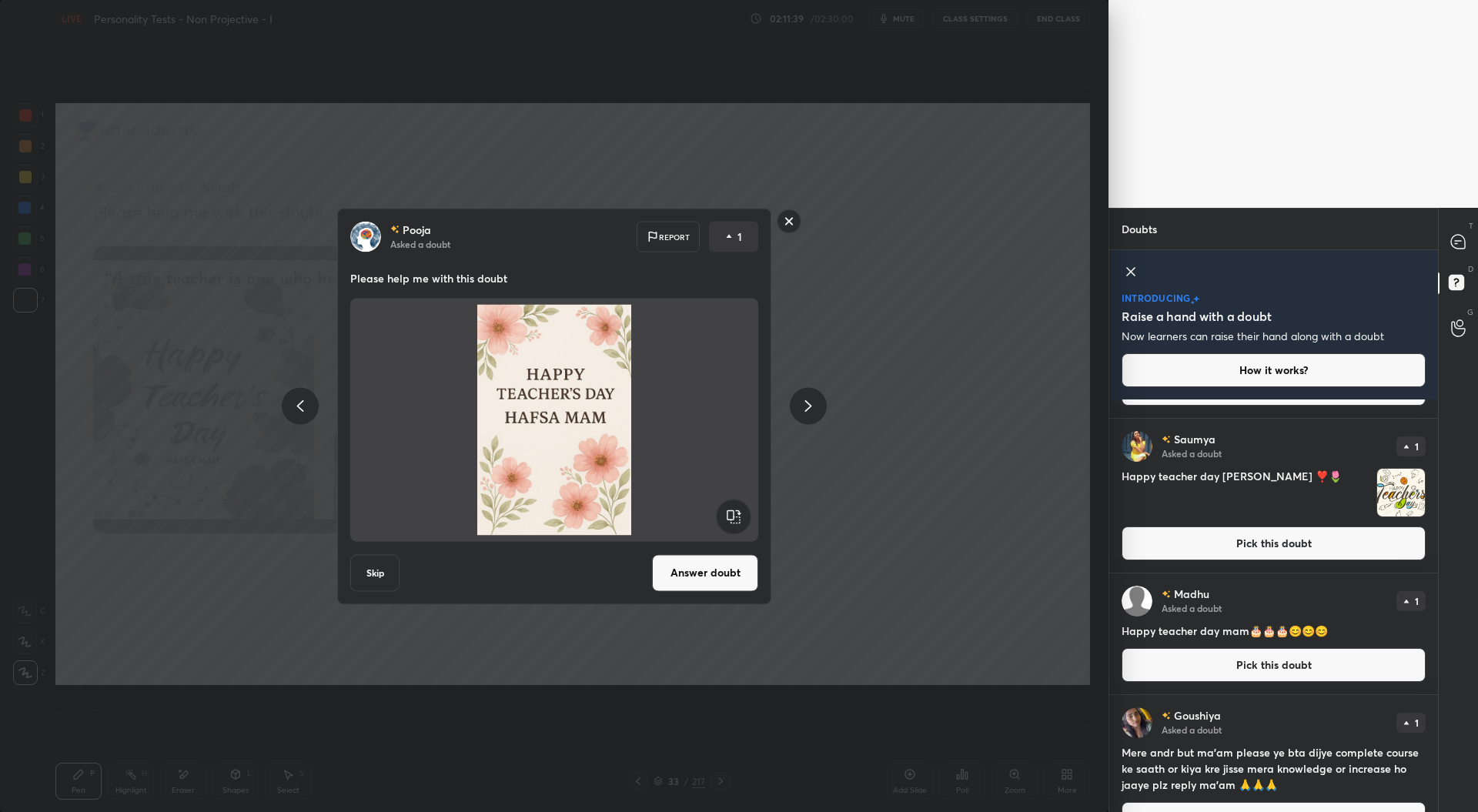
click at [1313, 547] on button "Pick this doubt" at bounding box center [1273, 543] width 304 height 34
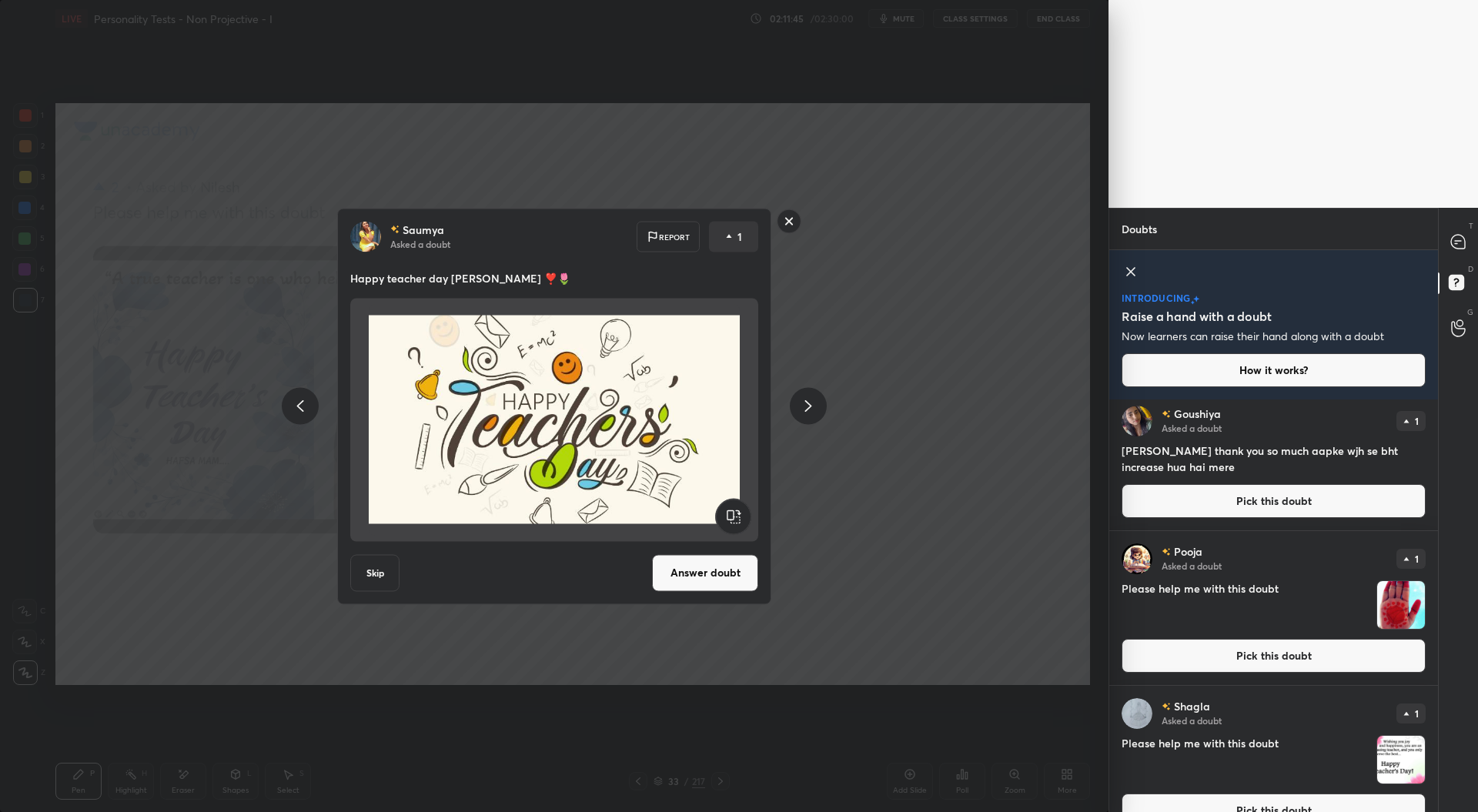
scroll to position [3890, 0]
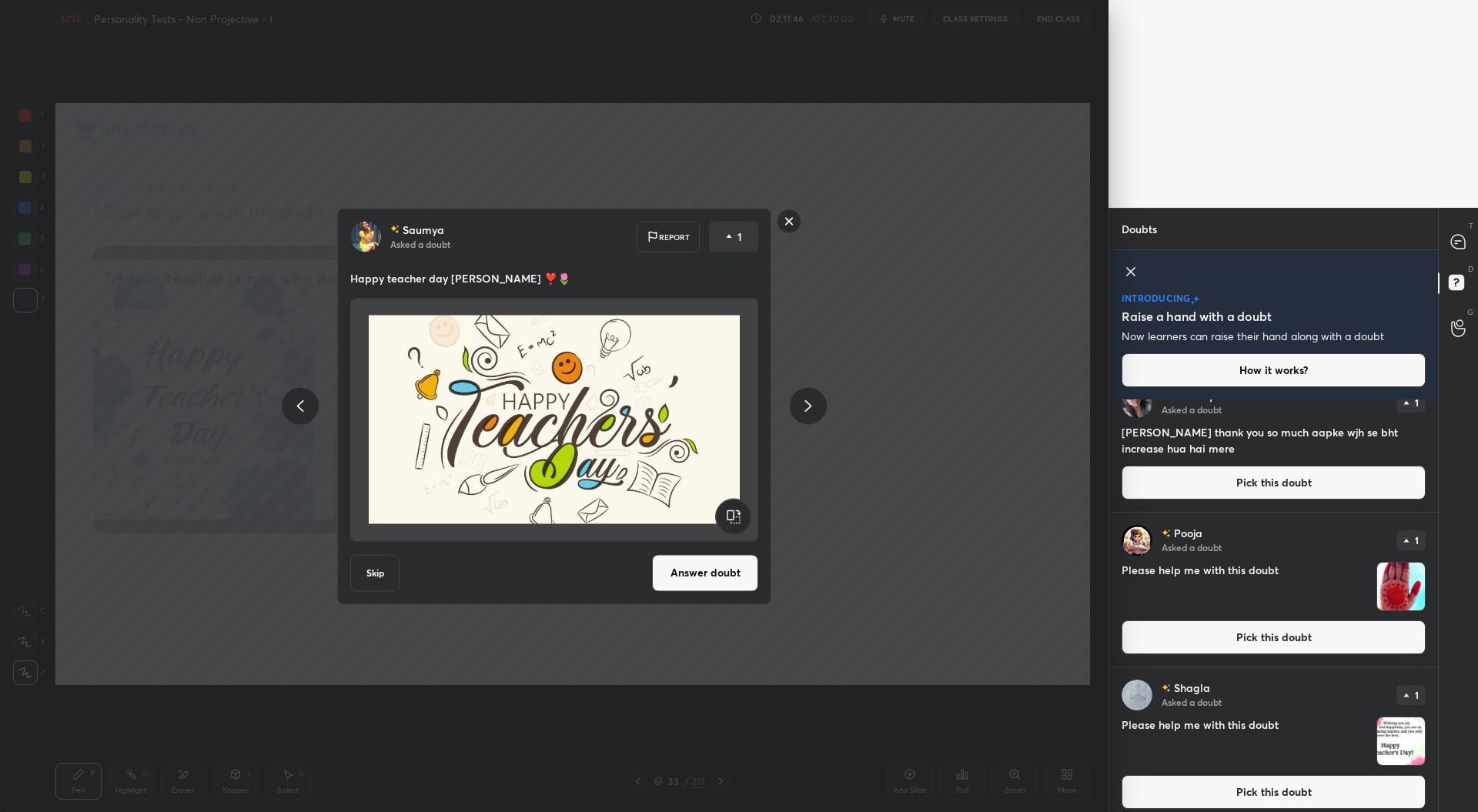
click at [1294, 635] on button "Pick this doubt" at bounding box center [1273, 637] width 304 height 34
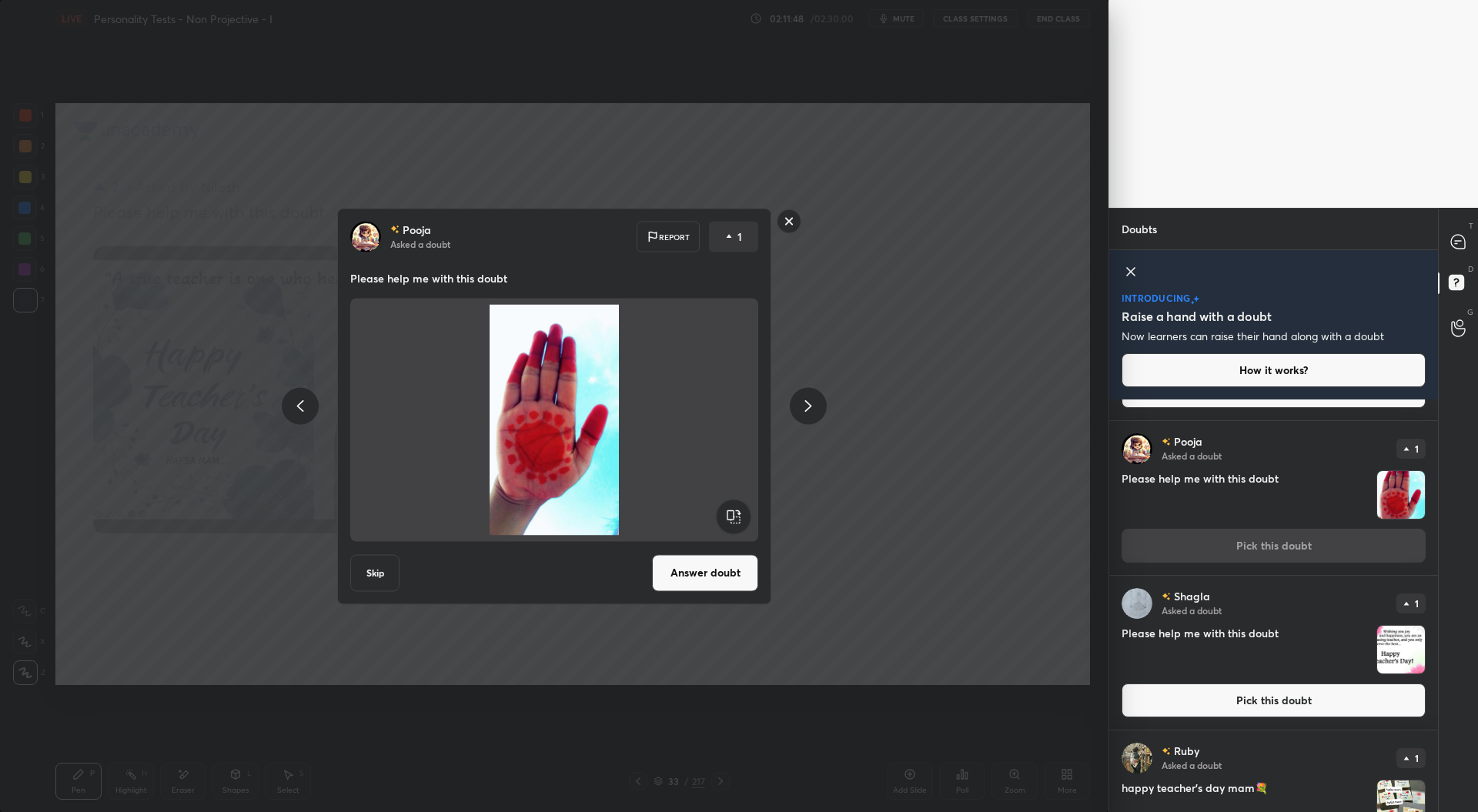
scroll to position [3990, 0]
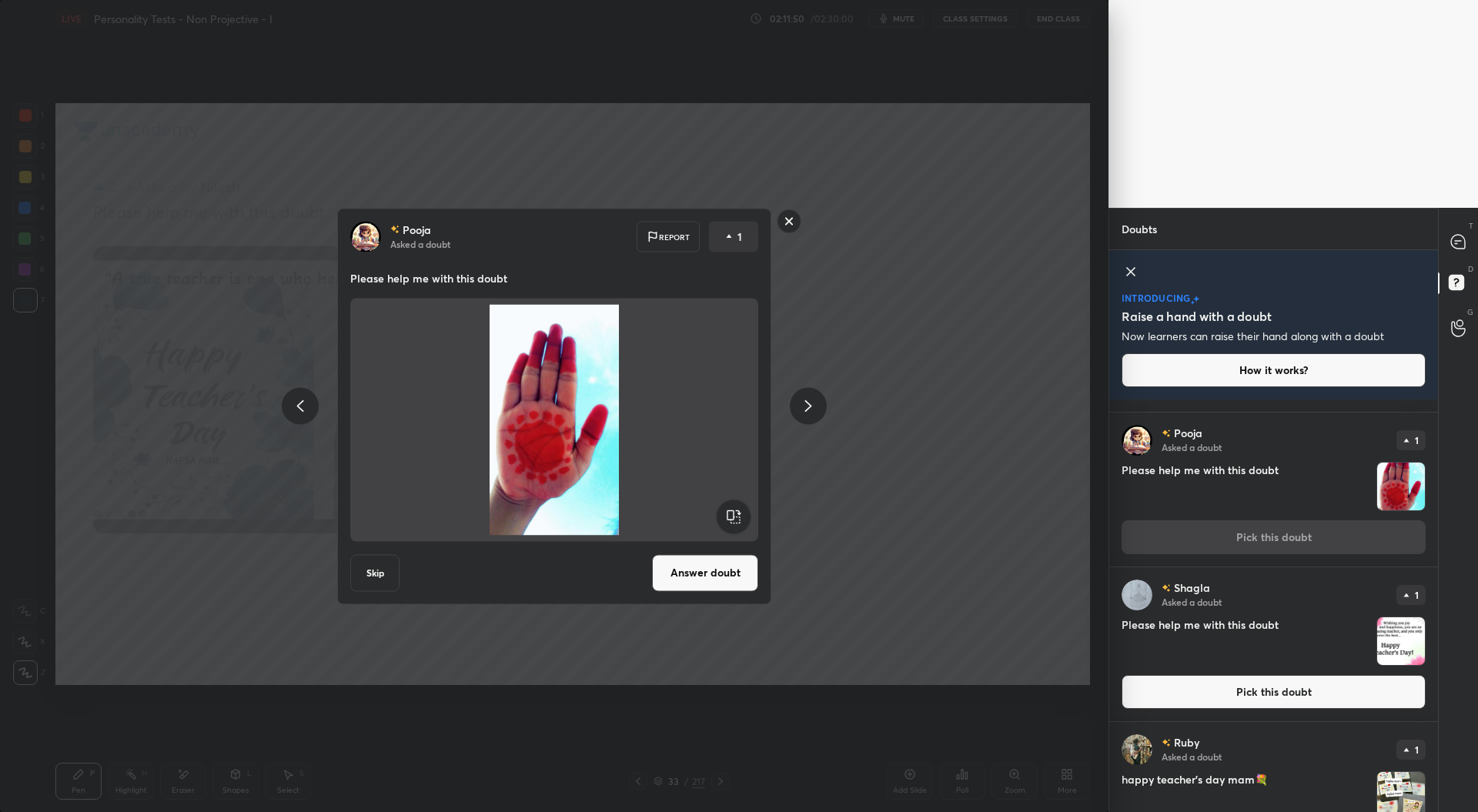
click at [1277, 697] on button "Pick this doubt" at bounding box center [1273, 692] width 304 height 34
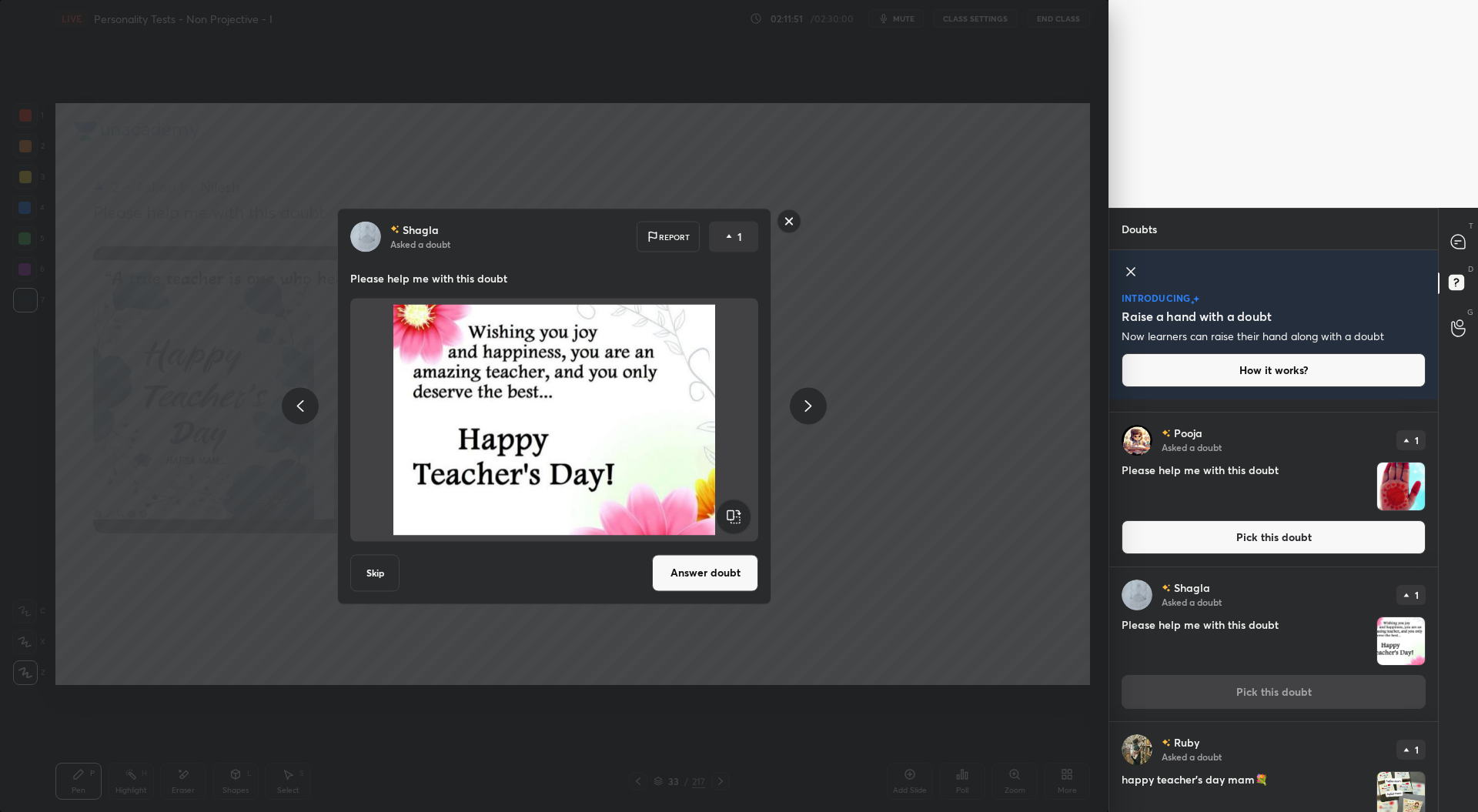
scroll to position [4054, 0]
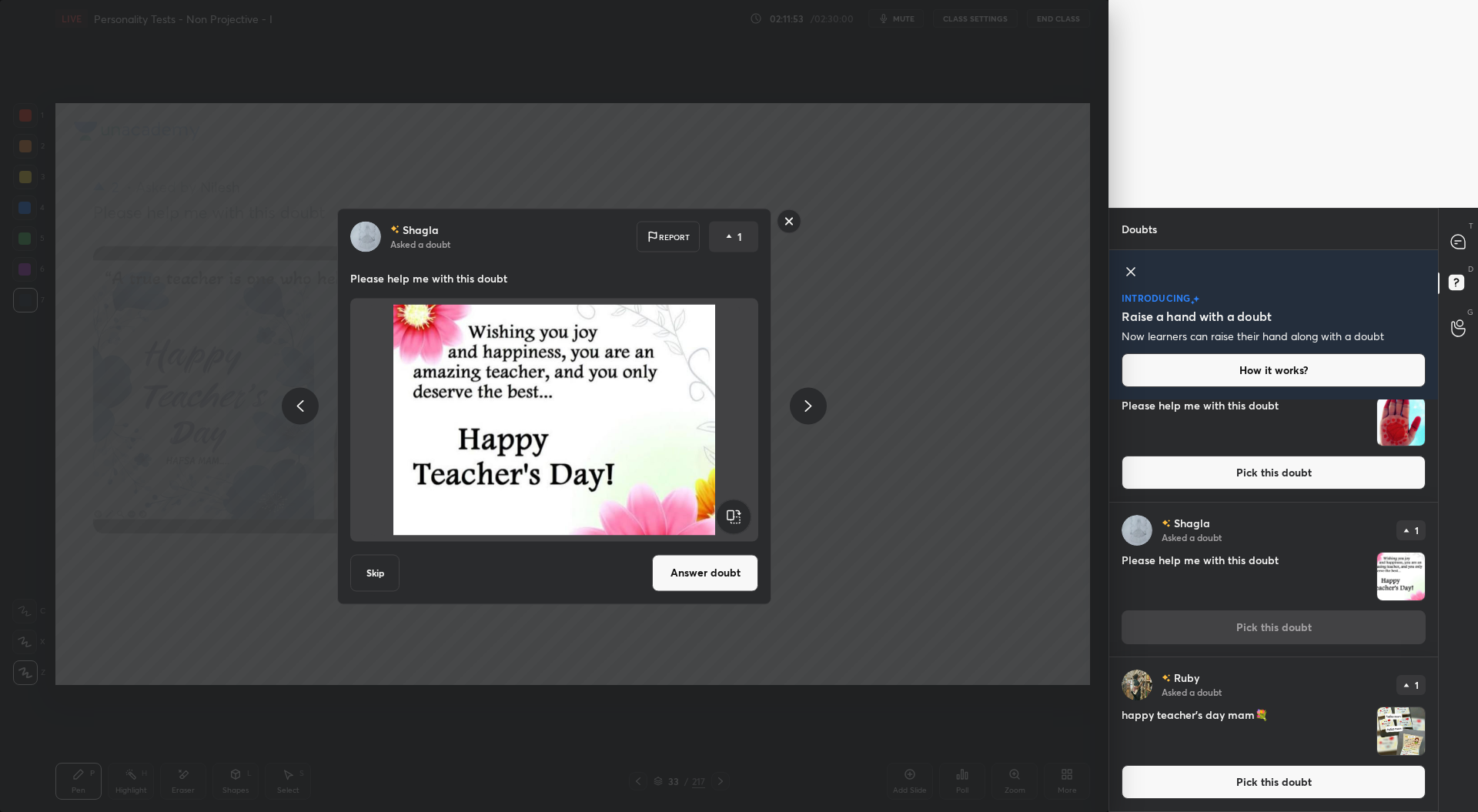
click at [1272, 785] on button "Pick this doubt" at bounding box center [1273, 782] width 304 height 34
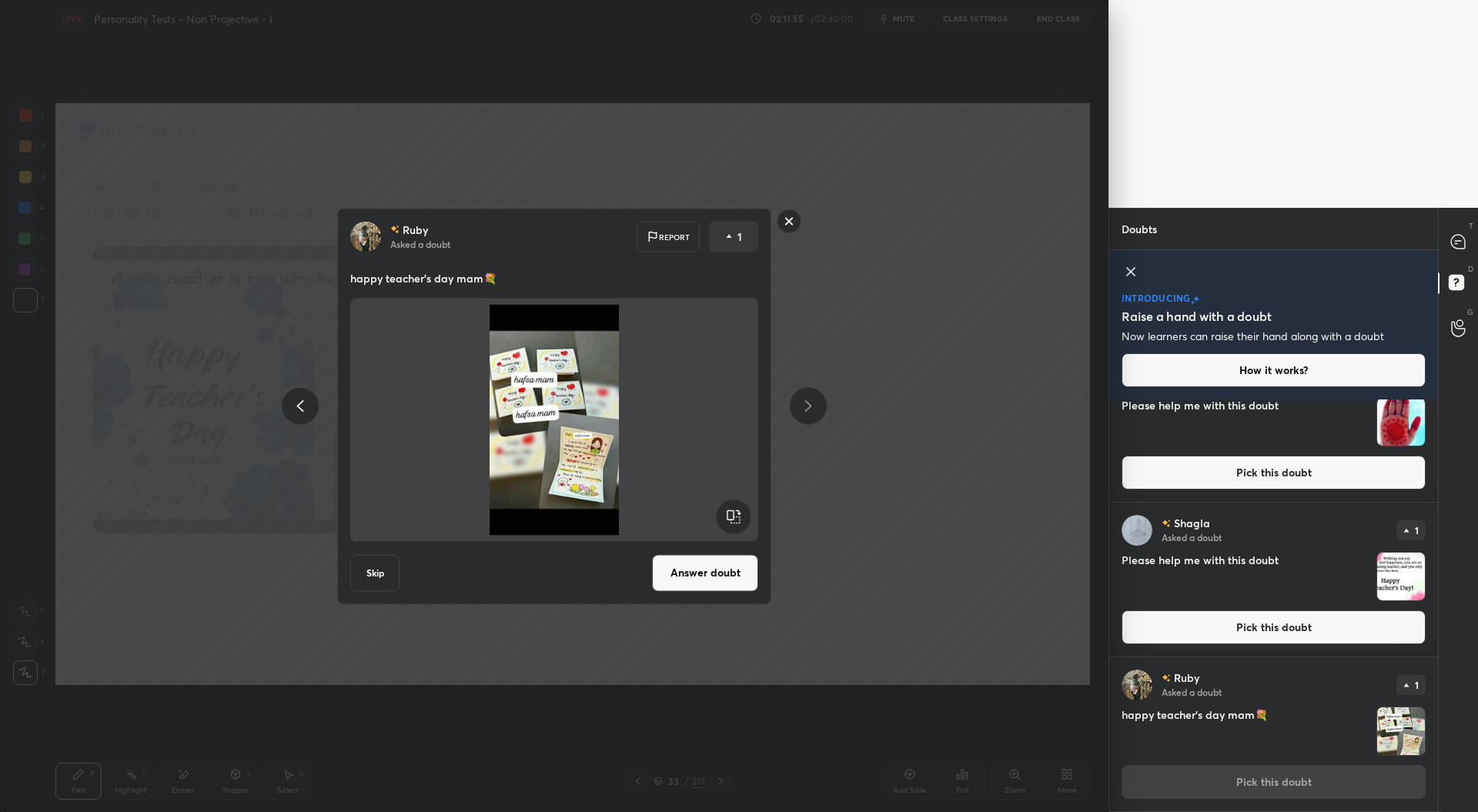
click at [719, 570] on button "Answer doubt" at bounding box center [705, 572] width 106 height 37
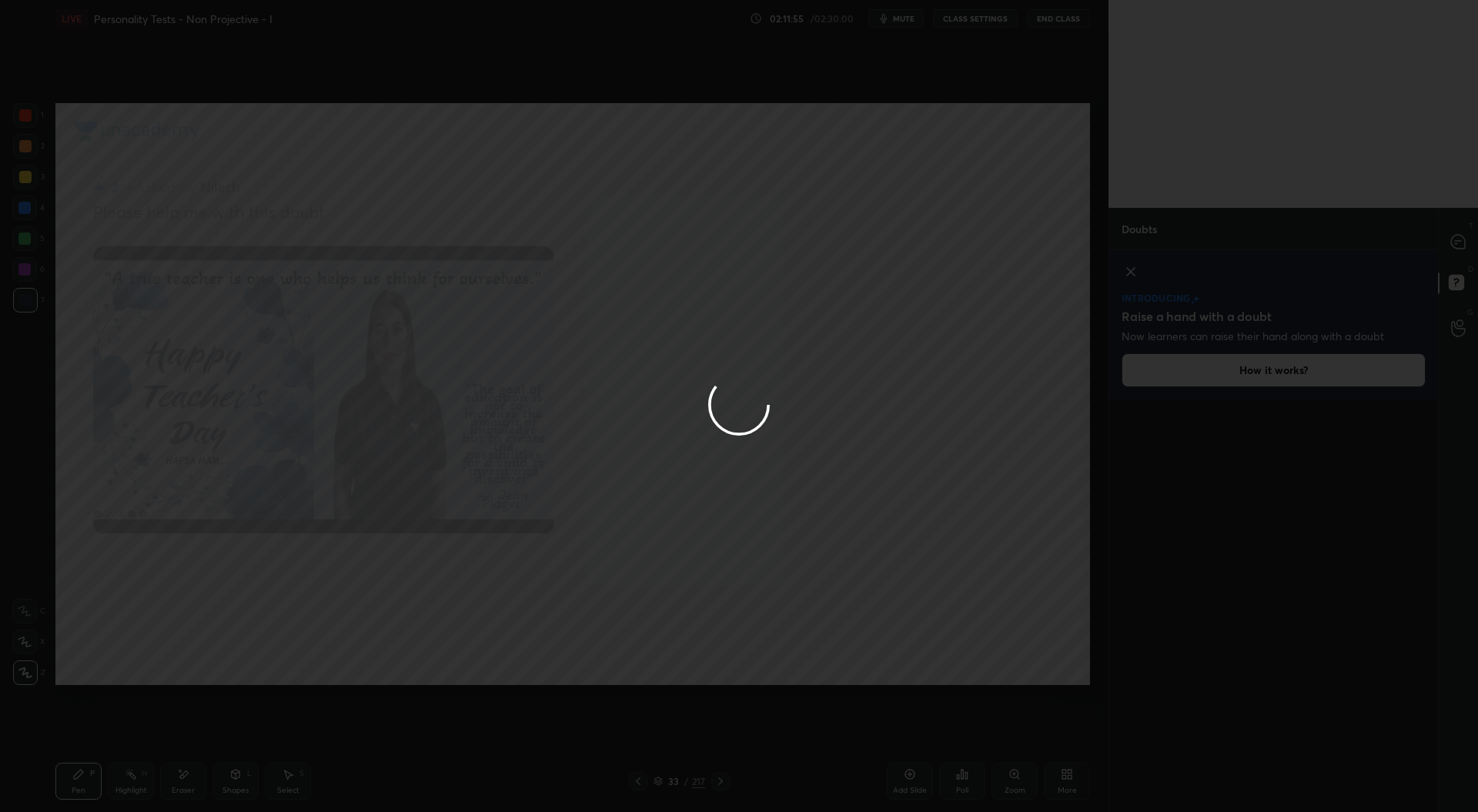
scroll to position [0, 0]
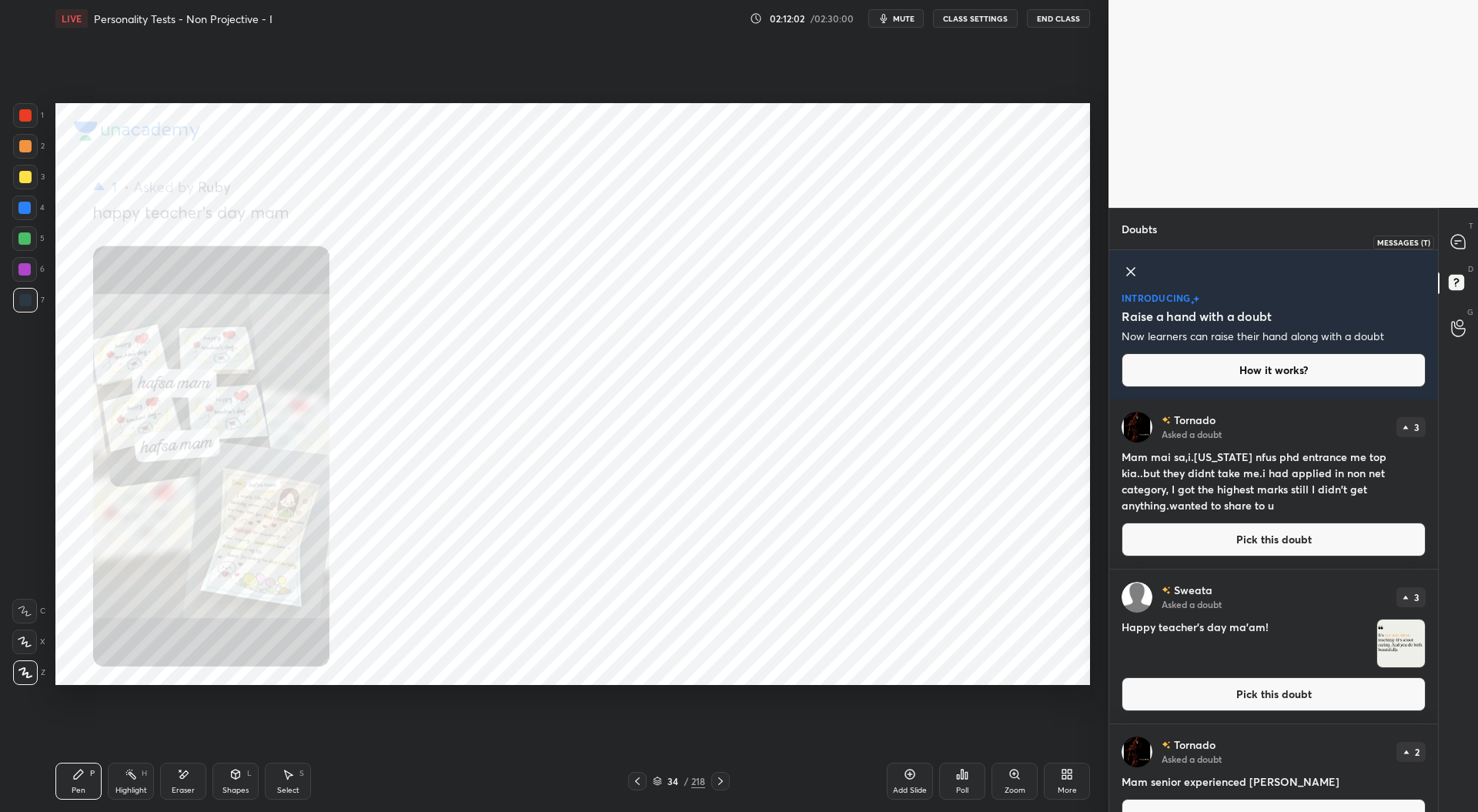
click at [1463, 243] on icon at bounding box center [1458, 241] width 14 height 14
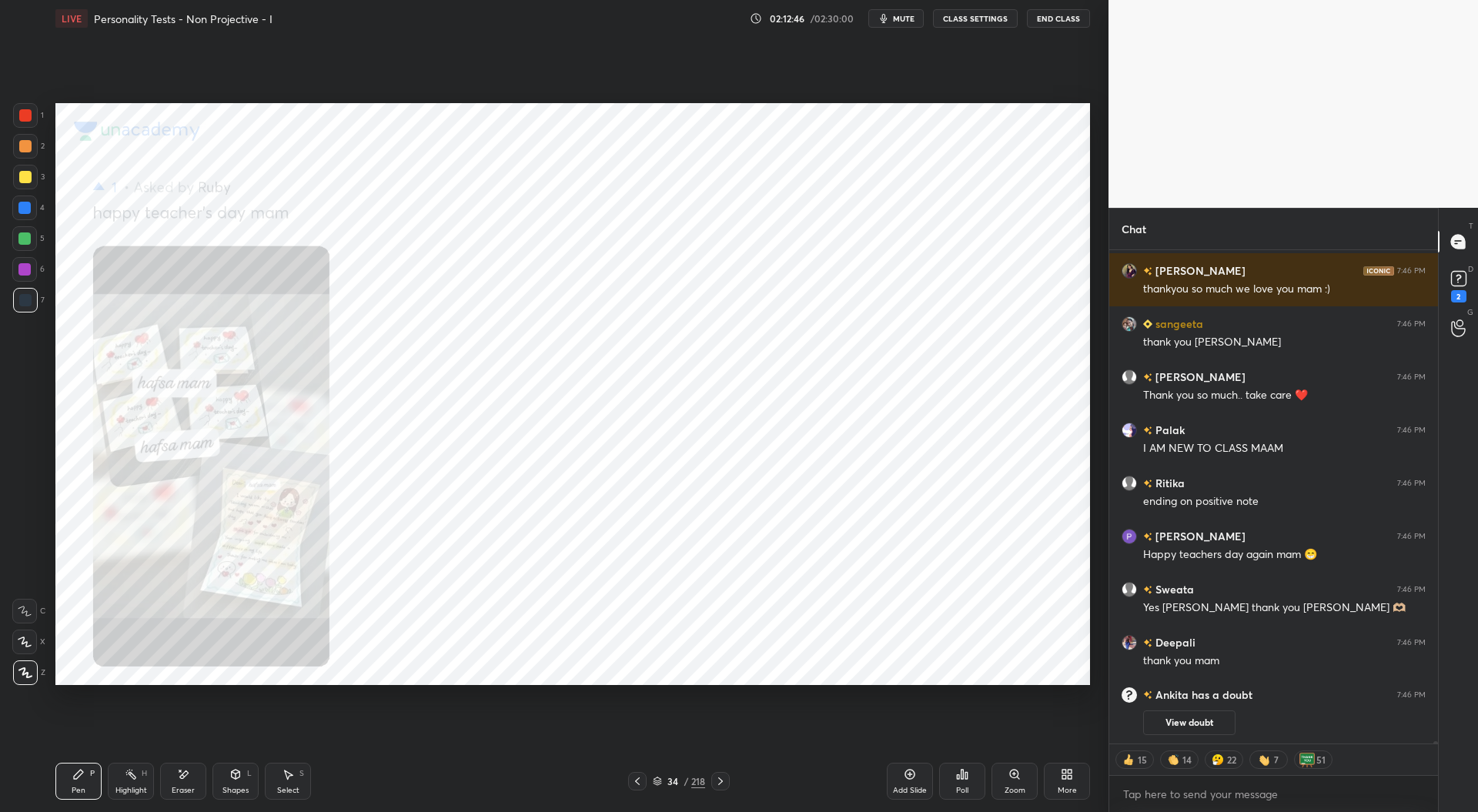
scroll to position [115332, 0]
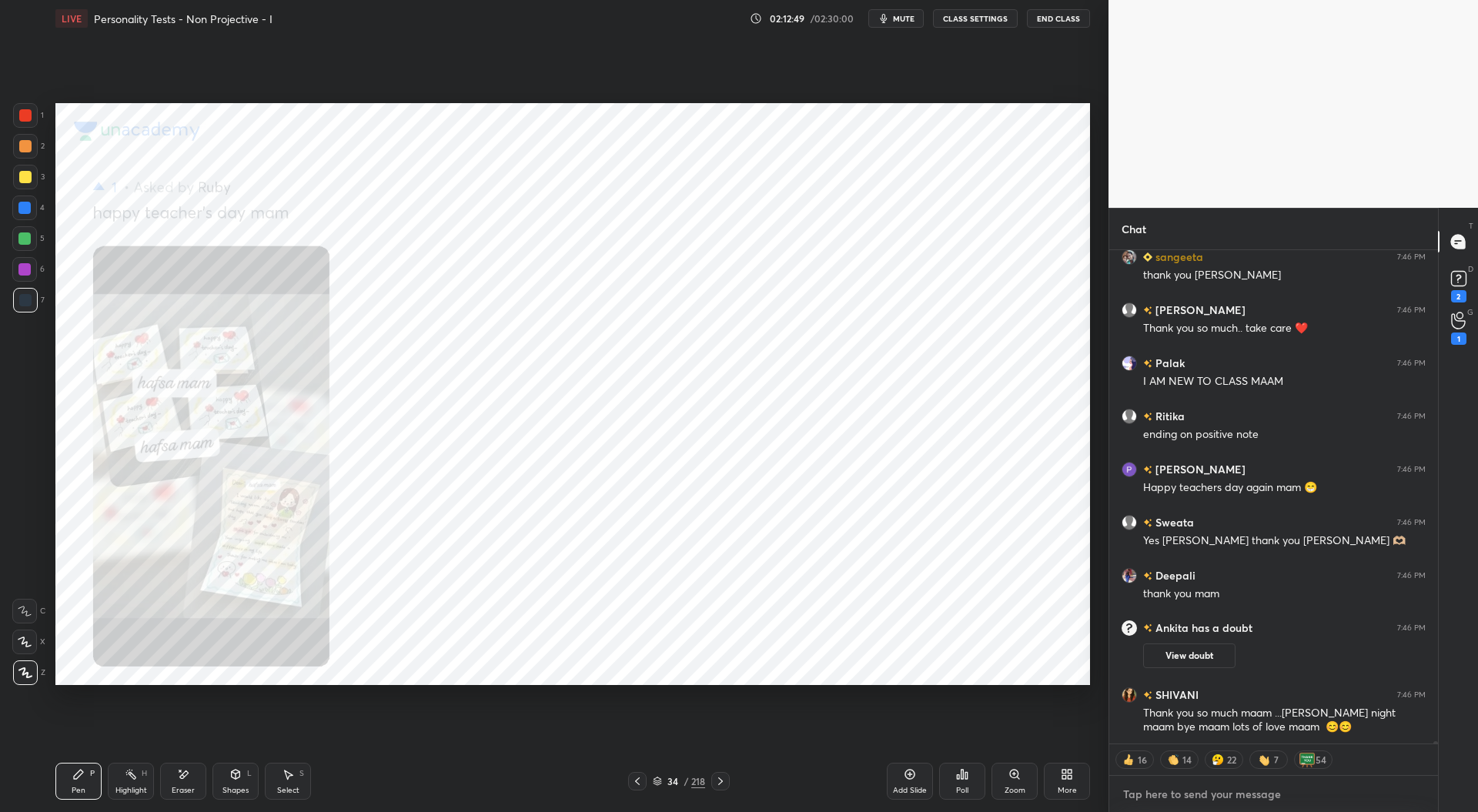
type textarea "x"
paste textarea "IMPORTANT LINKS SCHEDULE [URL][DOMAIN_NAME] STUDENT DISCUSSION GROUP [URL][DOMA…"
type textarea "IMPORTANT LINKS SCHEDULE [URL][DOMAIN_NAME] STUDENT DISCUSSION GROUP [URL][DOMA…"
type textarea "x"
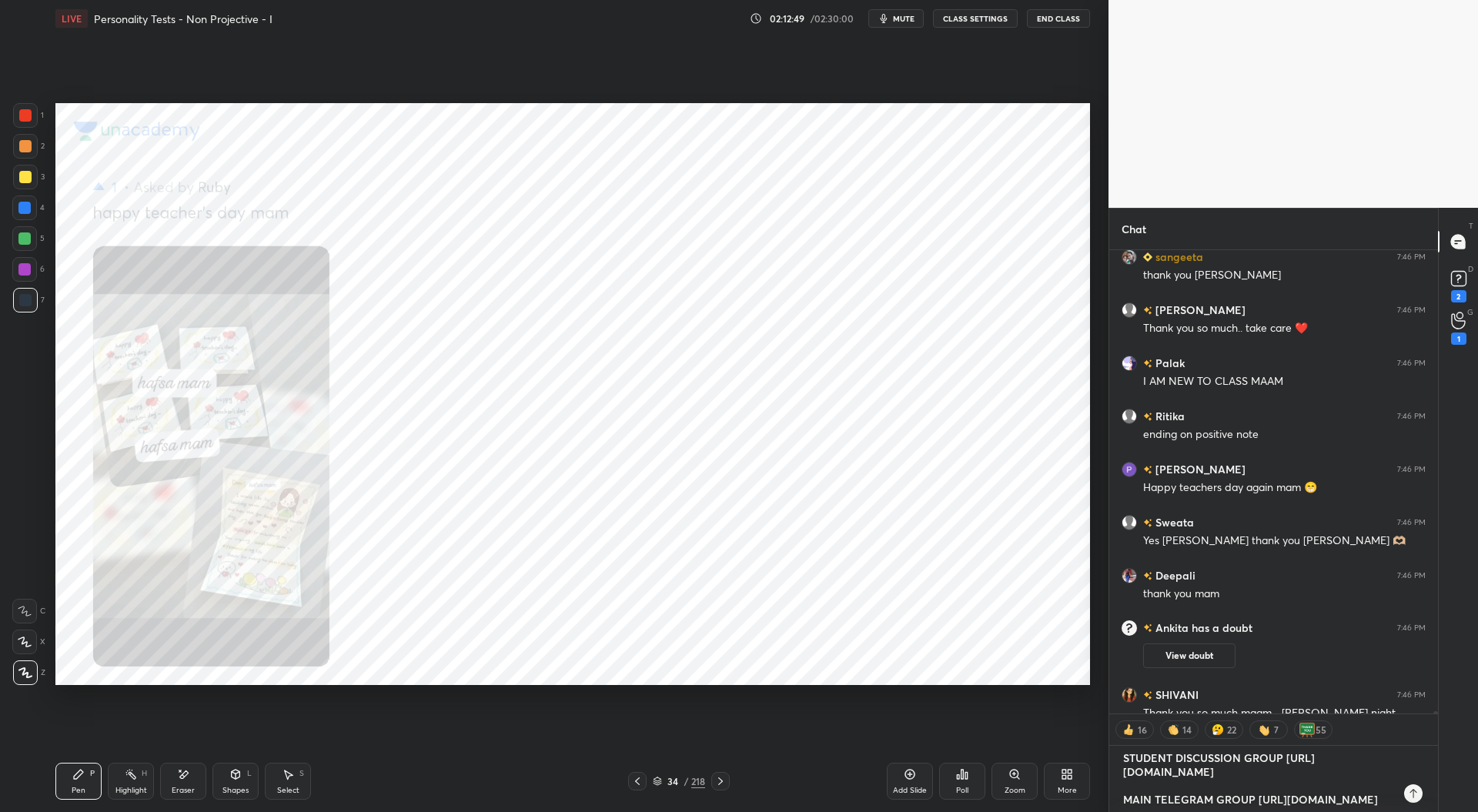
scroll to position [6, 5]
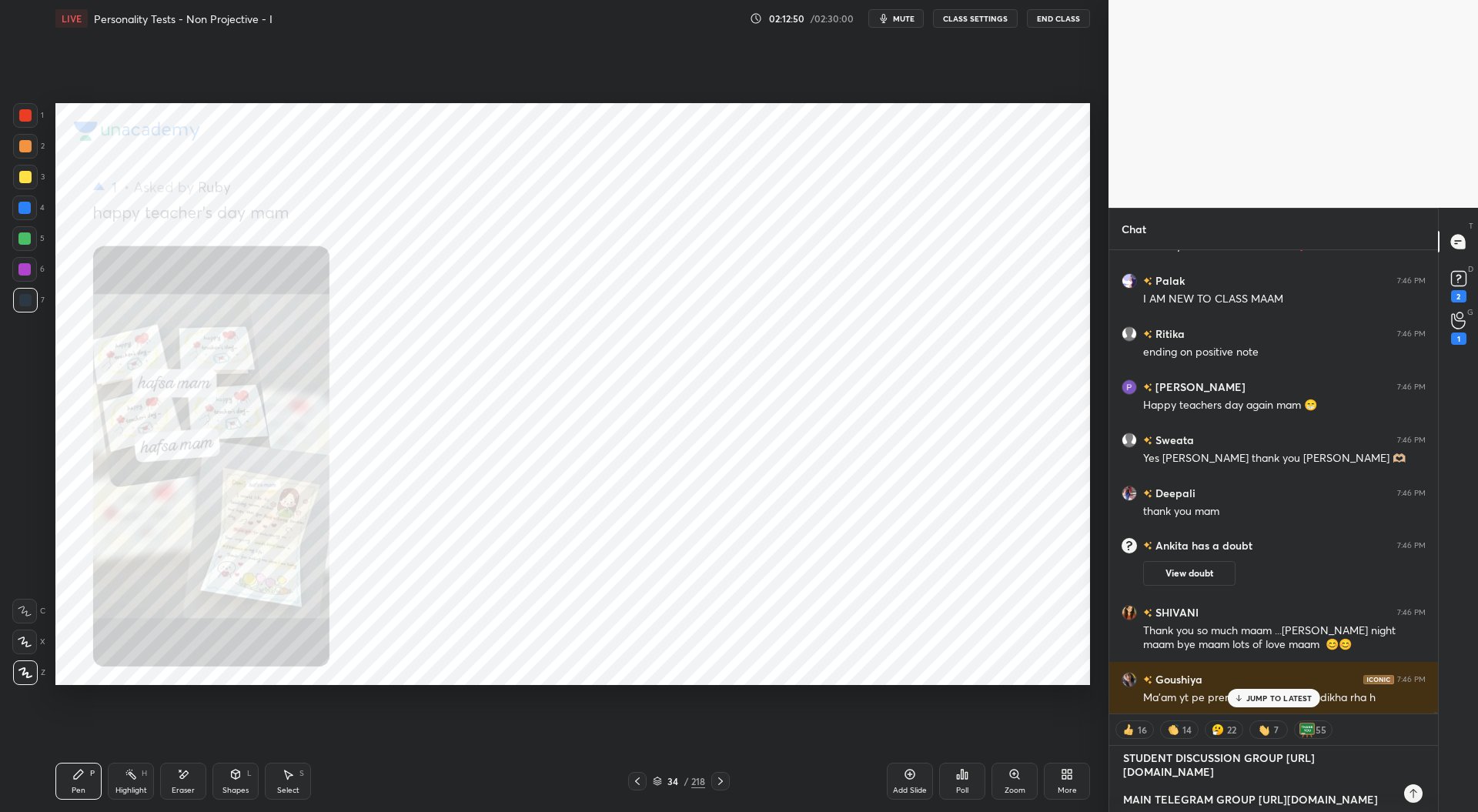
type textarea "IMPORTANT LINKS SCHEDULE [URL][DOMAIN_NAME] STUDENT DISCUSSION GROUP [URL][DOMA…"
type textarea "x"
click at [1412, 795] on icon at bounding box center [1413, 793] width 12 height 12
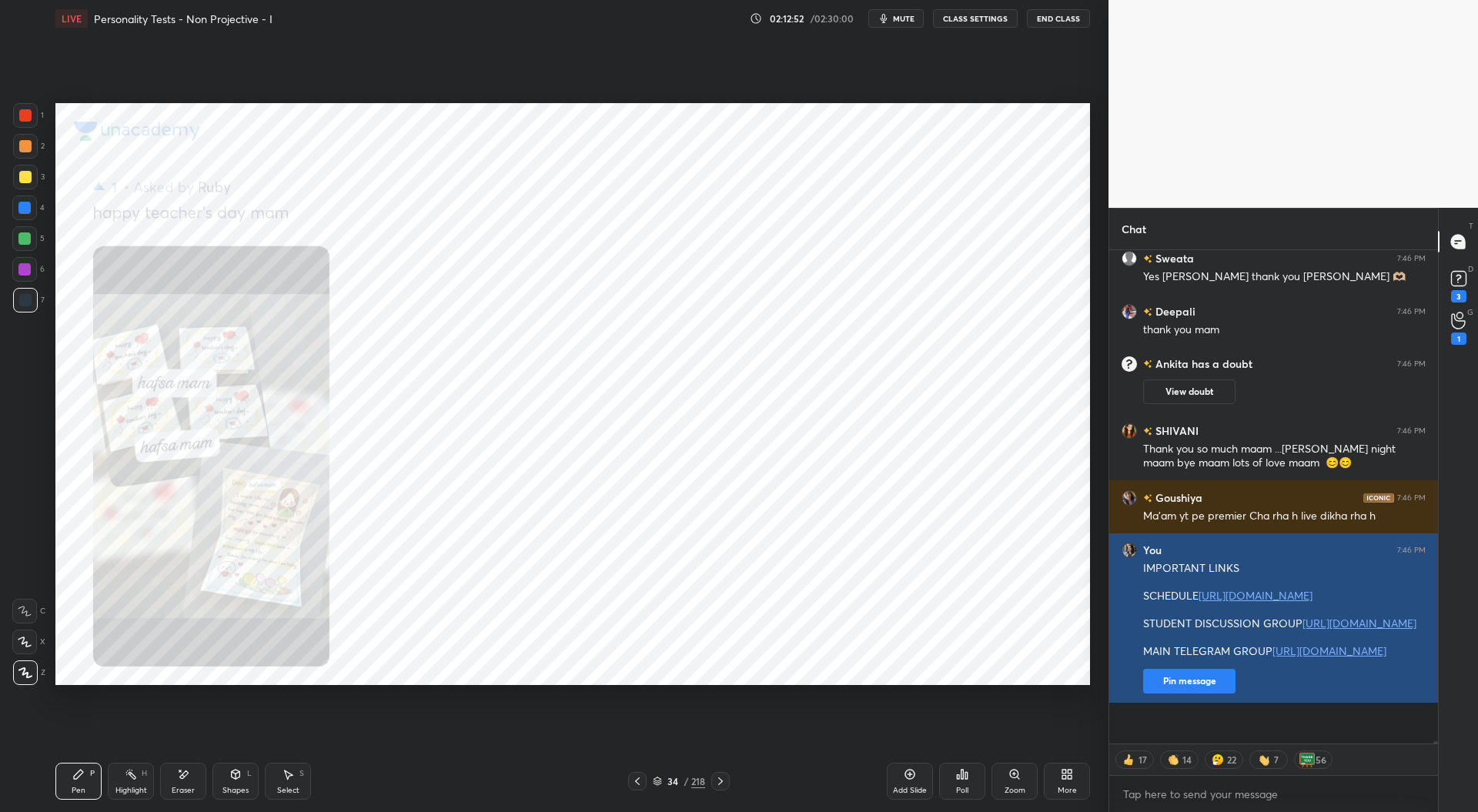
click at [1187, 693] on button "Pin message" at bounding box center [1190, 681] width 93 height 24
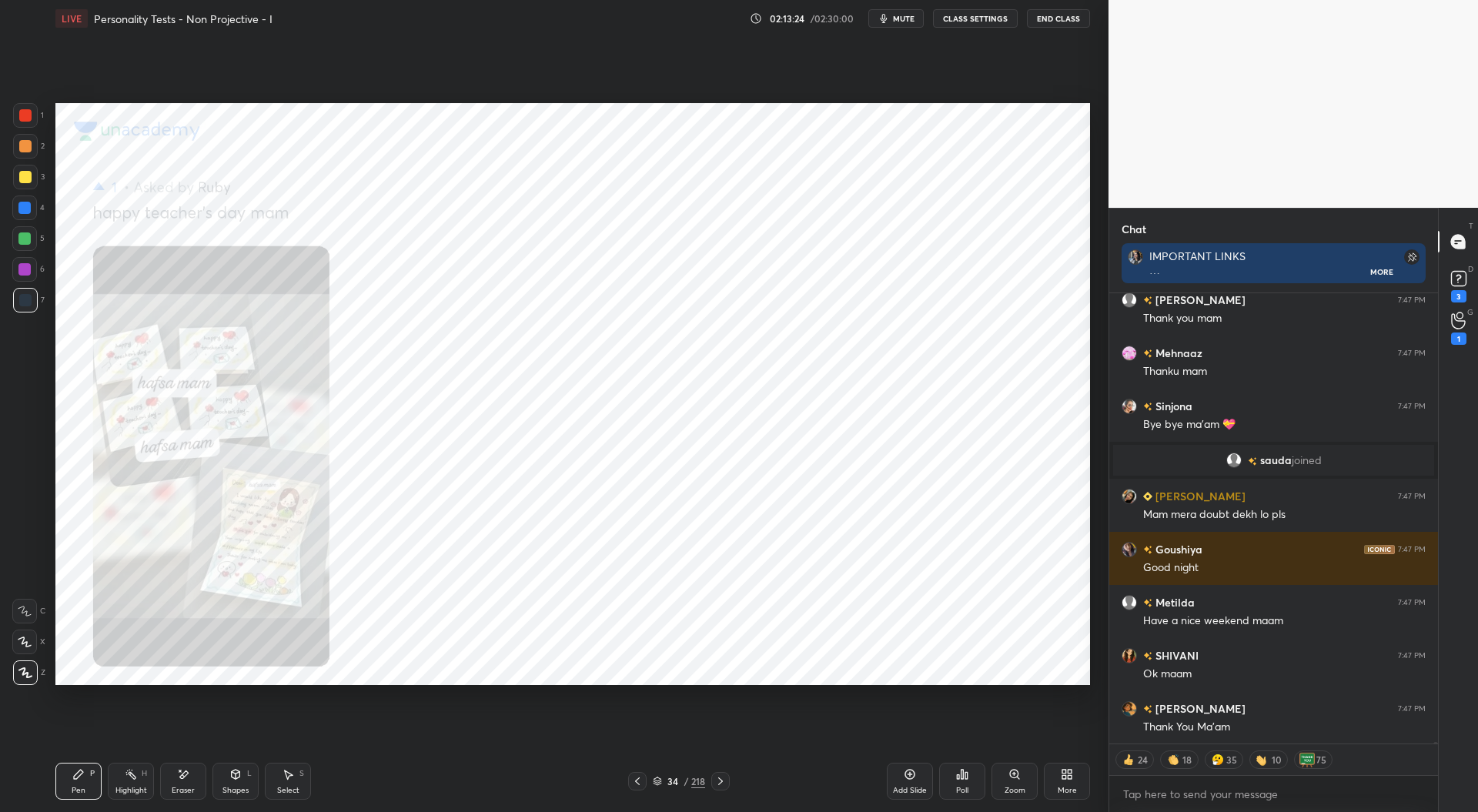
click at [1074, 19] on button "End Class" at bounding box center [1058, 18] width 63 height 19
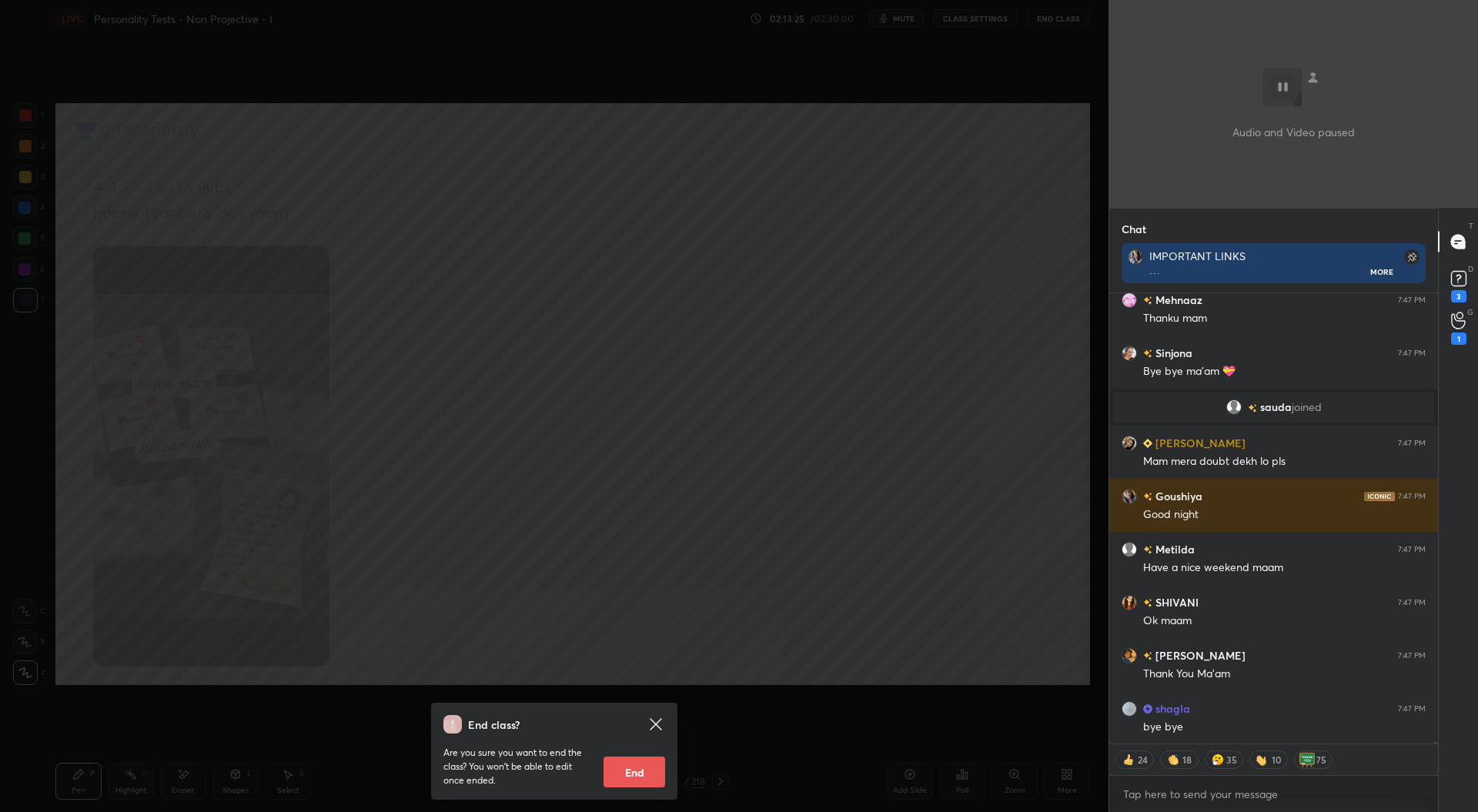
click at [631, 768] on button "End" at bounding box center [634, 772] width 62 height 31
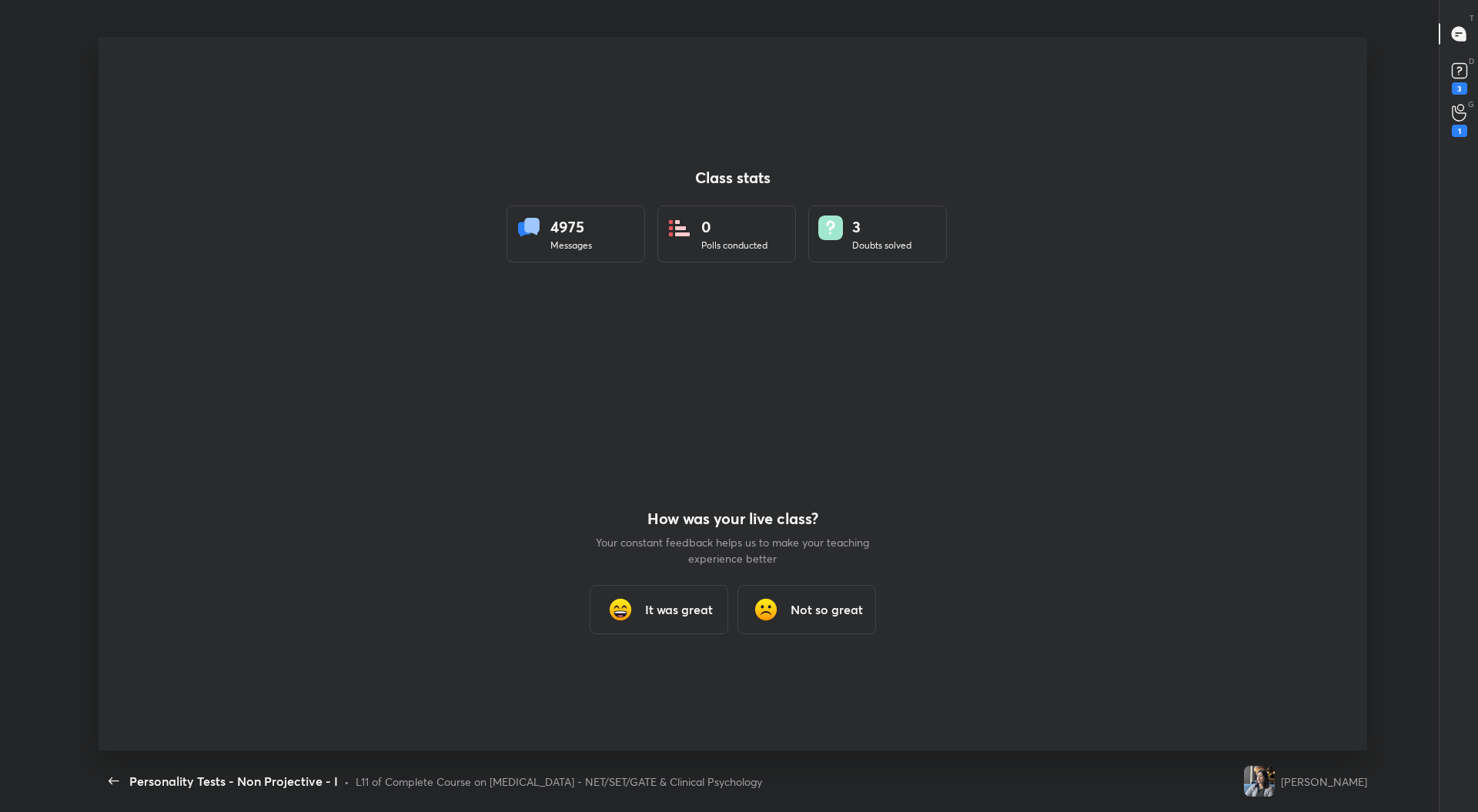
click at [665, 611] on h3 "It was great" at bounding box center [678, 609] width 67 height 19
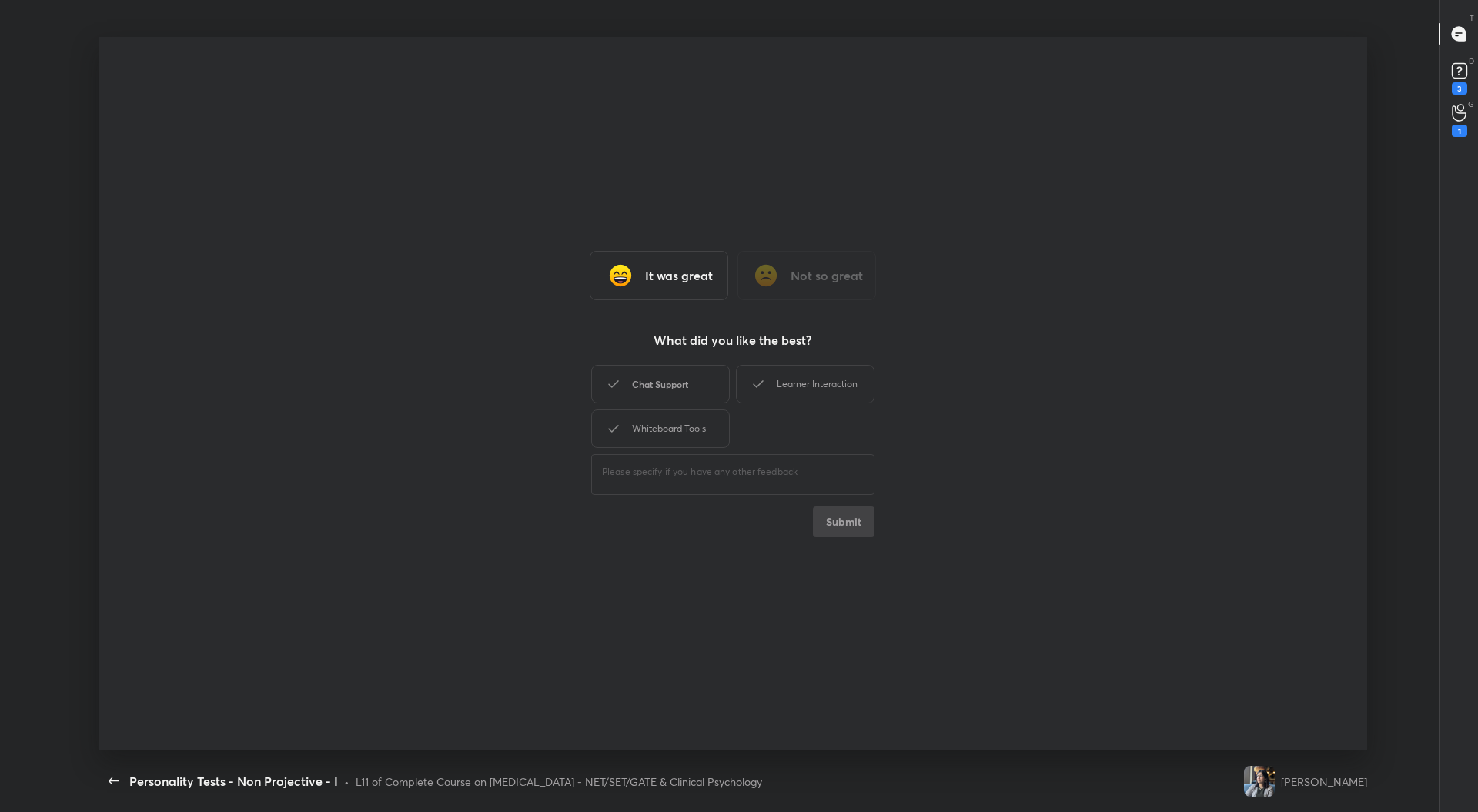
click at [694, 394] on div "Chat Support" at bounding box center [660, 383] width 139 height 38
drag, startPoint x: 697, startPoint y: 430, endPoint x: 760, endPoint y: 415, distance: 64.8
click at [698, 430] on div "Whiteboard Tools" at bounding box center [660, 428] width 139 height 38
click at [793, 393] on div "Learner Interaction" at bounding box center [805, 383] width 139 height 38
click at [841, 535] on button "Submit" at bounding box center [844, 522] width 62 height 31
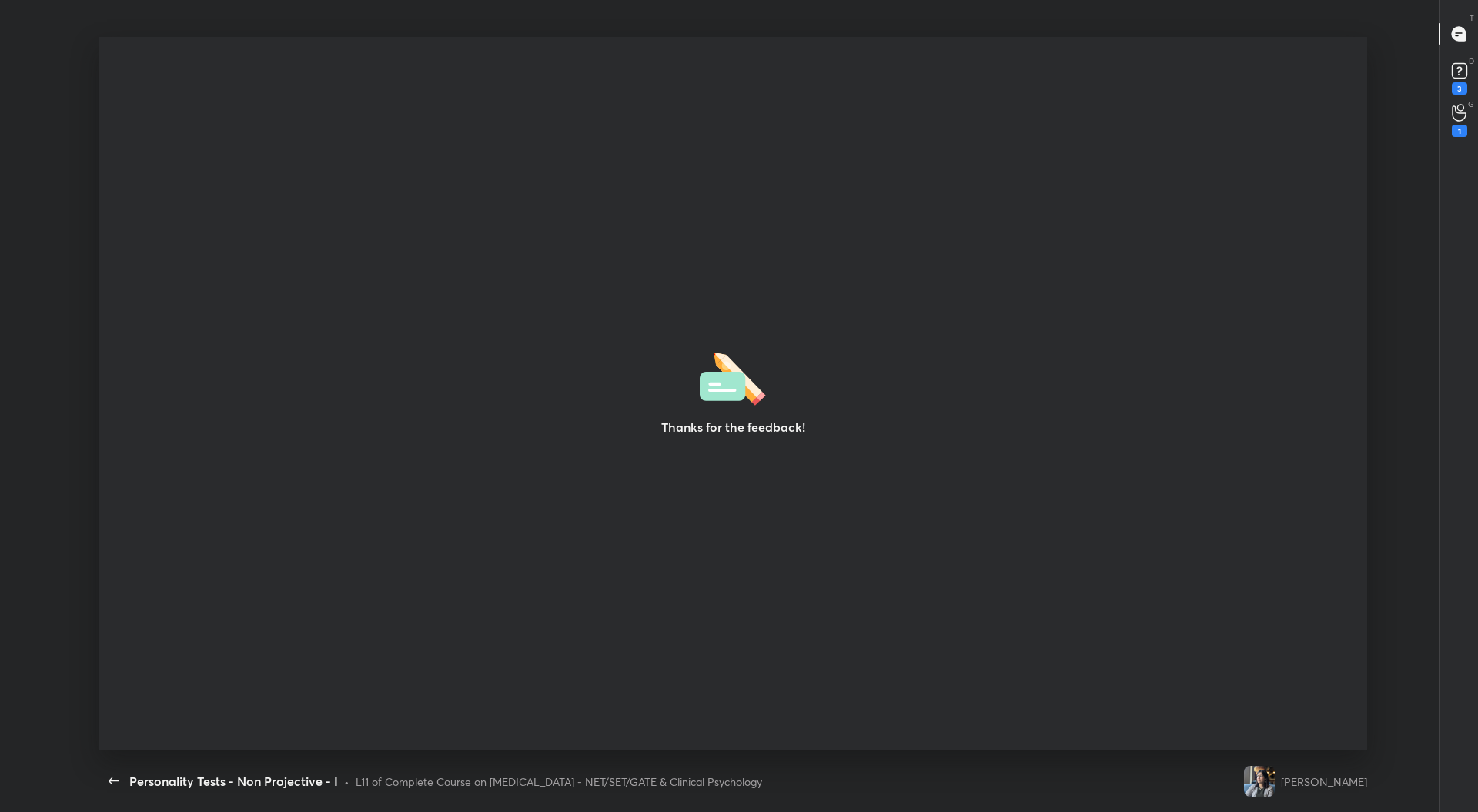
type textarea "x"
